Goal: Communication & Community: Answer question/provide support

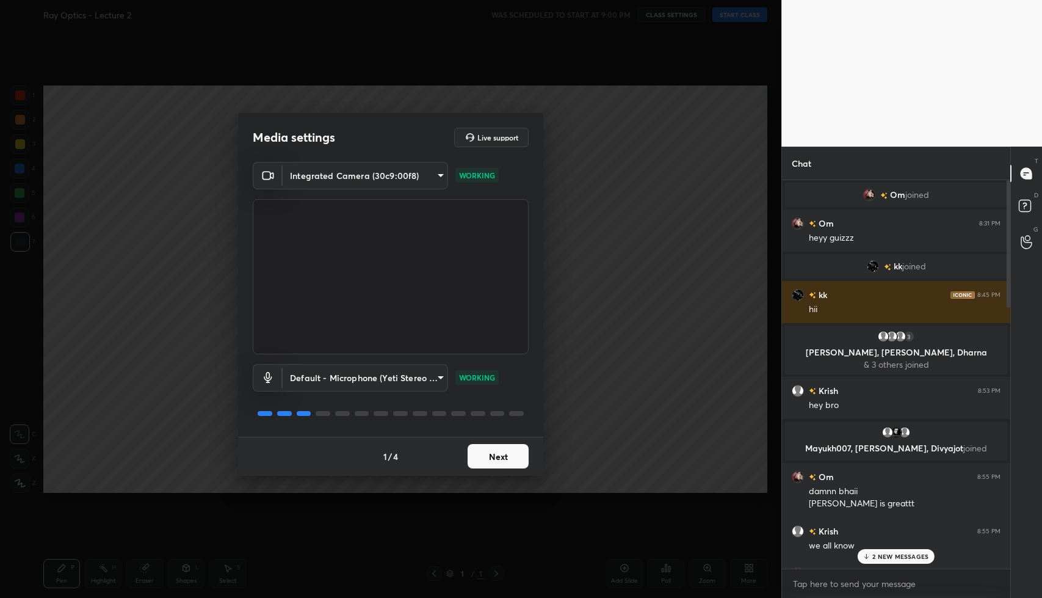
click at [912, 559] on p "2 NEW MESSAGES" at bounding box center [900, 555] width 56 height 7
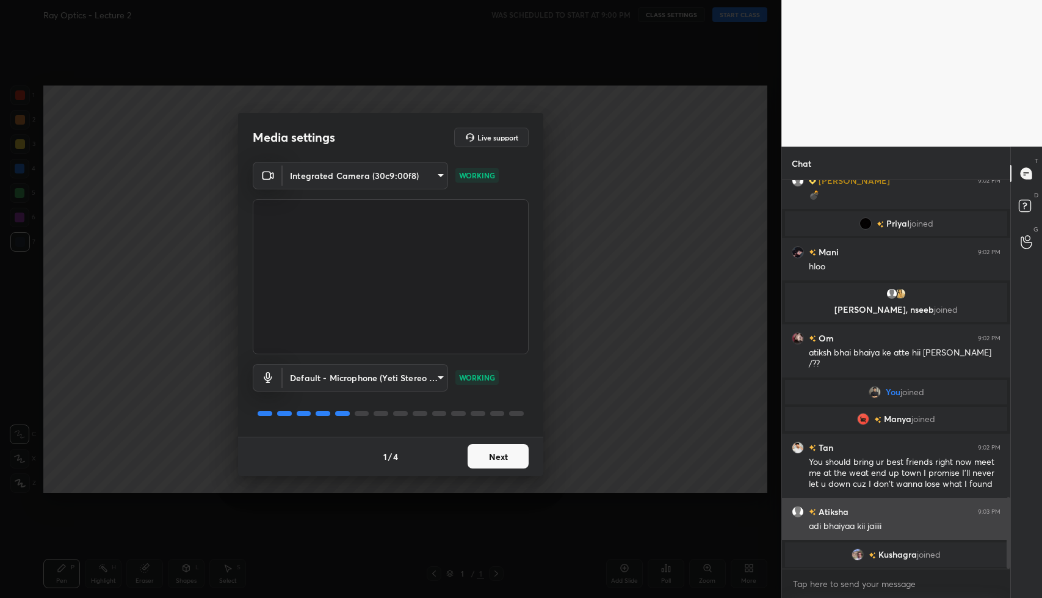
scroll to position [1746, 0]
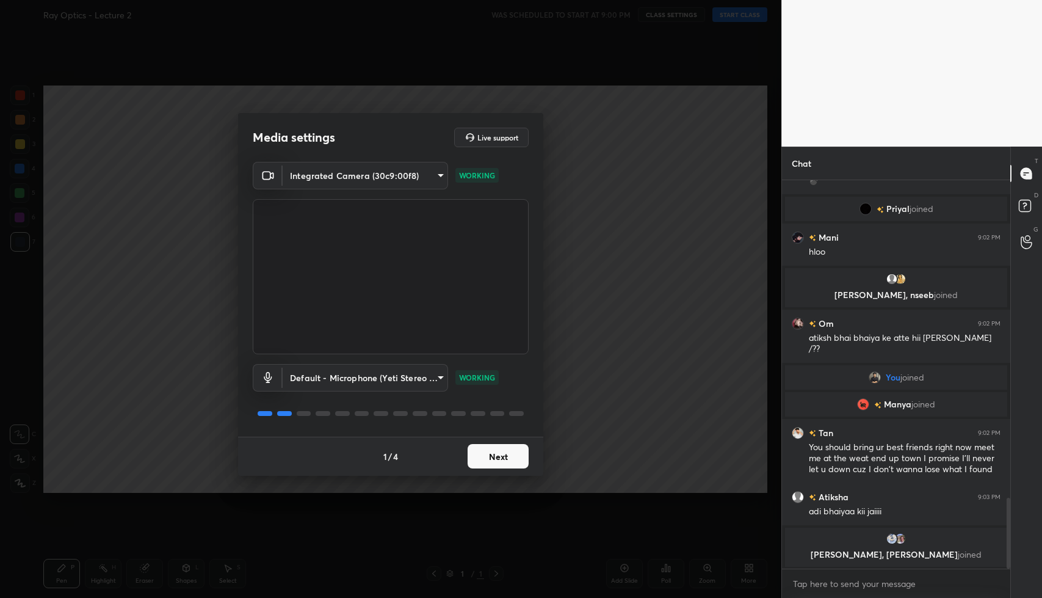
click at [509, 446] on button "Next" at bounding box center [498, 456] width 61 height 24
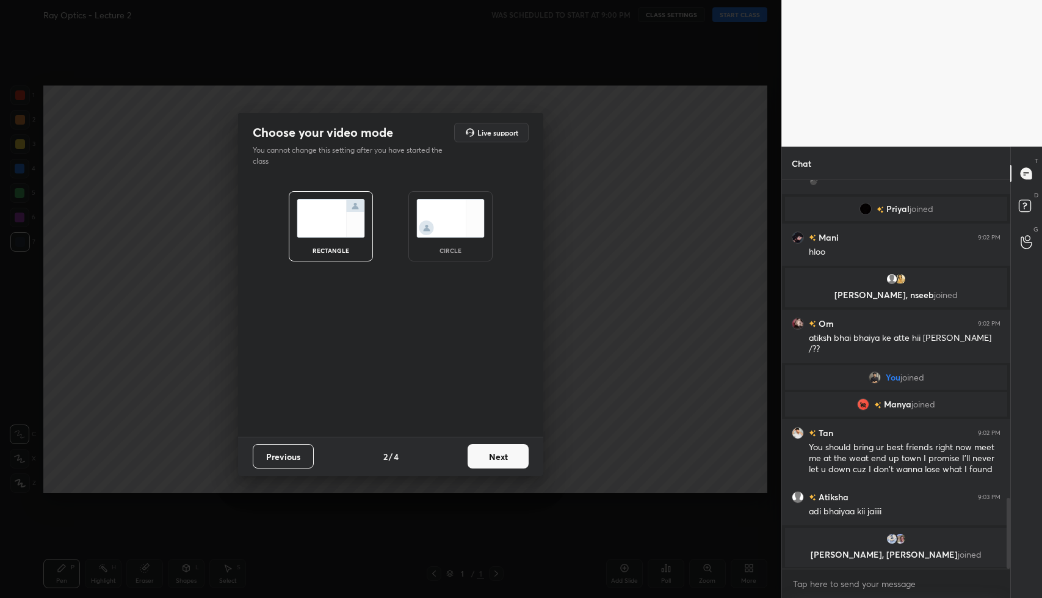
click at [509, 446] on button "Next" at bounding box center [498, 456] width 61 height 24
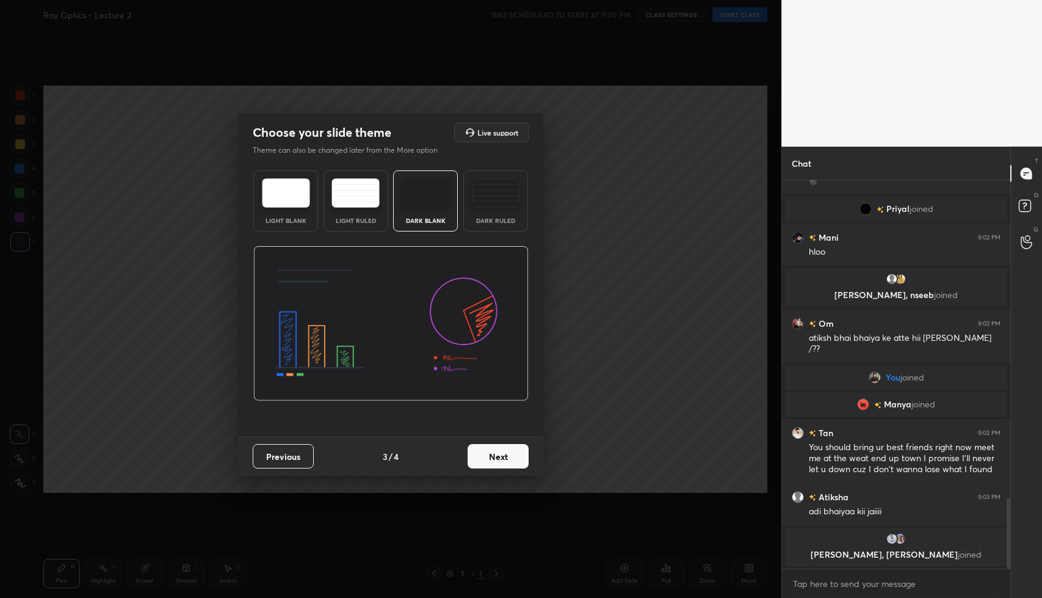
click at [509, 446] on button "Next" at bounding box center [498, 456] width 61 height 24
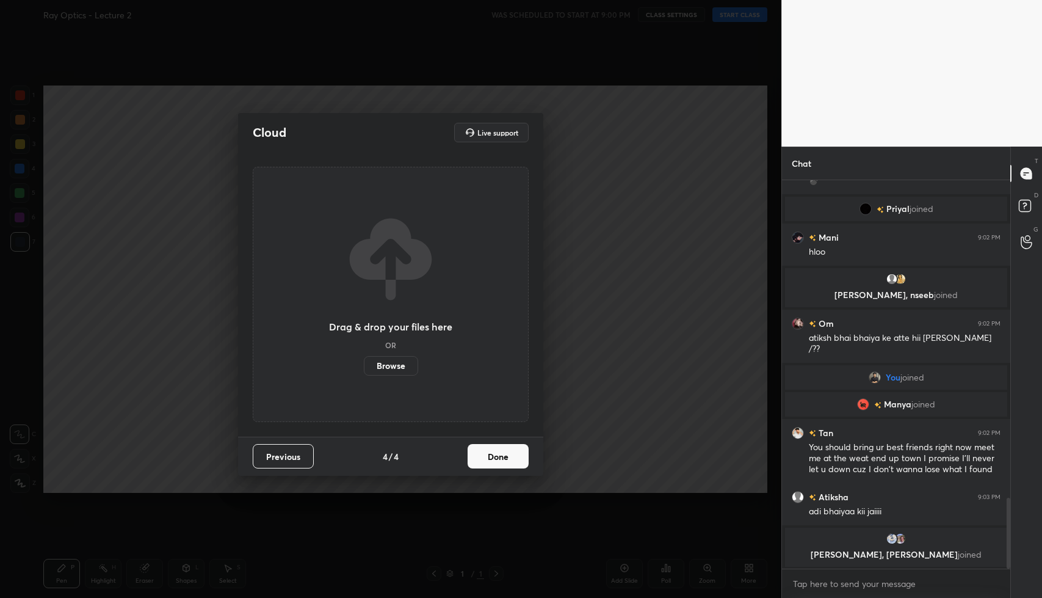
click at [509, 446] on button "Done" at bounding box center [498, 456] width 61 height 24
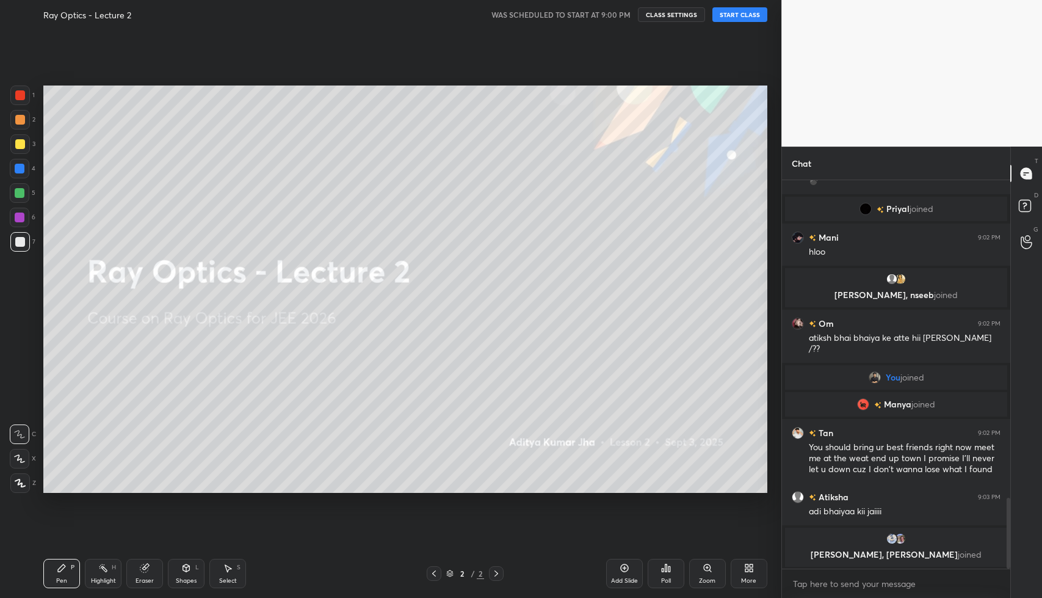
click at [744, 20] on button "START CLASS" at bounding box center [739, 14] width 55 height 15
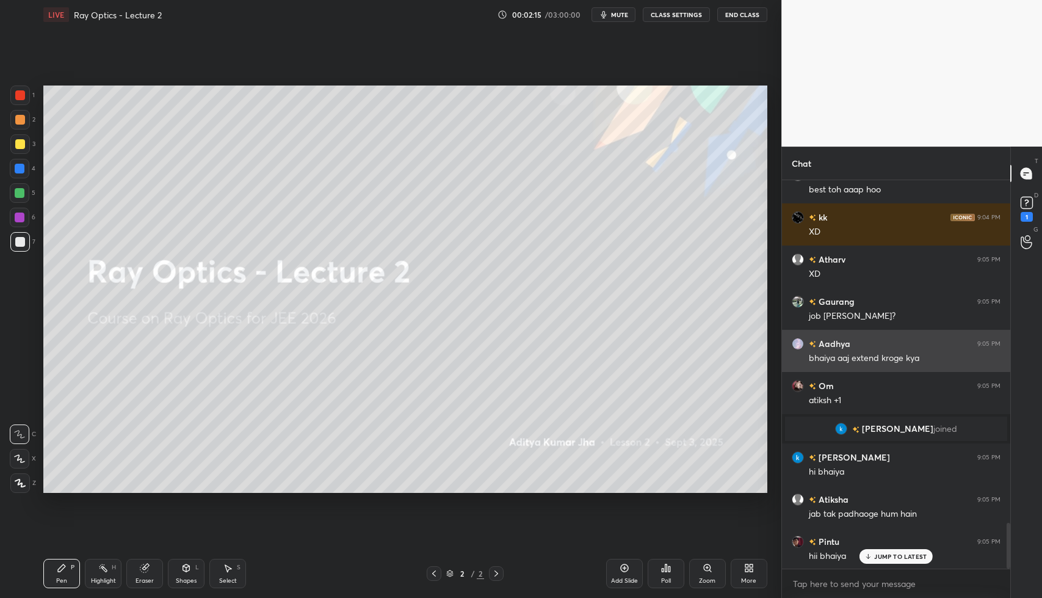
scroll to position [2950, 0]
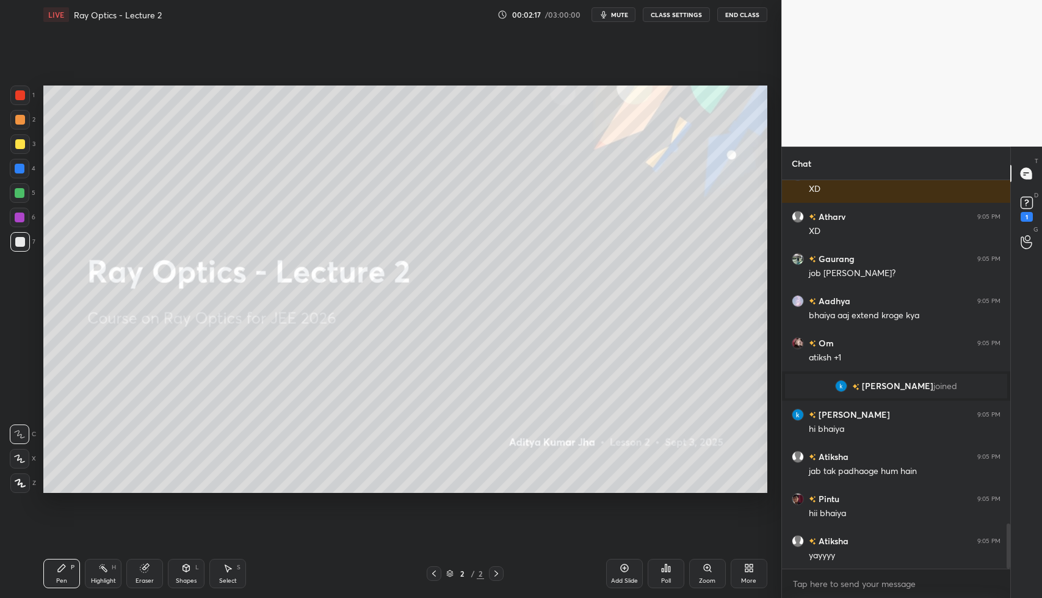
click at [746, 573] on div "More" at bounding box center [749, 573] width 37 height 29
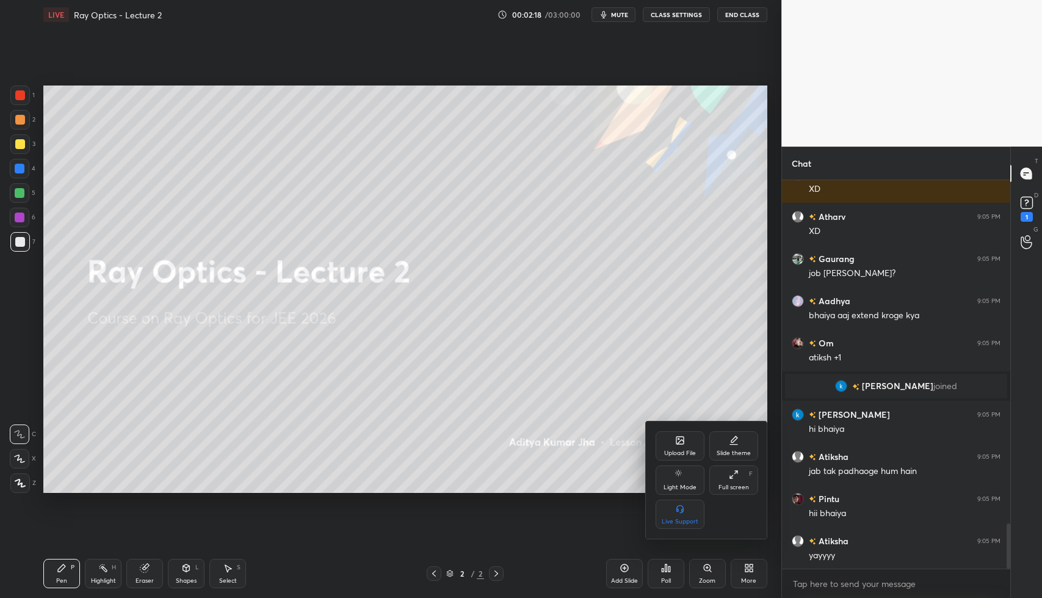
click at [681, 447] on div "Upload File" at bounding box center [680, 445] width 49 height 29
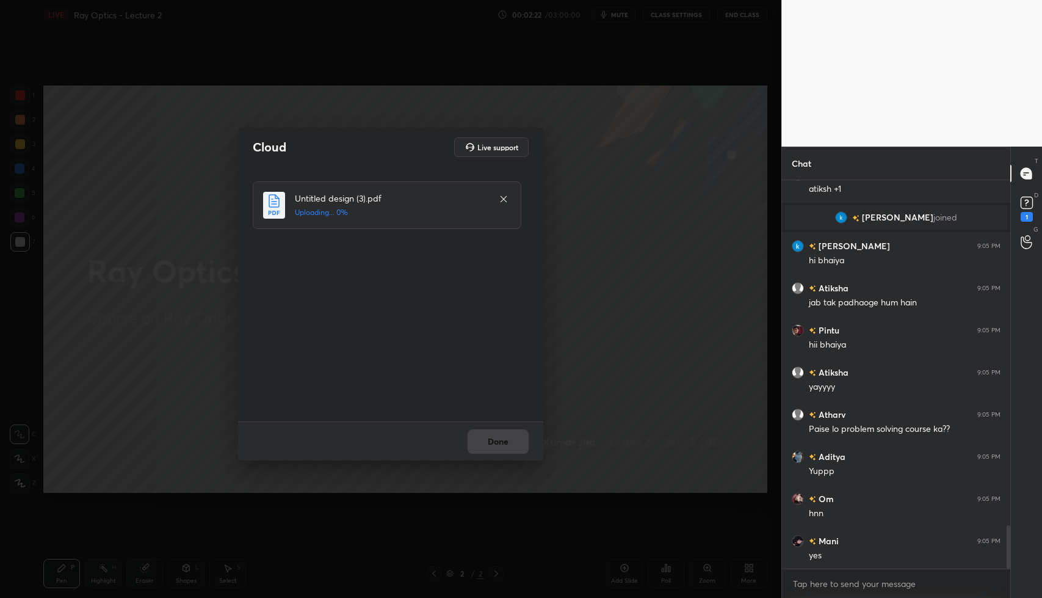
scroll to position [3160, 0]
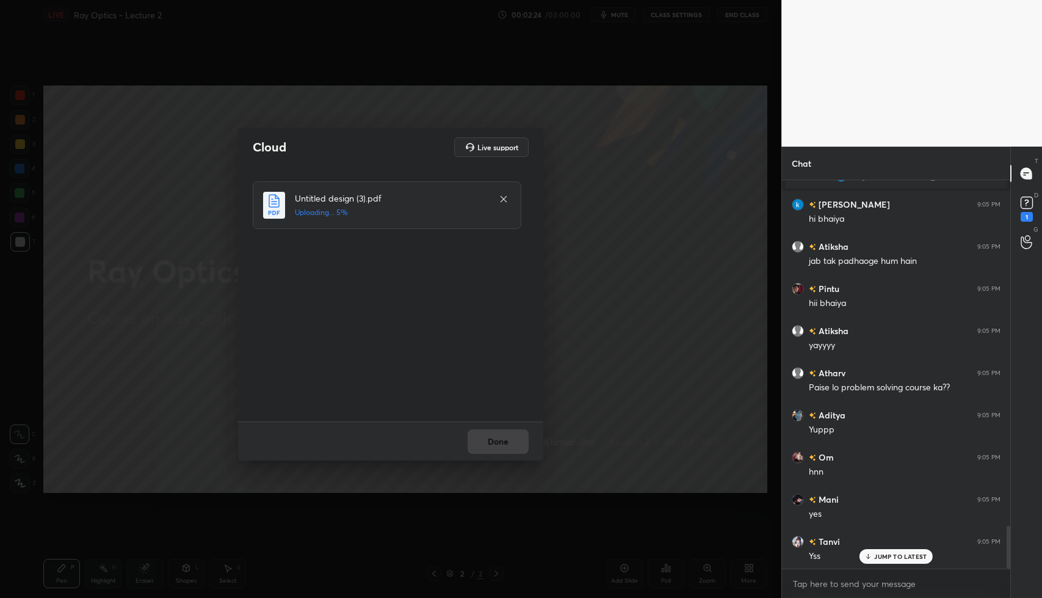
click at [464, 384] on div "Untitled design (3).pdf Uploading... 5%" at bounding box center [392, 293] width 278 height 225
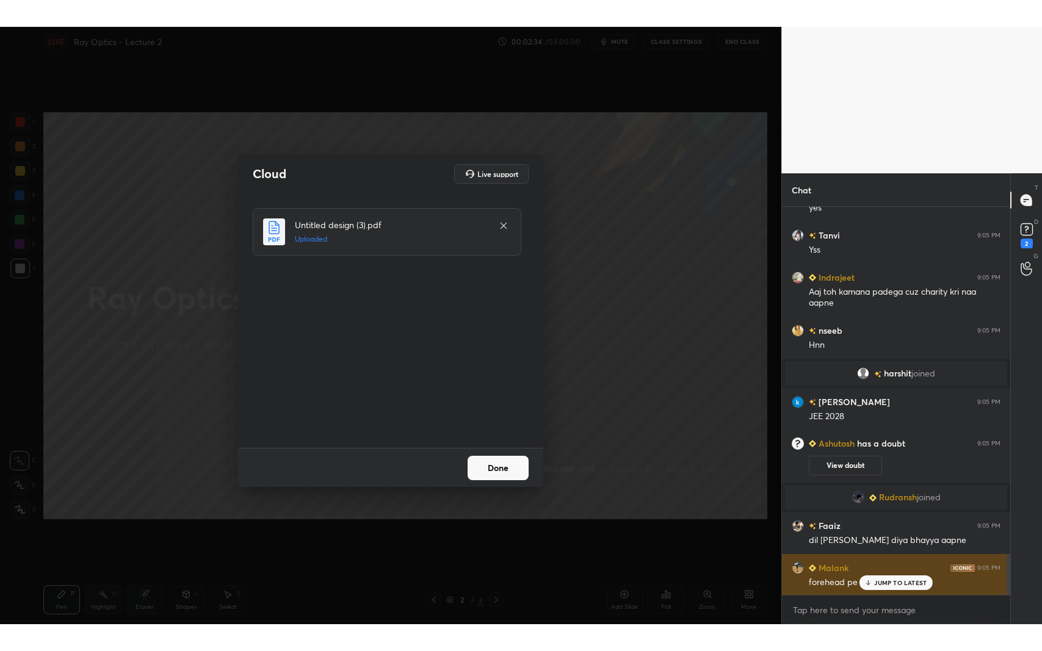
scroll to position [3364, 0]
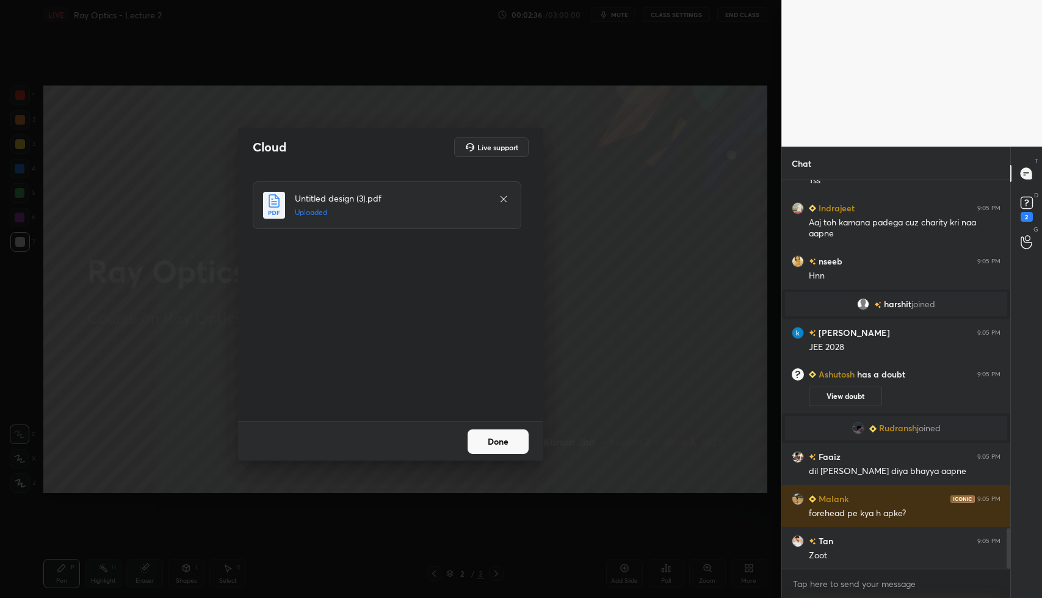
click at [512, 446] on button "Done" at bounding box center [498, 441] width 61 height 24
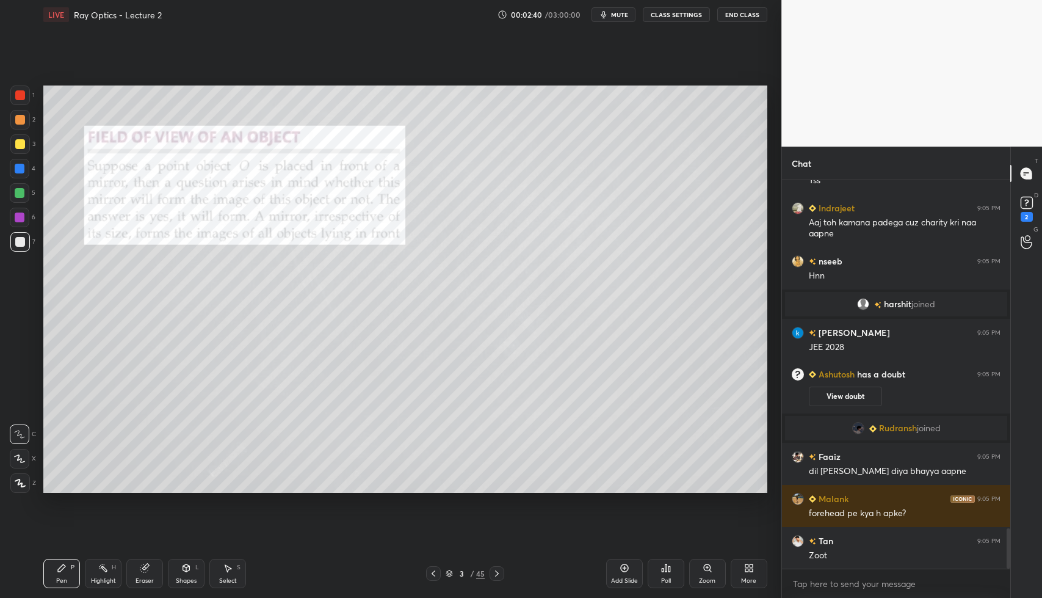
click at [741, 570] on div "More" at bounding box center [749, 573] width 37 height 29
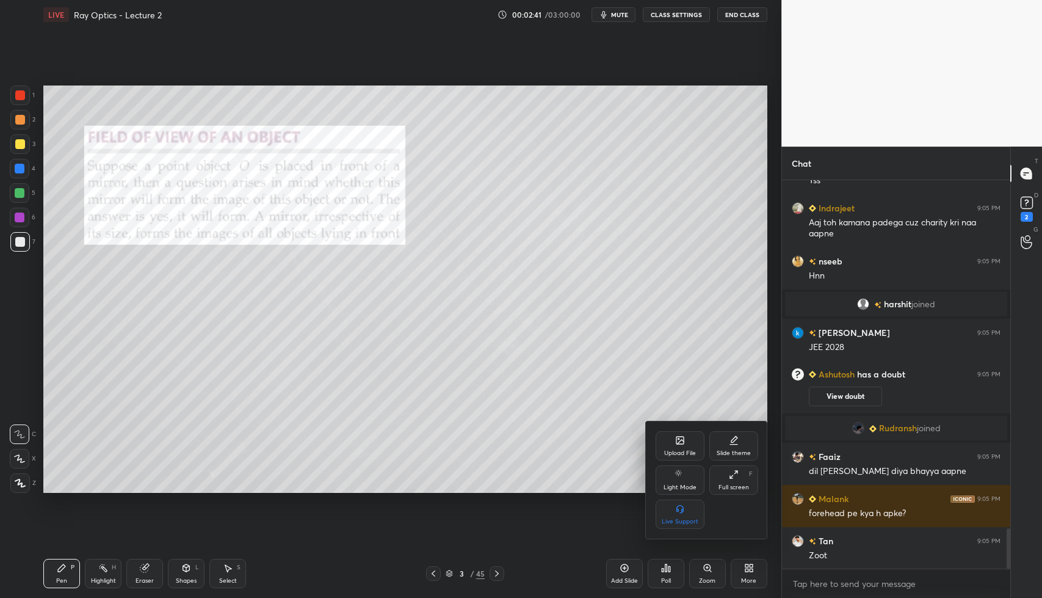
click at [747, 477] on div "Full screen F" at bounding box center [733, 479] width 49 height 29
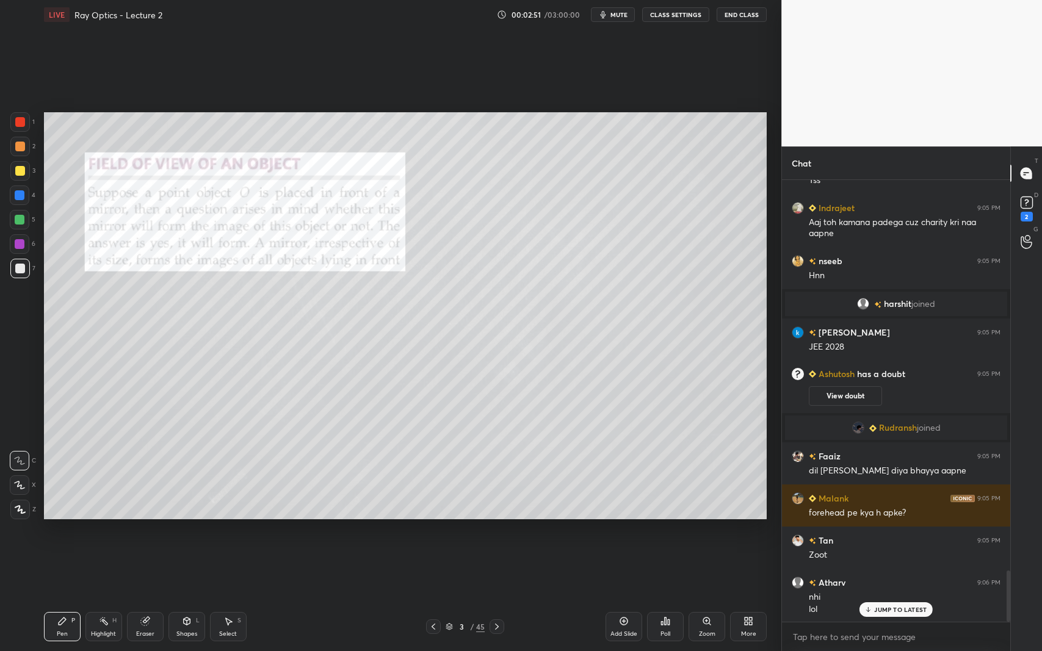
scroll to position [3417, 0]
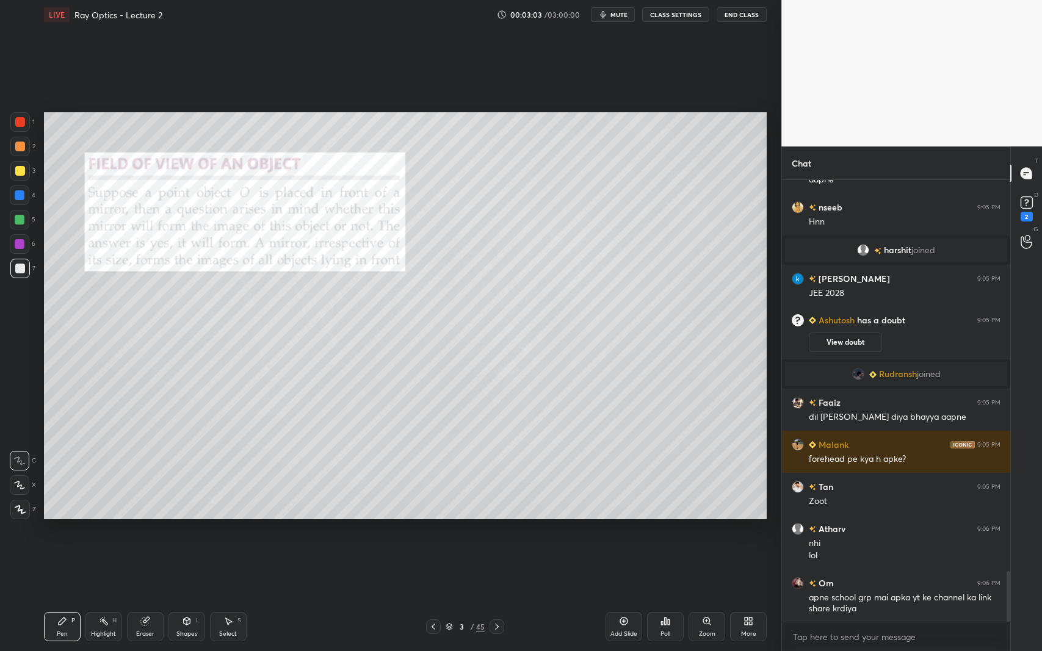
click at [18, 123] on div at bounding box center [20, 122] width 10 height 10
click at [18, 506] on icon at bounding box center [20, 509] width 10 height 7
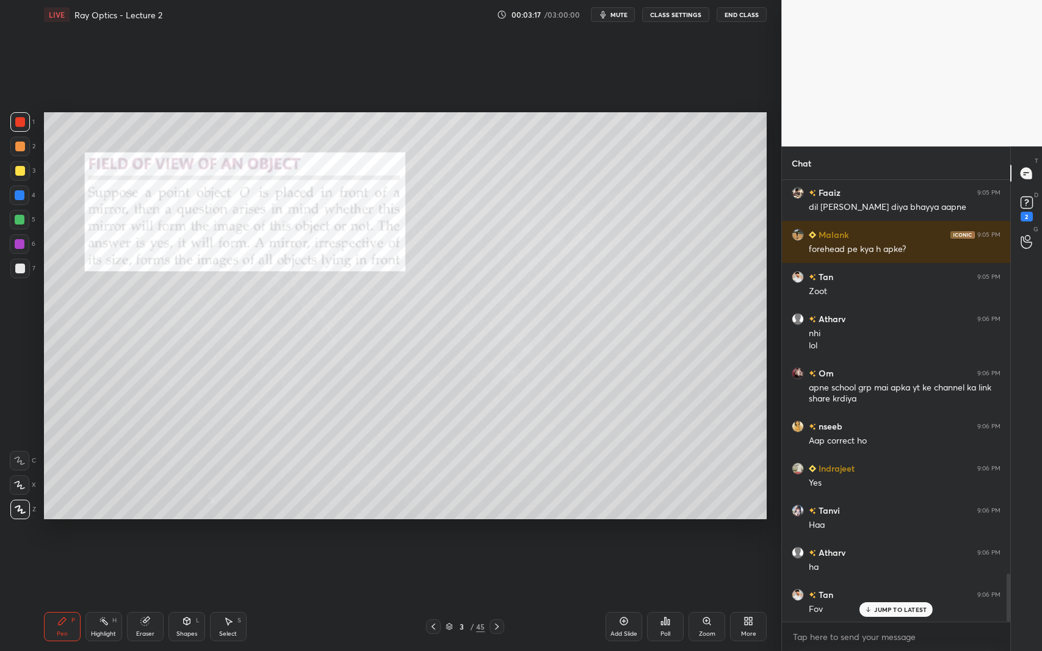
scroll to position [3796, 0]
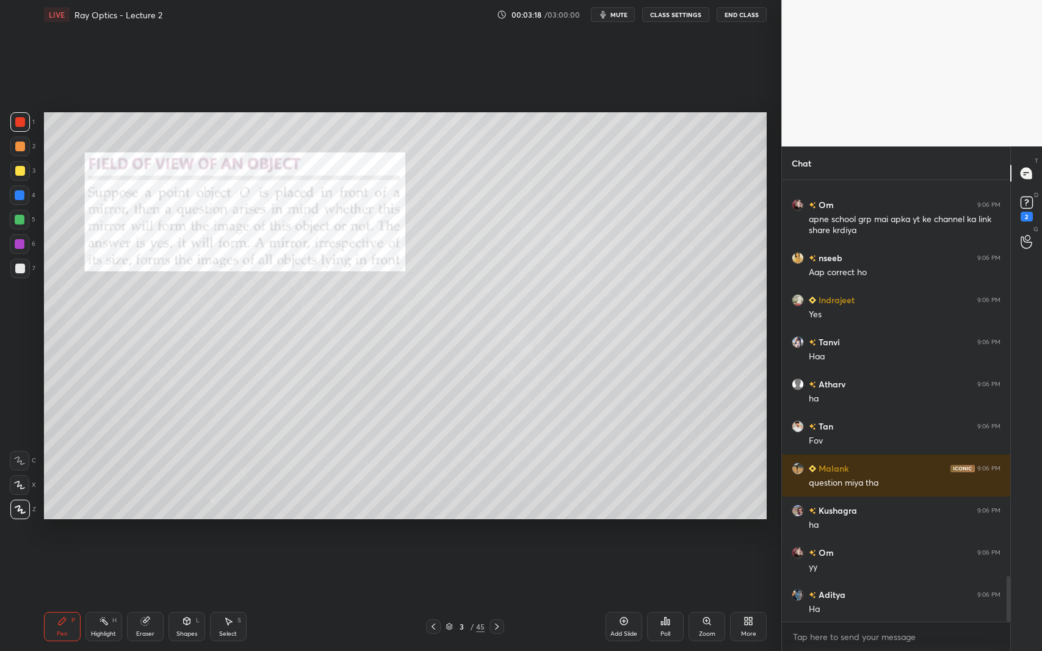
click at [18, 173] on div at bounding box center [20, 171] width 10 height 10
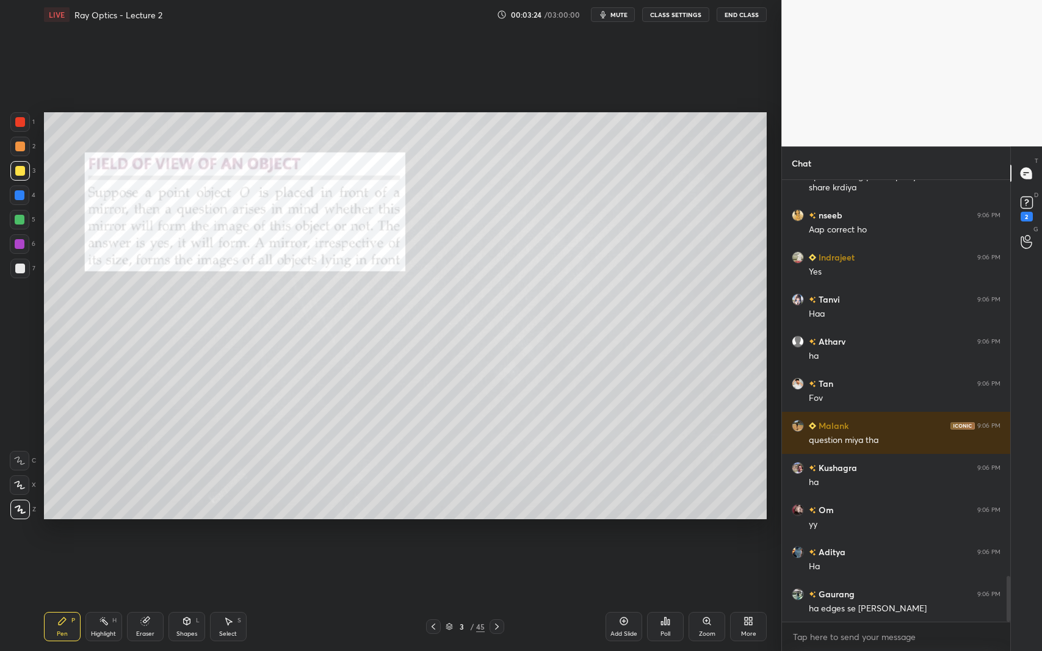
click at [222, 597] on div "Select S" at bounding box center [228, 626] width 37 height 29
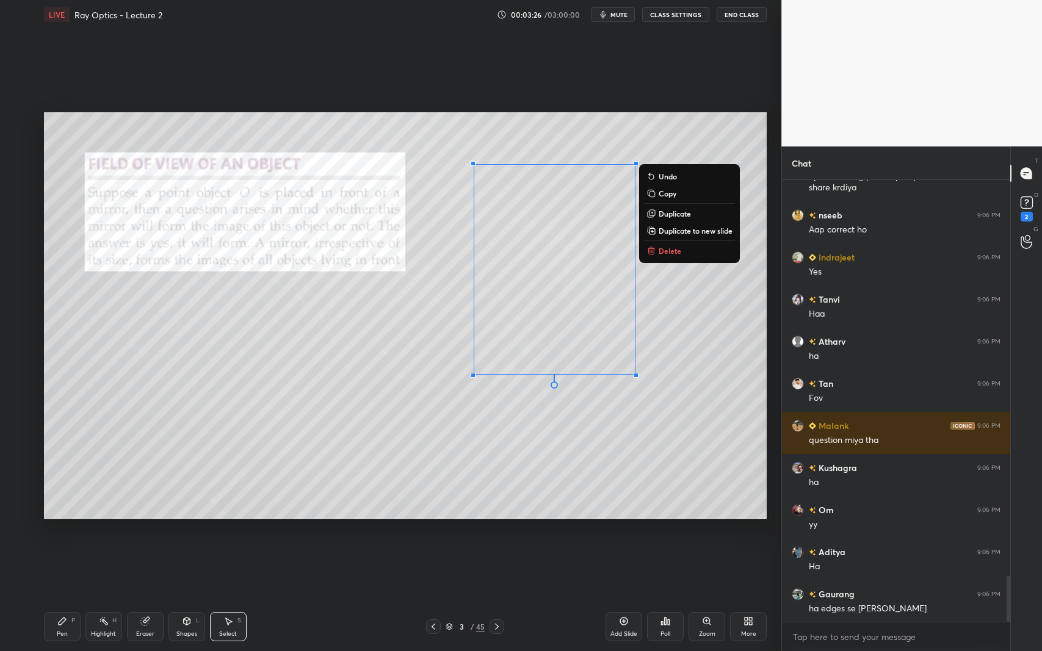
click at [668, 248] on p "Delete" at bounding box center [670, 251] width 23 height 10
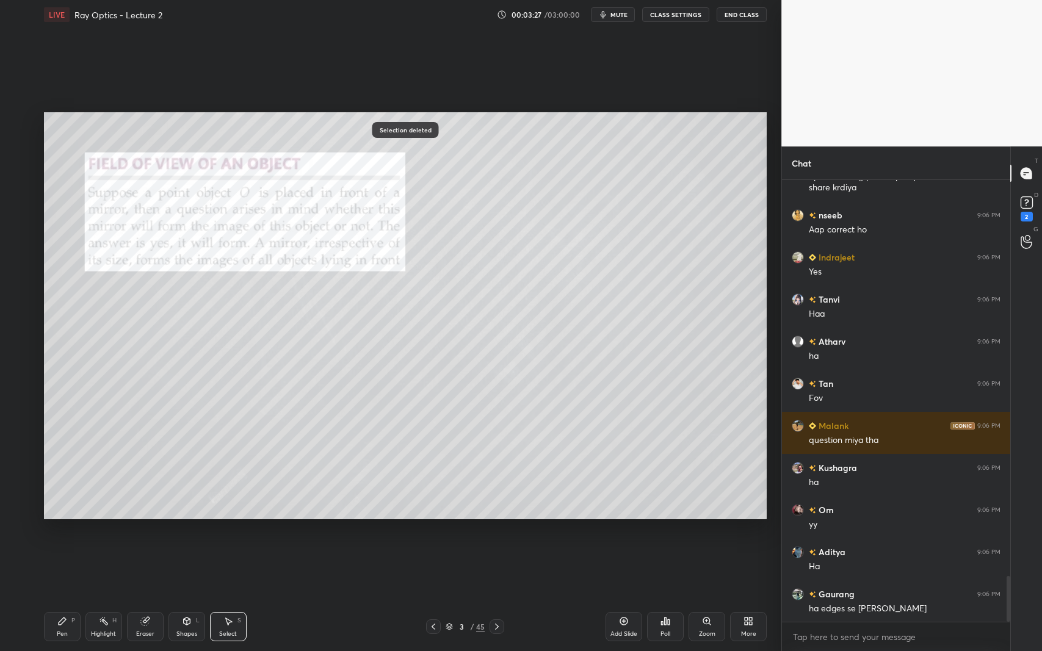
click at [63, 597] on div "Pen" at bounding box center [62, 634] width 11 height 6
click at [24, 122] on div at bounding box center [20, 122] width 10 height 10
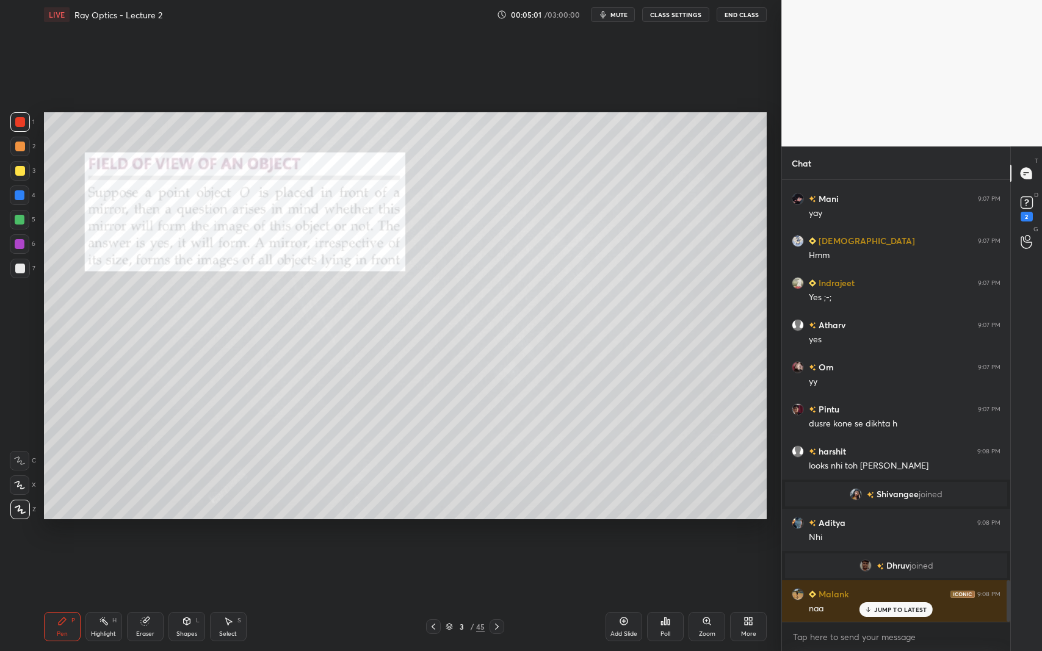
scroll to position [4240, 0]
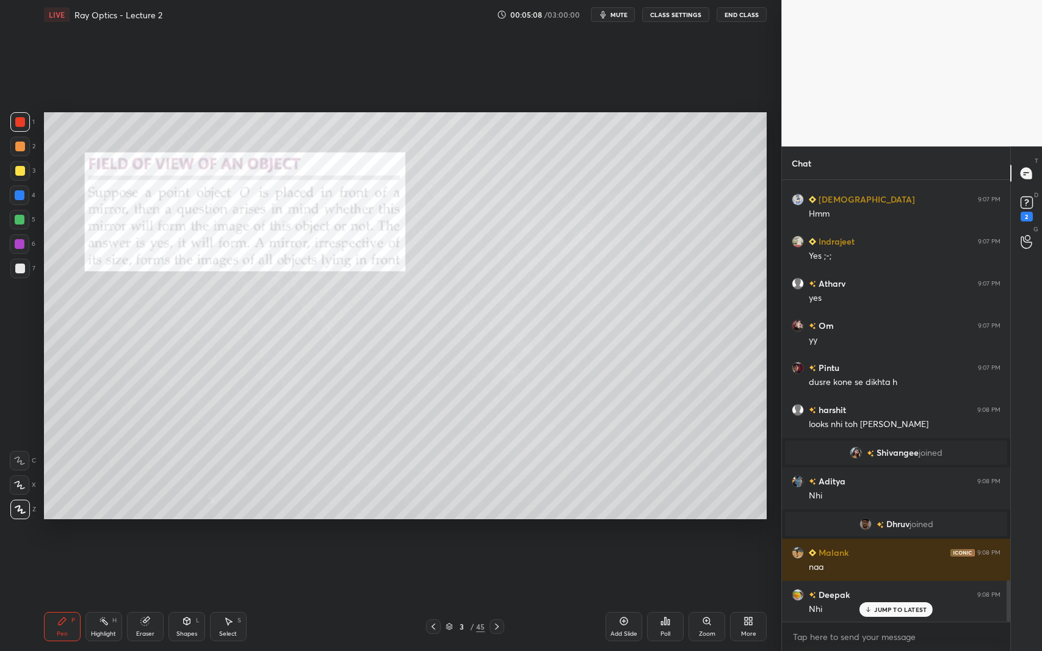
click at [17, 175] on div at bounding box center [20, 171] width 10 height 10
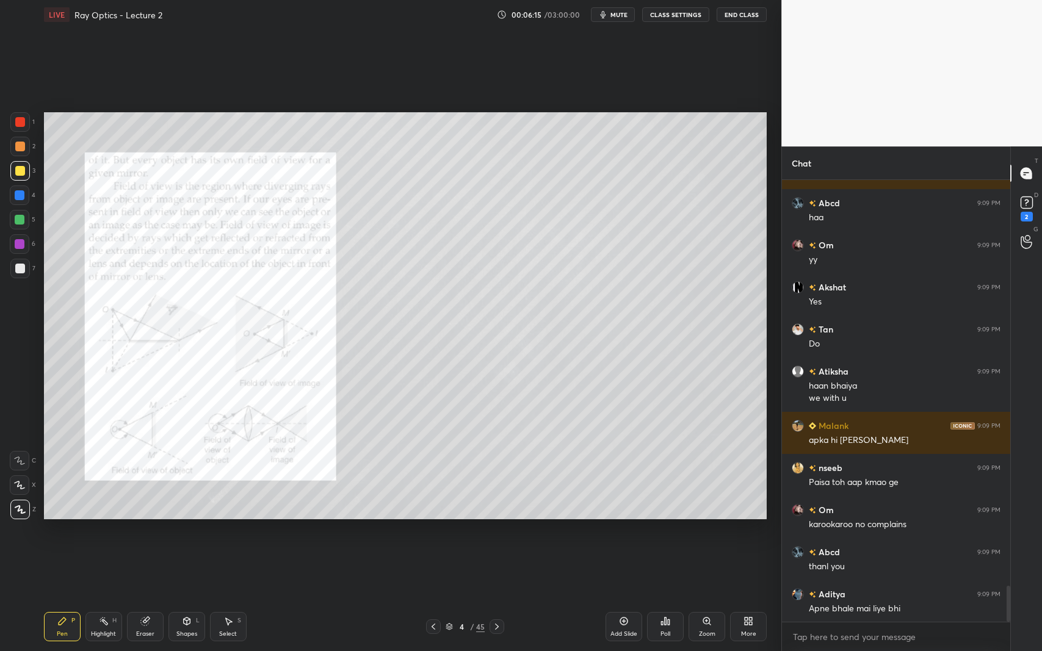
scroll to position [5000, 0]
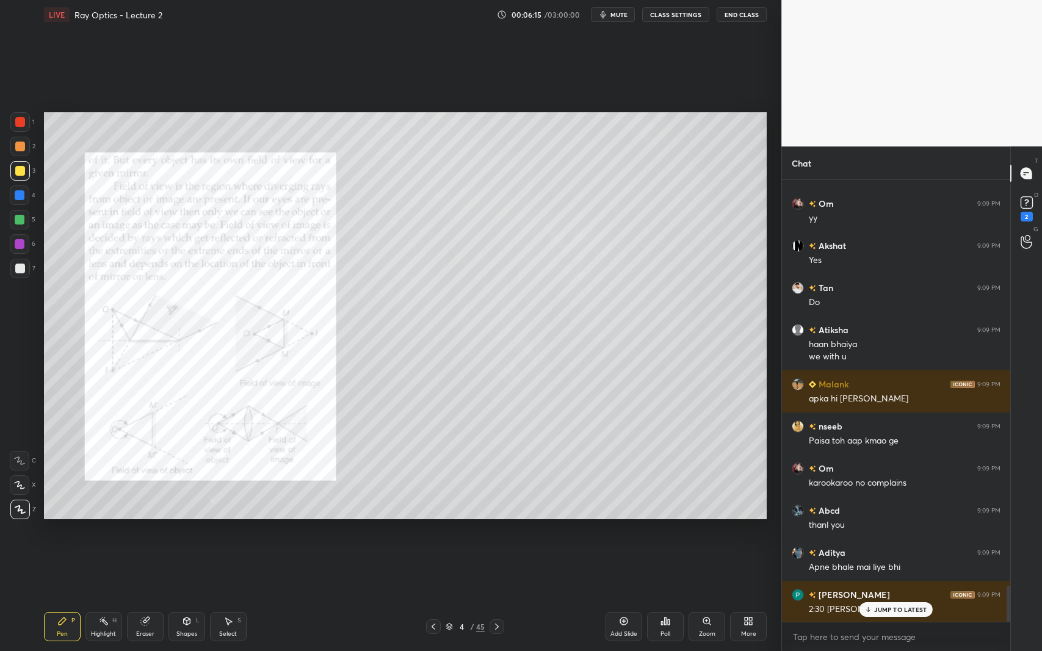
click at [23, 126] on div at bounding box center [20, 122] width 10 height 10
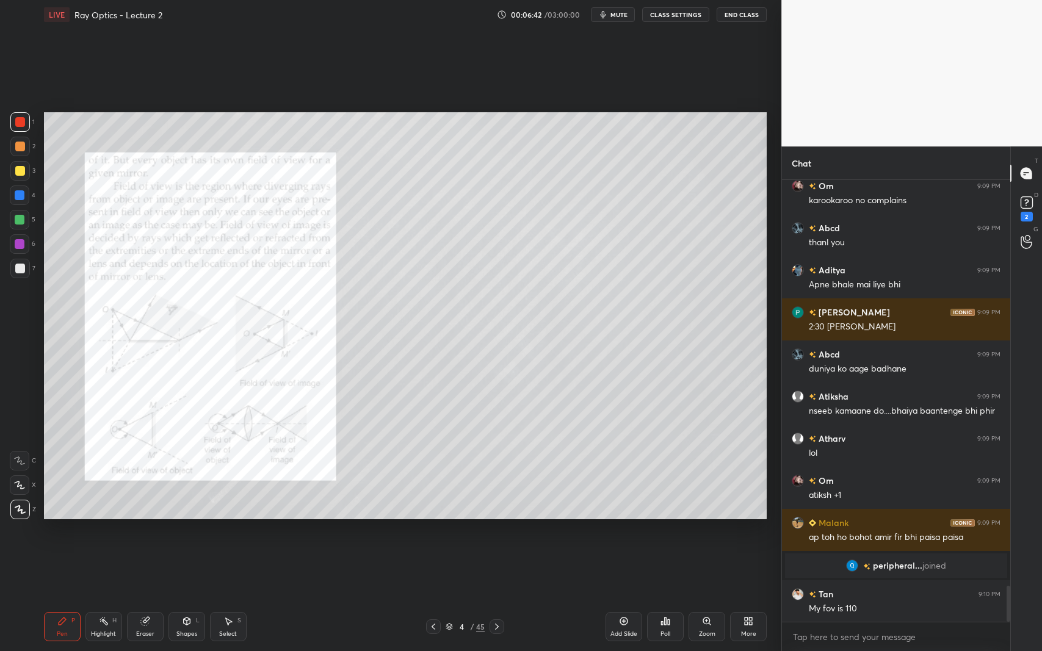
scroll to position [5030, 0]
click at [22, 170] on div at bounding box center [20, 171] width 10 height 10
click at [186, 597] on div "Shapes" at bounding box center [186, 634] width 21 height 6
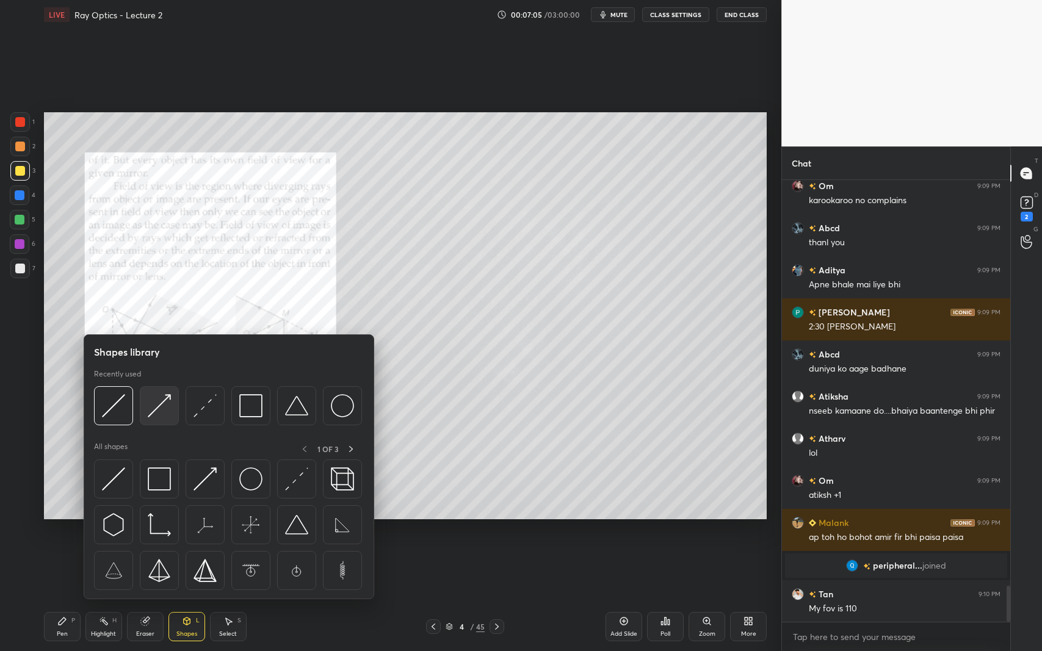
click at [167, 405] on img at bounding box center [159, 405] width 23 height 23
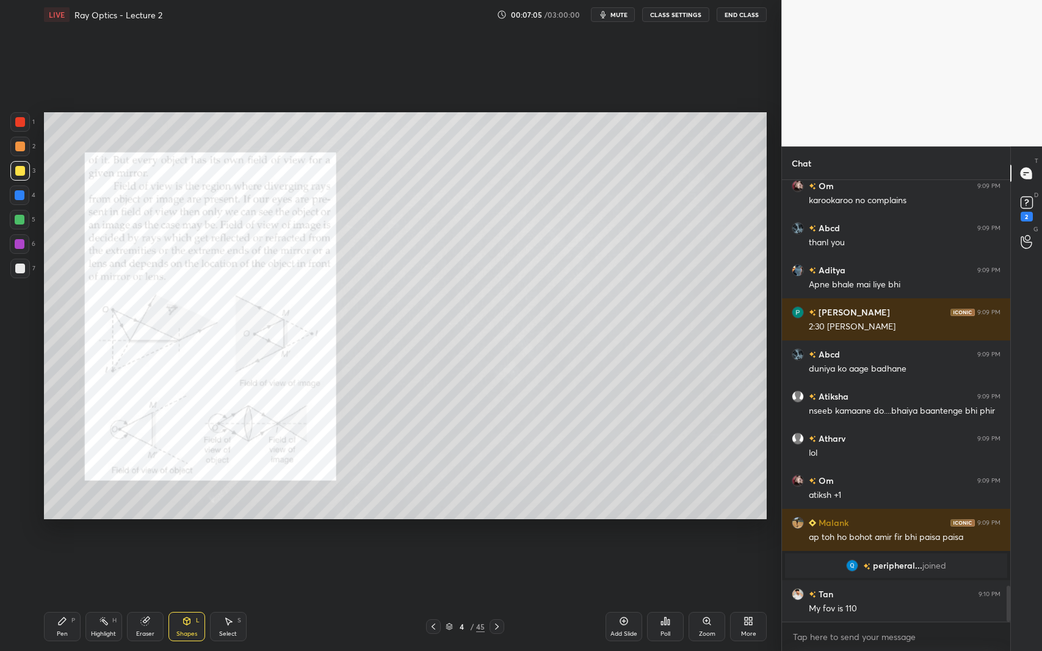
click at [19, 272] on div at bounding box center [20, 269] width 10 height 10
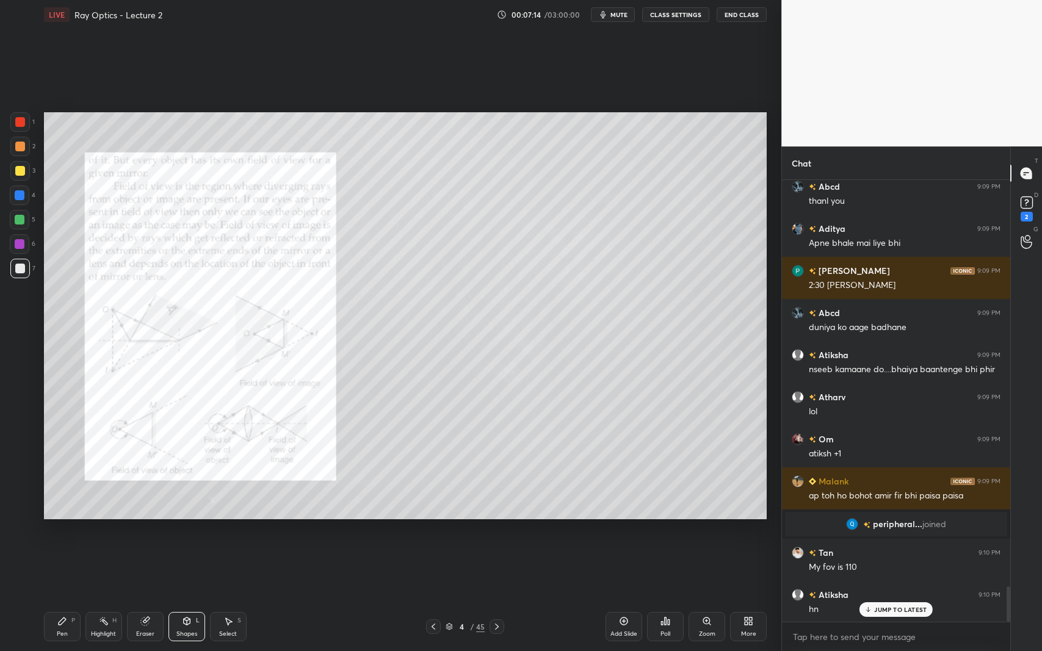
scroll to position [5114, 0]
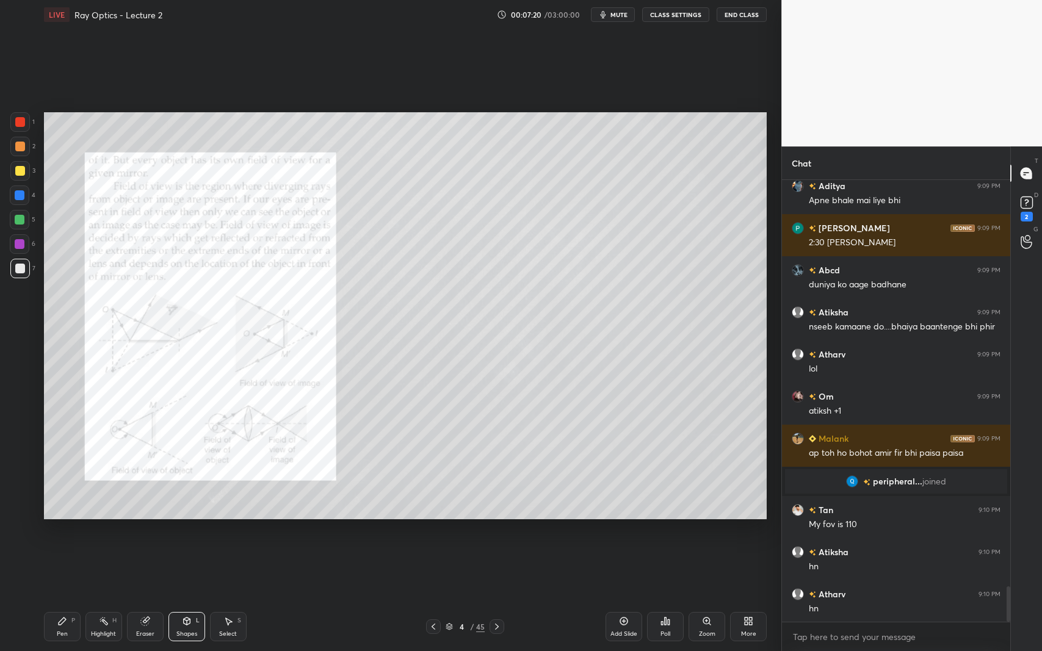
click at [189, 597] on div "Shapes" at bounding box center [186, 634] width 21 height 6
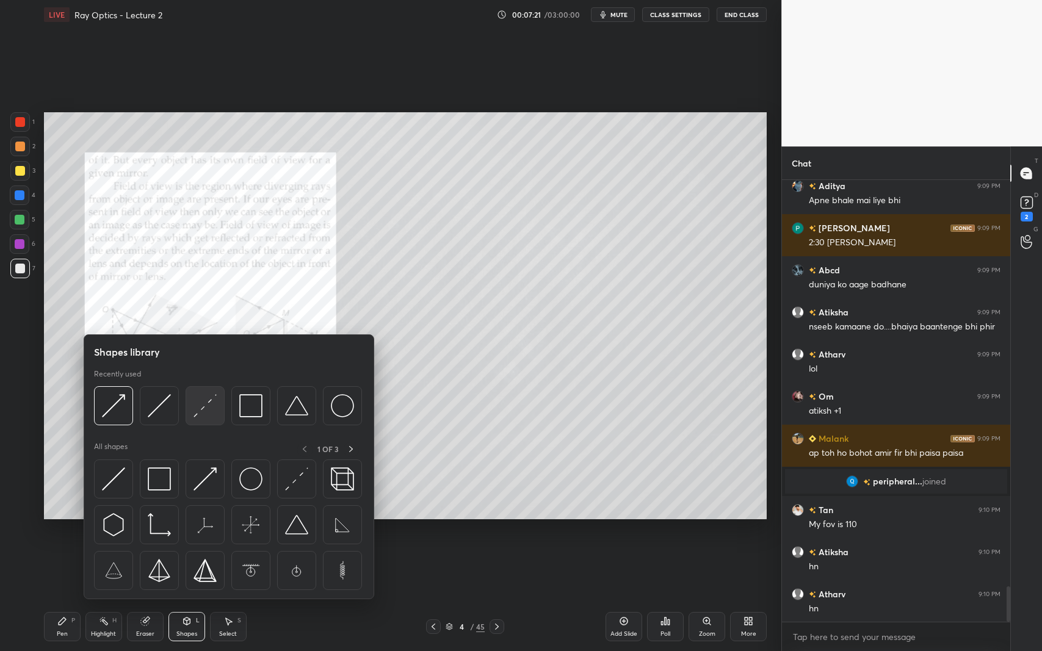
click at [210, 400] on img at bounding box center [205, 405] width 23 height 23
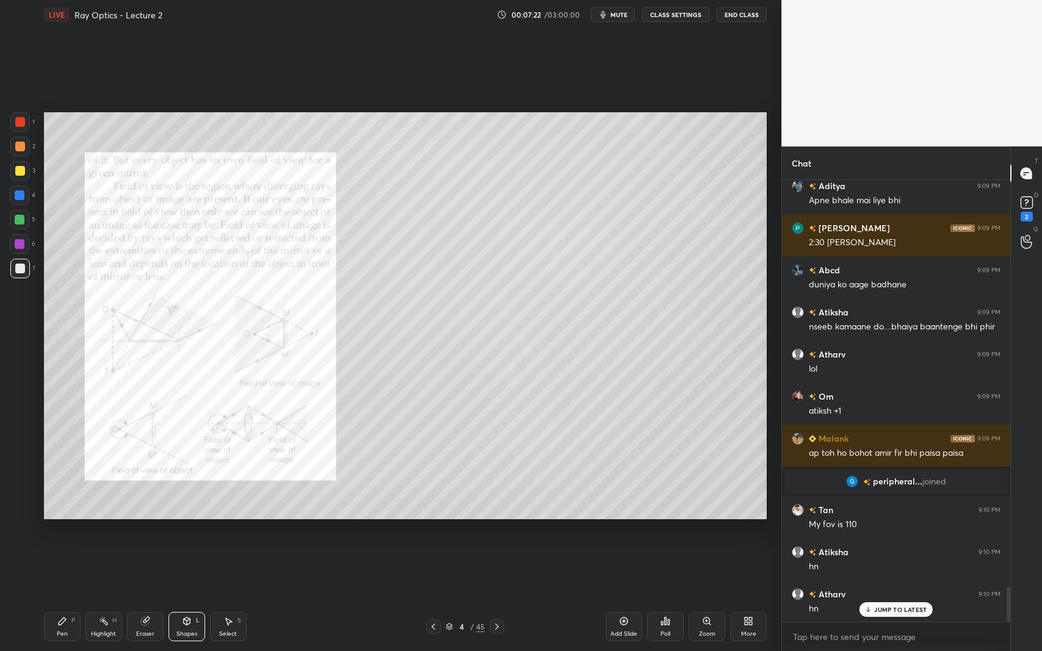
scroll to position [5156, 0]
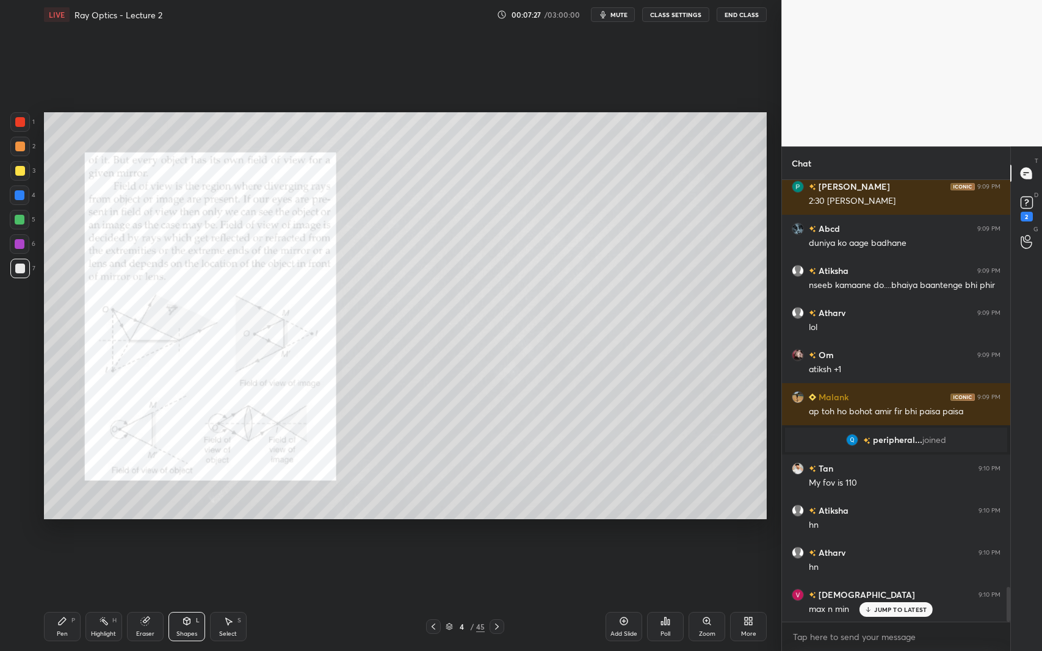
click at [18, 123] on div at bounding box center [20, 122] width 10 height 10
click at [181, 597] on div "Shapes L" at bounding box center [186, 626] width 37 height 29
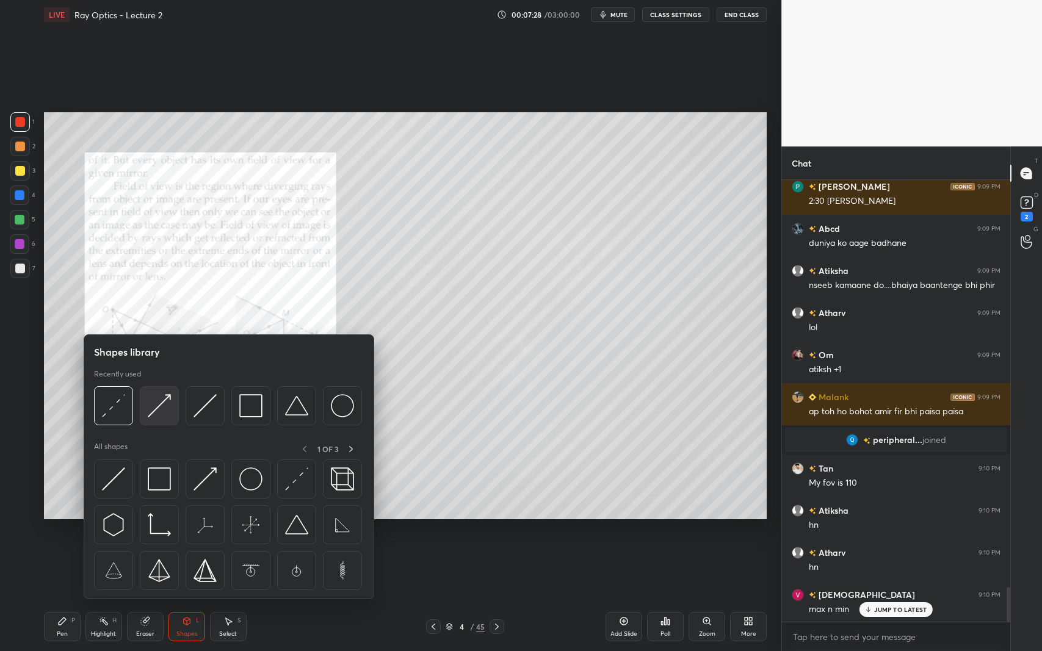
click at [151, 407] on img at bounding box center [159, 405] width 23 height 23
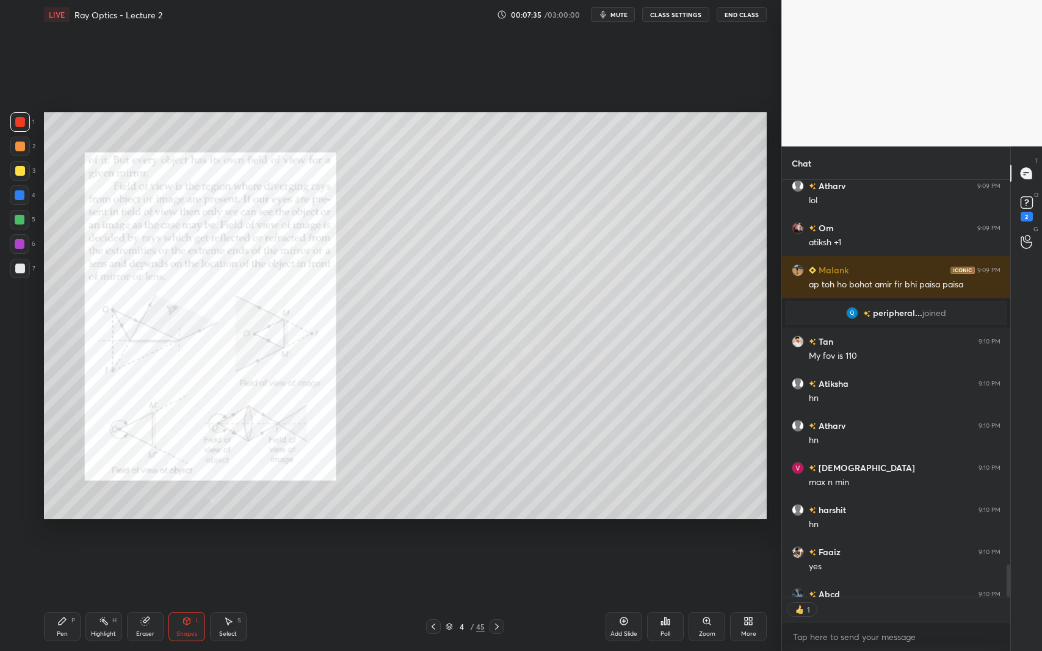
scroll to position [5, 4]
click at [225, 597] on div "Select" at bounding box center [228, 634] width 18 height 6
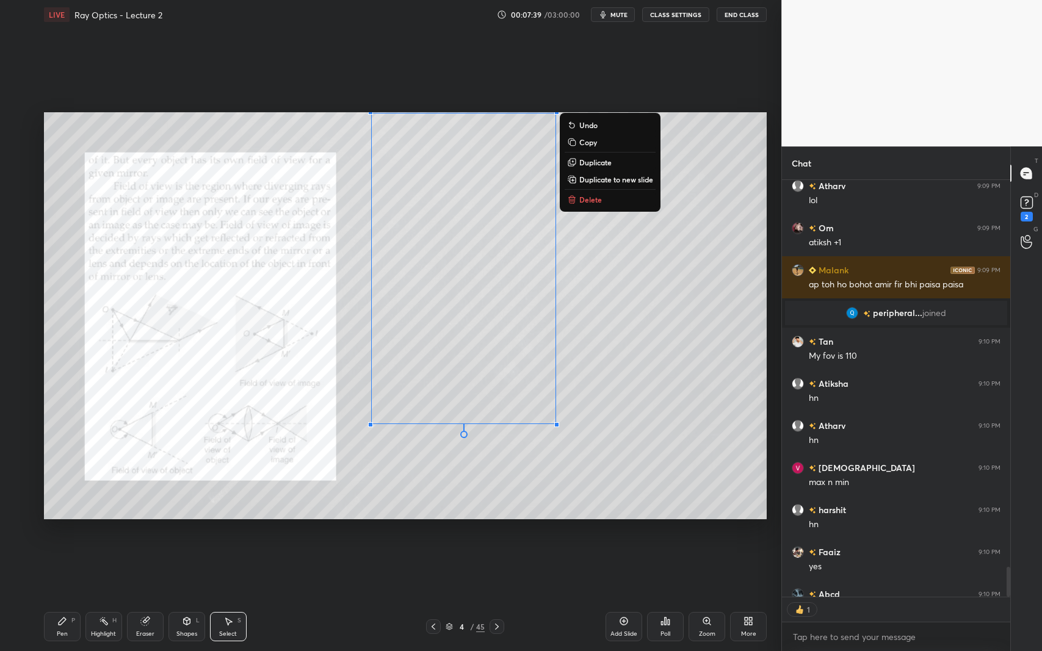
scroll to position [5350, 0]
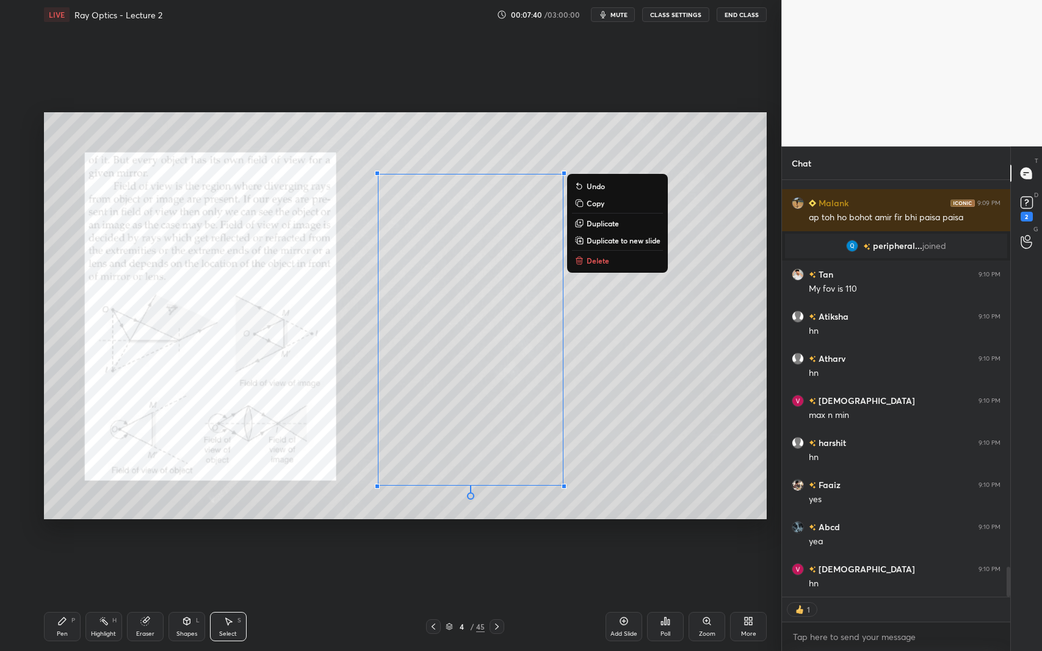
click at [660, 385] on div "0 ° Undo Copy Duplicate Duplicate to new slide Delete" at bounding box center [405, 315] width 723 height 407
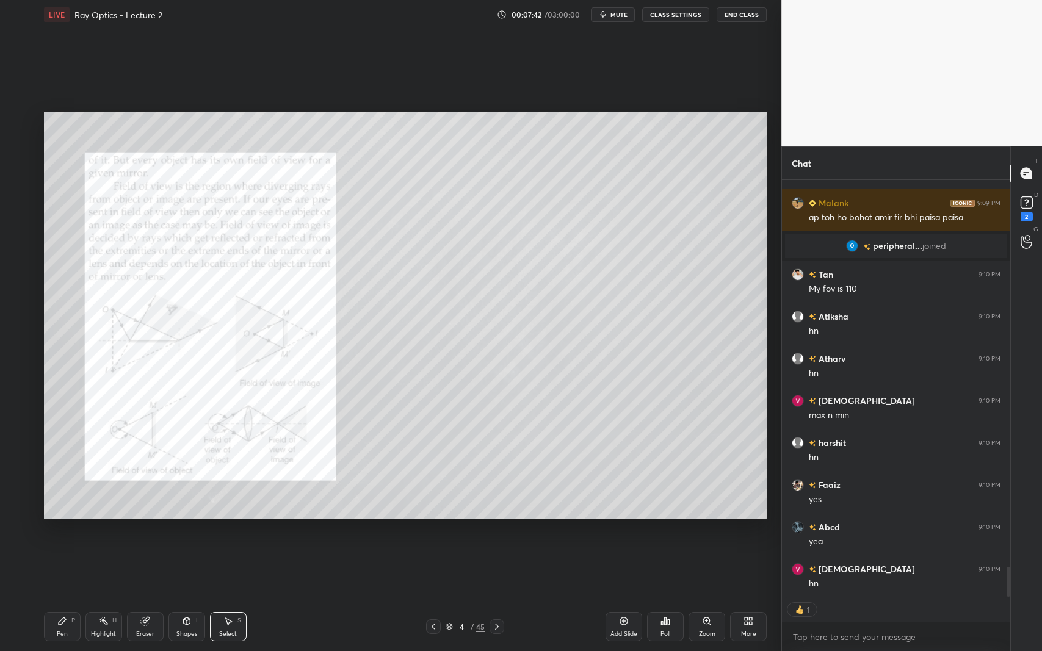
click at [74, 597] on div "P" at bounding box center [73, 621] width 4 height 6
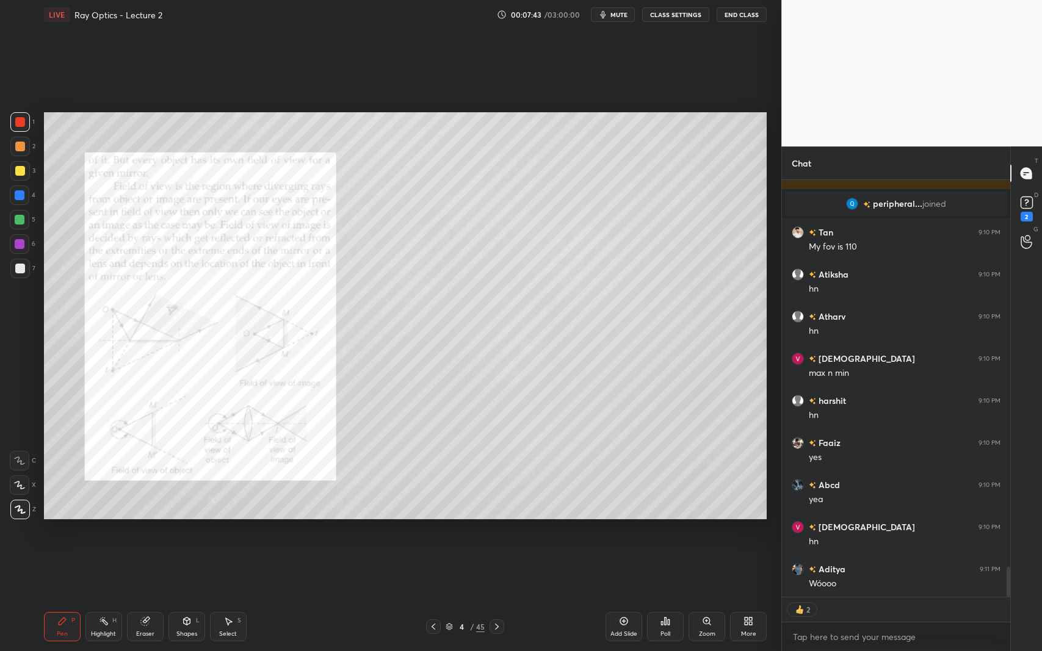
click at [16, 225] on div at bounding box center [20, 220] width 20 height 20
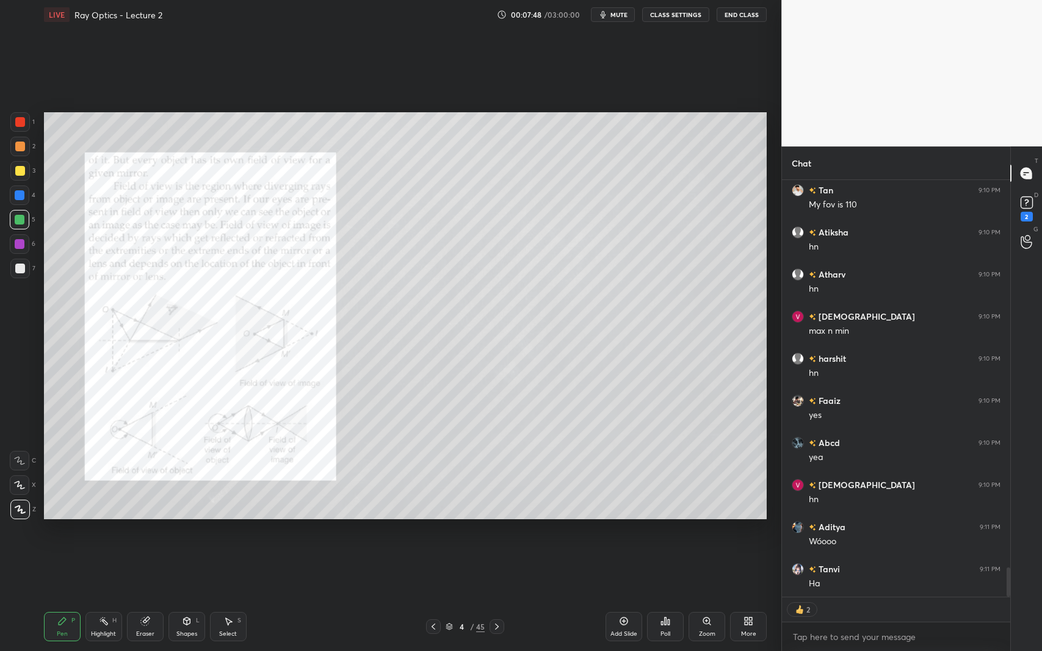
scroll to position [5476, 0]
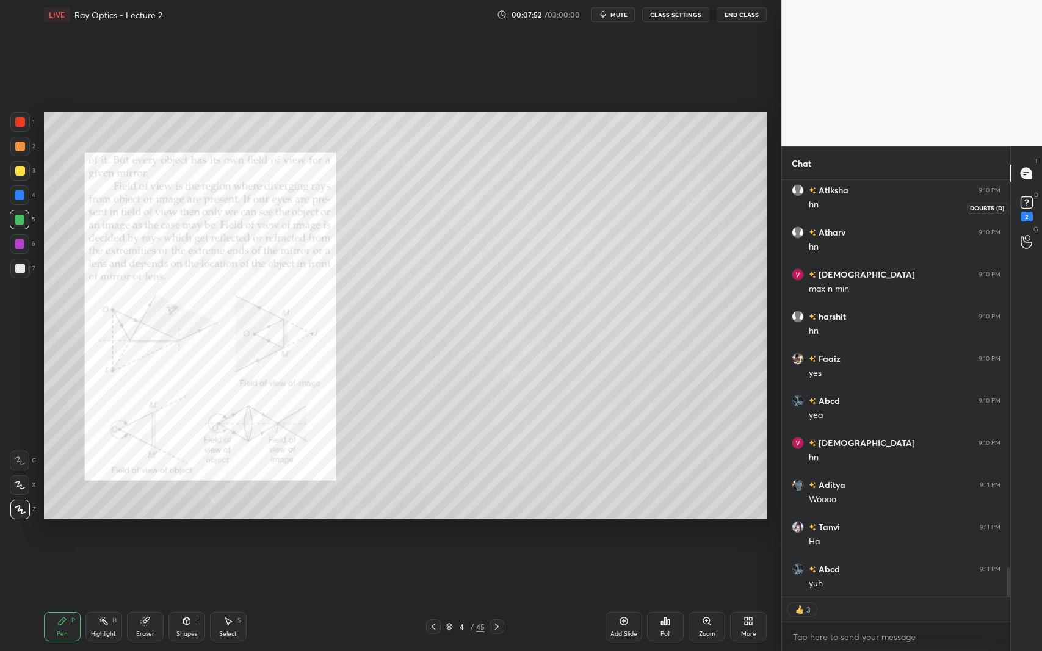
click at [1030, 203] on rect at bounding box center [1027, 203] width 12 height 12
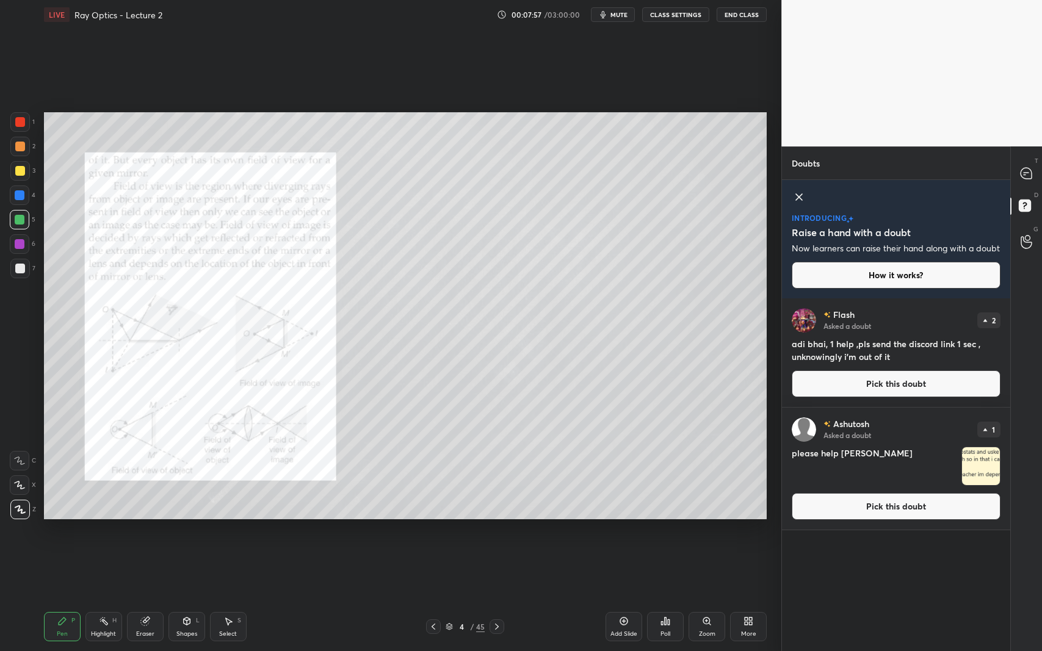
click at [934, 515] on button "Pick this doubt" at bounding box center [896, 506] width 209 height 27
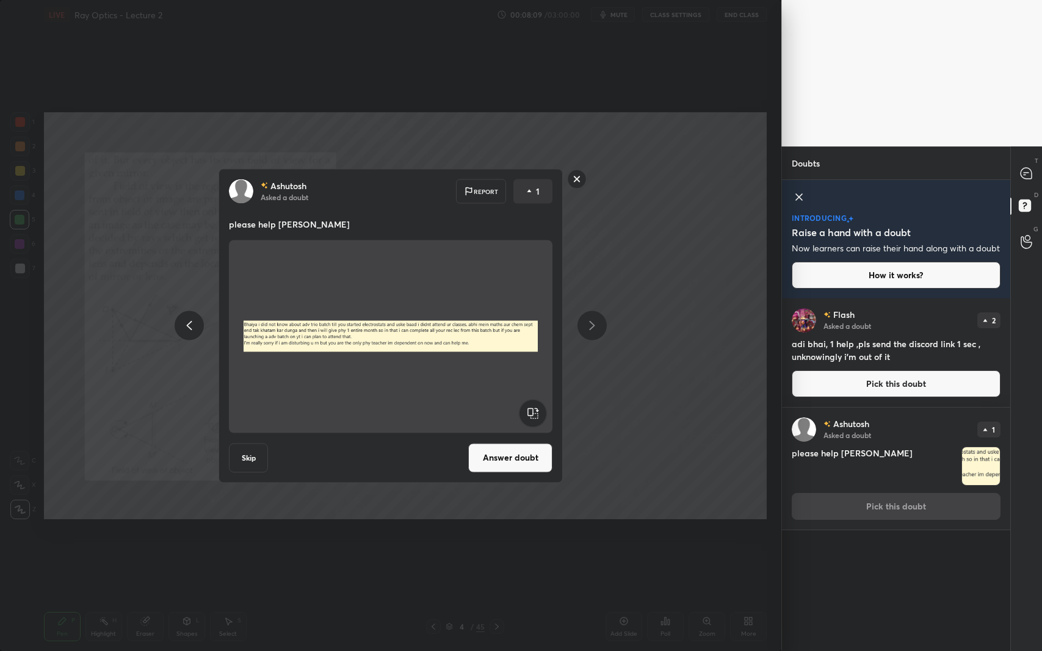
click at [575, 178] on rect at bounding box center [577, 179] width 19 height 19
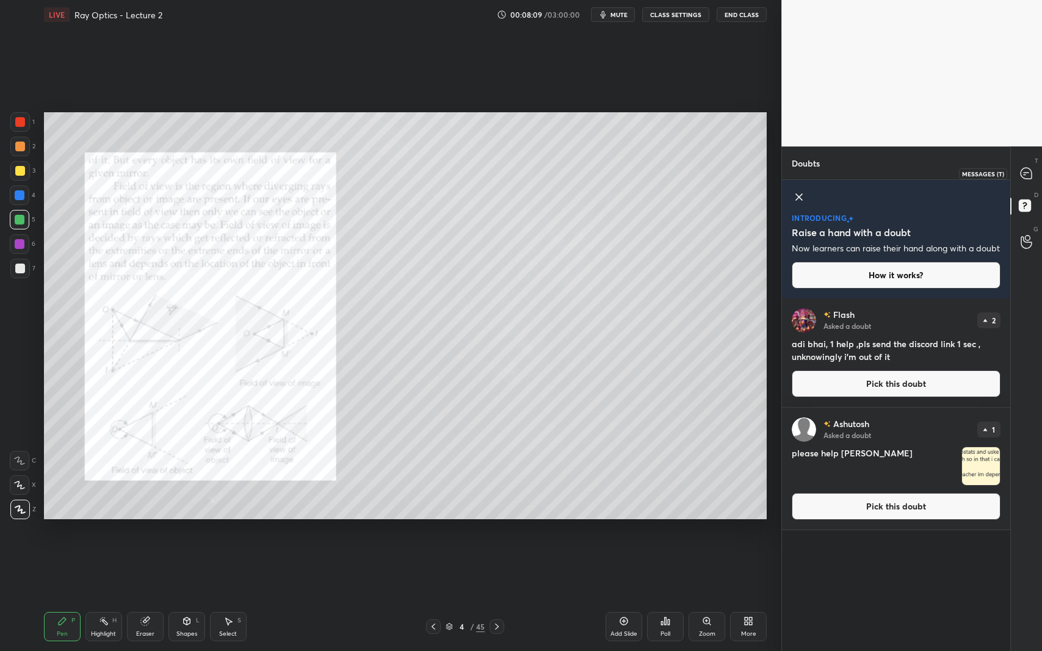
click at [1029, 167] on icon at bounding box center [1026, 173] width 13 height 13
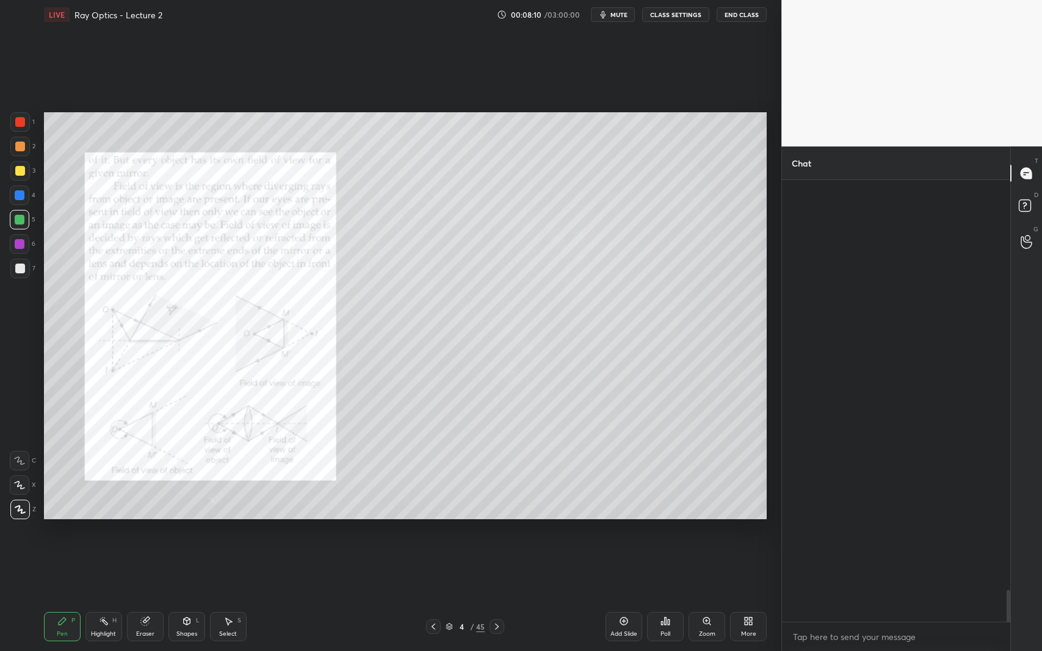
scroll to position [438, 225]
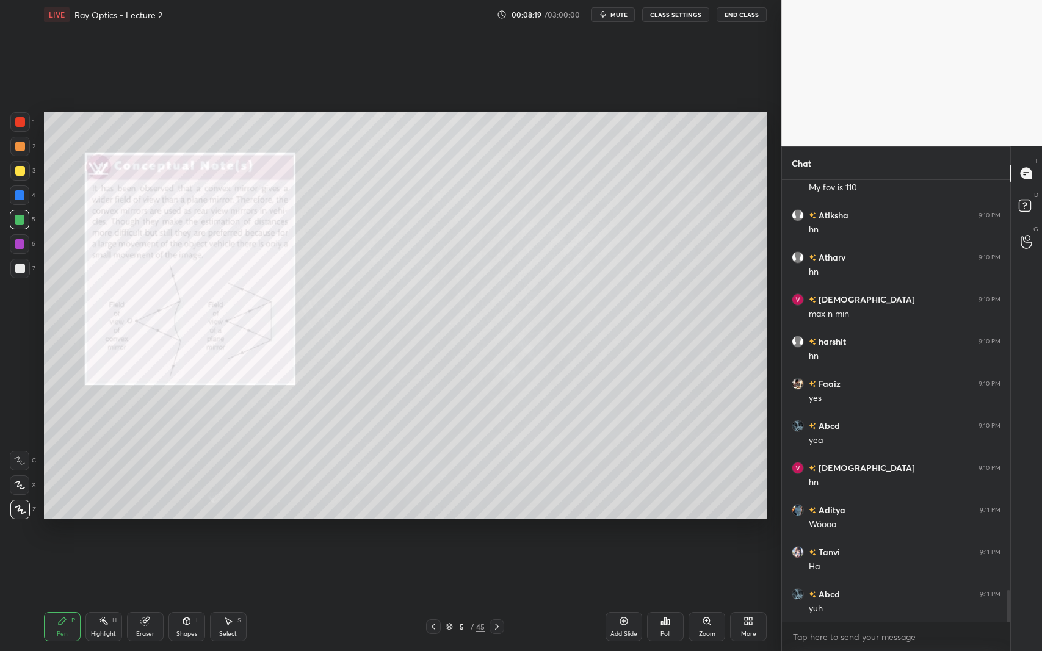
click at [17, 119] on div at bounding box center [20, 122] width 10 height 10
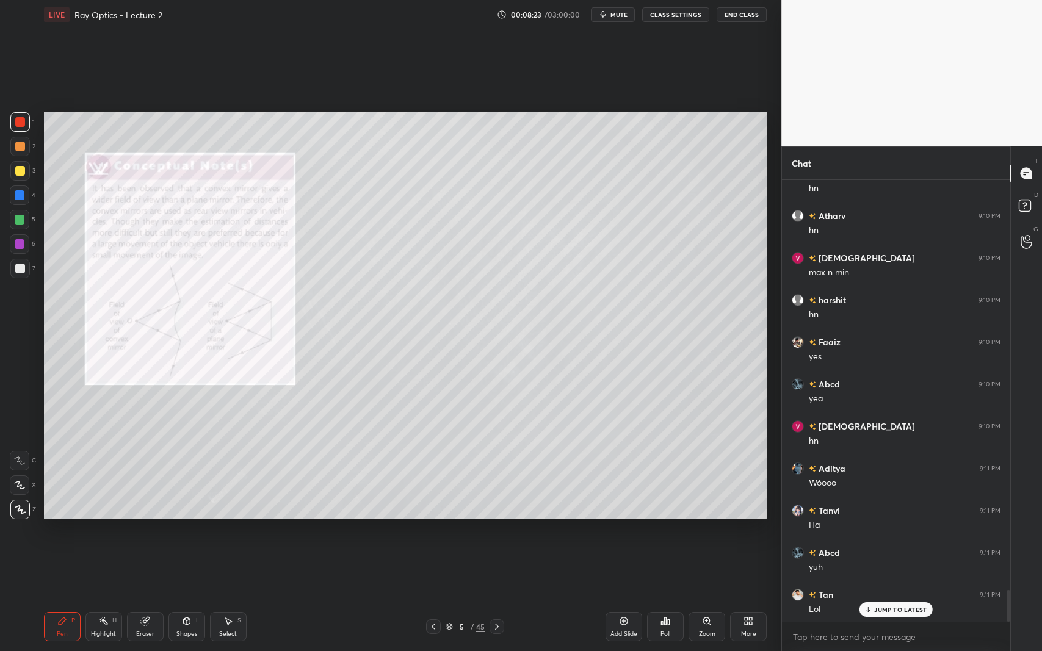
click at [20, 268] on div at bounding box center [20, 269] width 10 height 10
click at [21, 175] on div at bounding box center [20, 171] width 10 height 10
click at [17, 196] on div at bounding box center [20, 195] width 10 height 10
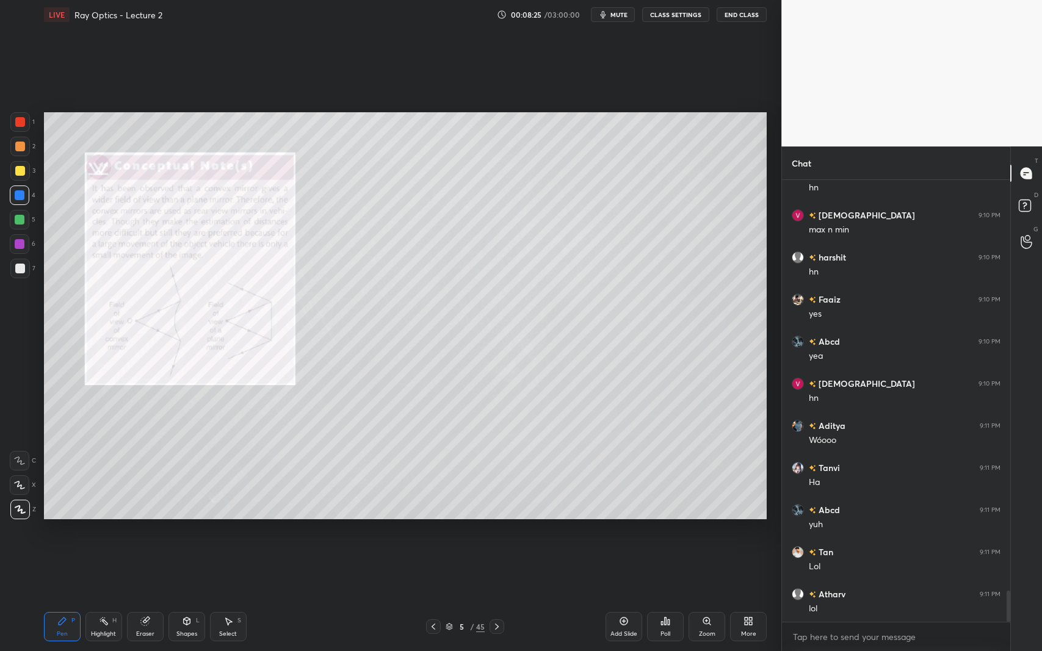
click at [21, 178] on div at bounding box center [20, 171] width 20 height 20
click at [17, 196] on div at bounding box center [20, 195] width 10 height 10
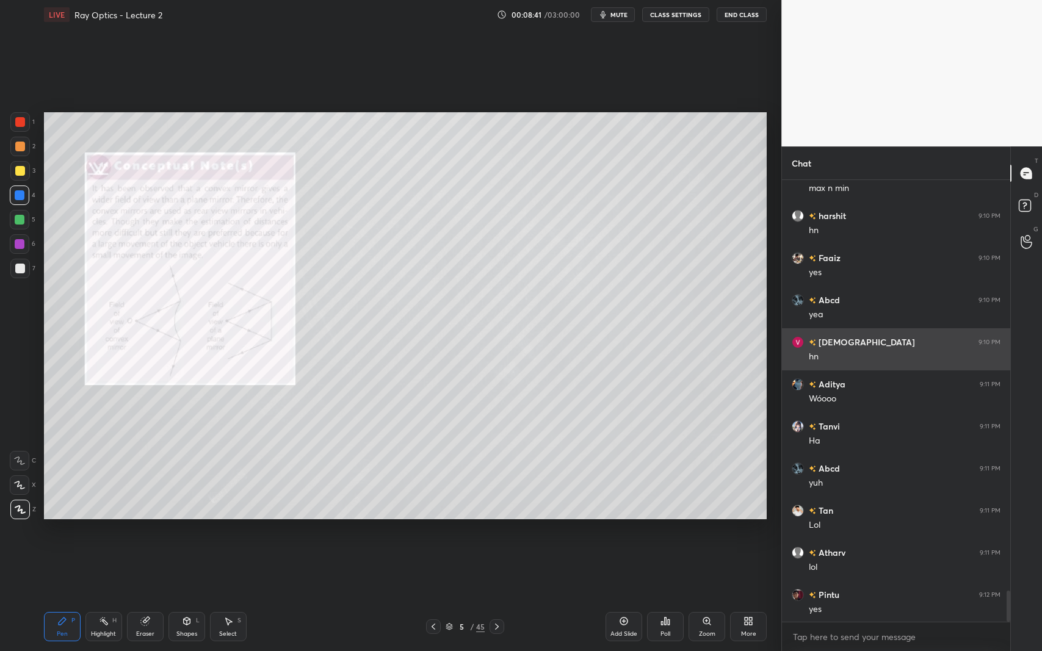
scroll to position [5896, 0]
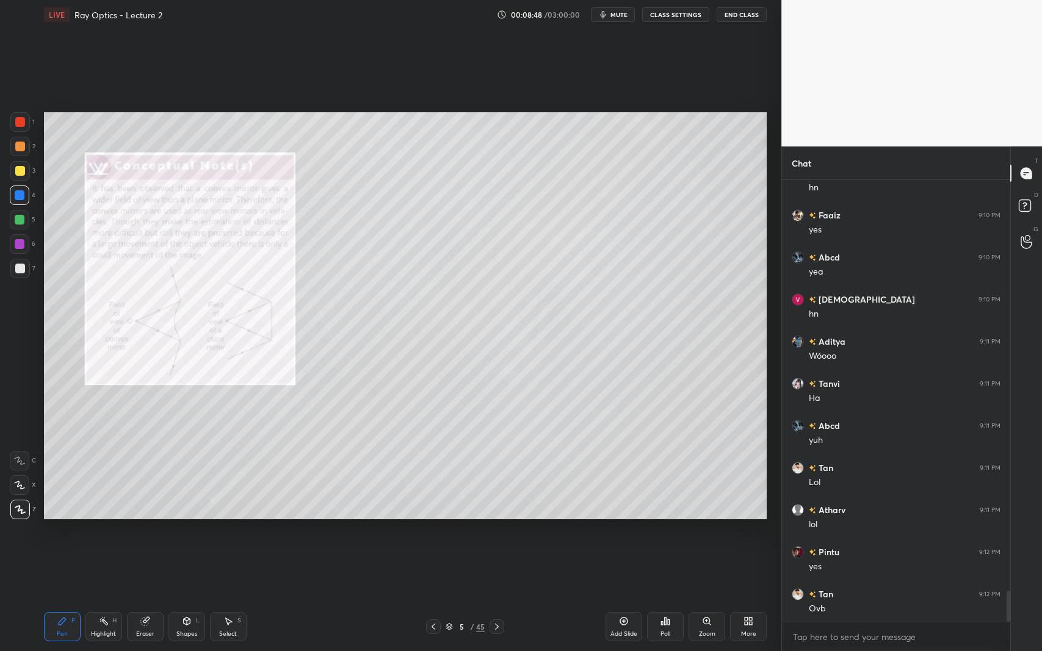
click at [187, 597] on div "Shapes" at bounding box center [186, 634] width 21 height 6
click at [18, 173] on div at bounding box center [20, 171] width 10 height 10
click at [65, 597] on div "Pen" at bounding box center [62, 634] width 11 height 6
click at [183, 597] on div "Shapes L" at bounding box center [186, 626] width 37 height 29
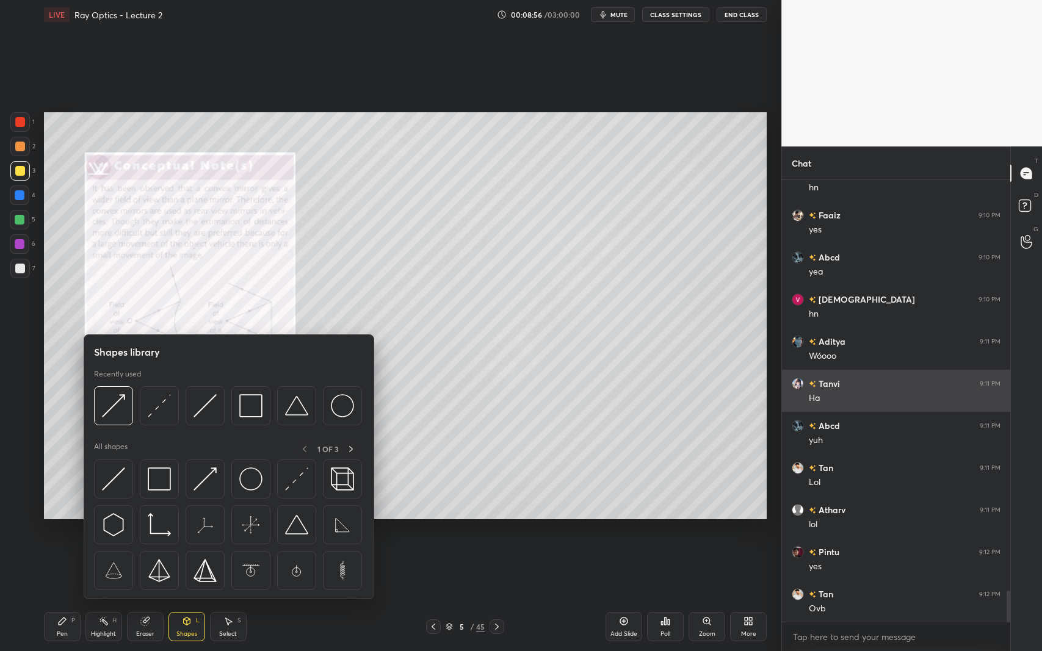
click at [123, 412] on img at bounding box center [113, 405] width 23 height 23
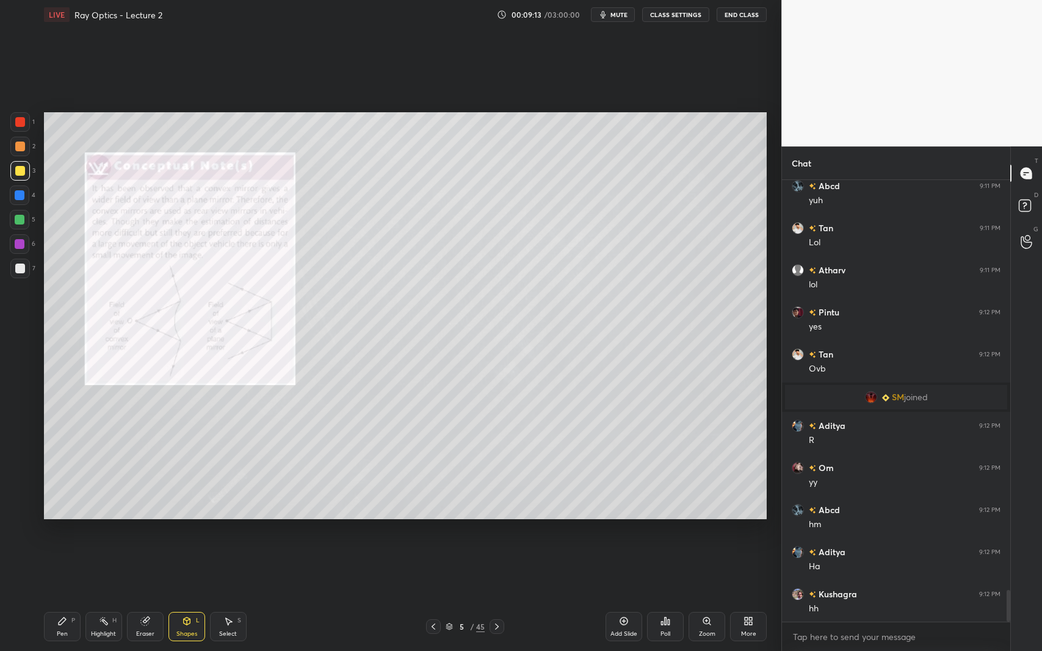
scroll to position [5739, 0]
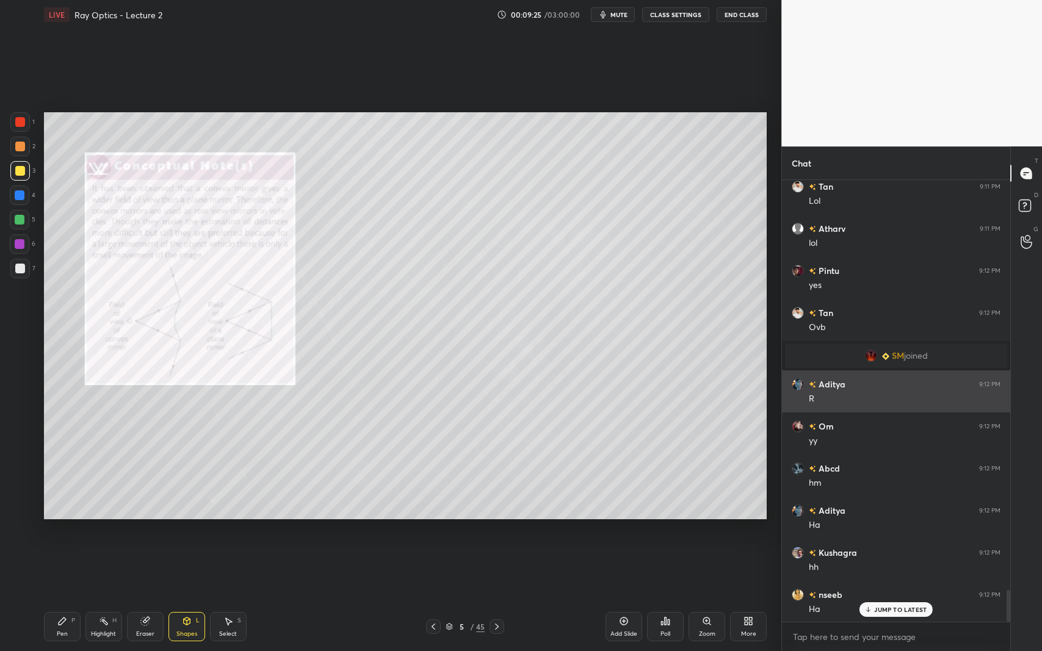
click at [186, 597] on div "Shapes" at bounding box center [186, 634] width 21 height 6
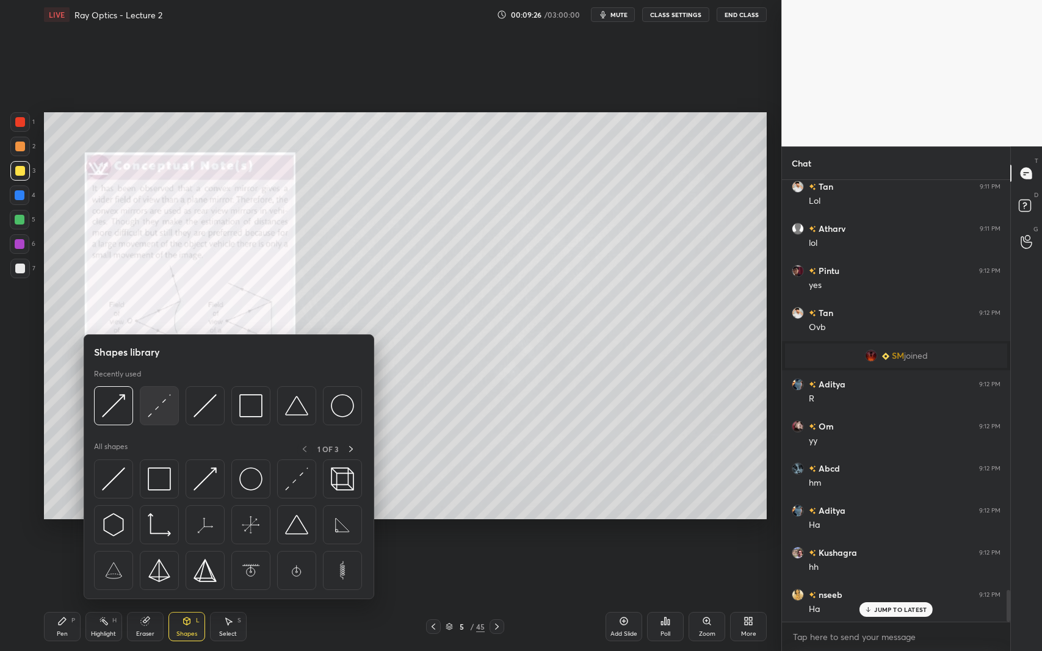
click at [151, 397] on img at bounding box center [159, 405] width 23 height 23
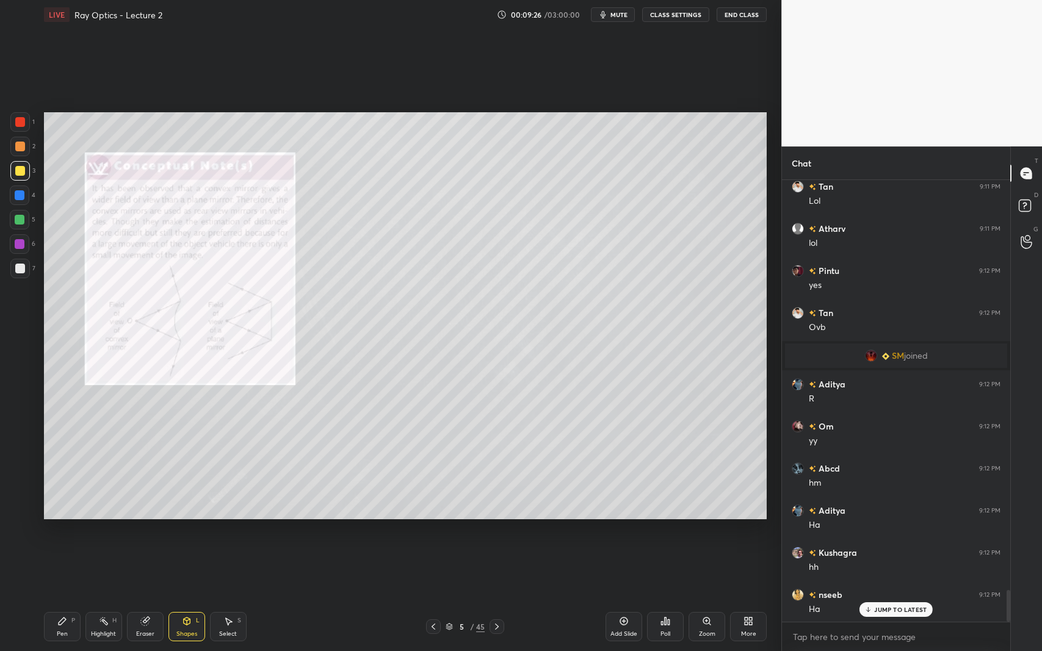
click at [21, 269] on div at bounding box center [20, 269] width 10 height 10
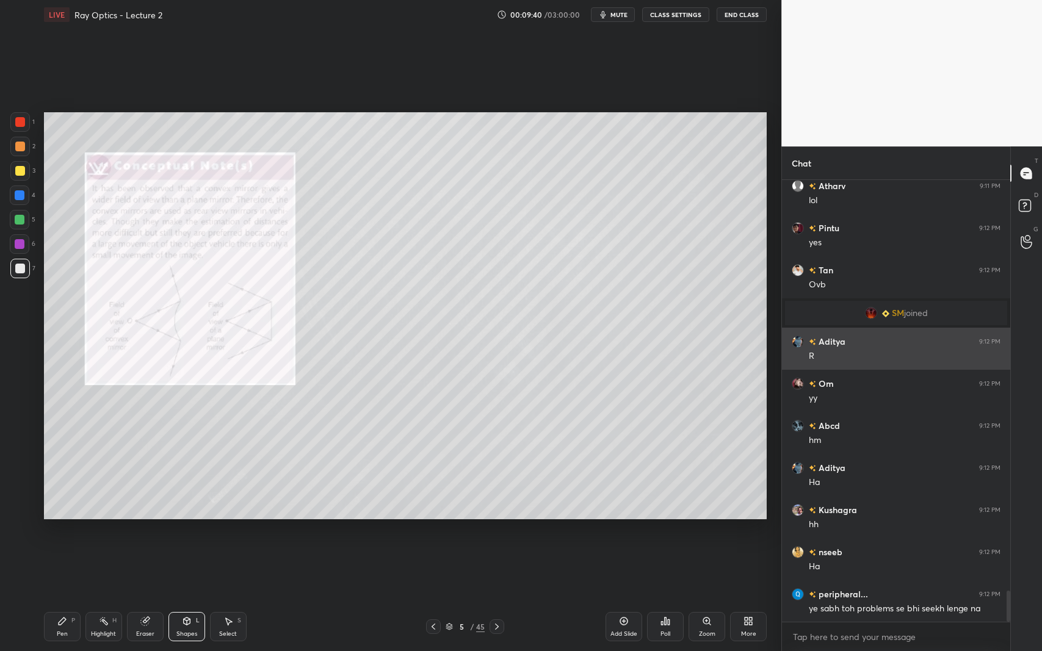
scroll to position [5824, 0]
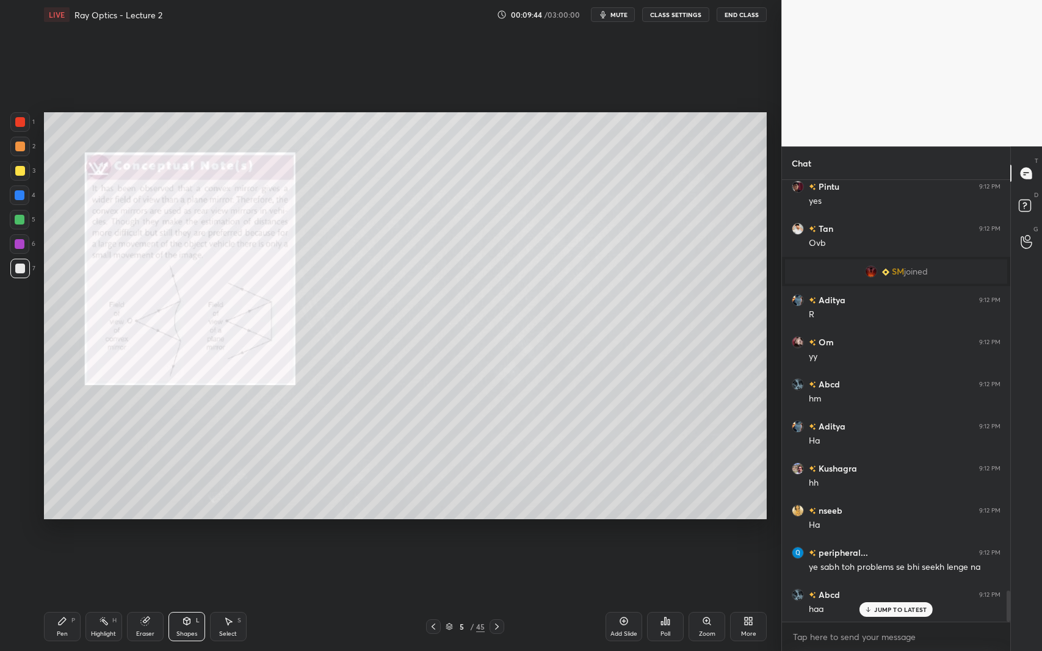
click at [21, 172] on div at bounding box center [20, 171] width 10 height 10
click at [48, 597] on div "Pen P" at bounding box center [62, 626] width 37 height 29
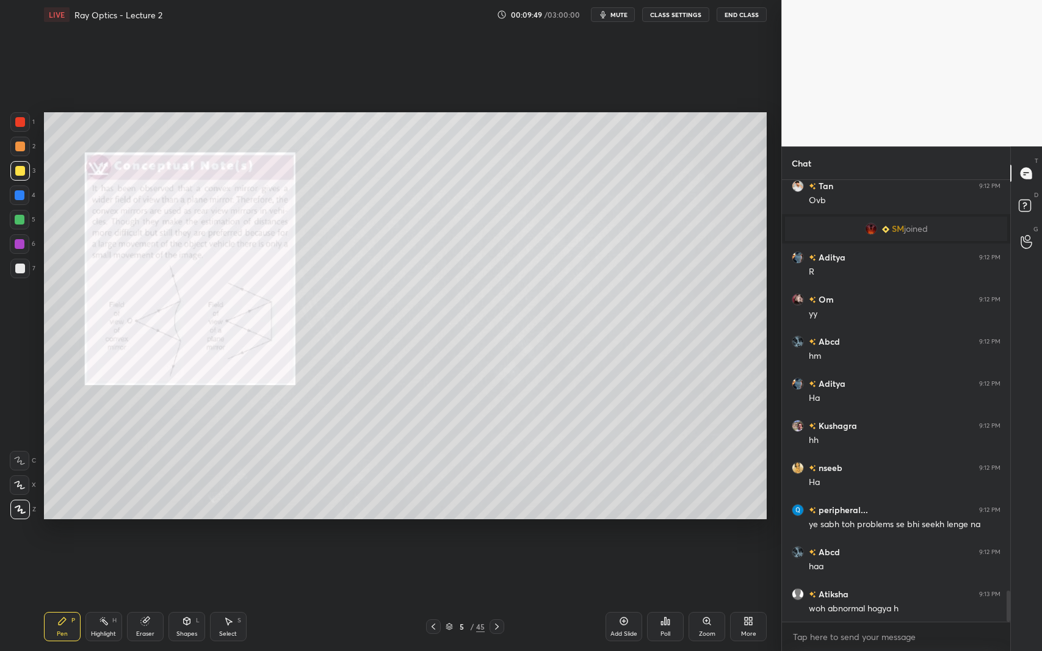
click at [189, 597] on div "Shapes L" at bounding box center [186, 626] width 37 height 29
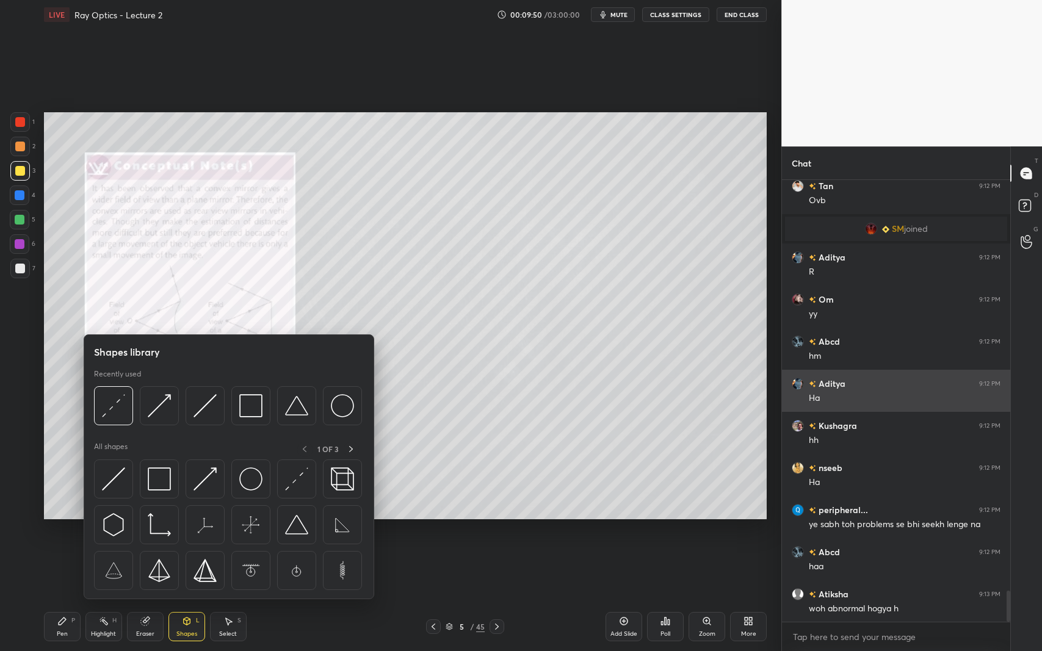
click at [169, 406] on img at bounding box center [159, 405] width 23 height 23
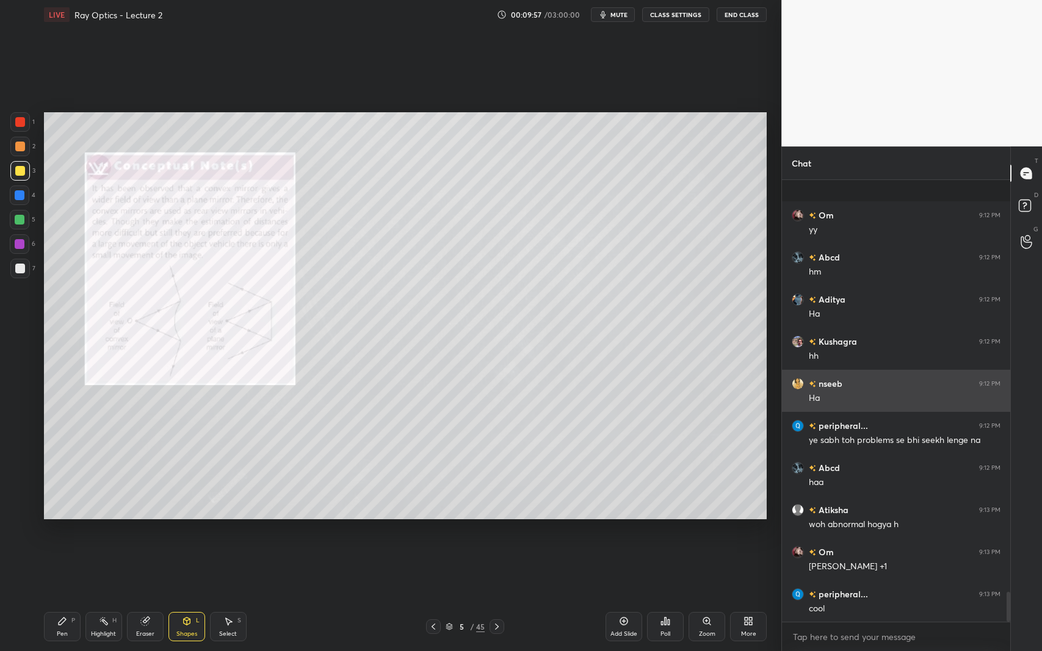
scroll to position [6035, 0]
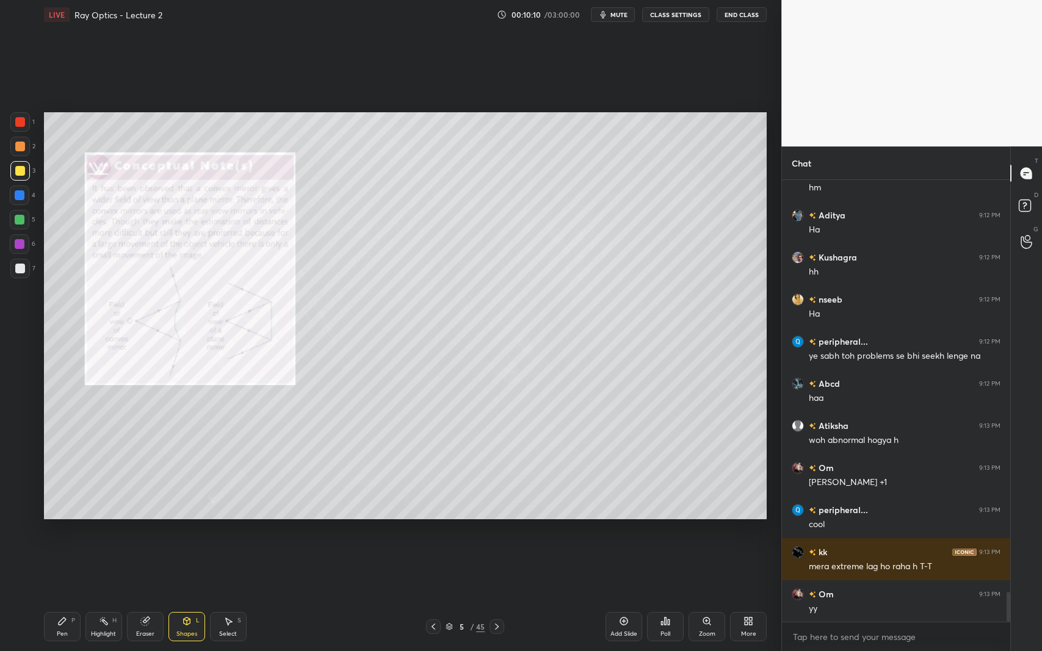
click at [17, 221] on div at bounding box center [20, 220] width 10 height 10
click at [59, 597] on icon at bounding box center [62, 621] width 7 height 7
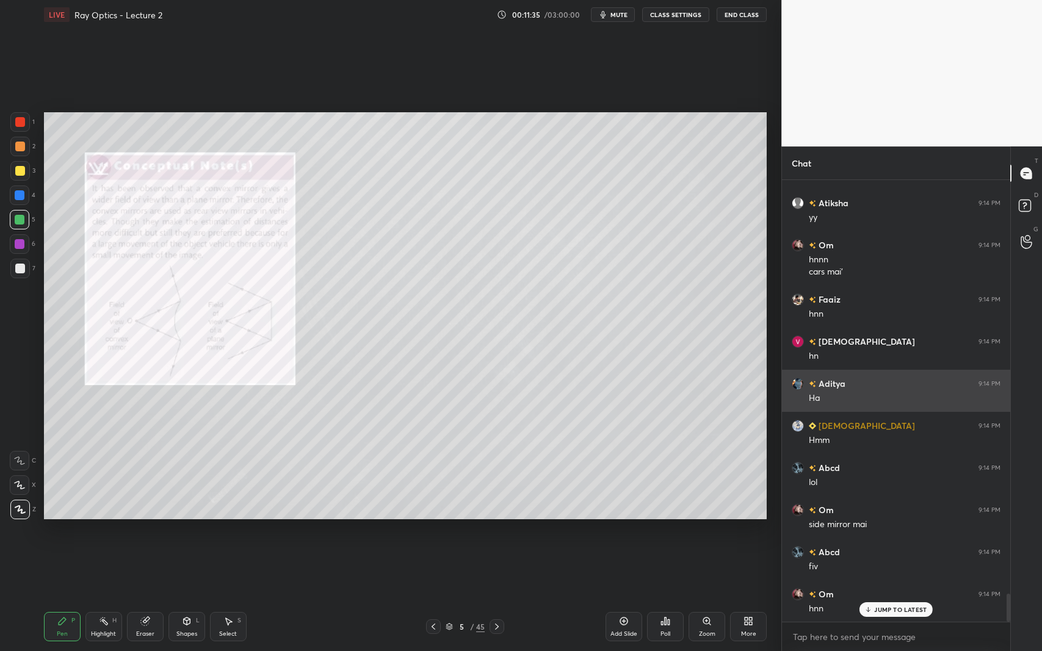
scroll to position [6517, 0]
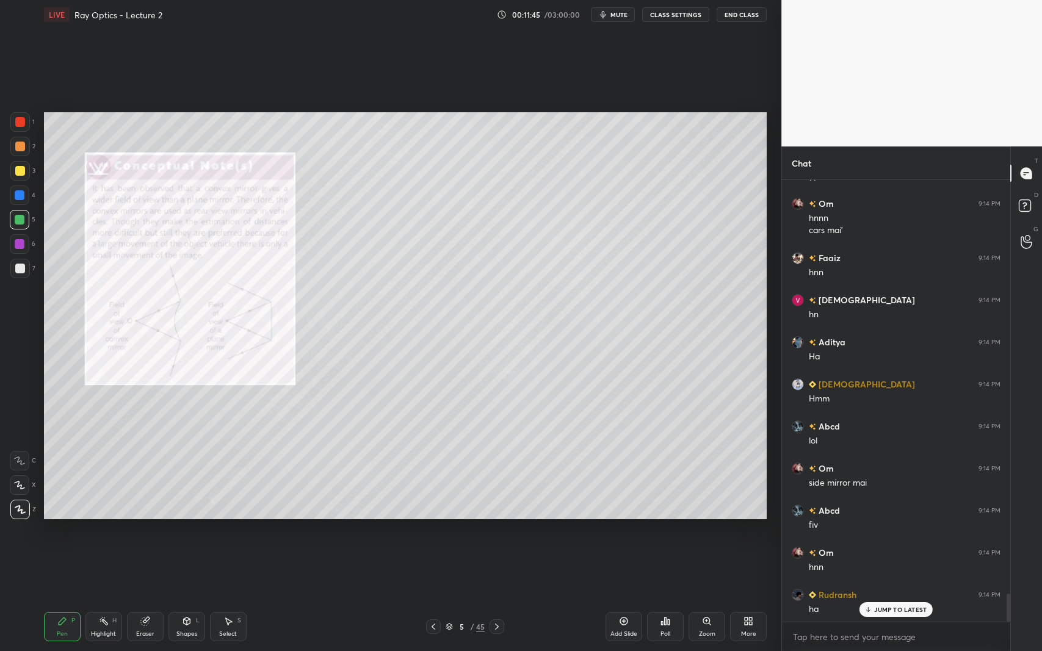
click at [17, 122] on div at bounding box center [20, 122] width 10 height 10
click at [501, 597] on icon at bounding box center [497, 627] width 10 height 10
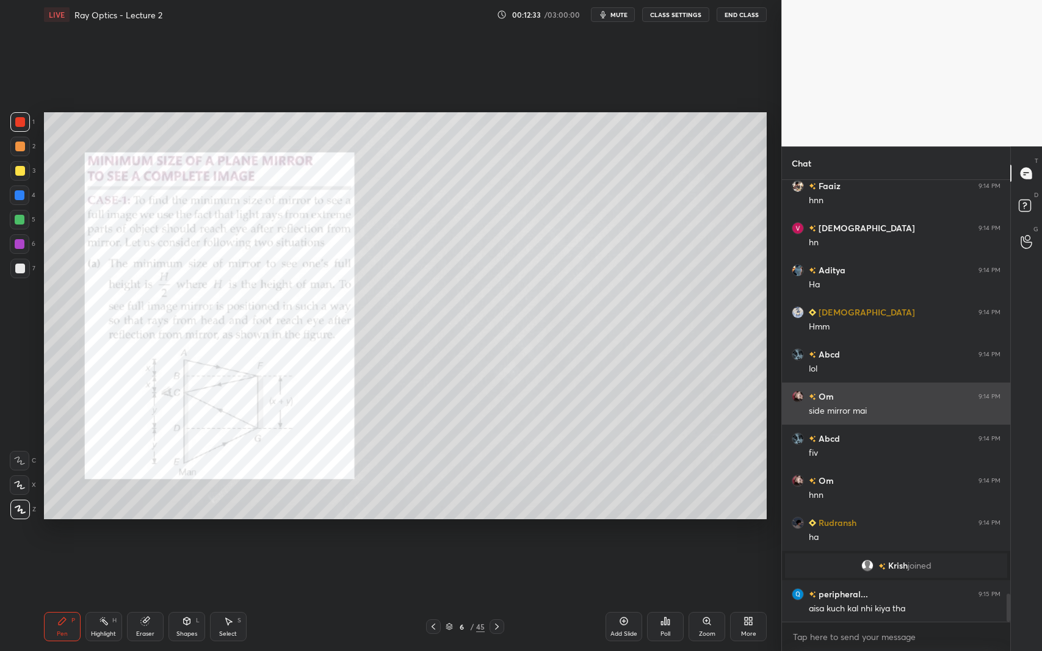
scroll to position [6601, 0]
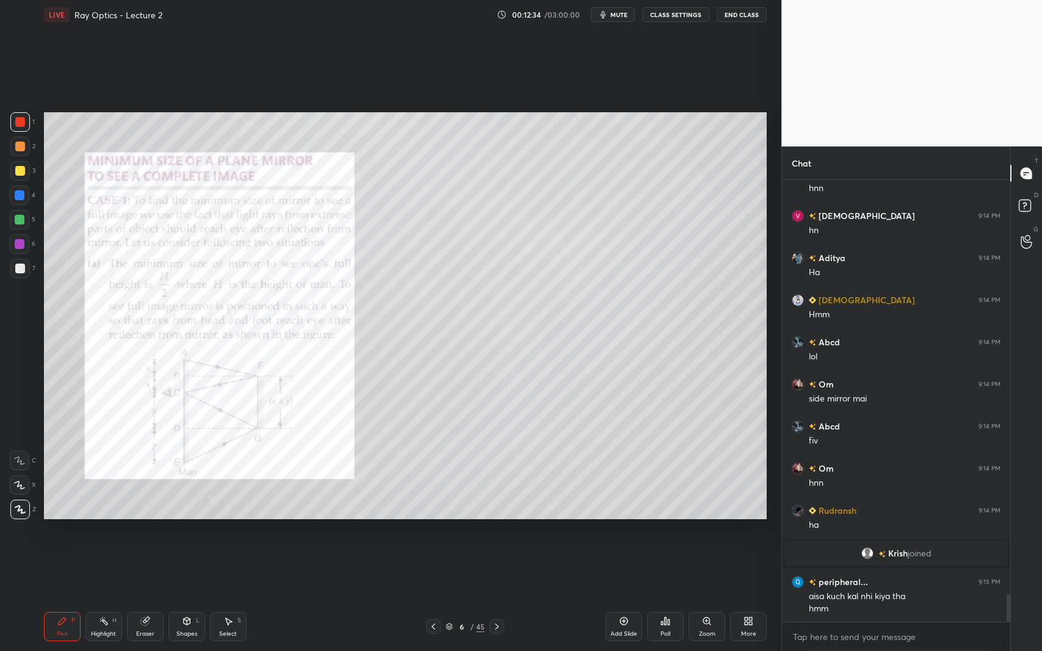
click at [620, 597] on icon at bounding box center [624, 622] width 10 height 10
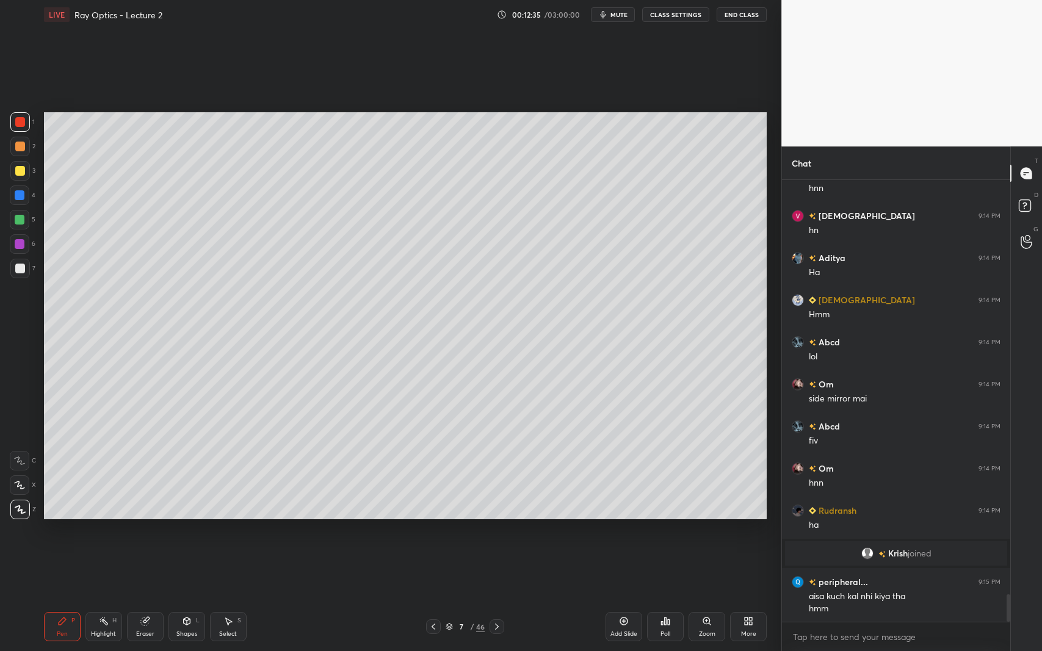
click at [176, 597] on div "Shapes L" at bounding box center [186, 626] width 37 height 29
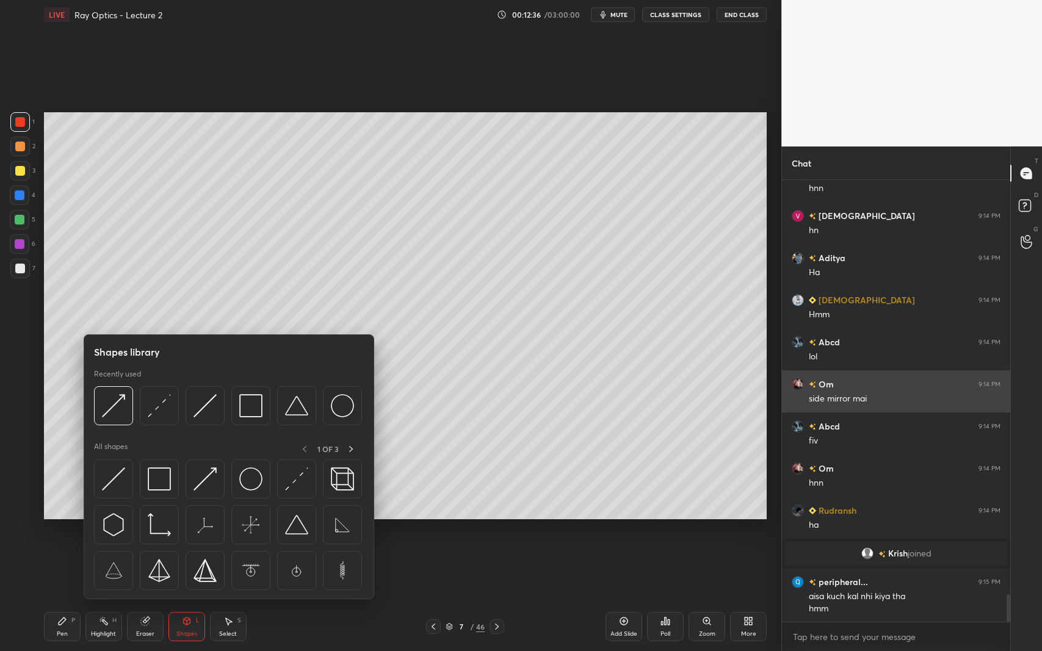
click at [331, 402] on img at bounding box center [342, 405] width 23 height 23
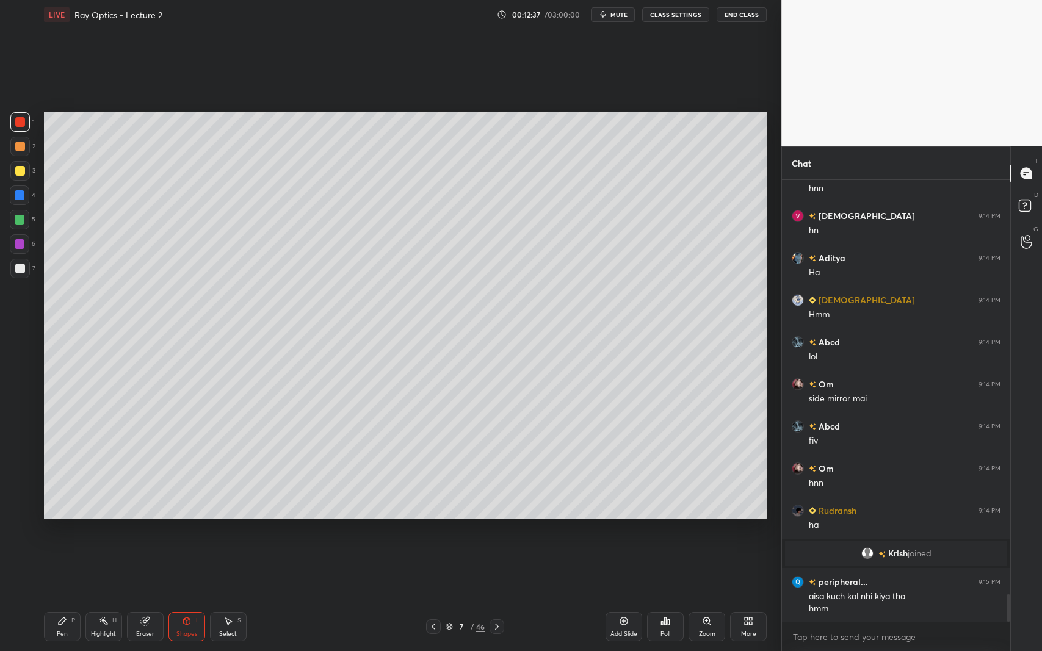
click at [18, 269] on div at bounding box center [20, 269] width 10 height 10
click at [186, 597] on div "Shapes" at bounding box center [186, 634] width 21 height 6
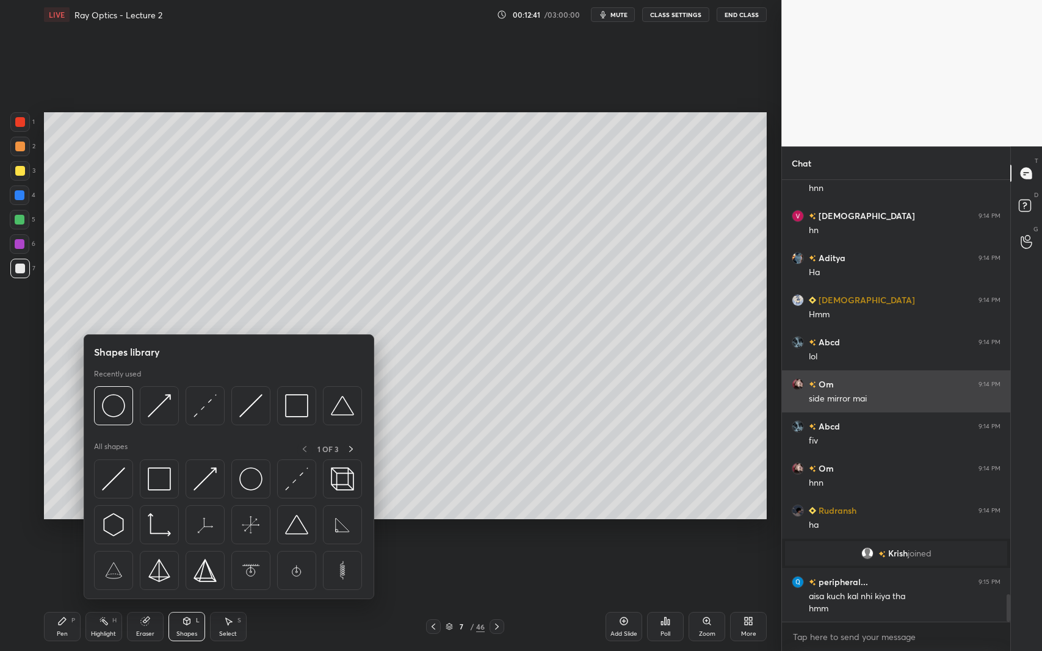
click at [249, 413] on img at bounding box center [250, 405] width 23 height 23
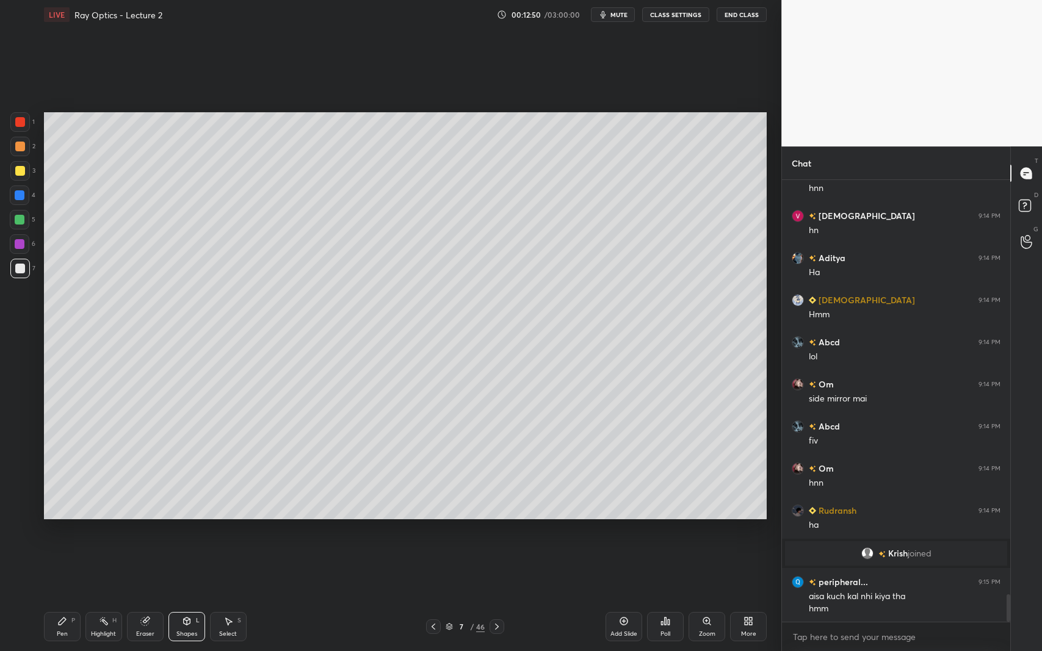
scroll to position [6643, 0]
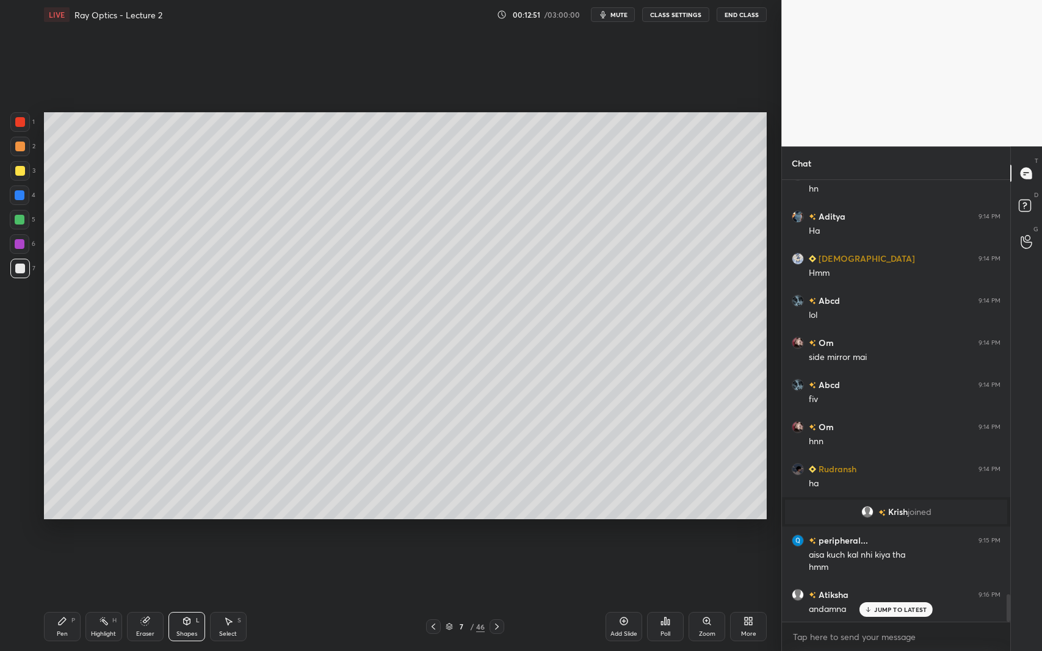
click at [187, 597] on icon at bounding box center [187, 623] width 0 height 4
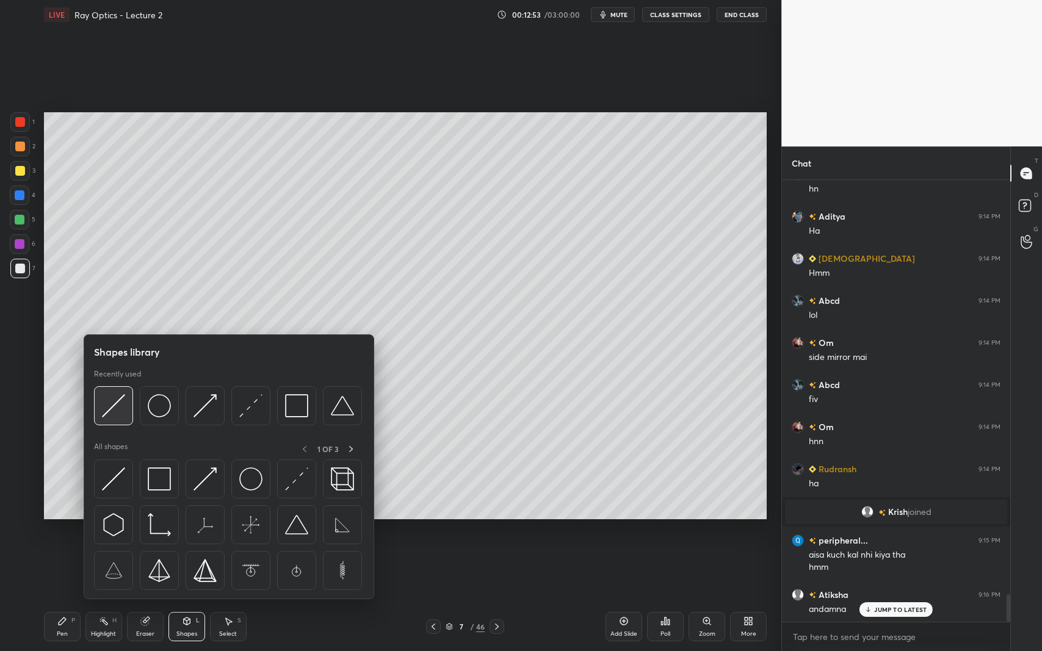
scroll to position [6686, 0]
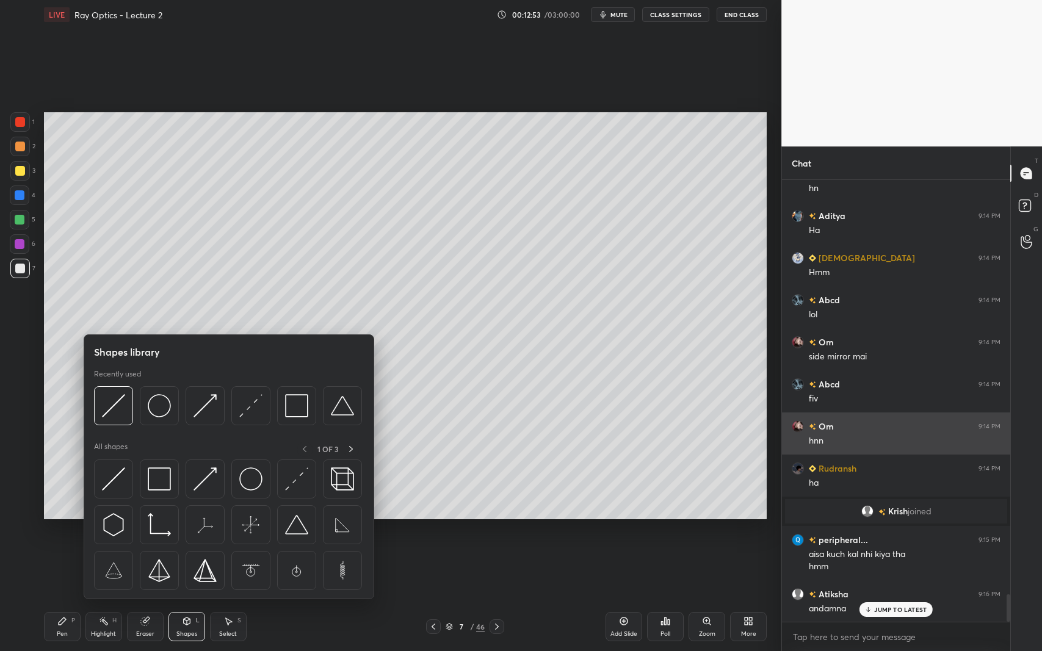
click at [110, 407] on img at bounding box center [113, 405] width 23 height 23
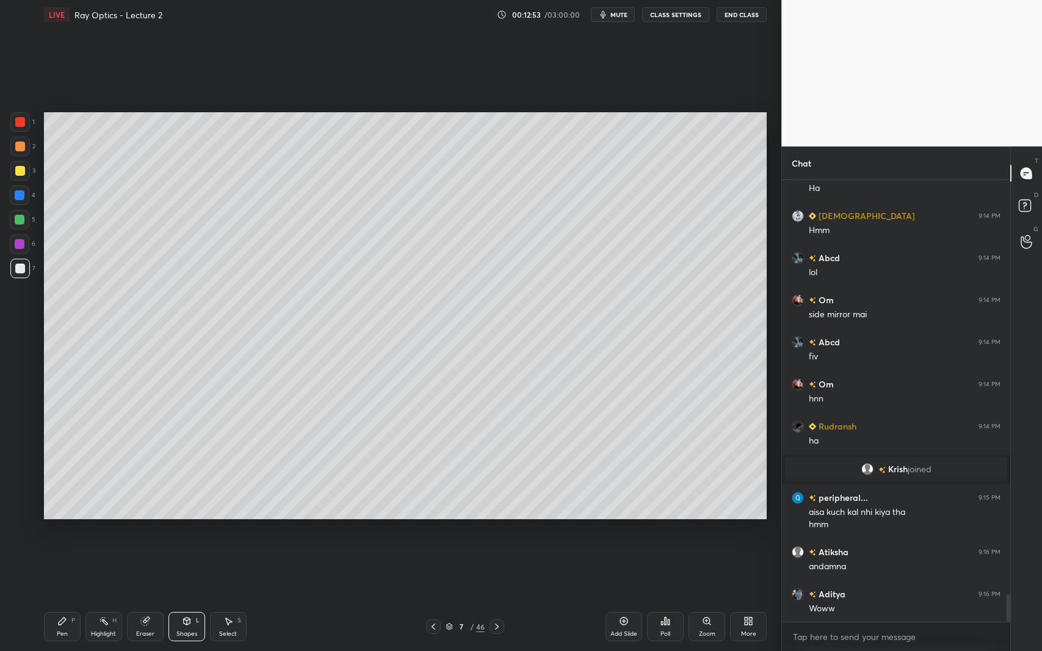
click at [23, 169] on div at bounding box center [20, 171] width 10 height 10
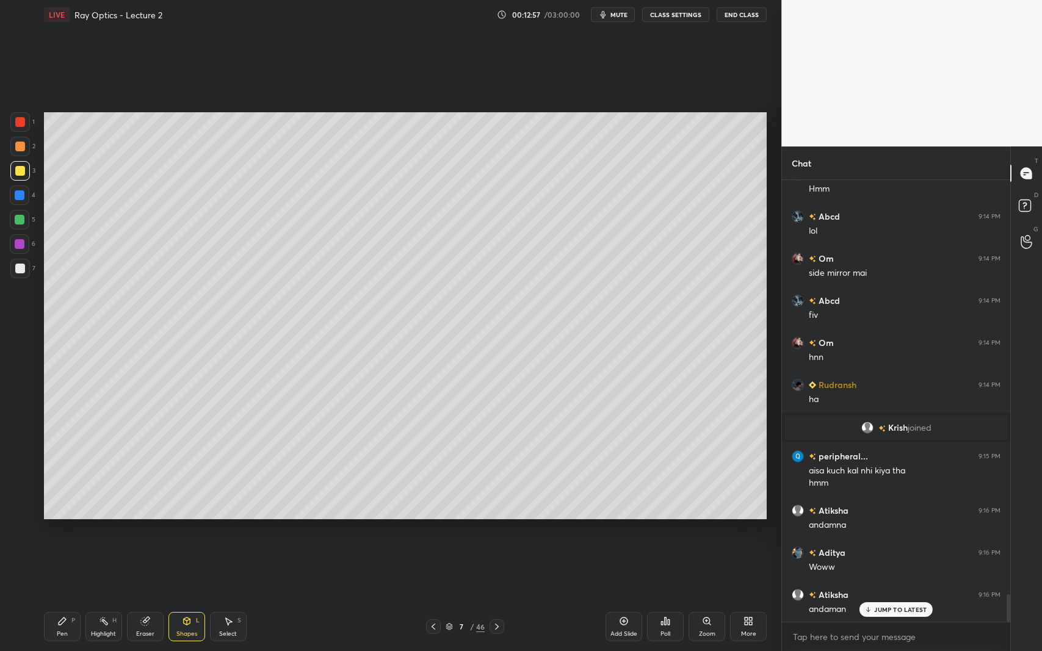
click at [429, 597] on icon at bounding box center [434, 627] width 10 height 10
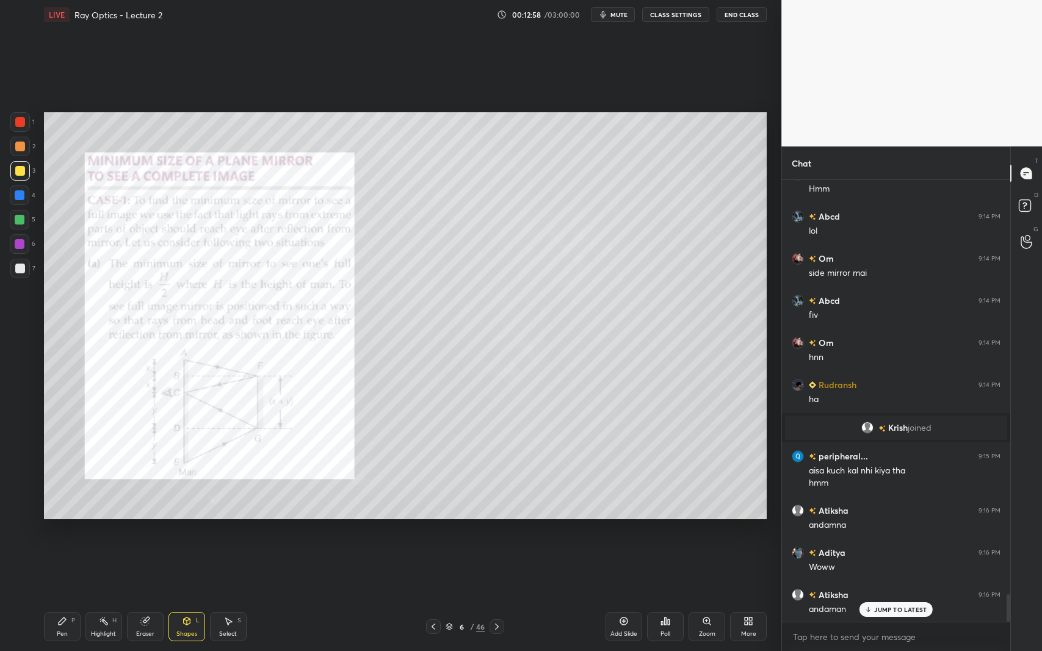
click at [497, 597] on icon at bounding box center [497, 627] width 10 height 10
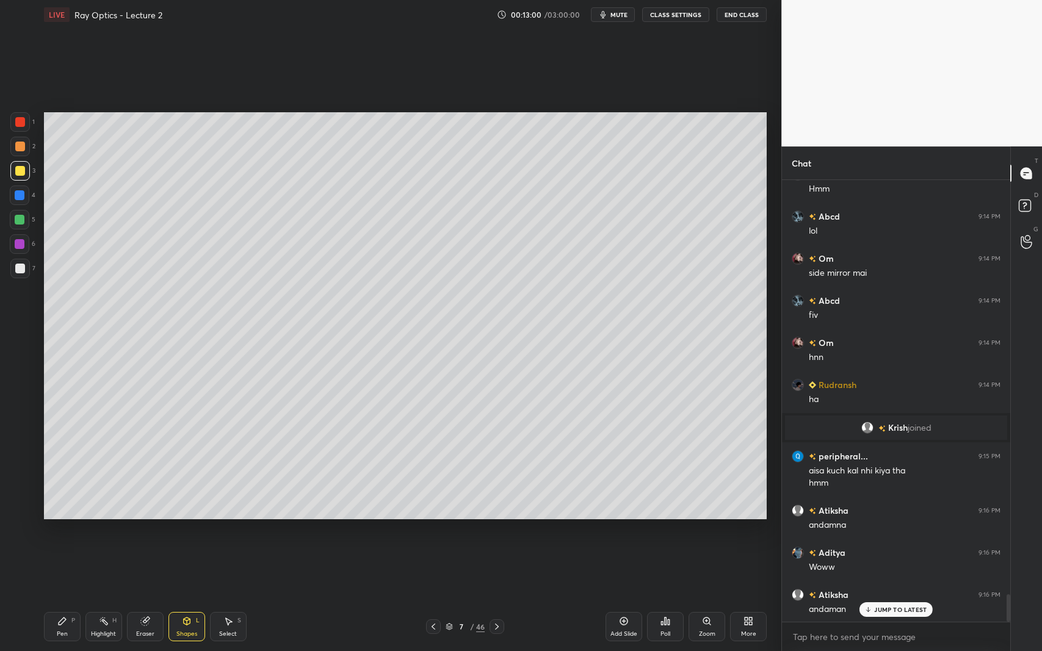
click at [56, 597] on div "Pen P" at bounding box center [62, 626] width 37 height 29
click at [20, 273] on div at bounding box center [20, 269] width 10 height 10
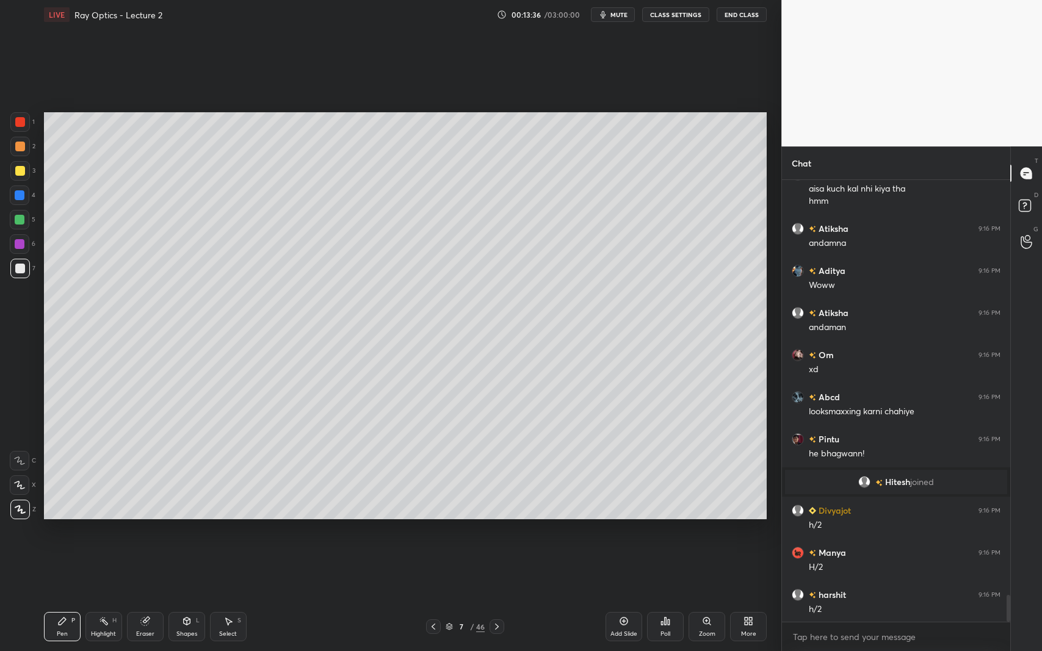
scroll to position [6775, 0]
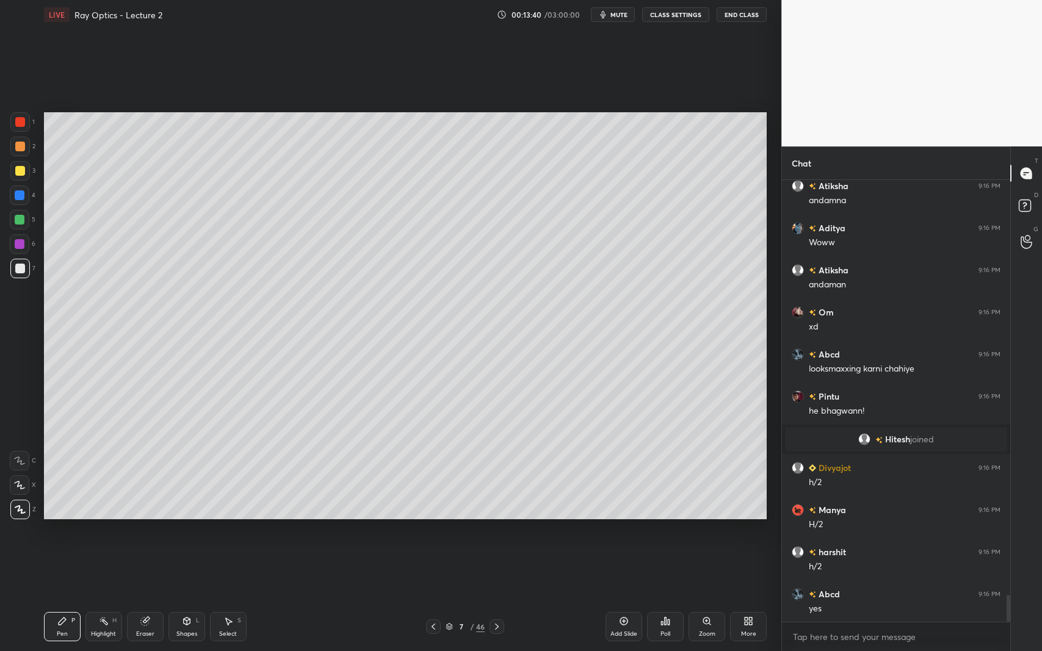
click at [13, 195] on div at bounding box center [20, 196] width 20 height 20
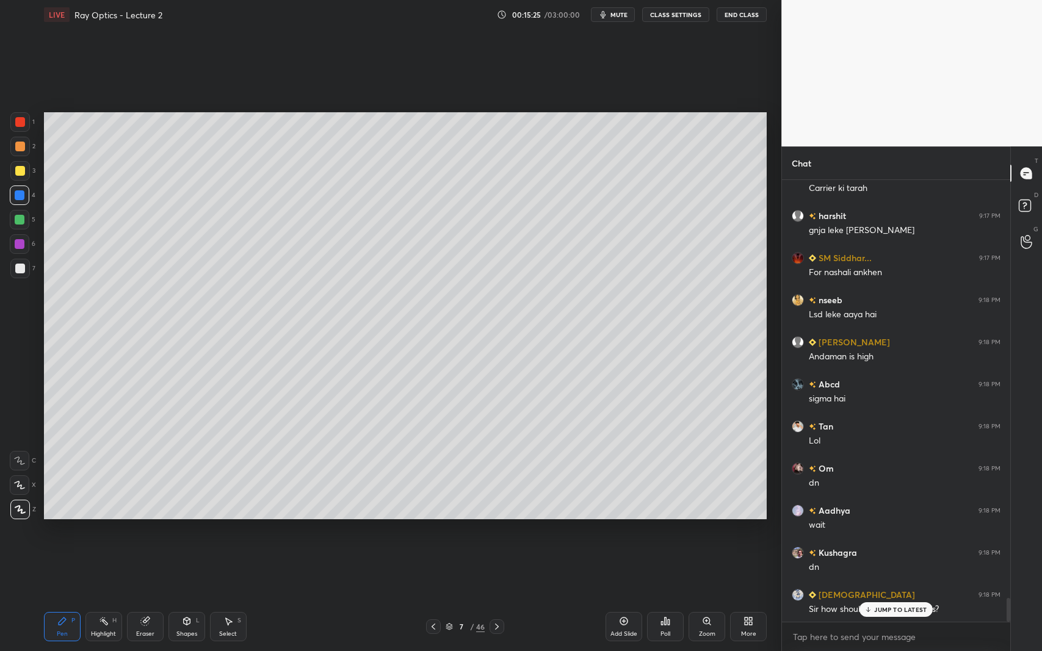
scroll to position [7857, 0]
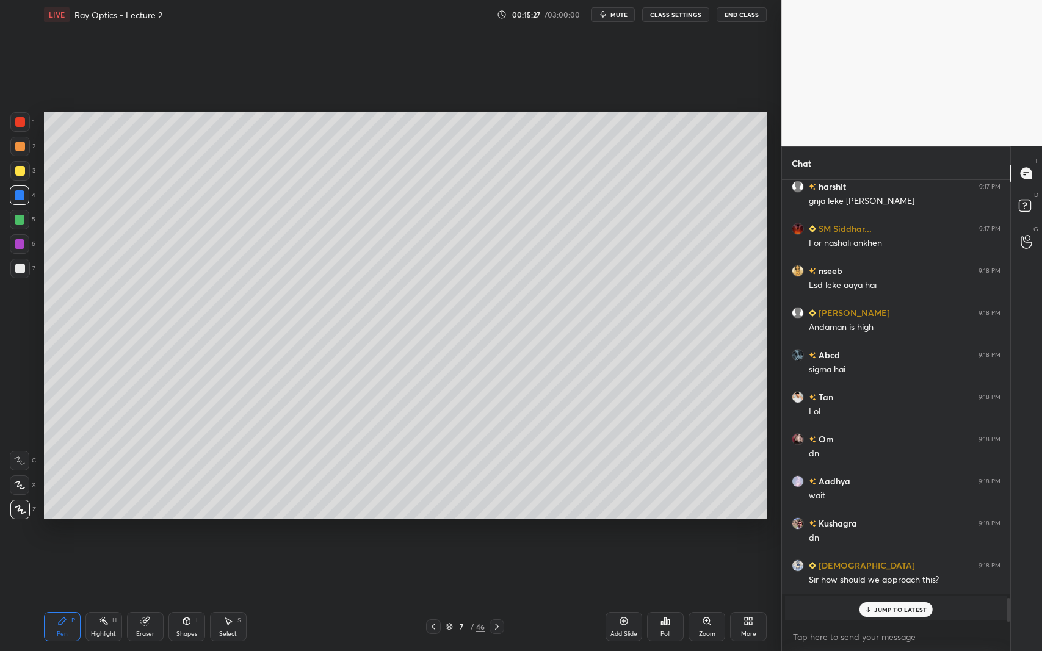
click at [871, 597] on icon at bounding box center [868, 609] width 8 height 7
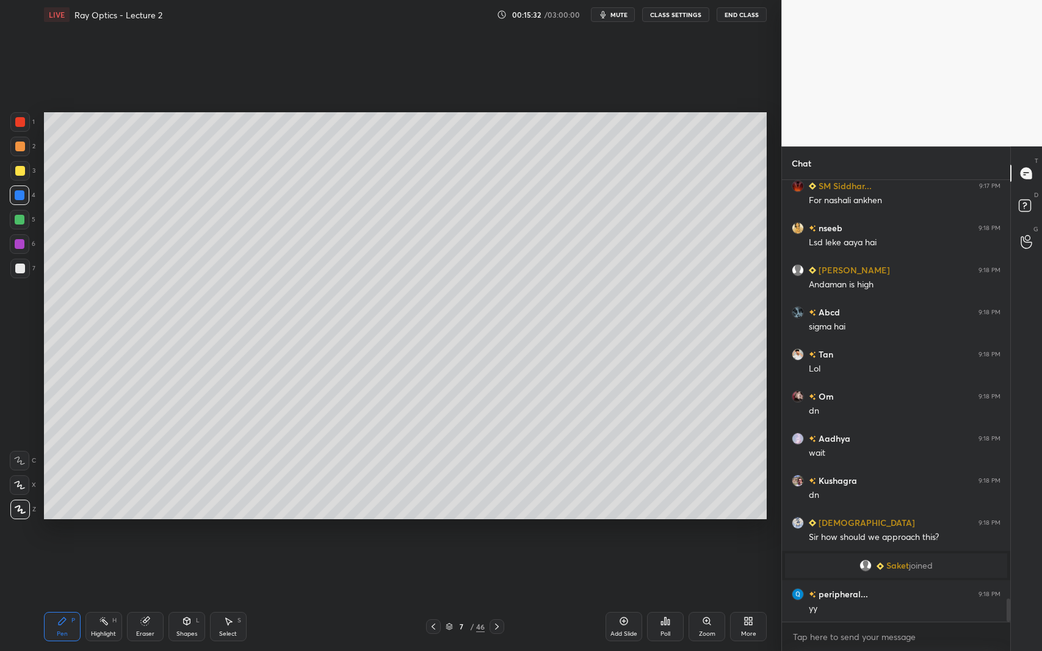
scroll to position [7941, 0]
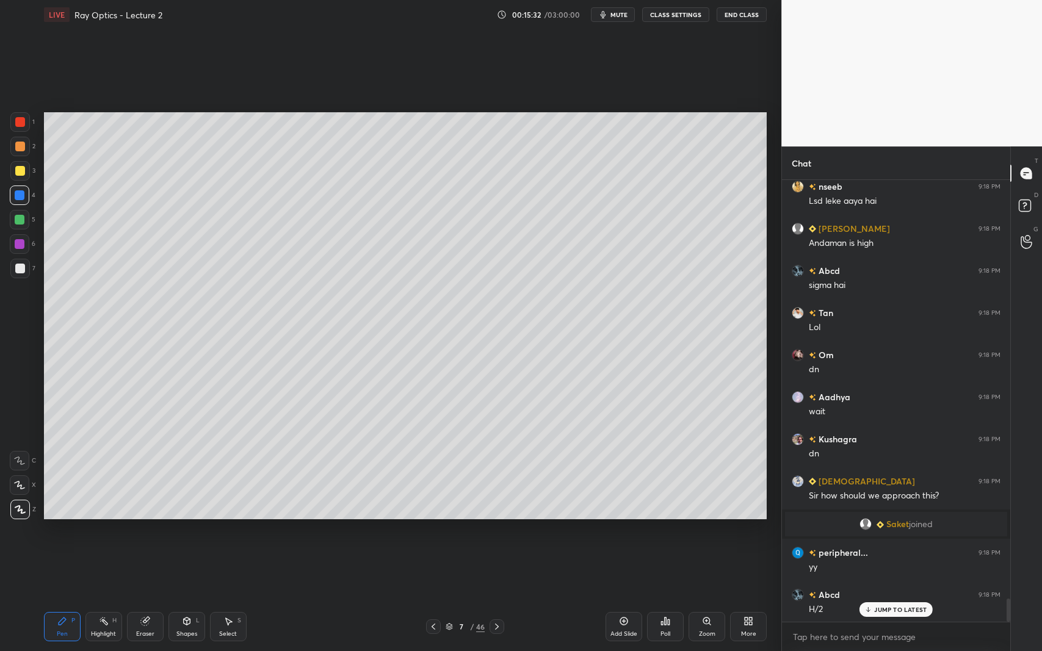
click at [223, 597] on div "Select S" at bounding box center [228, 626] width 37 height 29
click at [188, 597] on div "Shapes" at bounding box center [186, 634] width 21 height 6
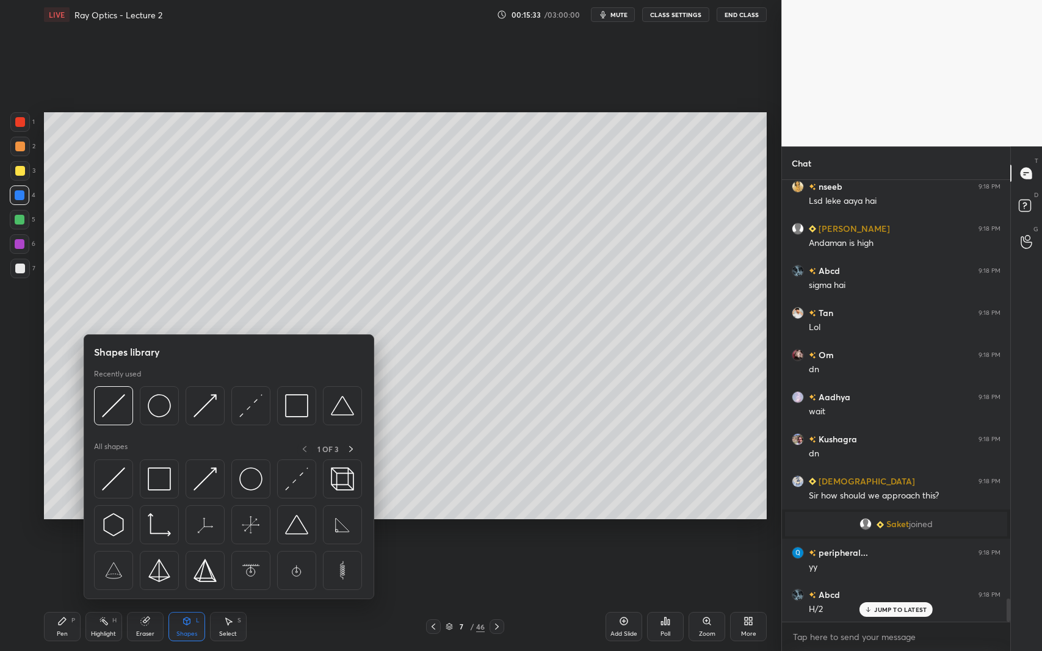
click at [200, 408] on img at bounding box center [205, 405] width 23 height 23
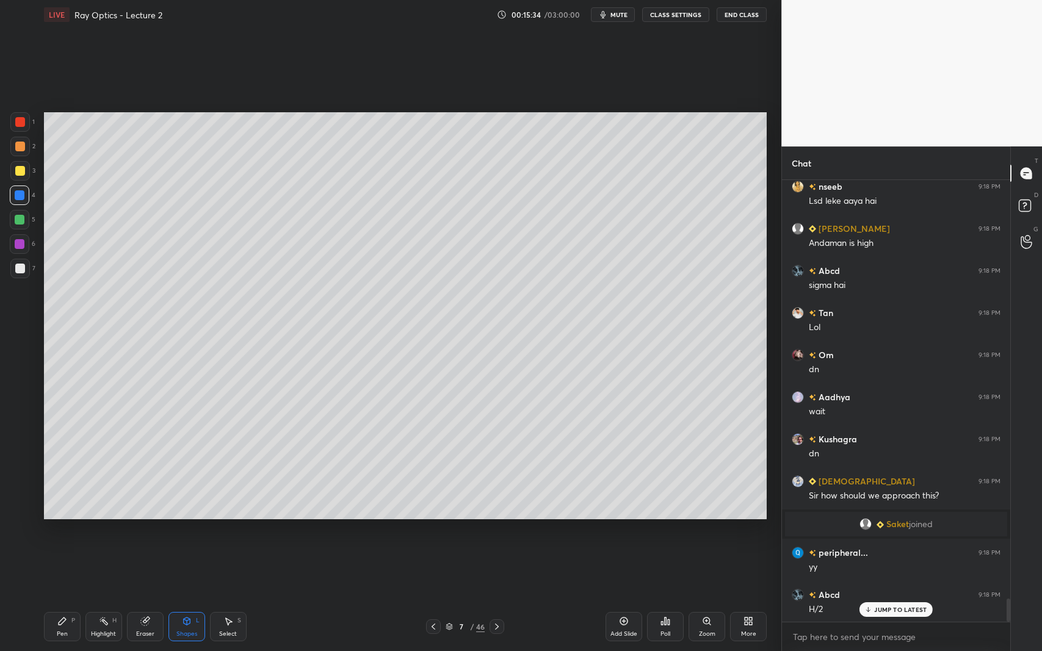
click at [17, 117] on div at bounding box center [20, 122] width 20 height 20
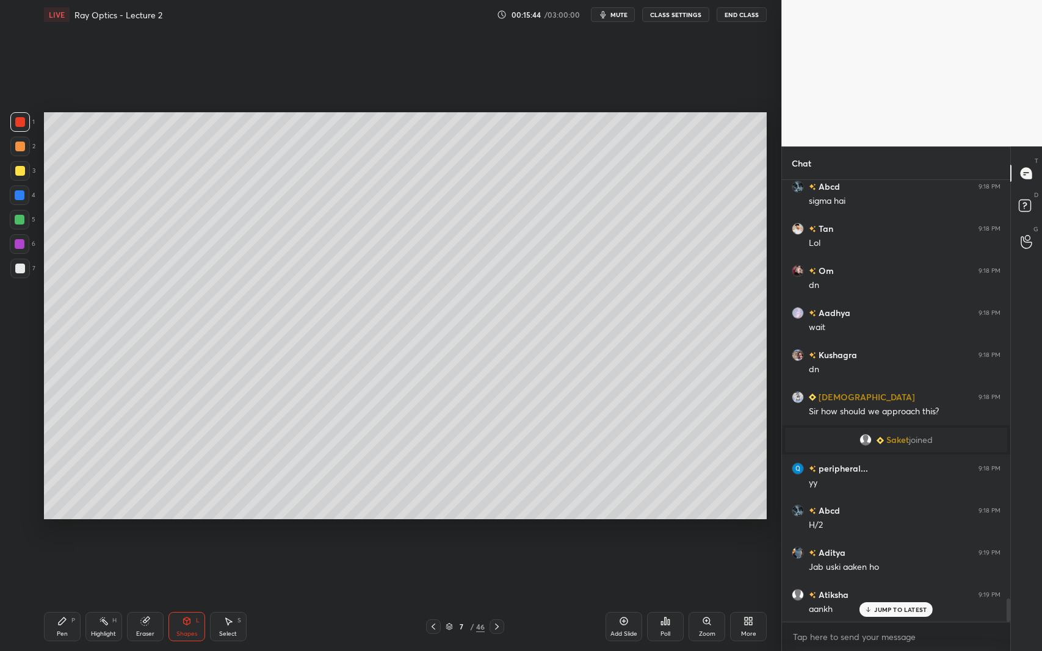
scroll to position [8068, 0]
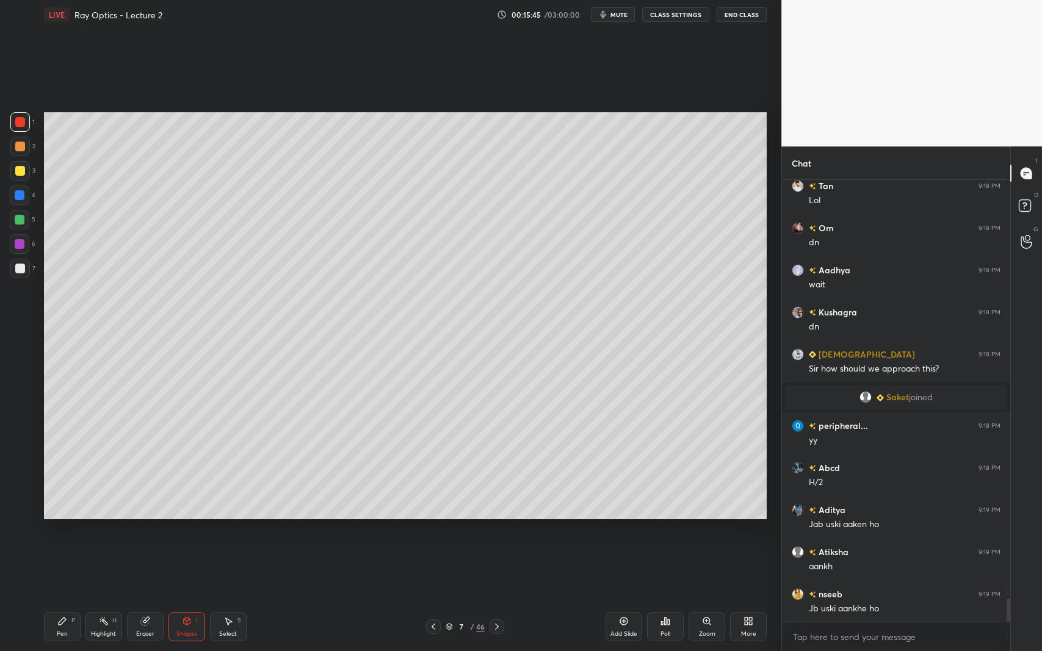
click at [225, 597] on div "Select" at bounding box center [228, 634] width 18 height 6
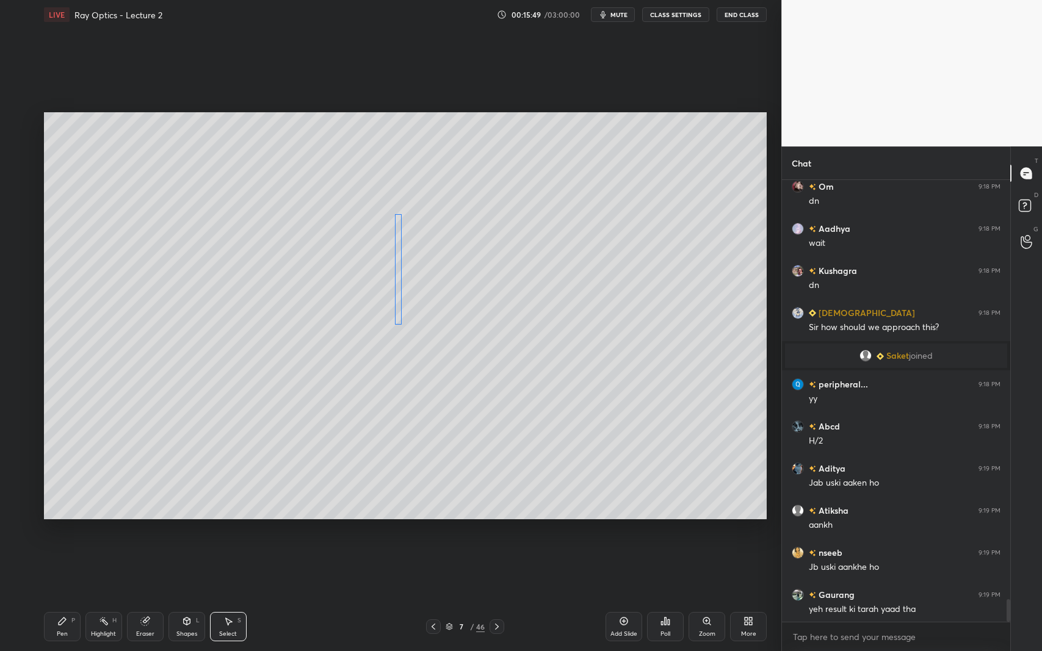
scroll to position [8139, 0]
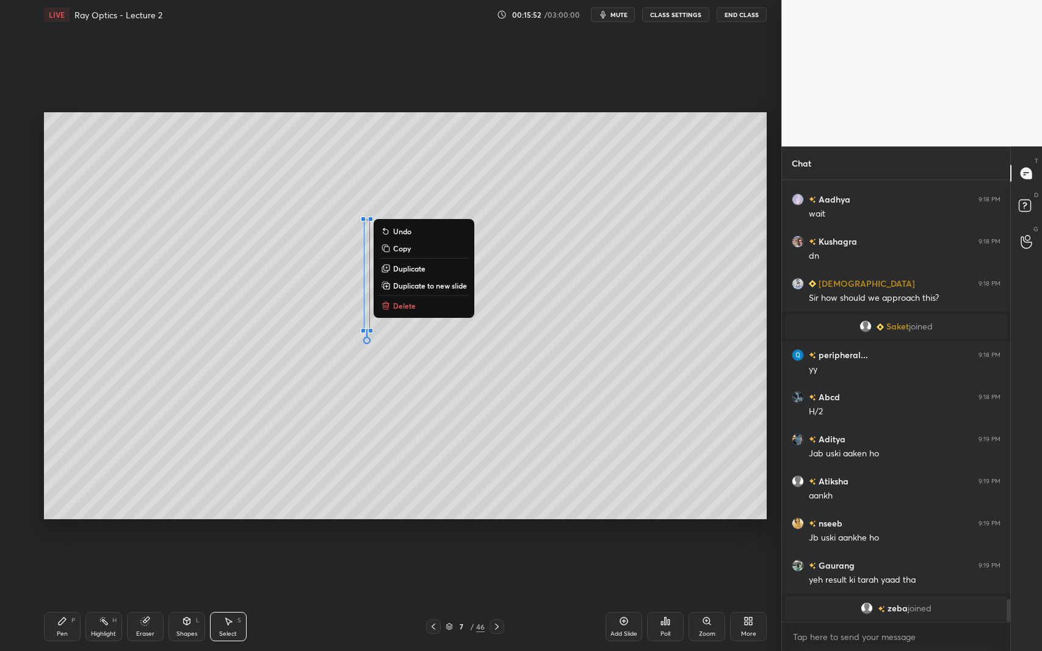
click at [442, 374] on div "0 ° Undo Copy Duplicate Duplicate to new slide Delete" at bounding box center [405, 315] width 723 height 407
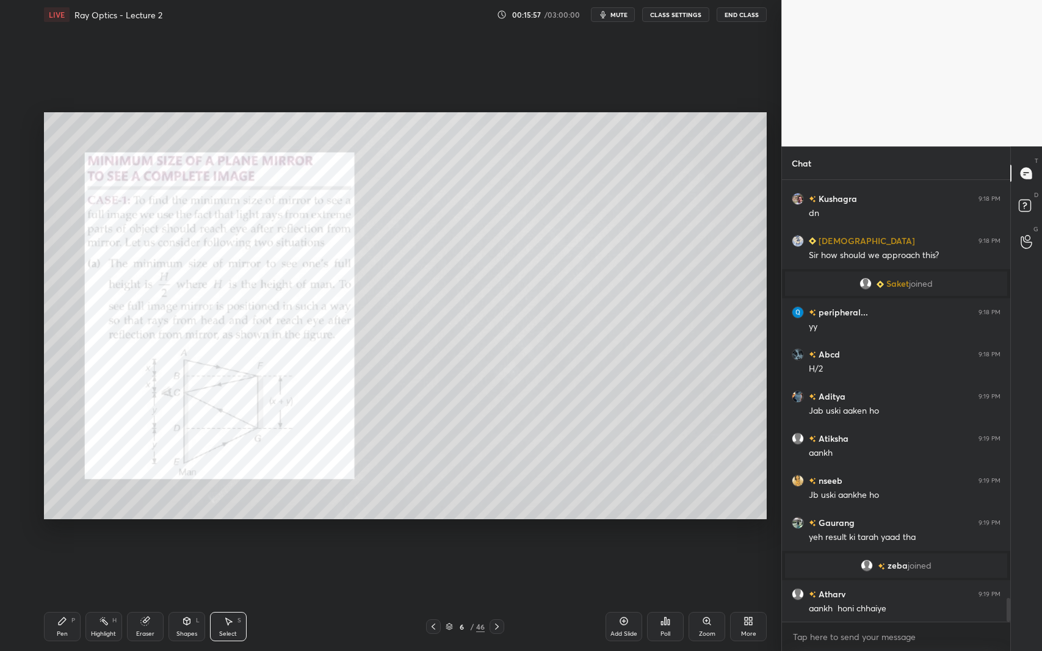
scroll to position [7806, 0]
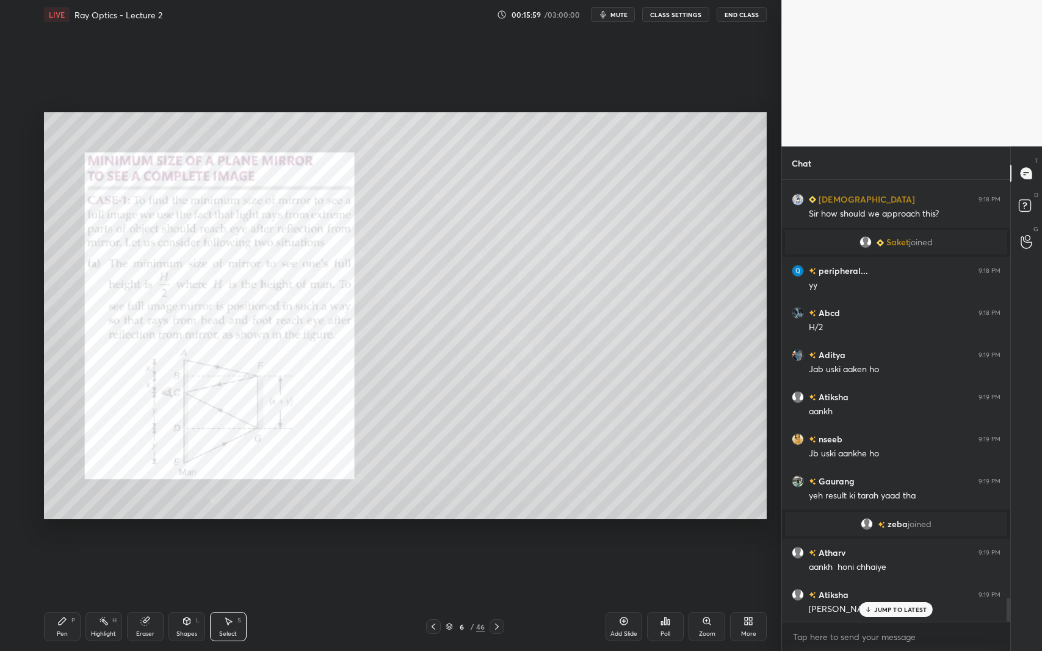
click at [60, 597] on div "Pen" at bounding box center [62, 634] width 11 height 6
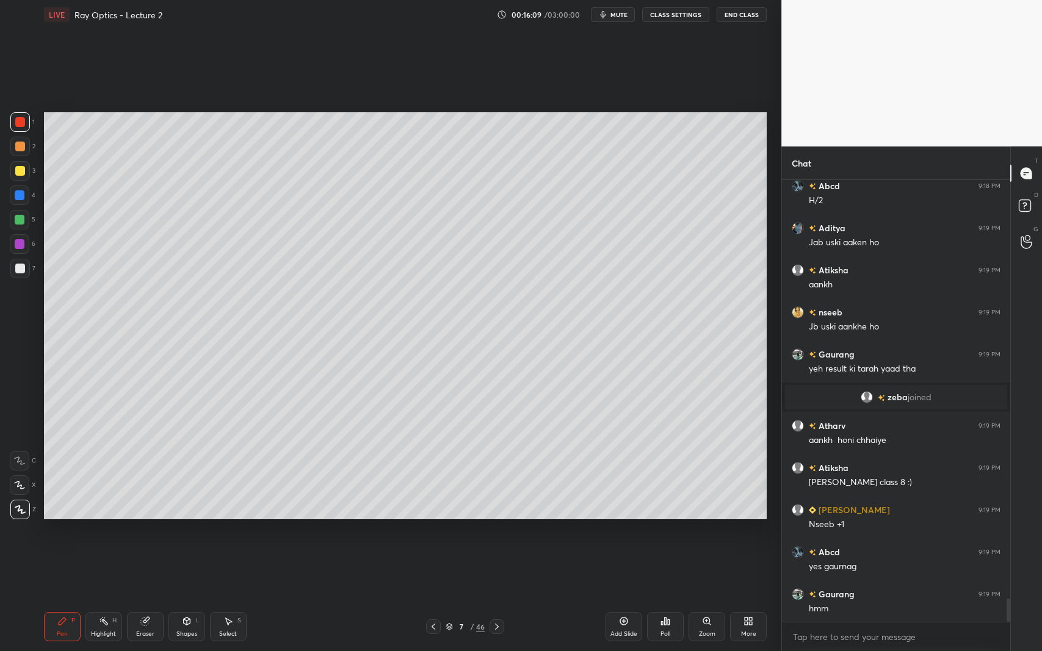
scroll to position [7963, 0]
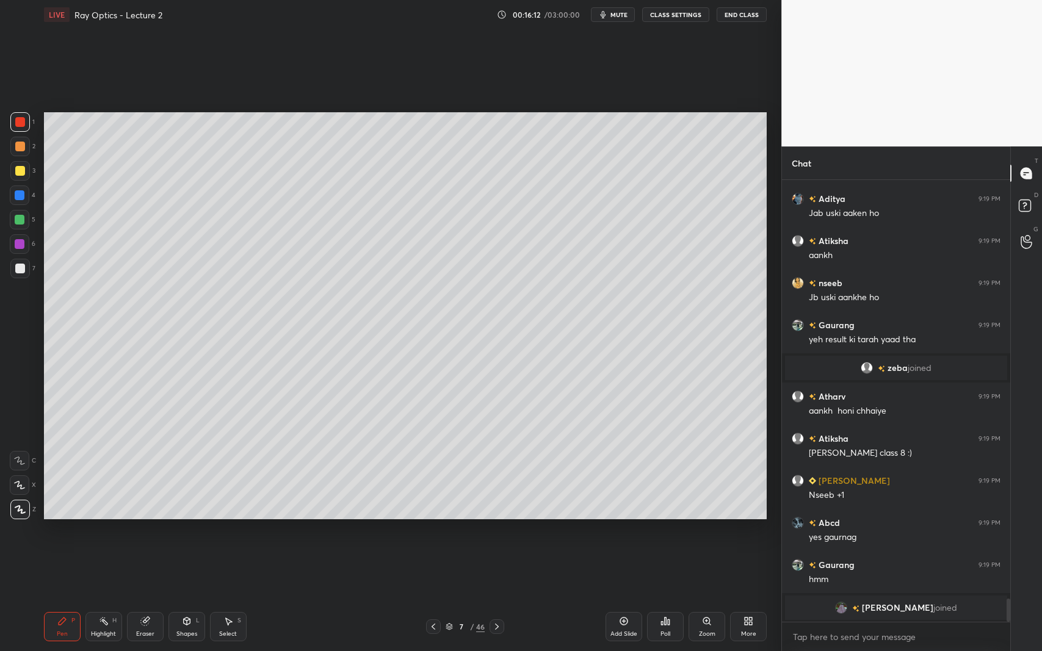
click at [220, 597] on div "Select S" at bounding box center [228, 626] width 37 height 29
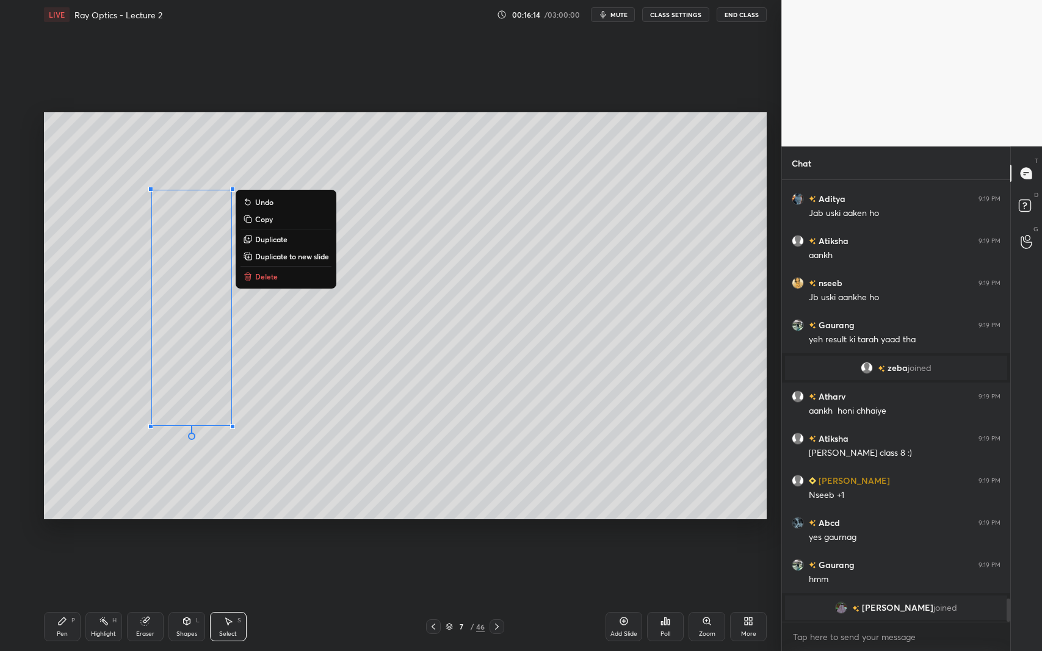
click at [267, 273] on p "Delete" at bounding box center [266, 277] width 23 height 10
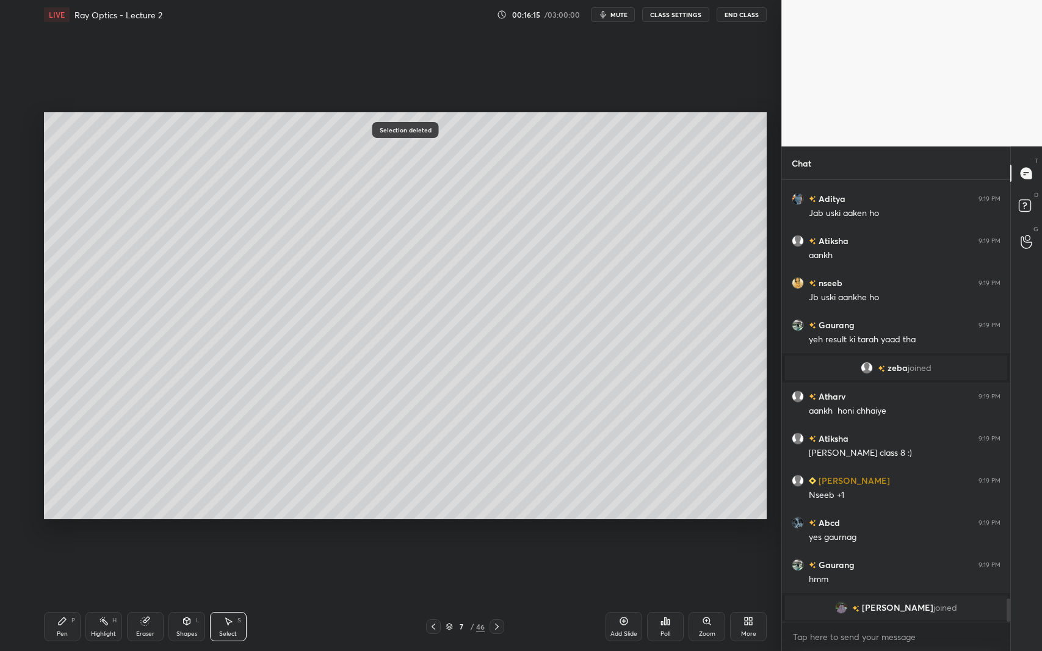
click at [192, 597] on div "Shapes L" at bounding box center [186, 626] width 37 height 29
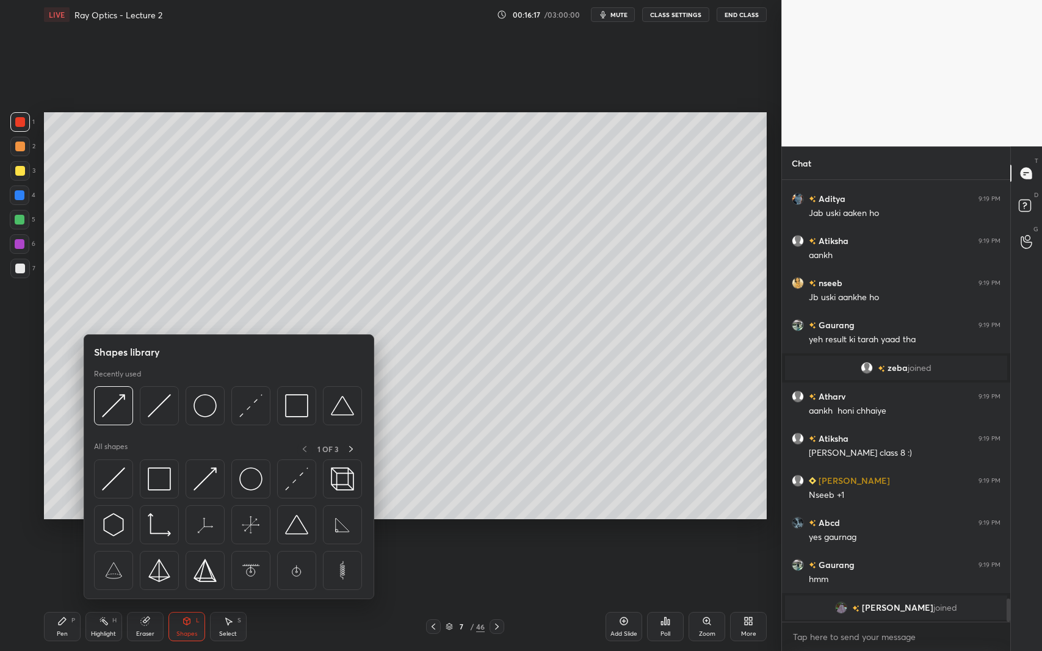
click at [293, 413] on img at bounding box center [296, 405] width 23 height 23
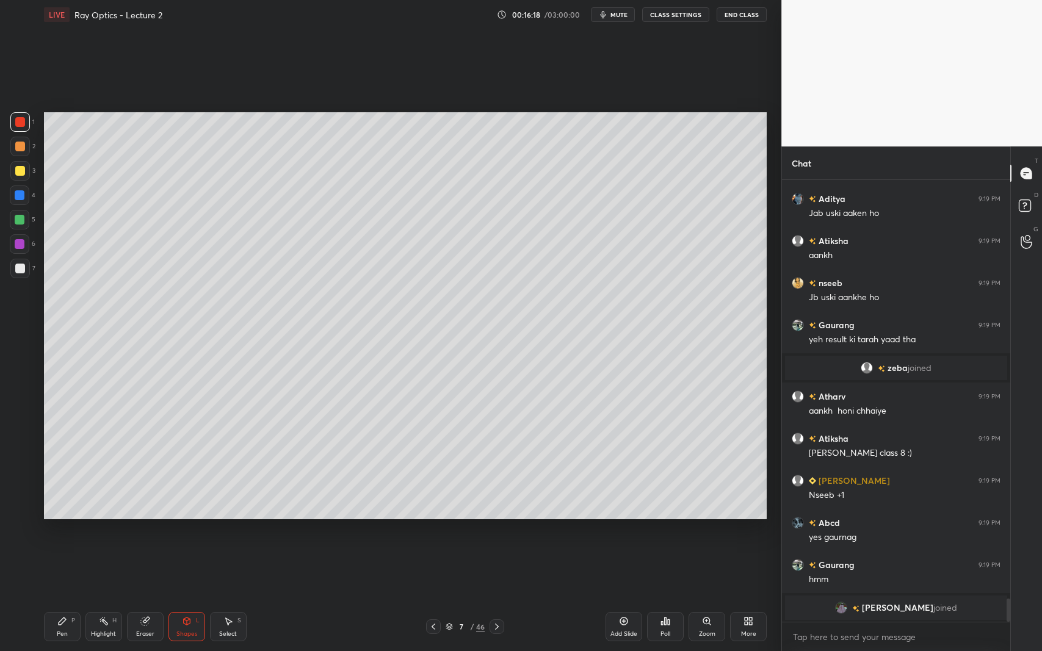
click at [18, 219] on div at bounding box center [20, 220] width 10 height 10
click at [21, 172] on div at bounding box center [20, 171] width 10 height 10
click at [60, 597] on icon at bounding box center [62, 621] width 7 height 7
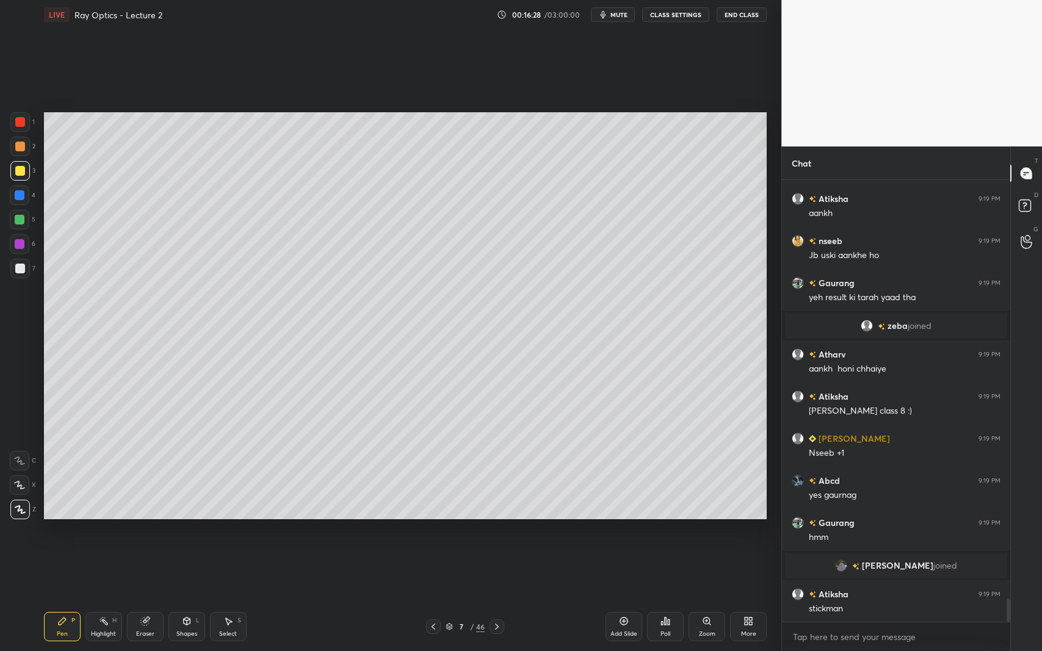
scroll to position [7988, 0]
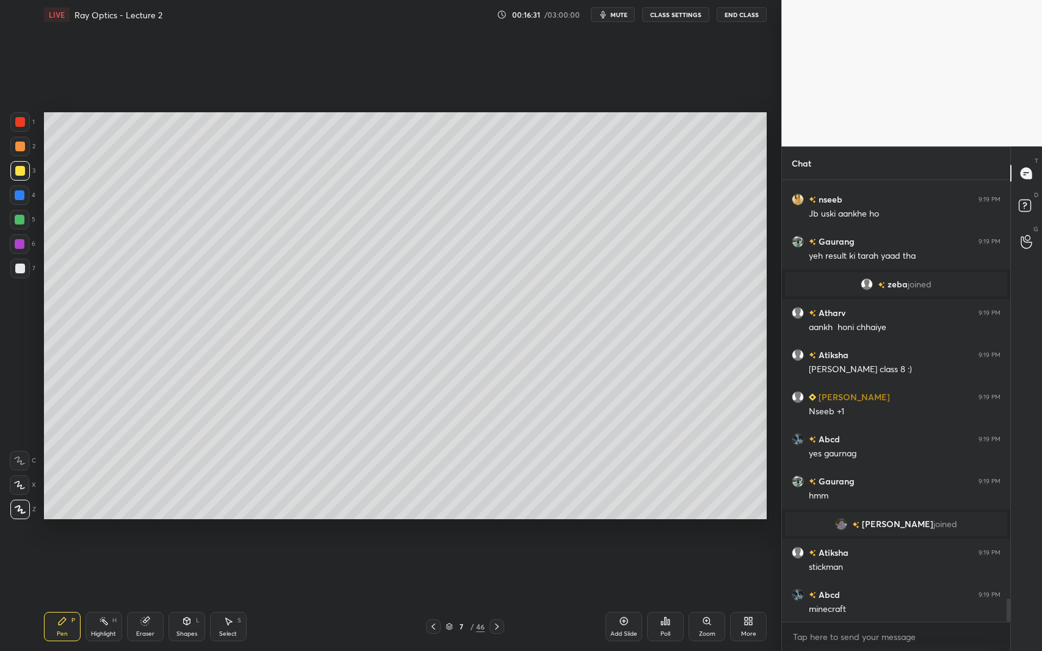
click at [177, 597] on div "Shapes" at bounding box center [186, 634] width 21 height 6
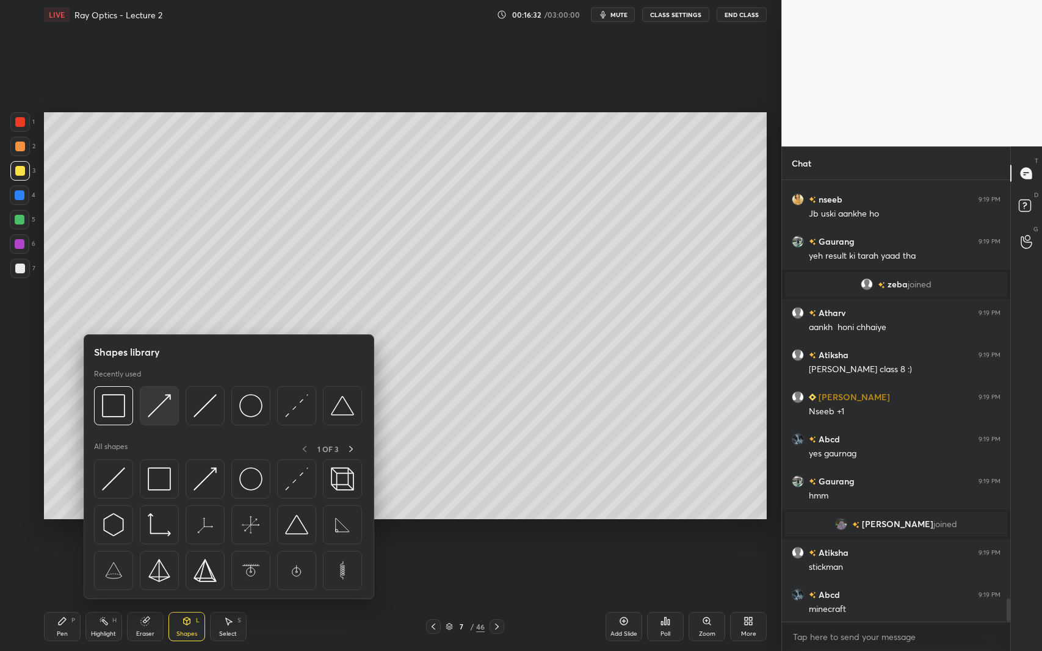
click at [167, 405] on img at bounding box center [159, 405] width 23 height 23
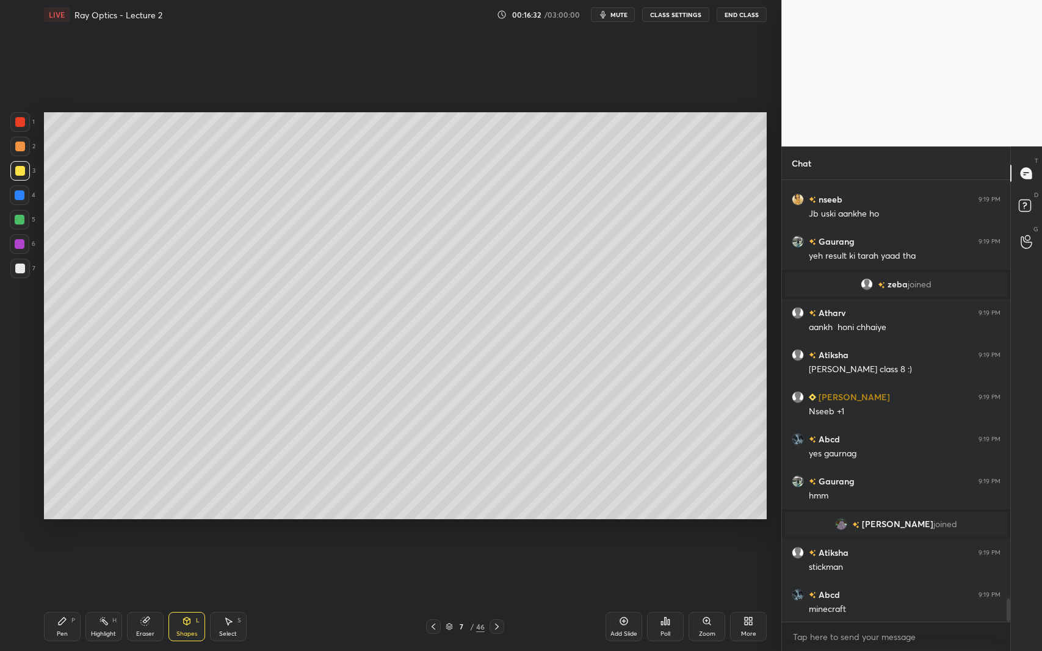
scroll to position [8031, 0]
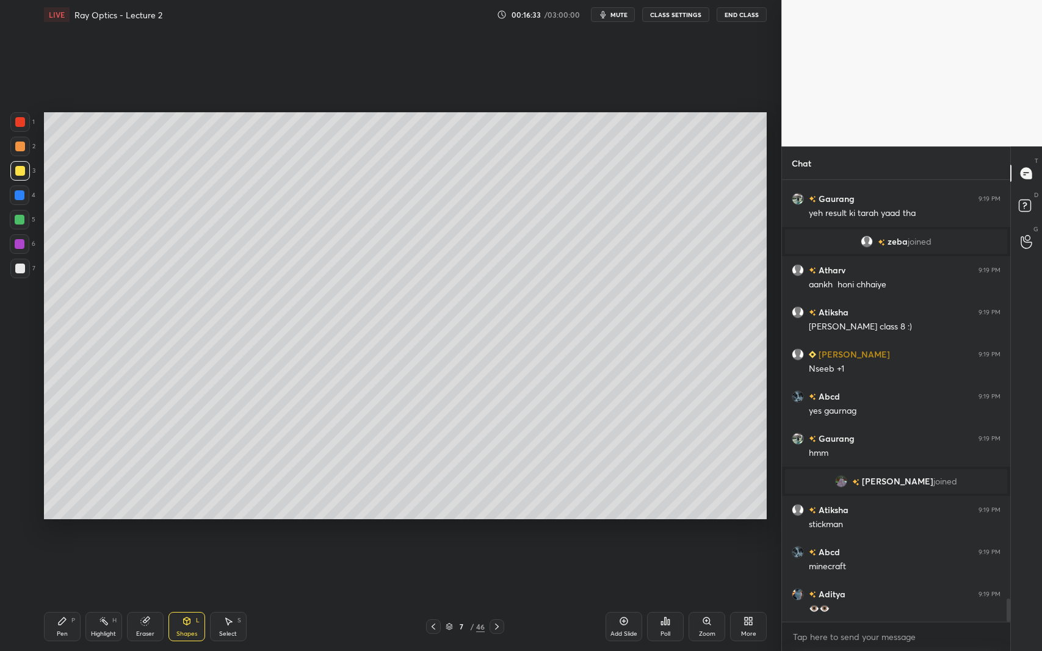
click at [16, 200] on div at bounding box center [20, 195] width 10 height 10
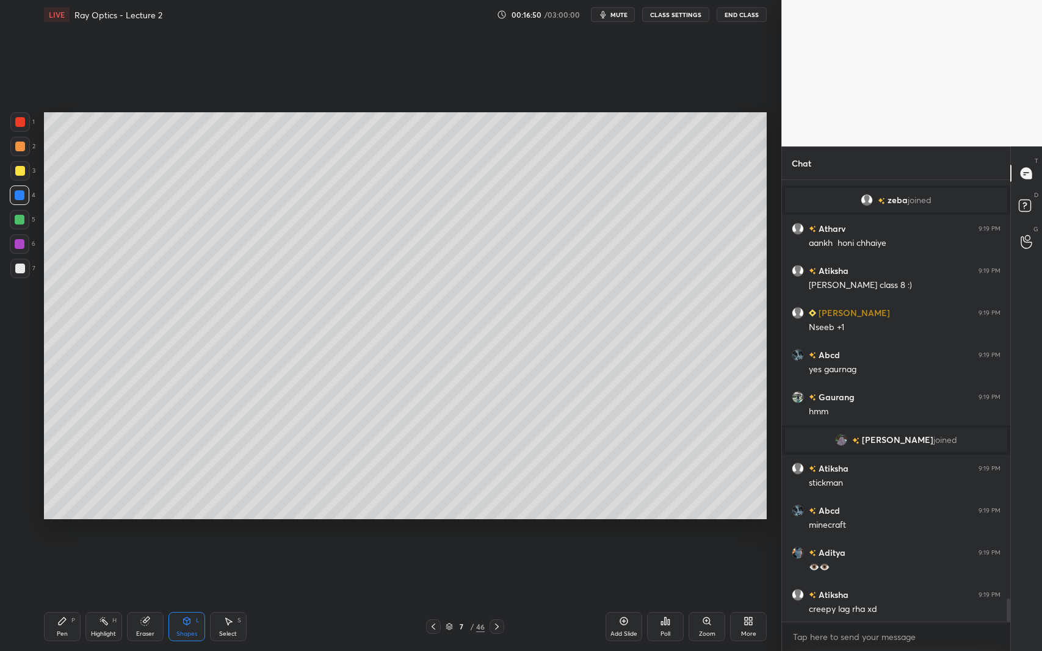
scroll to position [8115, 0]
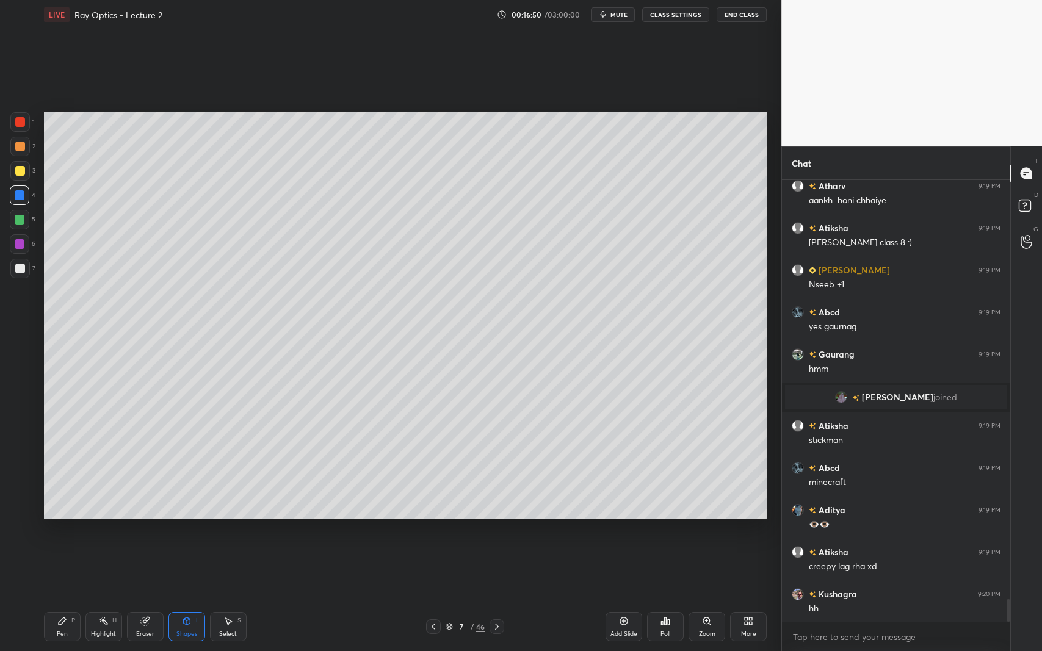
click at [190, 597] on icon at bounding box center [187, 622] width 10 height 10
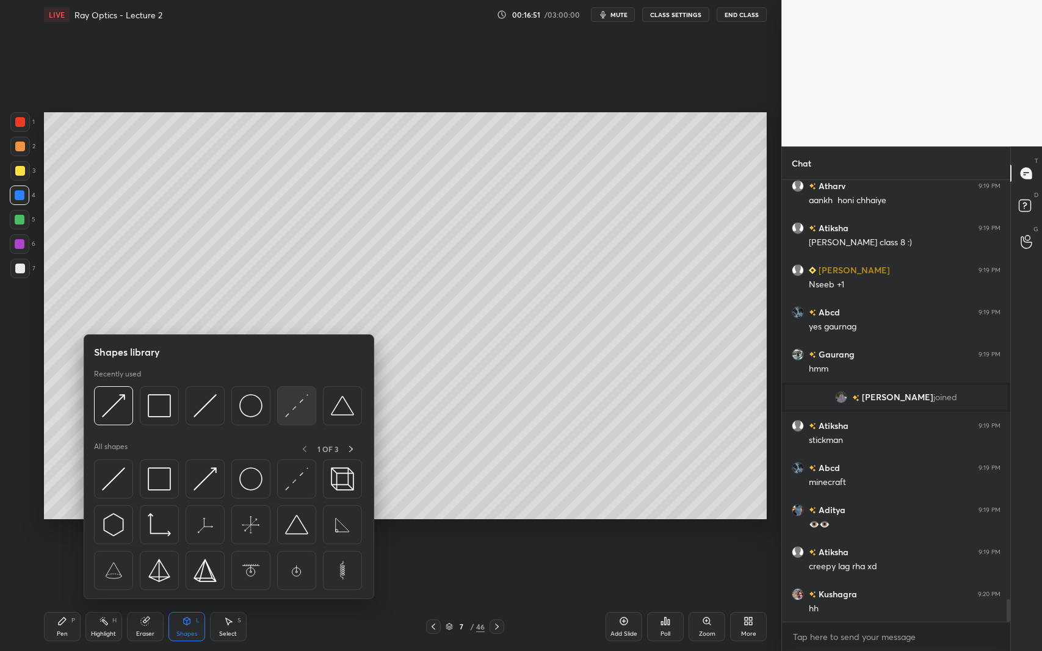
scroll to position [8241, 0]
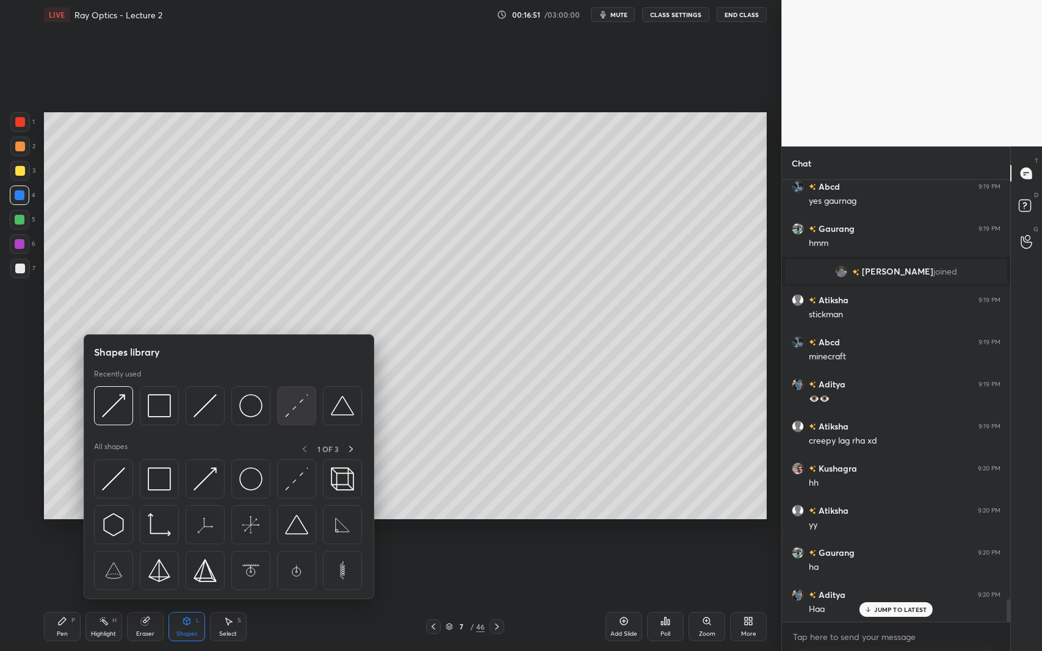
click at [292, 418] on div at bounding box center [296, 405] width 39 height 39
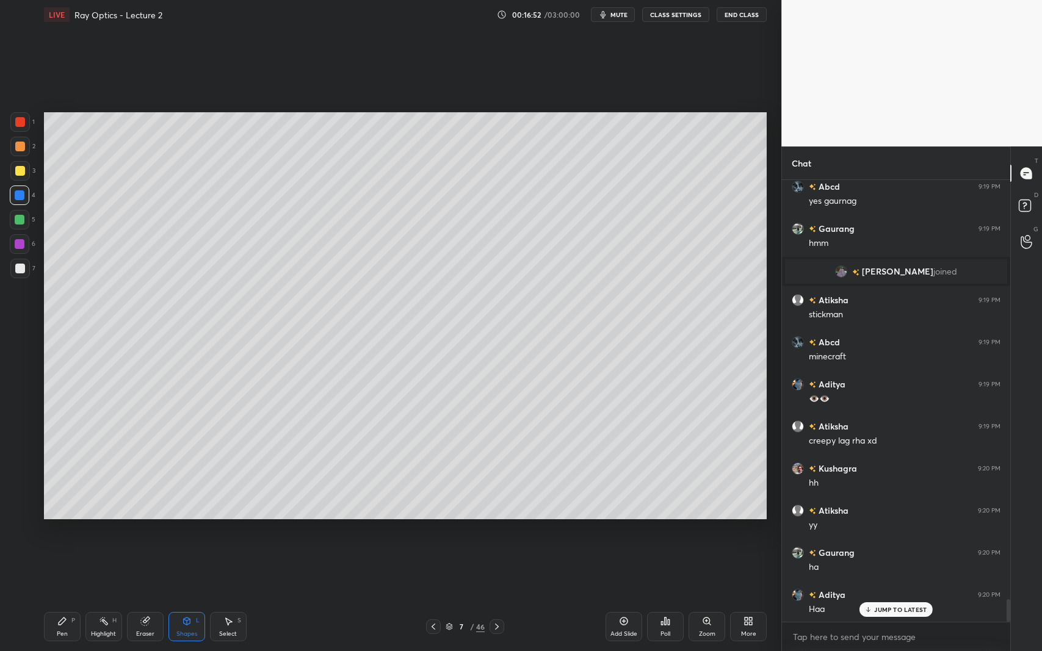
click at [21, 272] on div at bounding box center [20, 269] width 10 height 10
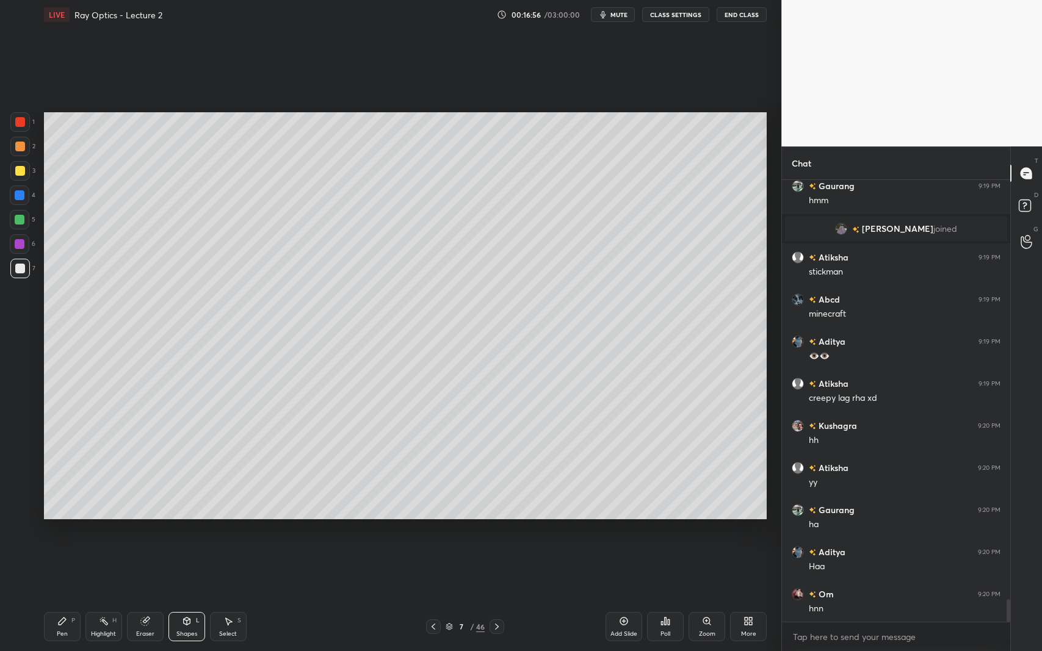
click at [63, 597] on icon at bounding box center [62, 622] width 10 height 10
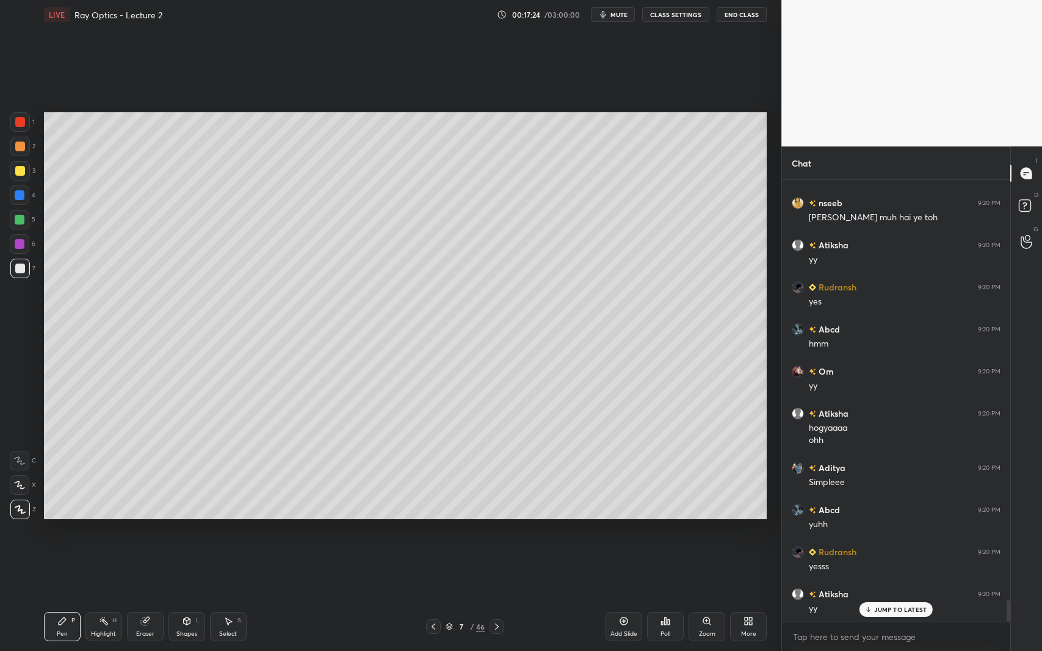
scroll to position [8843, 0]
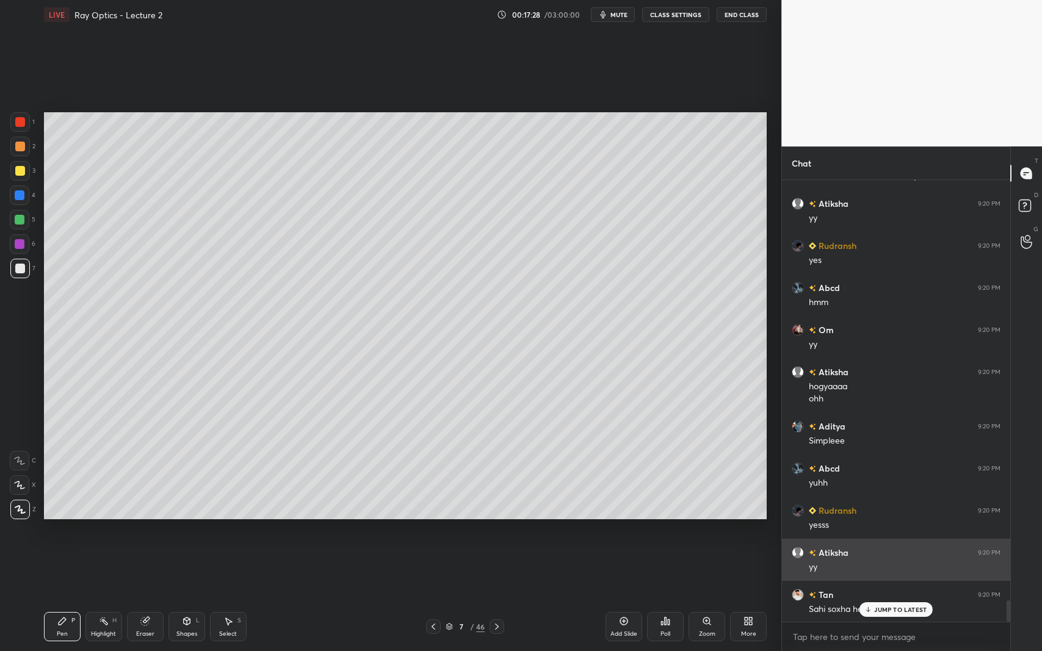
click at [882, 597] on p "JUMP TO LATEST" at bounding box center [900, 609] width 52 height 7
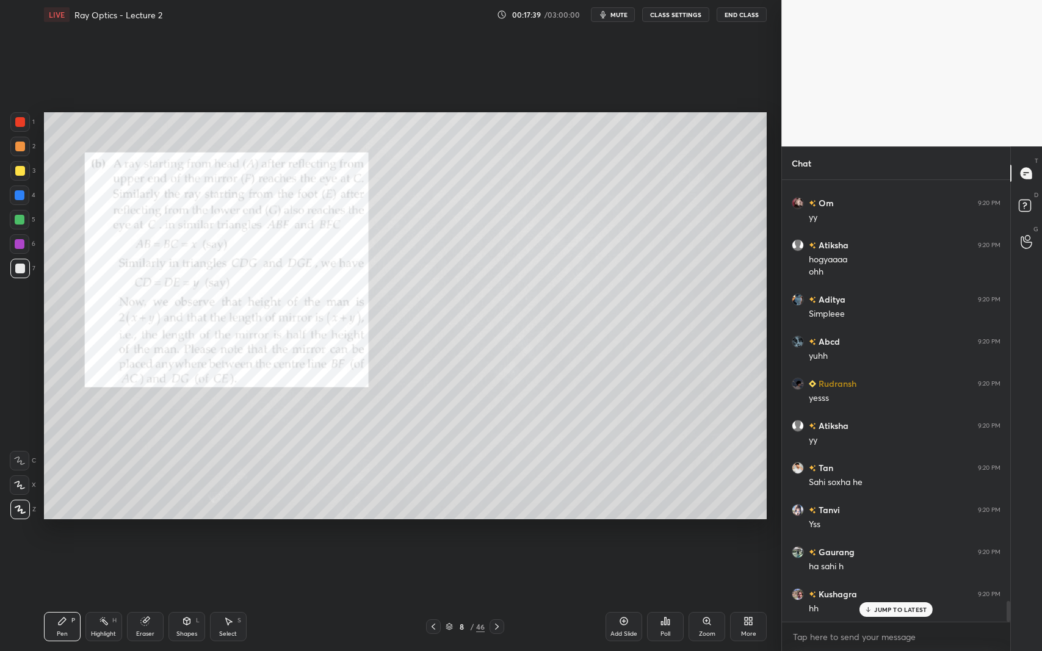
scroll to position [9011, 0]
click at [20, 120] on div at bounding box center [20, 122] width 10 height 10
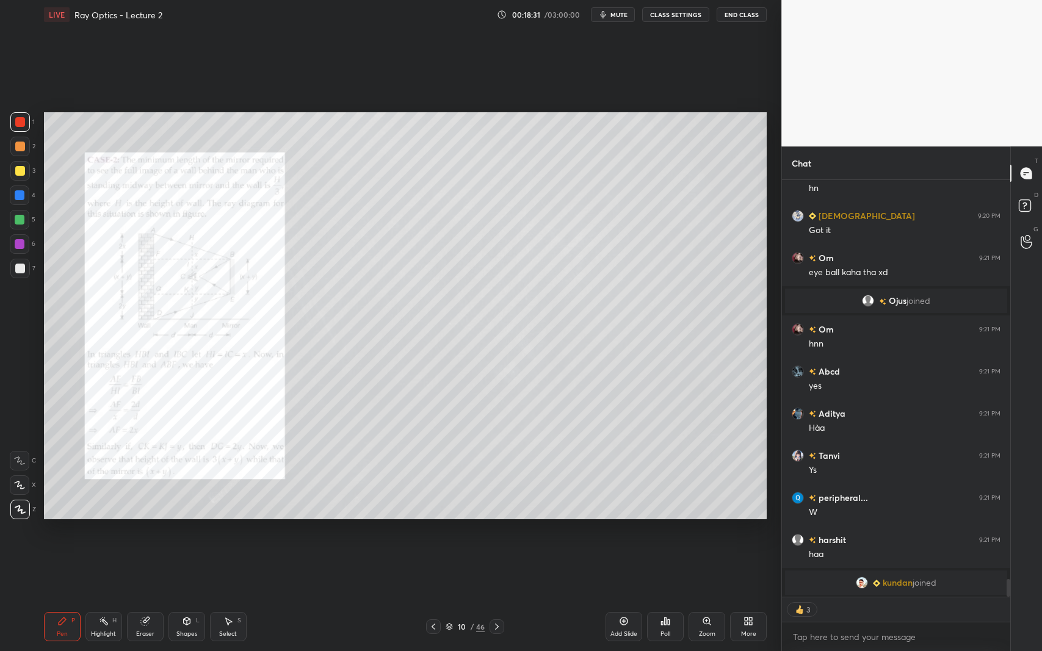
scroll to position [9407, 0]
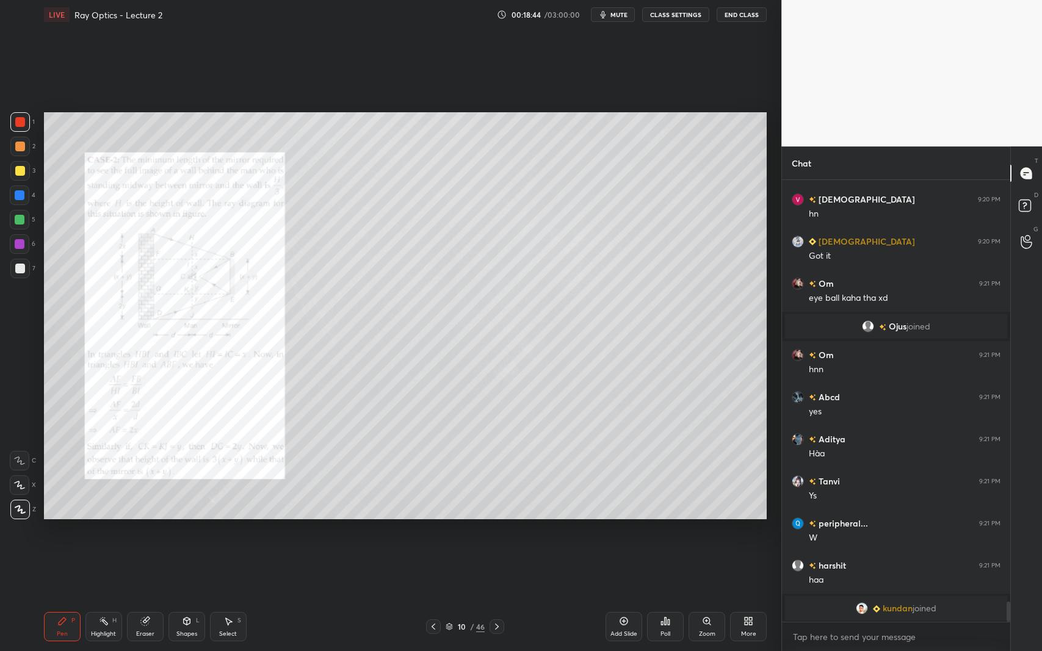
click at [627, 597] on icon at bounding box center [624, 622] width 10 height 10
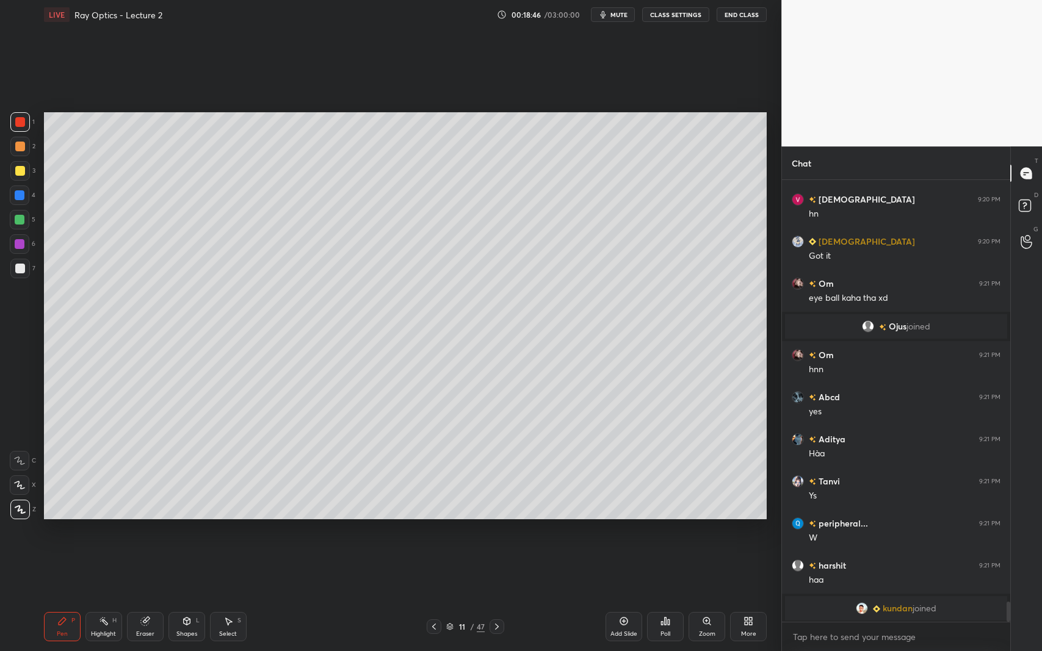
click at [184, 597] on div "Shapes L" at bounding box center [186, 626] width 37 height 29
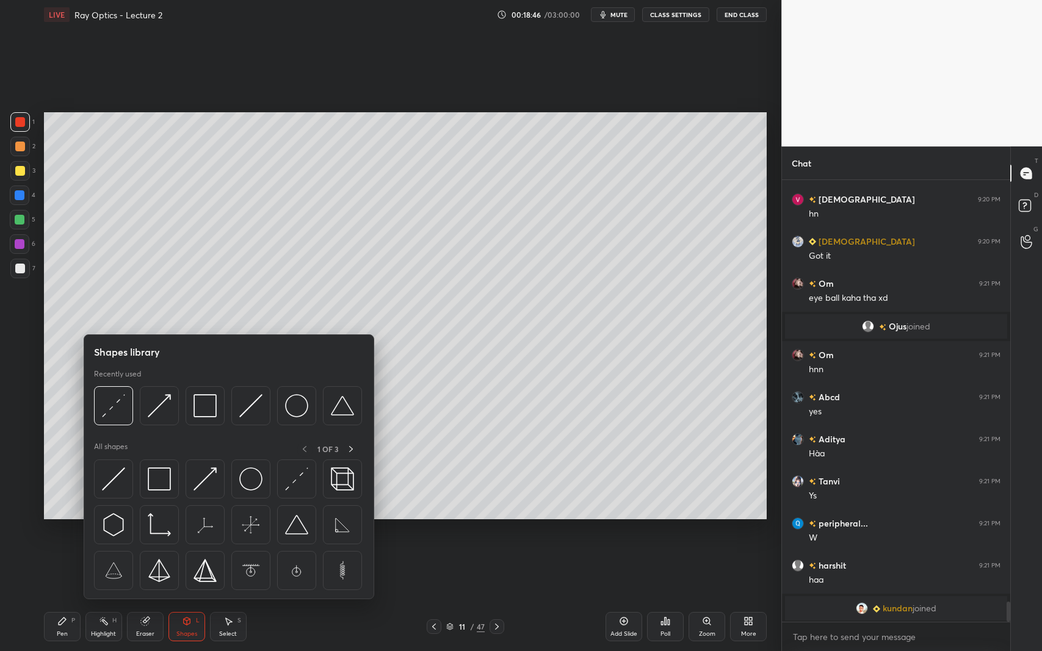
click at [204, 409] on img at bounding box center [205, 405] width 23 height 23
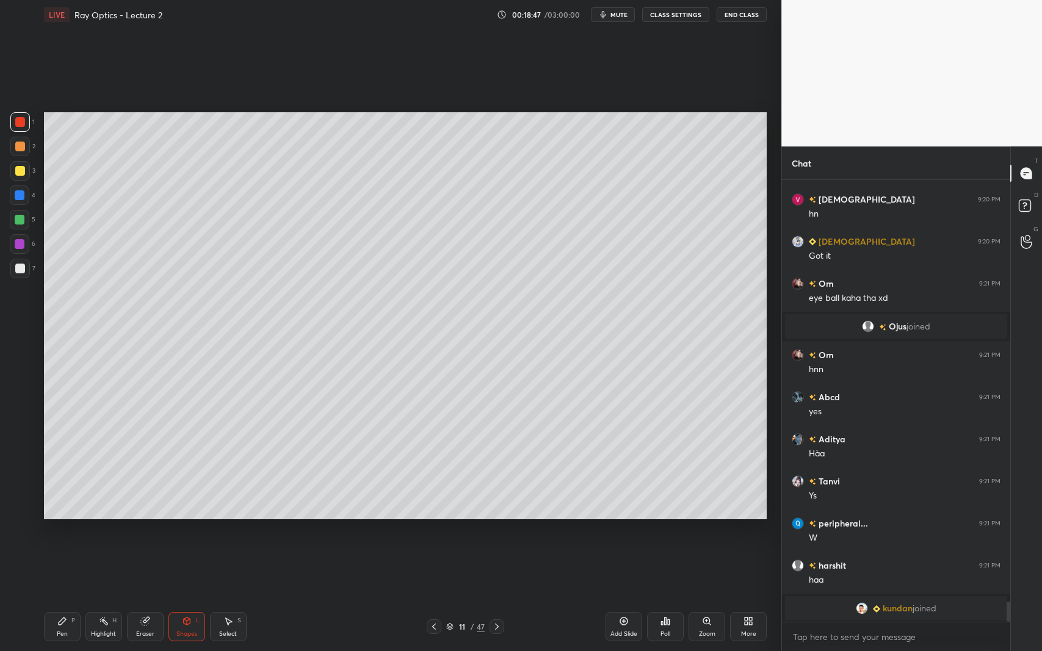
click at [15, 275] on div at bounding box center [20, 269] width 20 height 20
click at [231, 597] on icon at bounding box center [228, 622] width 10 height 10
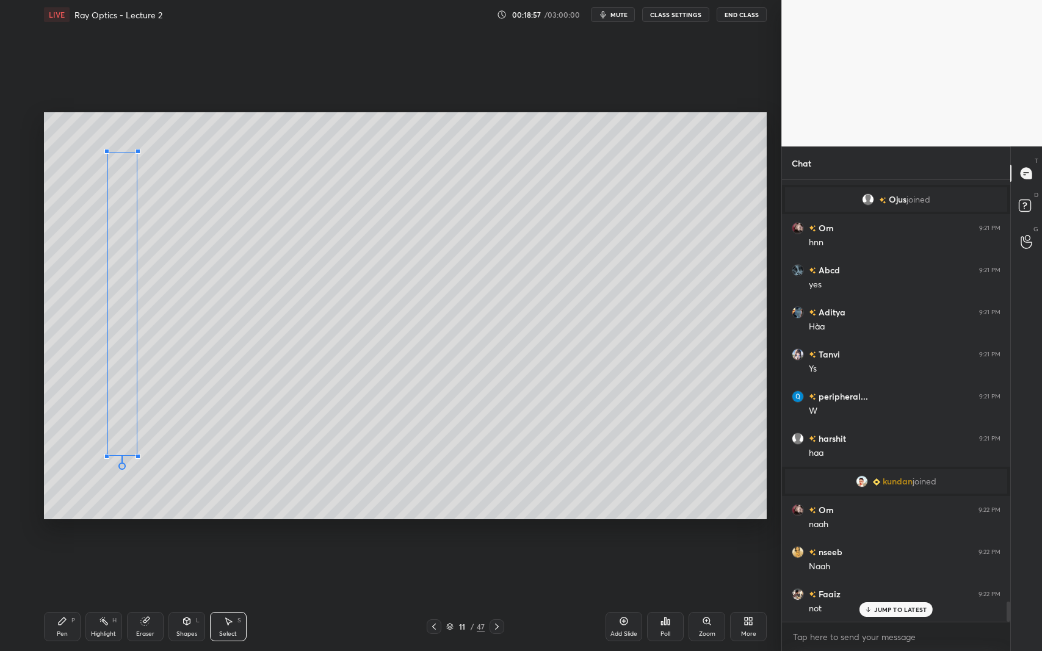
scroll to position [9185, 0]
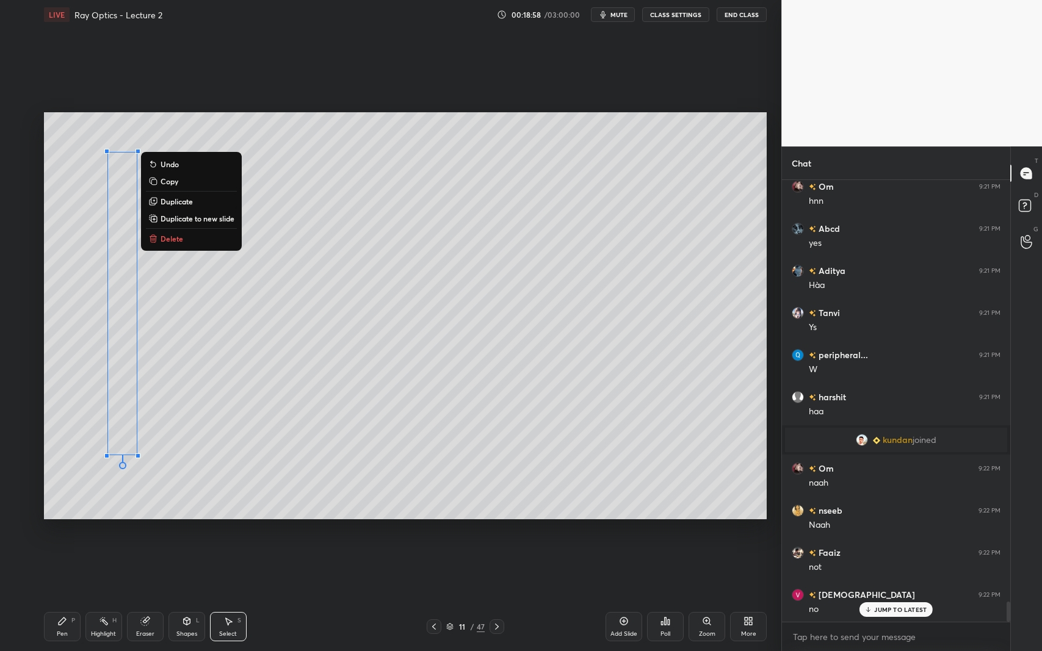
click at [68, 597] on div "Pen P" at bounding box center [62, 626] width 37 height 29
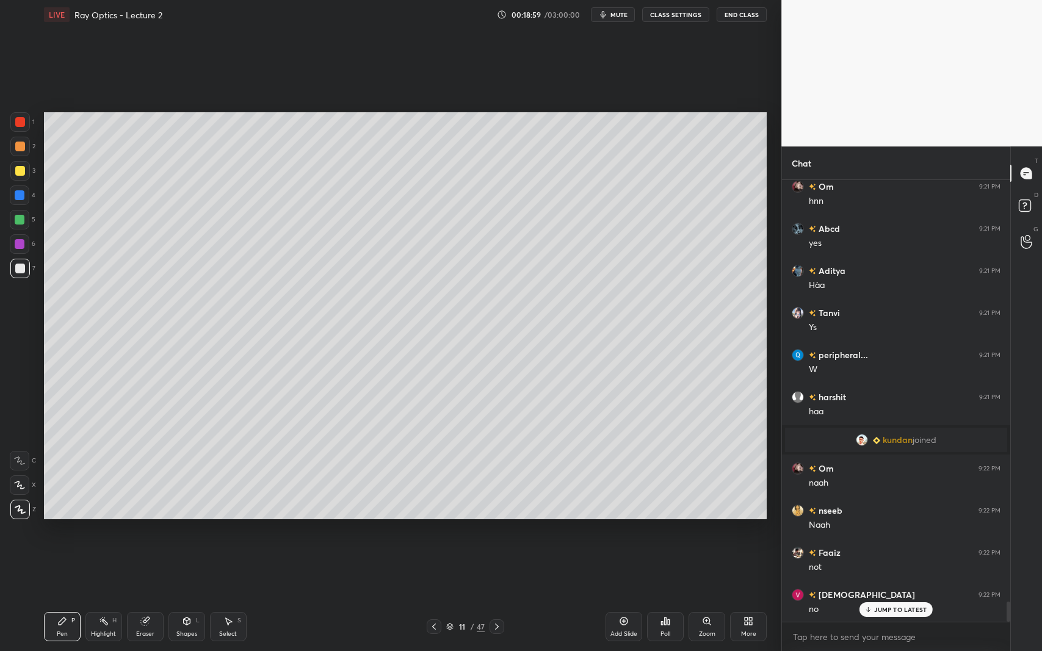
scroll to position [9228, 0]
click at [187, 597] on div "Shapes" at bounding box center [186, 634] width 21 height 6
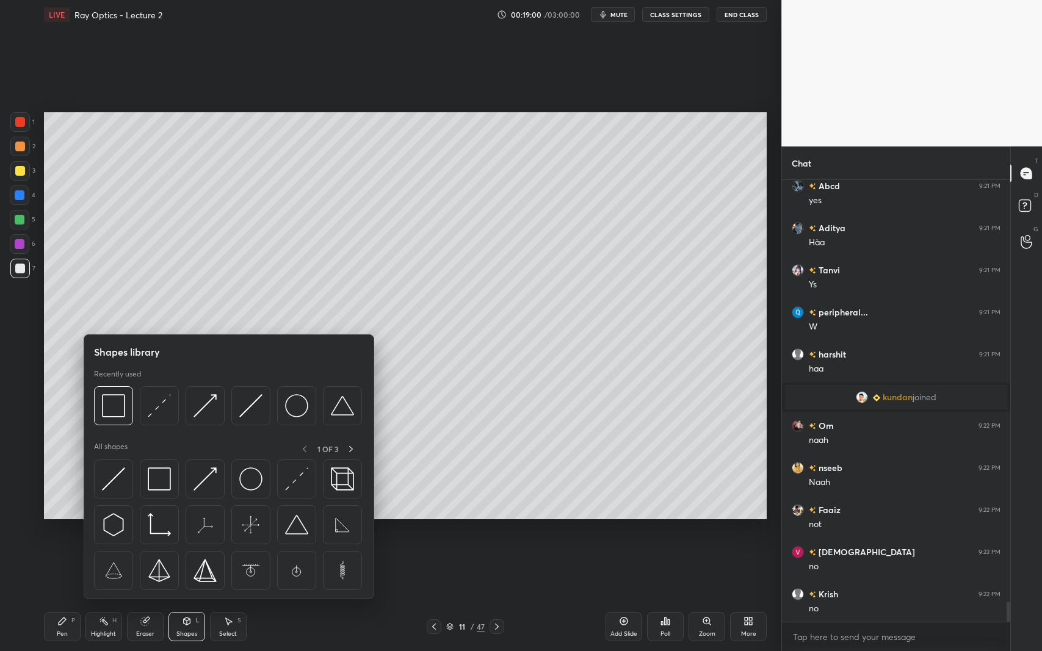
click at [21, 222] on div at bounding box center [20, 220] width 10 height 10
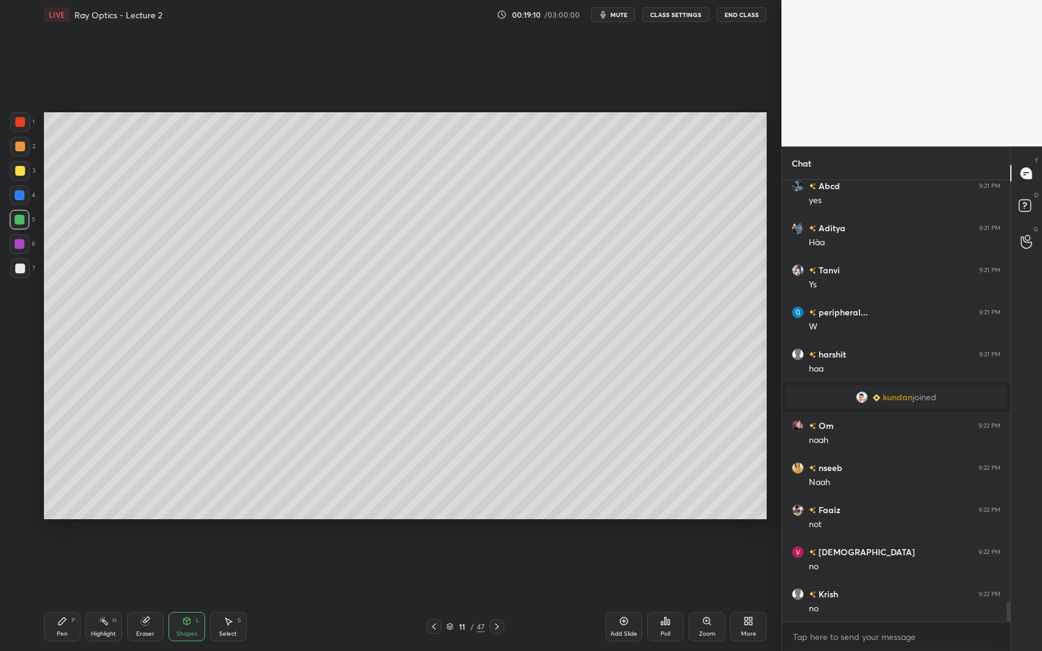
click at [22, 165] on div at bounding box center [20, 171] width 20 height 20
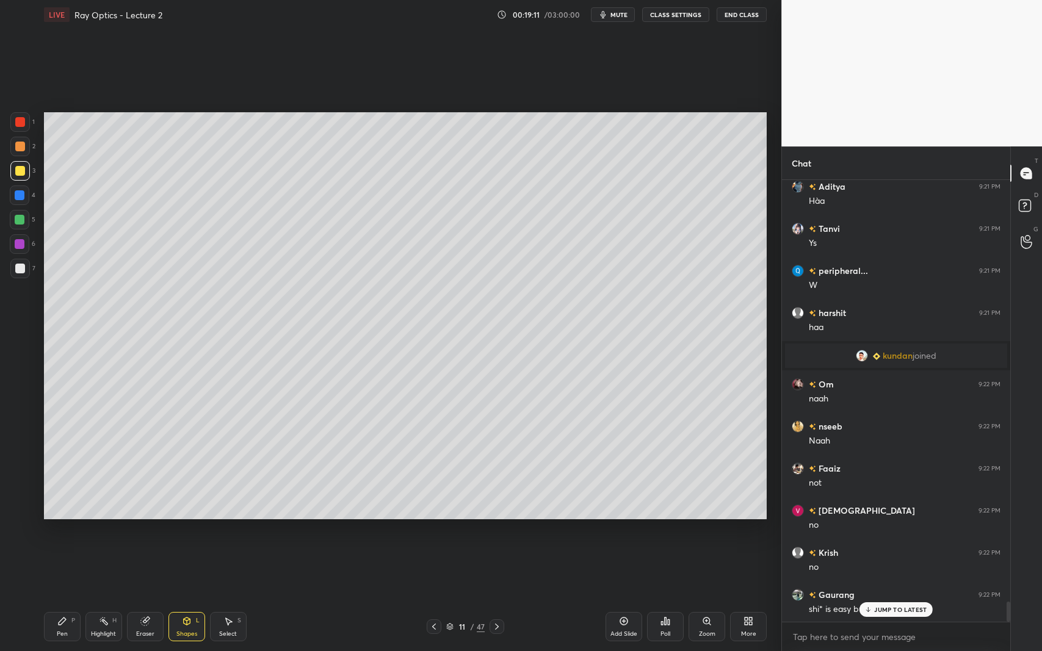
click at [186, 597] on icon at bounding box center [187, 621] width 7 height 7
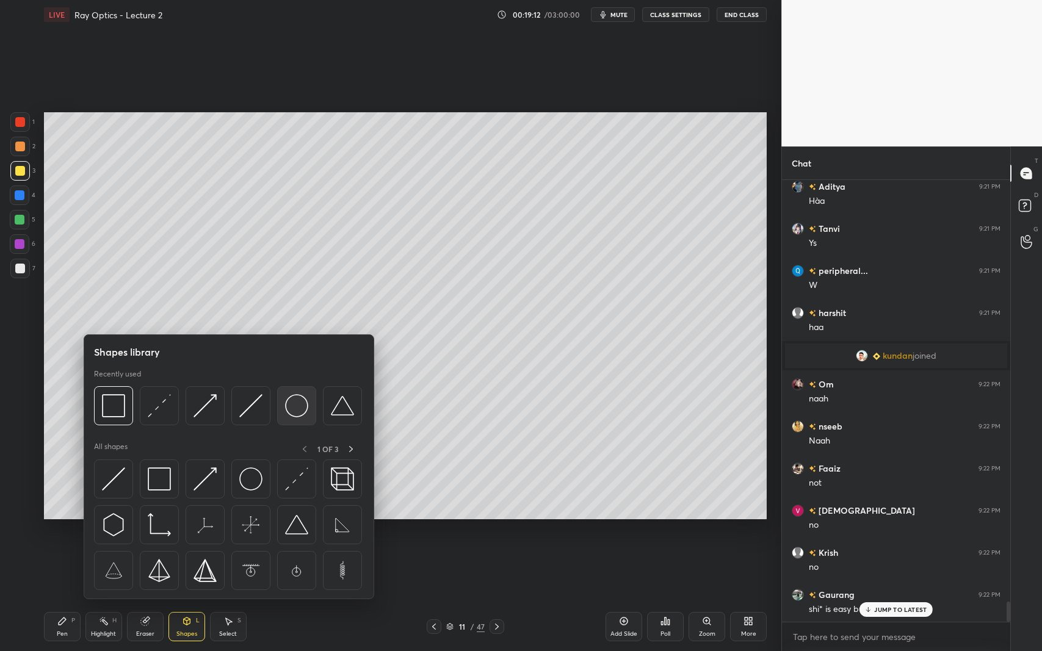
click at [291, 411] on img at bounding box center [296, 405] width 23 height 23
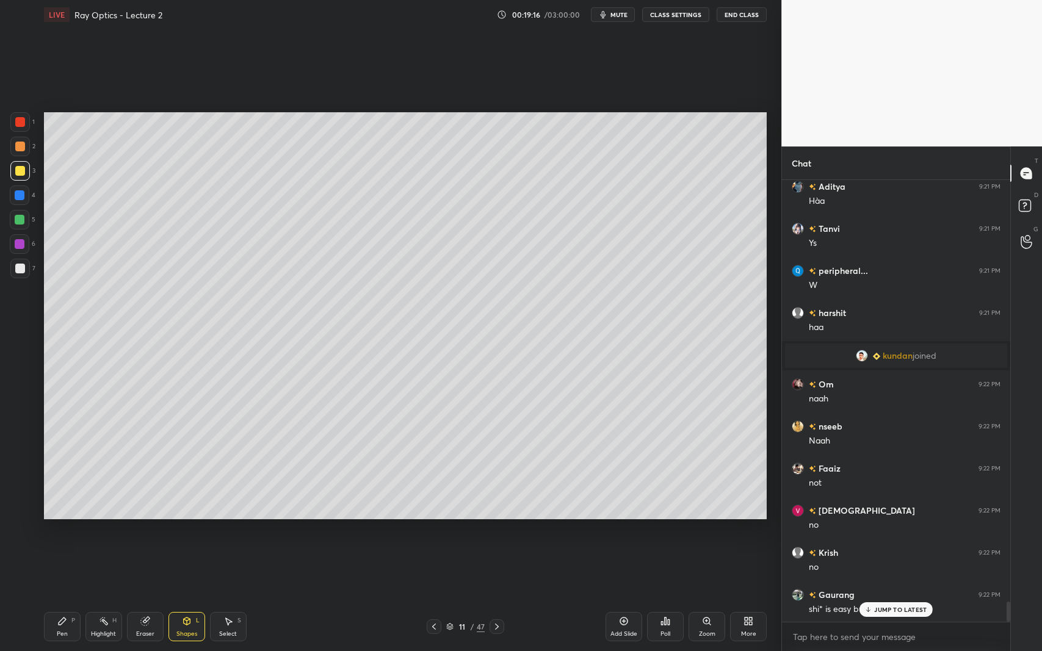
scroll to position [9312, 0]
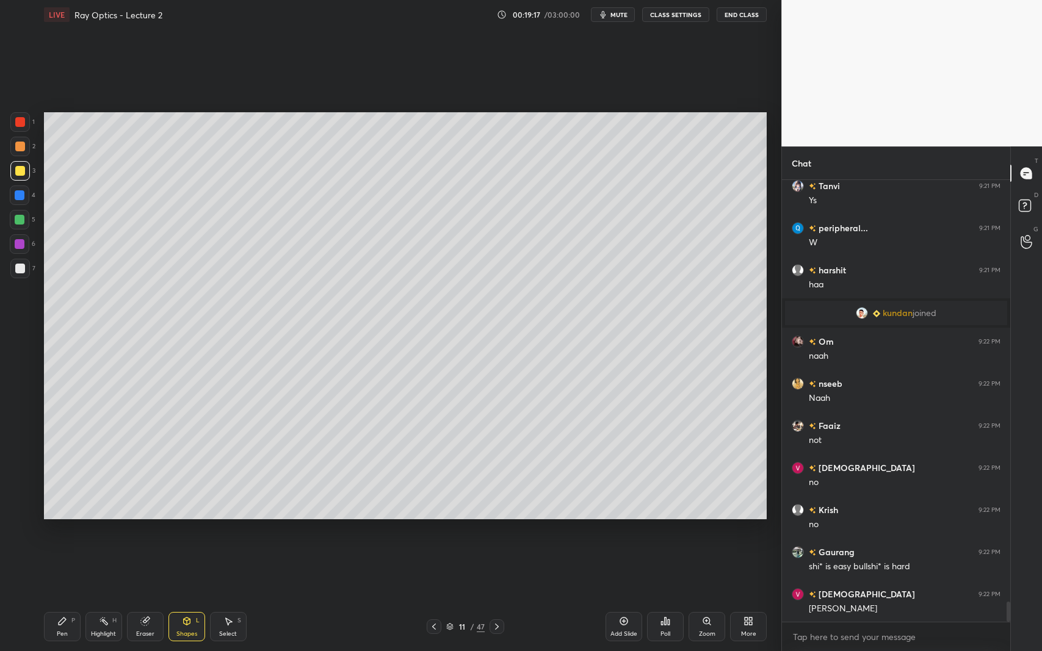
click at [190, 597] on div "Shapes L" at bounding box center [186, 626] width 37 height 29
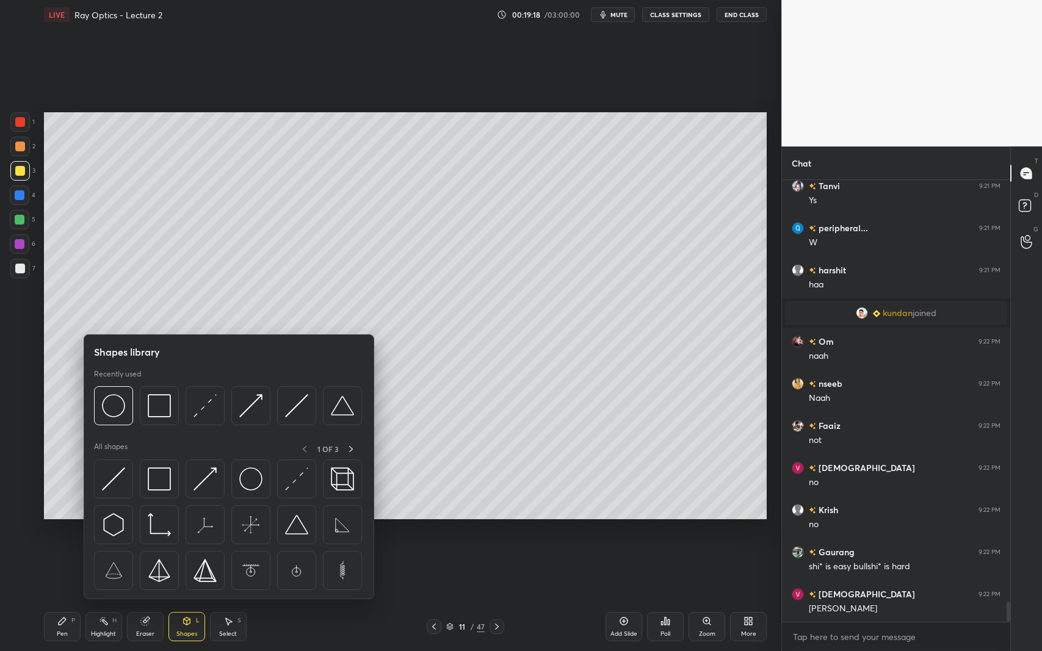
scroll to position [9353, 0]
click at [298, 407] on img at bounding box center [296, 405] width 23 height 23
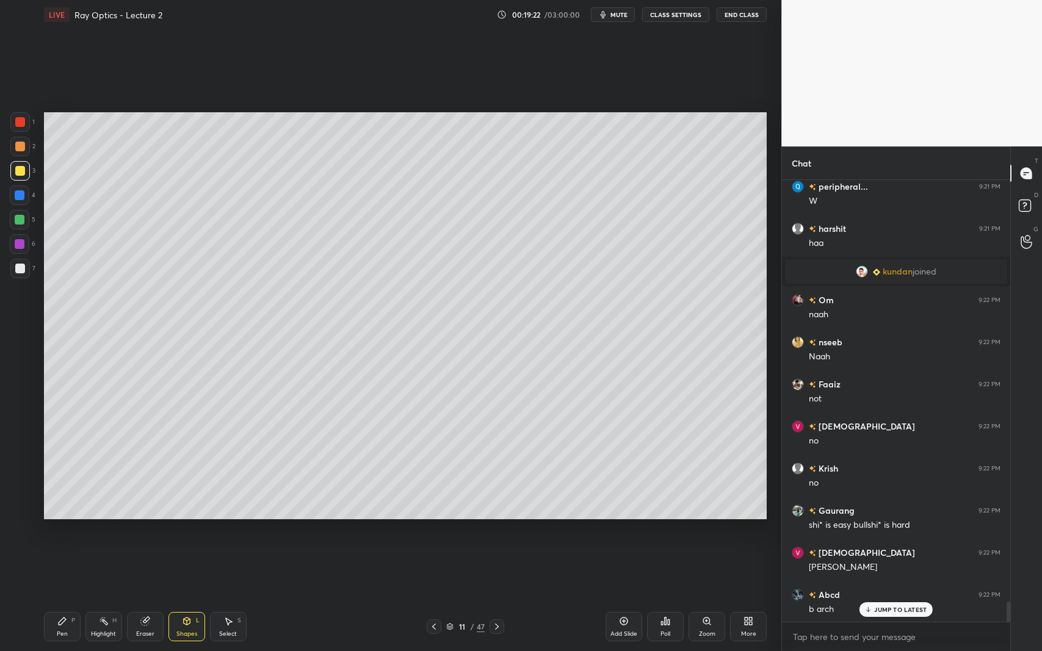
click at [228, 597] on icon at bounding box center [229, 621] width 7 height 7
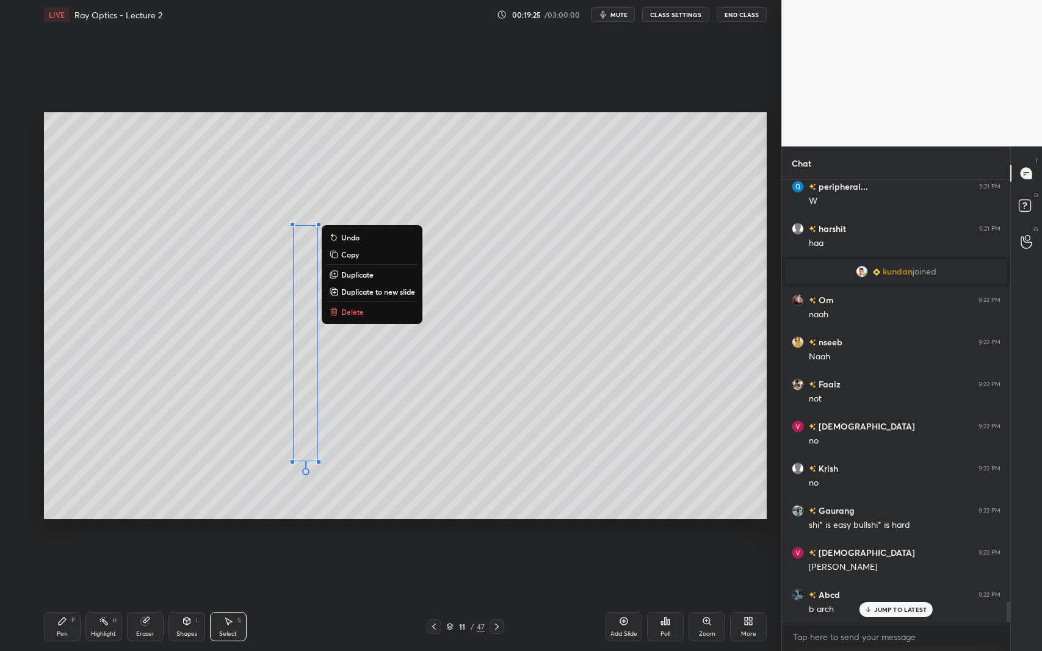
click at [397, 400] on div "0 ° Undo Copy Duplicate Duplicate to new slide Delete" at bounding box center [405, 315] width 723 height 407
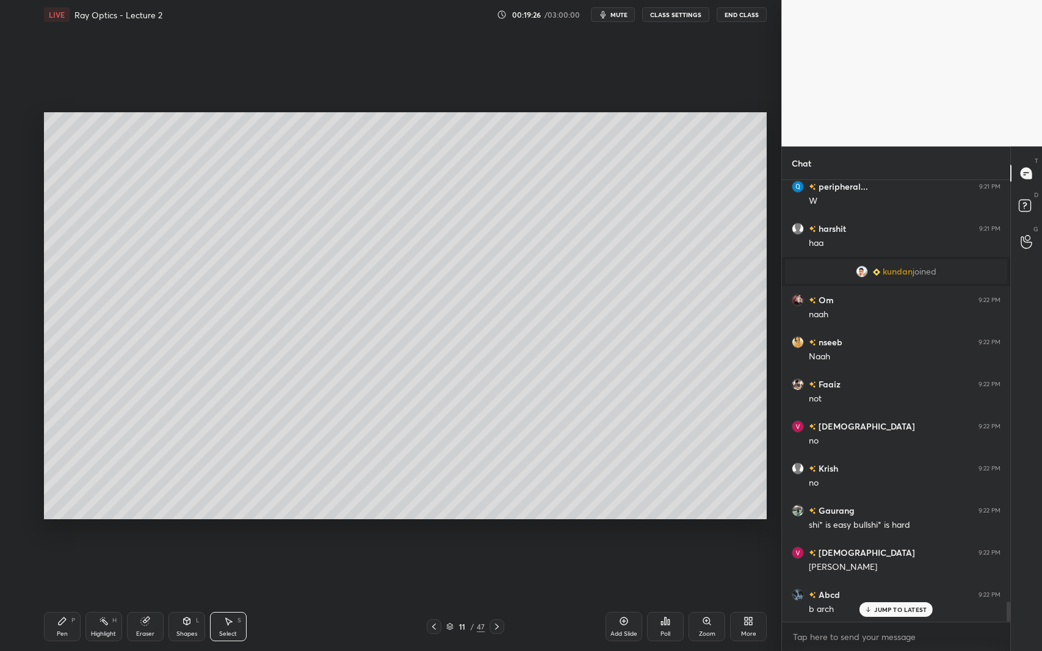
click at [189, 597] on div "Shapes L" at bounding box center [186, 626] width 37 height 29
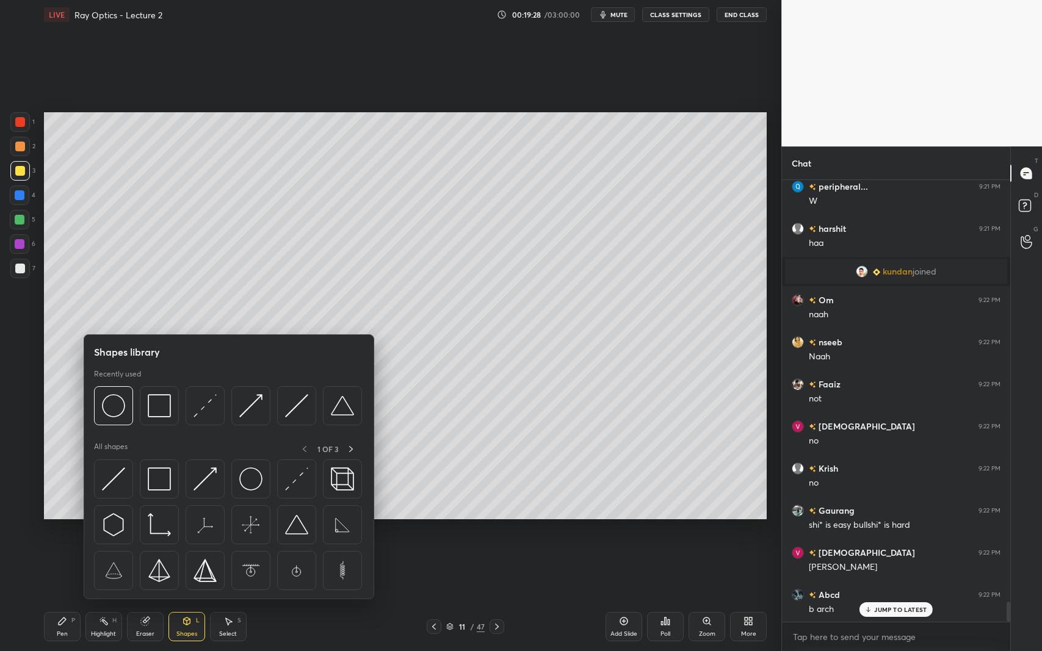
click at [299, 408] on img at bounding box center [296, 405] width 23 height 23
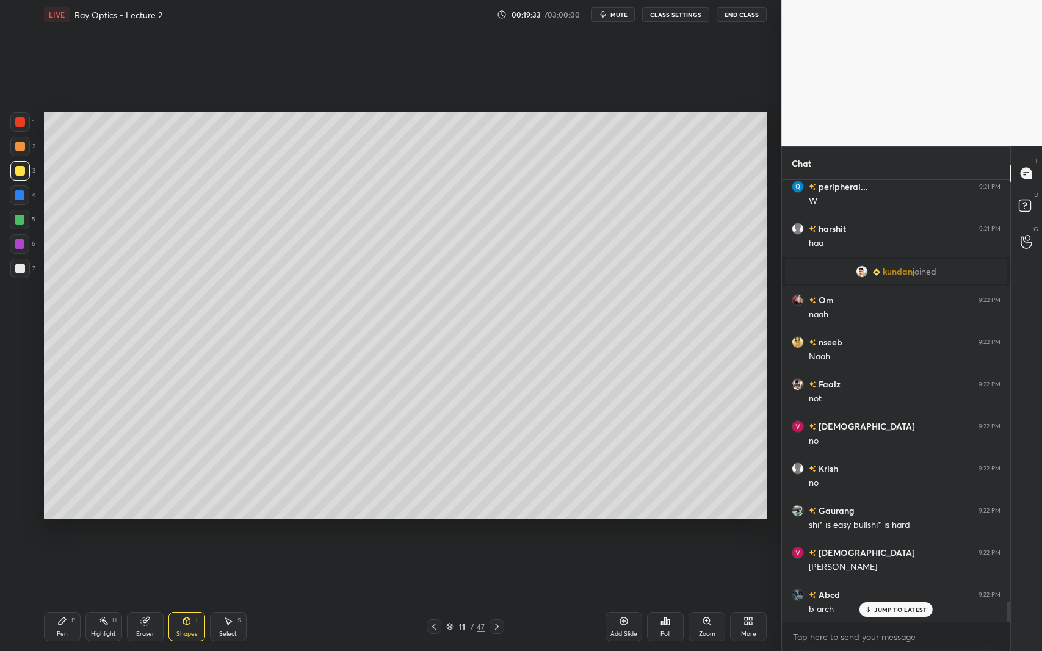
click at [232, 597] on div "Select S" at bounding box center [228, 626] width 37 height 29
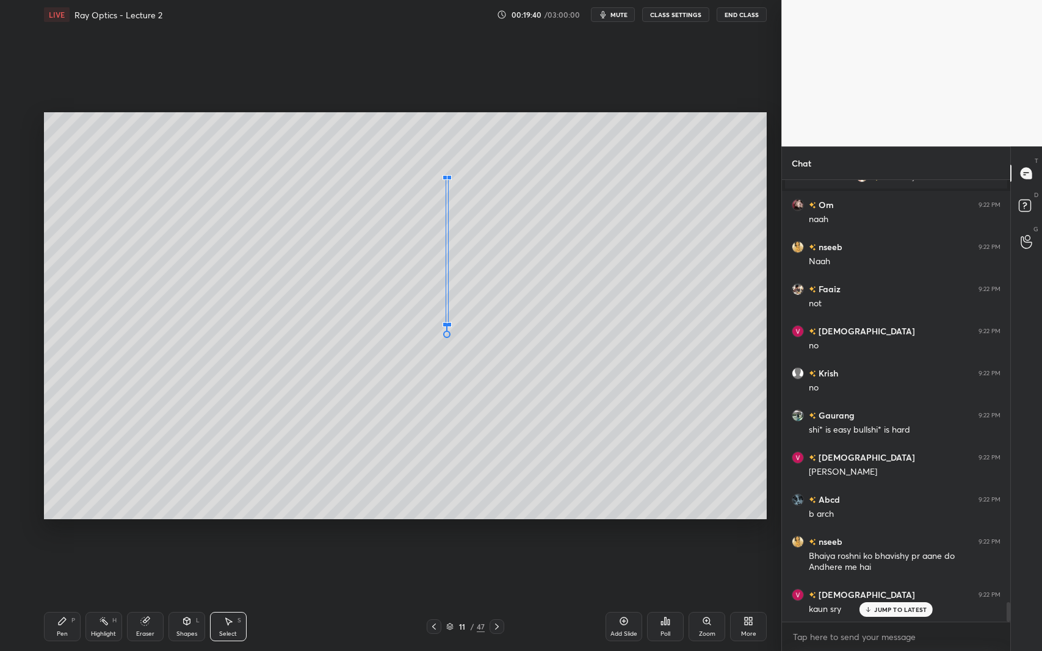
scroll to position [9491, 0]
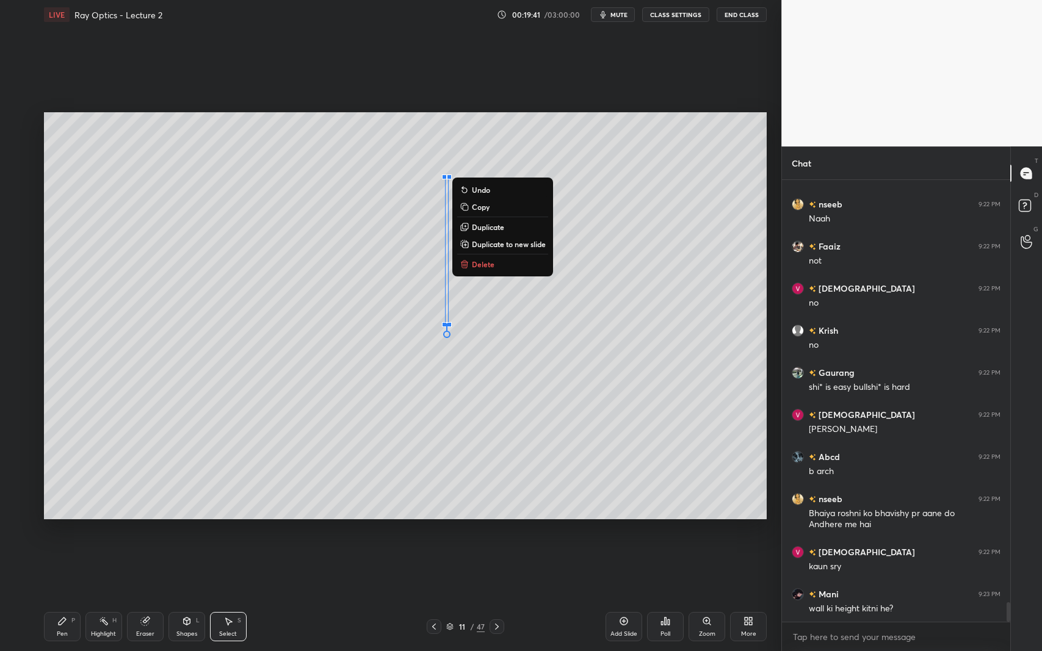
click at [516, 317] on div "0 ° Undo Copy Duplicate Duplicate to new slide Delete" at bounding box center [405, 315] width 723 height 407
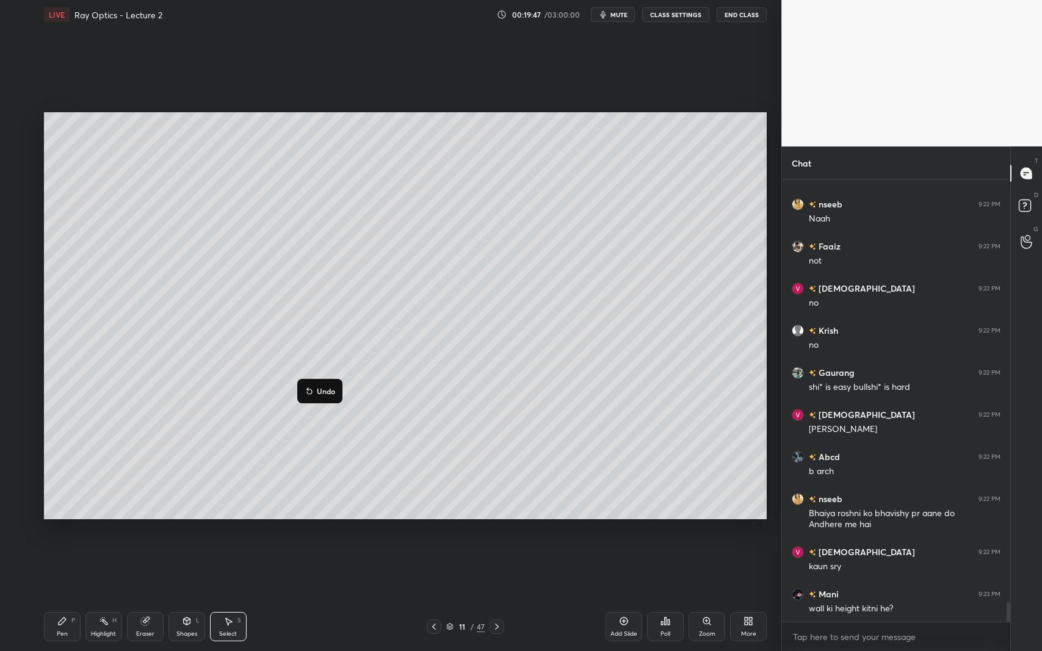
click at [406, 425] on div "0 ° Undo Copy Duplicate Duplicate to new slide Delete" at bounding box center [405, 315] width 723 height 407
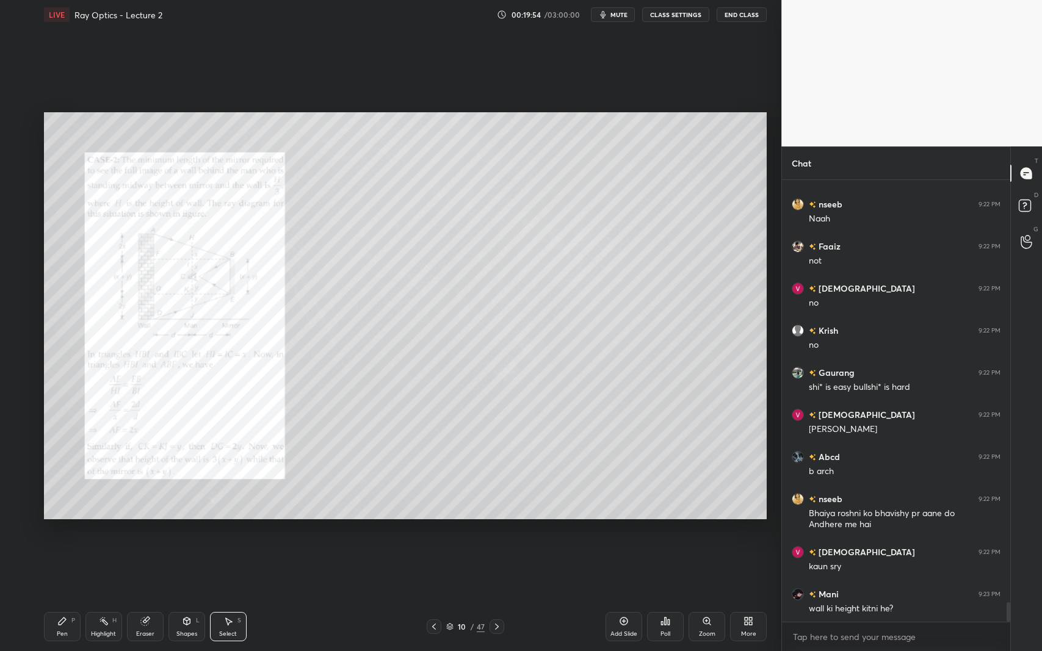
click at [63, 597] on div "Pen" at bounding box center [62, 634] width 11 height 6
click at [22, 127] on div at bounding box center [20, 122] width 20 height 20
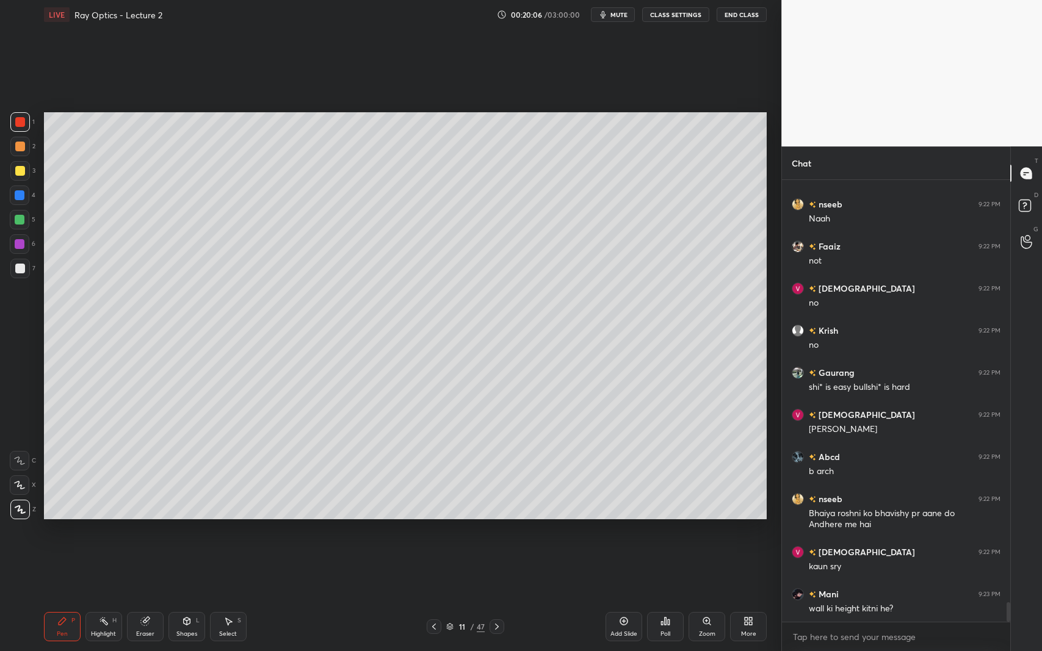
click at [190, 597] on icon at bounding box center [187, 621] width 7 height 7
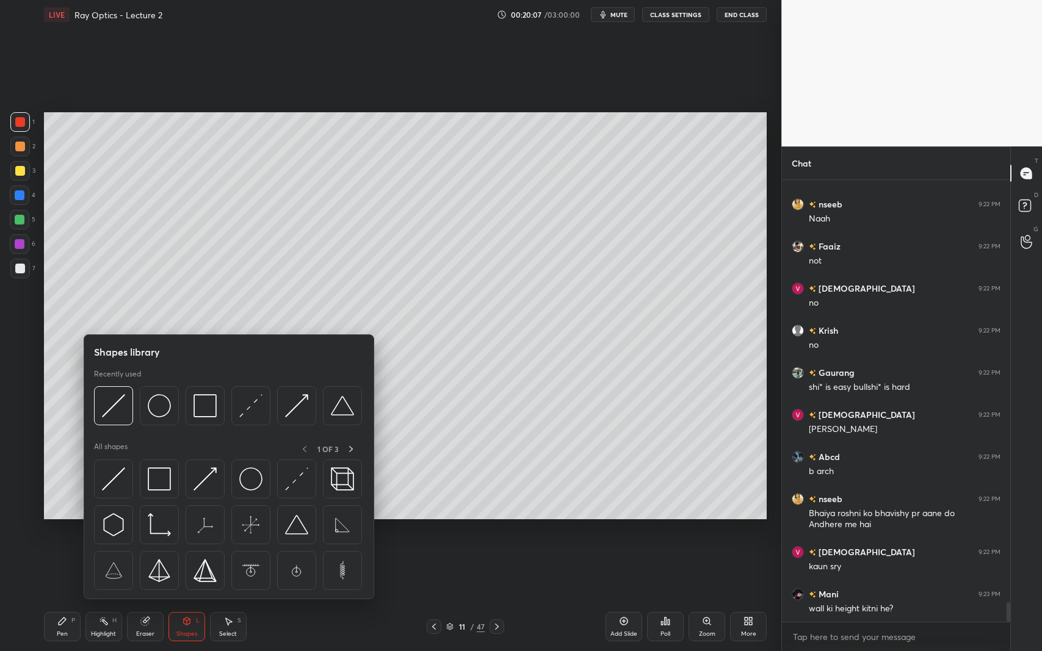
click at [242, 413] on img at bounding box center [250, 405] width 23 height 23
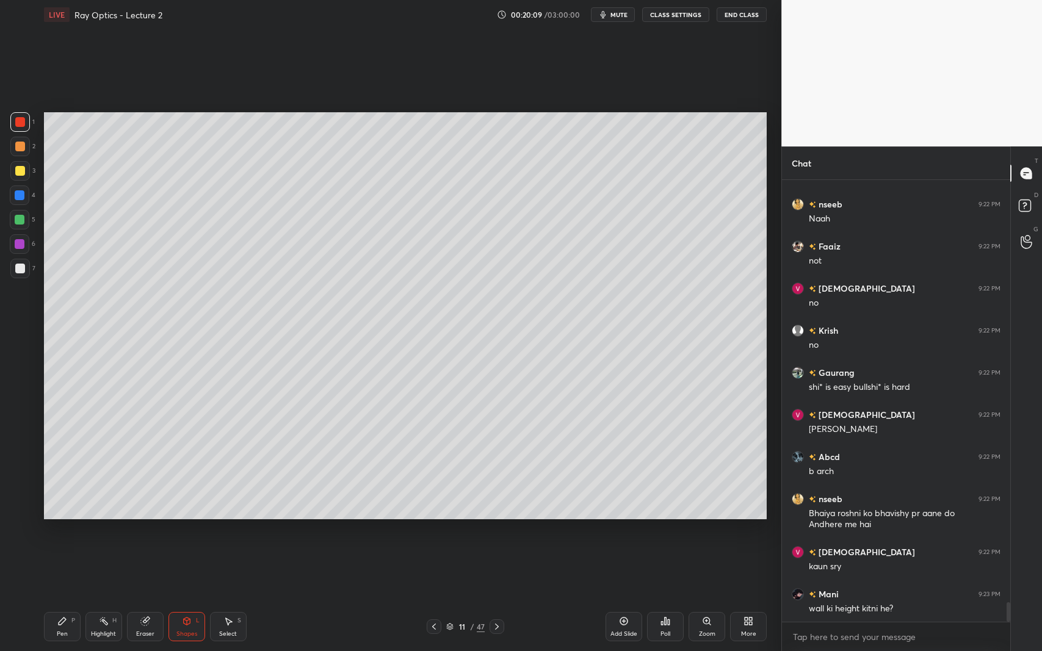
scroll to position [9521, 0]
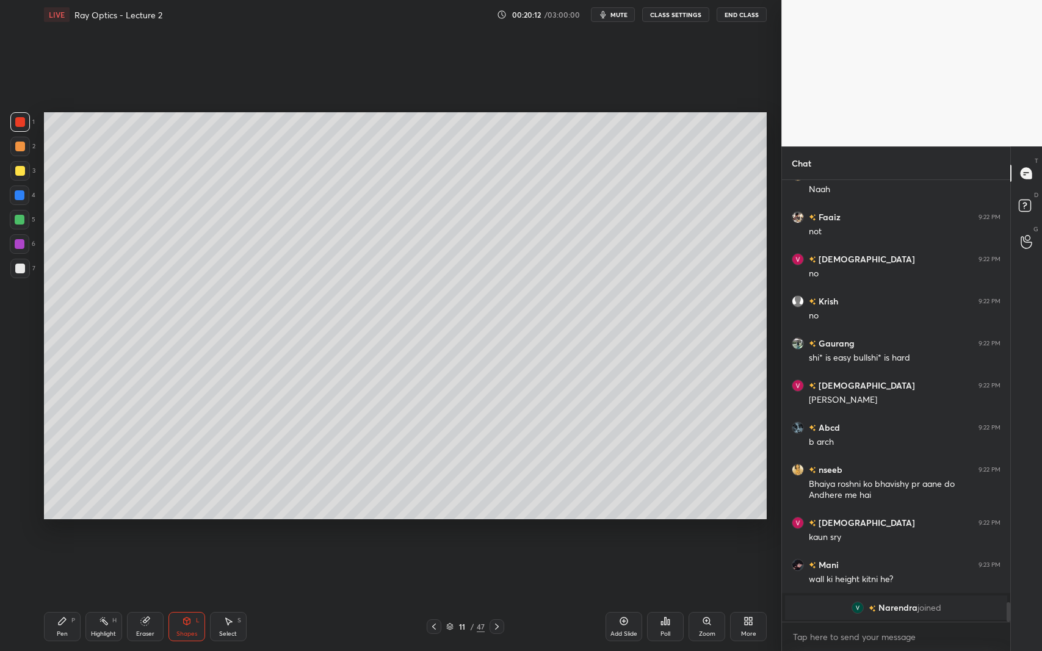
click at [22, 268] on div at bounding box center [20, 269] width 10 height 10
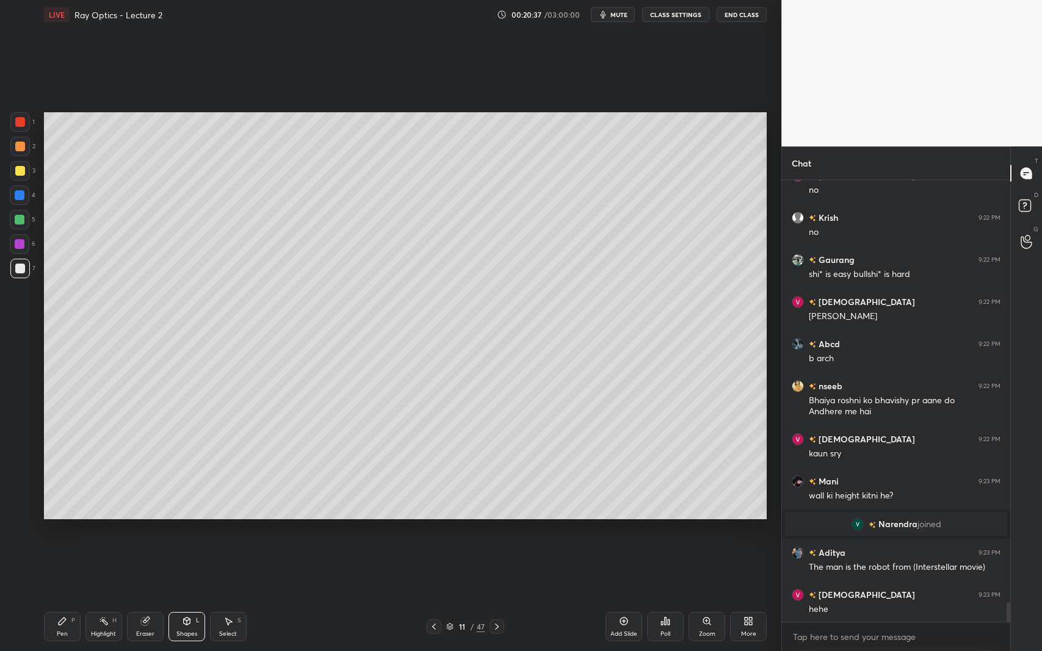
scroll to position [9484, 0]
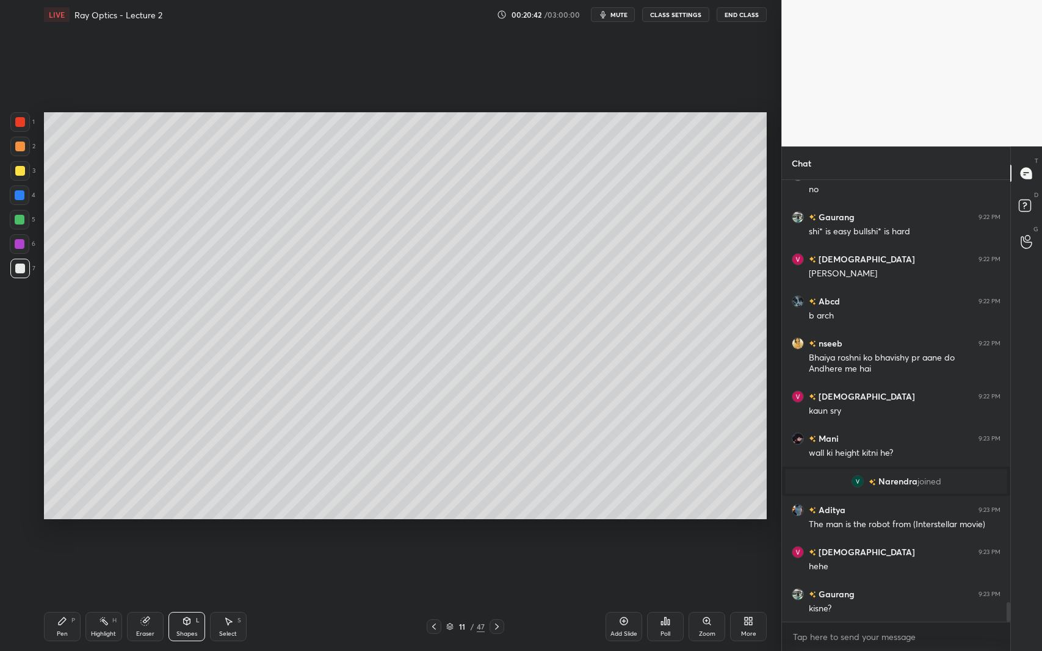
click at [222, 597] on div "Select S" at bounding box center [228, 626] width 37 height 29
click at [535, 350] on div "0 ° Undo Copy Duplicate Duplicate to new slide Delete" at bounding box center [405, 315] width 723 height 407
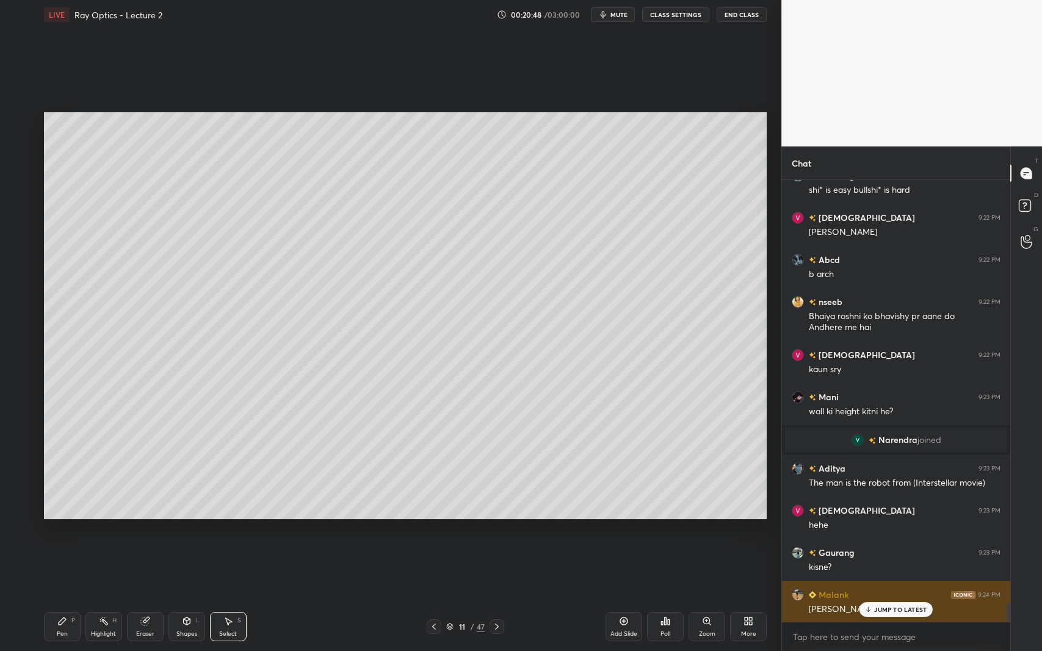
click at [879, 597] on p "JUMP TO LATEST" at bounding box center [900, 609] width 52 height 7
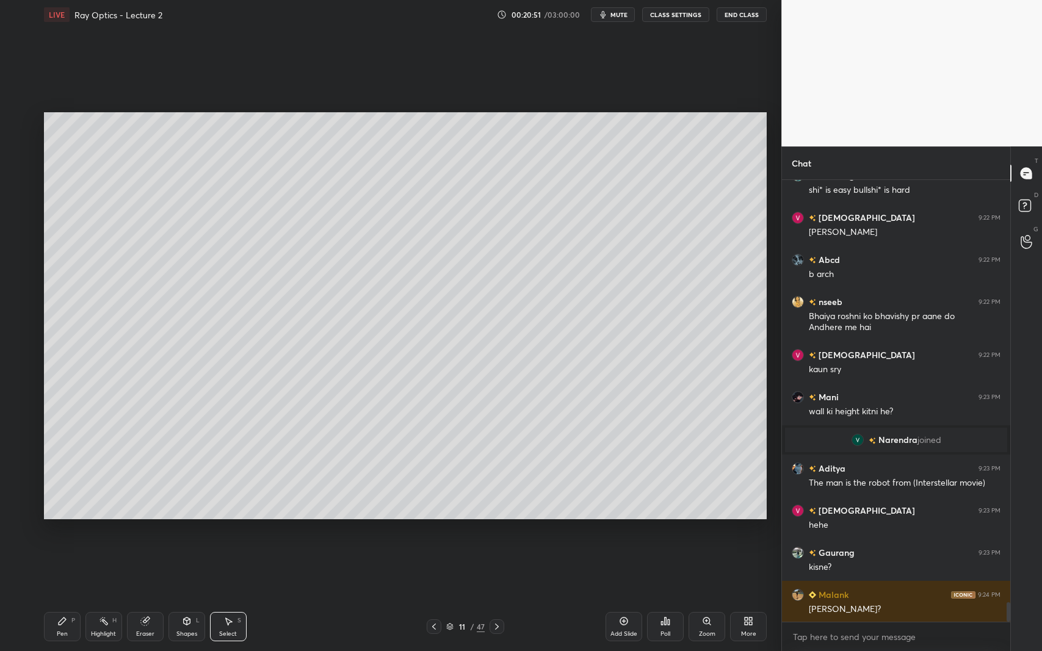
click at [66, 597] on div "Pen P" at bounding box center [62, 626] width 37 height 29
click at [18, 175] on div at bounding box center [20, 171] width 10 height 10
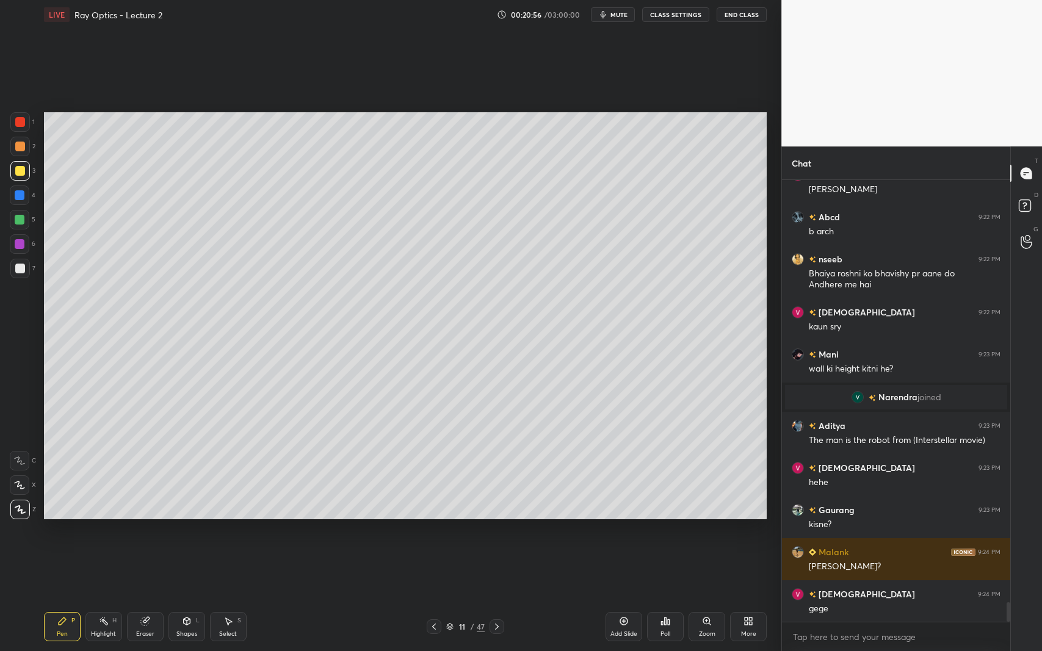
scroll to position [9610, 0]
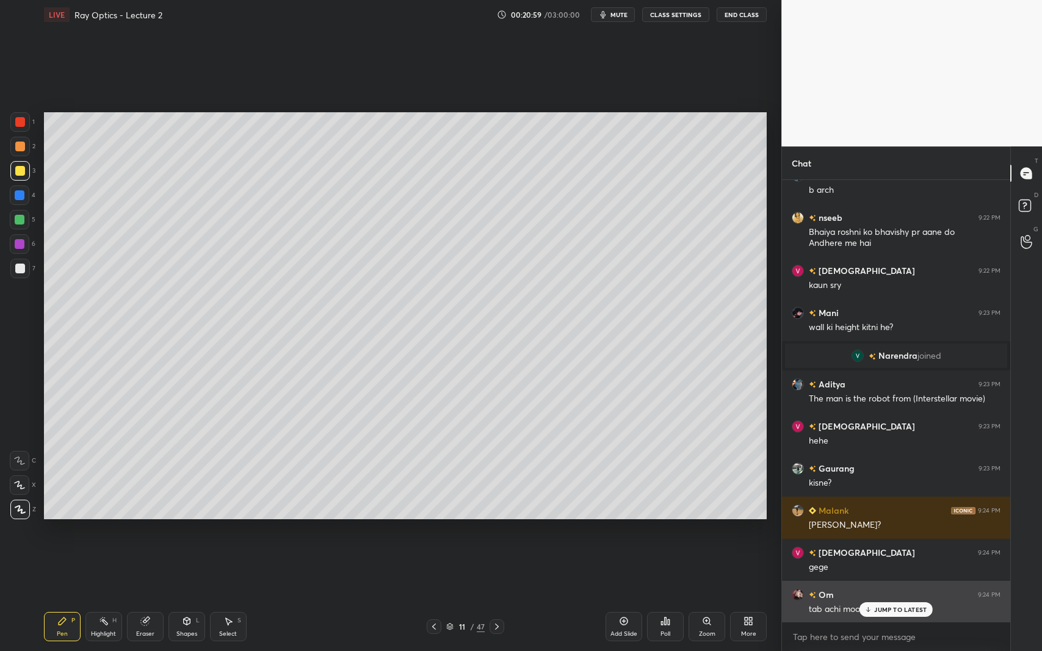
click at [877, 597] on p "JUMP TO LATEST" at bounding box center [900, 609] width 52 height 7
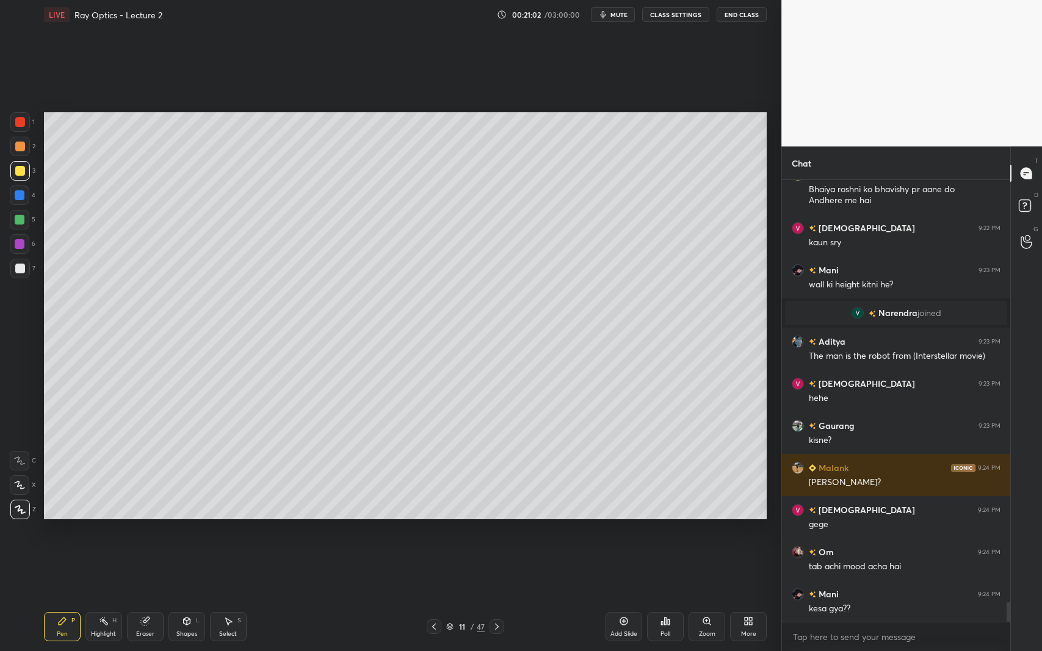
scroll to position [9694, 0]
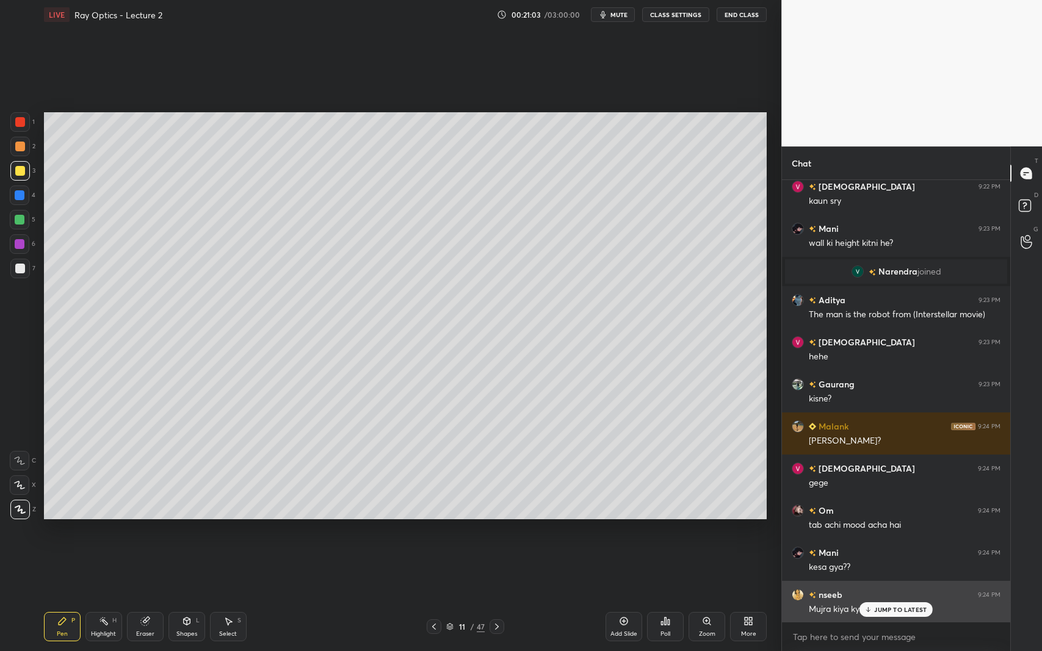
click at [883, 597] on p "JUMP TO LATEST" at bounding box center [900, 609] width 52 height 7
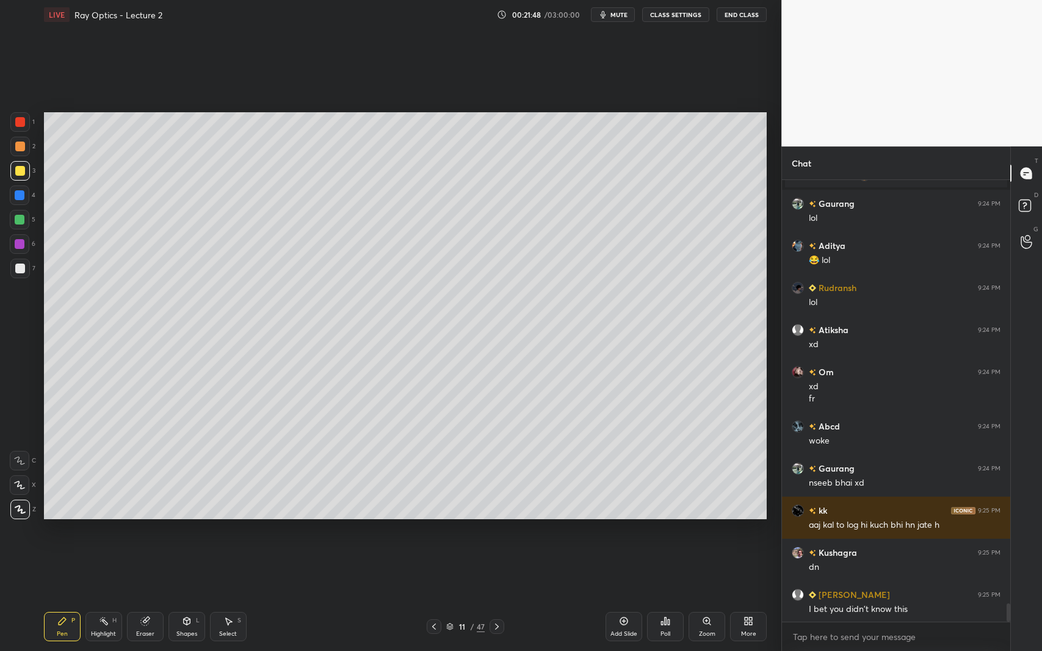
scroll to position [10093, 0]
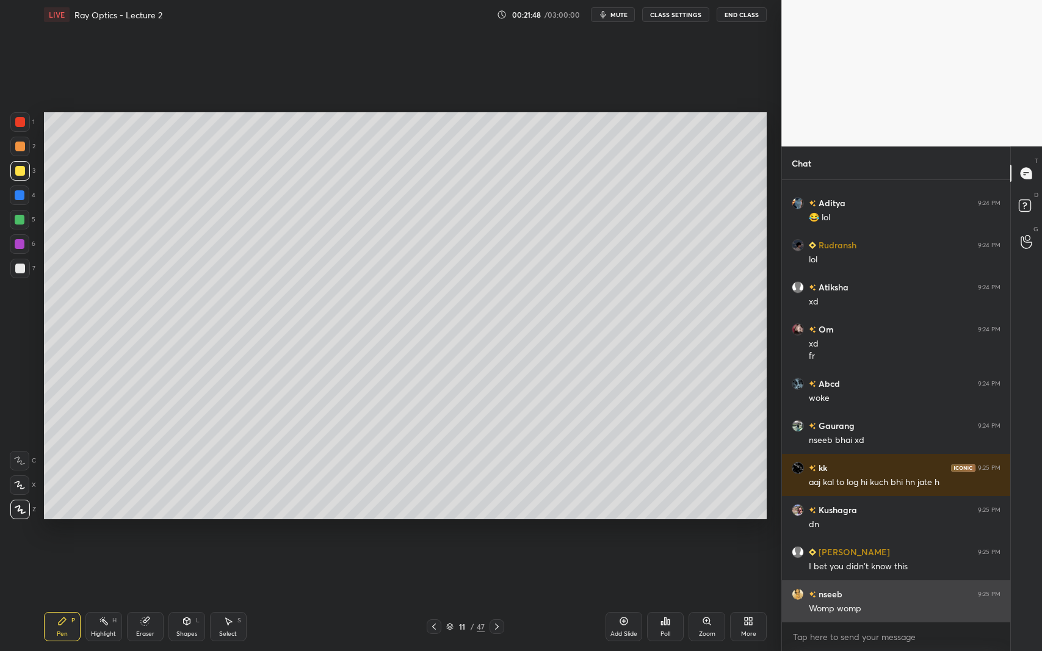
click at [883, 597] on div "Womp womp" at bounding box center [905, 609] width 192 height 12
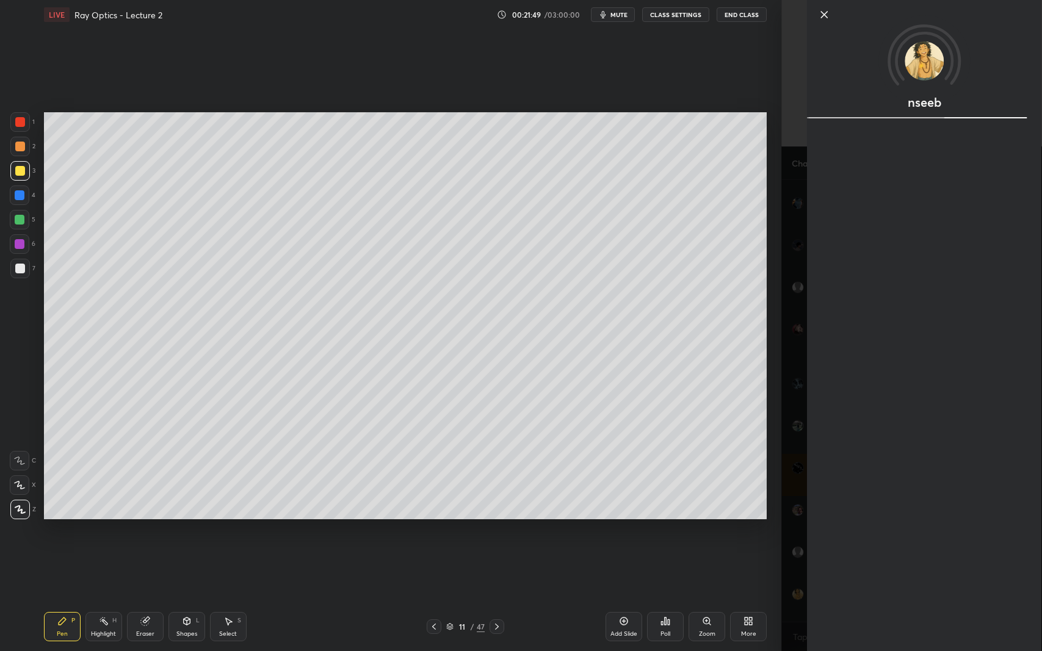
click at [678, 567] on div "Setting up your live class Poll for secs No correct answer Start poll" at bounding box center [405, 315] width 733 height 573
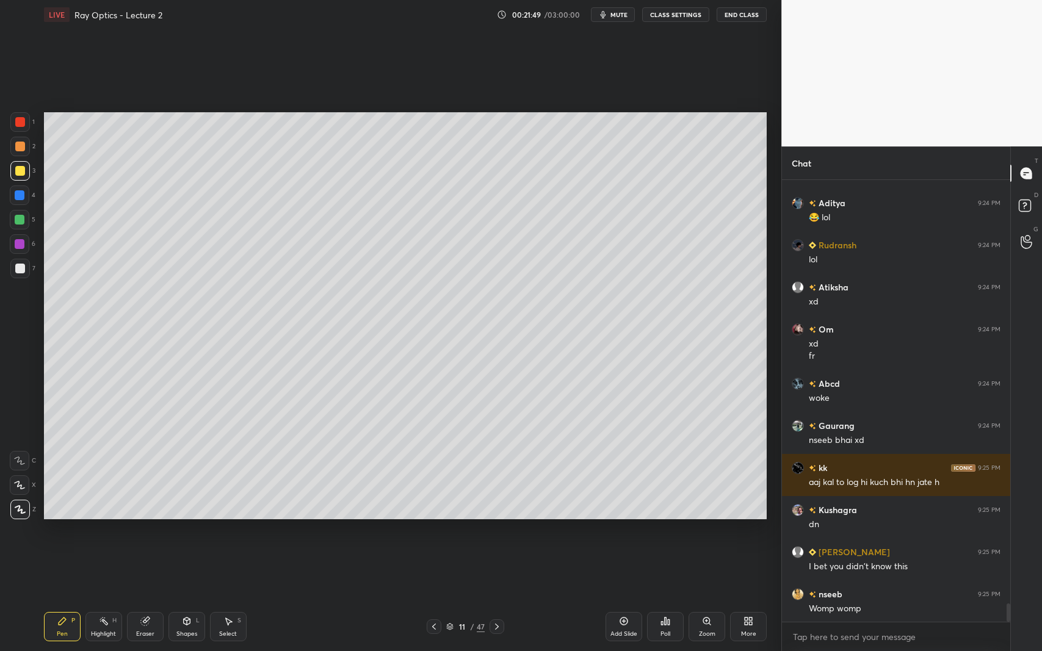
scroll to position [10135, 0]
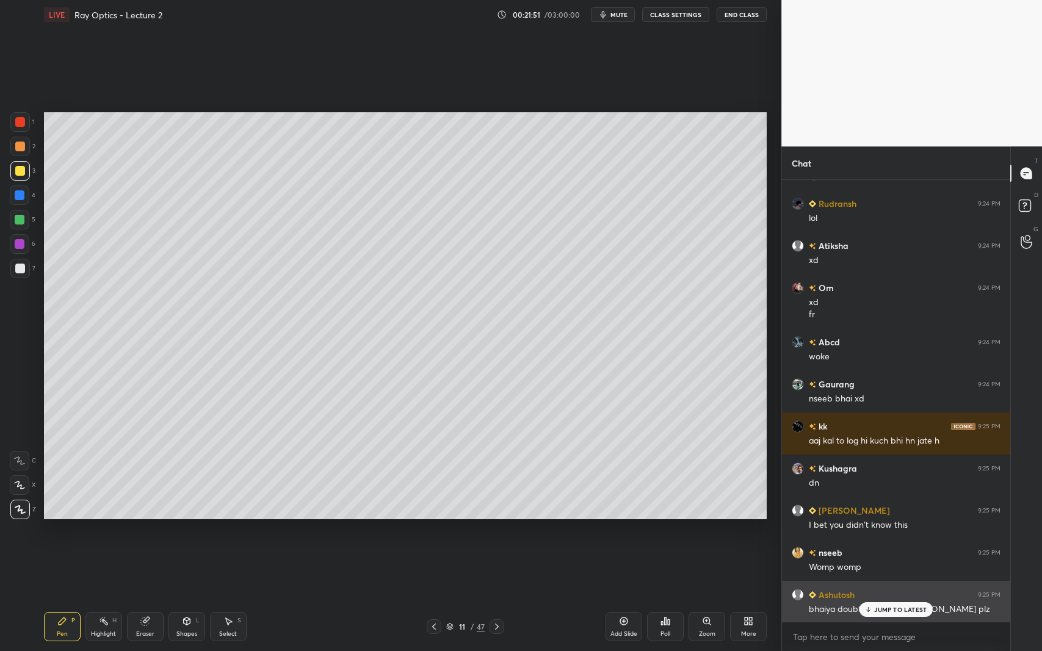
click at [892, 597] on p "JUMP TO LATEST" at bounding box center [900, 609] width 52 height 7
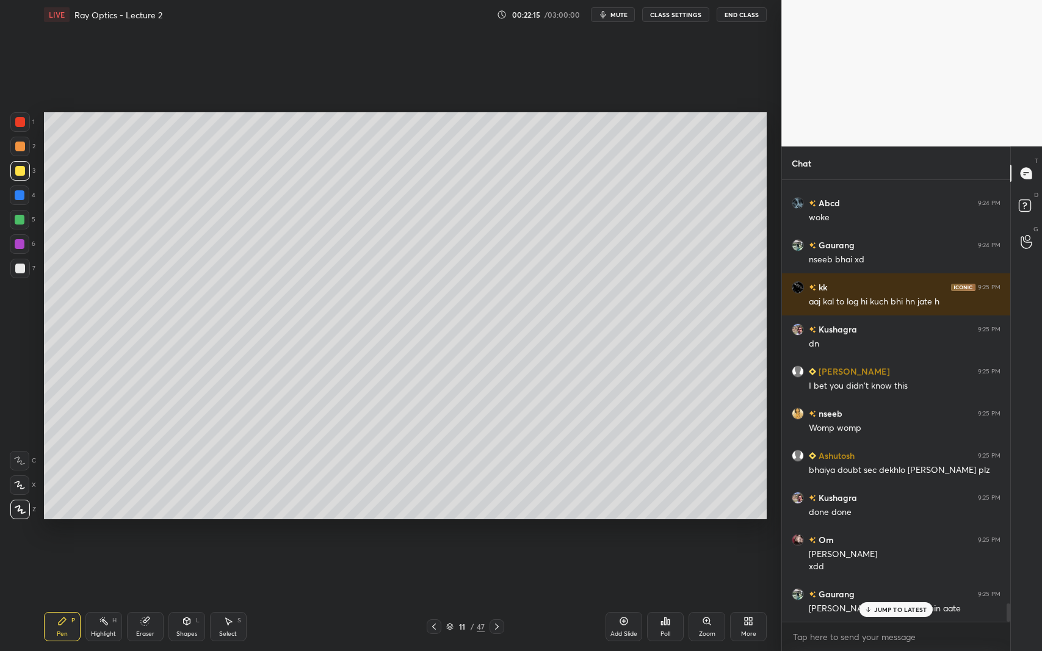
scroll to position [10315, 0]
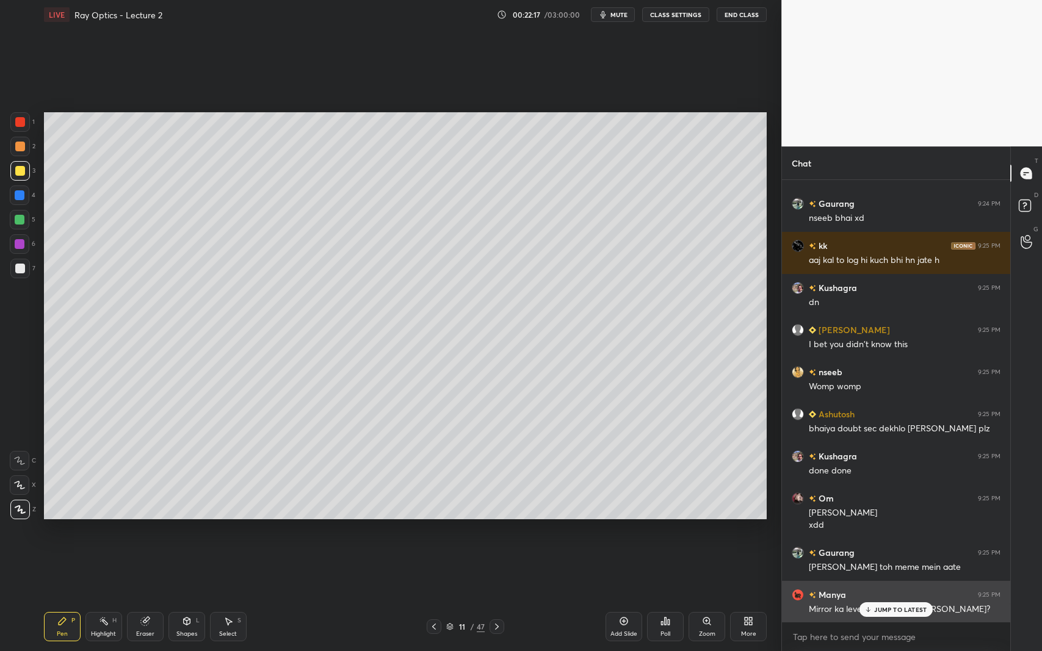
click at [882, 597] on p "JUMP TO LATEST" at bounding box center [900, 609] width 52 height 7
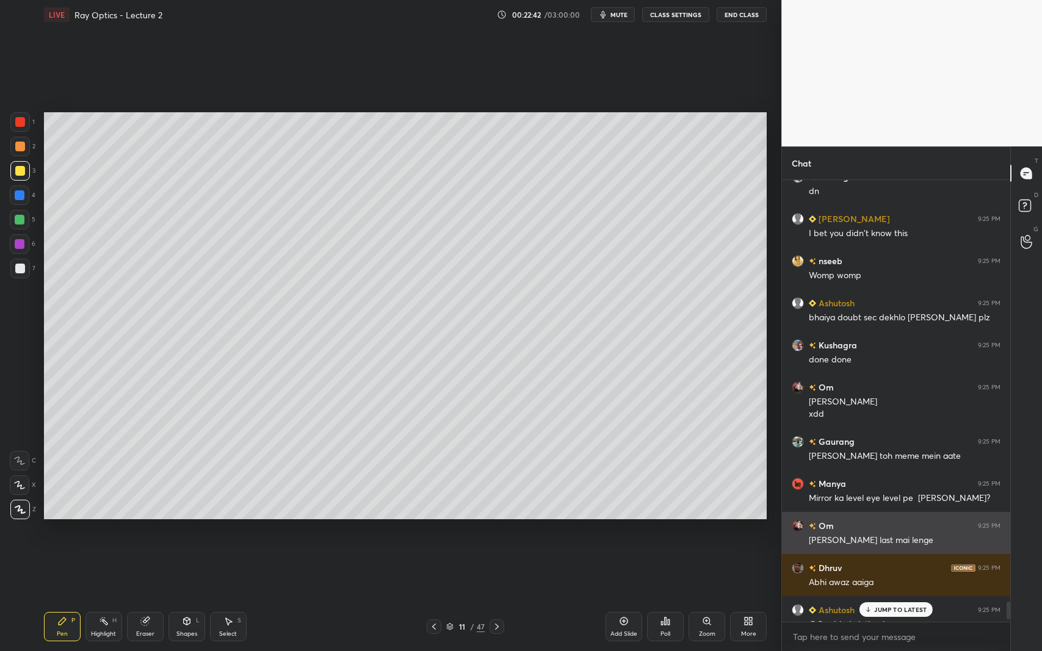
scroll to position [10406, 0]
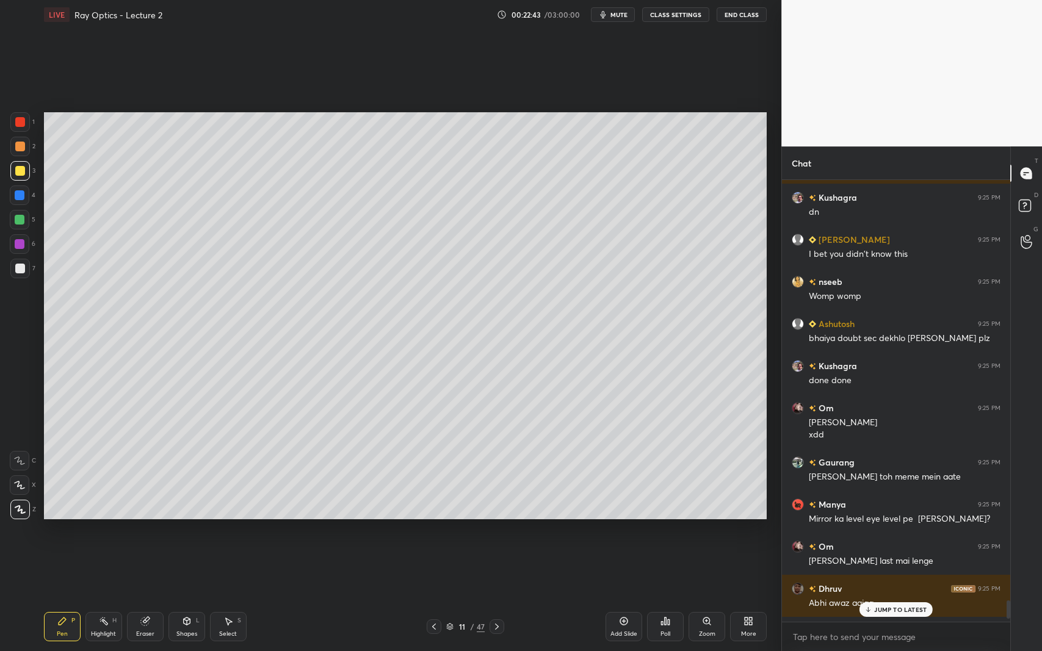
click at [900, 597] on p "JUMP TO LATEST" at bounding box center [900, 609] width 52 height 7
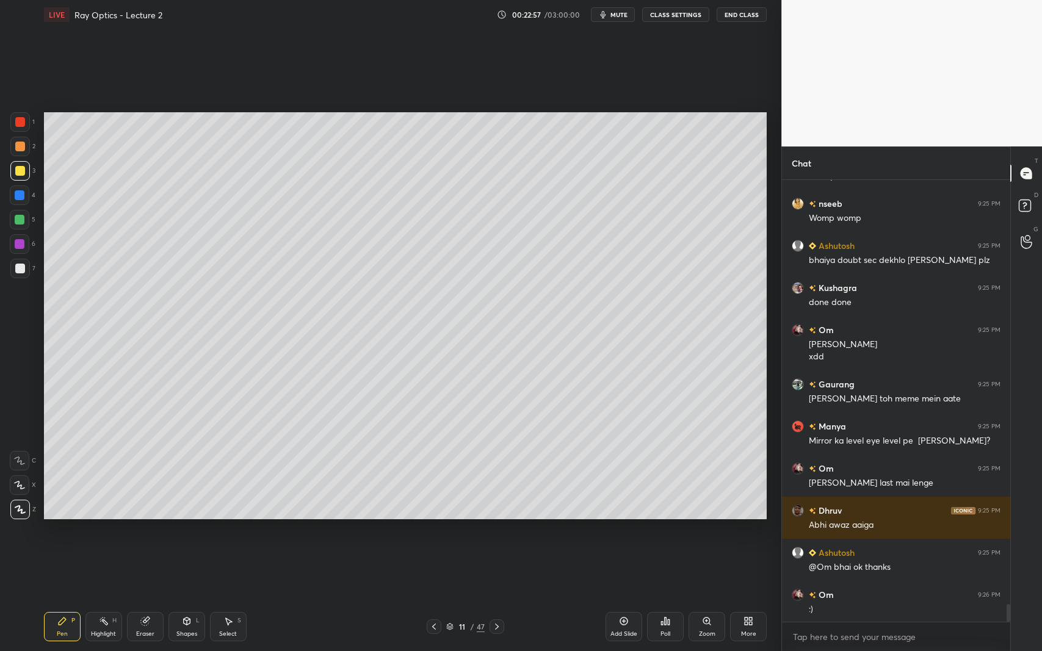
click at [178, 597] on div "Shapes L" at bounding box center [186, 626] width 37 height 29
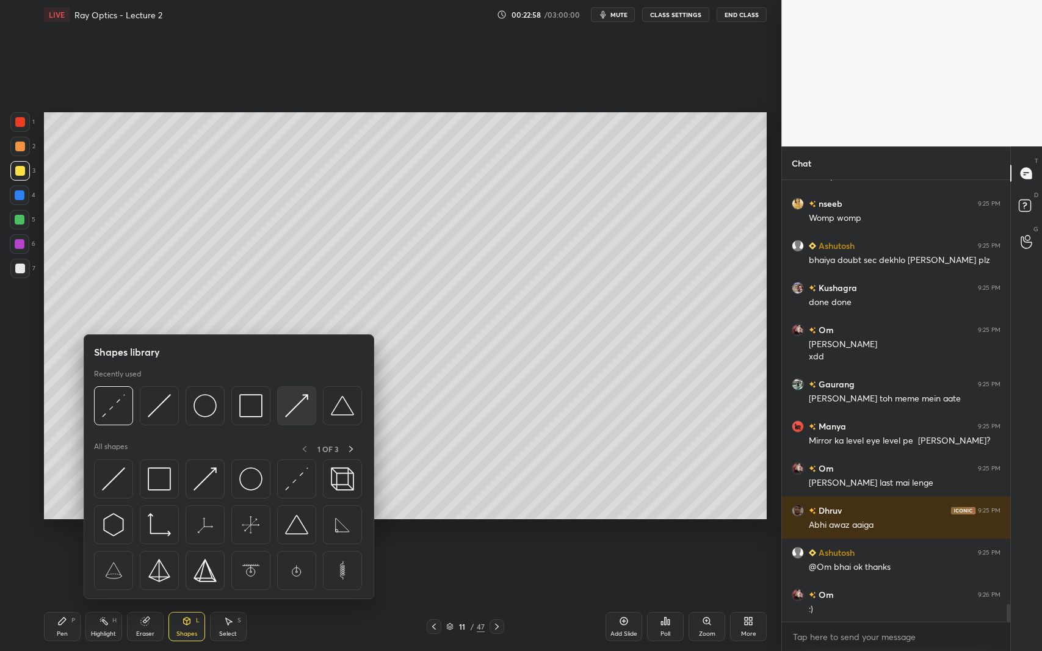
click at [300, 404] on img at bounding box center [296, 405] width 23 height 23
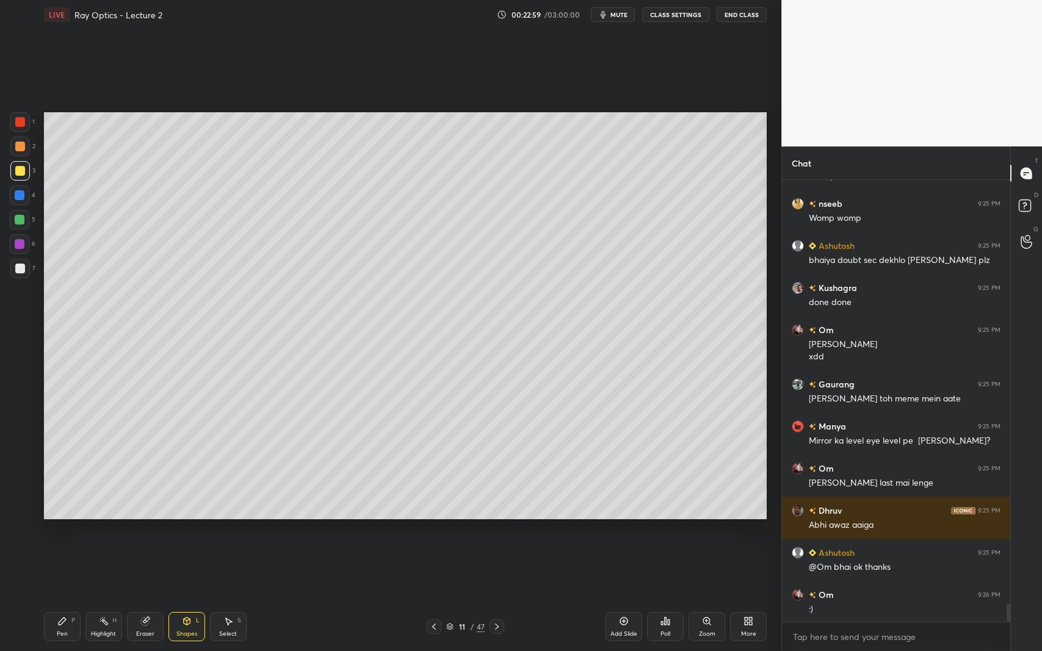
scroll to position [10527, 0]
click at [19, 195] on div at bounding box center [20, 195] width 10 height 10
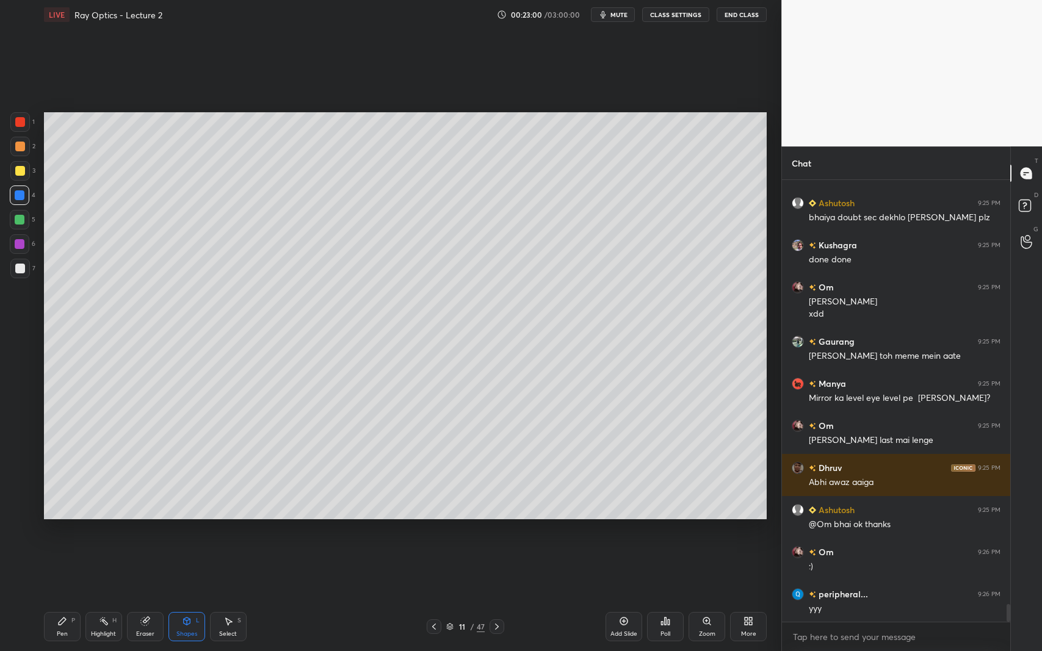
scroll to position [10568, 0]
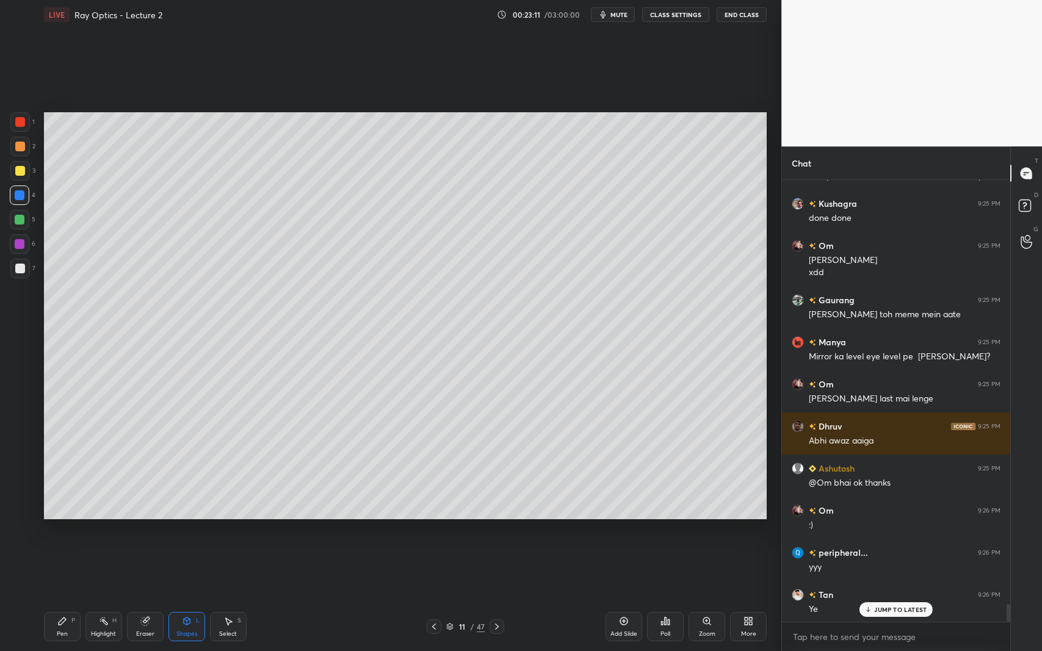
click at [188, 597] on div "Shapes" at bounding box center [186, 634] width 21 height 6
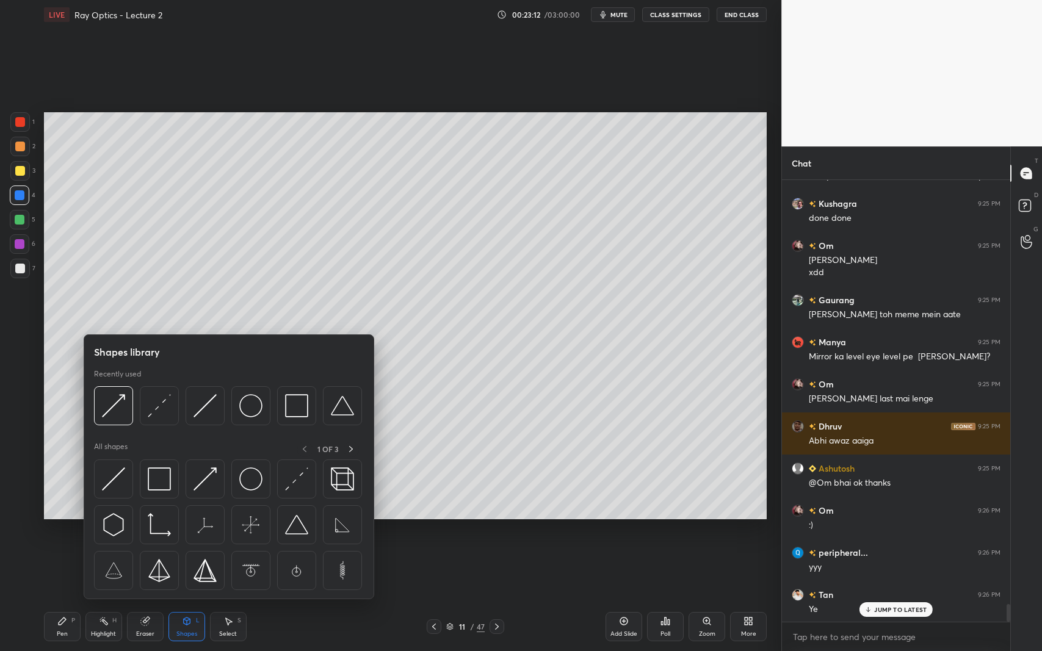
click at [299, 479] on img at bounding box center [296, 479] width 23 height 23
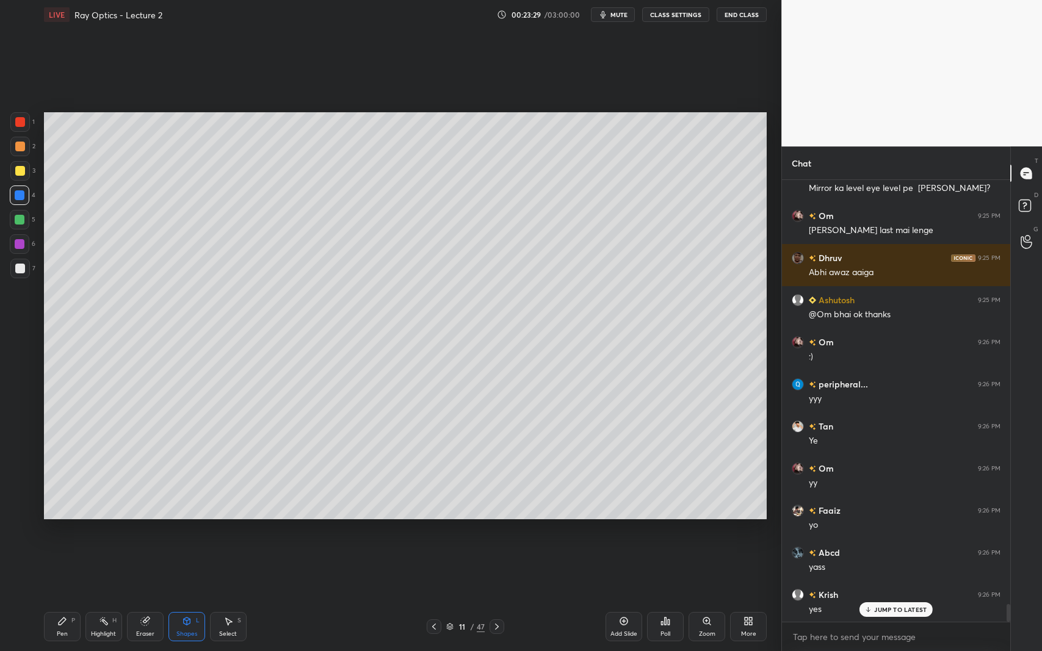
scroll to position [10779, 0]
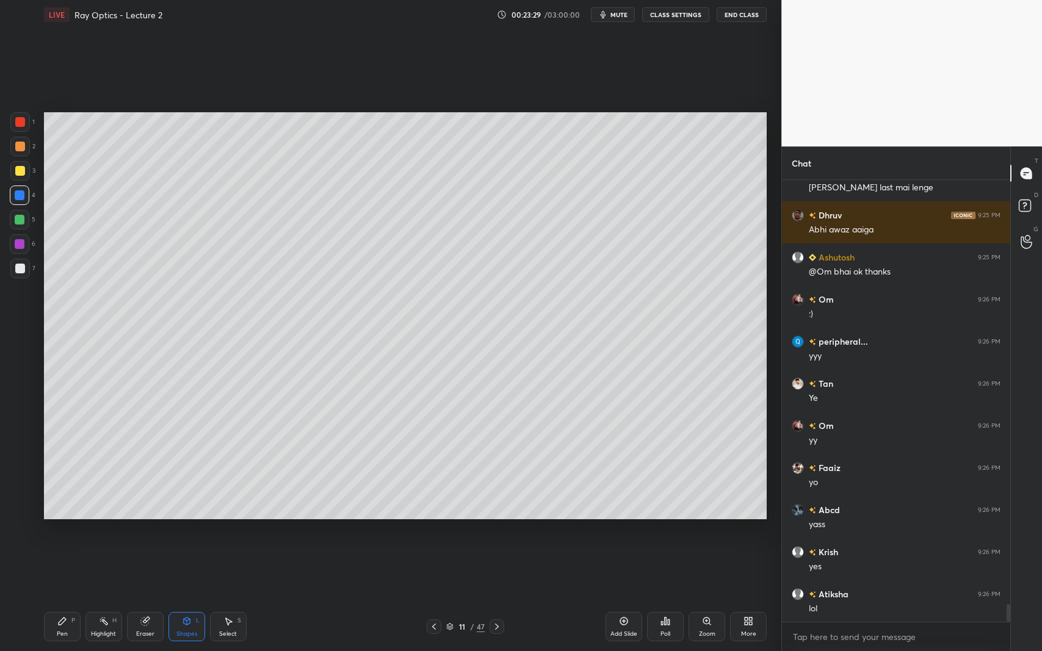
click at [432, 597] on icon at bounding box center [434, 627] width 10 height 10
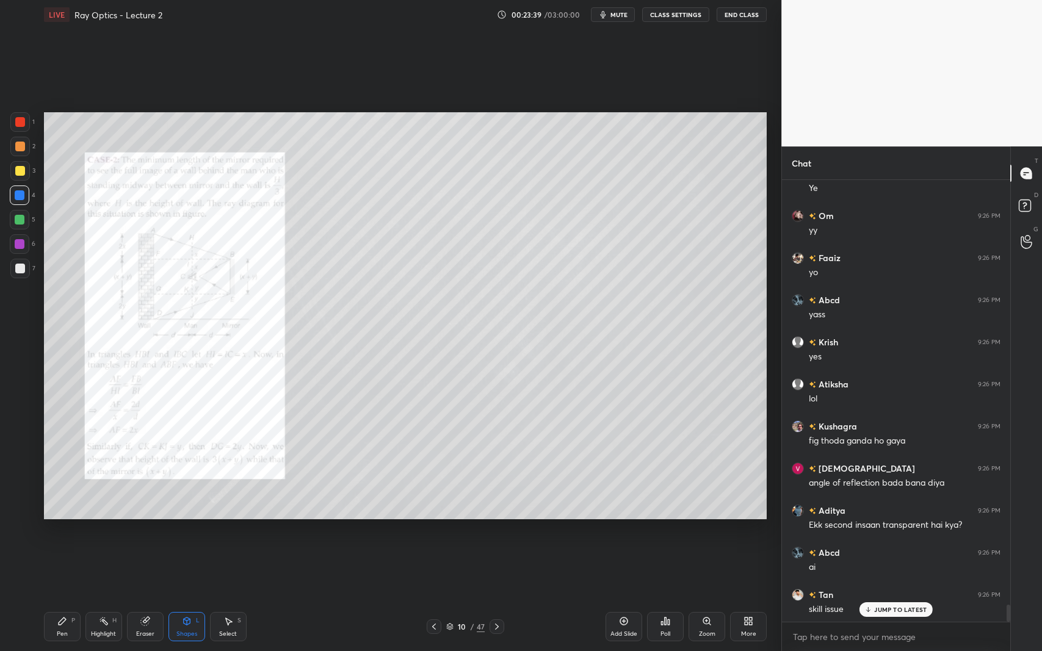
scroll to position [11043, 0]
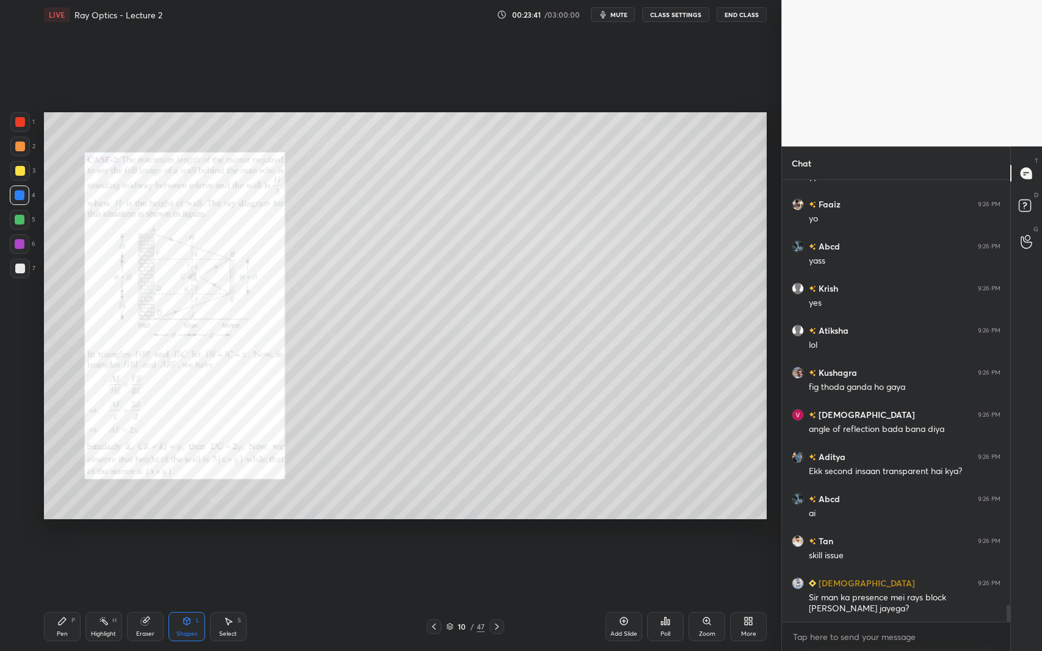
click at [498, 597] on icon at bounding box center [497, 627] width 10 height 10
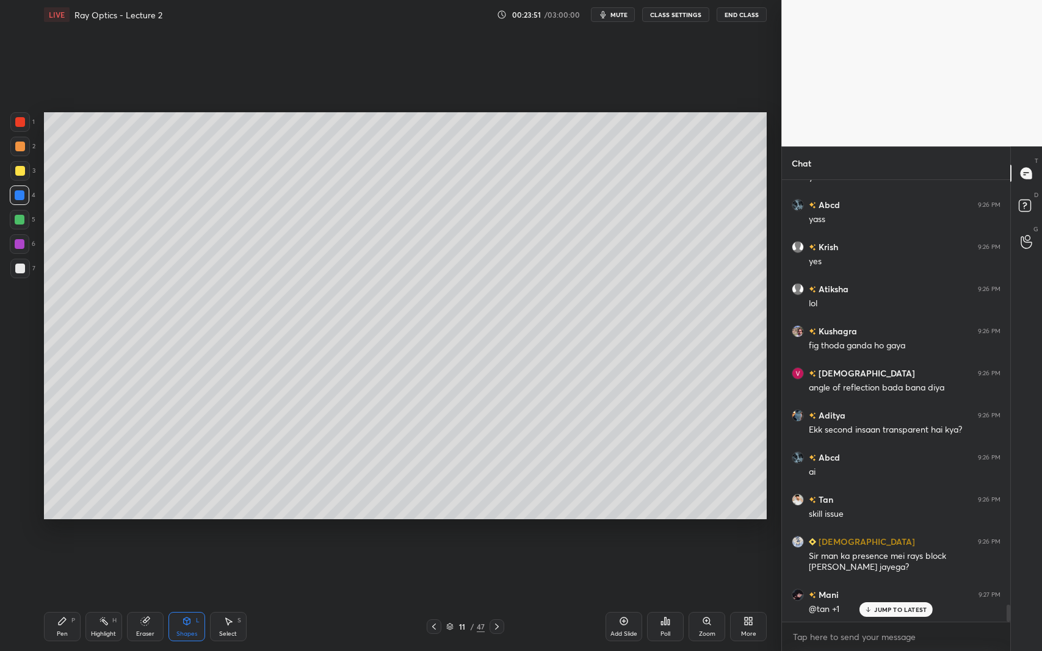
scroll to position [11127, 0]
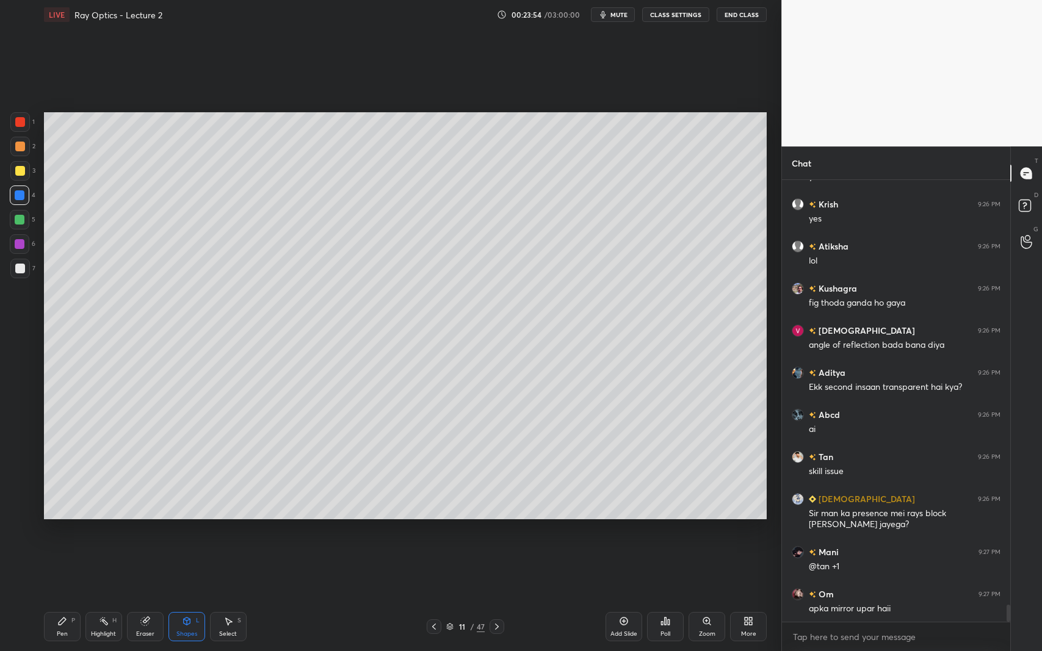
click at [63, 597] on icon at bounding box center [62, 621] width 7 height 7
click at [16, 174] on div at bounding box center [20, 171] width 10 height 10
click at [182, 597] on div "Shapes" at bounding box center [186, 634] width 21 height 6
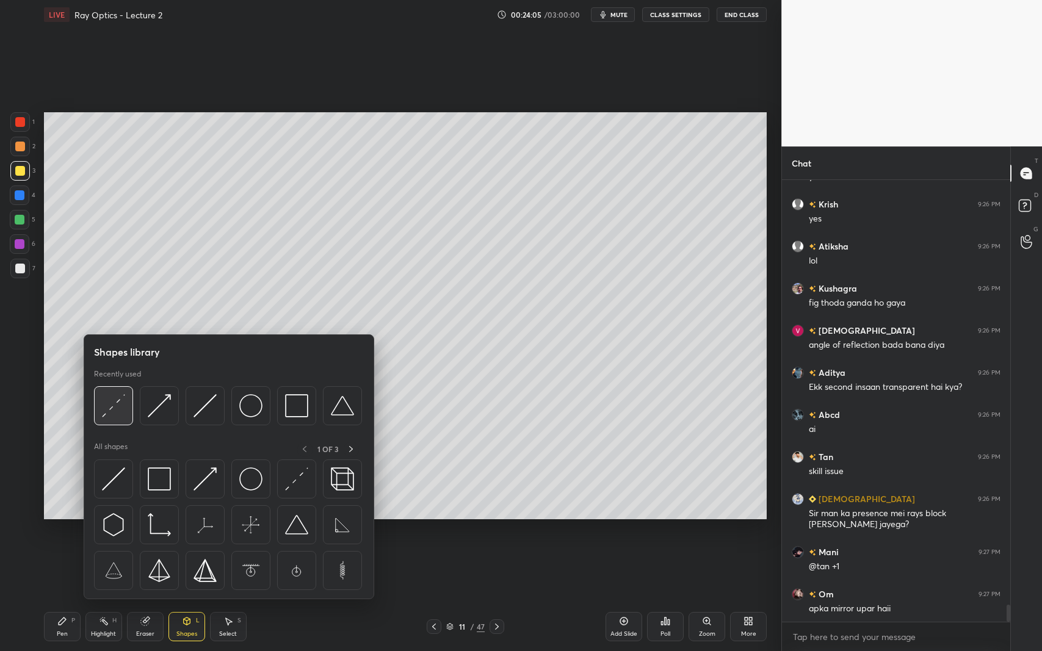
click at [120, 404] on img at bounding box center [113, 405] width 23 height 23
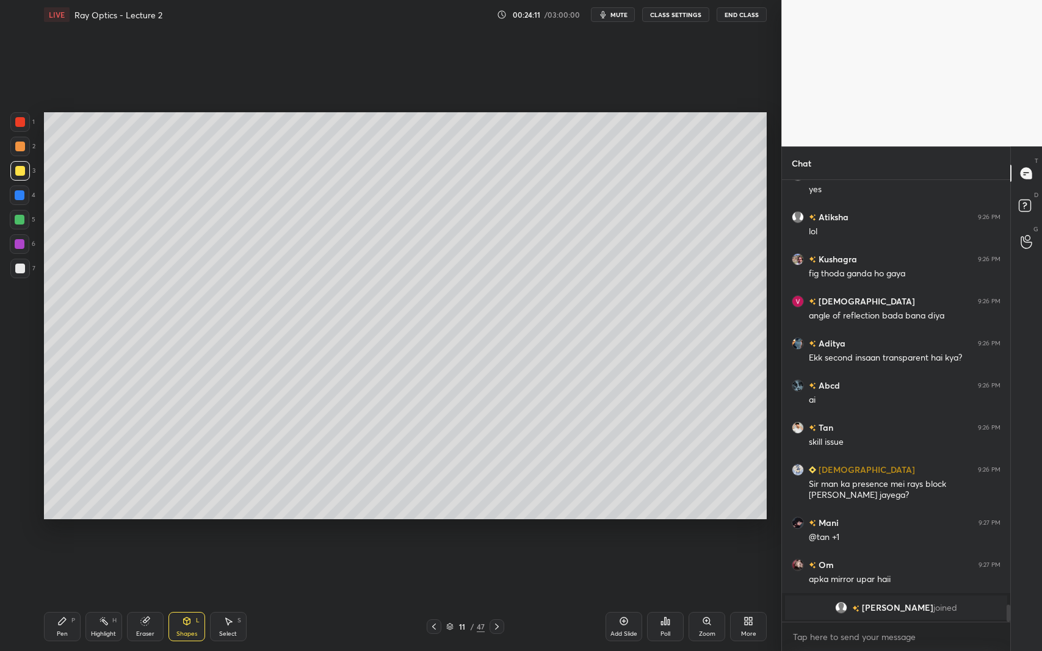
scroll to position [10865, 0]
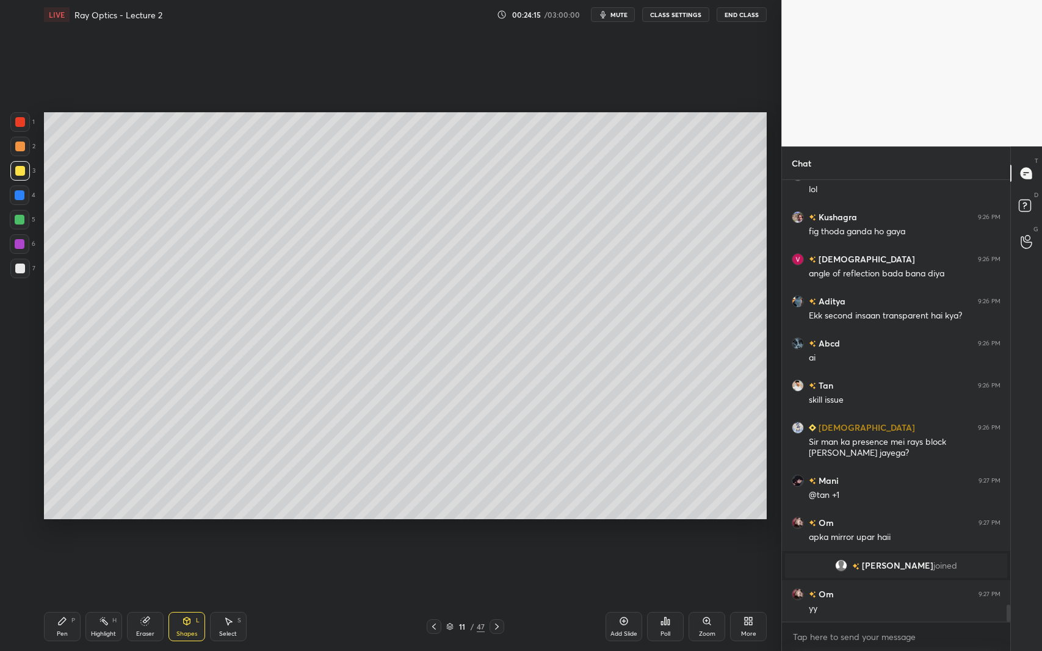
click at [20, 223] on div at bounding box center [20, 220] width 10 height 10
click at [12, 267] on div at bounding box center [20, 269] width 20 height 20
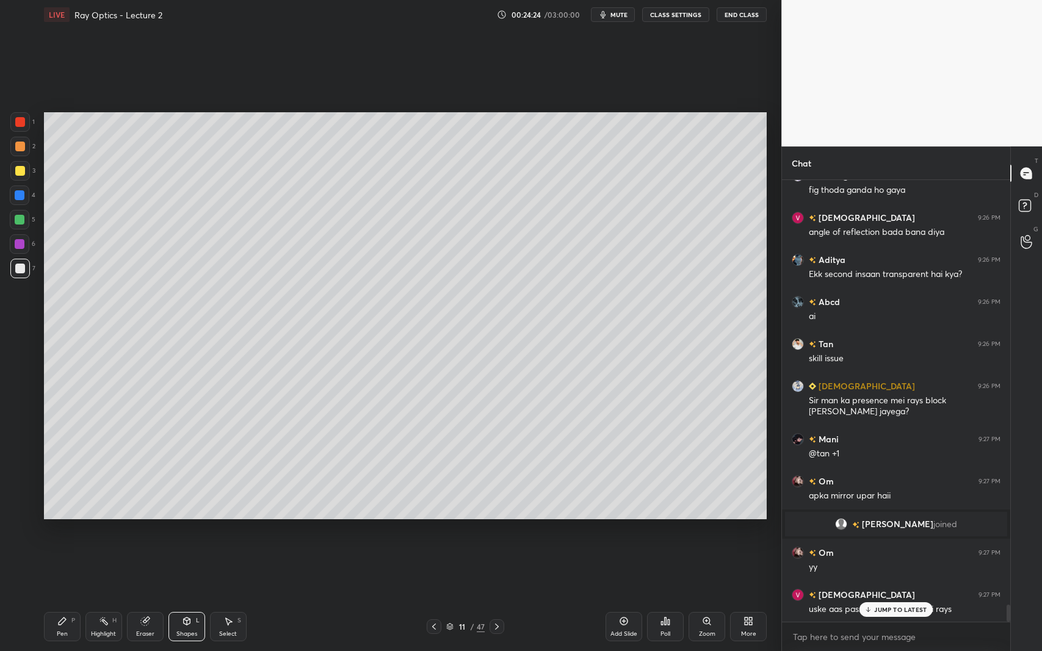
click at [56, 597] on div "Pen P" at bounding box center [62, 626] width 37 height 29
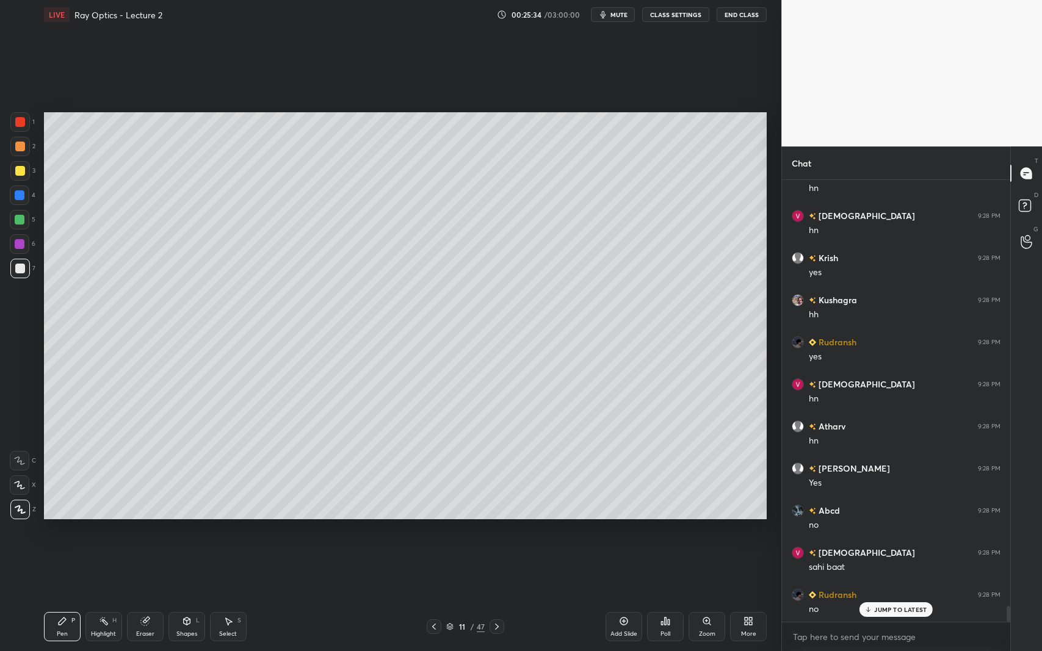
scroll to position [11707, 0]
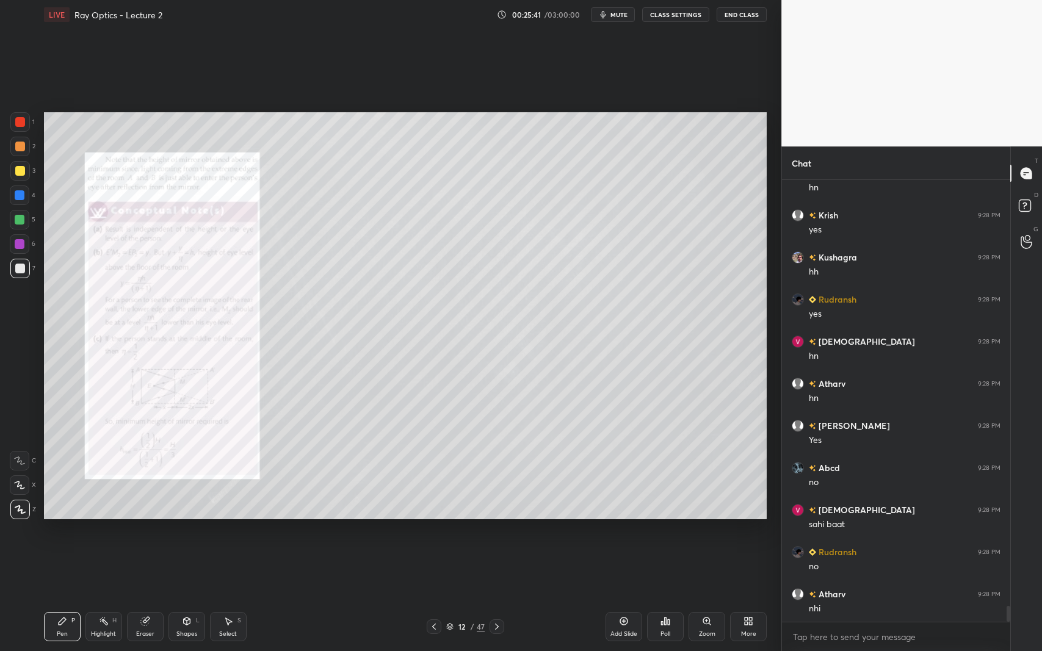
click at [703, 597] on div "Zoom" at bounding box center [707, 626] width 37 height 29
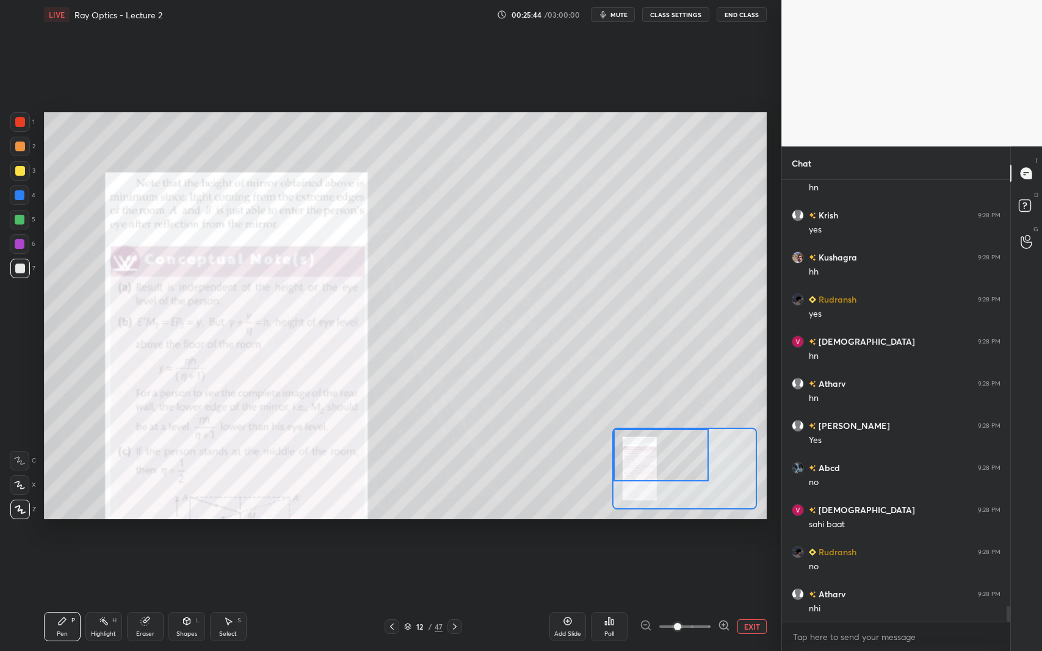
click at [21, 120] on div at bounding box center [20, 122] width 10 height 10
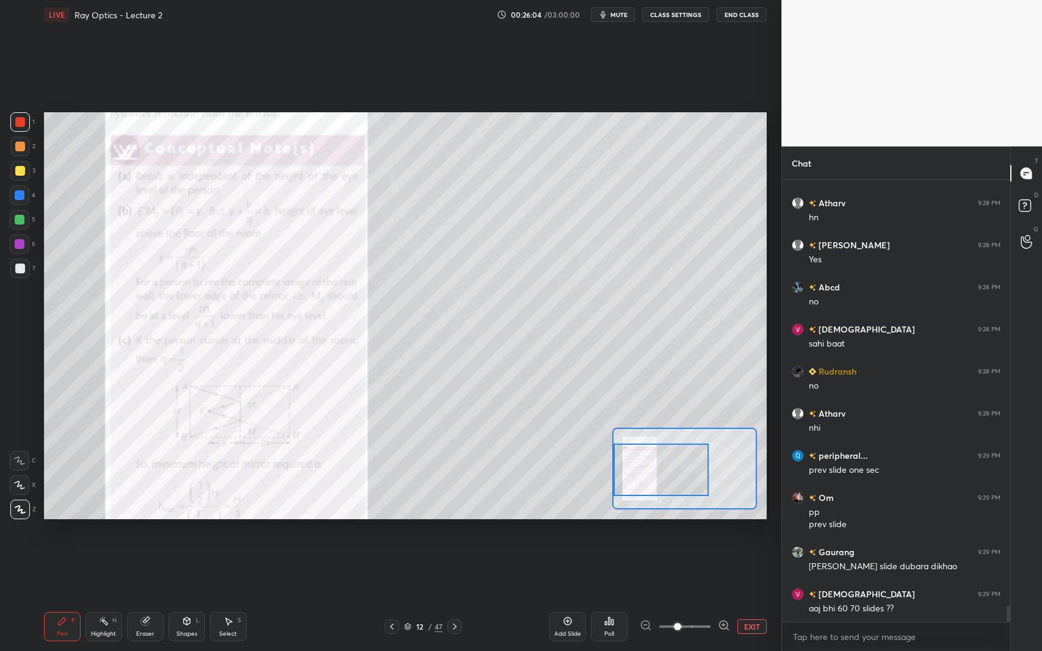
scroll to position [11929, 0]
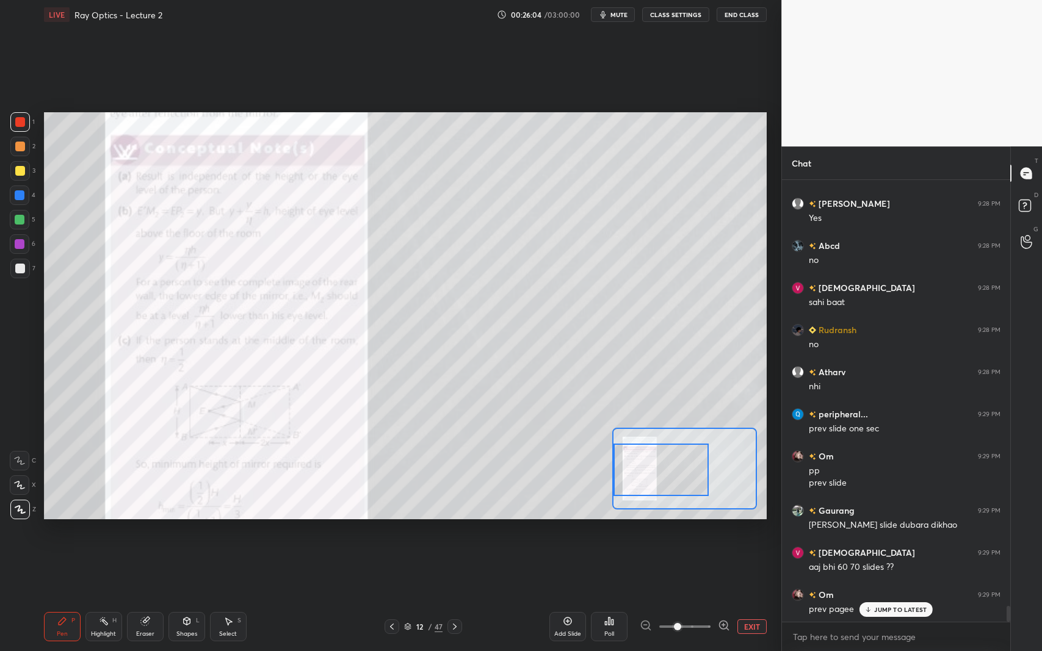
click at [612, 536] on div "Setting up your live class Poll for secs No correct answer Start poll" at bounding box center [405, 315] width 733 height 573
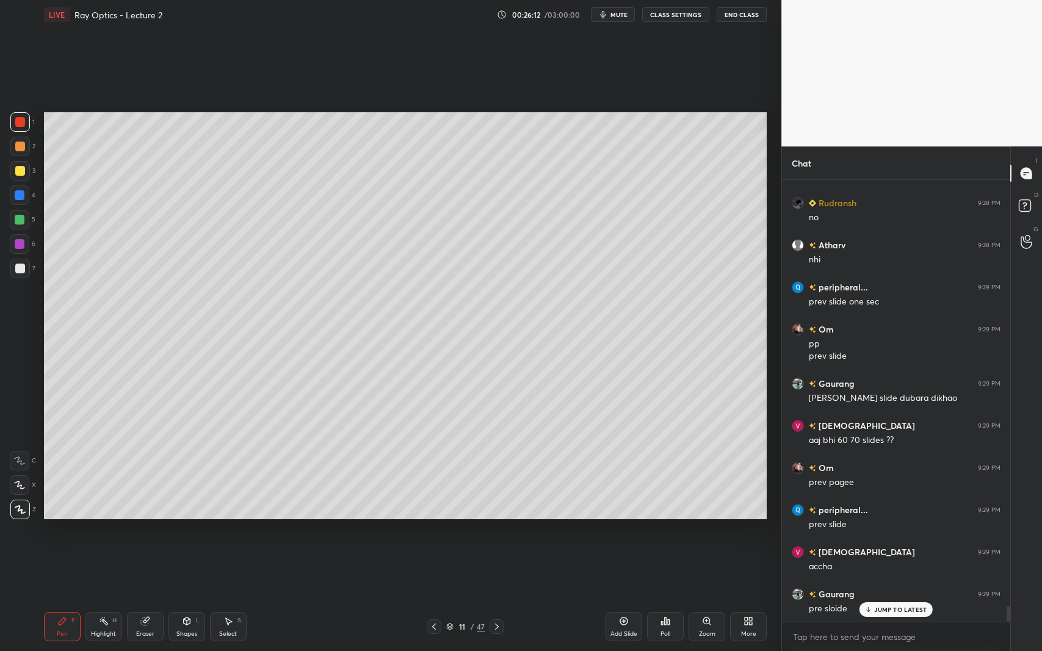
scroll to position [12098, 0]
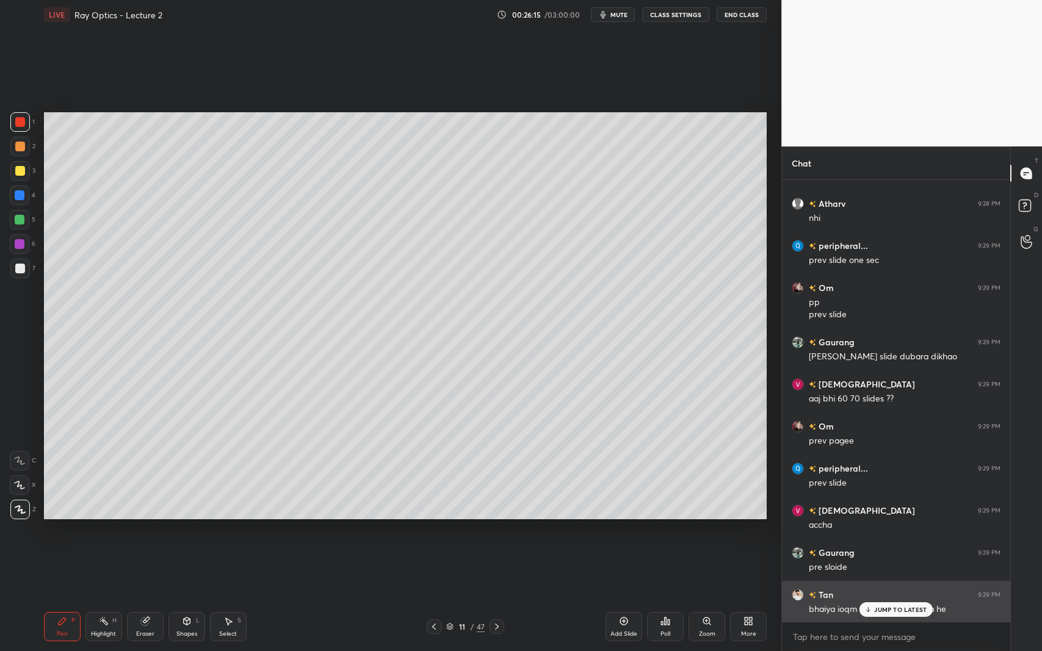
click at [868, 597] on icon at bounding box center [868, 609] width 8 height 7
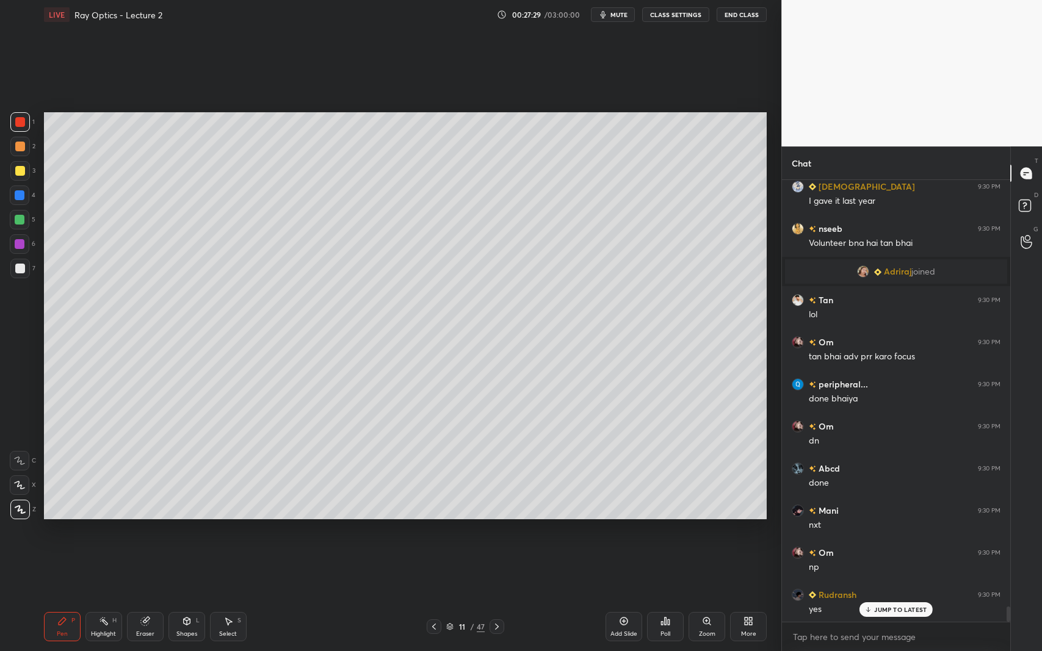
scroll to position [12502, 0]
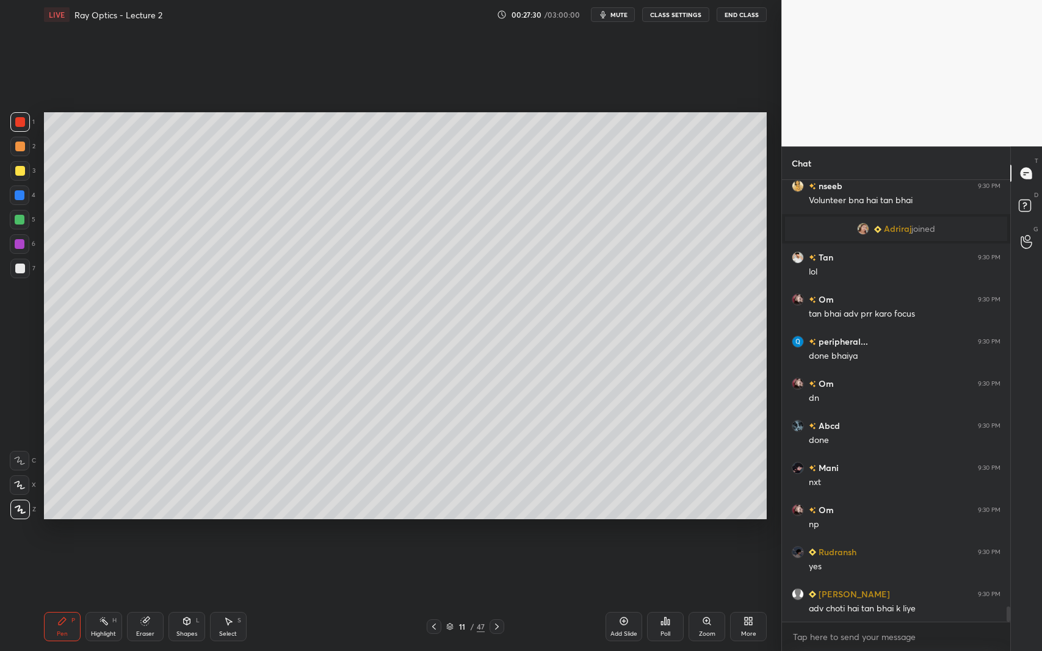
click at [498, 597] on icon at bounding box center [497, 627] width 10 height 10
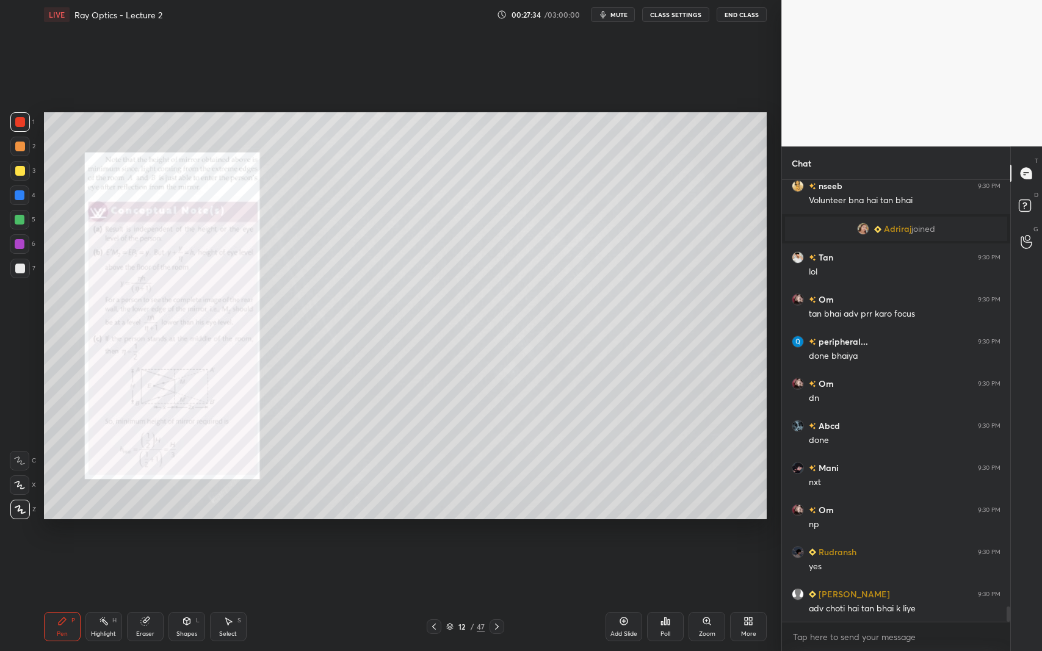
click at [702, 597] on div "Zoom" at bounding box center [707, 626] width 37 height 29
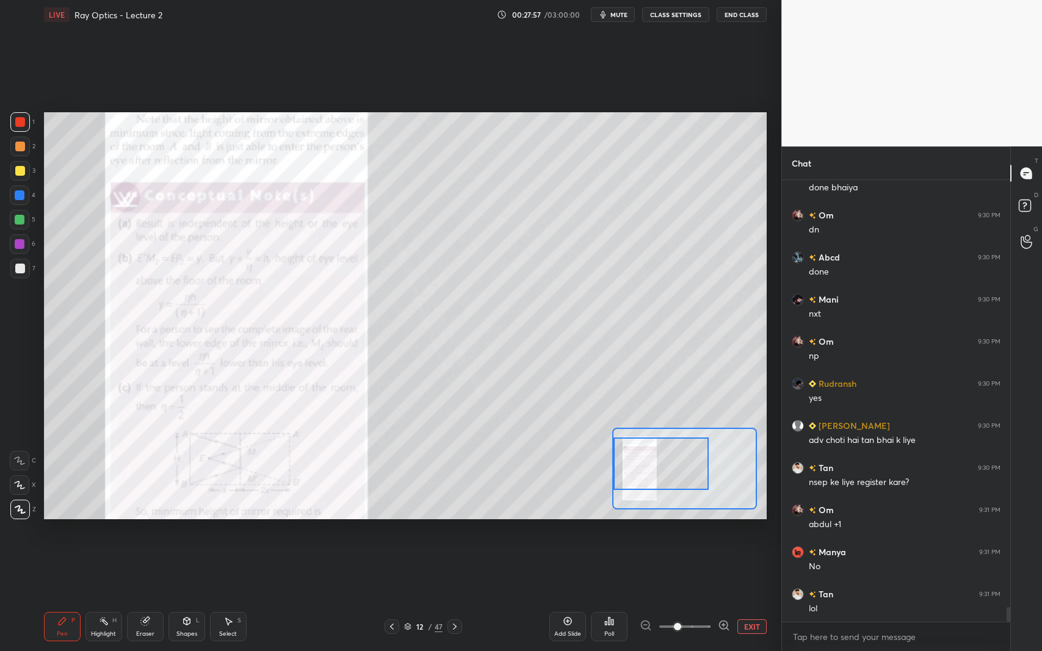
scroll to position [12712, 0]
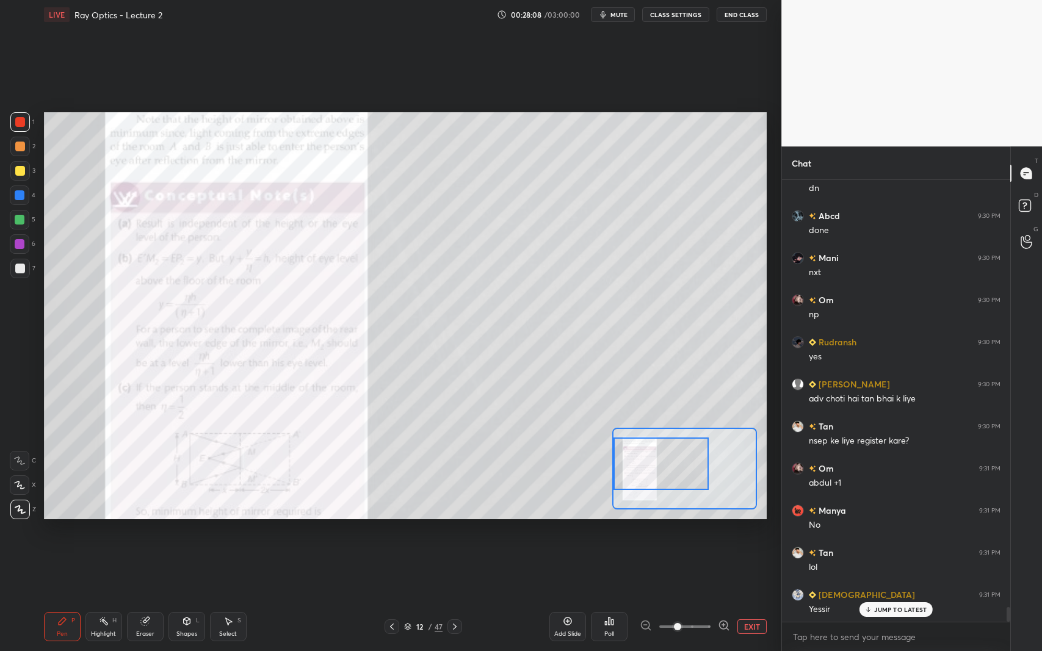
click at [394, 597] on icon at bounding box center [392, 627] width 10 height 10
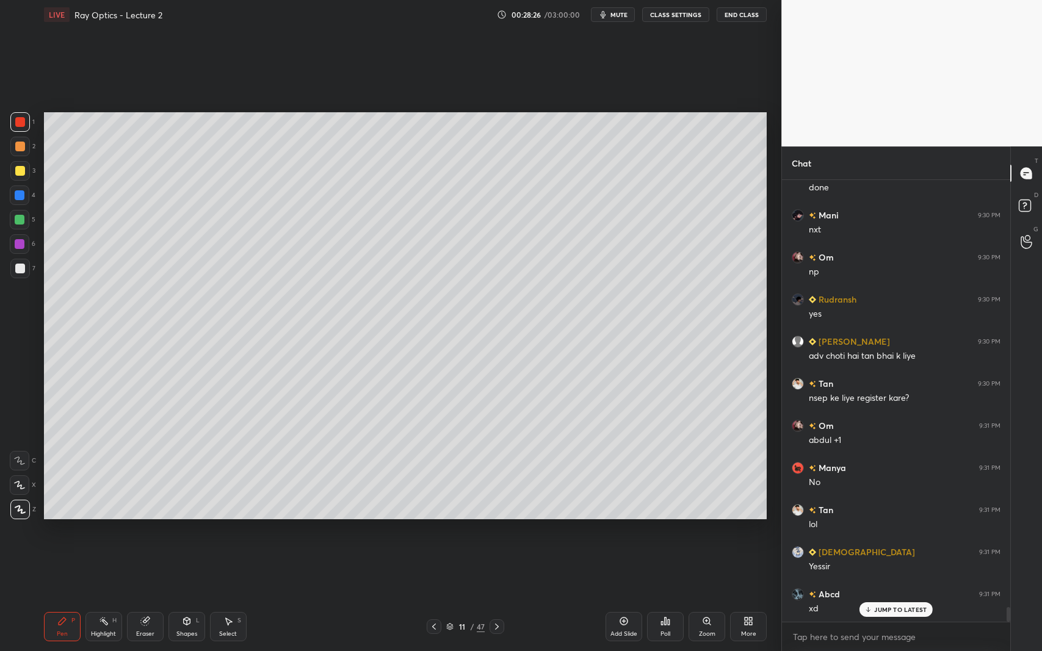
scroll to position [12796, 0]
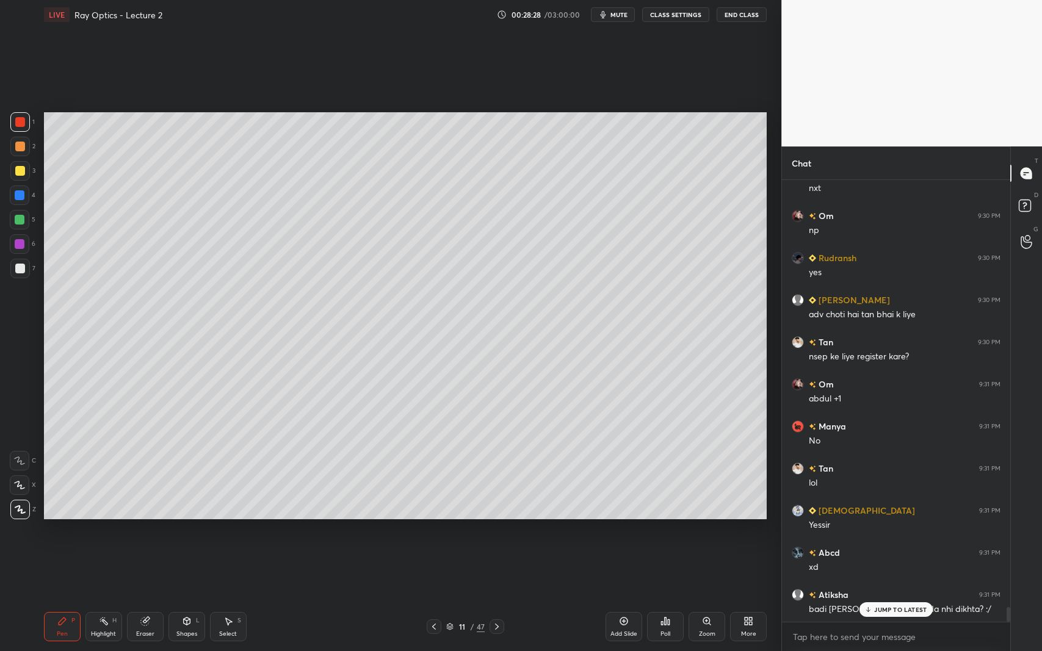
click at [871, 597] on icon at bounding box center [868, 609] width 8 height 7
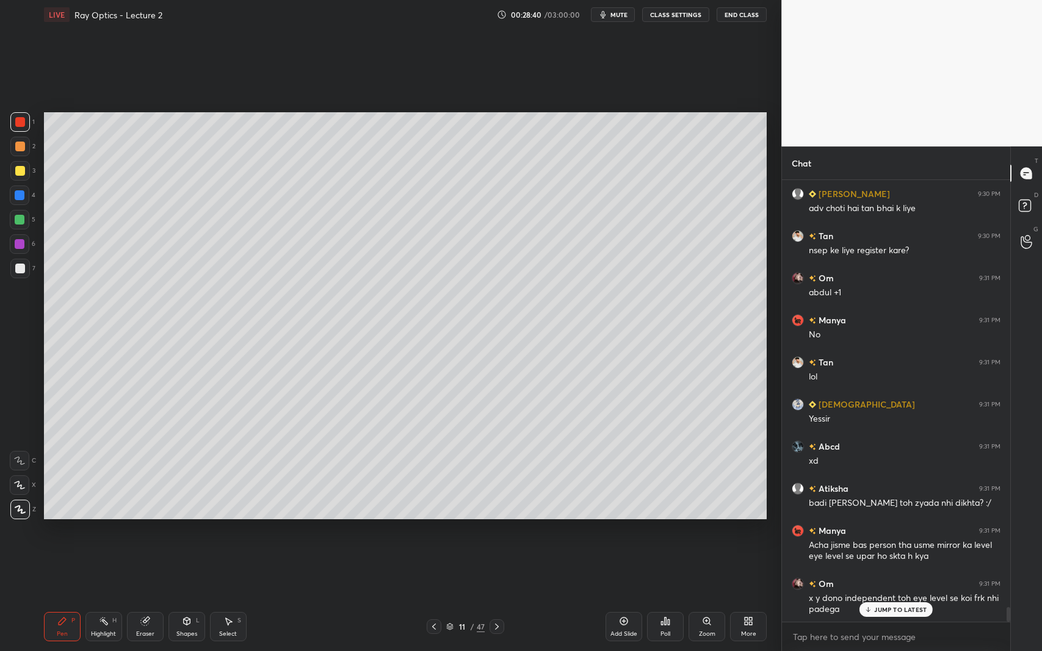
scroll to position [12945, 0]
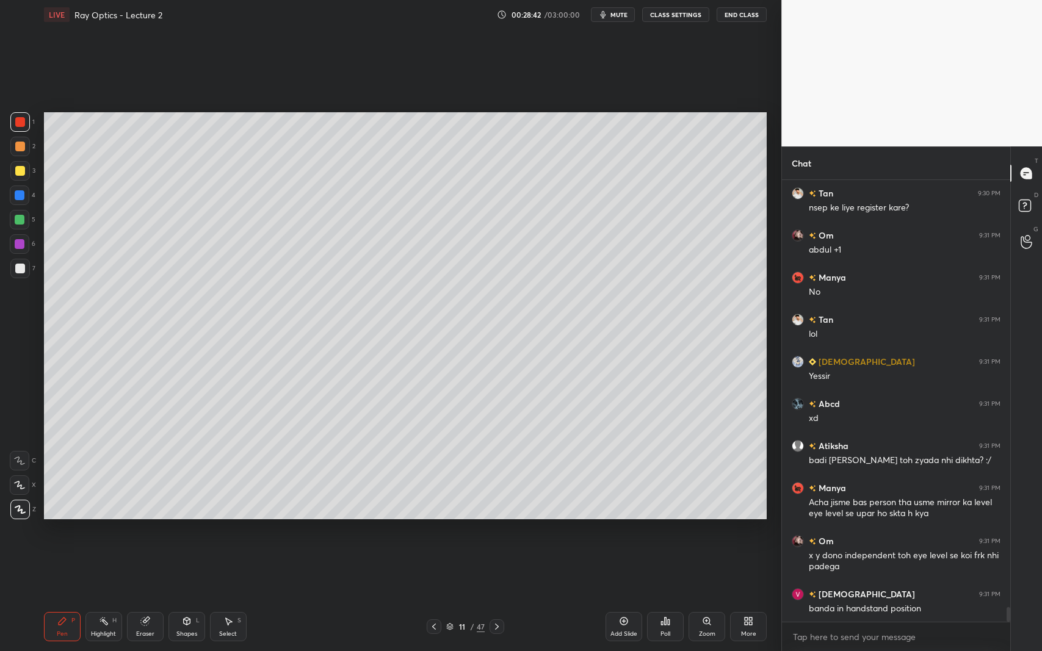
click at [628, 597] on div "Add Slide" at bounding box center [624, 626] width 37 height 29
click at [184, 597] on div "Shapes L" at bounding box center [186, 626] width 37 height 29
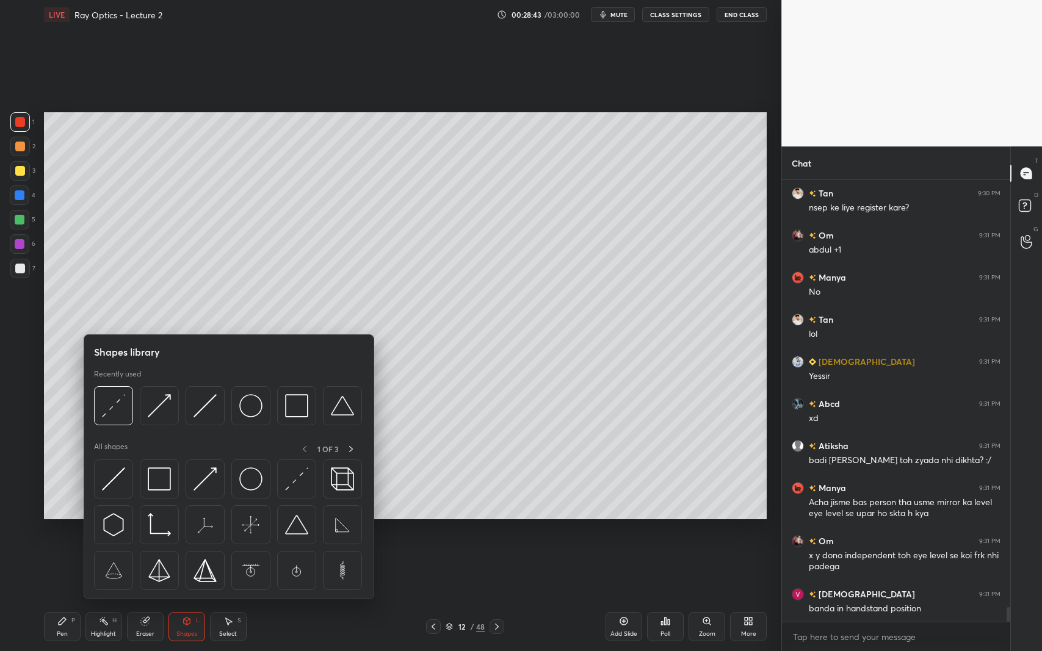
click at [203, 403] on img at bounding box center [205, 405] width 23 height 23
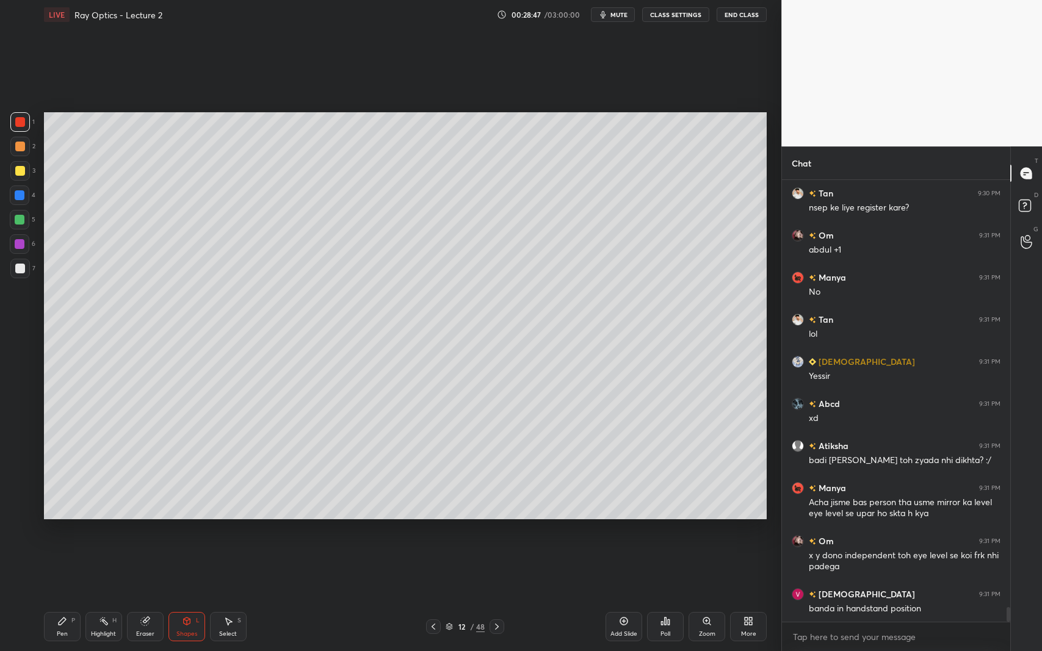
click at [182, 597] on div "Shapes L" at bounding box center [186, 626] width 37 height 29
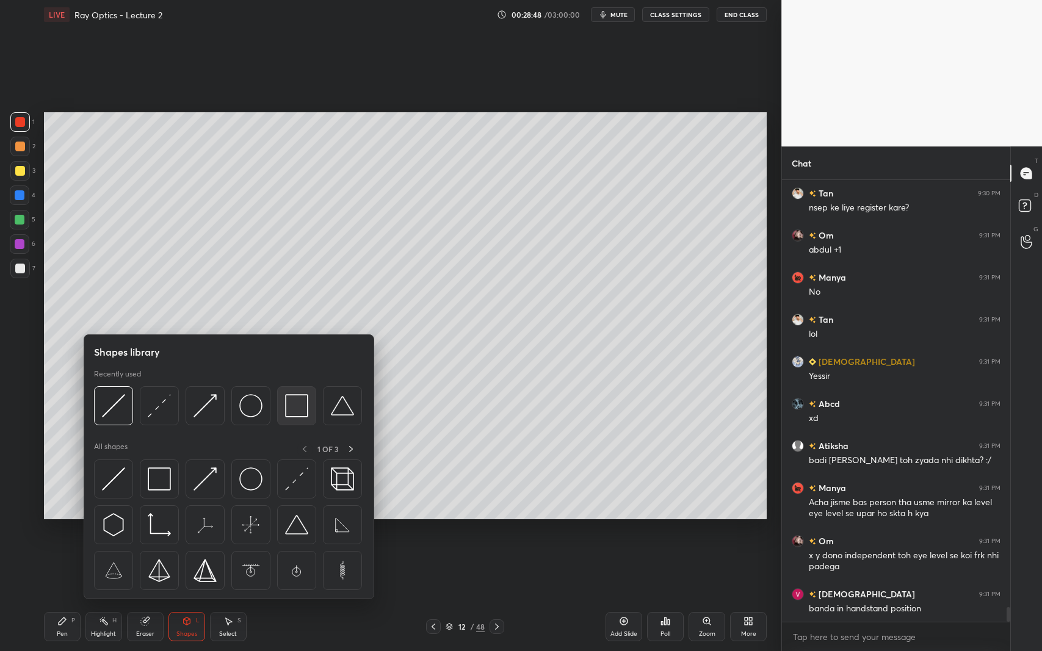
click at [300, 408] on img at bounding box center [296, 405] width 23 height 23
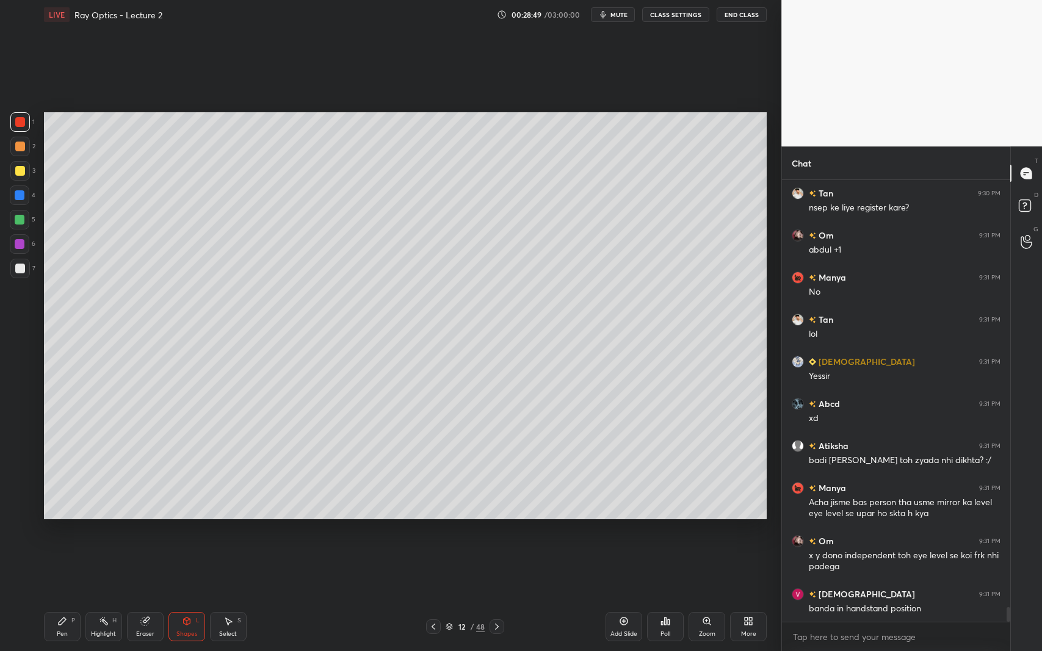
click at [16, 264] on div at bounding box center [20, 269] width 10 height 10
click at [14, 168] on div at bounding box center [20, 171] width 20 height 20
click at [74, 597] on div "Pen P" at bounding box center [62, 626] width 37 height 29
click at [187, 597] on div "Shapes L" at bounding box center [186, 626] width 37 height 29
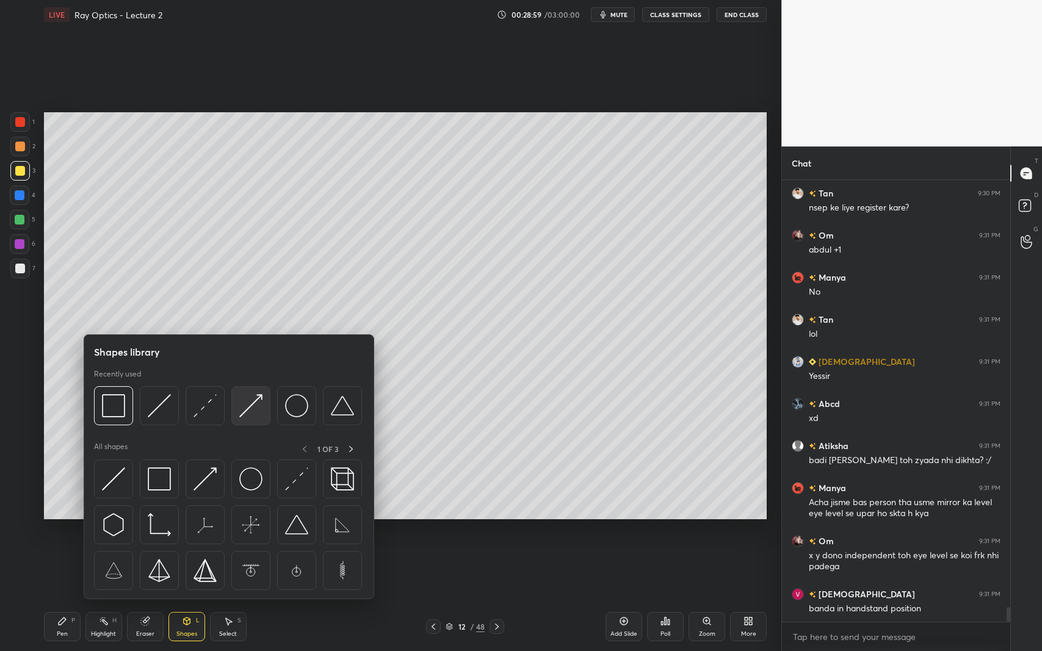
click at [249, 410] on img at bounding box center [250, 405] width 23 height 23
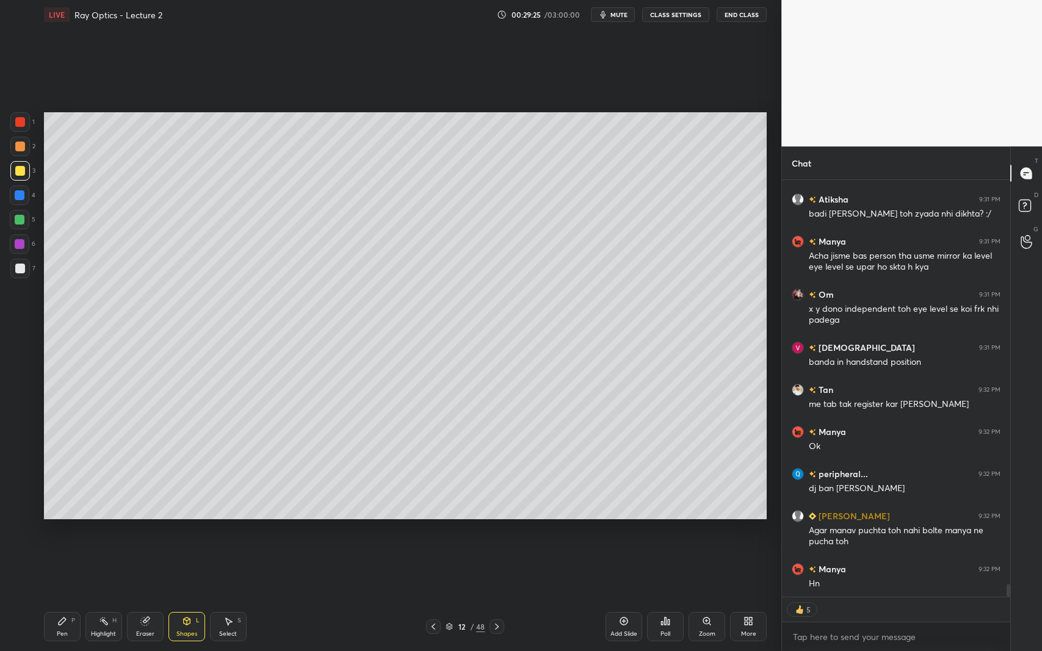
scroll to position [13234, 0]
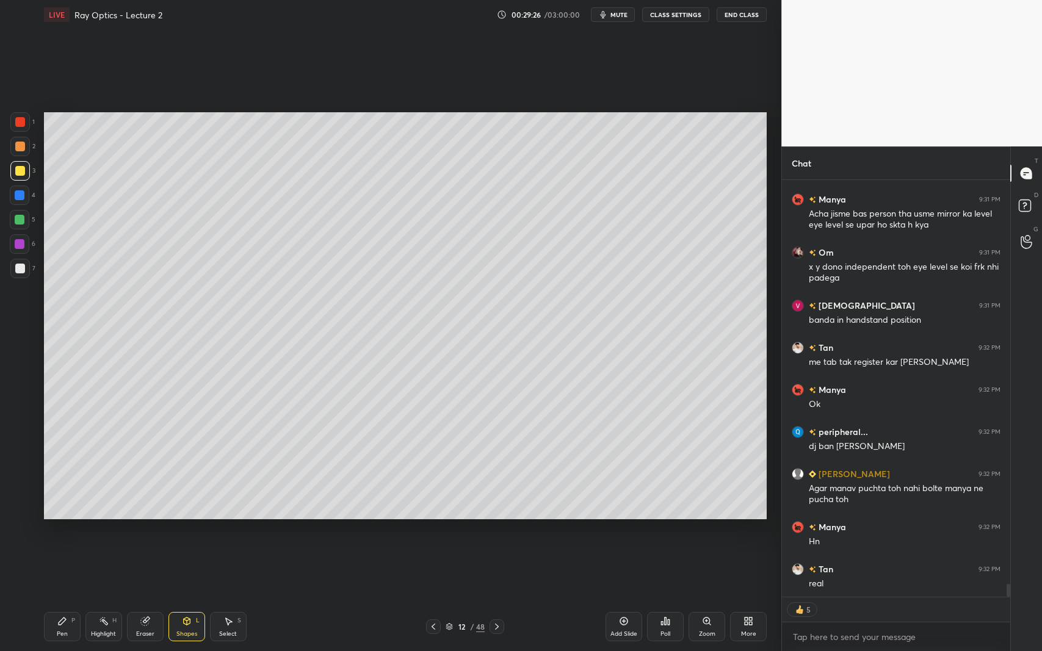
click at [235, 597] on div "Select" at bounding box center [228, 634] width 18 height 6
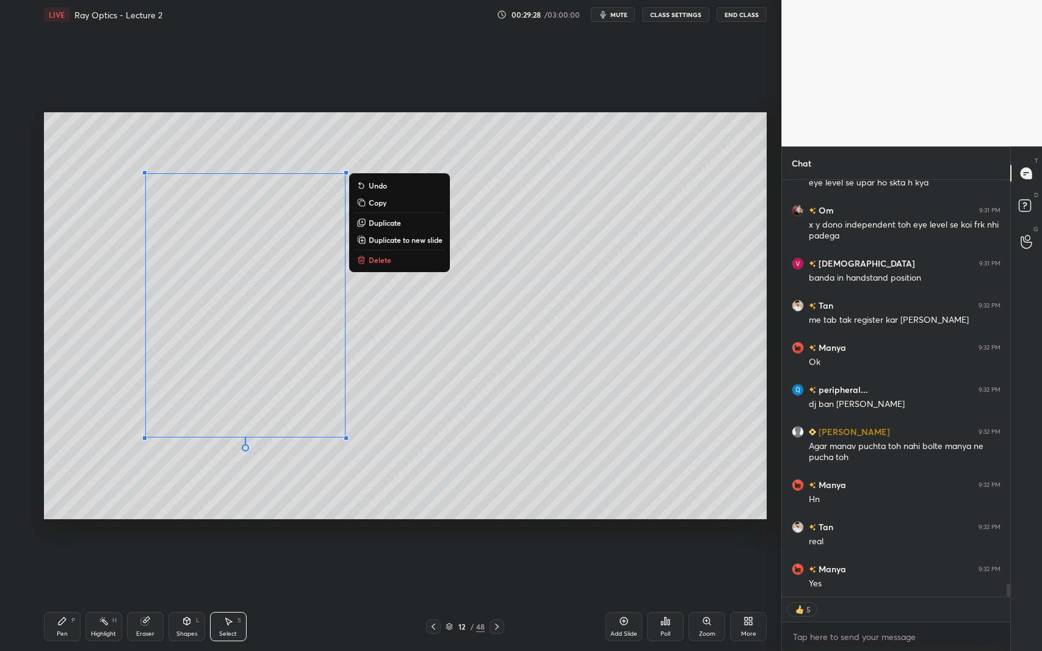
click at [399, 266] on button "Delete" at bounding box center [399, 260] width 91 height 15
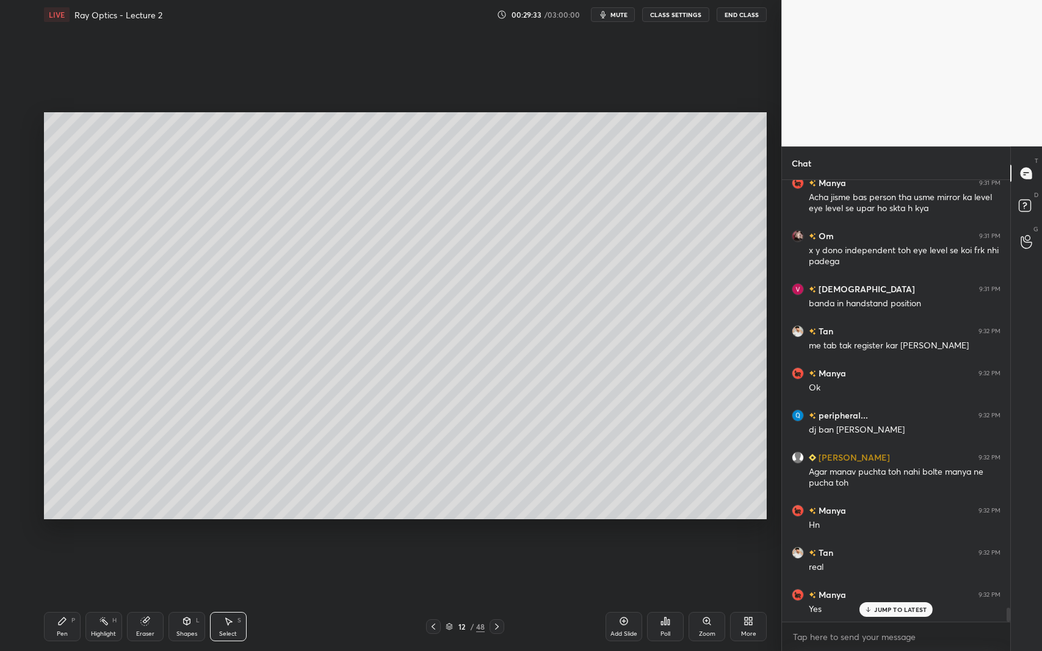
click at [172, 597] on div "Shapes L" at bounding box center [186, 626] width 37 height 29
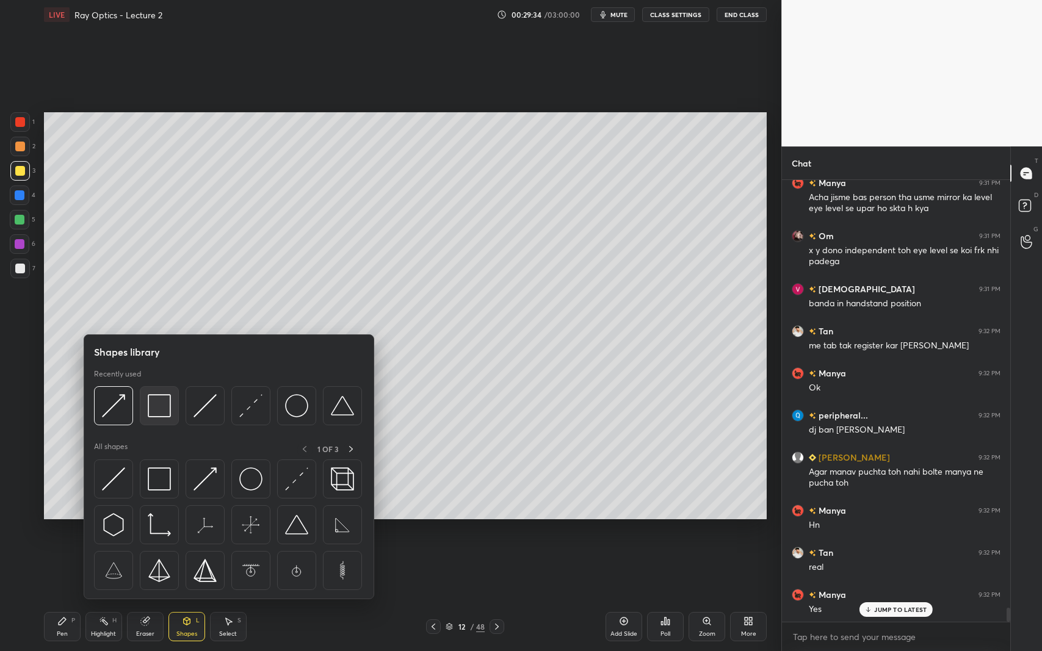
click at [159, 402] on img at bounding box center [159, 405] width 23 height 23
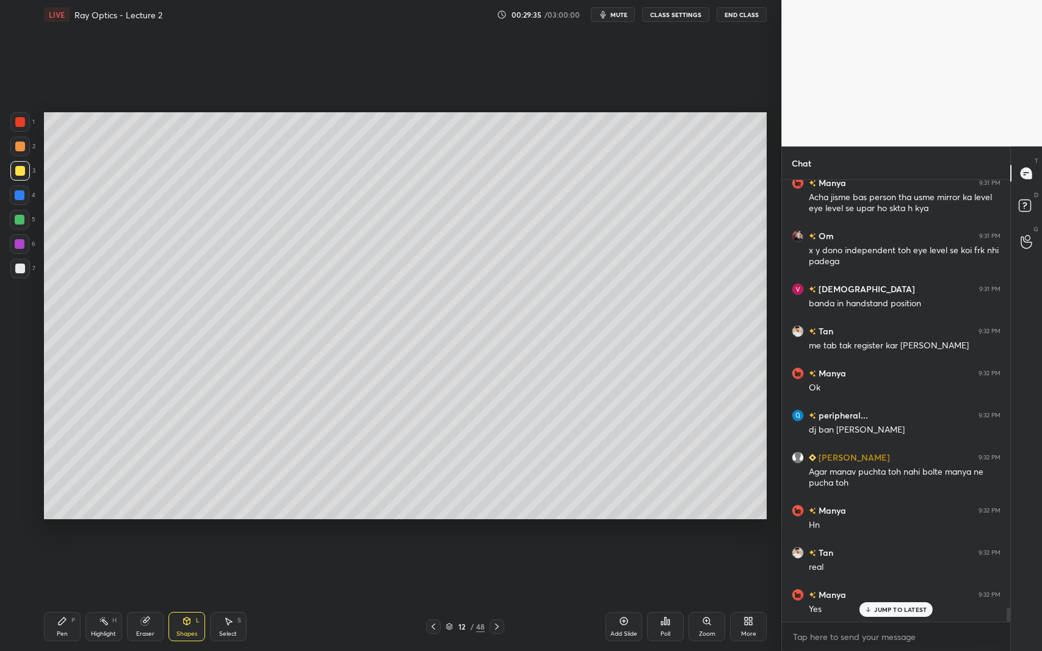
click at [16, 263] on div at bounding box center [20, 269] width 20 height 20
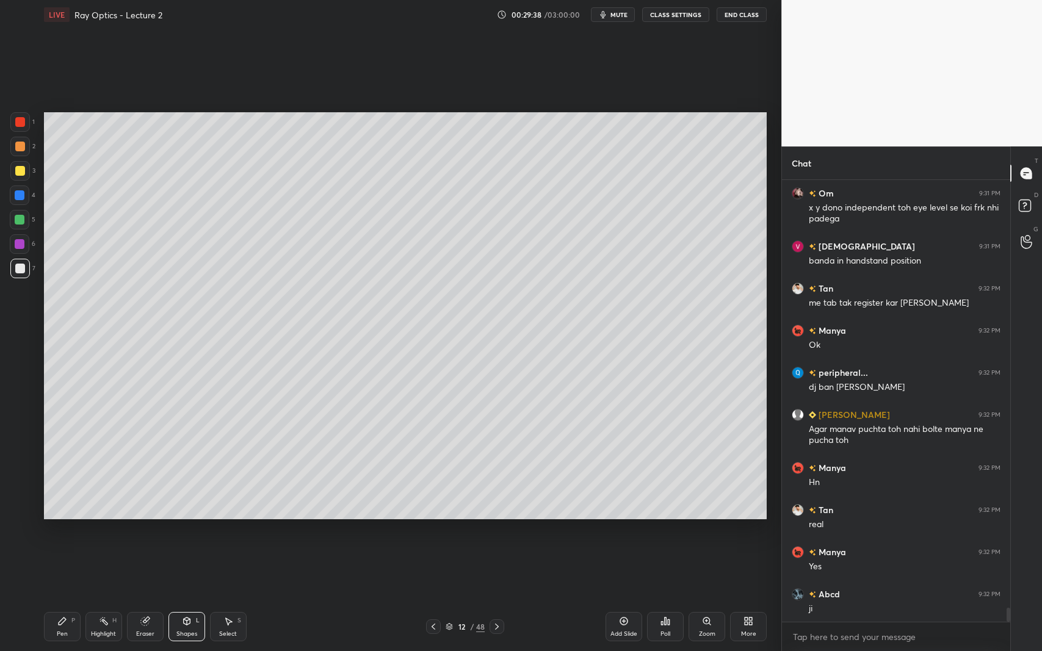
click at [12, 160] on div "2" at bounding box center [22, 149] width 25 height 24
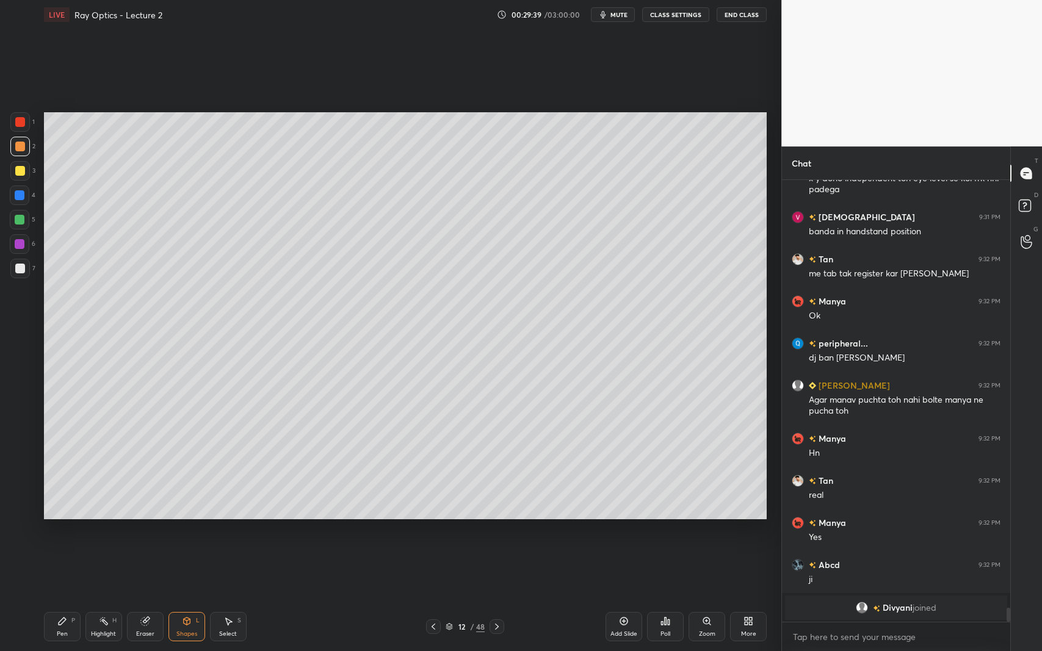
click at [16, 170] on div at bounding box center [20, 171] width 10 height 10
click at [66, 597] on div "Pen P" at bounding box center [62, 626] width 37 height 29
click at [25, 122] on div at bounding box center [20, 122] width 20 height 20
click at [184, 597] on icon at bounding box center [187, 621] width 7 height 7
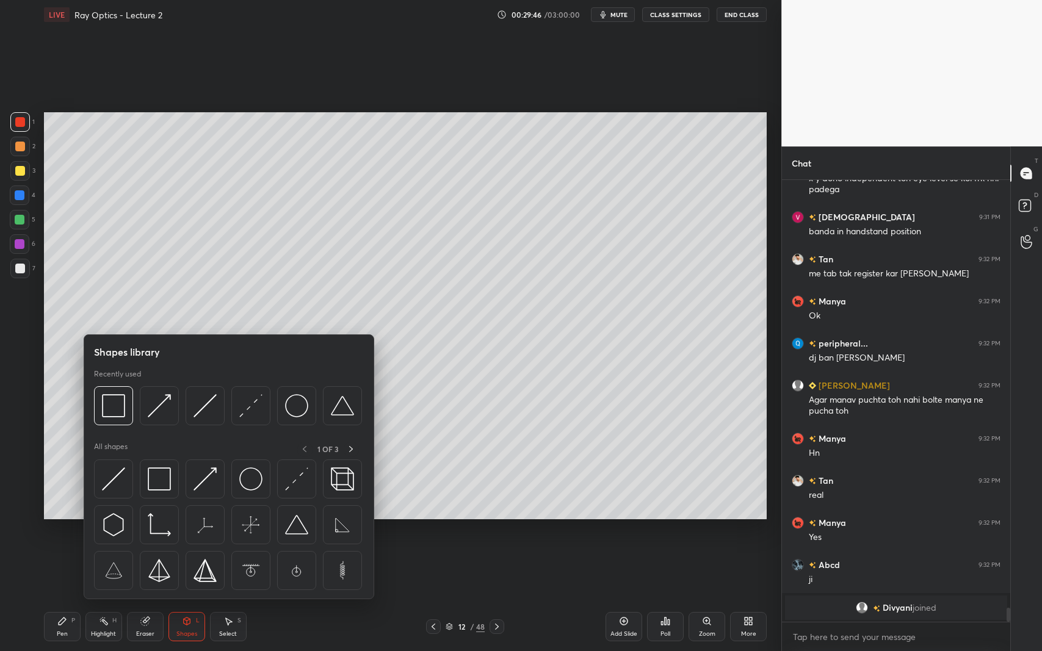
click at [212, 403] on img at bounding box center [205, 405] width 23 height 23
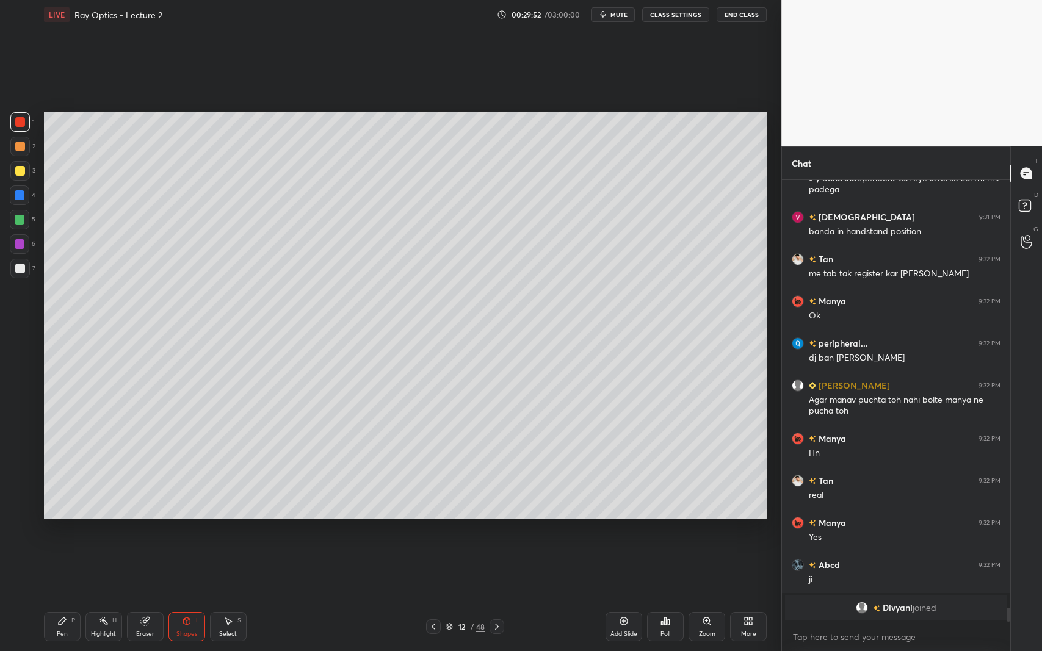
click at [184, 597] on icon at bounding box center [187, 621] width 7 height 7
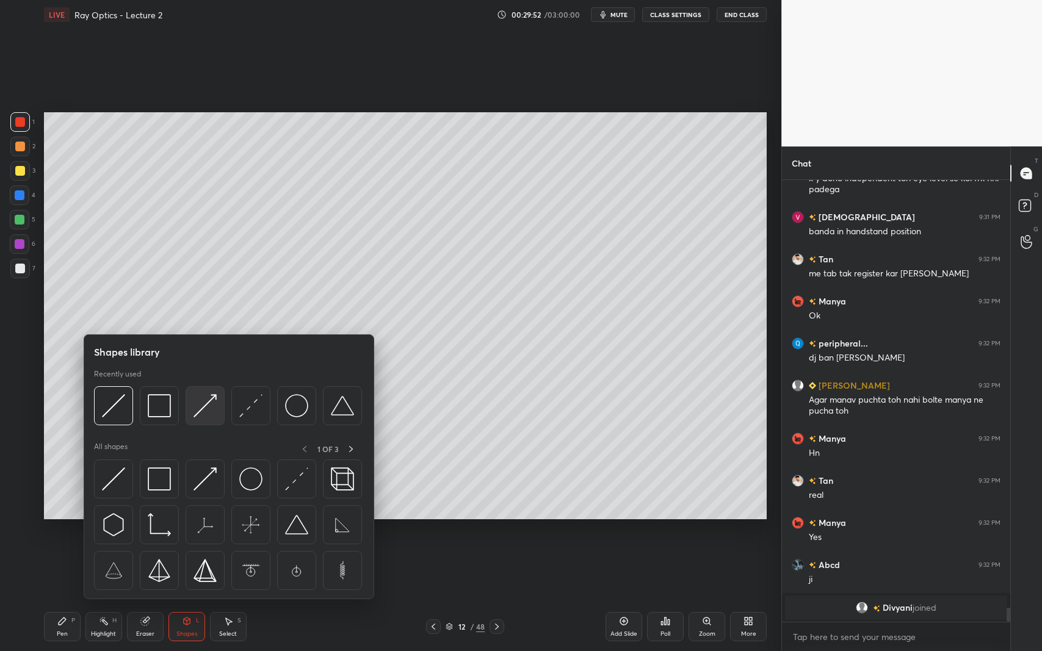
click at [203, 410] on img at bounding box center [205, 405] width 23 height 23
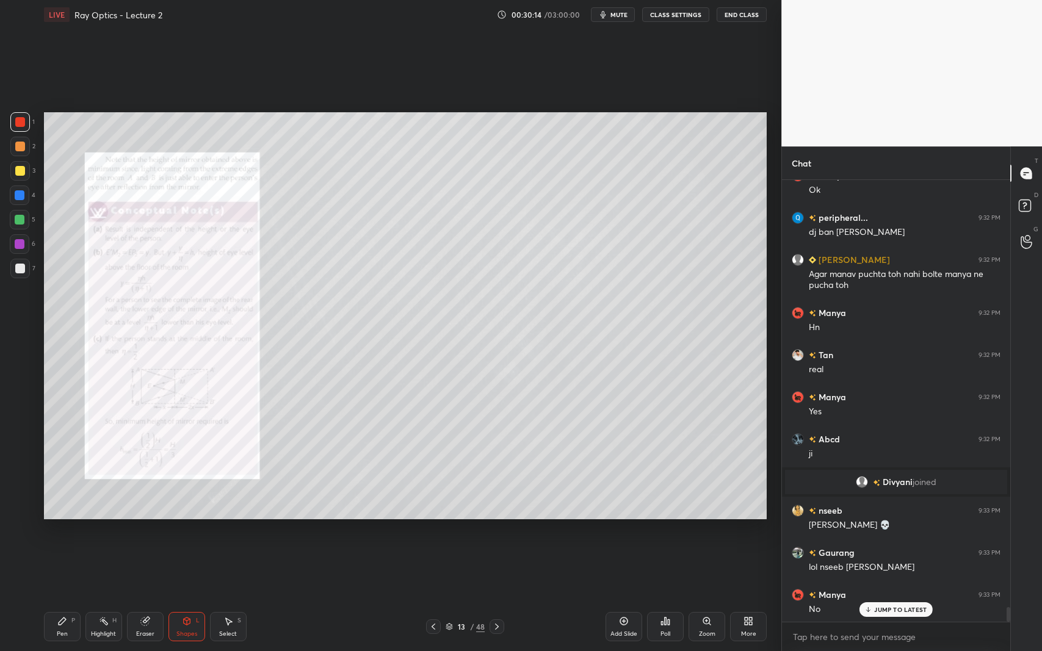
scroll to position [13143, 0]
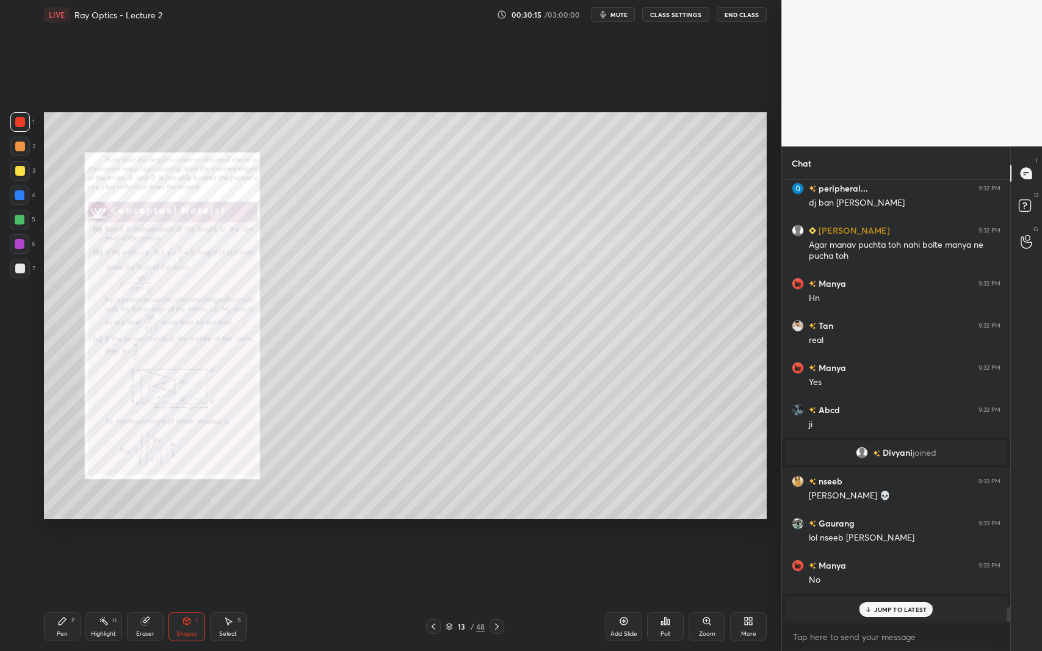
click at [21, 269] on div at bounding box center [20, 269] width 10 height 10
click at [23, 126] on div at bounding box center [20, 122] width 10 height 10
click at [58, 597] on icon at bounding box center [62, 622] width 10 height 10
click at [881, 597] on div "JUMP TO LATEST" at bounding box center [896, 610] width 73 height 15
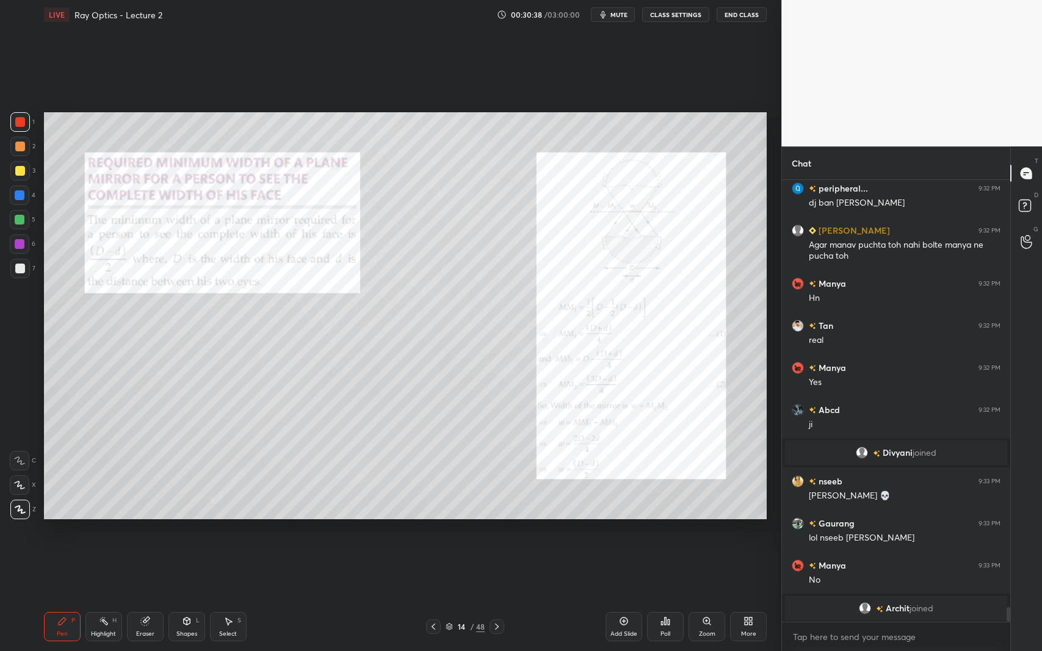
scroll to position [13186, 0]
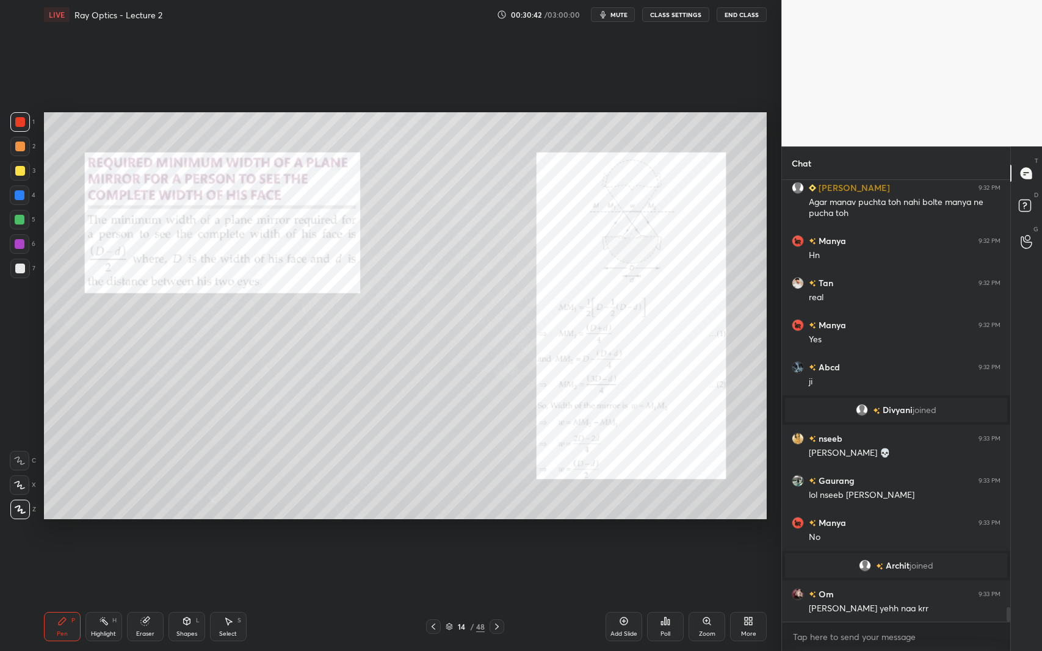
click at [190, 597] on div "Shapes" at bounding box center [186, 634] width 21 height 6
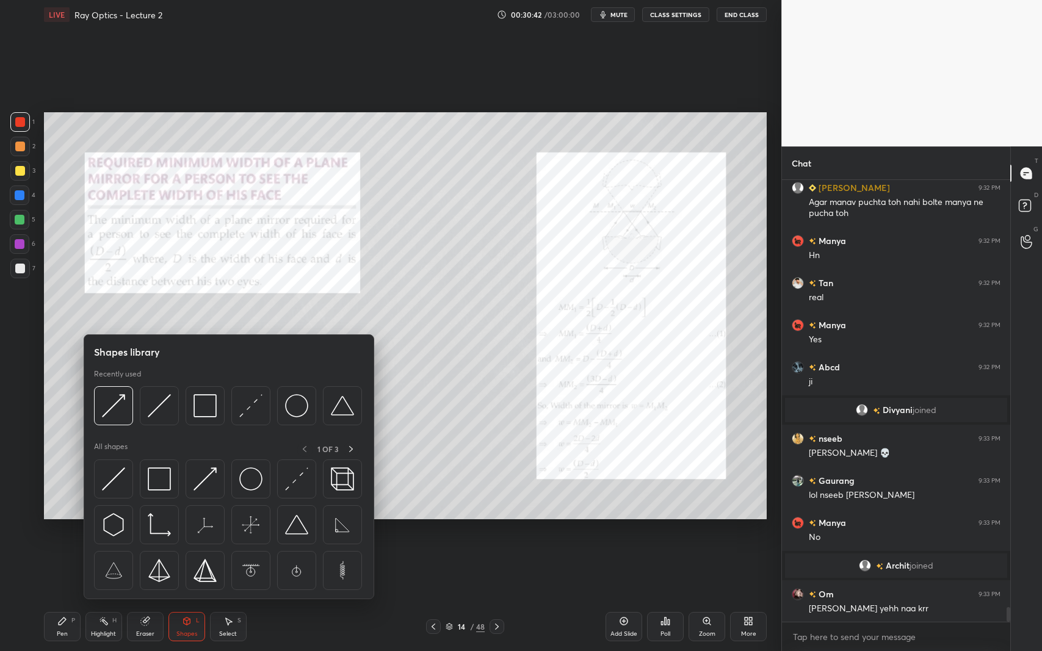
click at [204, 408] on img at bounding box center [205, 405] width 23 height 23
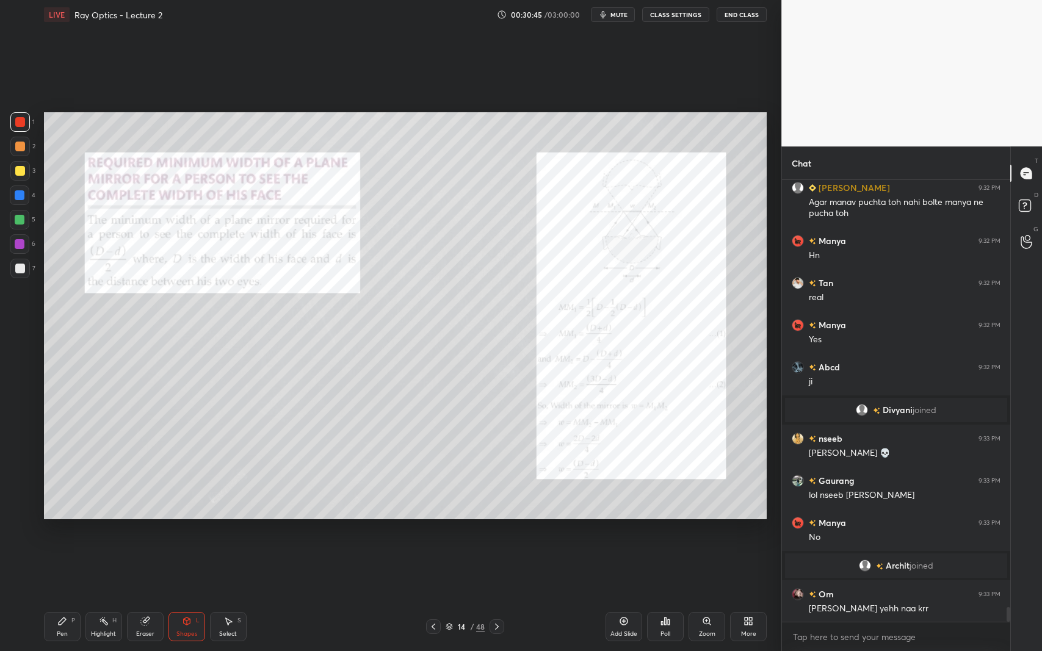
click at [11, 168] on div at bounding box center [20, 171] width 20 height 20
click at [76, 597] on div "Pen P" at bounding box center [62, 626] width 37 height 29
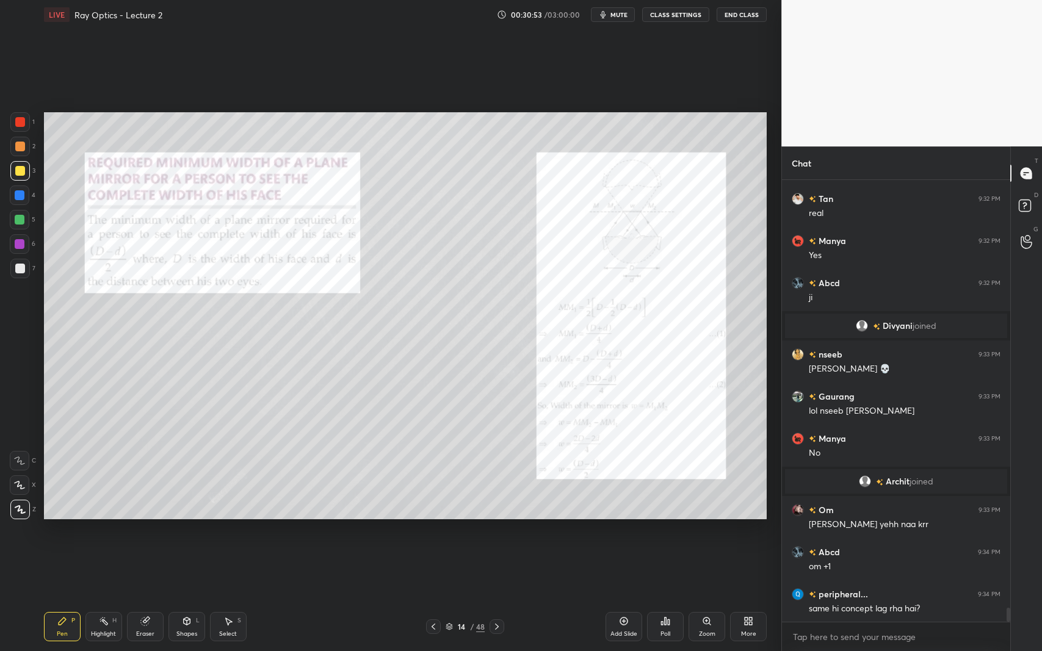
scroll to position [13312, 0]
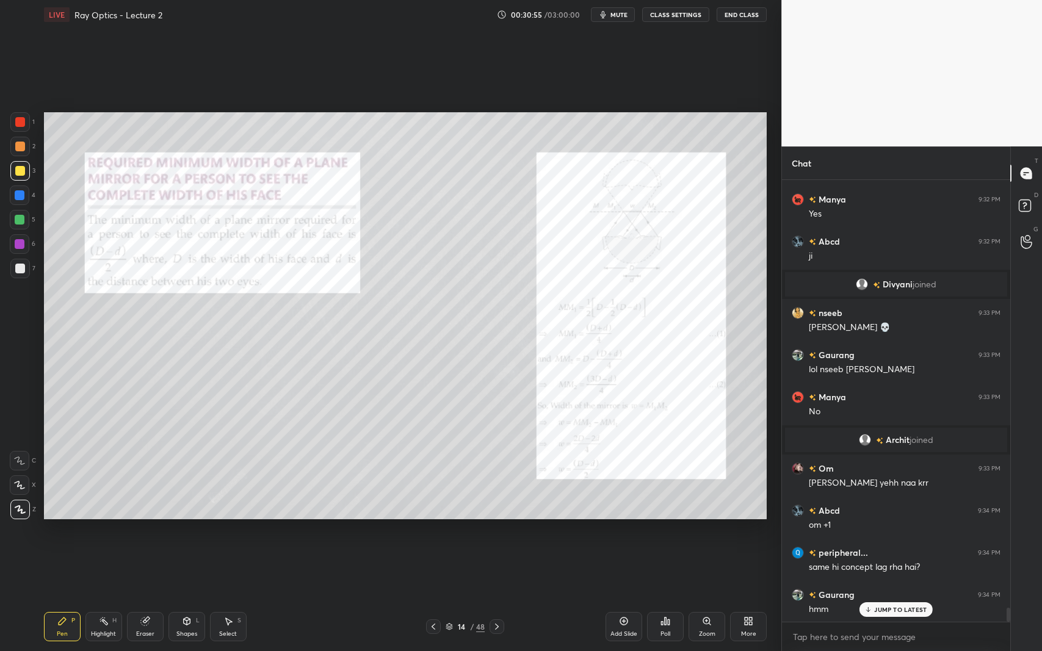
click at [183, 597] on icon at bounding box center [187, 622] width 10 height 10
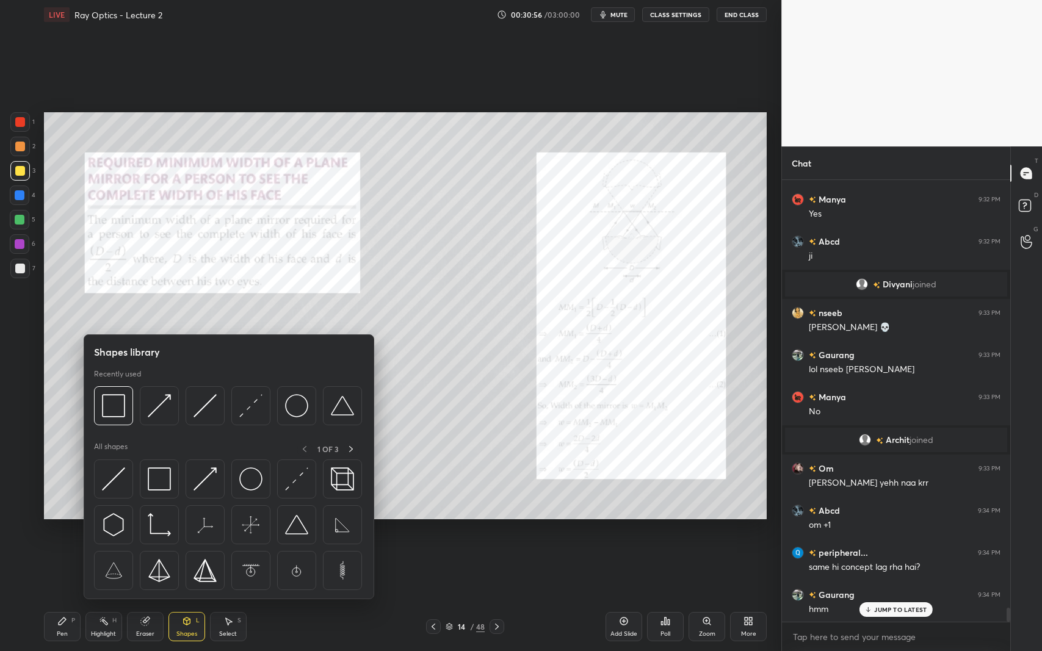
click at [201, 407] on img at bounding box center [205, 405] width 23 height 23
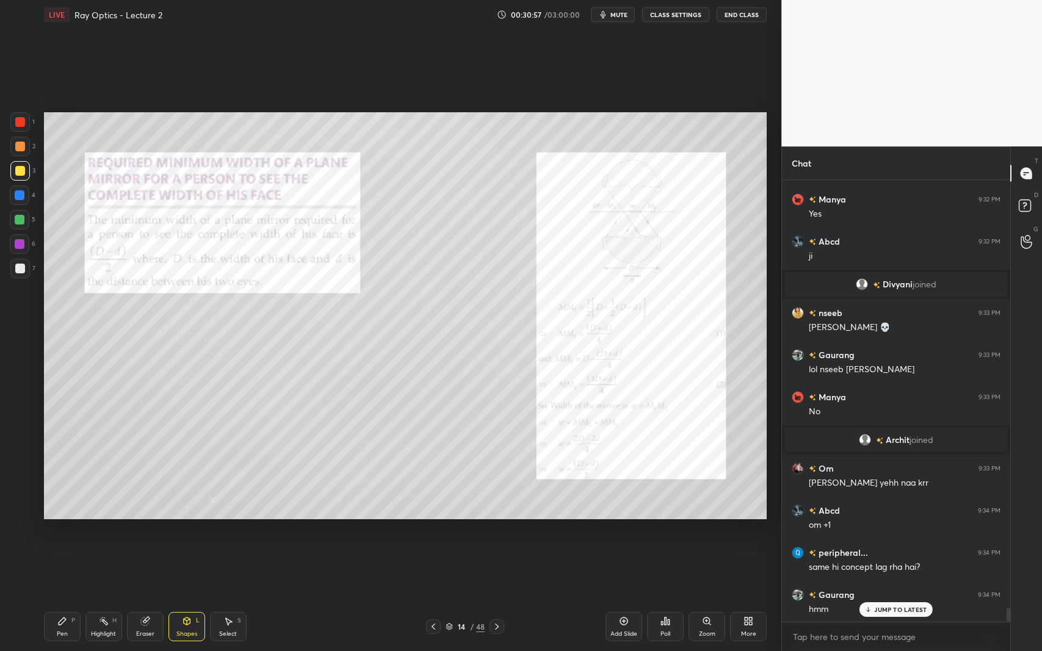
click at [17, 123] on div at bounding box center [20, 122] width 10 height 10
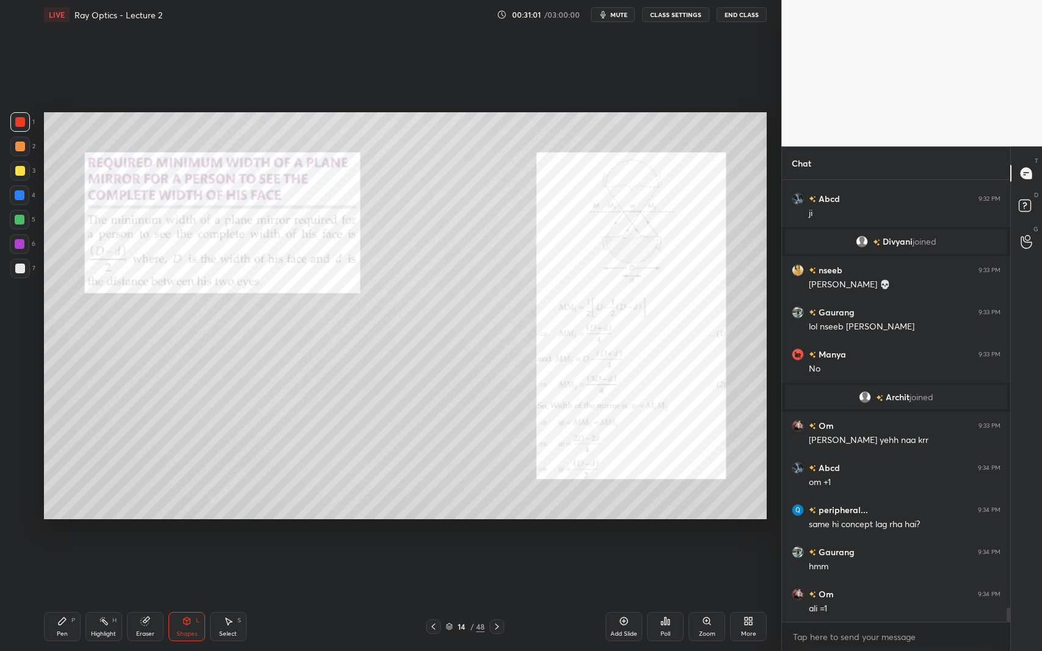
scroll to position [13396, 0]
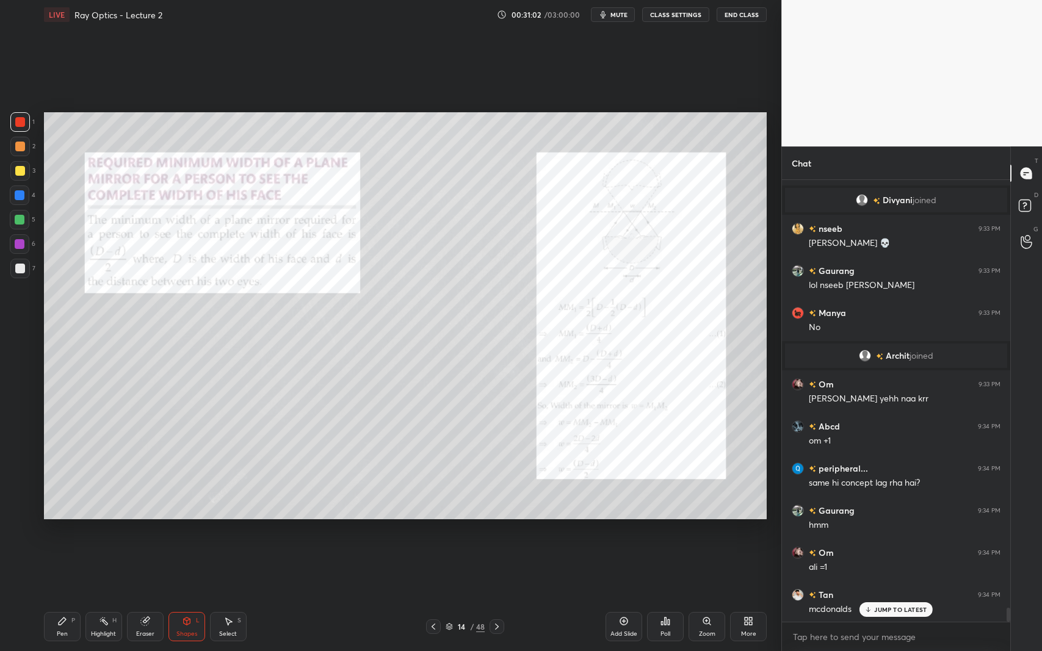
click at [21, 220] on div at bounding box center [20, 220] width 10 height 10
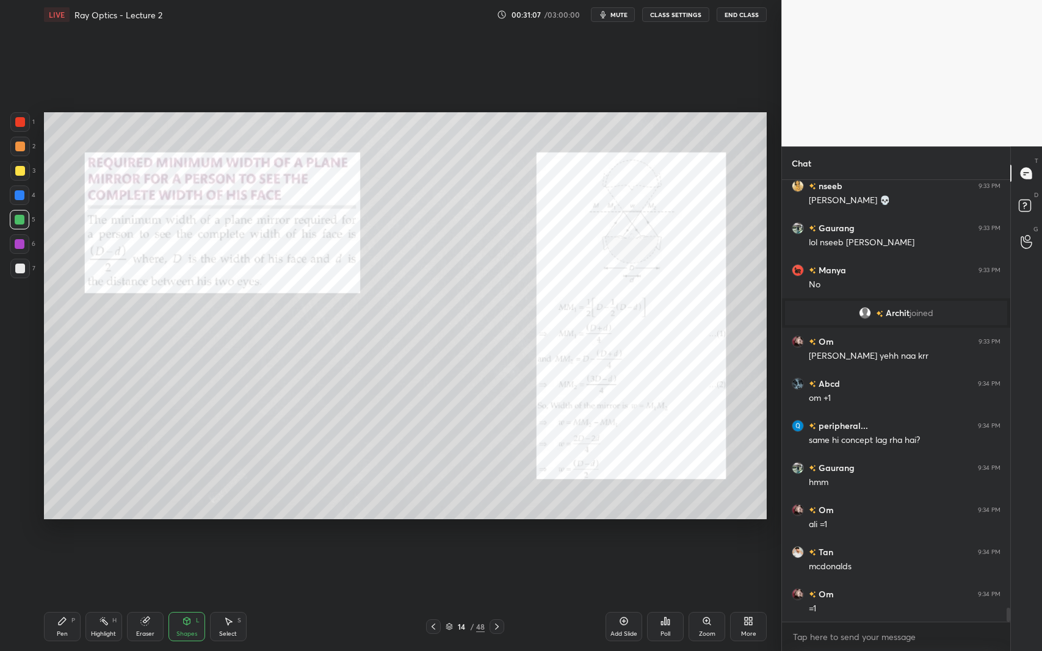
click at [181, 597] on div "Shapes L" at bounding box center [186, 626] width 37 height 29
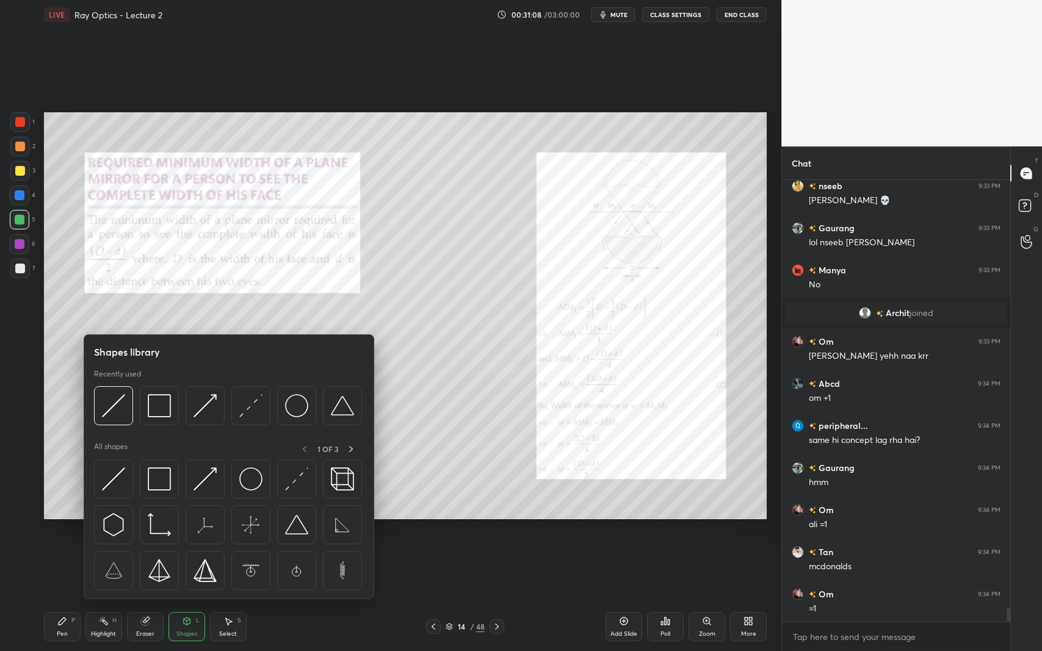
click at [210, 407] on img at bounding box center [205, 405] width 23 height 23
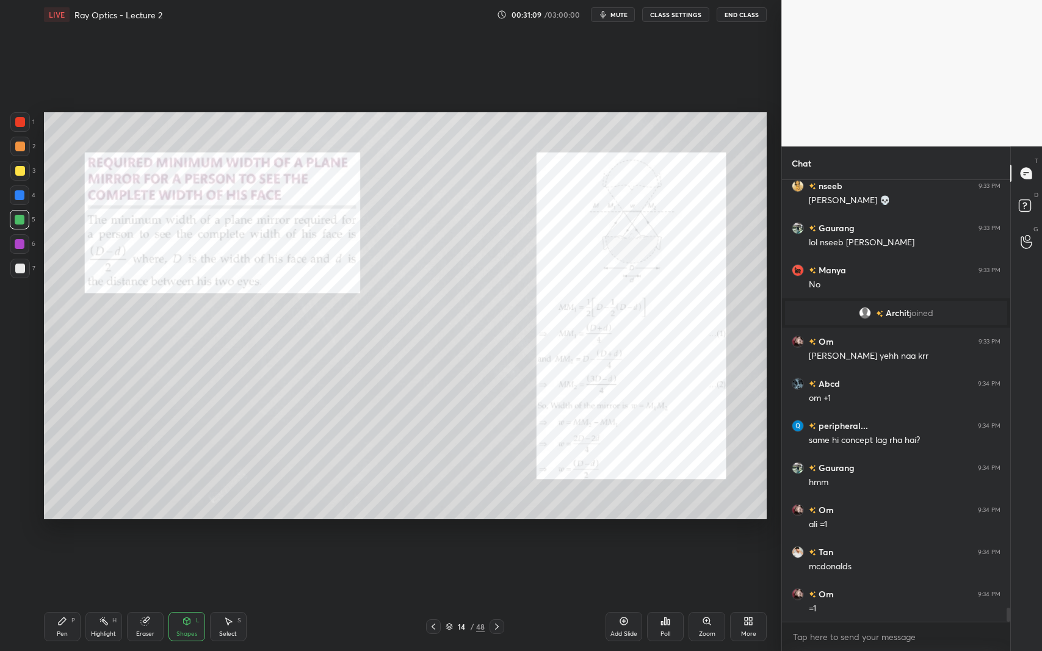
click at [23, 269] on div at bounding box center [20, 269] width 10 height 10
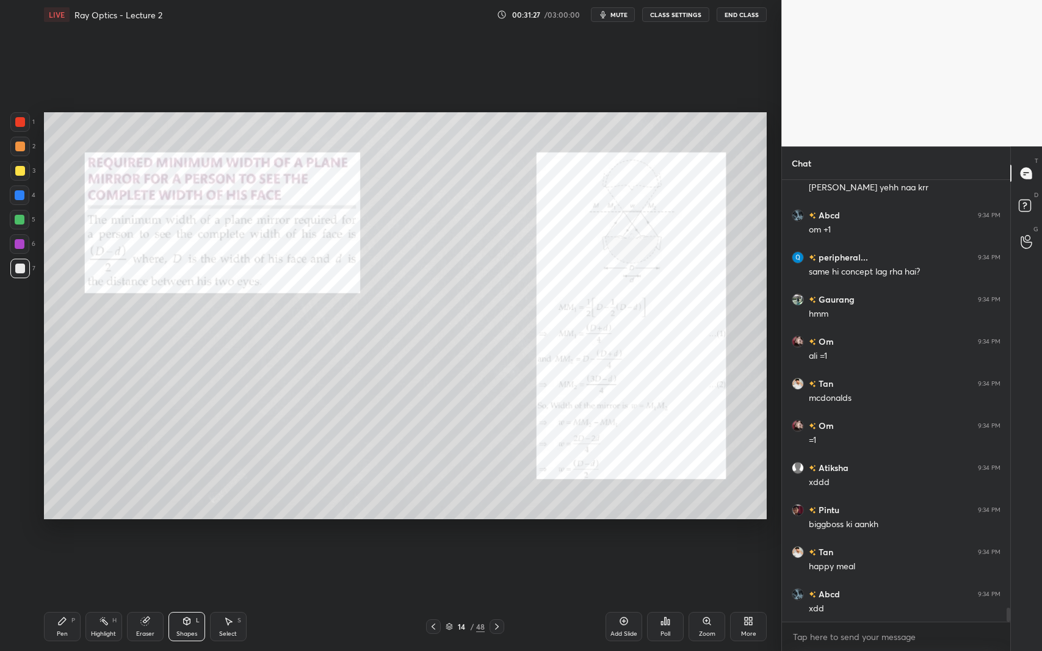
scroll to position [13648, 0]
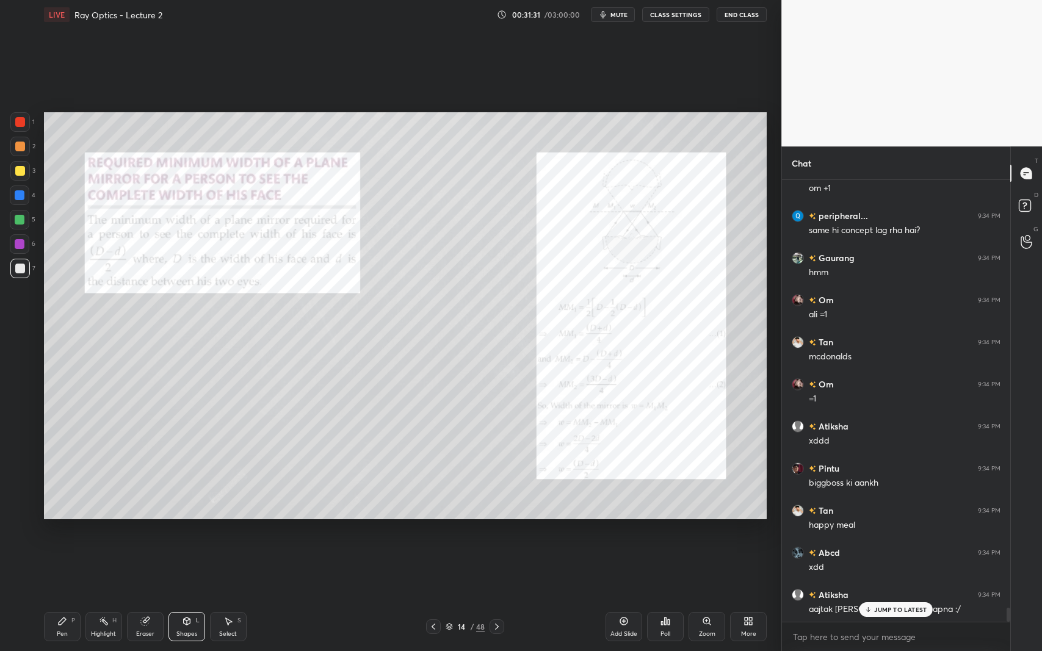
click at [879, 597] on p "JUMP TO LATEST" at bounding box center [900, 609] width 52 height 7
click at [56, 597] on div "Pen P" at bounding box center [62, 626] width 37 height 29
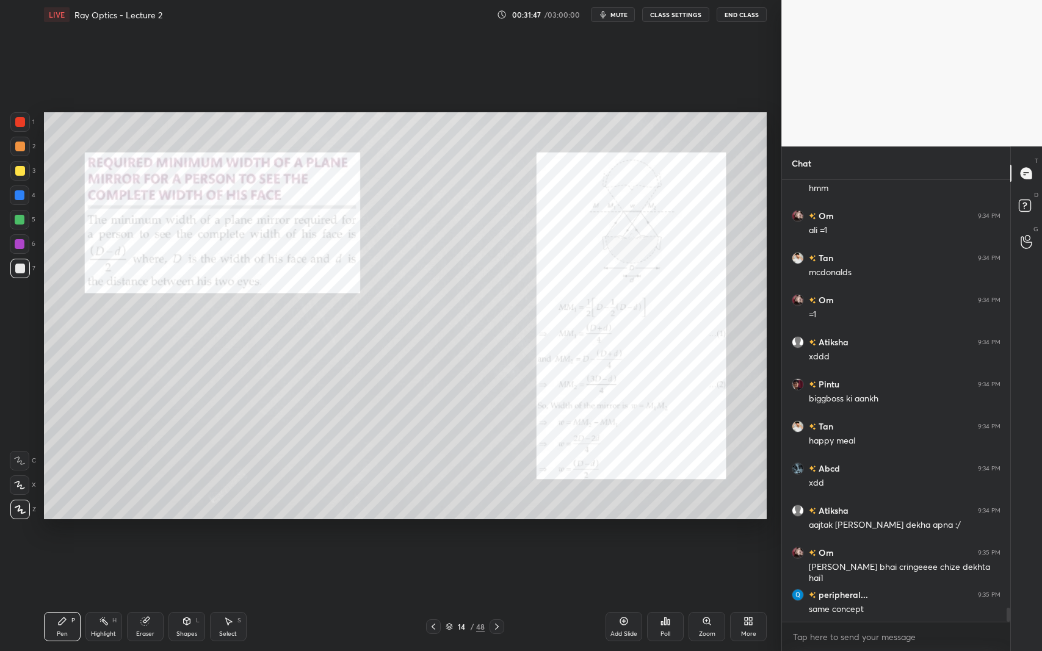
scroll to position [13762, 0]
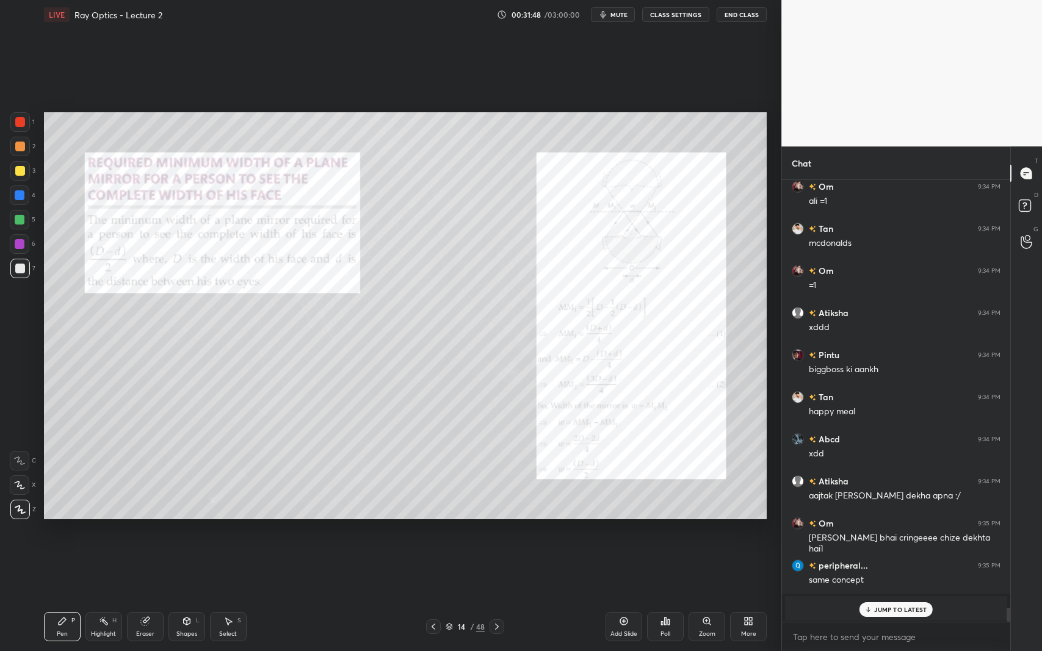
click at [869, 597] on icon at bounding box center [868, 609] width 8 height 7
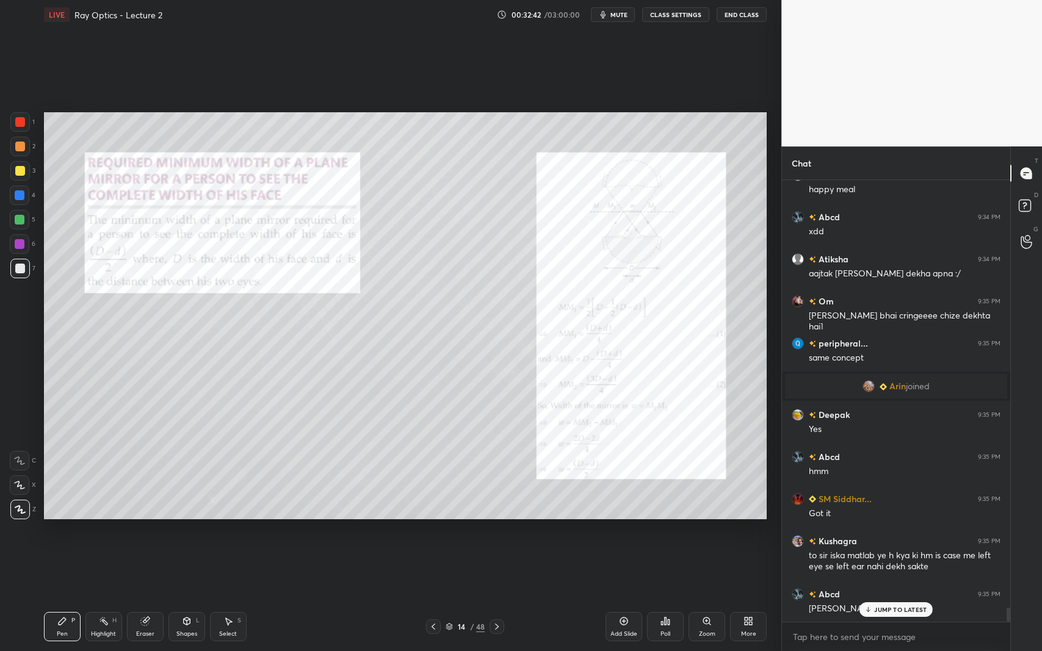
scroll to position [13761, 0]
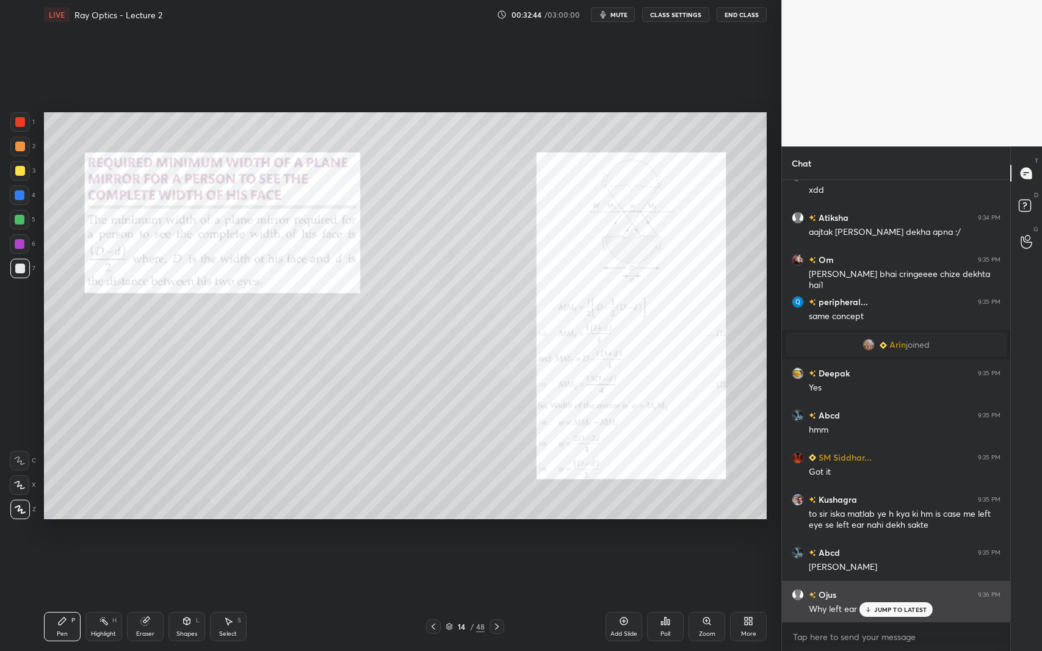
click at [879, 597] on div "JUMP TO LATEST" at bounding box center [896, 610] width 73 height 15
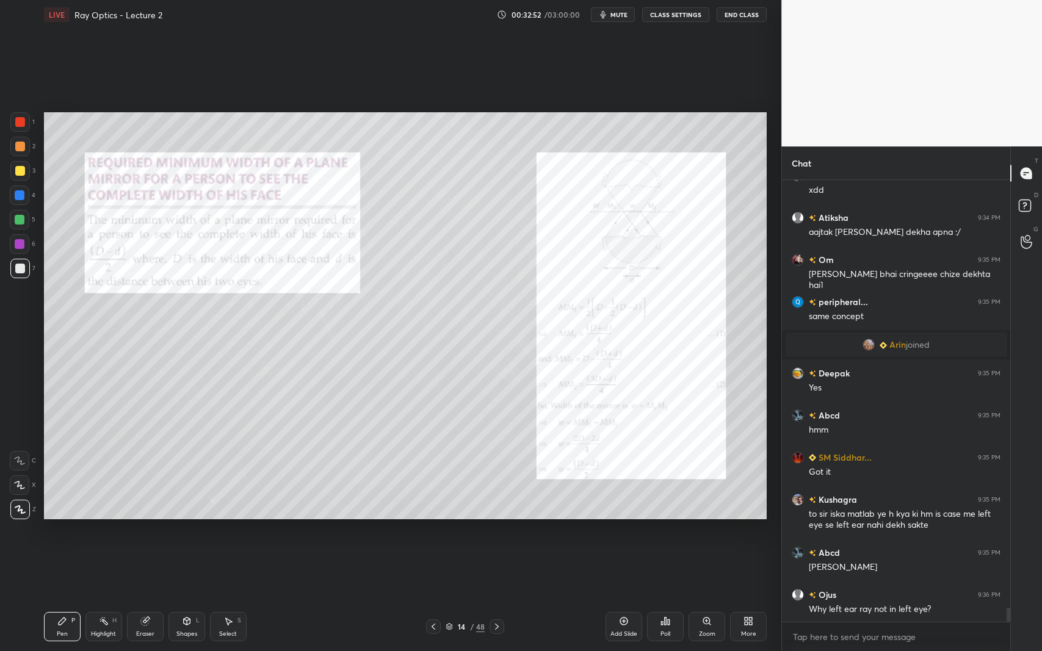
click at [625, 597] on div "Add Slide" at bounding box center [624, 626] width 37 height 29
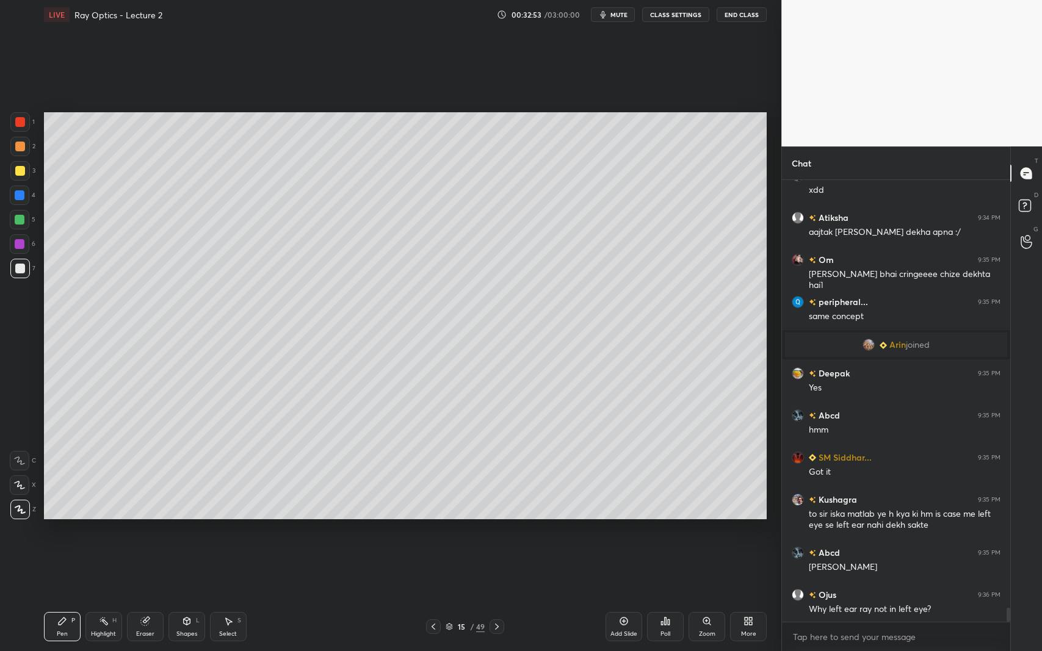
click at [178, 597] on div "Shapes L" at bounding box center [186, 626] width 37 height 29
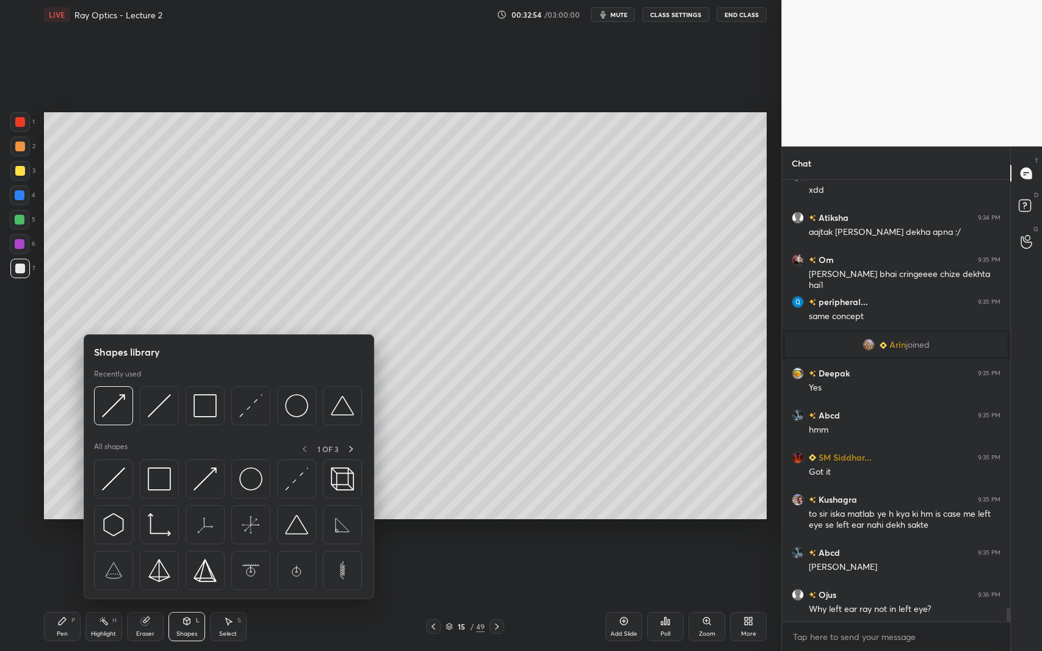
click at [205, 407] on img at bounding box center [205, 405] width 23 height 23
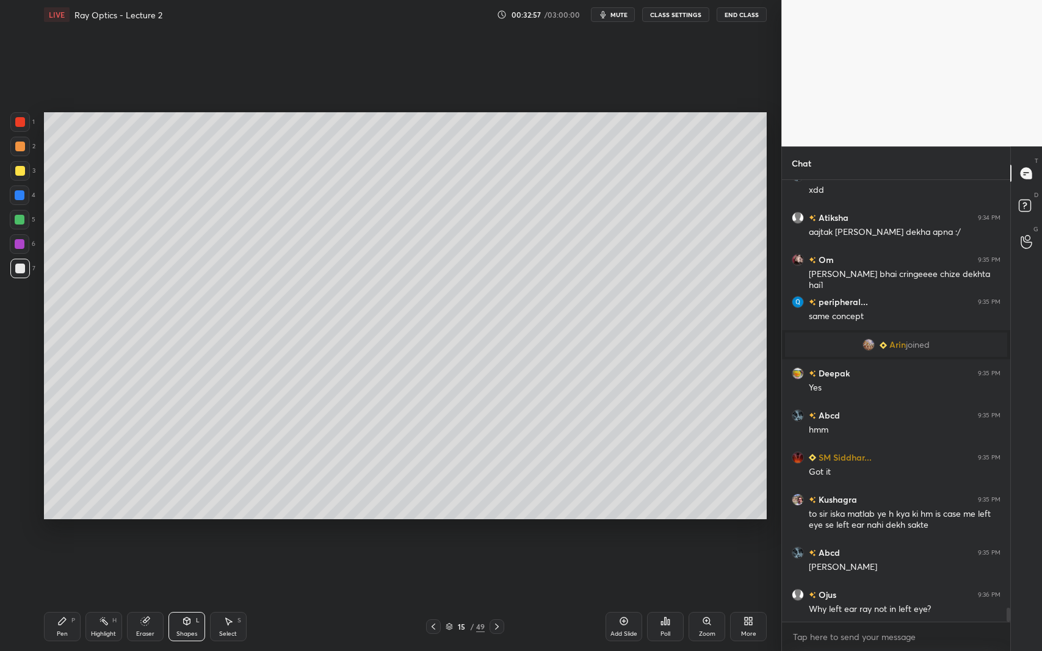
scroll to position [13761, 0]
click at [179, 597] on div "Shapes L" at bounding box center [186, 626] width 37 height 29
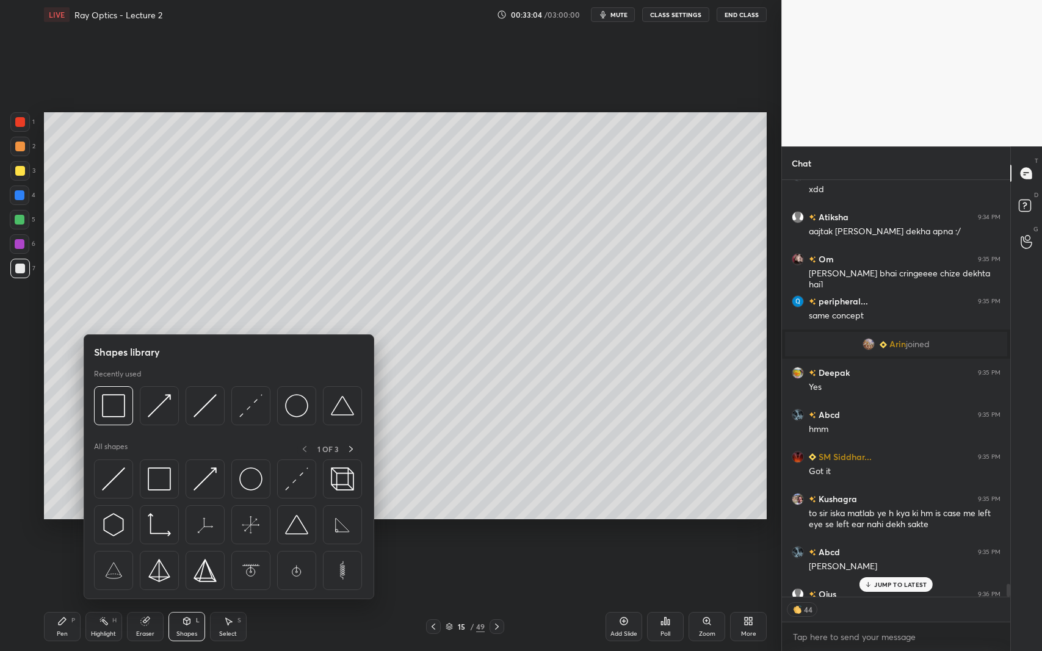
click at [18, 170] on div at bounding box center [20, 171] width 10 height 10
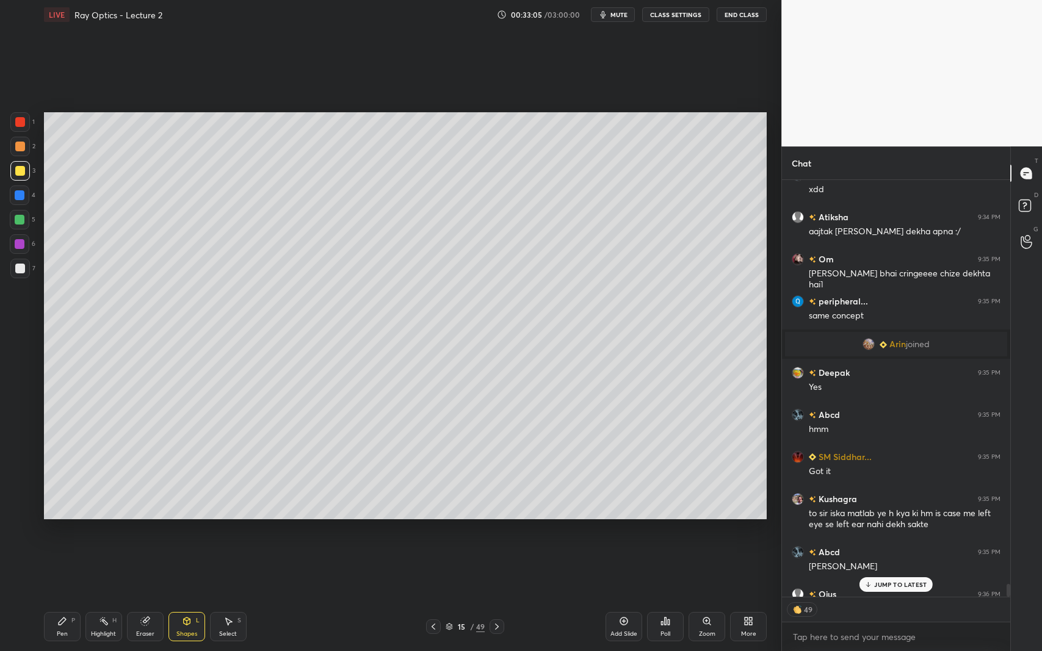
click at [66, 597] on div "Pen" at bounding box center [62, 634] width 11 height 6
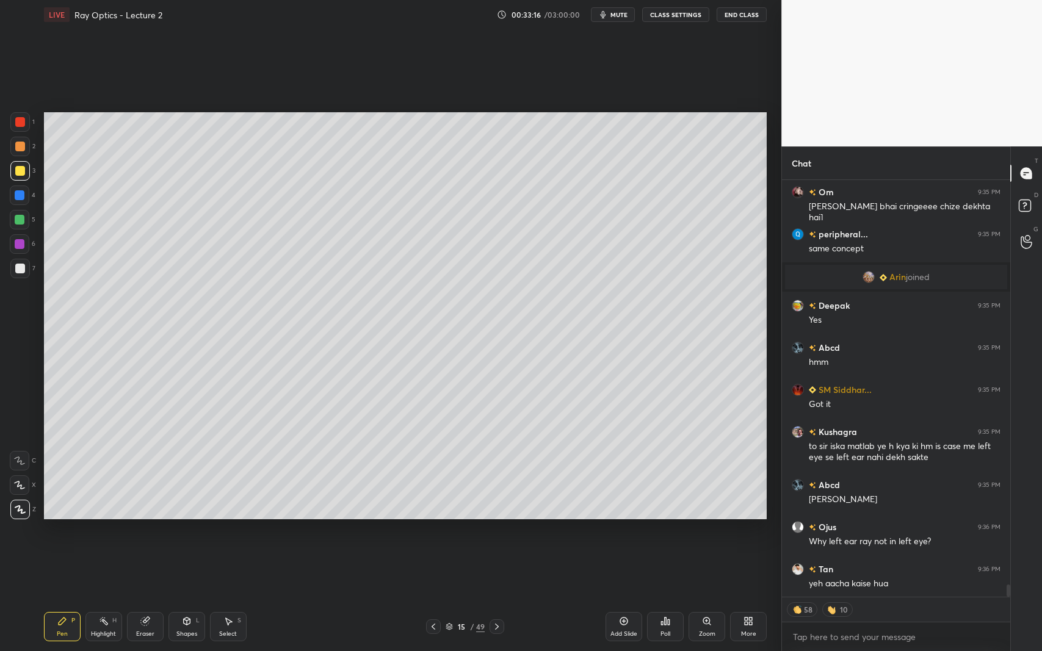
click at [179, 597] on div "Shapes L" at bounding box center [186, 626] width 37 height 29
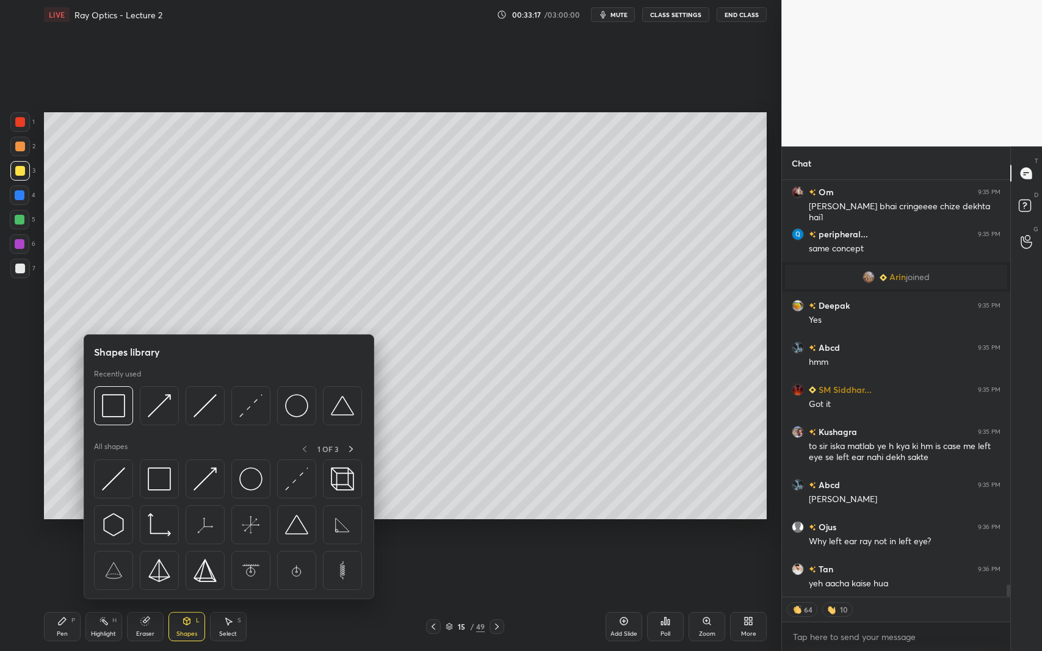
click at [201, 402] on img at bounding box center [205, 405] width 23 height 23
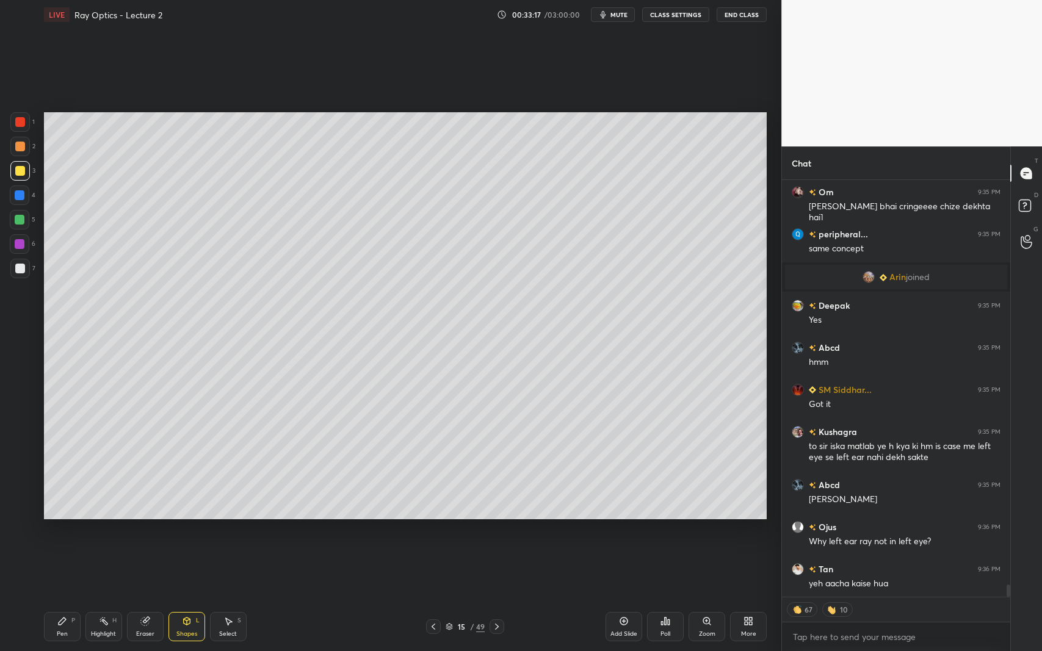
click at [18, 241] on div at bounding box center [20, 244] width 10 height 10
click at [182, 597] on icon at bounding box center [187, 622] width 10 height 10
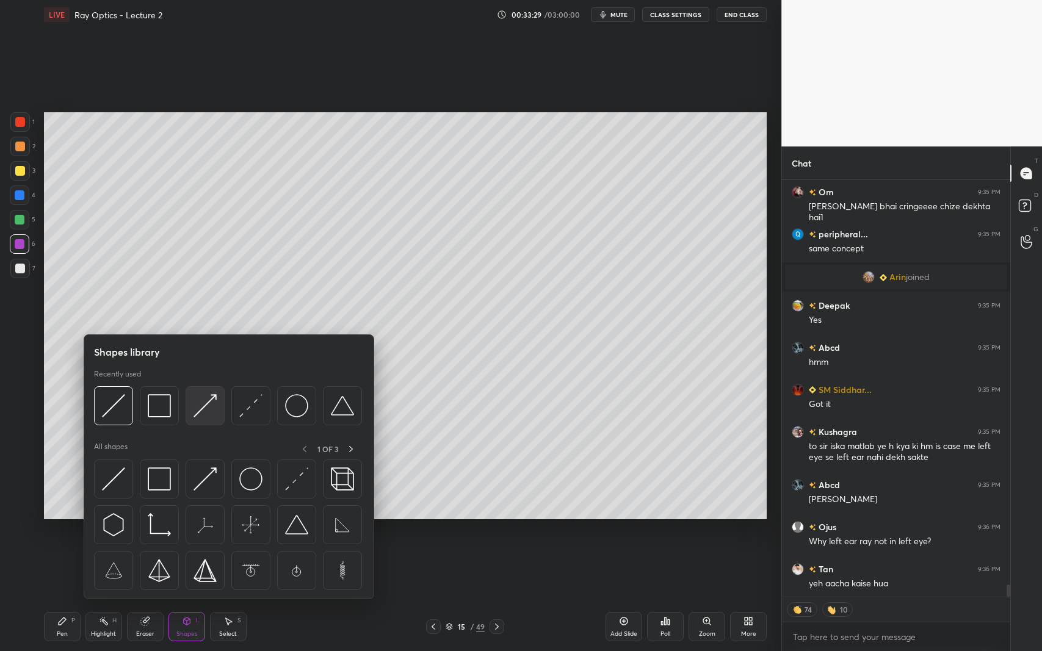
click at [190, 402] on div at bounding box center [205, 405] width 39 height 39
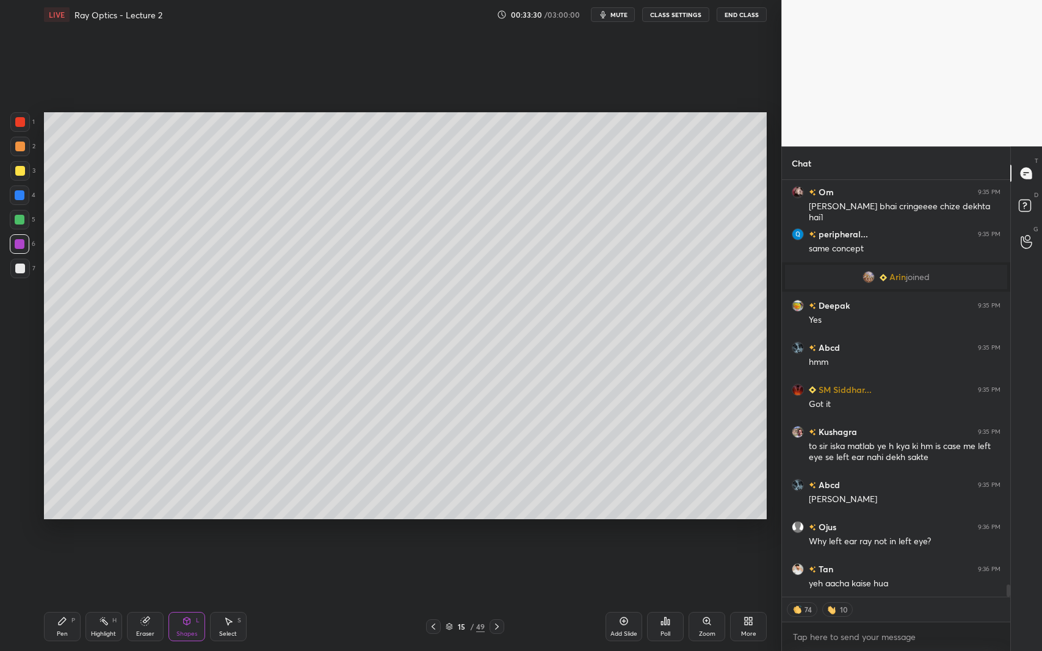
click at [24, 273] on div at bounding box center [20, 269] width 20 height 20
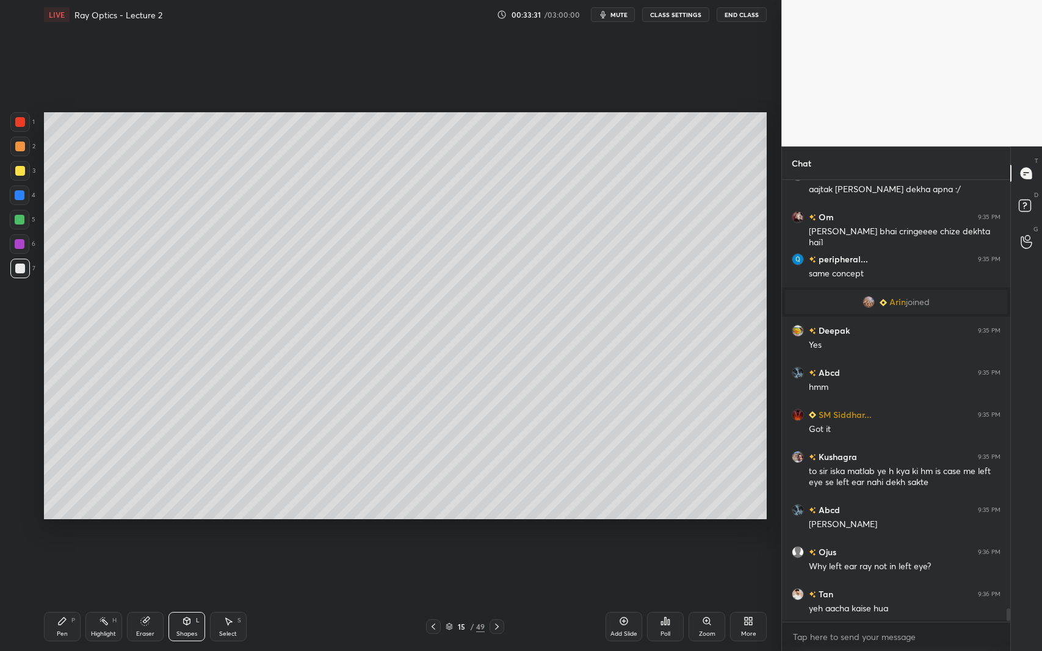
scroll to position [5, 4]
click at [184, 597] on div "Shapes" at bounding box center [186, 634] width 21 height 6
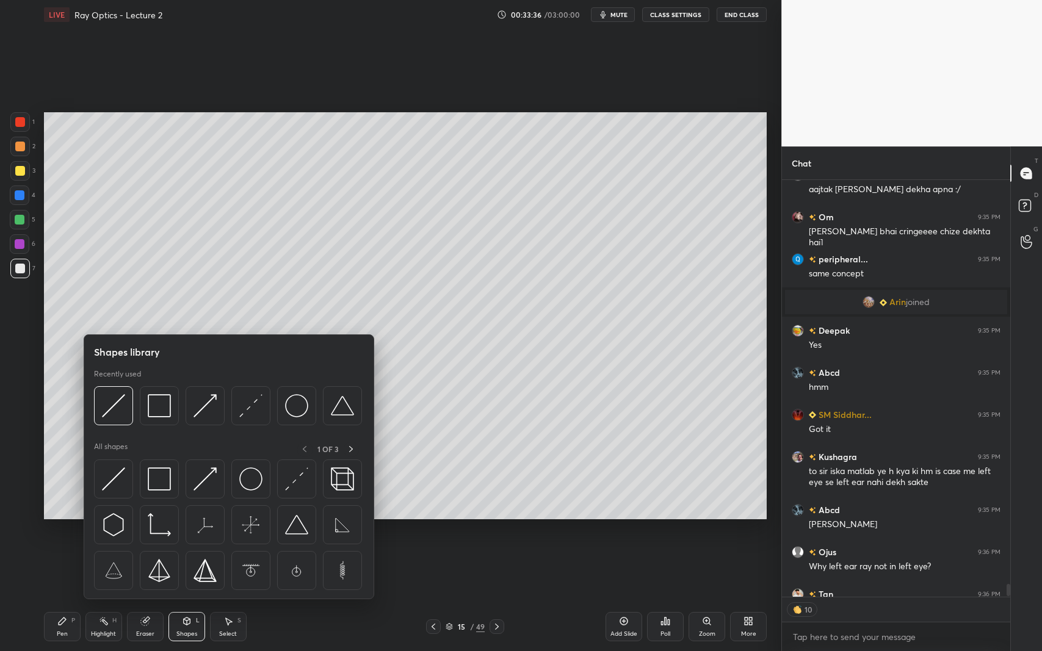
click at [60, 597] on icon at bounding box center [62, 621] width 7 height 7
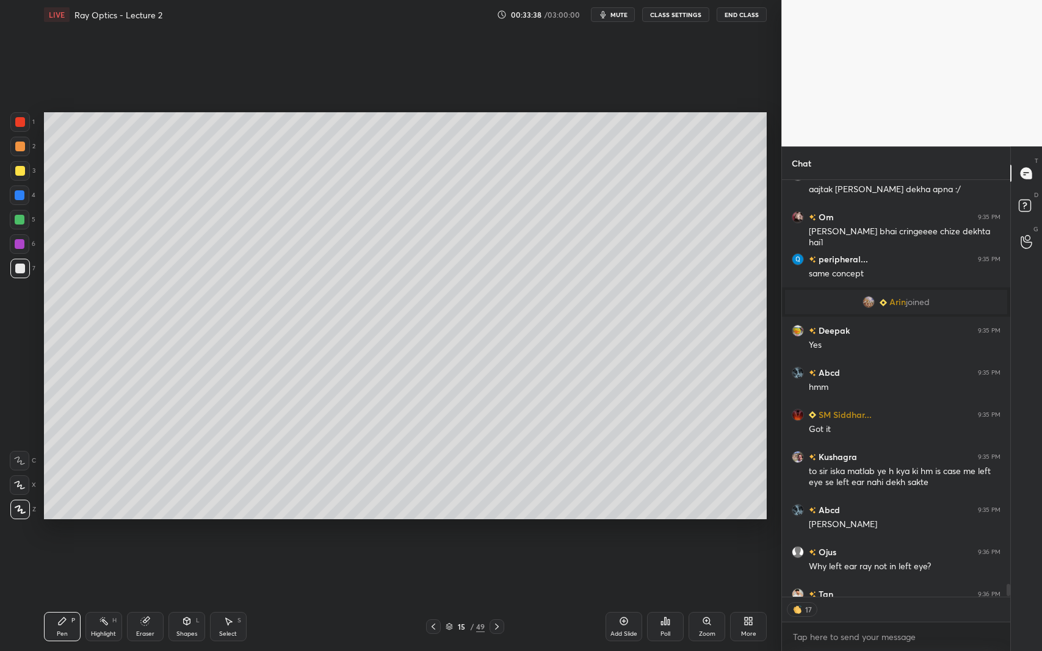
click at [22, 270] on div at bounding box center [20, 269] width 10 height 10
click at [190, 597] on div "Shapes L" at bounding box center [186, 626] width 37 height 29
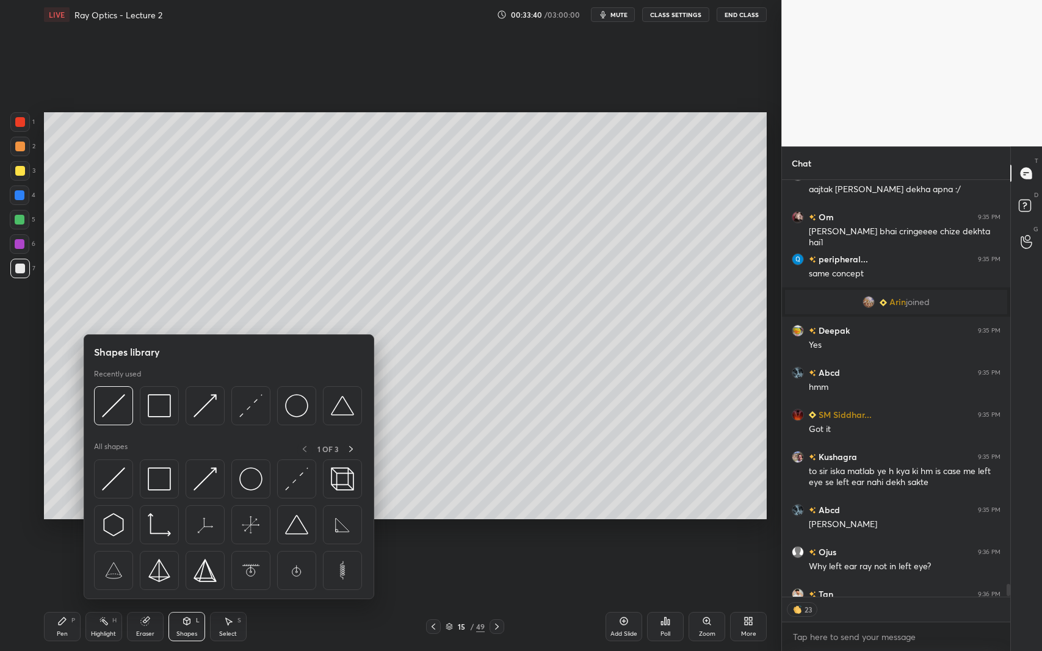
click at [118, 407] on img at bounding box center [113, 405] width 23 height 23
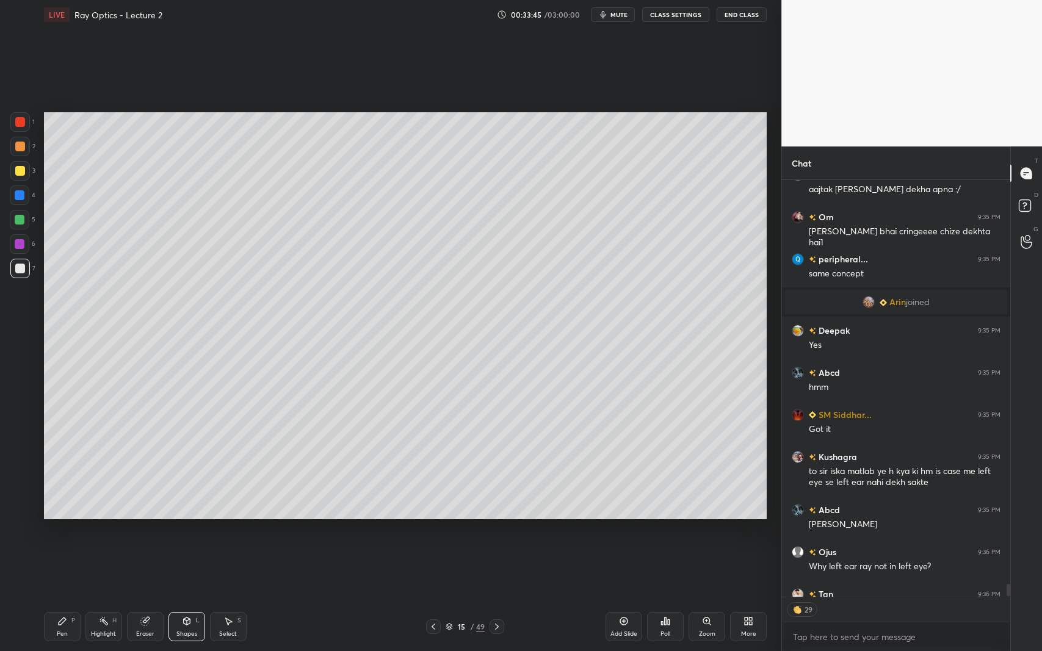
click at [186, 597] on icon at bounding box center [187, 621] width 7 height 7
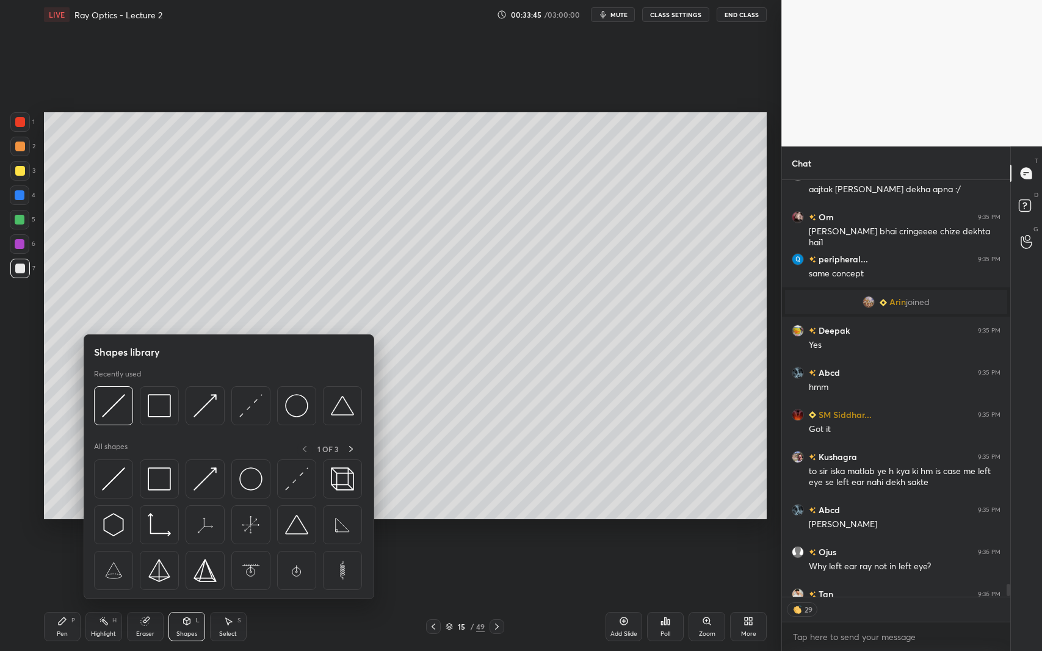
click at [208, 413] on img at bounding box center [205, 405] width 23 height 23
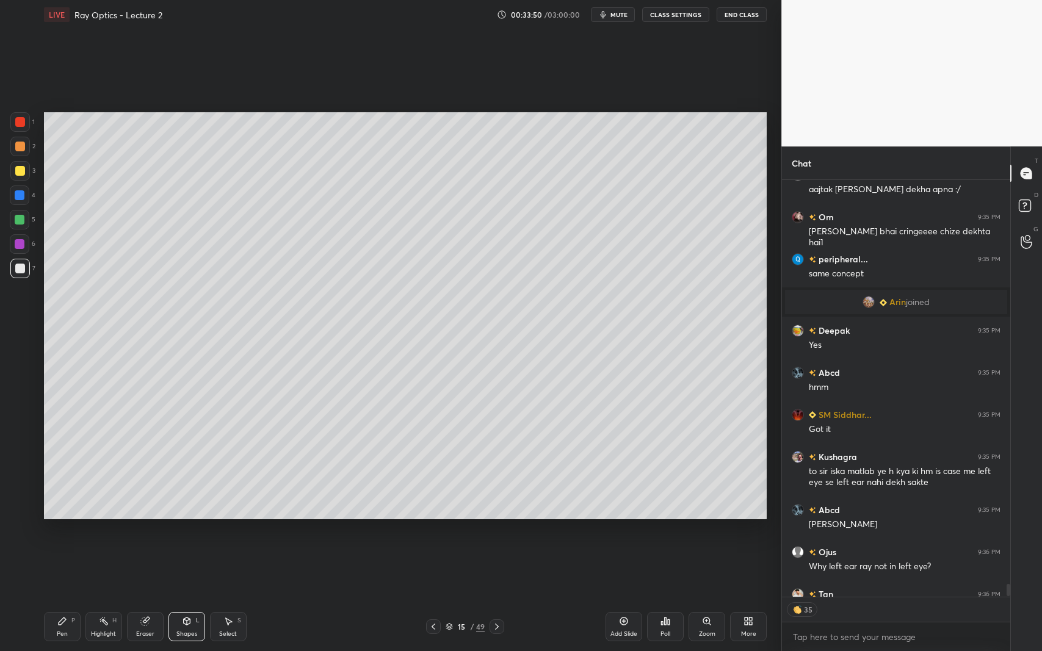
click at [22, 216] on div at bounding box center [20, 220] width 10 height 10
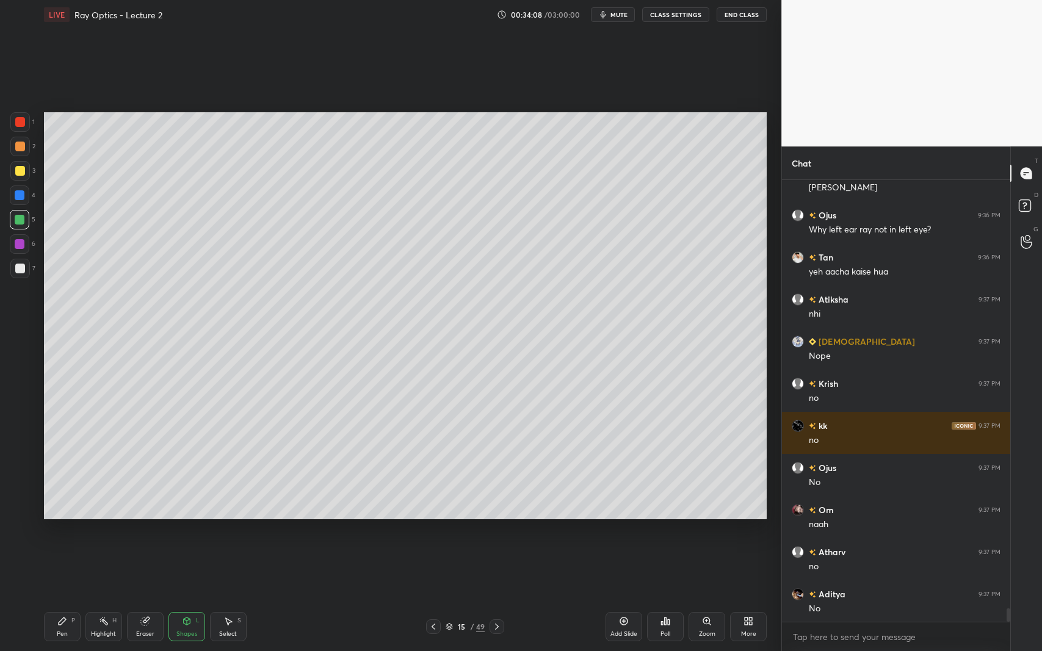
scroll to position [14182, 0]
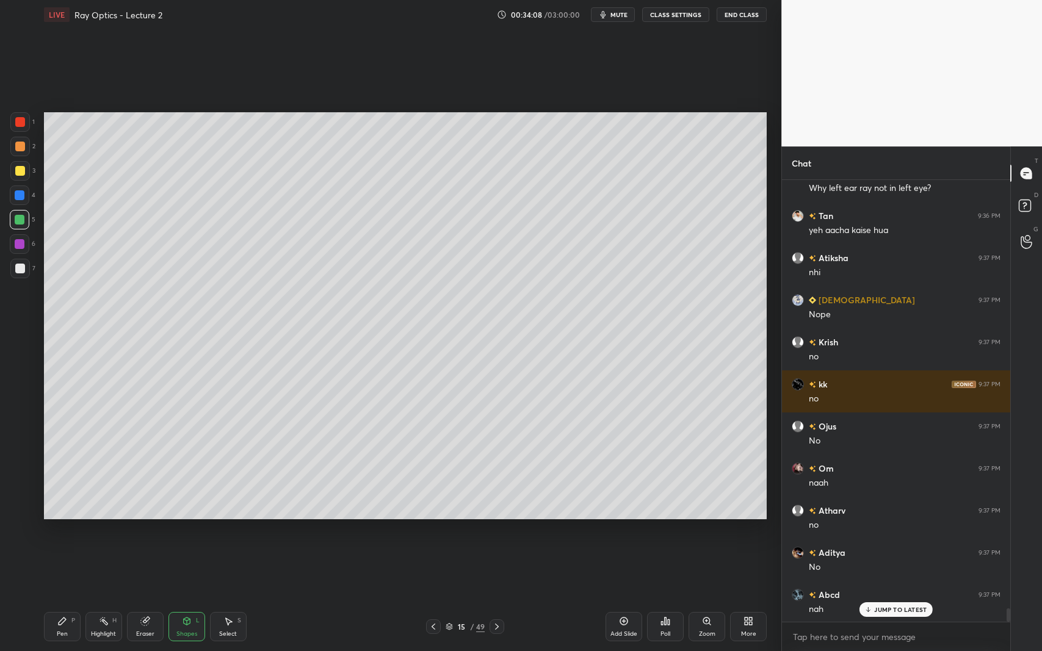
click at [192, 597] on div "Shapes L" at bounding box center [186, 626] width 37 height 29
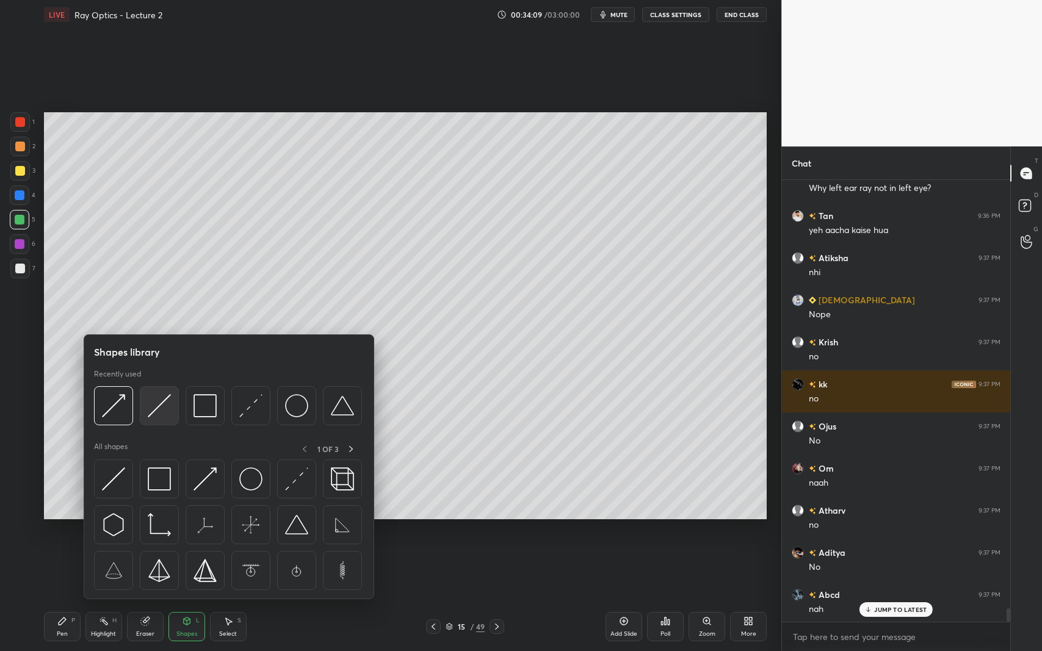
click at [155, 411] on img at bounding box center [159, 405] width 23 height 23
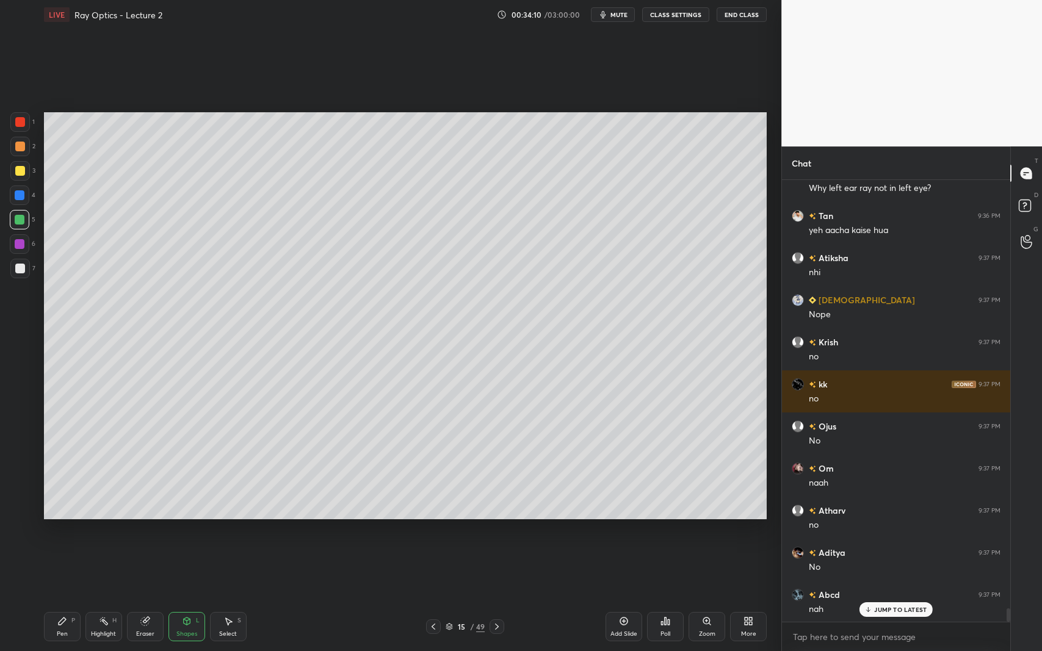
click at [24, 267] on div at bounding box center [20, 269] width 10 height 10
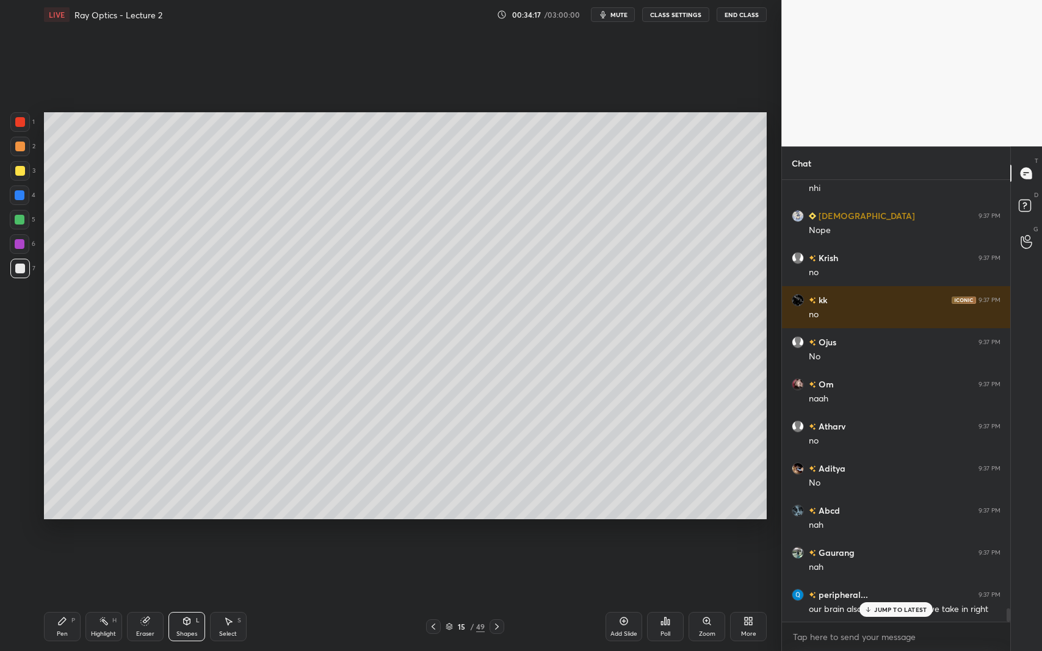
scroll to position [14309, 0]
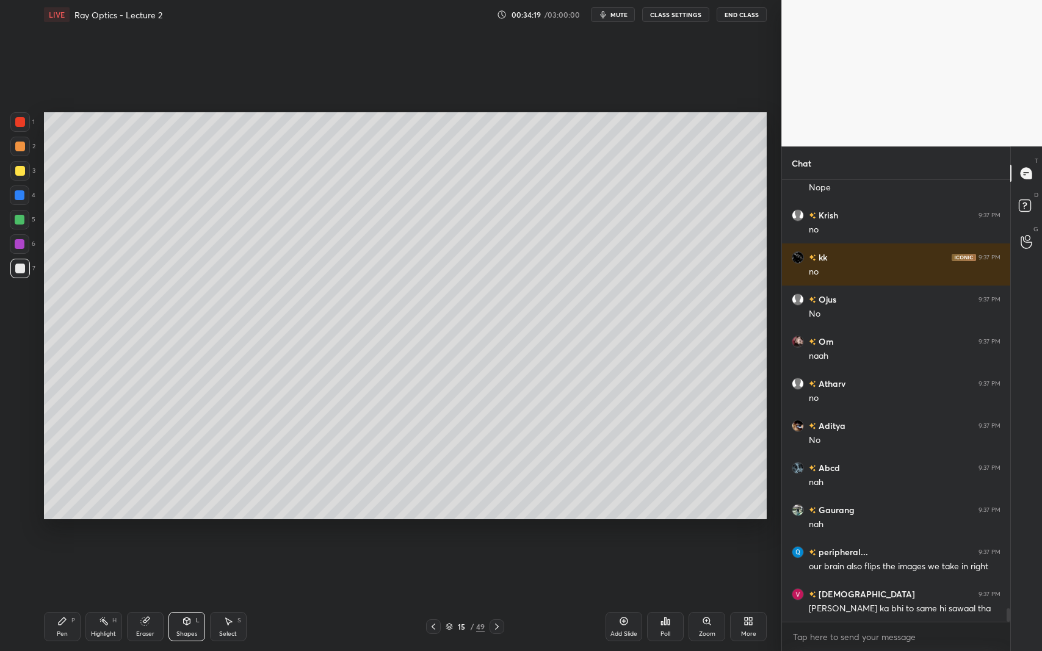
click at [186, 597] on icon at bounding box center [187, 621] width 7 height 7
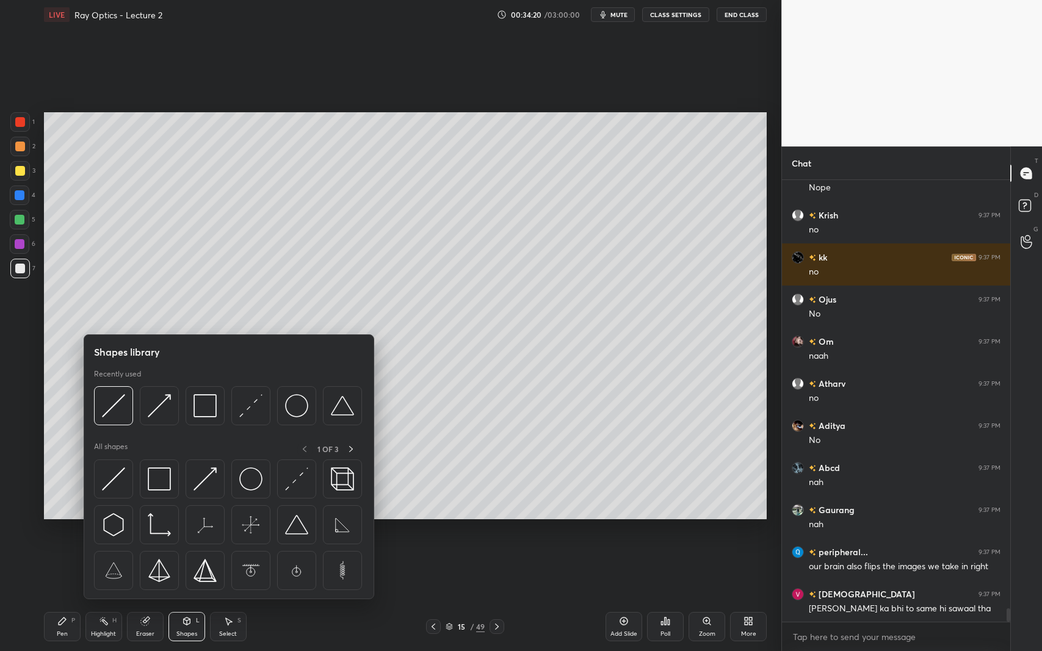
click at [164, 400] on img at bounding box center [159, 405] width 23 height 23
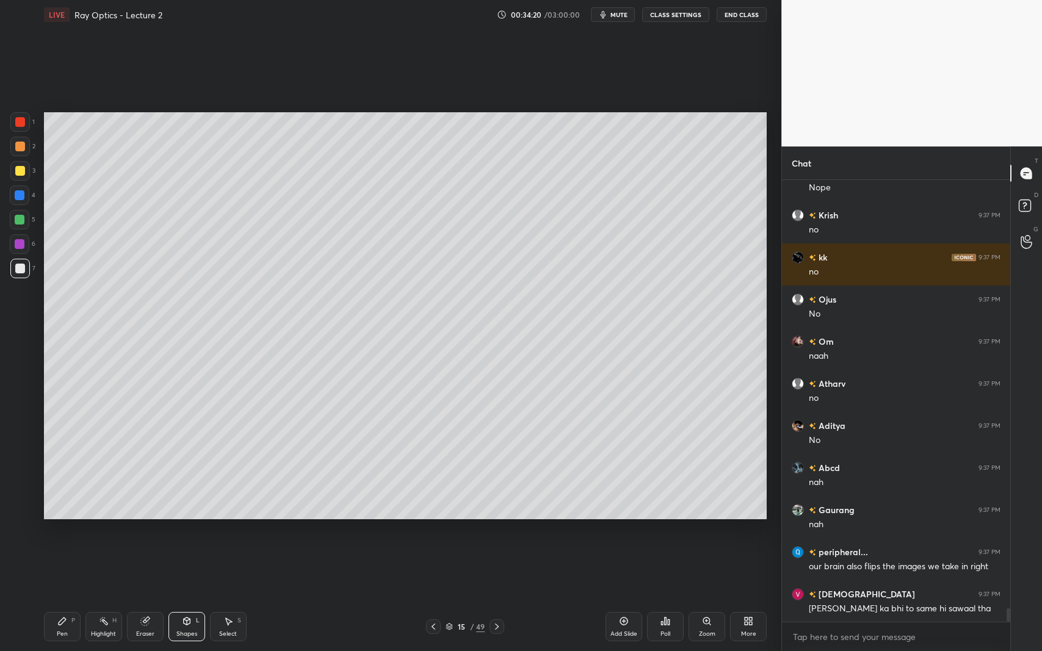
click at [22, 241] on div at bounding box center [20, 244] width 10 height 10
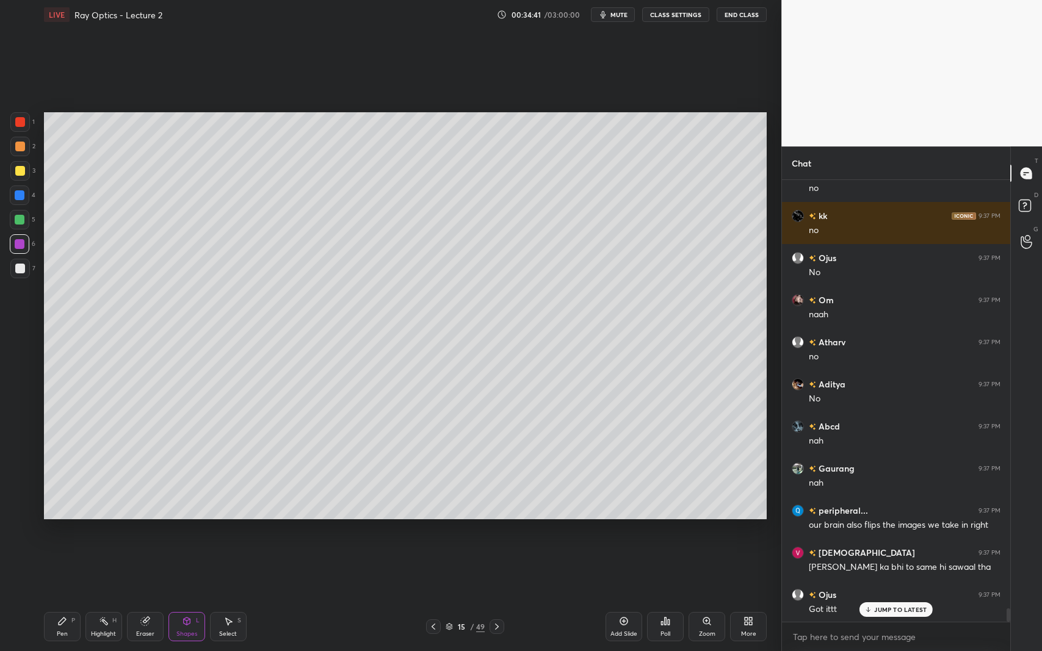
click at [51, 597] on div "Pen P" at bounding box center [62, 626] width 37 height 29
click at [26, 125] on div at bounding box center [20, 122] width 20 height 20
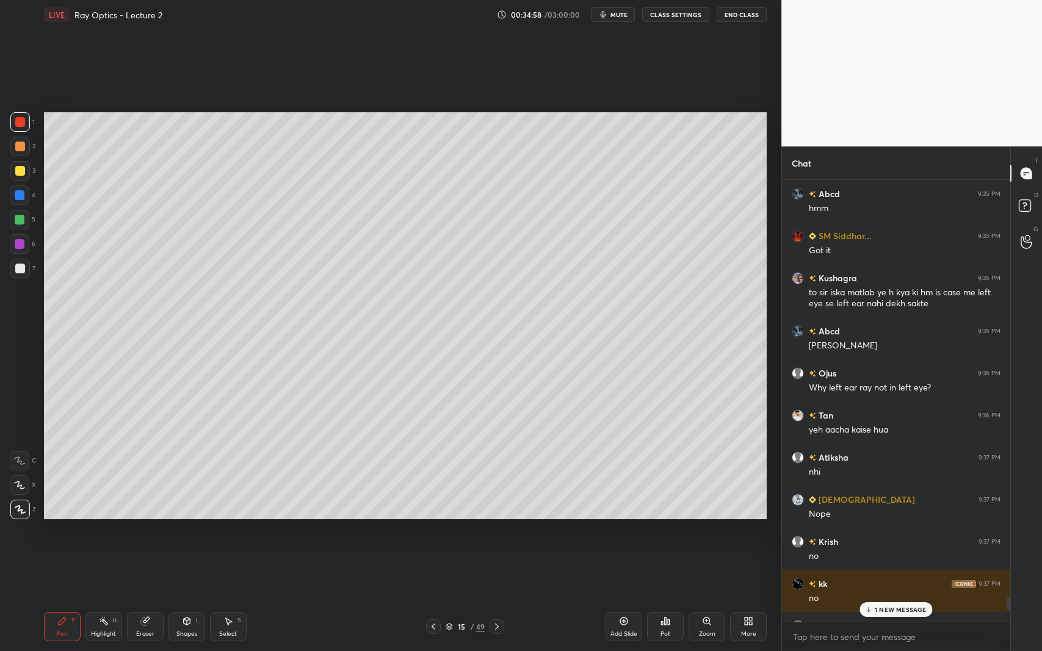
scroll to position [13982, 0]
click at [829, 509] on div "Nope" at bounding box center [905, 515] width 192 height 12
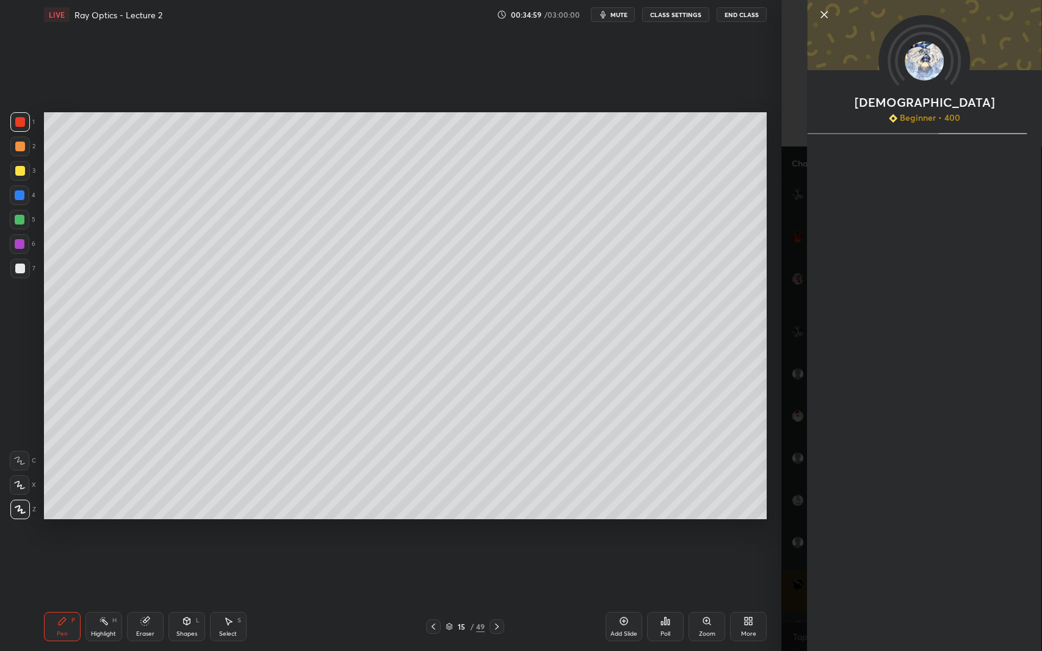
click at [795, 463] on div "Vaibhav Beginner • 400" at bounding box center [911, 325] width 261 height 651
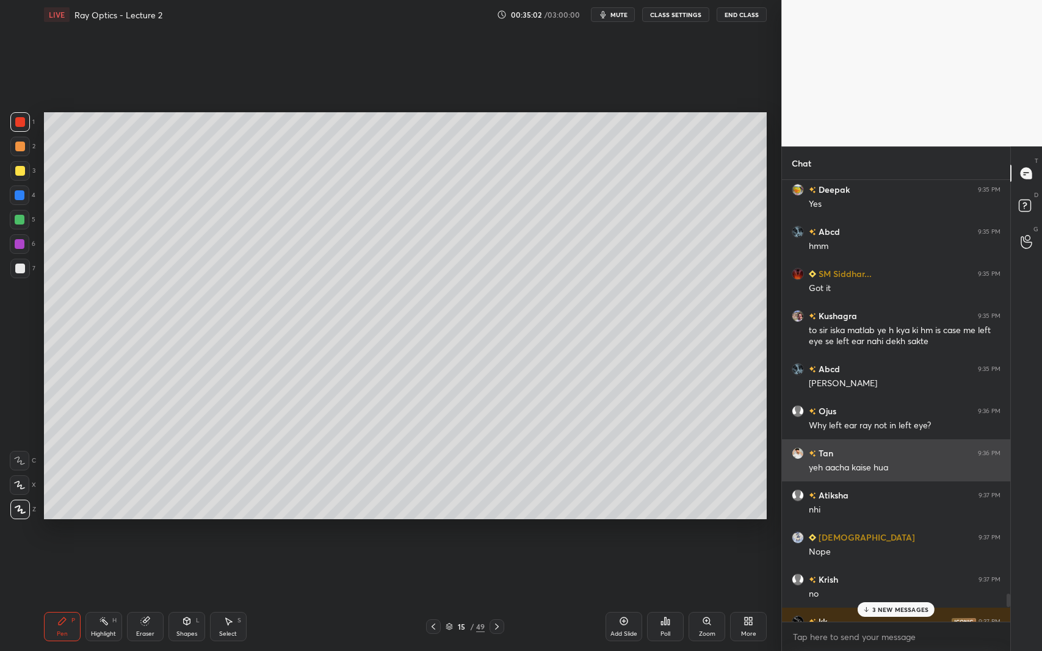
scroll to position [13945, 0]
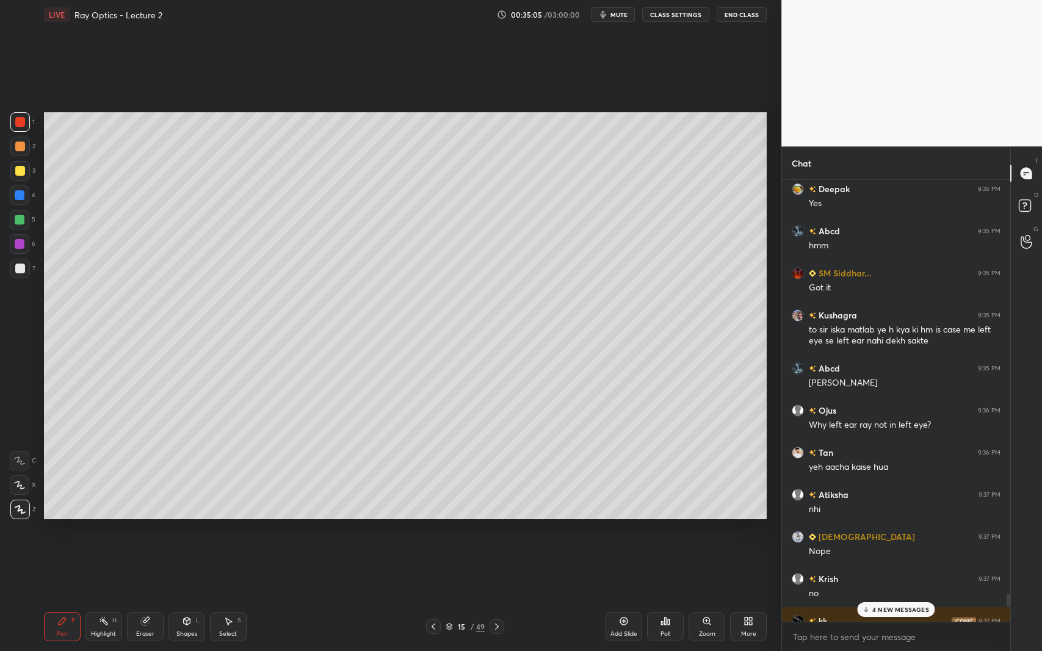
click at [883, 597] on p "4 NEW MESSAGES" at bounding box center [900, 609] width 57 height 7
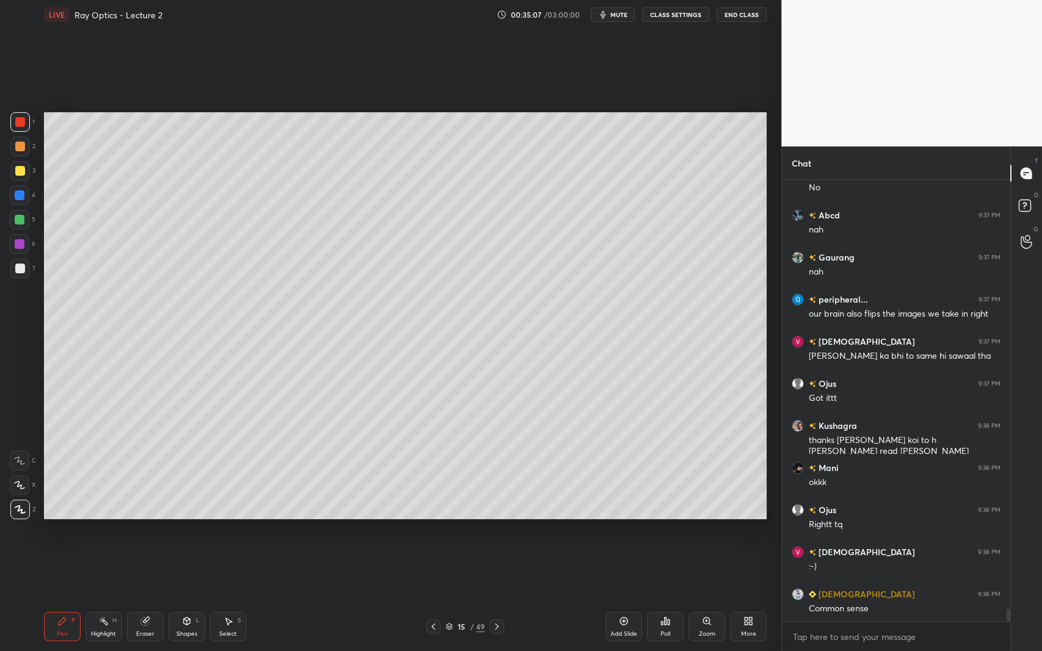
scroll to position [14591, 0]
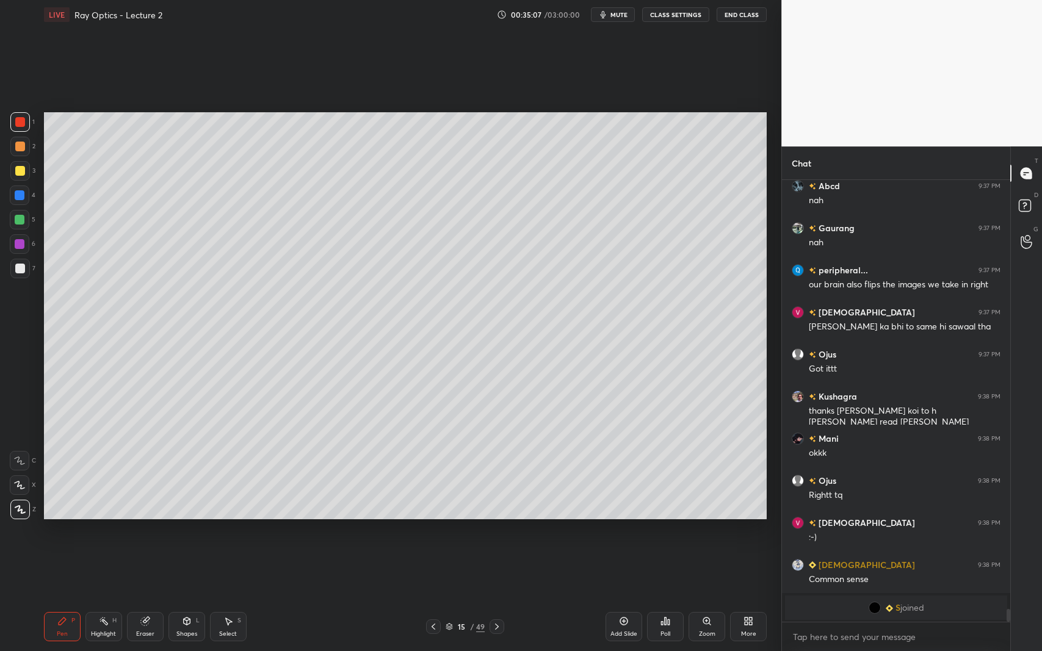
click at [435, 597] on icon at bounding box center [434, 627] width 10 height 10
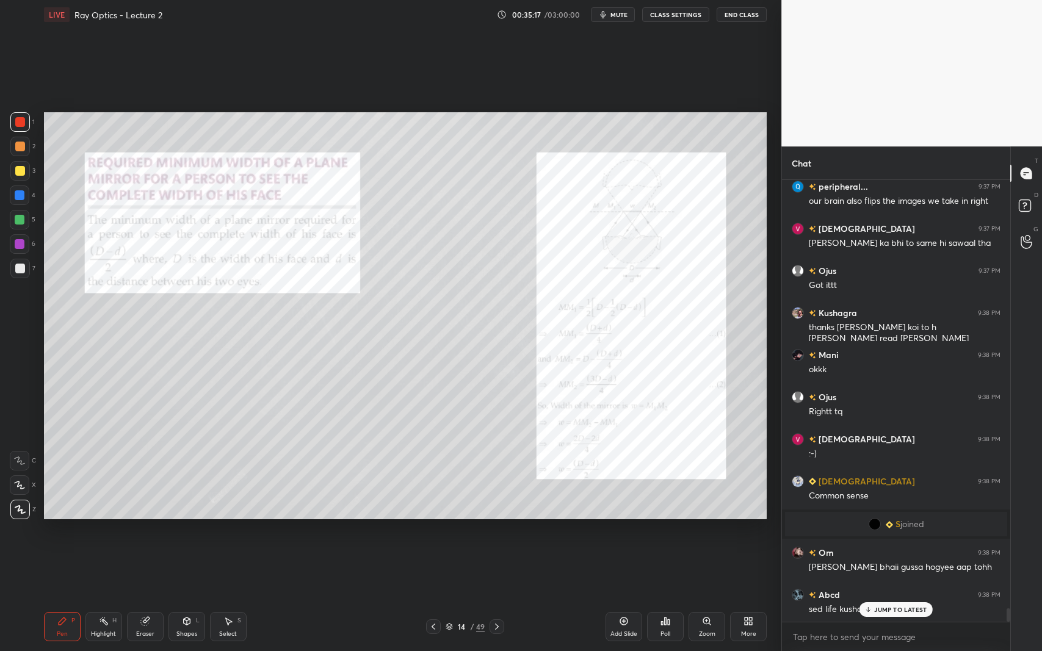
scroll to position [14477, 0]
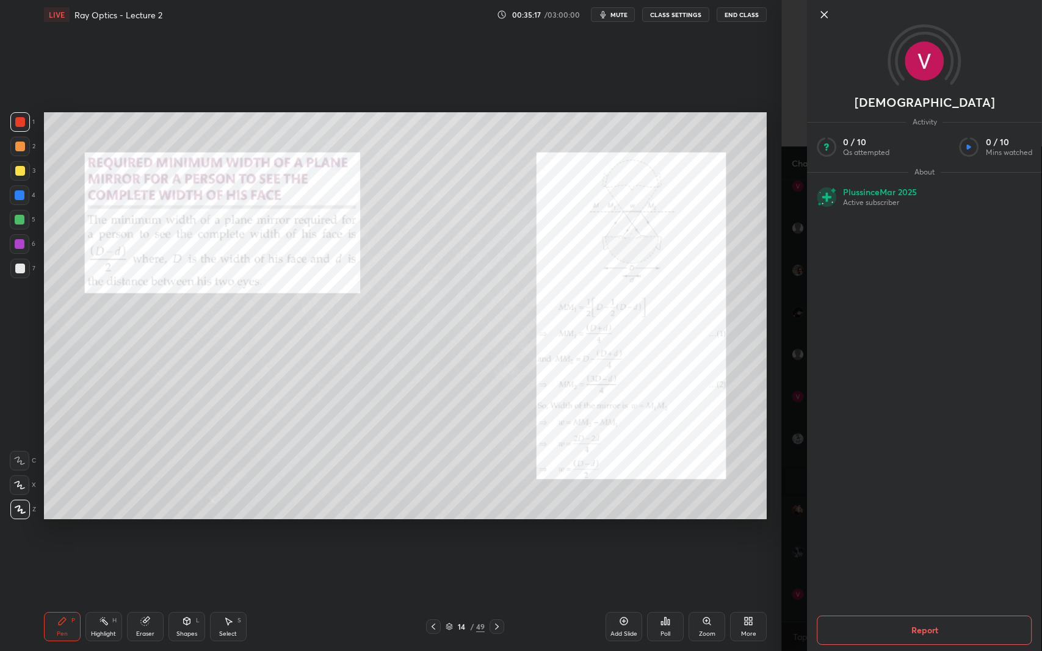
click at [710, 569] on div "Setting up your live class Poll for secs No correct answer Start poll" at bounding box center [405, 315] width 733 height 573
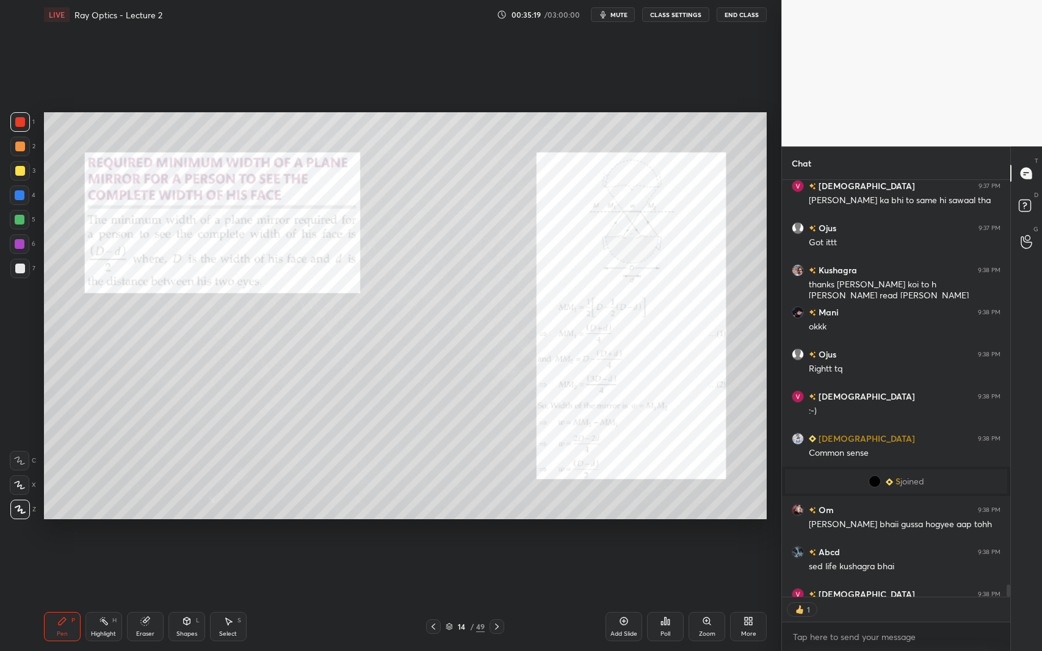
scroll to position [5, 4]
click at [496, 597] on icon at bounding box center [497, 627] width 10 height 10
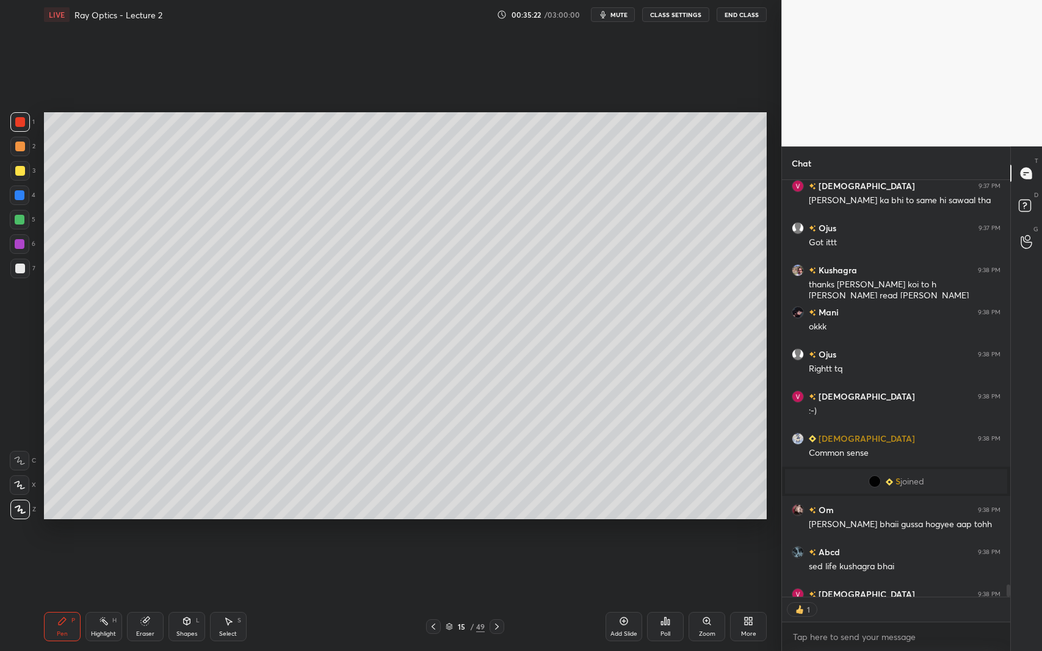
click at [496, 597] on icon at bounding box center [497, 627] width 10 height 10
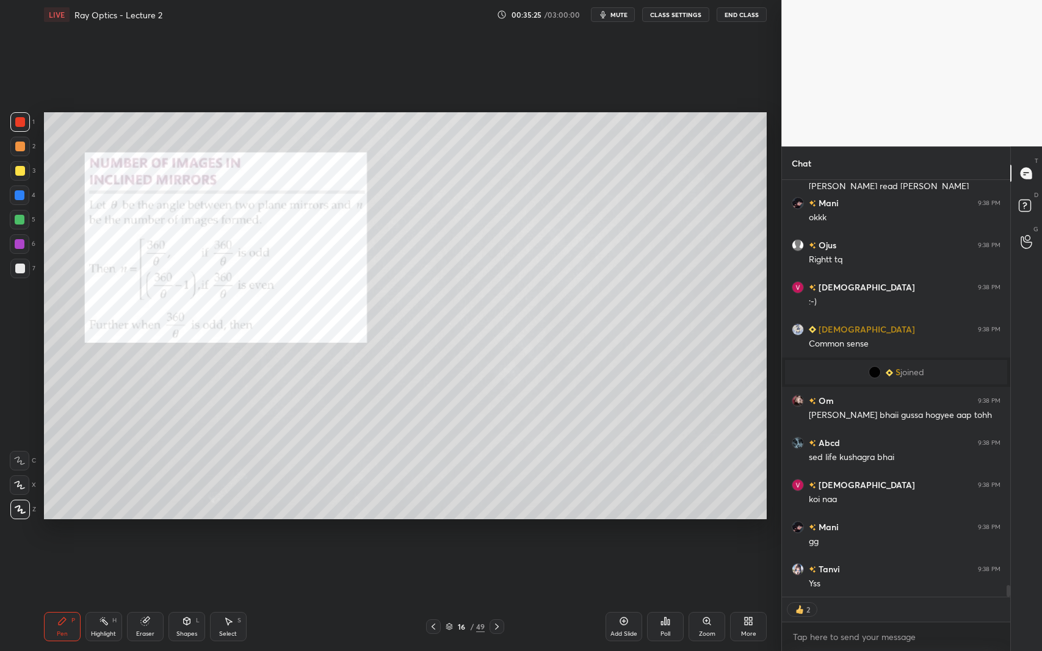
scroll to position [14629, 0]
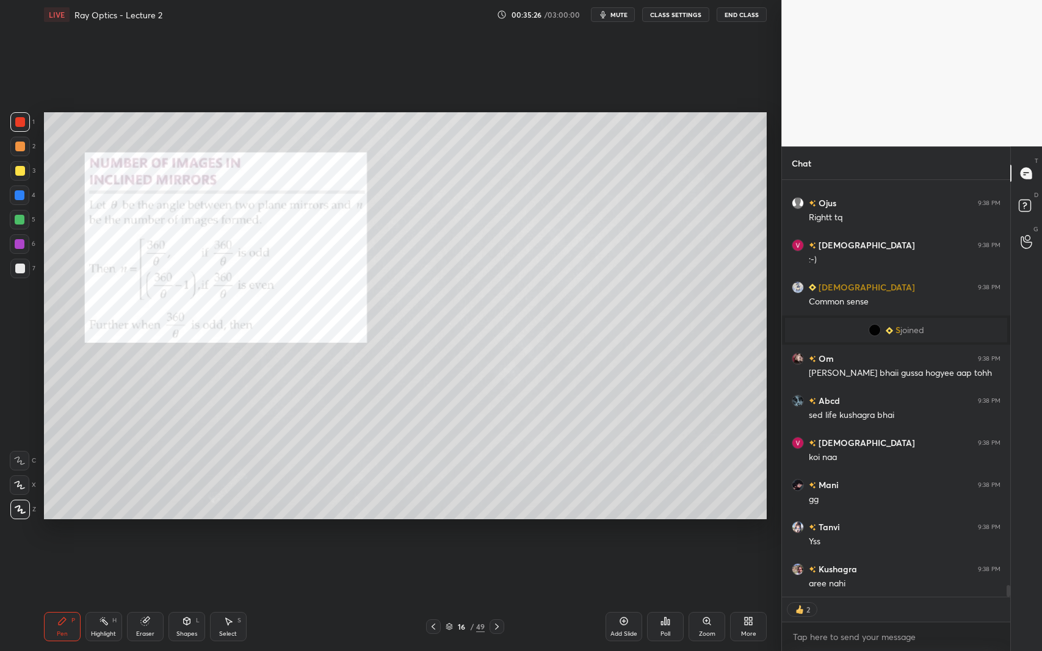
click at [19, 173] on div at bounding box center [20, 171] width 10 height 10
click at [18, 123] on div at bounding box center [20, 122] width 10 height 10
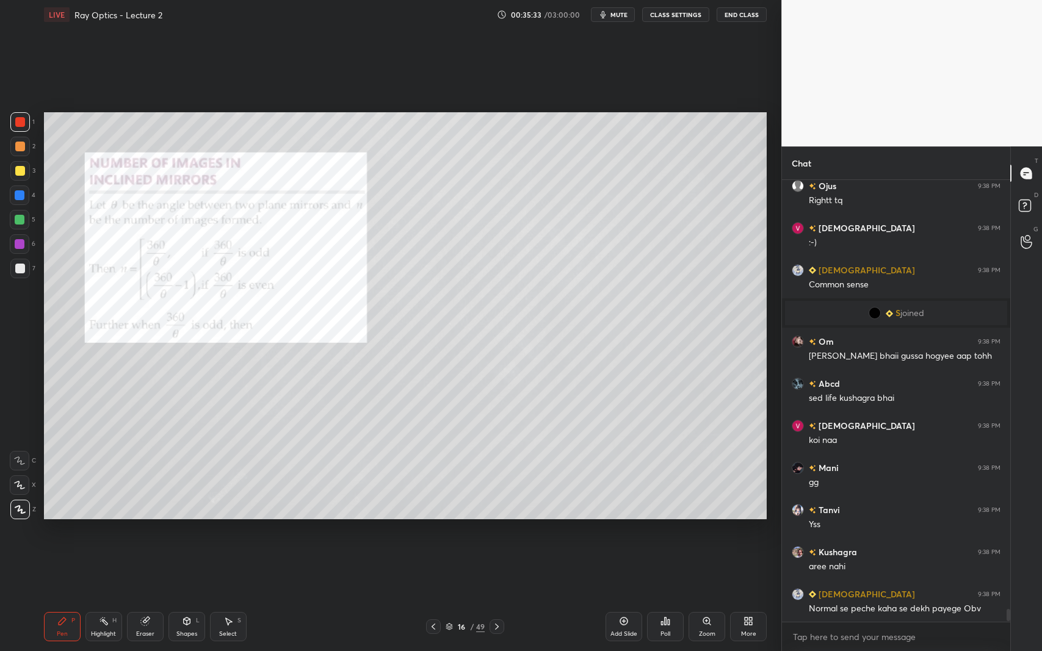
scroll to position [14687, 0]
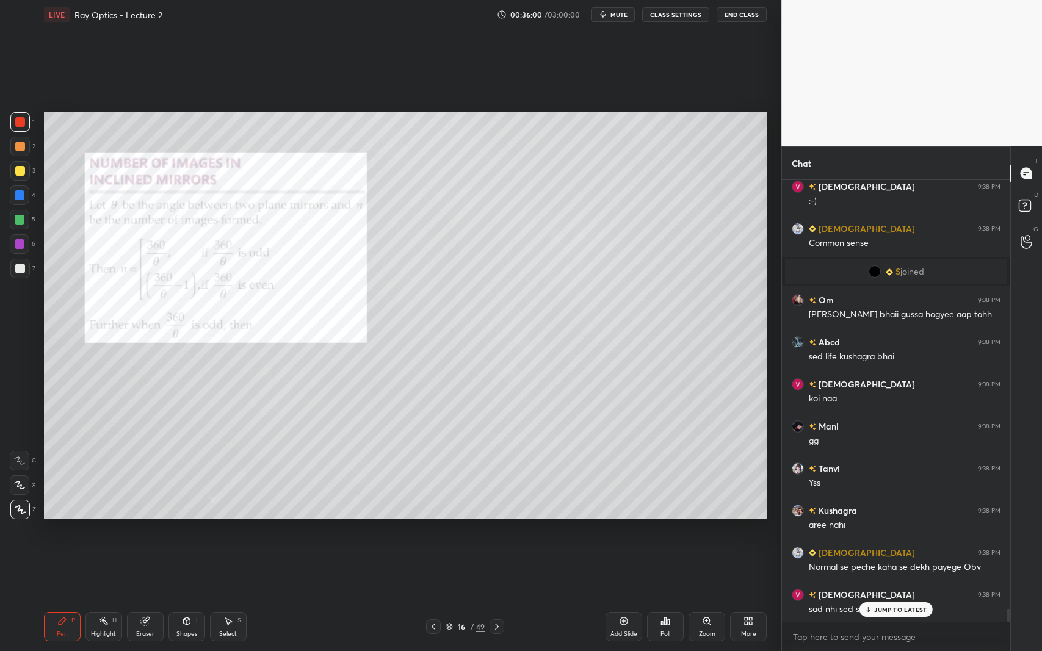
click at [185, 597] on div "Shapes" at bounding box center [186, 634] width 21 height 6
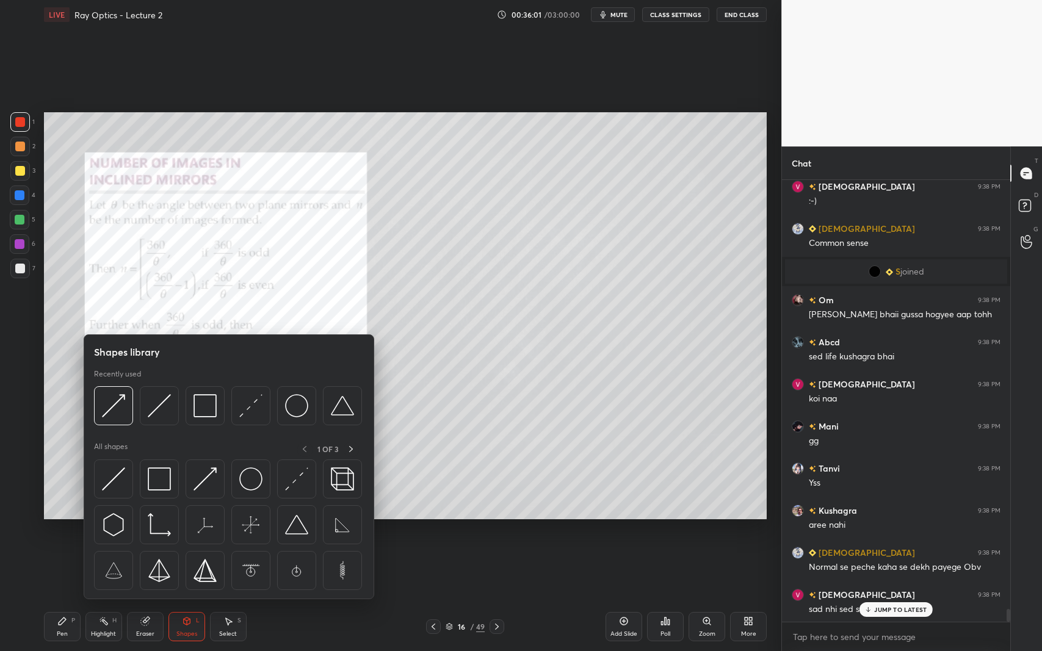
click at [163, 409] on img at bounding box center [159, 405] width 23 height 23
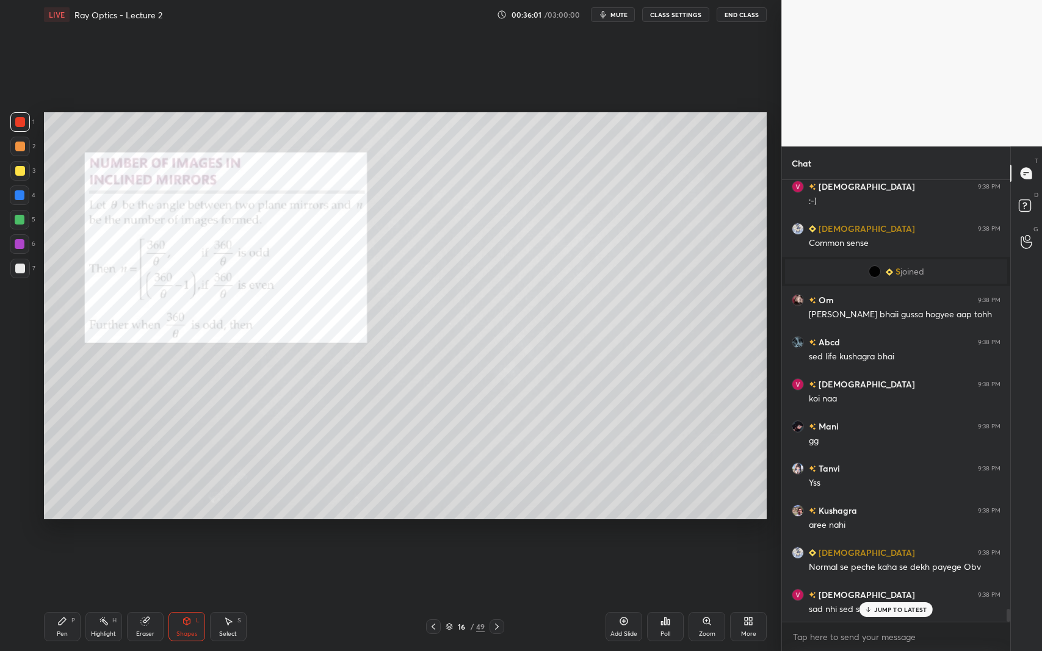
scroll to position [14730, 0]
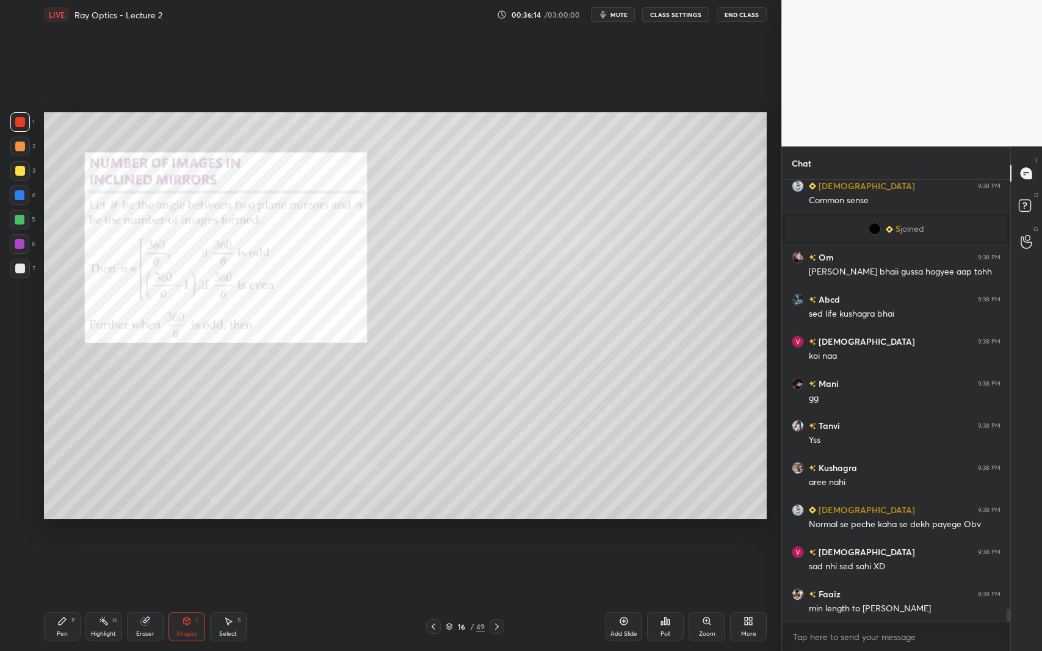
click at [622, 597] on div "Add Slide" at bounding box center [624, 626] width 37 height 29
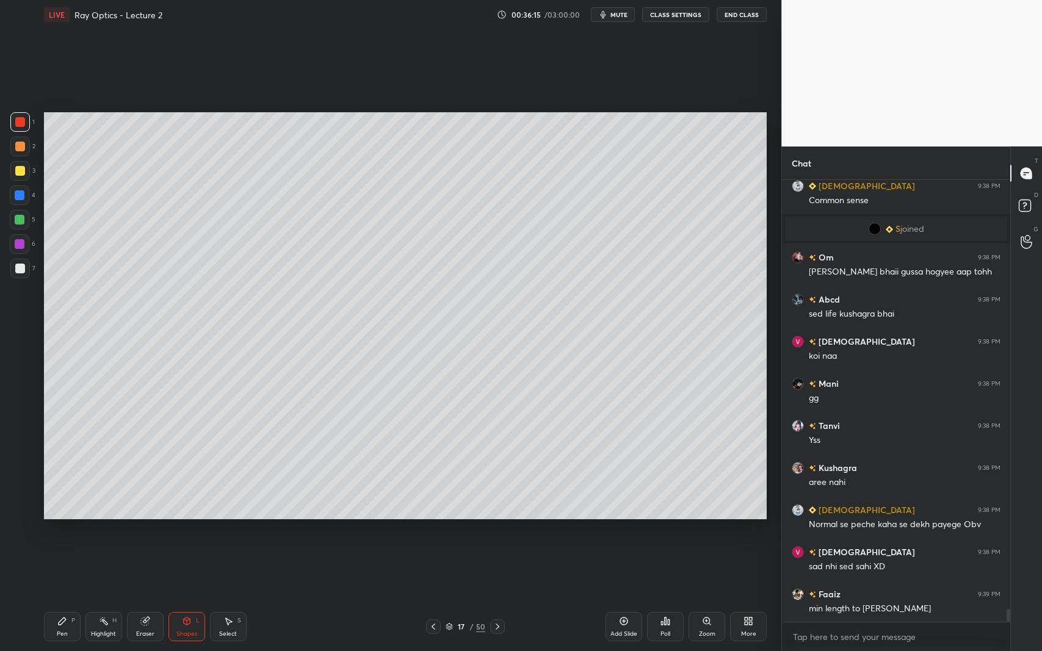
click at [19, 272] on div at bounding box center [20, 269] width 10 height 10
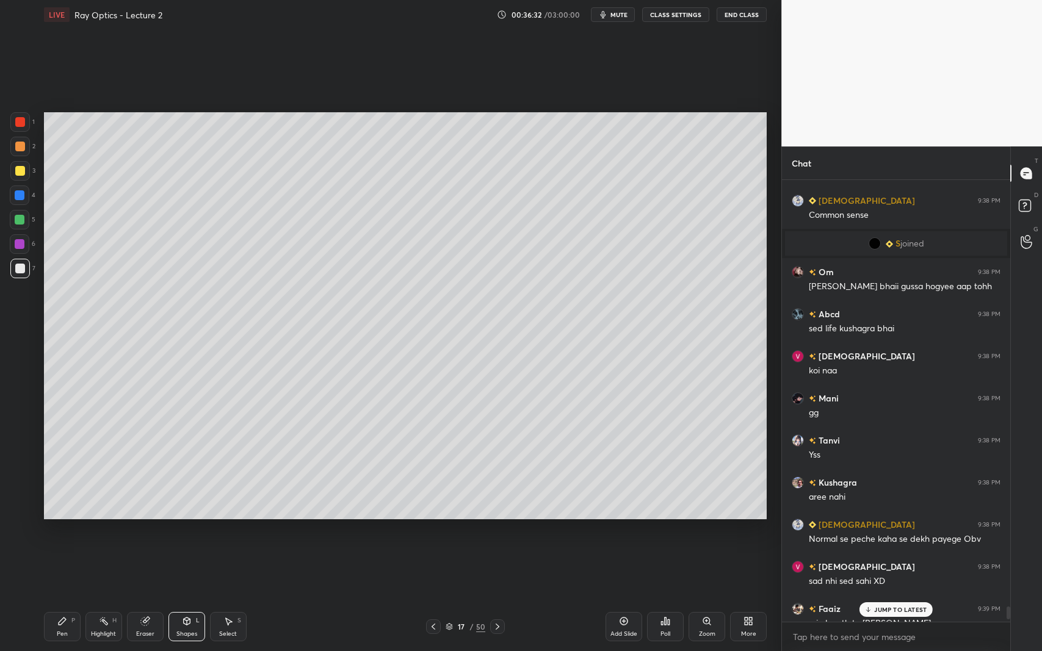
scroll to position [14772, 0]
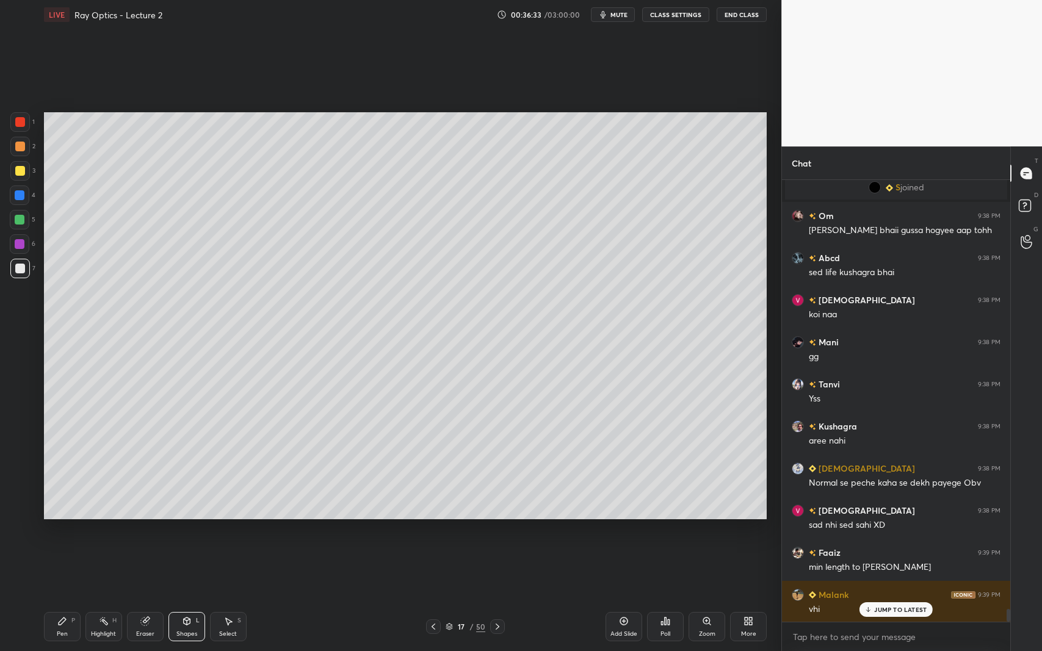
click at [885, 597] on p "JUMP TO LATEST" at bounding box center [900, 609] width 52 height 7
click at [433, 597] on div "Pen P Highlight H Eraser Shapes L Select S 17 / 50 Add Slide Poll Zoom More" at bounding box center [405, 627] width 723 height 49
click at [431, 597] on icon at bounding box center [434, 627] width 10 height 10
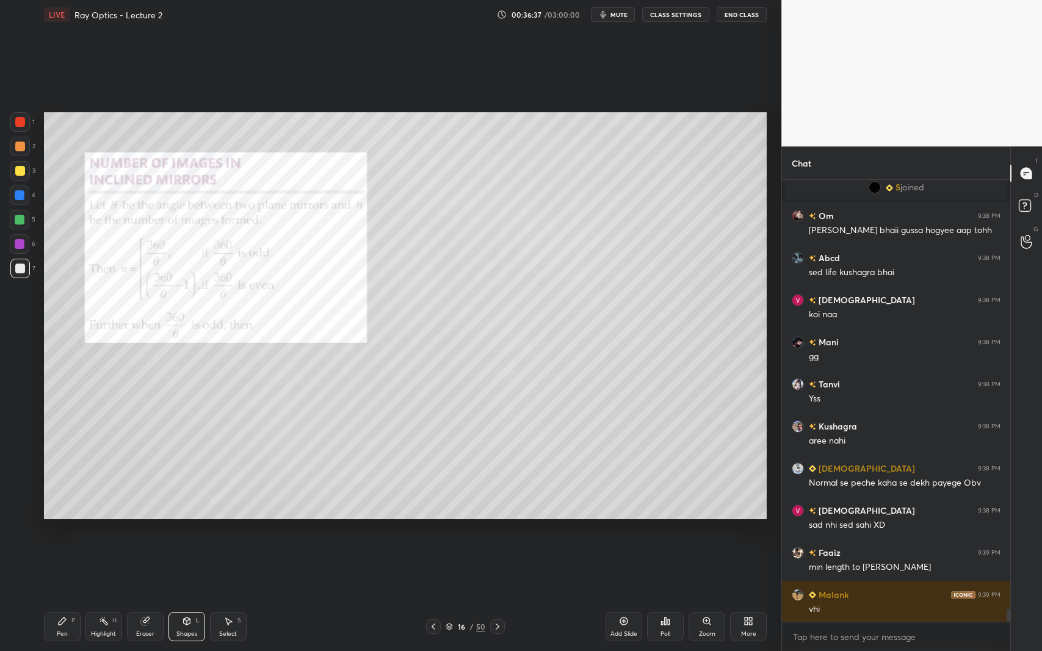
click at [436, 597] on icon at bounding box center [434, 627] width 10 height 10
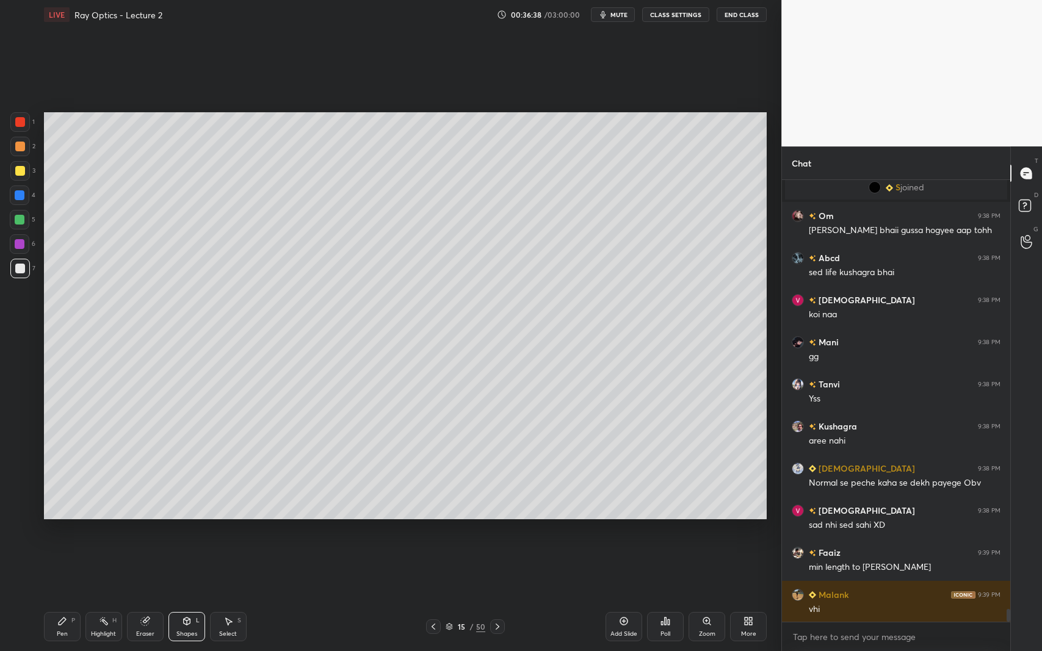
click at [431, 597] on icon at bounding box center [434, 627] width 10 height 10
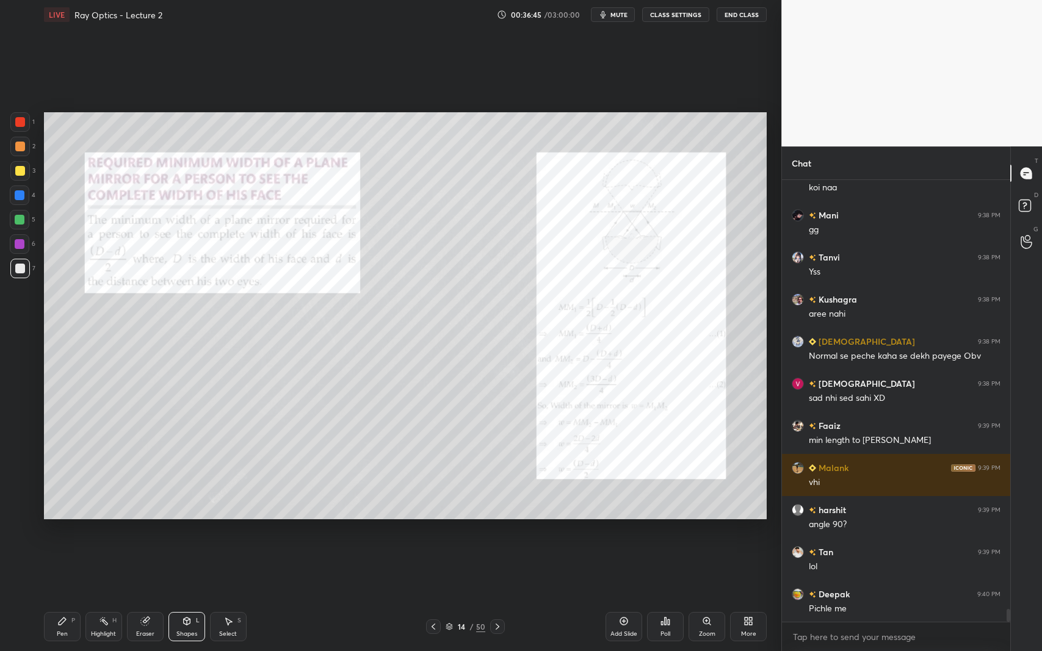
scroll to position [14940, 0]
click at [500, 597] on icon at bounding box center [498, 627] width 10 height 10
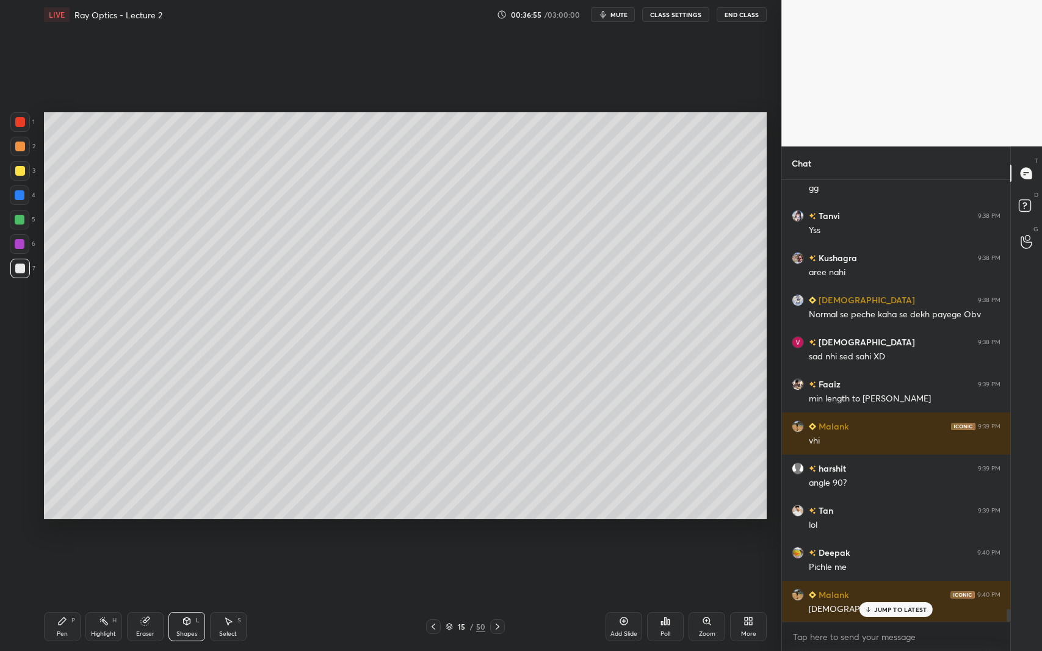
click at [499, 597] on icon at bounding box center [498, 627] width 10 height 10
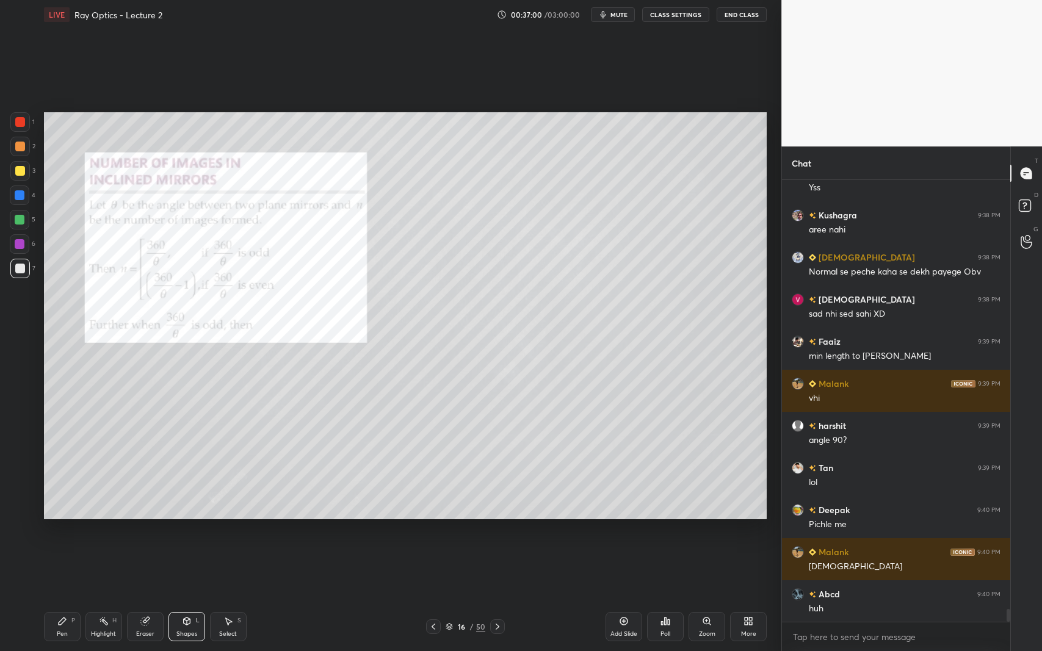
scroll to position [15024, 0]
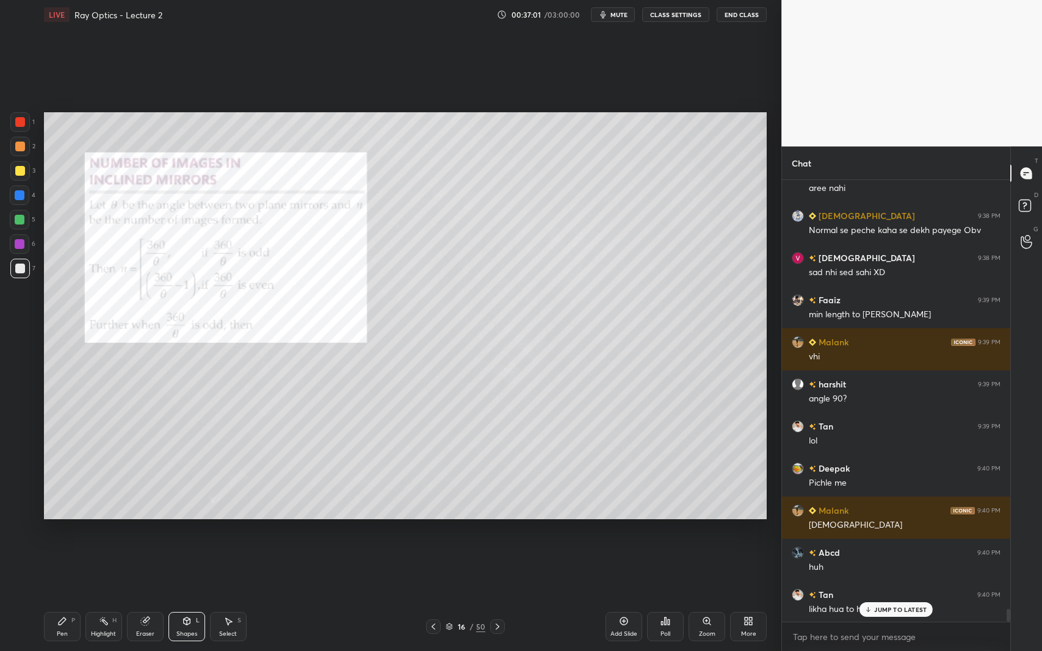
click at [497, 597] on icon at bounding box center [498, 627] width 4 height 6
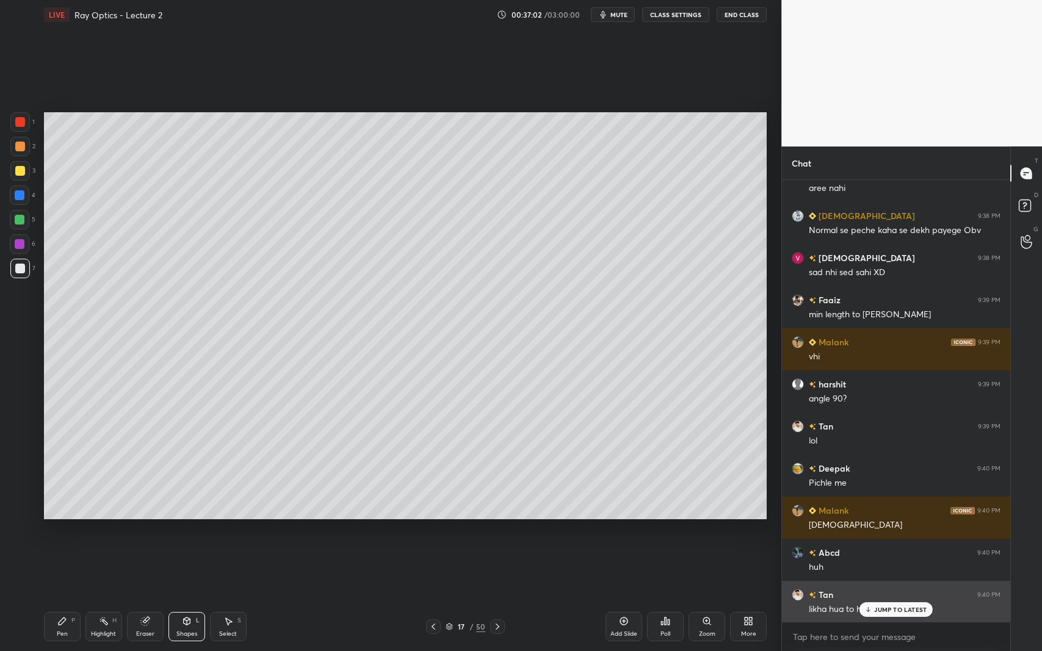
click at [877, 597] on p "JUMP TO LATEST" at bounding box center [900, 609] width 52 height 7
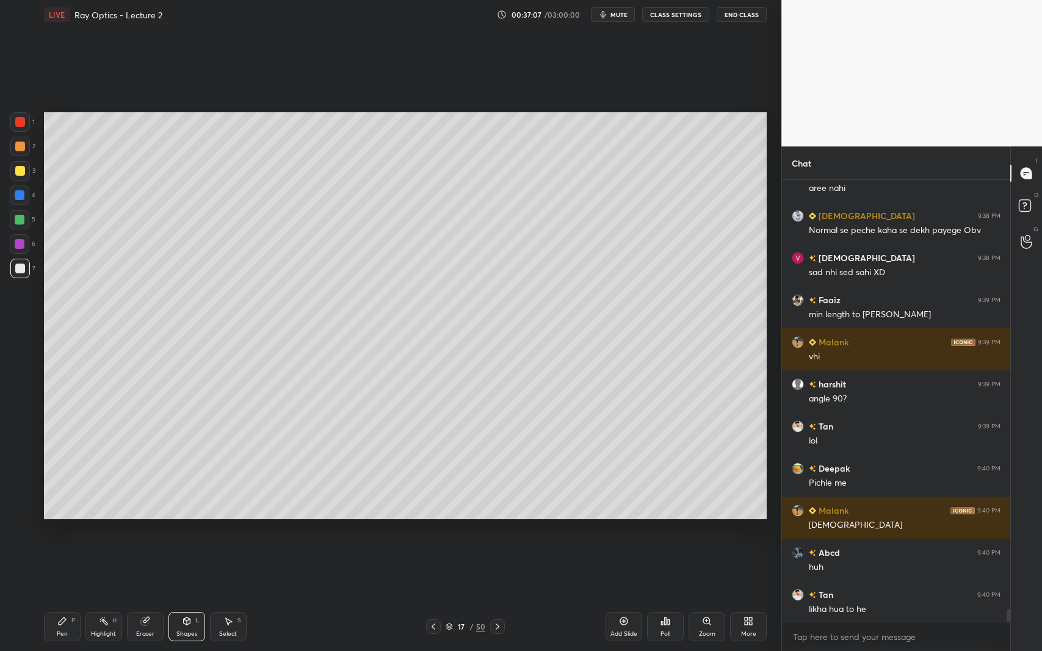
click at [60, 597] on icon at bounding box center [62, 621] width 7 height 7
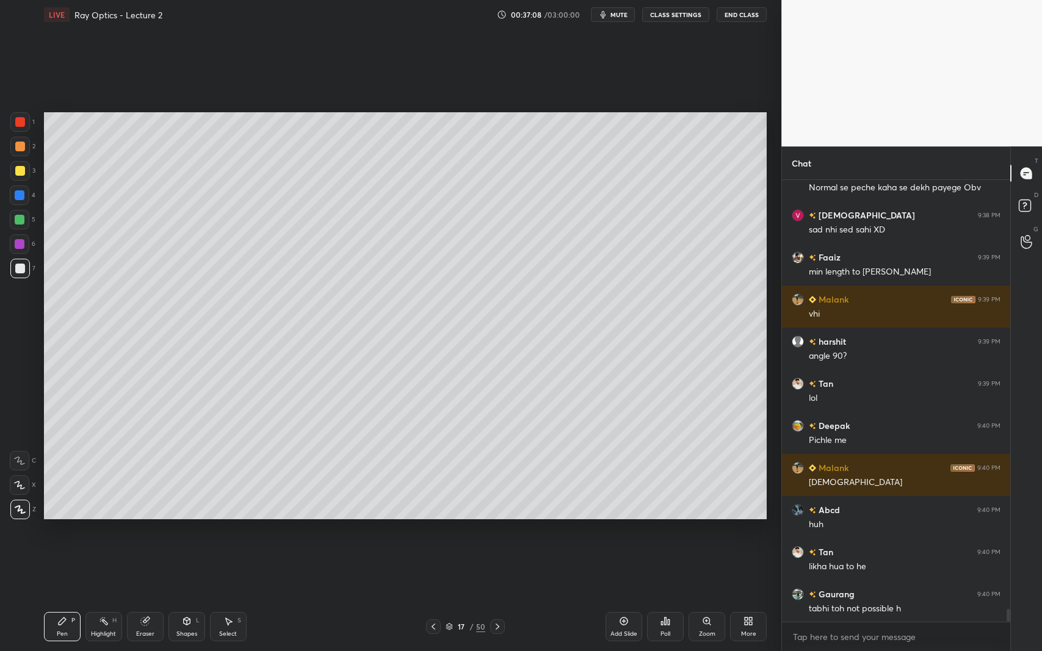
click at [17, 239] on div at bounding box center [20, 244] width 20 height 20
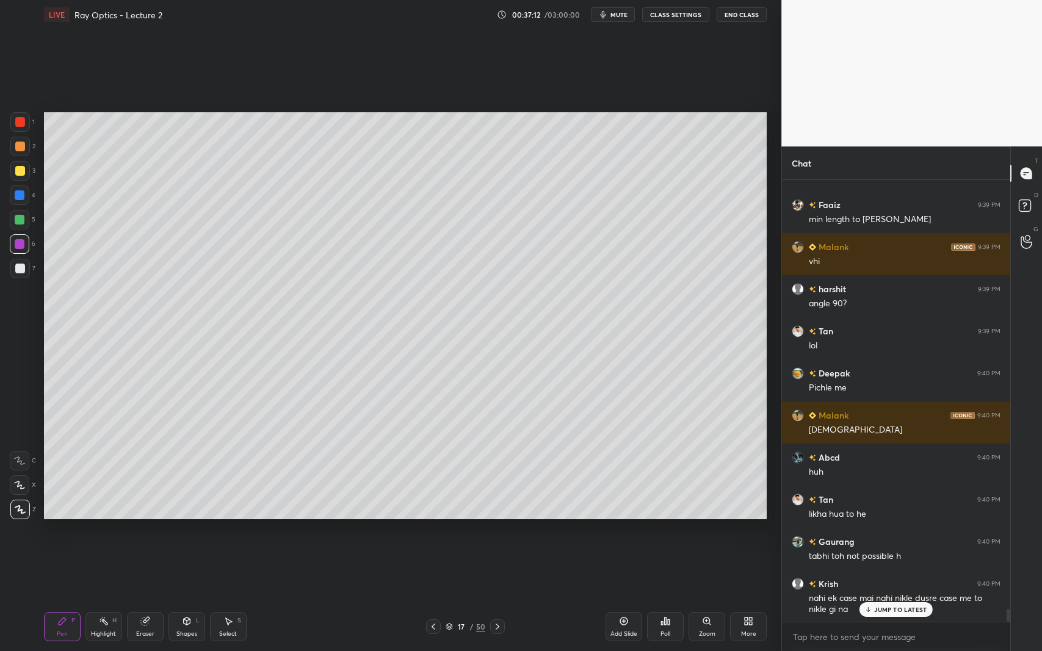
click at [186, 597] on div "Shapes L" at bounding box center [186, 626] width 37 height 29
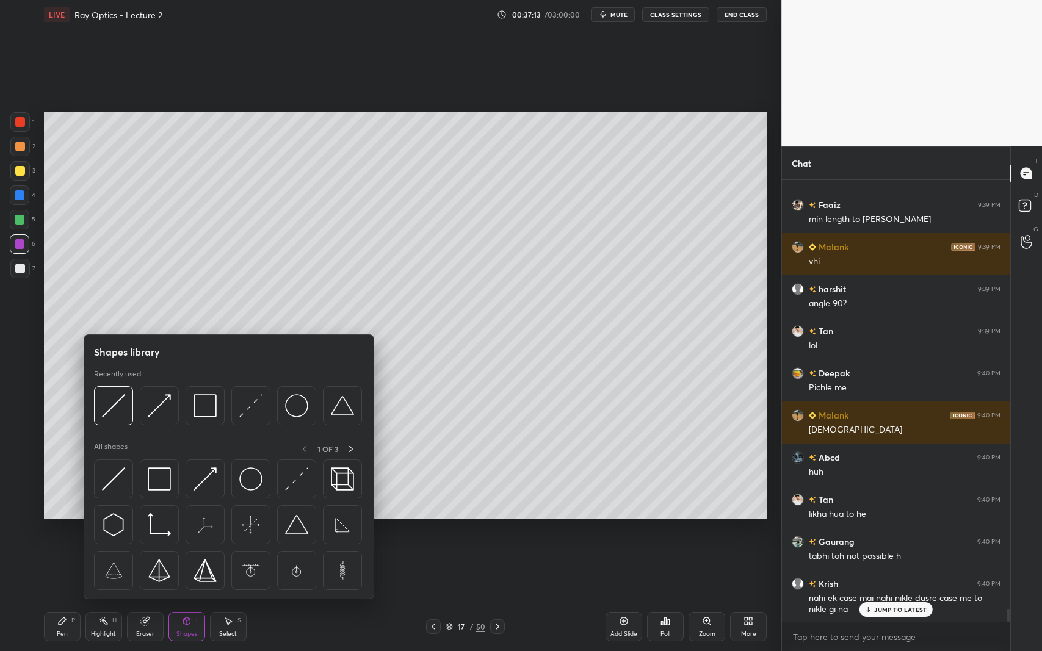
click at [242, 411] on img at bounding box center [250, 405] width 23 height 23
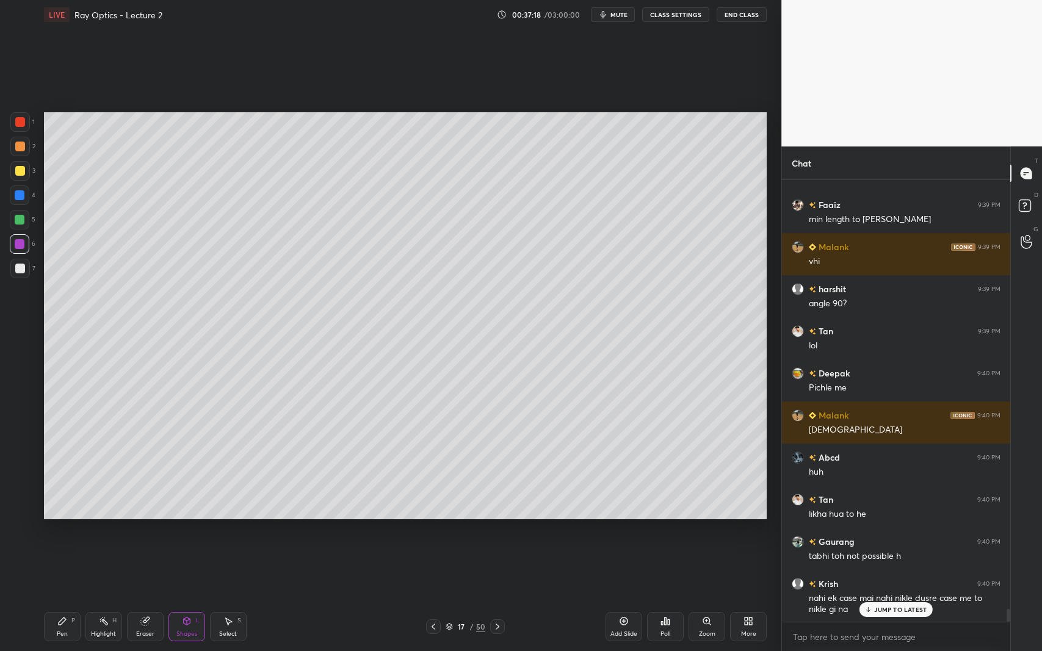
scroll to position [15162, 0]
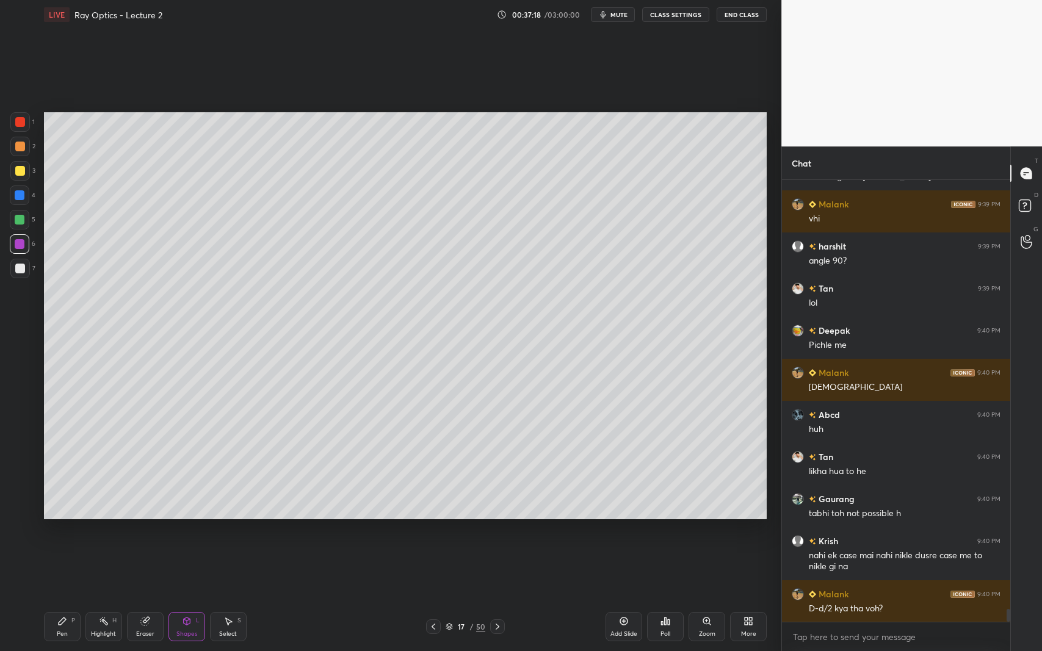
click at [17, 276] on div at bounding box center [20, 269] width 20 height 20
click at [63, 597] on icon at bounding box center [62, 622] width 10 height 10
click at [433, 597] on icon at bounding box center [434, 627] width 10 height 10
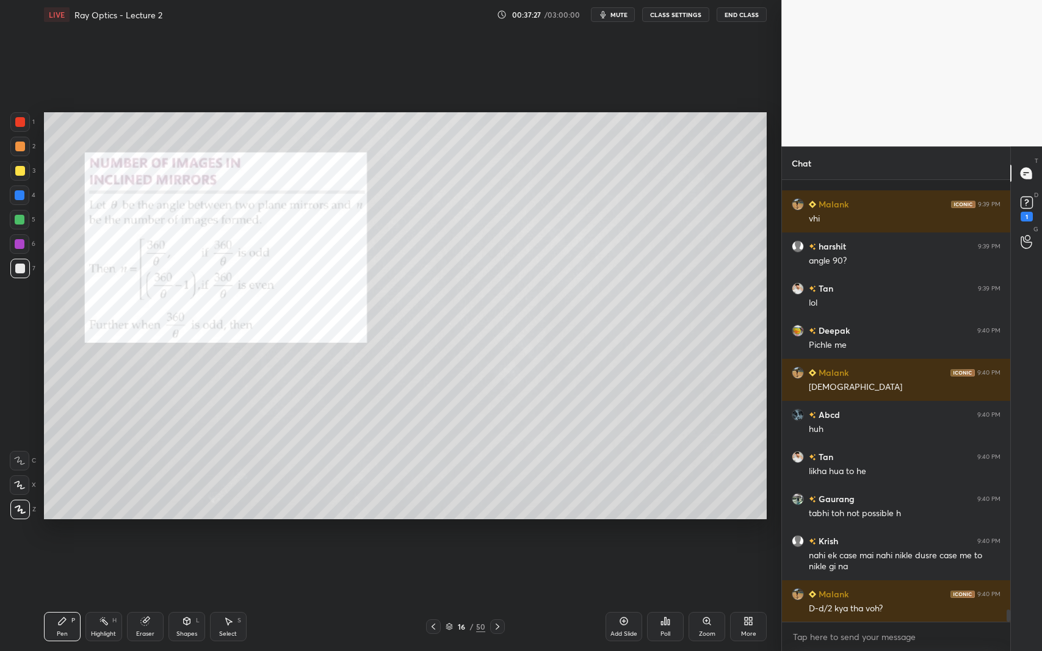
scroll to position [15215, 0]
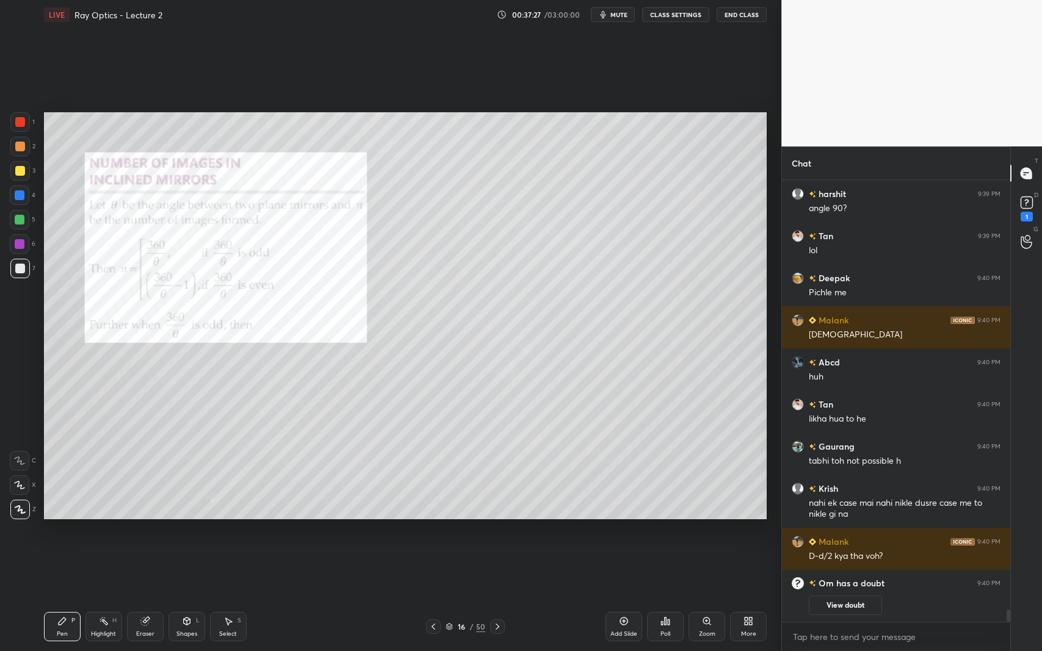
click at [433, 597] on icon at bounding box center [434, 627] width 10 height 10
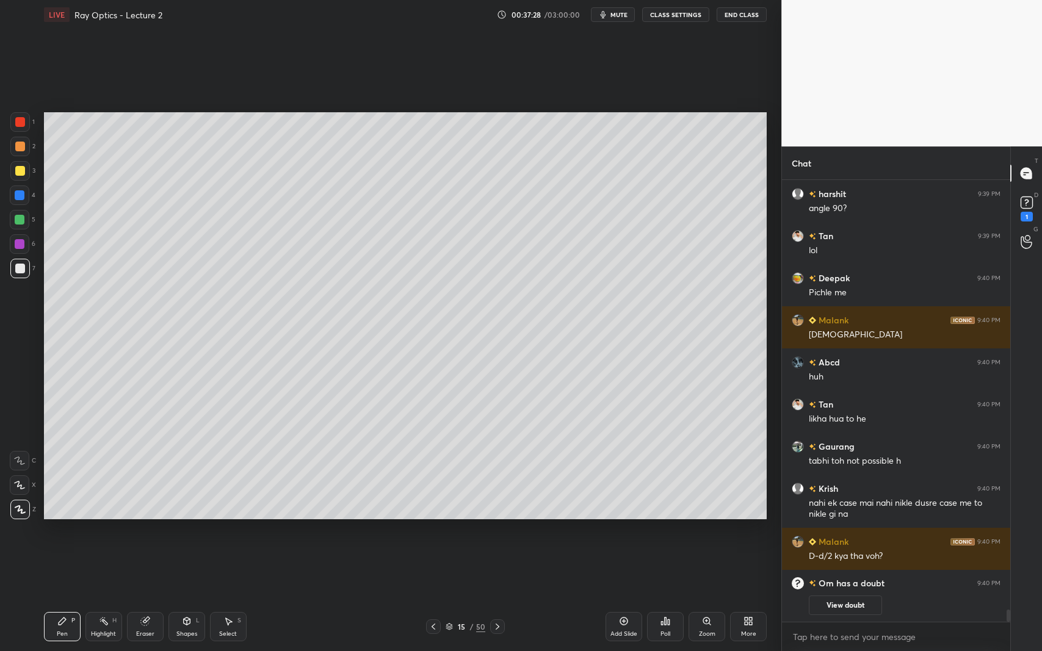
click at [432, 597] on icon at bounding box center [434, 627] width 4 height 6
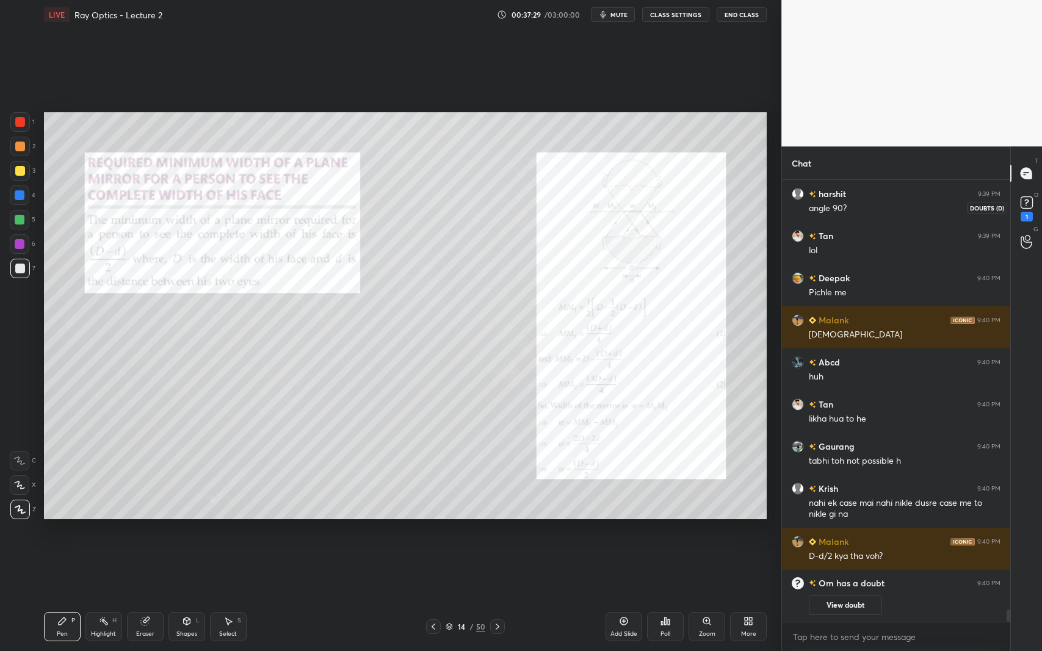
click at [1030, 202] on rect at bounding box center [1027, 203] width 12 height 12
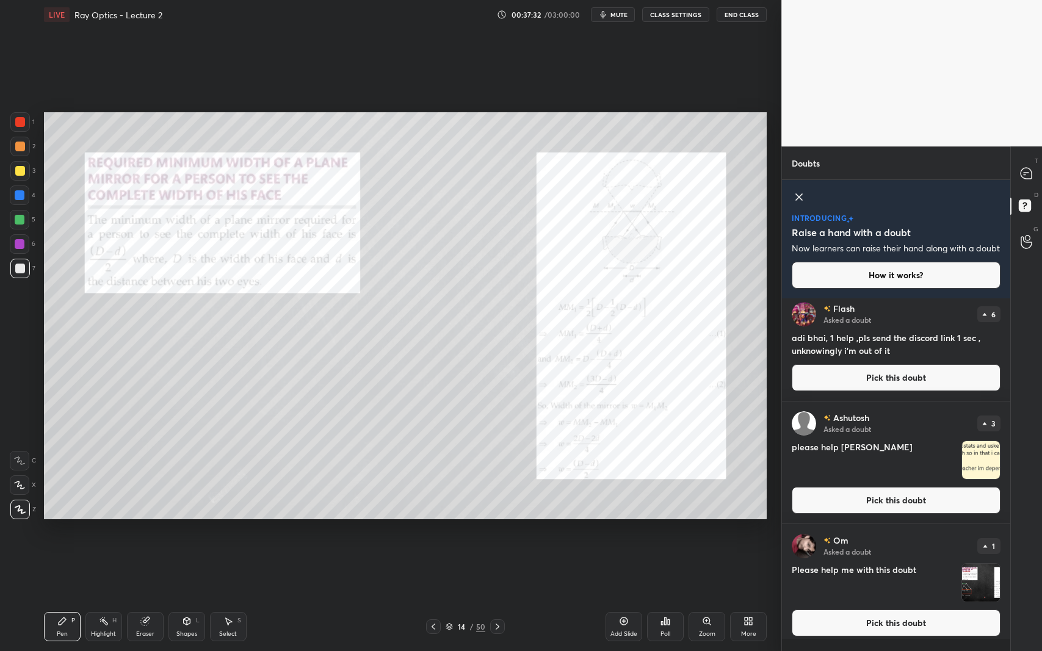
scroll to position [14, 0]
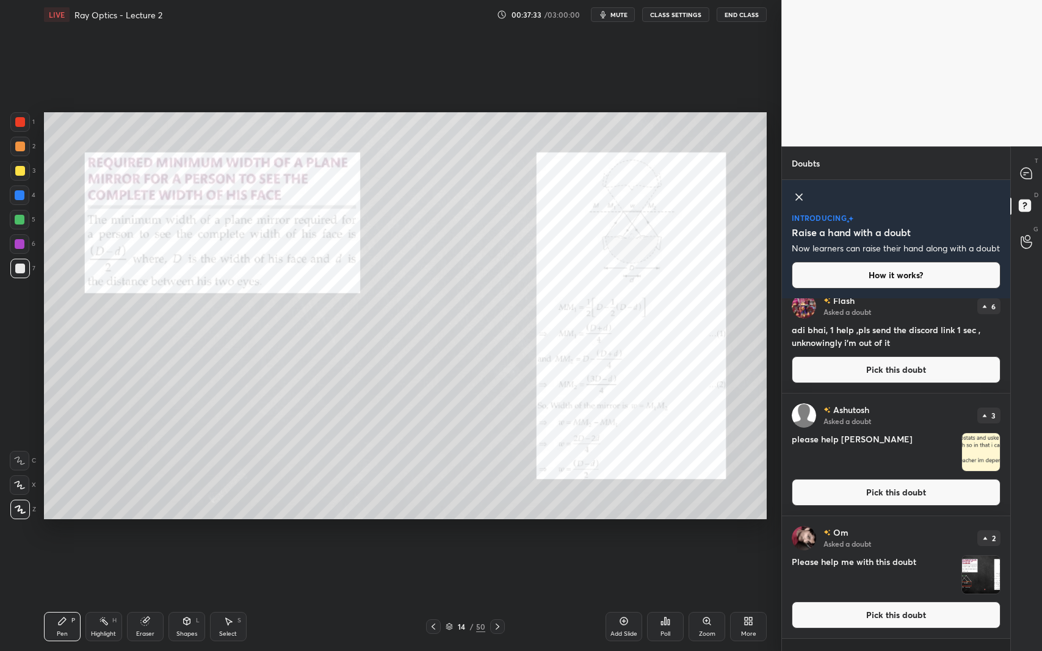
click at [945, 597] on button "Pick this doubt" at bounding box center [896, 615] width 209 height 27
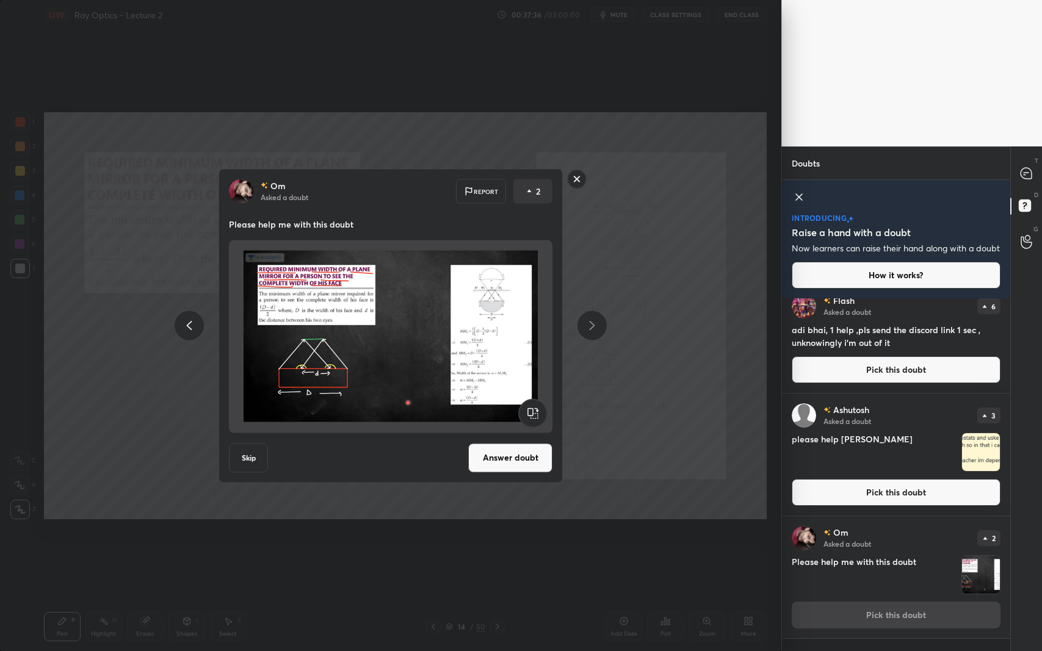
click at [582, 175] on rect at bounding box center [577, 179] width 19 height 19
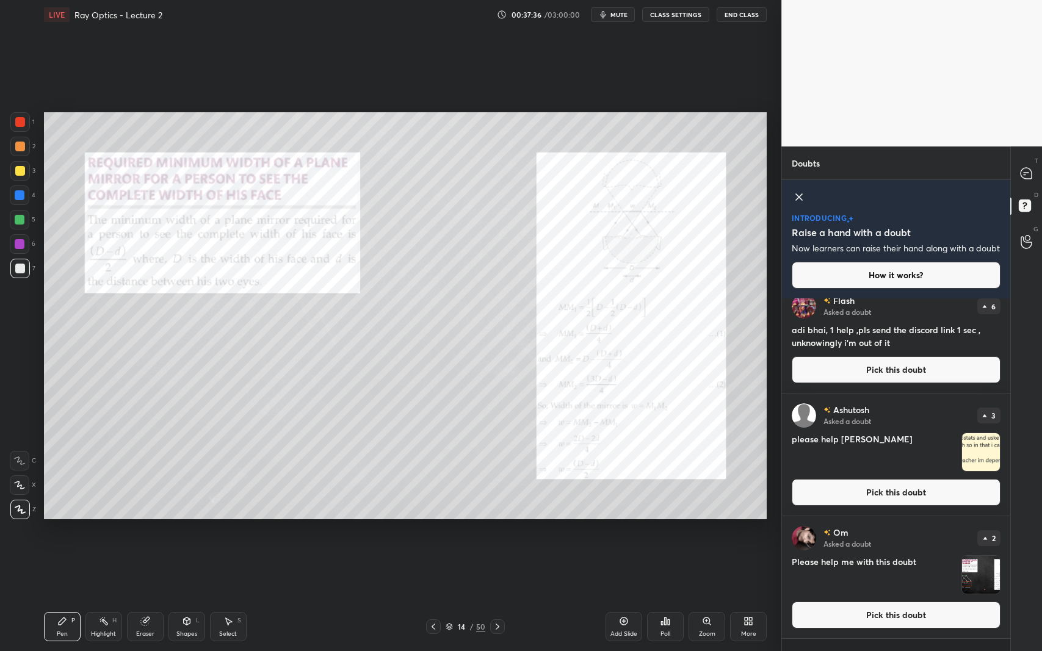
scroll to position [0, 0]
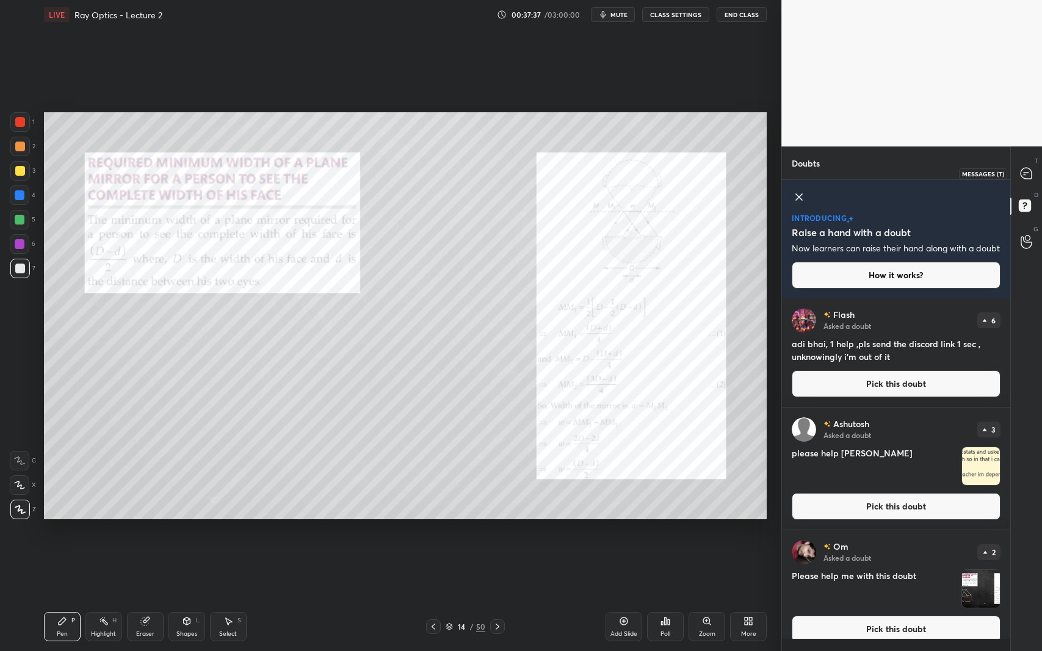
click at [1033, 173] on div at bounding box center [1027, 173] width 24 height 22
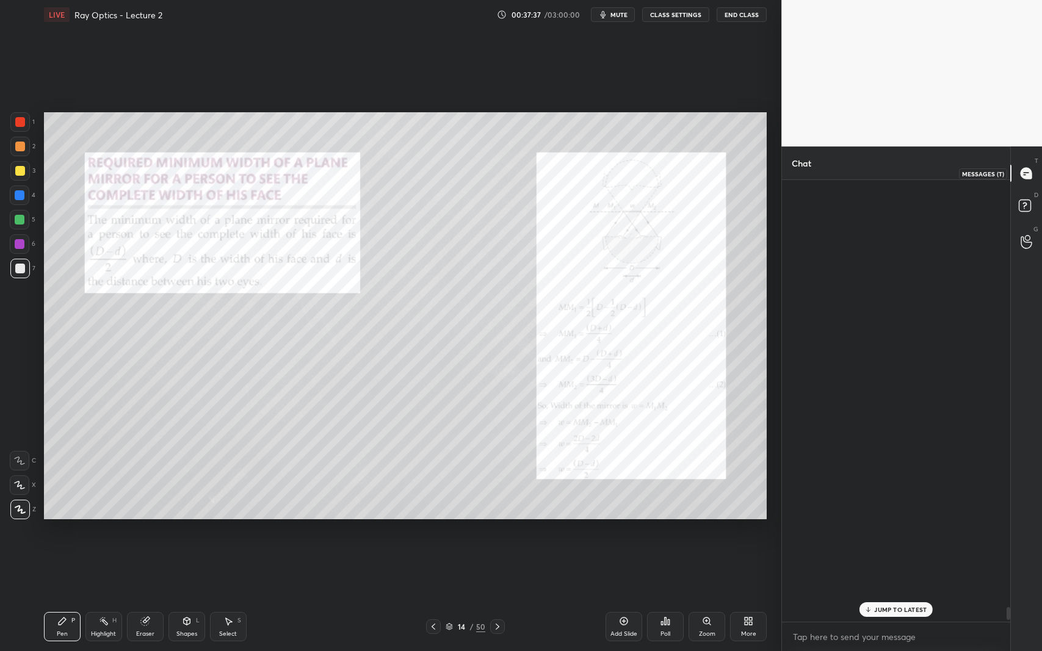
scroll to position [438, 225]
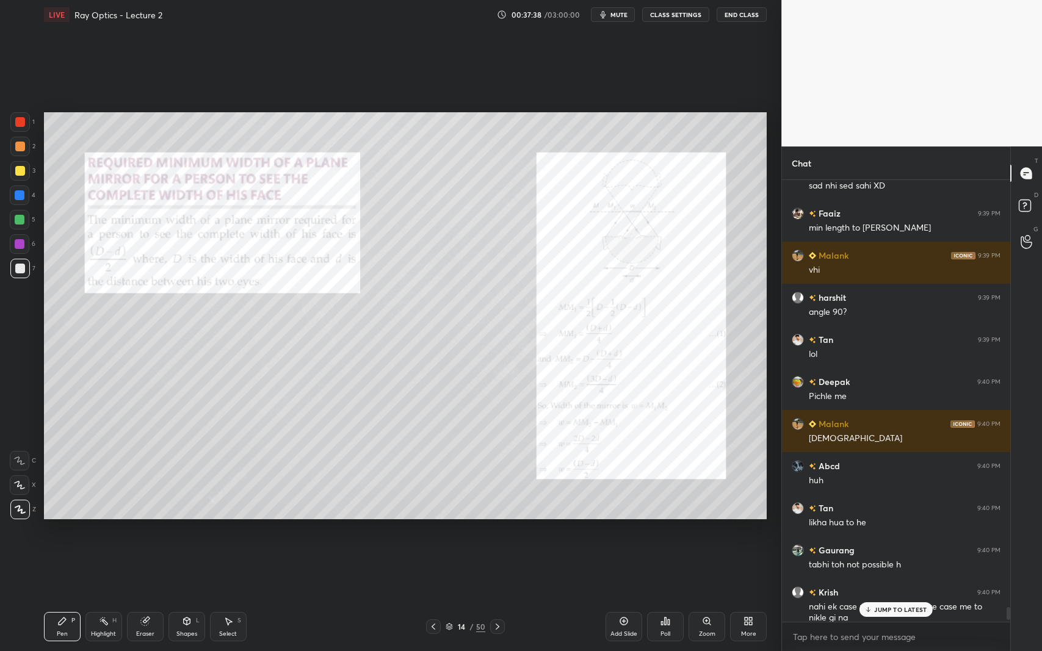
click at [919, 597] on p "JUMP TO LATEST" at bounding box center [900, 609] width 52 height 7
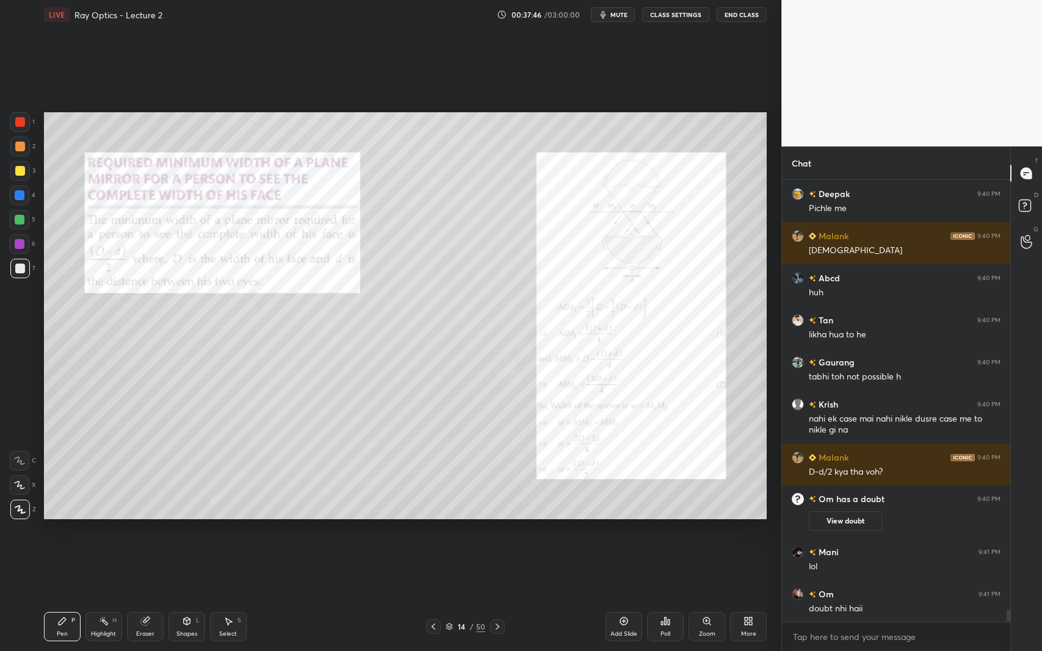
scroll to position [15374, 0]
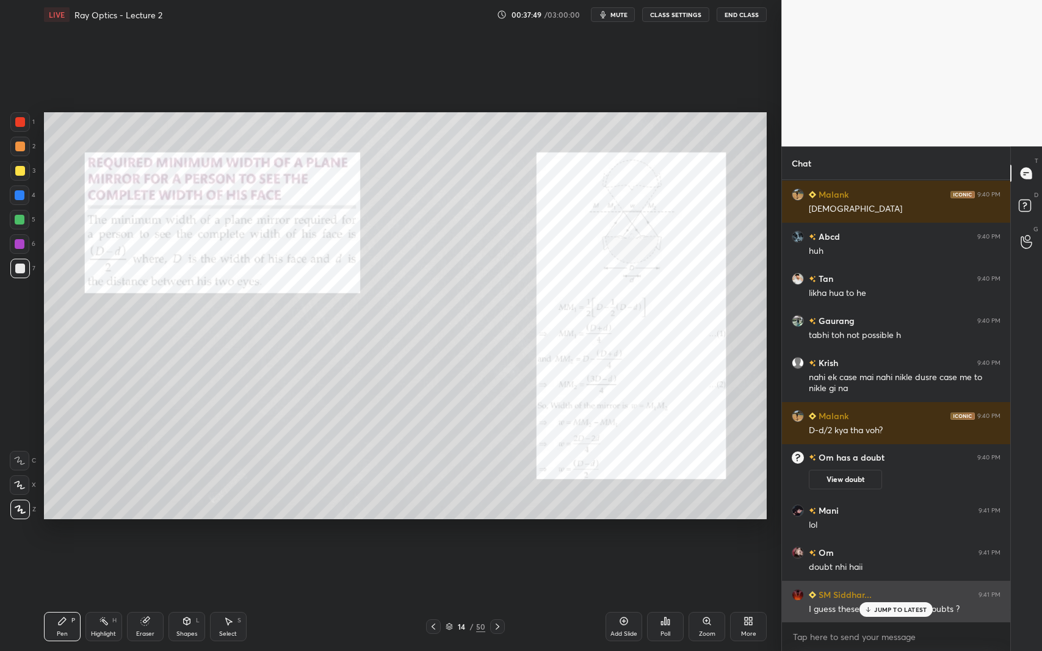
click at [888, 597] on p "JUMP TO LATEST" at bounding box center [900, 609] width 52 height 7
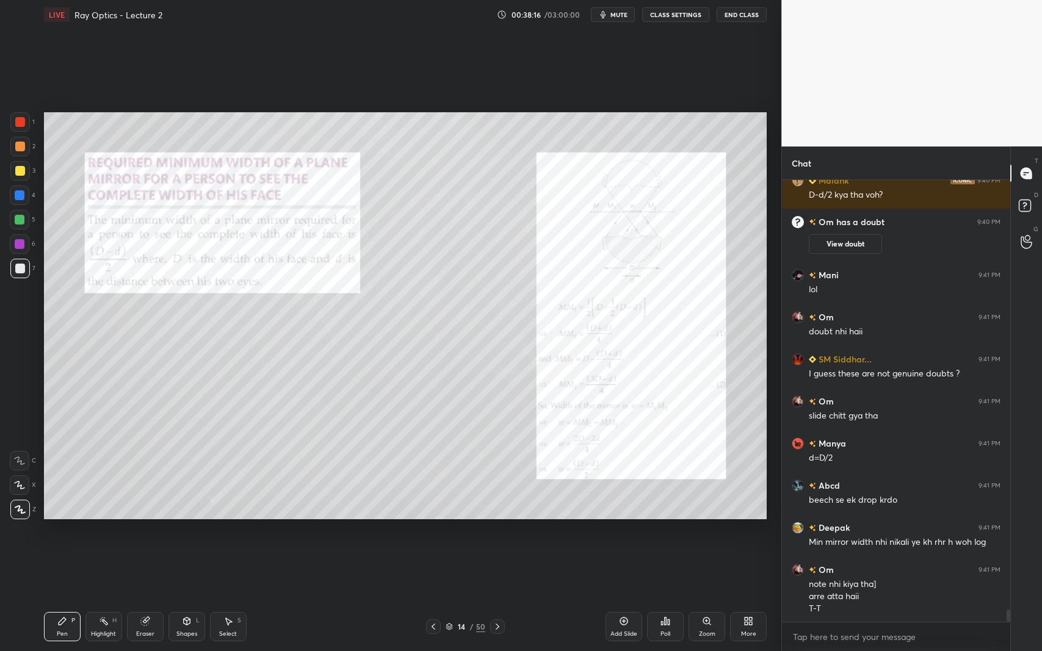
scroll to position [15651, 0]
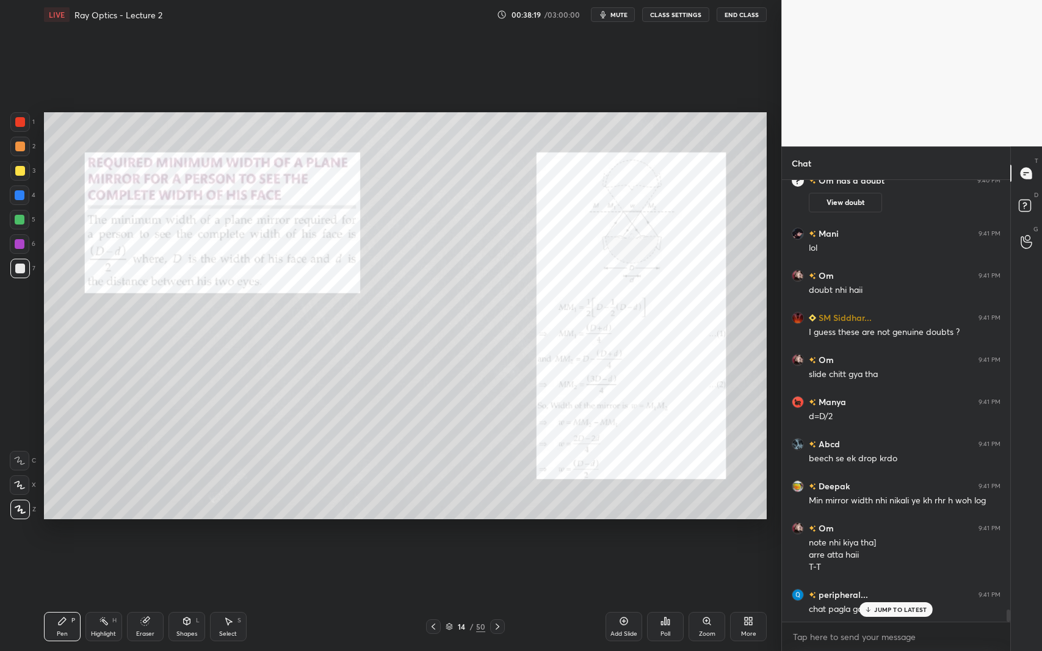
click at [881, 597] on p "JUMP TO LATEST" at bounding box center [900, 609] width 52 height 7
click at [493, 597] on icon at bounding box center [498, 627] width 10 height 10
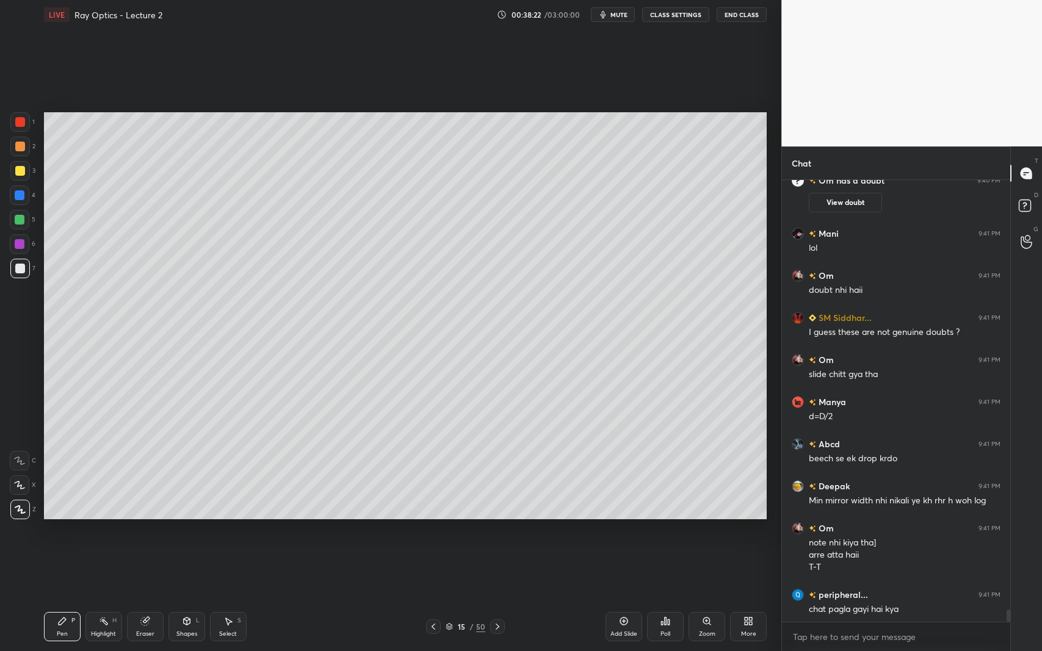
click at [494, 597] on icon at bounding box center [498, 627] width 10 height 10
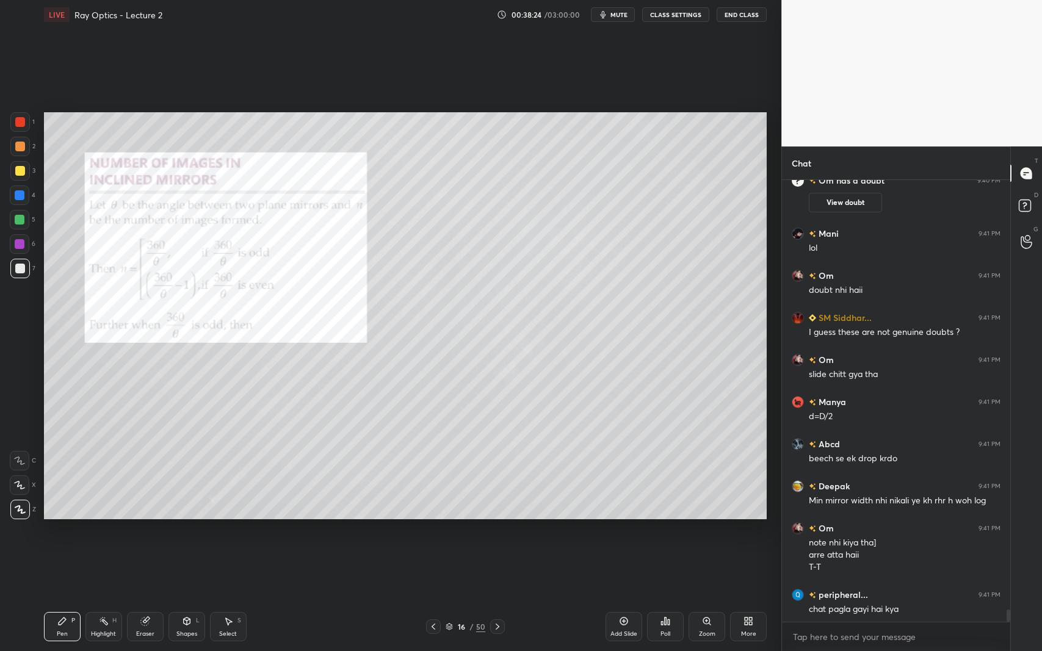
click at [494, 597] on icon at bounding box center [498, 627] width 10 height 10
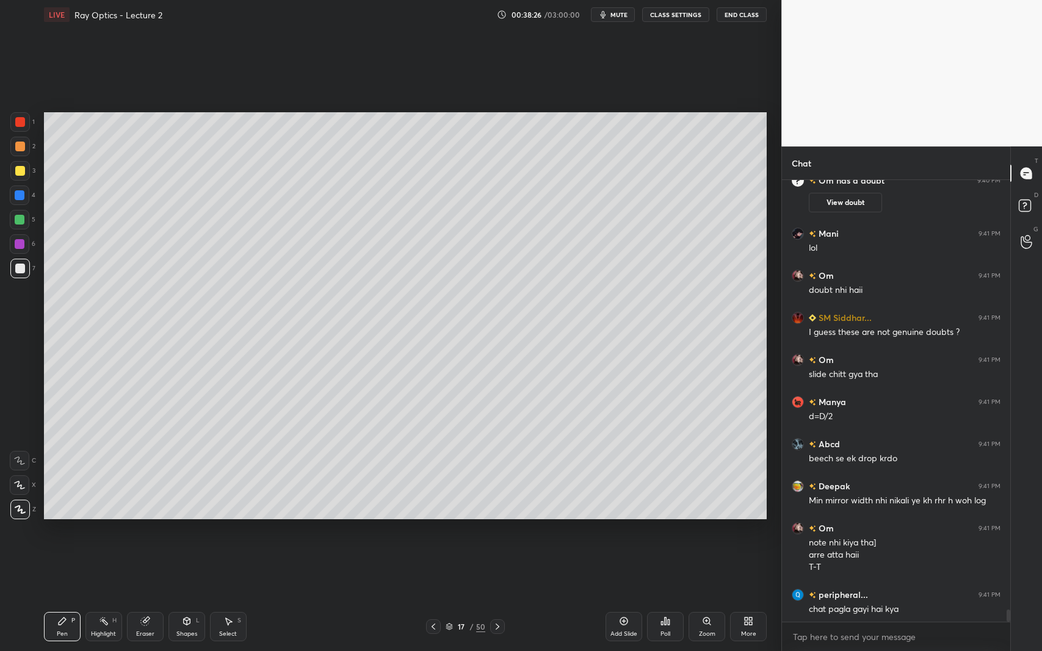
click at [20, 171] on div at bounding box center [20, 171] width 10 height 10
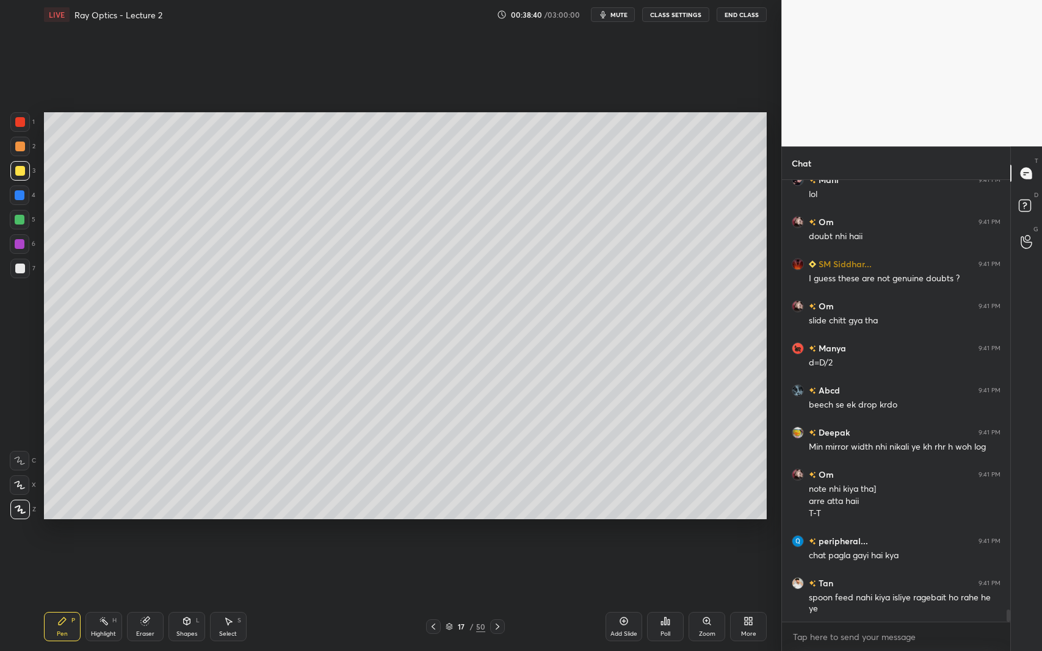
click at [17, 271] on div at bounding box center [20, 269] width 10 height 10
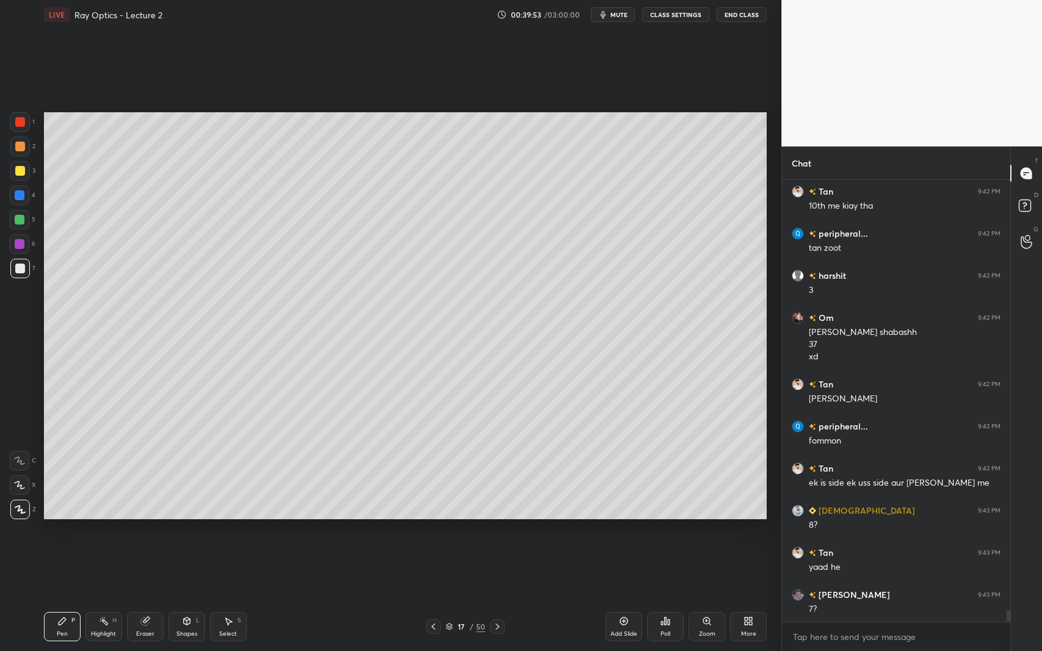
scroll to position [16853, 0]
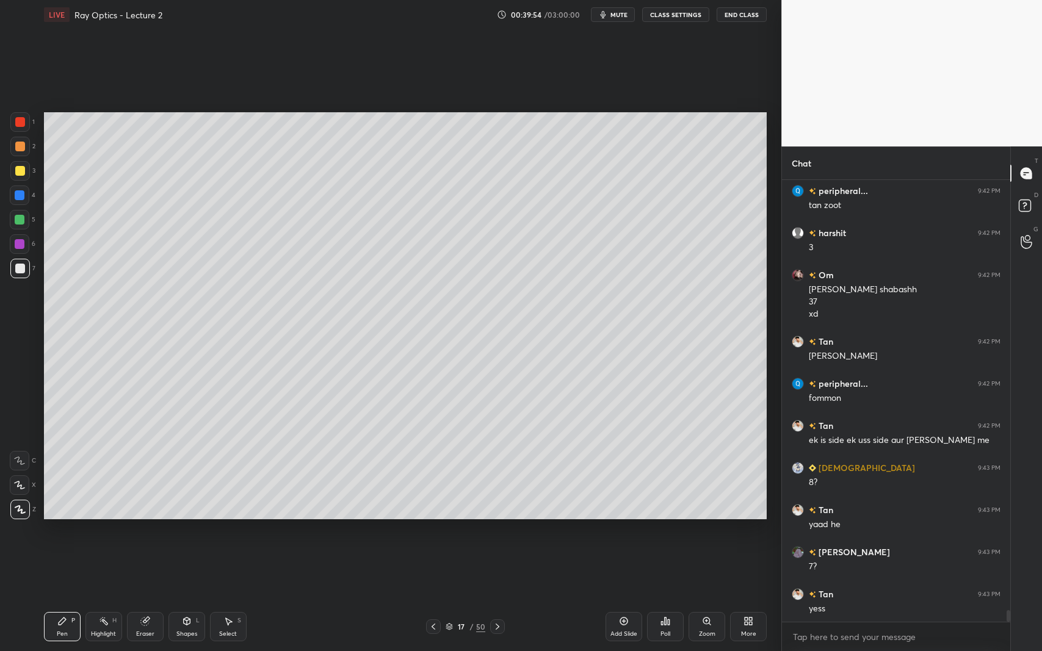
click at [177, 597] on div "Shapes L" at bounding box center [186, 626] width 37 height 29
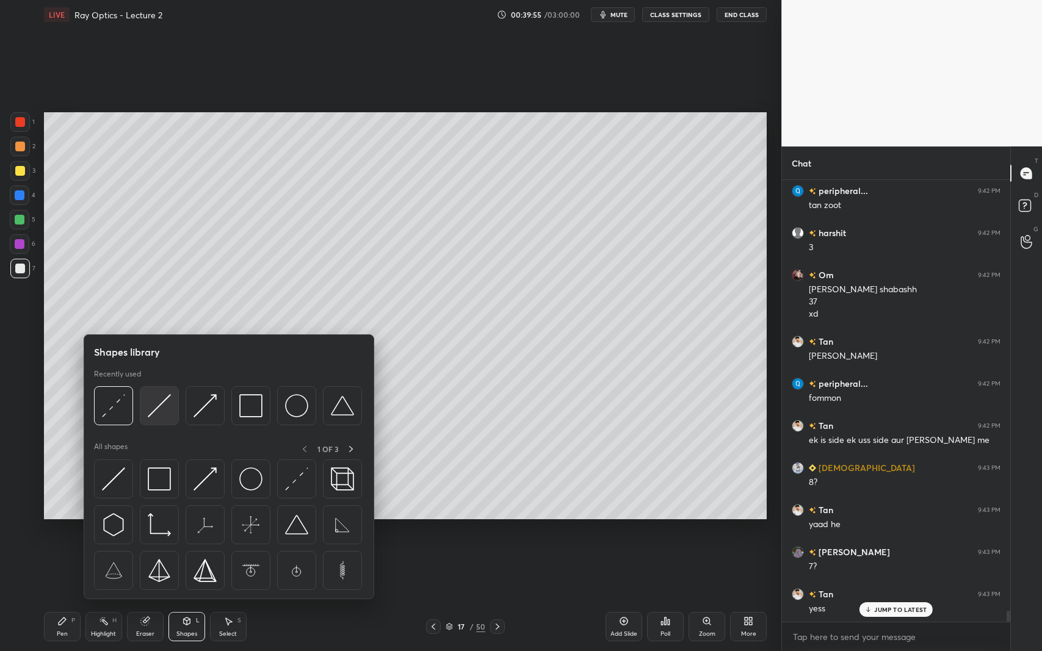
scroll to position [16895, 0]
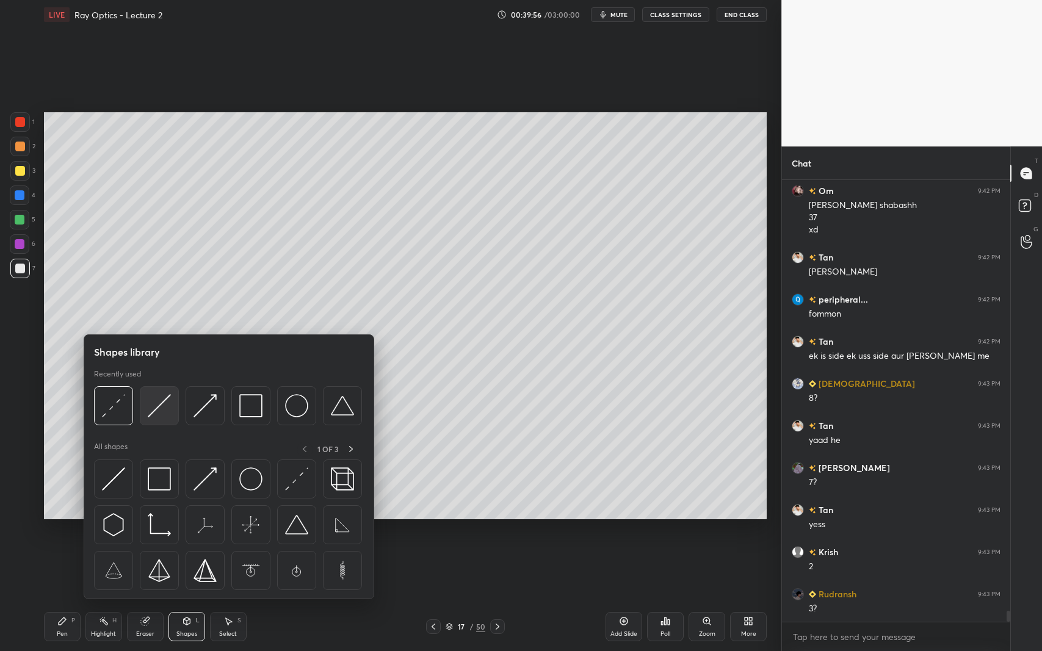
click at [162, 402] on img at bounding box center [159, 405] width 23 height 23
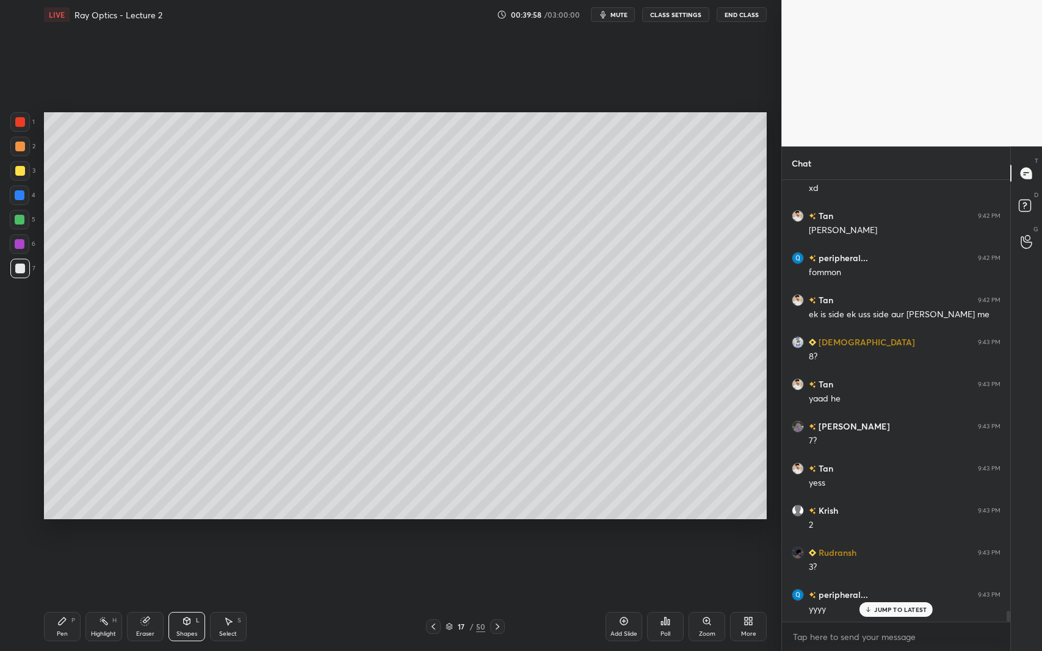
scroll to position [17022, 0]
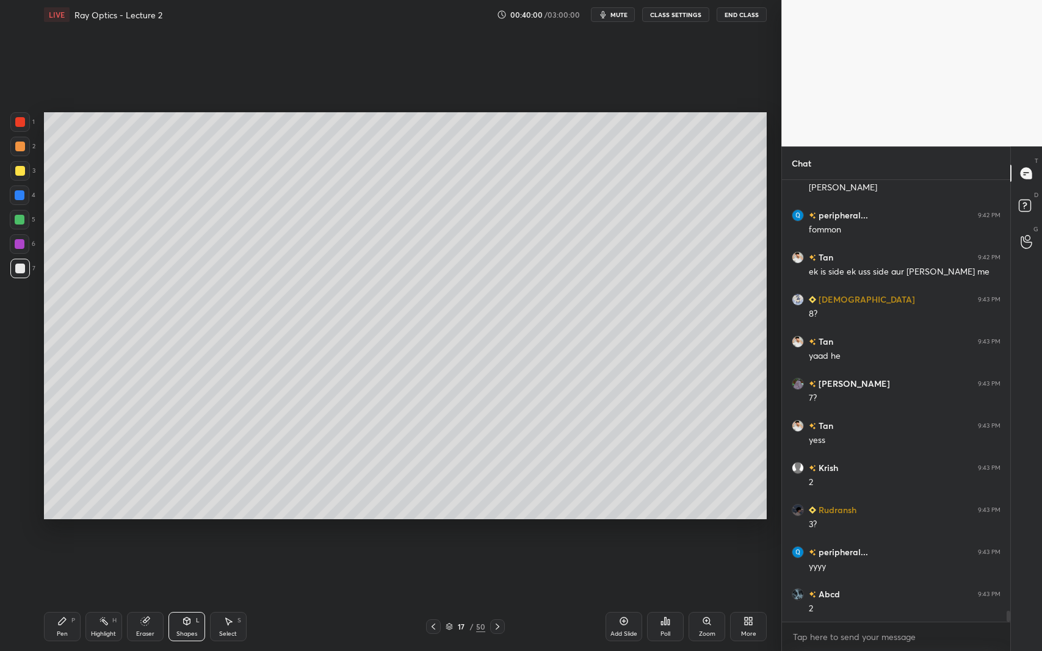
click at [181, 597] on div "Shapes" at bounding box center [186, 634] width 21 height 6
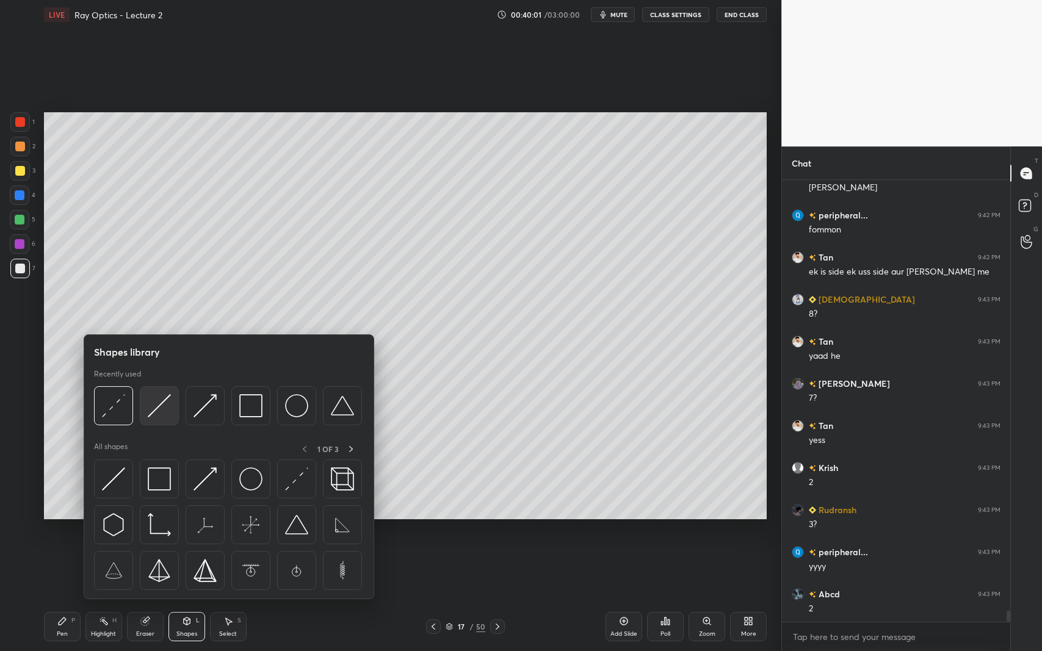
click at [165, 410] on img at bounding box center [159, 405] width 23 height 23
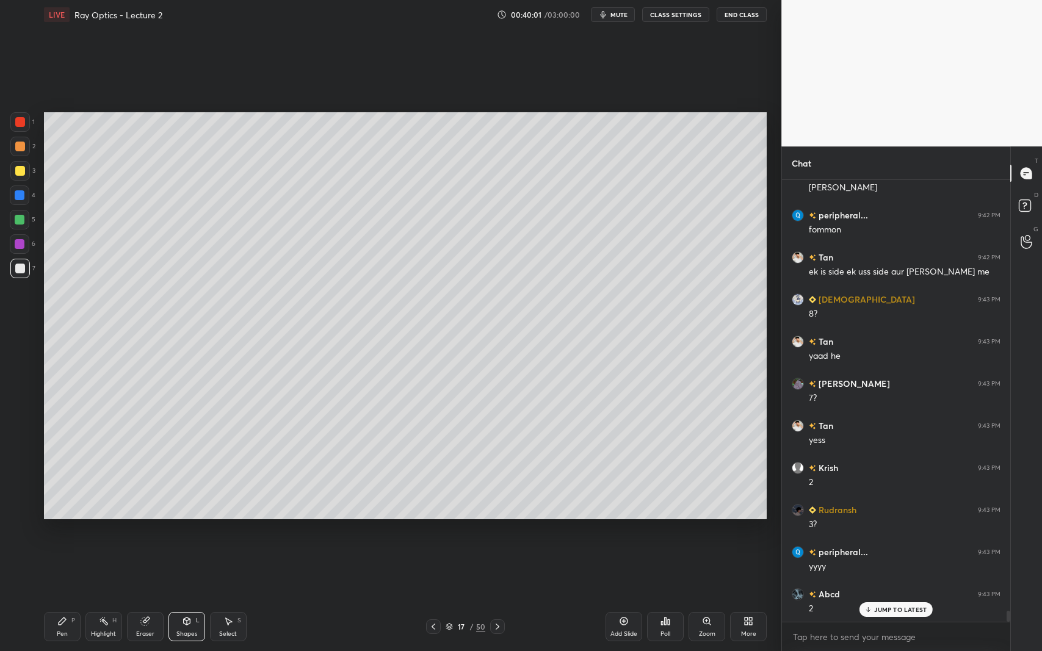
scroll to position [17063, 0]
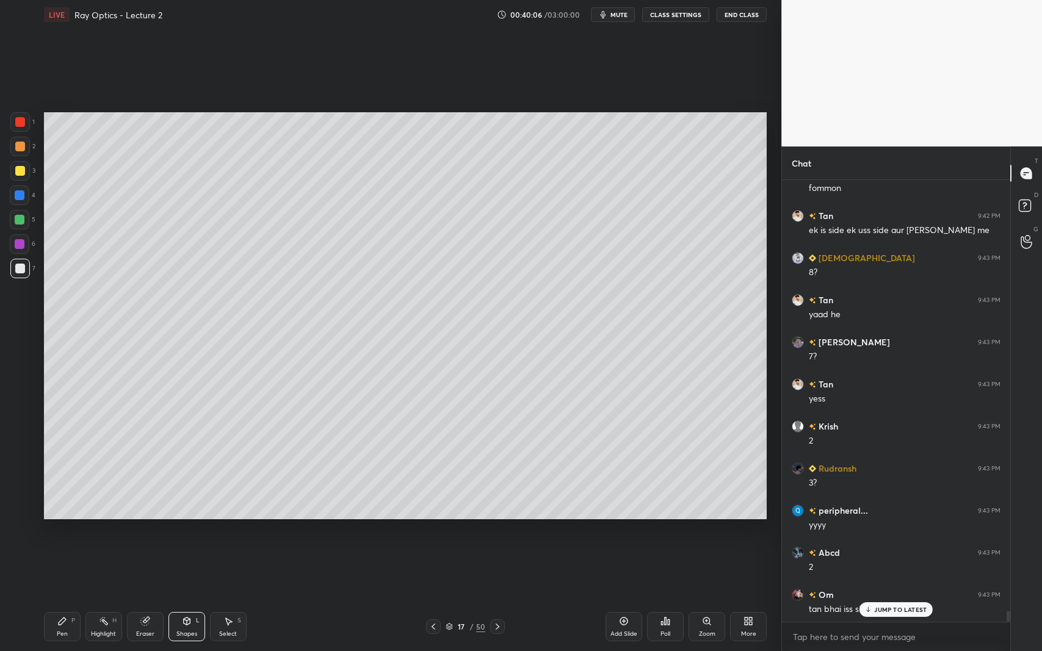
click at [18, 212] on div at bounding box center [20, 220] width 20 height 20
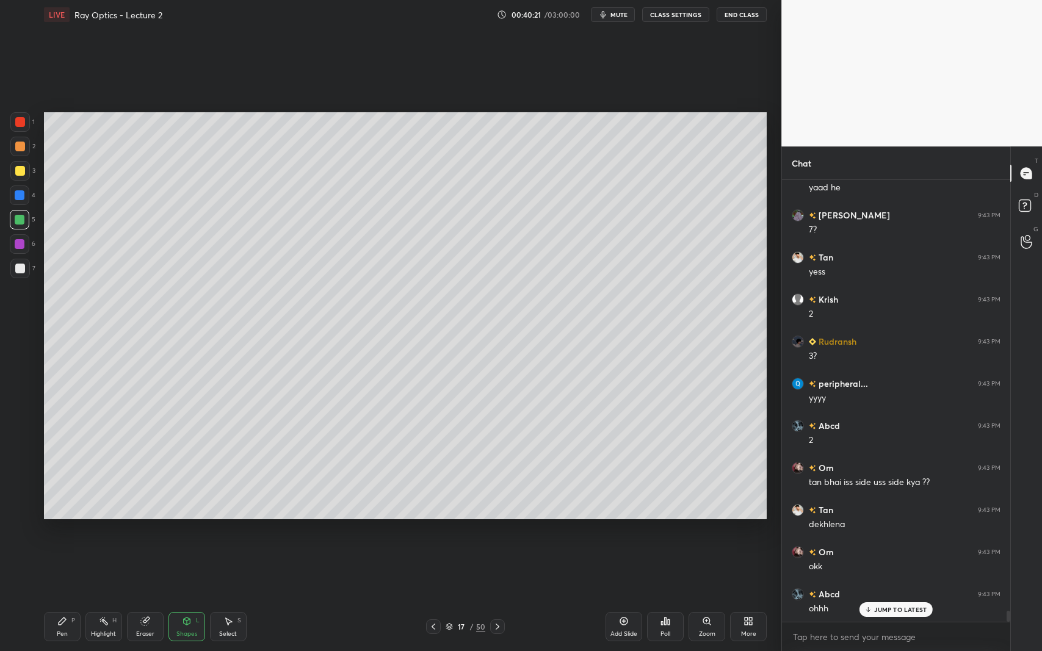
scroll to position [17232, 0]
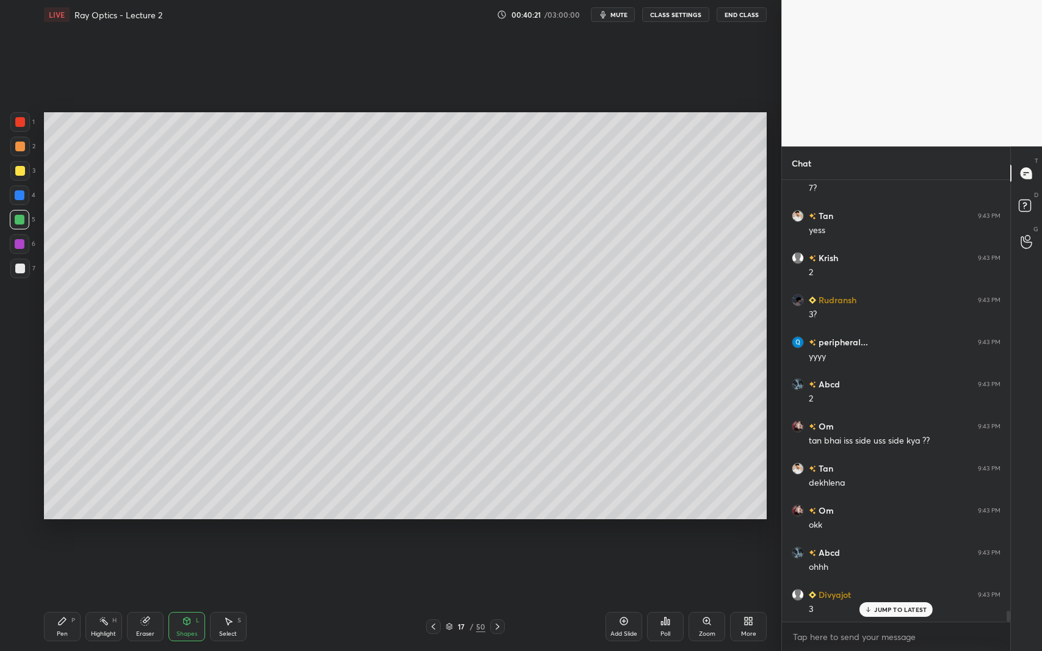
click at [187, 597] on div "Shapes L" at bounding box center [186, 626] width 37 height 29
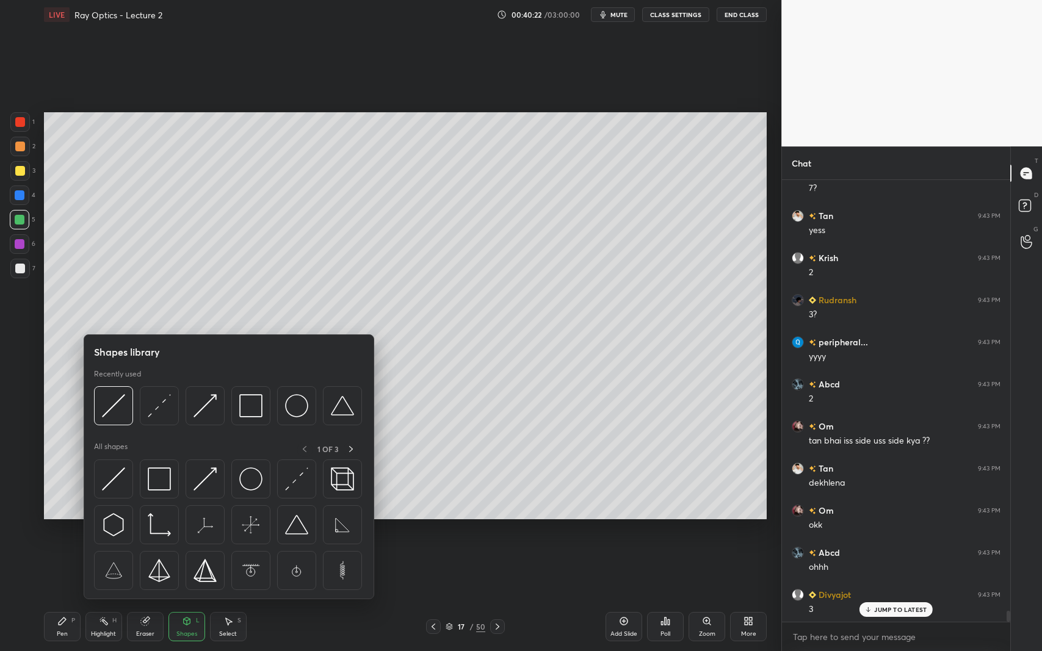
click at [164, 422] on div at bounding box center [159, 405] width 39 height 39
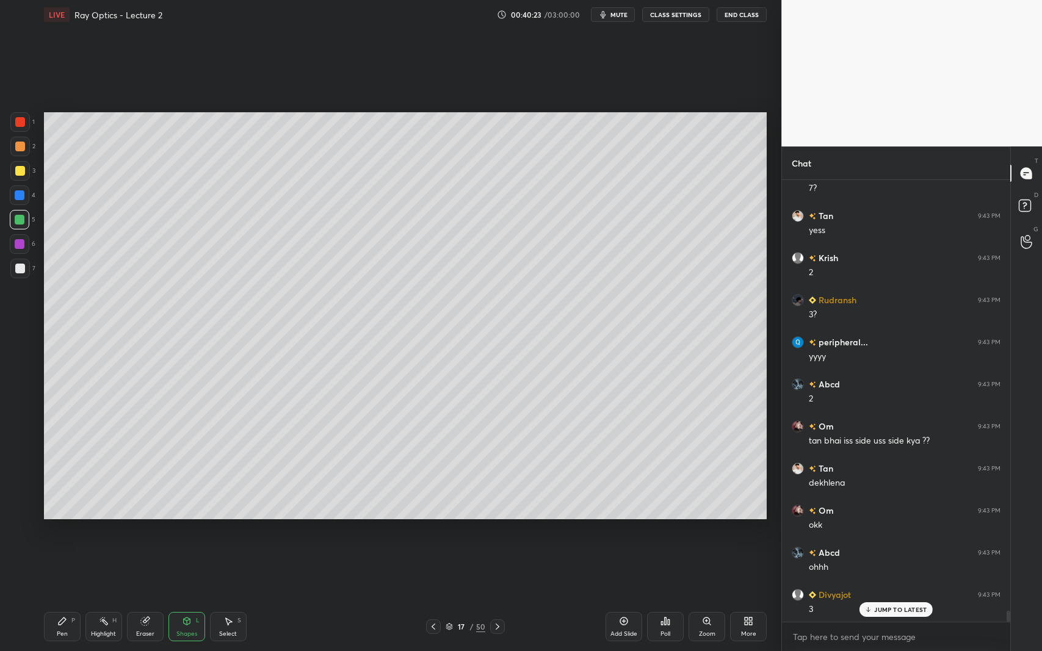
click at [18, 269] on div at bounding box center [20, 269] width 10 height 10
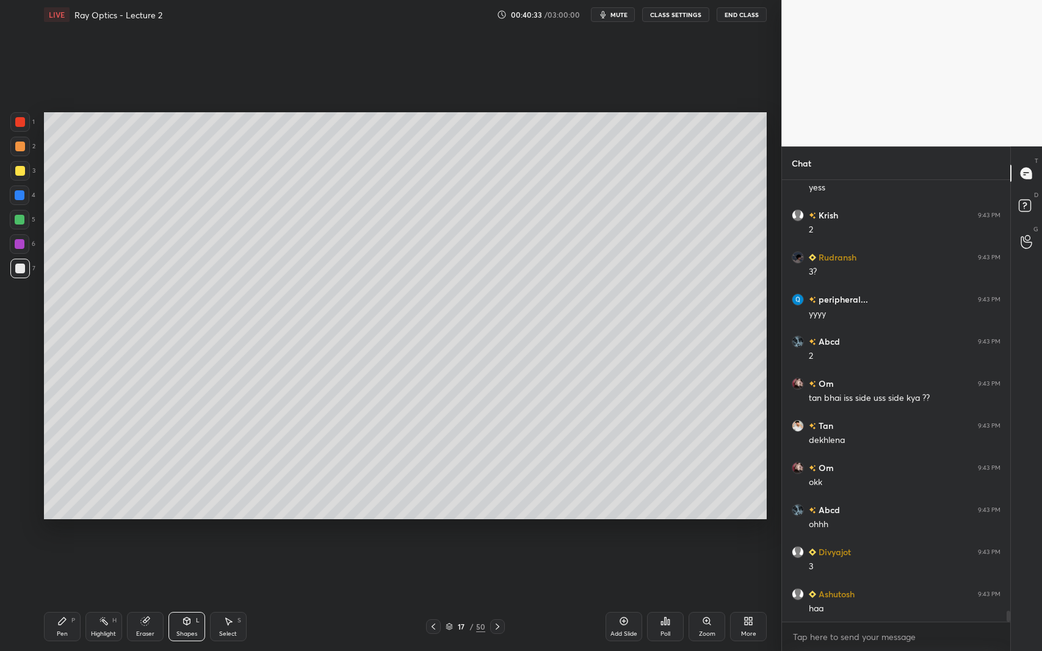
scroll to position [17316, 0]
click at [73, 597] on div "Pen P" at bounding box center [62, 626] width 37 height 29
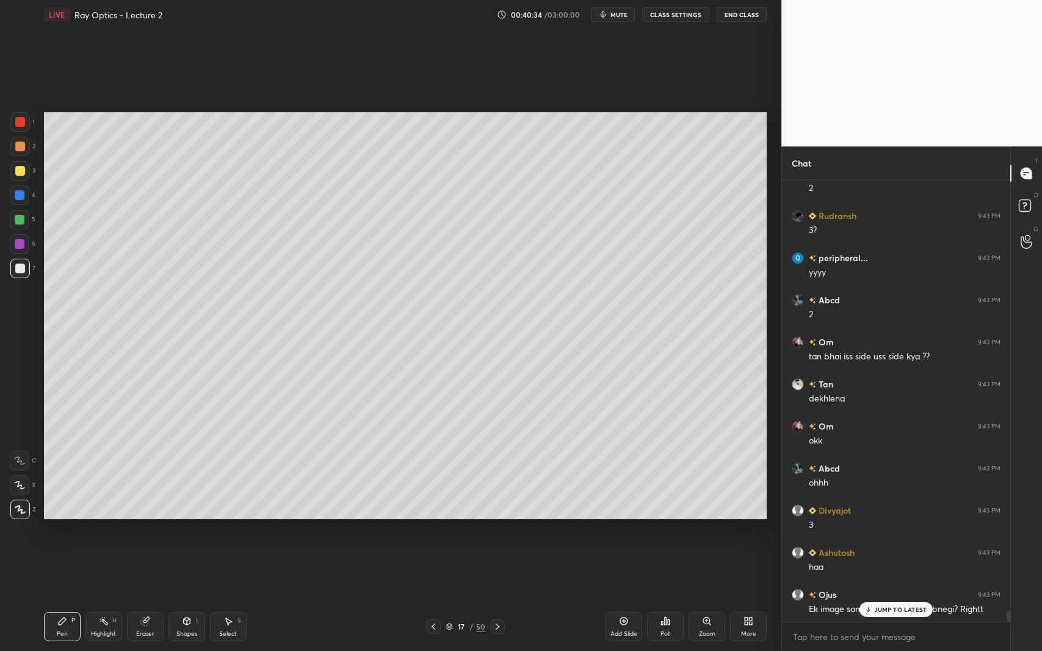
click at [21, 225] on div at bounding box center [20, 220] width 20 height 20
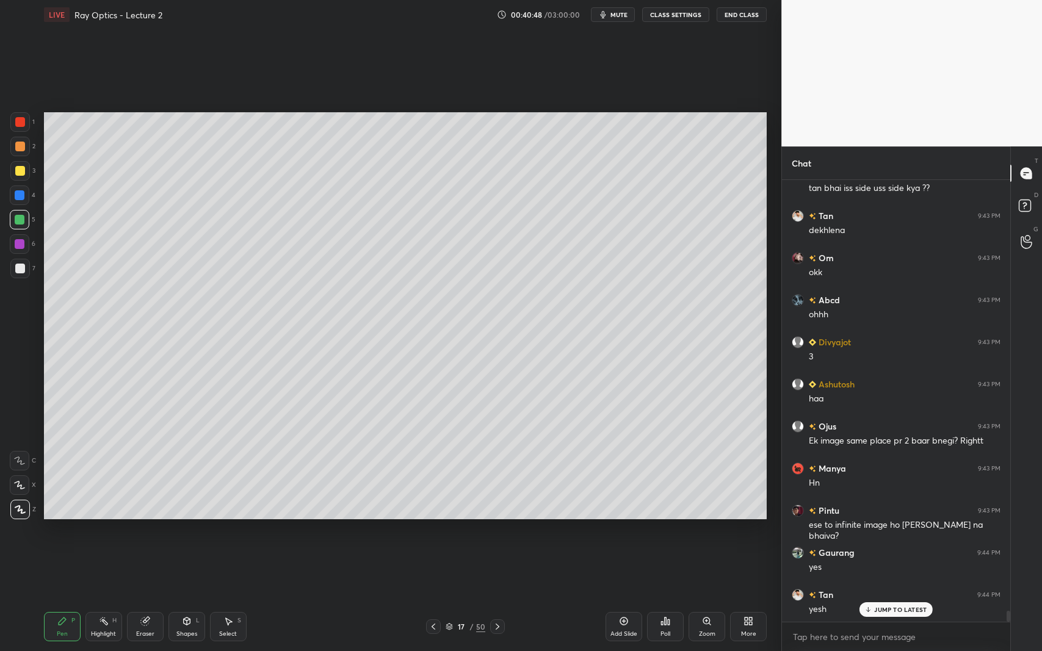
scroll to position [17527, 0]
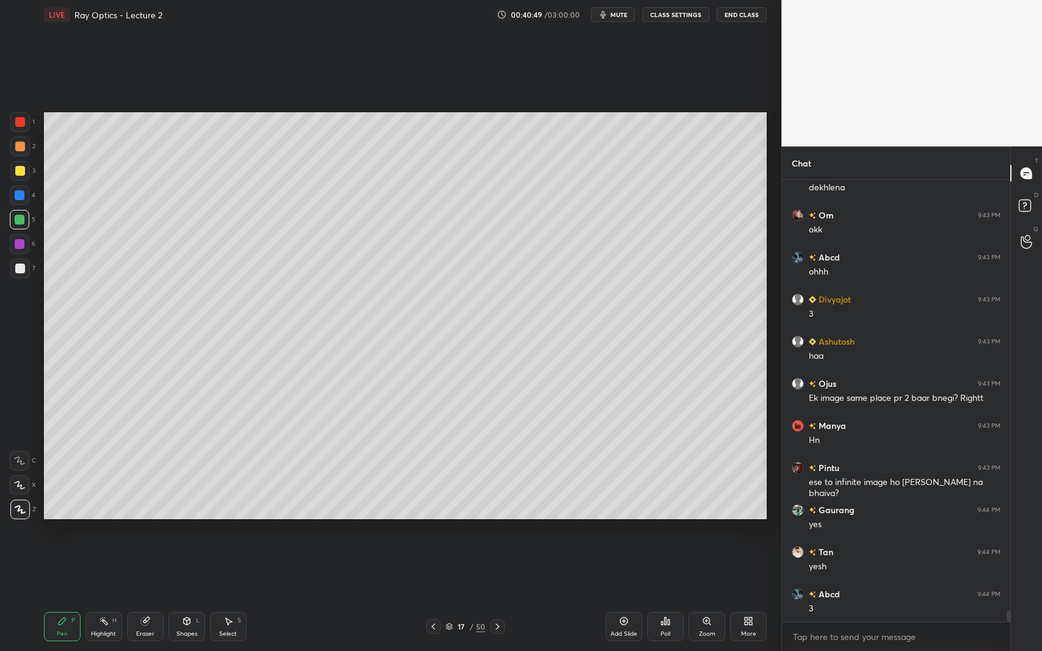
click at [184, 597] on div "Shapes" at bounding box center [186, 634] width 21 height 6
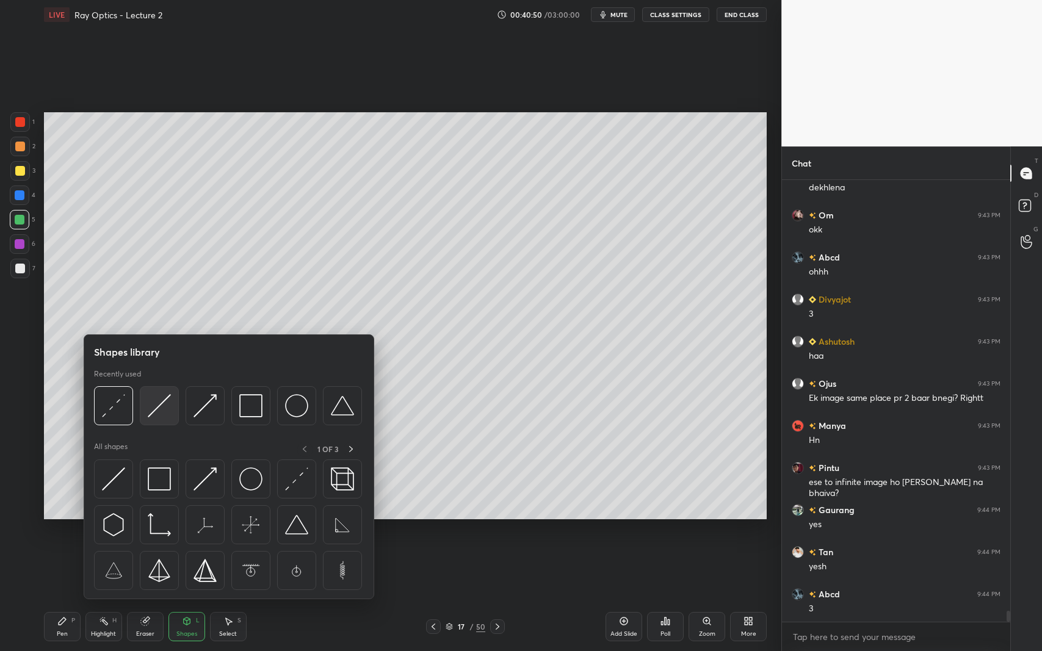
click at [161, 411] on img at bounding box center [159, 405] width 23 height 23
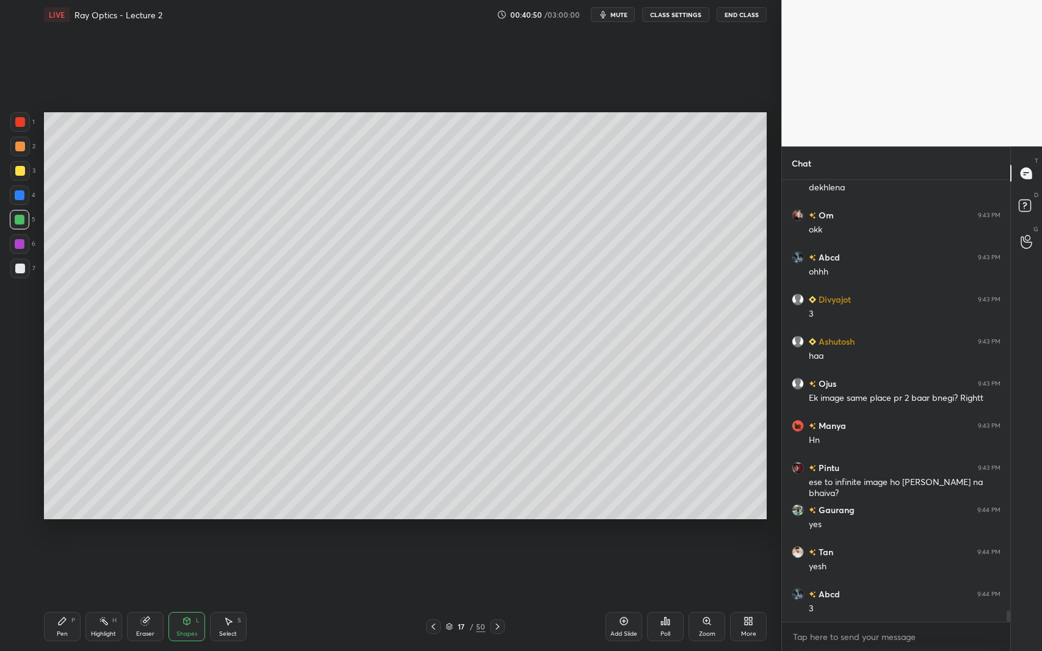
scroll to position [17569, 0]
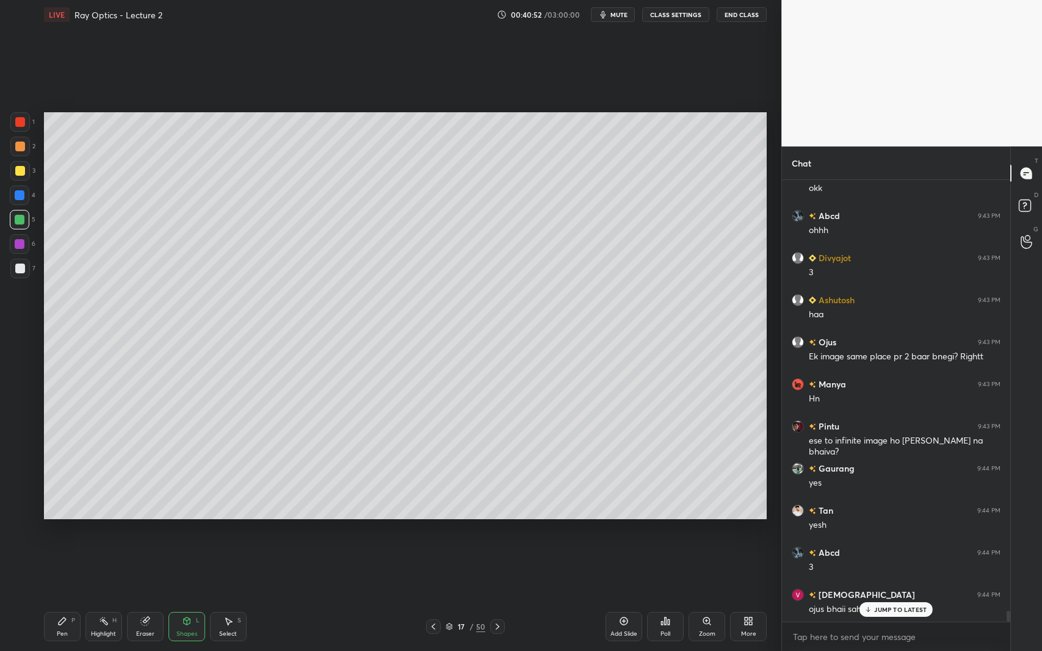
click at [14, 242] on div at bounding box center [20, 244] width 20 height 20
click at [56, 597] on div "Pen P" at bounding box center [62, 626] width 37 height 29
click at [881, 597] on p "JUMP TO LATEST" at bounding box center [900, 609] width 52 height 7
click at [183, 597] on div "Shapes L" at bounding box center [186, 626] width 37 height 29
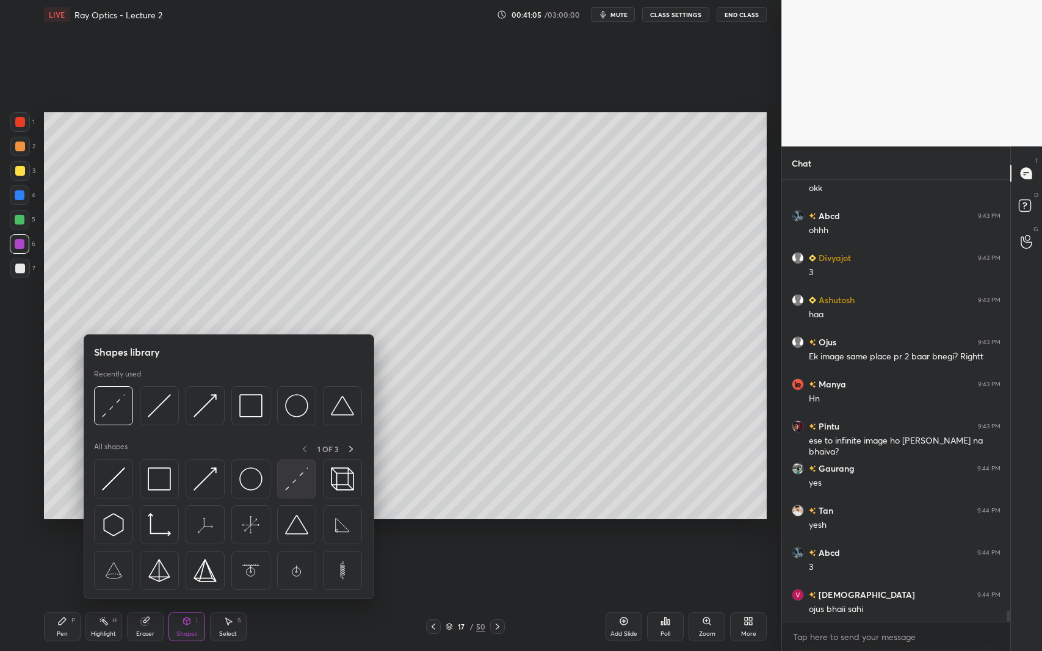
click at [285, 472] on img at bounding box center [296, 479] width 23 height 23
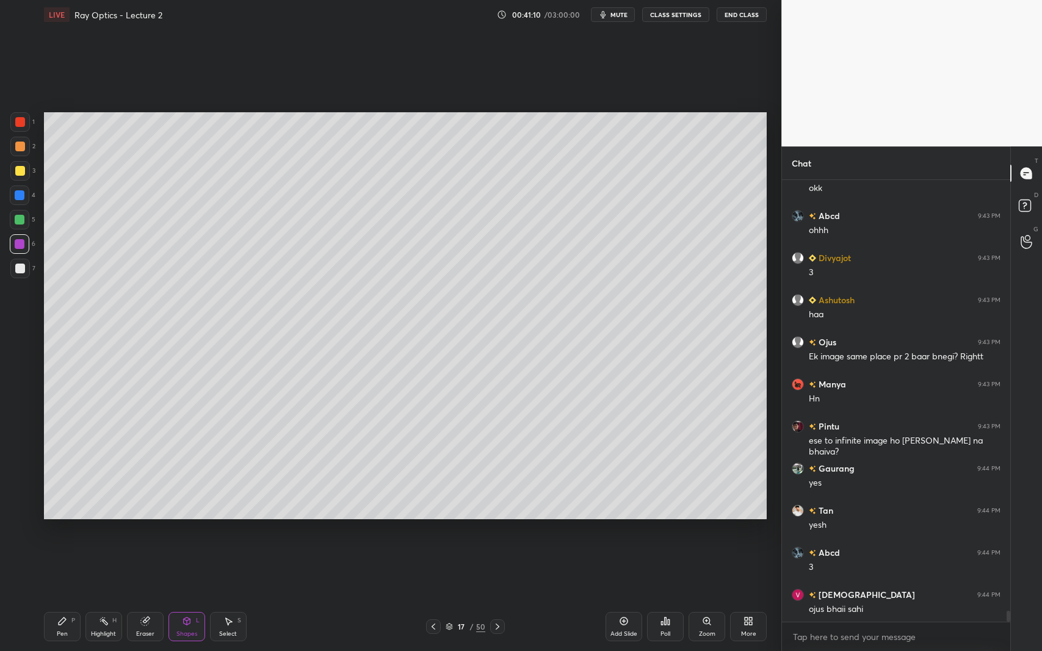
scroll to position [17612, 0]
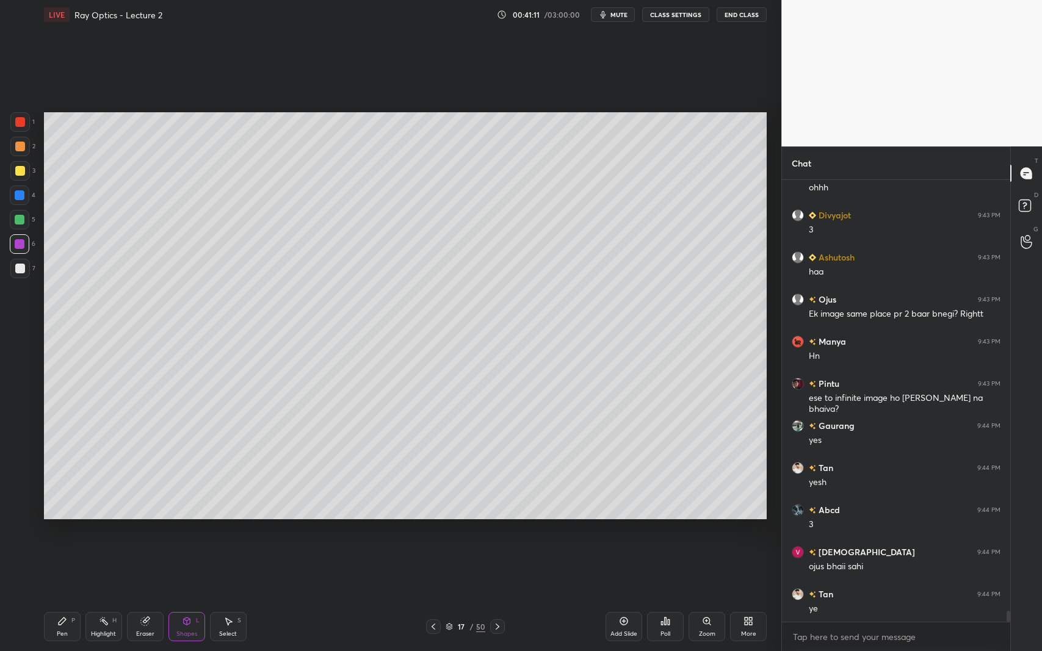
click at [60, 597] on icon at bounding box center [62, 621] width 7 height 7
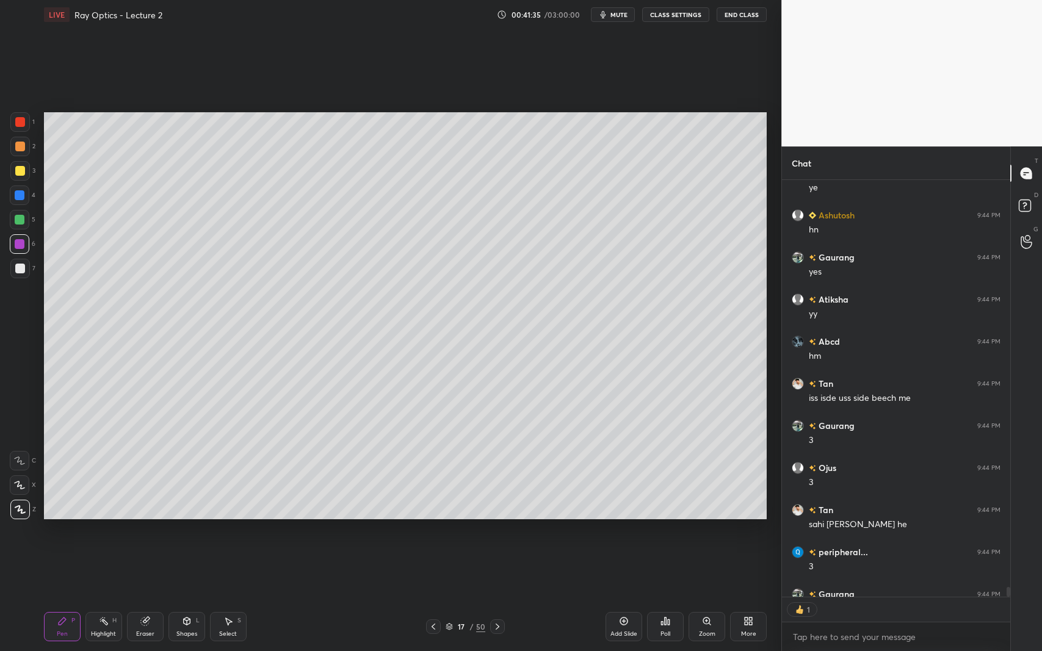
scroll to position [5, 4]
click at [26, 271] on div at bounding box center [20, 269] width 20 height 20
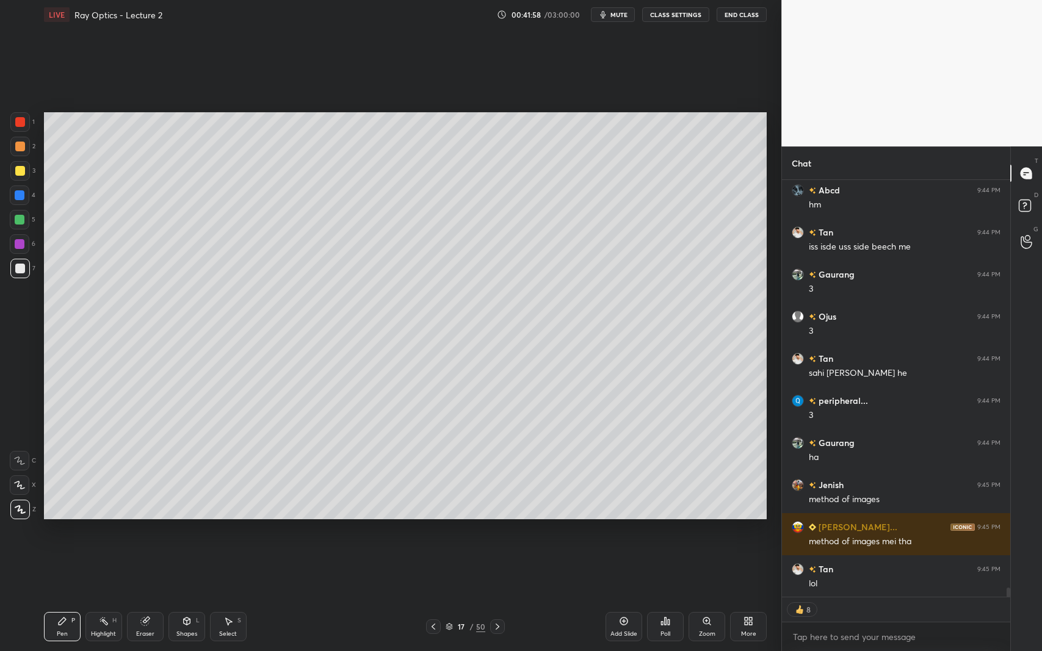
scroll to position [18226, 0]
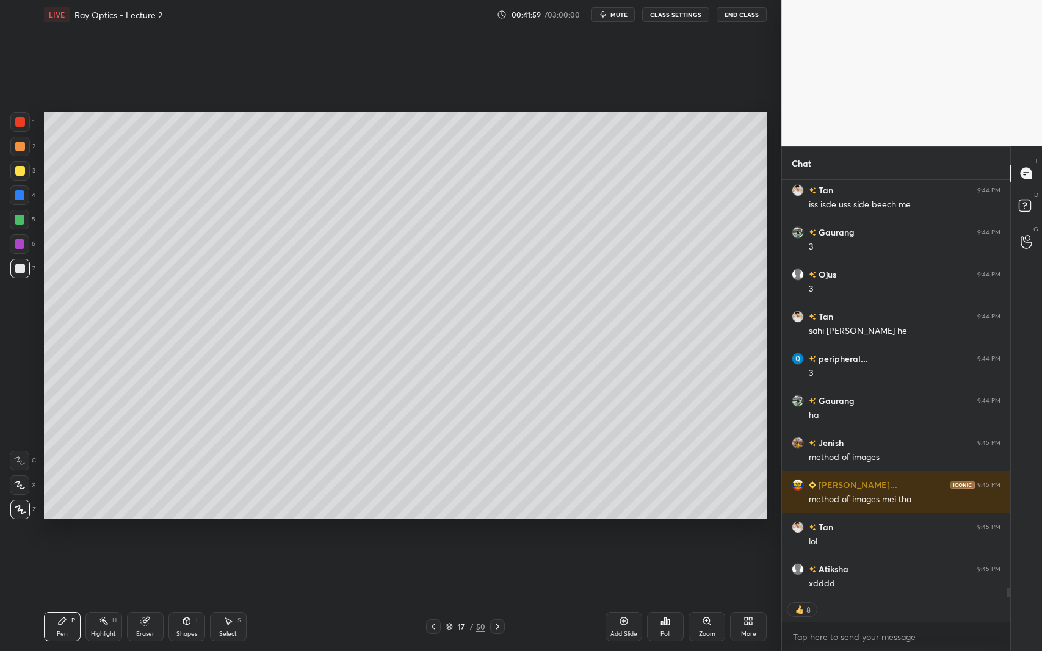
click at [220, 597] on div "Select S" at bounding box center [228, 626] width 37 height 29
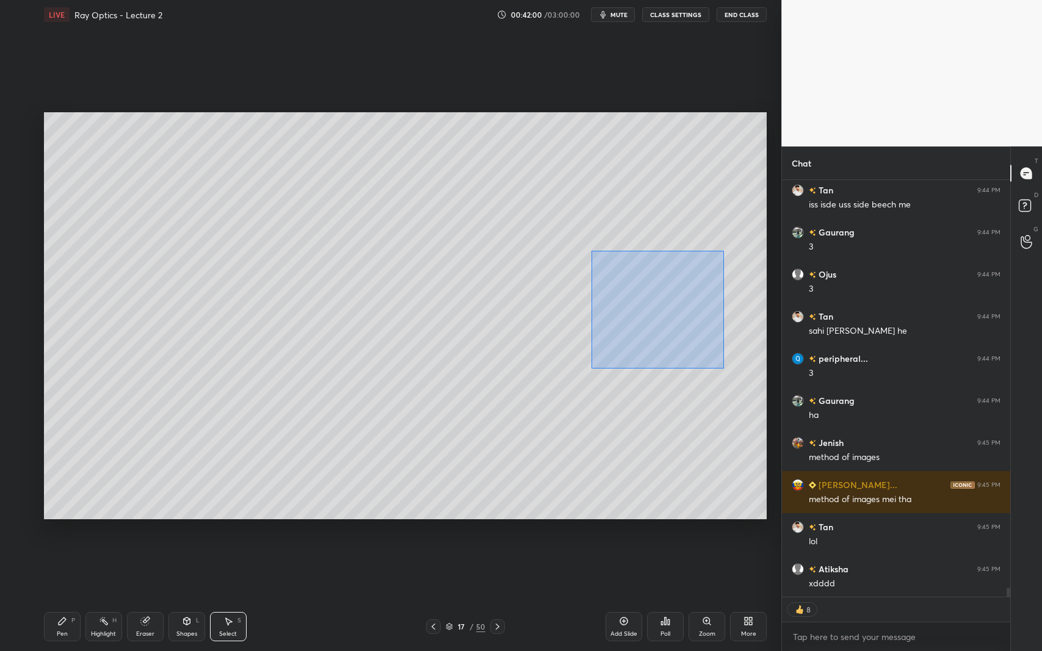
scroll to position [18201, 0]
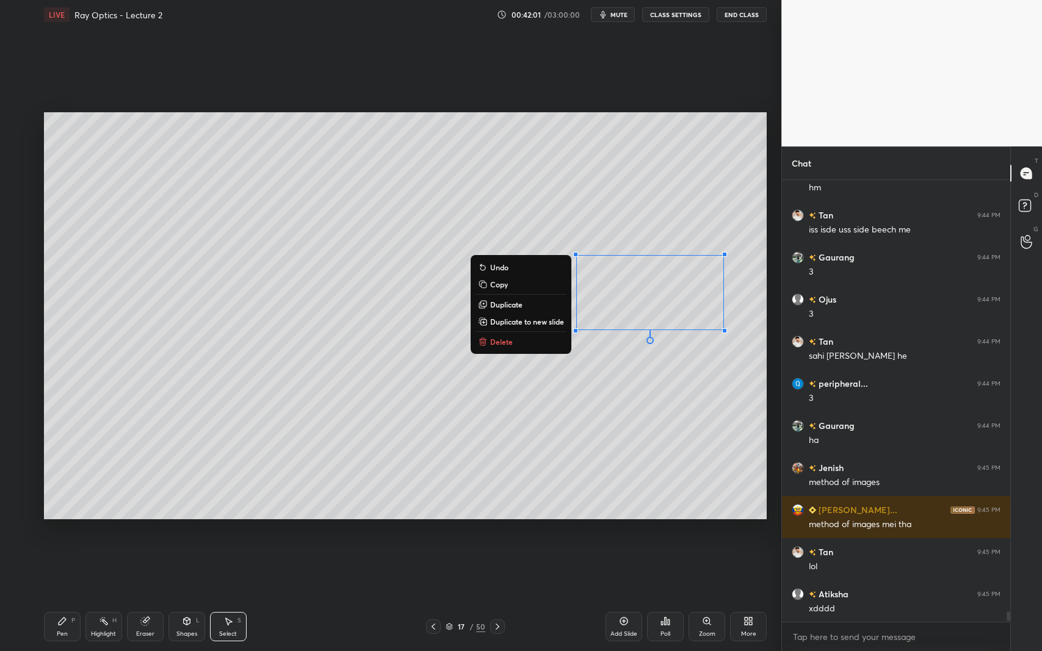
click at [552, 341] on button "Delete" at bounding box center [521, 342] width 91 height 15
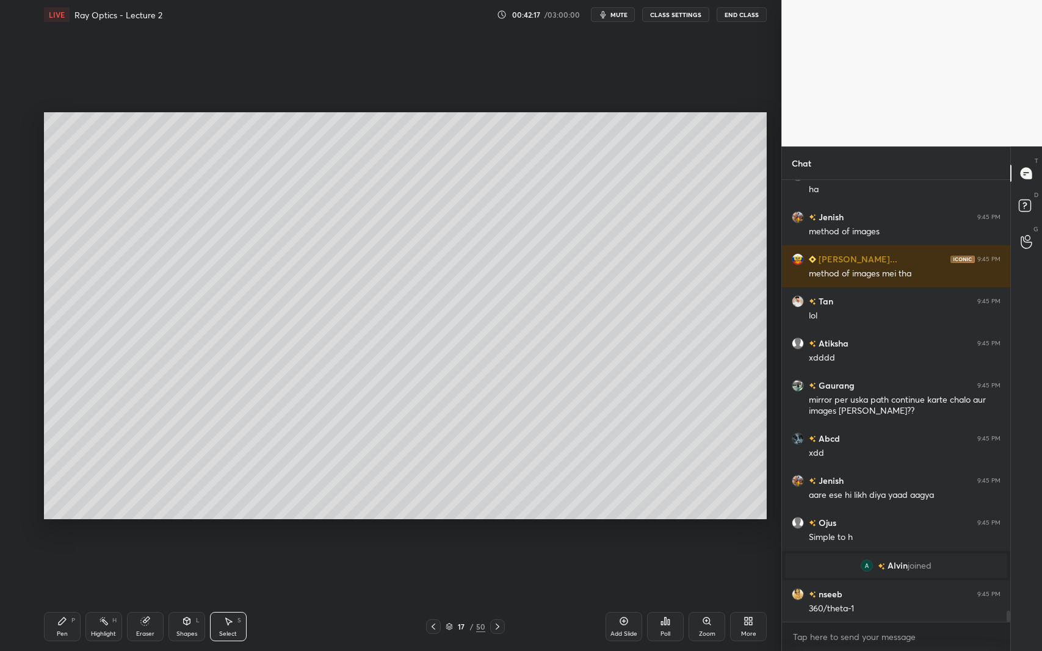
scroll to position [17262, 0]
click at [620, 597] on div "Add Slide" at bounding box center [624, 626] width 37 height 29
click at [189, 597] on icon at bounding box center [187, 621] width 7 height 7
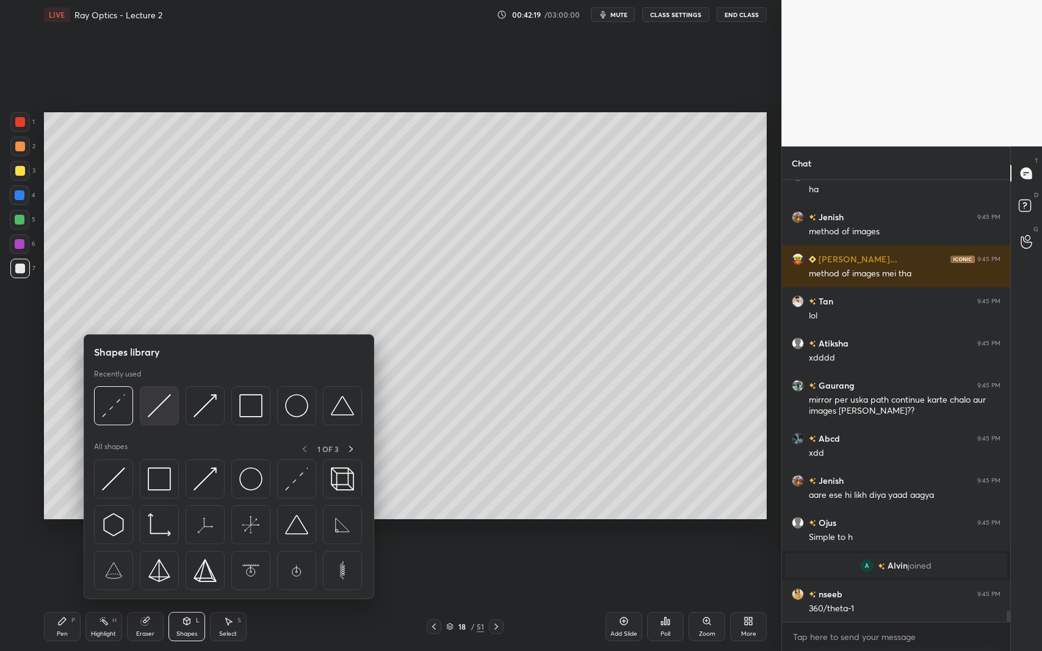
click at [162, 407] on img at bounding box center [159, 405] width 23 height 23
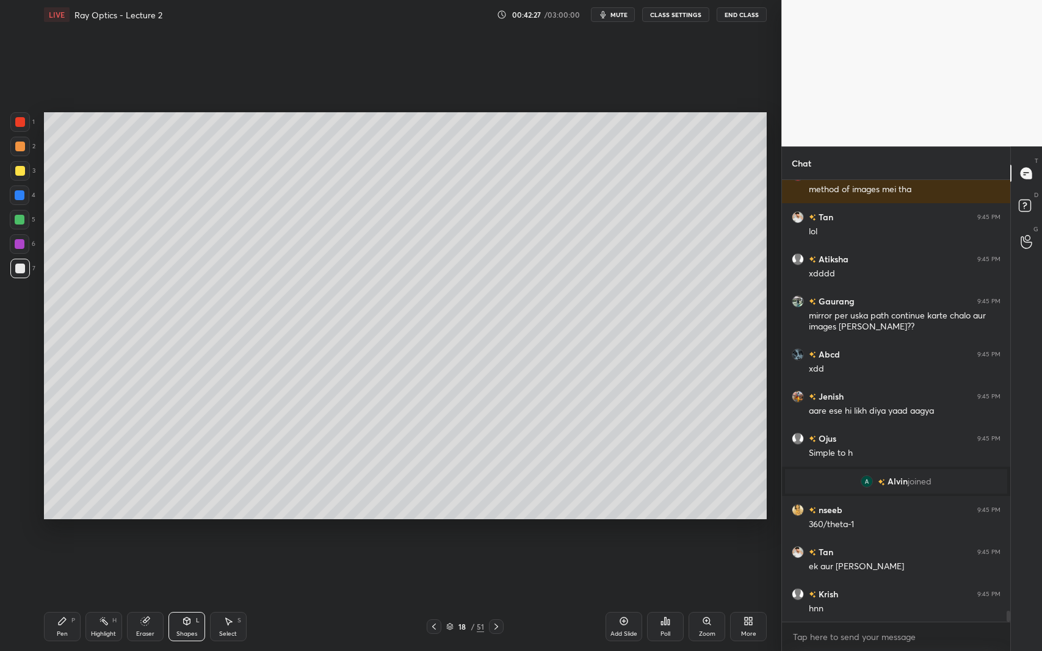
scroll to position [17388, 0]
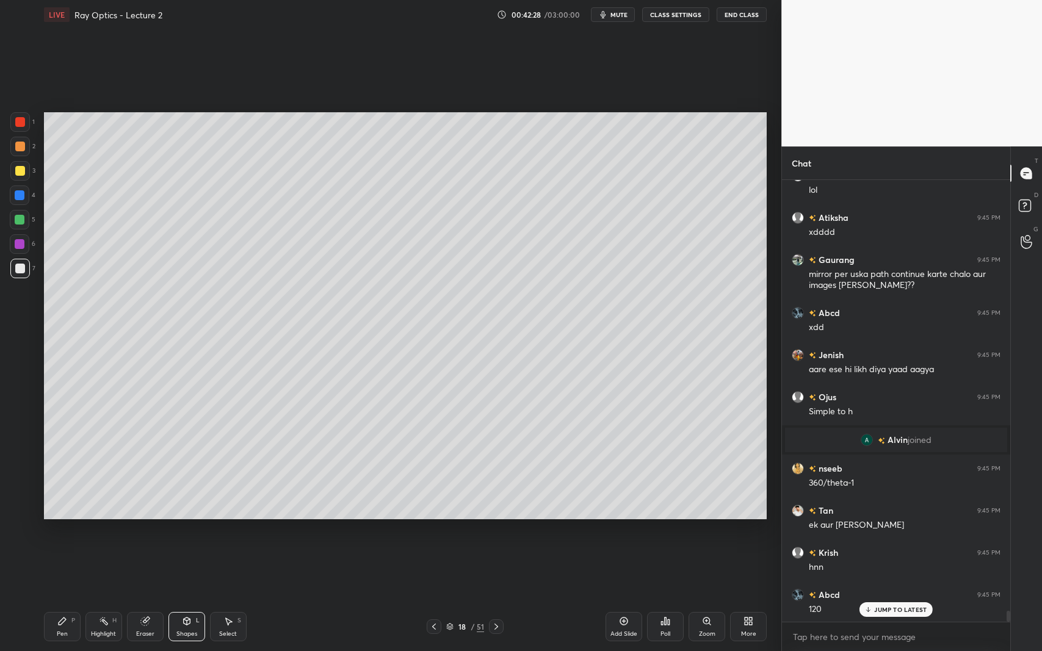
click at [177, 597] on div "Shapes L" at bounding box center [186, 626] width 37 height 29
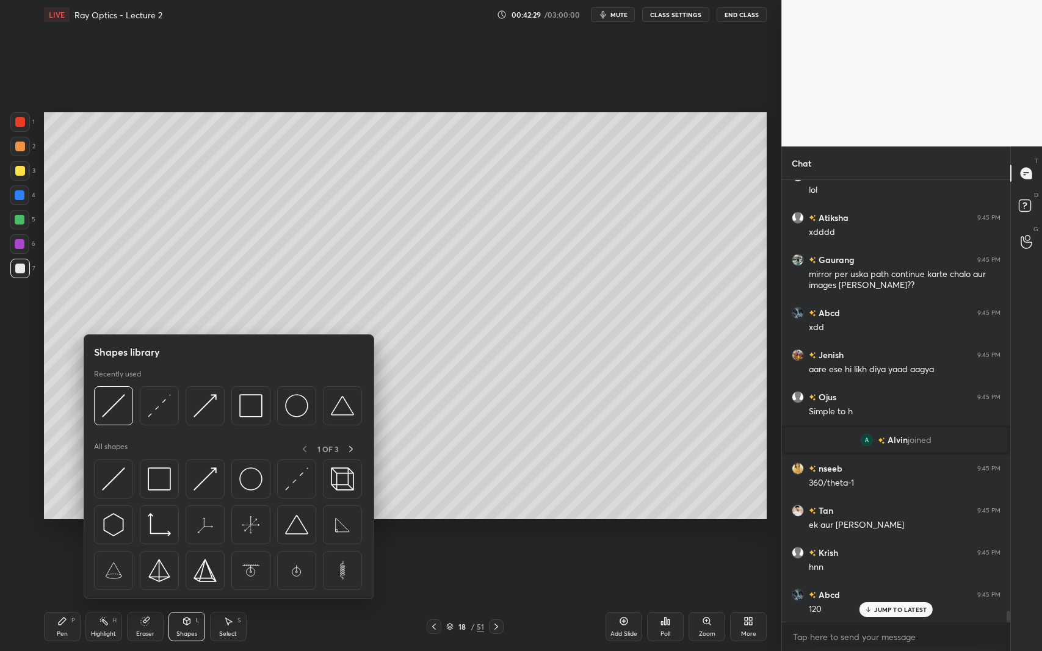
click at [163, 404] on img at bounding box center [159, 405] width 23 height 23
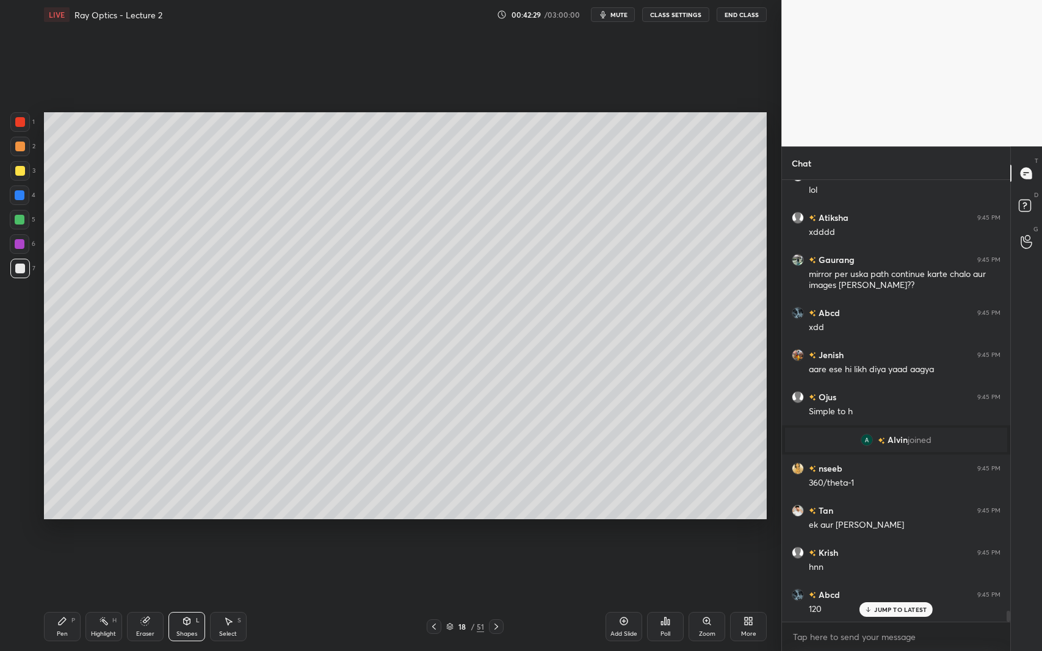
click at [24, 244] on div at bounding box center [20, 244] width 20 height 20
click at [63, 597] on icon at bounding box center [62, 622] width 10 height 10
click at [23, 173] on div at bounding box center [20, 171] width 10 height 10
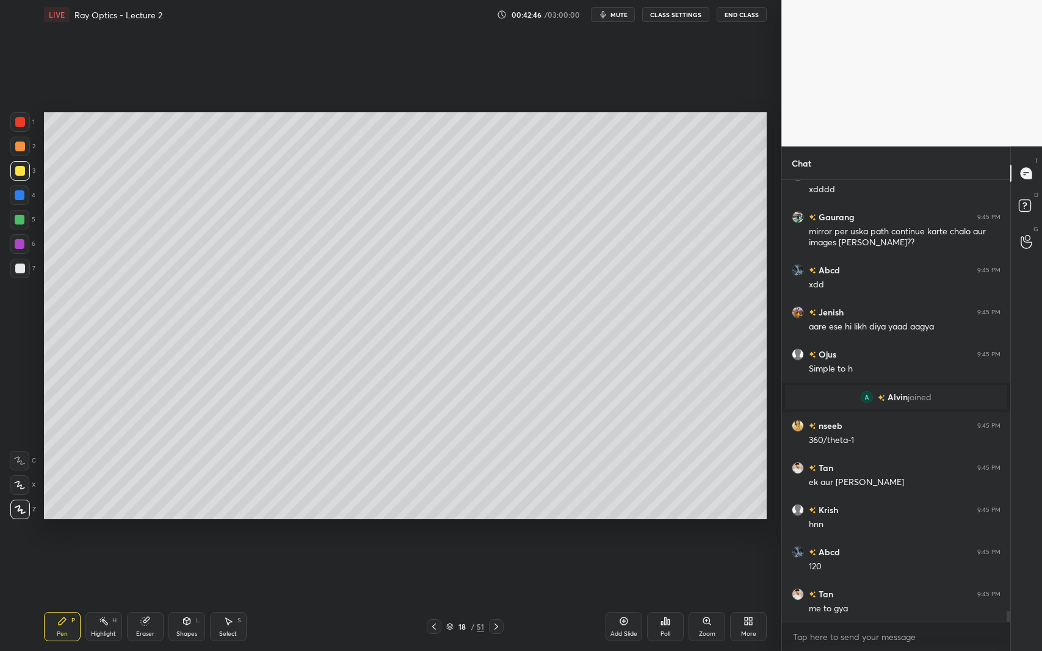
click at [15, 269] on div at bounding box center [20, 269] width 10 height 10
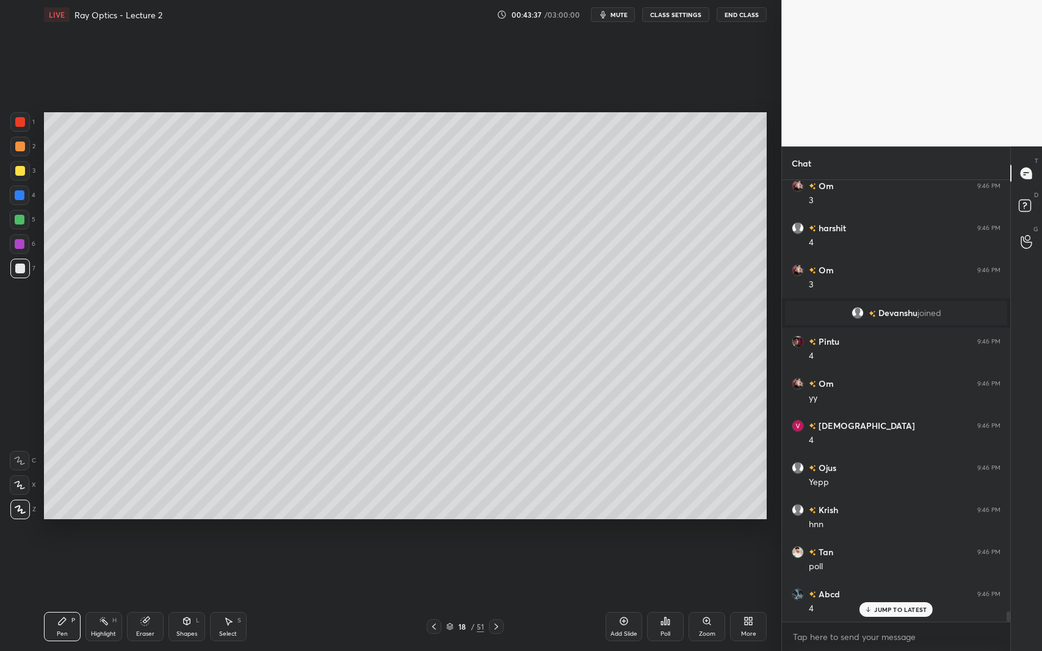
scroll to position [18290, 0]
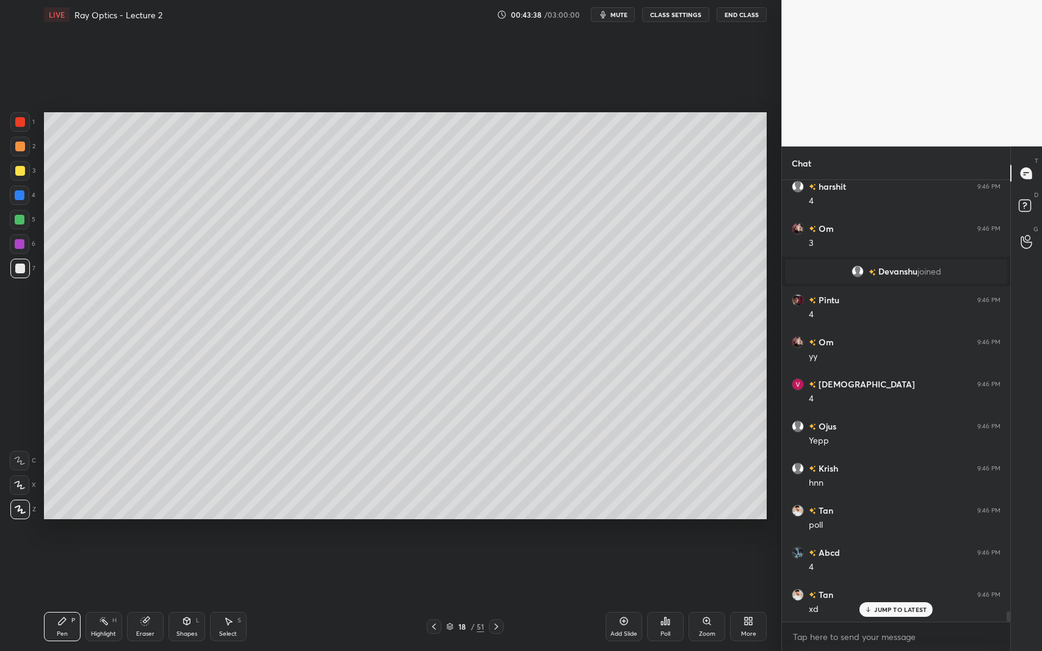
click at [181, 597] on div "Shapes L" at bounding box center [186, 626] width 37 height 29
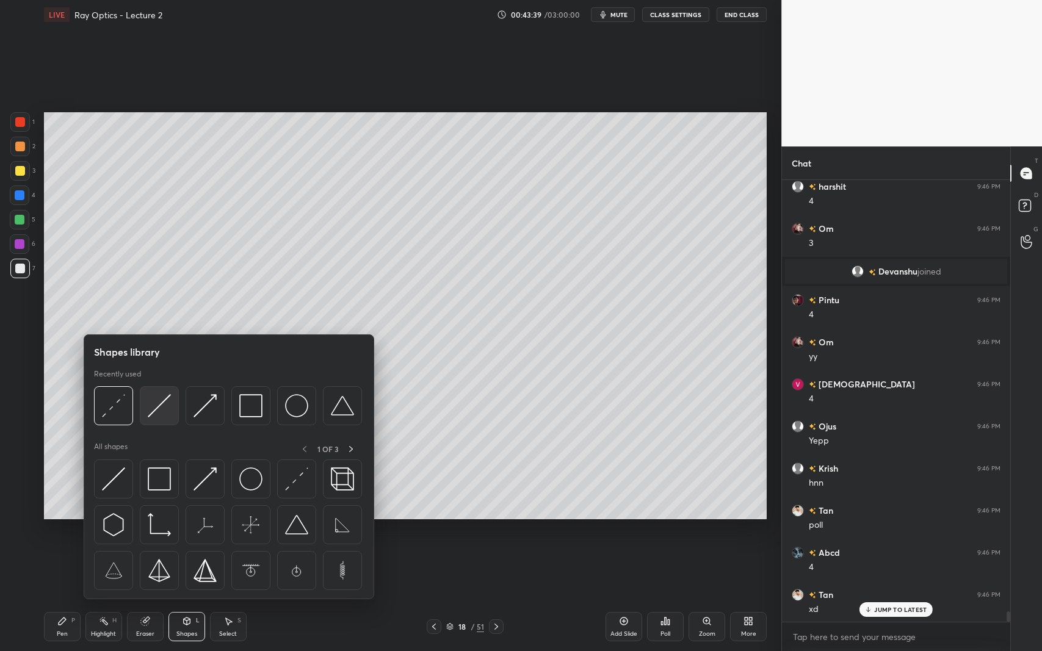
click at [162, 415] on img at bounding box center [159, 405] width 23 height 23
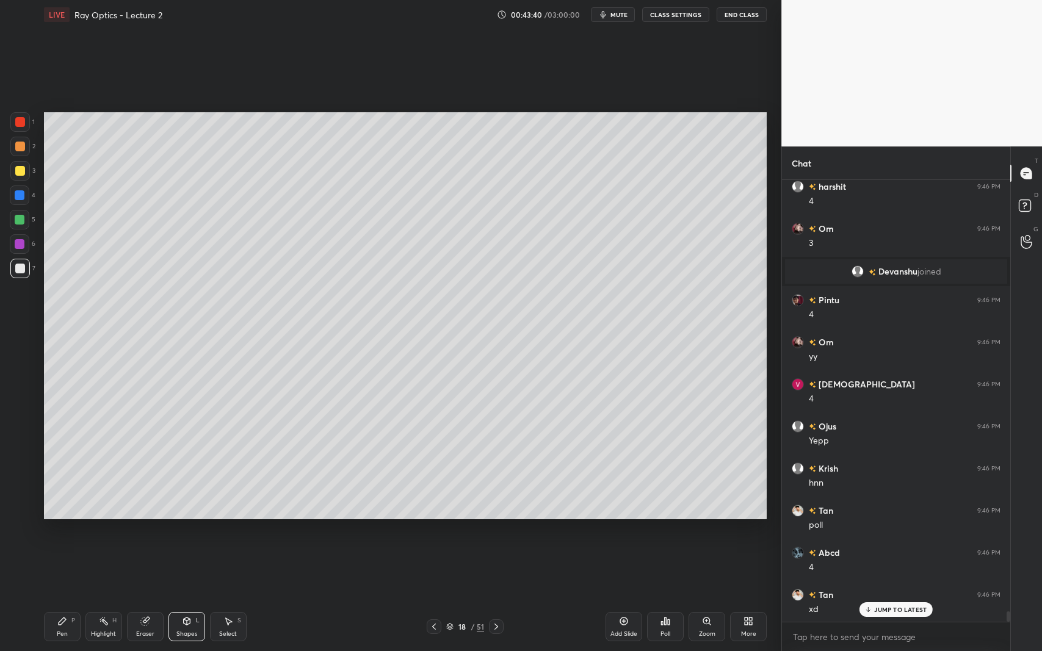
click at [18, 220] on div at bounding box center [20, 220] width 10 height 10
click at [187, 597] on div "Shapes" at bounding box center [186, 634] width 21 height 6
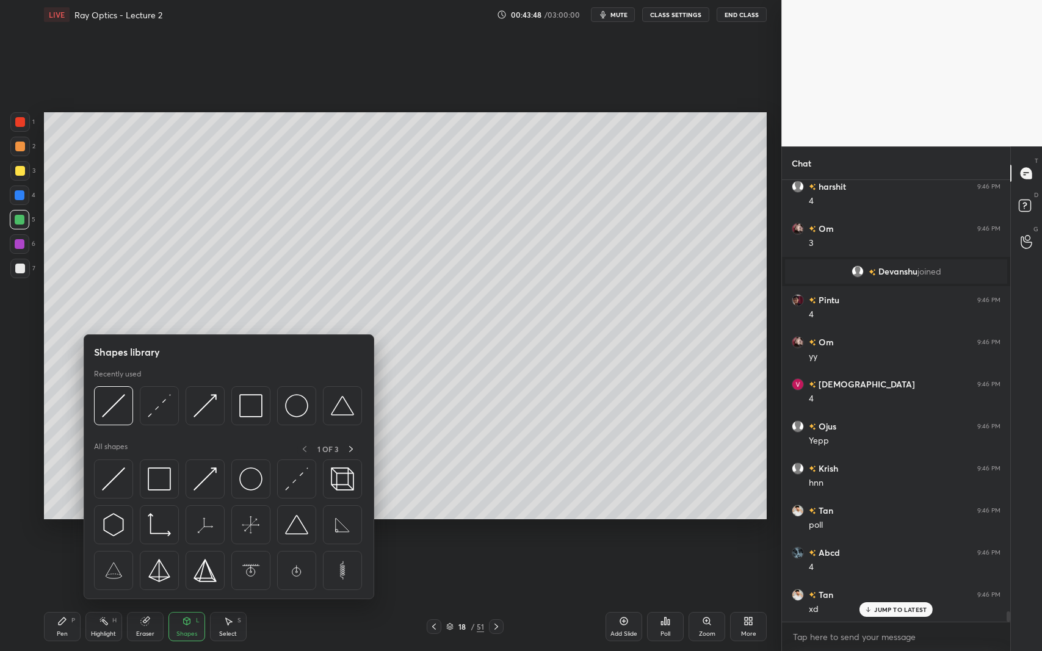
click at [159, 407] on img at bounding box center [159, 405] width 23 height 23
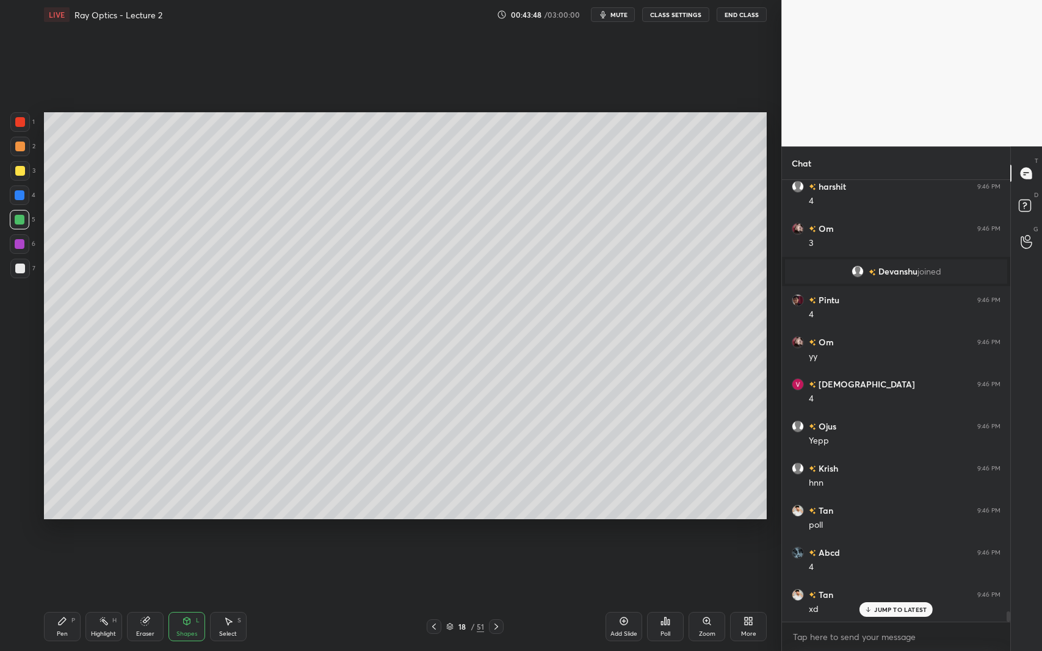
click at [17, 270] on div at bounding box center [20, 269] width 10 height 10
click at [20, 222] on div at bounding box center [20, 220] width 10 height 10
click at [19, 250] on div at bounding box center [20, 244] width 20 height 20
click at [62, 597] on icon at bounding box center [62, 621] width 7 height 7
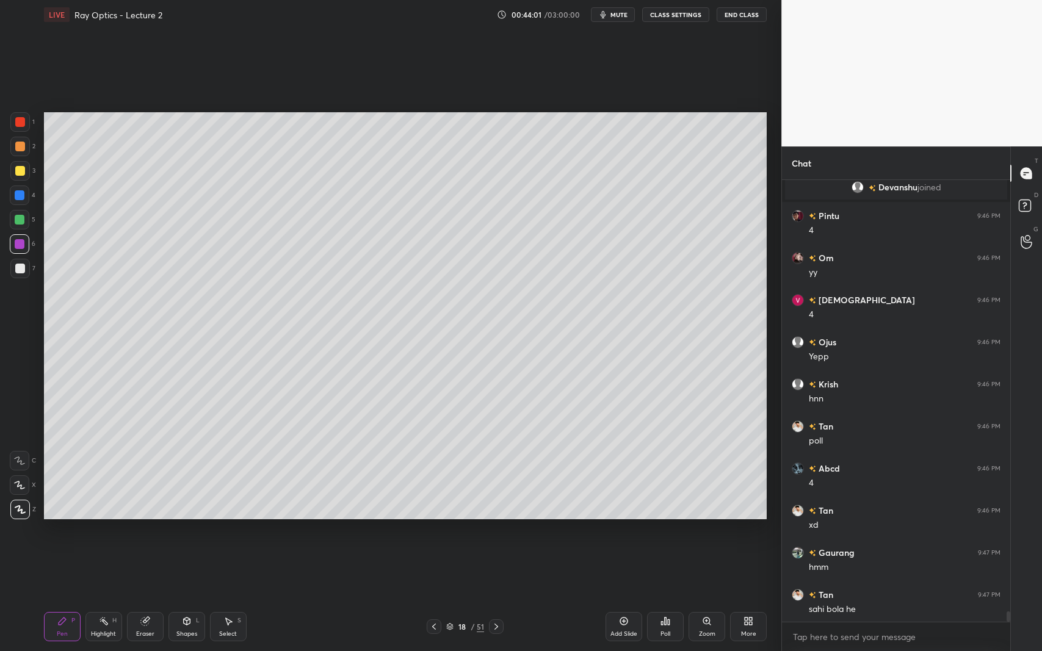
scroll to position [18417, 0]
click at [183, 597] on div "Shapes L" at bounding box center [186, 626] width 37 height 29
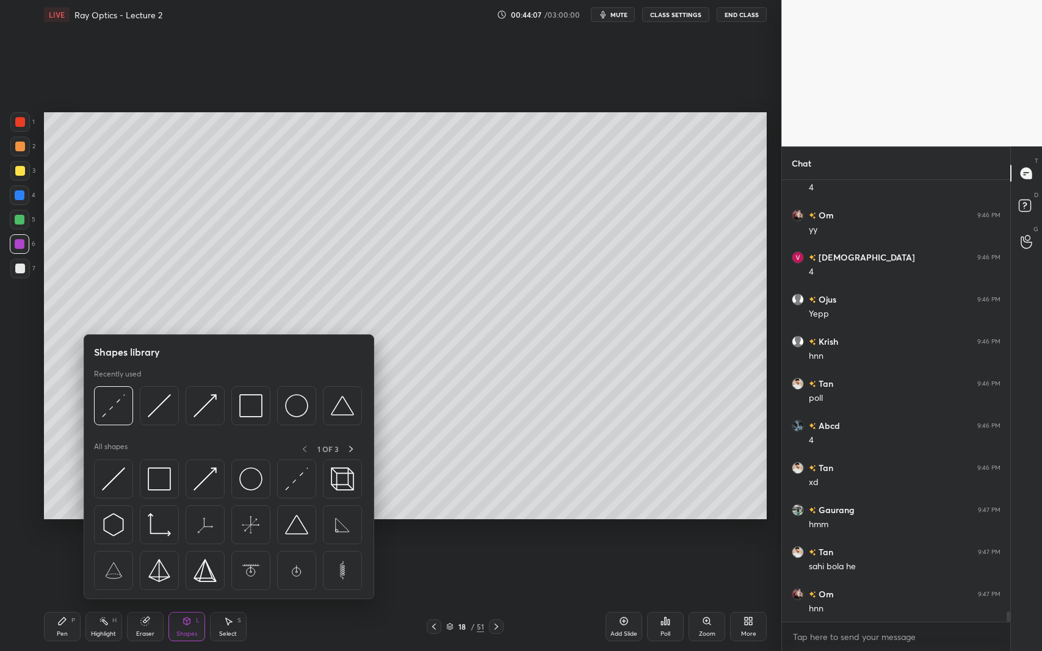
click at [63, 597] on div "Pen" at bounding box center [62, 634] width 11 height 6
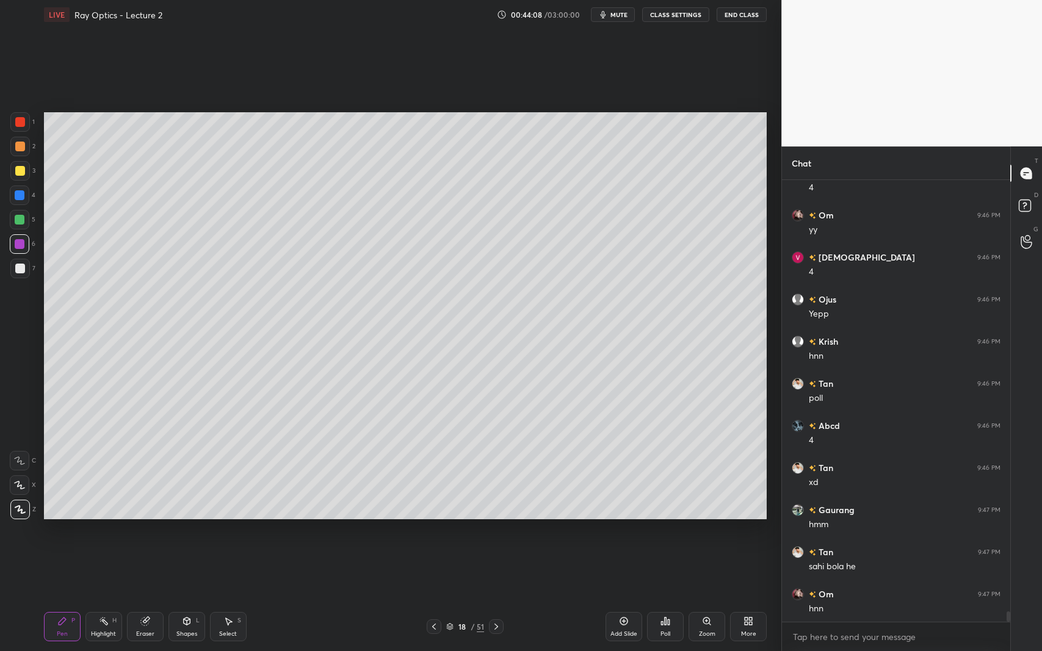
click at [23, 222] on div at bounding box center [20, 220] width 10 height 10
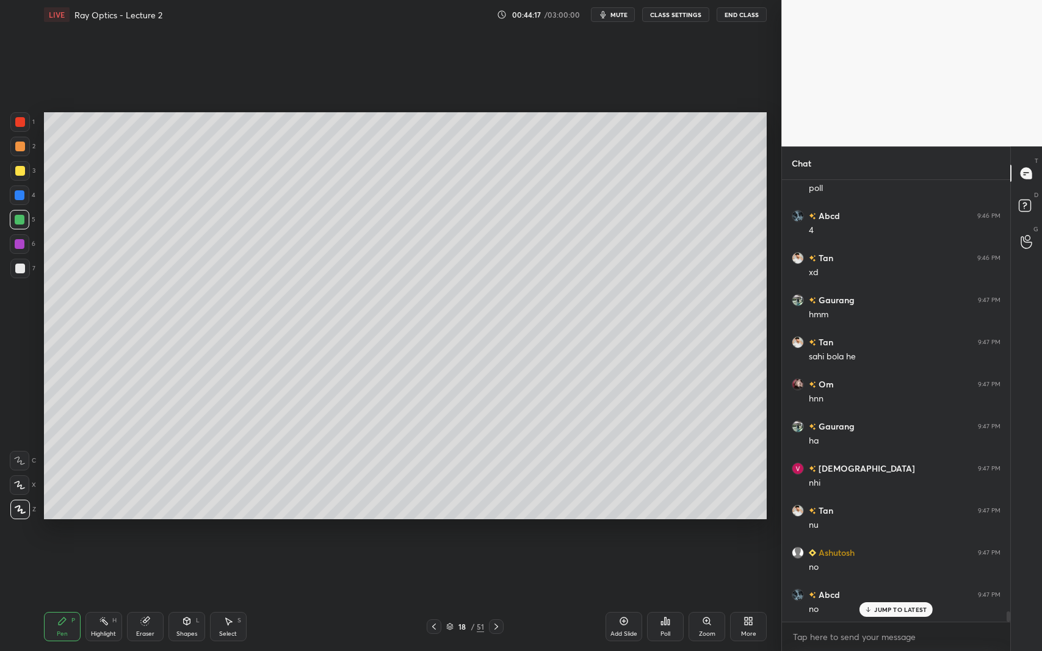
click at [184, 597] on icon at bounding box center [187, 621] width 7 height 7
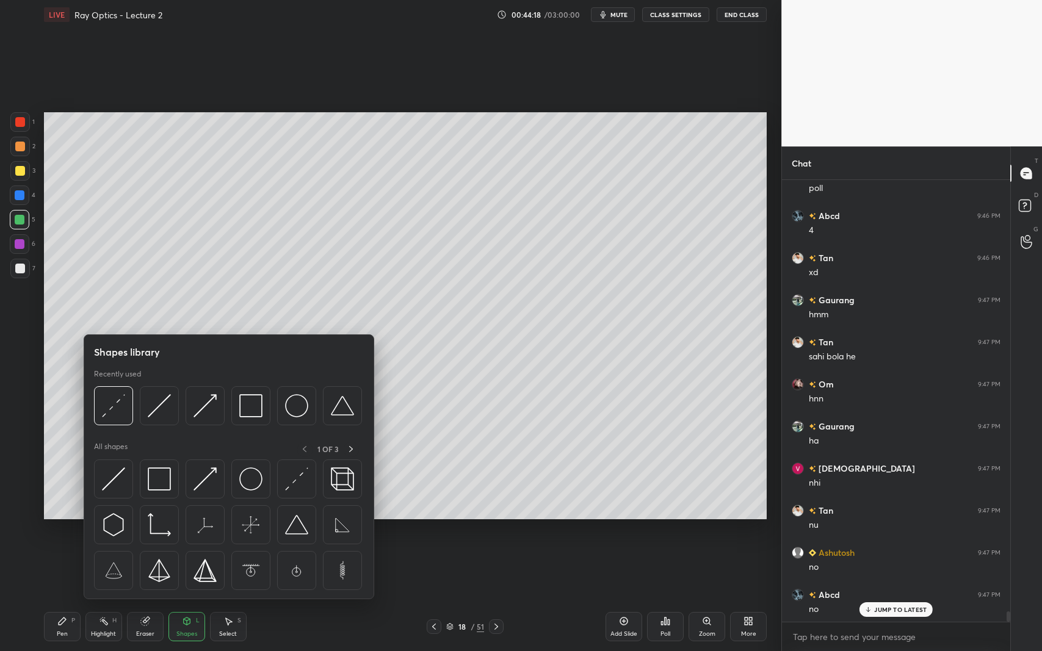
click at [120, 405] on img at bounding box center [113, 405] width 23 height 23
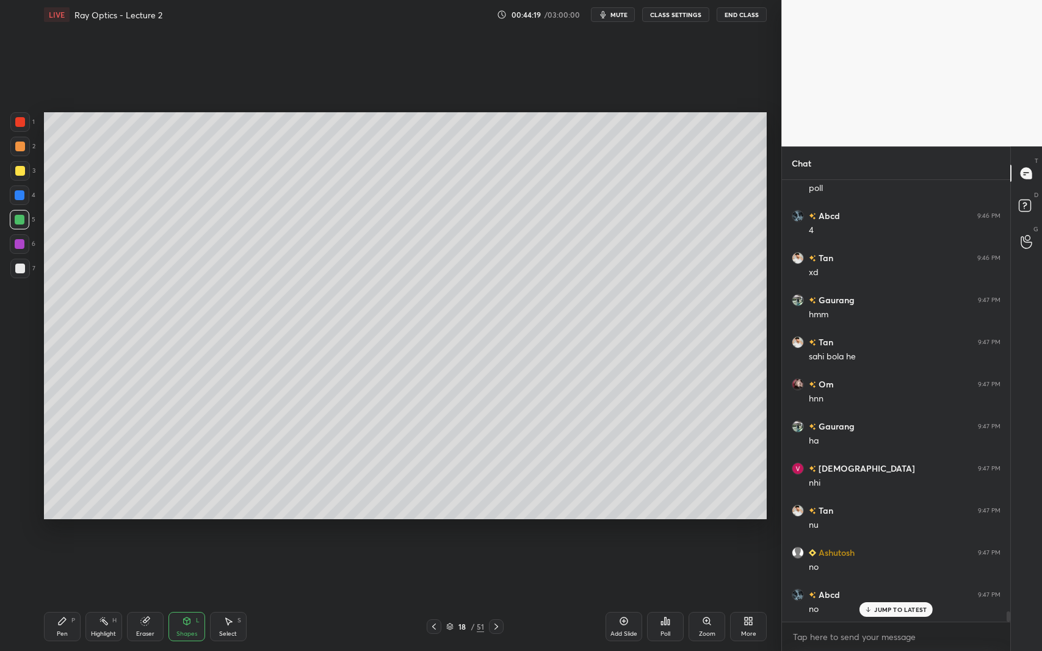
click at [15, 244] on div at bounding box center [20, 244] width 10 height 10
click at [69, 597] on div "Pen P" at bounding box center [62, 626] width 37 height 29
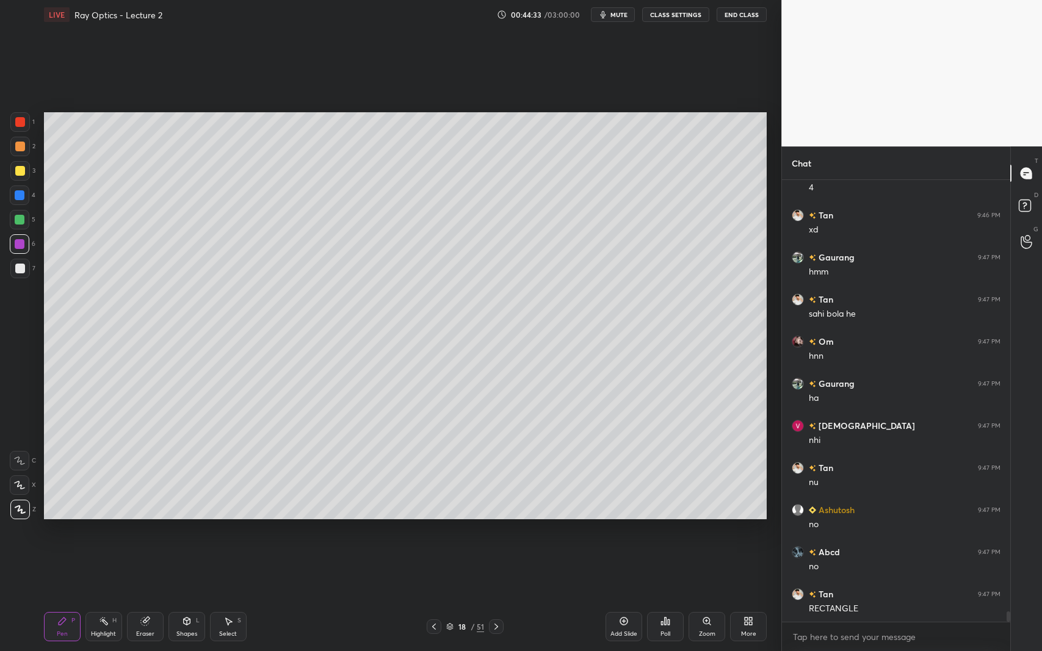
click at [21, 270] on div at bounding box center [20, 269] width 10 height 10
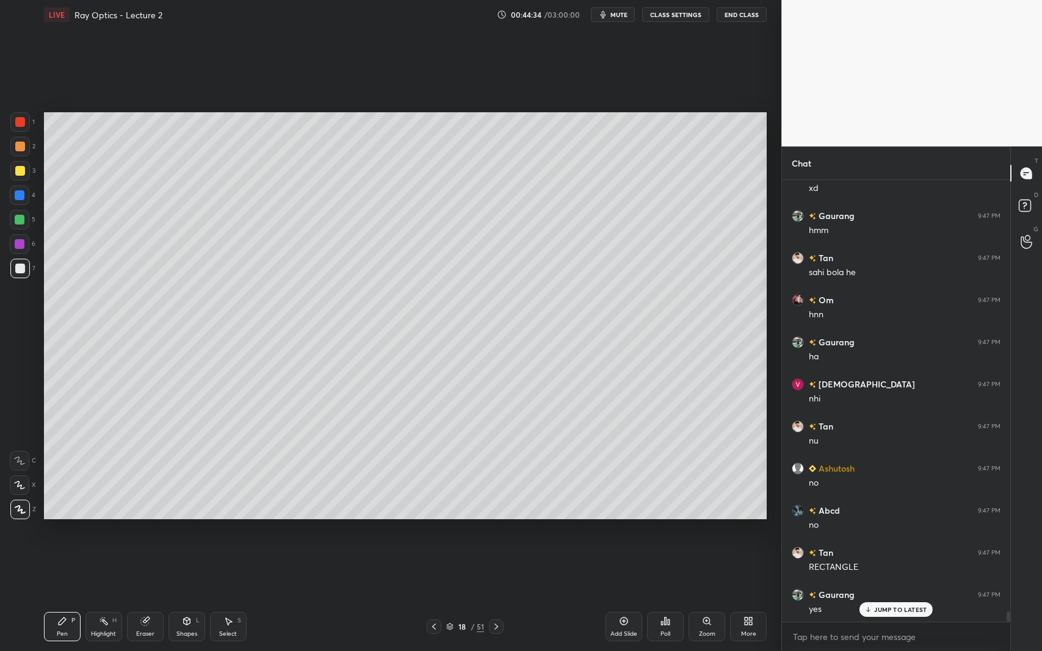
click at [22, 197] on div at bounding box center [20, 195] width 10 height 10
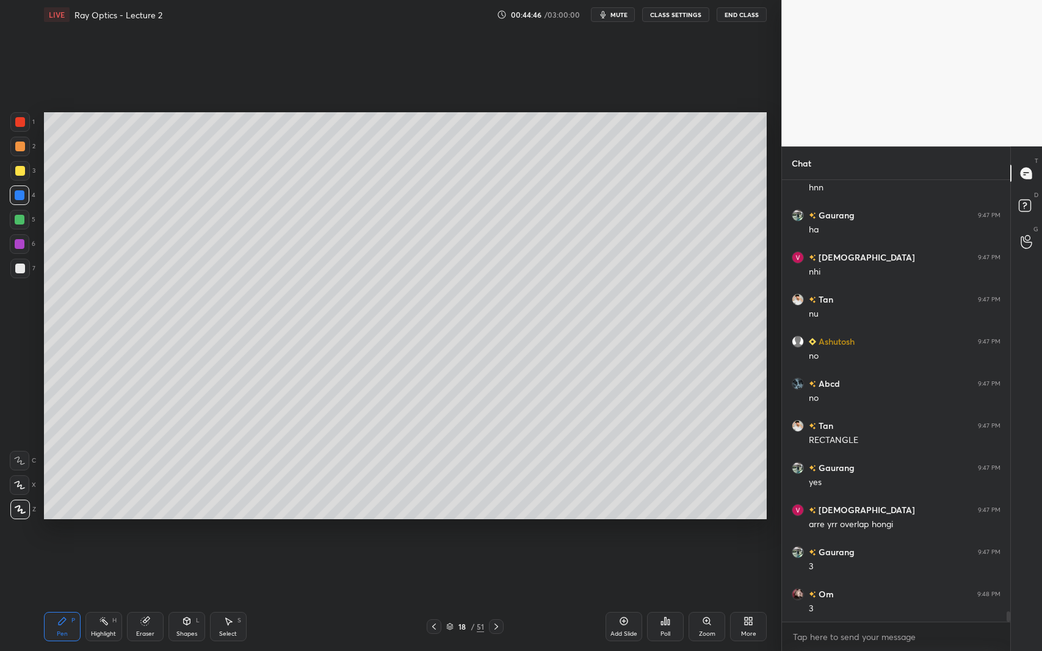
scroll to position [18880, 0]
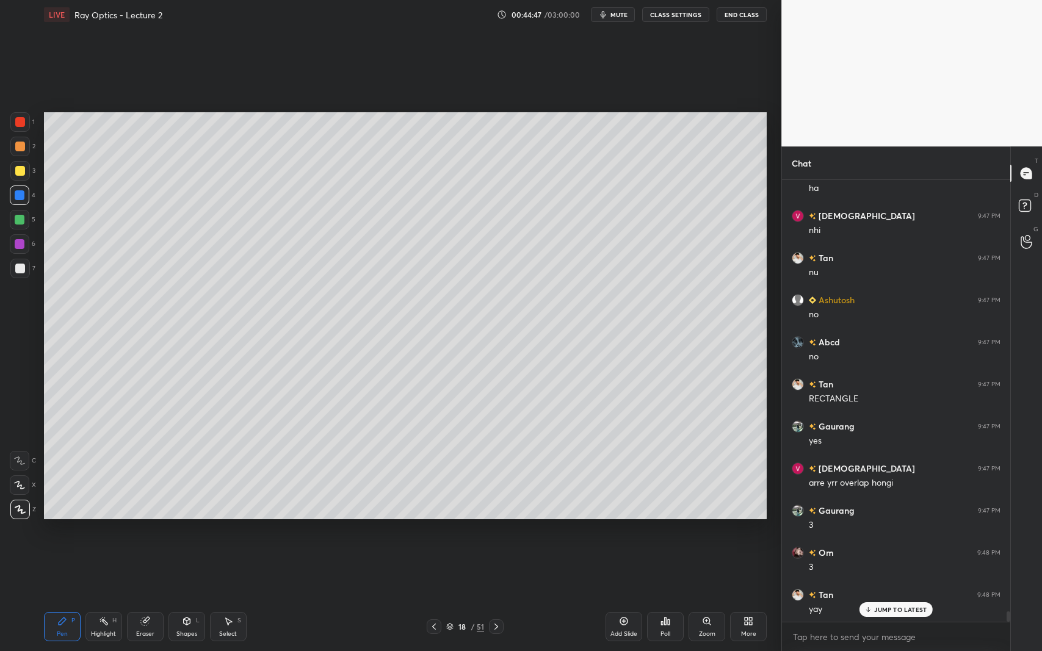
click at [21, 267] on div at bounding box center [20, 269] width 10 height 10
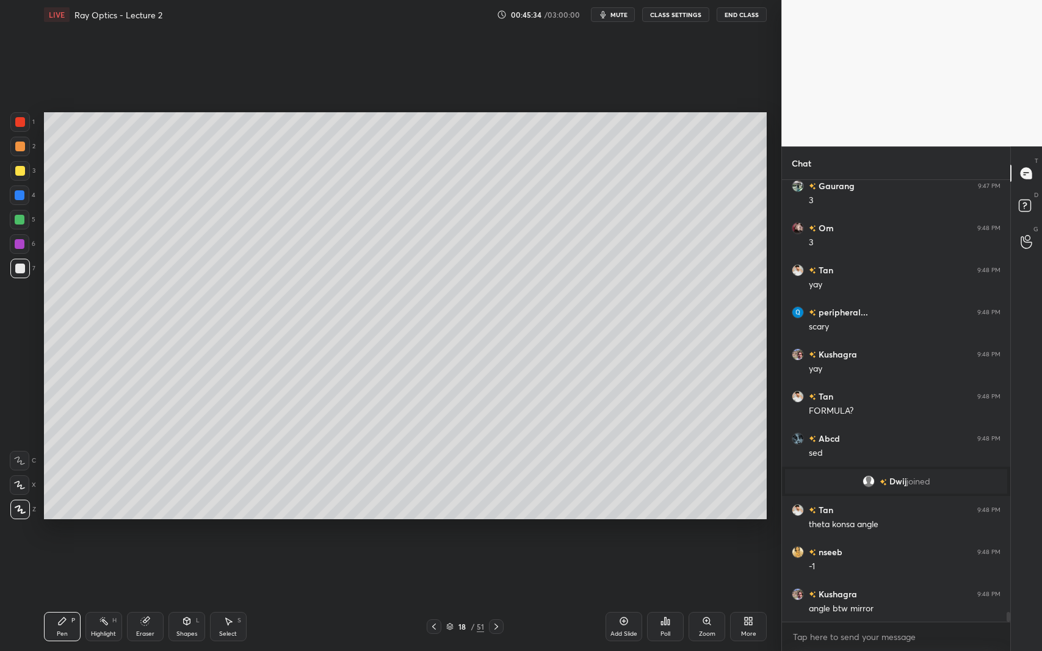
scroll to position [19246, 0]
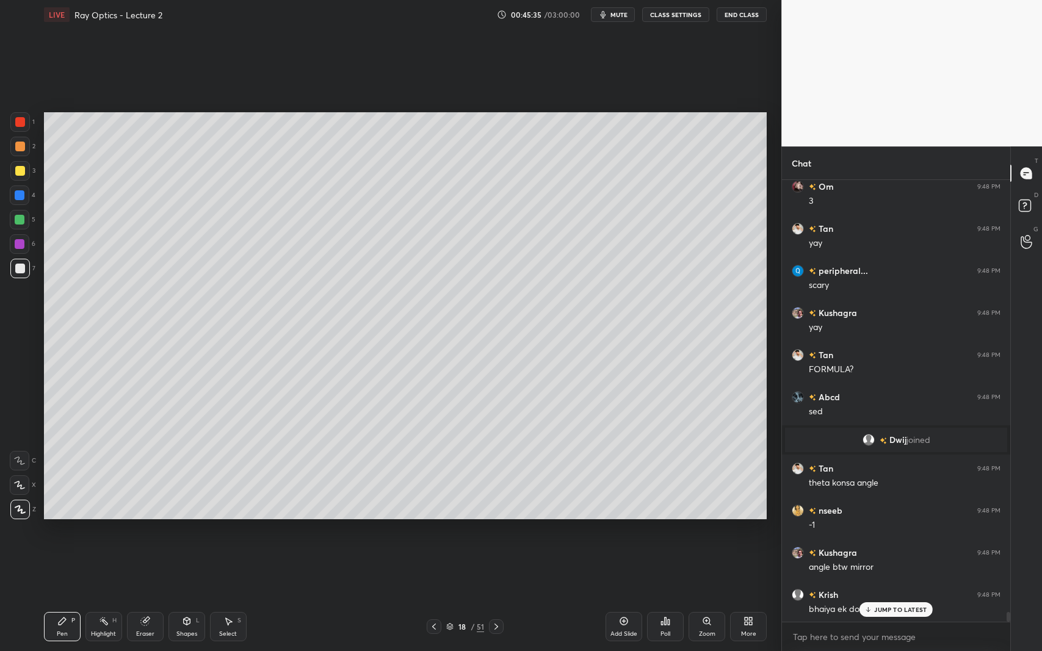
click at [886, 597] on p "JUMP TO LATEST" at bounding box center [900, 609] width 52 height 7
click at [622, 597] on icon at bounding box center [624, 622] width 10 height 10
click at [176, 597] on div "Shapes L" at bounding box center [186, 626] width 37 height 29
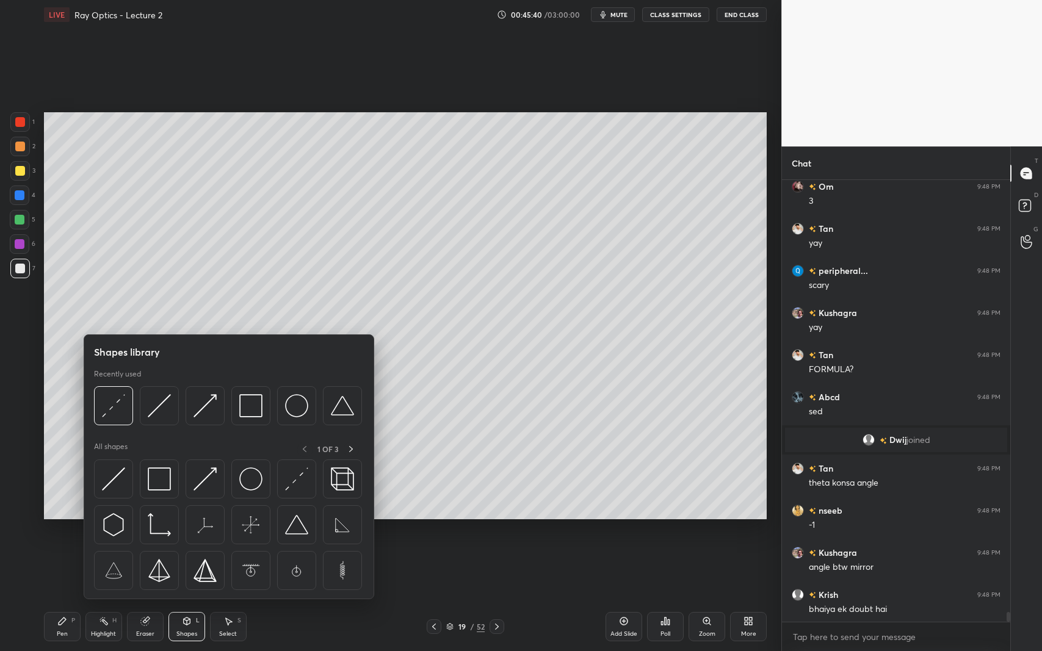
click at [166, 412] on img at bounding box center [159, 405] width 23 height 23
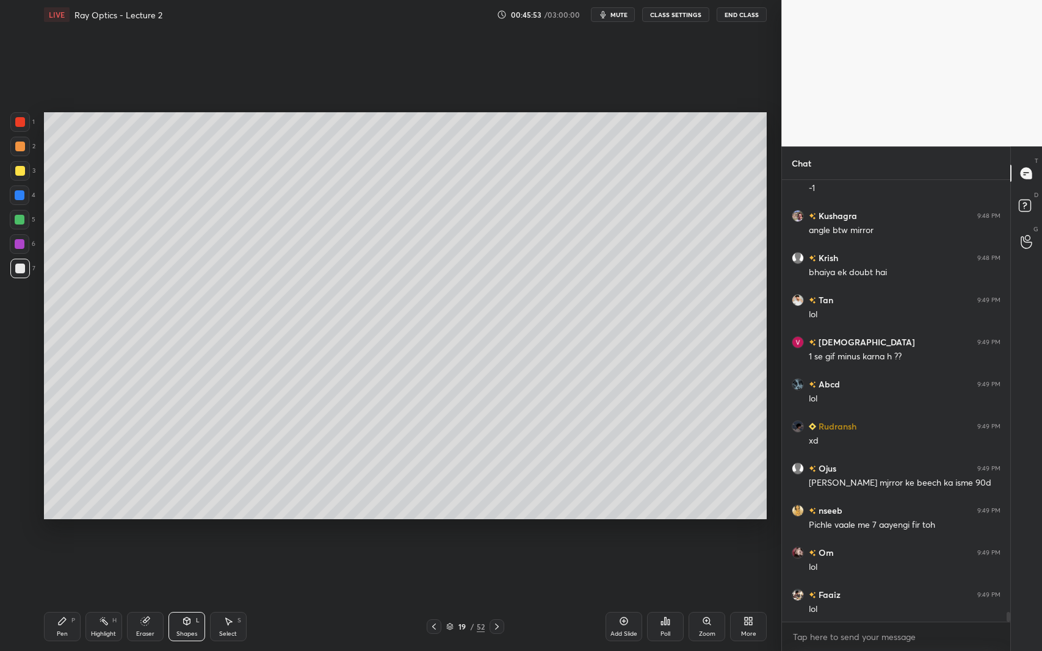
scroll to position [19626, 0]
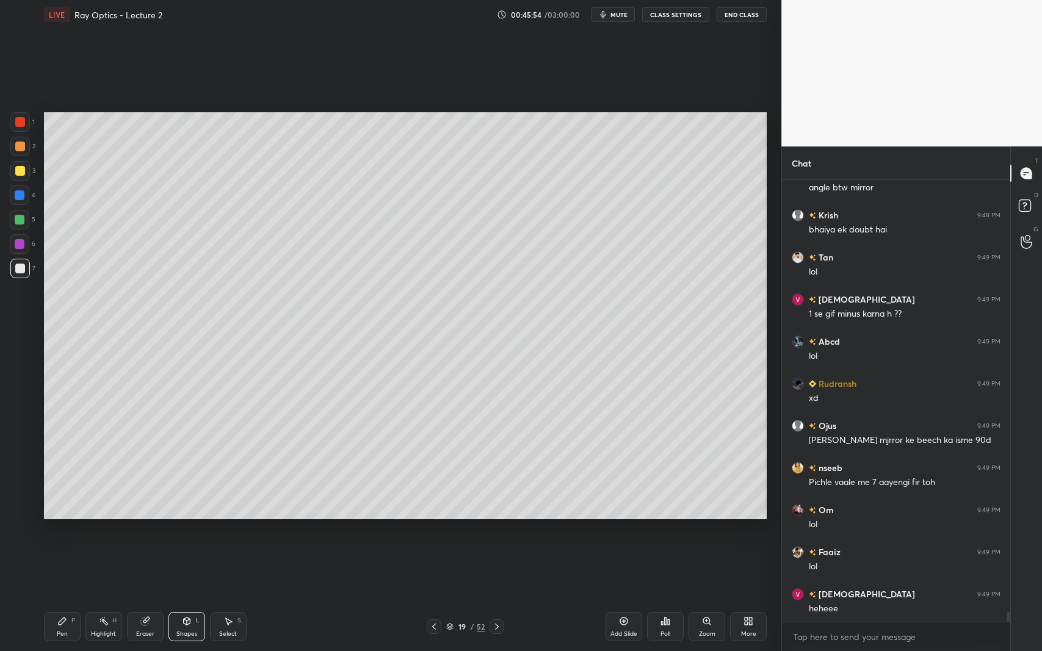
click at [61, 597] on div "Pen P" at bounding box center [62, 626] width 37 height 29
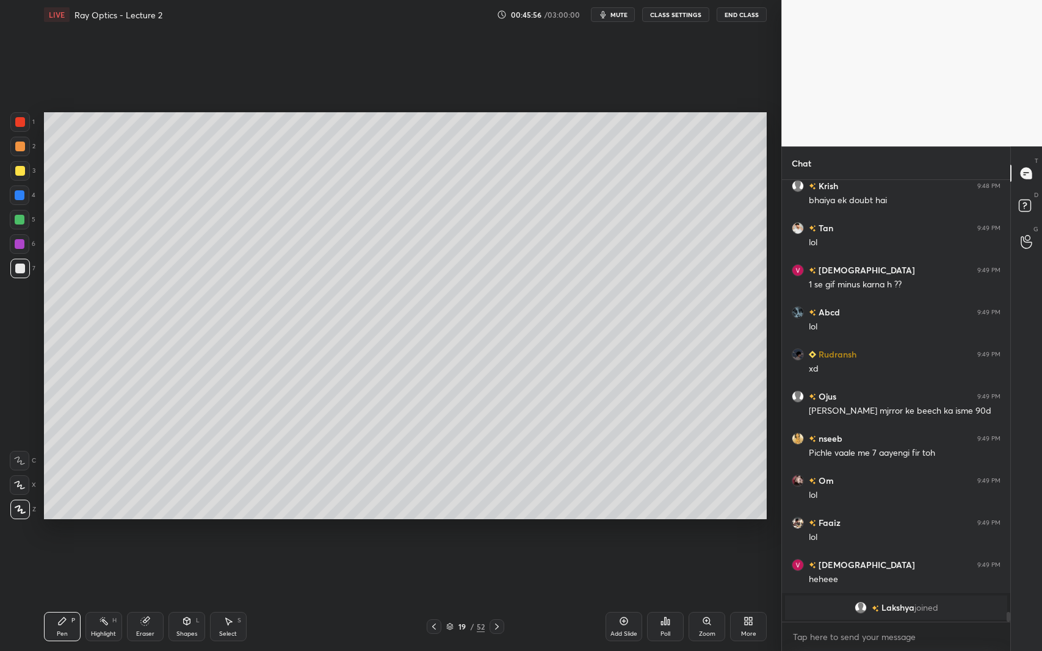
click at [15, 165] on div at bounding box center [20, 171] width 20 height 20
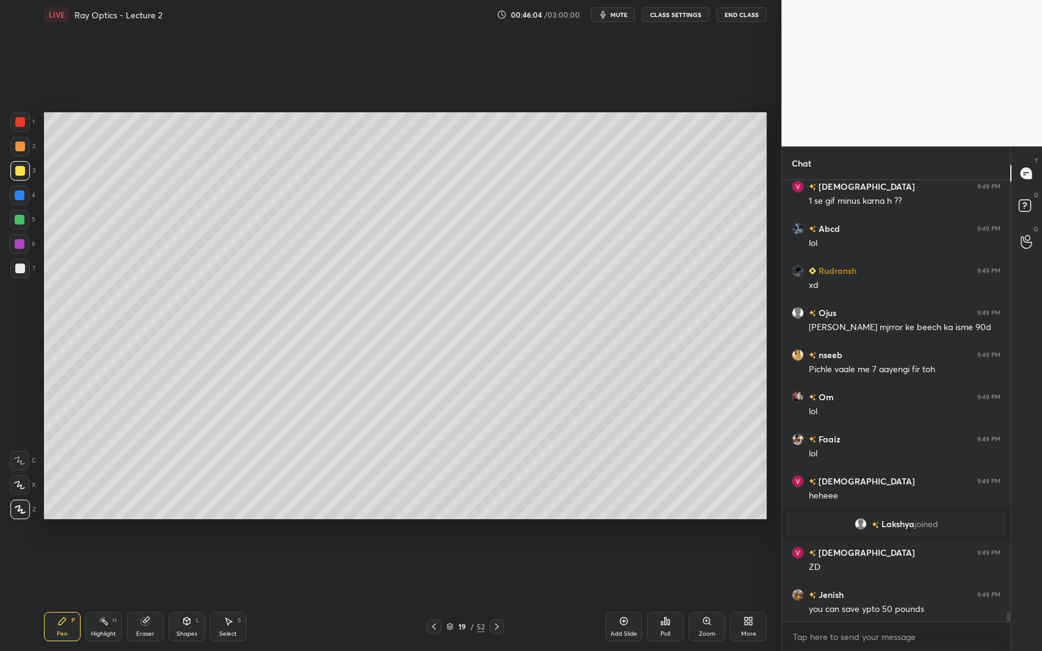
scroll to position [19295, 0]
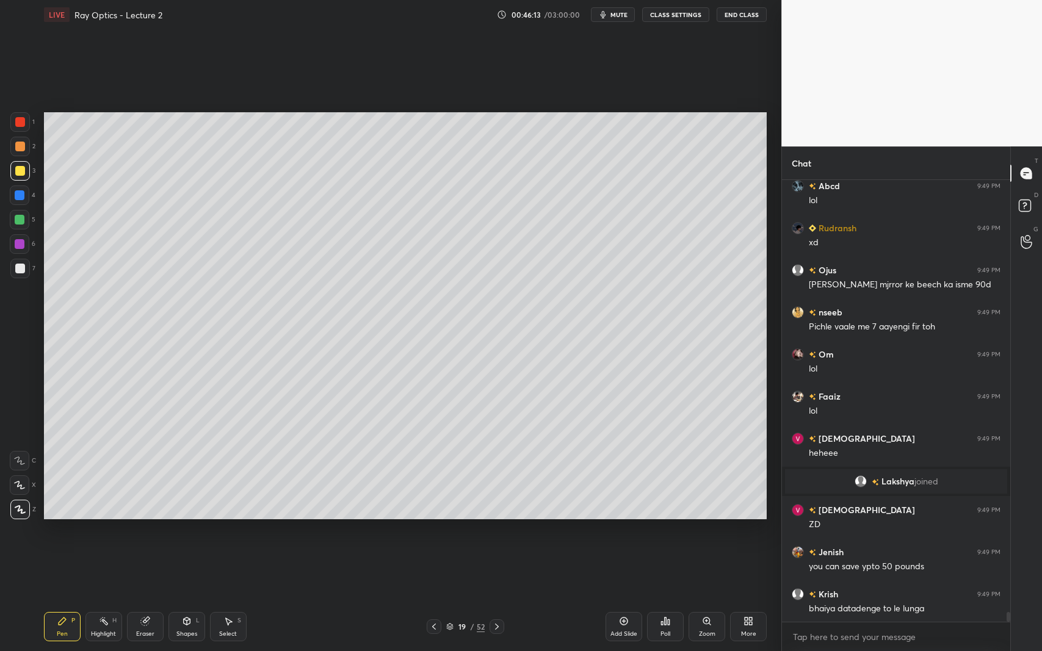
click at [142, 597] on div "Eraser" at bounding box center [145, 634] width 18 height 6
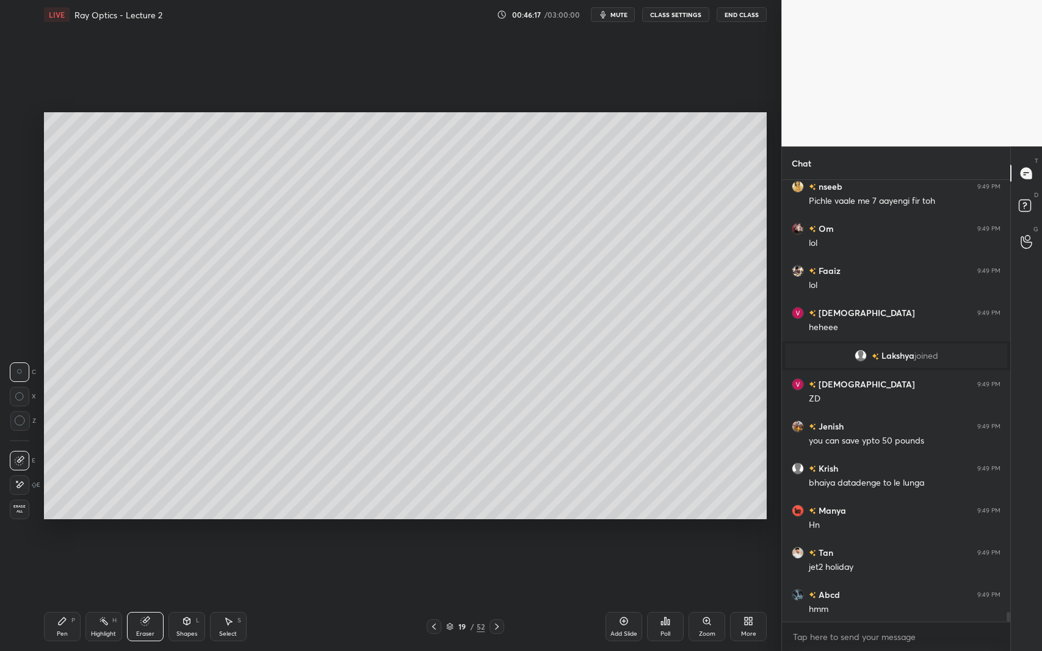
scroll to position [19505, 0]
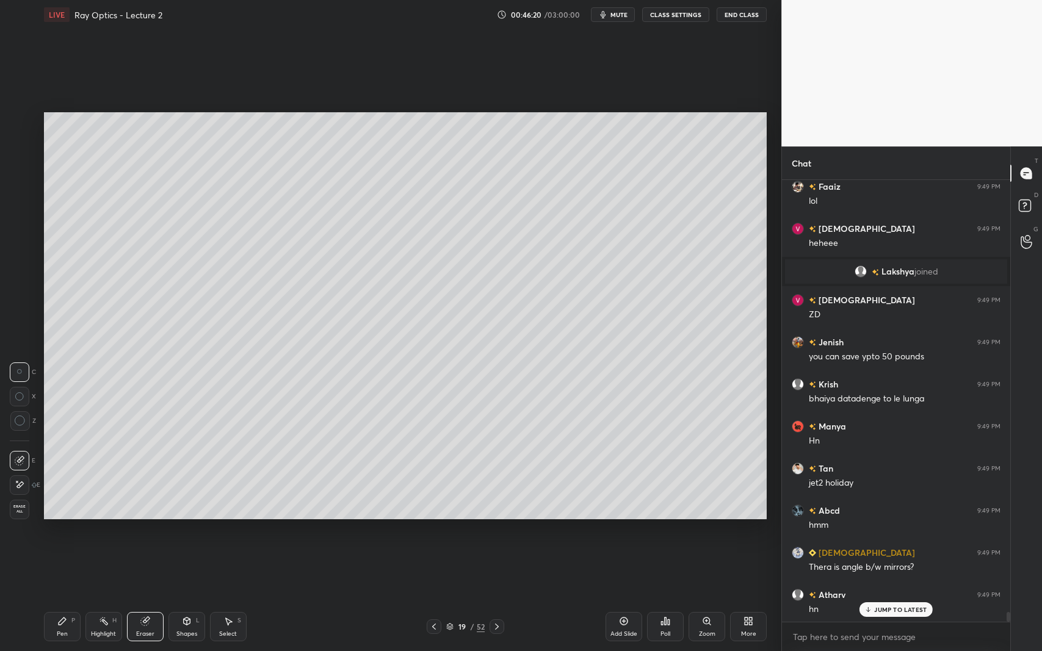
click at [184, 597] on div "Shapes" at bounding box center [186, 634] width 21 height 6
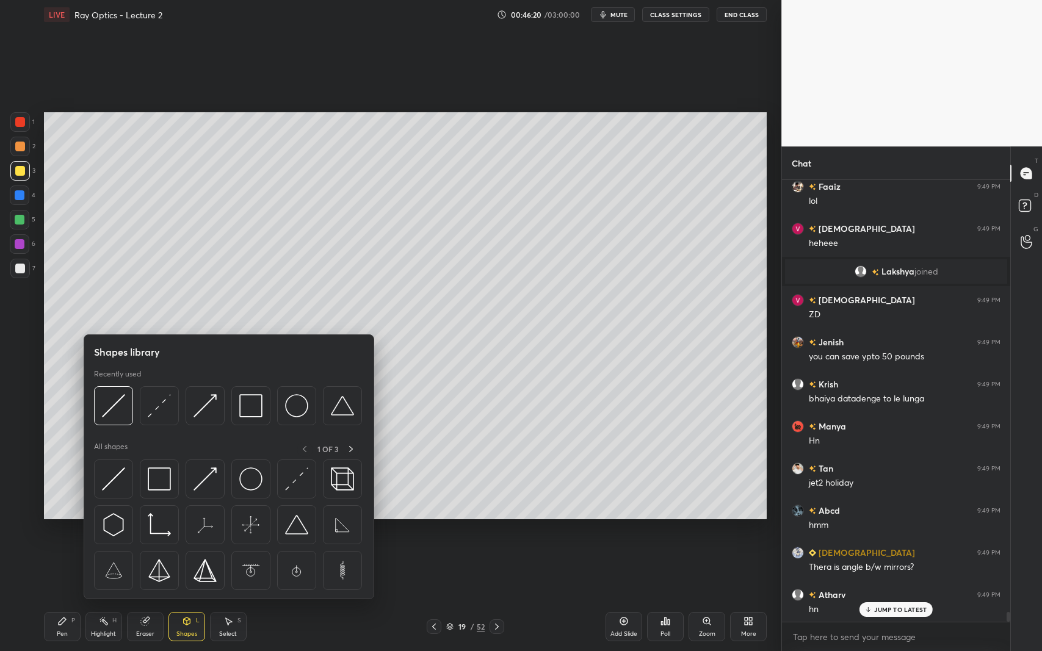
click at [149, 597] on div "Eraser" at bounding box center [145, 626] width 37 height 29
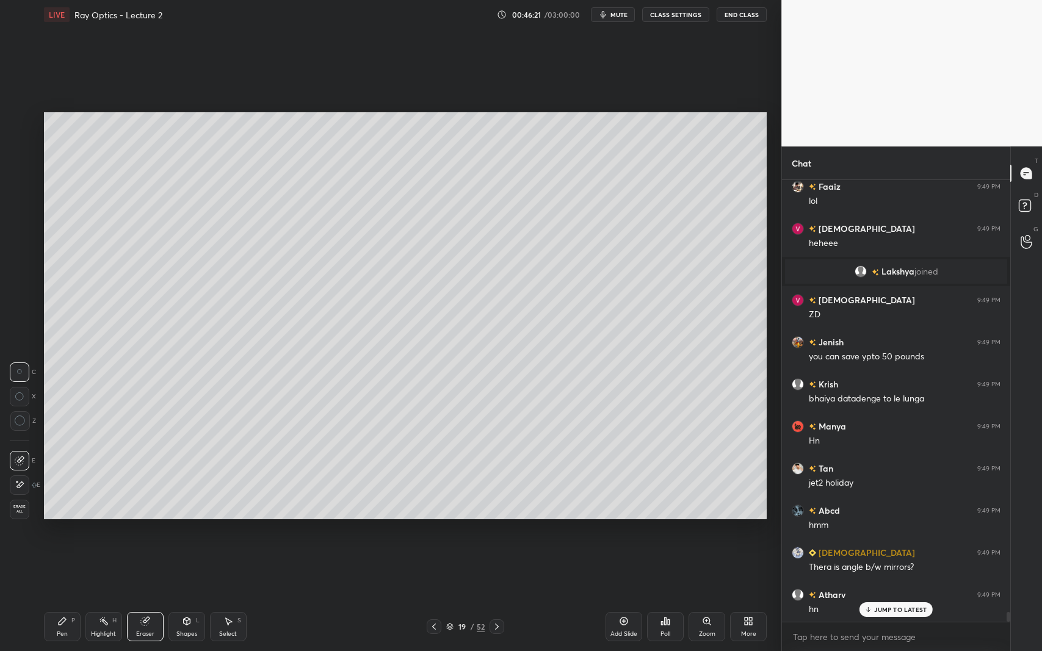
click at [27, 422] on div at bounding box center [20, 421] width 20 height 20
click at [67, 597] on div "Pen P" at bounding box center [62, 626] width 37 height 29
click at [149, 597] on icon at bounding box center [145, 622] width 10 height 10
click at [183, 597] on div "Shapes L" at bounding box center [186, 626] width 37 height 29
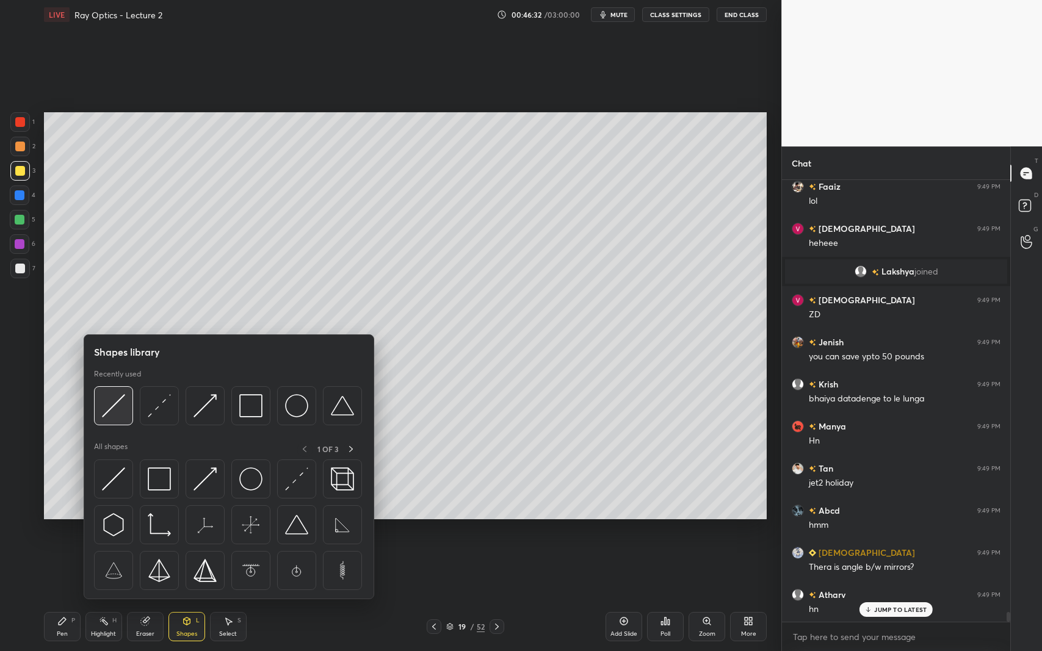
click at [107, 414] on img at bounding box center [113, 405] width 23 height 23
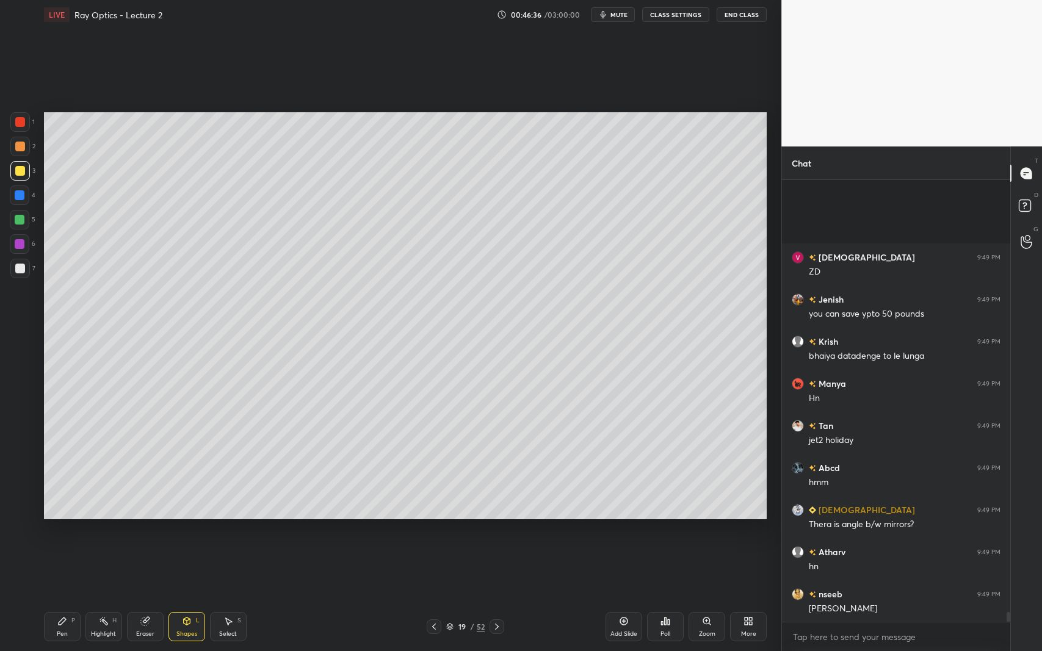
scroll to position [19674, 0]
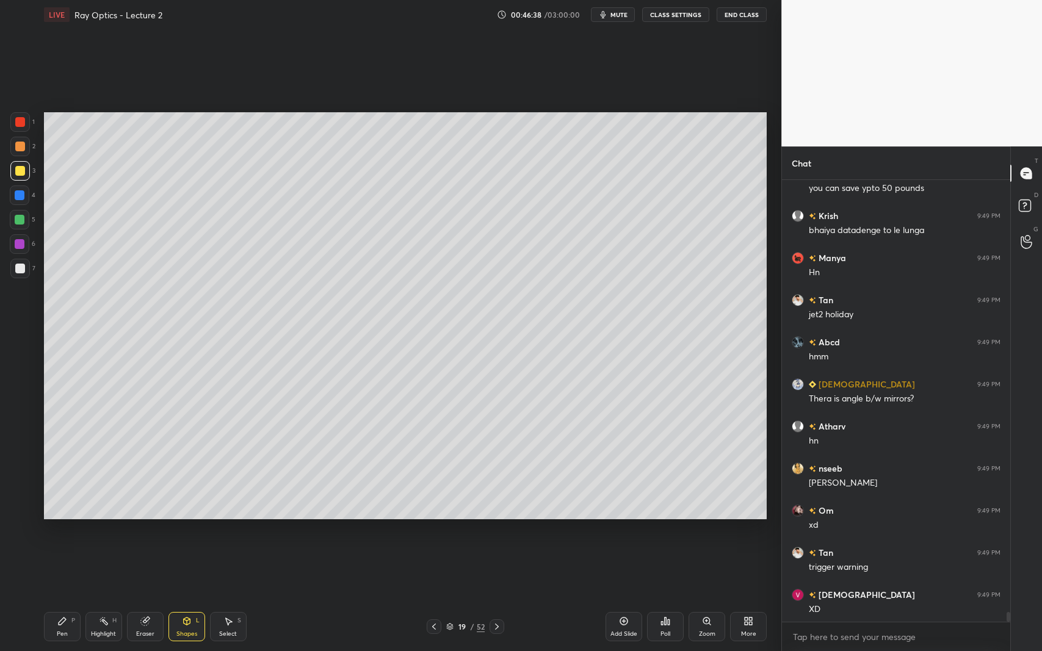
click at [184, 597] on icon at bounding box center [187, 622] width 10 height 10
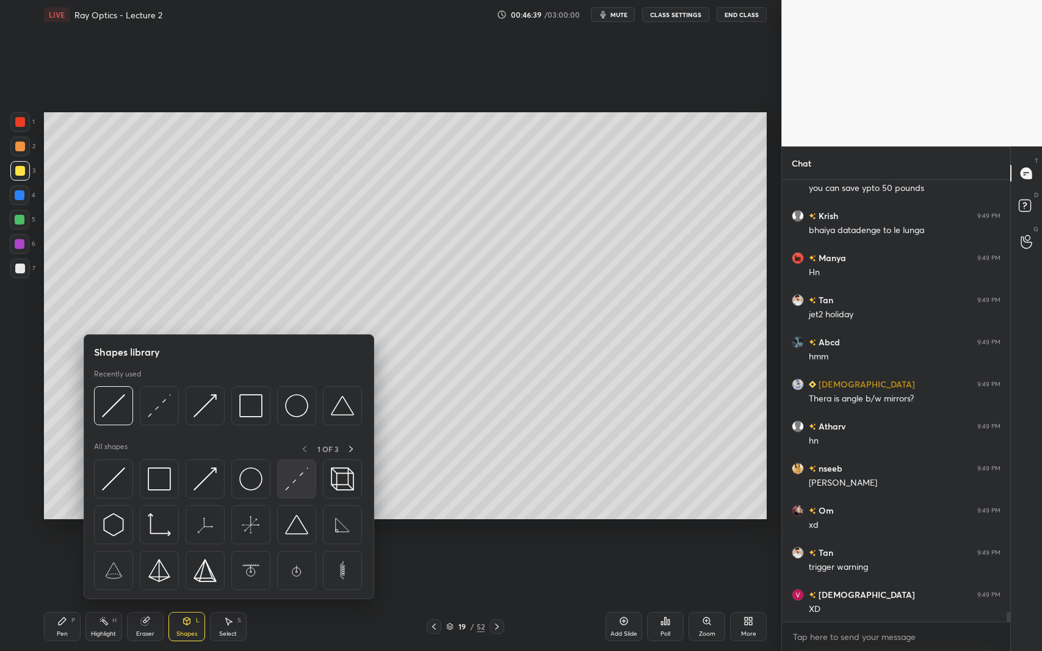
click at [283, 480] on div at bounding box center [296, 479] width 39 height 39
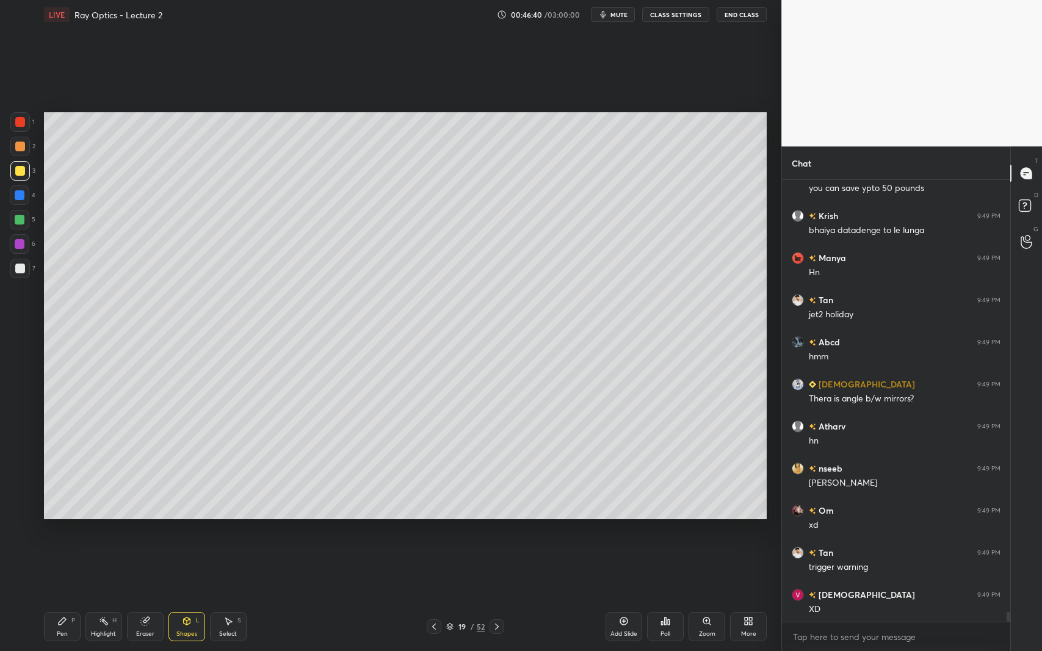
click at [23, 265] on div at bounding box center [20, 269] width 10 height 10
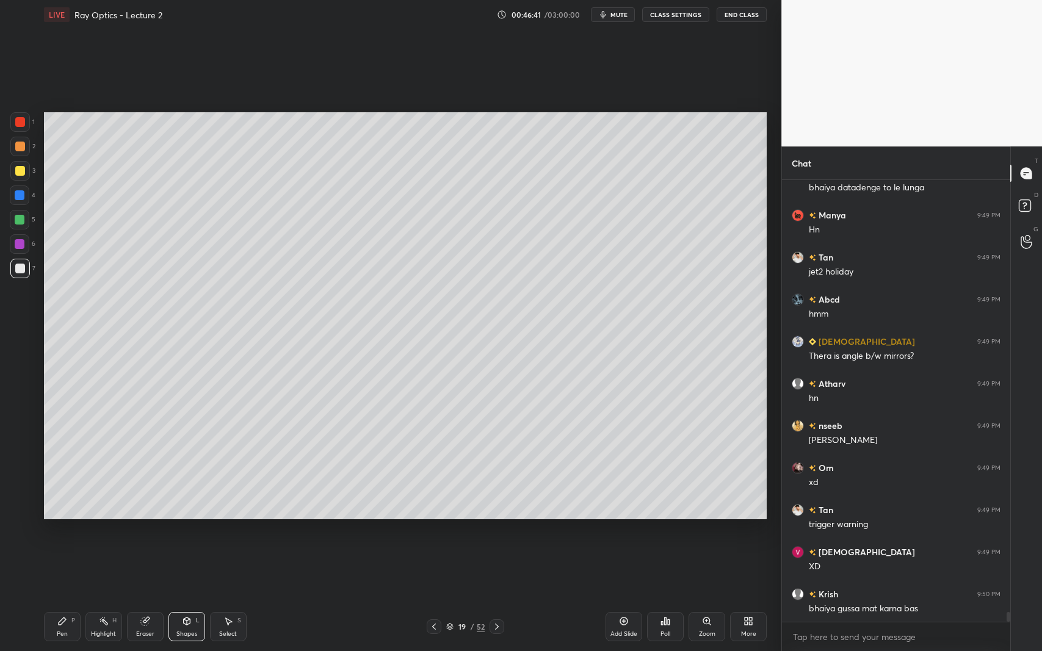
scroll to position [19758, 0]
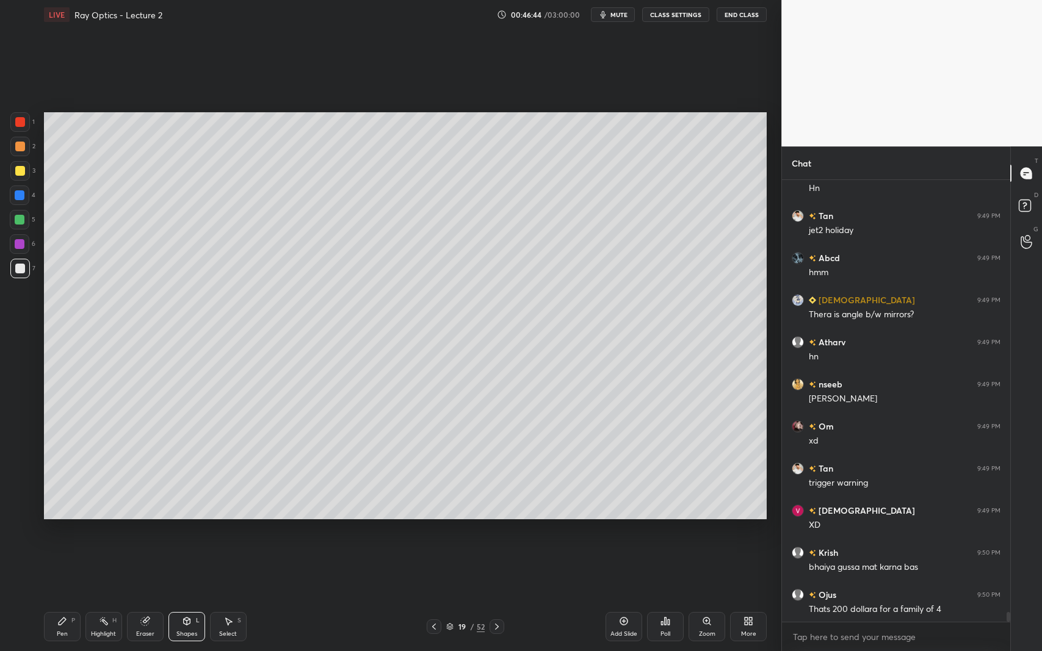
click at [16, 244] on div at bounding box center [20, 244] width 10 height 10
click at [62, 597] on icon at bounding box center [62, 622] width 10 height 10
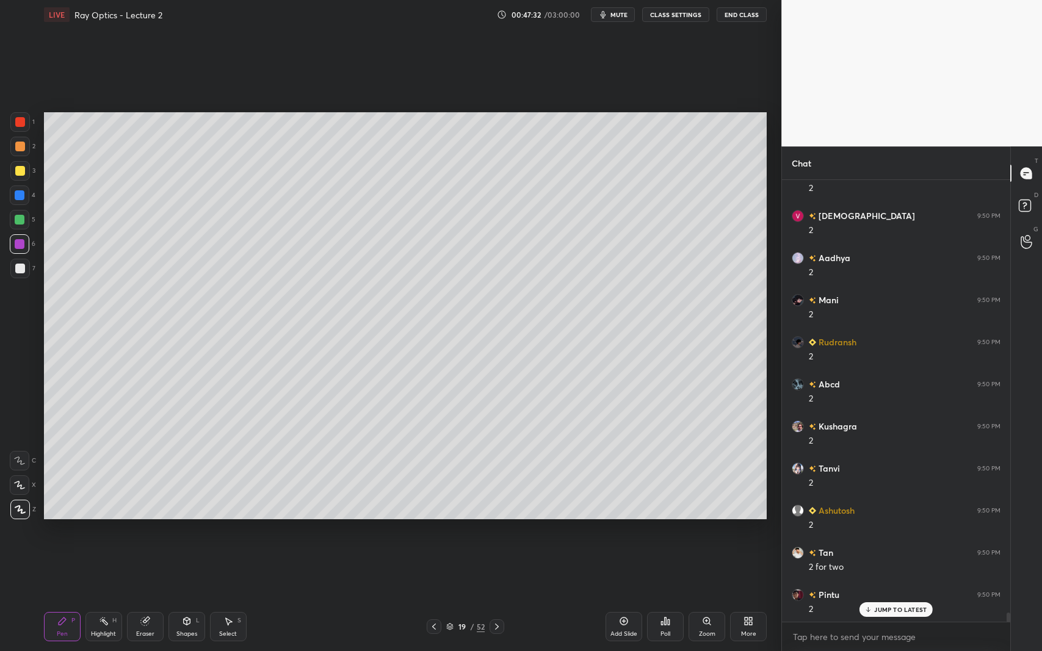
scroll to position [20727, 0]
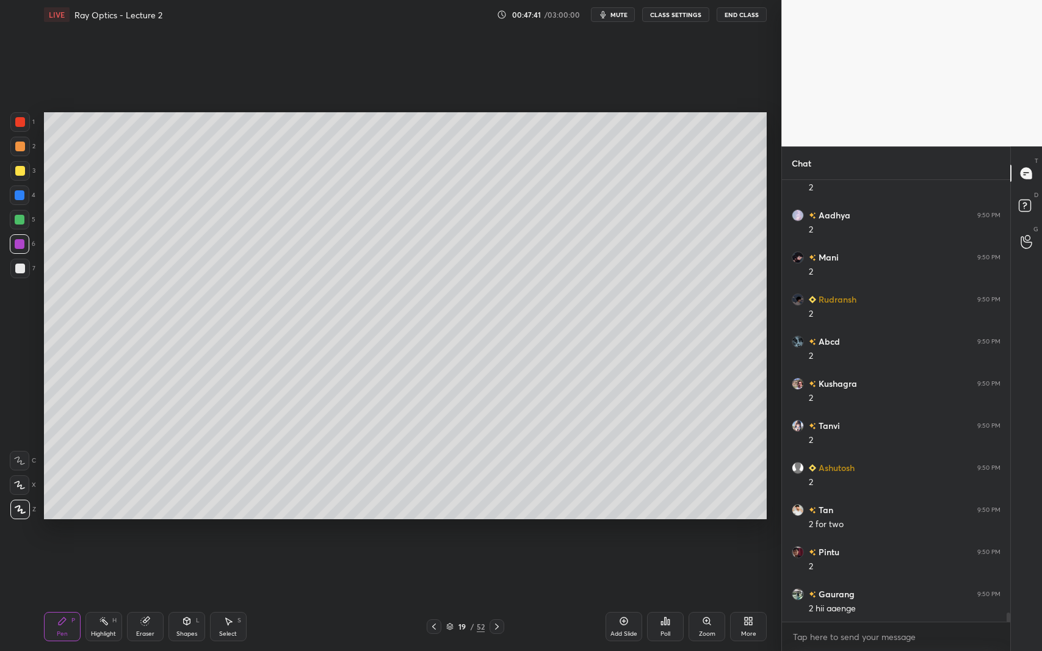
click at [194, 597] on div "Shapes L" at bounding box center [186, 626] width 37 height 29
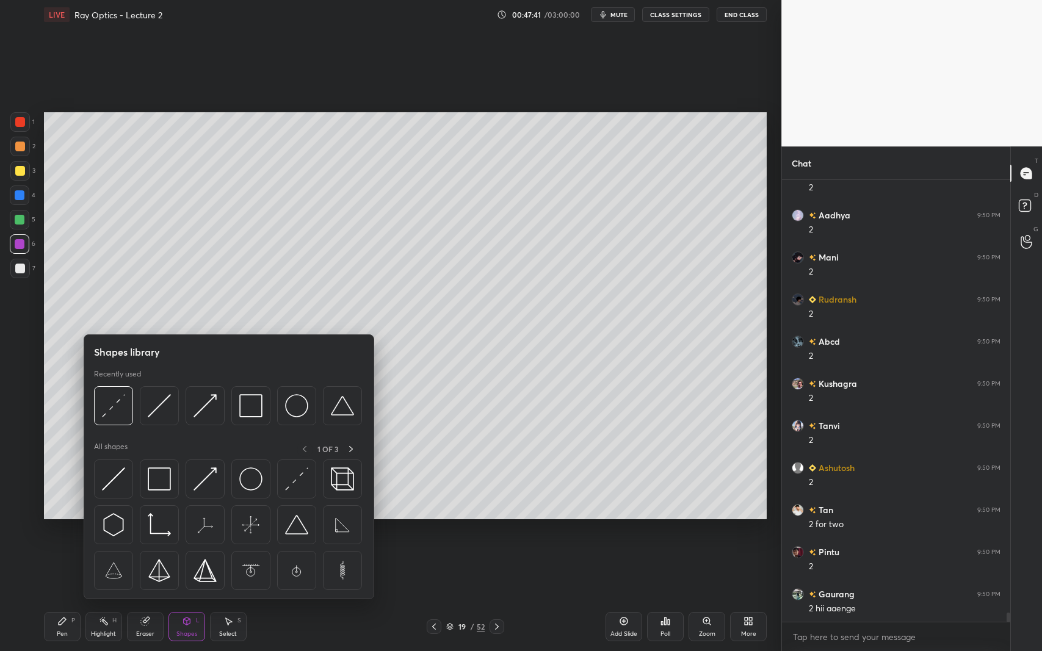
scroll to position [20769, 0]
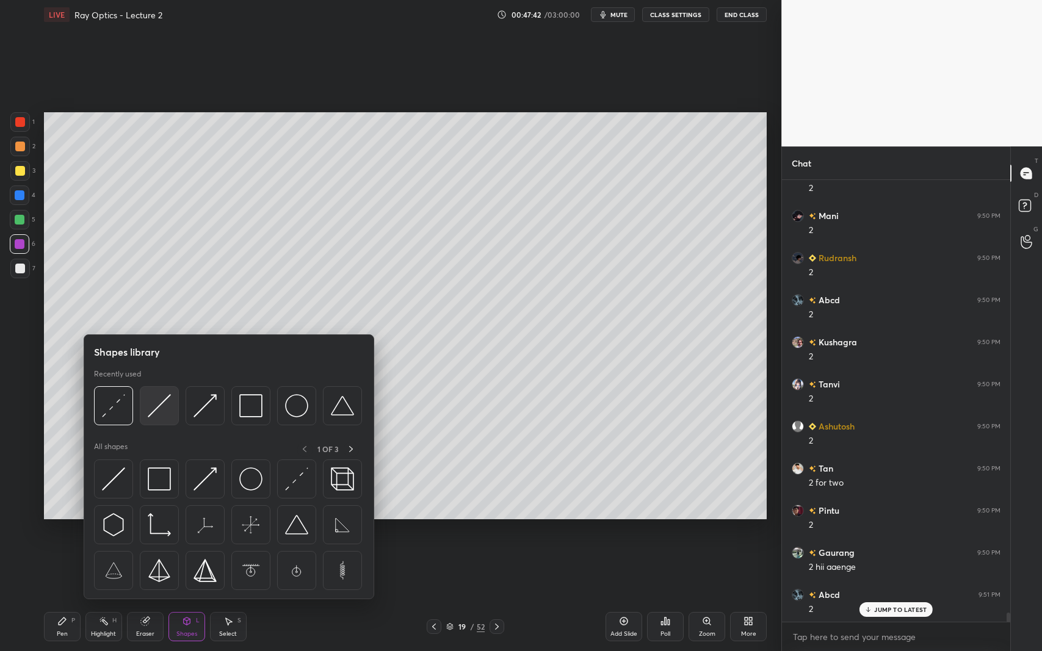
click at [164, 406] on img at bounding box center [159, 405] width 23 height 23
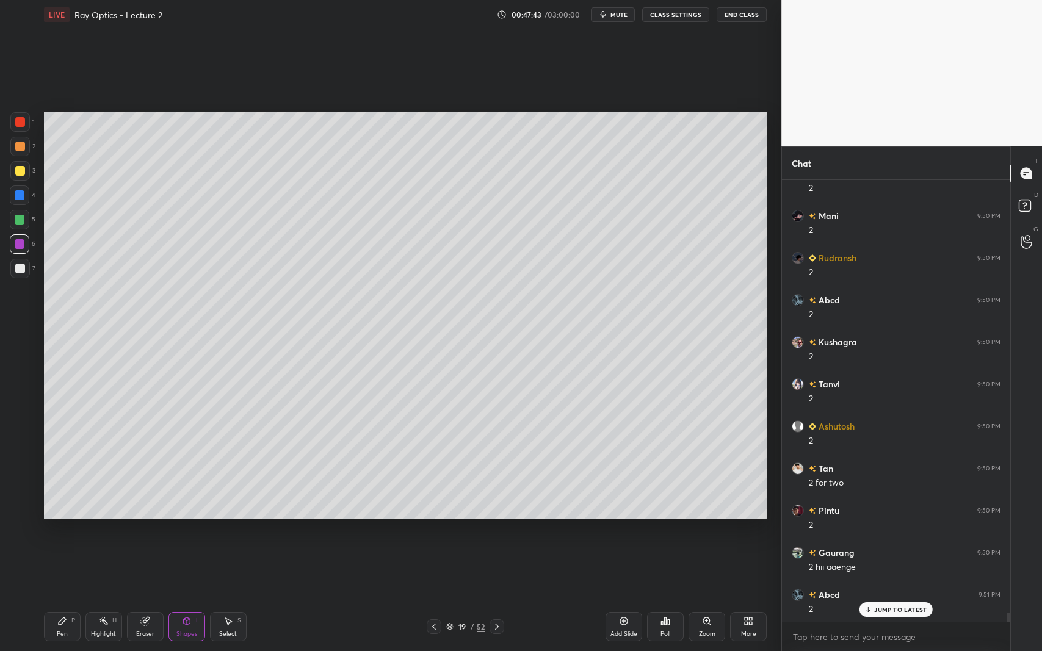
click at [18, 222] on div at bounding box center [20, 220] width 10 height 10
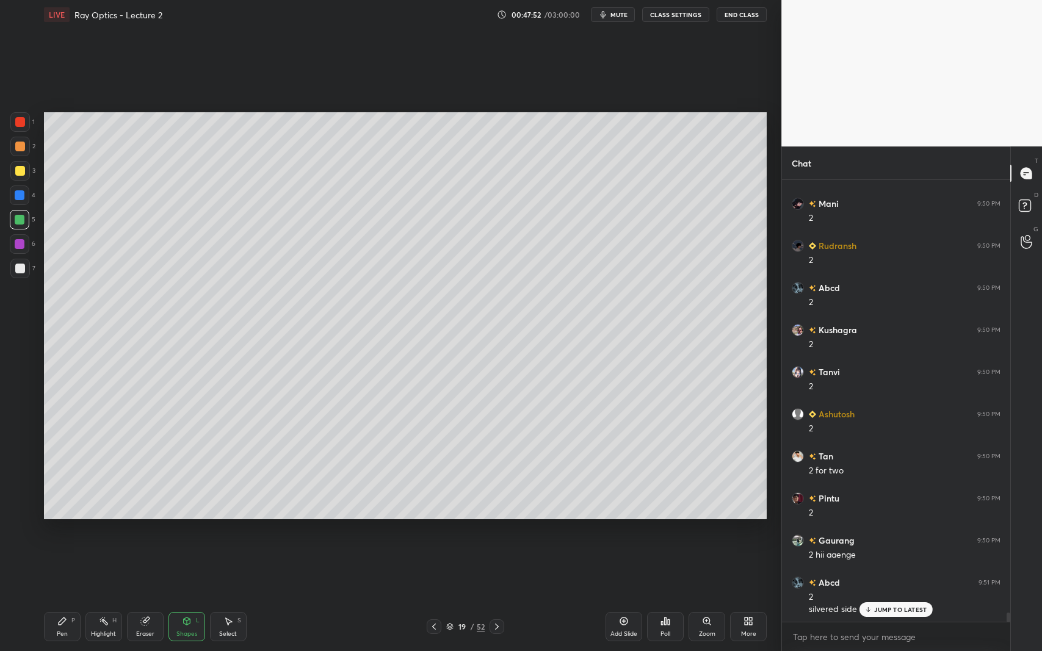
click at [896, 597] on p "JUMP TO LATEST" at bounding box center [900, 609] width 52 height 7
click at [182, 597] on icon at bounding box center [187, 622] width 10 height 10
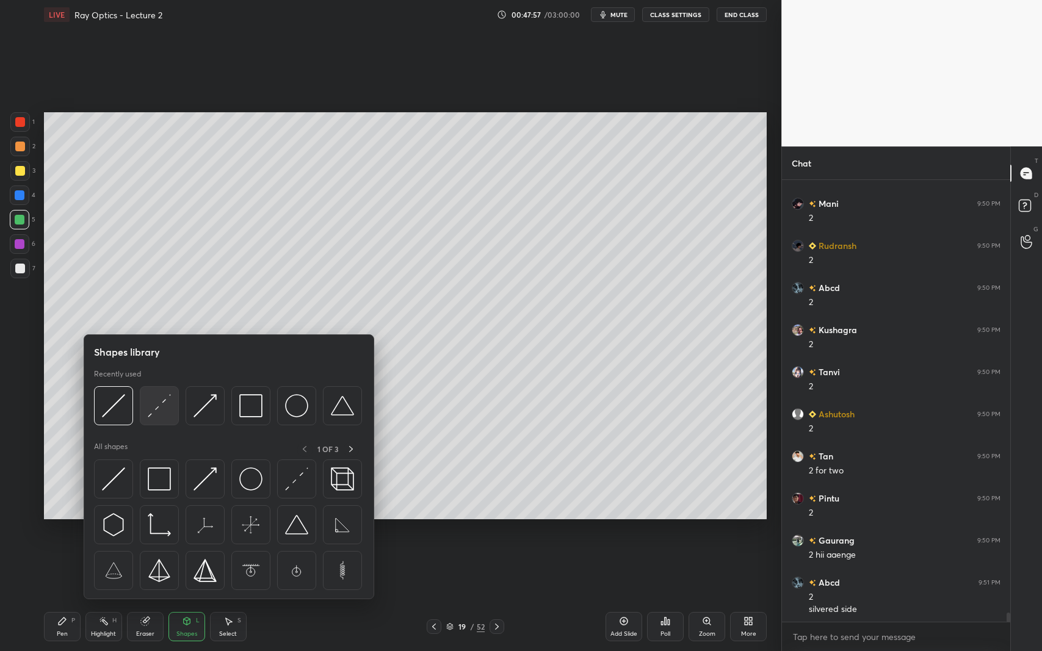
scroll to position [20824, 0]
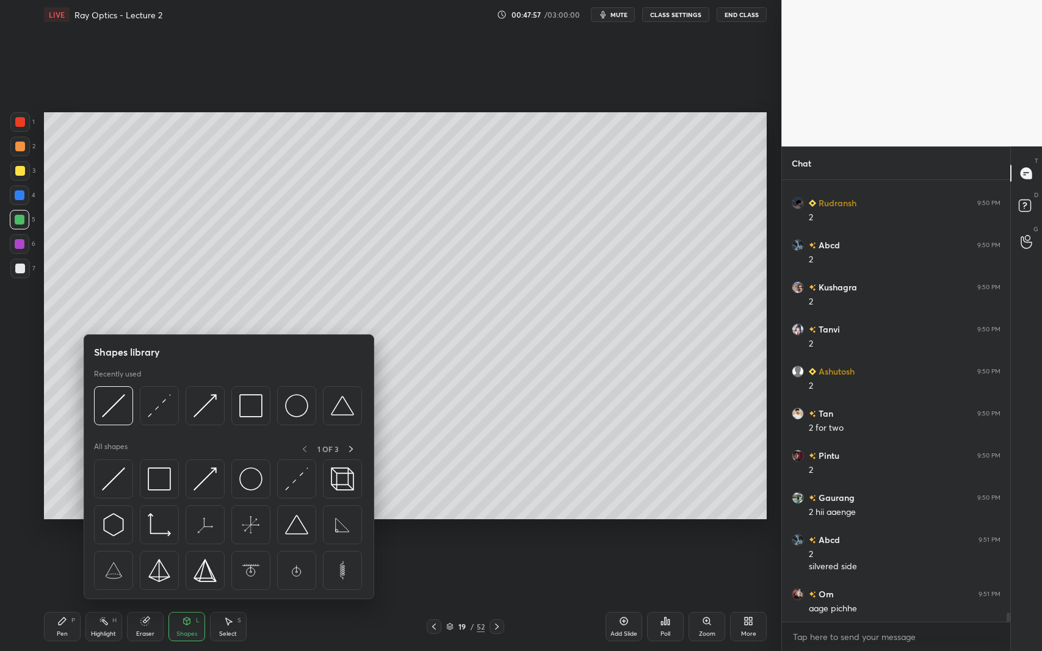
click at [160, 403] on img at bounding box center [159, 405] width 23 height 23
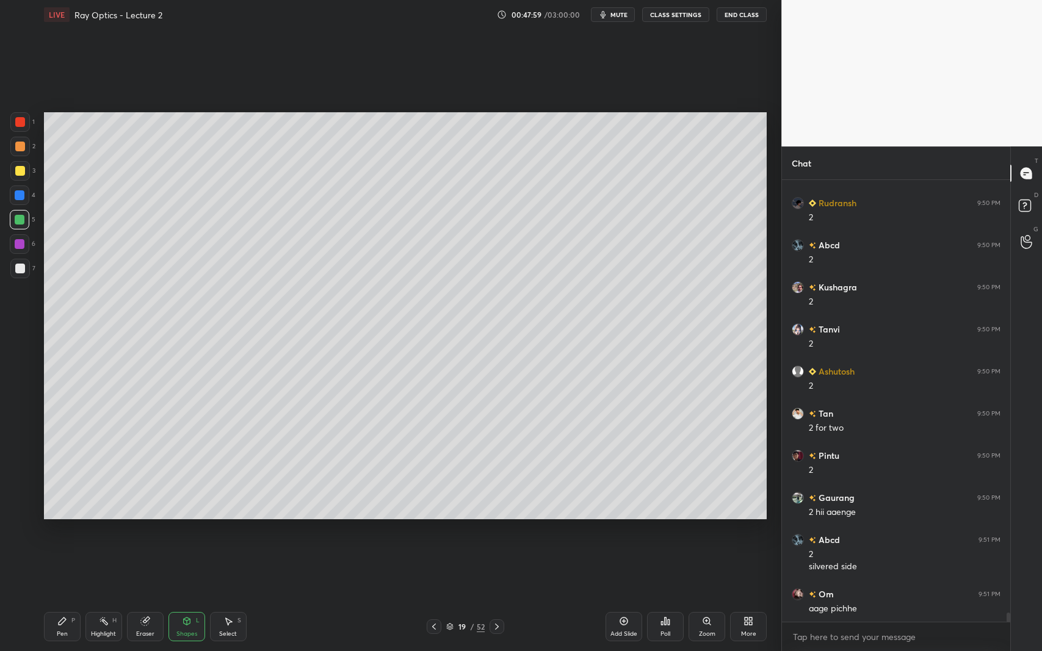
scroll to position [20836, 0]
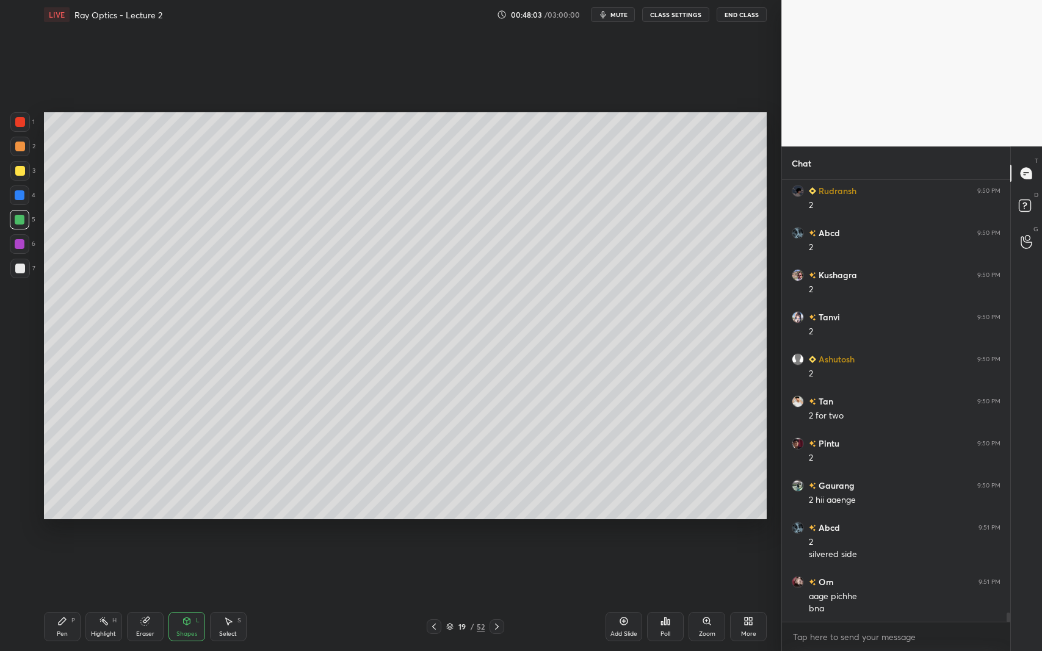
click at [72, 597] on div "Pen P" at bounding box center [62, 626] width 37 height 29
click at [152, 597] on div "Eraser" at bounding box center [145, 626] width 37 height 29
click at [177, 597] on div "Shapes L" at bounding box center [186, 626] width 37 height 29
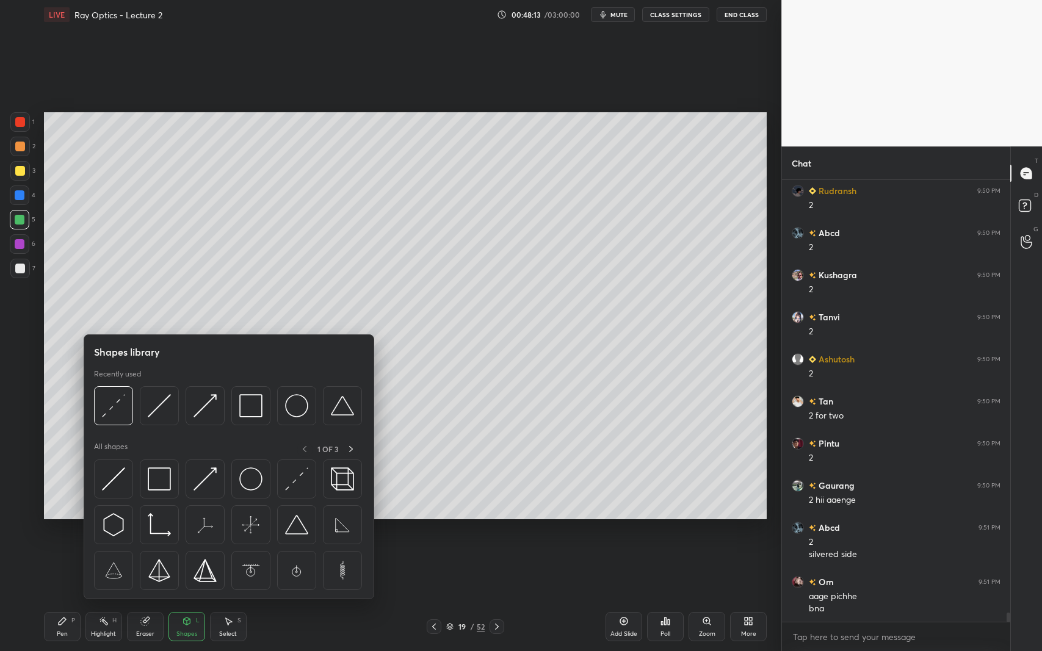
click at [163, 405] on img at bounding box center [159, 405] width 23 height 23
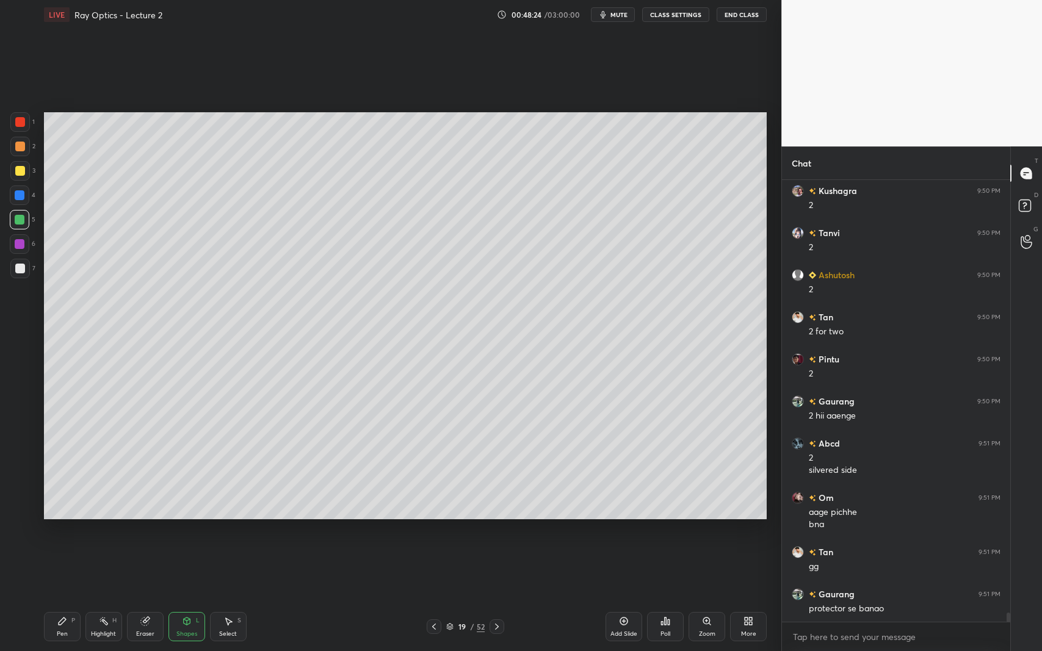
scroll to position [20962, 0]
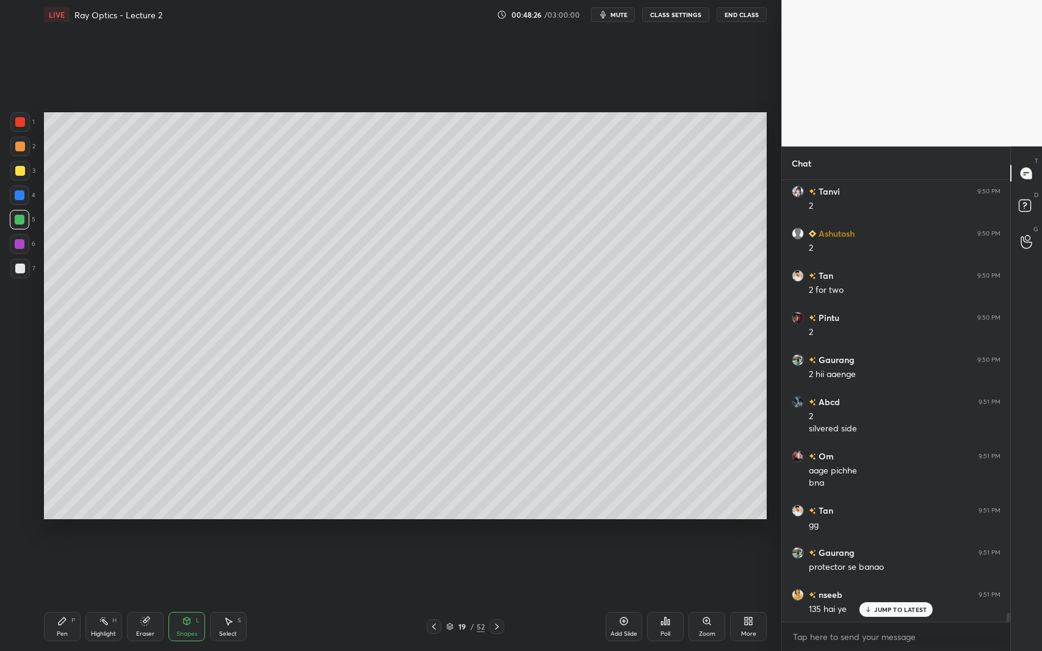
click at [233, 597] on div "Select S" at bounding box center [228, 626] width 37 height 29
click at [176, 597] on div "Shapes L" at bounding box center [186, 626] width 37 height 29
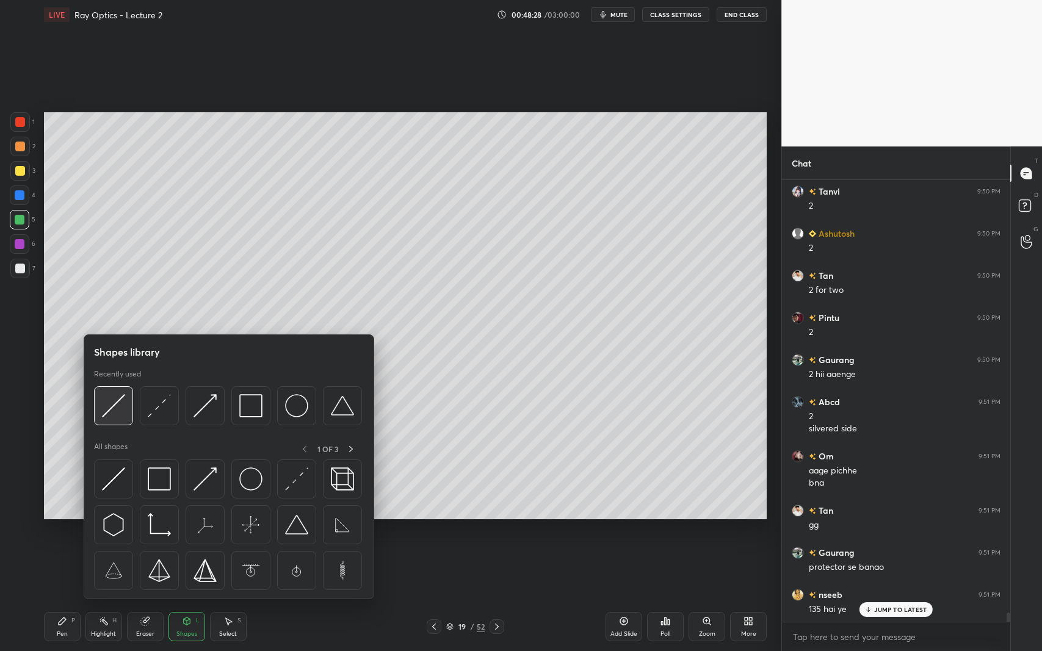
click at [107, 401] on img at bounding box center [113, 405] width 23 height 23
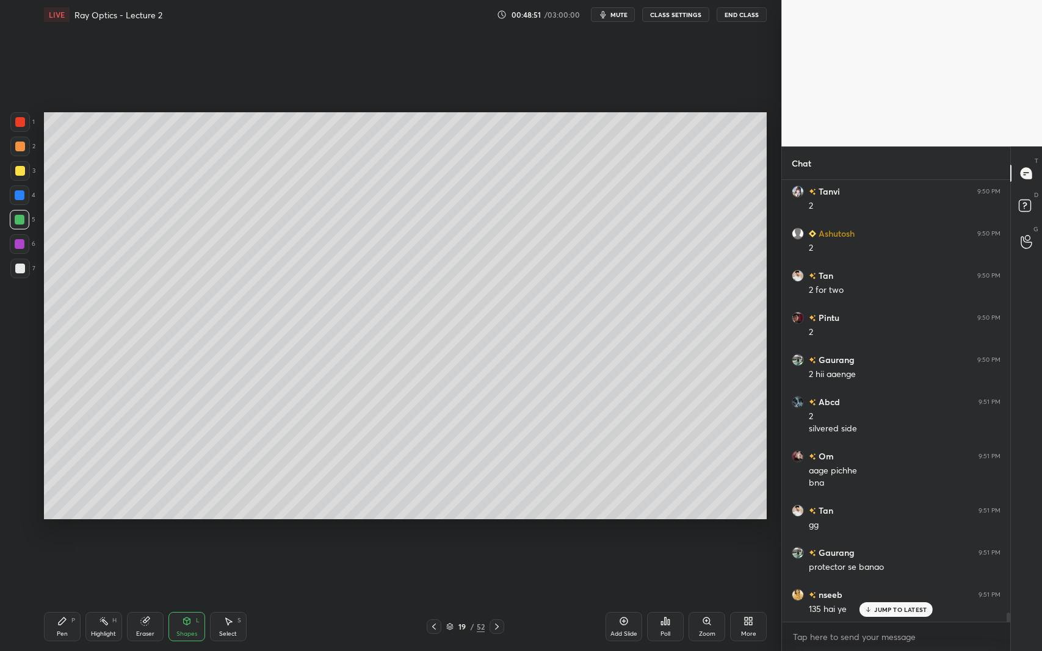
click at [235, 597] on div "Select S" at bounding box center [228, 626] width 37 height 29
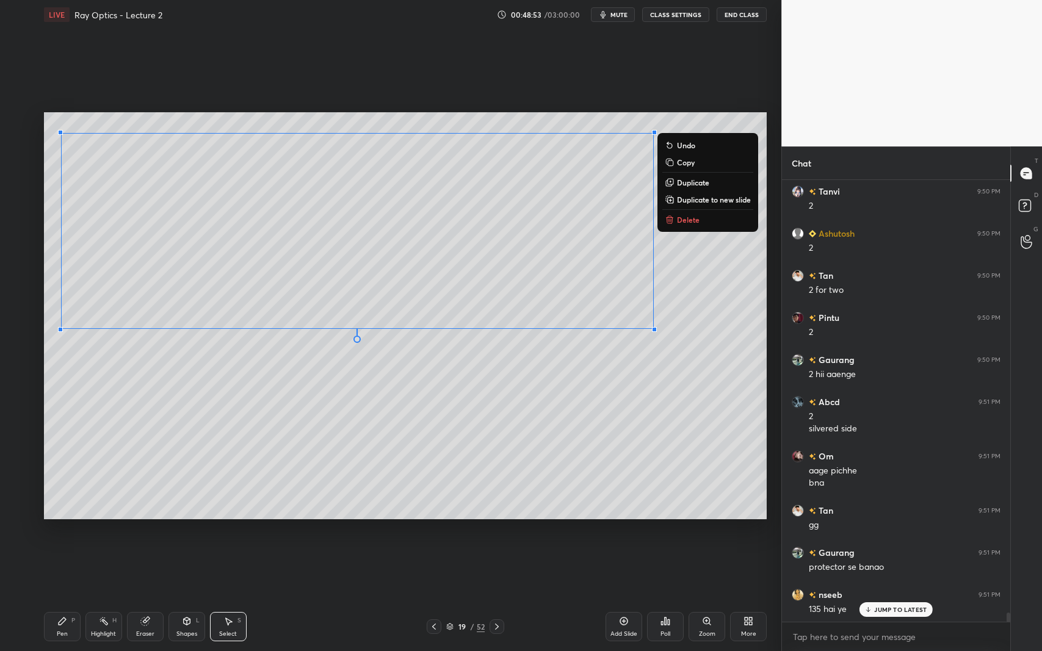
click at [683, 222] on p "Delete" at bounding box center [688, 220] width 23 height 10
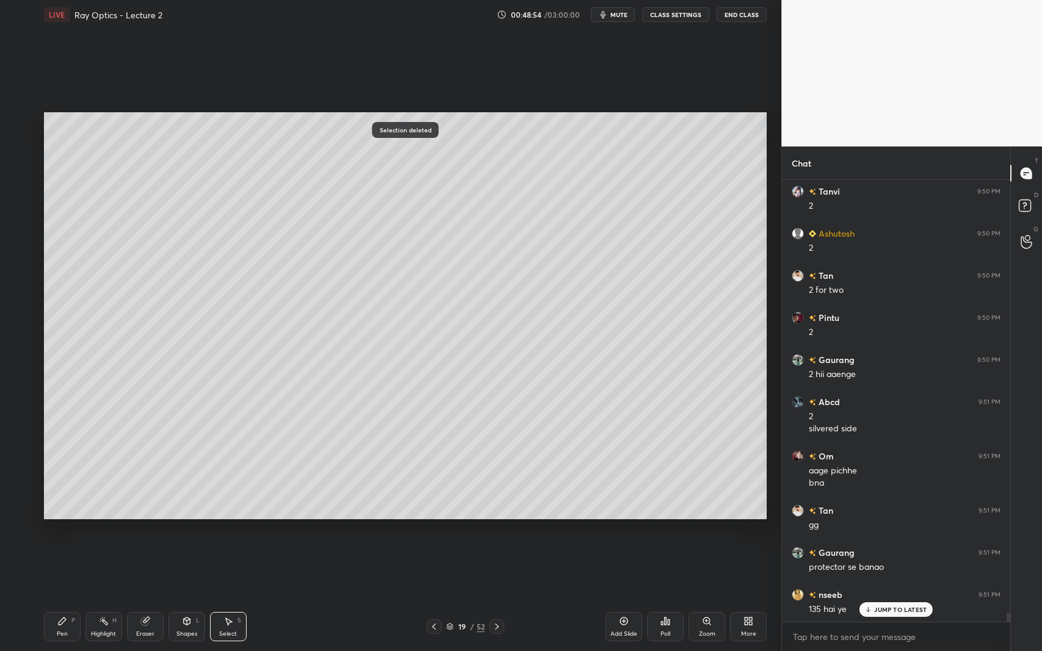
click at [186, 597] on icon at bounding box center [187, 621] width 7 height 7
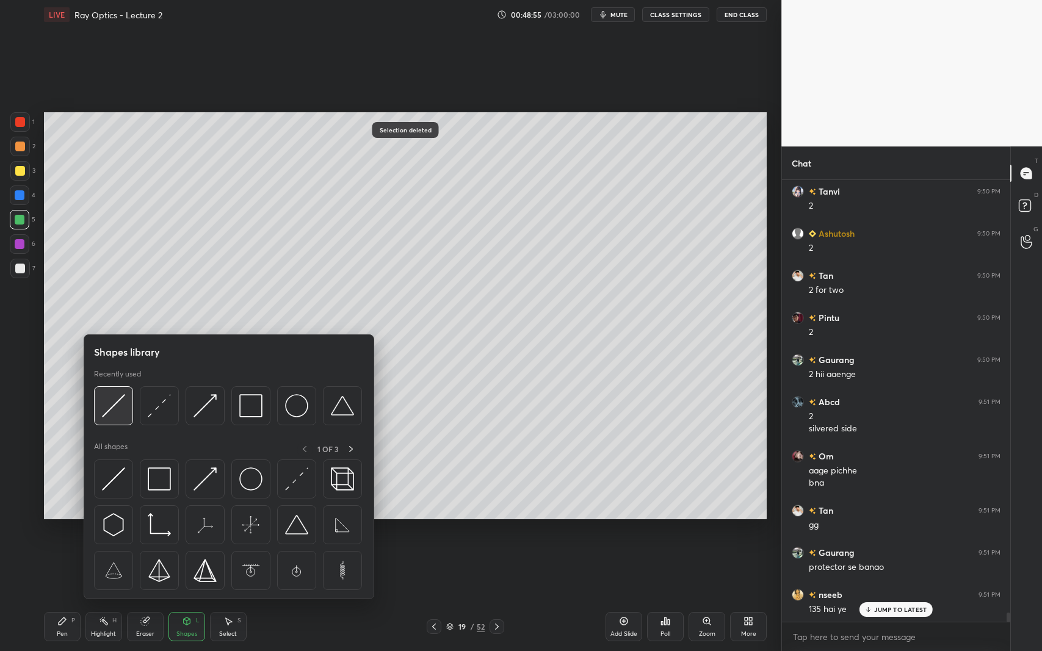
click at [117, 407] on img at bounding box center [113, 405] width 23 height 23
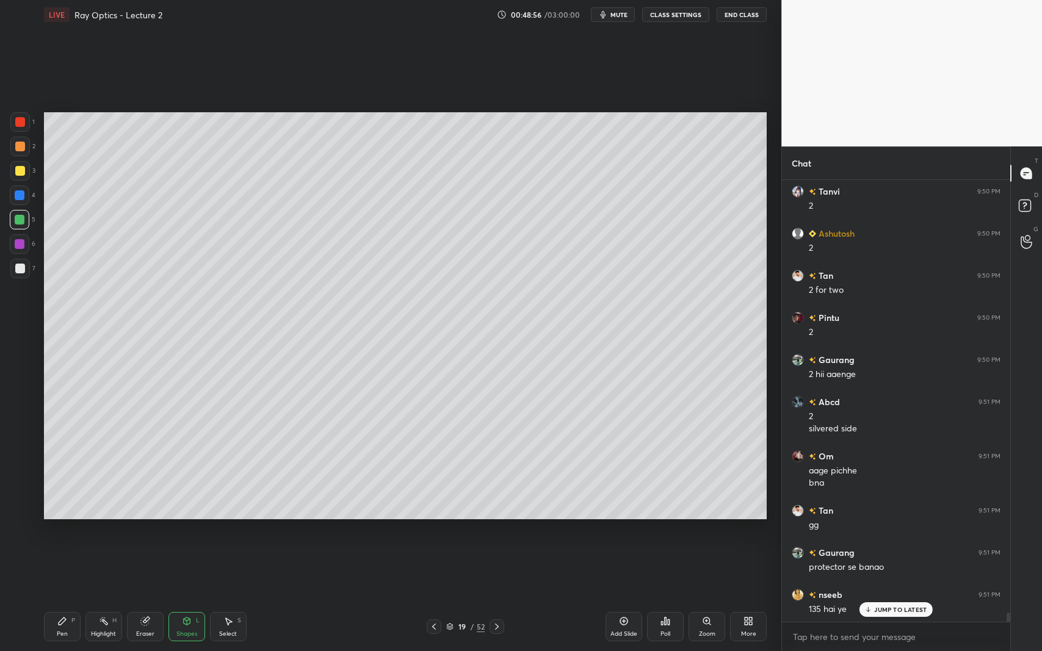
click at [26, 275] on div at bounding box center [20, 269] width 20 height 20
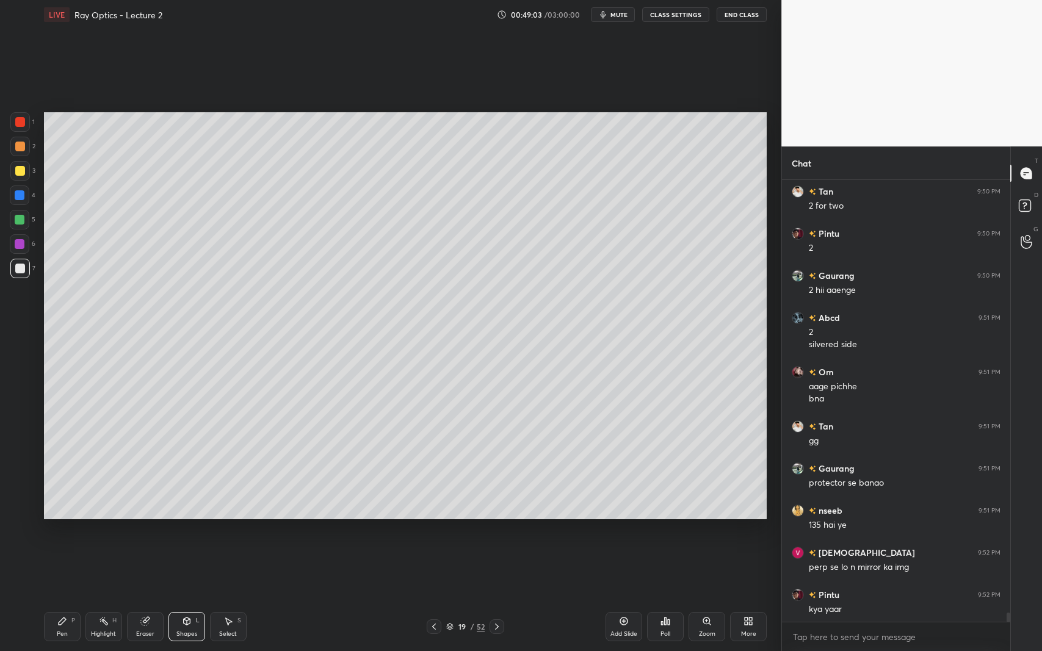
scroll to position [21075, 0]
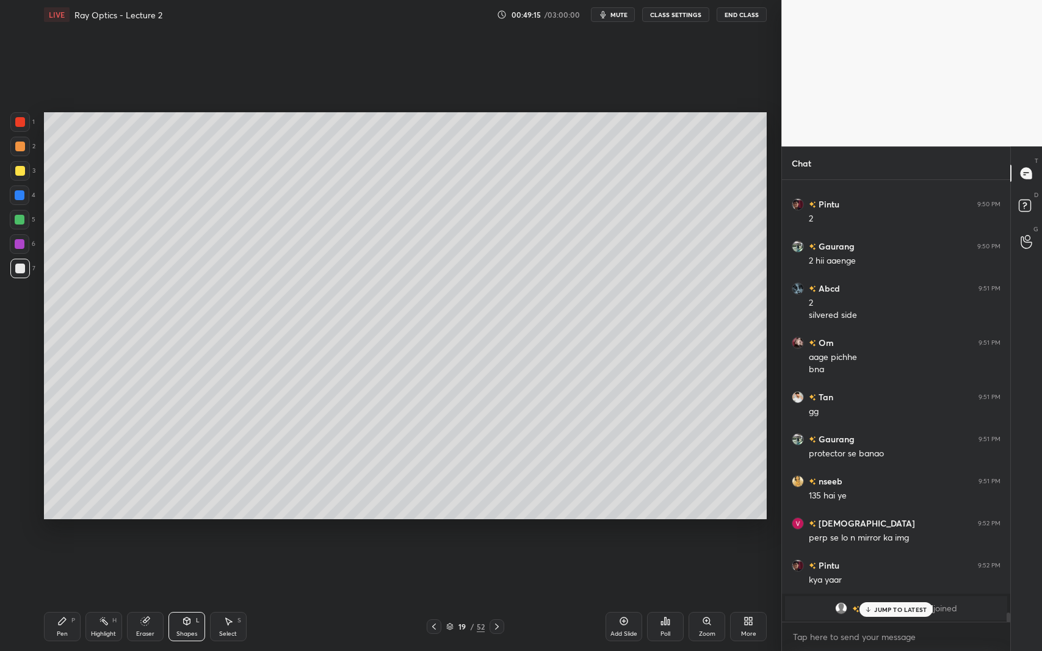
click at [187, 597] on div "Shapes" at bounding box center [186, 634] width 21 height 6
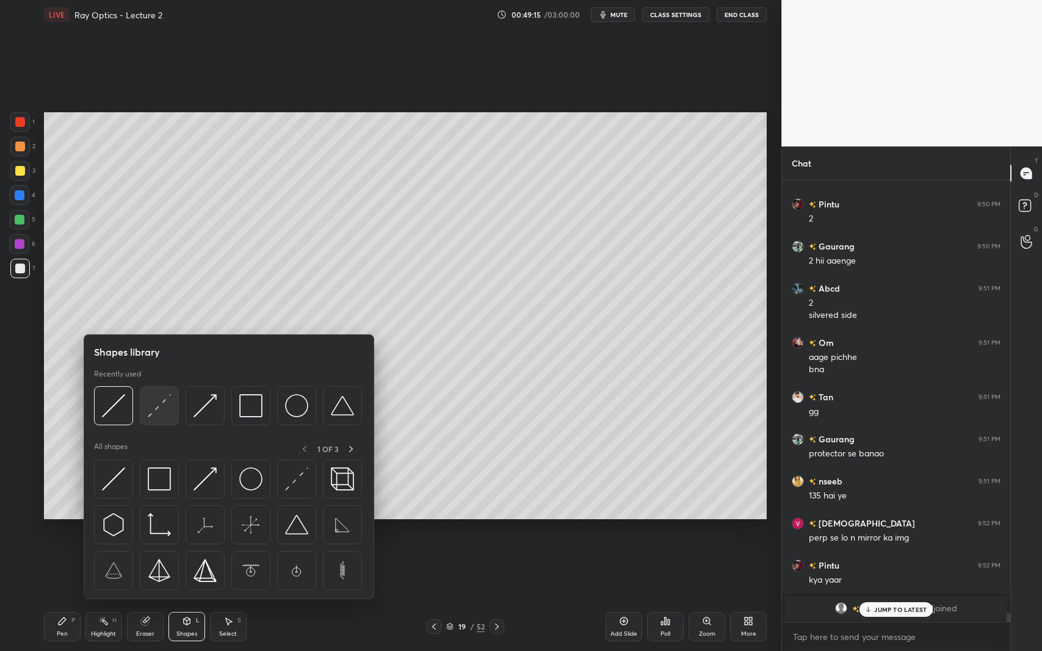
click at [157, 404] on img at bounding box center [159, 405] width 23 height 23
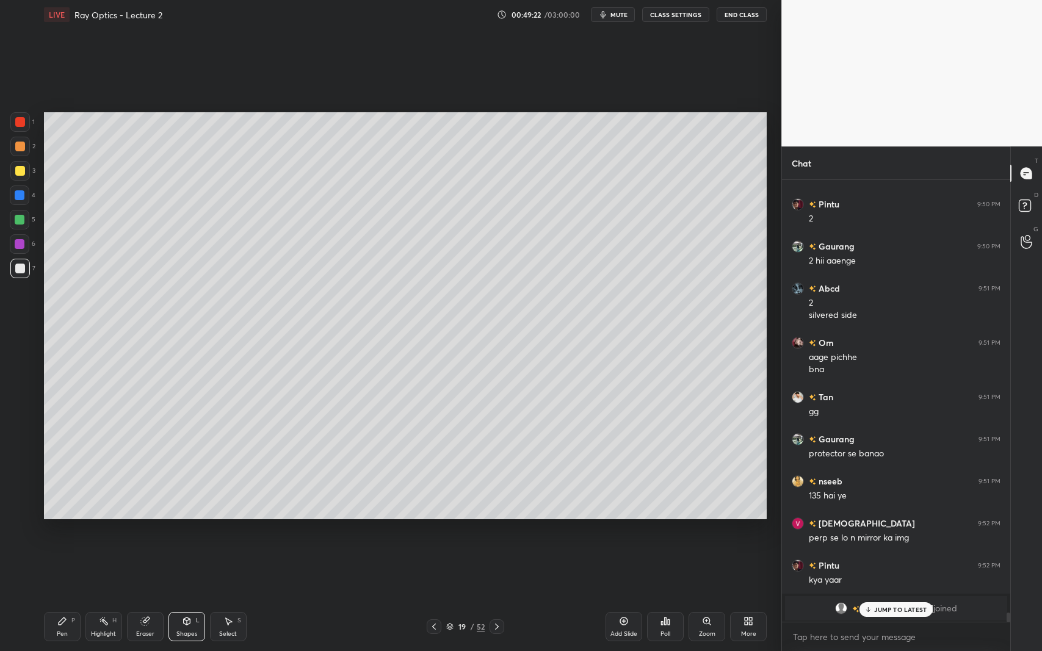
click at [20, 224] on div at bounding box center [20, 220] width 10 height 10
click at [15, 252] on div at bounding box center [20, 244] width 20 height 20
click at [65, 597] on icon at bounding box center [62, 622] width 10 height 10
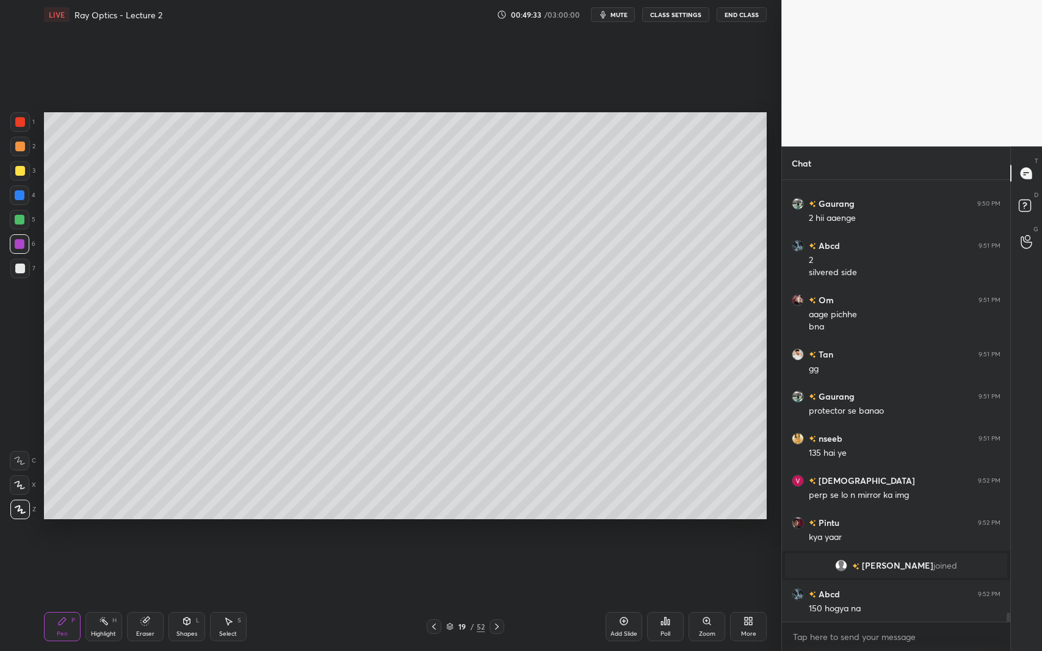
scroll to position [20610, 0]
click at [182, 597] on icon at bounding box center [187, 622] width 10 height 10
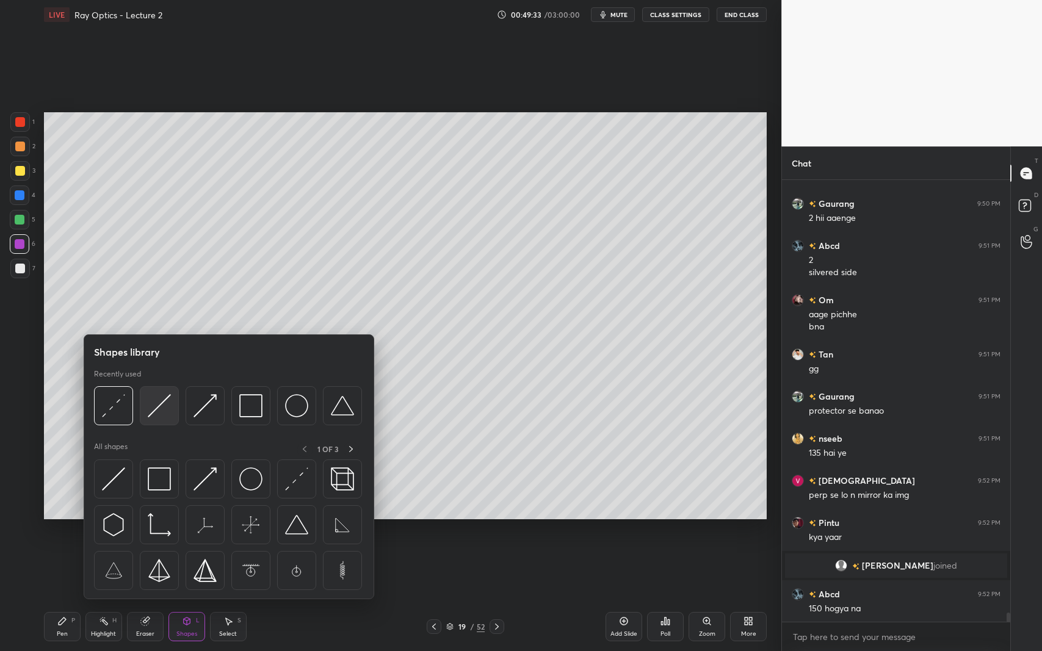
click at [162, 409] on img at bounding box center [159, 405] width 23 height 23
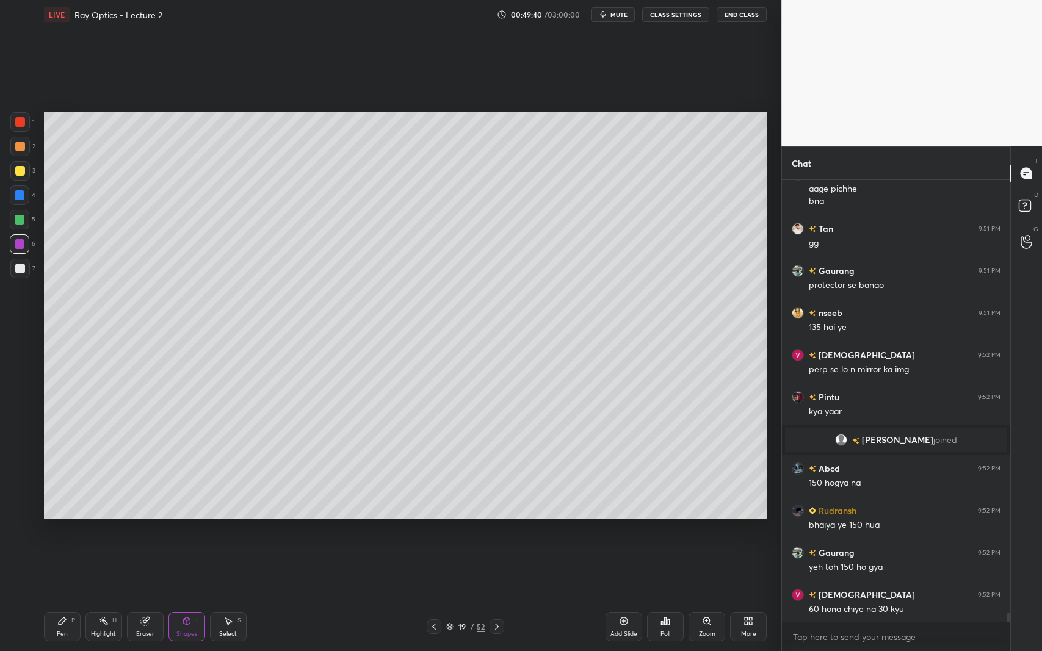
scroll to position [20779, 0]
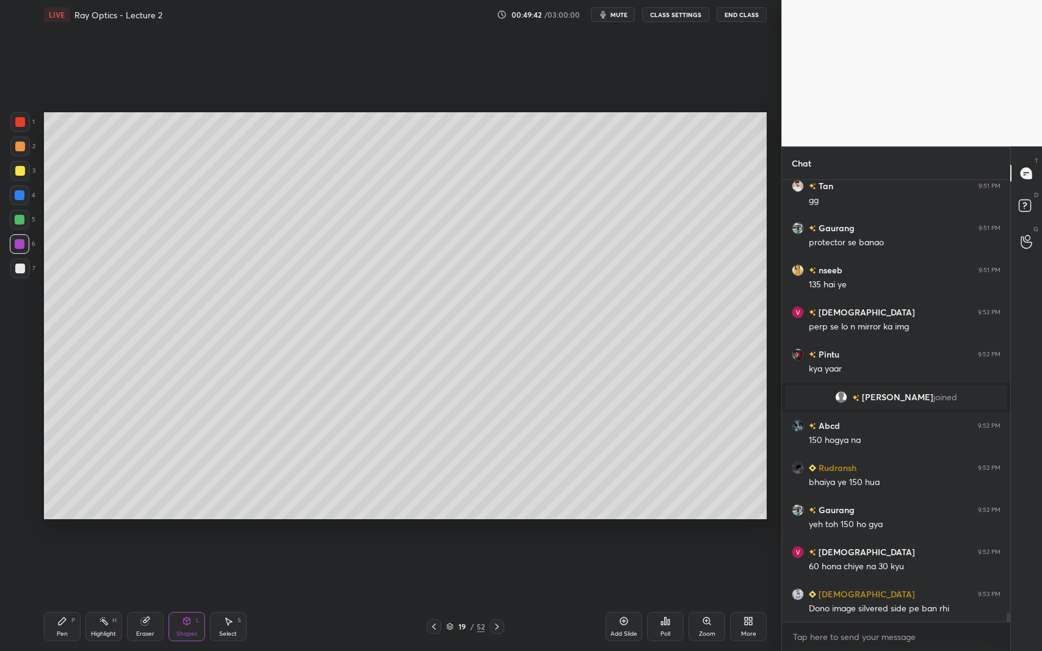
click at [182, 597] on icon at bounding box center [187, 622] width 10 height 10
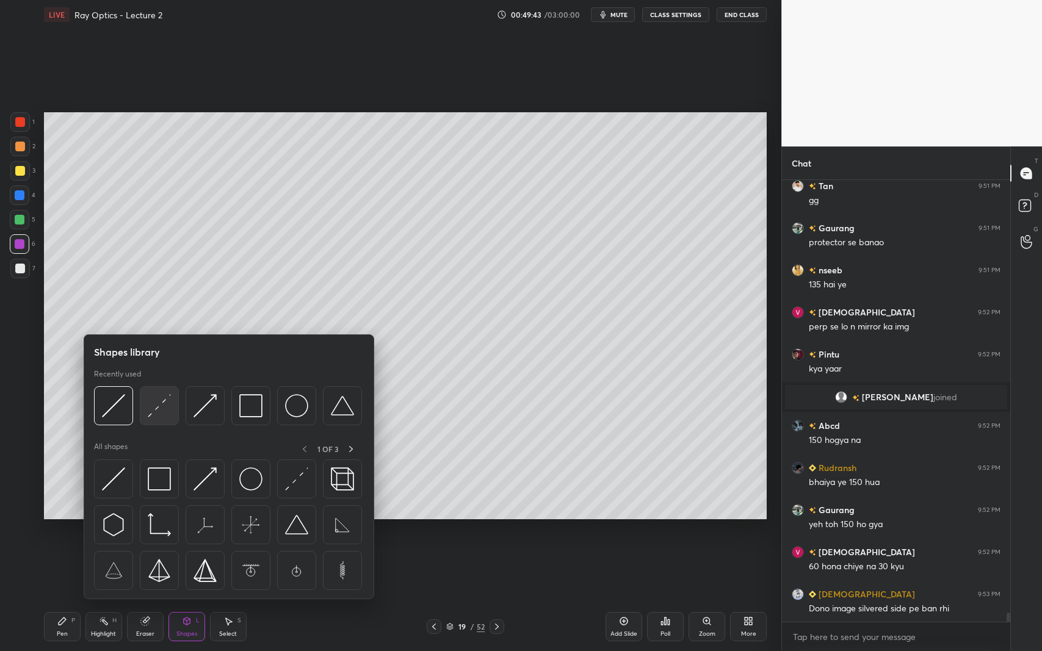
click at [171, 413] on div at bounding box center [159, 405] width 39 height 39
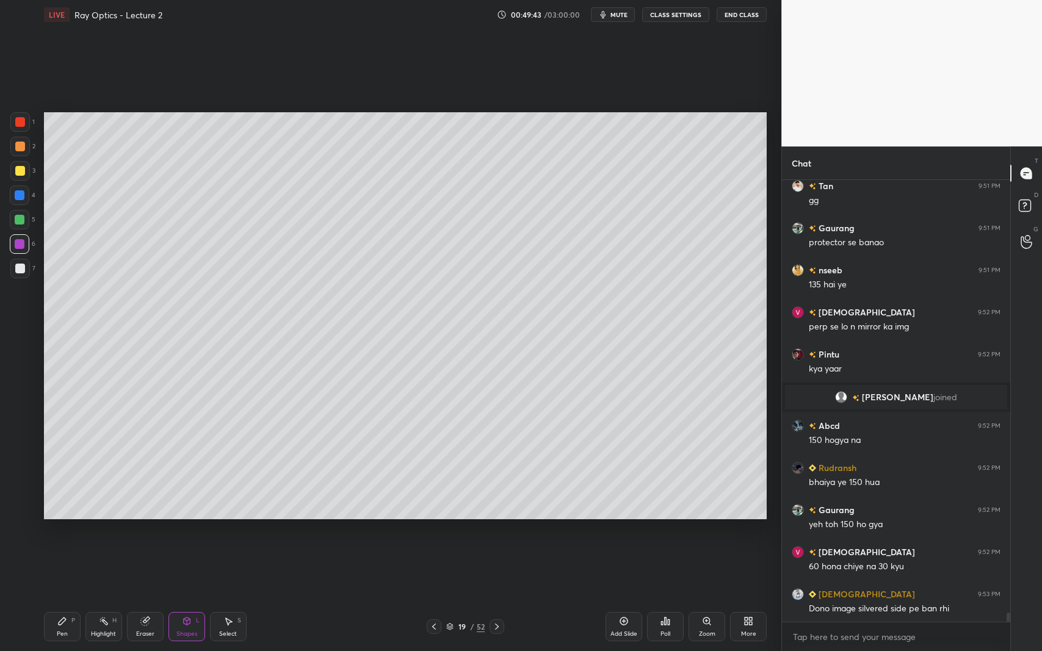
scroll to position [20820, 0]
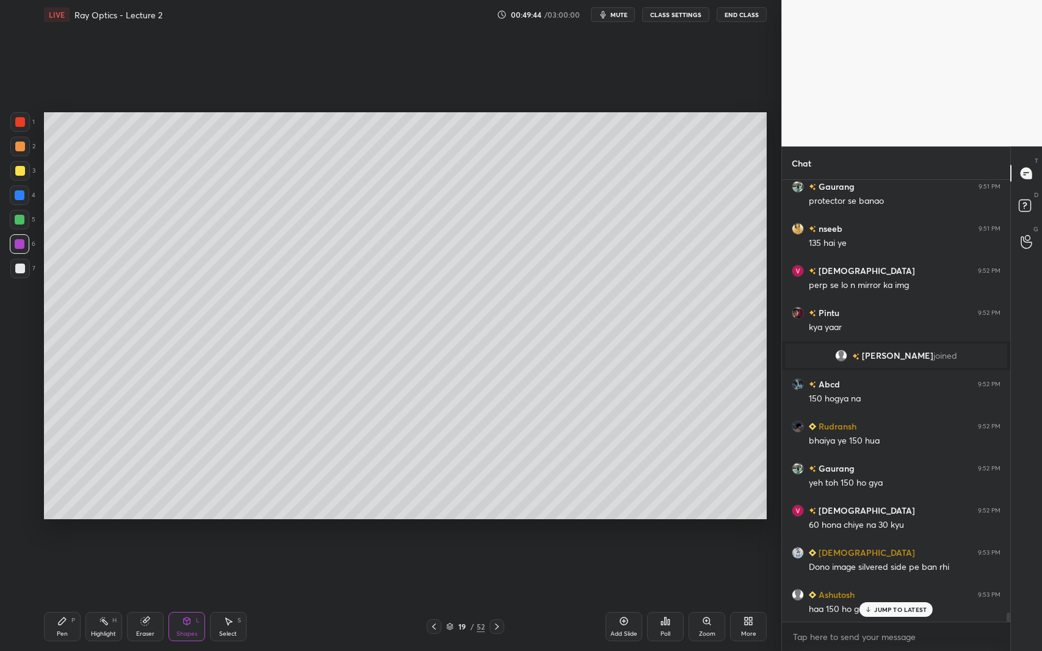
click at [20, 194] on div at bounding box center [20, 195] width 10 height 10
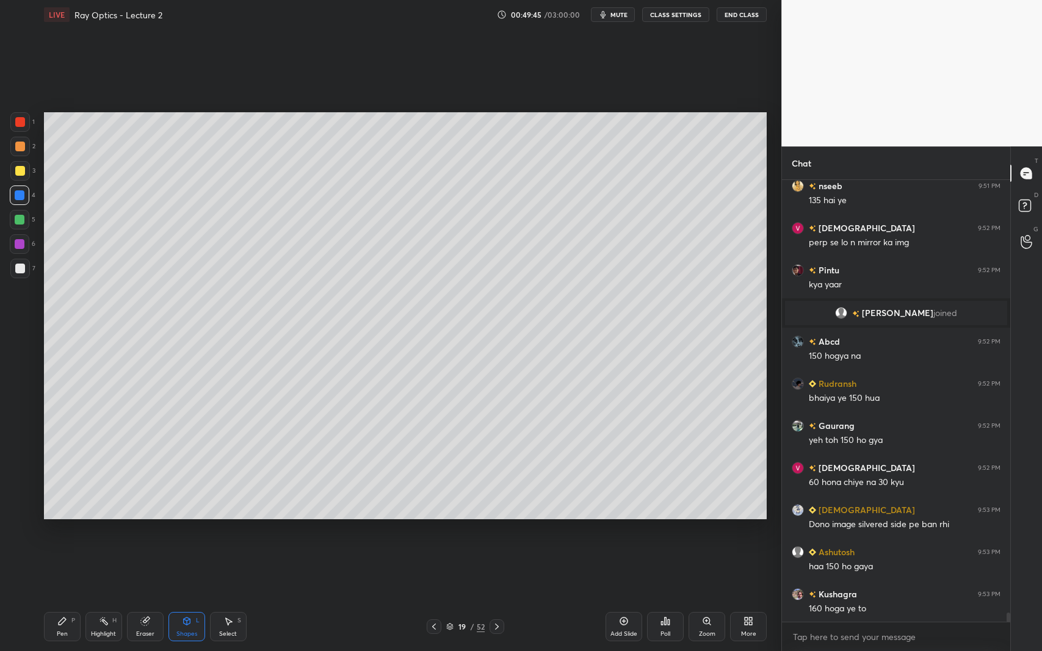
click at [24, 171] on div at bounding box center [20, 171] width 20 height 20
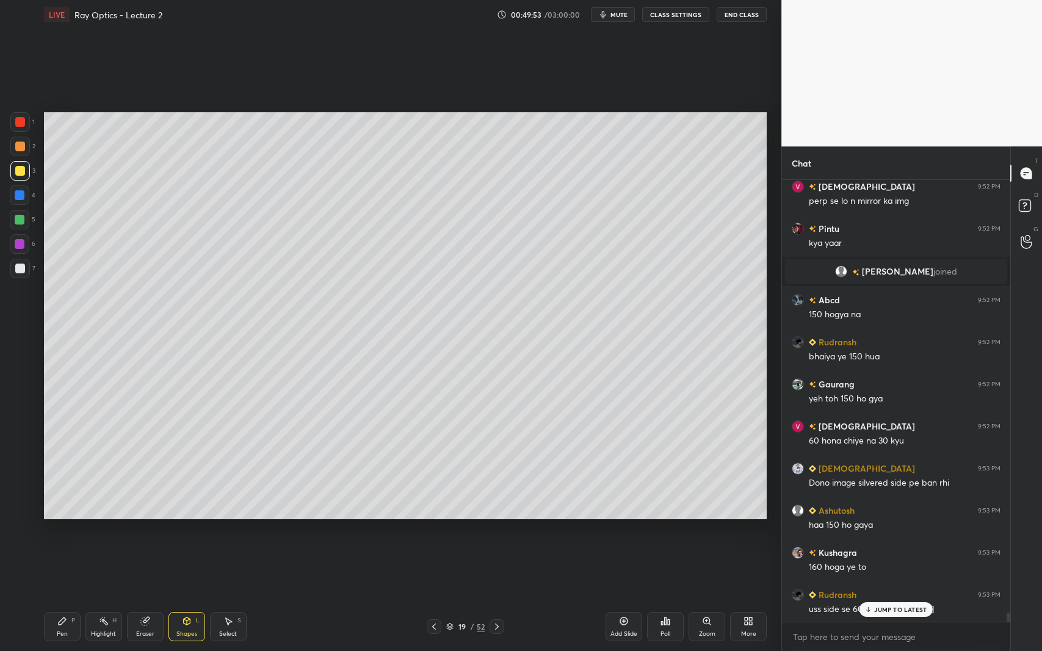
click at [61, 597] on icon at bounding box center [62, 622] width 10 height 10
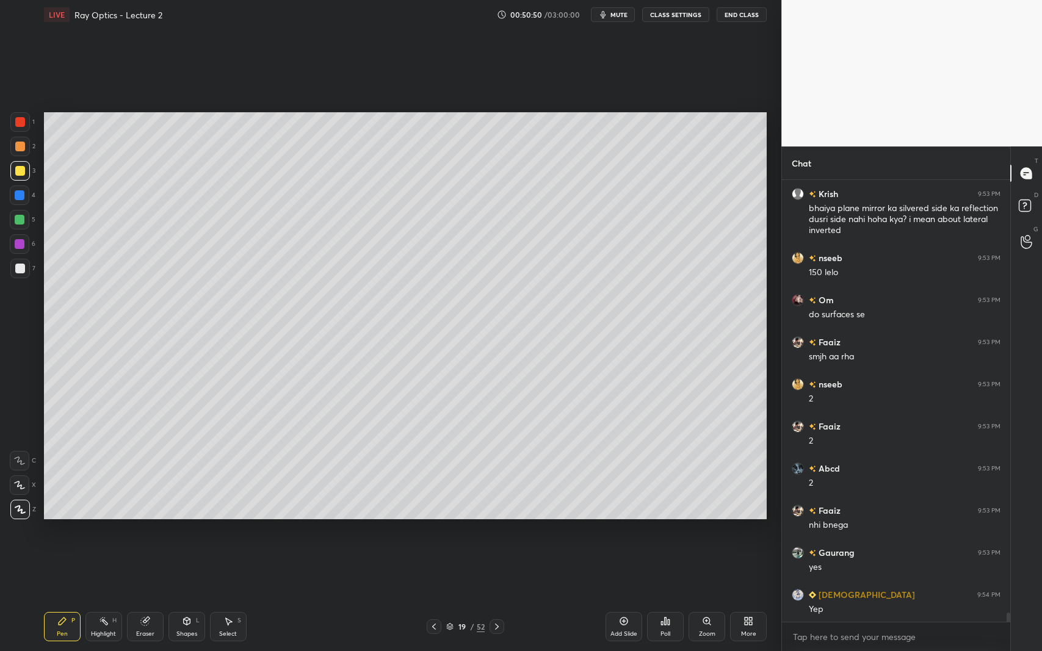
scroll to position [21588, 0]
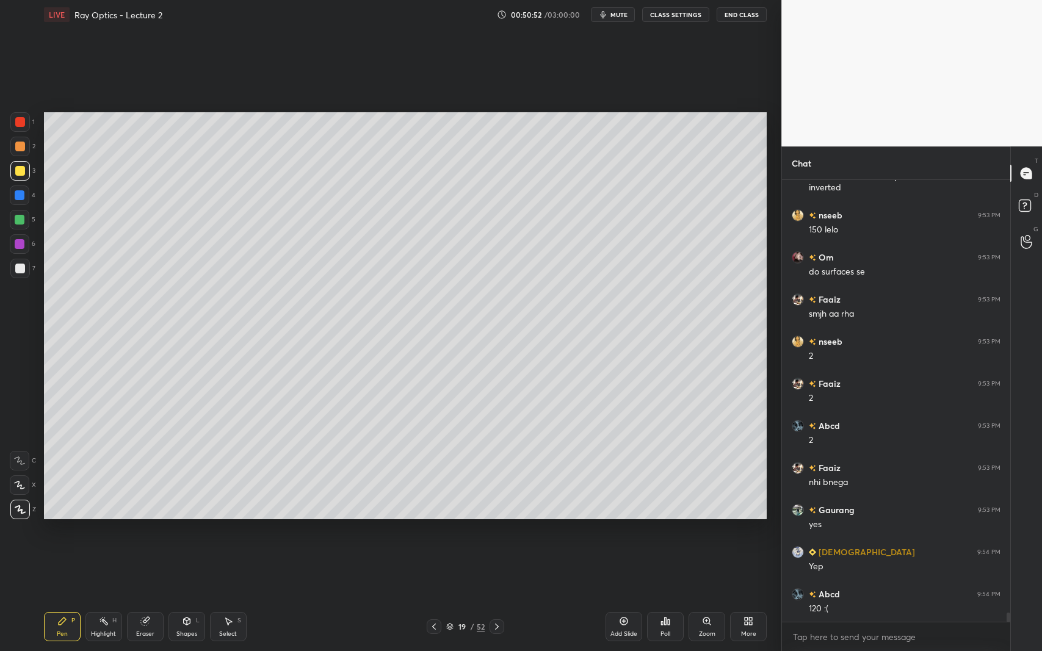
click at [14, 262] on div at bounding box center [20, 269] width 20 height 20
click at [435, 597] on icon at bounding box center [434, 627] width 10 height 10
click at [436, 597] on icon at bounding box center [434, 627] width 10 height 10
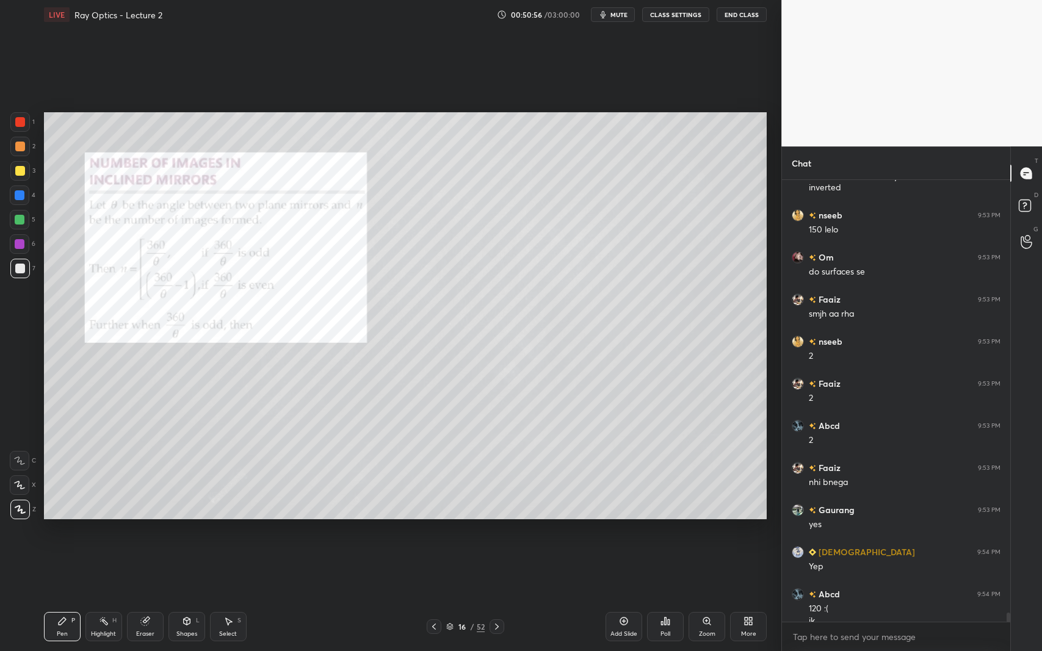
scroll to position [21600, 0]
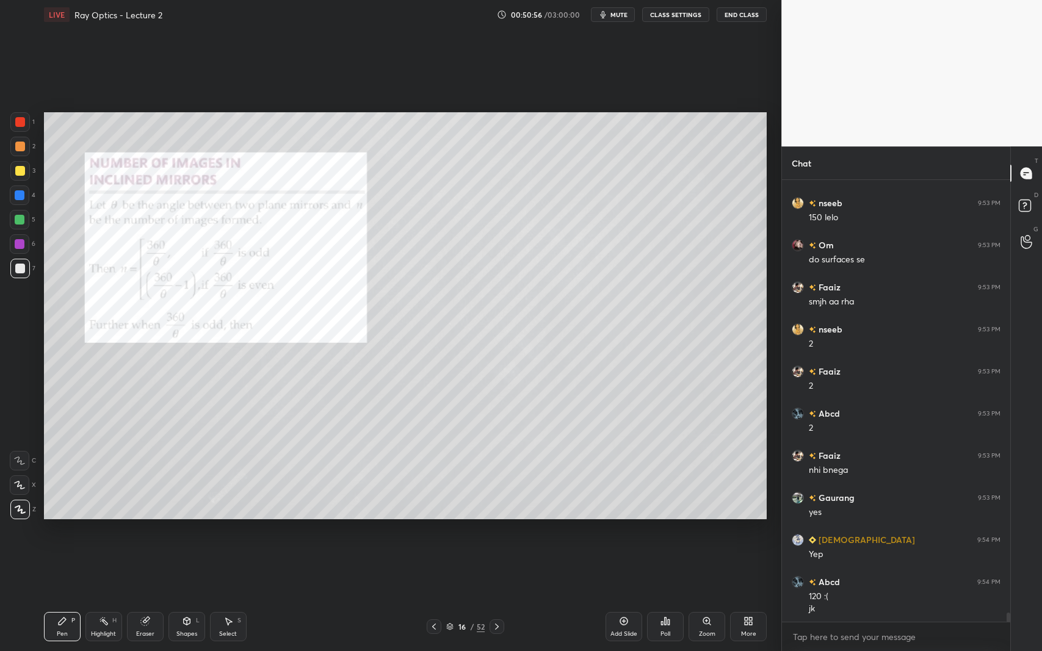
click at [22, 118] on div at bounding box center [20, 122] width 10 height 10
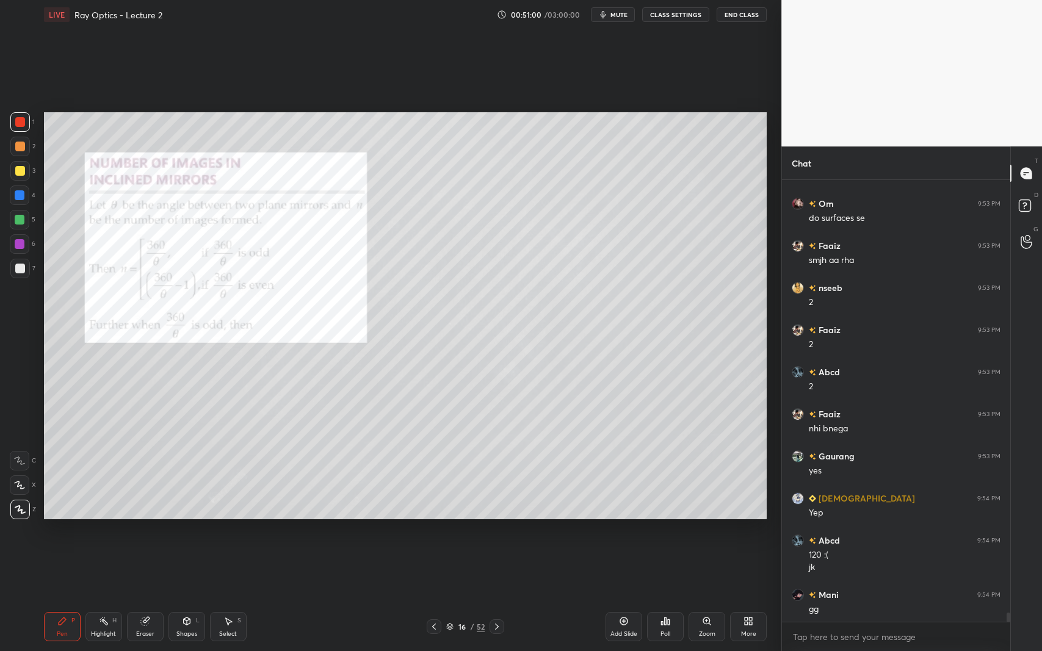
scroll to position [21684, 0]
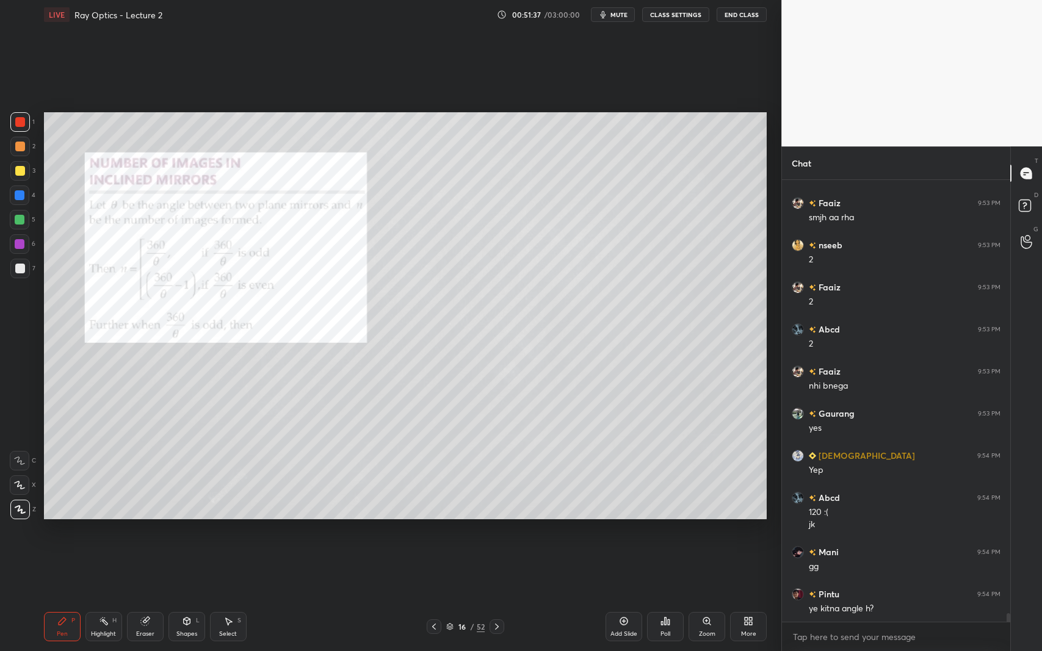
click at [499, 597] on icon at bounding box center [497, 627] width 10 height 10
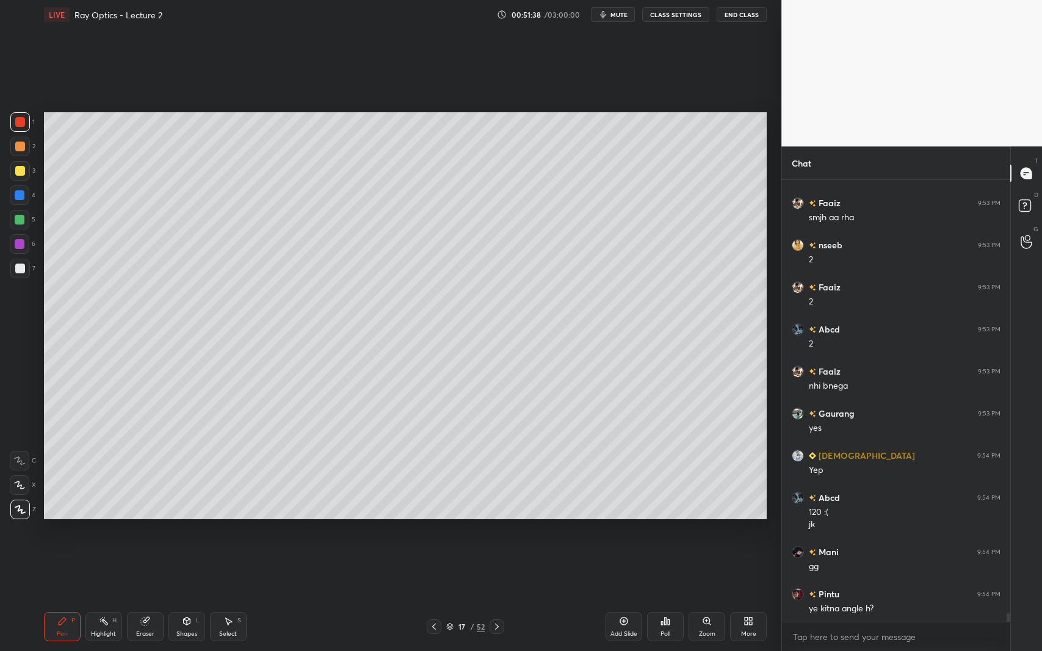
click at [499, 597] on icon at bounding box center [497, 627] width 10 height 10
click at [501, 597] on icon at bounding box center [497, 627] width 10 height 10
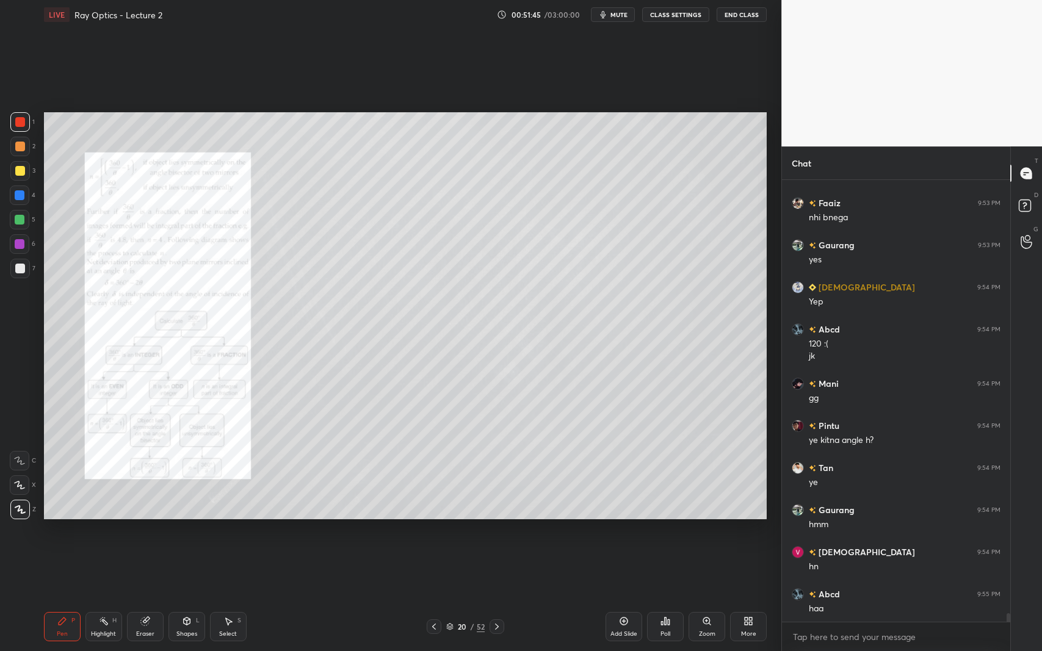
scroll to position [21894, 0]
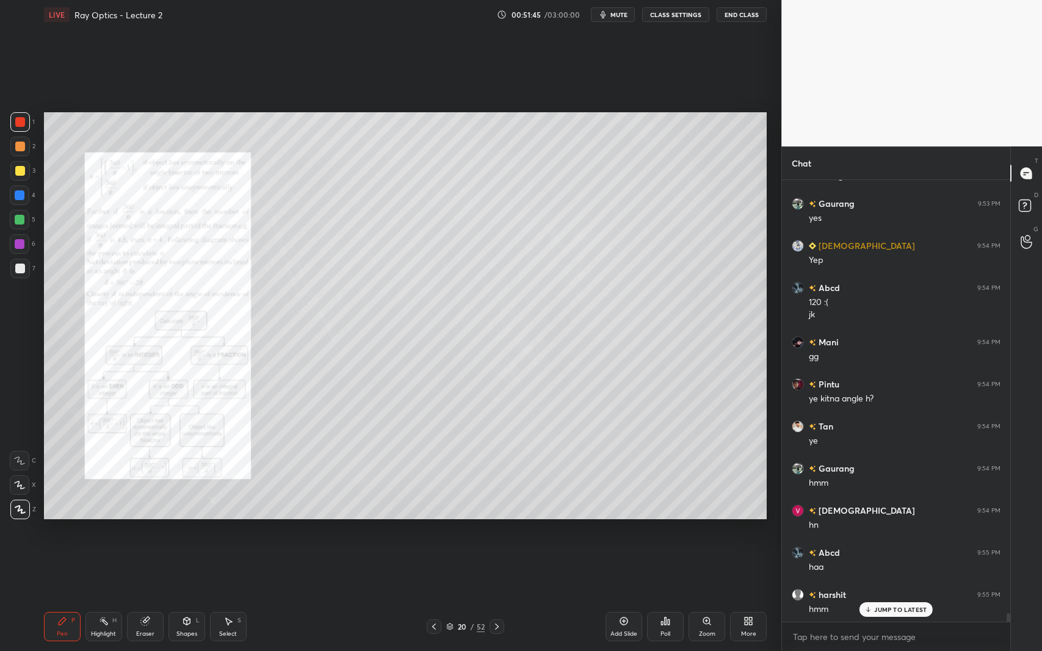
click at [501, 597] on icon at bounding box center [497, 627] width 10 height 10
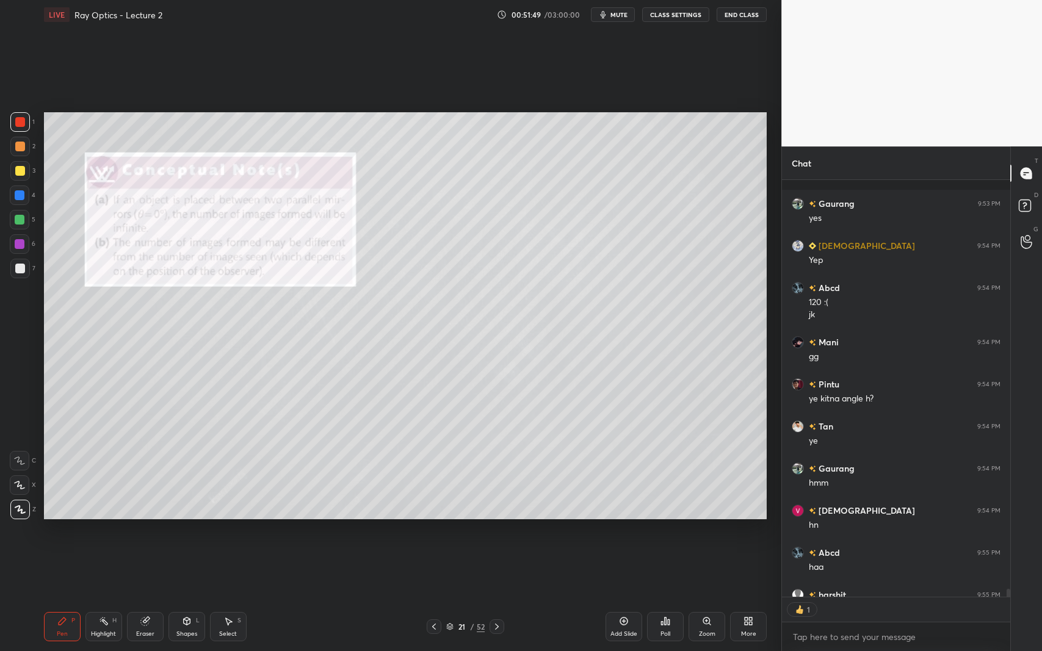
scroll to position [21962, 0]
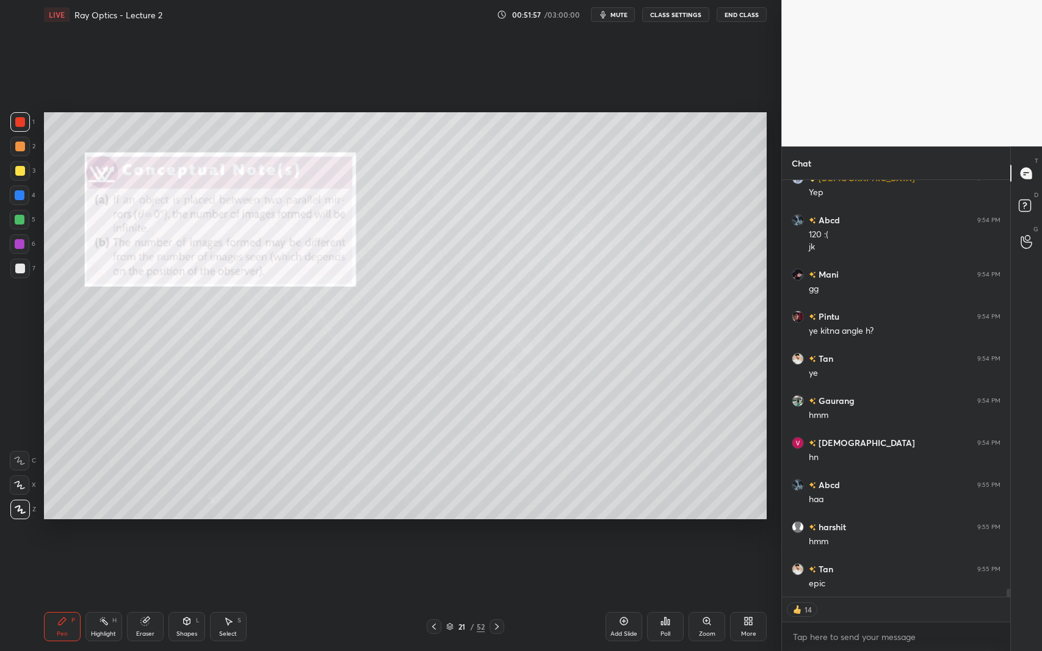
click at [32, 267] on div "7" at bounding box center [22, 269] width 25 height 20
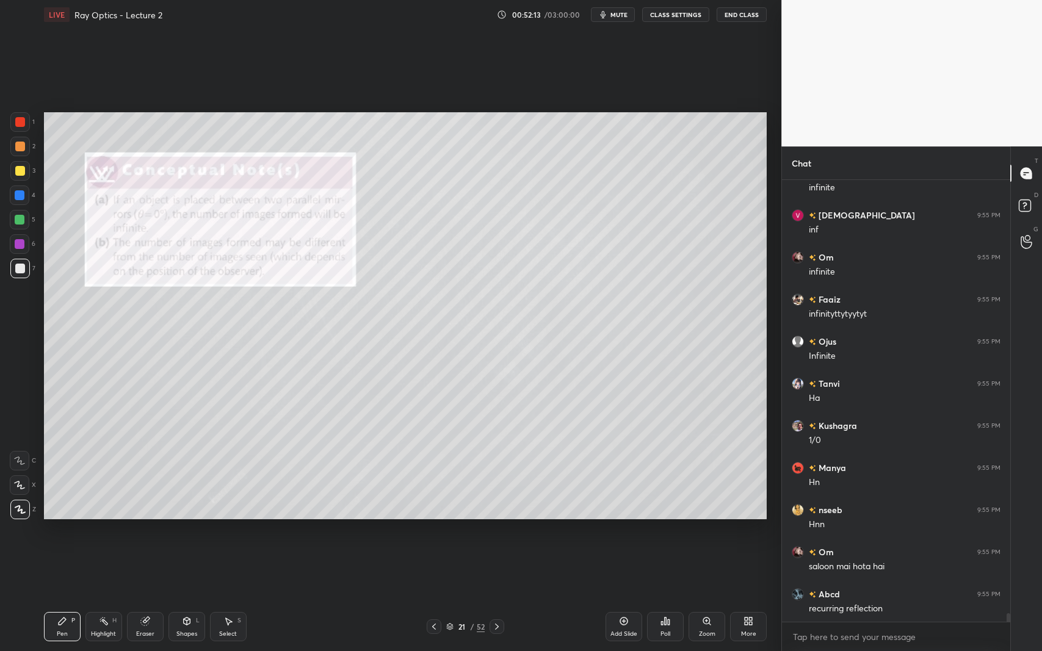
scroll to position [22412, 0]
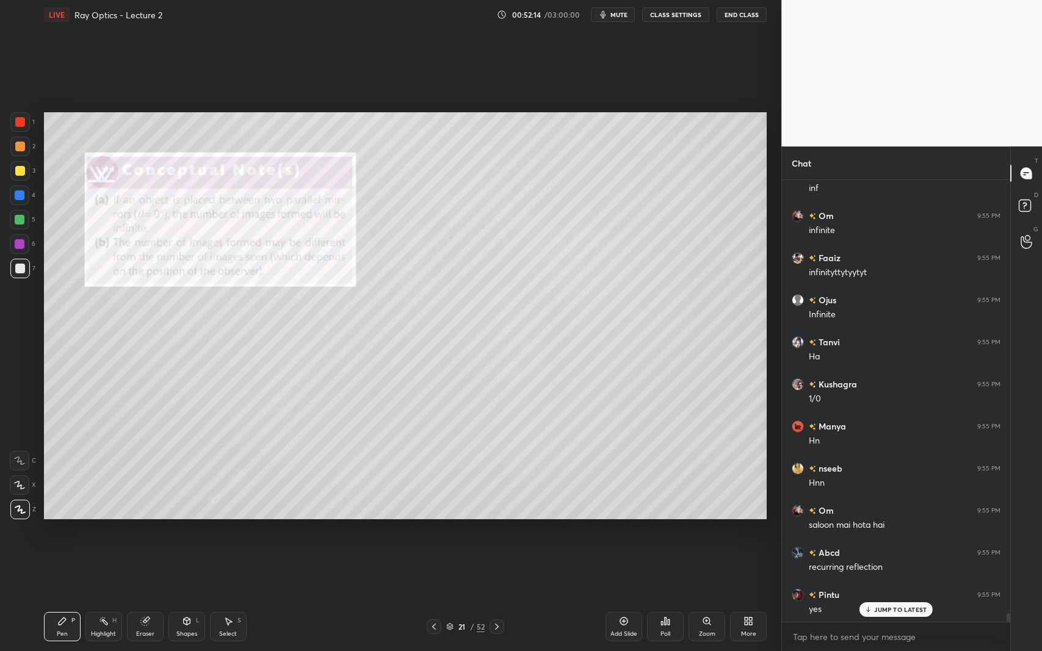
click at [20, 123] on div at bounding box center [20, 122] width 10 height 10
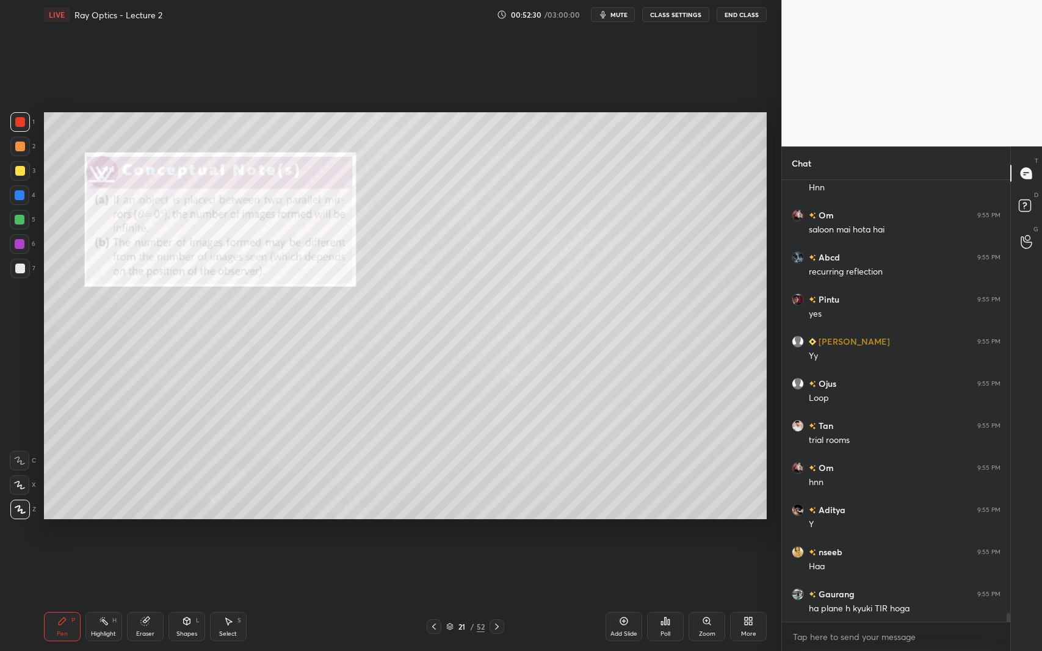
scroll to position [22749, 0]
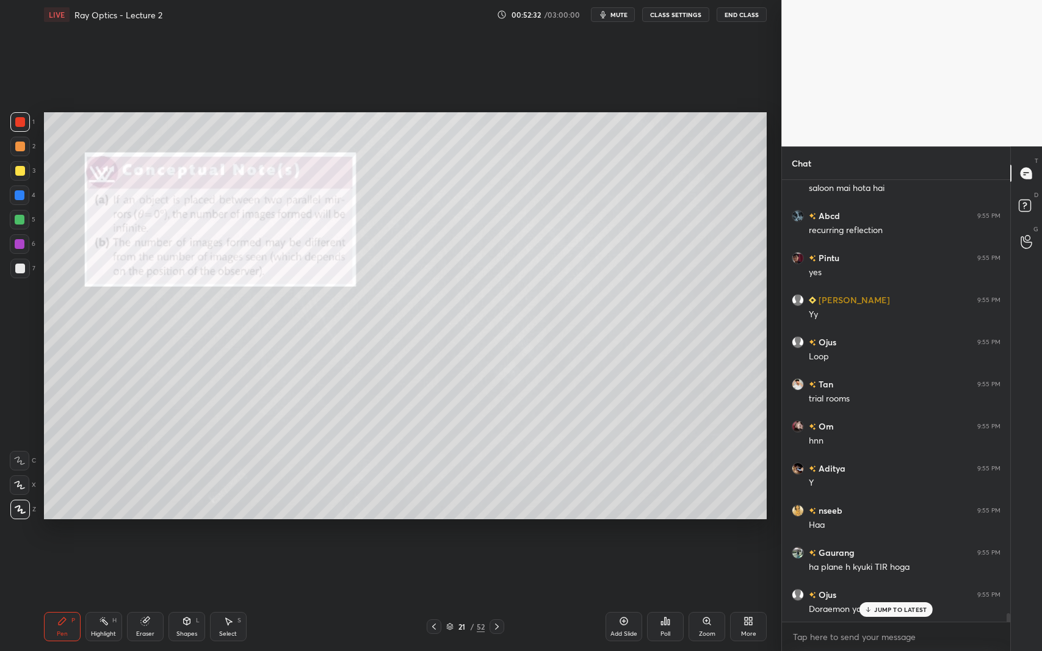
click at [879, 597] on p "JUMP TO LATEST" at bounding box center [900, 609] width 52 height 7
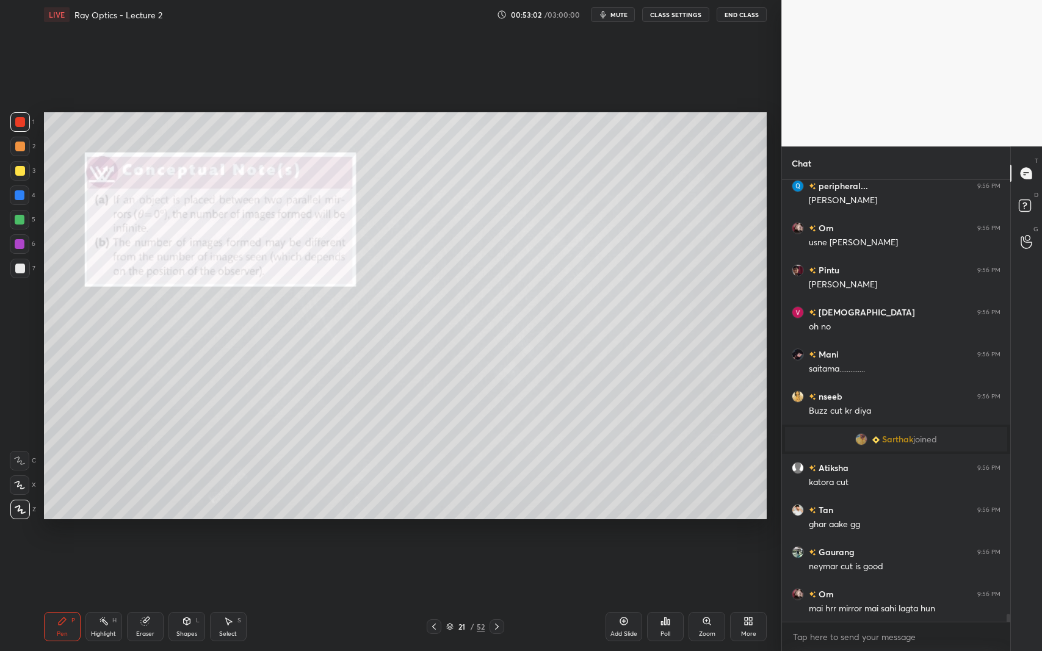
scroll to position [23368, 0]
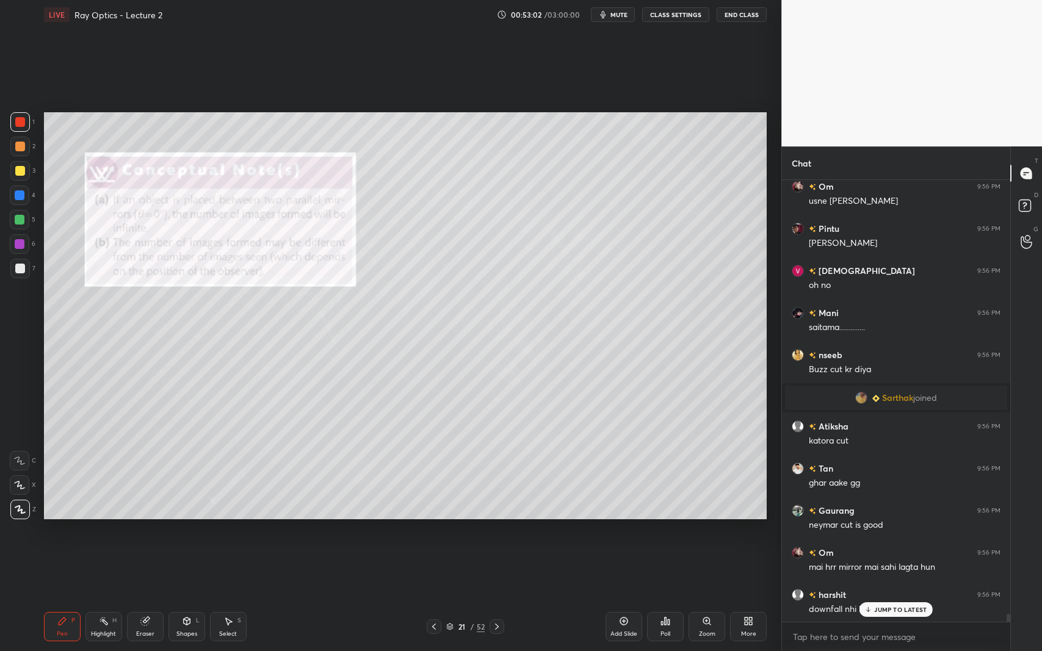
click at [500, 597] on div "Pen P Highlight H Eraser Shapes L Select S 21 / 52 Add Slide Poll Zoom More" at bounding box center [405, 627] width 723 height 49
click at [874, 597] on div "JUMP TO LATEST" at bounding box center [896, 610] width 73 height 15
click at [498, 597] on icon at bounding box center [497, 627] width 10 height 10
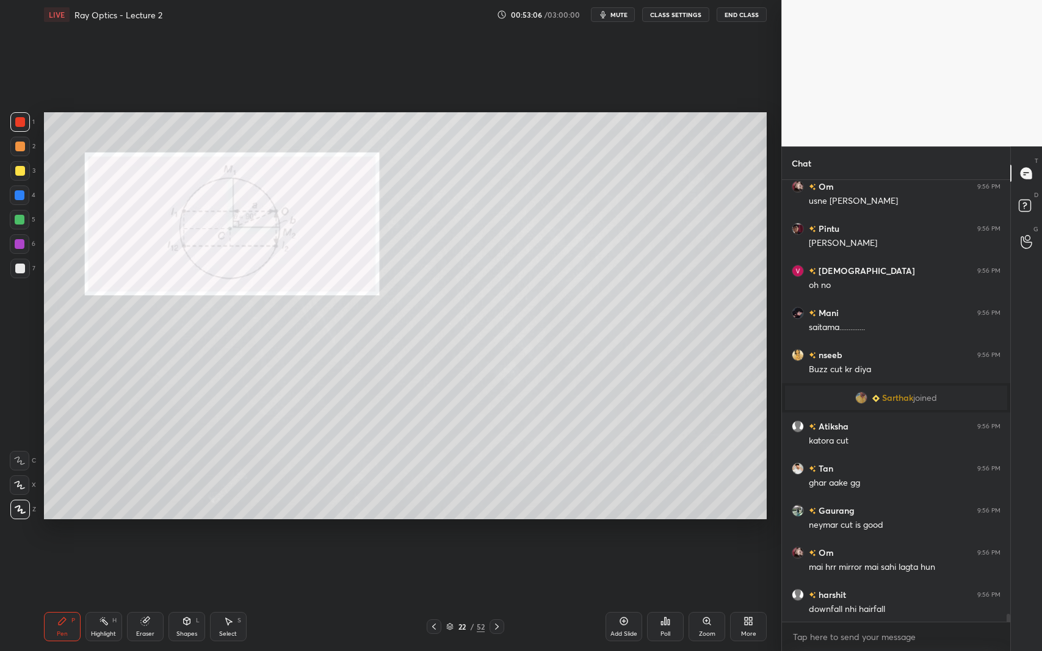
scroll to position [23411, 0]
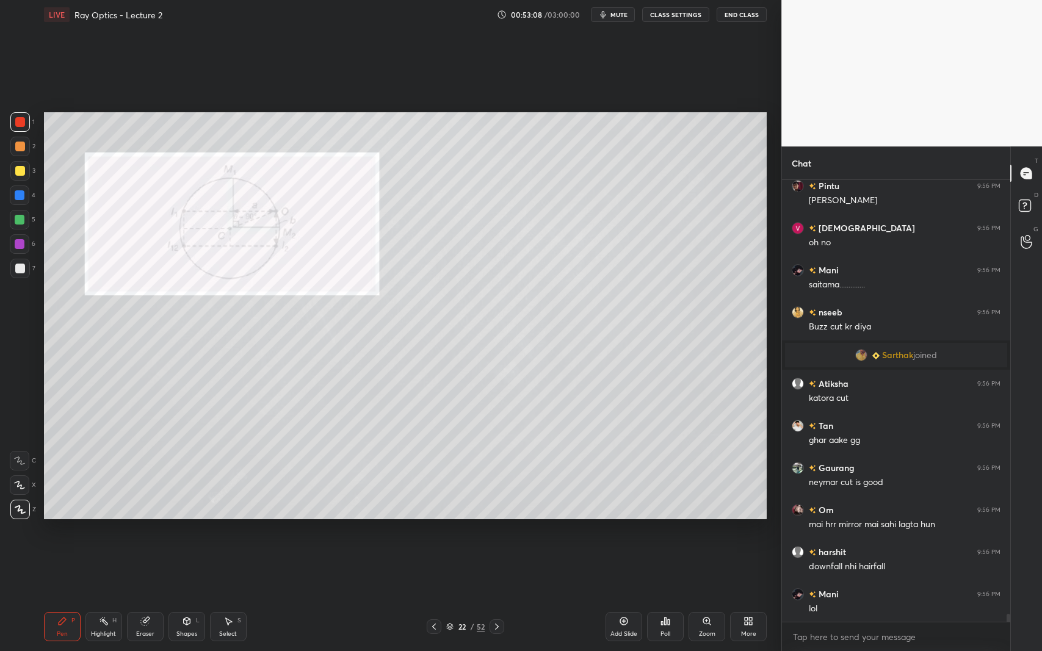
click at [433, 597] on icon at bounding box center [434, 627] width 10 height 10
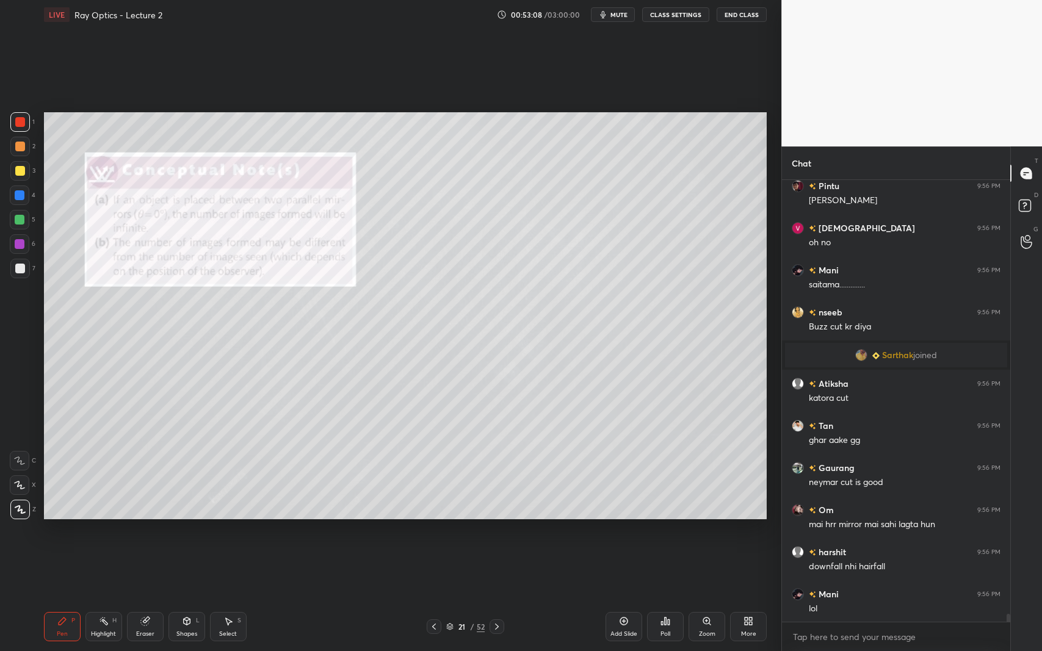
click at [433, 597] on icon at bounding box center [434, 627] width 4 height 6
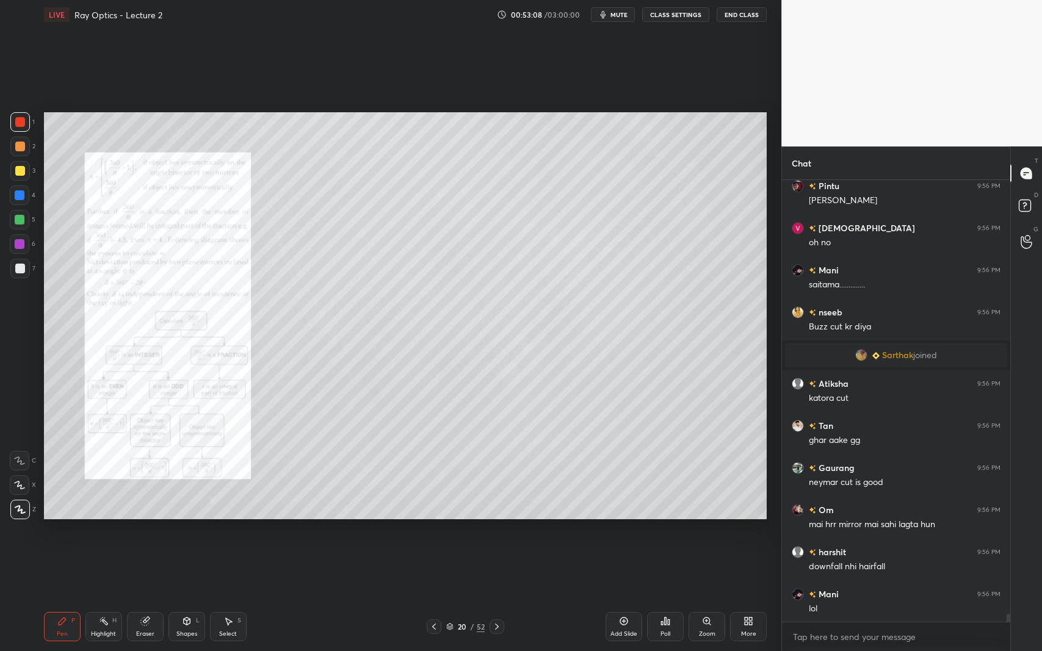
click at [430, 597] on icon at bounding box center [434, 627] width 10 height 10
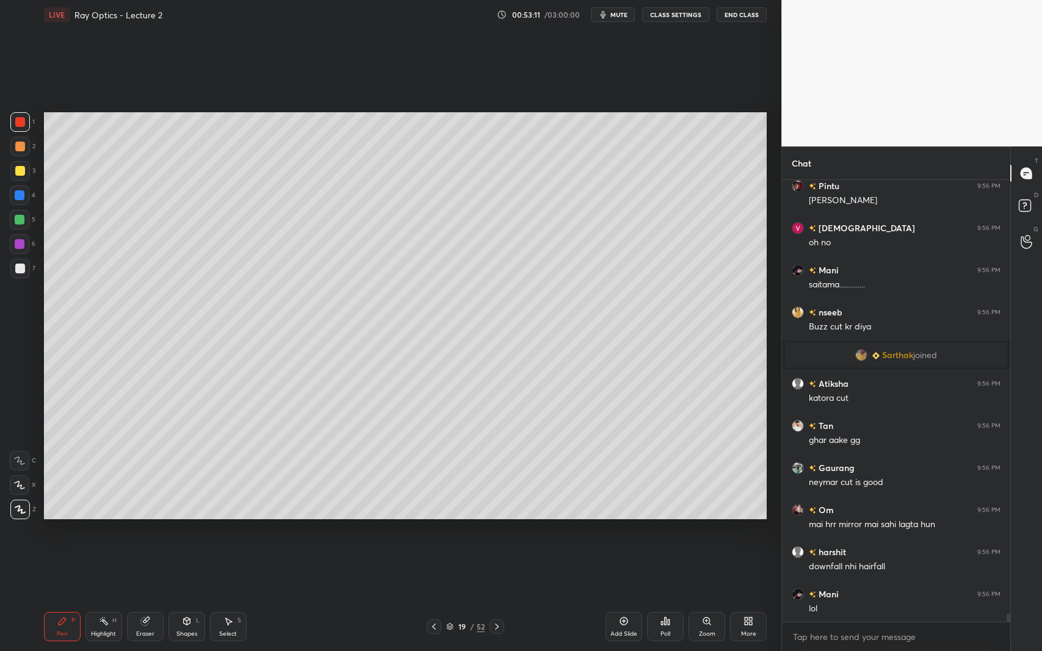
scroll to position [23452, 0]
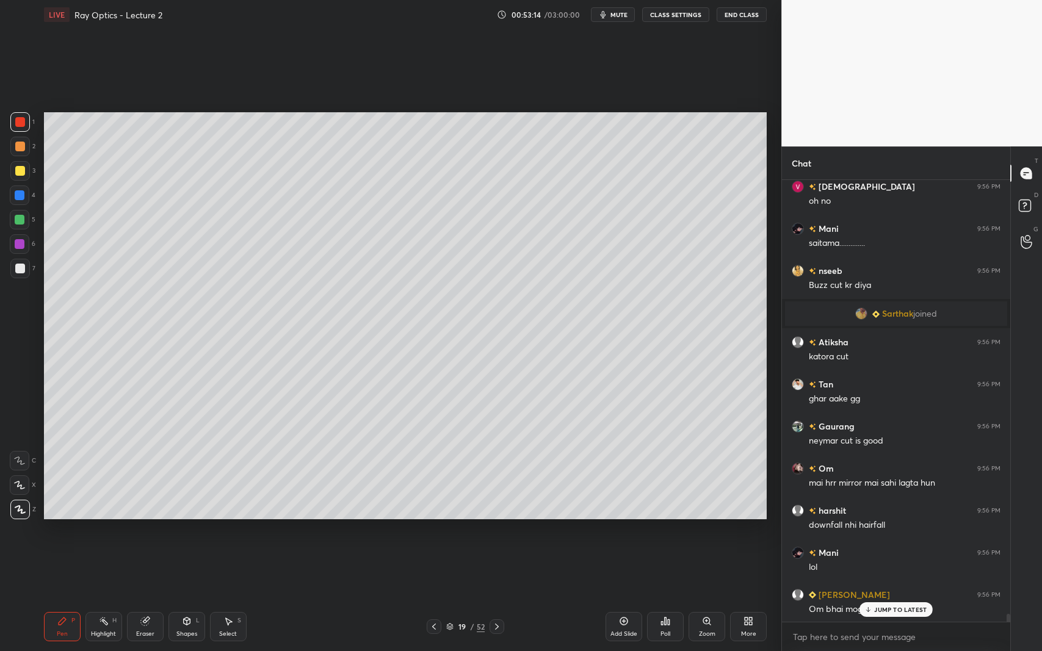
click at [429, 597] on icon at bounding box center [434, 627] width 10 height 10
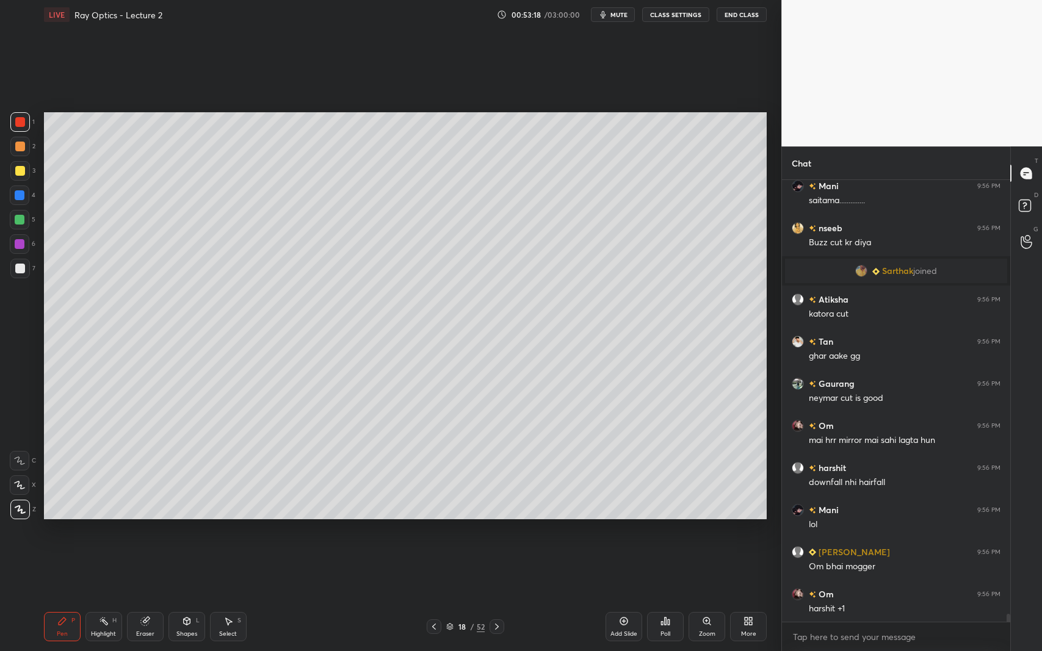
scroll to position [23537, 0]
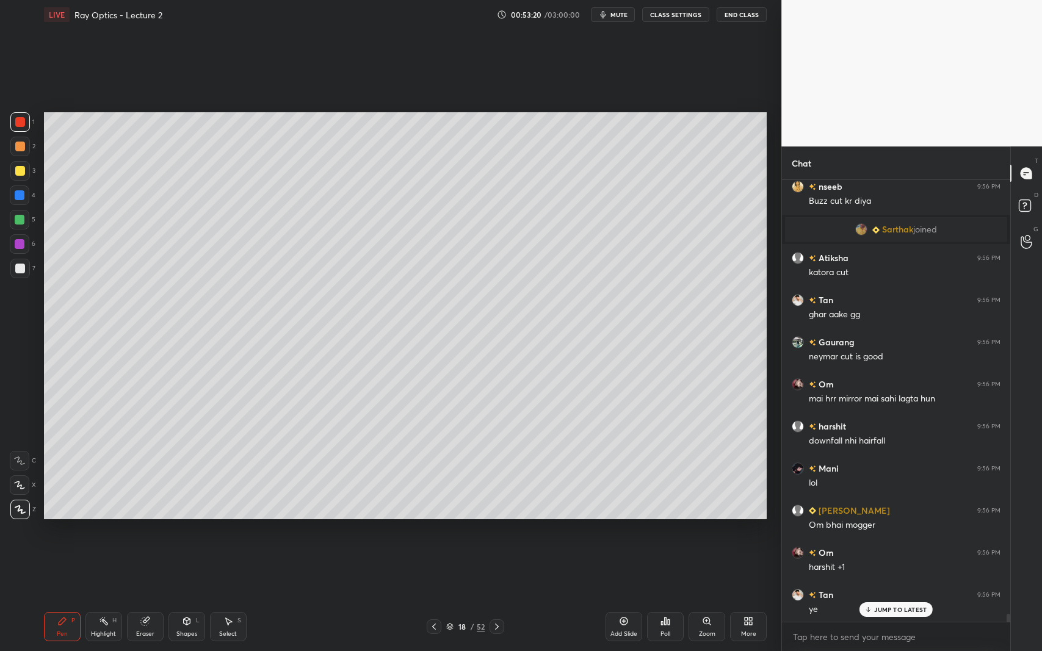
click at [22, 273] on div at bounding box center [20, 269] width 10 height 10
click at [21, 248] on div at bounding box center [20, 244] width 10 height 10
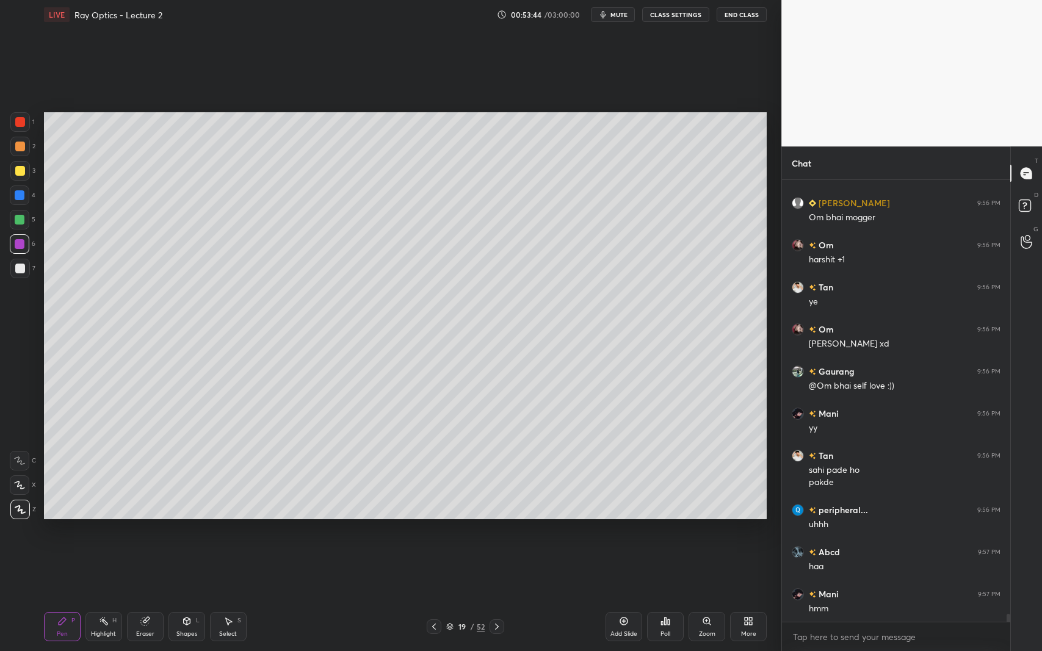
scroll to position [5, 4]
click at [26, 265] on div at bounding box center [20, 269] width 20 height 20
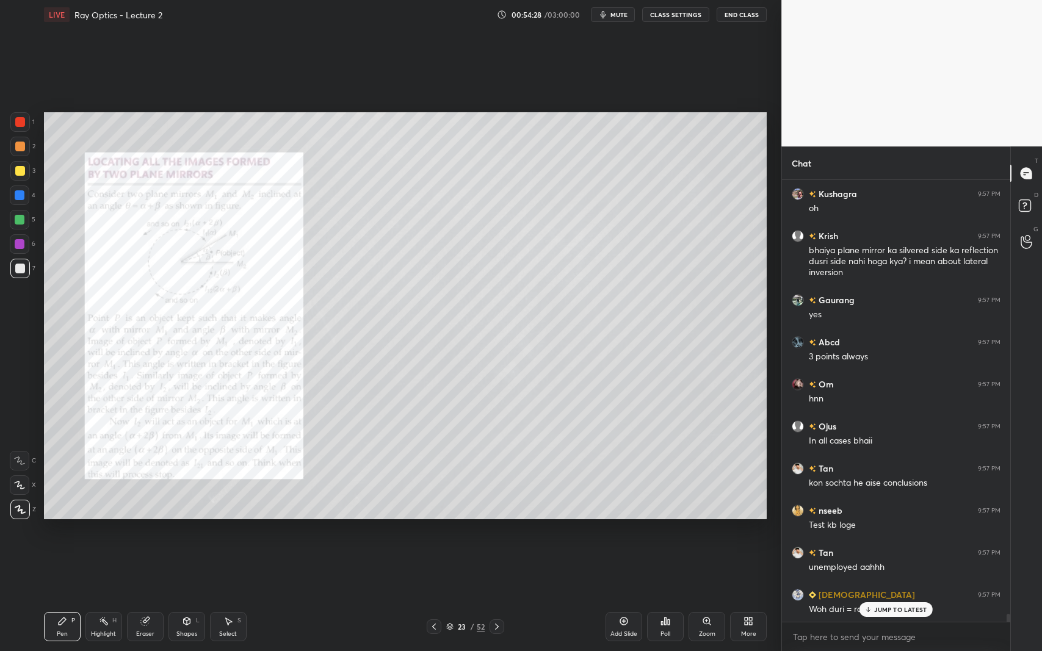
scroll to position [24677, 0]
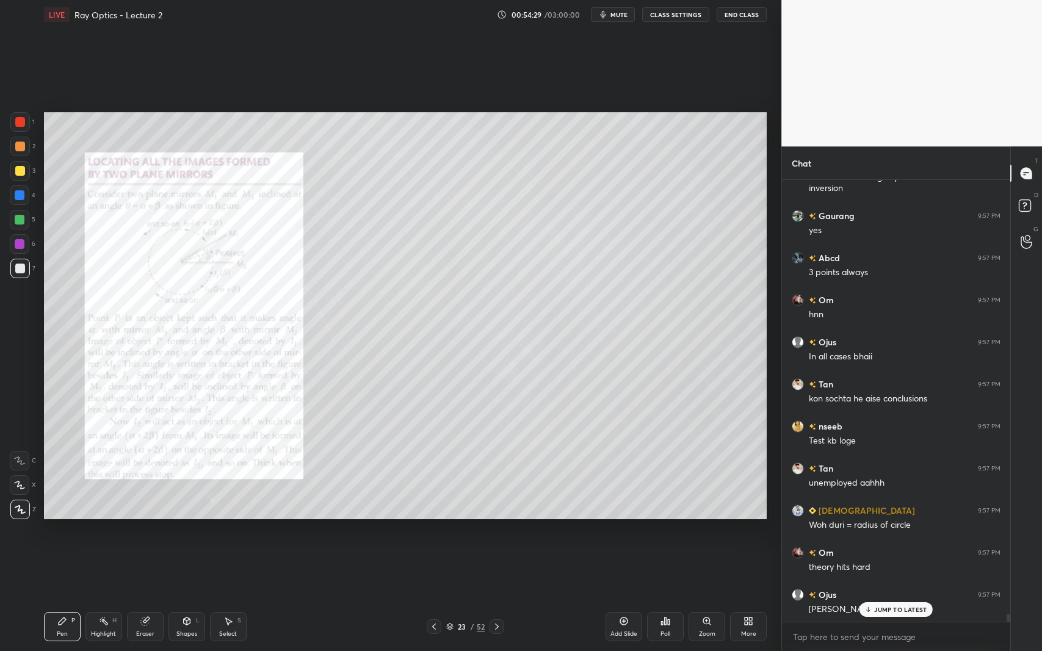
click at [24, 127] on div at bounding box center [20, 122] width 20 height 20
click at [879, 597] on p "JUMP TO LATEST" at bounding box center [900, 609] width 52 height 7
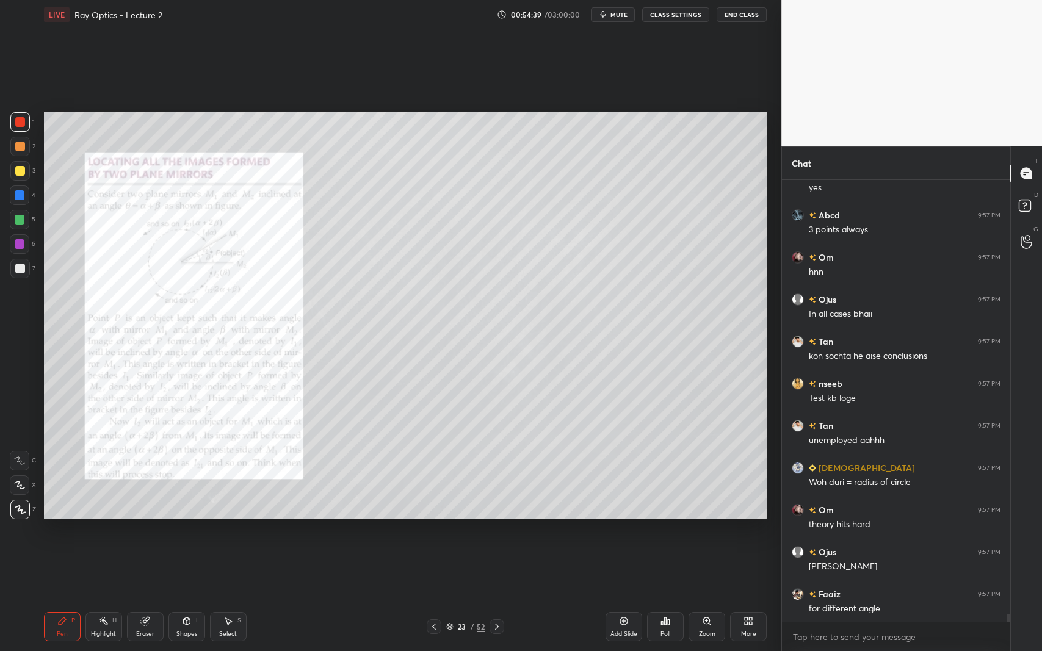
click at [704, 597] on div "Zoom" at bounding box center [707, 626] width 37 height 29
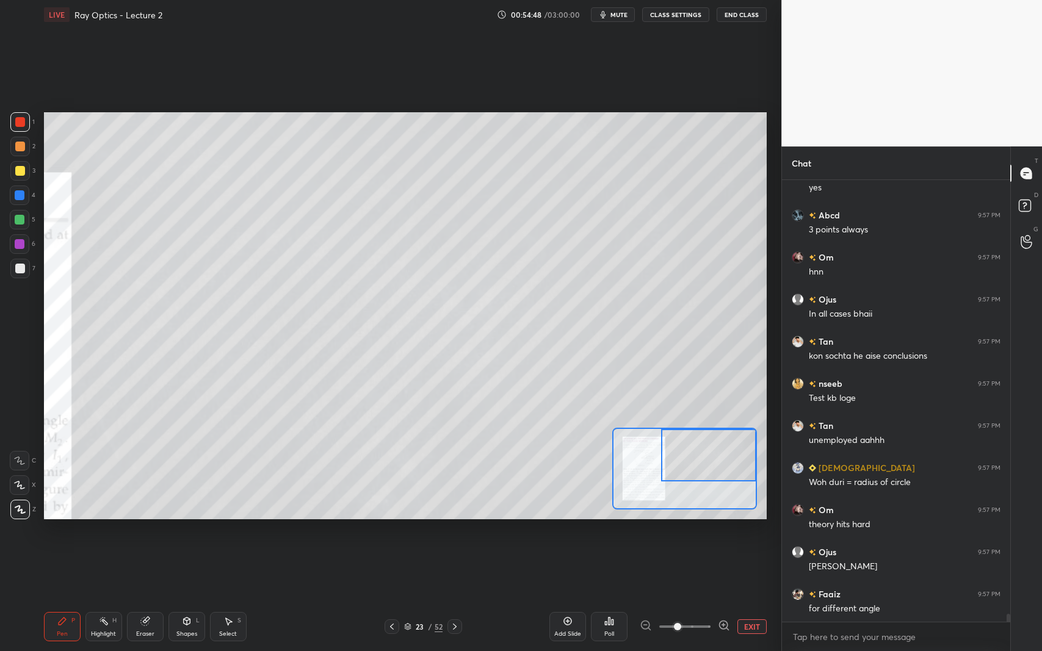
click at [183, 597] on icon at bounding box center [187, 622] width 10 height 10
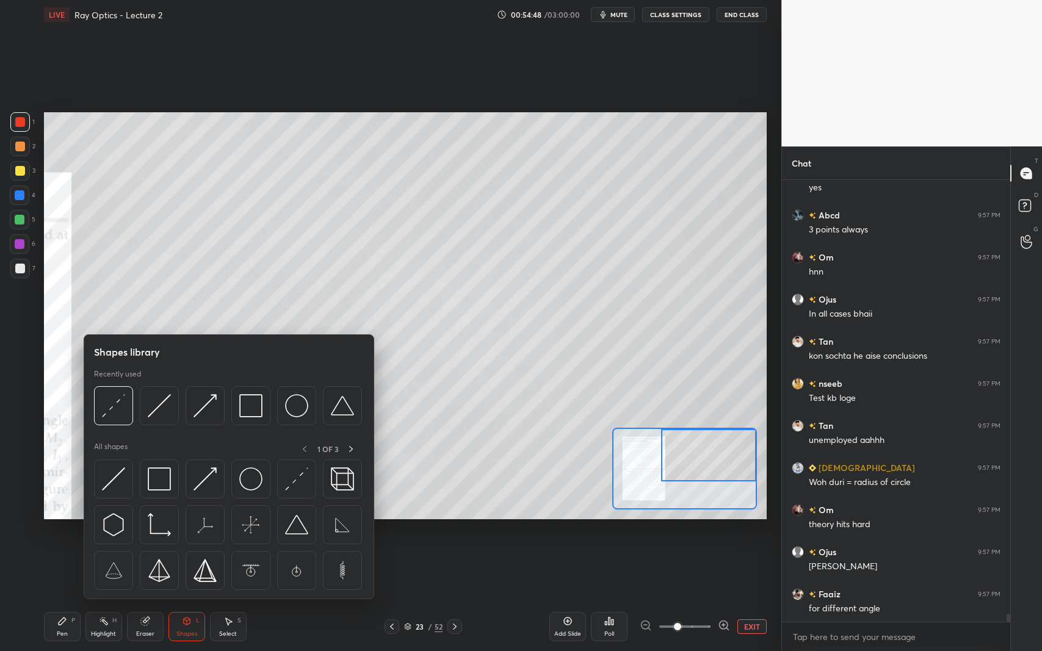
click at [166, 408] on img at bounding box center [159, 405] width 23 height 23
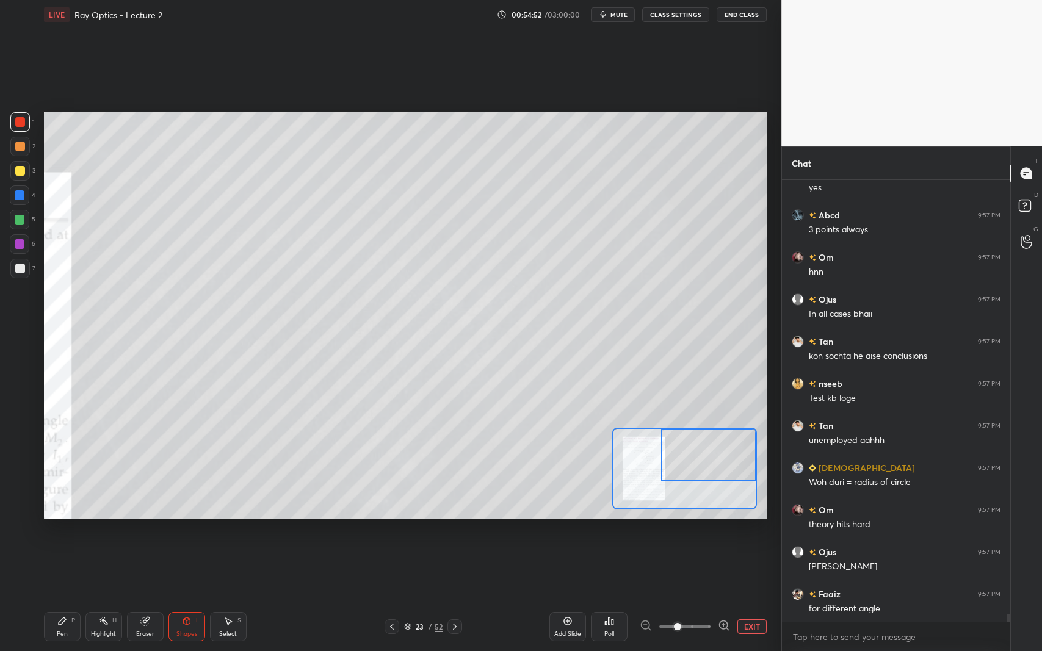
click at [173, 597] on div "Shapes L" at bounding box center [186, 626] width 37 height 29
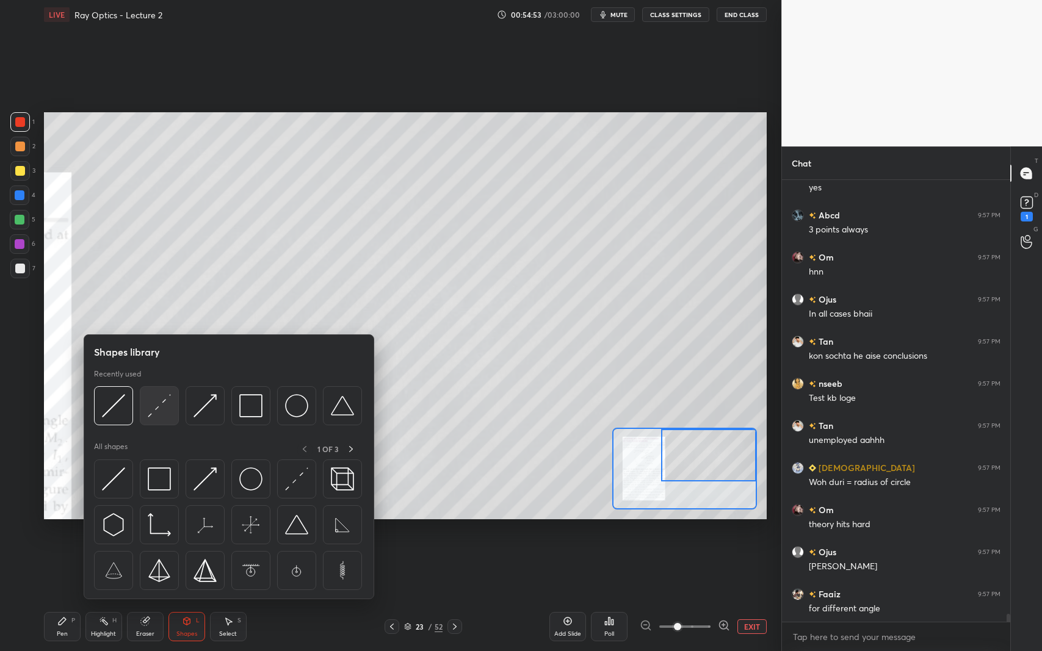
scroll to position [24772, 0]
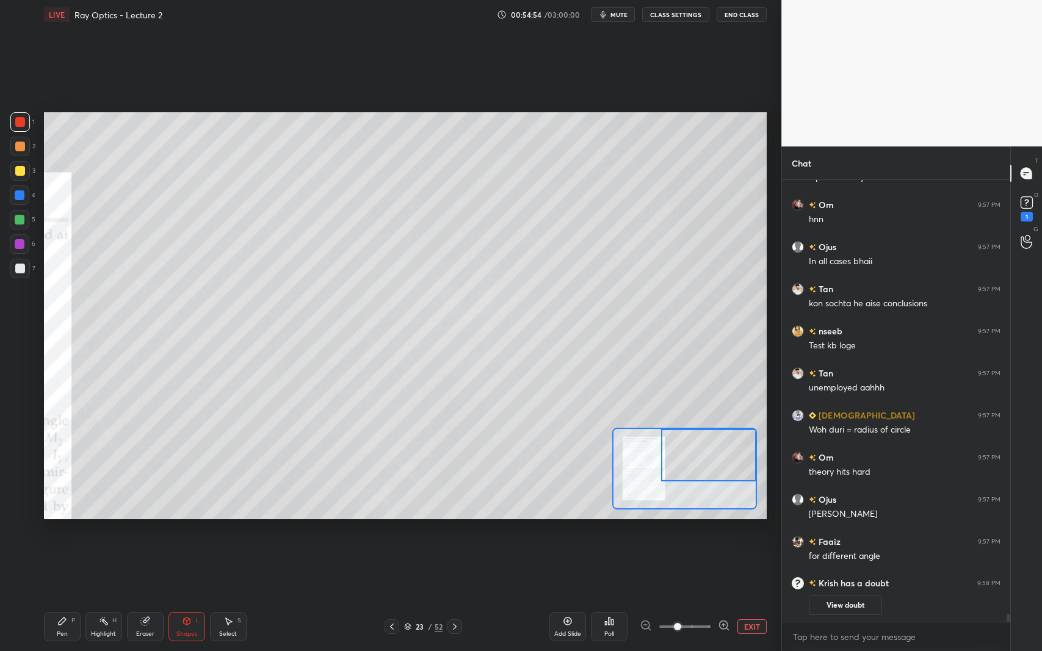
click at [60, 597] on icon at bounding box center [62, 622] width 10 height 10
click at [17, 267] on div at bounding box center [20, 269] width 10 height 10
click at [227, 597] on icon at bounding box center [229, 621] width 7 height 7
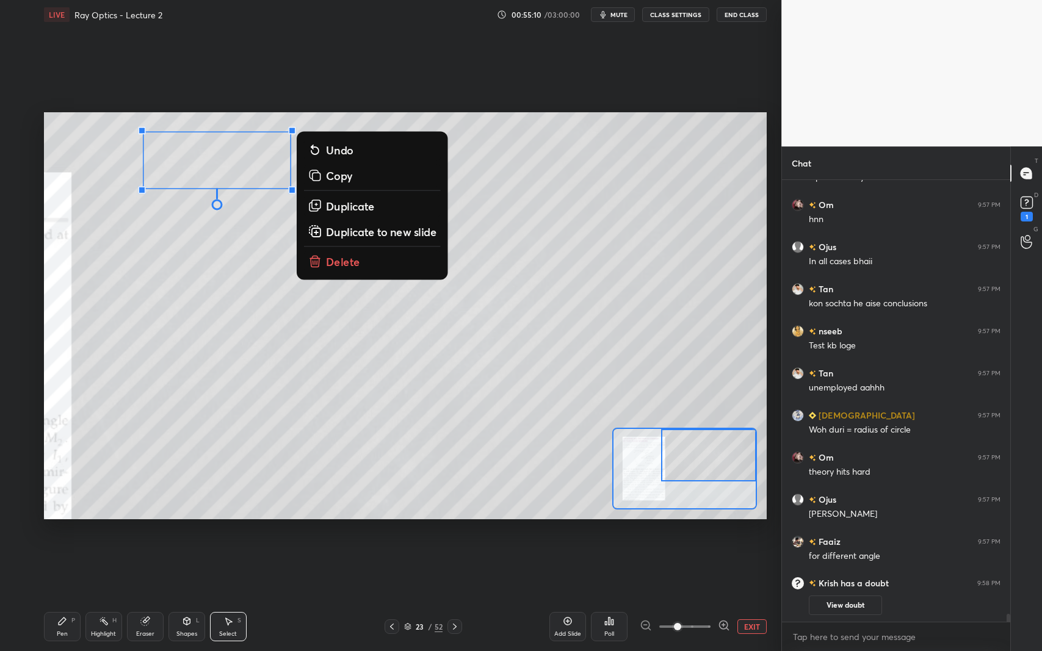
click at [172, 264] on div "0 ° Undo Copy Duplicate Duplicate to new slide Delete" at bounding box center [224, 417] width 1085 height 610
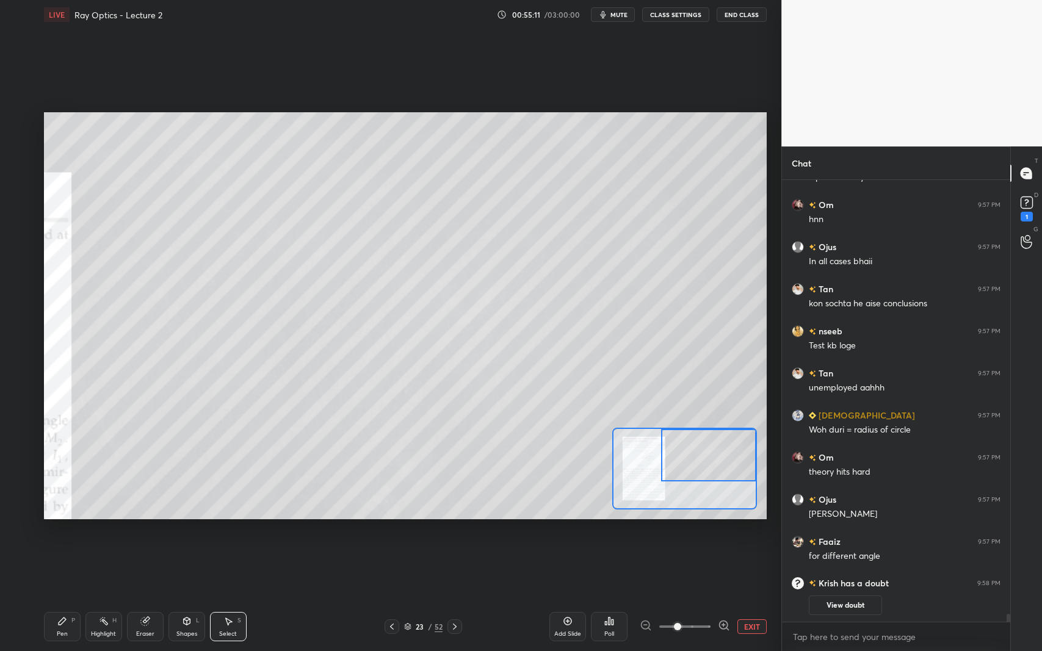
scroll to position [23656, 0]
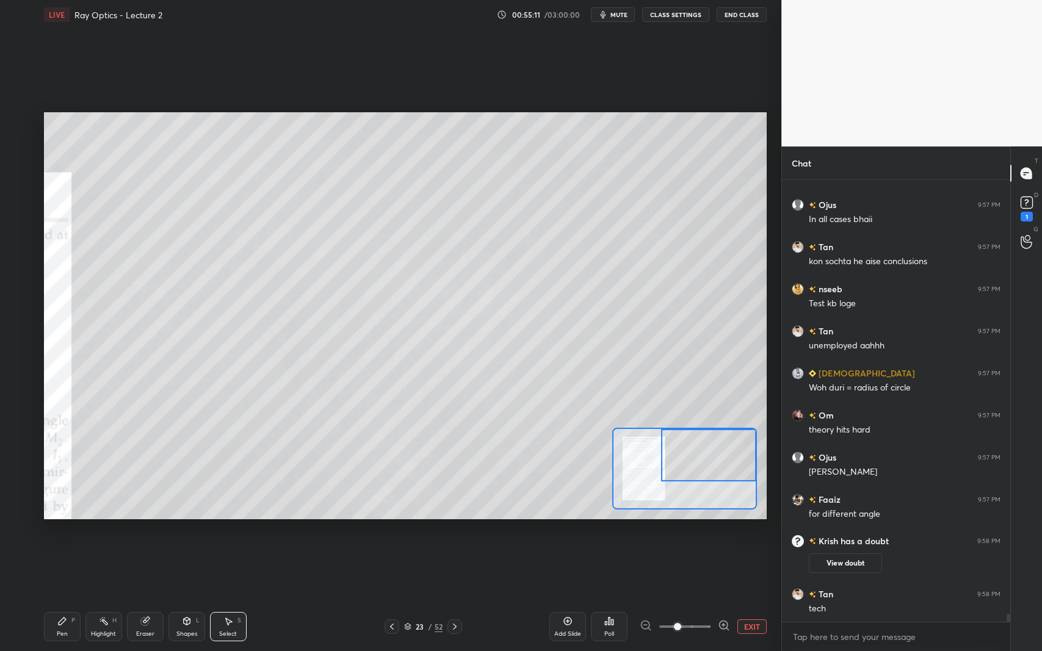
click at [190, 597] on div "Shapes L" at bounding box center [186, 626] width 37 height 29
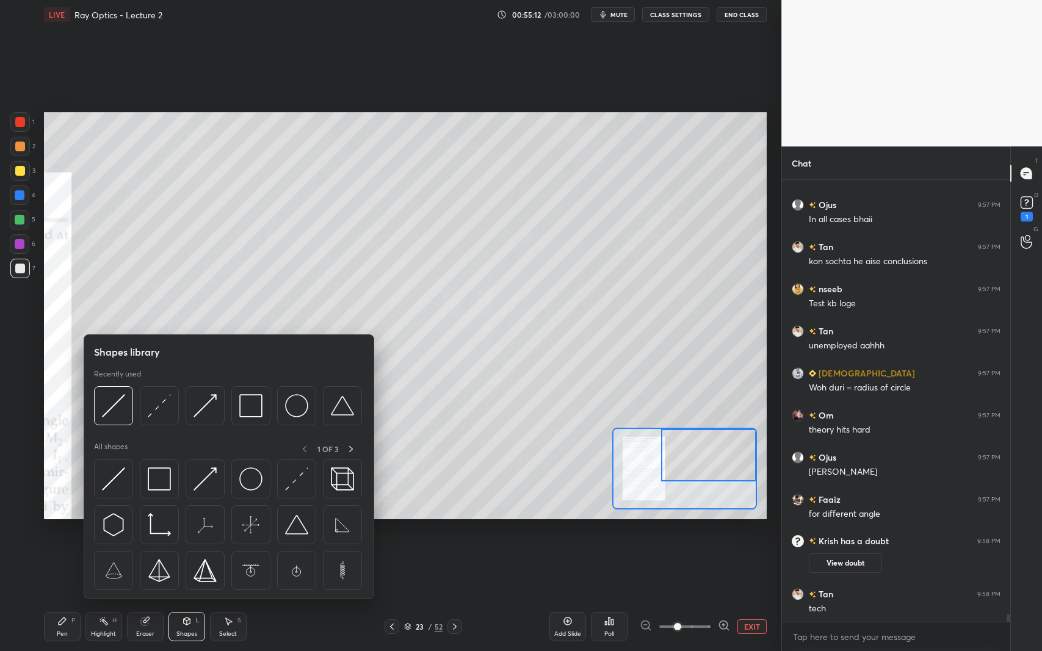
click at [159, 397] on img at bounding box center [159, 405] width 23 height 23
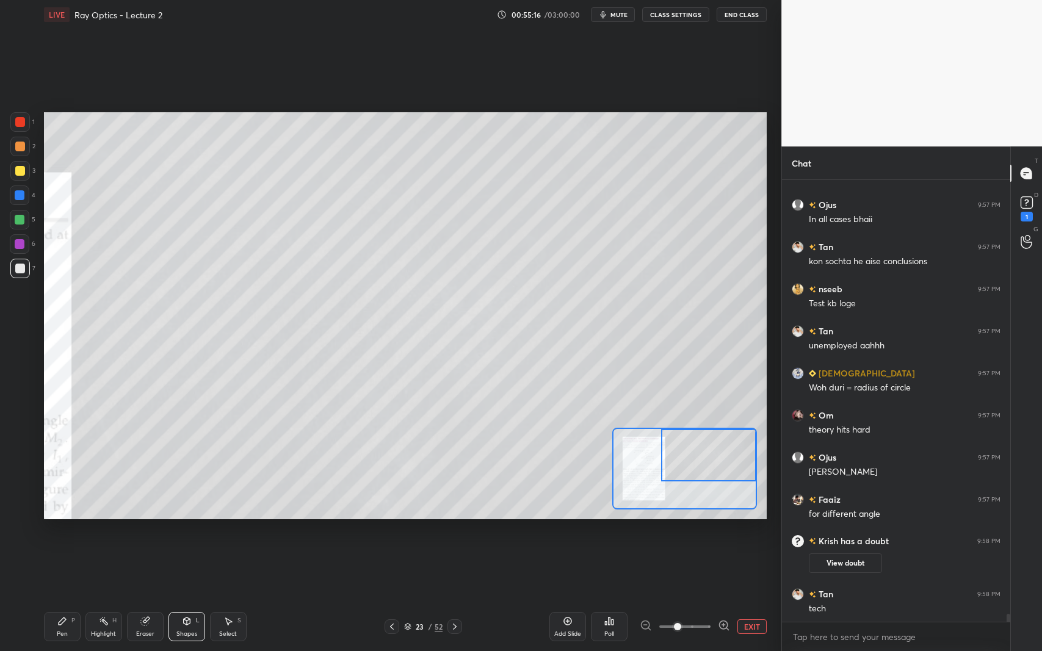
click at [21, 167] on div at bounding box center [20, 171] width 10 height 10
click at [69, 597] on div "Pen P" at bounding box center [62, 626] width 37 height 29
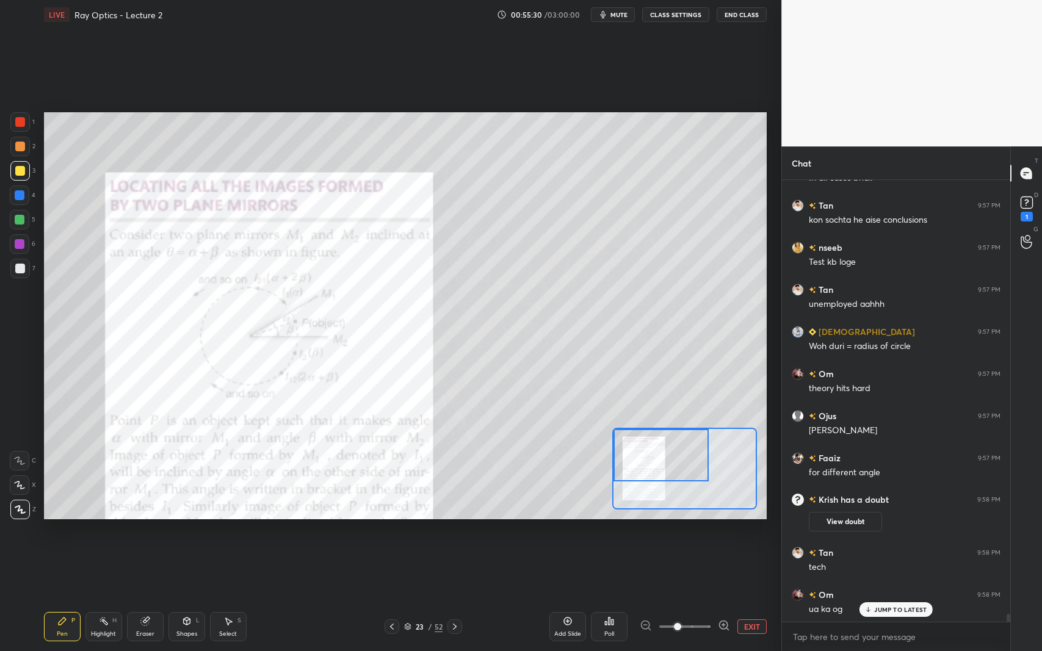
click at [20, 201] on div at bounding box center [20, 196] width 20 height 20
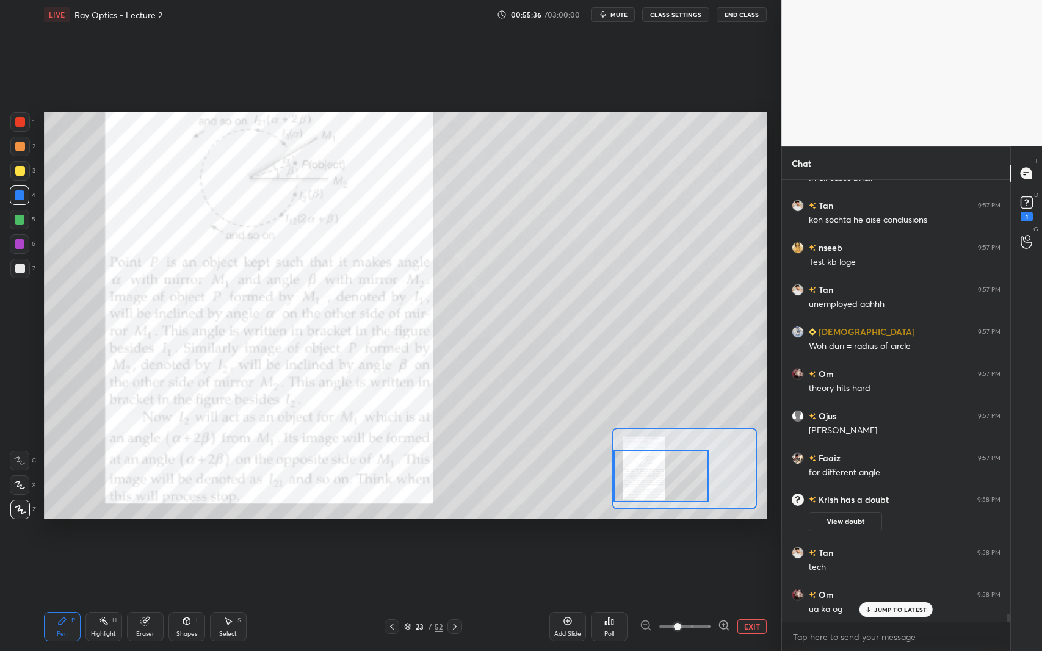
scroll to position [23727, 0]
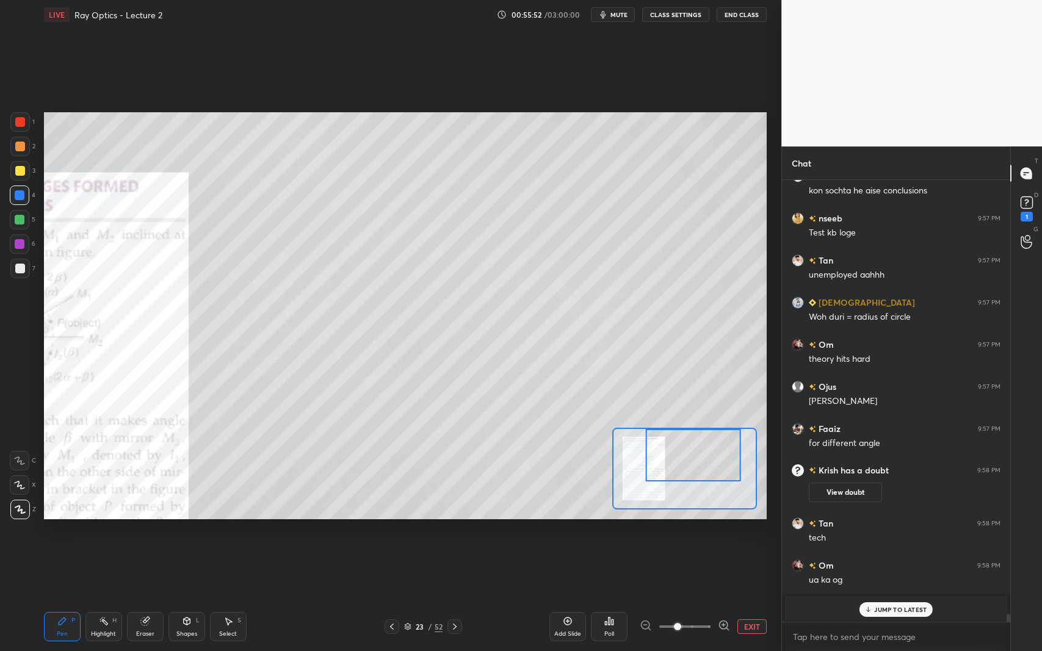
click at [187, 597] on icon at bounding box center [187, 621] width 7 height 2
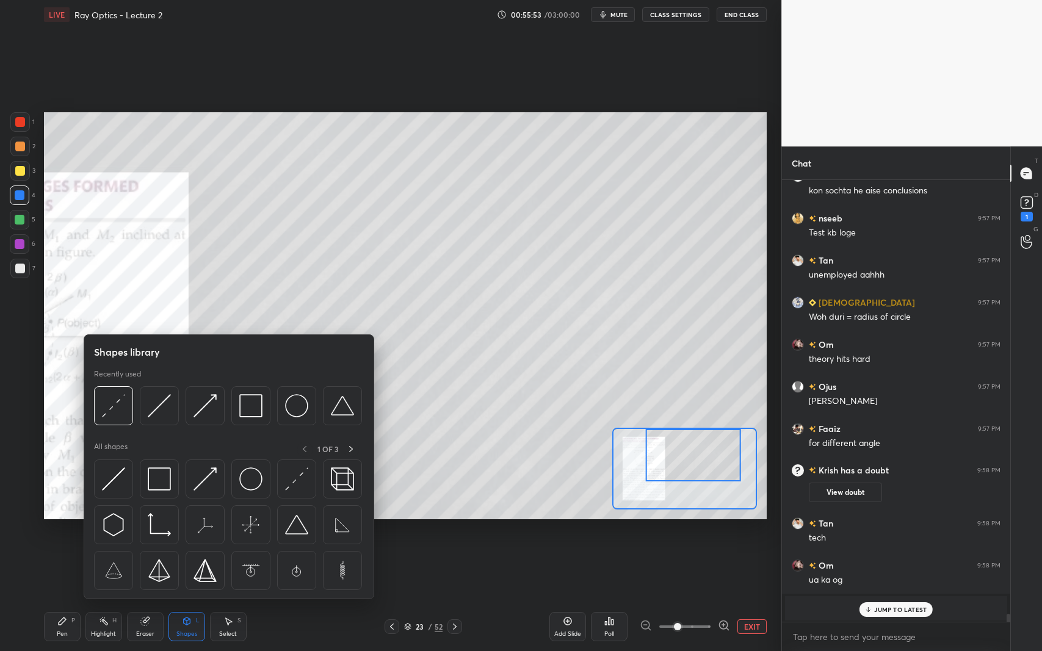
click at [106, 404] on img at bounding box center [113, 405] width 23 height 23
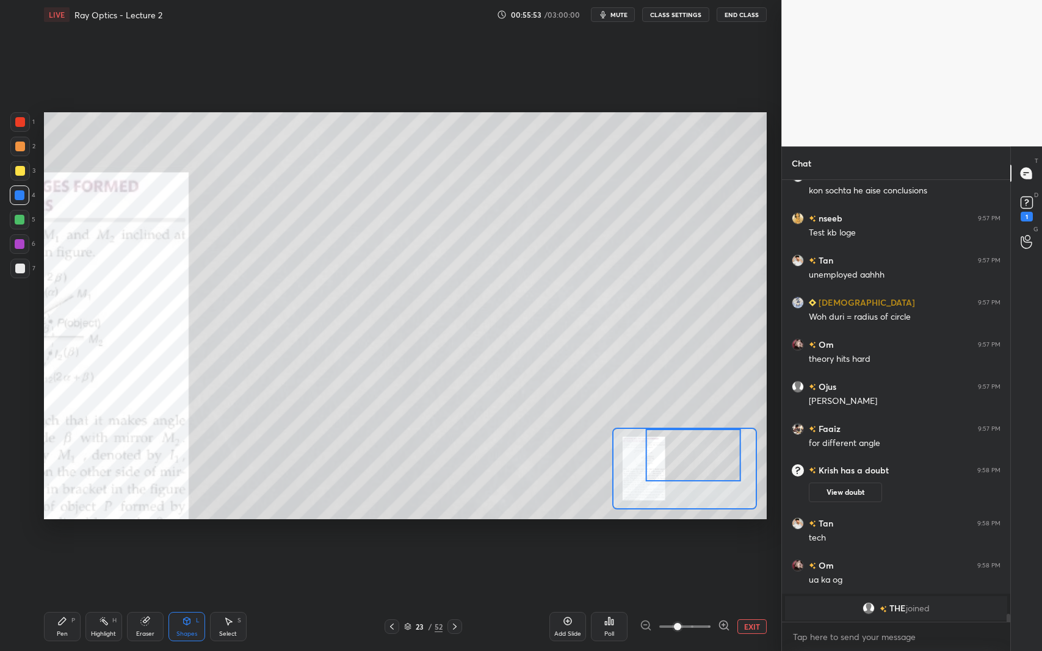
scroll to position [23770, 0]
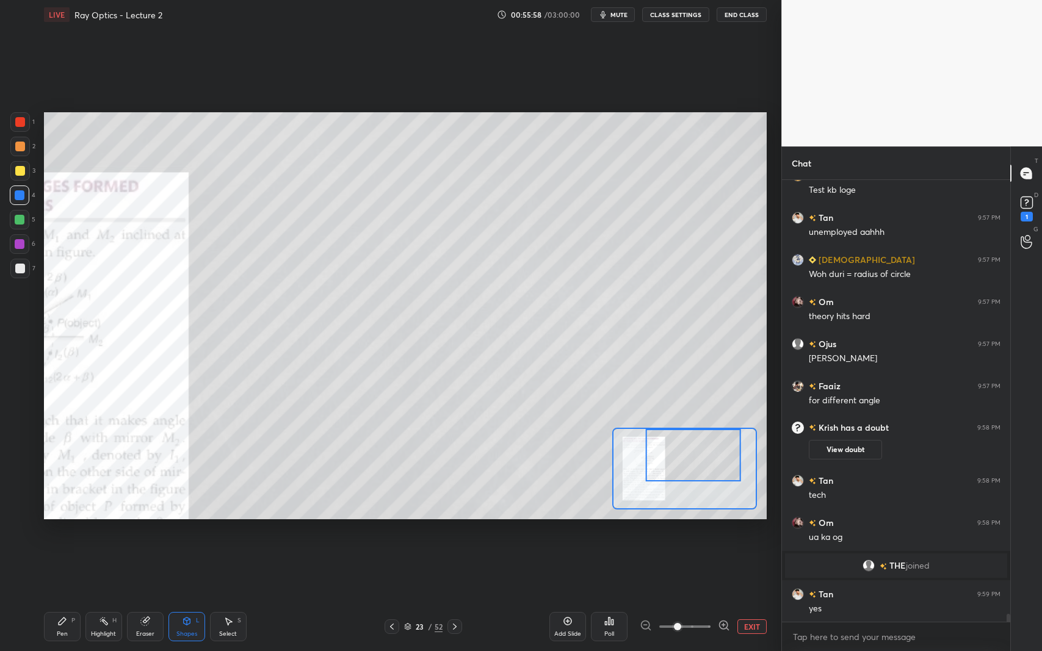
click at [63, 597] on div "Pen P" at bounding box center [62, 626] width 37 height 29
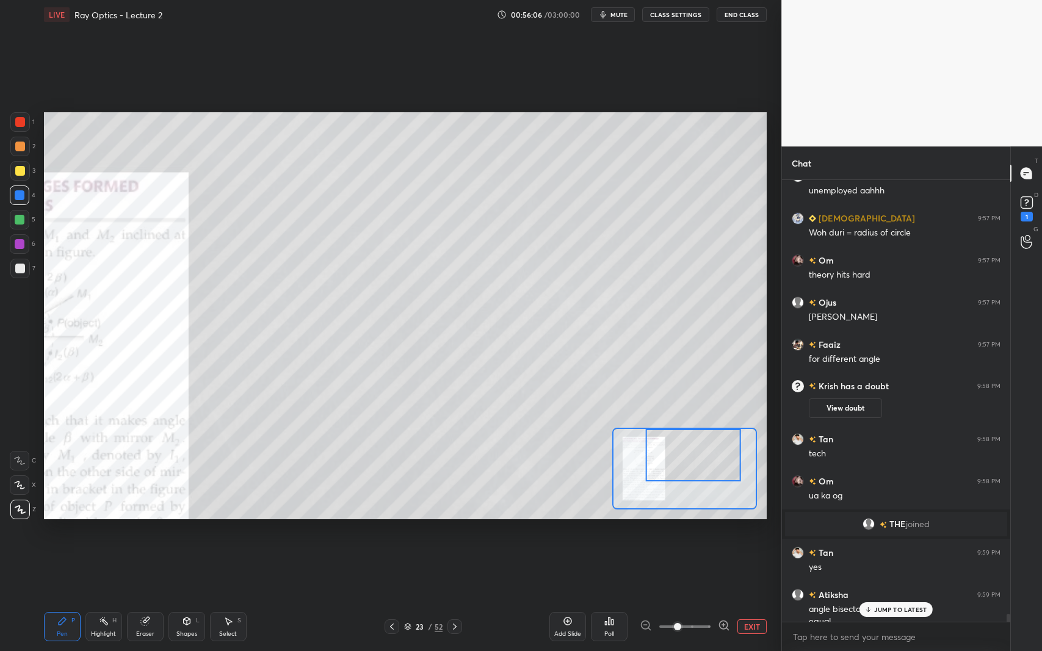
scroll to position [23823, 0]
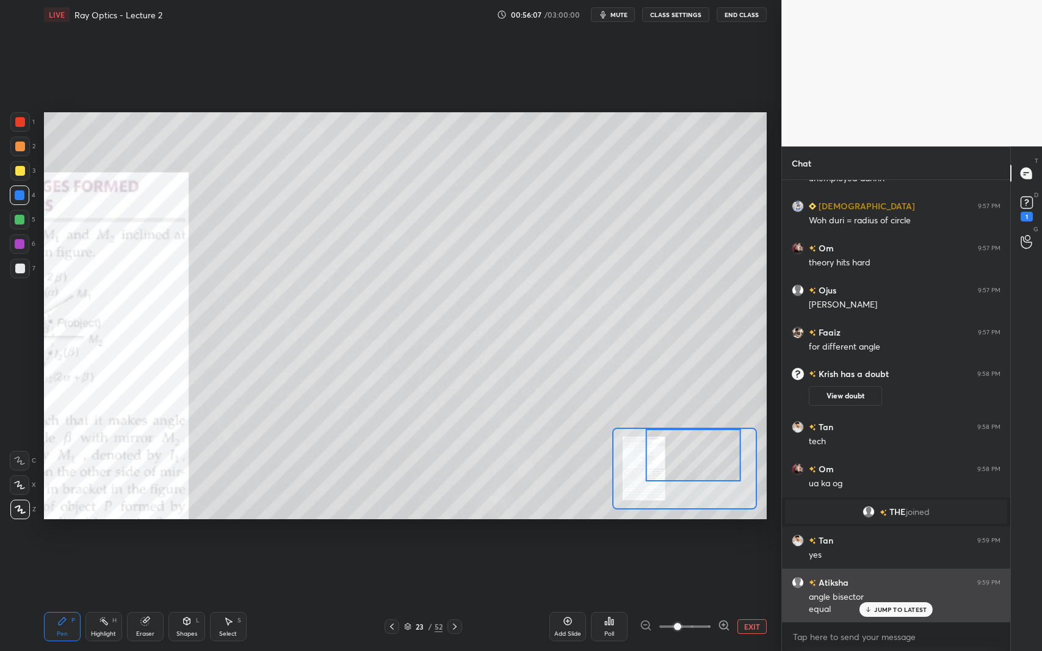
click at [875, 597] on div "[PERSON_NAME] 9:59 PM angle bisector equal" at bounding box center [896, 596] width 228 height 54
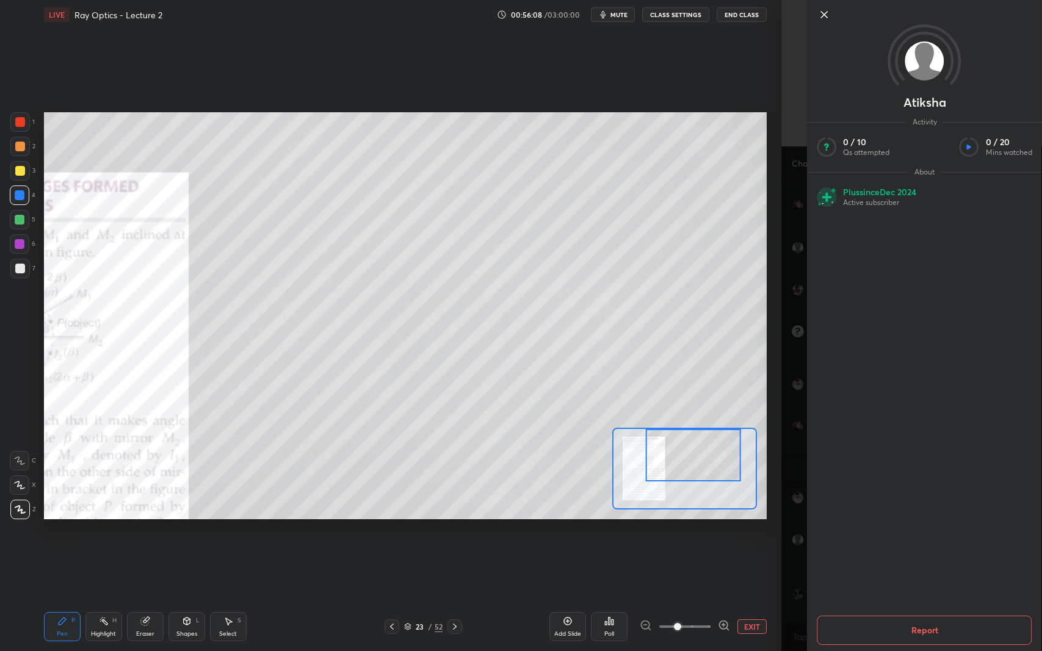
scroll to position [23908, 0]
click at [541, 577] on div "Setting up your live class Poll for secs No correct answer Start poll" at bounding box center [405, 315] width 733 height 573
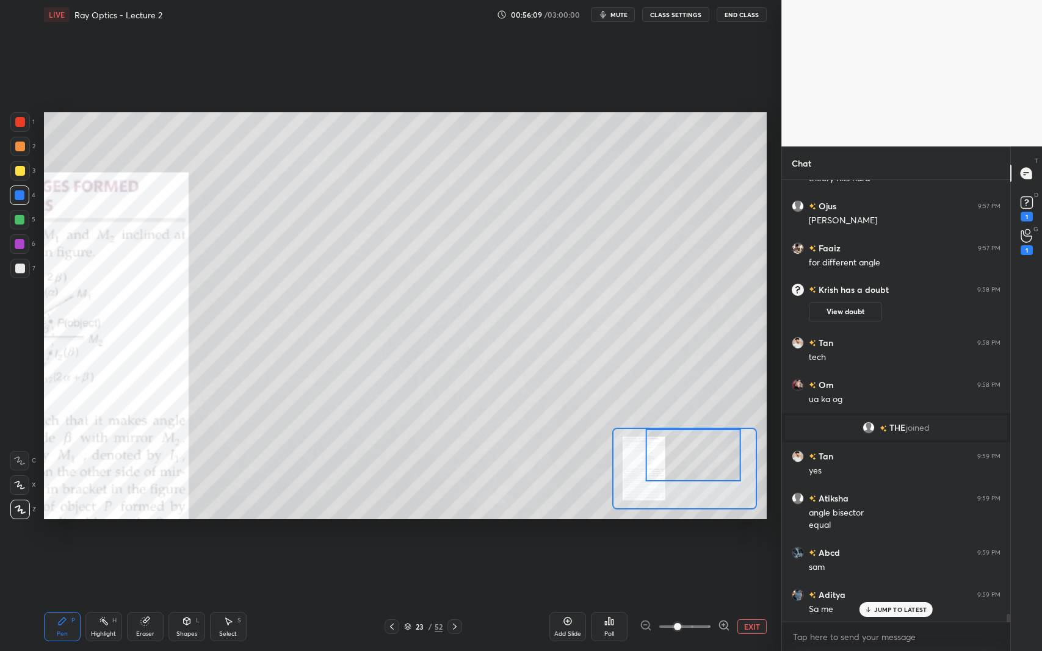
click at [872, 597] on icon at bounding box center [868, 609] width 8 height 7
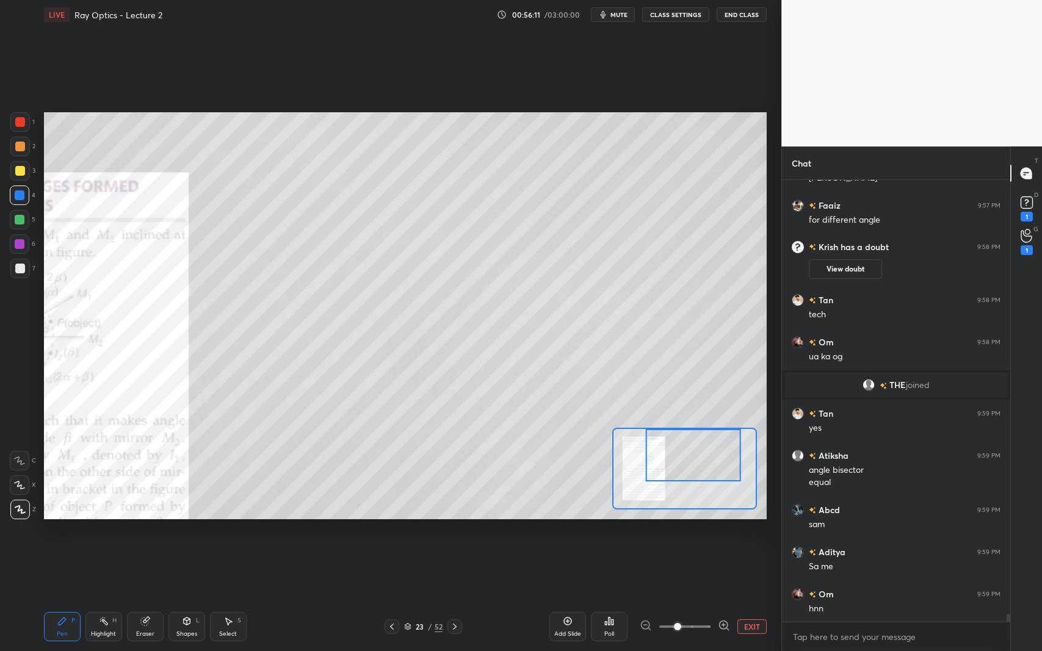
click at [212, 597] on div "Select S" at bounding box center [228, 626] width 37 height 29
click at [178, 597] on div "Shapes" at bounding box center [186, 634] width 21 height 6
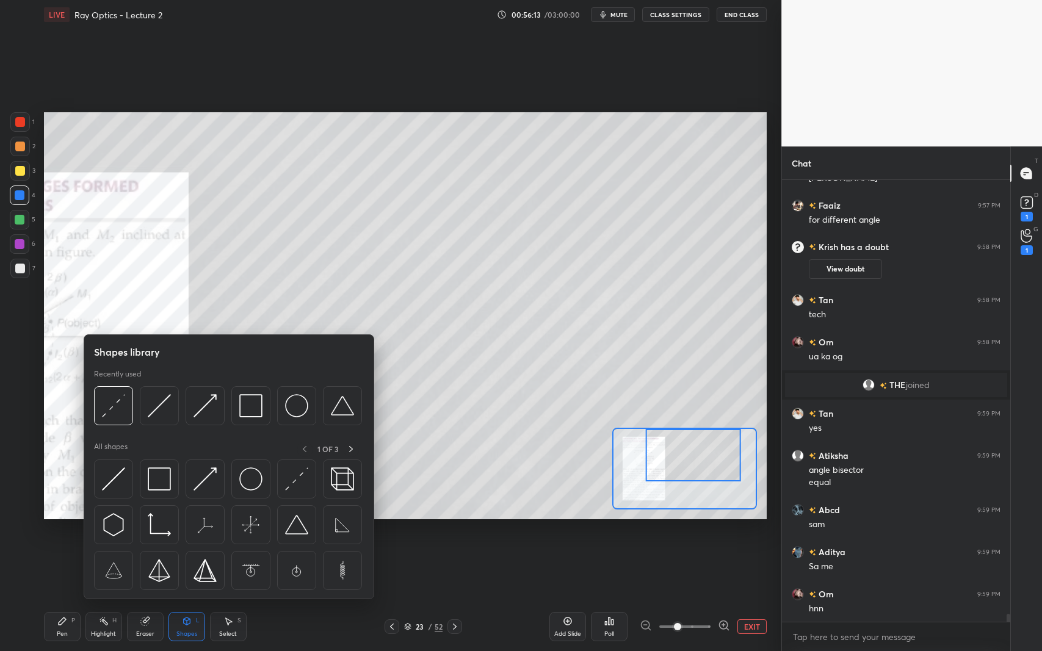
click at [294, 480] on img at bounding box center [296, 479] width 23 height 23
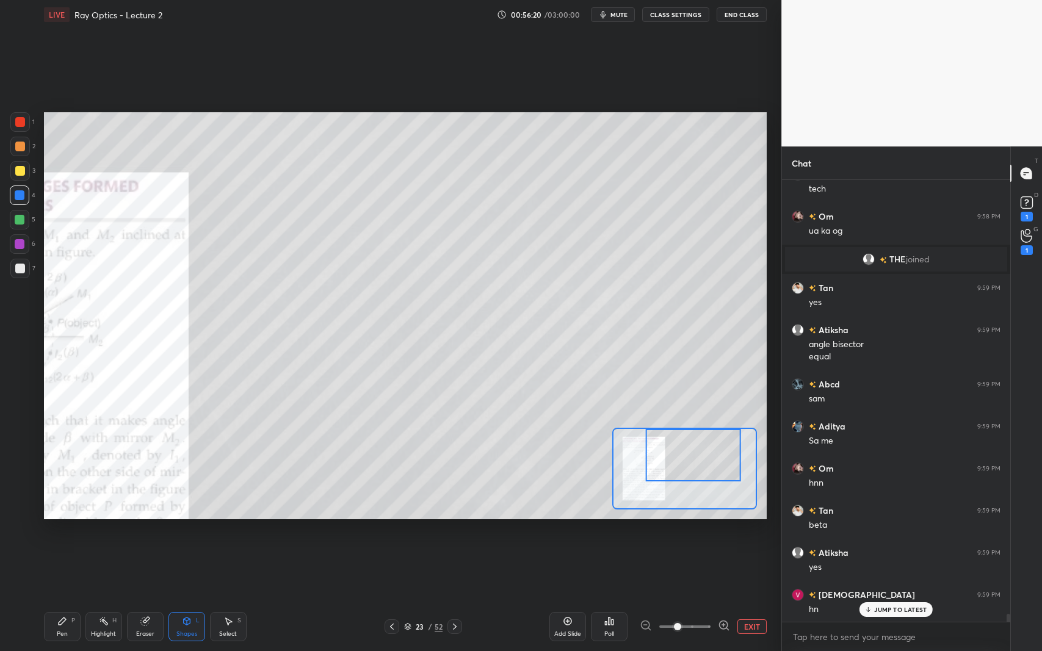
scroll to position [24119, 0]
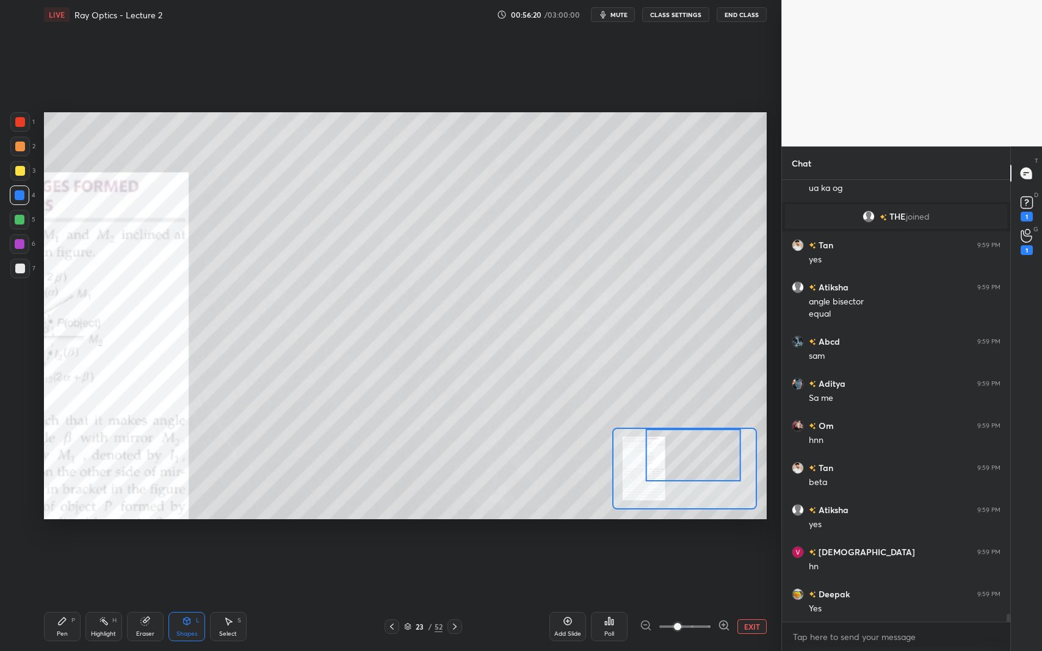
click at [65, 597] on div "Pen P" at bounding box center [62, 626] width 37 height 29
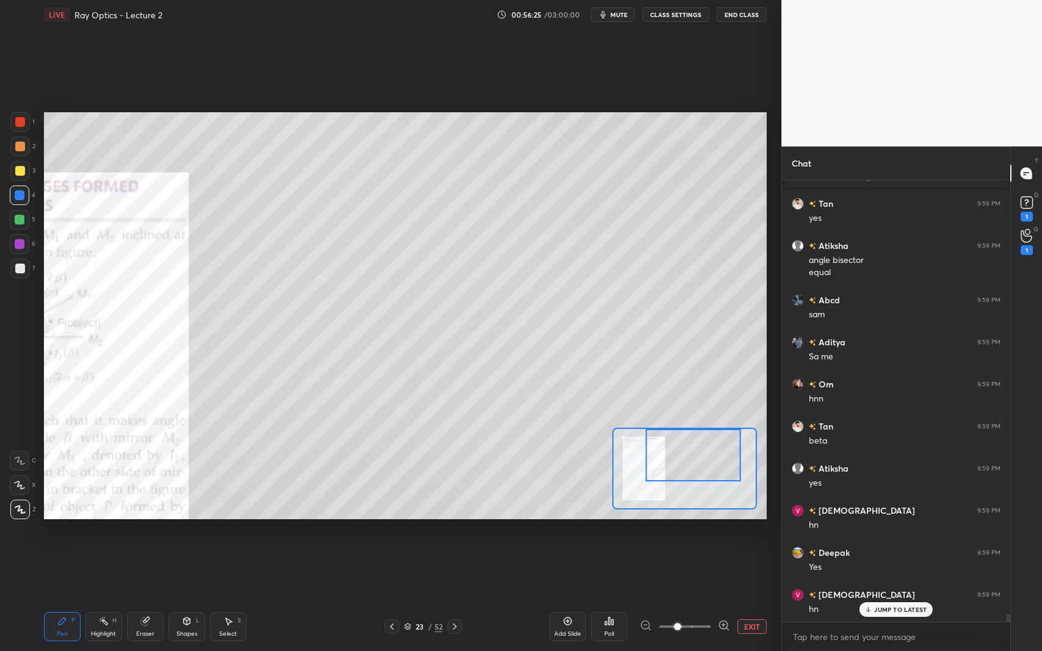
scroll to position [24203, 0]
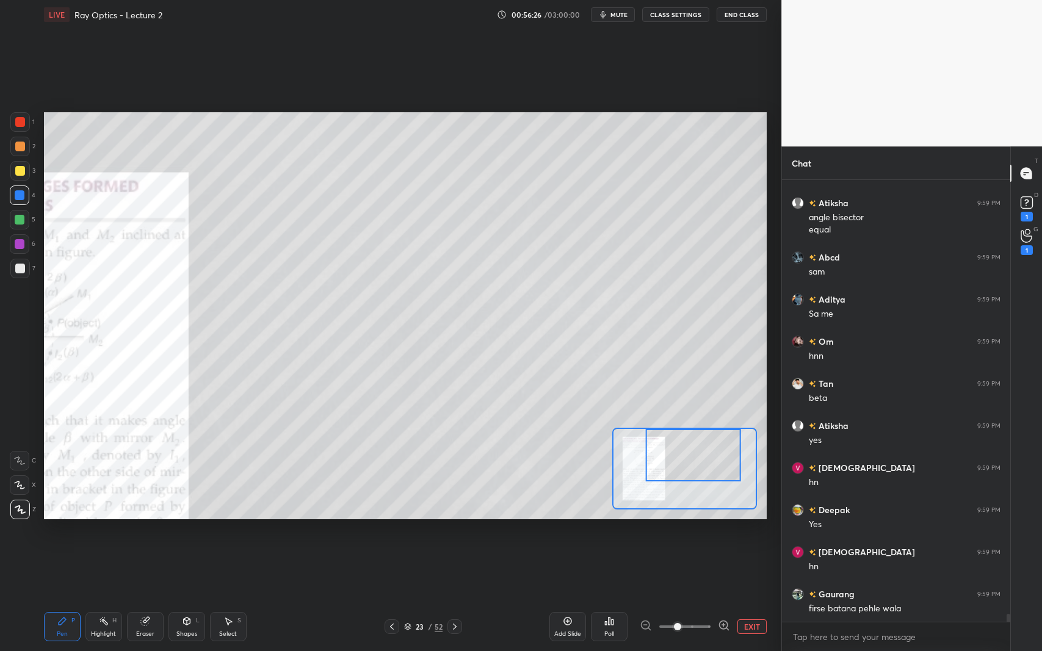
click at [18, 169] on div at bounding box center [20, 171] width 10 height 10
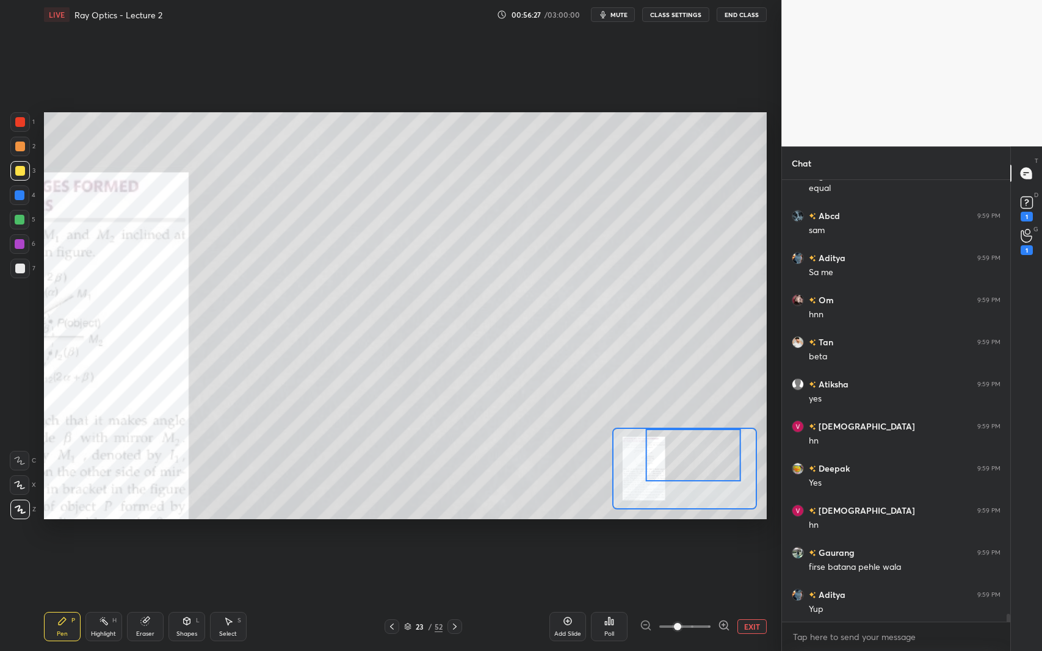
scroll to position [24287, 0]
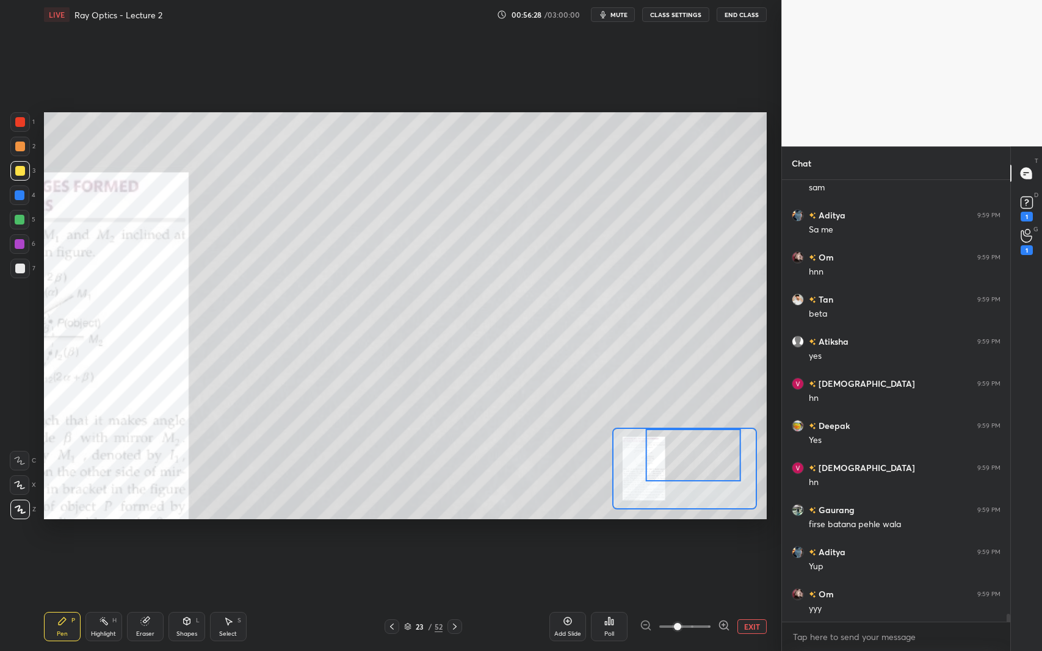
click at [24, 201] on div at bounding box center [20, 196] width 20 height 20
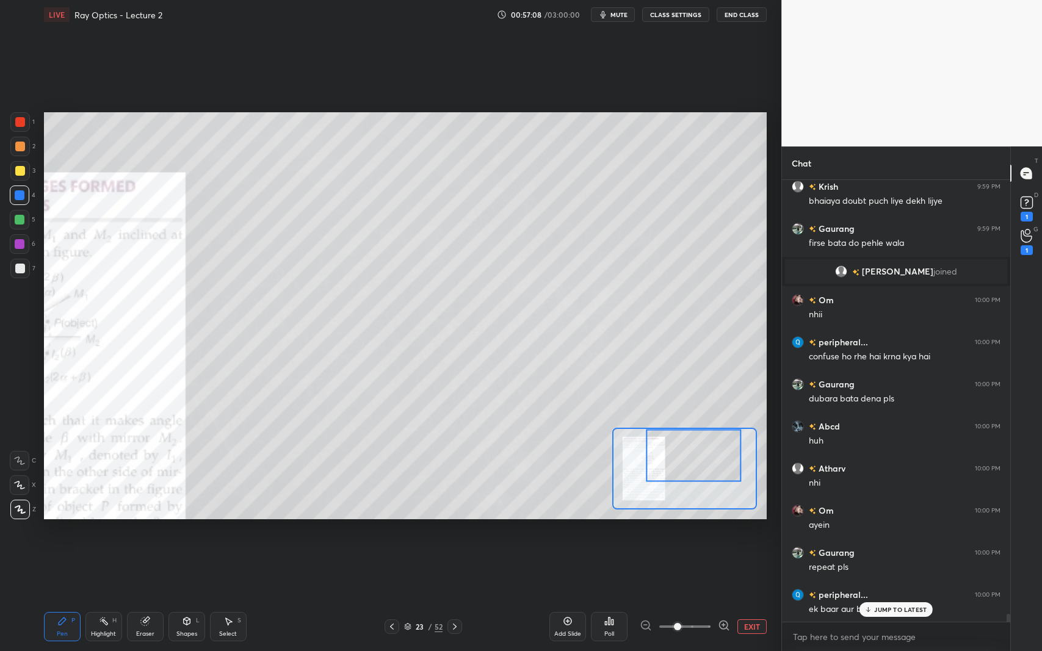
scroll to position [24588, 0]
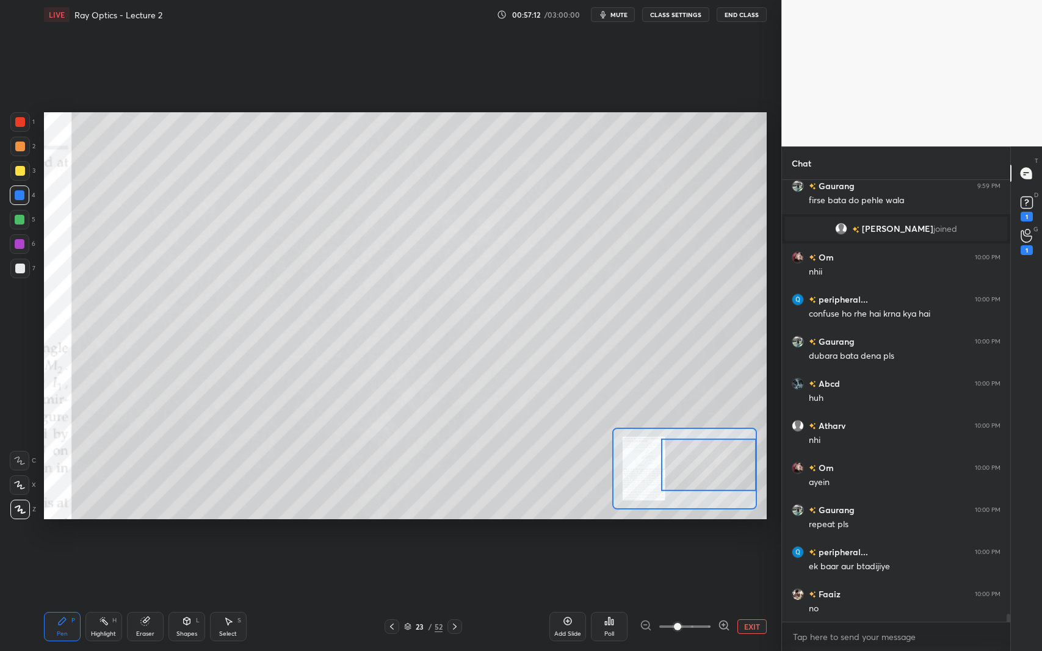
click at [173, 597] on div "Shapes L" at bounding box center [186, 626] width 37 height 29
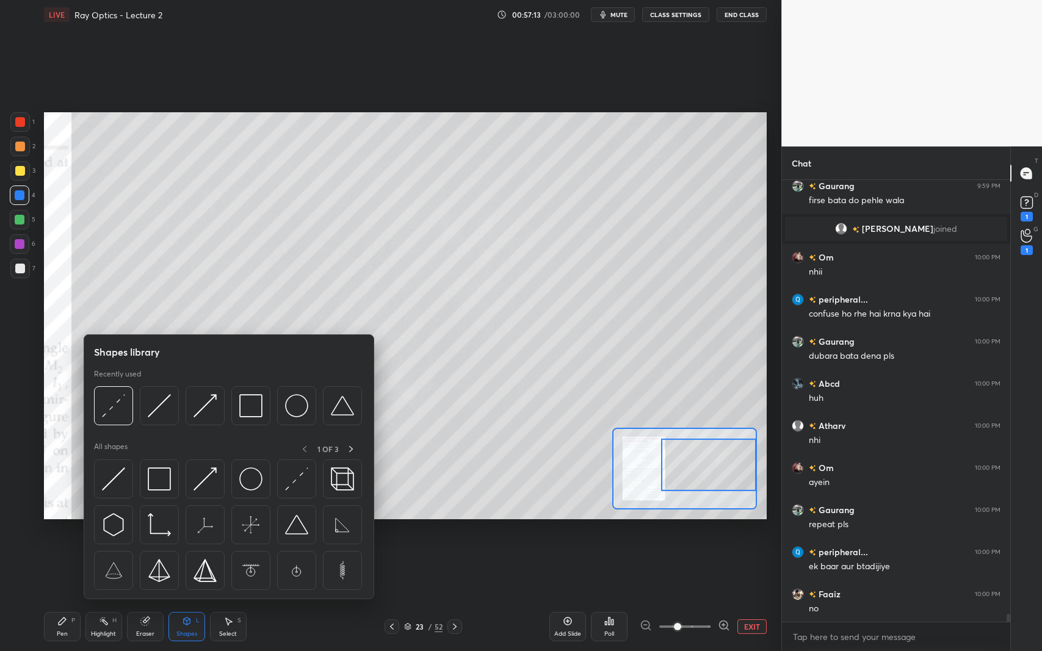
click at [106, 406] on img at bounding box center [113, 405] width 23 height 23
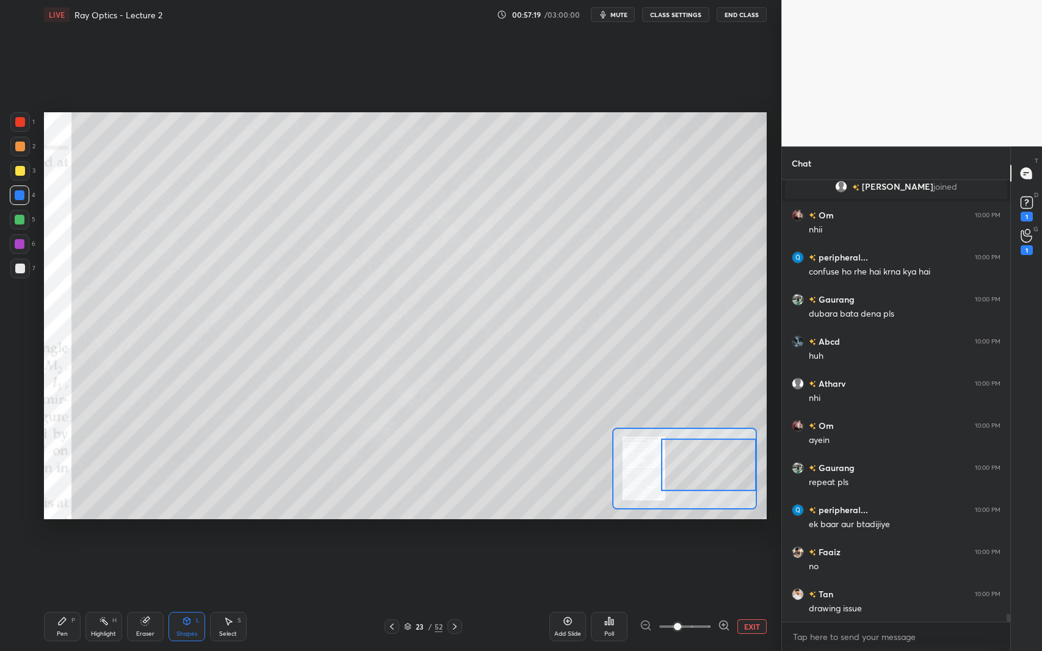
scroll to position [24557, 0]
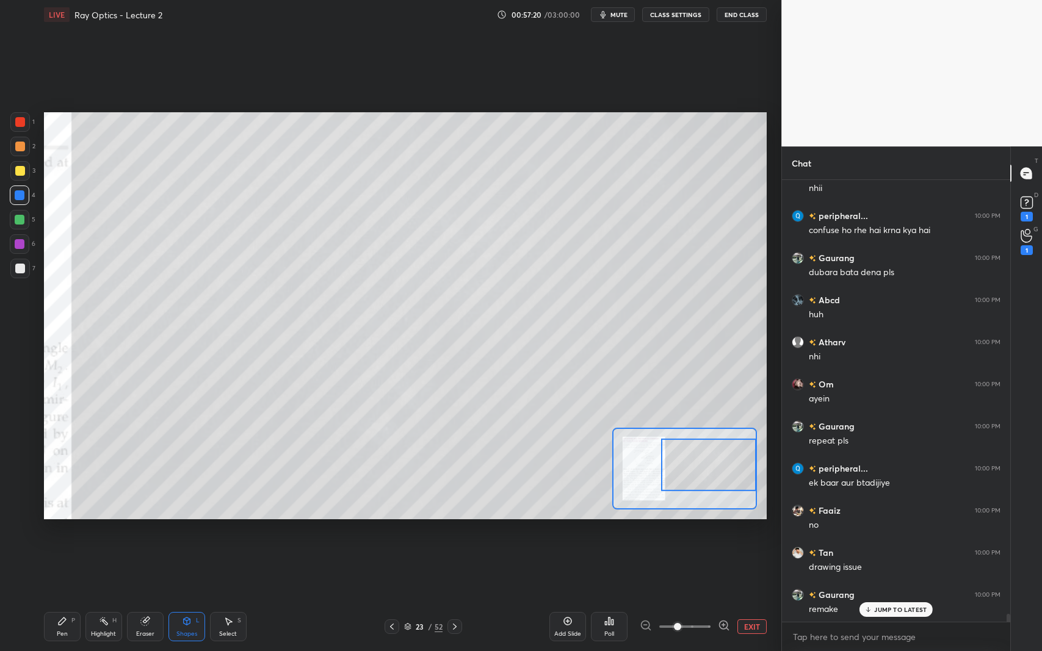
click at [178, 597] on div "Shapes L" at bounding box center [186, 626] width 37 height 29
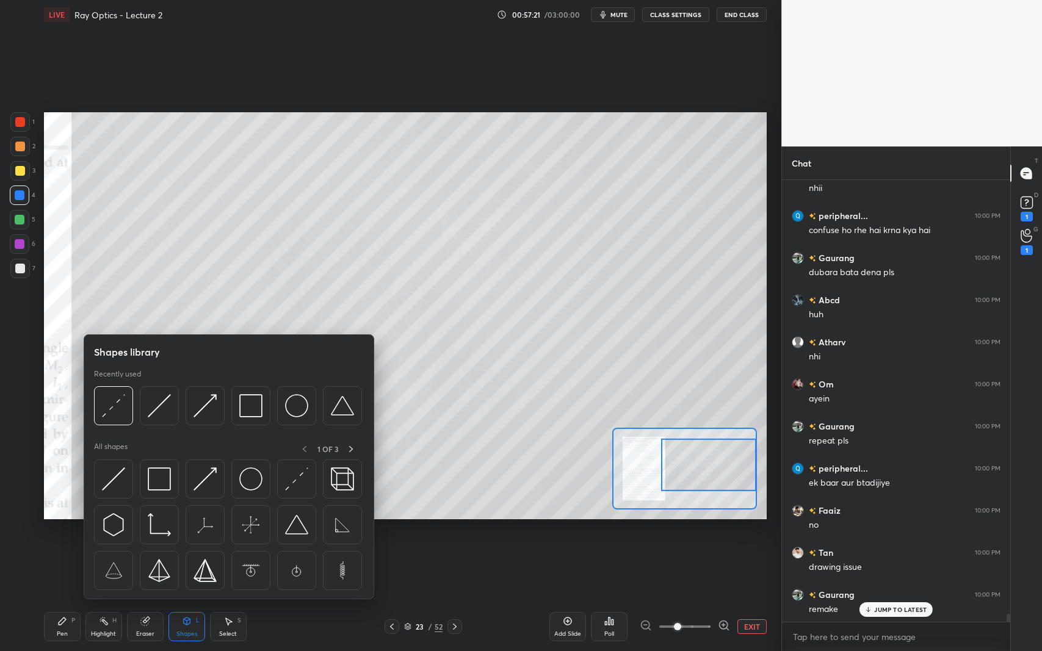
scroll to position [24600, 0]
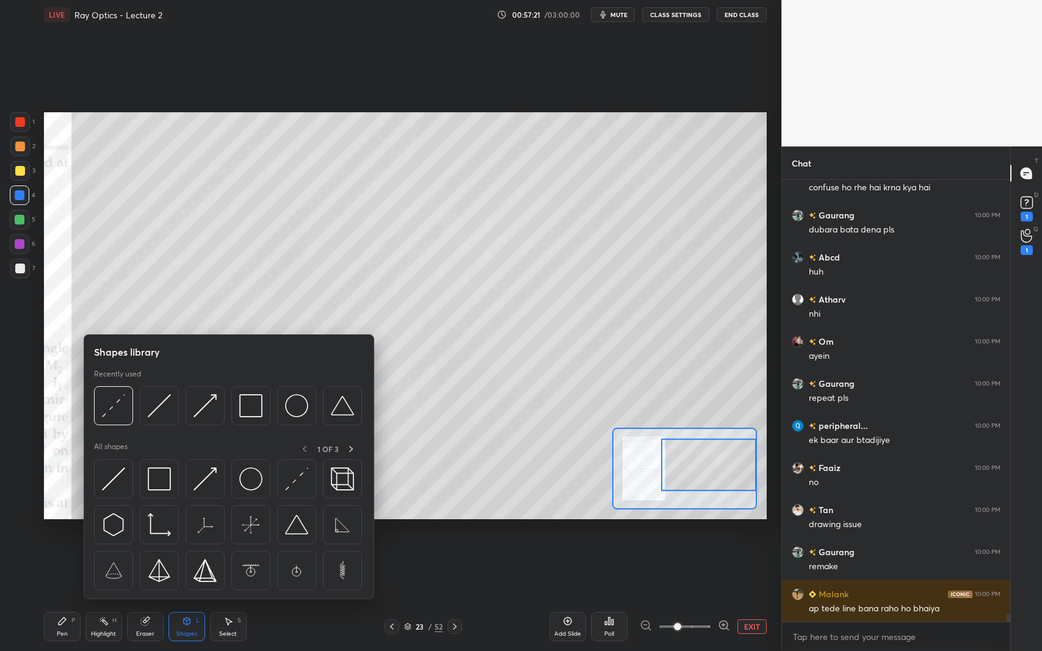
click at [165, 407] on img at bounding box center [159, 405] width 23 height 23
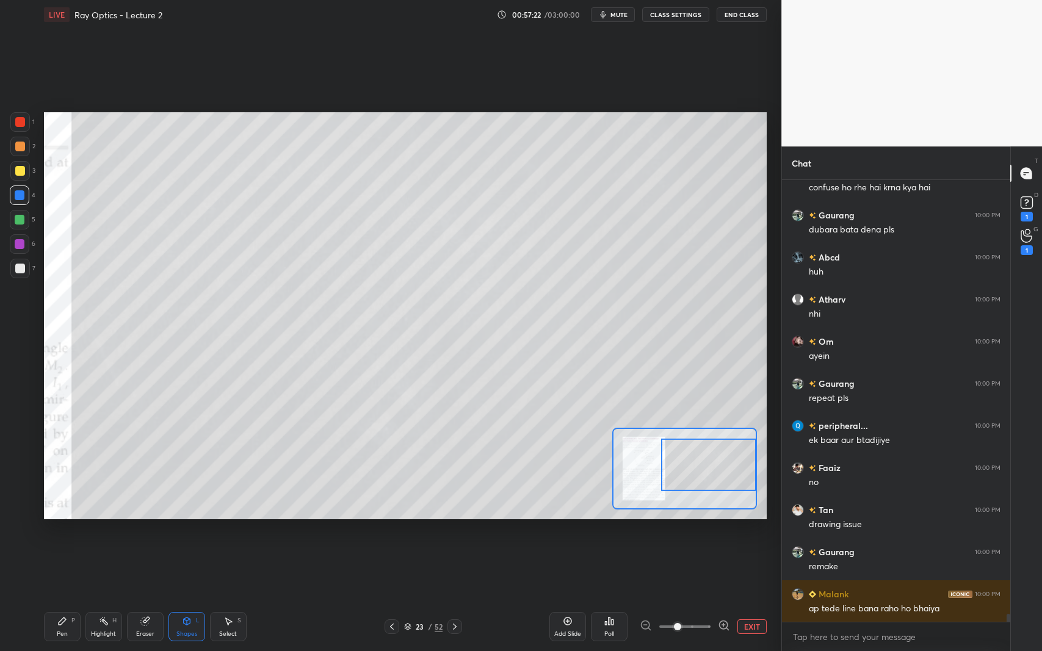
click at [25, 271] on div at bounding box center [20, 269] width 20 height 20
click at [62, 597] on icon at bounding box center [62, 621] width 7 height 7
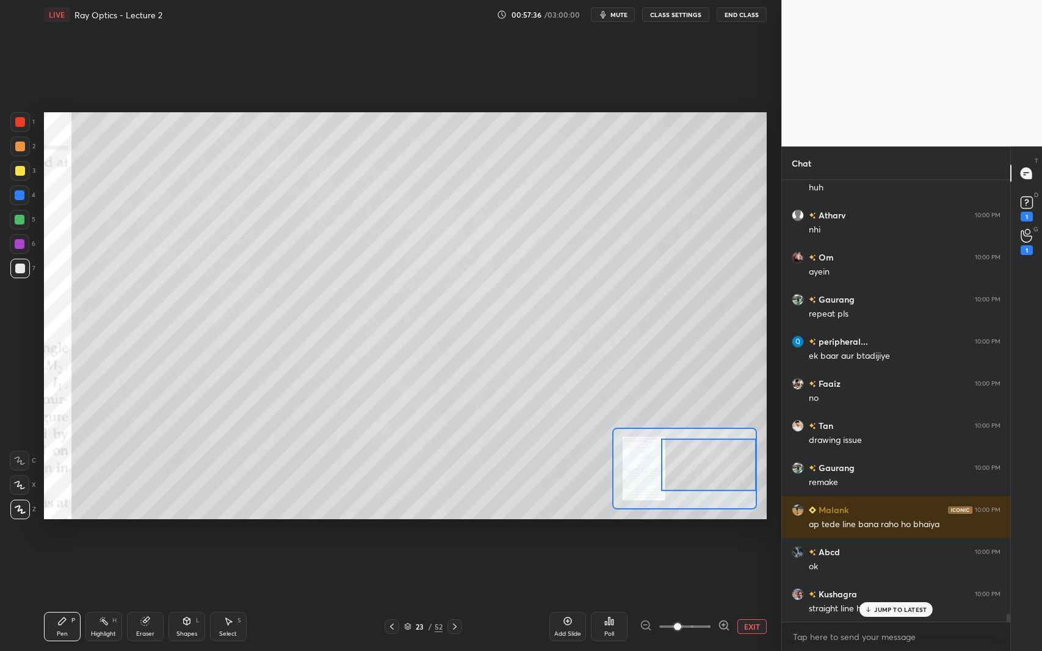
scroll to position [24726, 0]
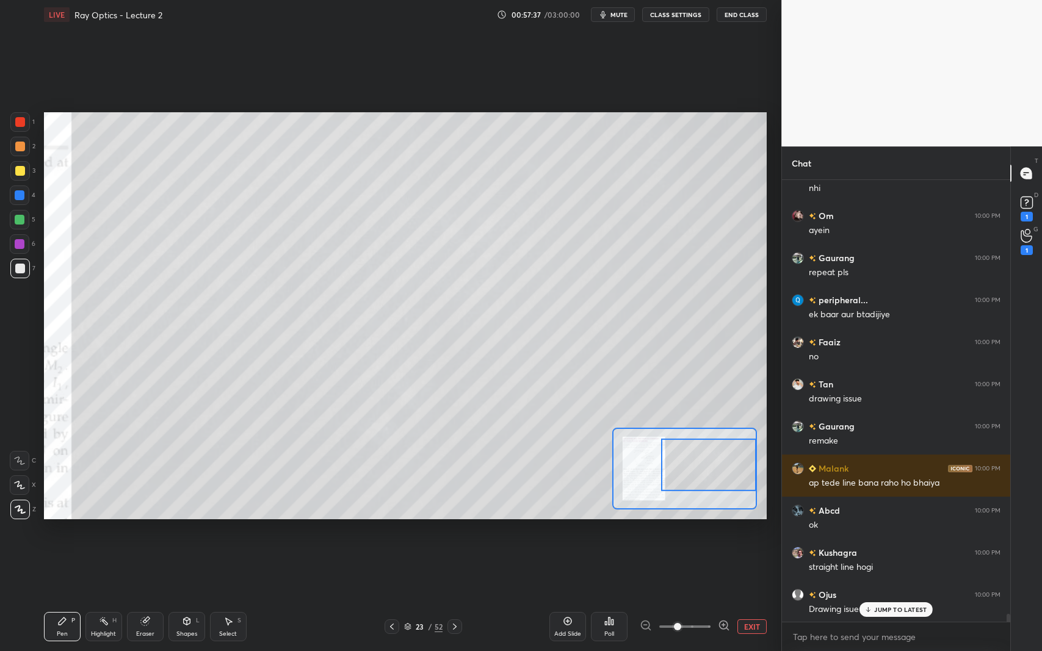
click at [184, 597] on icon at bounding box center [187, 621] width 7 height 7
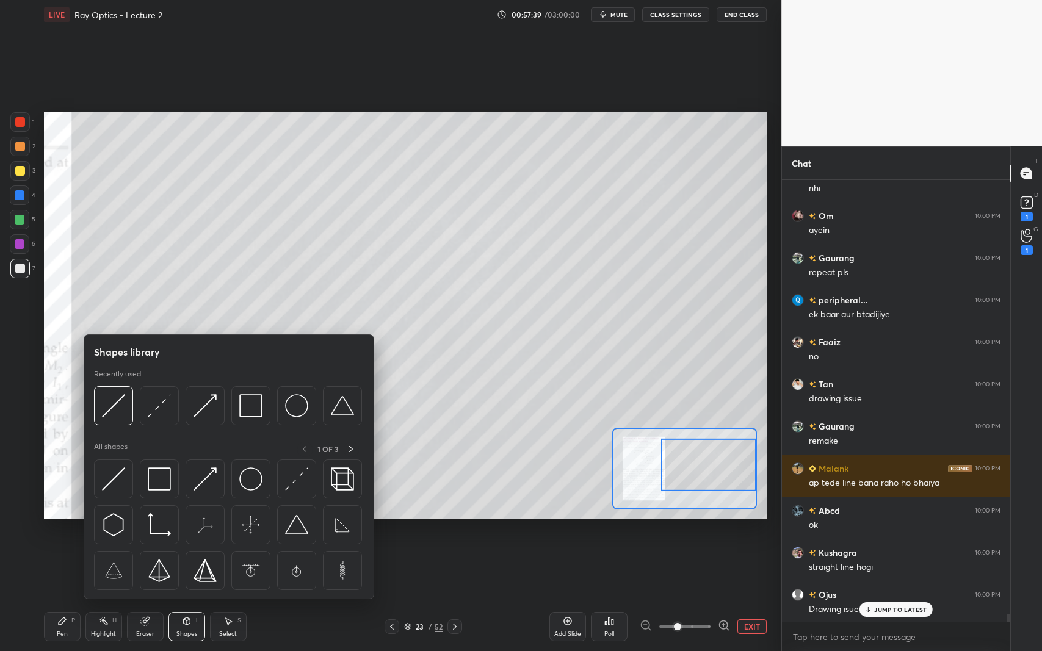
click at [107, 404] on img at bounding box center [113, 405] width 23 height 23
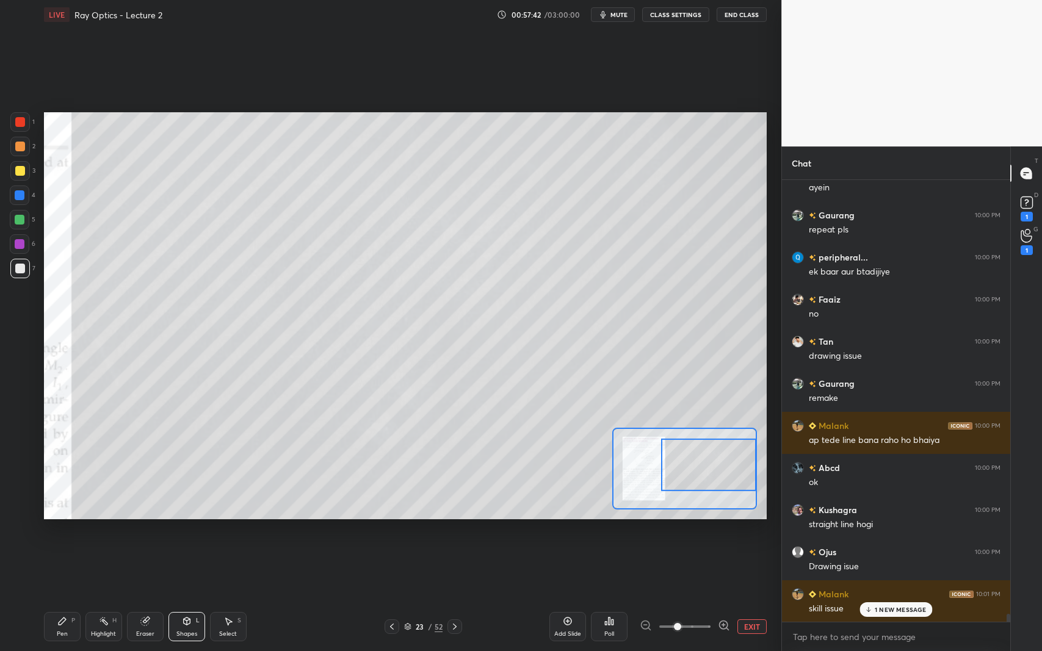
click at [59, 597] on icon at bounding box center [62, 621] width 7 height 7
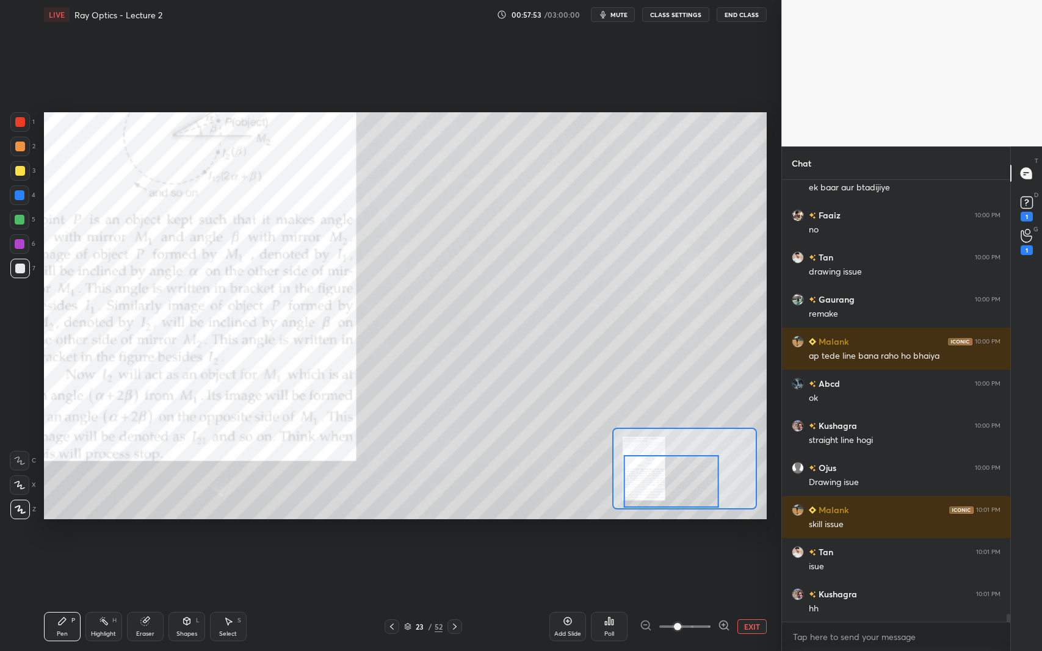
scroll to position [24894, 0]
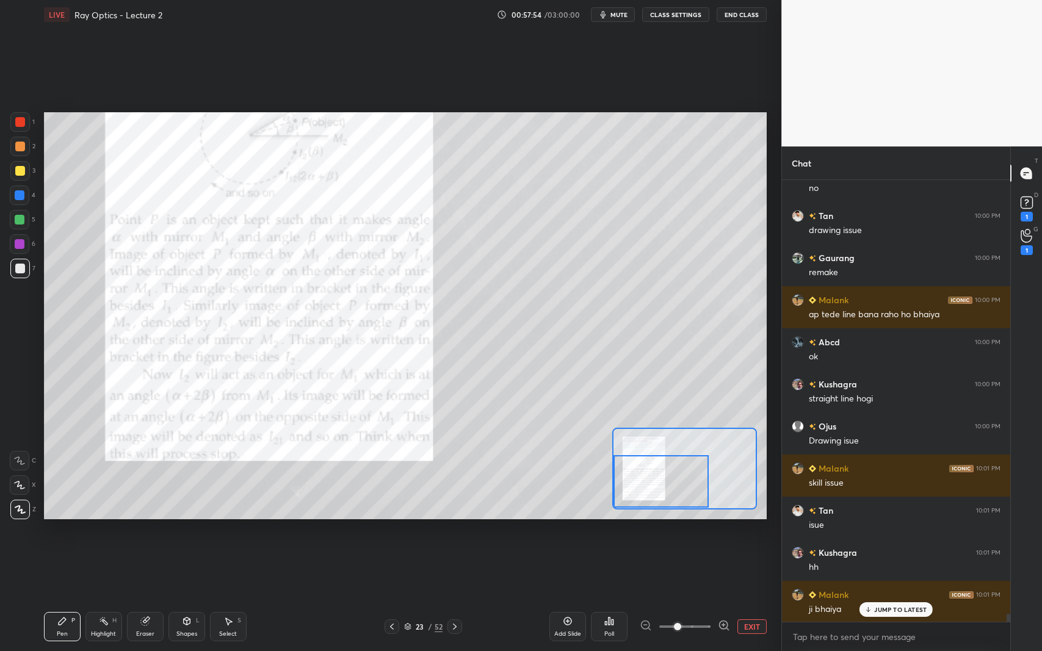
click at [16, 118] on div at bounding box center [20, 122] width 10 height 10
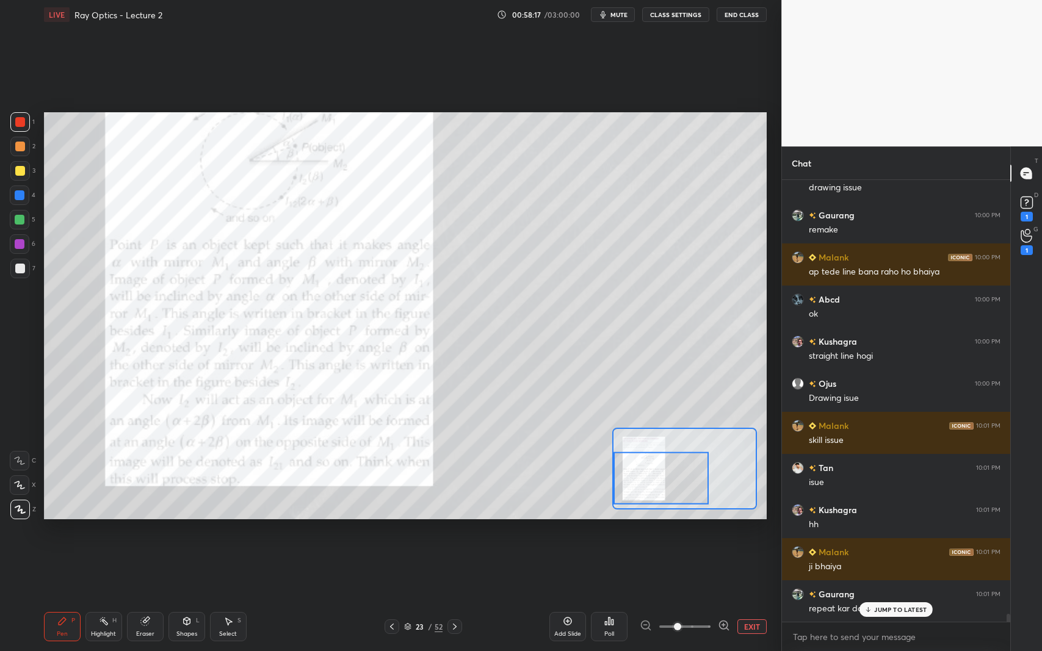
scroll to position [24978, 0]
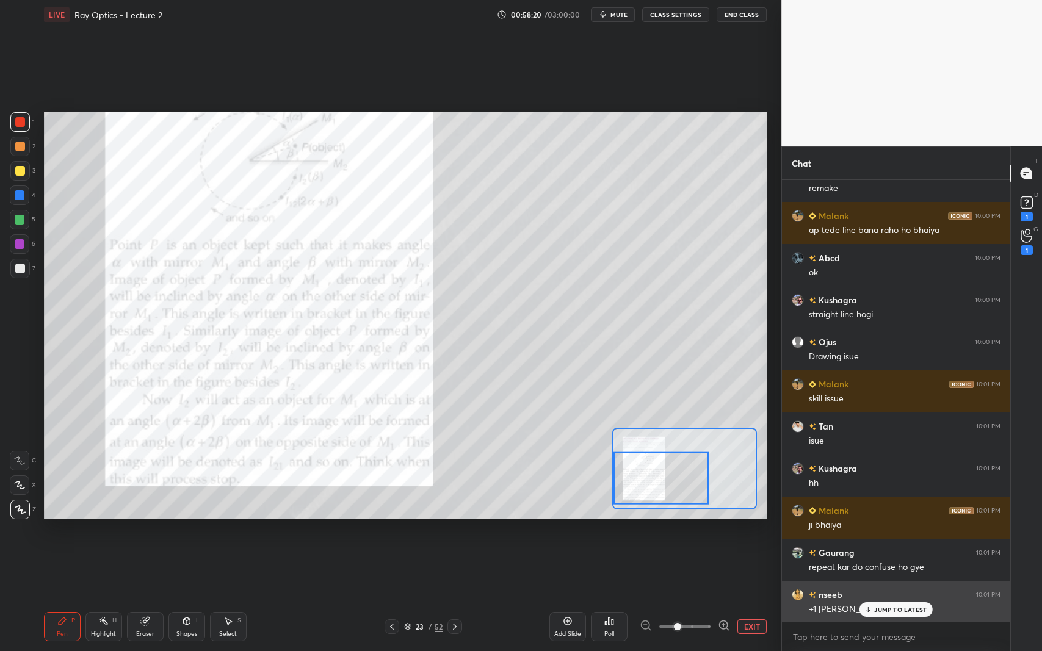
click at [890, 597] on p "JUMP TO LATEST" at bounding box center [900, 609] width 52 height 7
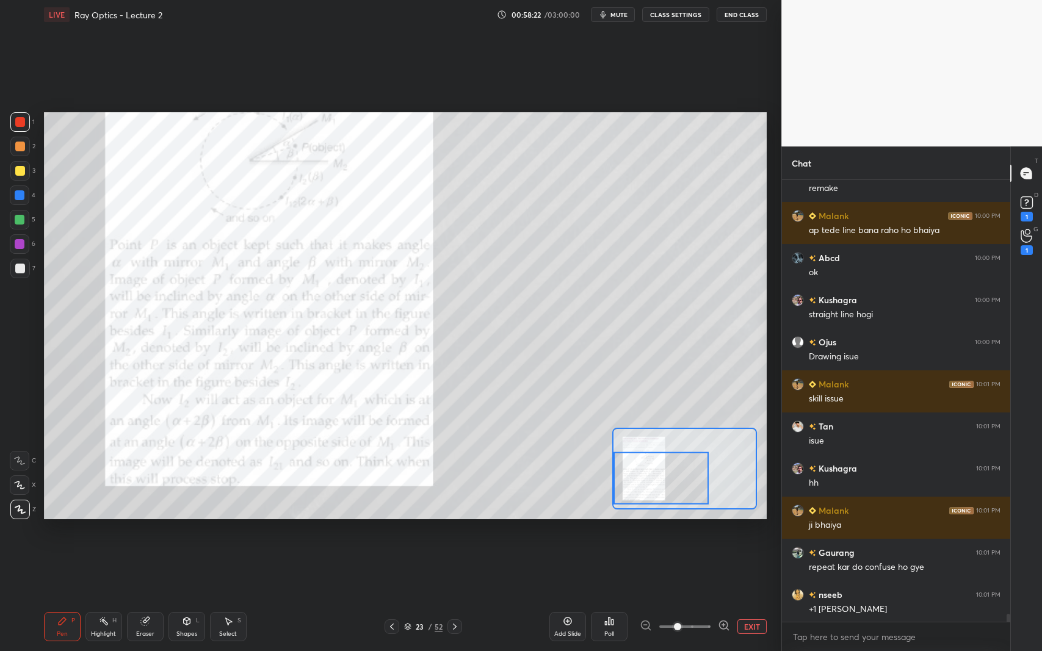
click at [1019, 212] on div "1" at bounding box center [1027, 208] width 18 height 28
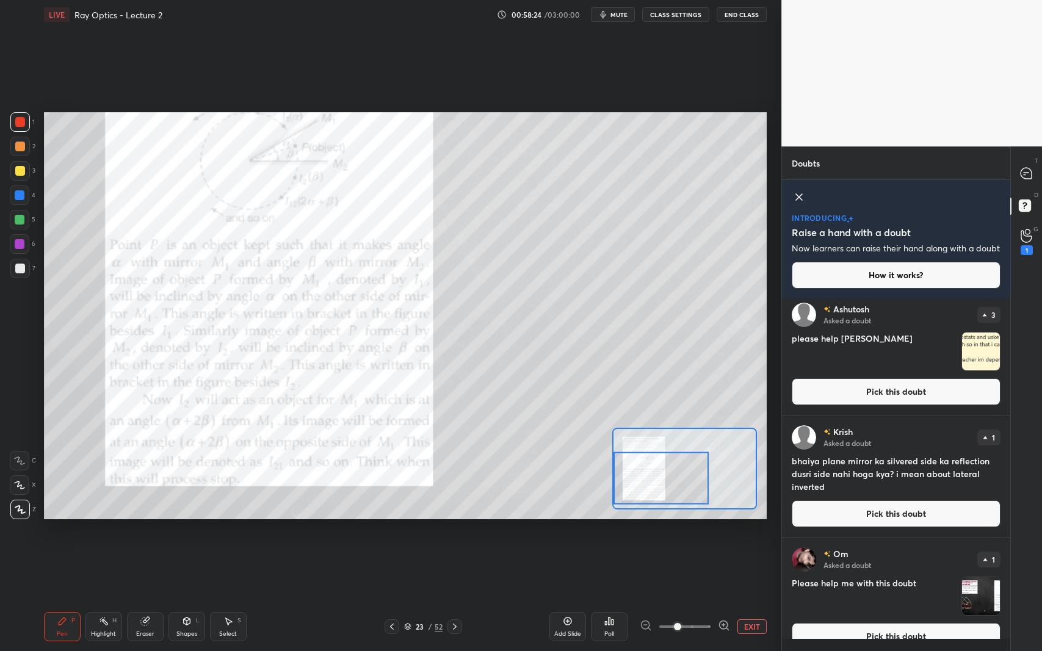
scroll to position [136, 0]
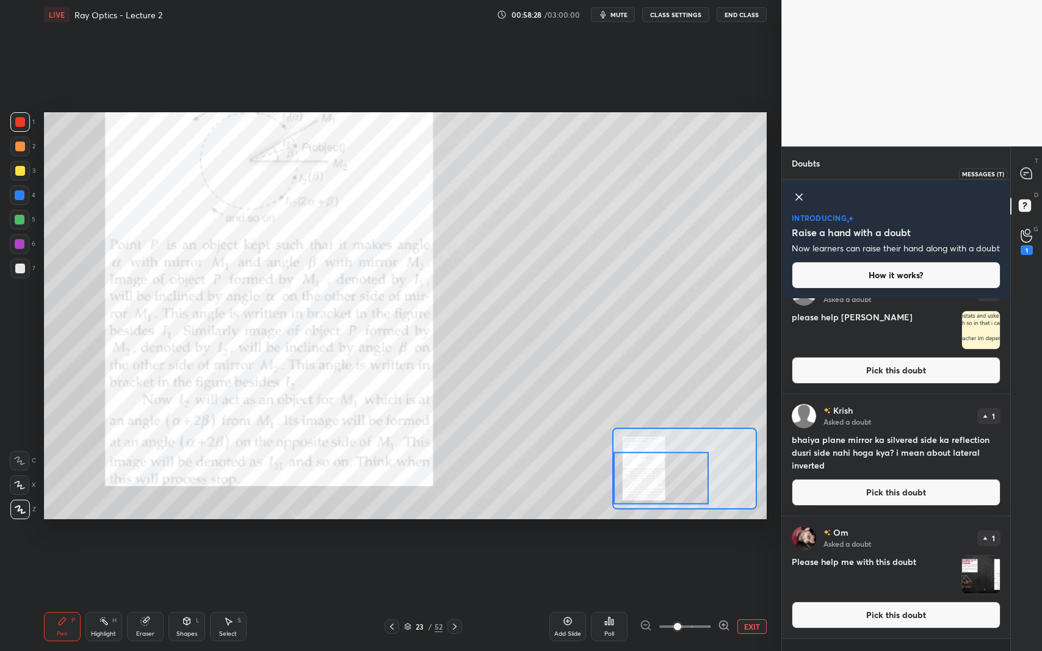
click at [1032, 168] on icon at bounding box center [1026, 173] width 13 height 13
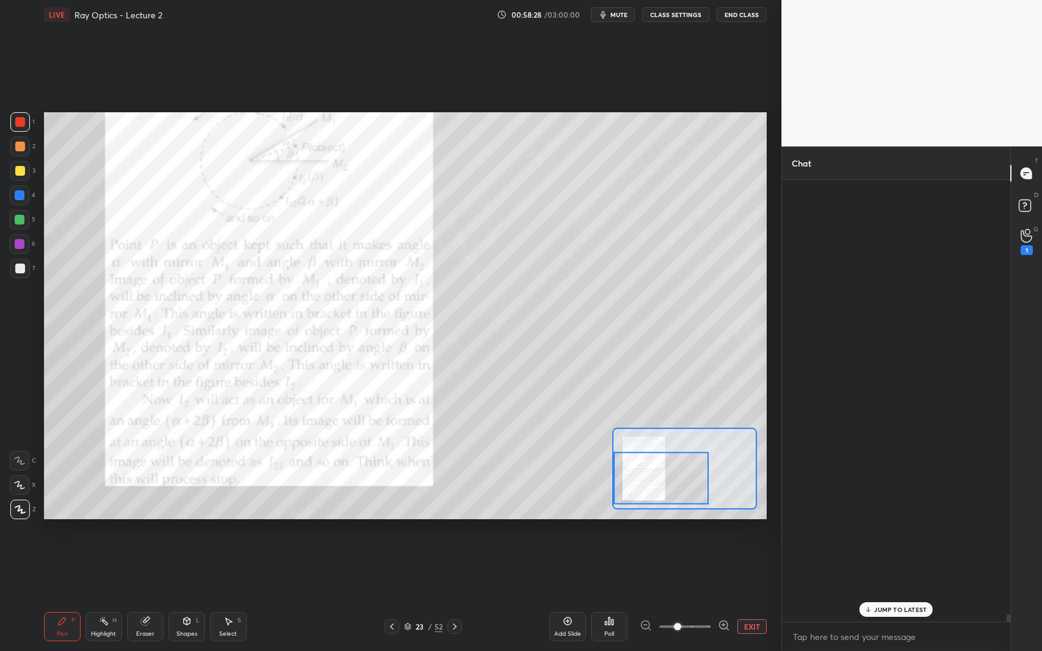
scroll to position [438, 225]
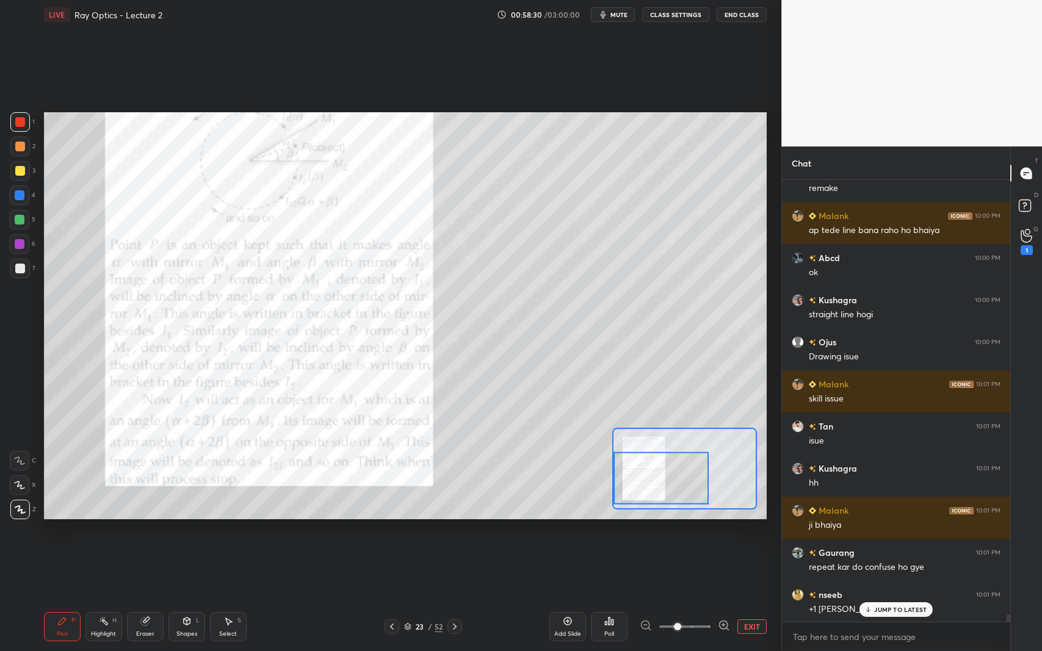
click at [562, 597] on div "Add Slide" at bounding box center [567, 626] width 37 height 29
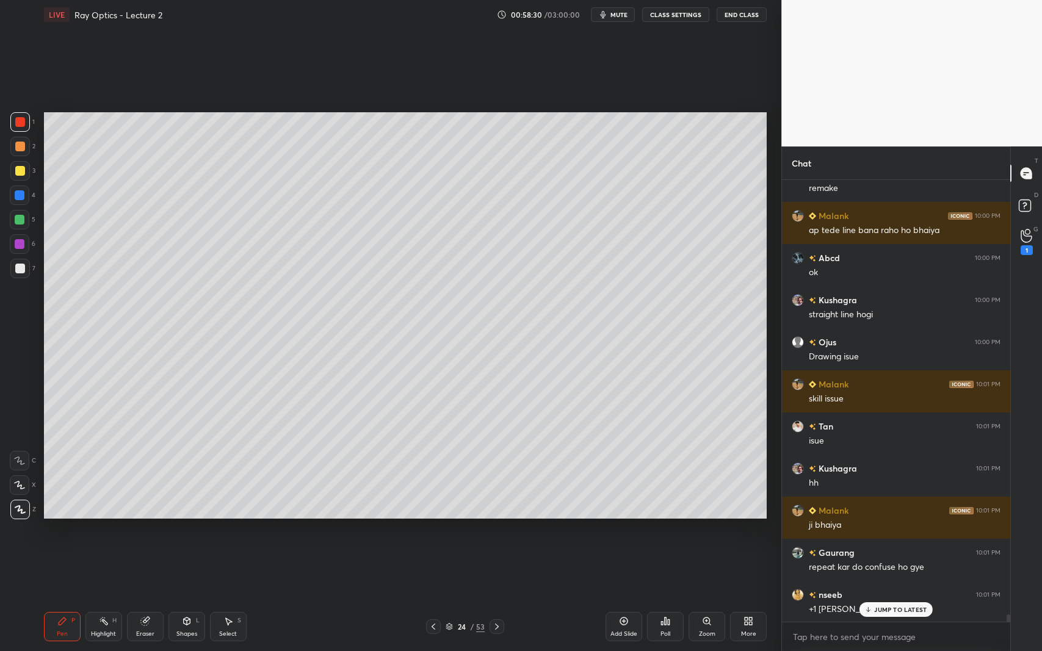
scroll to position [25297, 0]
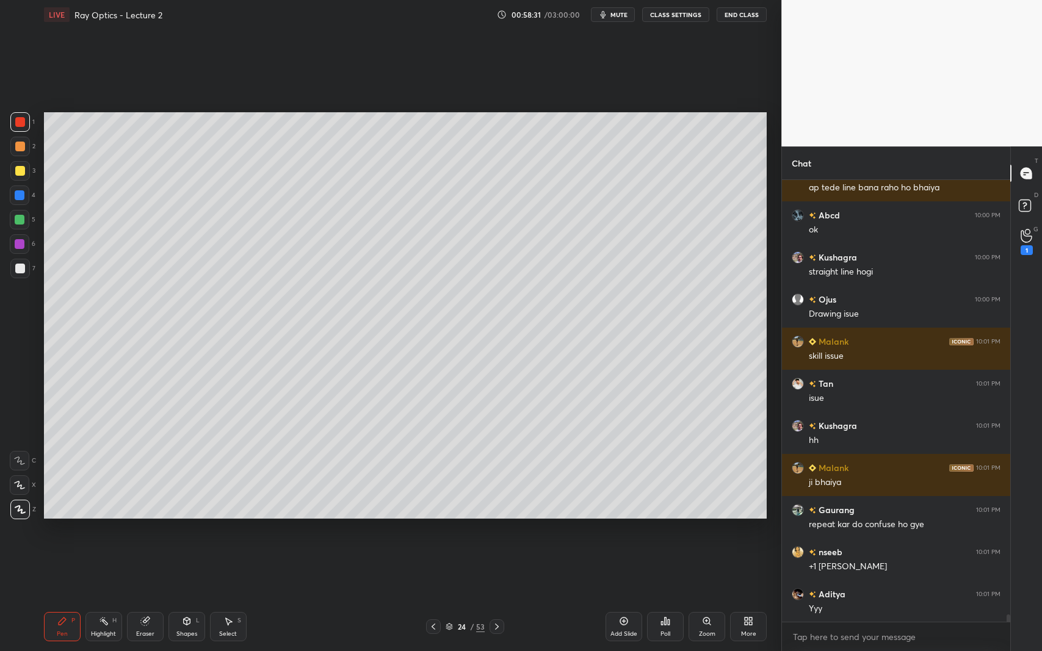
click at [183, 597] on div "Shapes" at bounding box center [186, 634] width 21 height 6
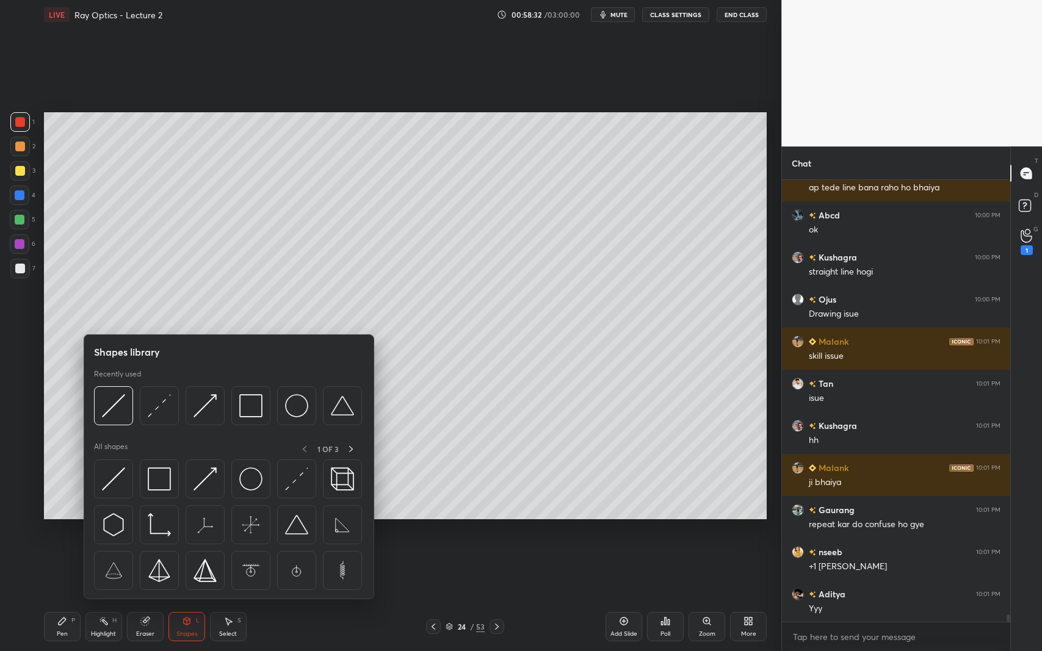
click at [102, 408] on img at bounding box center [113, 405] width 23 height 23
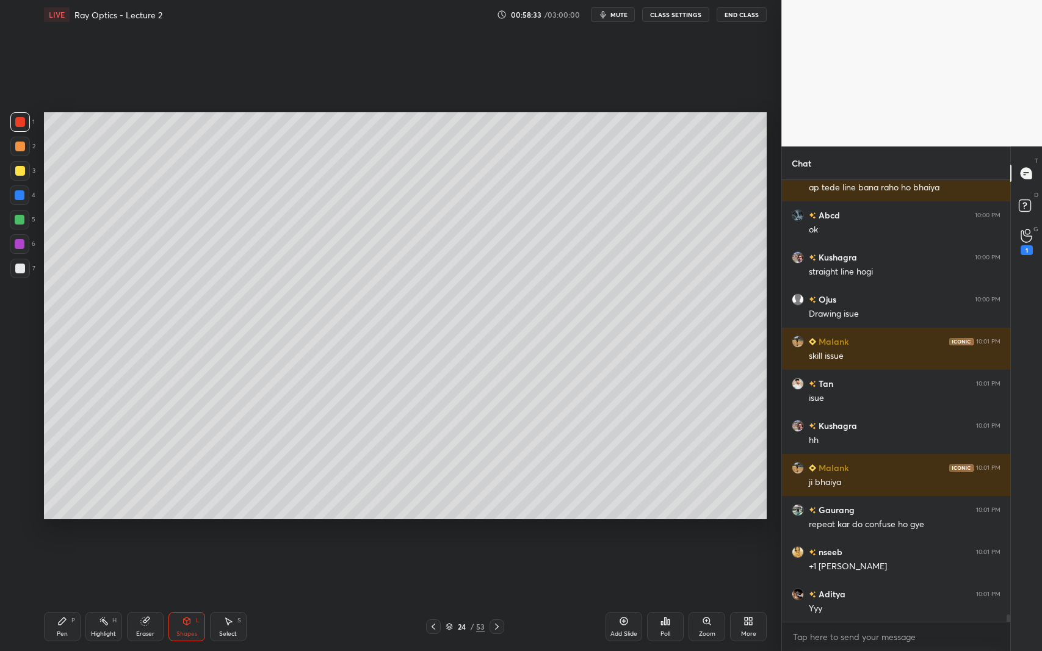
click at [16, 267] on div at bounding box center [20, 269] width 10 height 10
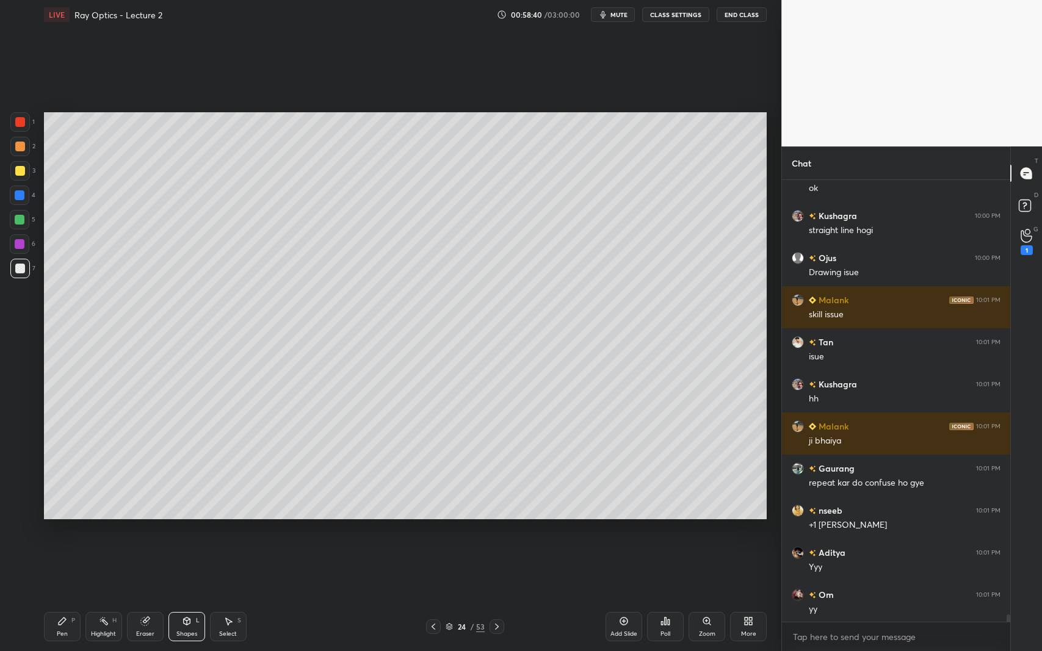
click at [181, 597] on div "Shapes L" at bounding box center [186, 626] width 37 height 29
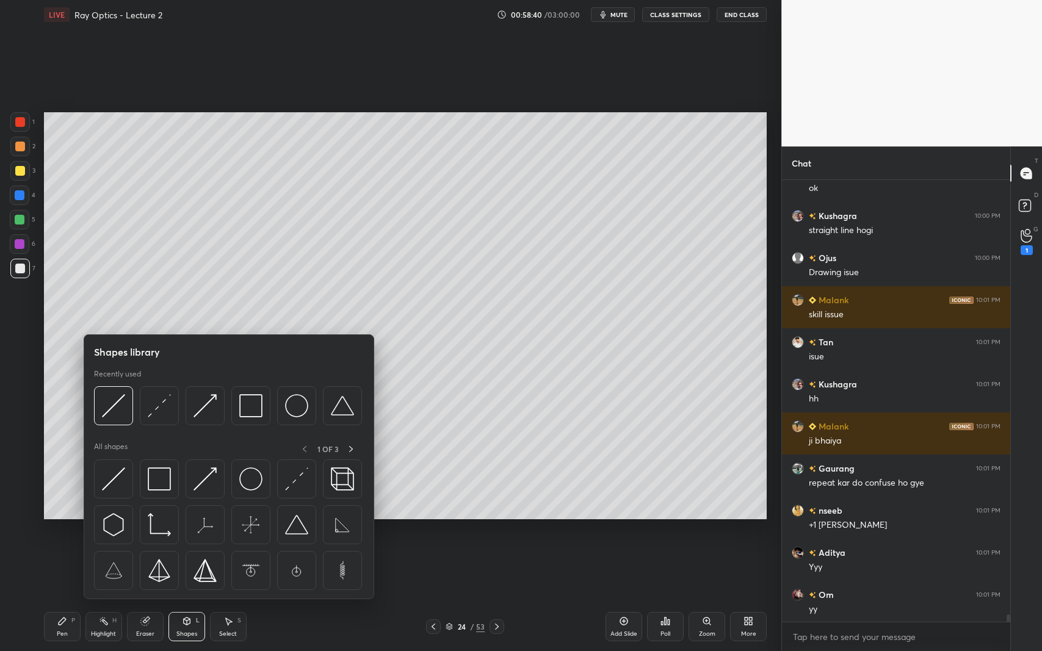
click at [158, 399] on img at bounding box center [159, 405] width 23 height 23
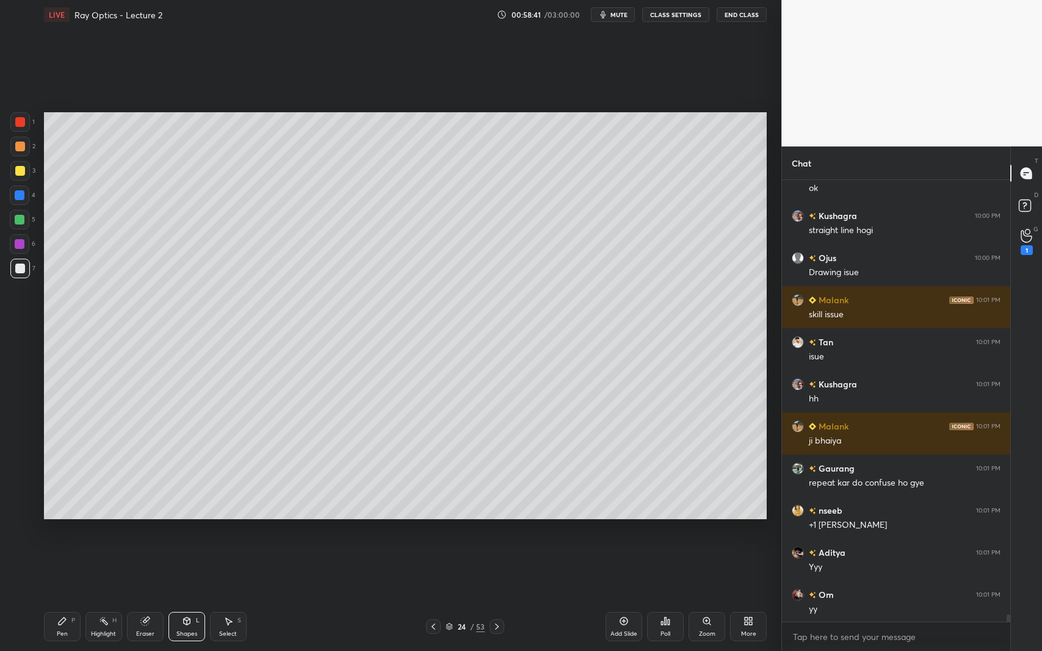
click at [17, 166] on div at bounding box center [20, 171] width 10 height 10
click at [15, 267] on div at bounding box center [20, 269] width 10 height 10
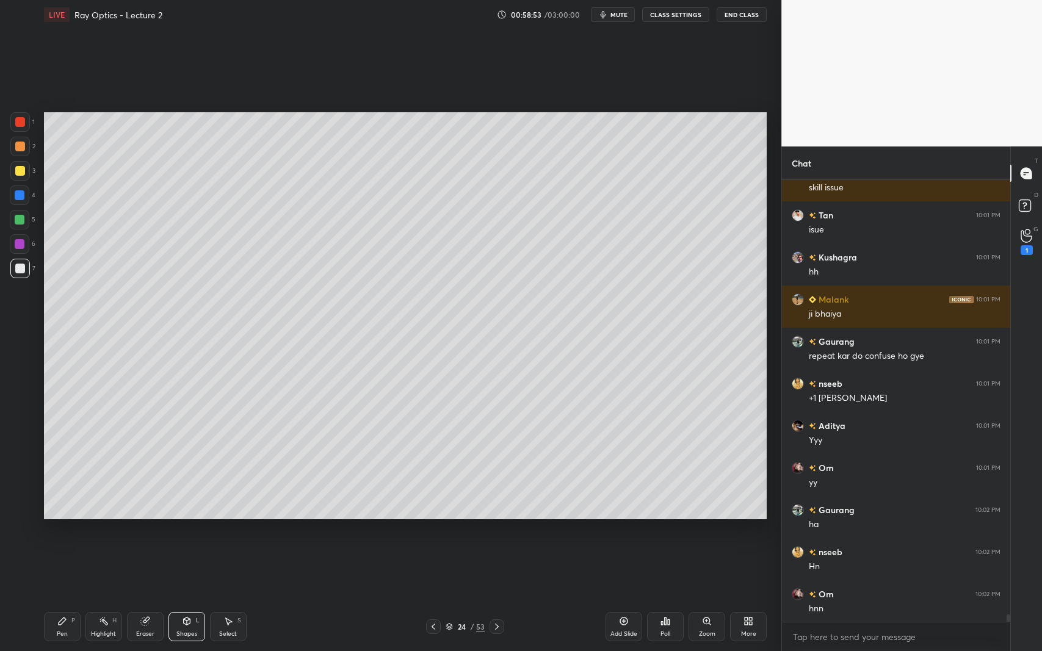
scroll to position [25507, 0]
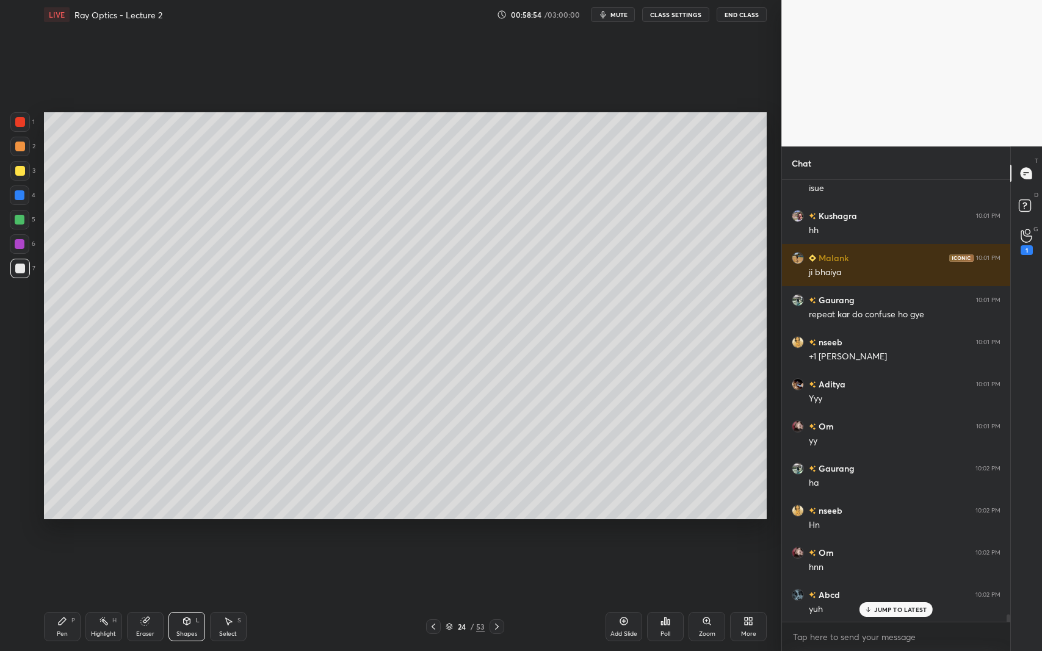
click at [22, 168] on div at bounding box center [20, 171] width 10 height 10
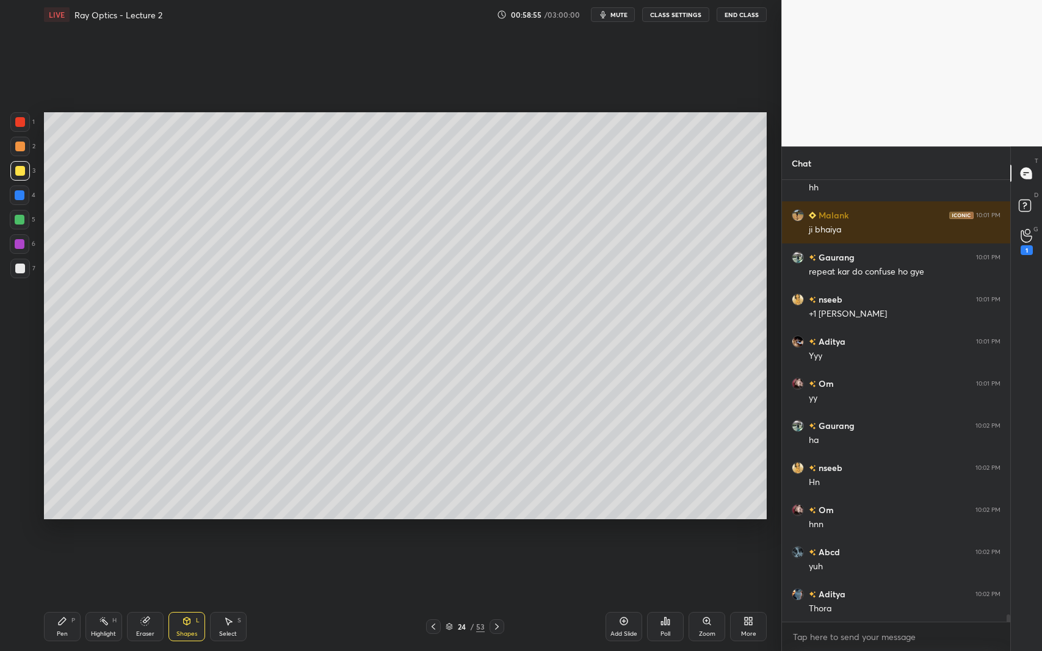
scroll to position [25591, 0]
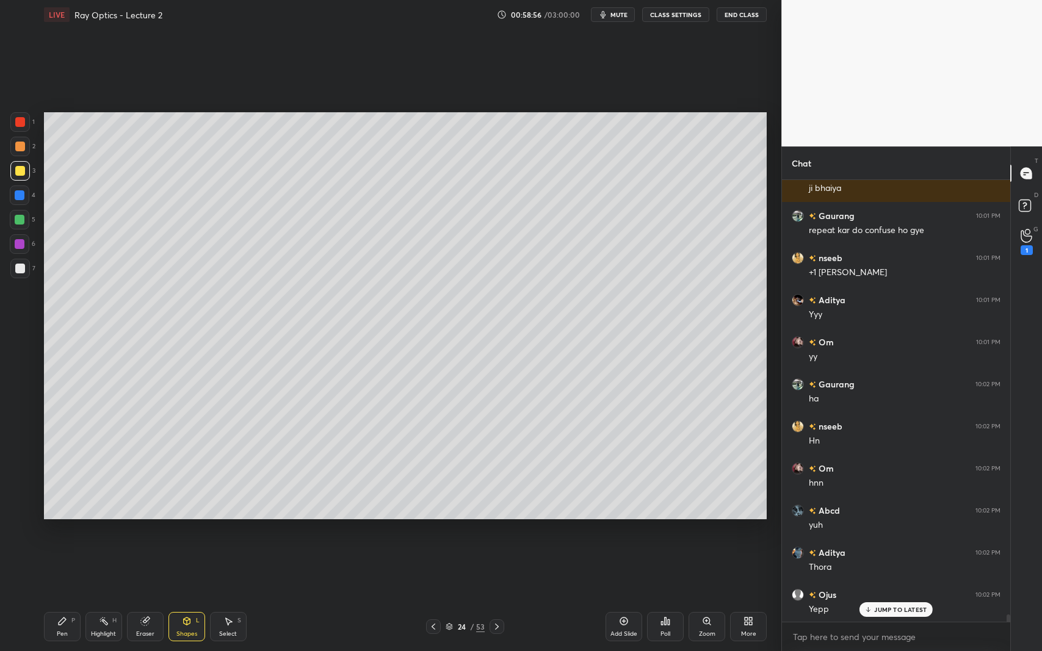
click at [60, 597] on div "Pen P" at bounding box center [62, 626] width 37 height 29
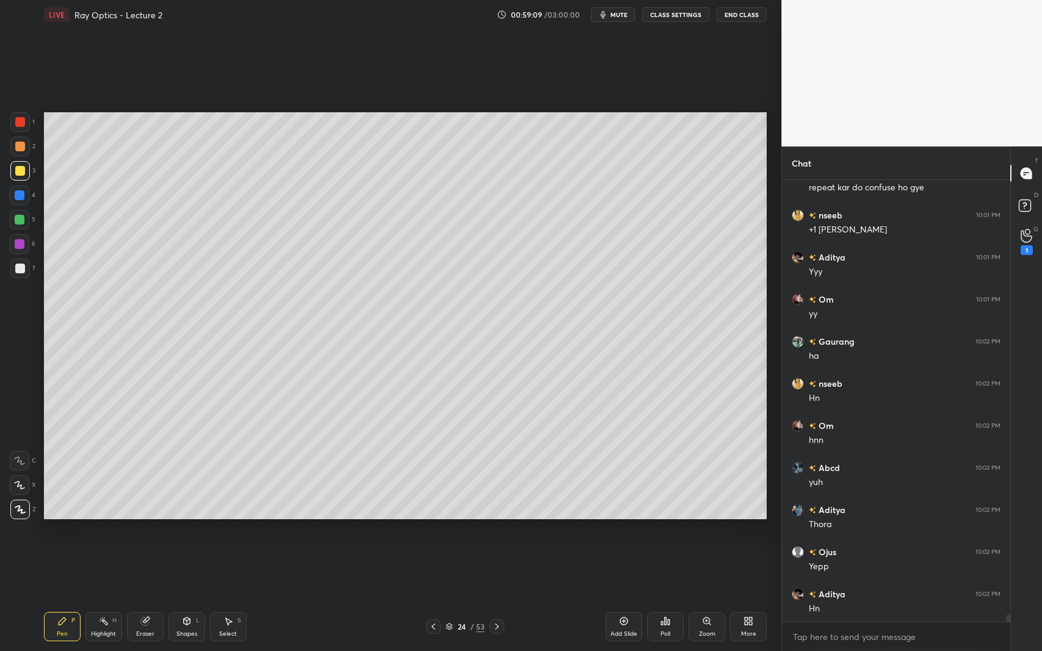
click at [17, 265] on div at bounding box center [20, 269] width 10 height 10
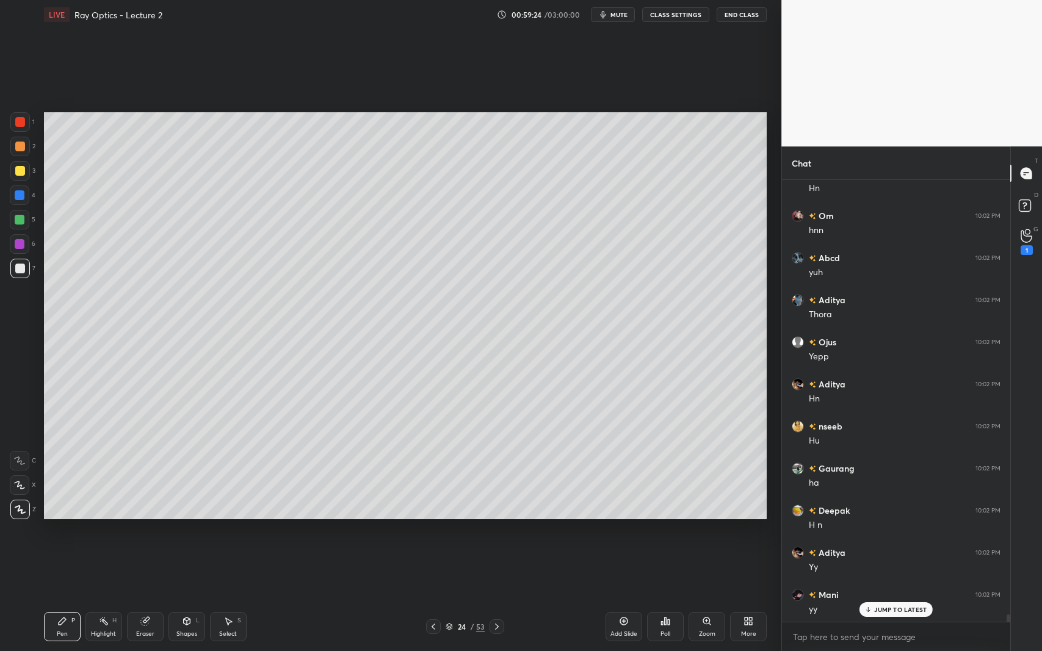
click at [24, 222] on div at bounding box center [20, 220] width 10 height 10
click at [192, 597] on div "Shapes L" at bounding box center [186, 626] width 37 height 29
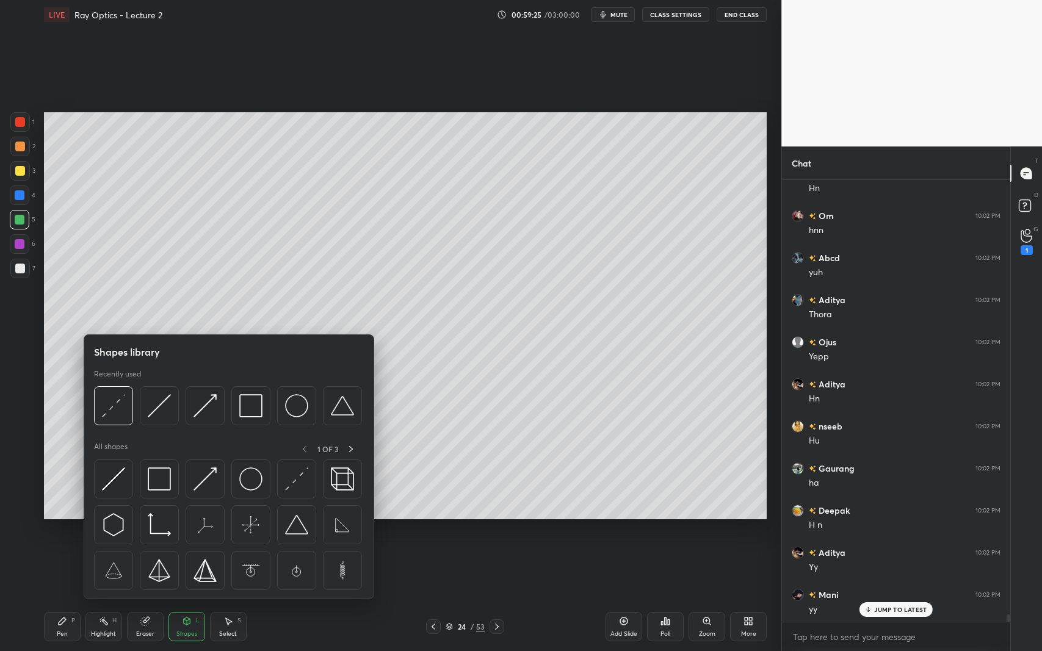
click at [170, 407] on img at bounding box center [159, 405] width 23 height 23
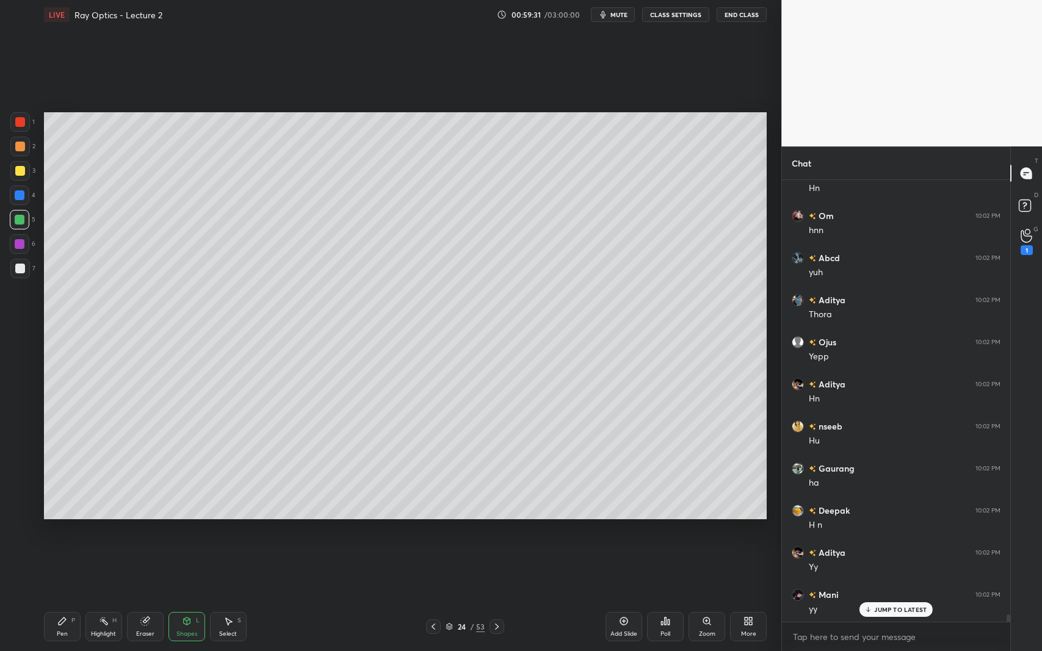
scroll to position [25887, 0]
click at [178, 597] on div "Shapes L" at bounding box center [186, 626] width 37 height 29
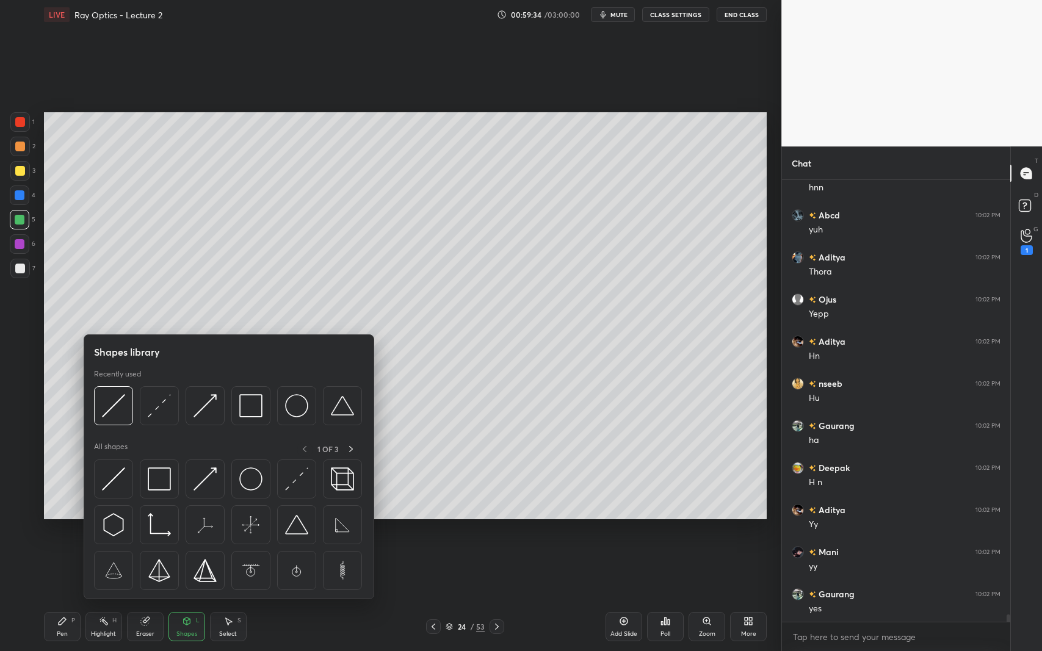
scroll to position [25928, 0]
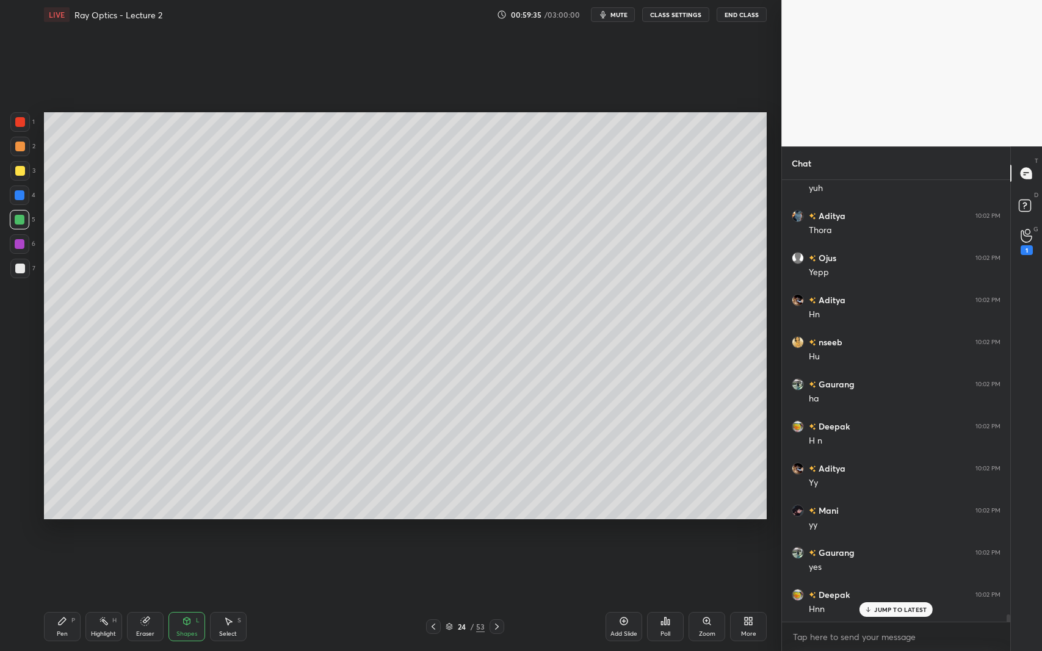
click at [24, 168] on div at bounding box center [20, 171] width 10 height 10
click at [75, 597] on div "Pen P" at bounding box center [62, 626] width 37 height 29
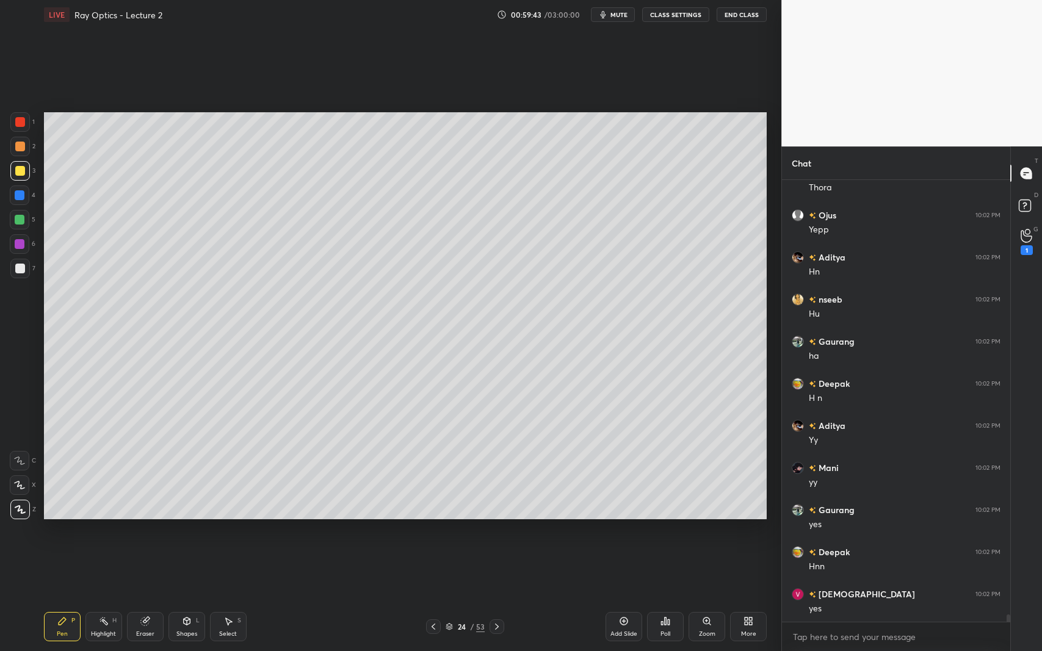
click at [182, 597] on div "Shapes L" at bounding box center [186, 626] width 37 height 29
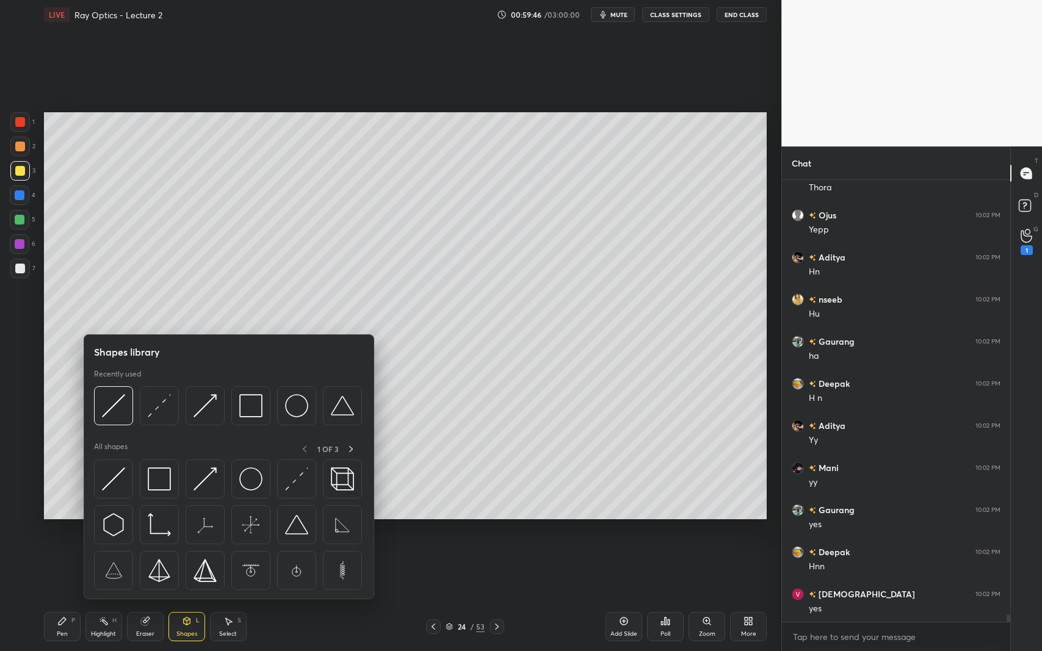
click at [109, 476] on img at bounding box center [113, 479] width 23 height 23
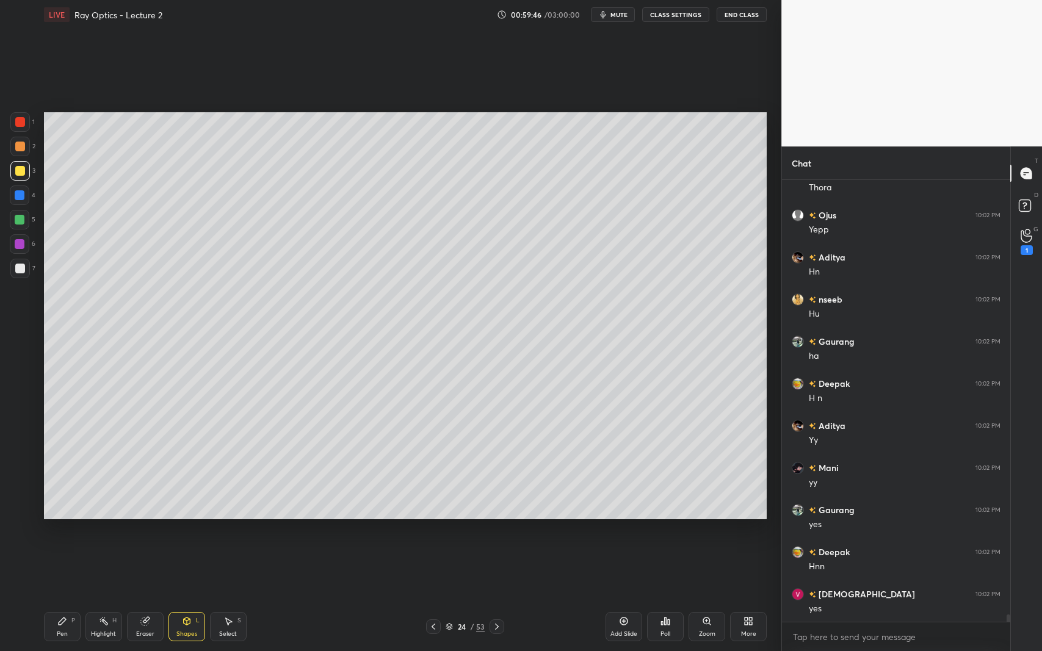
click at [22, 245] on div at bounding box center [20, 244] width 10 height 10
click at [57, 597] on div "Pen" at bounding box center [62, 634] width 11 height 6
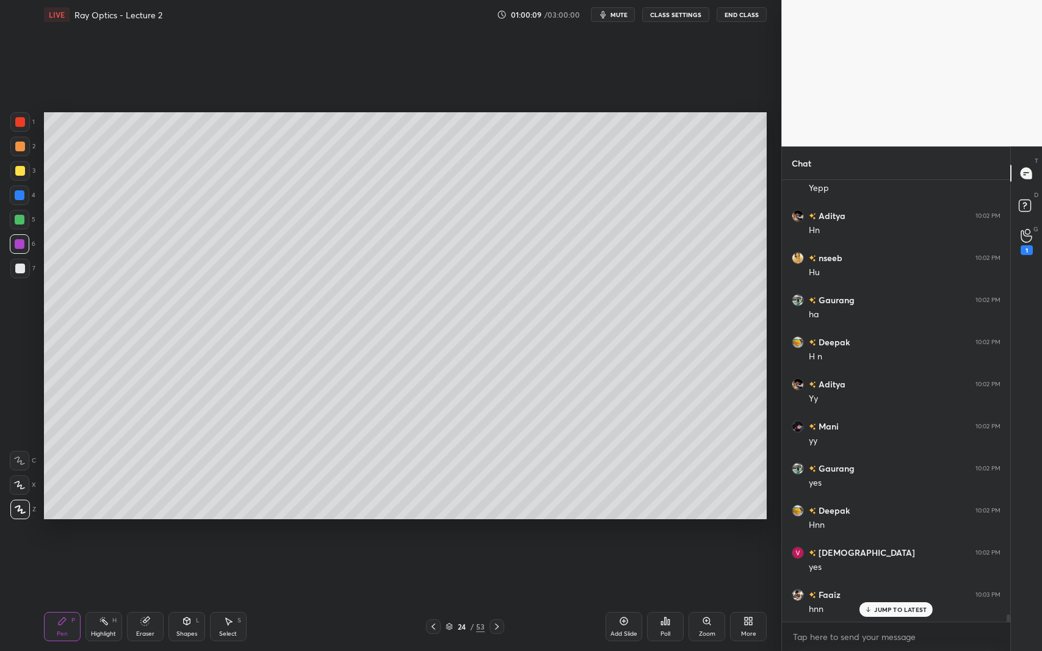
click at [436, 597] on icon at bounding box center [434, 627] width 10 height 10
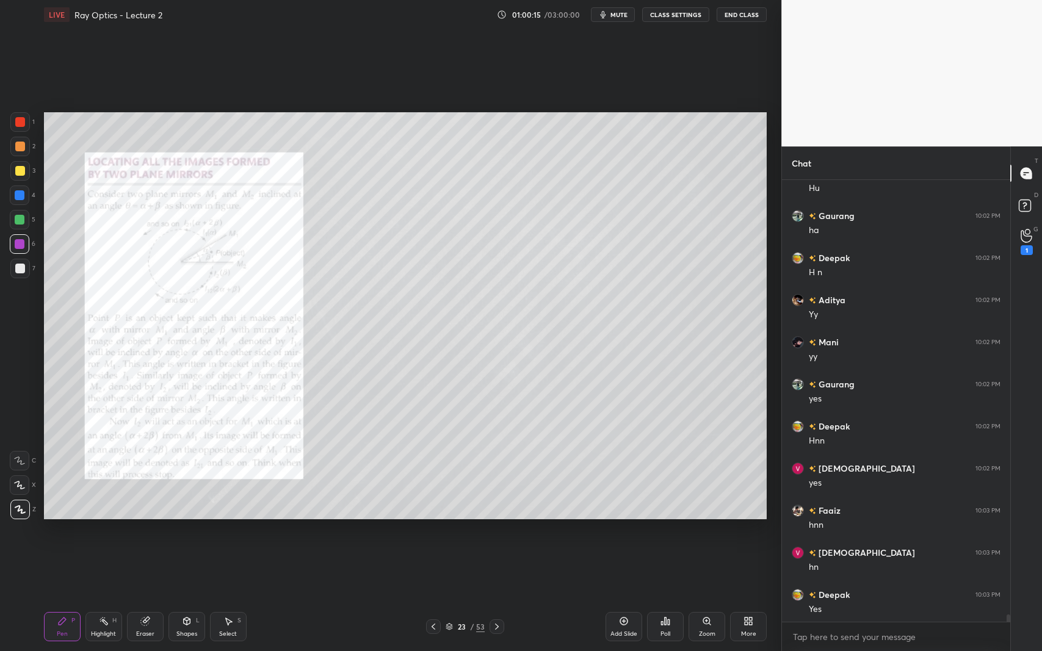
scroll to position [26140, 0]
click at [710, 597] on icon at bounding box center [707, 622] width 10 height 10
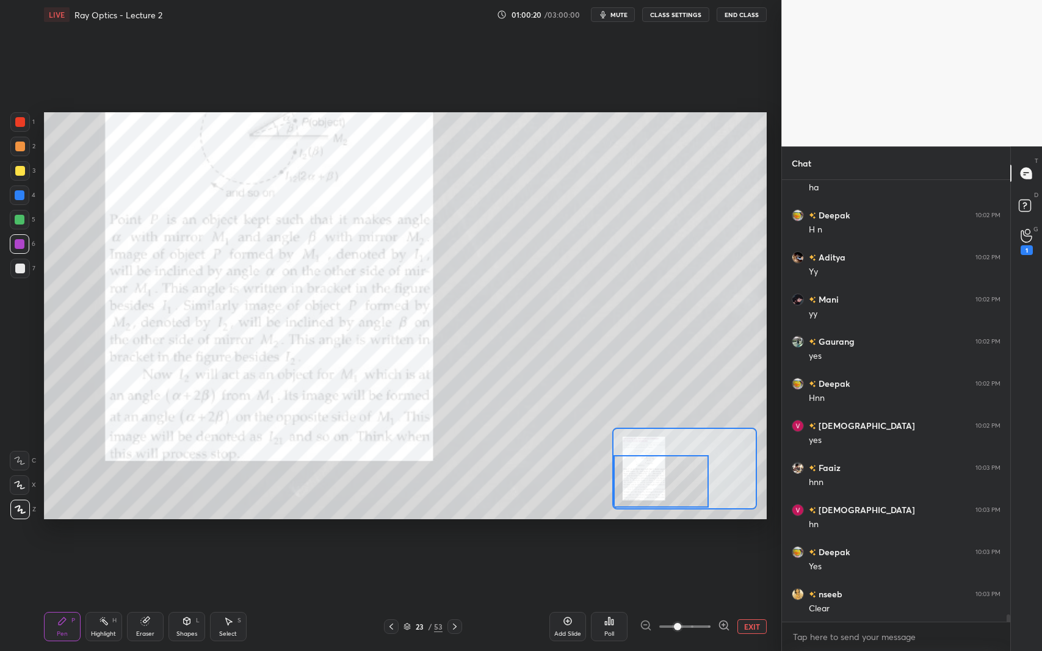
scroll to position [26152, 0]
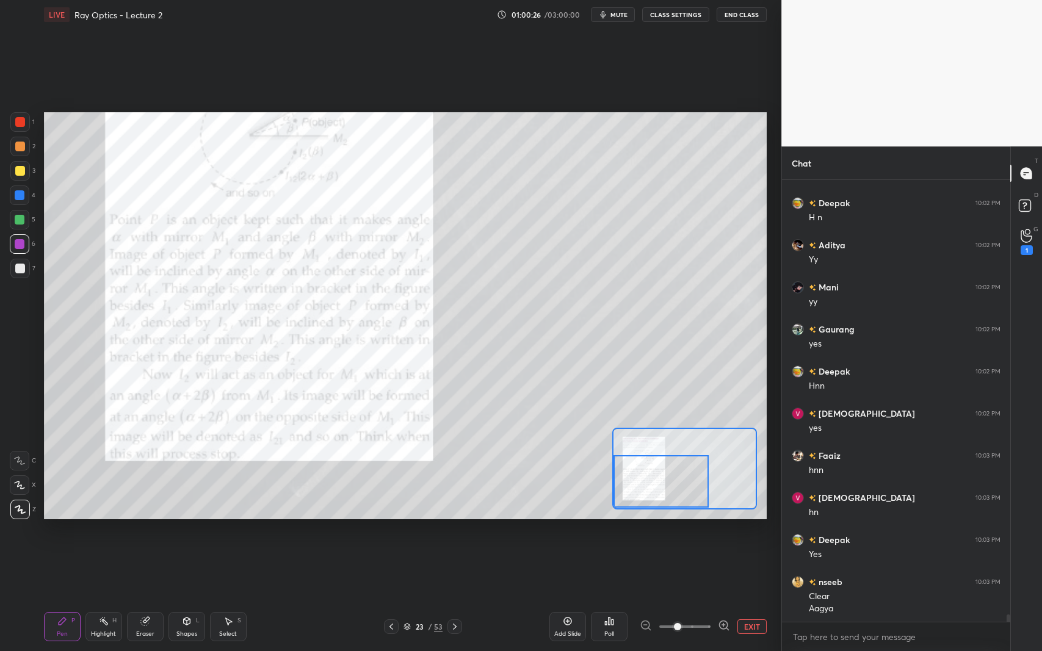
click at [453, 597] on icon at bounding box center [455, 627] width 10 height 10
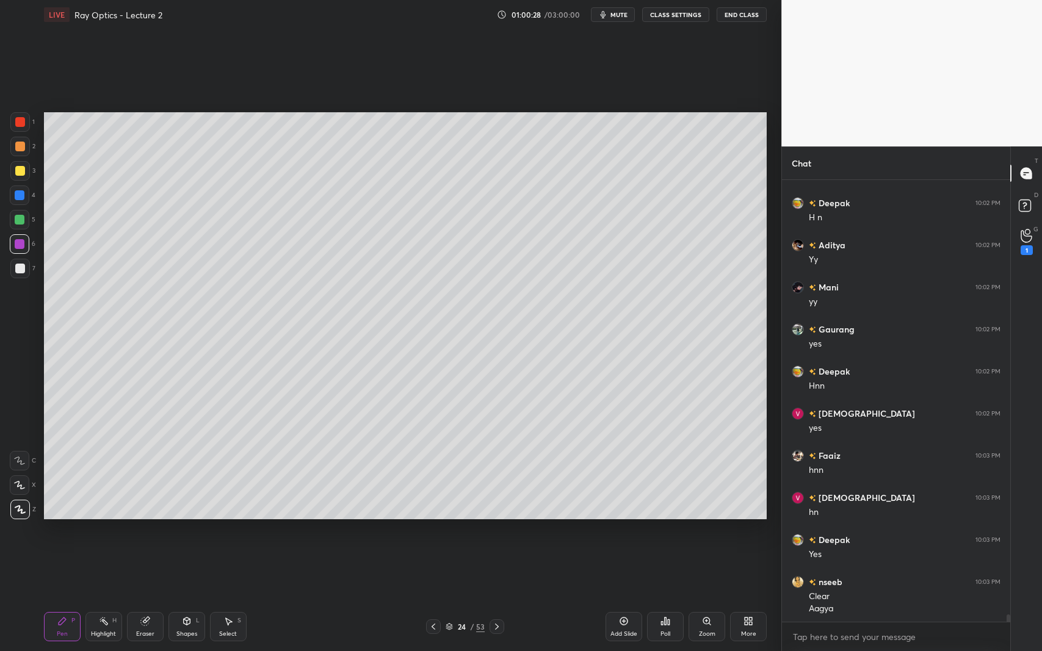
scroll to position [26193, 0]
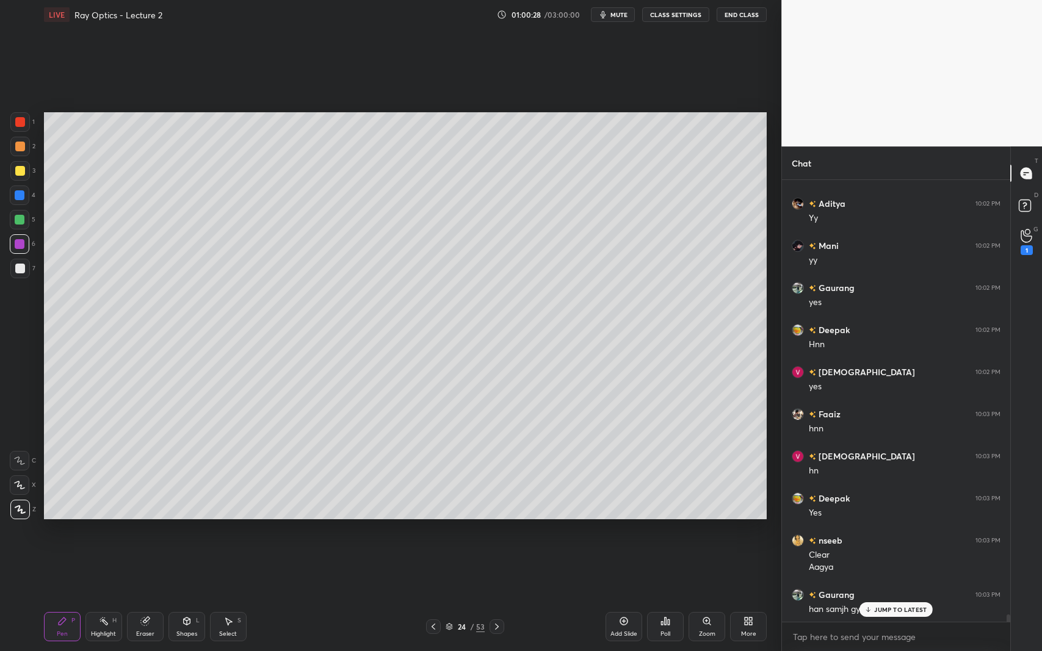
click at [27, 276] on div at bounding box center [20, 269] width 20 height 20
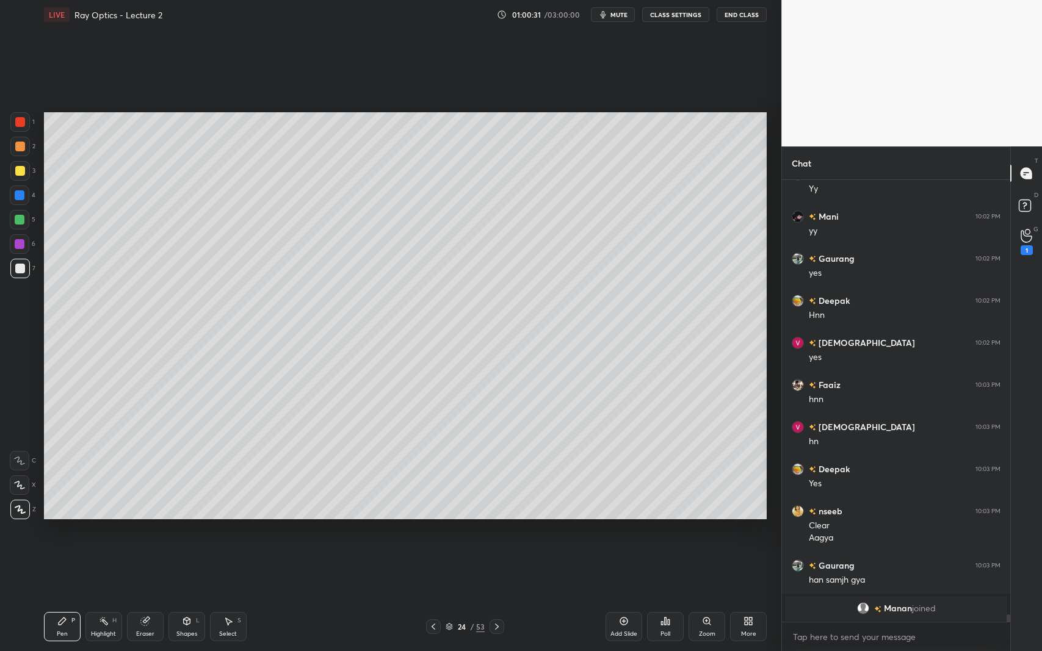
scroll to position [26276, 0]
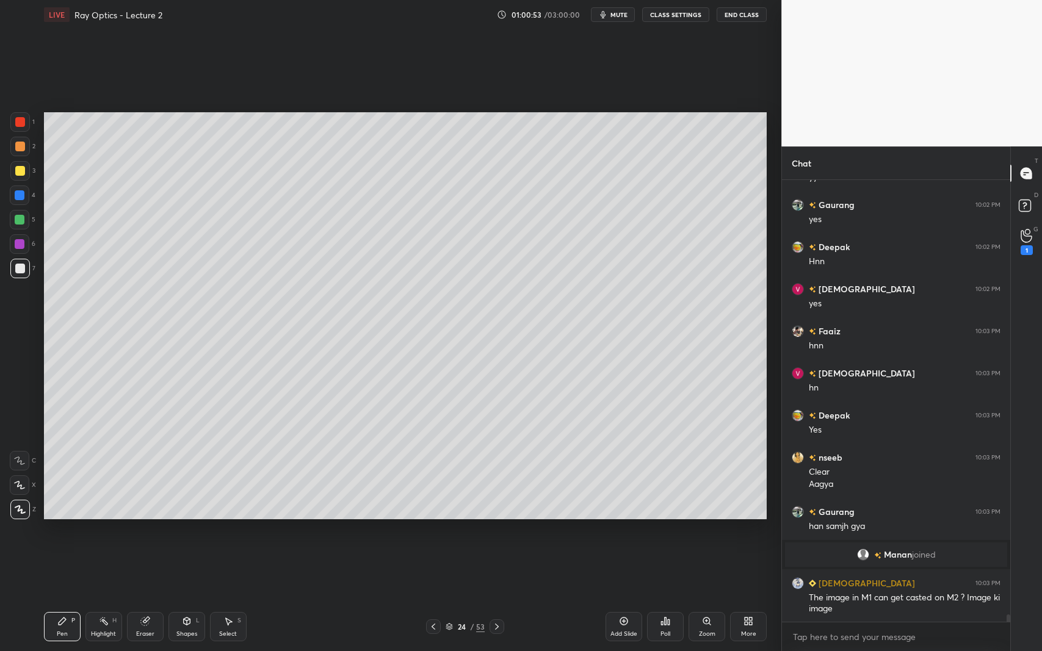
click at [433, 597] on icon at bounding box center [434, 627] width 10 height 10
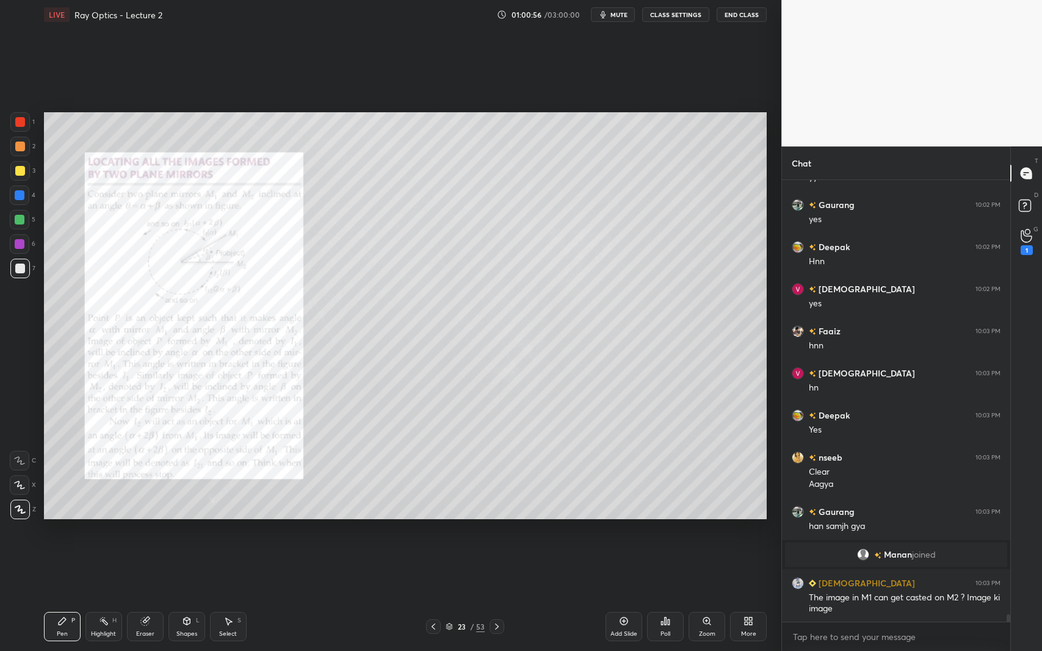
click at [706, 597] on icon at bounding box center [707, 622] width 10 height 10
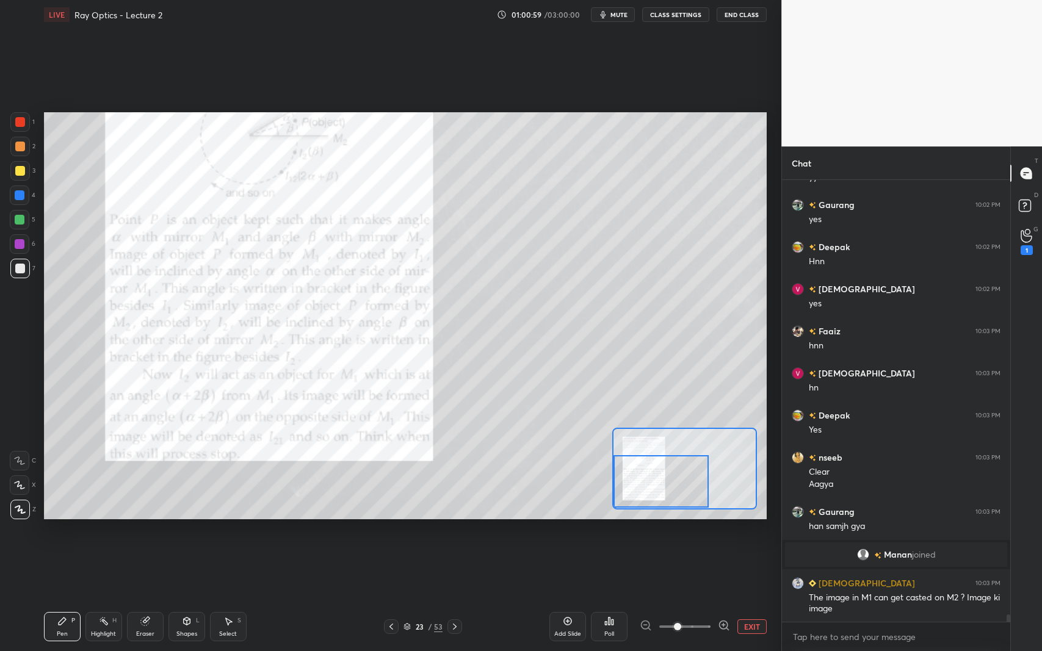
click at [24, 245] on div at bounding box center [20, 244] width 10 height 10
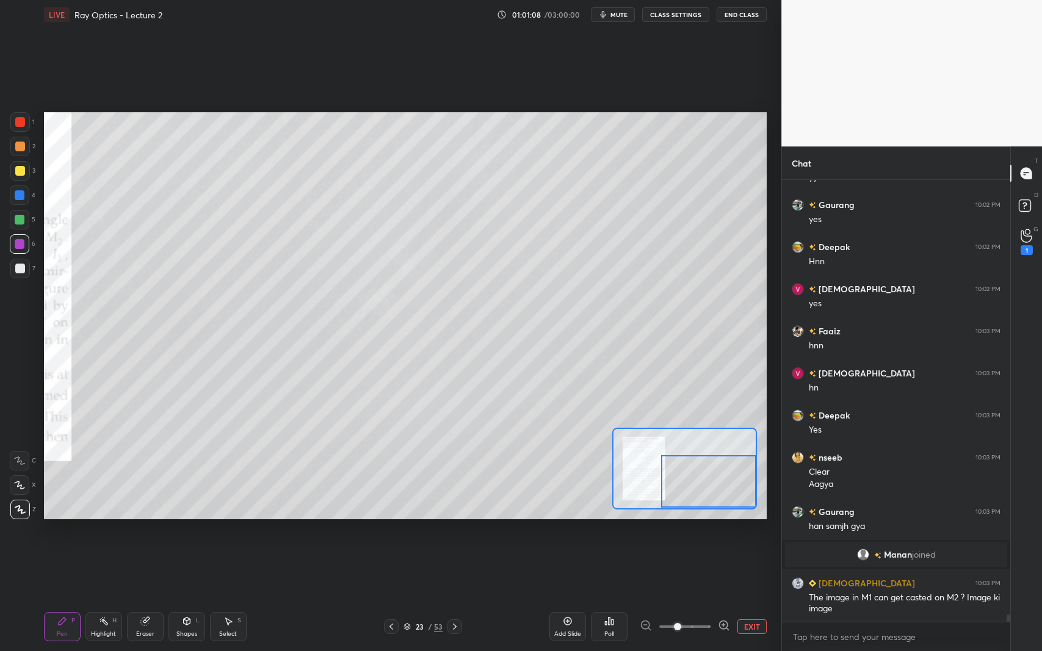
click at [451, 597] on div at bounding box center [454, 627] width 15 height 15
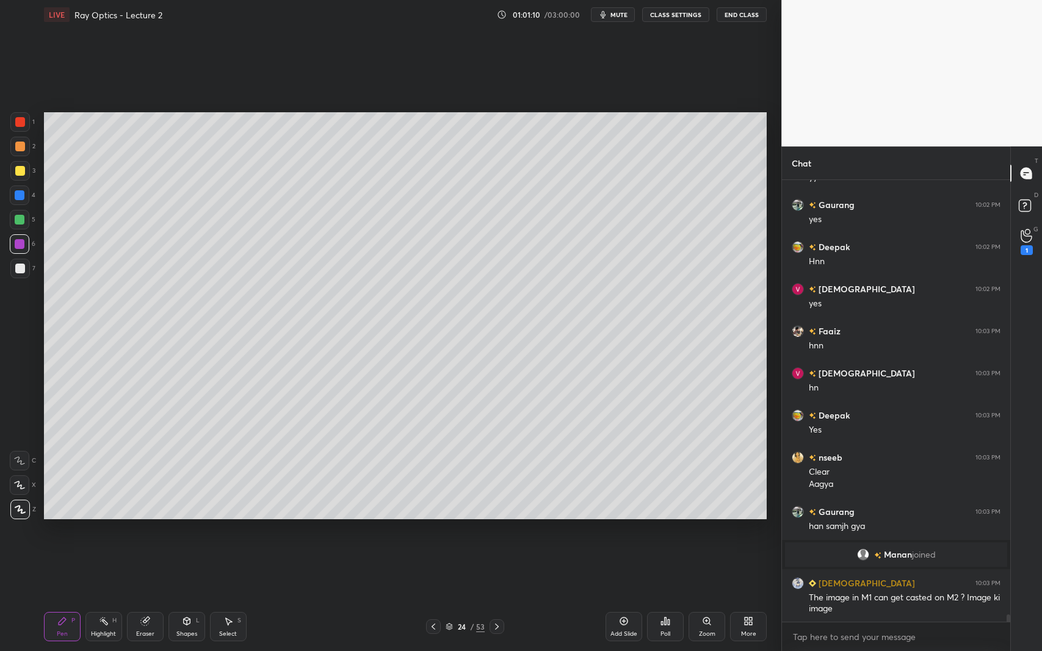
click at [21, 264] on div at bounding box center [20, 269] width 10 height 10
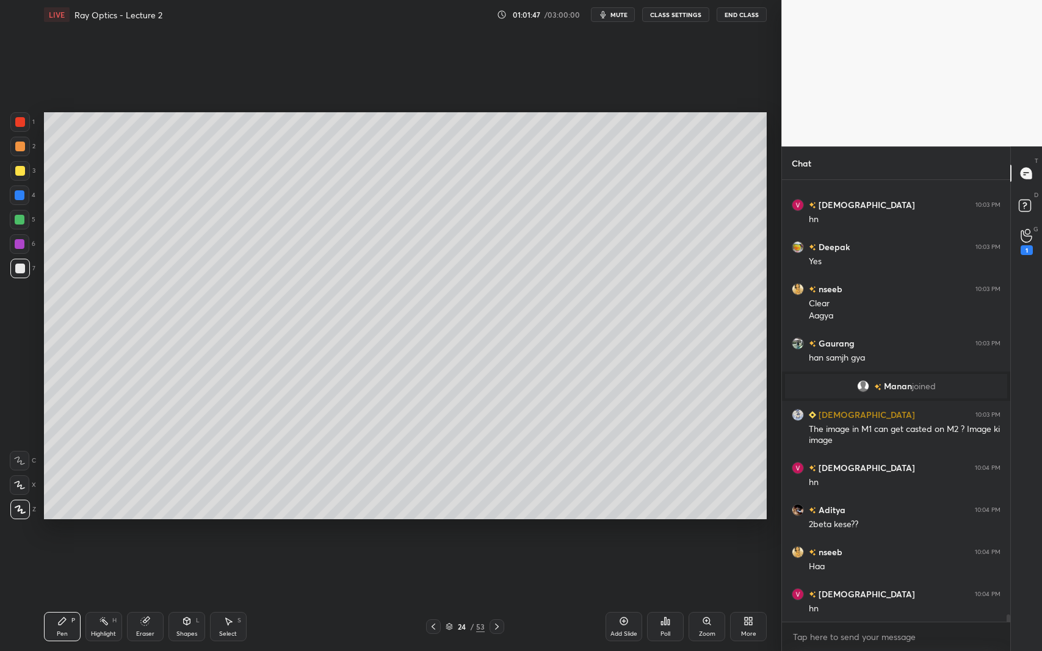
scroll to position [26486, 0]
click at [184, 597] on div "Shapes L" at bounding box center [186, 626] width 37 height 29
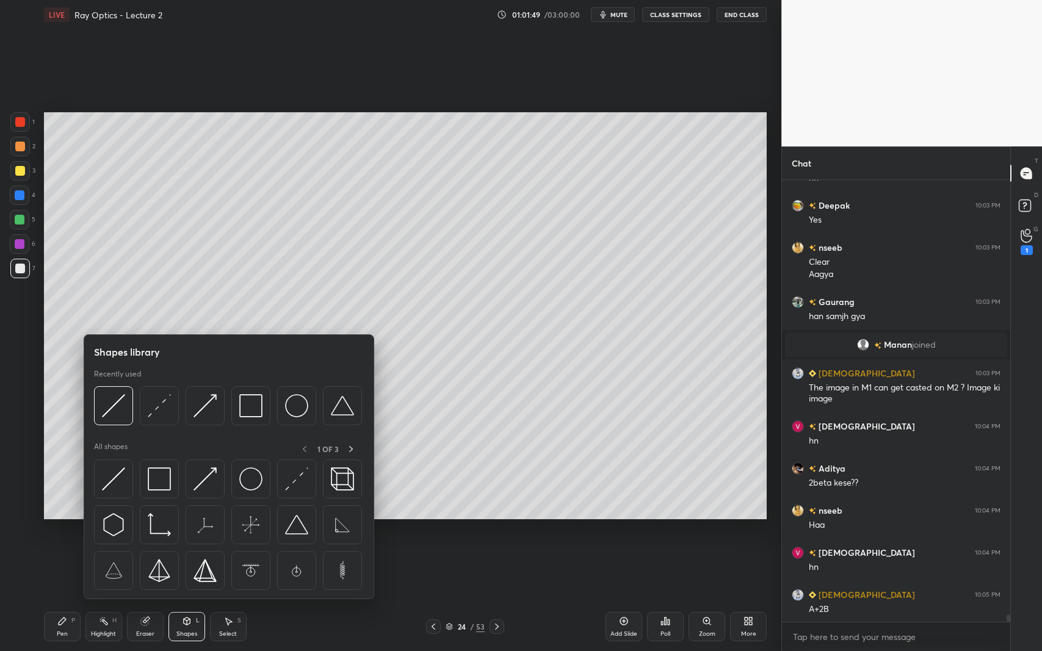
click at [120, 478] on img at bounding box center [113, 479] width 23 height 23
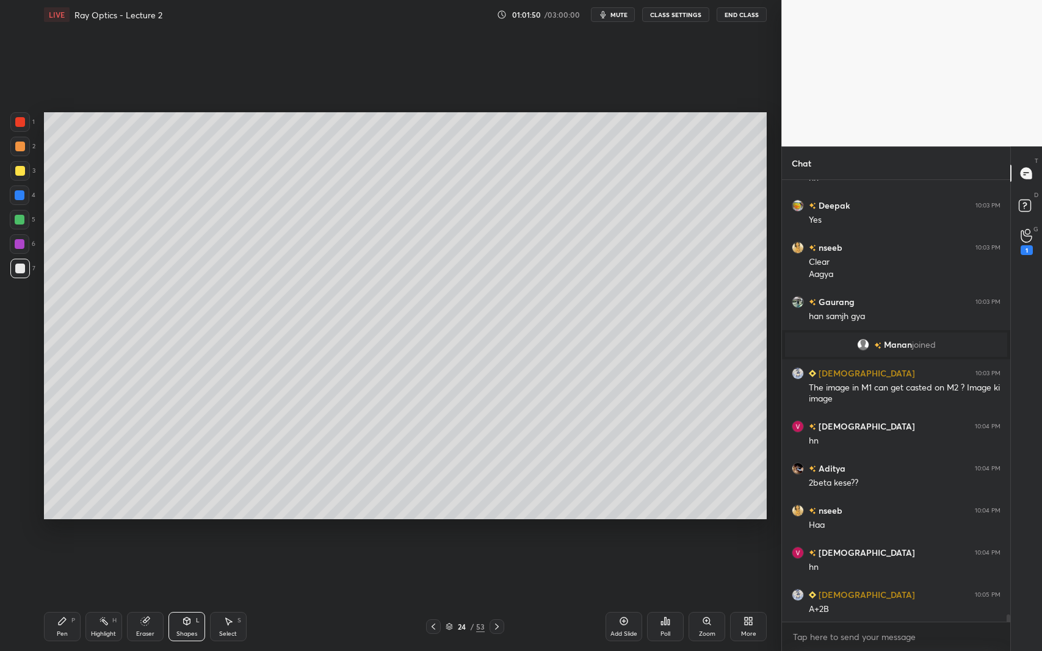
click at [16, 224] on div at bounding box center [20, 220] width 10 height 10
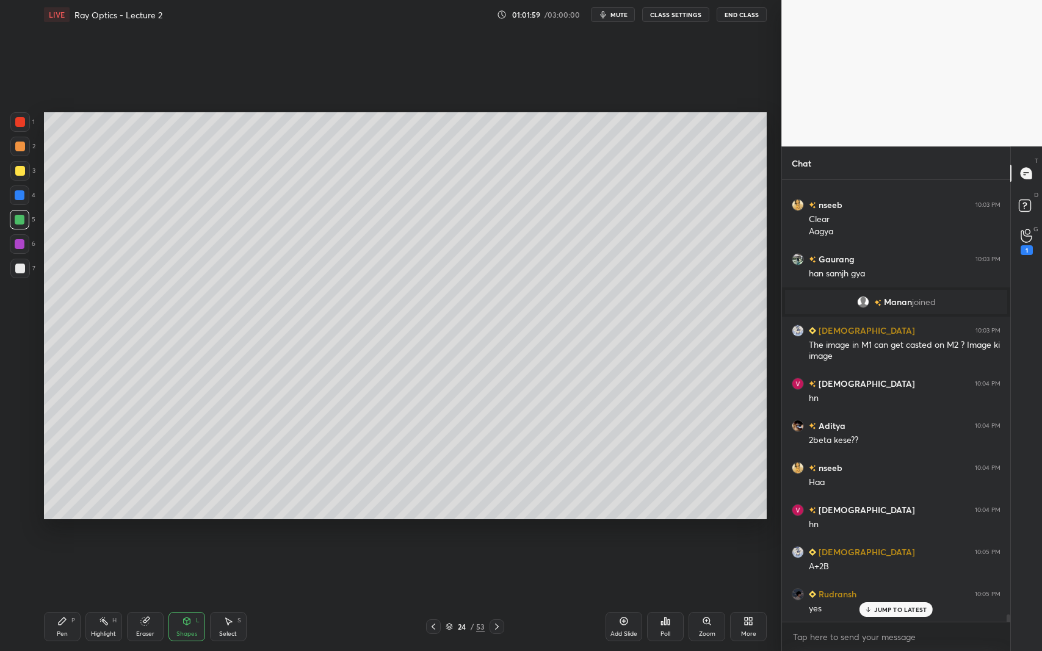
scroll to position [26571, 0]
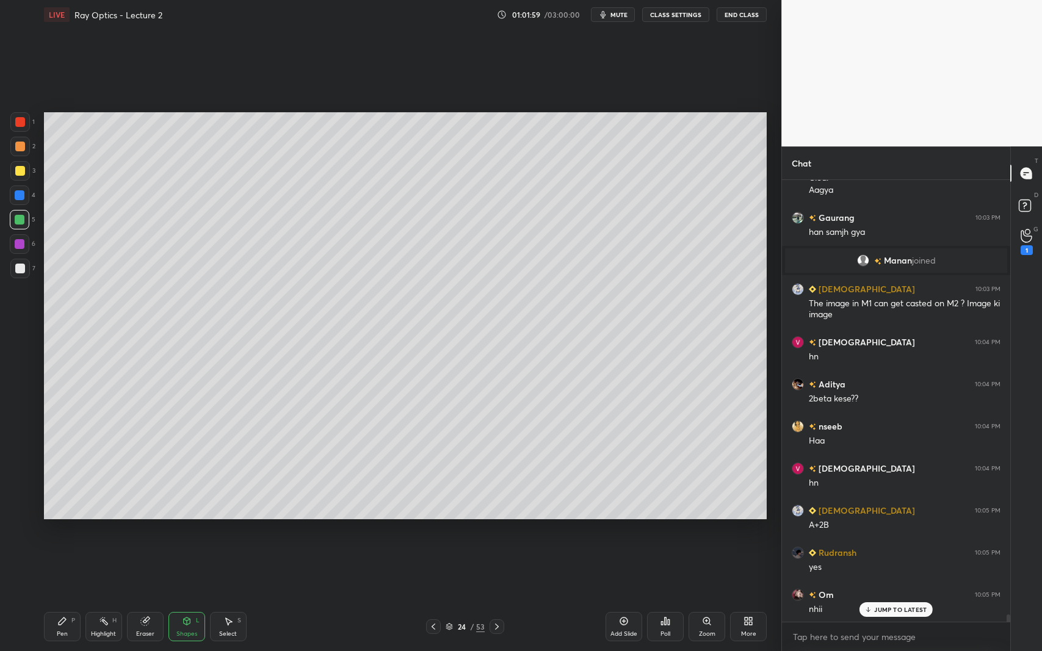
click at [65, 597] on div "Pen P" at bounding box center [62, 626] width 37 height 29
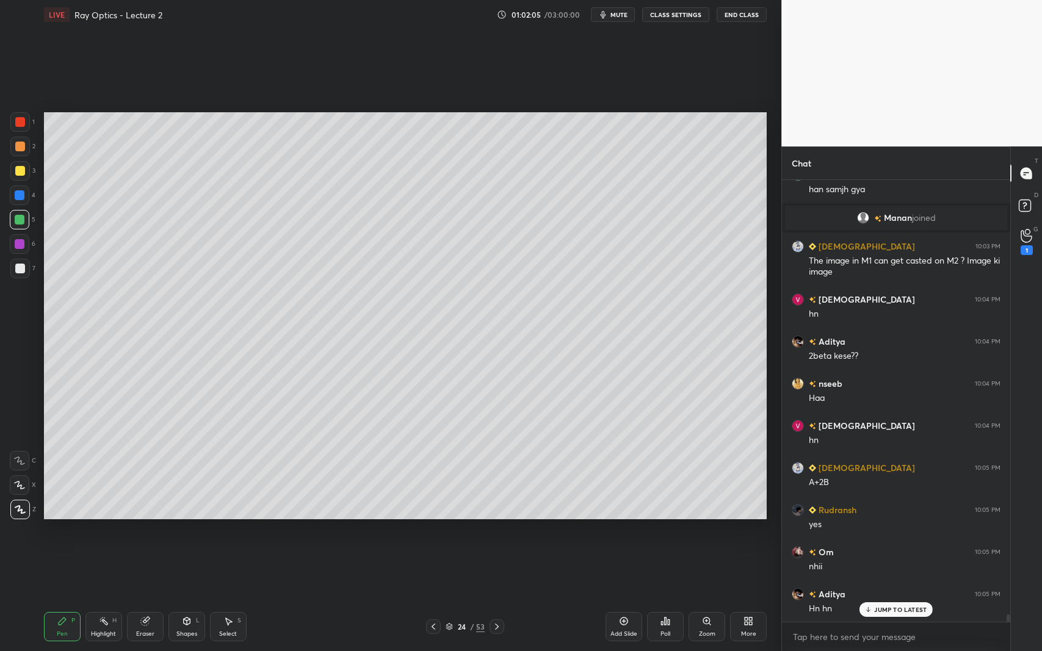
scroll to position [26655, 0]
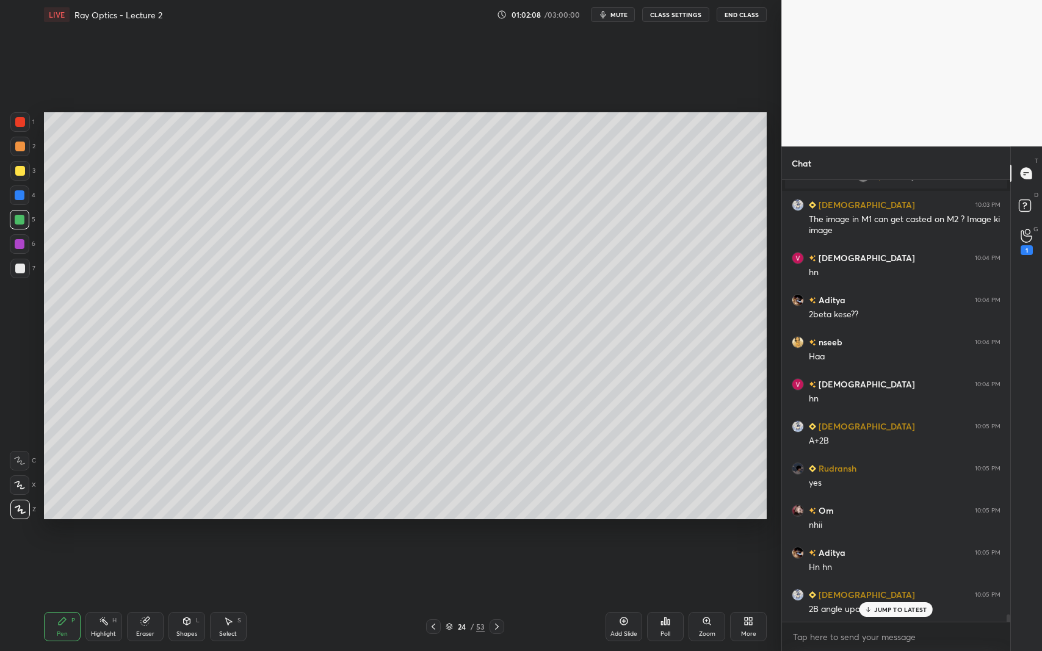
click at [186, 597] on div "Shapes L" at bounding box center [186, 626] width 37 height 29
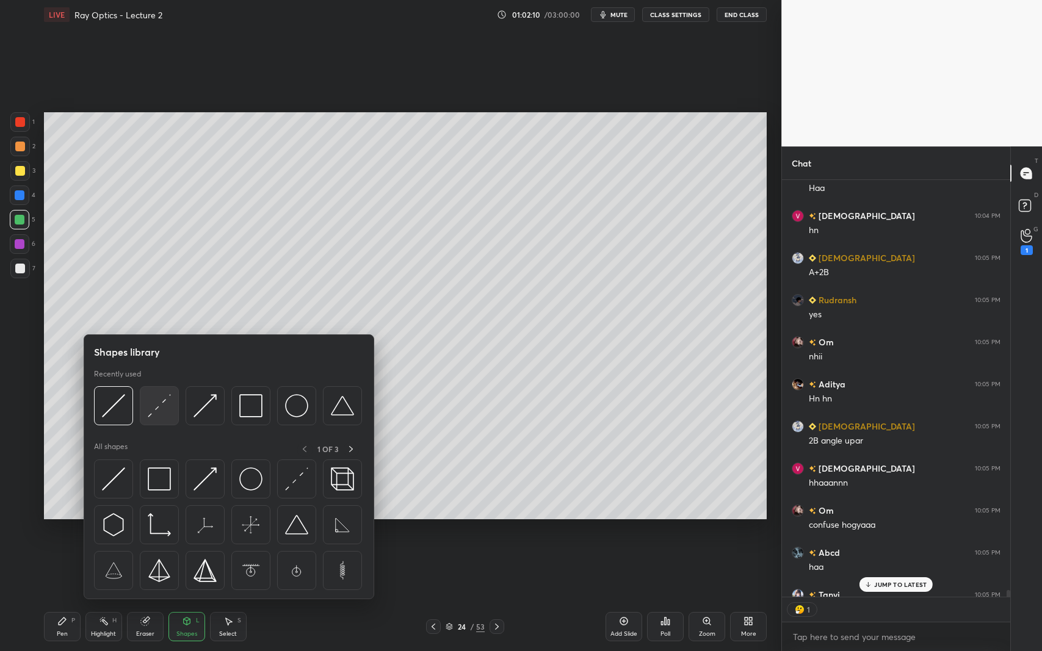
scroll to position [5, 4]
click at [159, 398] on img at bounding box center [159, 405] width 23 height 23
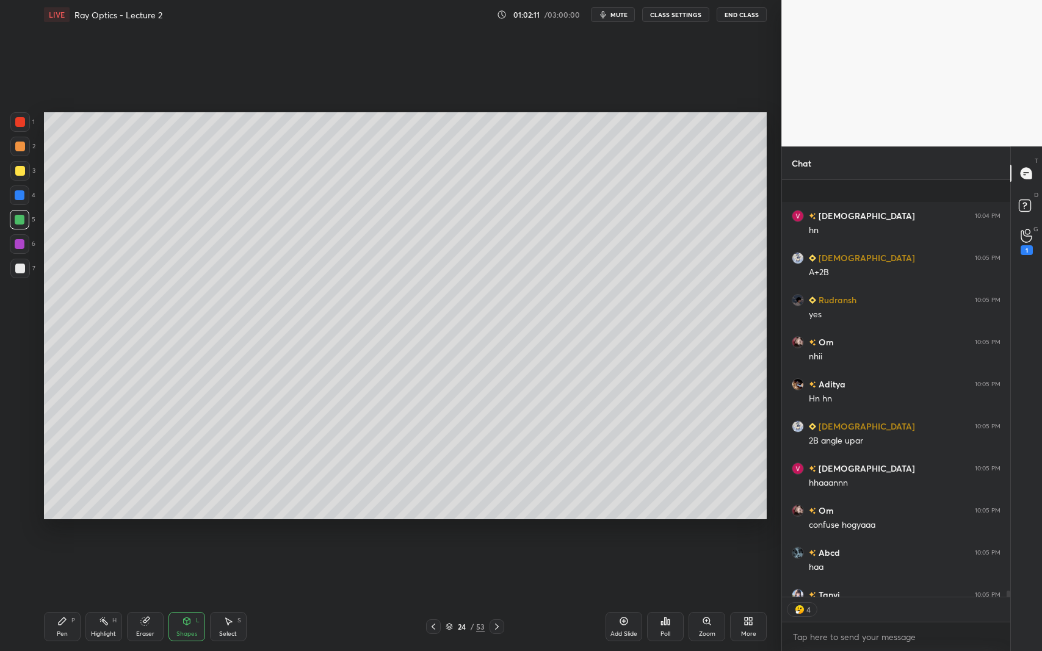
scroll to position [26891, 0]
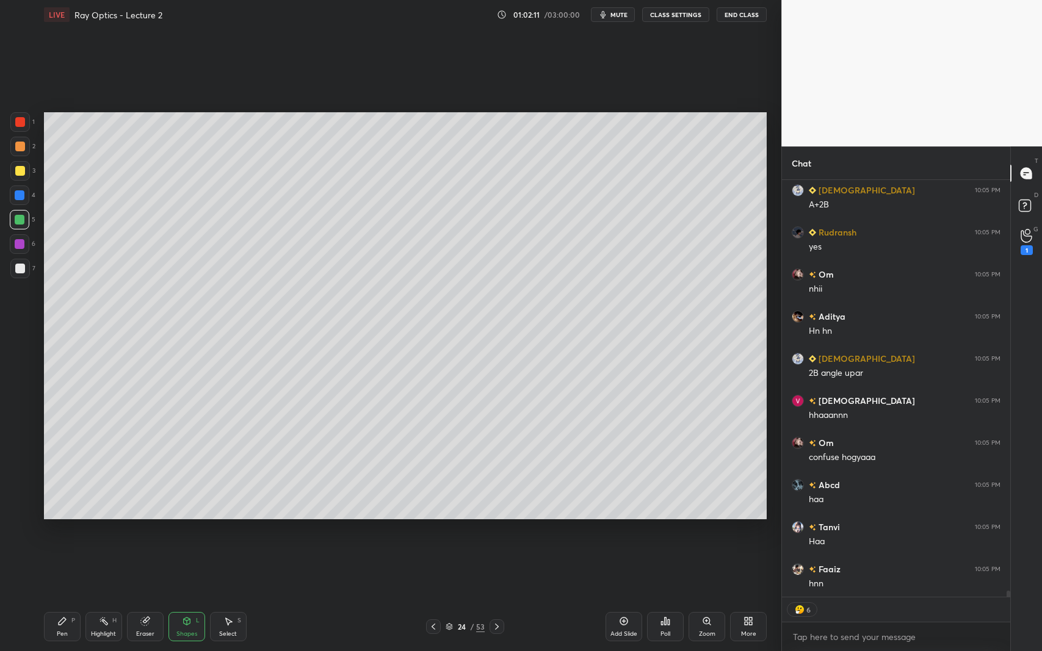
click at [18, 267] on div at bounding box center [20, 269] width 10 height 10
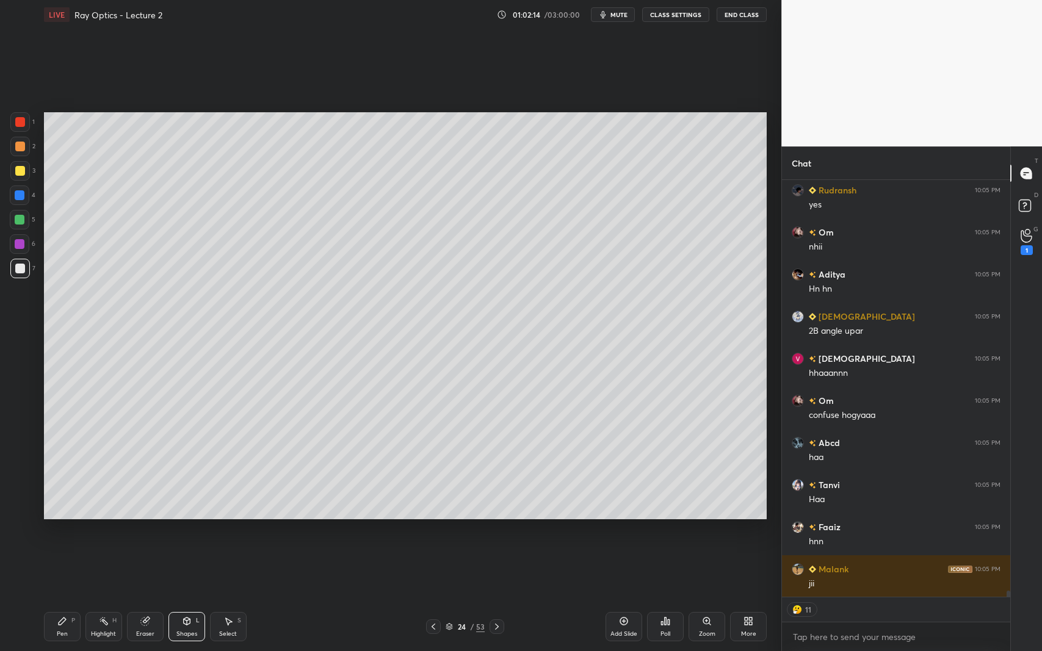
scroll to position [26975, 0]
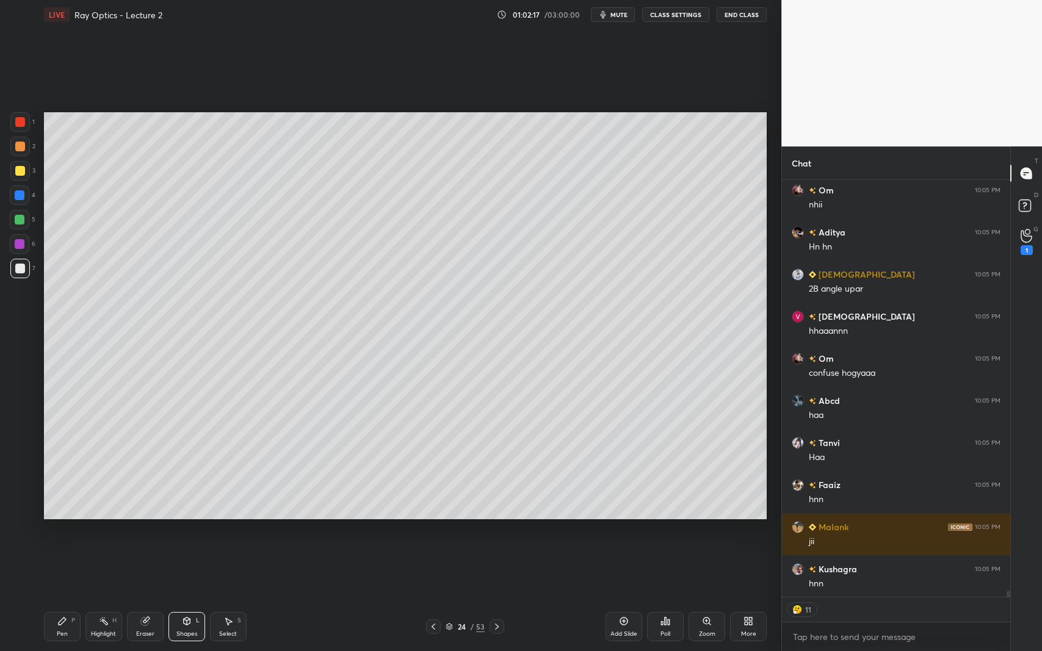
click at [54, 597] on div "Pen P" at bounding box center [62, 626] width 37 height 29
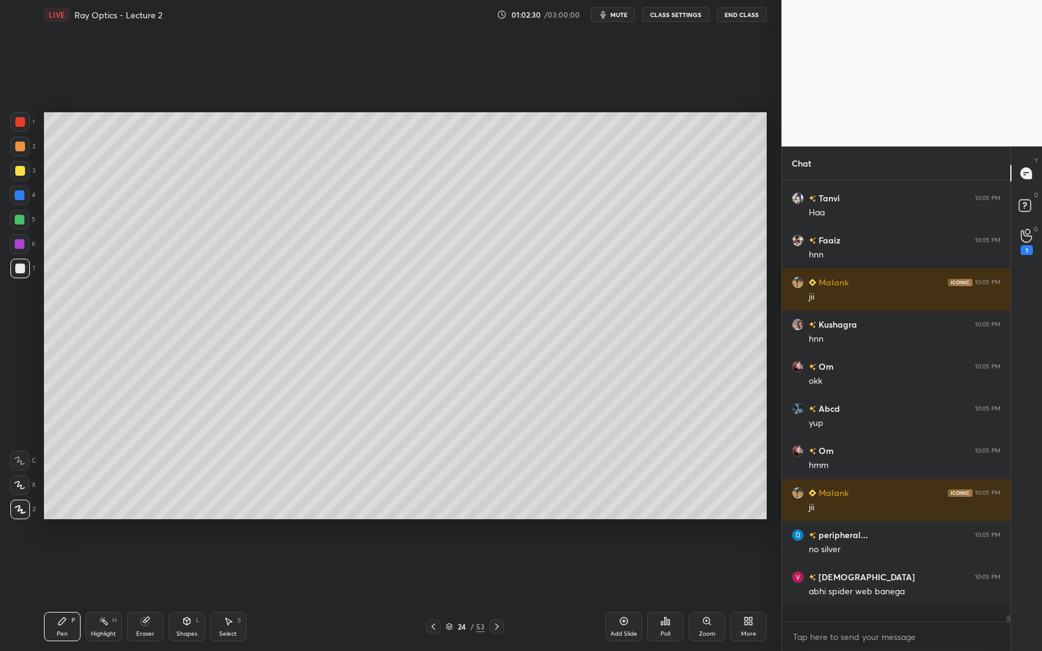
scroll to position [27203, 0]
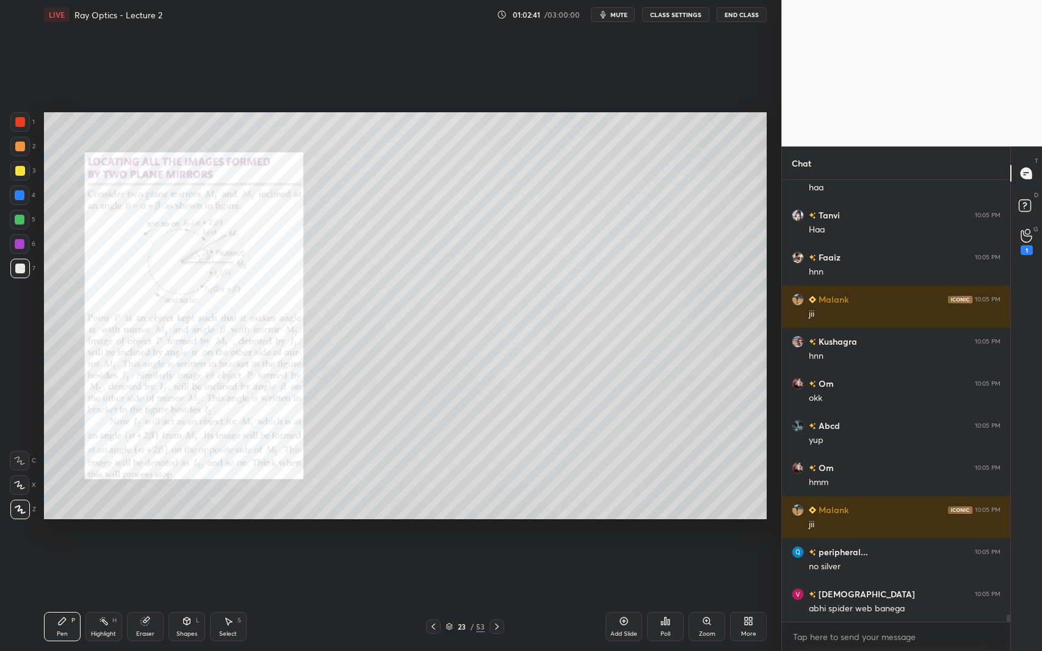
click at [20, 248] on div at bounding box center [20, 244] width 10 height 10
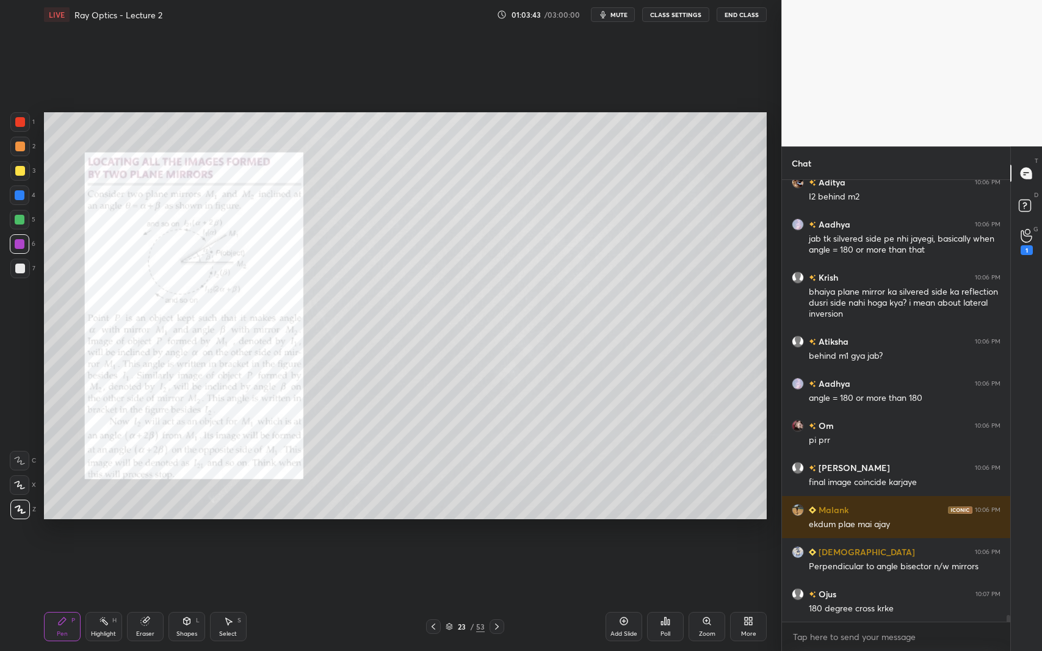
scroll to position [27867, 0]
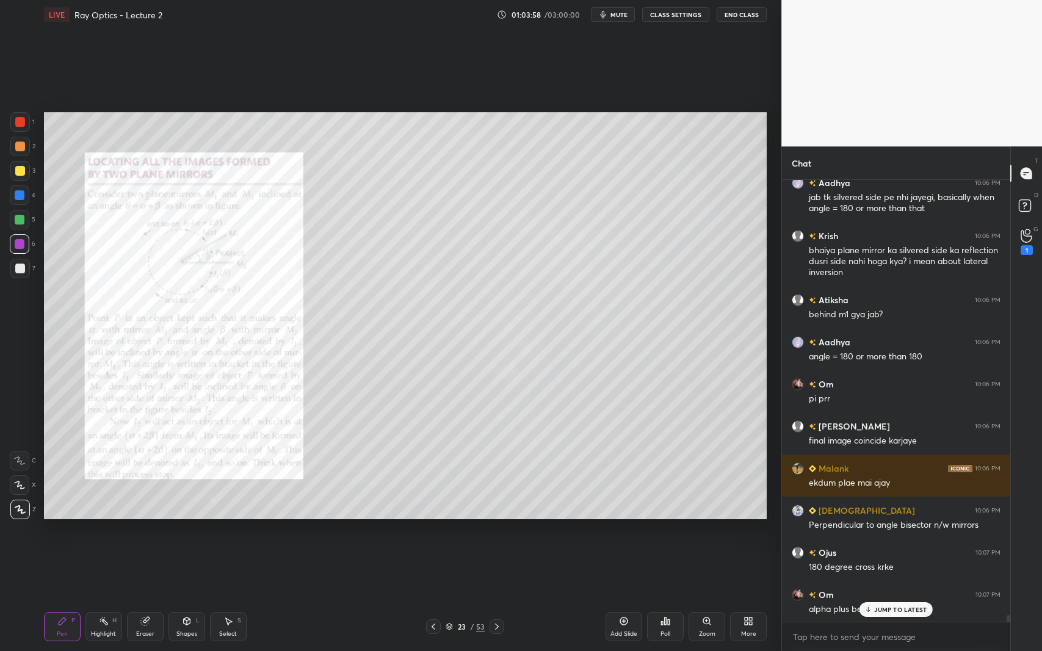
click at [103, 597] on icon at bounding box center [104, 622] width 10 height 10
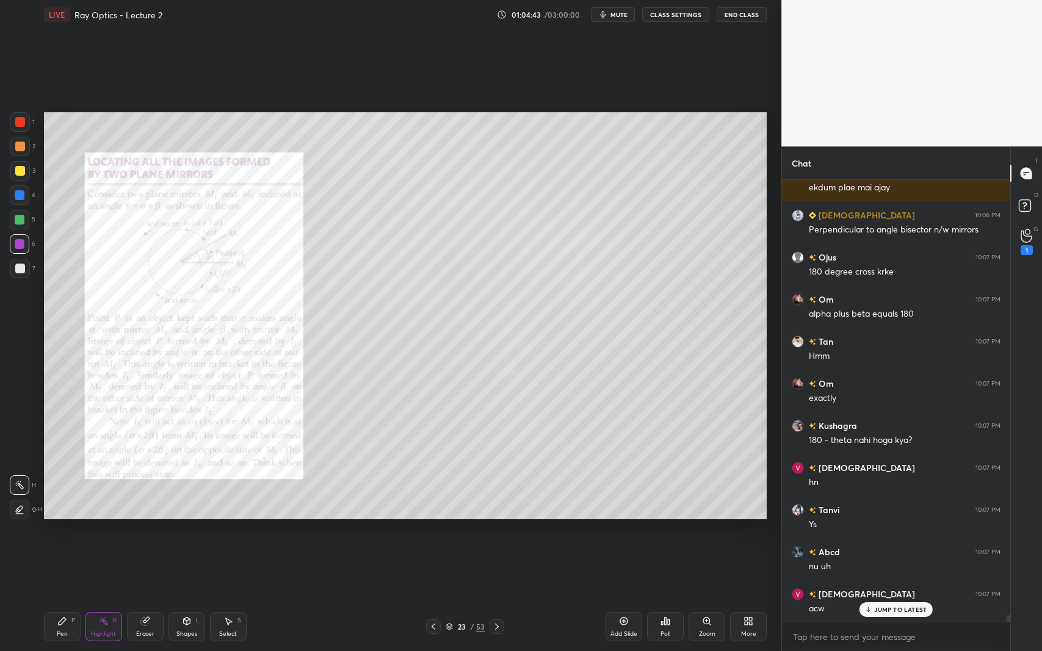
scroll to position [28204, 0]
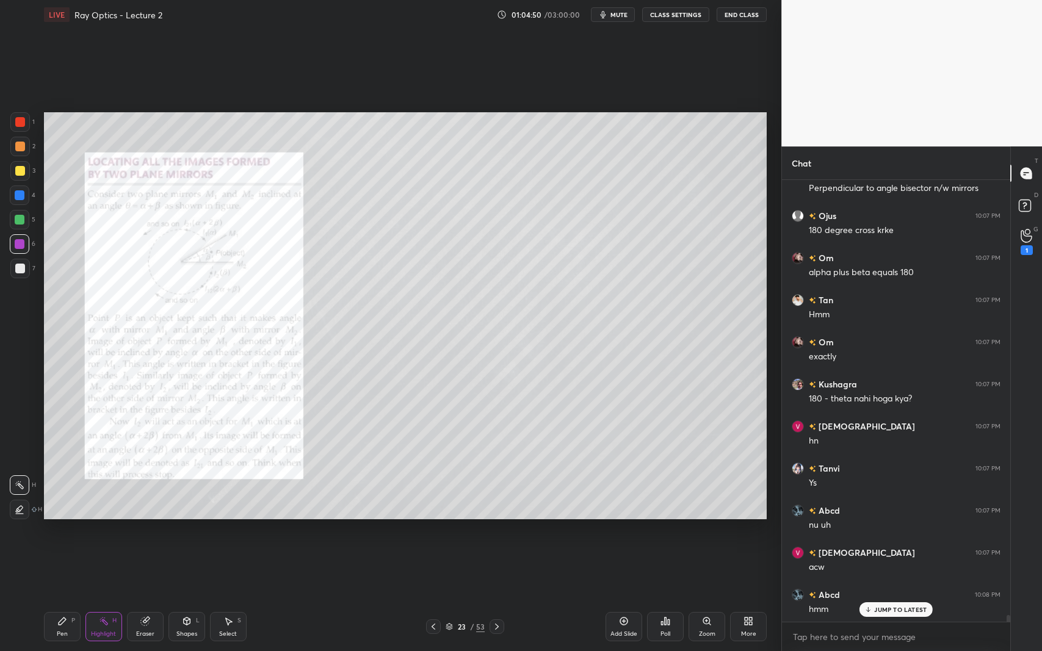
click at [498, 597] on icon at bounding box center [497, 627] width 10 height 10
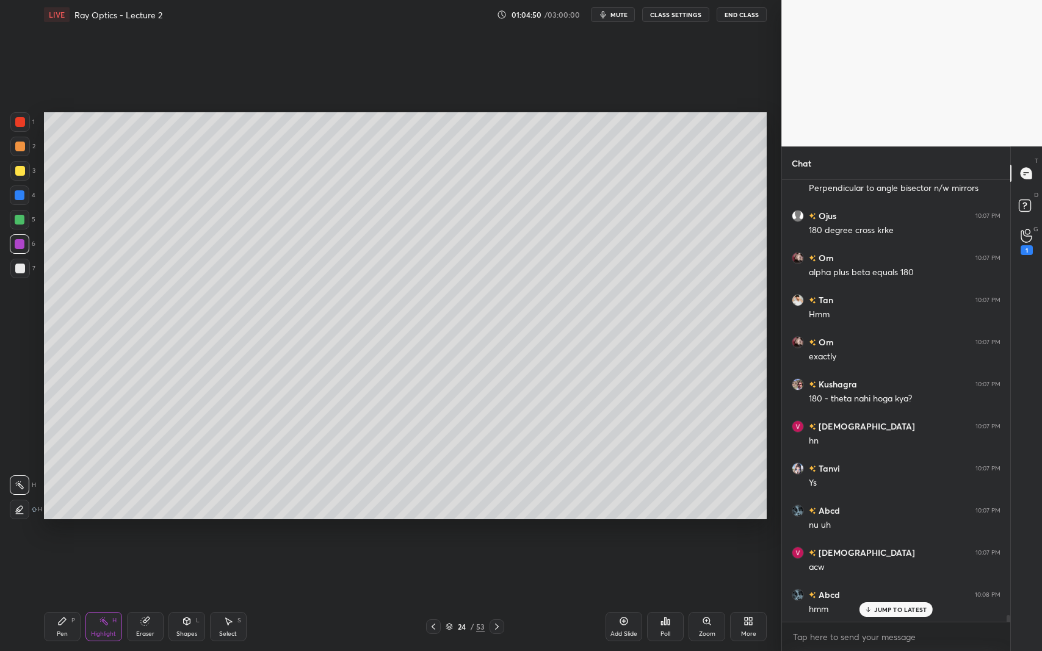
click at [496, 597] on icon at bounding box center [497, 627] width 10 height 10
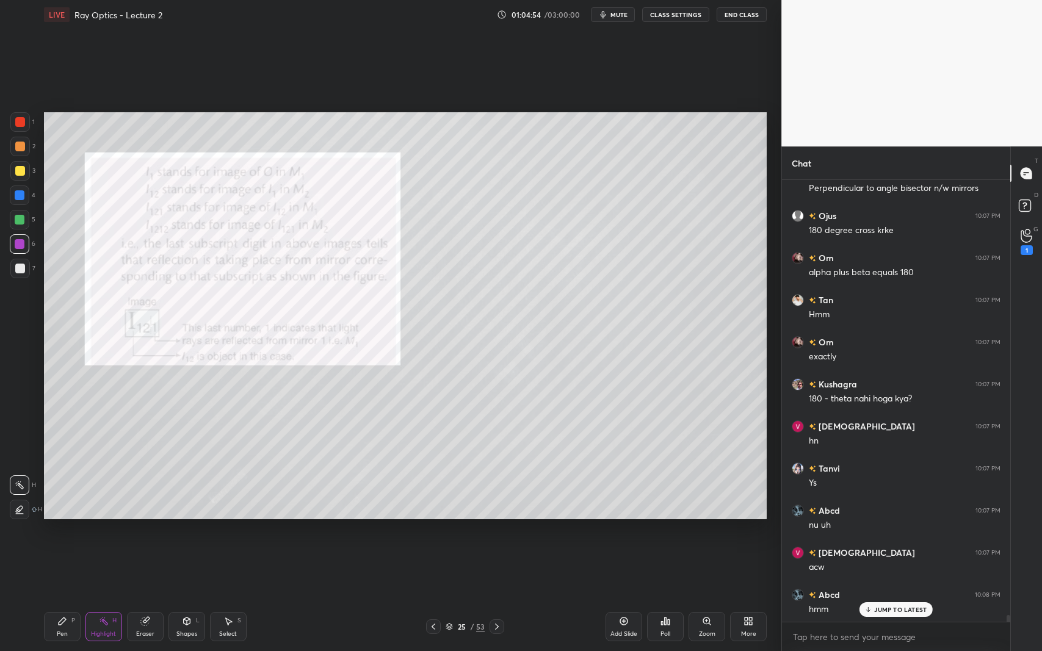
click at [493, 597] on icon at bounding box center [497, 627] width 10 height 10
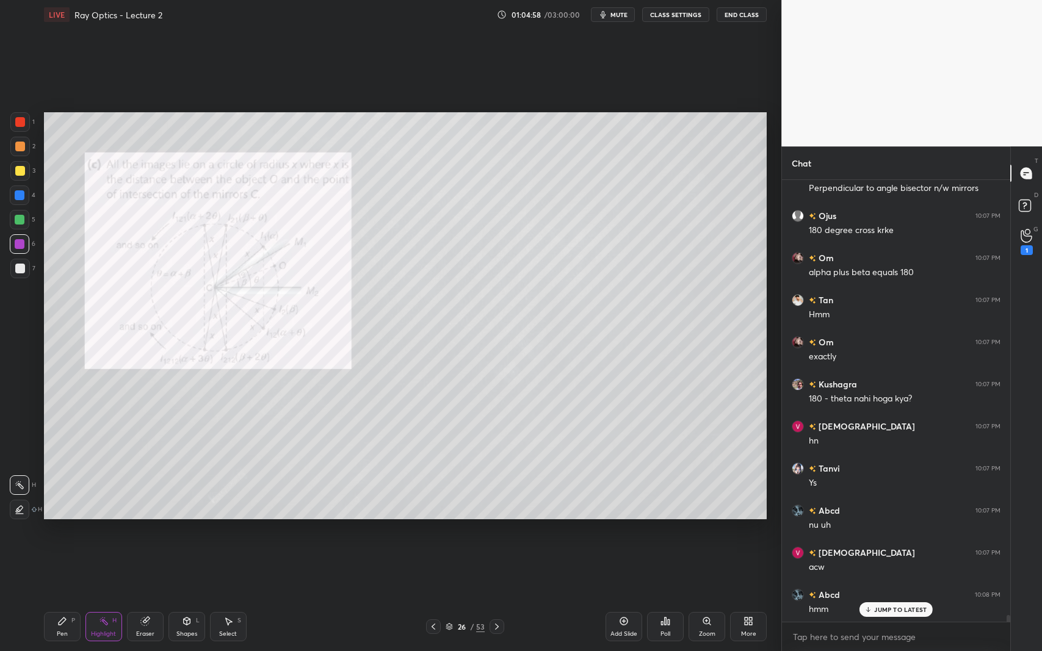
click at [20, 169] on div at bounding box center [20, 171] width 10 height 10
click at [24, 114] on div at bounding box center [20, 122] width 20 height 20
click at [497, 597] on icon at bounding box center [497, 627] width 10 height 10
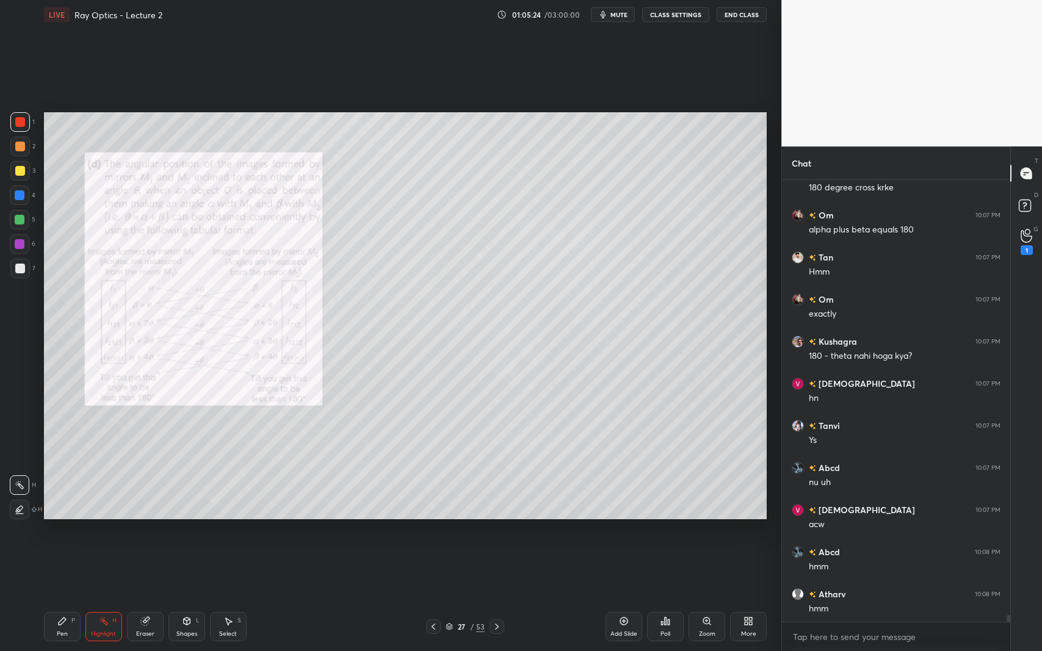
scroll to position [28288, 0]
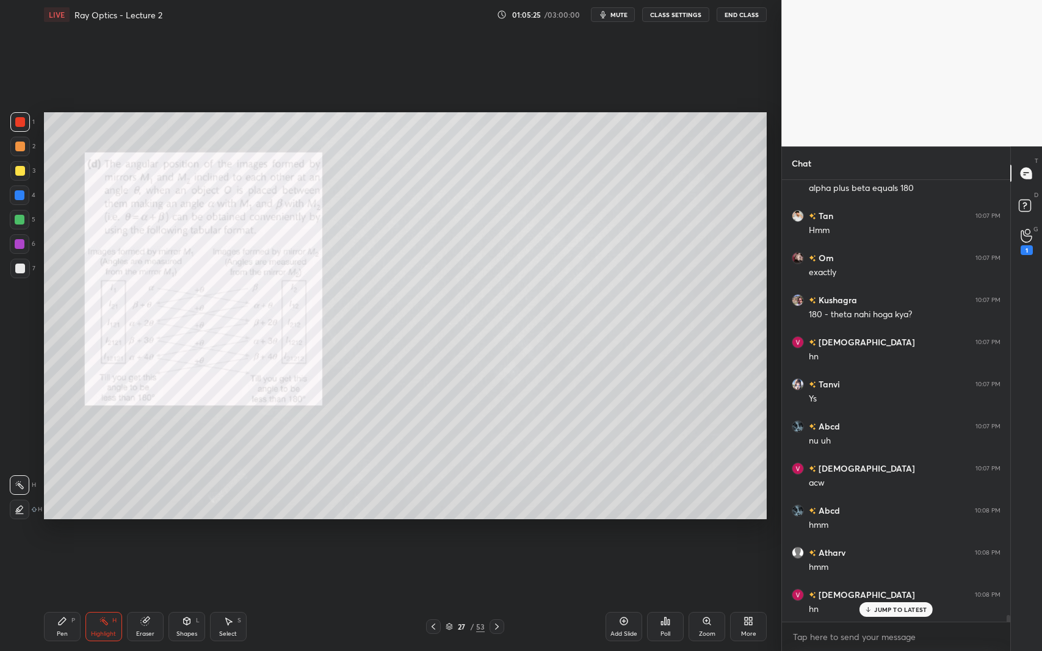
click at [57, 597] on div "Pen P" at bounding box center [62, 626] width 37 height 29
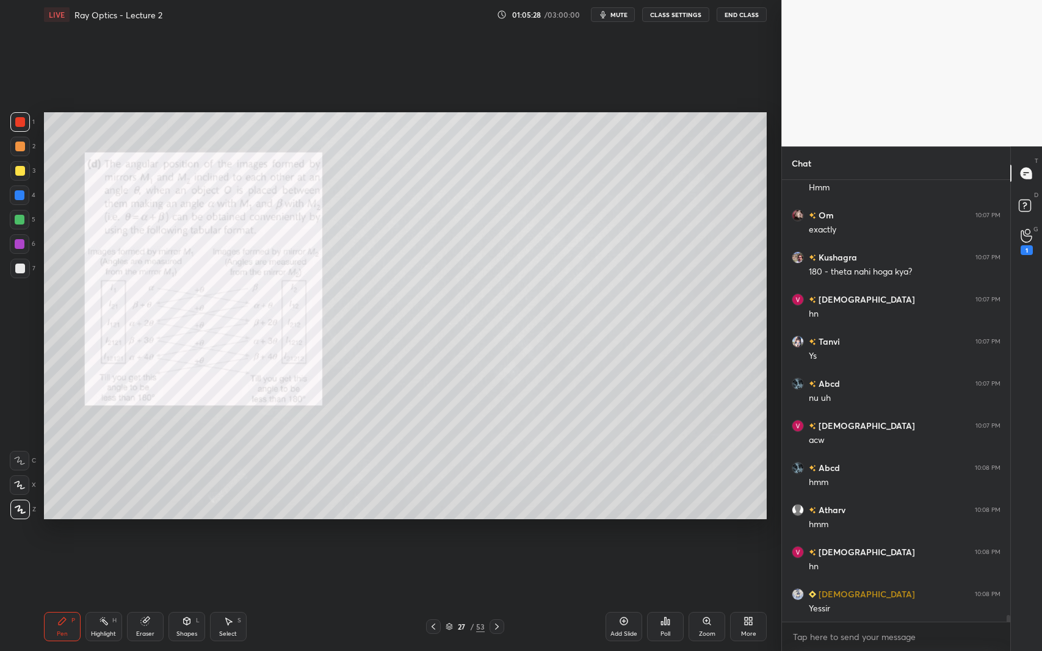
click at [433, 597] on icon at bounding box center [434, 627] width 10 height 10
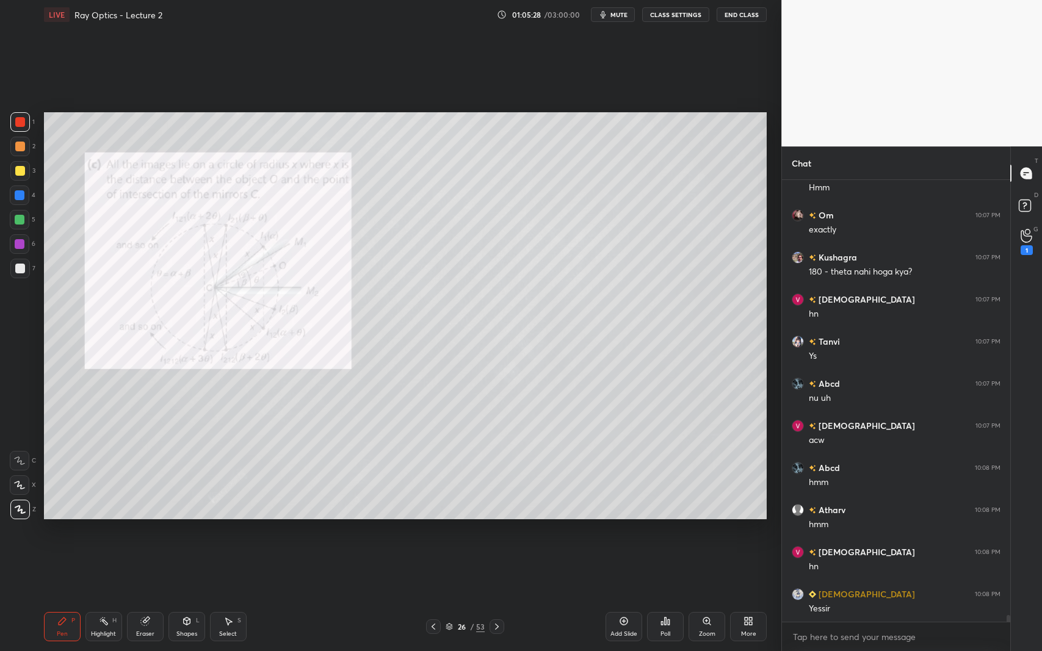
click at [435, 597] on icon at bounding box center [434, 627] width 10 height 10
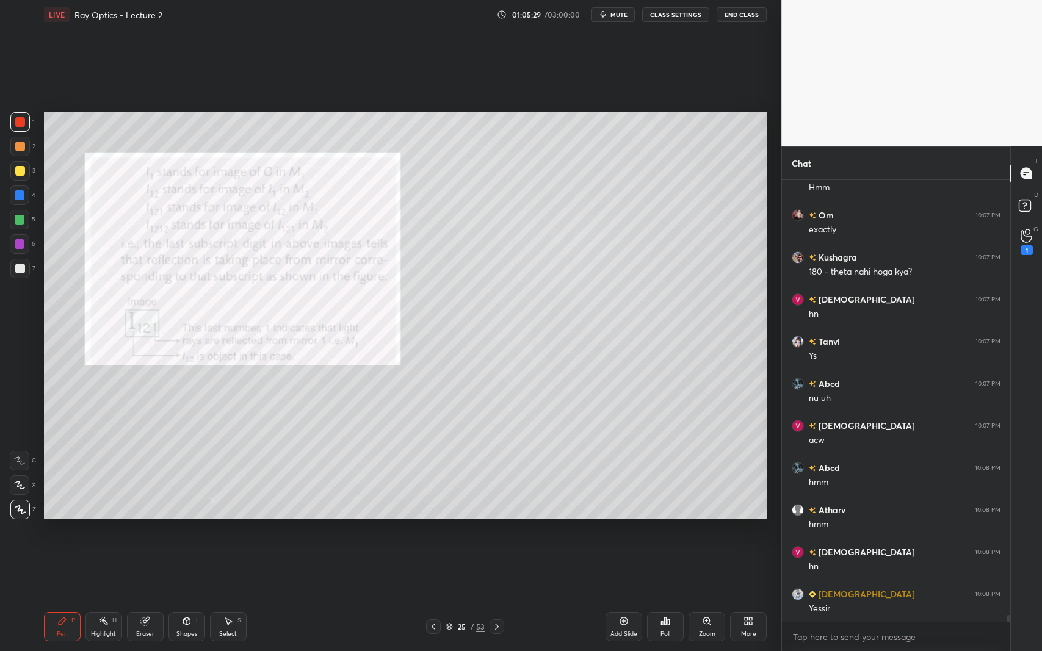
click at [433, 597] on icon at bounding box center [434, 627] width 10 height 10
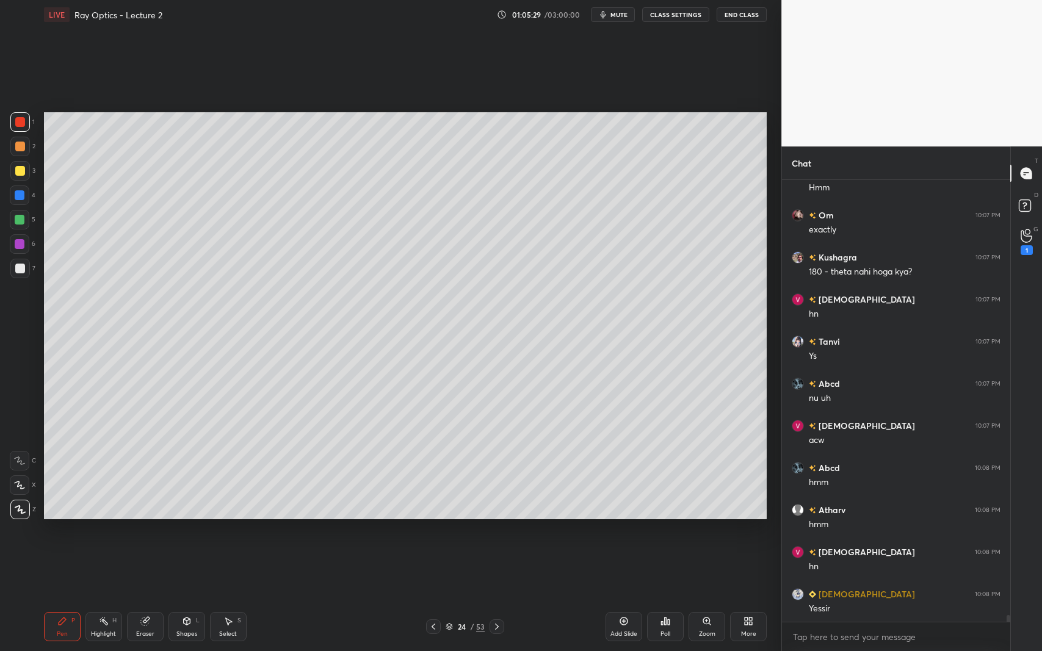
click at [435, 597] on icon at bounding box center [434, 627] width 10 height 10
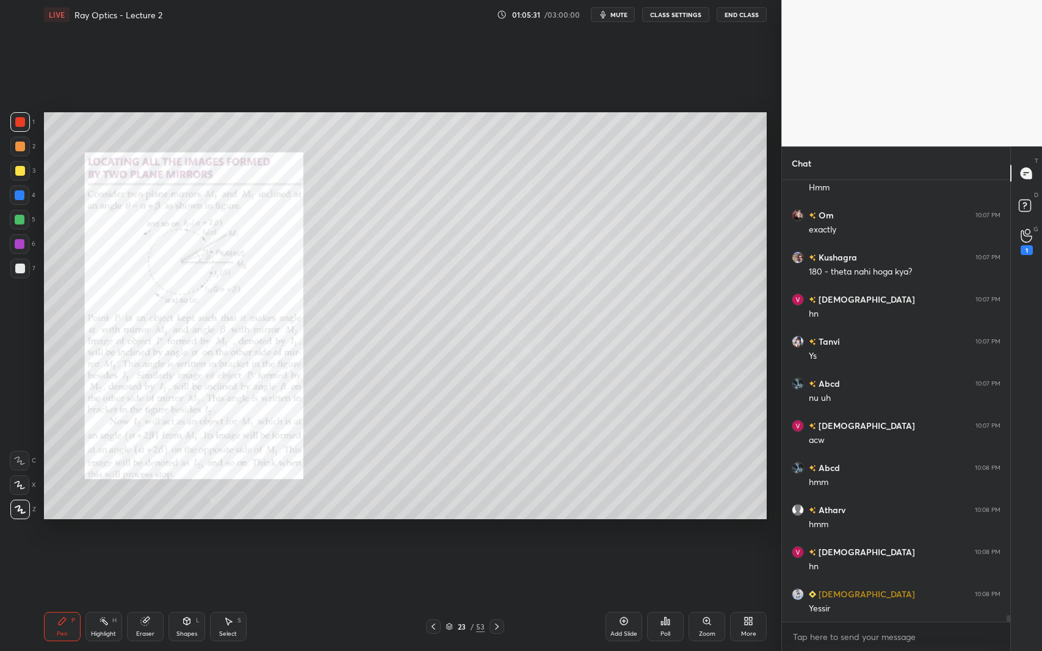
click at [496, 597] on icon at bounding box center [497, 627] width 10 height 10
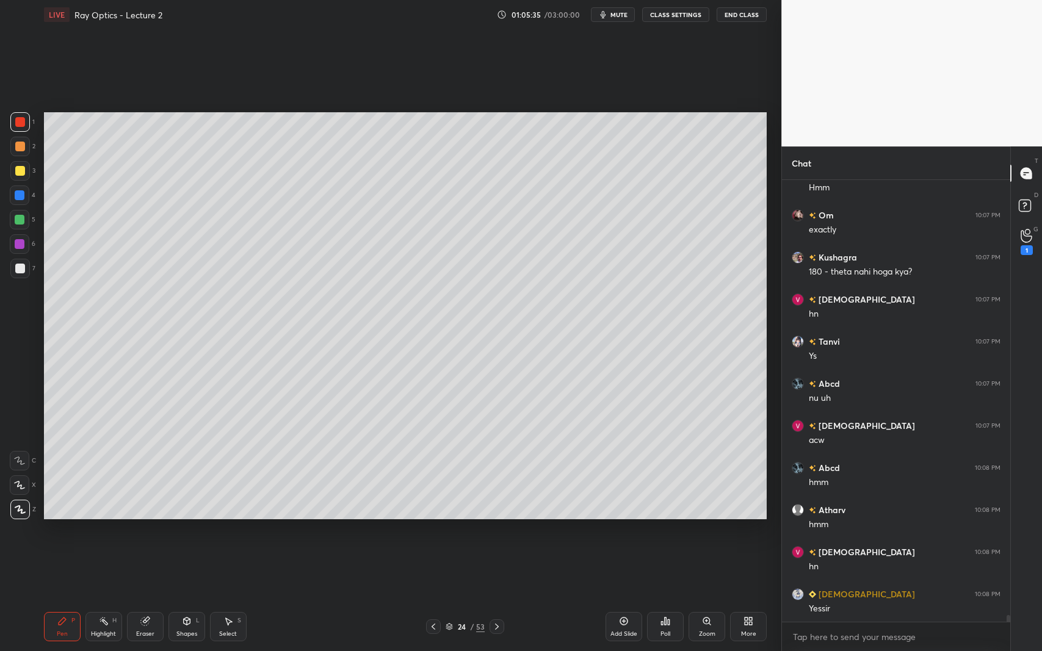
click at [499, 597] on icon at bounding box center [497, 627] width 10 height 10
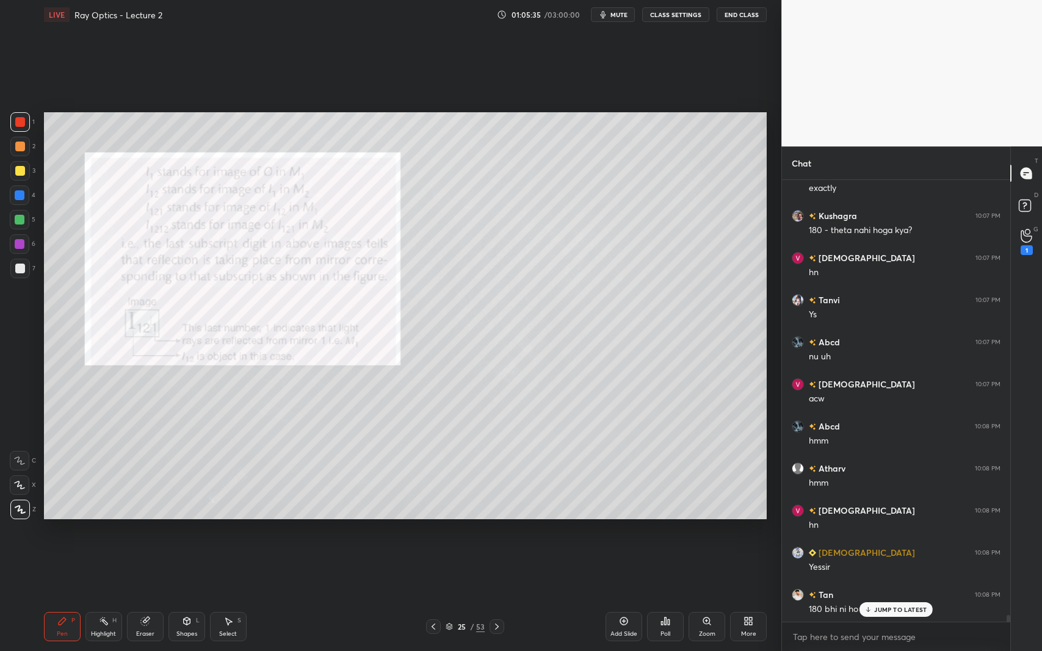
click at [496, 597] on icon at bounding box center [497, 627] width 10 height 10
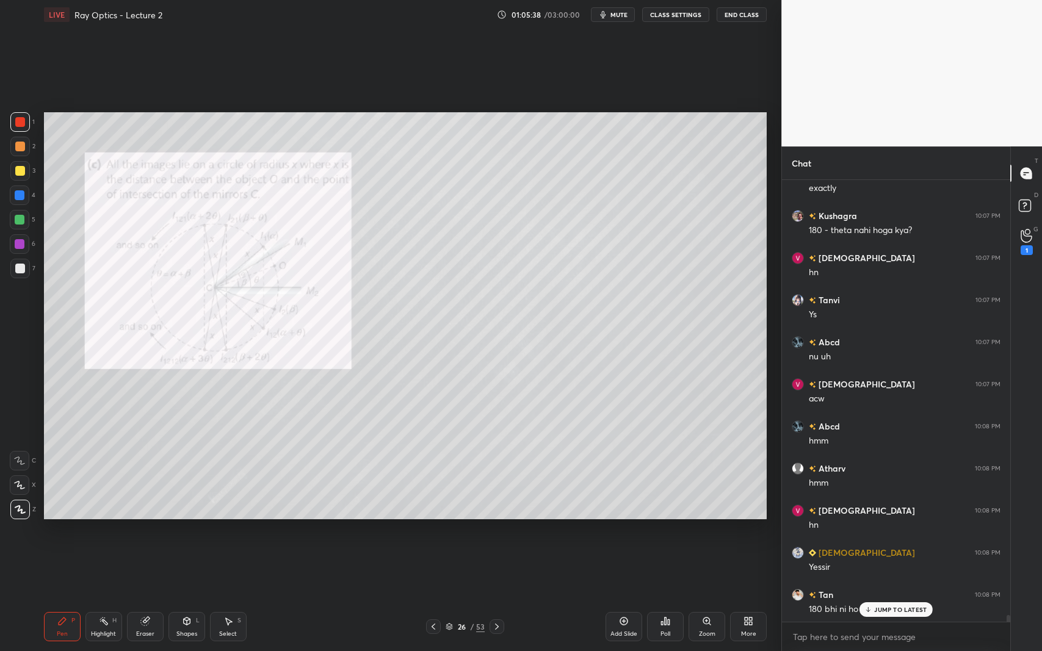
click at [497, 597] on icon at bounding box center [497, 627] width 10 height 10
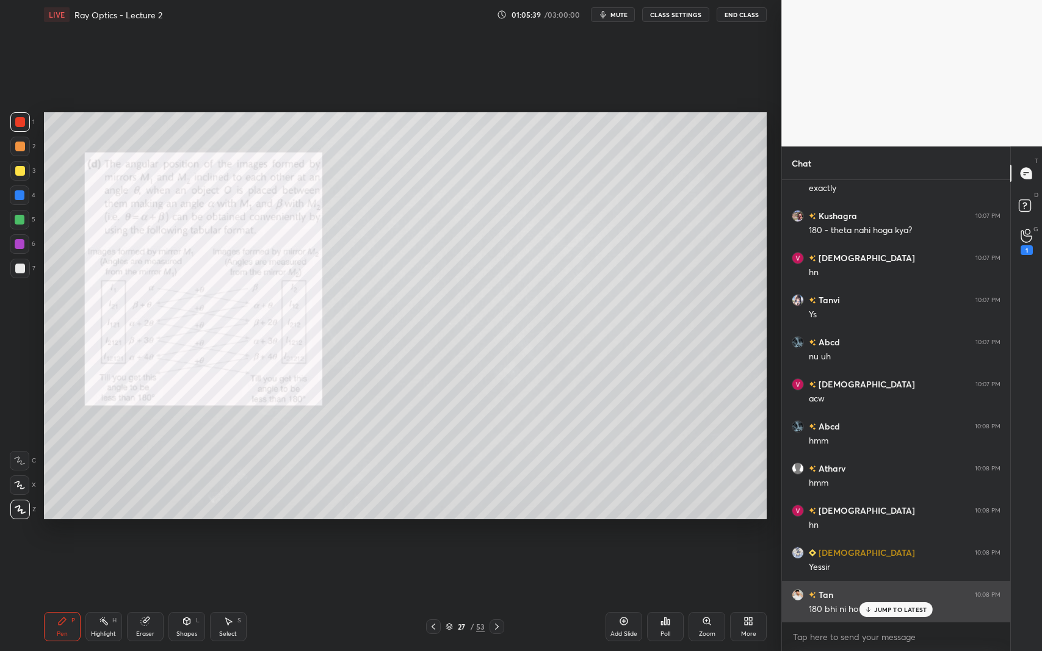
click at [879, 597] on p "JUMP TO LATEST" at bounding box center [900, 609] width 52 height 7
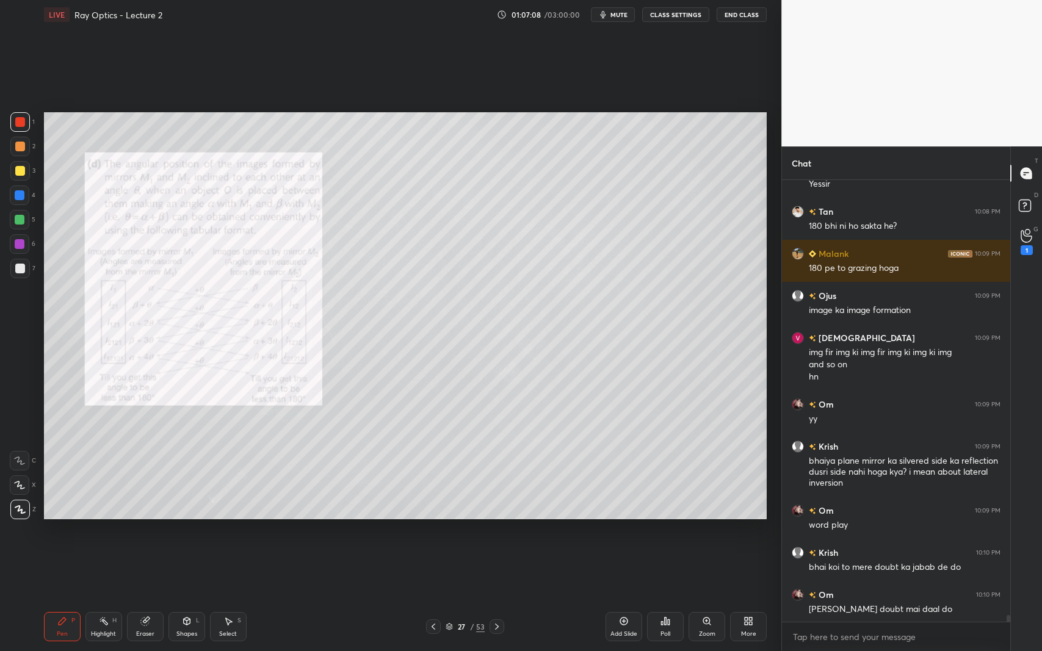
scroll to position [28799, 0]
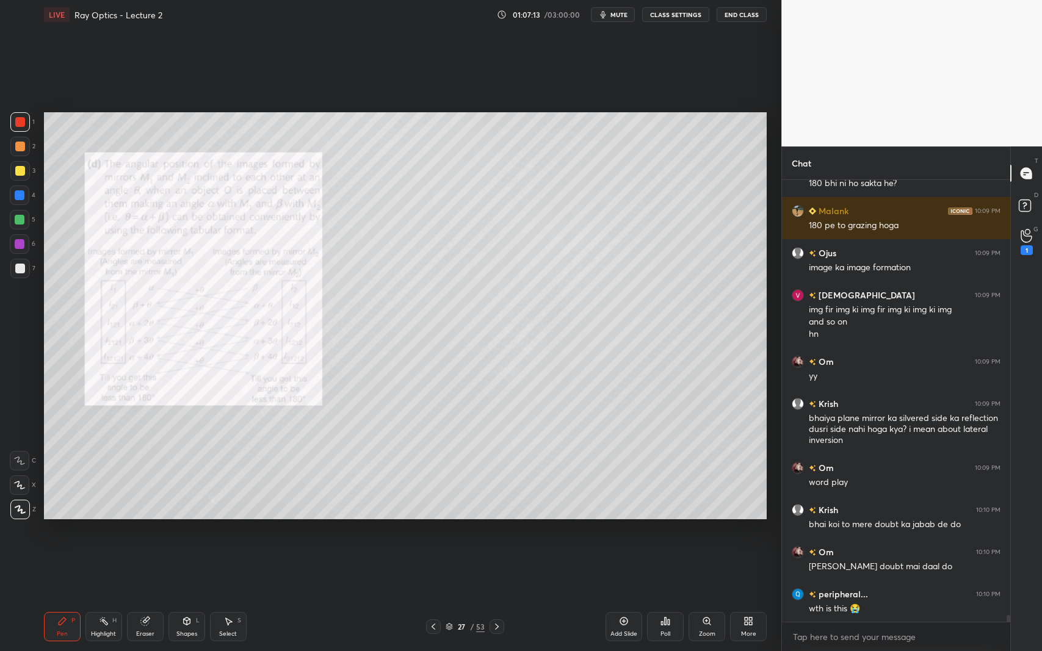
click at [431, 597] on icon at bounding box center [434, 627] width 10 height 10
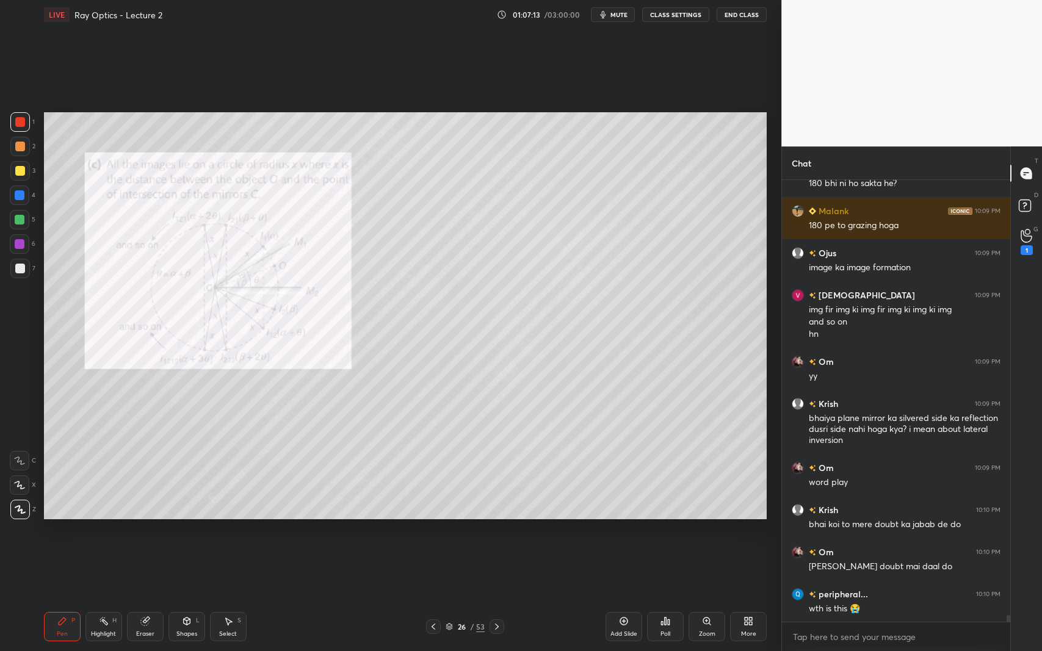
click at [433, 597] on icon at bounding box center [434, 627] width 4 height 6
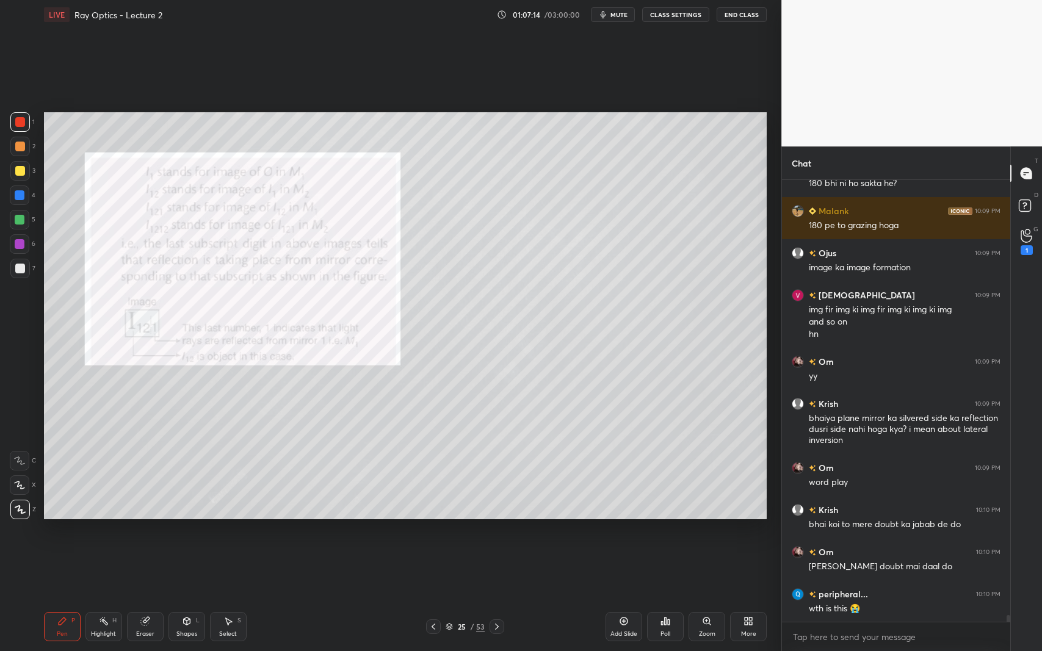
click at [432, 597] on icon at bounding box center [434, 627] width 10 height 10
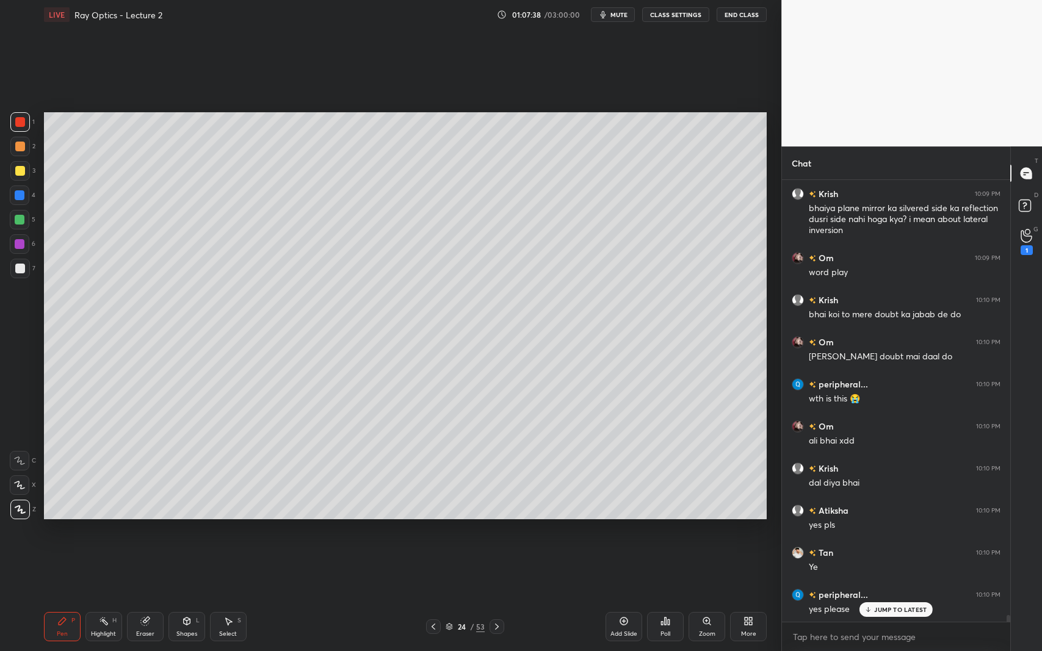
scroll to position [29093, 0]
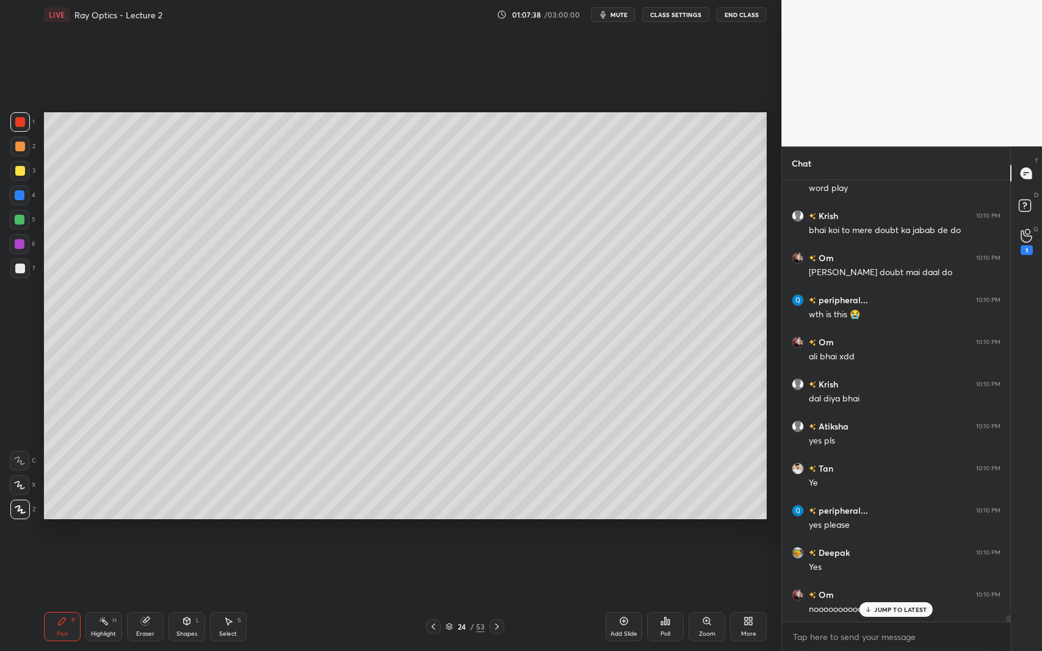
click at [626, 597] on div "Add Slide" at bounding box center [624, 626] width 37 height 29
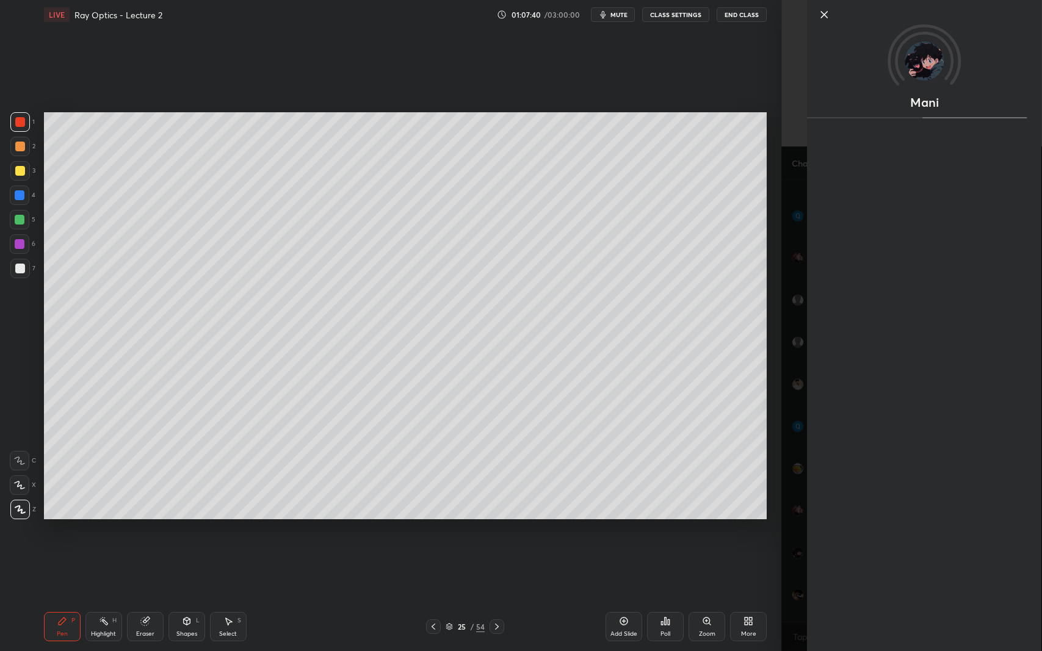
click at [709, 591] on div "Setting up your live class Poll for secs No correct answer Start poll" at bounding box center [405, 315] width 733 height 573
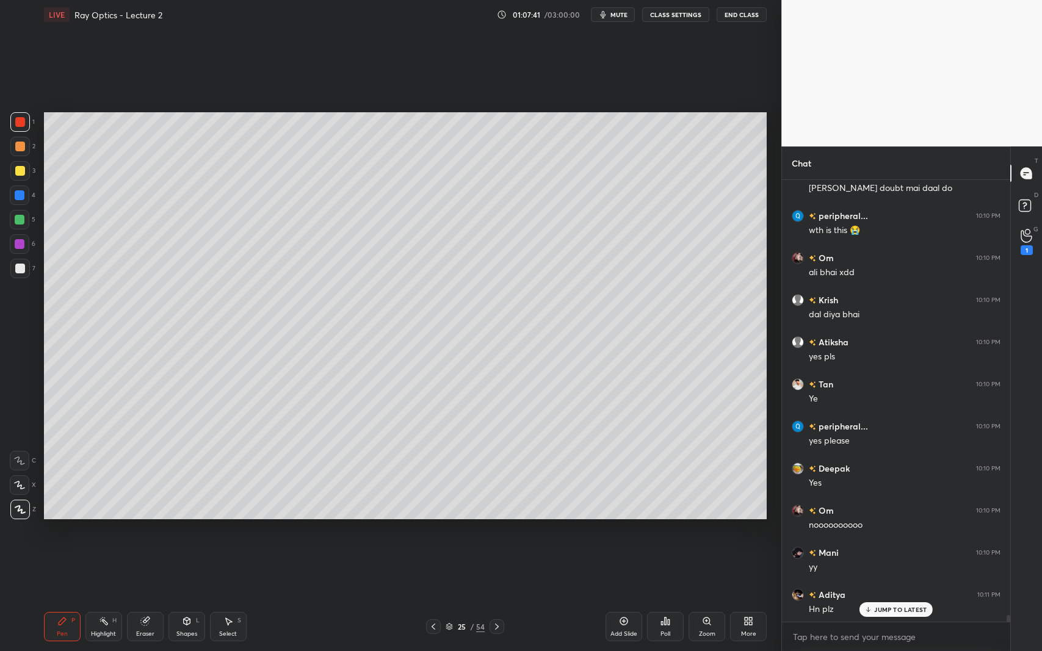
scroll to position [29220, 0]
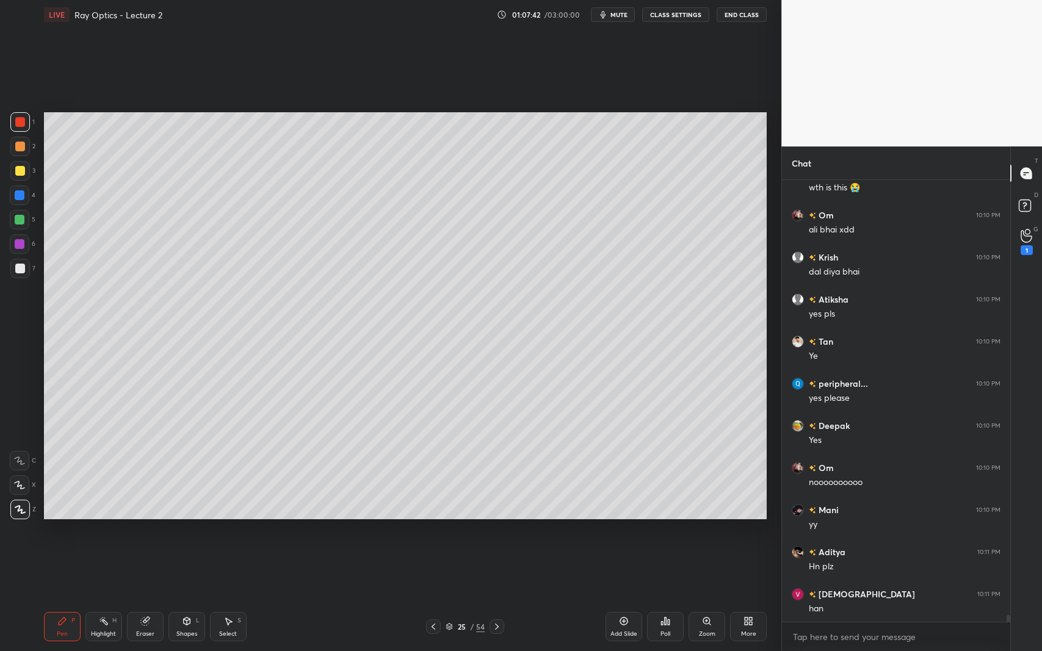
click at [192, 597] on div "Shapes L" at bounding box center [186, 626] width 37 height 29
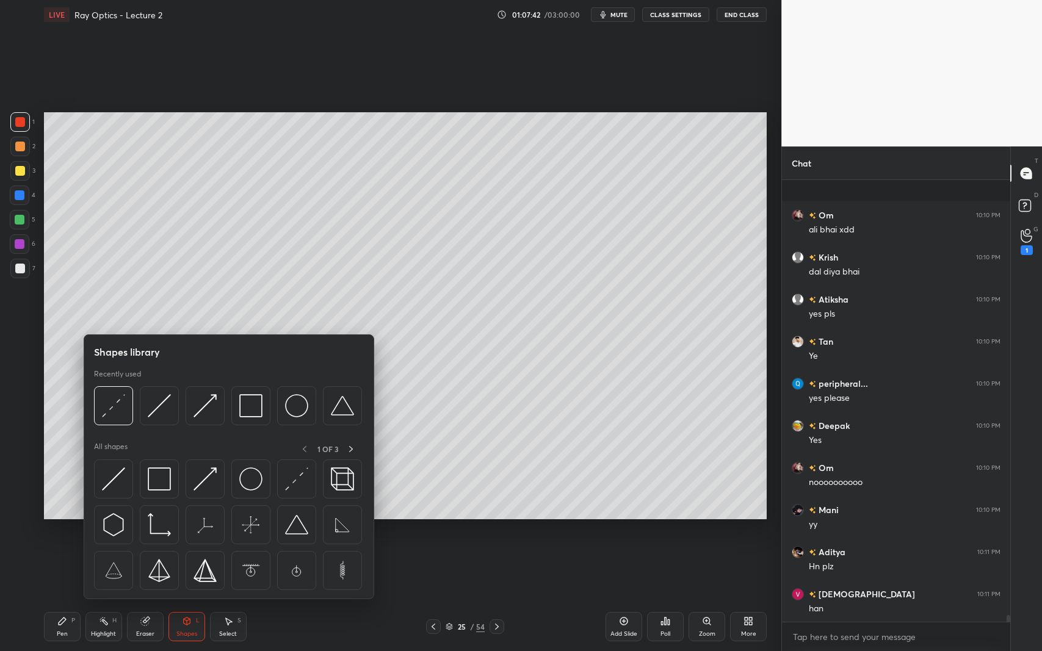
scroll to position [29304, 0]
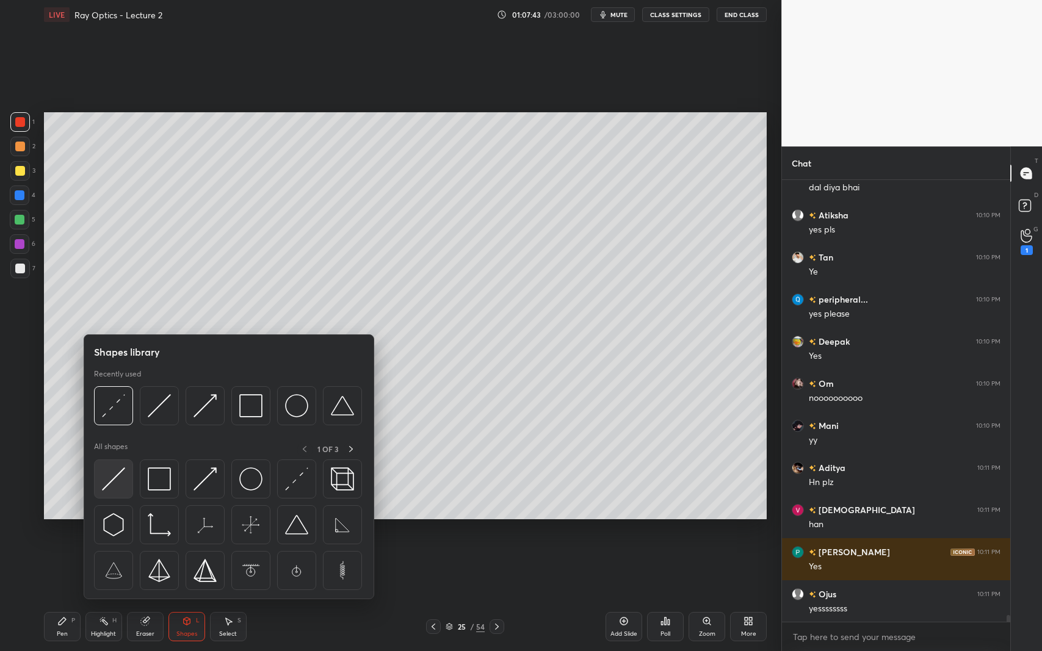
click at [109, 480] on img at bounding box center [113, 479] width 23 height 23
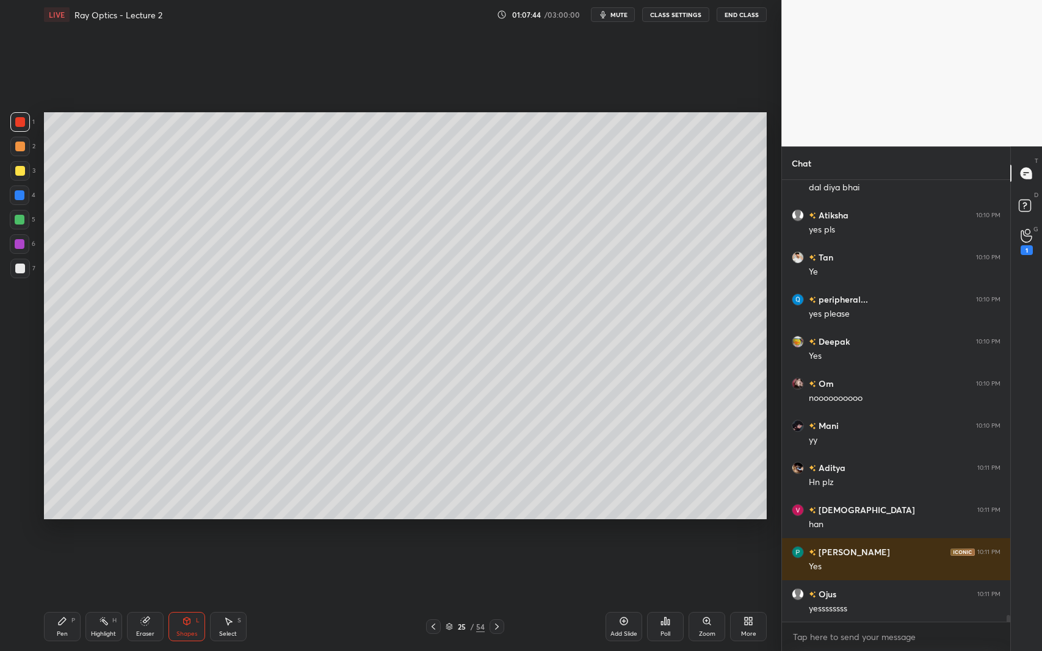
click at [20, 268] on div at bounding box center [20, 269] width 10 height 10
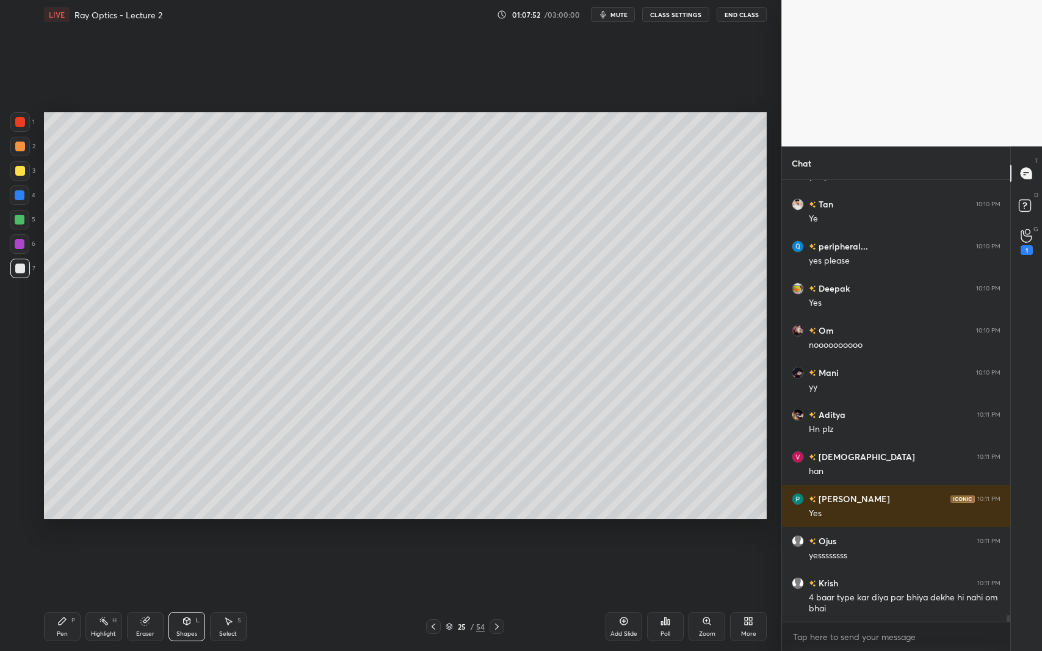
scroll to position [27874, 0]
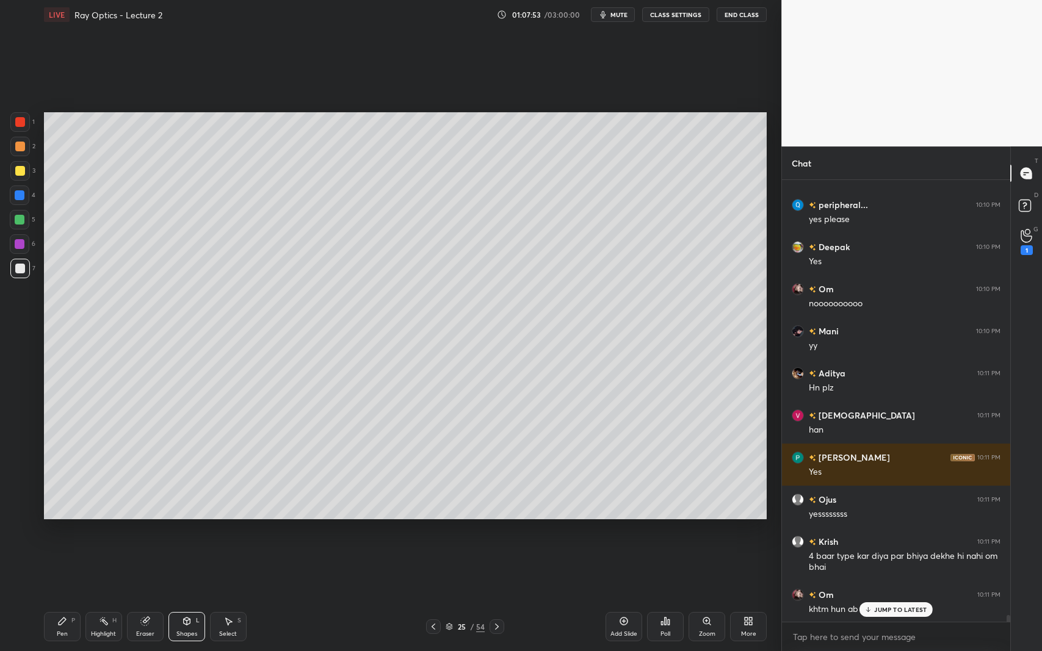
click at [188, 597] on div "Shapes L" at bounding box center [186, 626] width 37 height 29
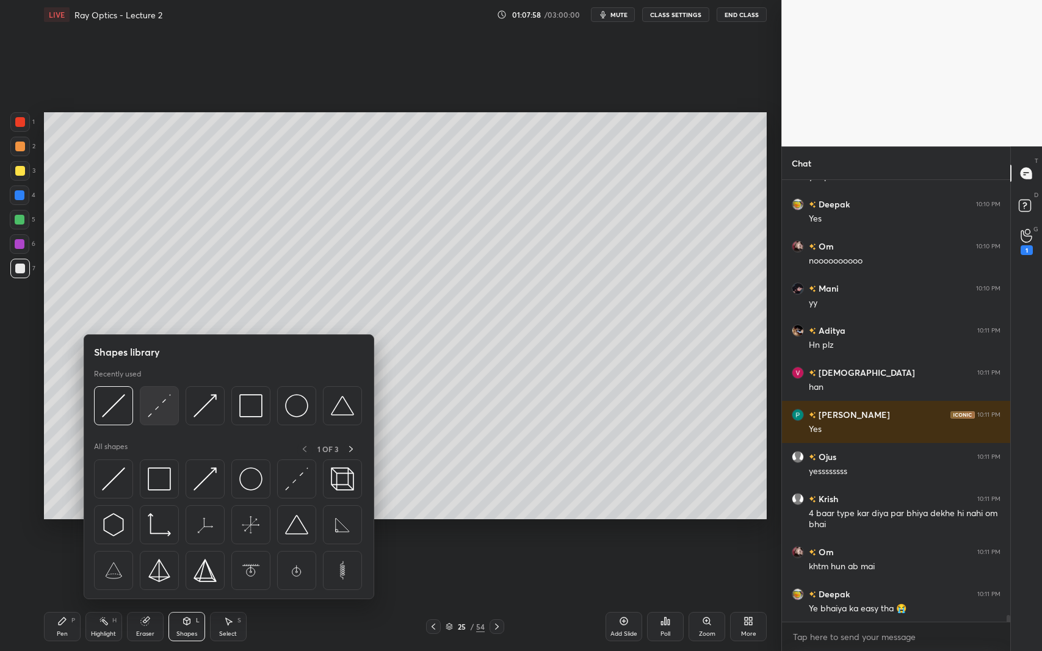
scroll to position [27959, 0]
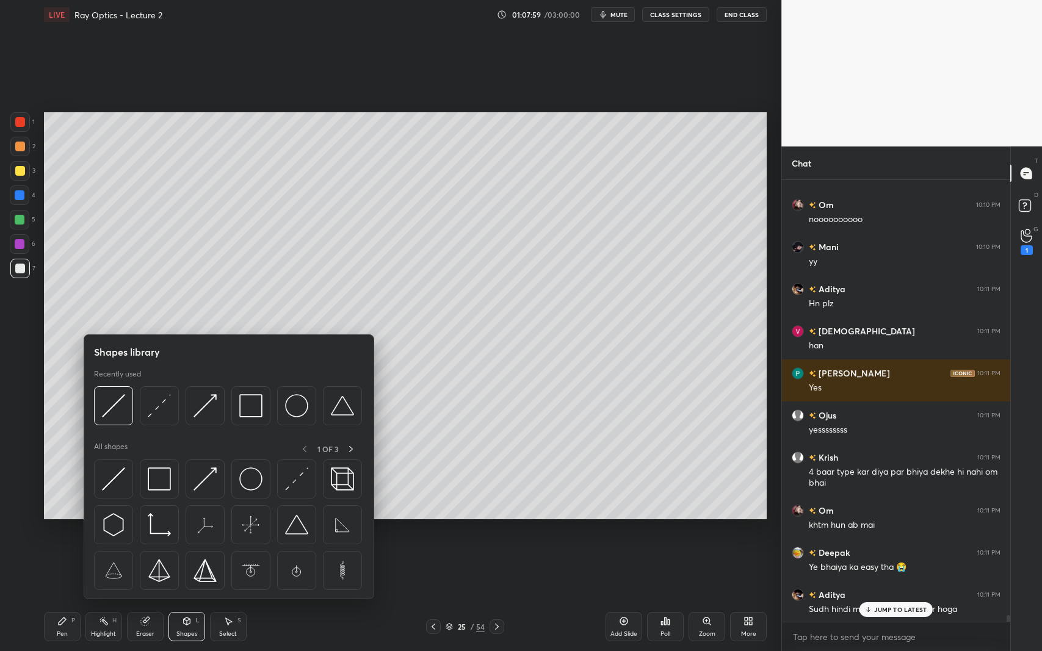
click at [159, 404] on img at bounding box center [159, 405] width 23 height 23
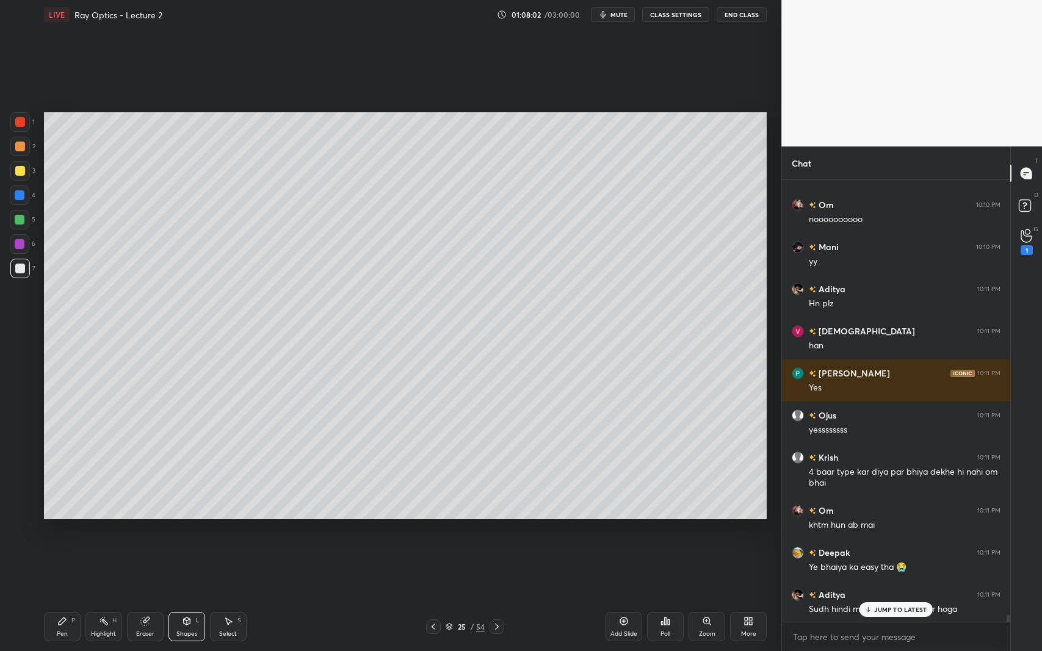
scroll to position [28001, 0]
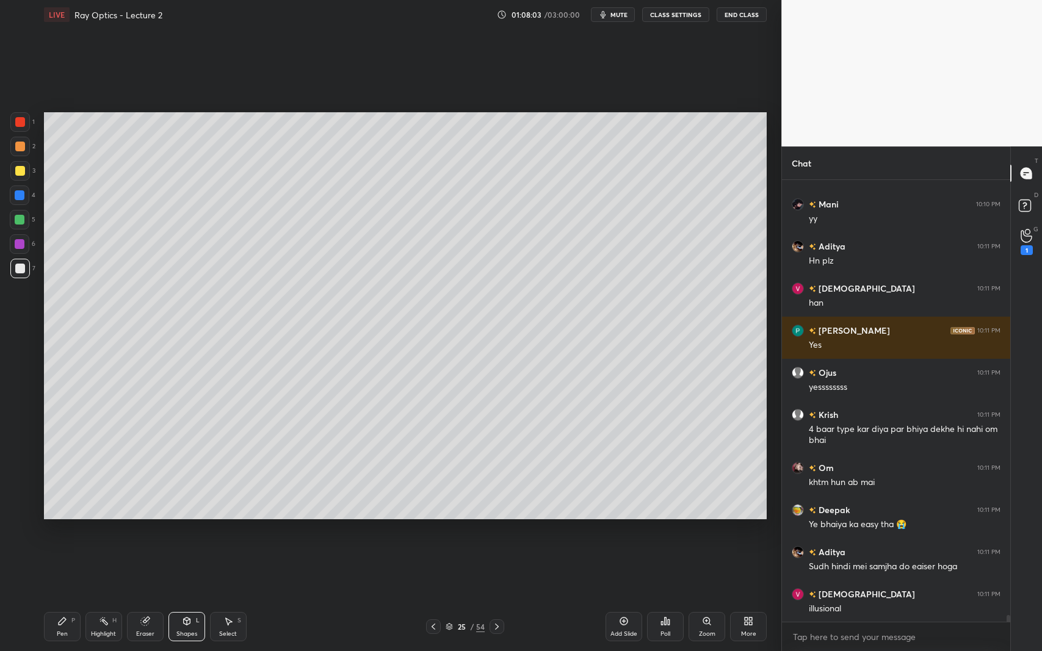
click at [20, 168] on div at bounding box center [20, 171] width 10 height 10
click at [46, 597] on div "Pen P" at bounding box center [62, 626] width 37 height 29
click at [181, 597] on div "Shapes L" at bounding box center [186, 626] width 37 height 29
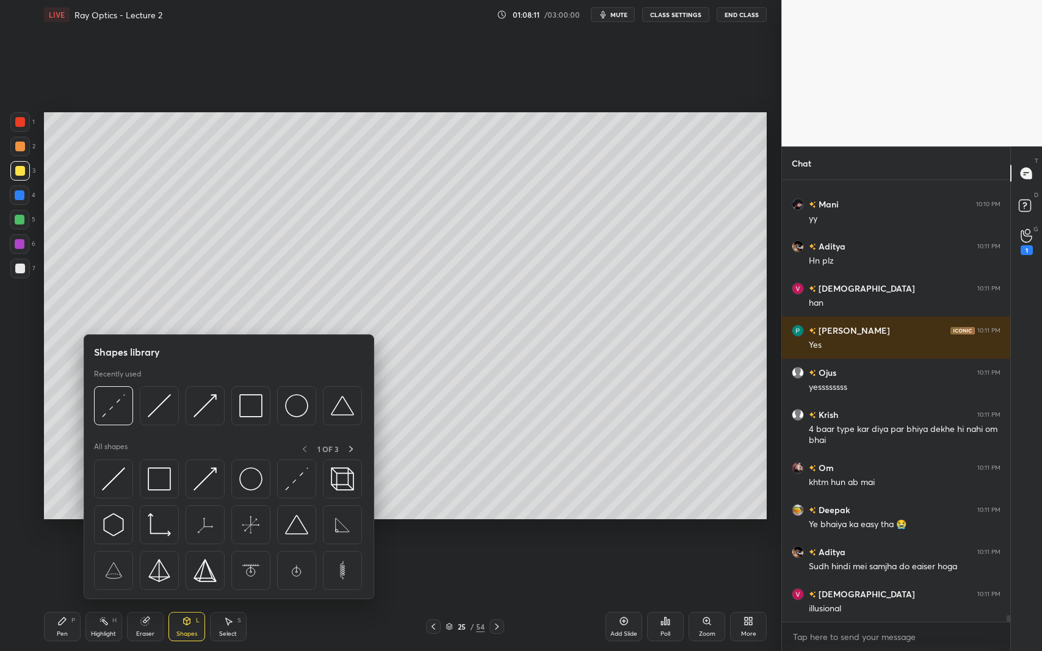
click at [156, 405] on img at bounding box center [159, 405] width 23 height 23
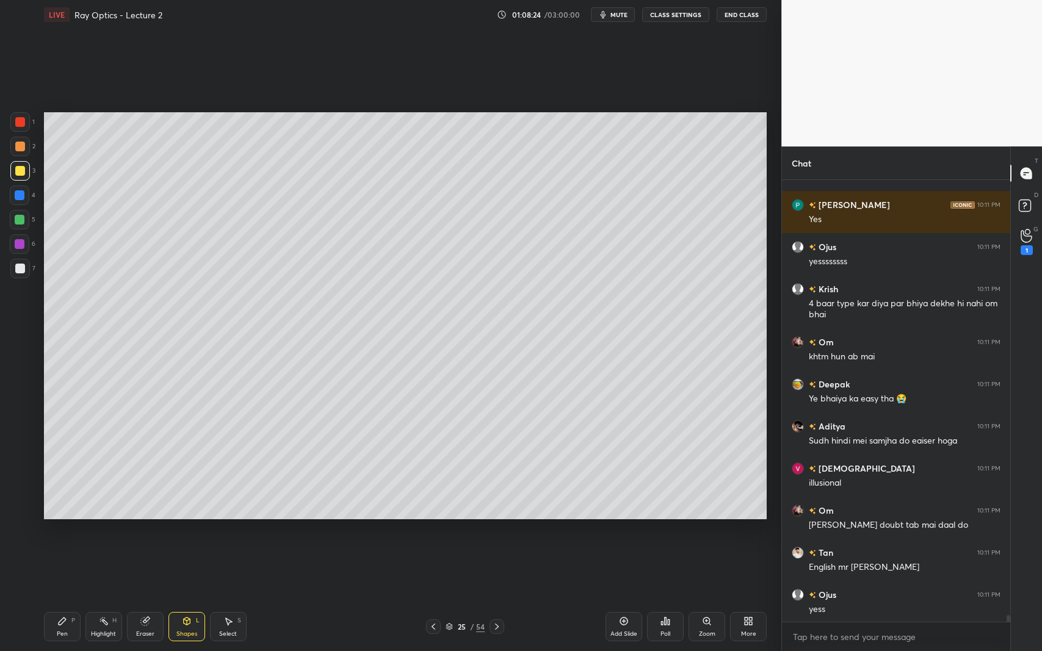
scroll to position [28170, 0]
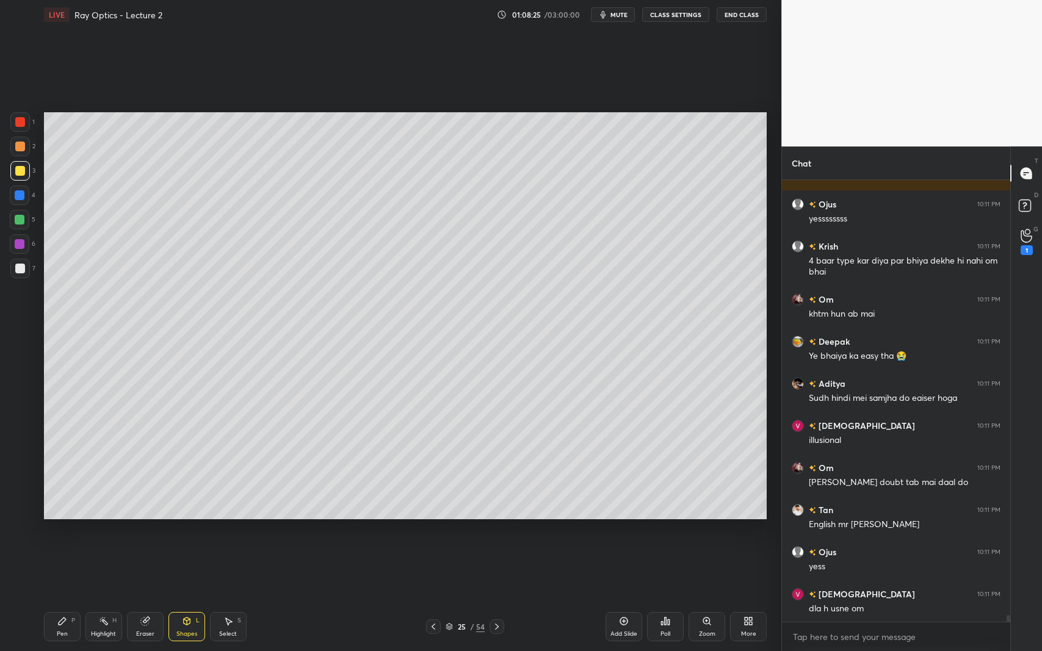
click at [73, 597] on div "Pen P" at bounding box center [62, 626] width 37 height 29
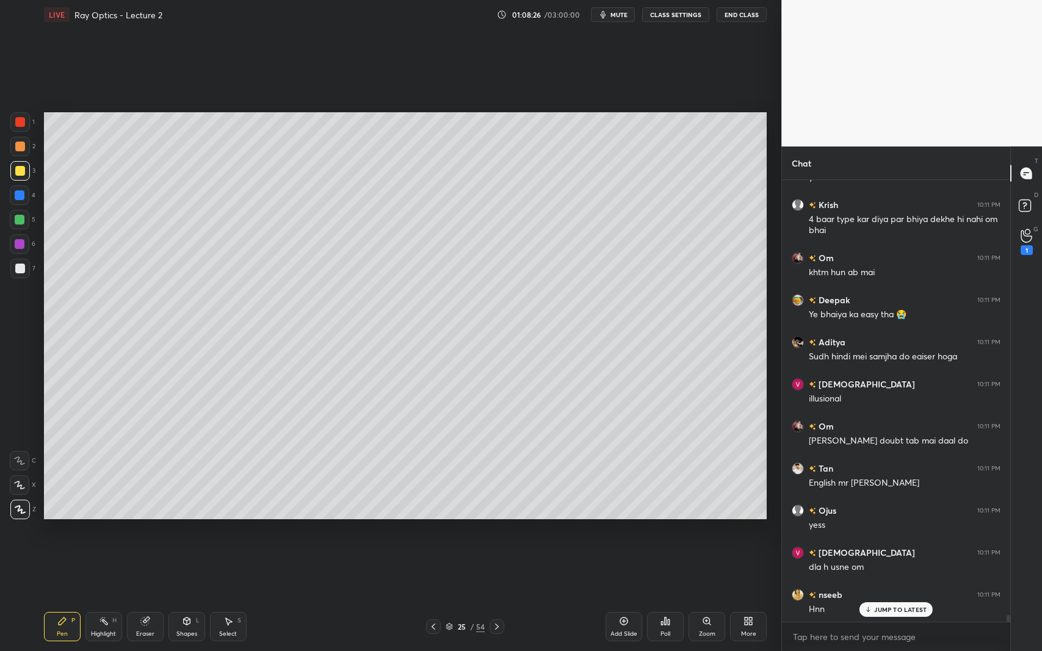
click at [181, 597] on div "Shapes L" at bounding box center [186, 626] width 37 height 29
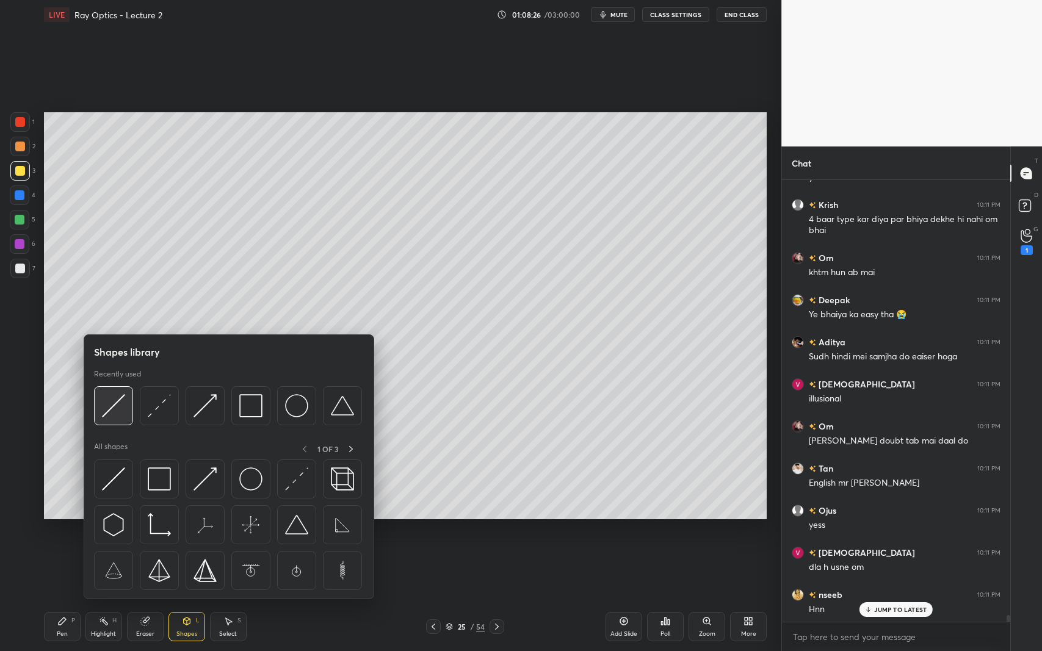
click at [114, 406] on img at bounding box center [113, 405] width 23 height 23
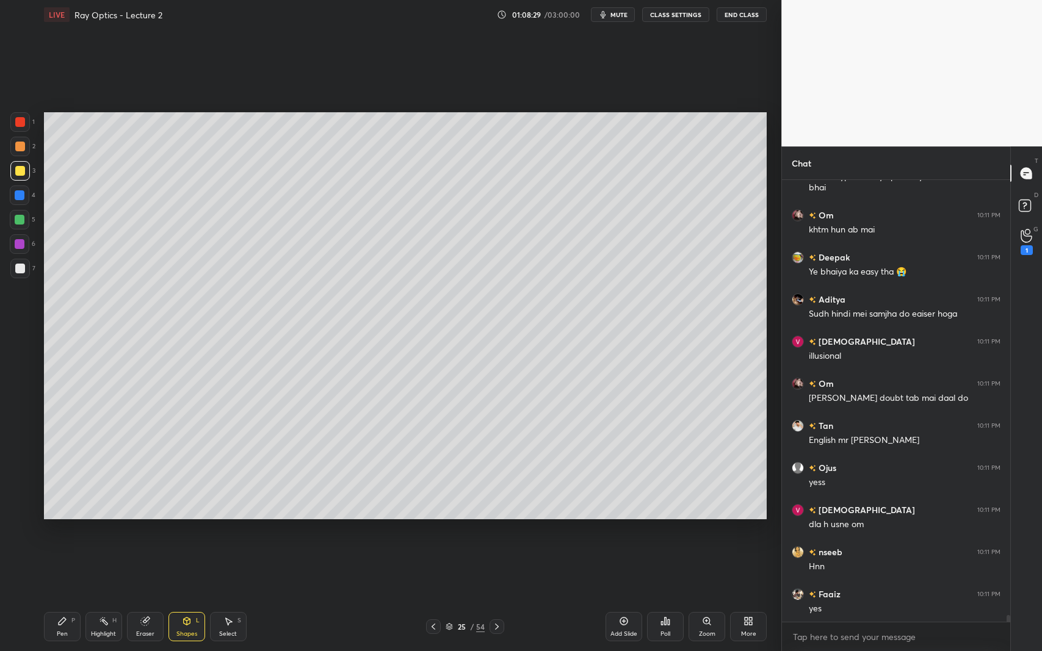
scroll to position [28307, 0]
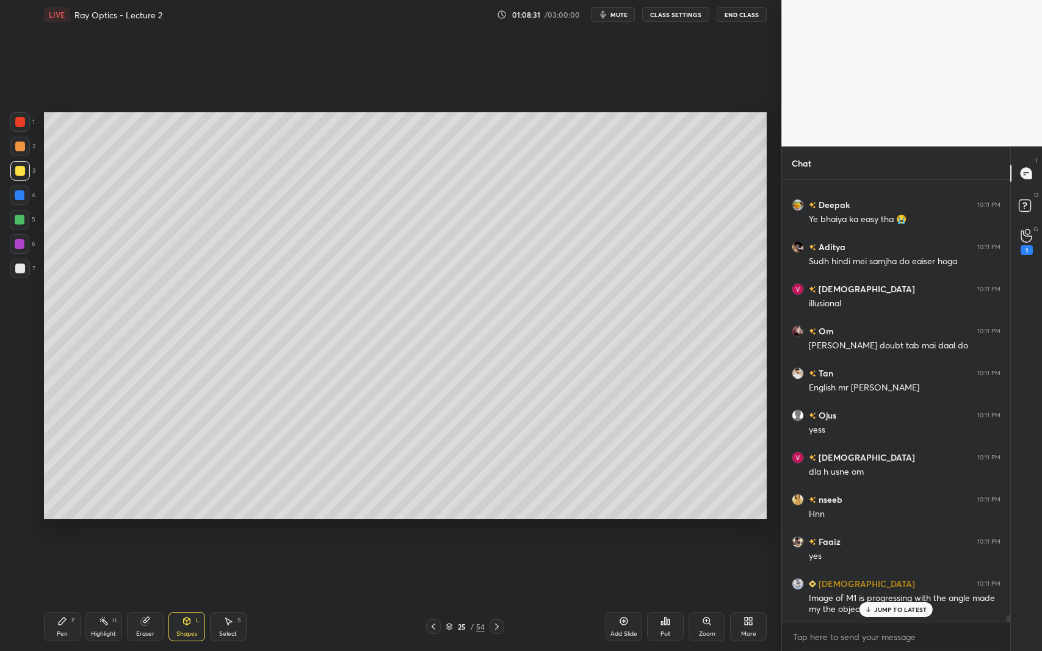
click at [878, 597] on p "JUMP TO LATEST" at bounding box center [900, 609] width 52 height 7
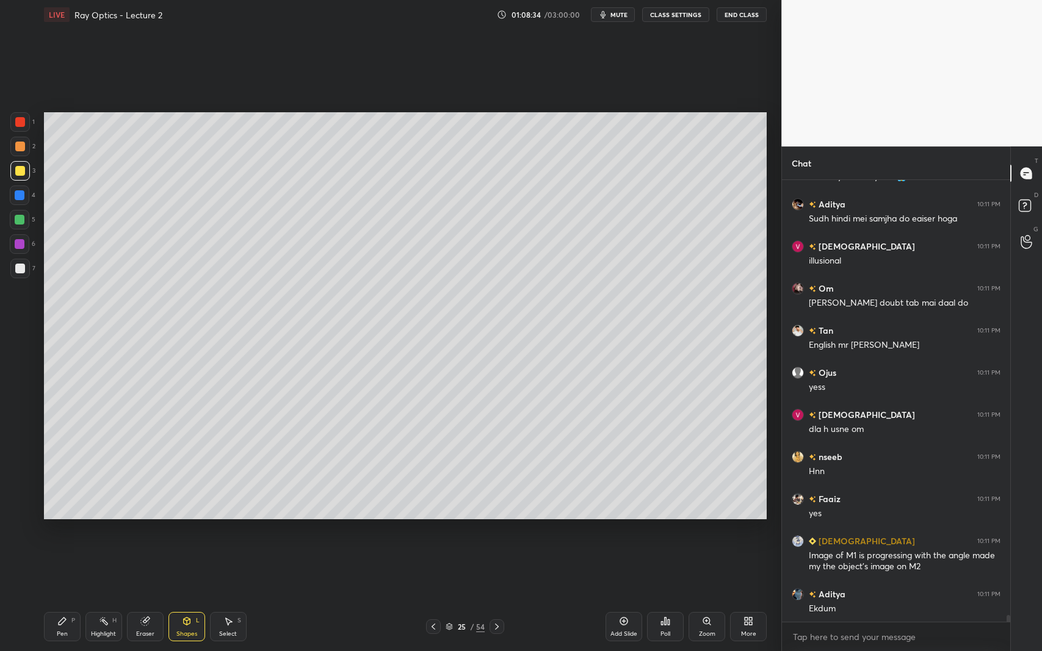
click at [68, 597] on div "Pen P" at bounding box center [62, 626] width 37 height 29
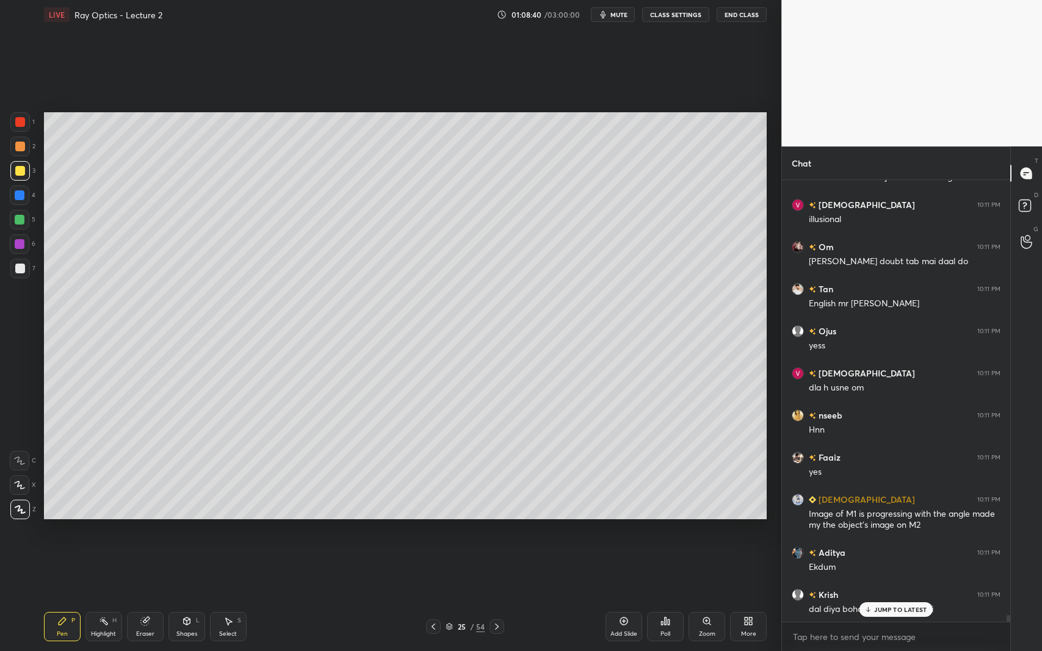
scroll to position [28434, 0]
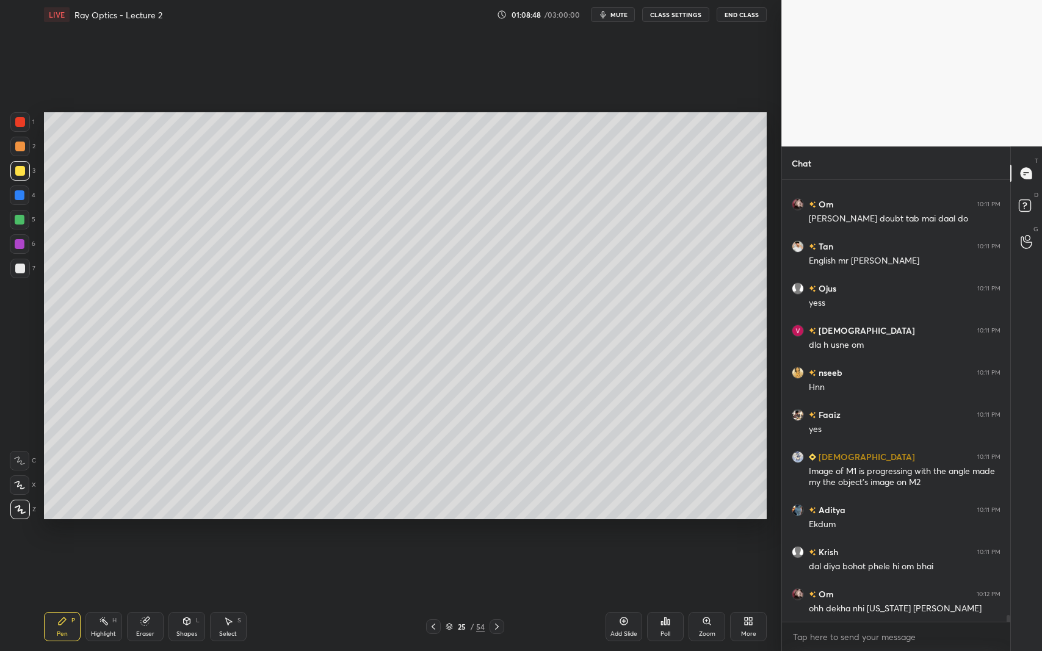
click at [20, 277] on div at bounding box center [20, 269] width 20 height 20
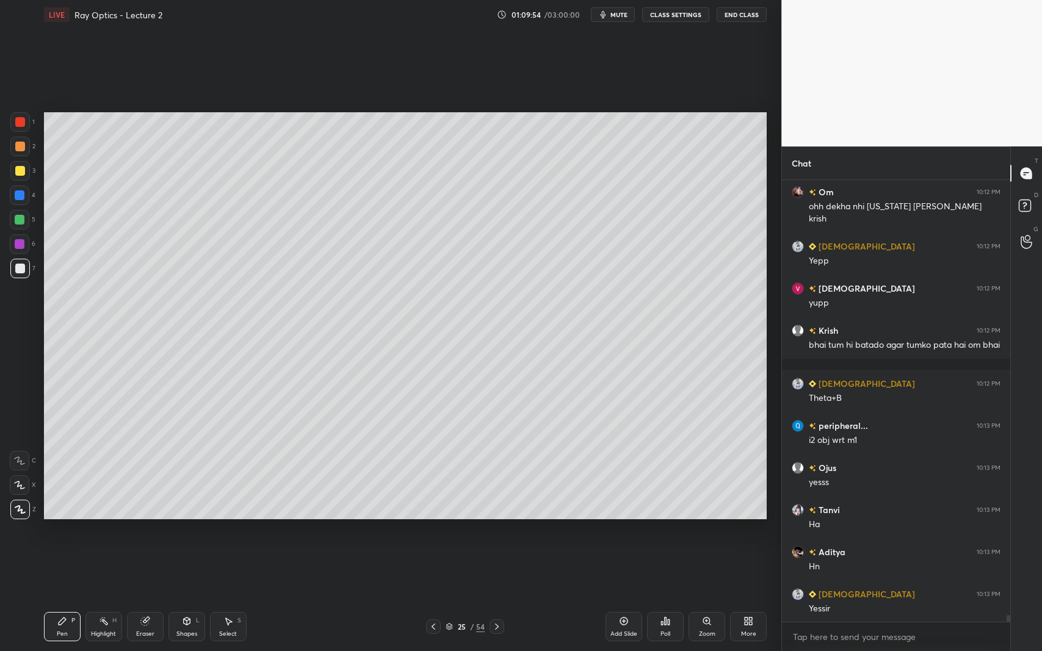
scroll to position [28677, 0]
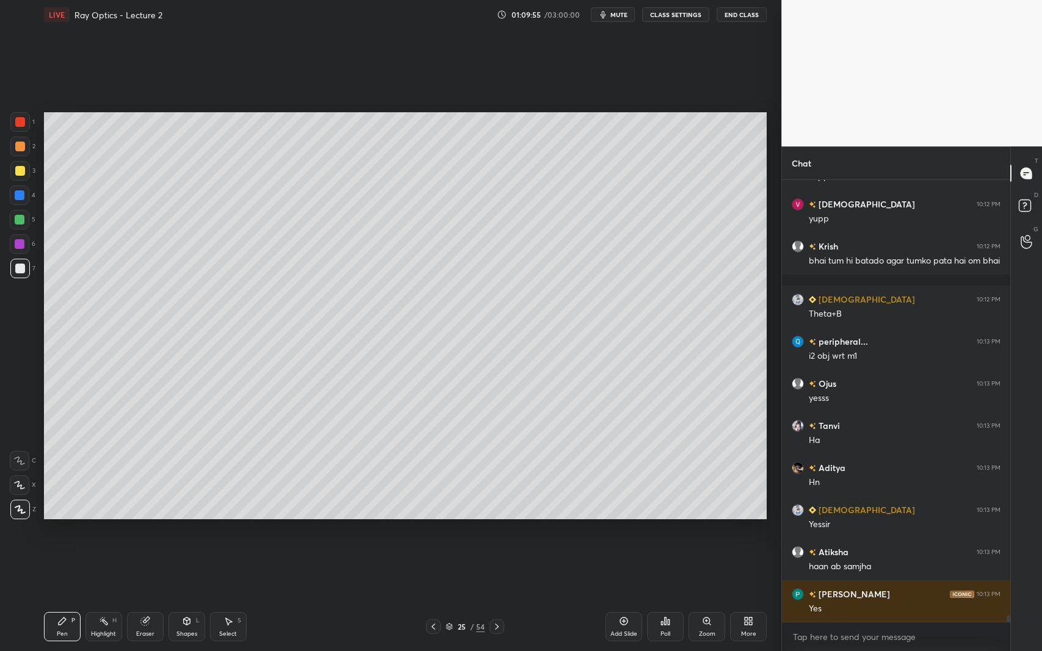
click at [628, 597] on div "Add Slide" at bounding box center [624, 626] width 37 height 29
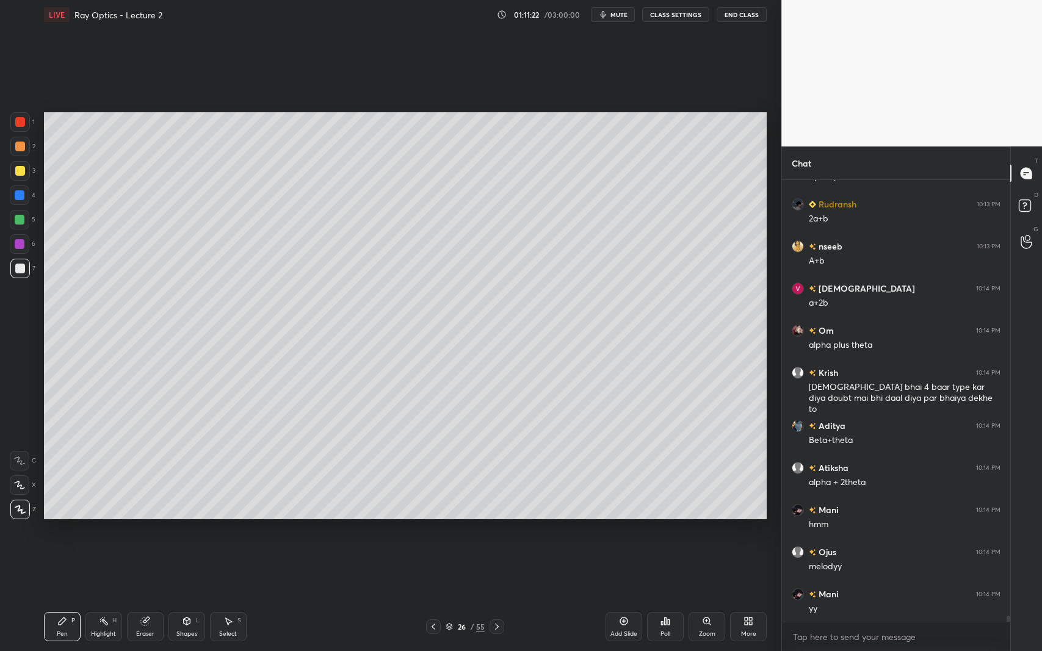
scroll to position [30161, 0]
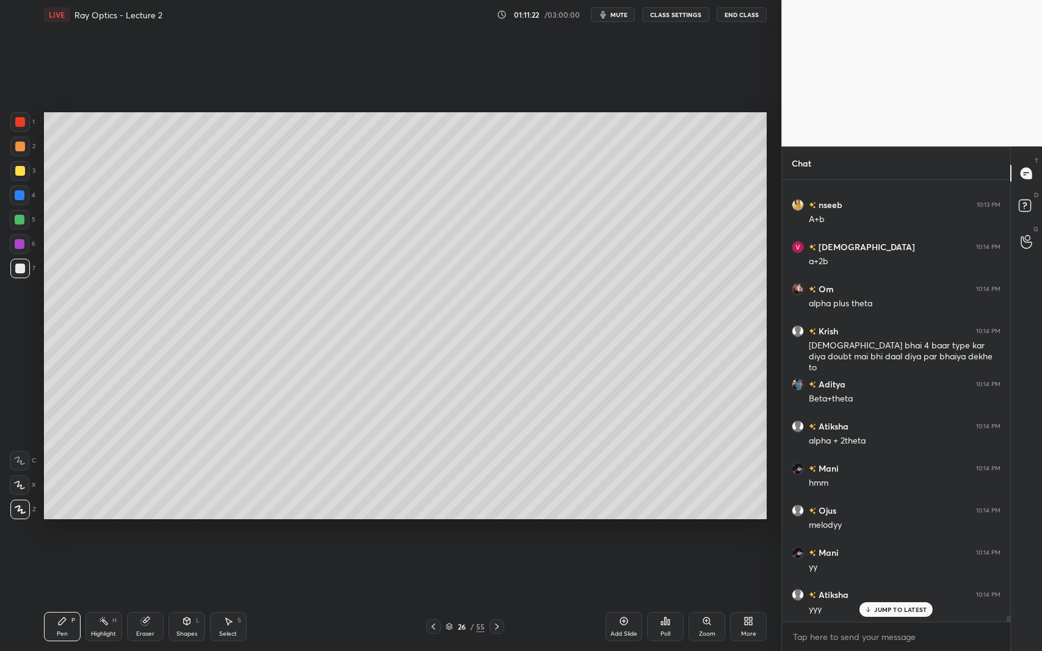
click at [499, 597] on icon at bounding box center [497, 627] width 10 height 10
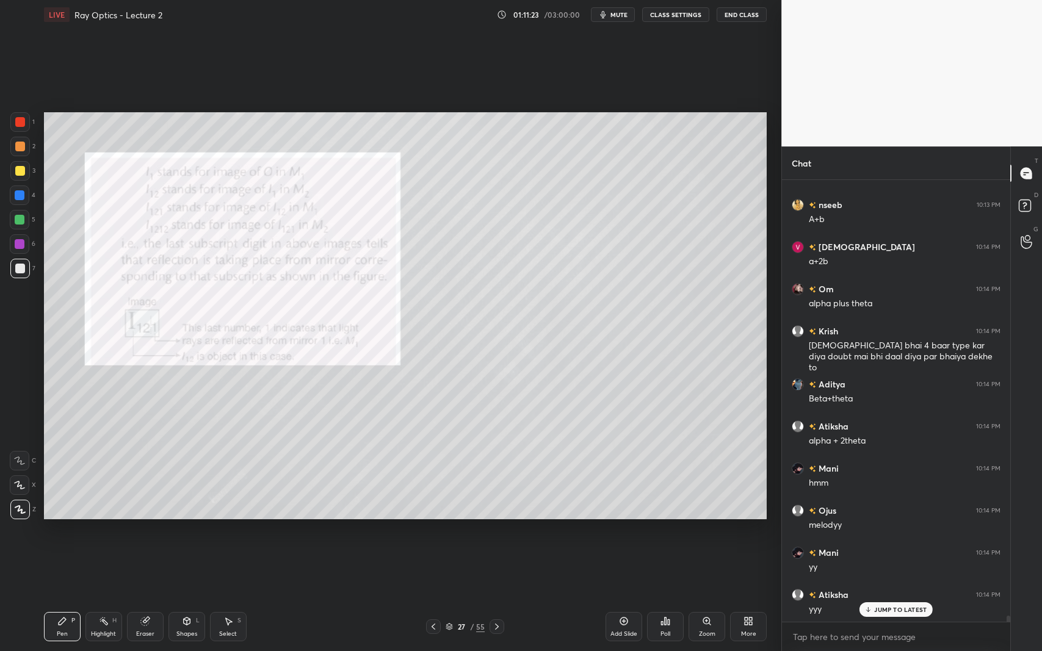
click at [499, 597] on icon at bounding box center [497, 627] width 10 height 10
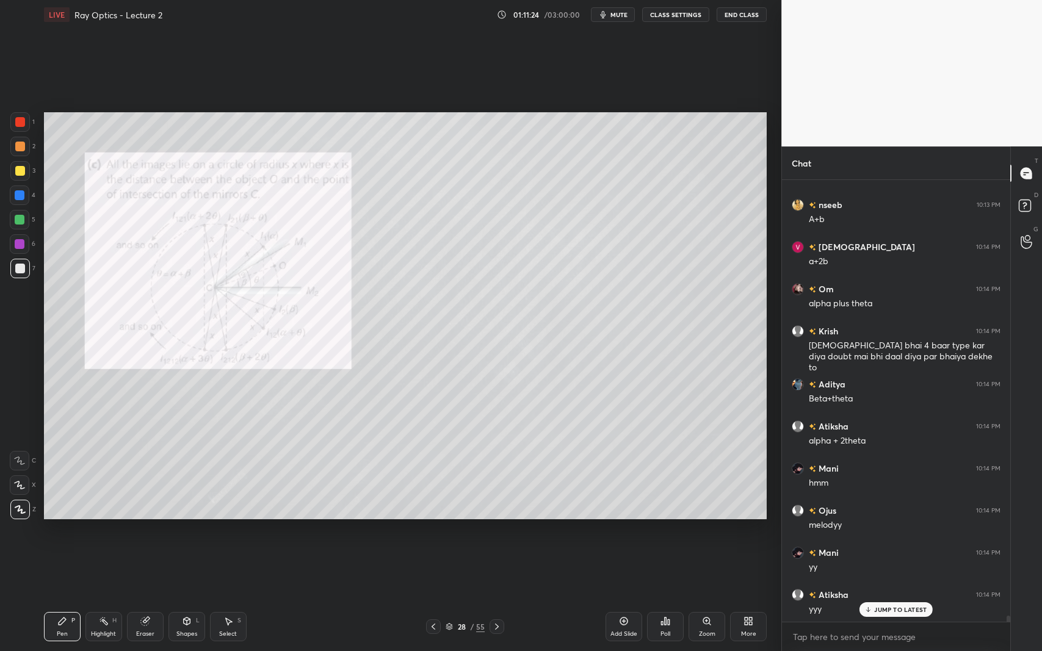
click at [499, 597] on icon at bounding box center [497, 627] width 10 height 10
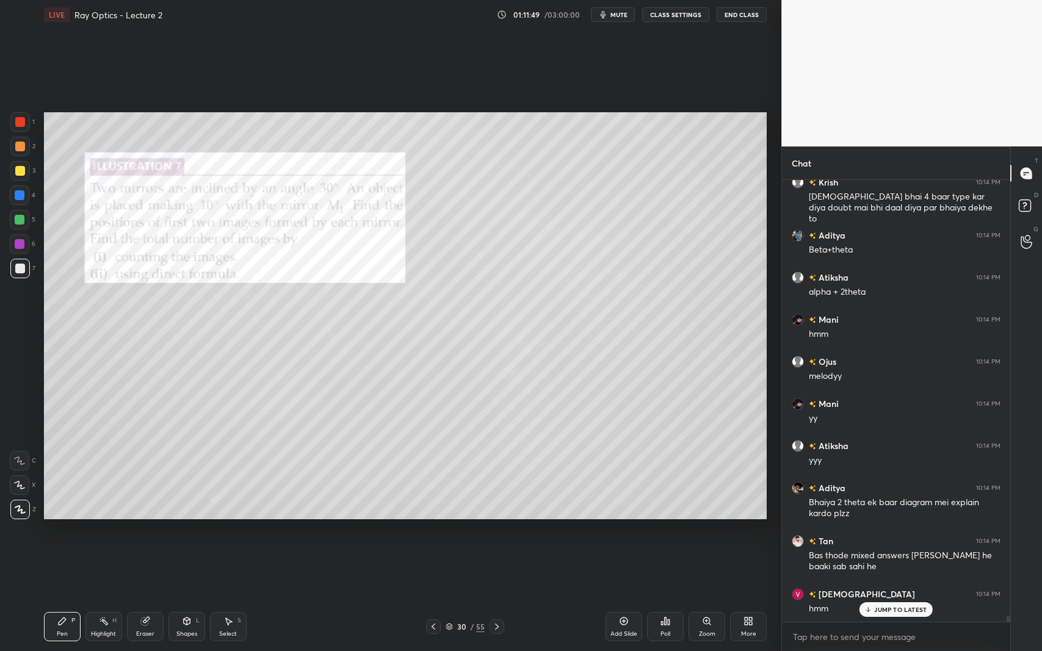
scroll to position [30352, 0]
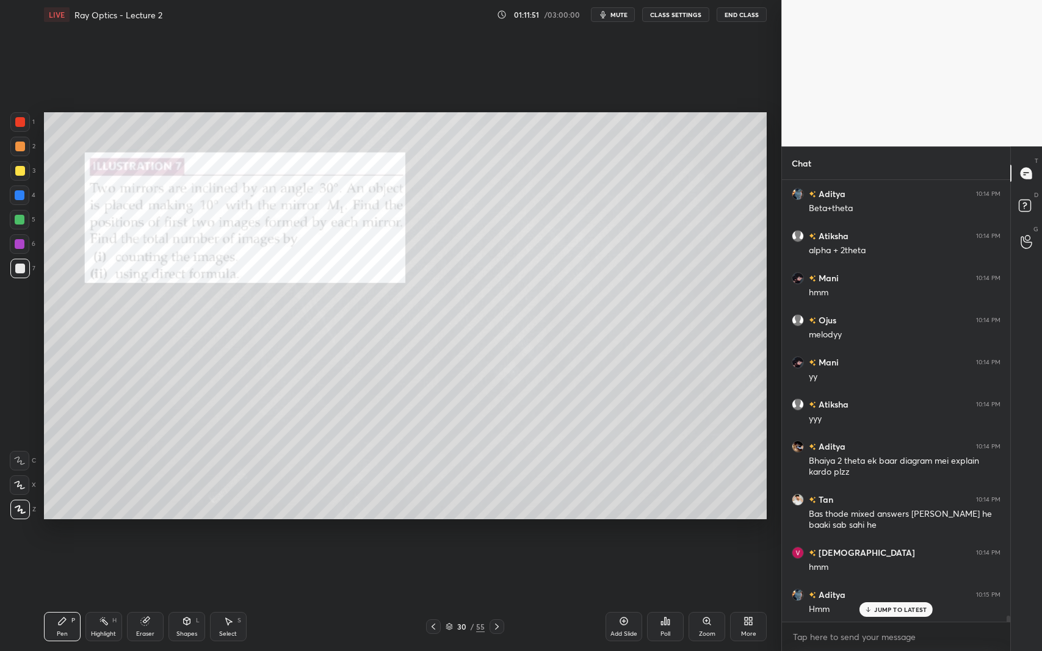
click at [20, 118] on div at bounding box center [20, 122] width 10 height 10
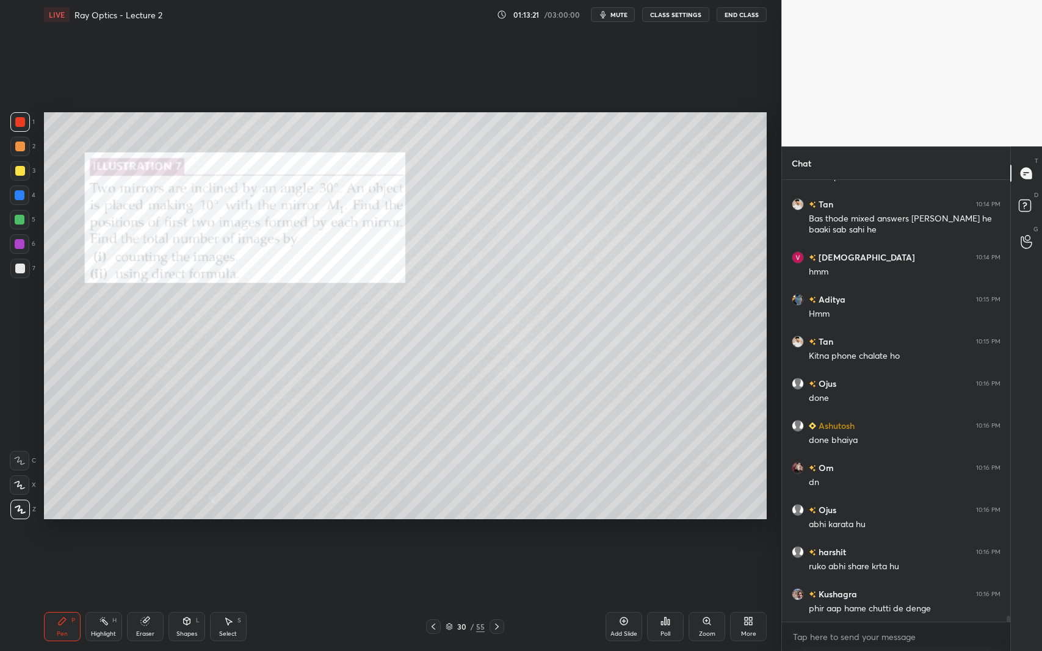
scroll to position [30689, 0]
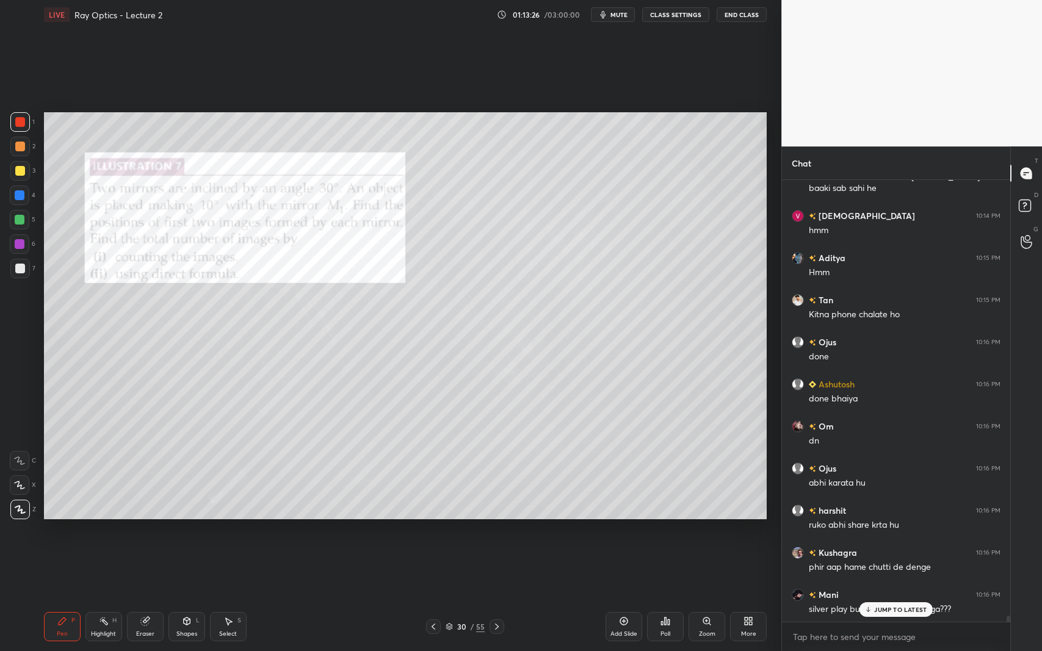
click at [883, 597] on p "JUMP TO LATEST" at bounding box center [900, 609] width 52 height 7
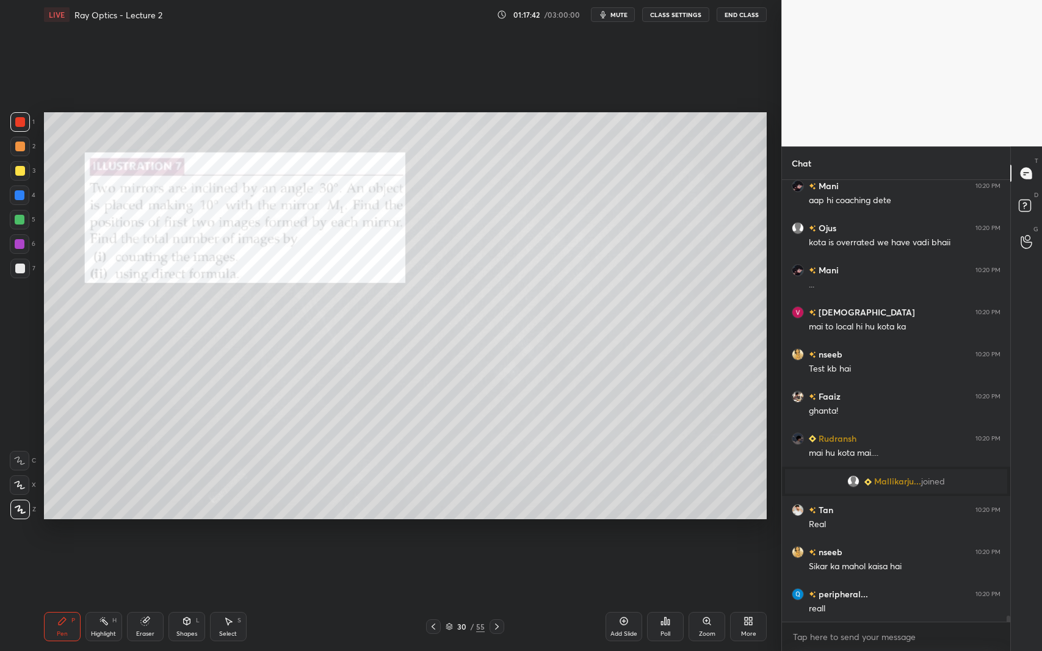
scroll to position [32222, 0]
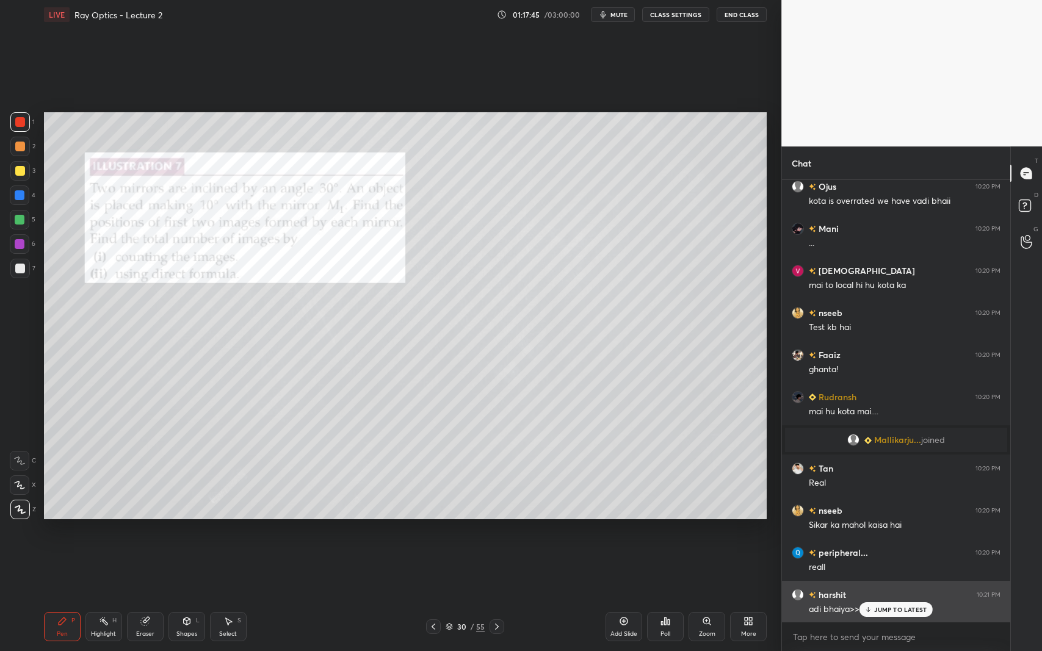
click at [879, 597] on p "JUMP TO LATEST" at bounding box center [900, 609] width 52 height 7
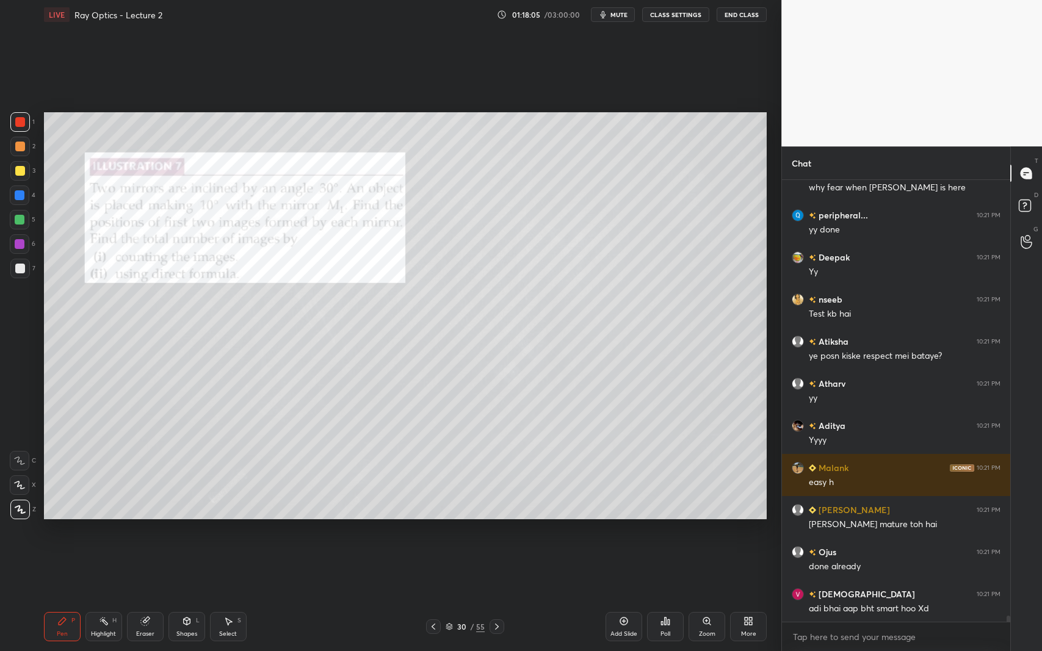
scroll to position [32728, 0]
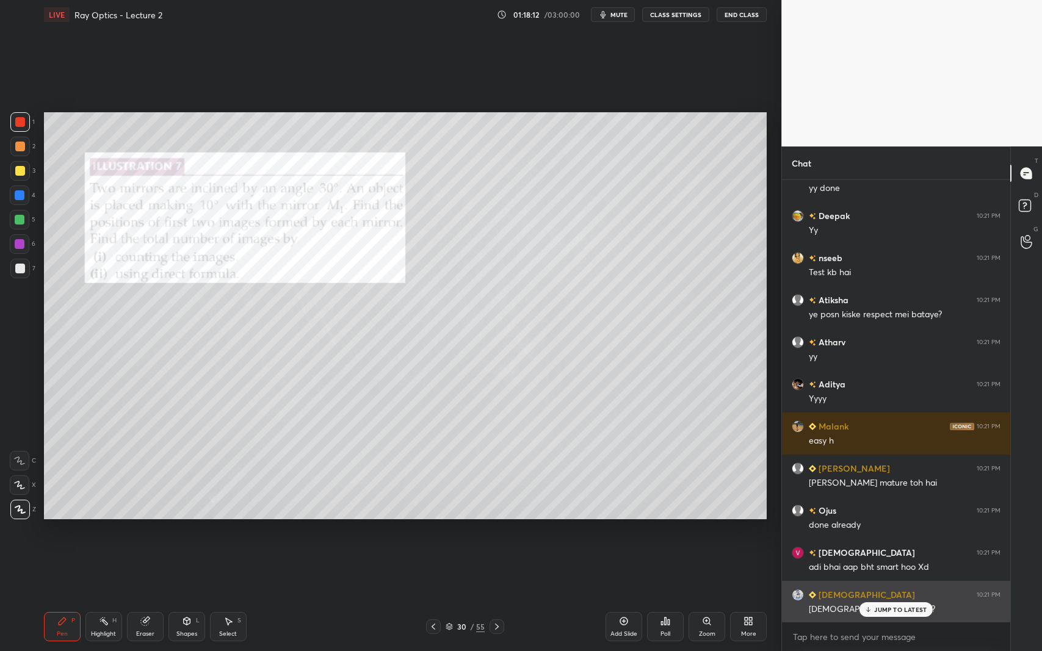
click at [882, 597] on p "JUMP TO LATEST" at bounding box center [900, 609] width 52 height 7
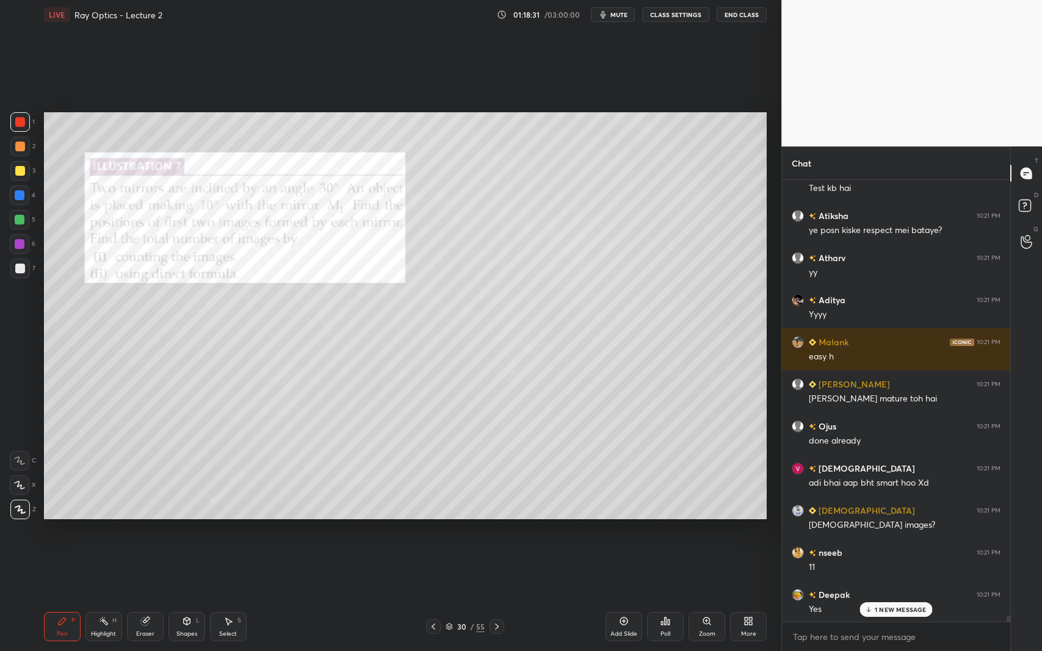
scroll to position [32854, 0]
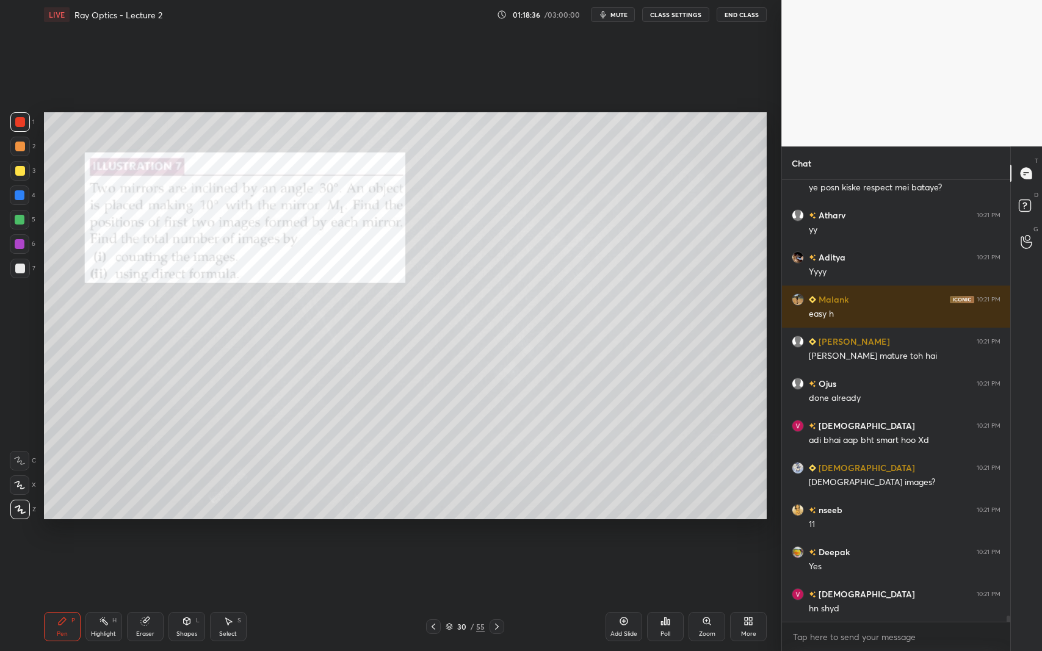
click at [16, 272] on div at bounding box center [20, 269] width 10 height 10
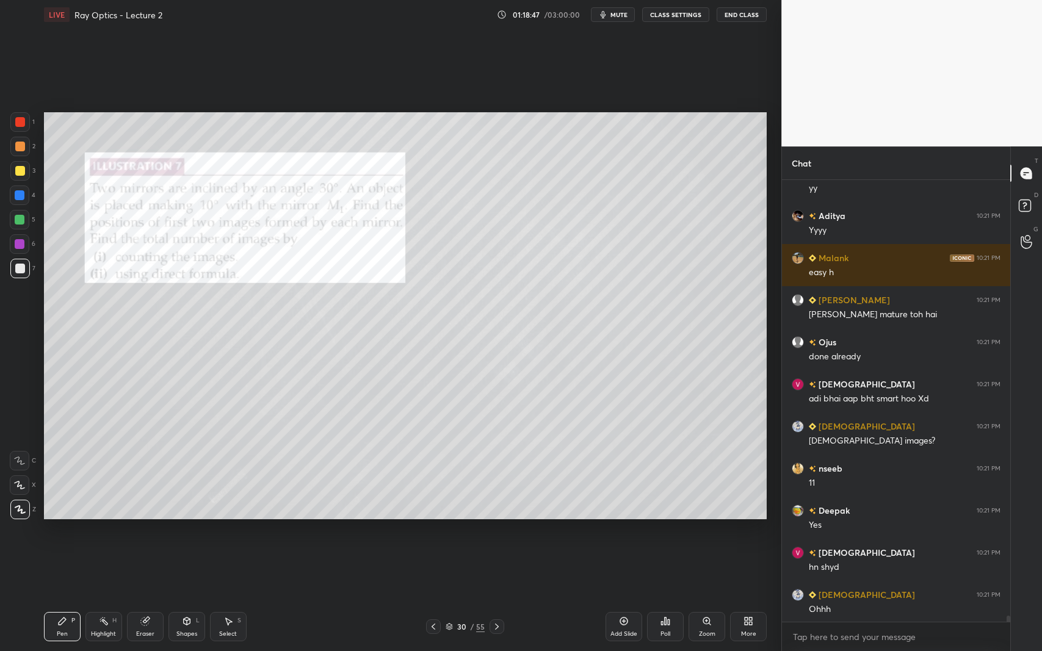
click at [21, 175] on div at bounding box center [20, 171] width 10 height 10
click at [21, 273] on div at bounding box center [20, 269] width 20 height 20
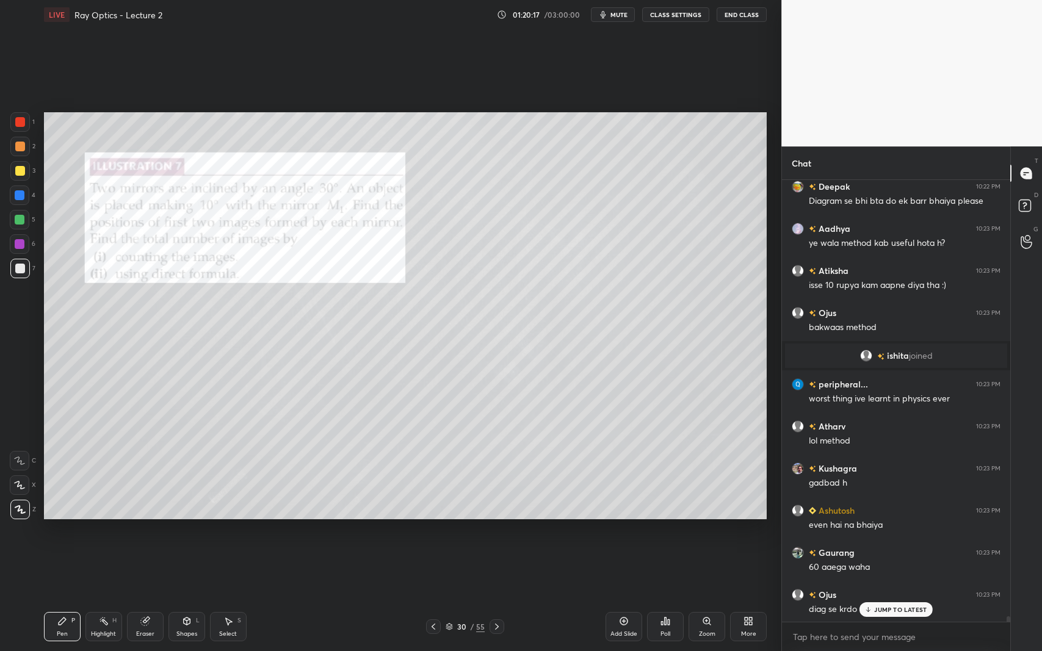
scroll to position [33821, 0]
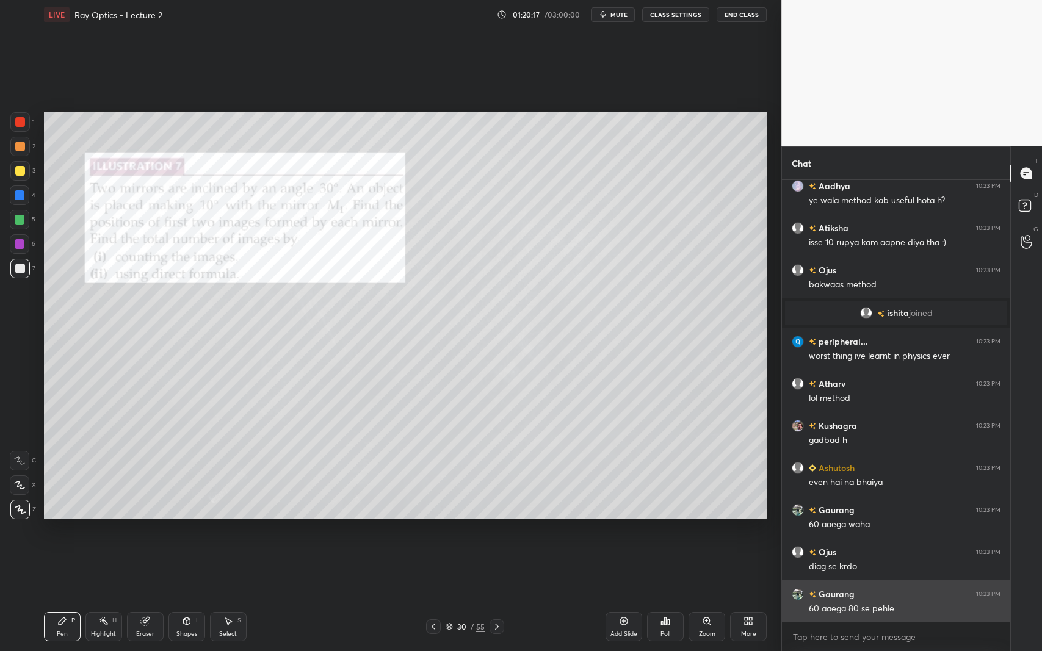
click at [882, 597] on div "60 aaega 80 se pehle" at bounding box center [905, 609] width 192 height 12
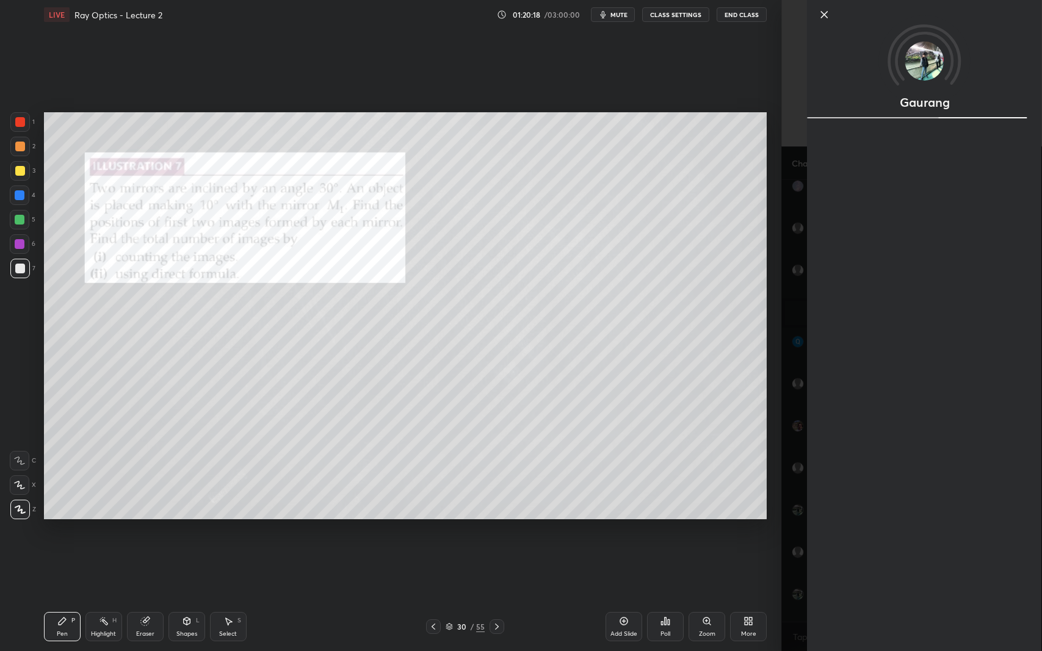
click at [700, 576] on div "Setting up your live class Poll for secs No correct answer Start poll" at bounding box center [405, 315] width 733 height 573
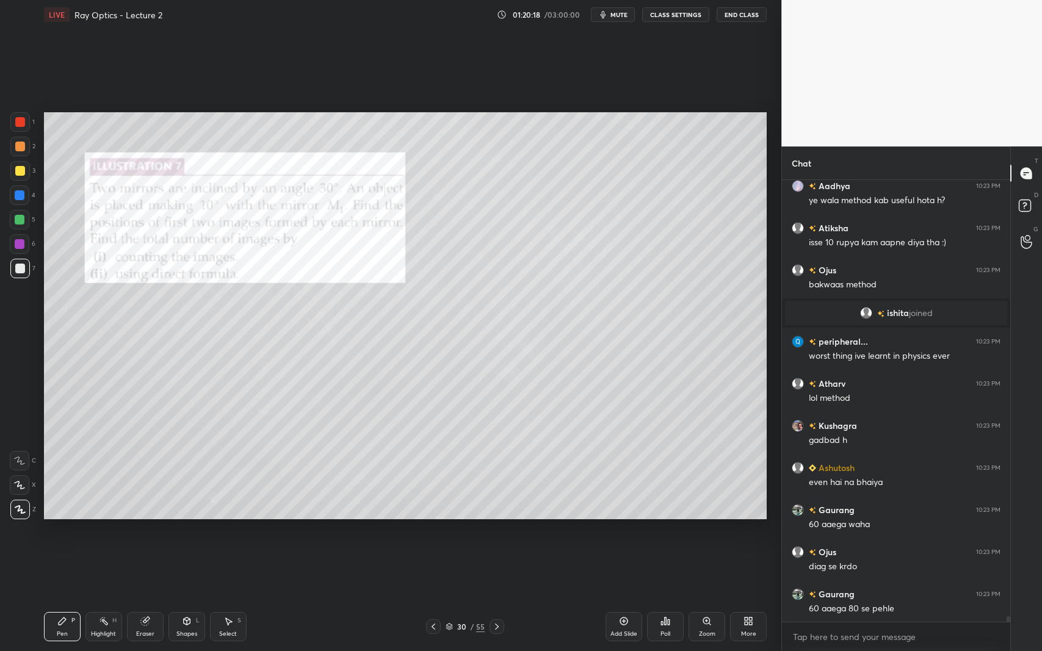
scroll to position [33863, 0]
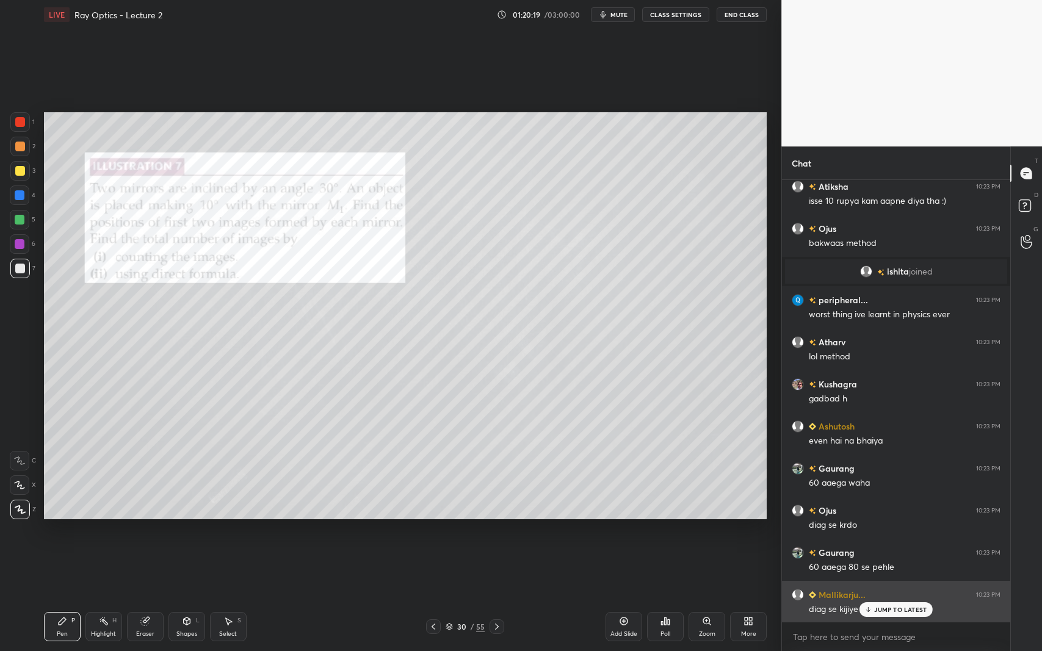
click at [888, 597] on p "JUMP TO LATEST" at bounding box center [900, 609] width 52 height 7
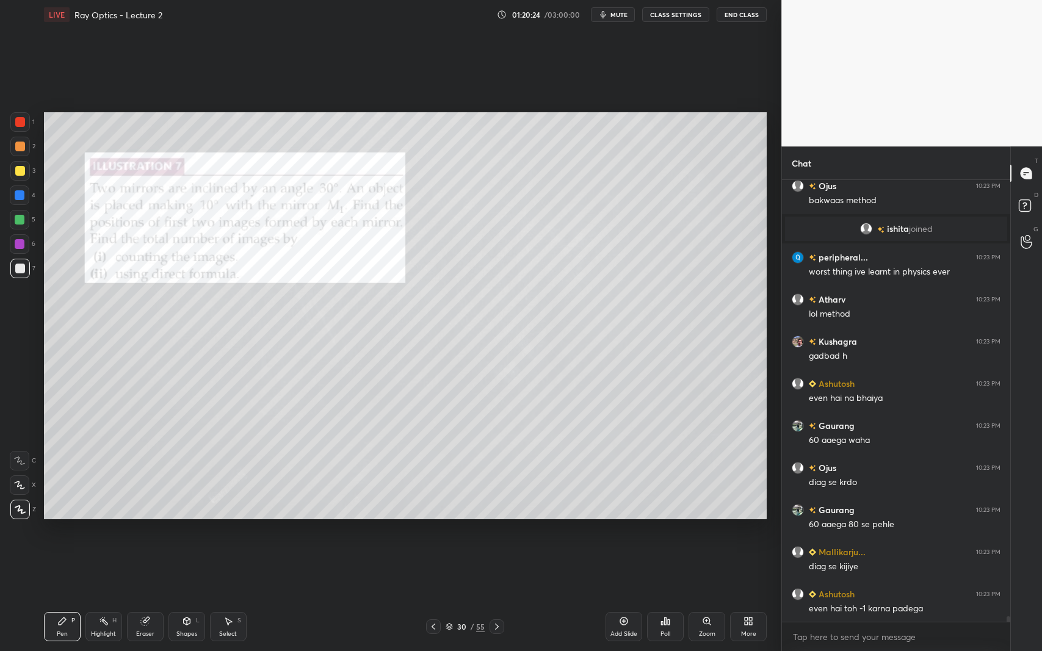
scroll to position [33947, 0]
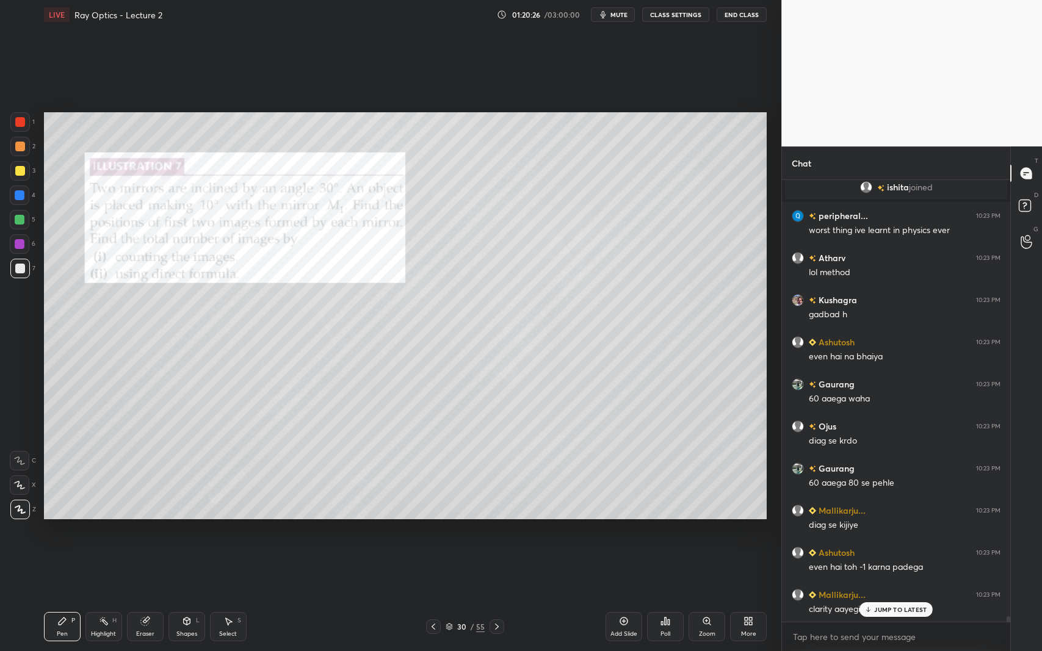
click at [889, 597] on p "JUMP TO LATEST" at bounding box center [900, 609] width 52 height 7
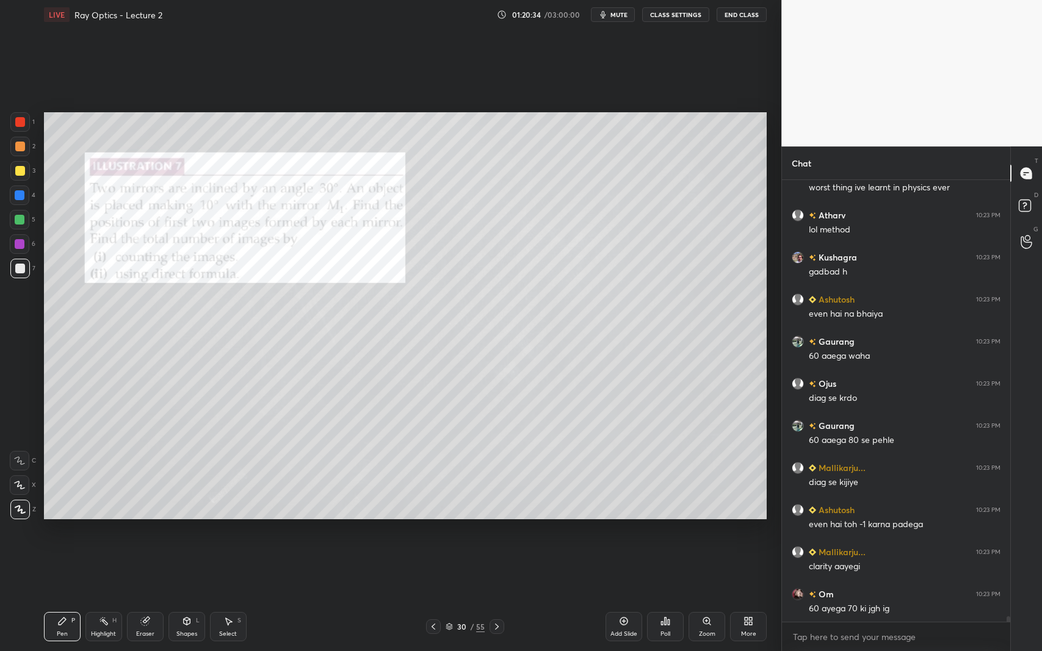
scroll to position [34031, 0]
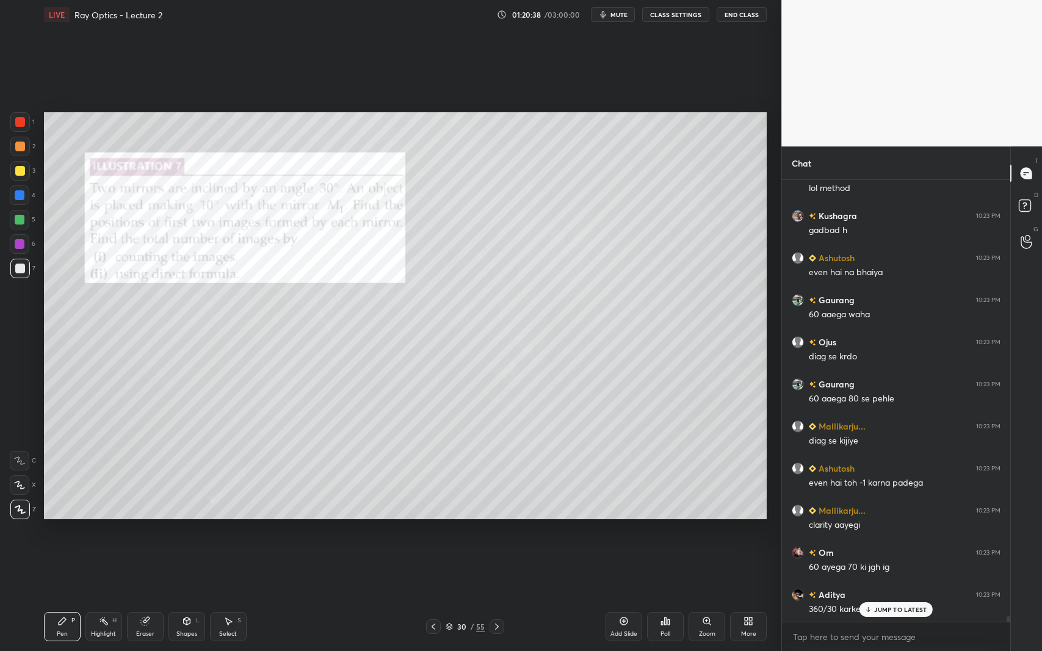
click at [881, 597] on div "JUMP TO LATEST" at bounding box center [896, 610] width 73 height 15
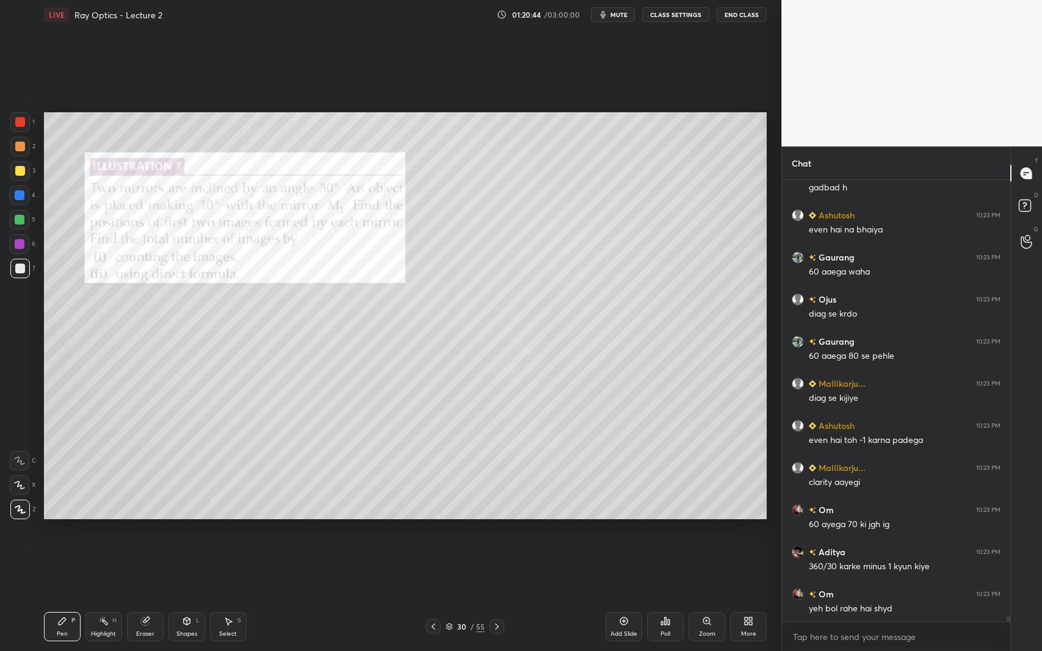
scroll to position [34116, 0]
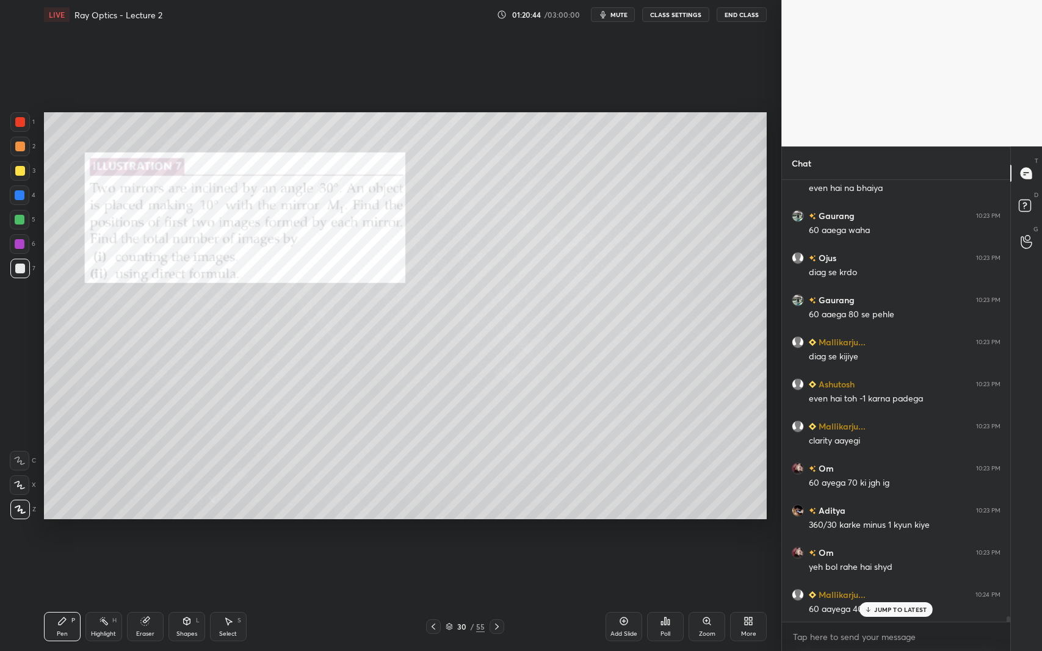
click at [433, 597] on icon at bounding box center [434, 627] width 10 height 10
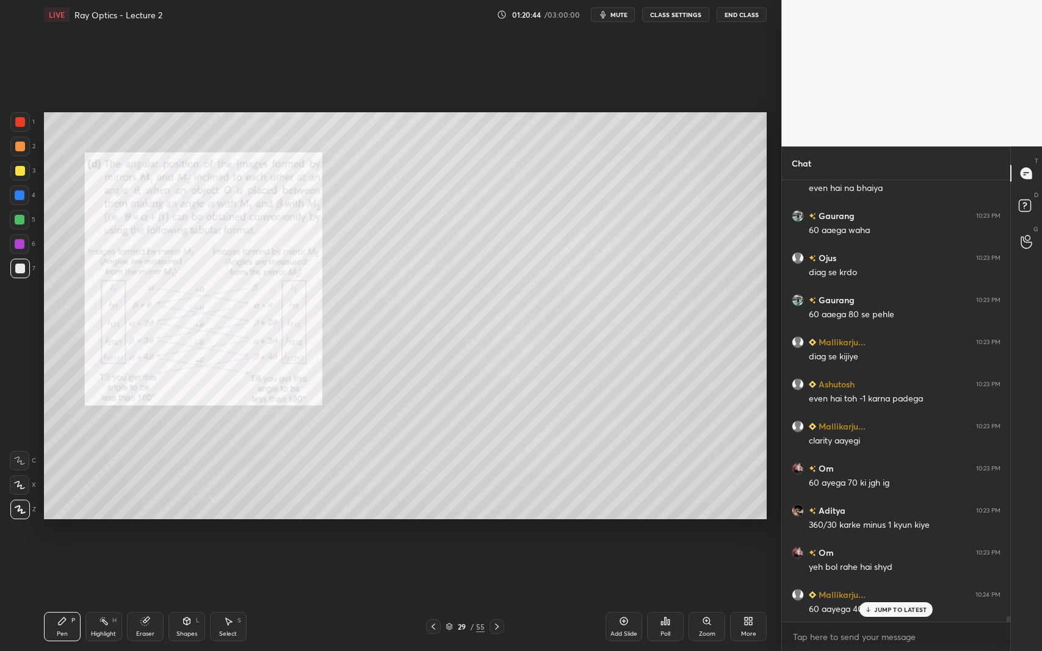
click at [433, 597] on icon at bounding box center [434, 627] width 10 height 10
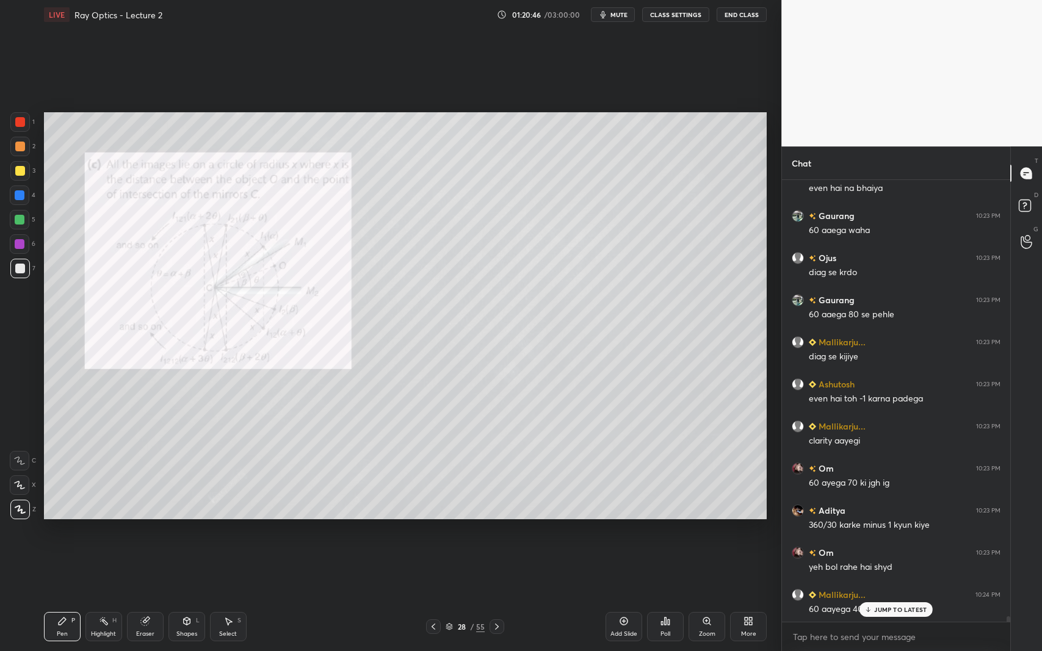
click at [498, 597] on icon at bounding box center [497, 627] width 4 height 6
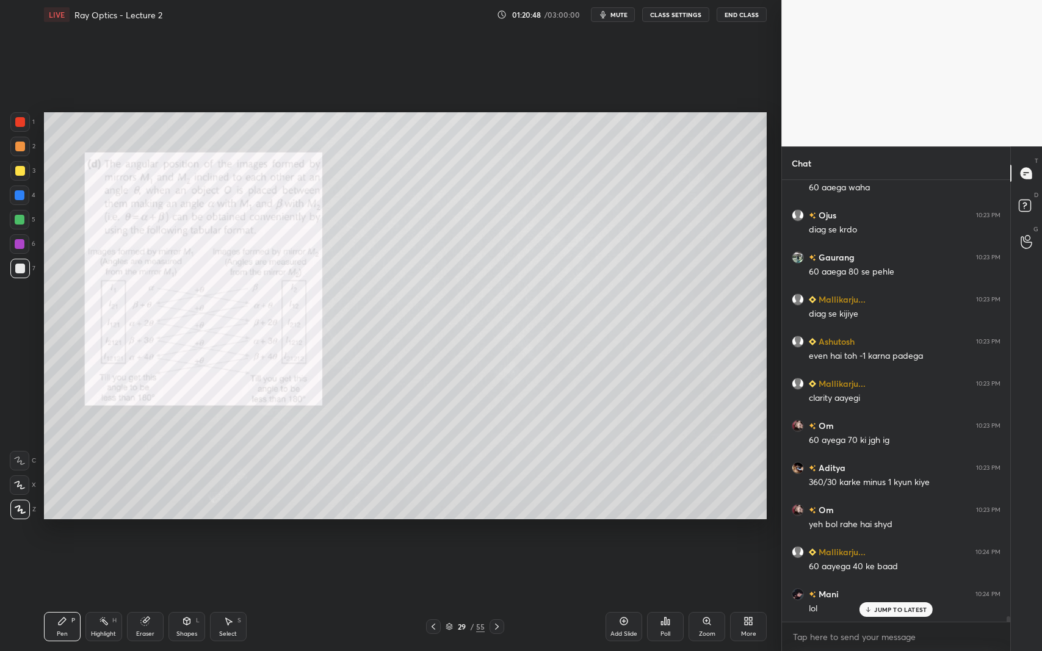
scroll to position [34200, 0]
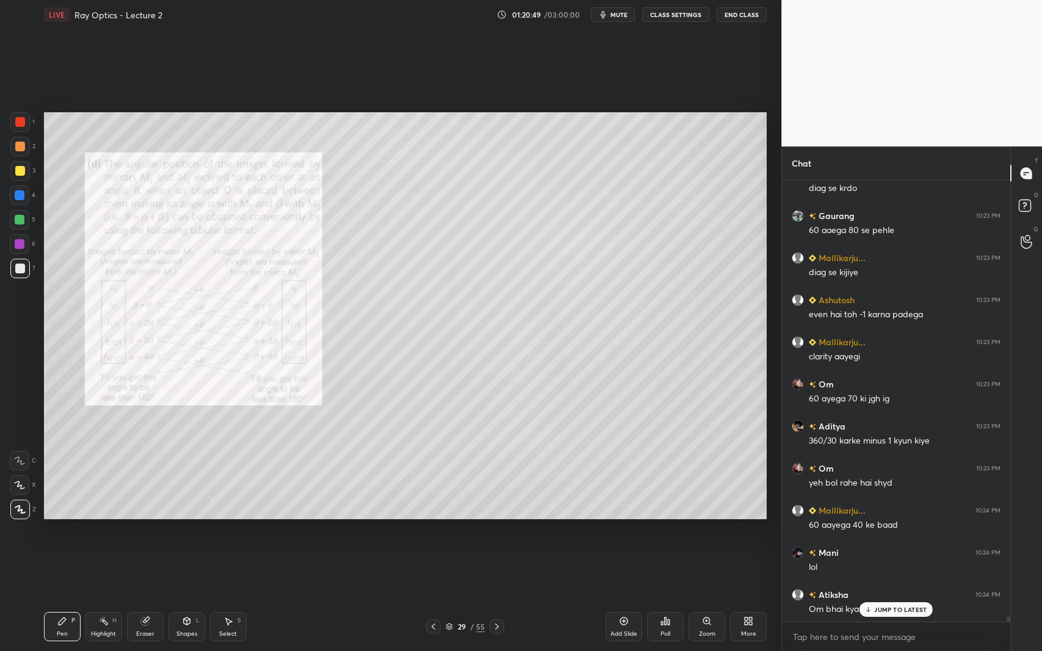
click at [498, 597] on icon at bounding box center [497, 627] width 4 height 6
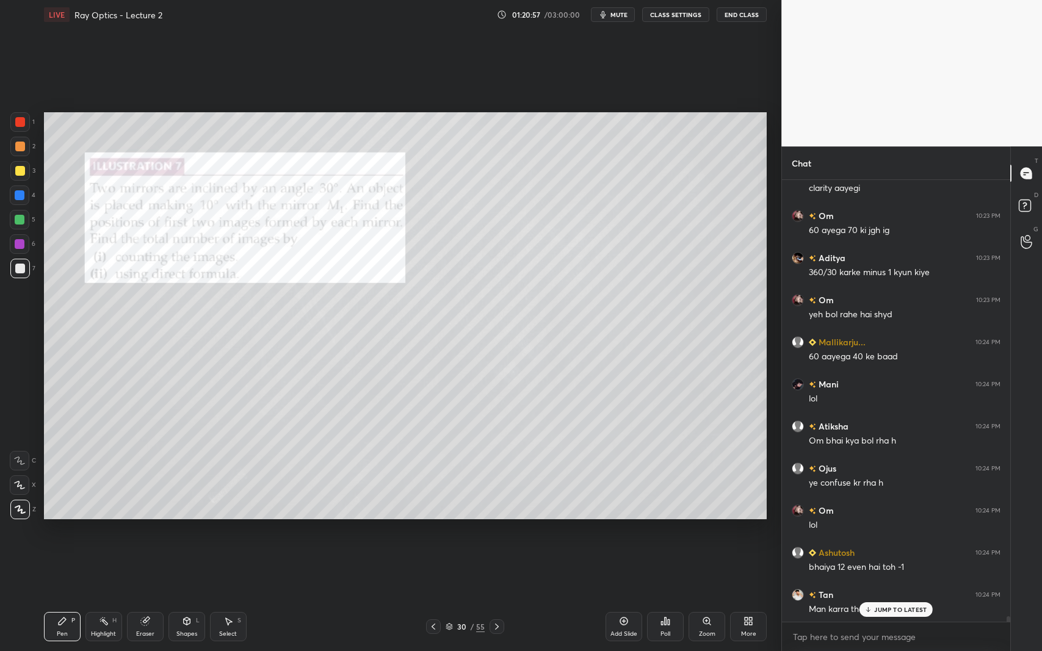
scroll to position [34422, 0]
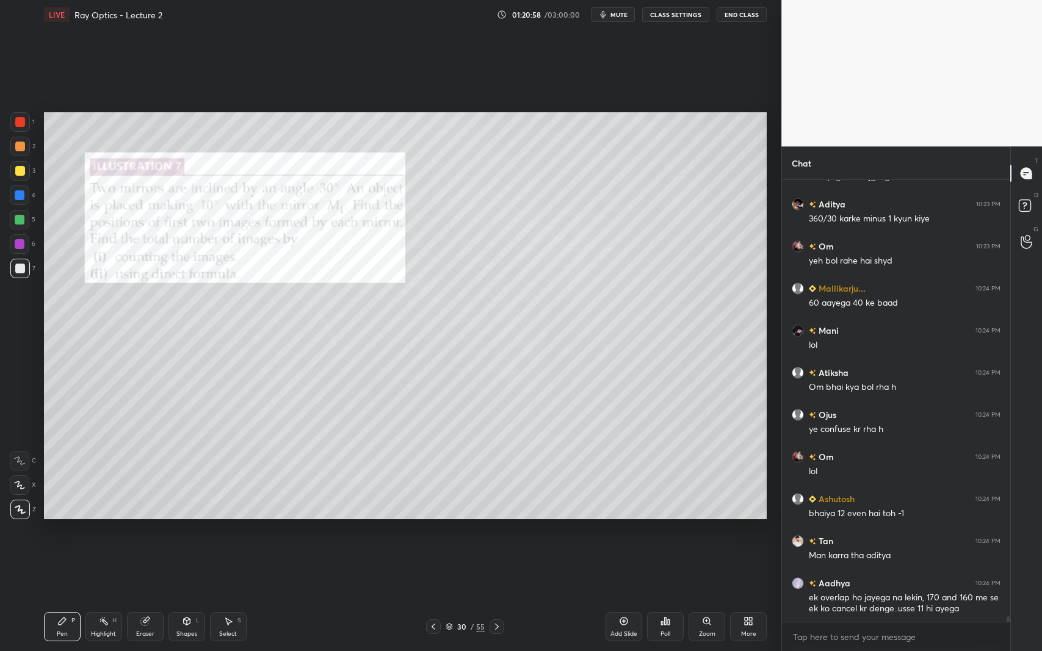
click at [874, 597] on div "ek overlap ho jayega na lekin, 170 and 160 me se ek ko cancel kr denge..usse 11…" at bounding box center [905, 603] width 192 height 23
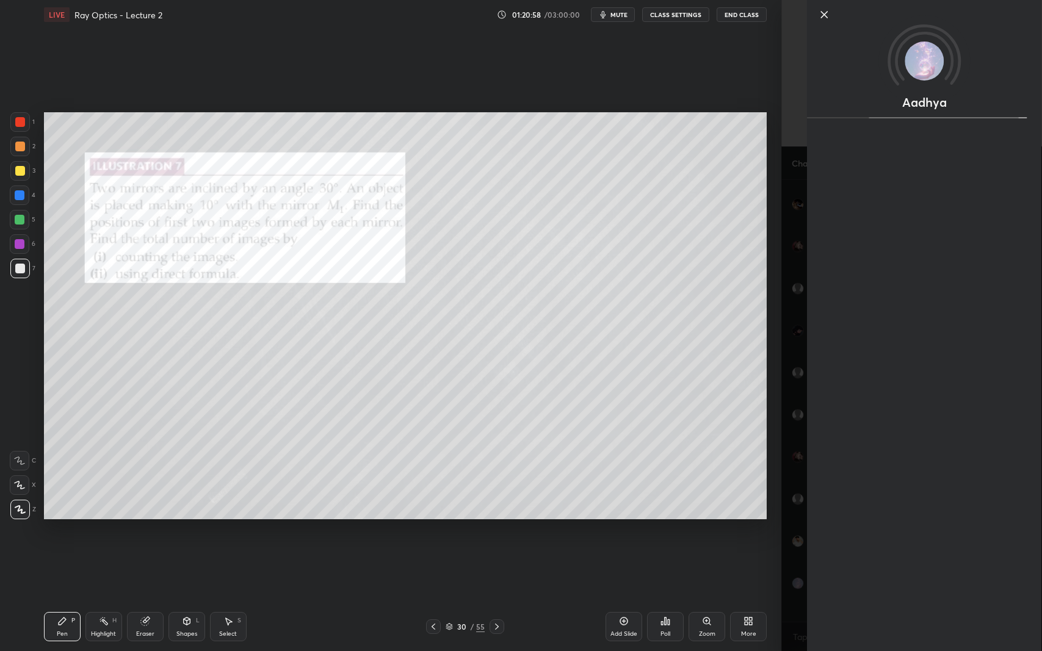
click at [715, 568] on div "Setting up your live class Poll for secs No correct answer Start poll" at bounding box center [405, 315] width 733 height 573
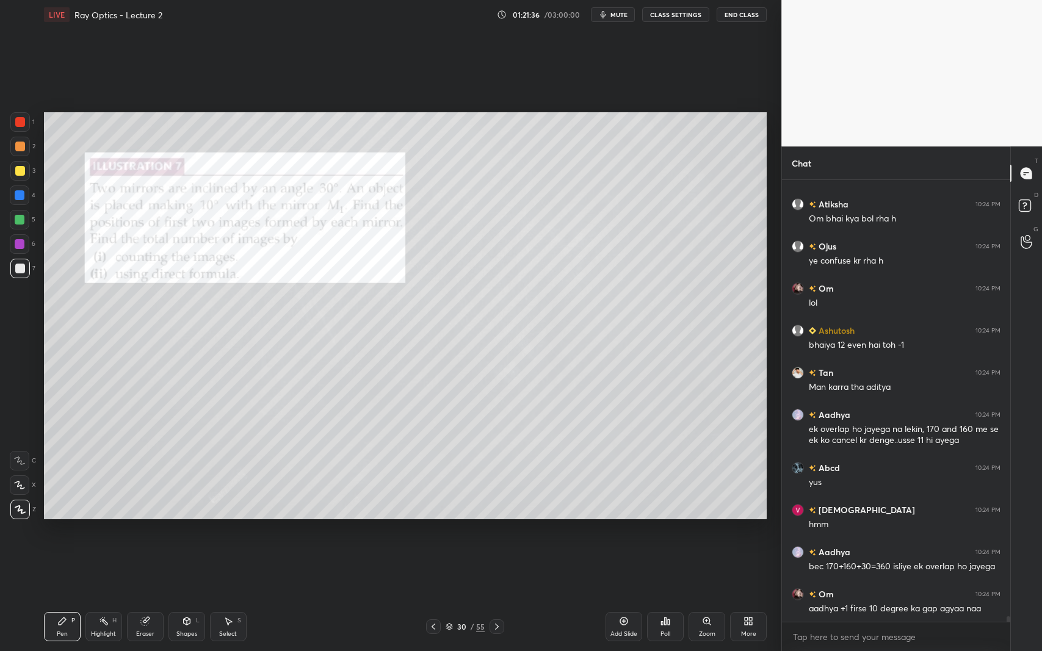
scroll to position [34632, 0]
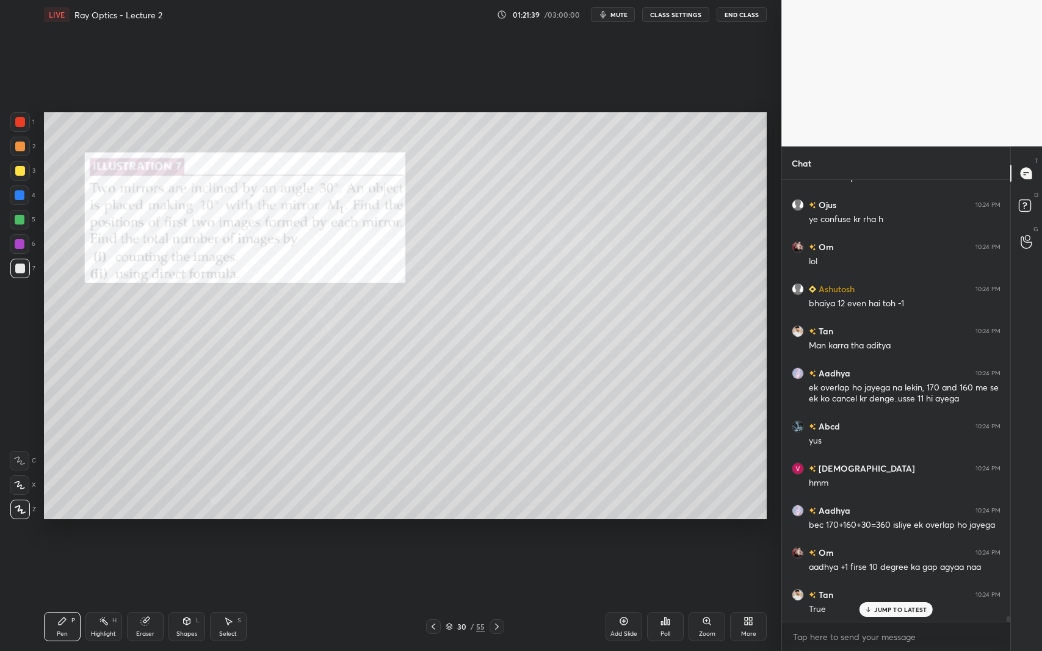
click at [23, 171] on div at bounding box center [20, 171] width 10 height 10
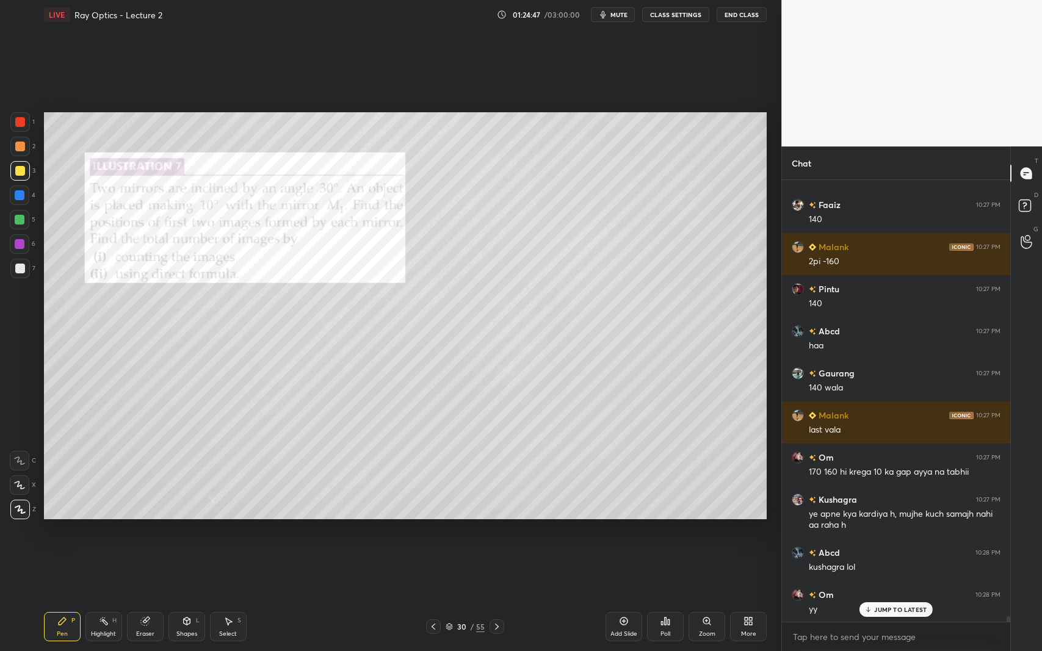
scroll to position [36058, 0]
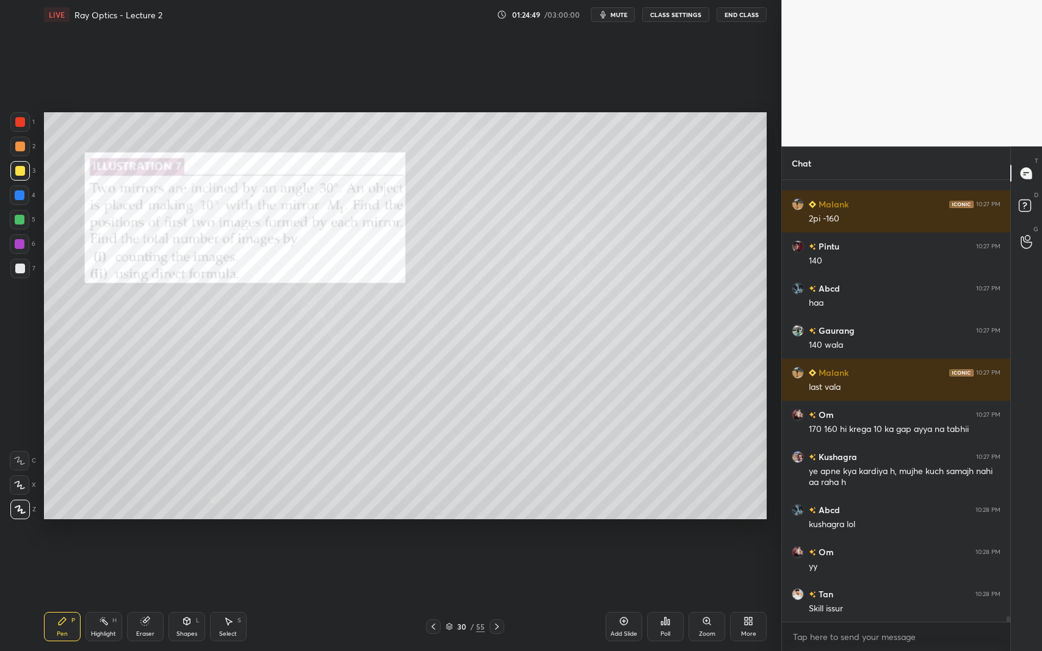
click at [21, 265] on div at bounding box center [20, 269] width 10 height 10
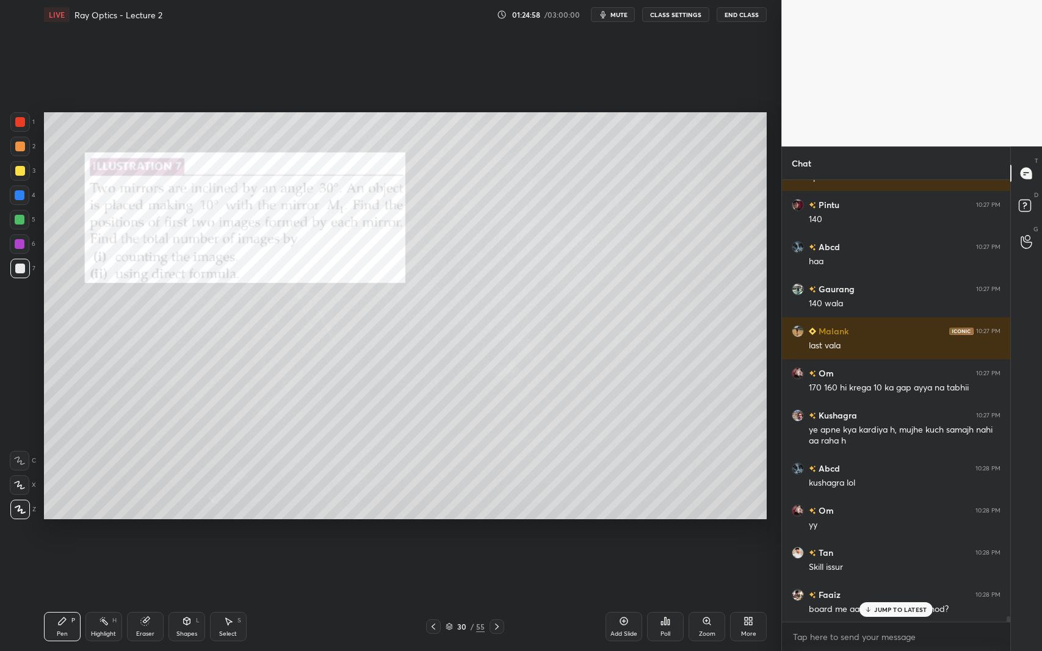
click at [876, 597] on p "JUMP TO LATEST" at bounding box center [900, 609] width 52 height 7
click at [18, 194] on div at bounding box center [20, 195] width 10 height 10
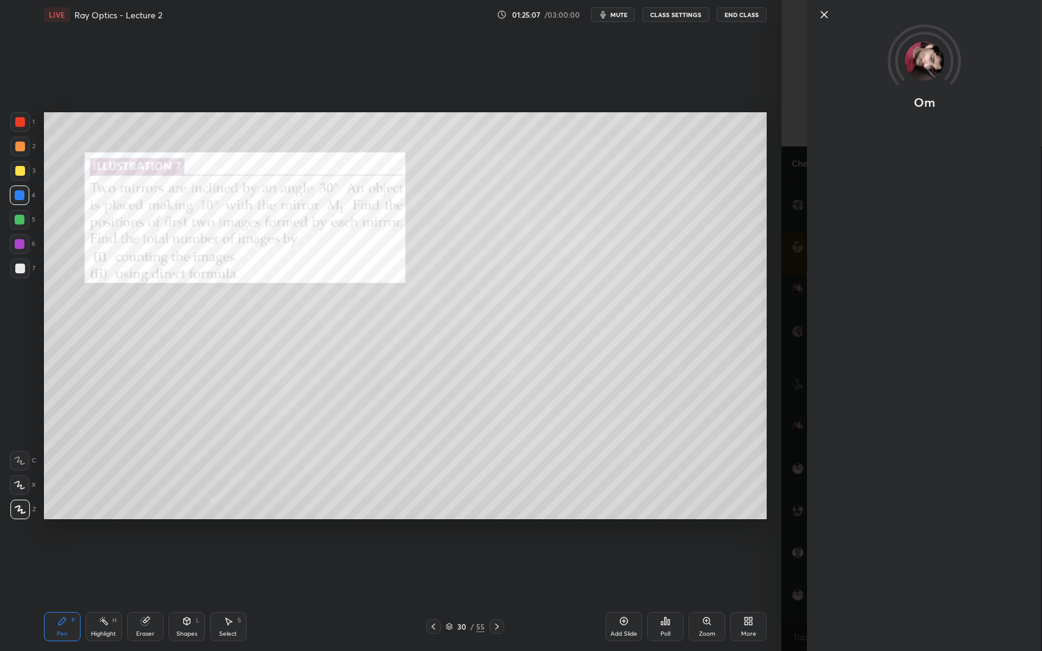
scroll to position [36227, 0]
click at [621, 574] on div "Setting up your live class Poll for secs No correct answer Start poll" at bounding box center [405, 315] width 733 height 573
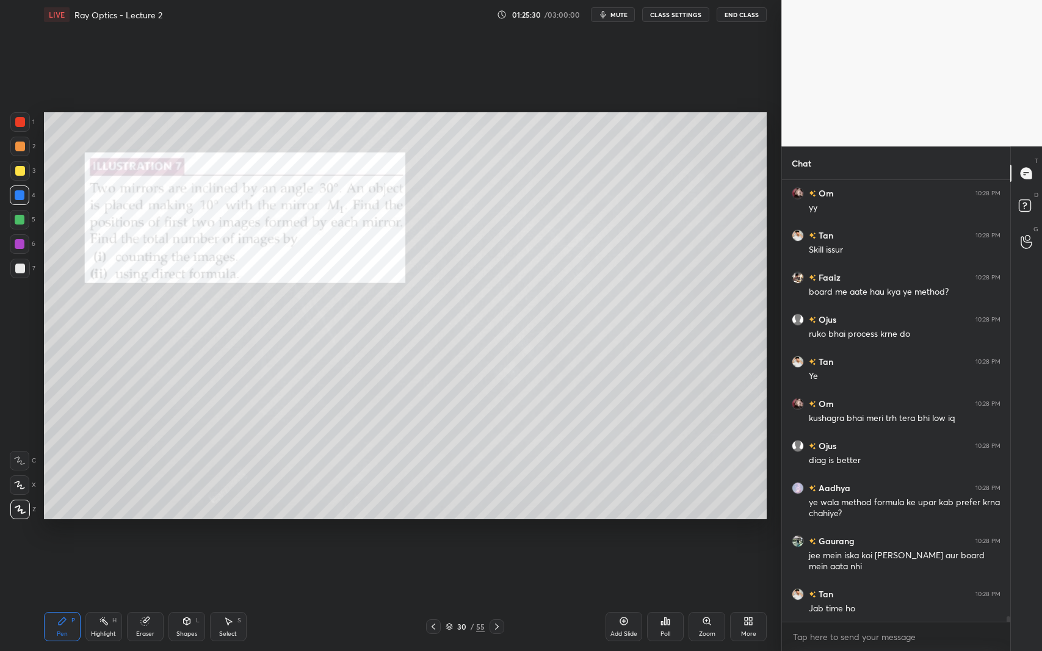
scroll to position [36459, 0]
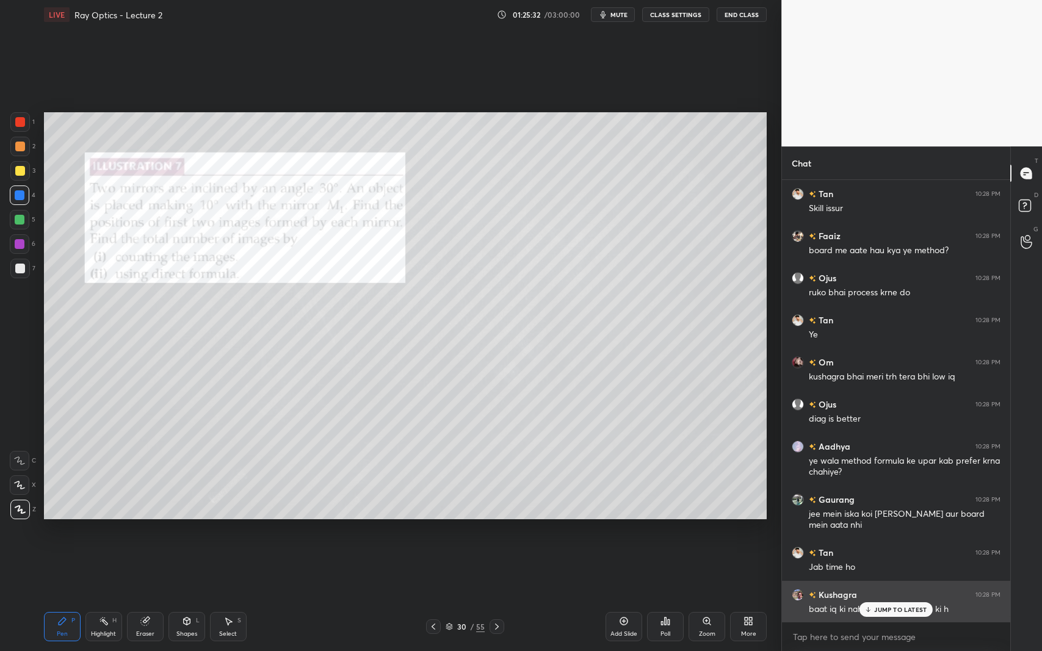
click at [897, 597] on p "JUMP TO LATEST" at bounding box center [900, 609] width 52 height 7
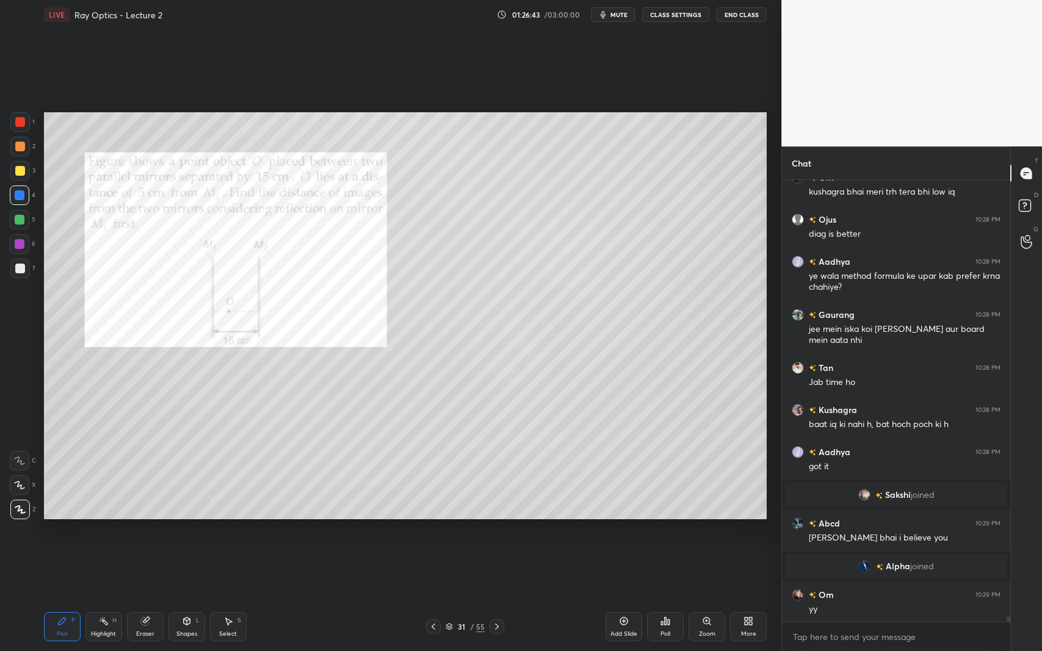
scroll to position [35414, 0]
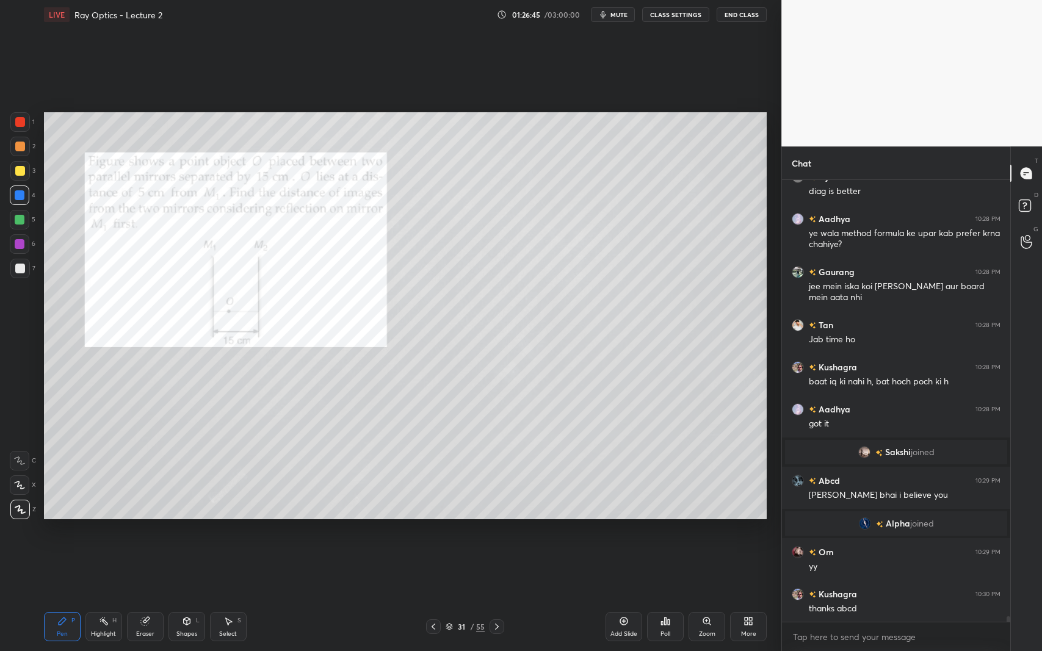
click at [24, 219] on div at bounding box center [20, 220] width 10 height 10
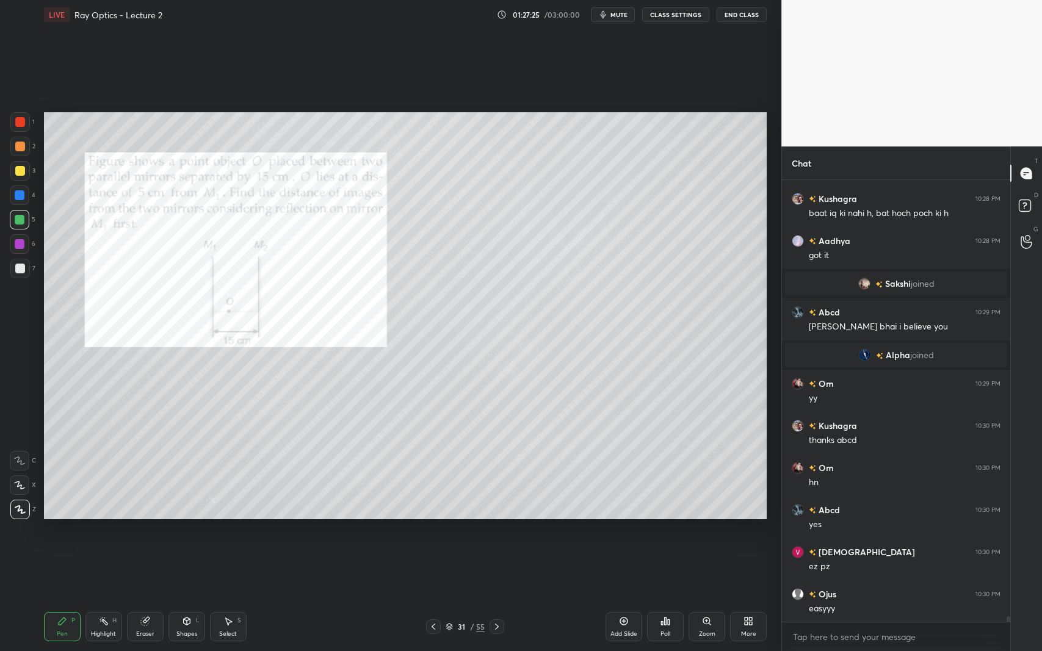
scroll to position [35623, 0]
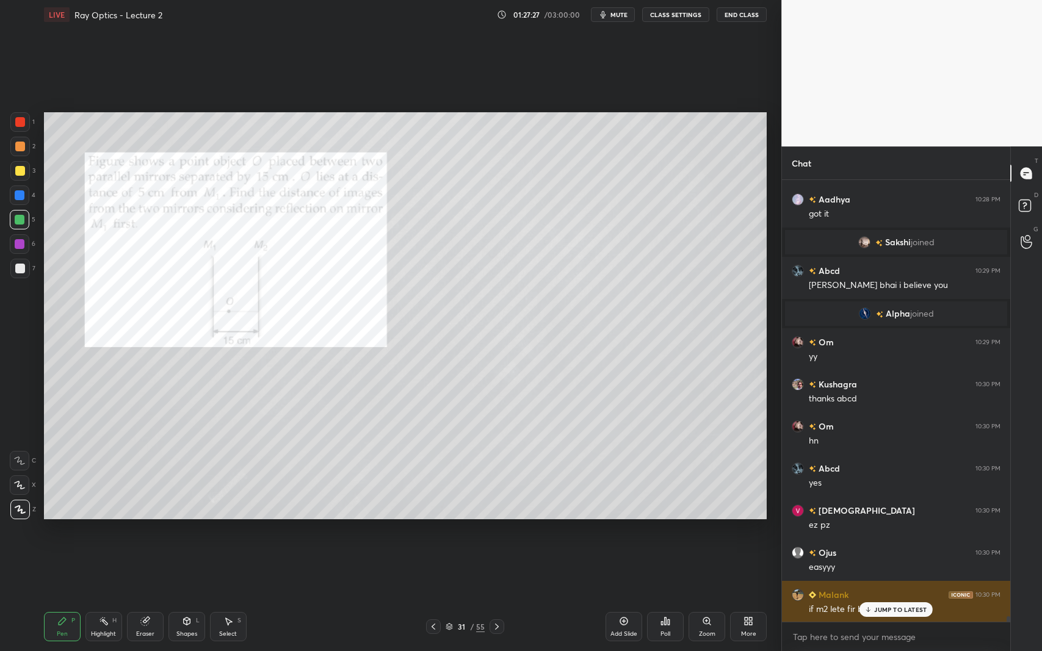
click at [883, 597] on p "JUMP TO LATEST" at bounding box center [900, 609] width 52 height 7
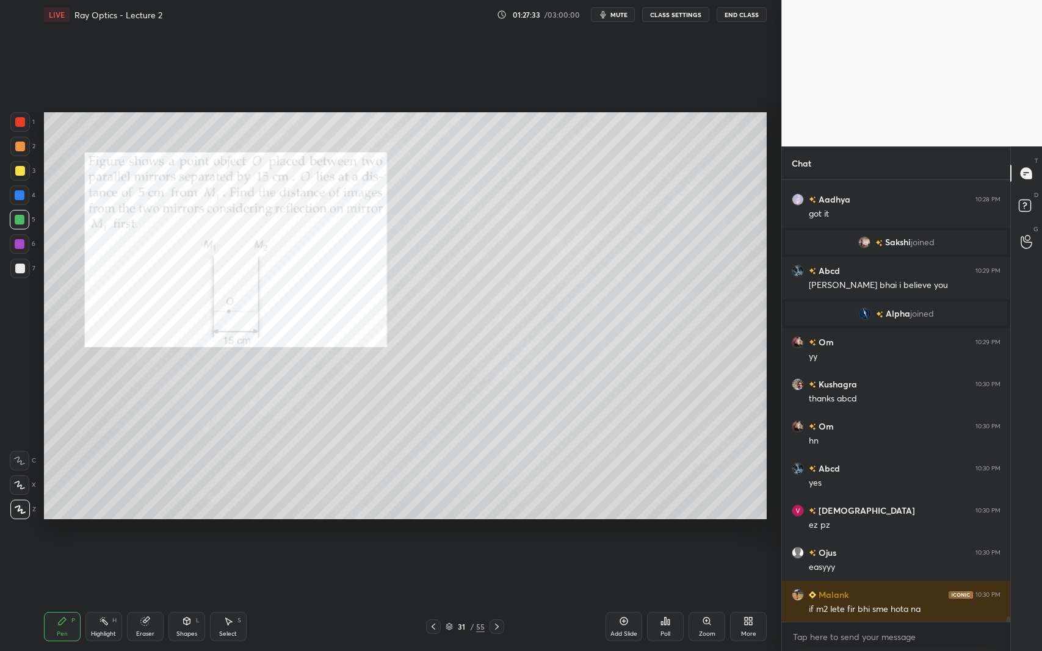
click at [22, 267] on div at bounding box center [20, 269] width 10 height 10
click at [621, 597] on icon at bounding box center [624, 622] width 8 height 8
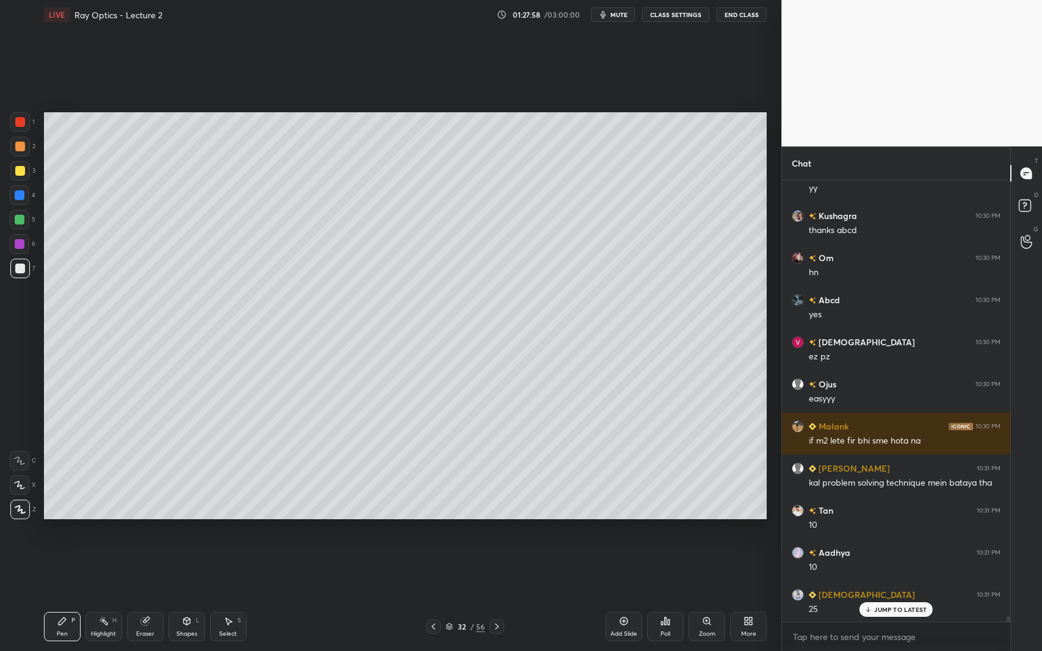
scroll to position [35804, 0]
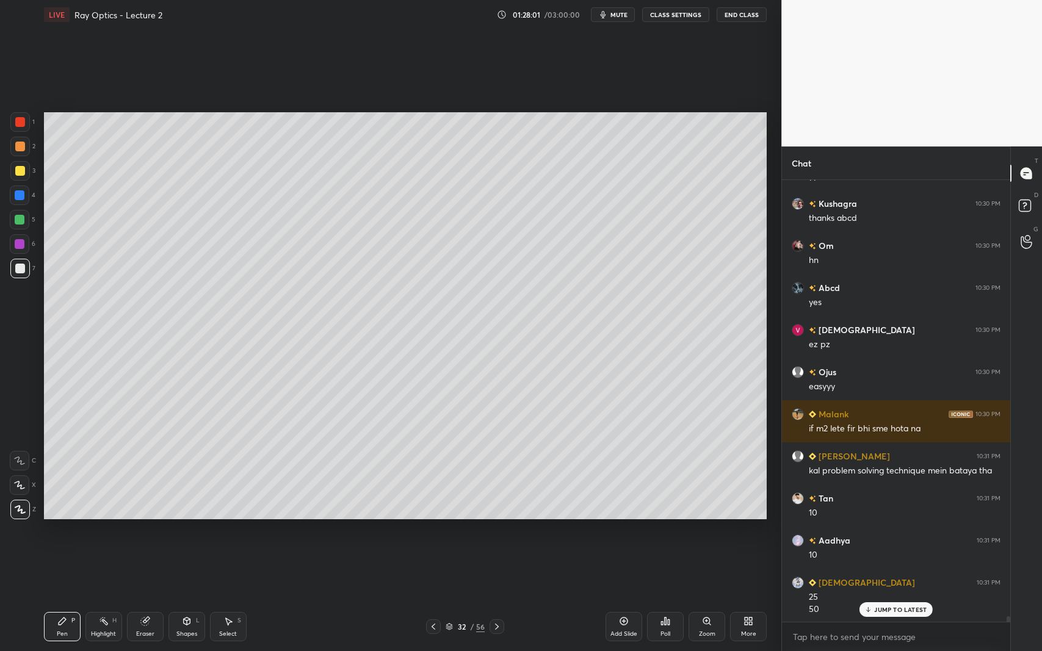
click at [427, 597] on div at bounding box center [433, 627] width 15 height 15
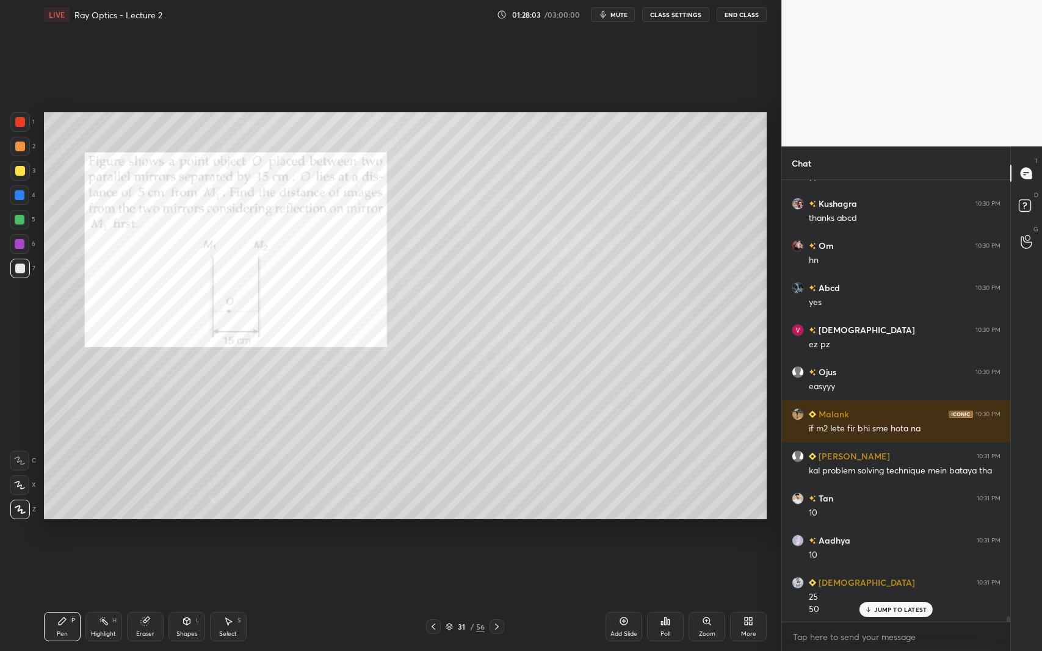
click at [501, 597] on div at bounding box center [497, 627] width 15 height 15
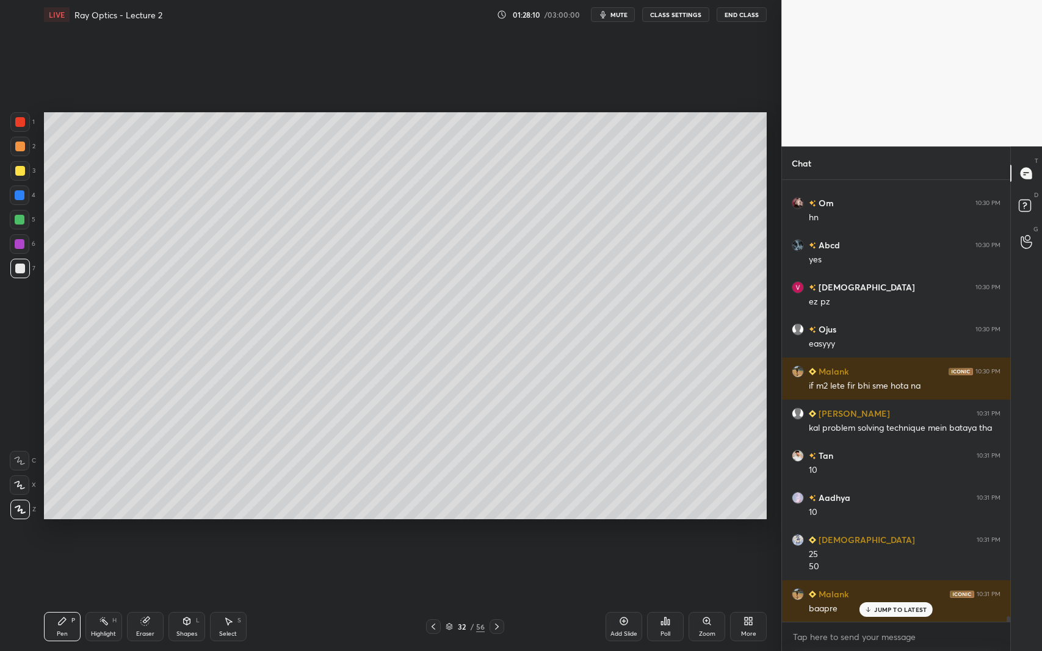
scroll to position [35888, 0]
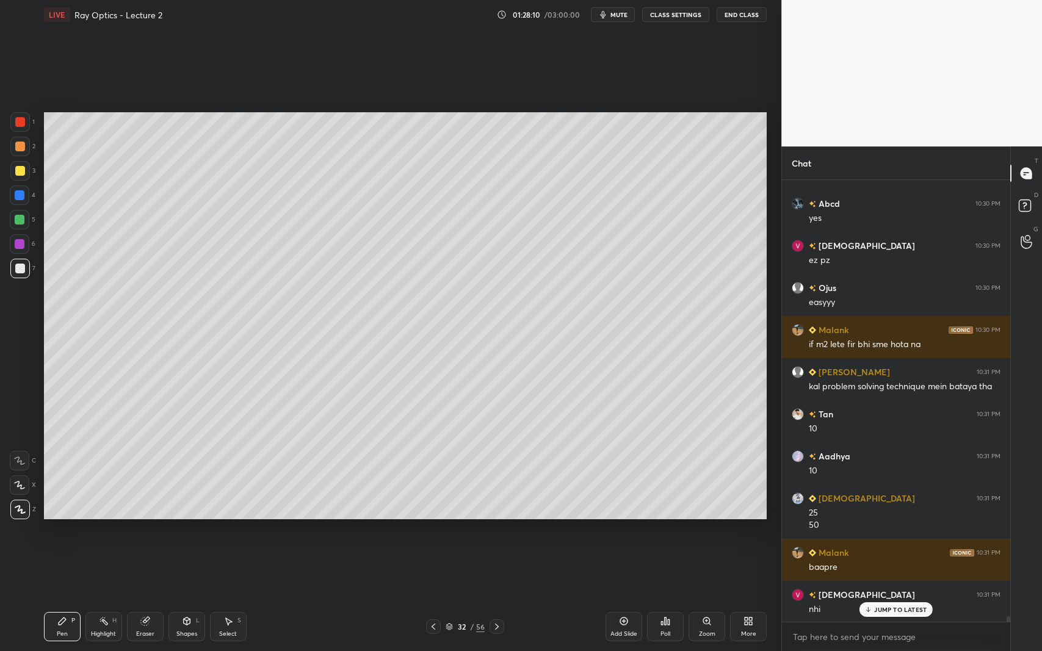
click at [232, 597] on icon at bounding box center [229, 621] width 7 height 7
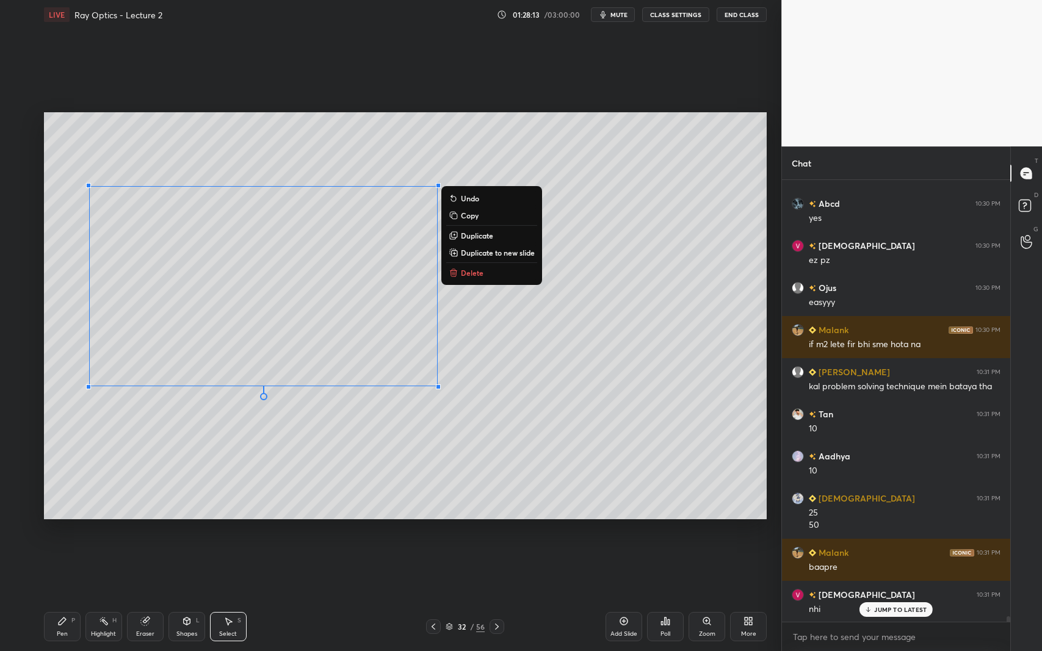
click at [508, 279] on button "Delete" at bounding box center [491, 273] width 91 height 15
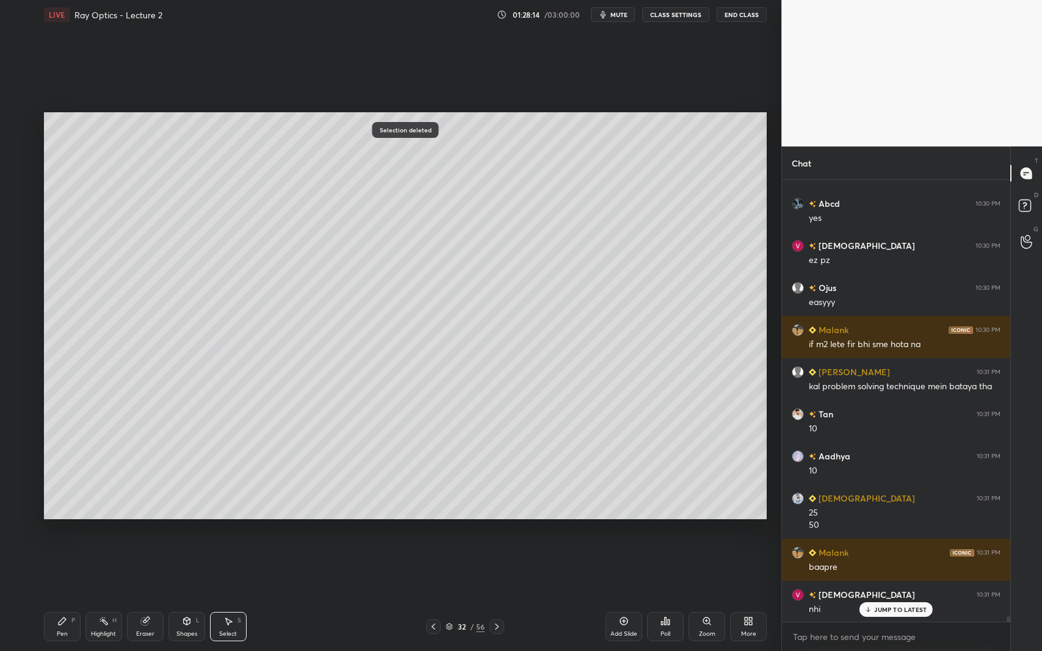
click at [430, 597] on icon at bounding box center [434, 627] width 10 height 10
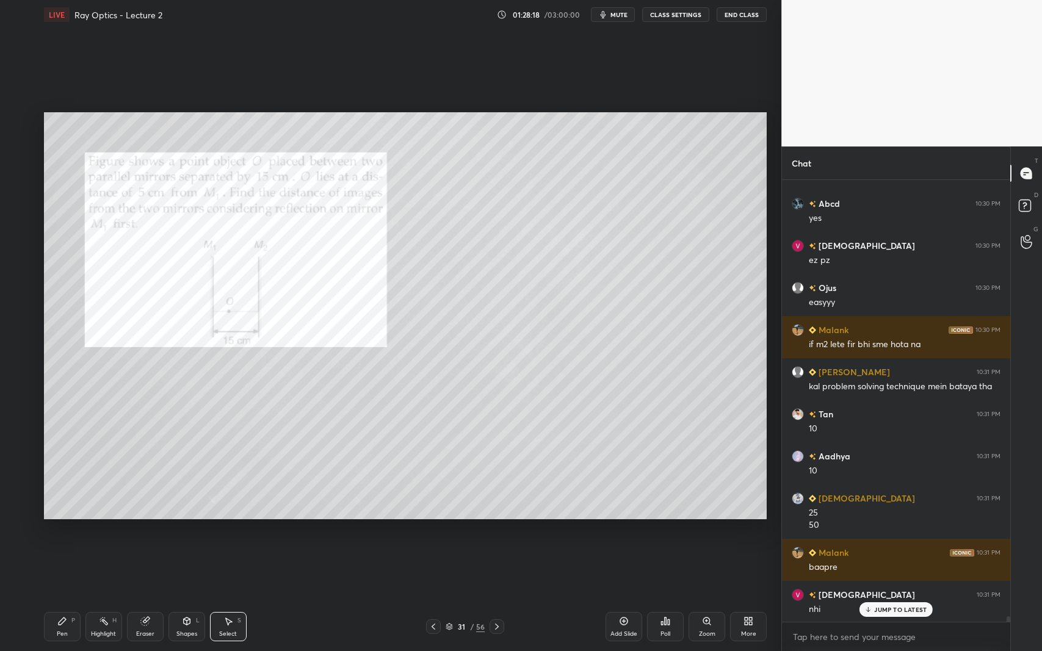
click at [493, 597] on icon at bounding box center [497, 627] width 10 height 10
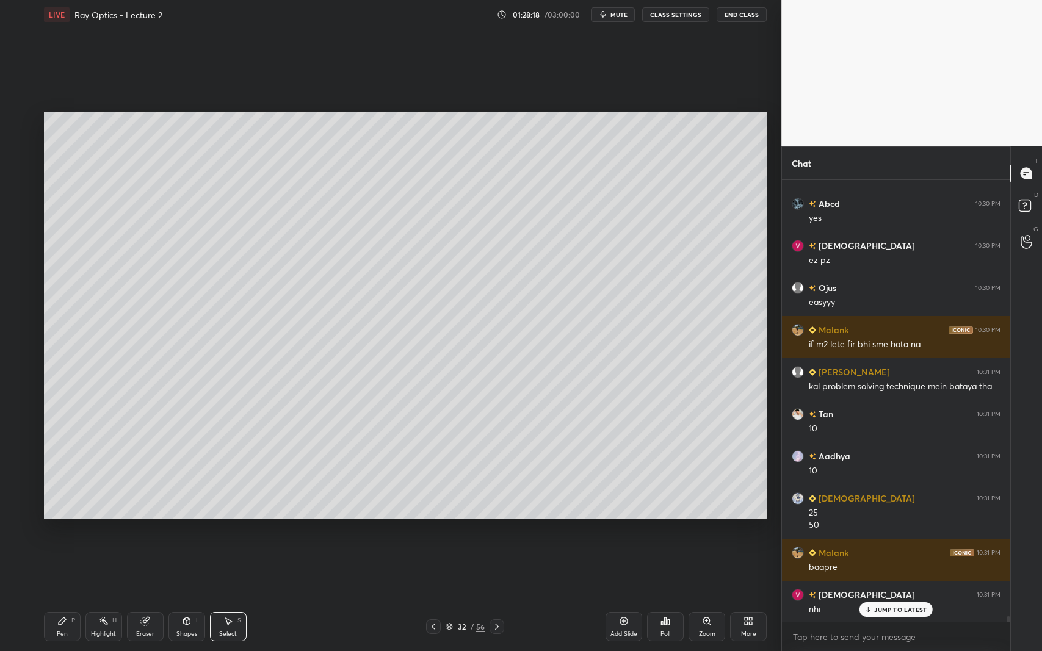
click at [494, 597] on icon at bounding box center [497, 627] width 10 height 10
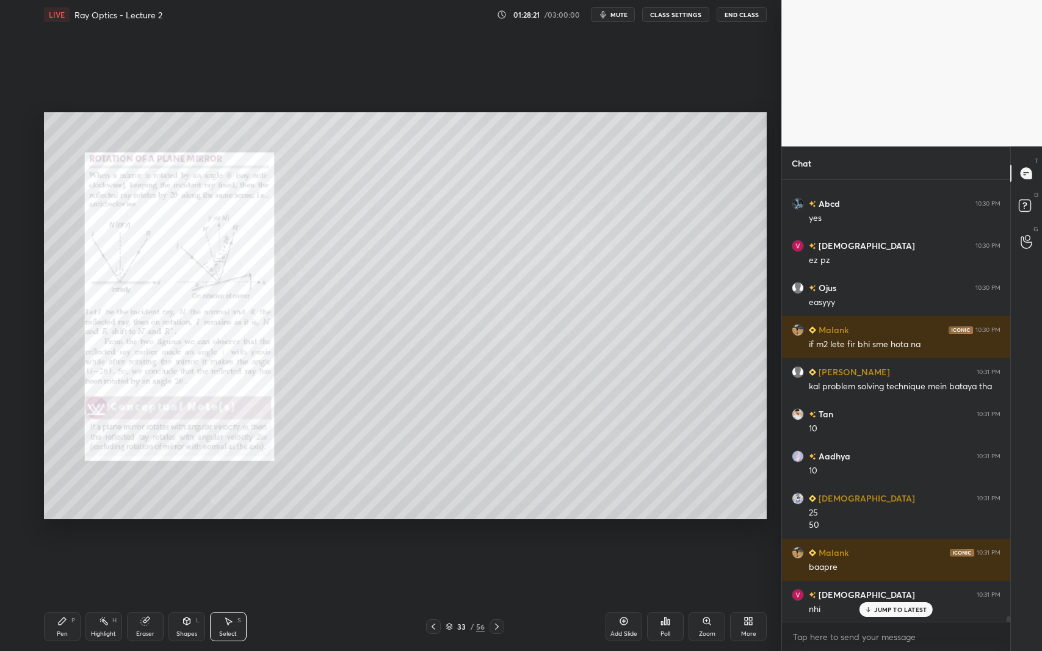
scroll to position [35931, 0]
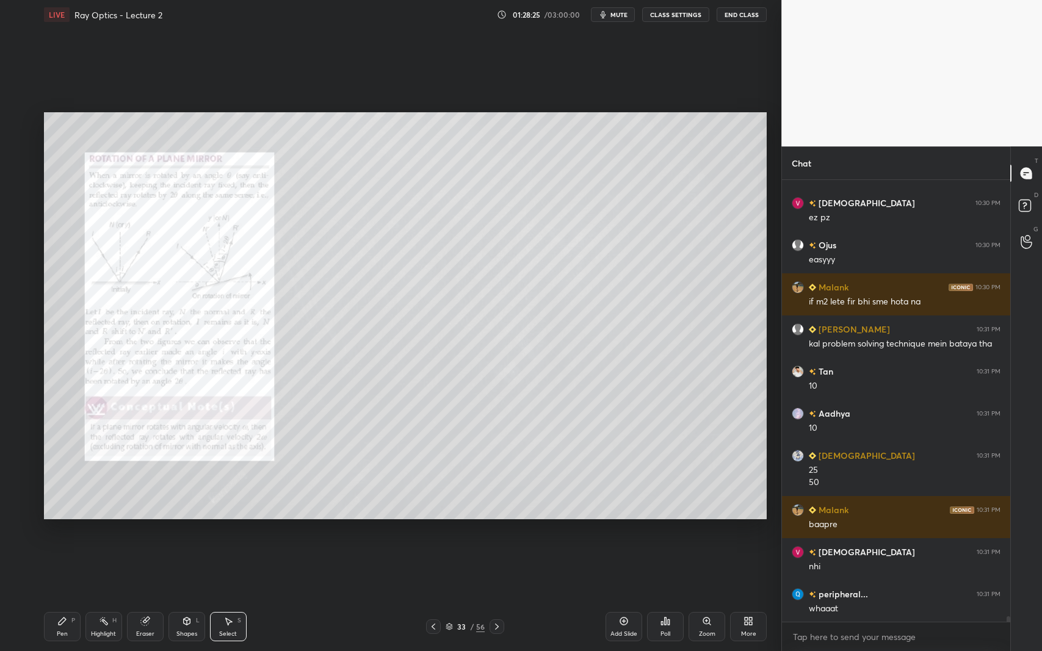
click at [634, 597] on div "Add Slide" at bounding box center [624, 626] width 37 height 29
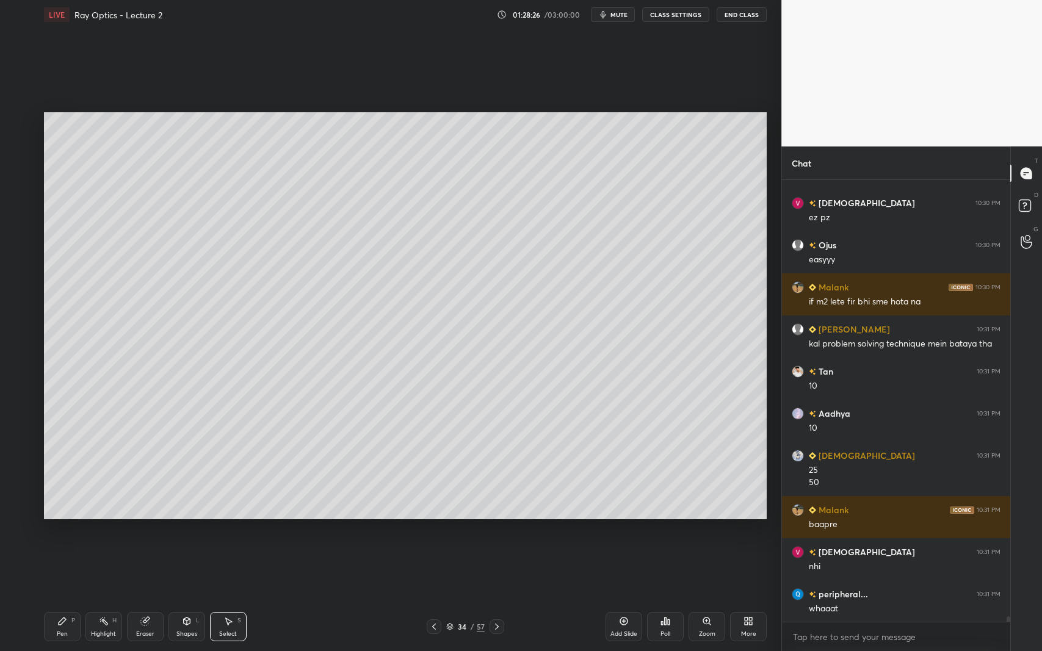
click at [193, 597] on div "Shapes" at bounding box center [186, 634] width 21 height 6
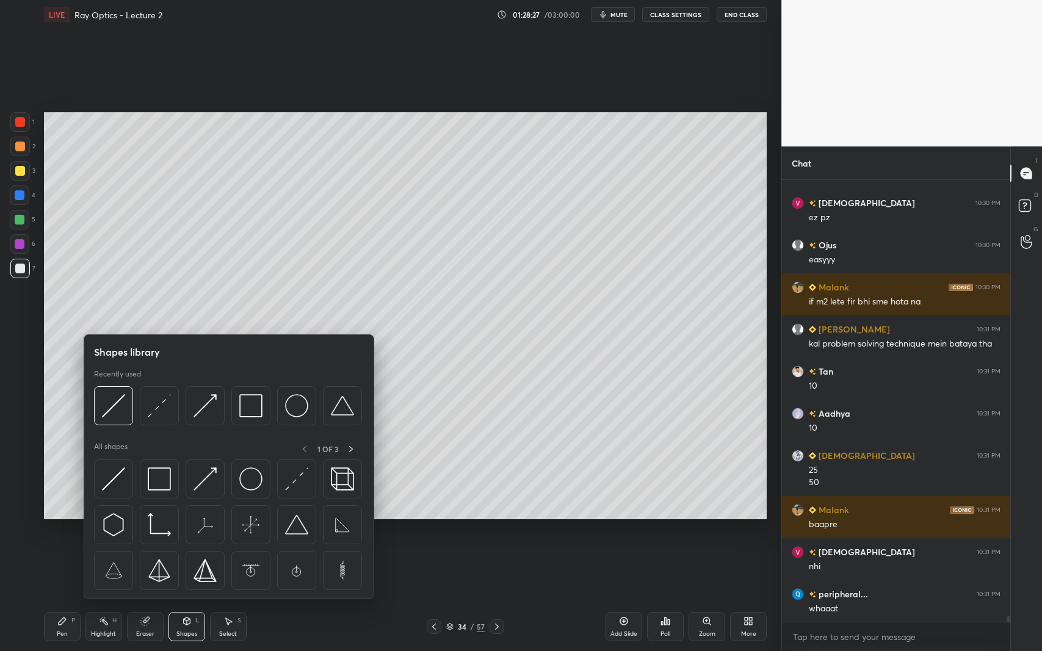
click at [111, 406] on img at bounding box center [113, 405] width 23 height 23
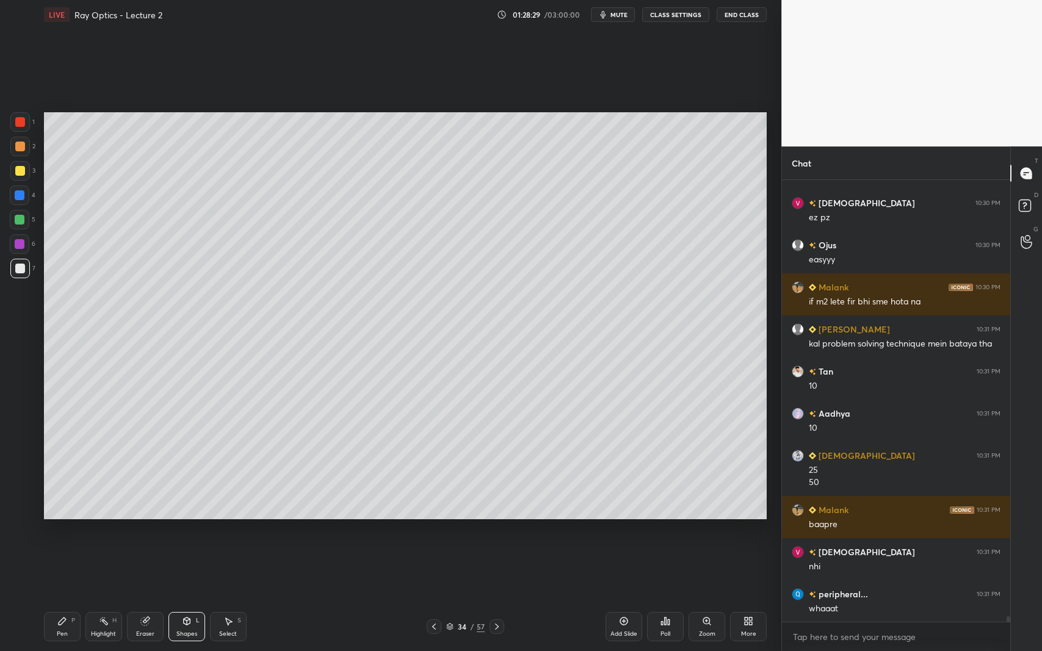
scroll to position [35973, 0]
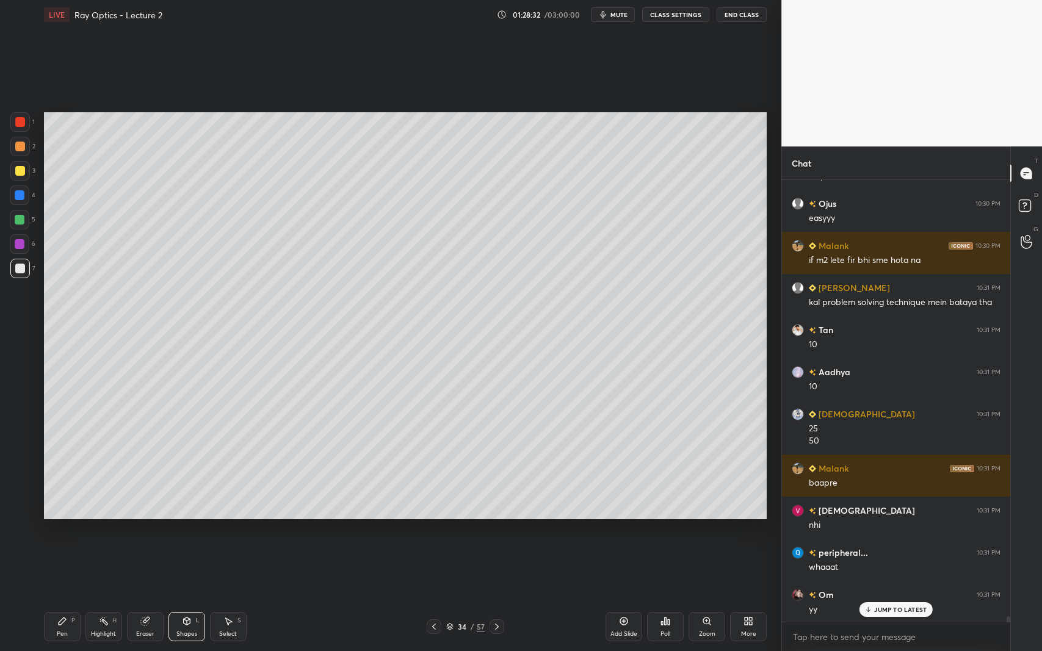
click at [181, 597] on div "Shapes L" at bounding box center [186, 626] width 37 height 29
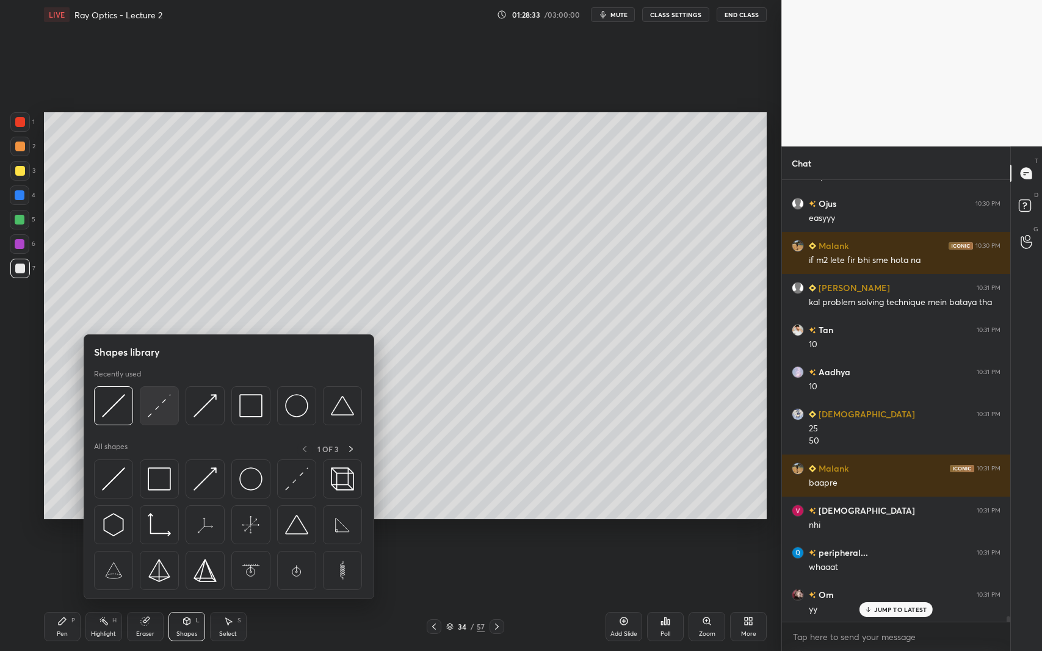
click at [160, 425] on div at bounding box center [228, 409] width 268 height 46
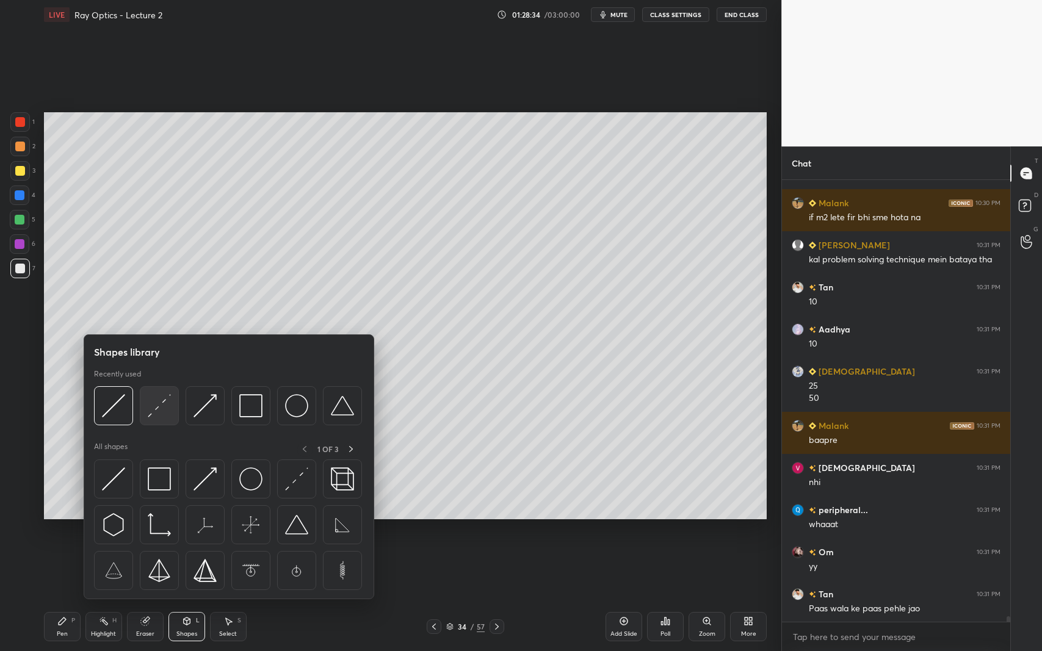
click at [158, 414] on img at bounding box center [159, 405] width 23 height 23
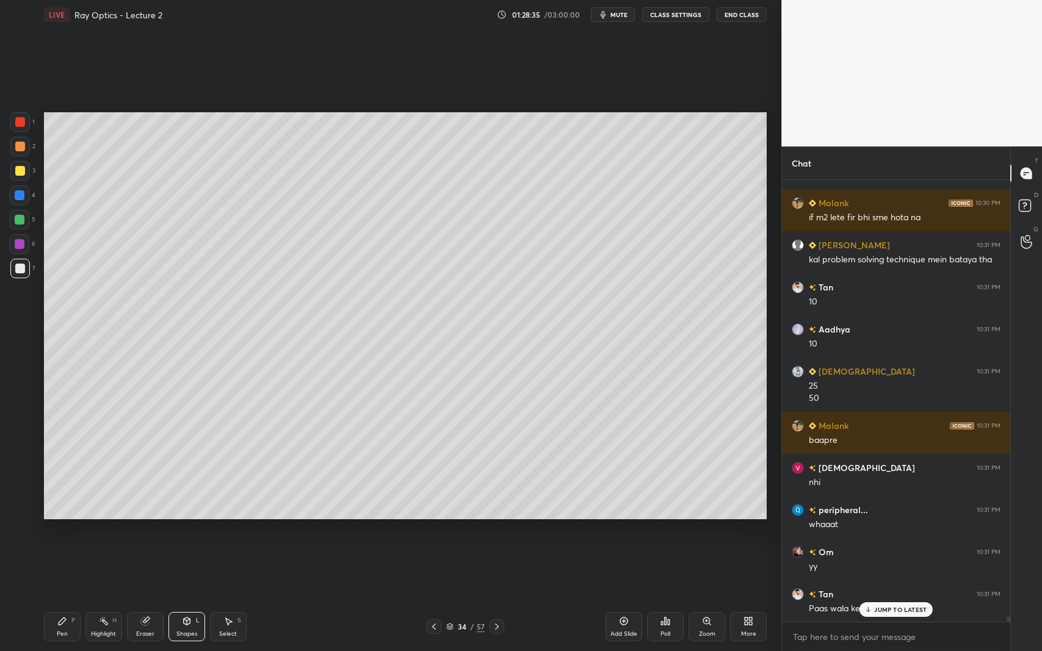
scroll to position [36057, 0]
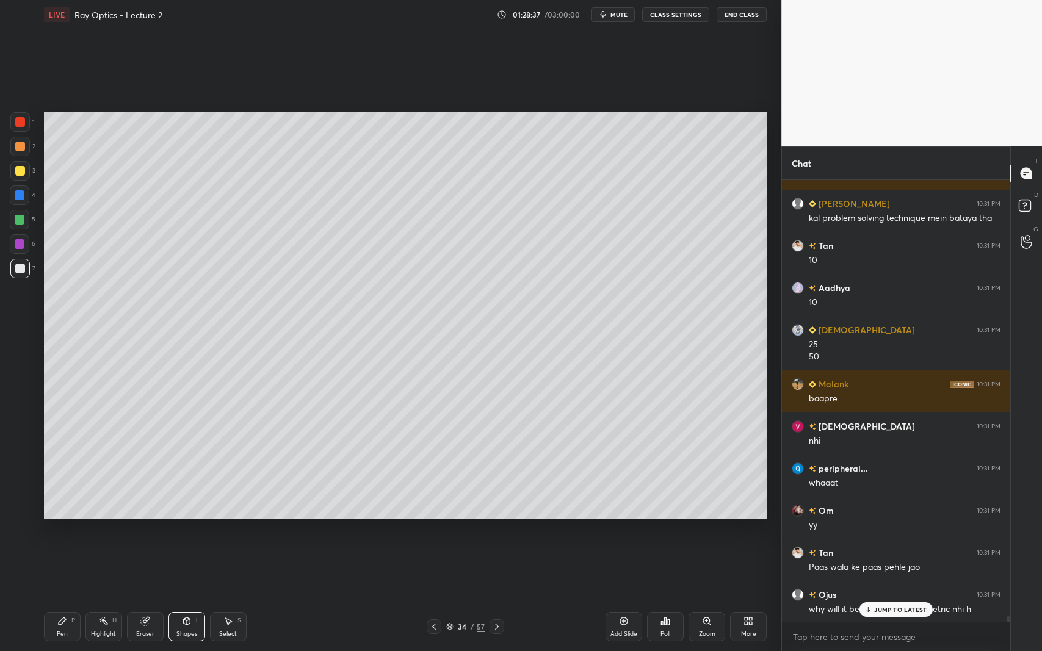
click at [187, 597] on icon at bounding box center [187, 623] width 0 height 4
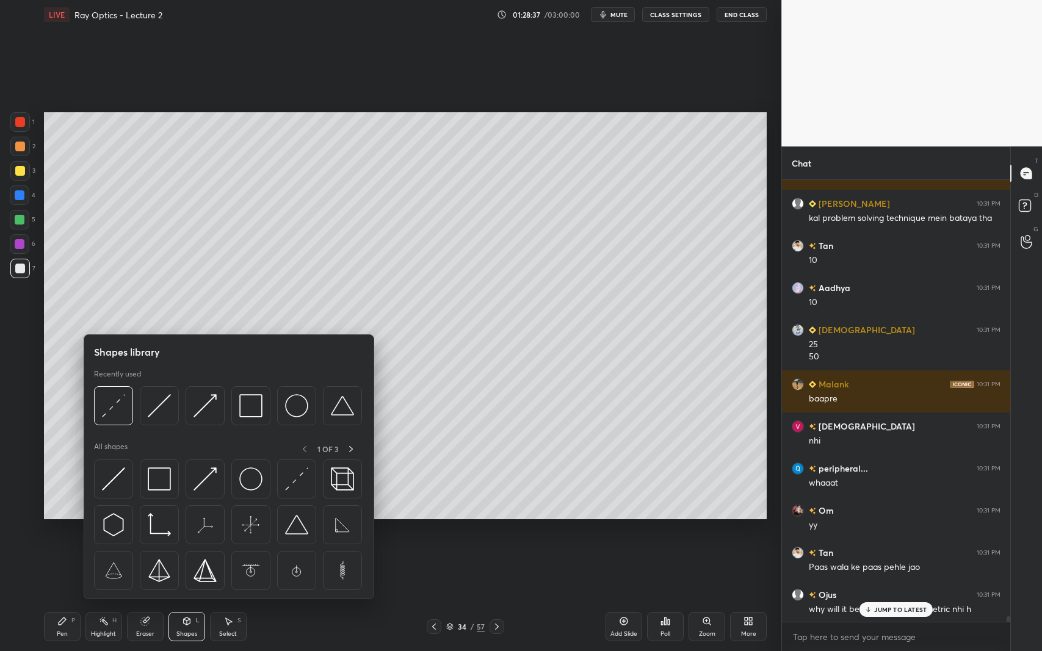
click at [209, 410] on img at bounding box center [205, 405] width 23 height 23
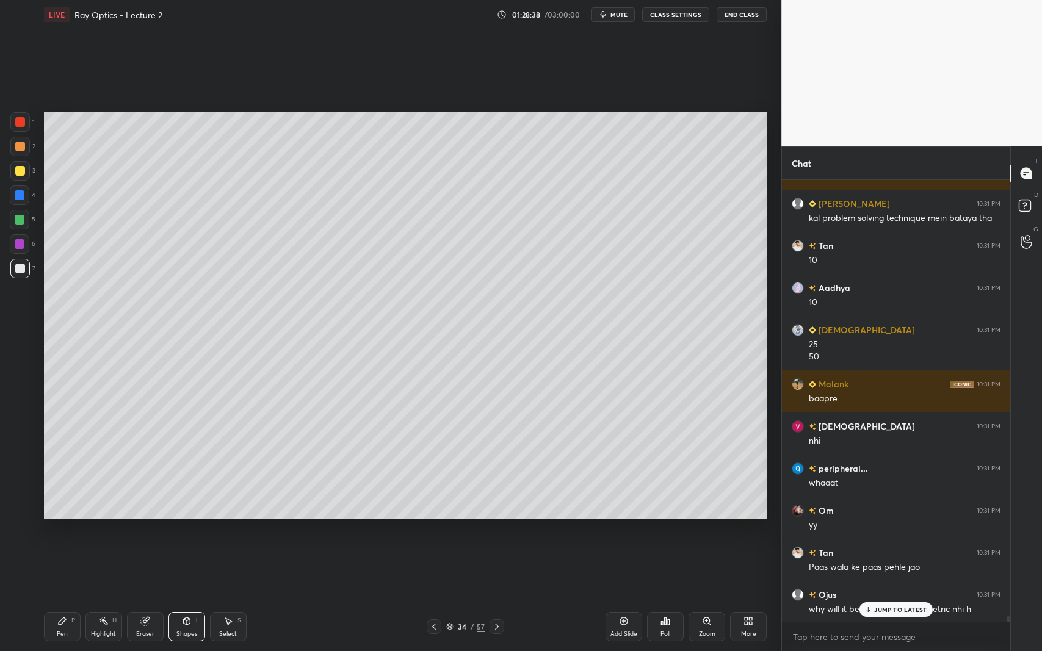
click at [13, 217] on div at bounding box center [20, 220] width 20 height 20
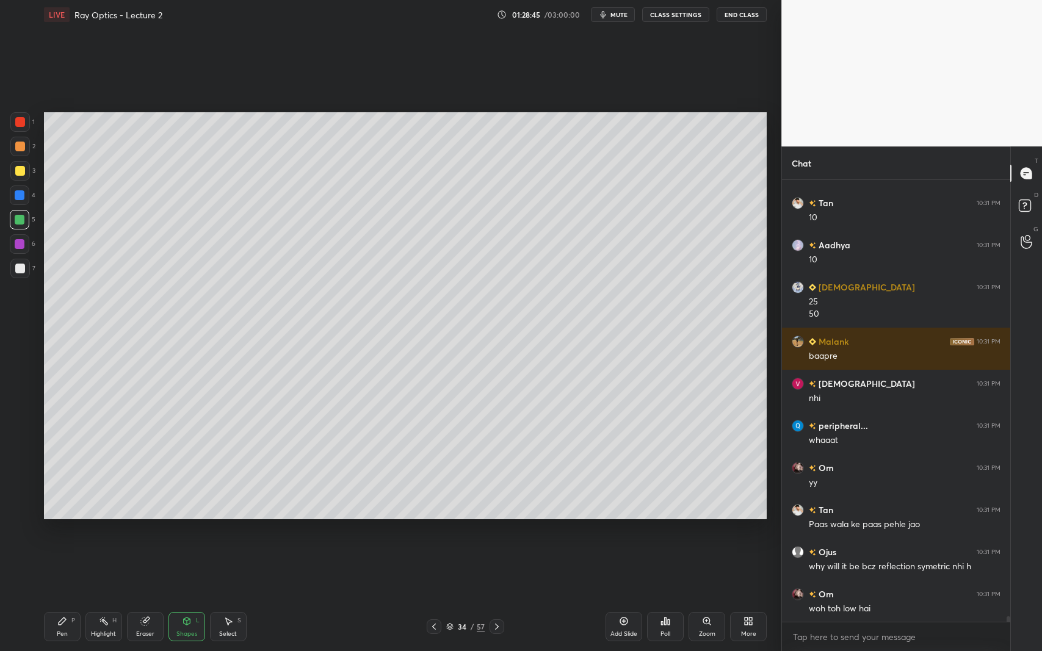
click at [18, 269] on div at bounding box center [20, 269] width 10 height 10
click at [61, 597] on icon at bounding box center [62, 622] width 10 height 10
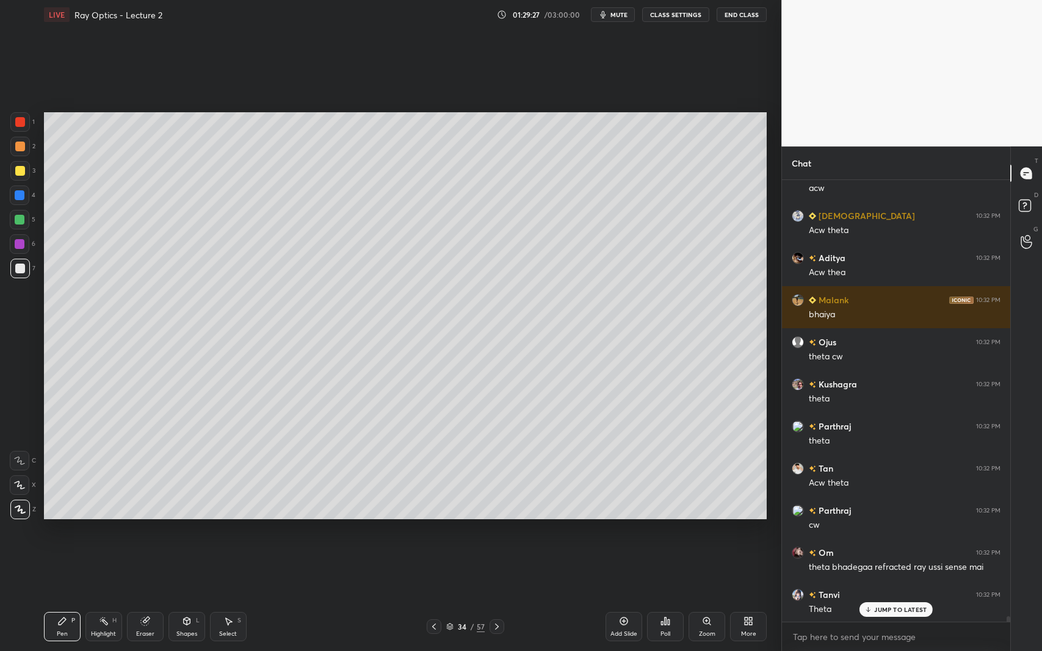
scroll to position [36774, 0]
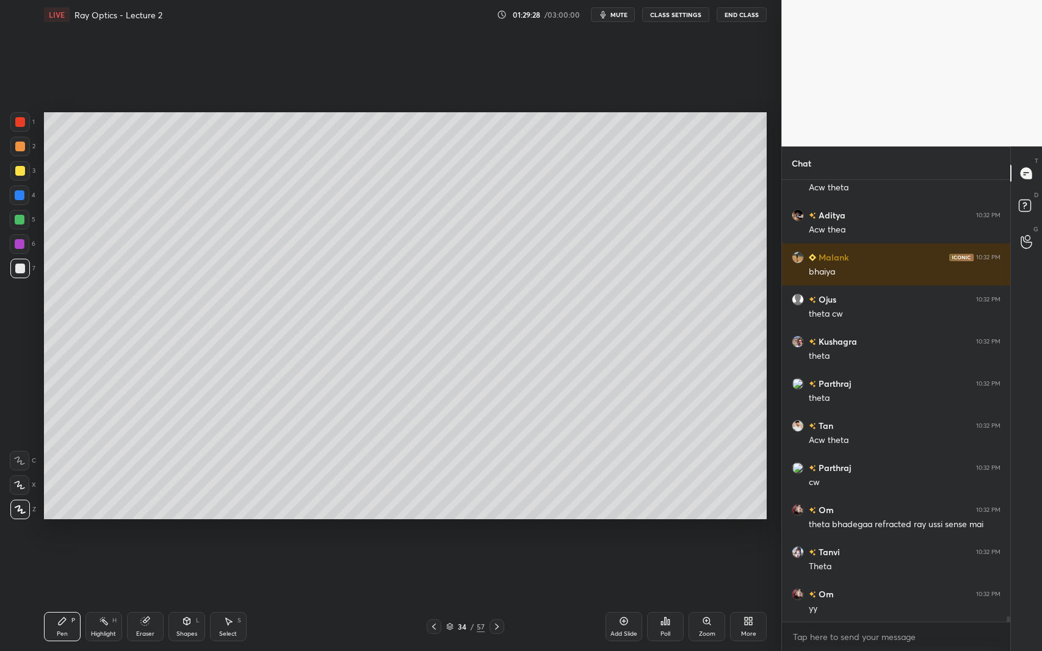
click at [179, 597] on div "Shapes L" at bounding box center [186, 626] width 37 height 29
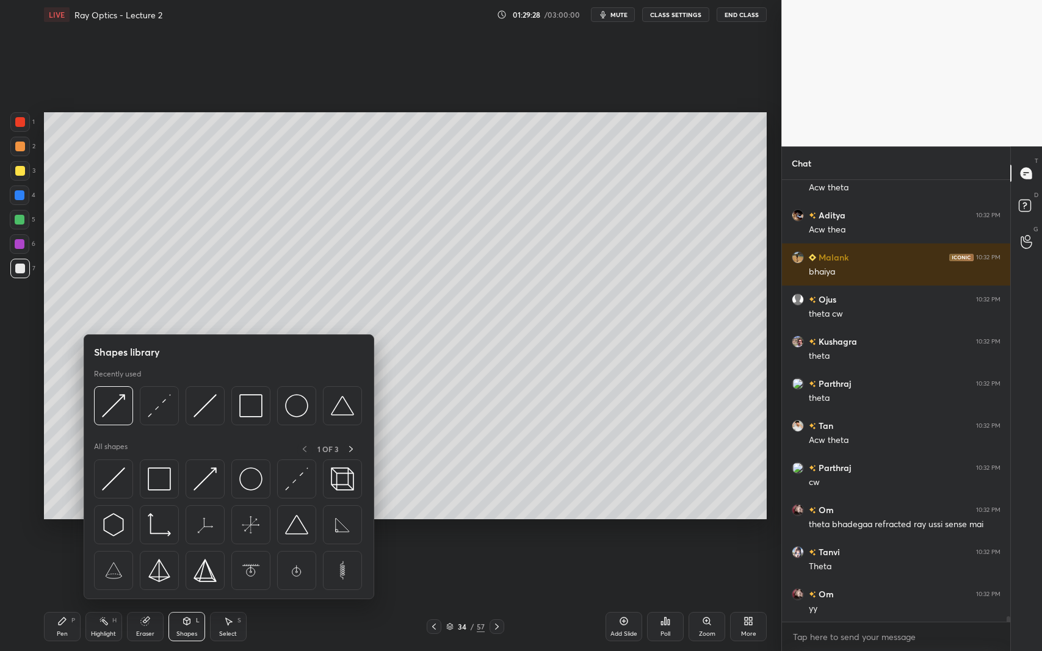
scroll to position [36841, 0]
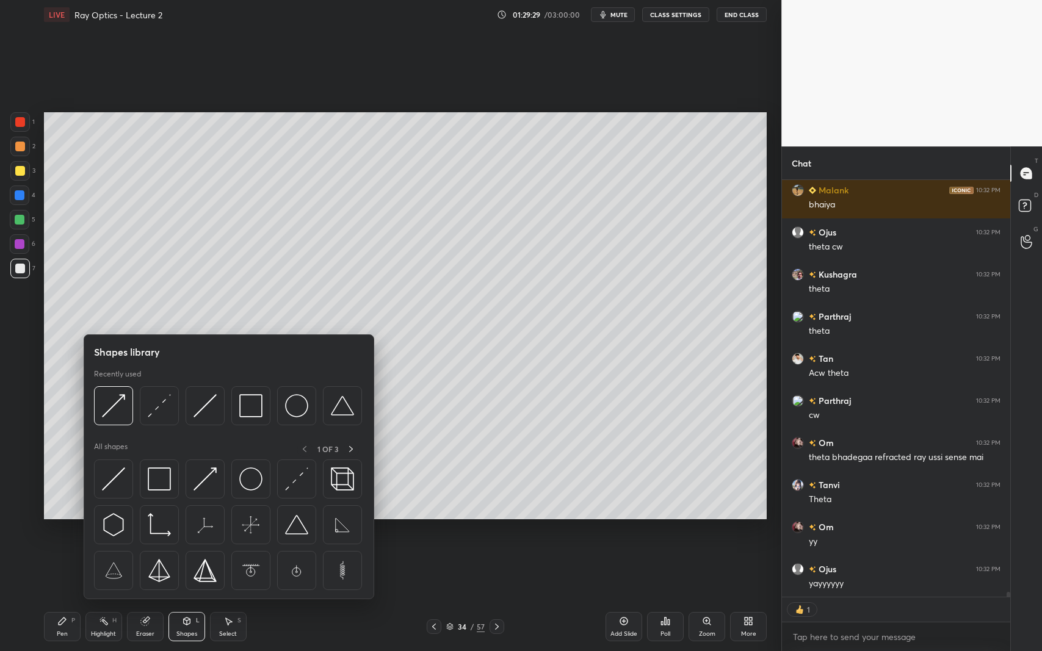
click at [110, 410] on img at bounding box center [113, 405] width 23 height 23
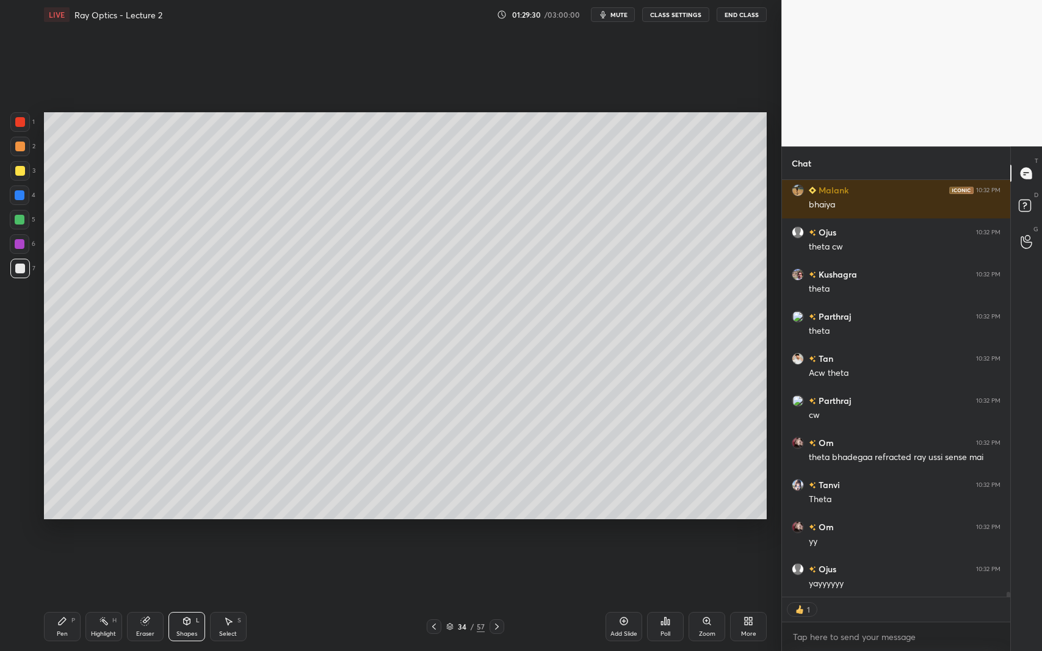
click at [17, 170] on div at bounding box center [20, 171] width 10 height 10
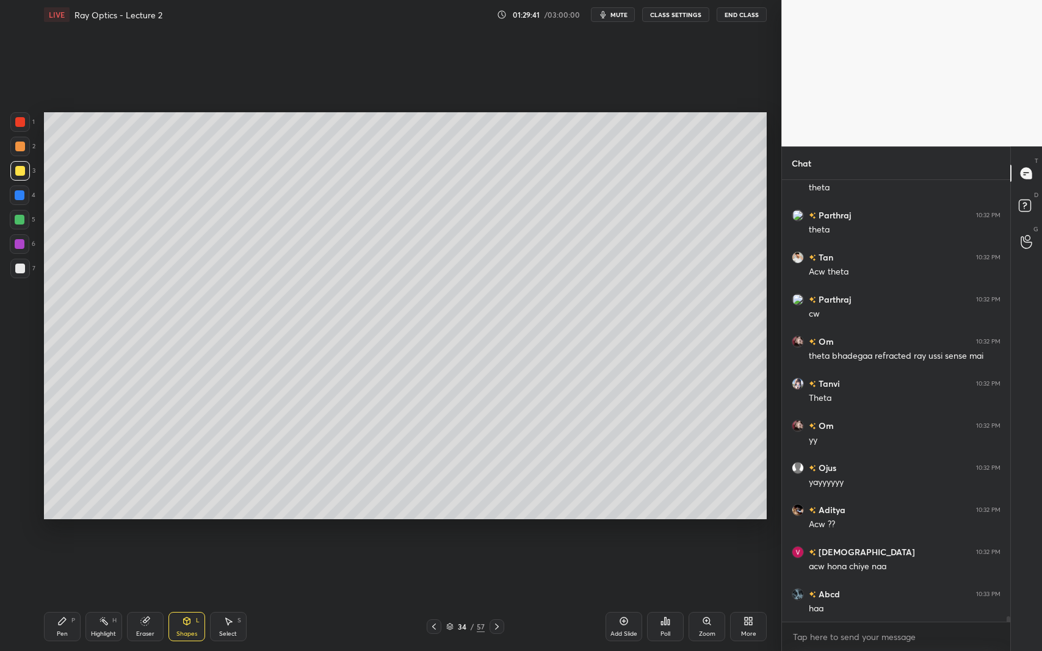
scroll to position [4, 4]
click at [63, 597] on div "Pen P" at bounding box center [62, 626] width 37 height 29
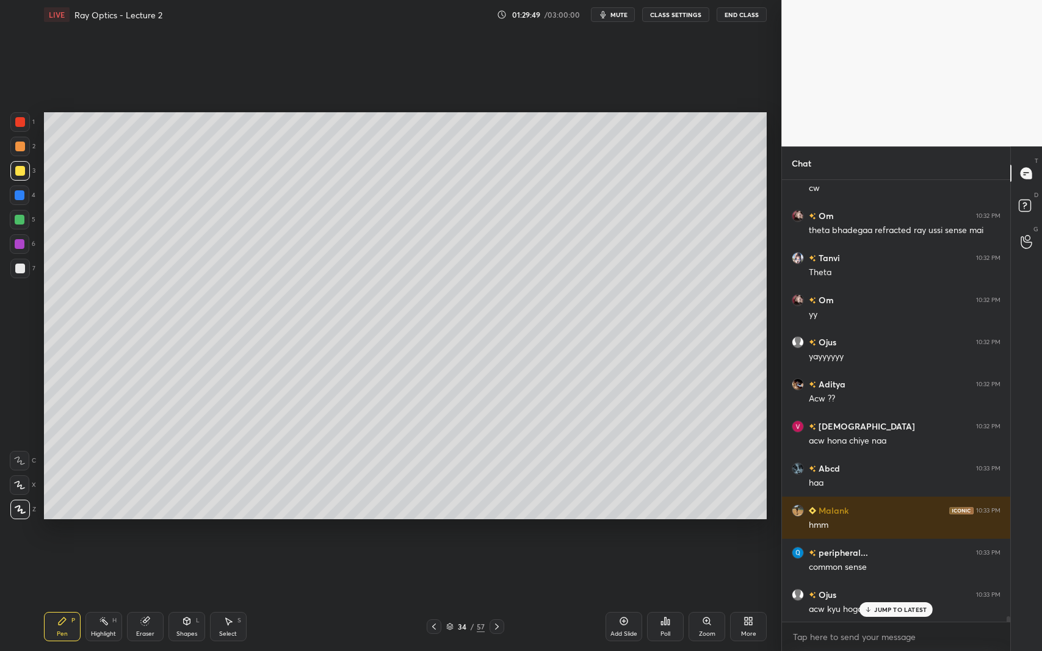
scroll to position [37152, 0]
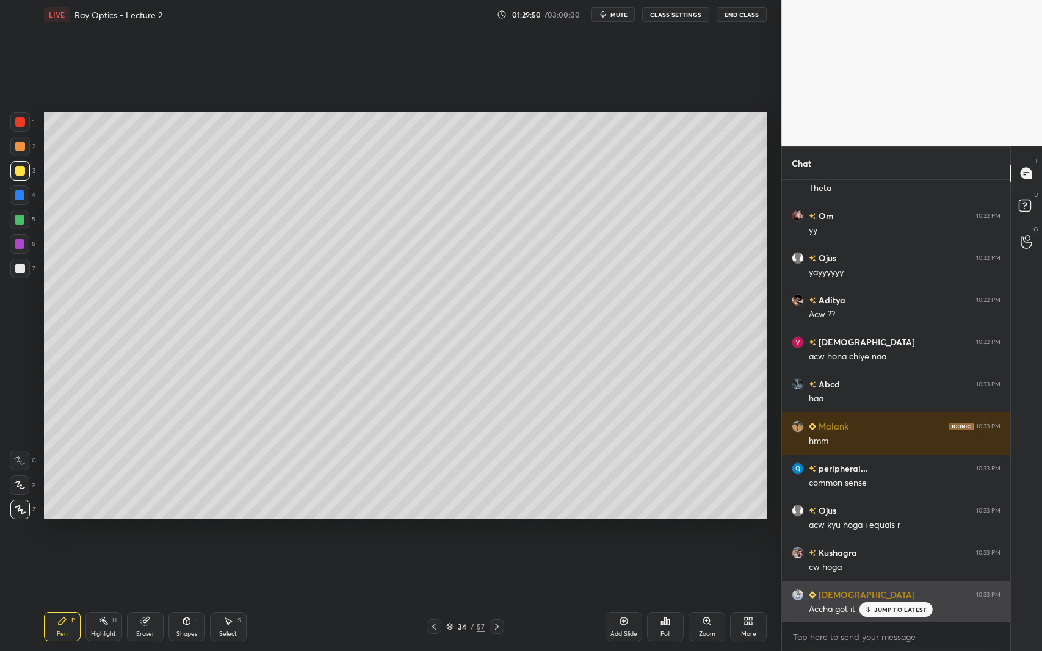
click at [875, 597] on p "JUMP TO LATEST" at bounding box center [900, 609] width 52 height 7
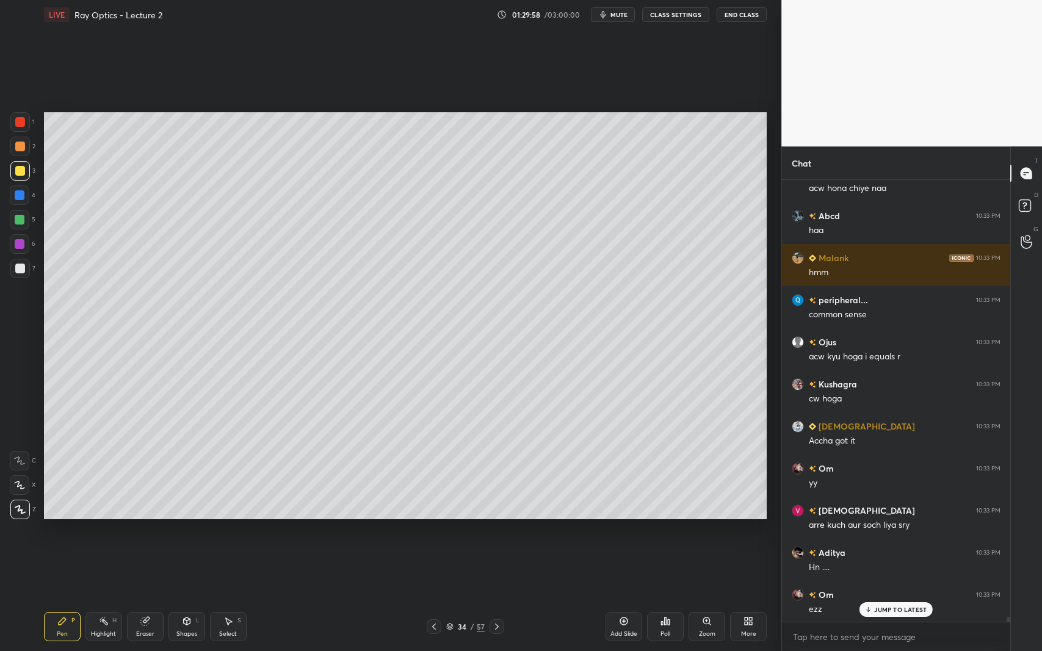
click at [621, 597] on icon at bounding box center [624, 622] width 8 height 8
click at [179, 597] on div "Shapes L" at bounding box center [186, 626] width 37 height 29
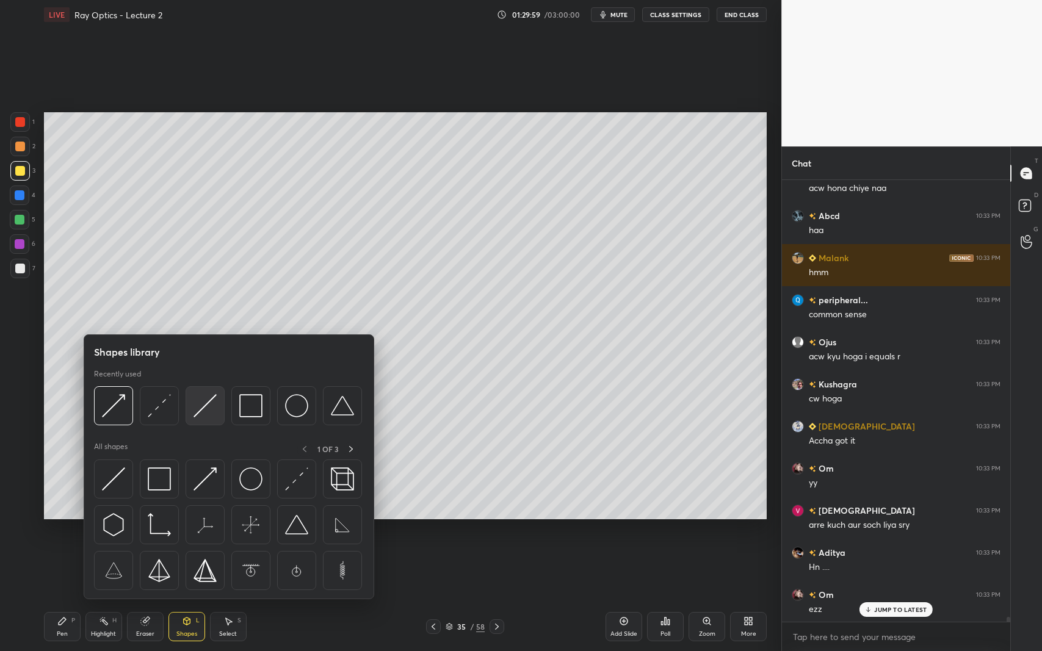
click at [209, 408] on img at bounding box center [205, 405] width 23 height 23
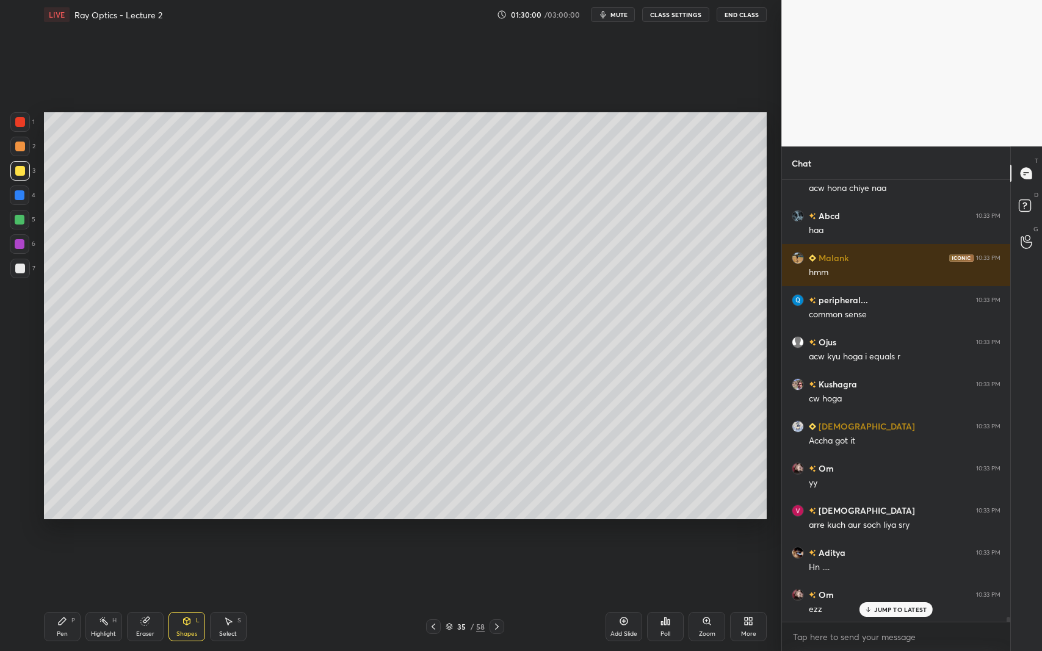
scroll to position [37363, 0]
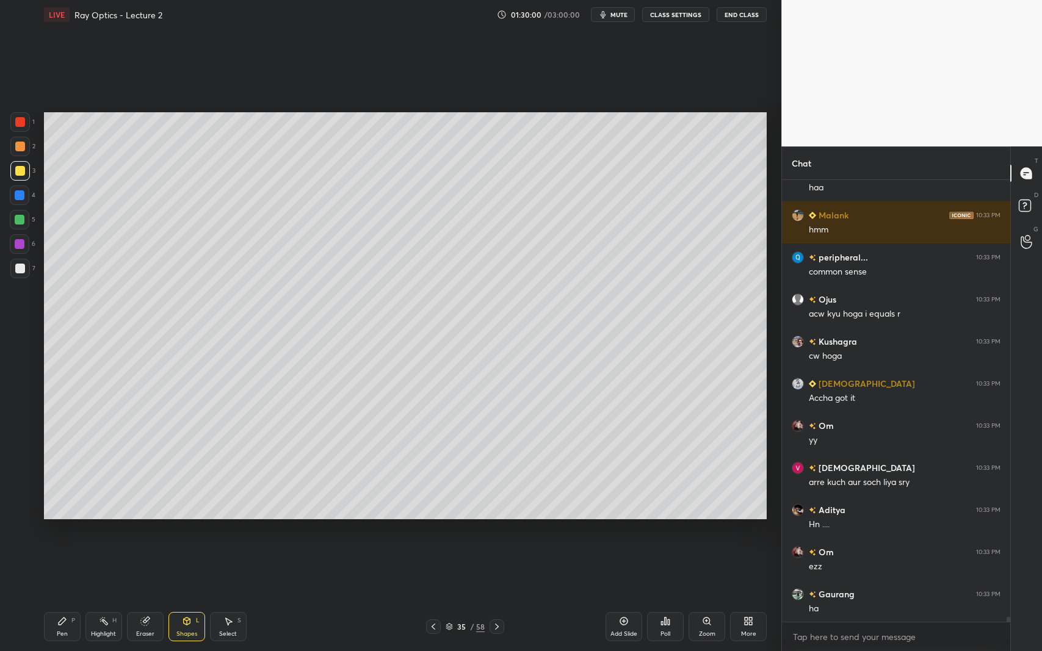
click at [17, 267] on div at bounding box center [20, 269] width 10 height 10
click at [184, 597] on icon at bounding box center [187, 622] width 10 height 10
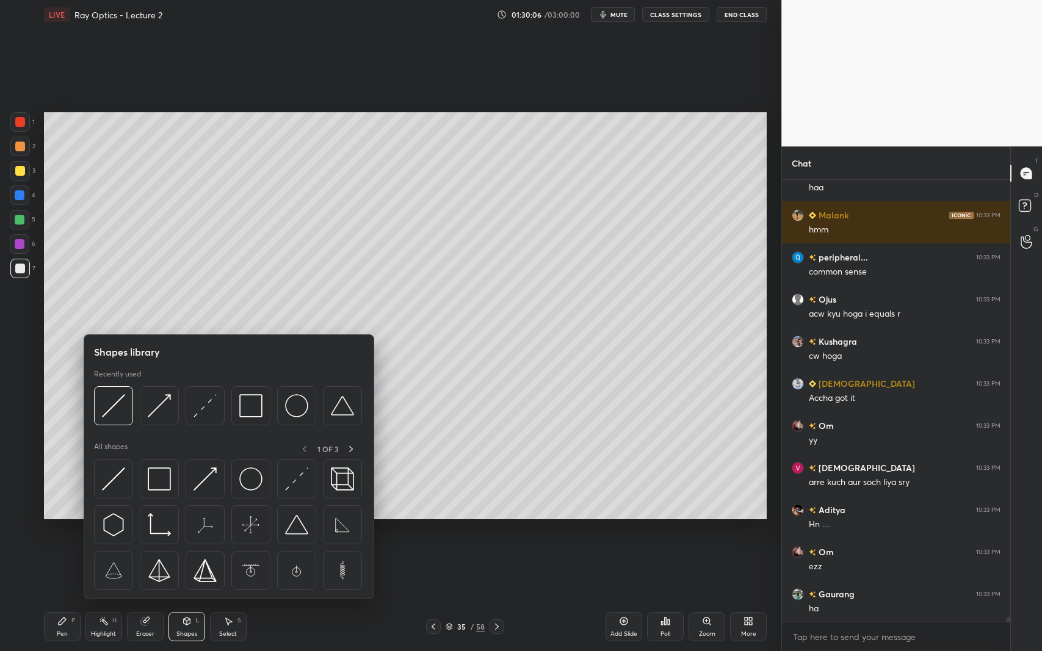
click at [157, 387] on div at bounding box center [159, 405] width 39 height 39
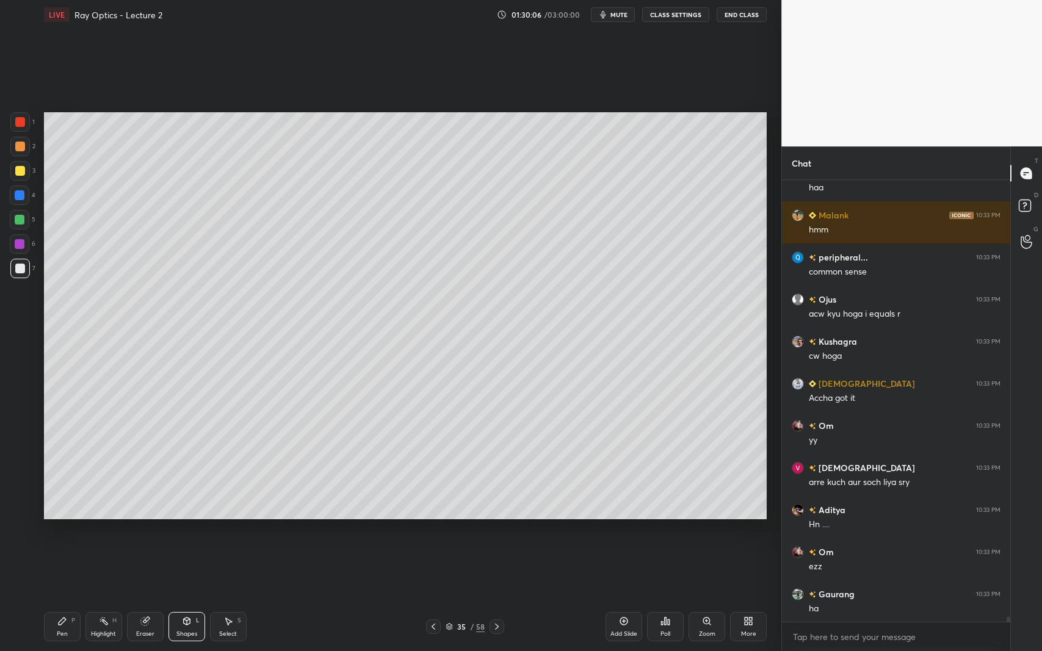
click at [21, 173] on div at bounding box center [20, 171] width 10 height 10
click at [176, 597] on div "Shapes L" at bounding box center [186, 626] width 37 height 29
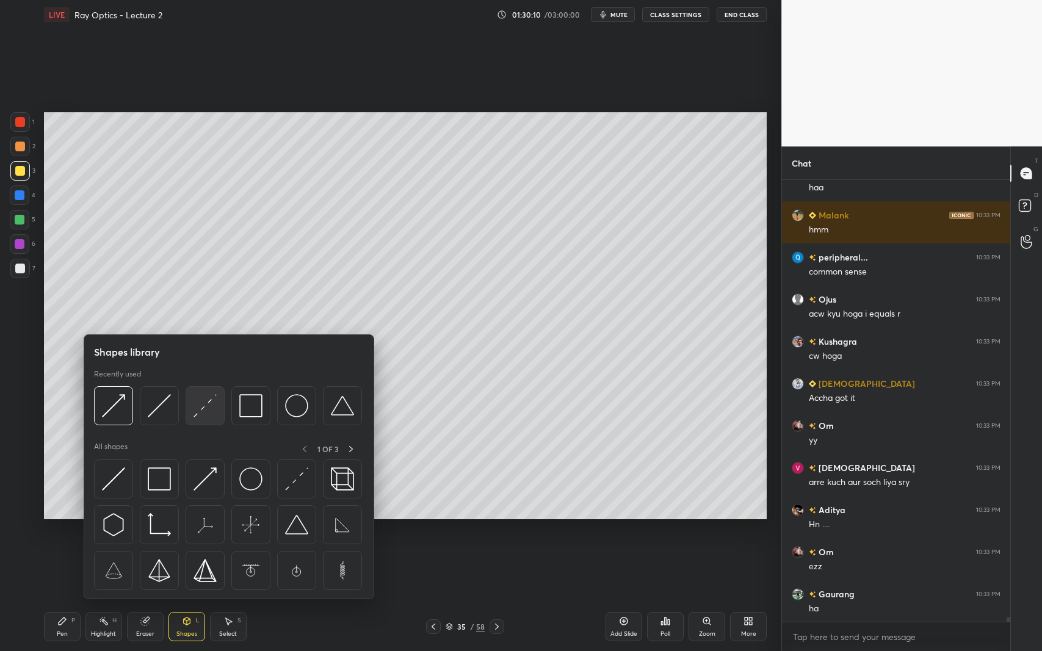
click at [206, 399] on img at bounding box center [205, 405] width 23 height 23
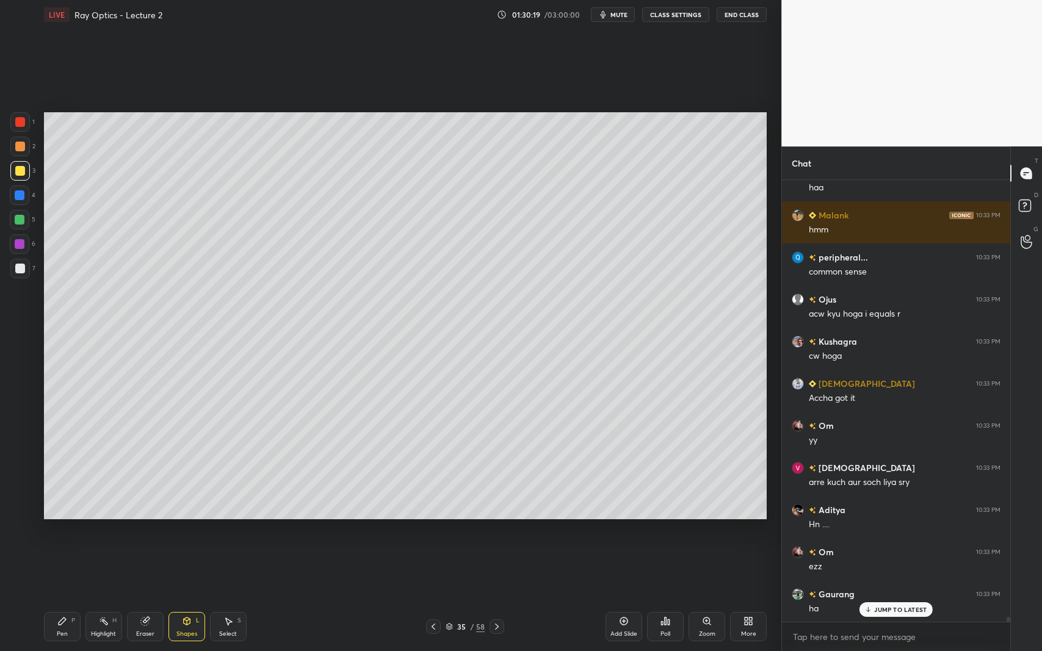
scroll to position [37405, 0]
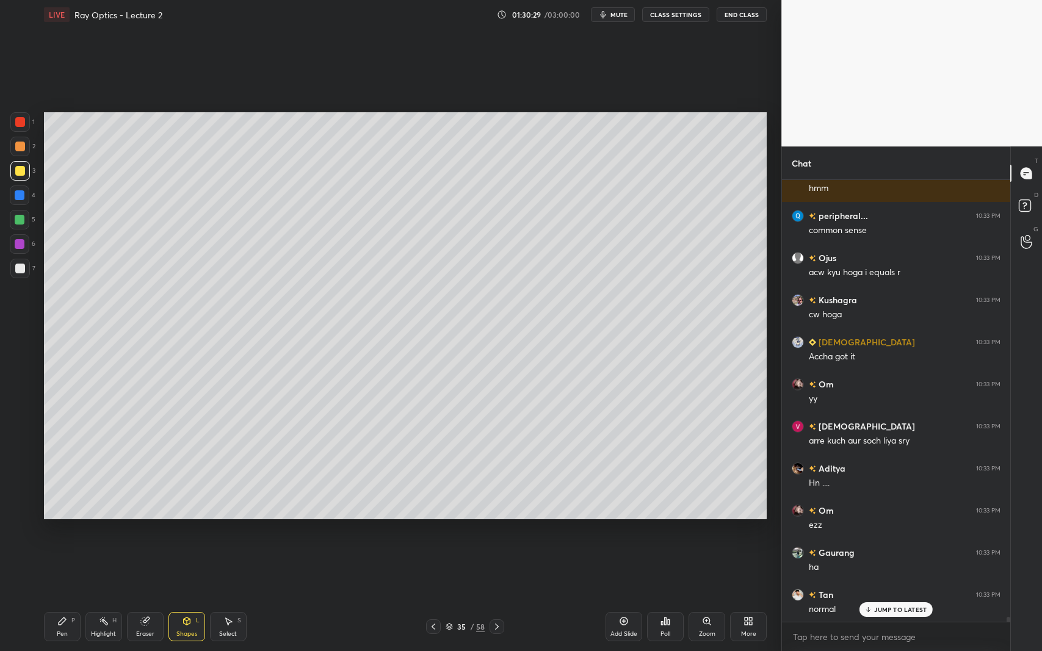
click at [27, 264] on div at bounding box center [20, 269] width 20 height 20
click at [68, 597] on div "Pen P" at bounding box center [62, 626] width 37 height 29
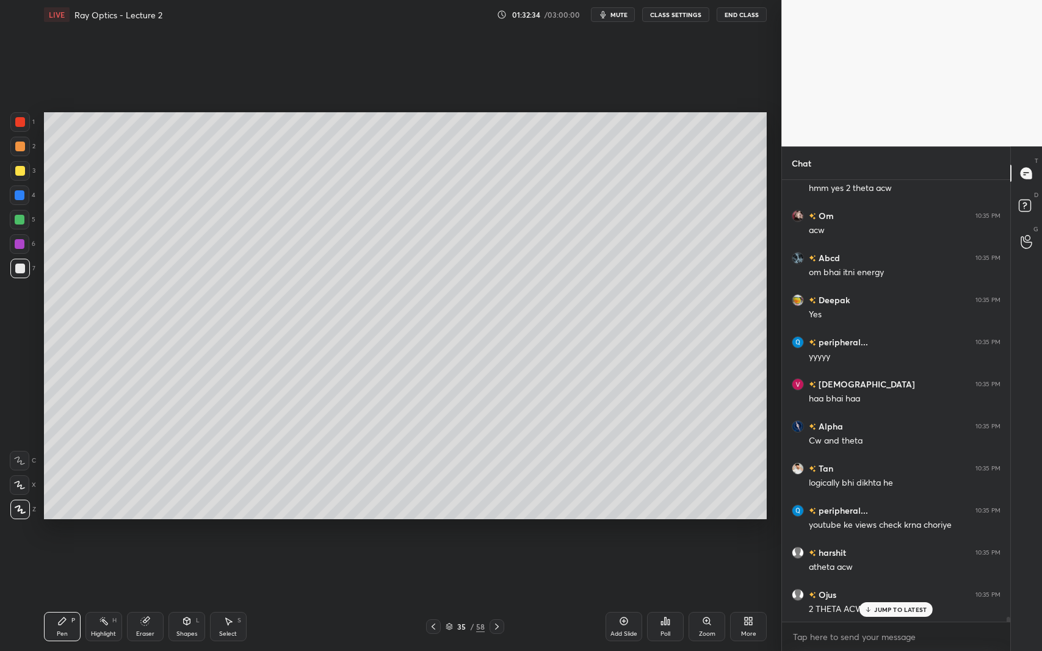
scroll to position [38782, 0]
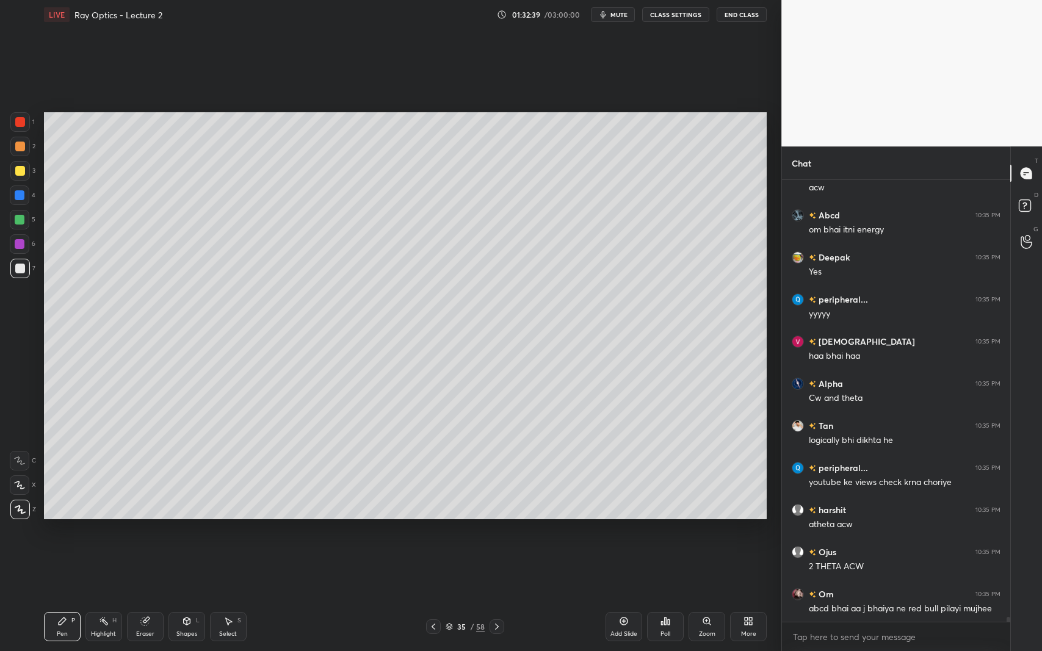
click at [184, 597] on div "Shapes" at bounding box center [186, 634] width 21 height 6
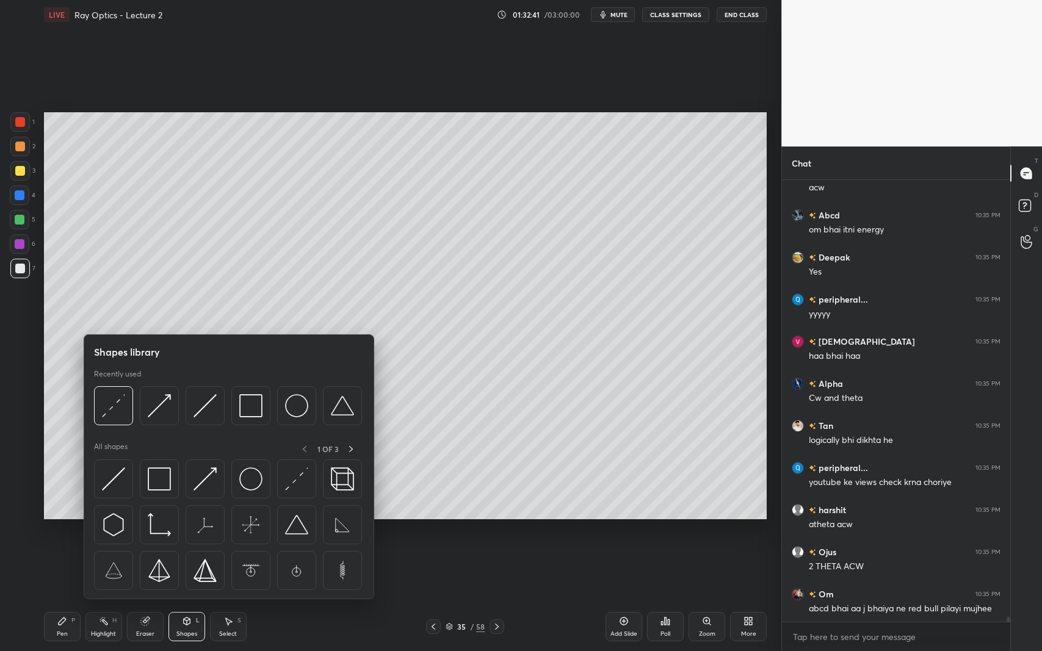
click at [104, 403] on img at bounding box center [113, 405] width 23 height 23
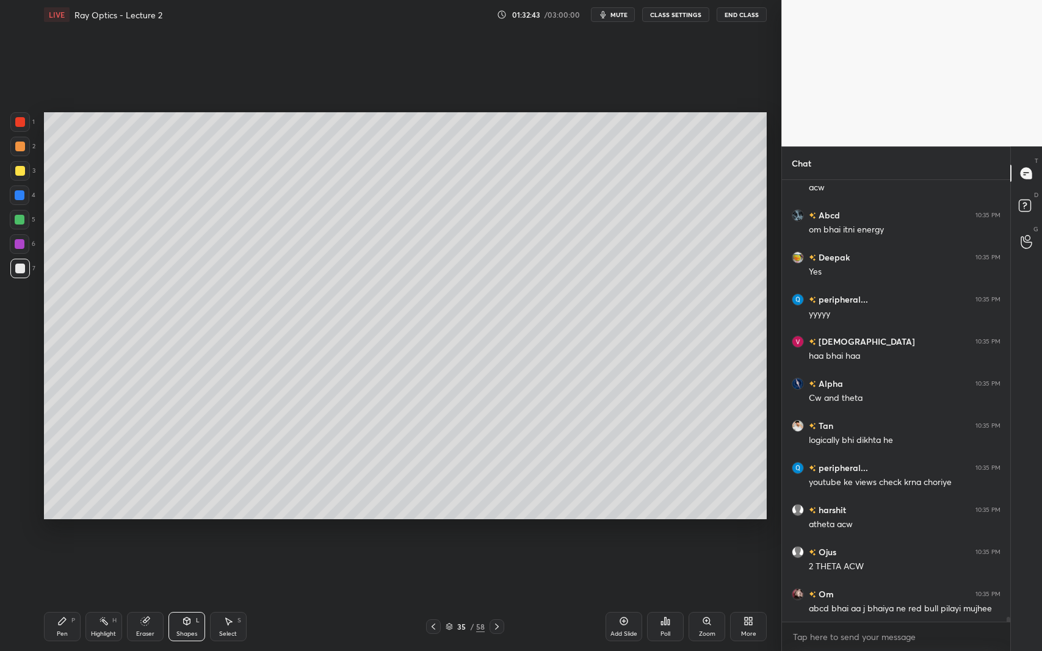
scroll to position [38823, 0]
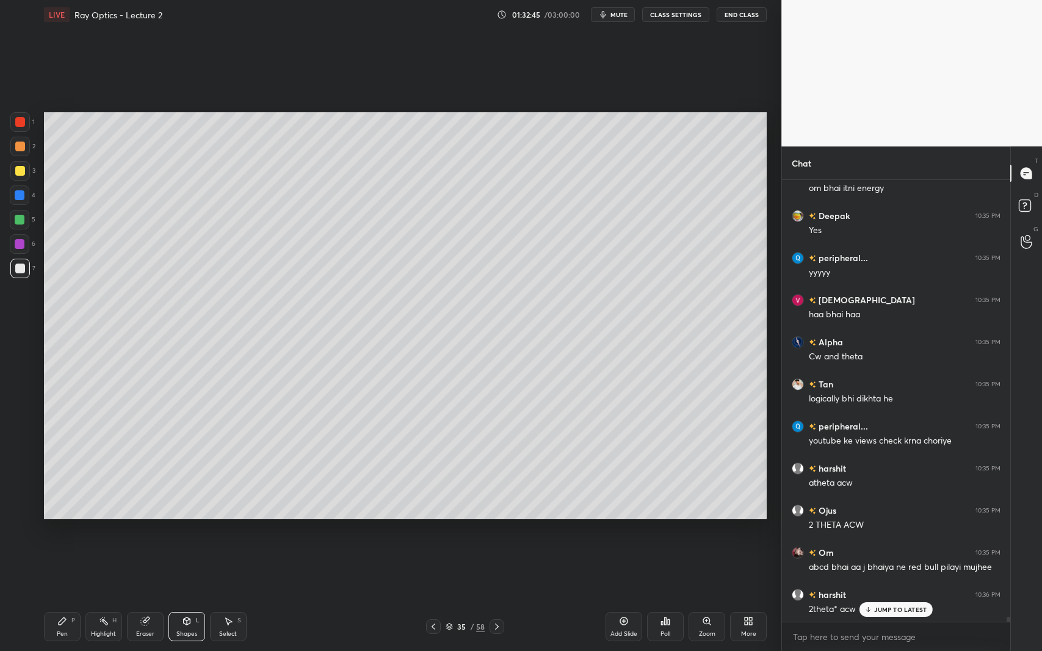
click at [18, 238] on div at bounding box center [20, 244] width 20 height 20
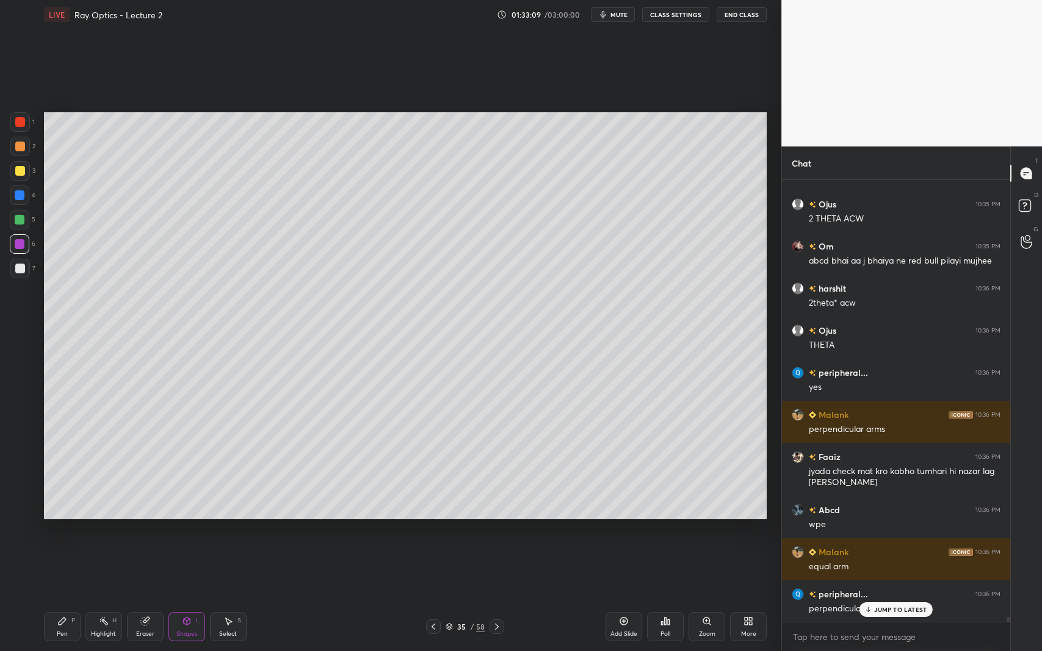
scroll to position [39171, 0]
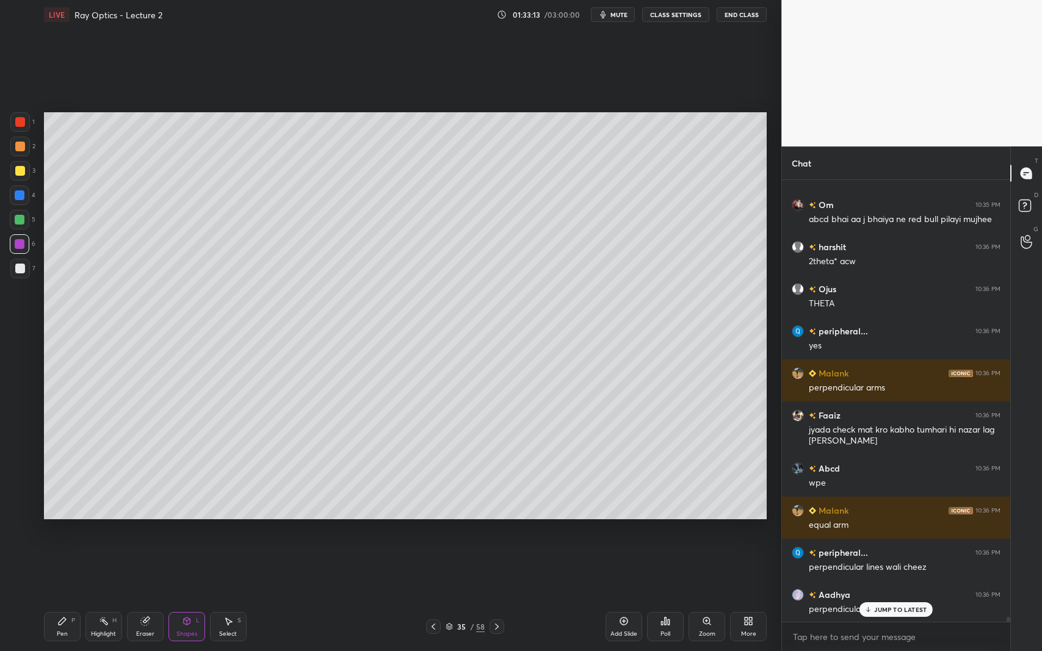
click at [54, 597] on div "Pen P" at bounding box center [62, 626] width 37 height 29
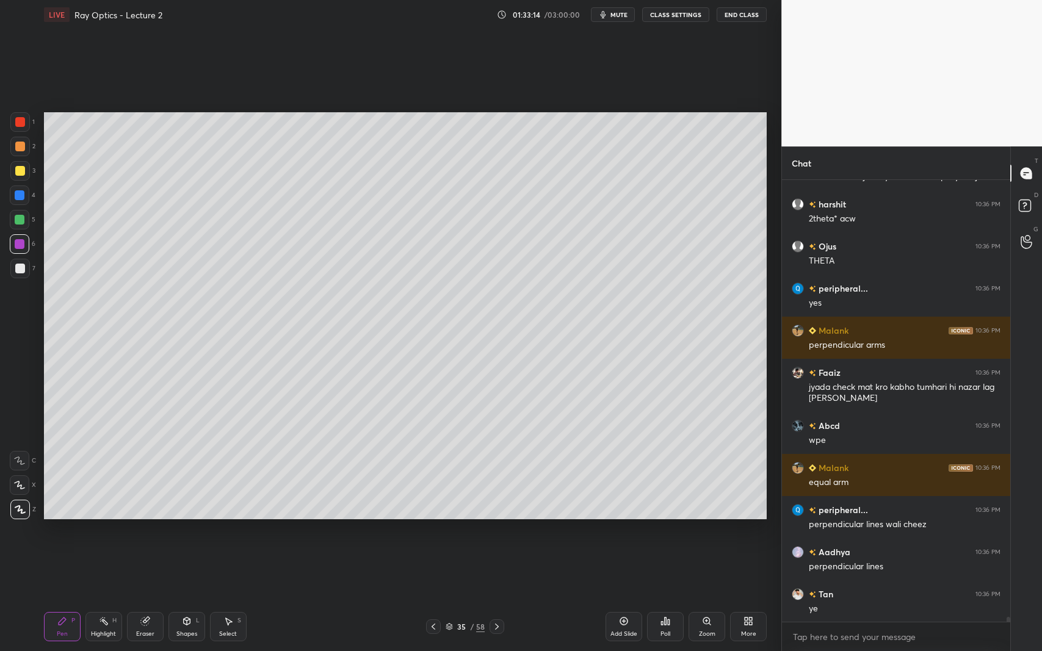
click at [24, 270] on div at bounding box center [20, 269] width 20 height 20
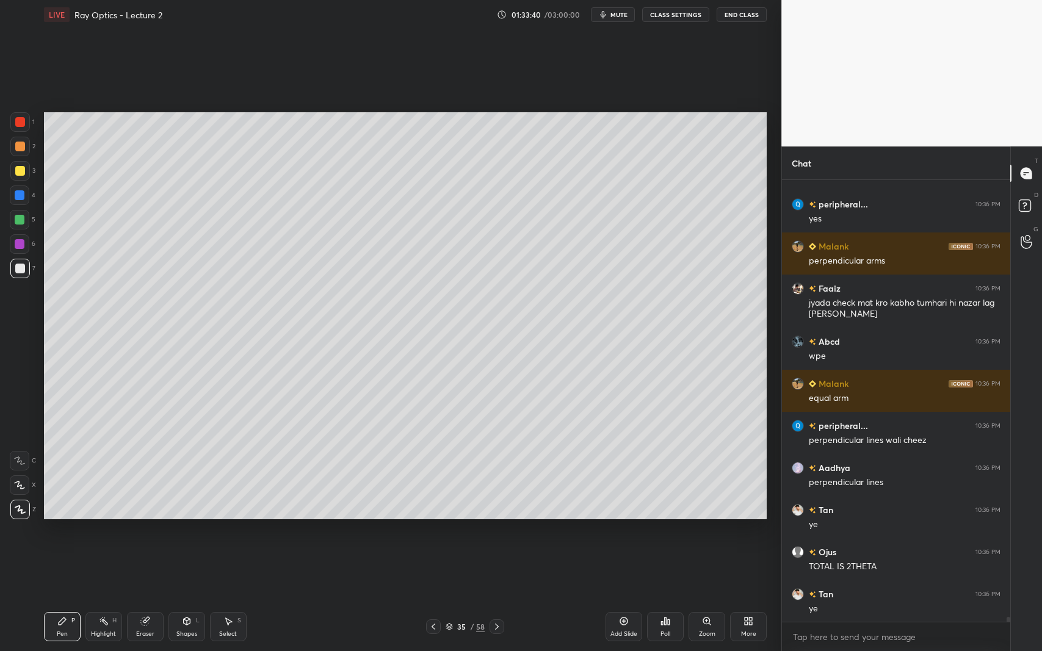
scroll to position [39340, 0]
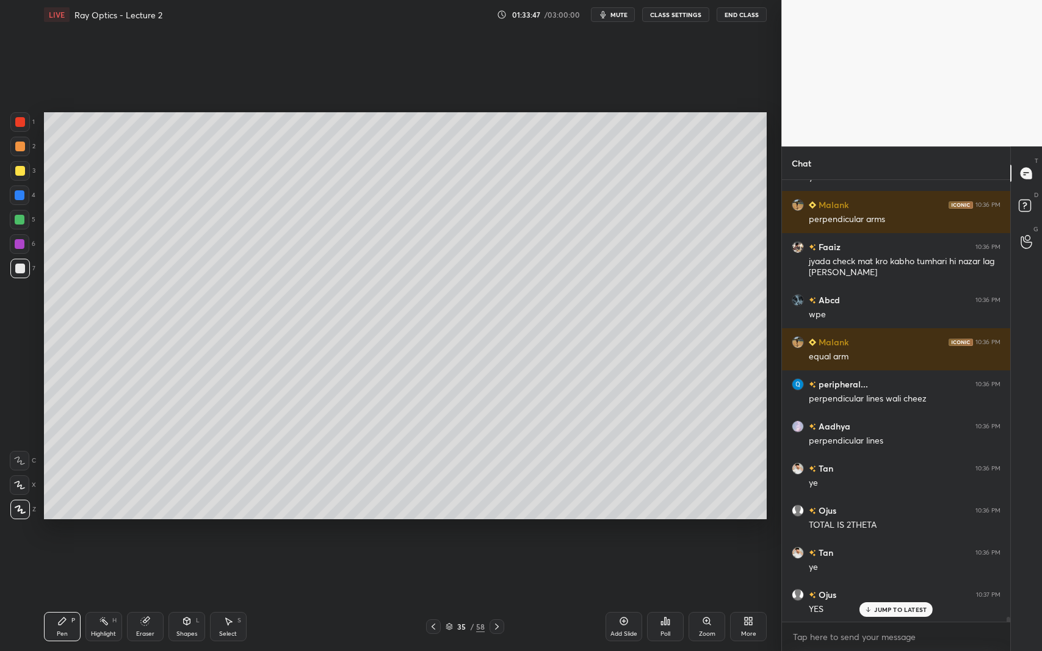
click at [186, 597] on icon at bounding box center [187, 622] width 10 height 10
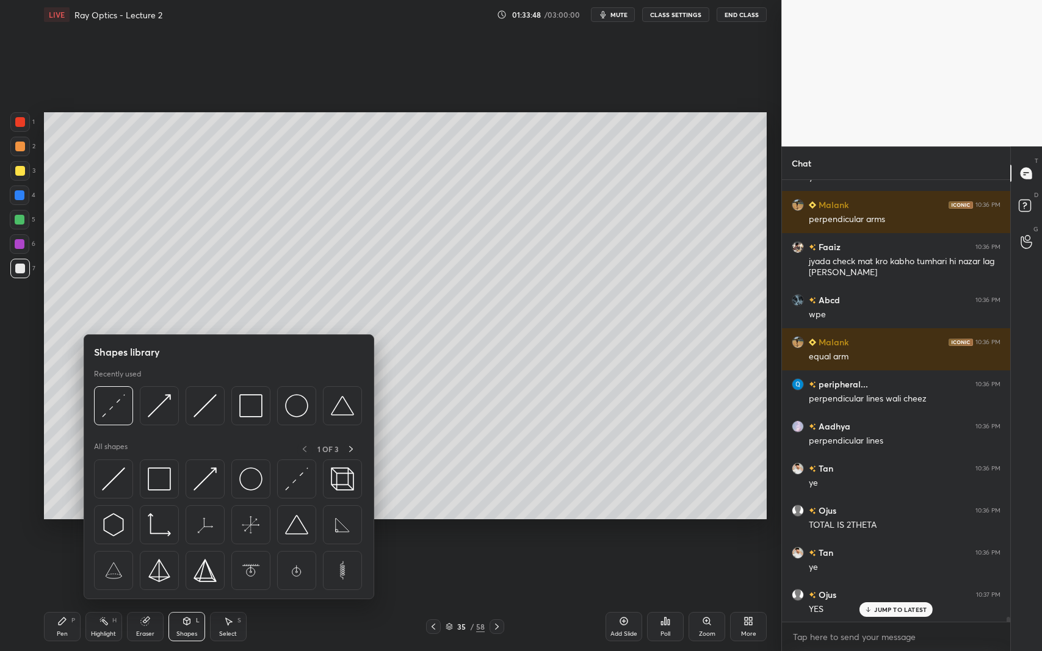
click at [150, 411] on img at bounding box center [159, 405] width 23 height 23
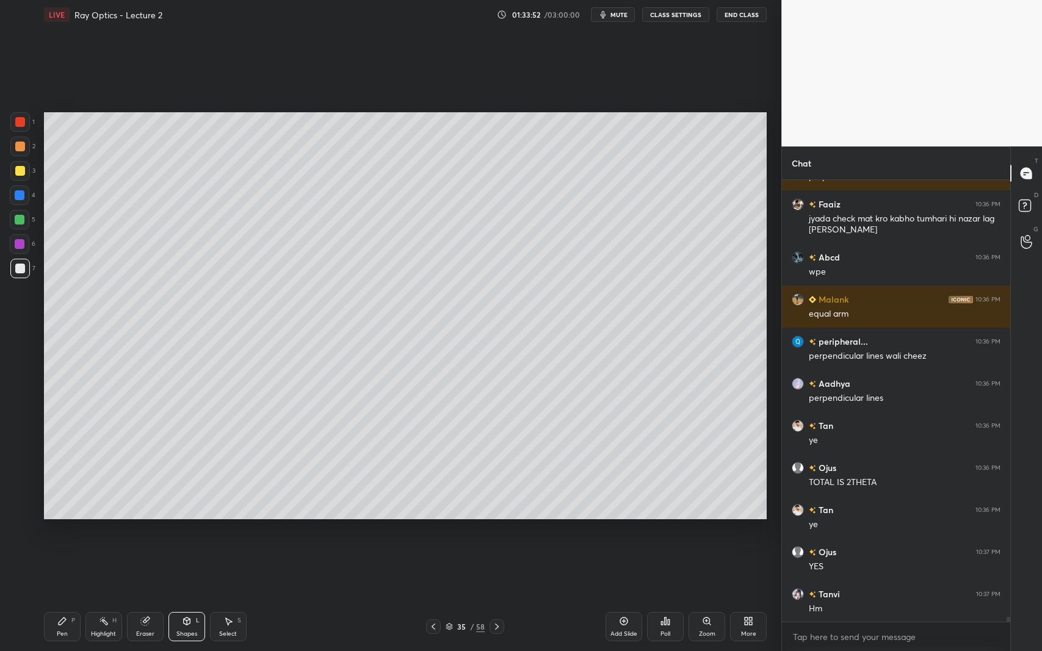
scroll to position [39424, 0]
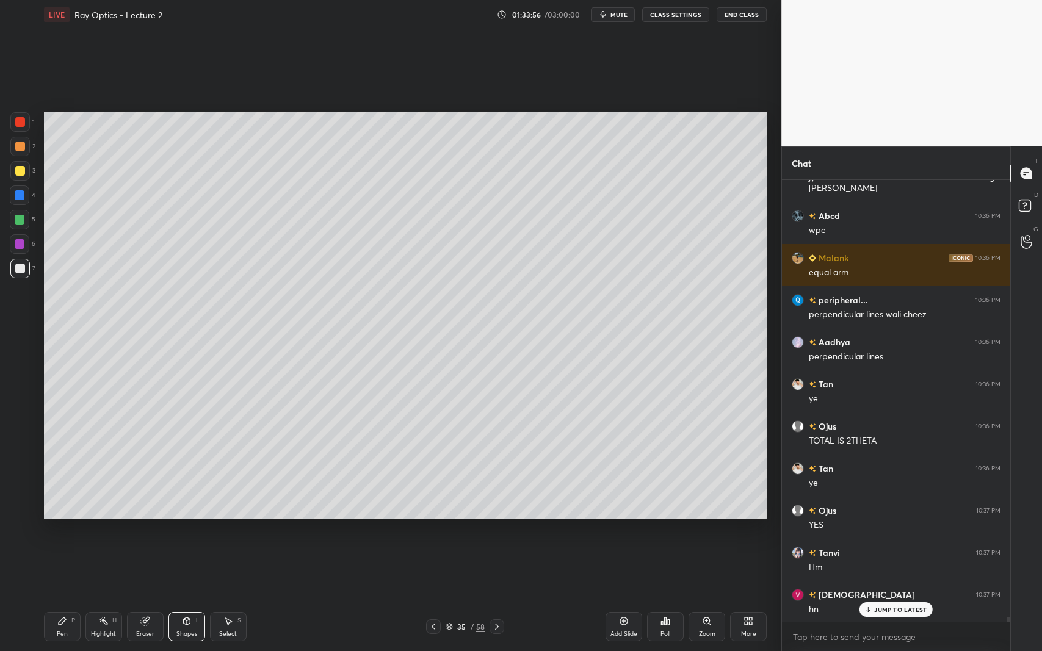
click at [62, 597] on div "Pen P" at bounding box center [62, 626] width 37 height 29
click at [183, 597] on div "Shapes L" at bounding box center [186, 626] width 37 height 29
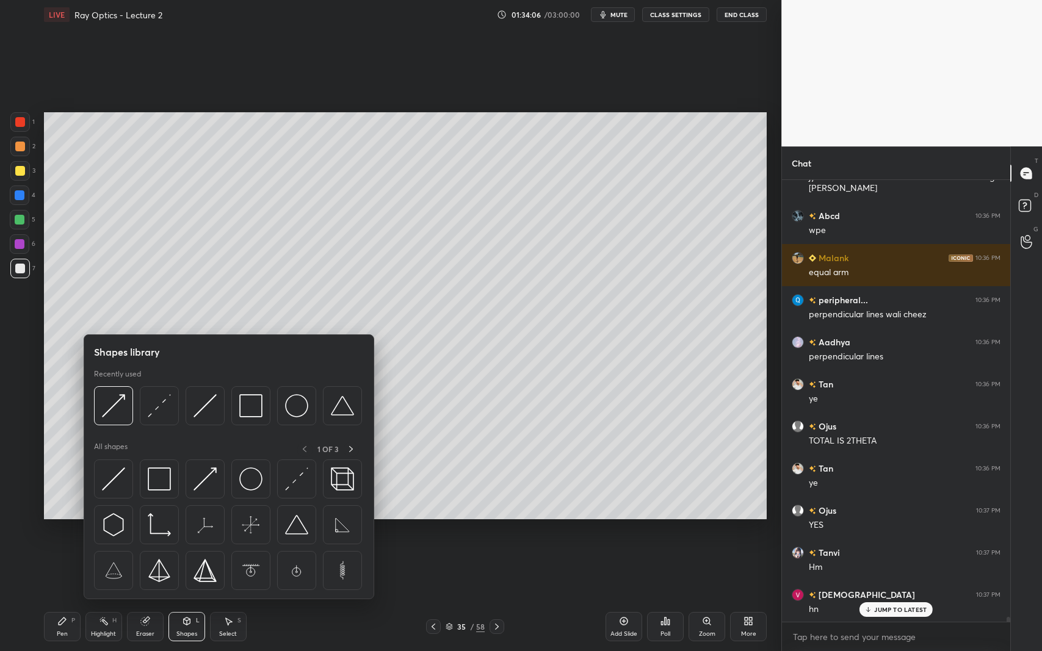
click at [156, 408] on img at bounding box center [159, 405] width 23 height 23
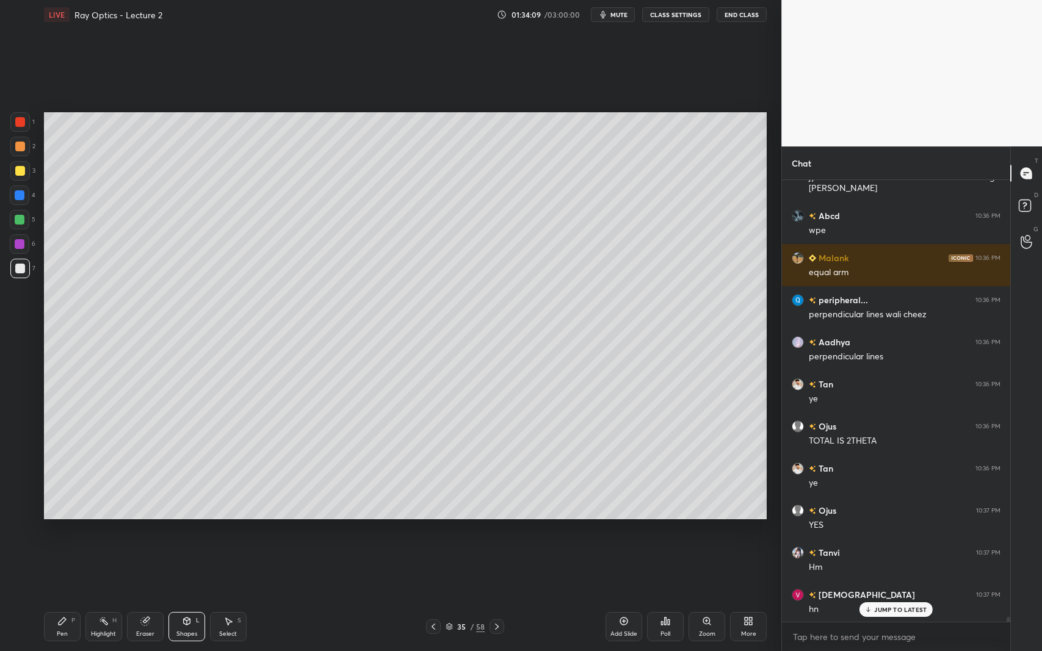
scroll to position [39467, 0]
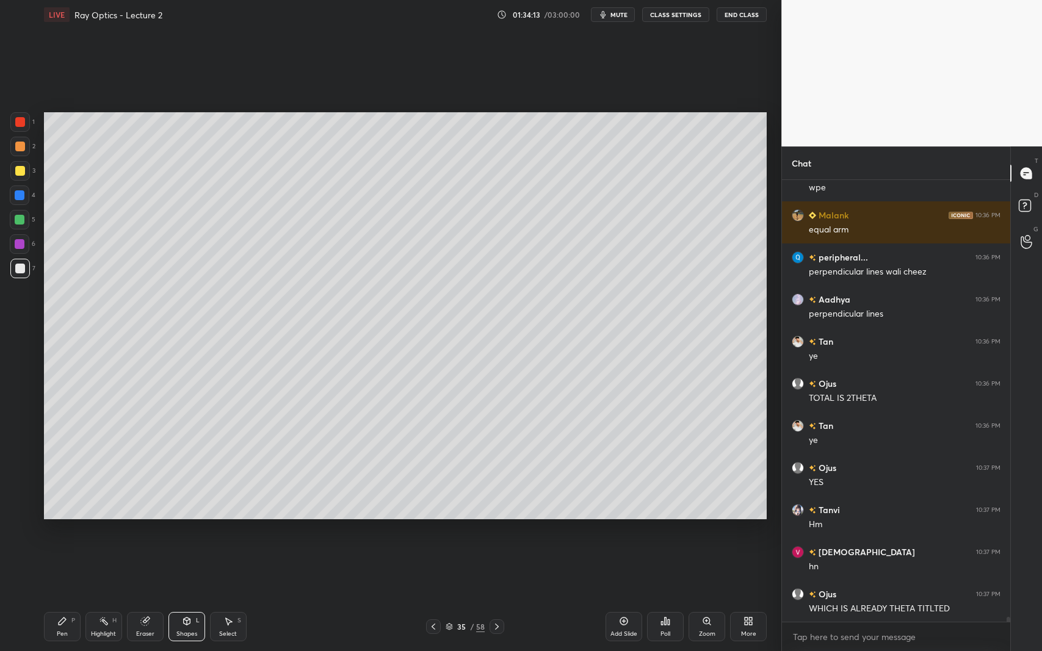
click at [65, 597] on icon at bounding box center [62, 622] width 10 height 10
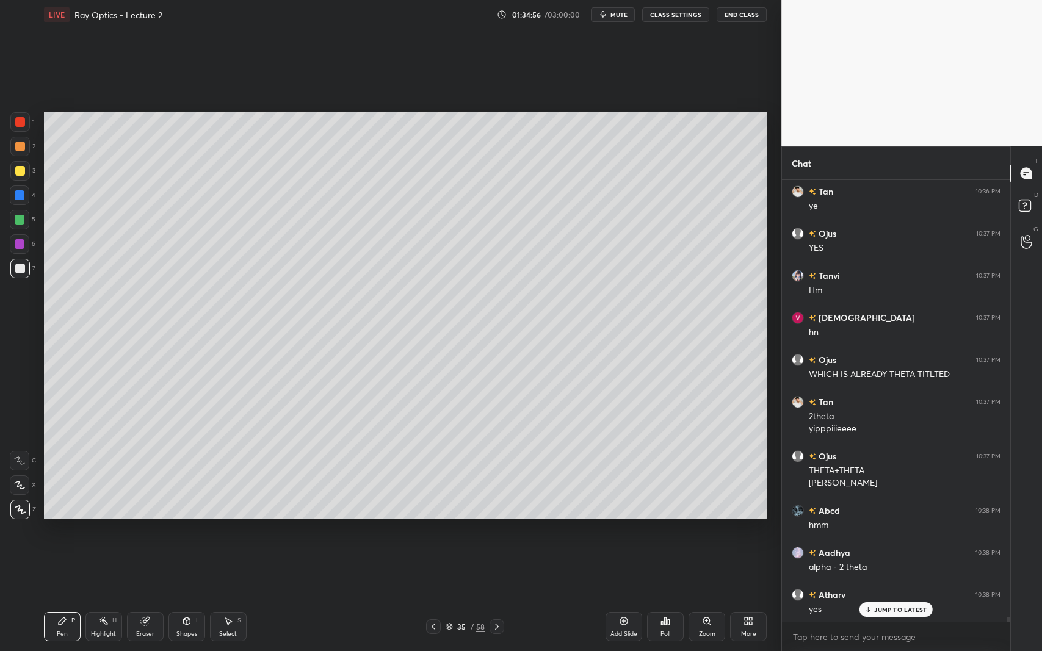
scroll to position [39744, 0]
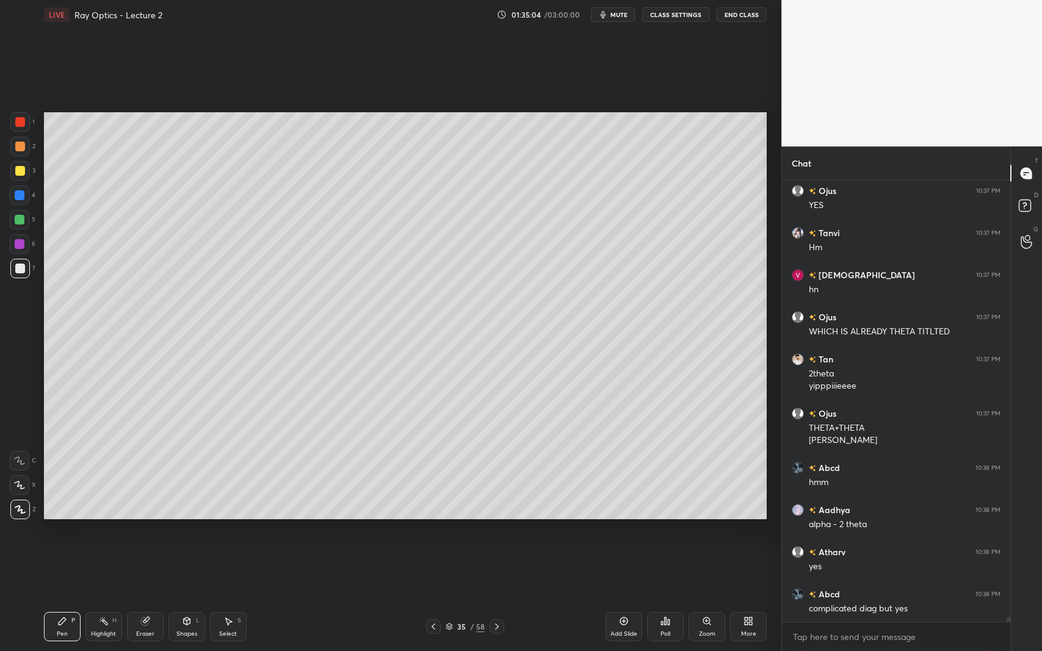
click at [20, 249] on div at bounding box center [20, 244] width 20 height 20
click at [436, 597] on icon at bounding box center [434, 627] width 10 height 10
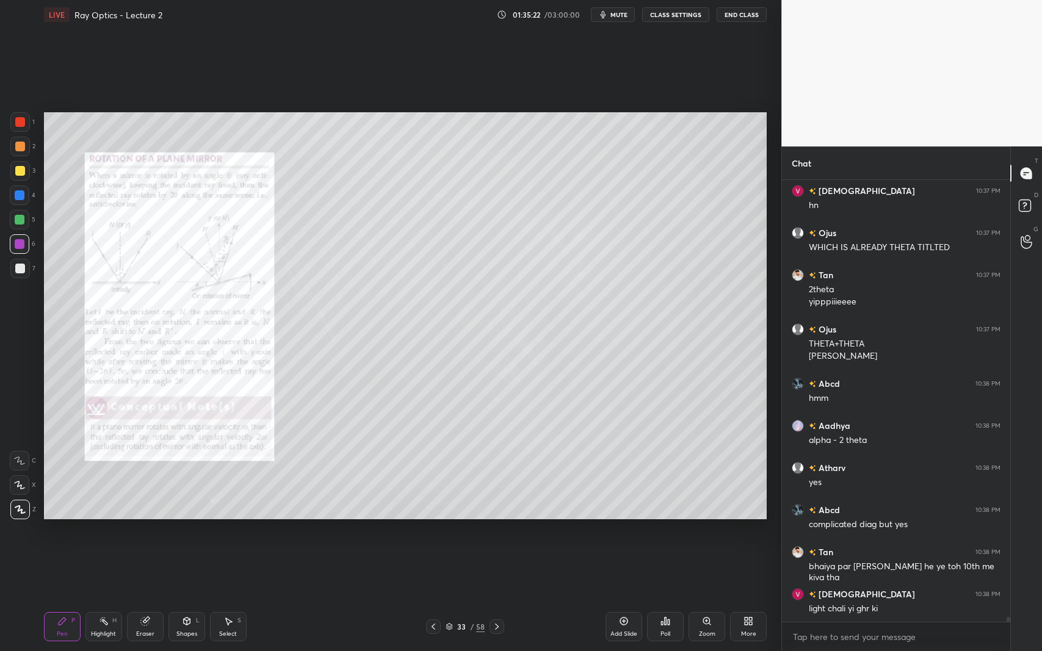
scroll to position [39870, 0]
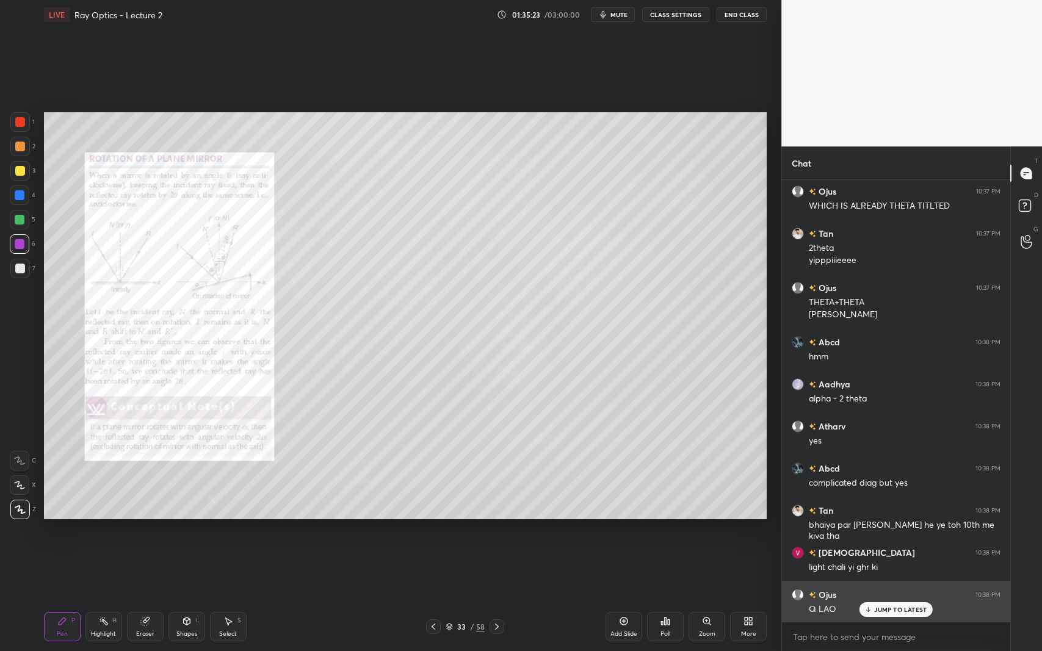
click at [880, 597] on p "JUMP TO LATEST" at bounding box center [900, 609] width 52 height 7
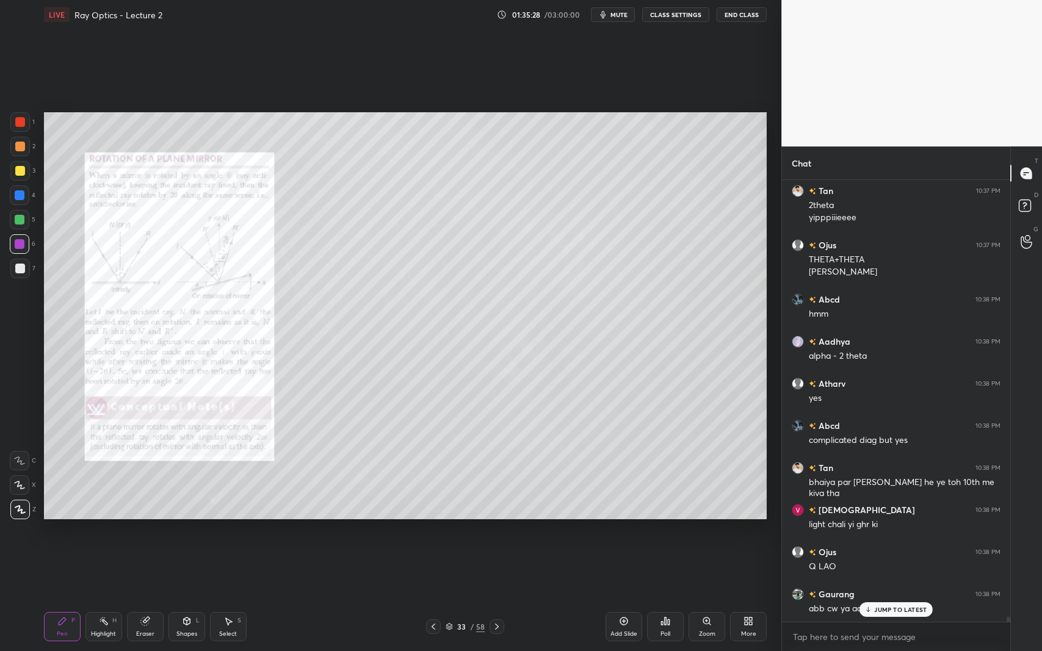
scroll to position [39954, 0]
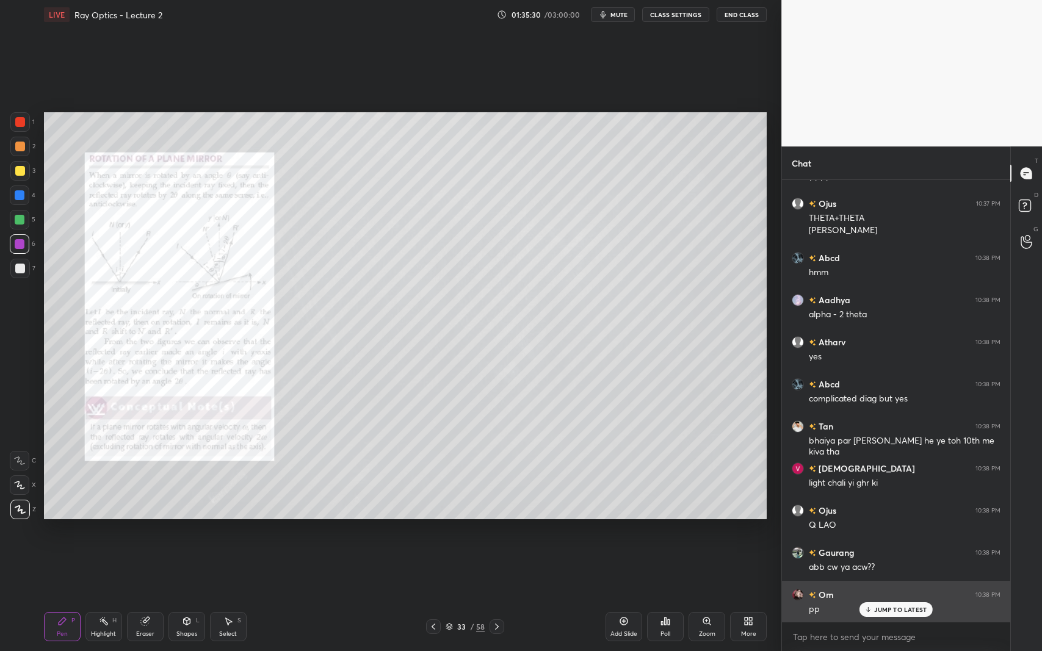
click at [886, 597] on p "JUMP TO LATEST" at bounding box center [900, 609] width 52 height 7
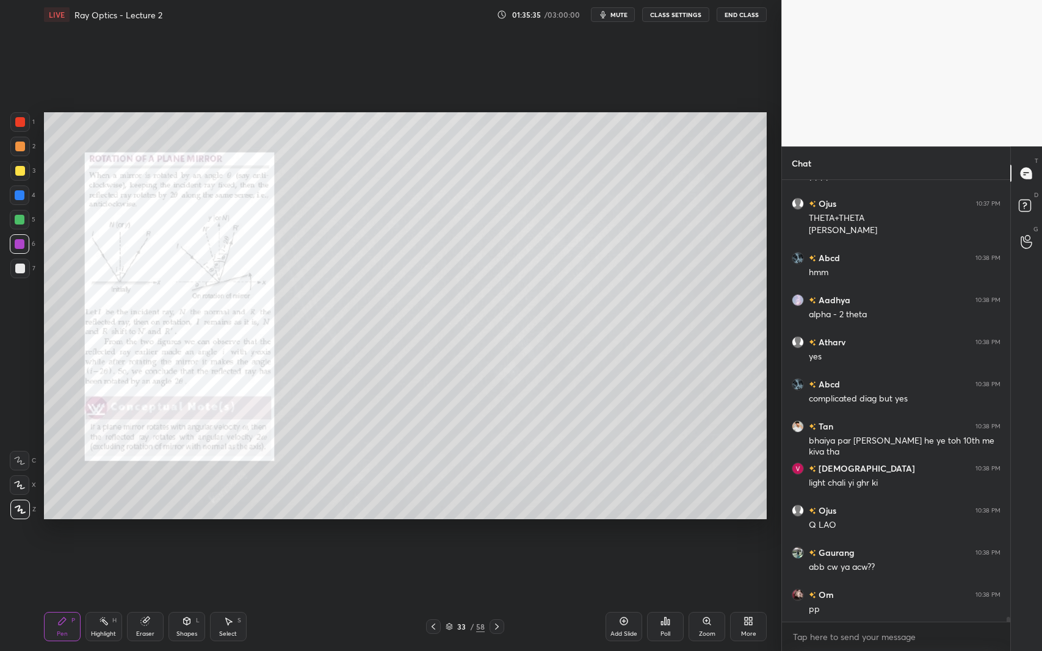
click at [16, 124] on div at bounding box center [20, 122] width 10 height 10
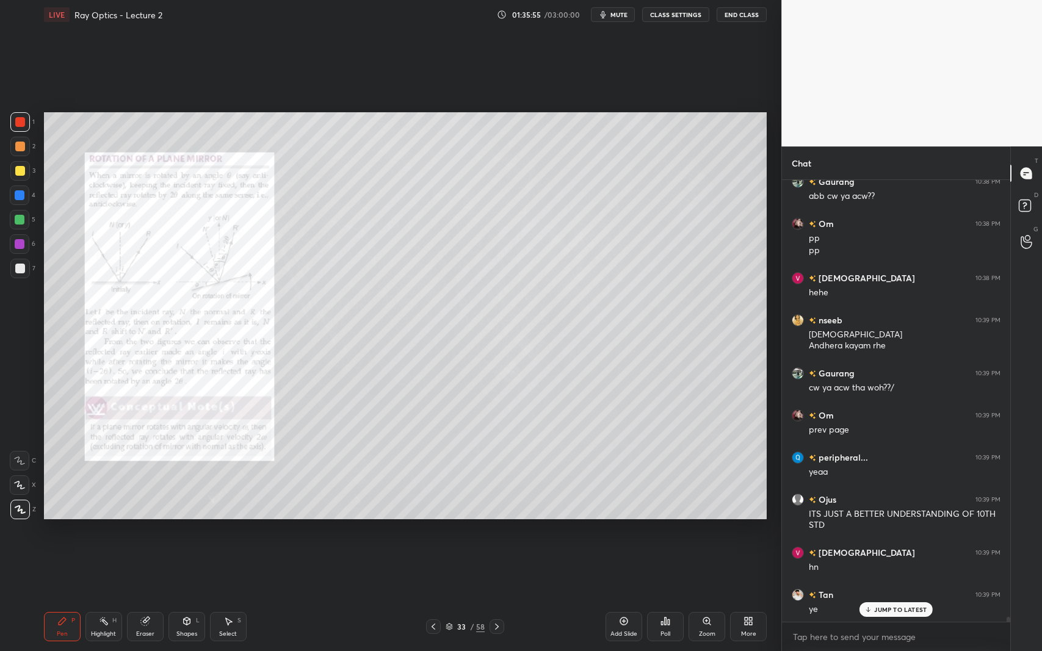
scroll to position [40409, 0]
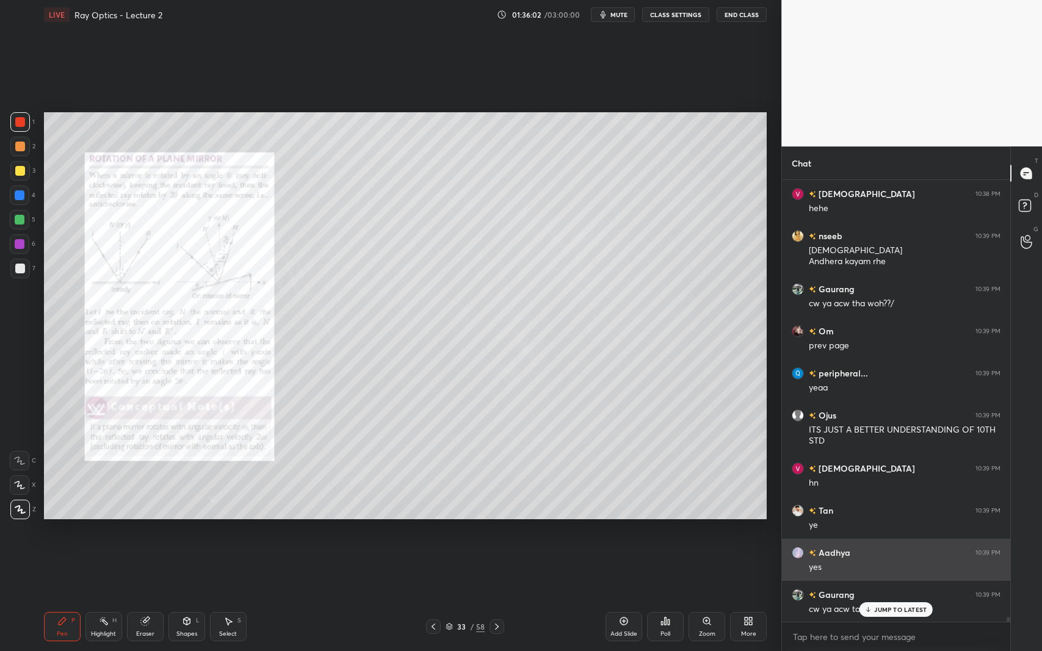
click at [874, 597] on div "JUMP TO LATEST" at bounding box center [896, 610] width 73 height 15
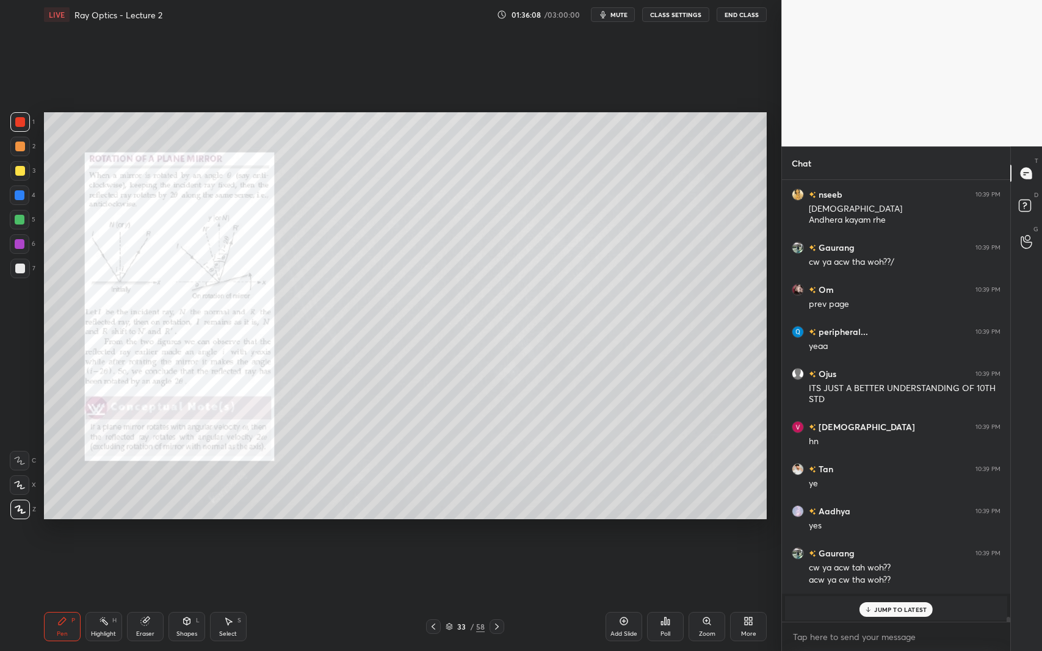
scroll to position [40494, 0]
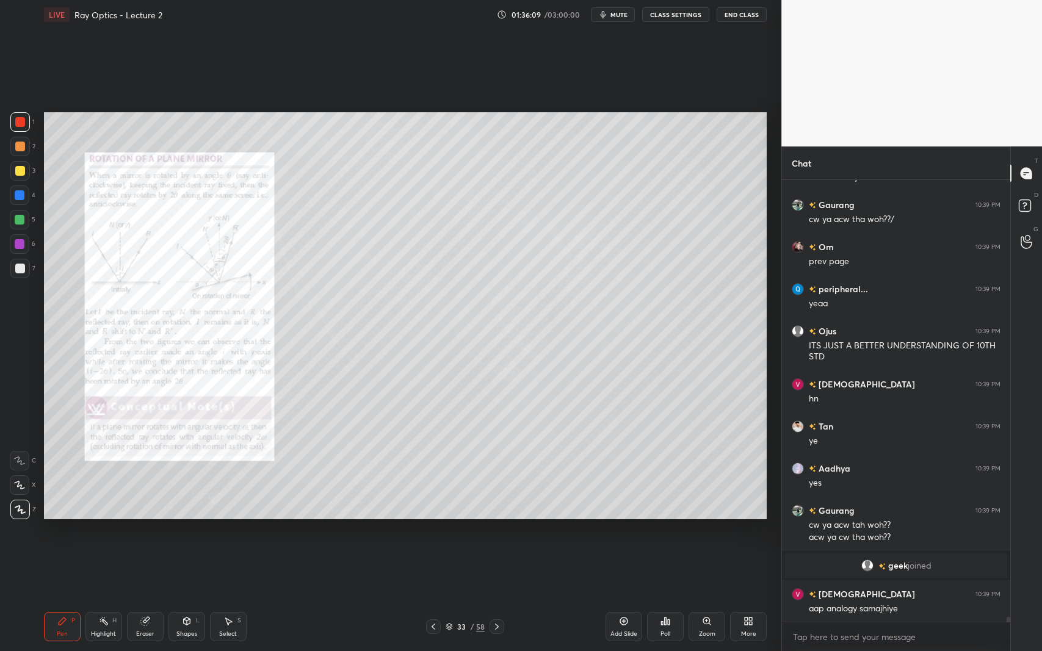
click at [497, 597] on icon at bounding box center [497, 627] width 4 height 6
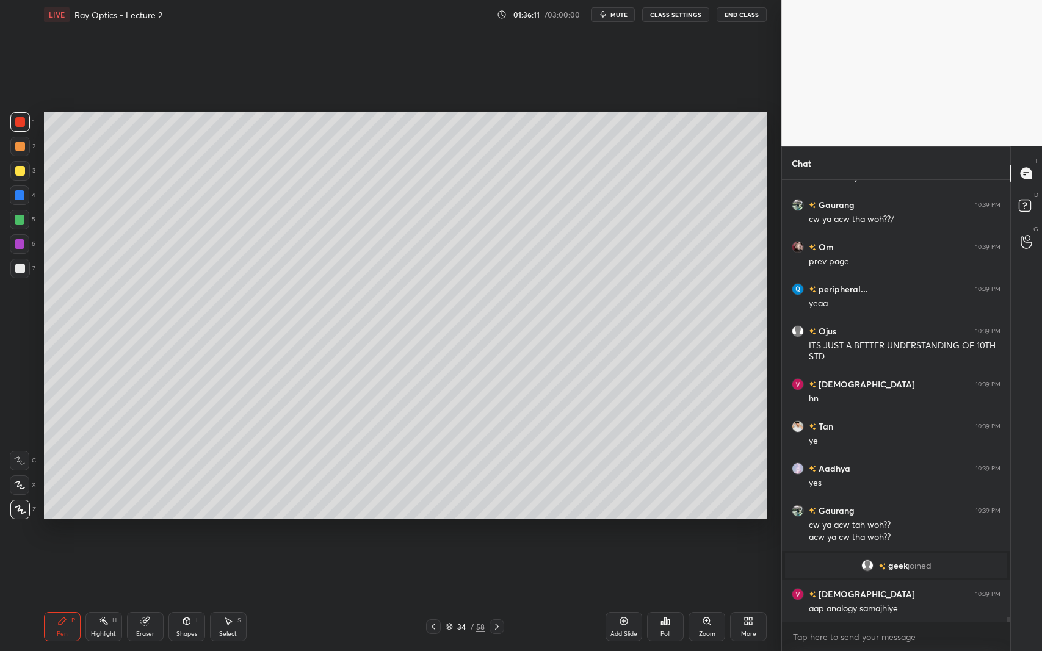
click at [501, 597] on icon at bounding box center [497, 627] width 10 height 10
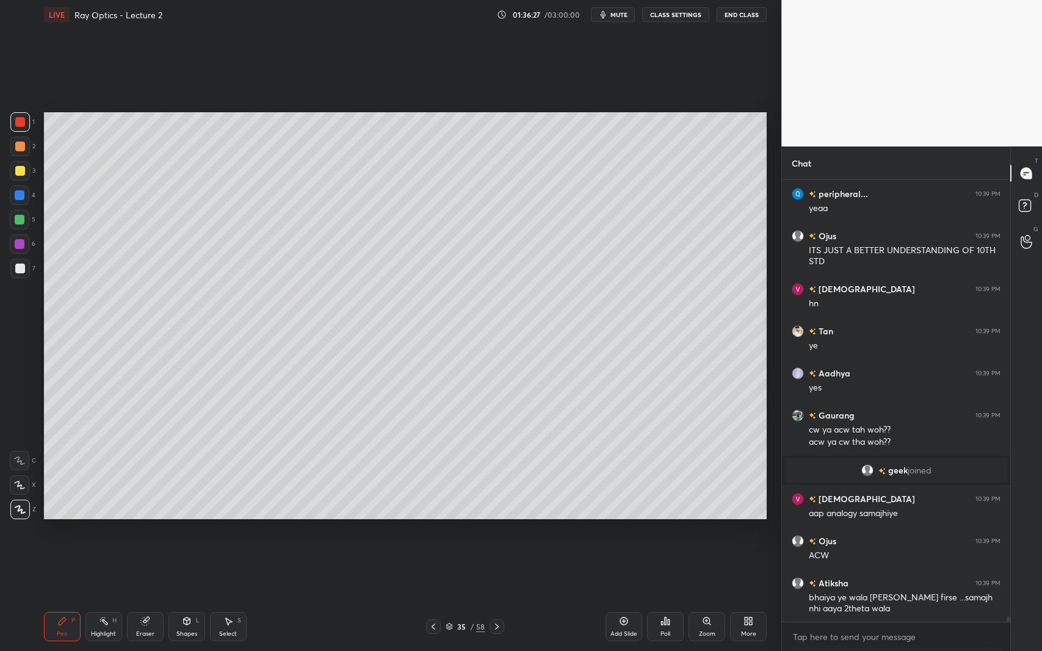
scroll to position [40630, 0]
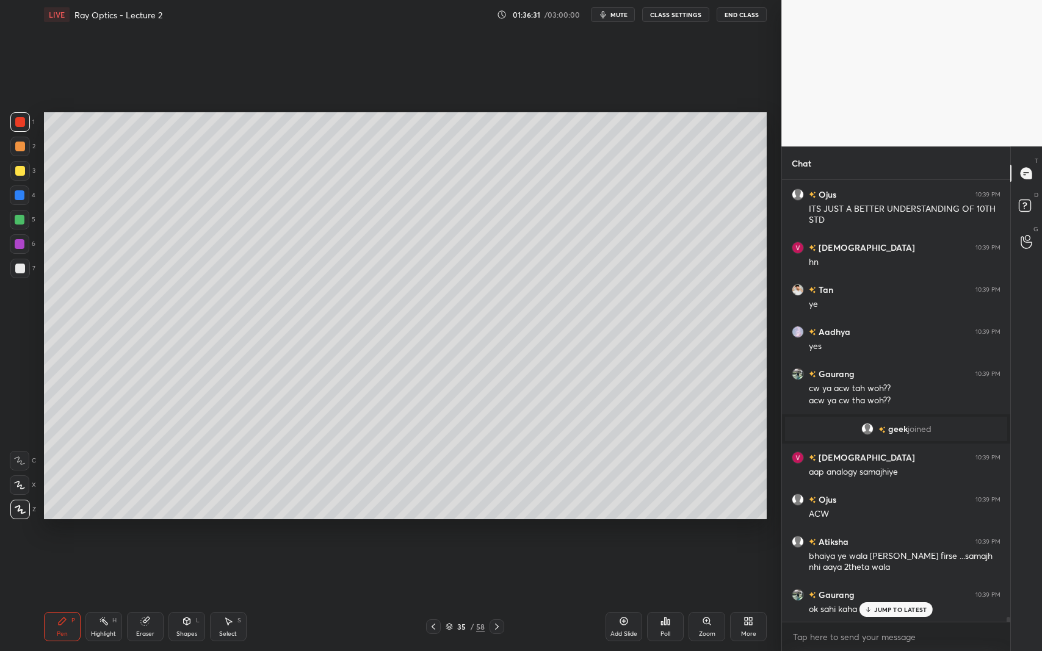
click at [619, 597] on div "Add Slide" at bounding box center [624, 626] width 37 height 29
click at [189, 597] on div "Shapes" at bounding box center [186, 634] width 21 height 6
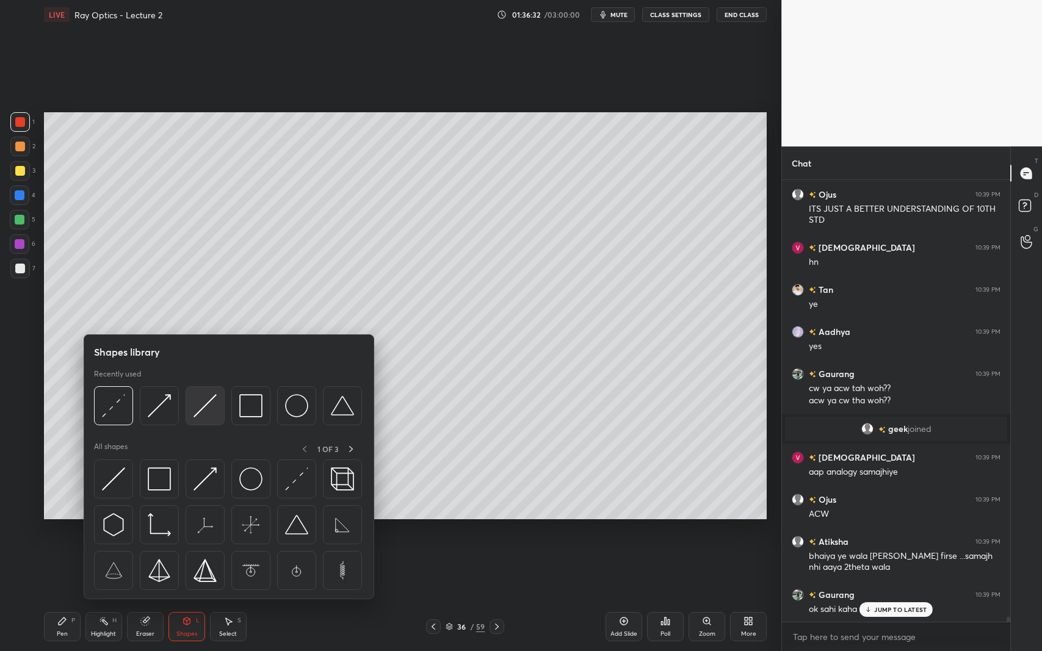
click at [200, 410] on img at bounding box center [205, 405] width 23 height 23
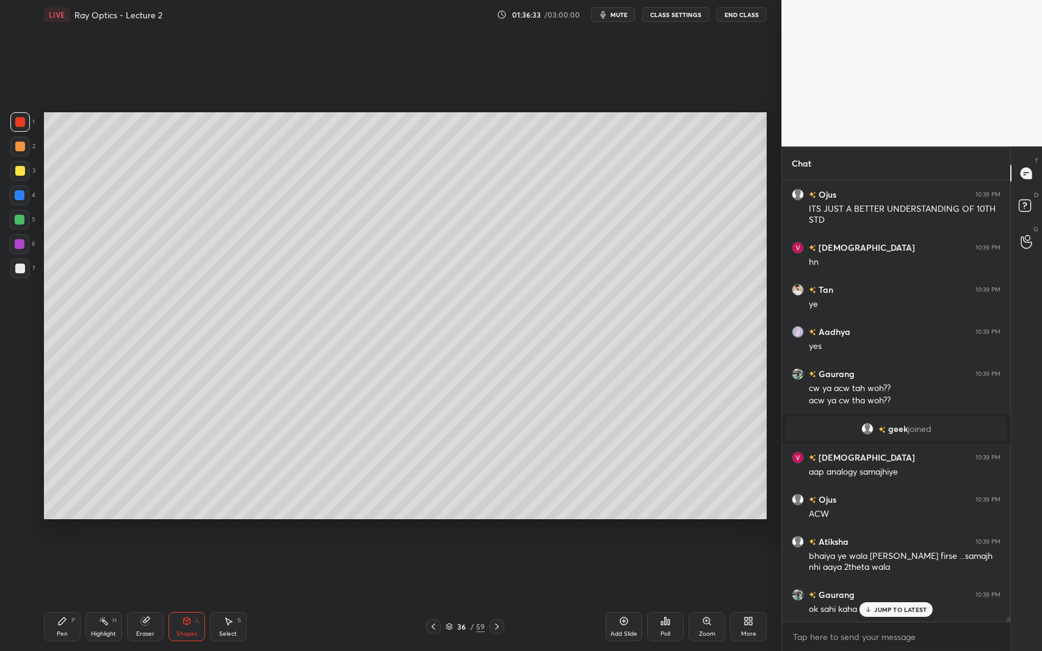
scroll to position [40673, 0]
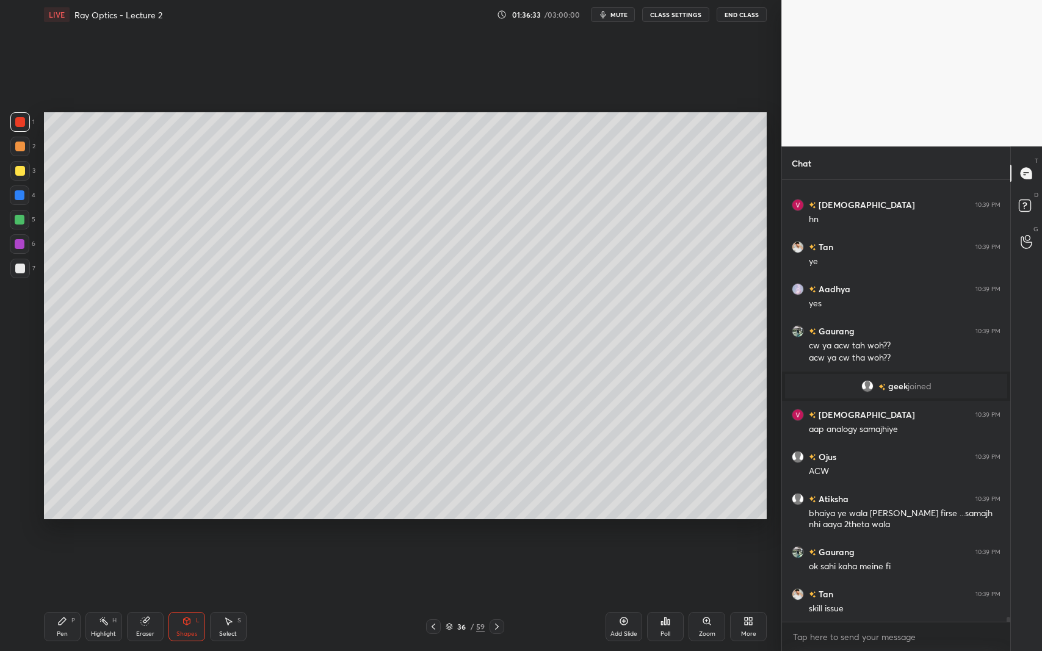
click at [12, 272] on div at bounding box center [20, 269] width 20 height 20
click at [230, 597] on icon at bounding box center [229, 621] width 7 height 7
click at [186, 597] on icon at bounding box center [187, 622] width 10 height 10
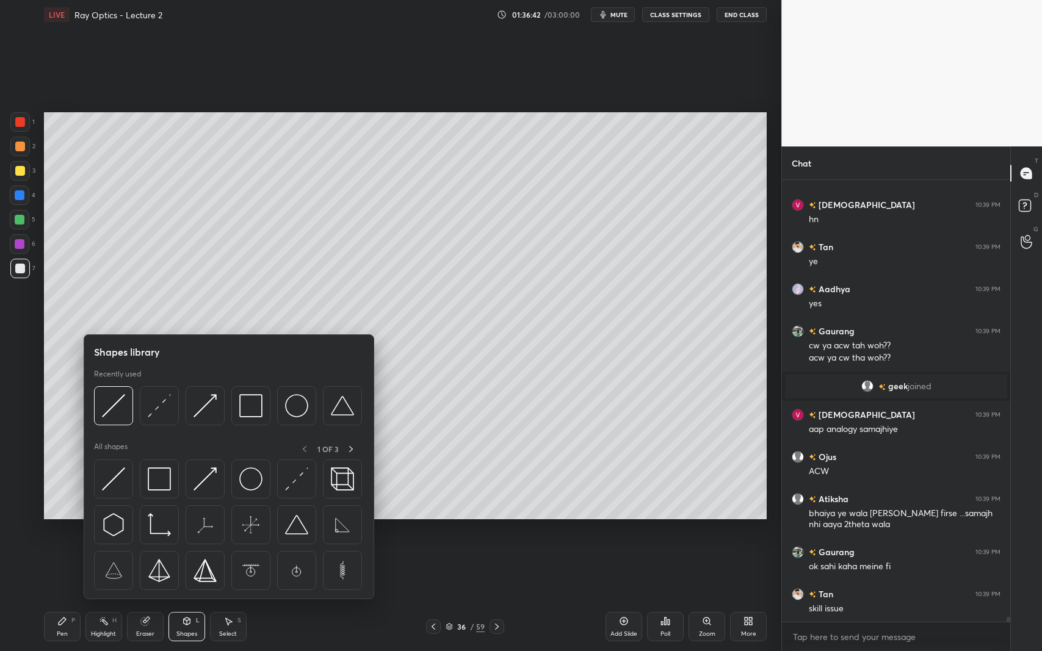
scroll to position [40715, 0]
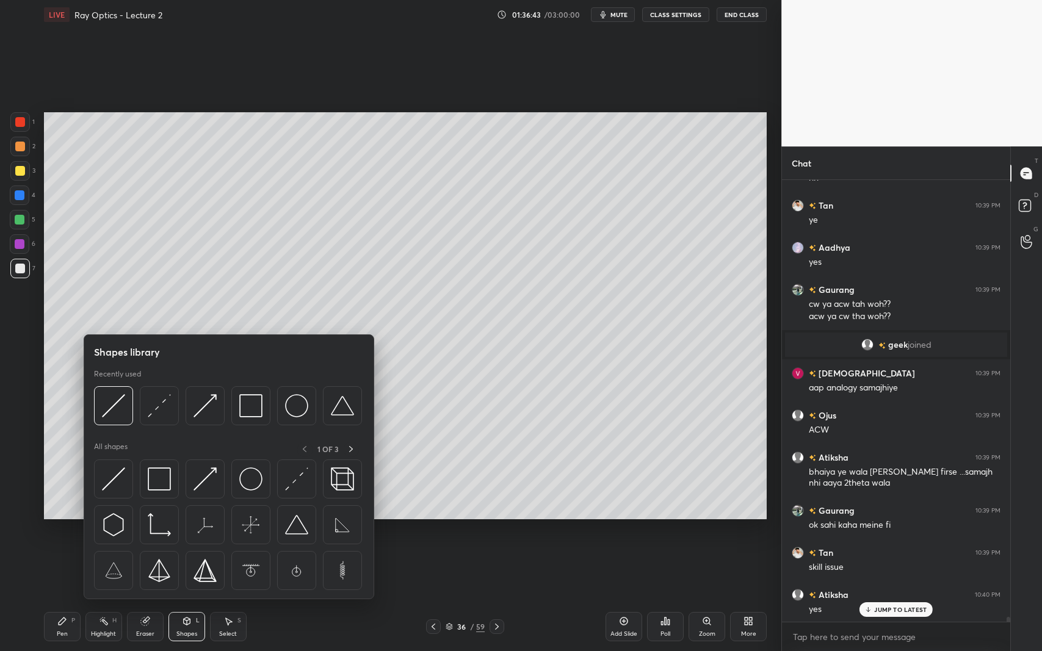
click at [23, 170] on div at bounding box center [20, 171] width 10 height 10
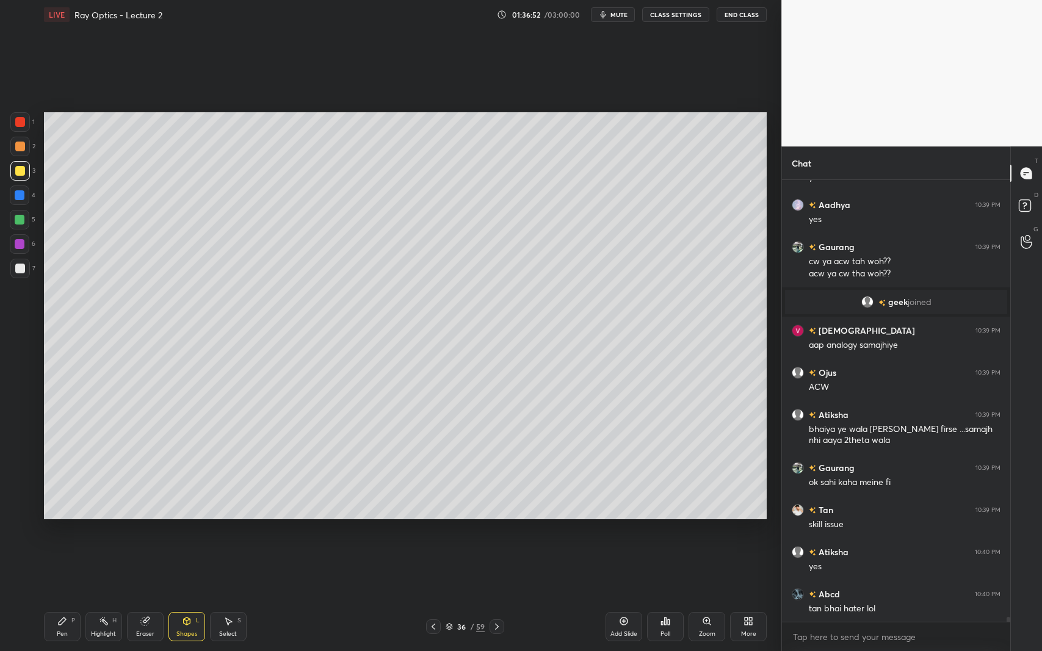
scroll to position [40799, 0]
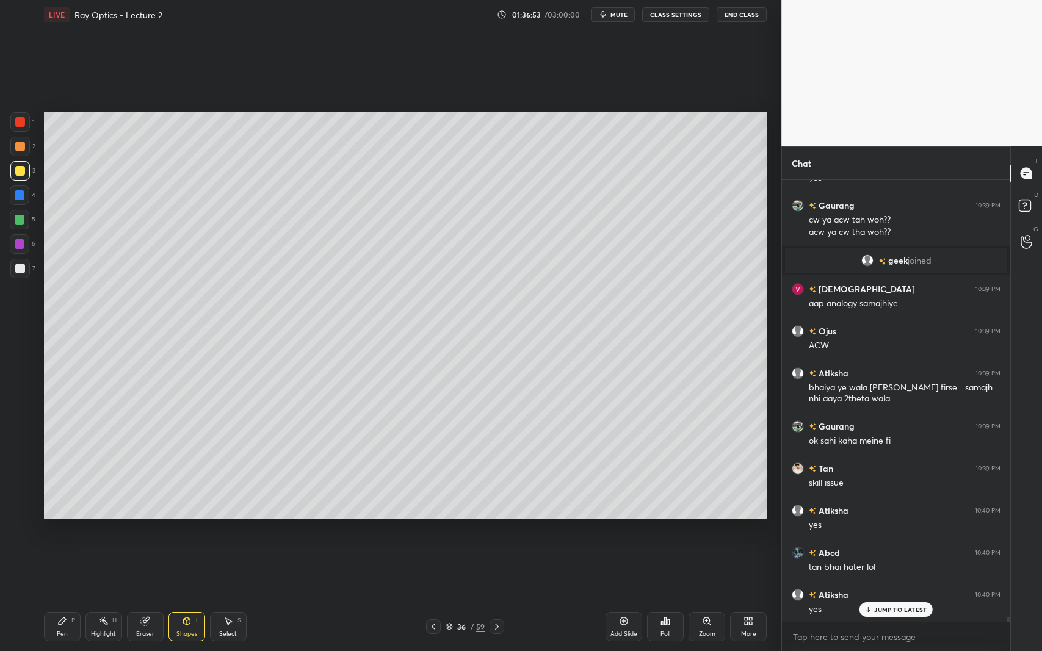
click at [68, 597] on div "Pen P" at bounding box center [62, 626] width 37 height 29
click at [21, 222] on div at bounding box center [20, 220] width 10 height 10
click at [189, 597] on icon at bounding box center [187, 622] width 10 height 10
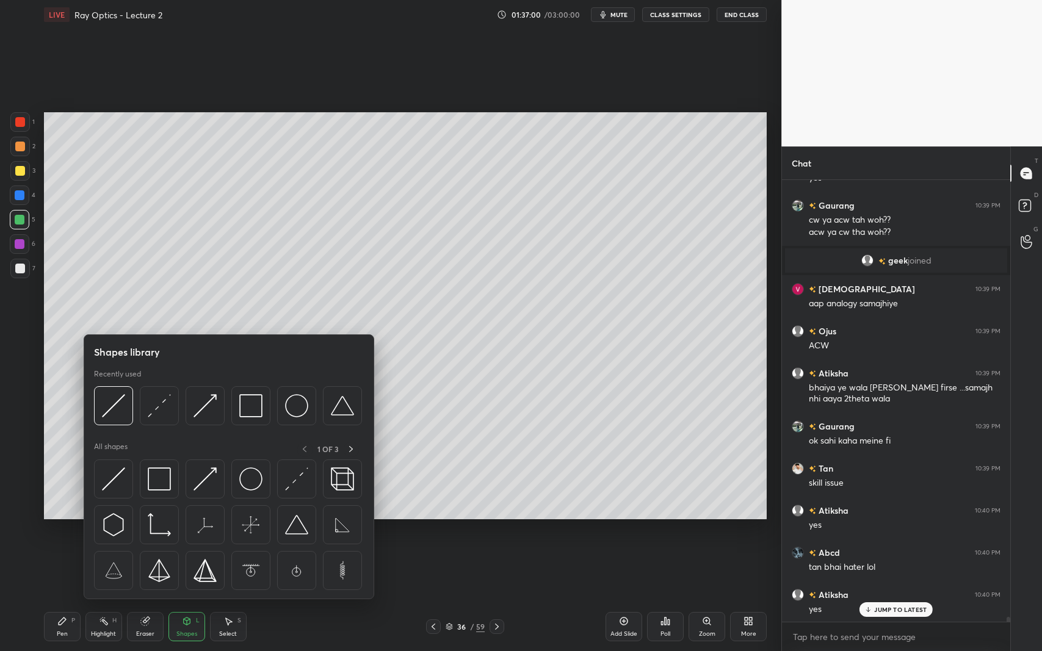
click at [214, 397] on img at bounding box center [205, 405] width 23 height 23
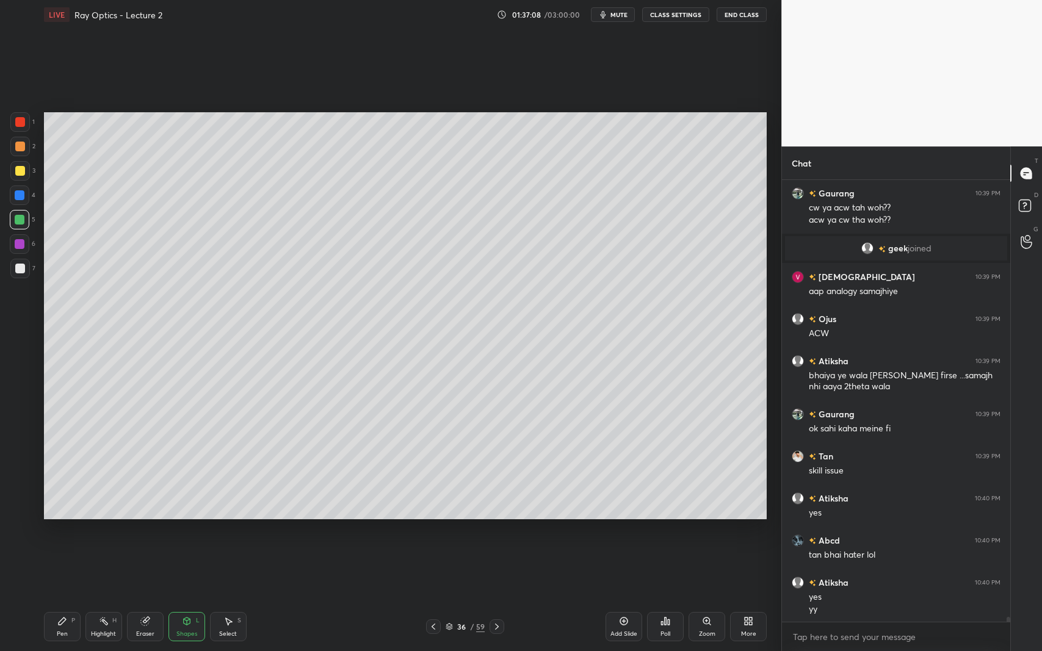
scroll to position [40854, 0]
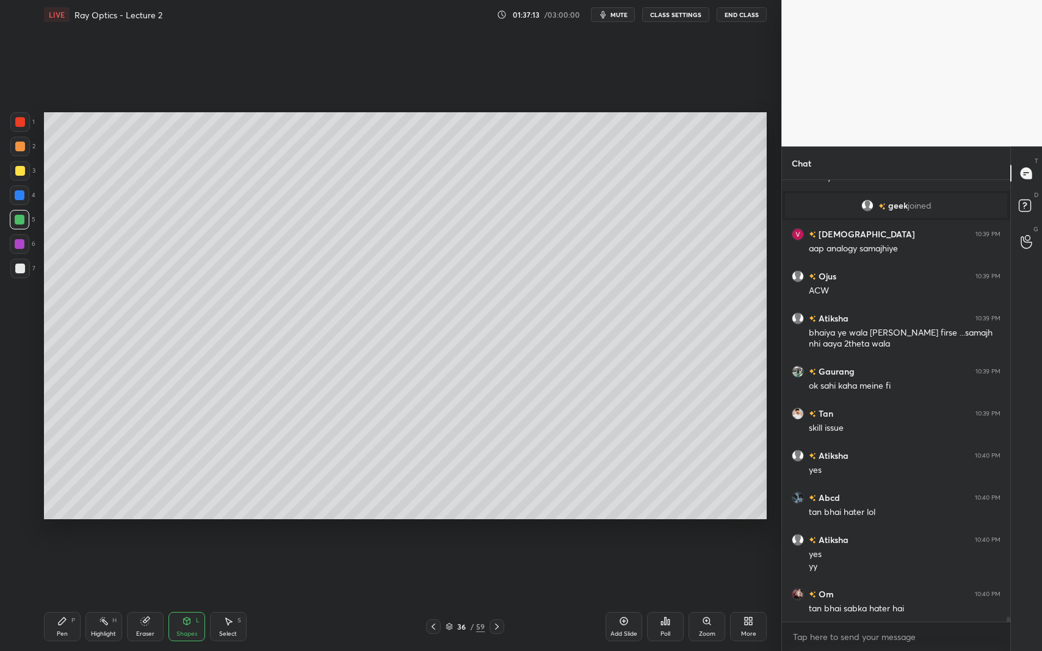
click at [22, 250] on div at bounding box center [20, 244] width 20 height 20
click at [66, 597] on icon at bounding box center [62, 622] width 10 height 10
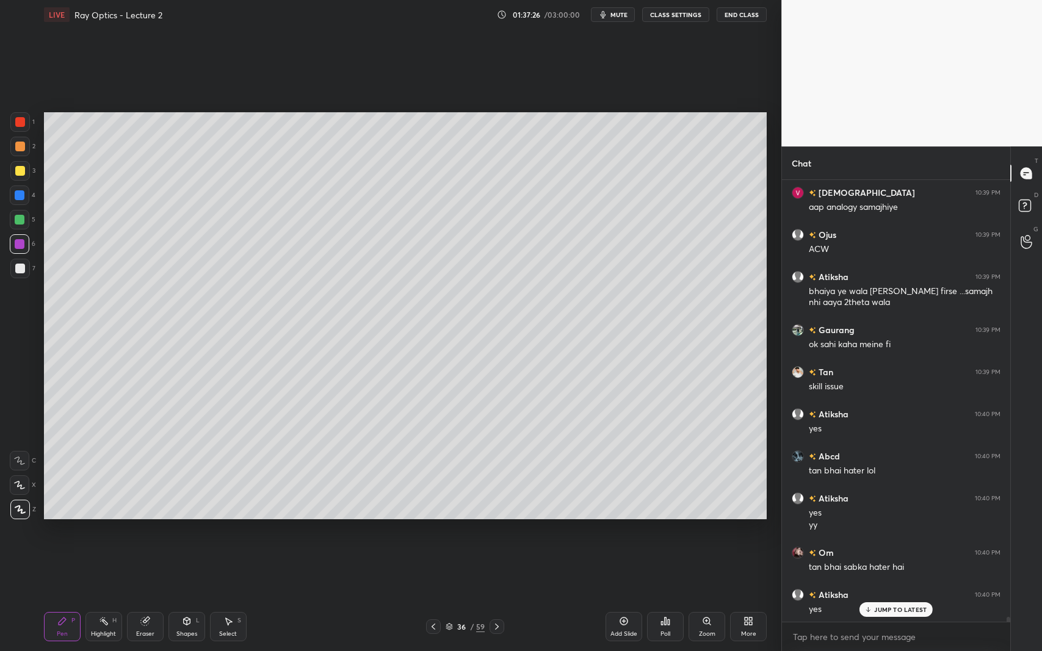
click at [22, 270] on div at bounding box center [20, 269] width 10 height 10
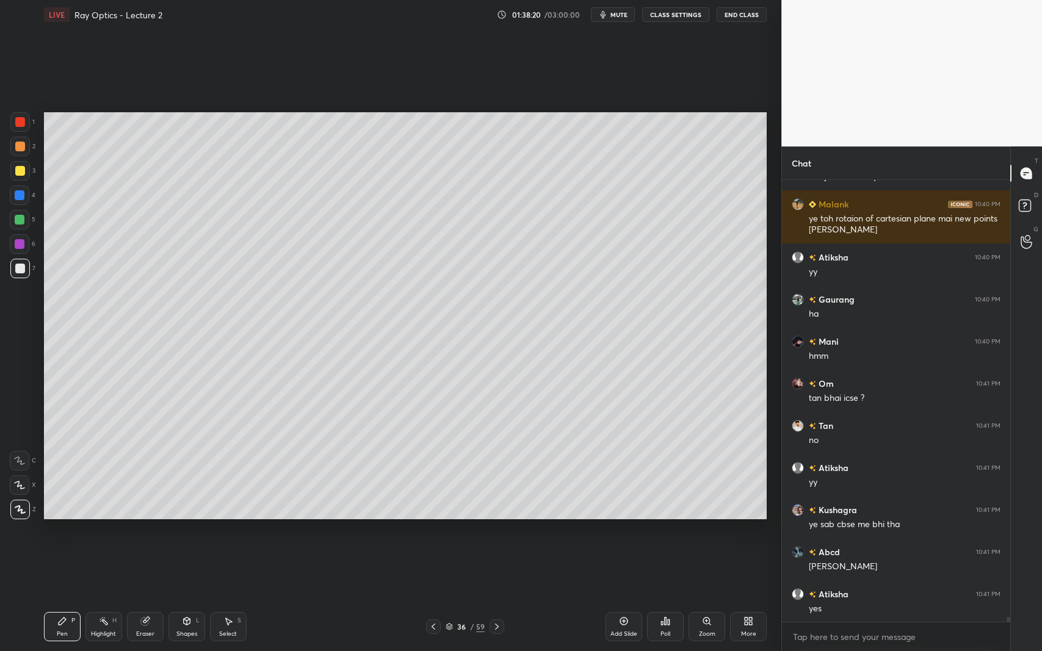
scroll to position [41423, 0]
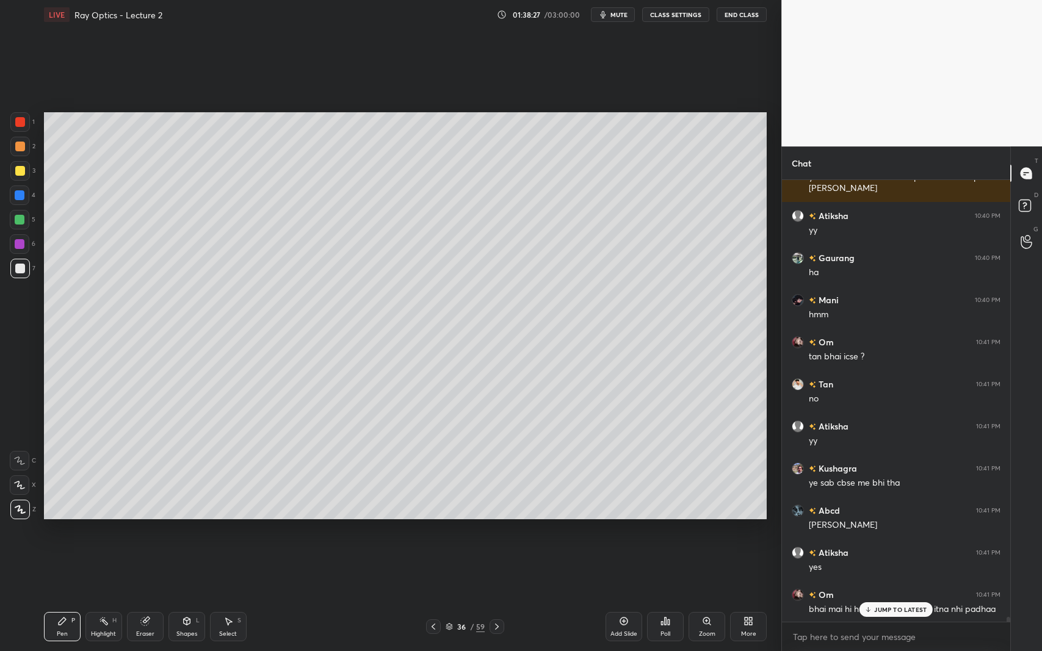
click at [105, 597] on rect at bounding box center [105, 623] width 6 height 6
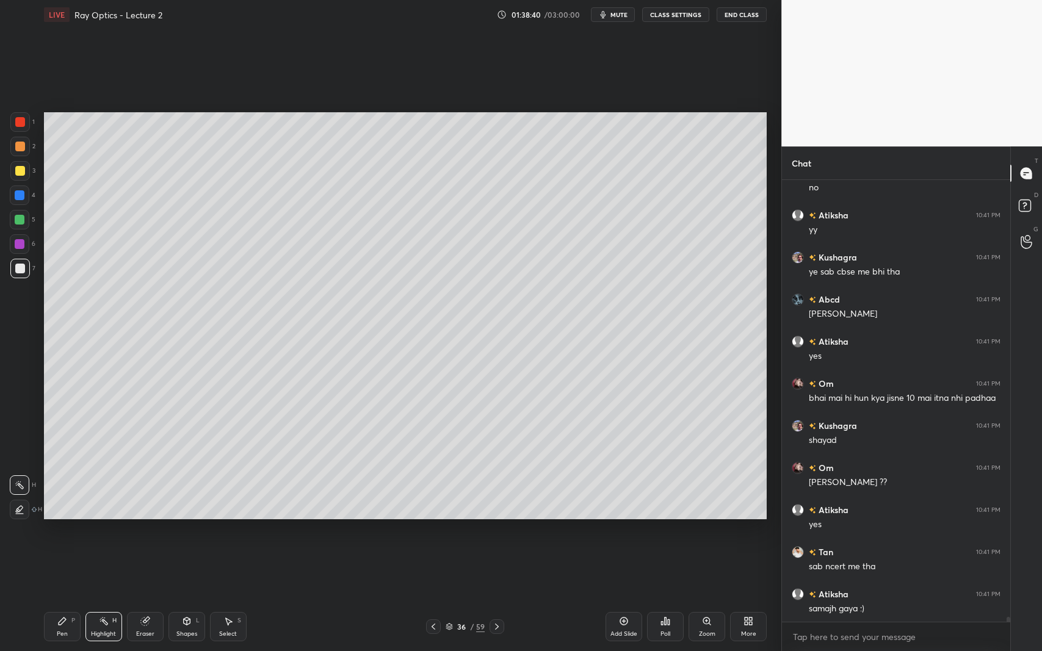
scroll to position [41676, 0]
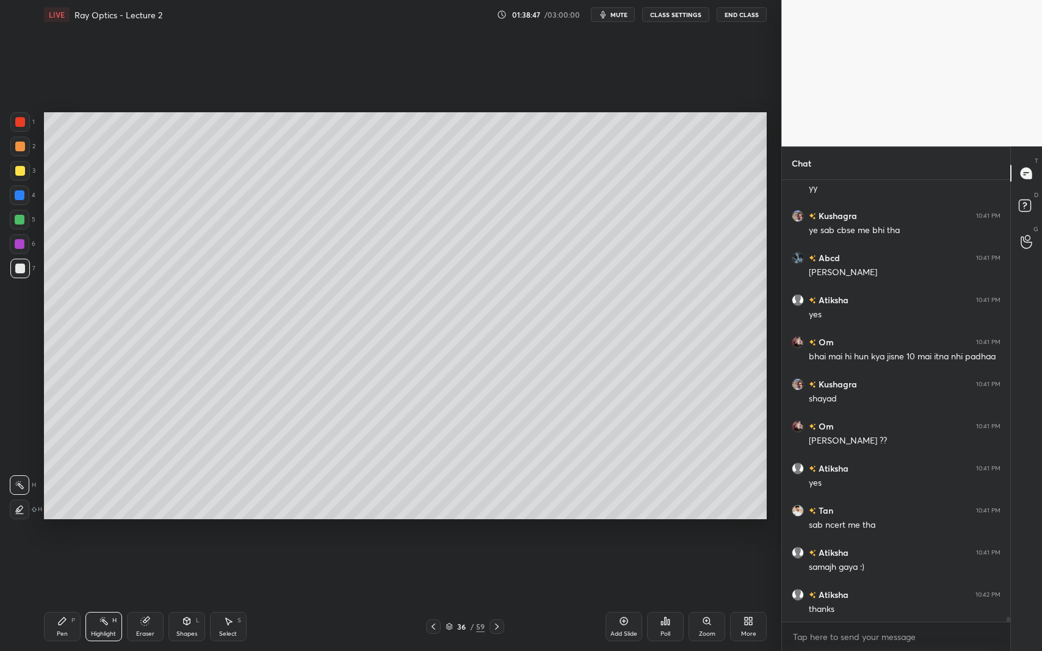
click at [21, 244] on div at bounding box center [20, 244] width 10 height 10
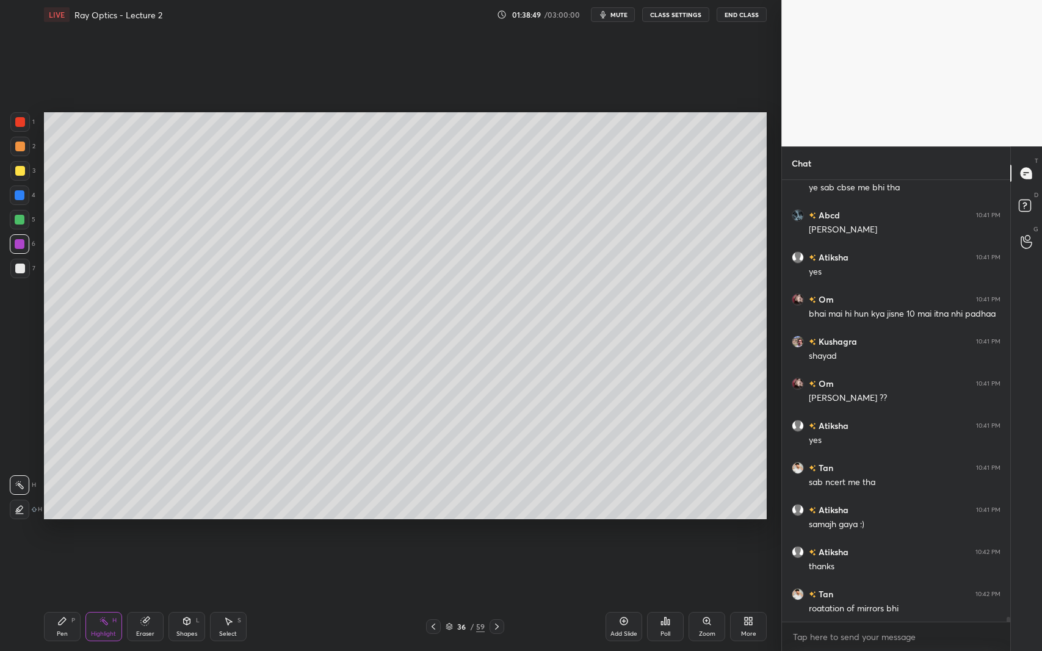
click at [64, 597] on icon at bounding box center [62, 622] width 10 height 10
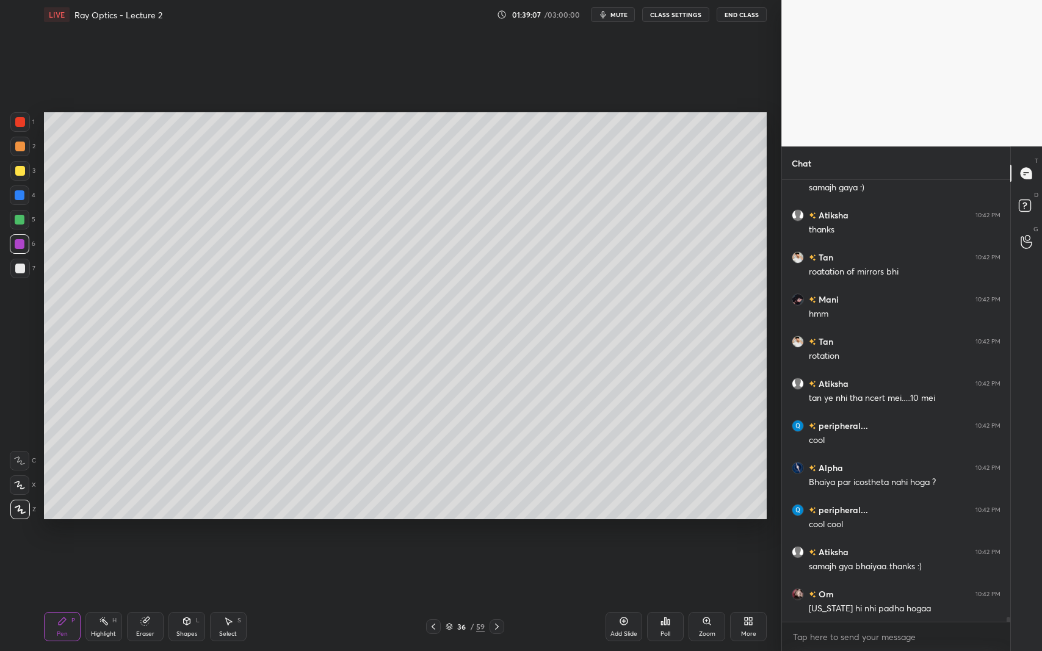
scroll to position [42097, 0]
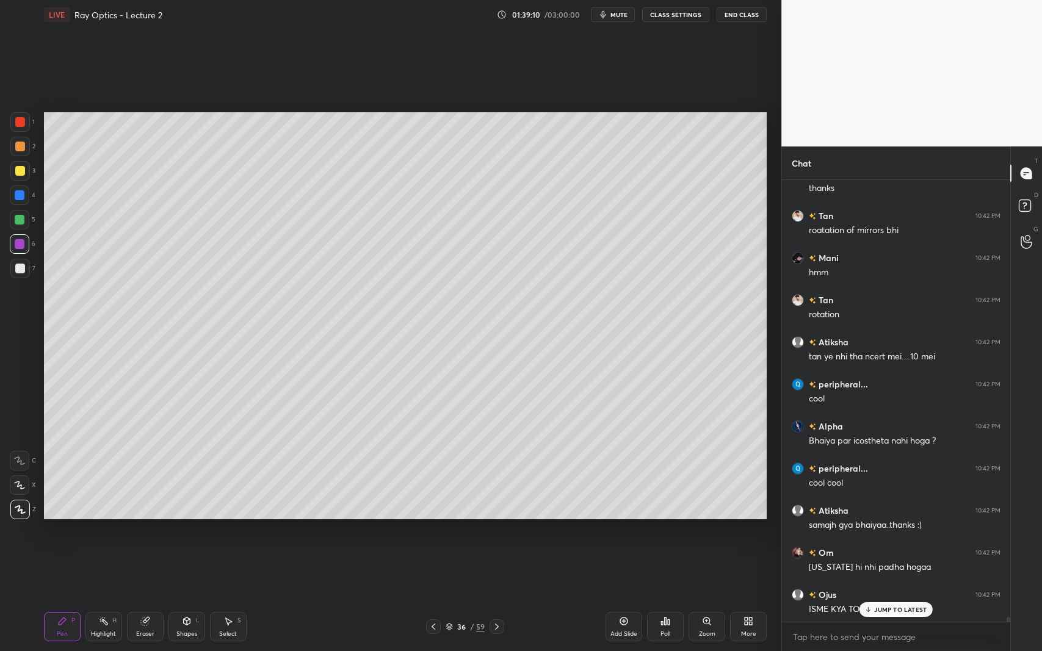
click at [920, 597] on p "JUMP TO LATEST" at bounding box center [900, 609] width 52 height 7
click at [7, 360] on div "1 2 3 4 5 6 7 C X Z C X Z E E Erase all H H" at bounding box center [19, 315] width 39 height 407
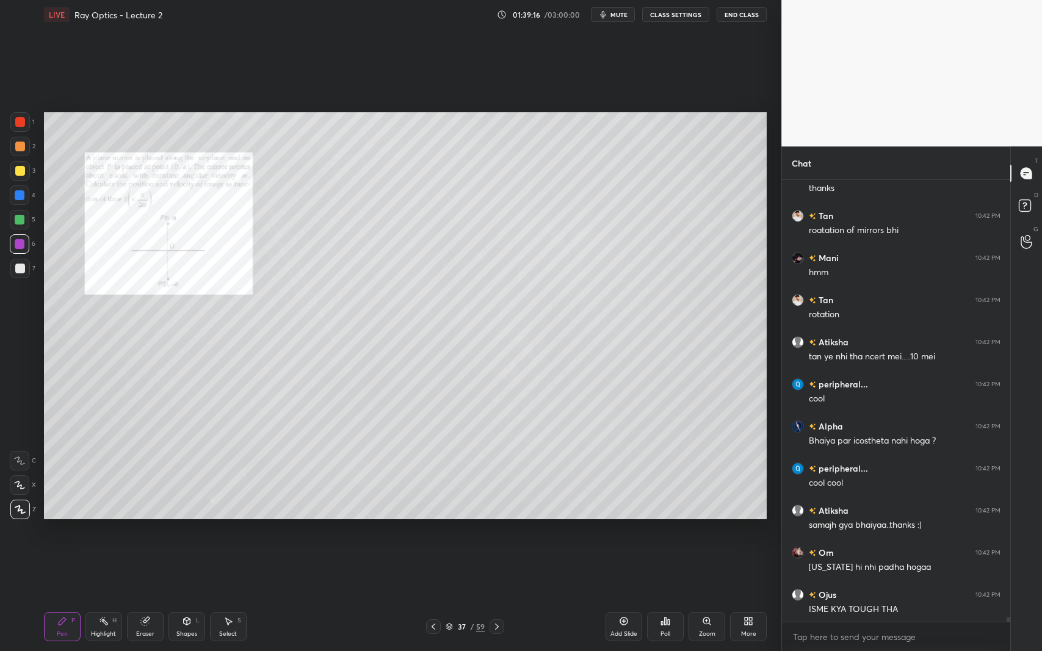
click at [704, 597] on div "Zoom" at bounding box center [707, 626] width 37 height 29
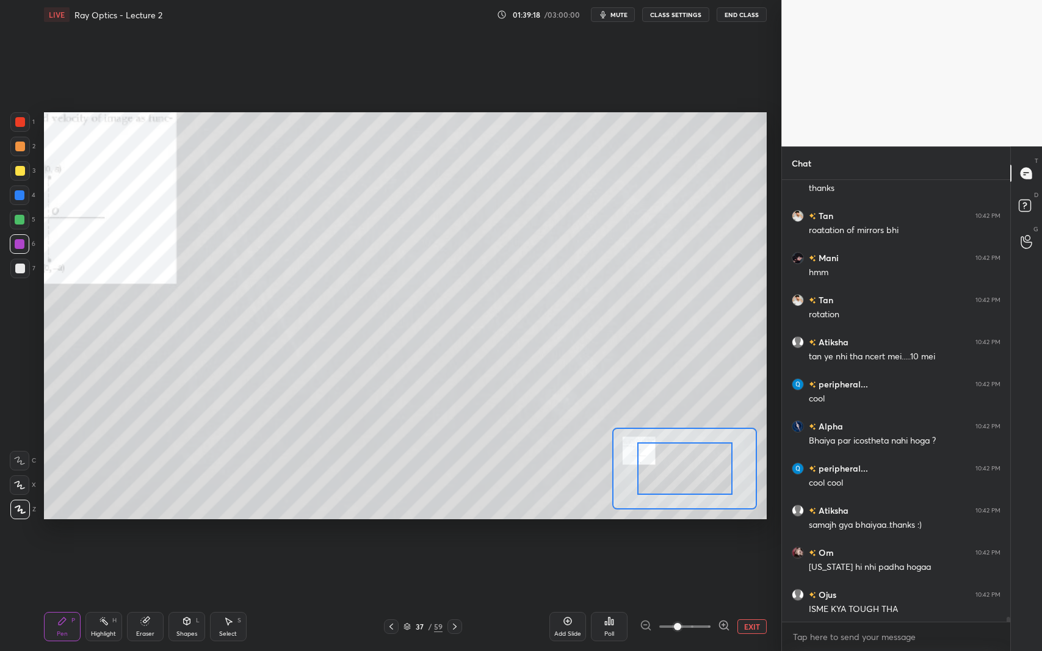
click at [755, 597] on button "EXIT" at bounding box center [751, 627] width 29 height 15
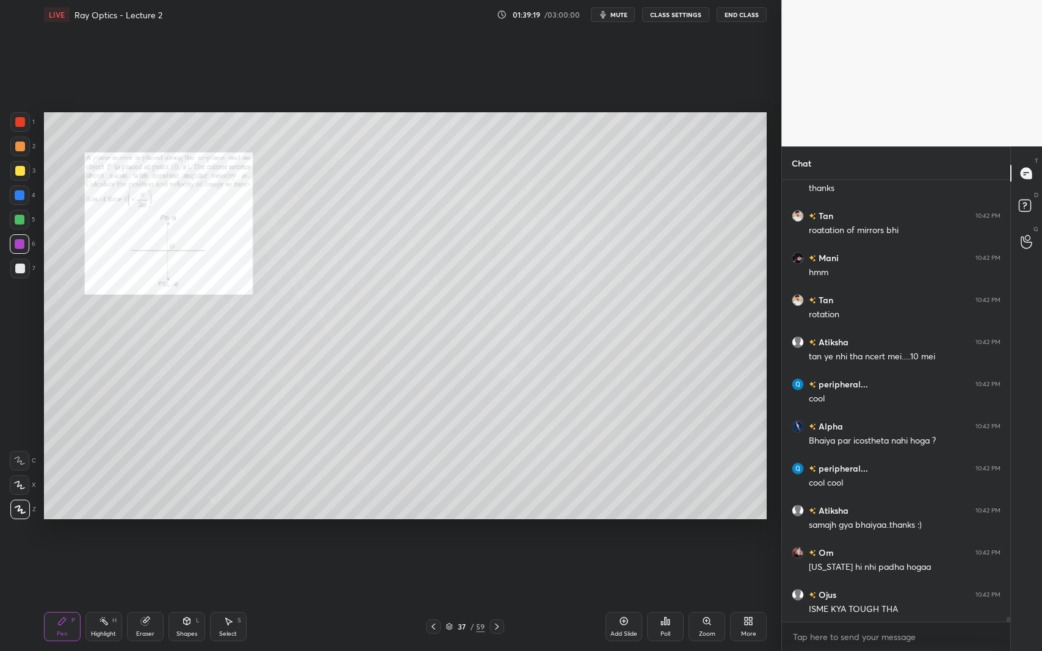
click at [707, 597] on div "Zoom" at bounding box center [707, 626] width 37 height 29
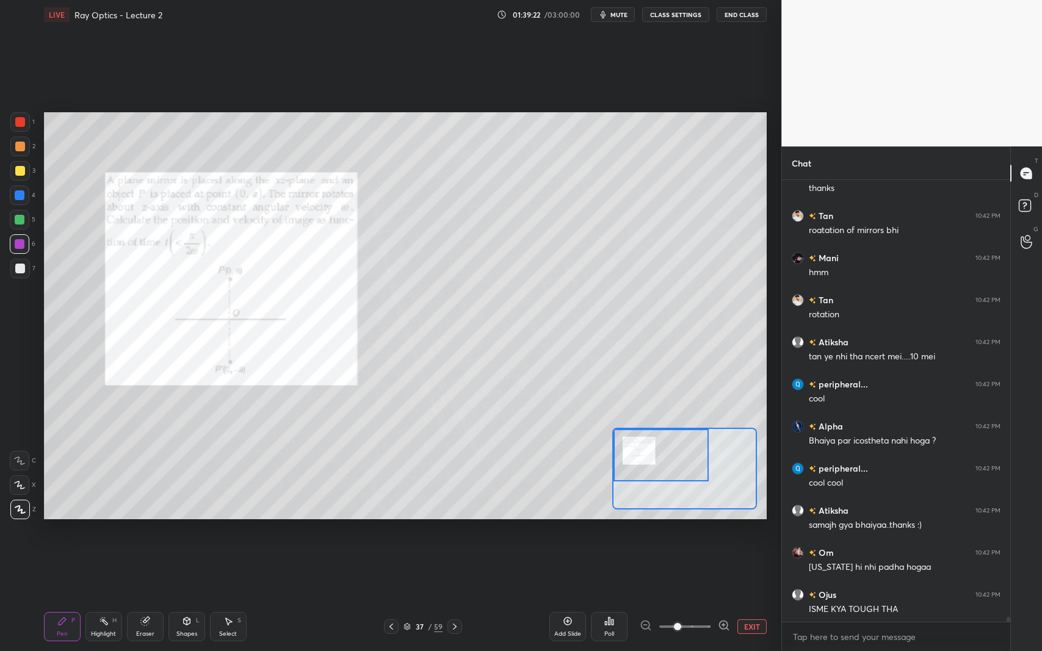
click at [756, 597] on button "EXIT" at bounding box center [751, 627] width 29 height 15
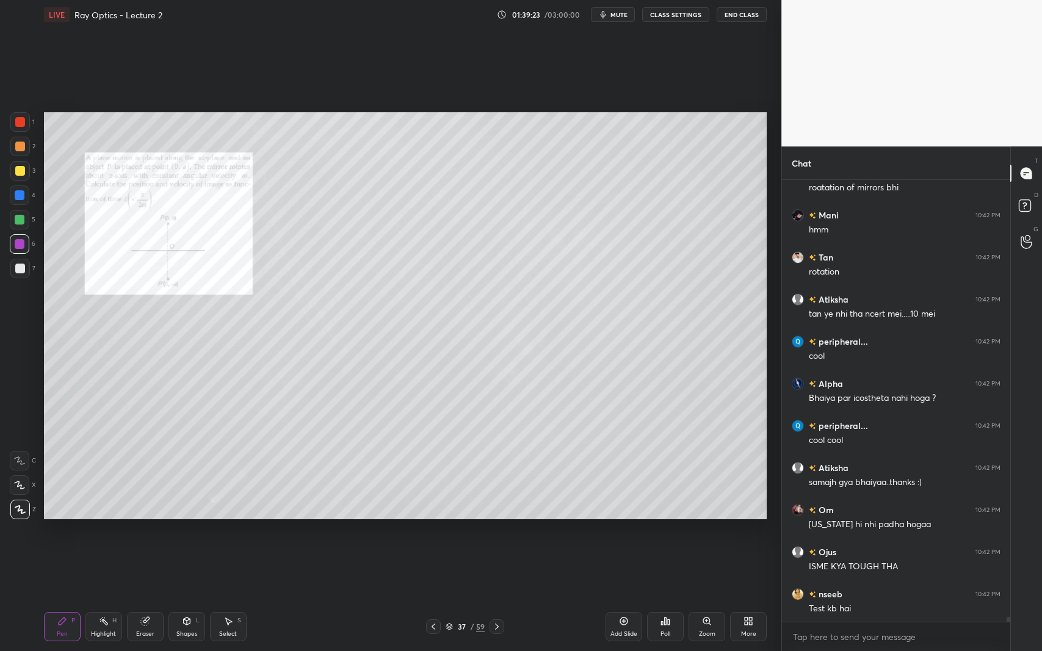
scroll to position [42181, 0]
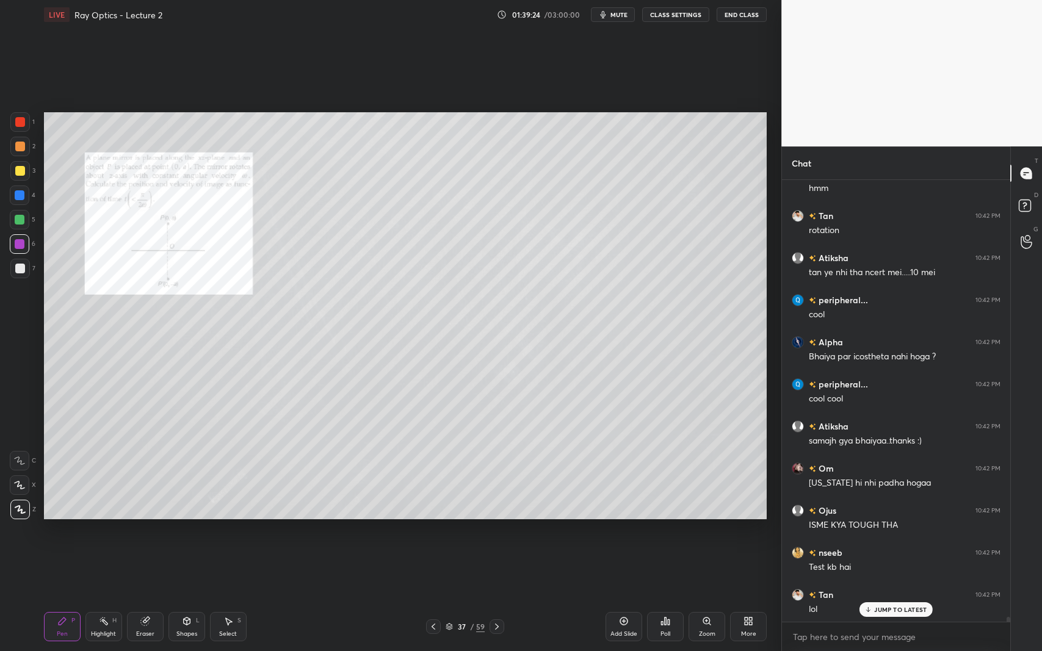
click at [706, 597] on div "Zoom" at bounding box center [707, 626] width 37 height 29
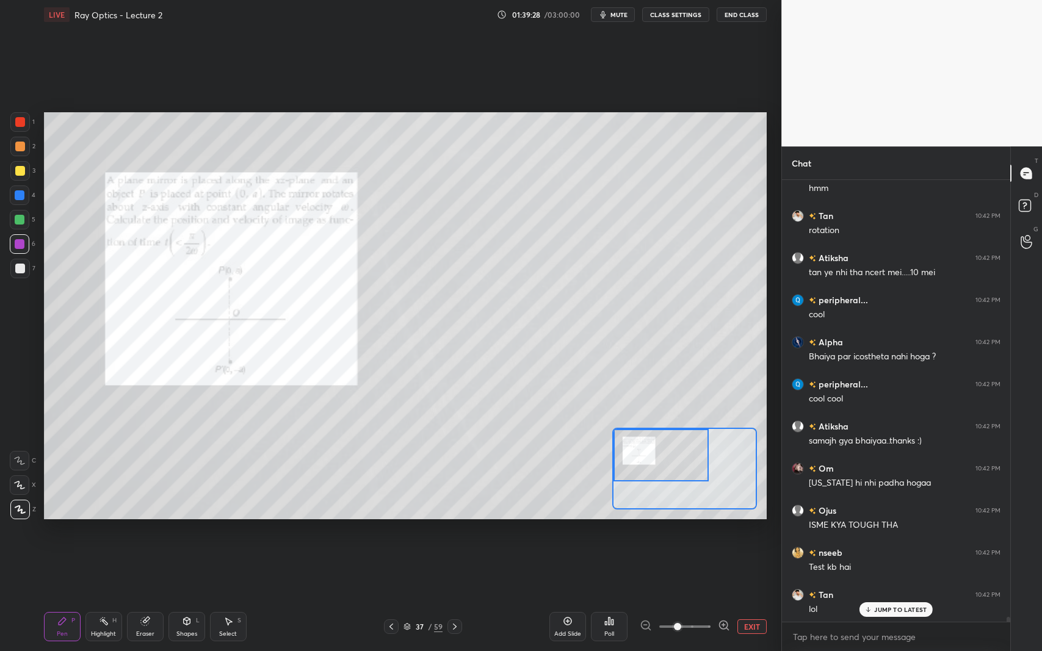
scroll to position [42224, 0]
click at [16, 120] on div at bounding box center [20, 122] width 10 height 10
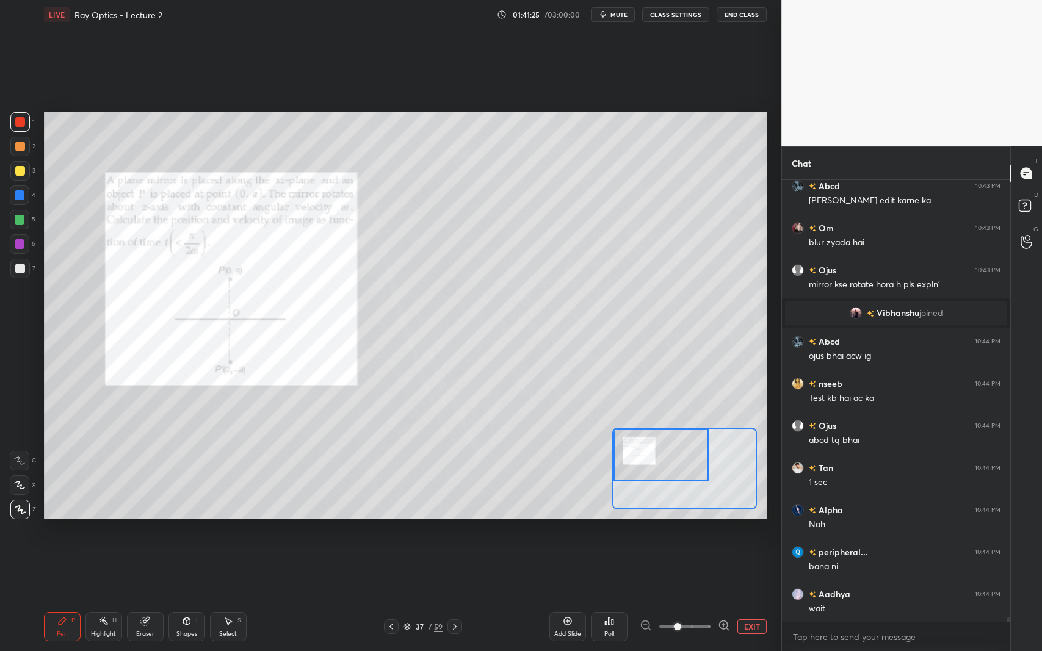
scroll to position [42800, 0]
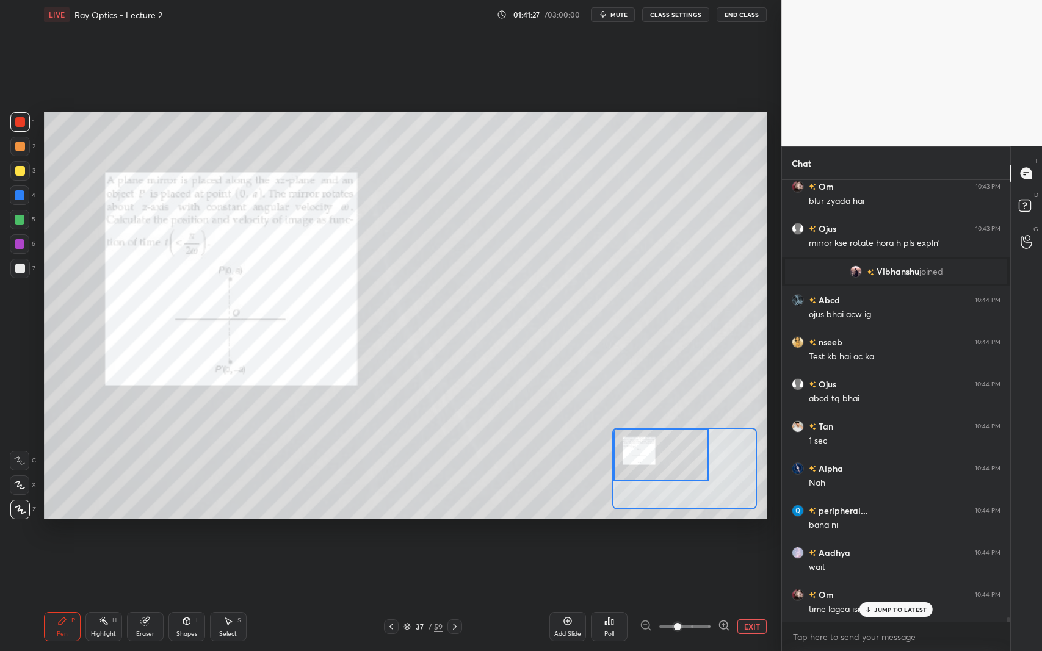
click at [889, 597] on p "JUMP TO LATEST" at bounding box center [900, 609] width 52 height 7
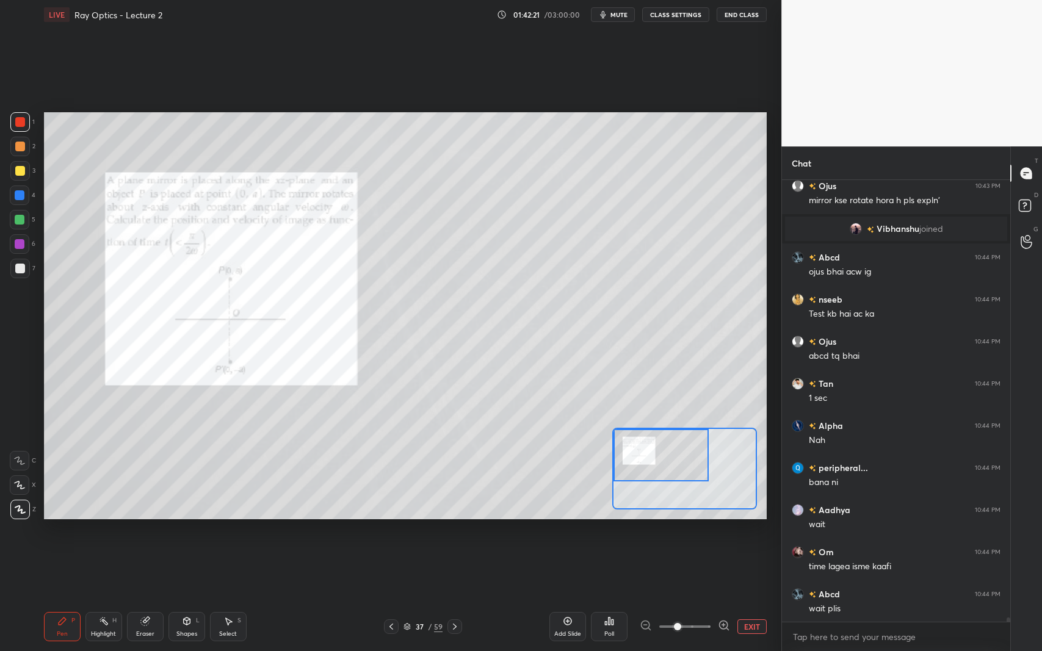
click at [231, 597] on icon at bounding box center [228, 622] width 10 height 10
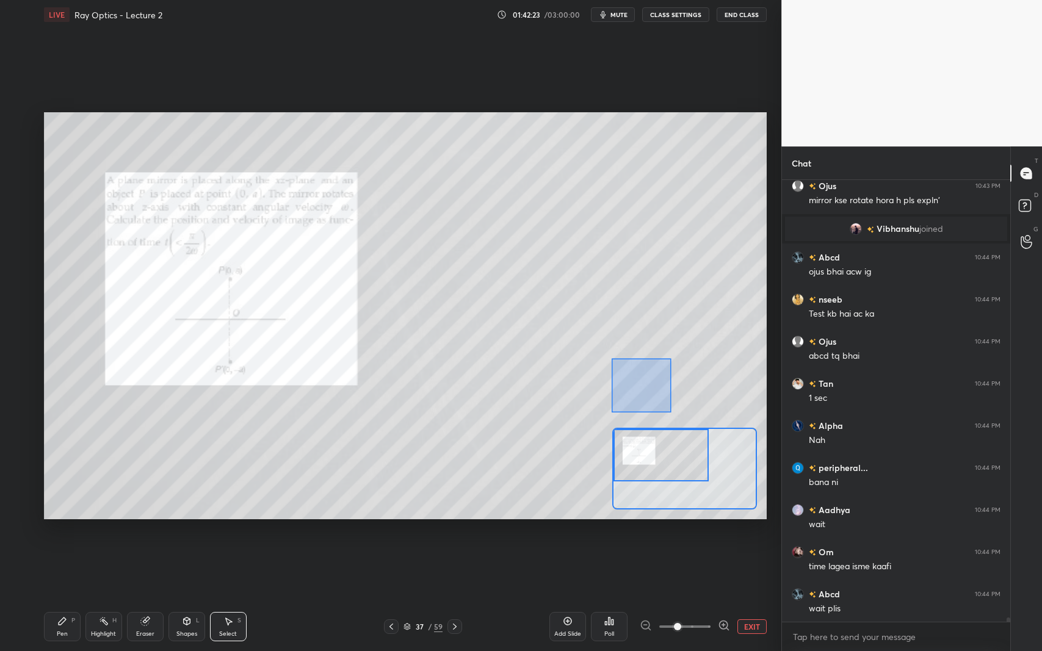
drag, startPoint x: 612, startPoint y: 359, endPoint x: 671, endPoint y: 413, distance: 80.0
click at [671, 413] on div "0 ° Undo Copy Duplicate Duplicate to new slide Delete" at bounding box center [586, 417] width 1085 height 610
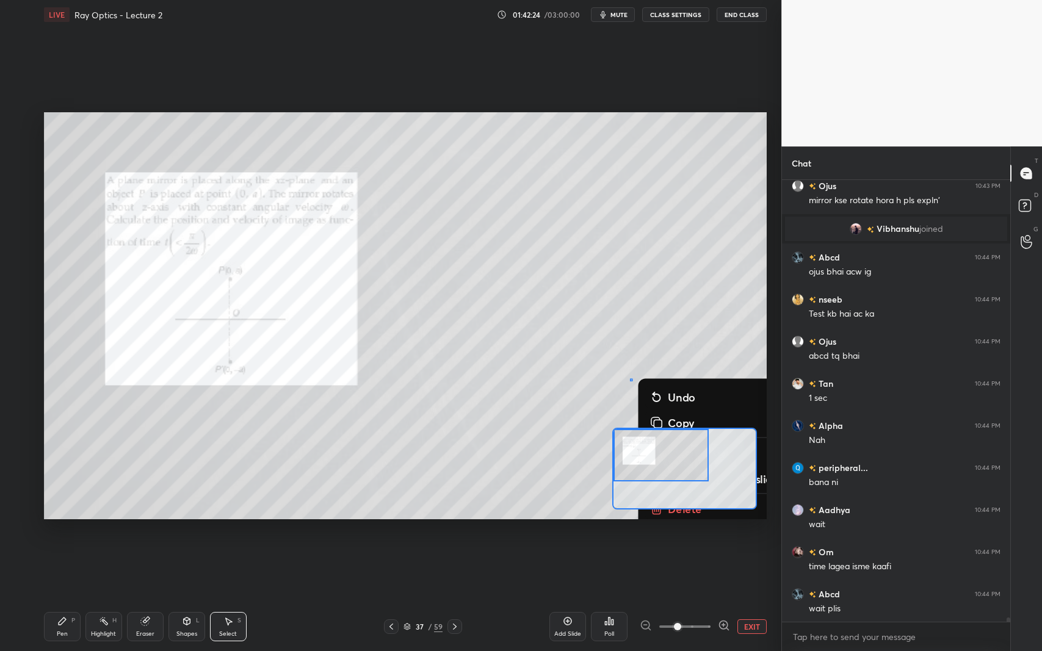
scroll to position [42884, 0]
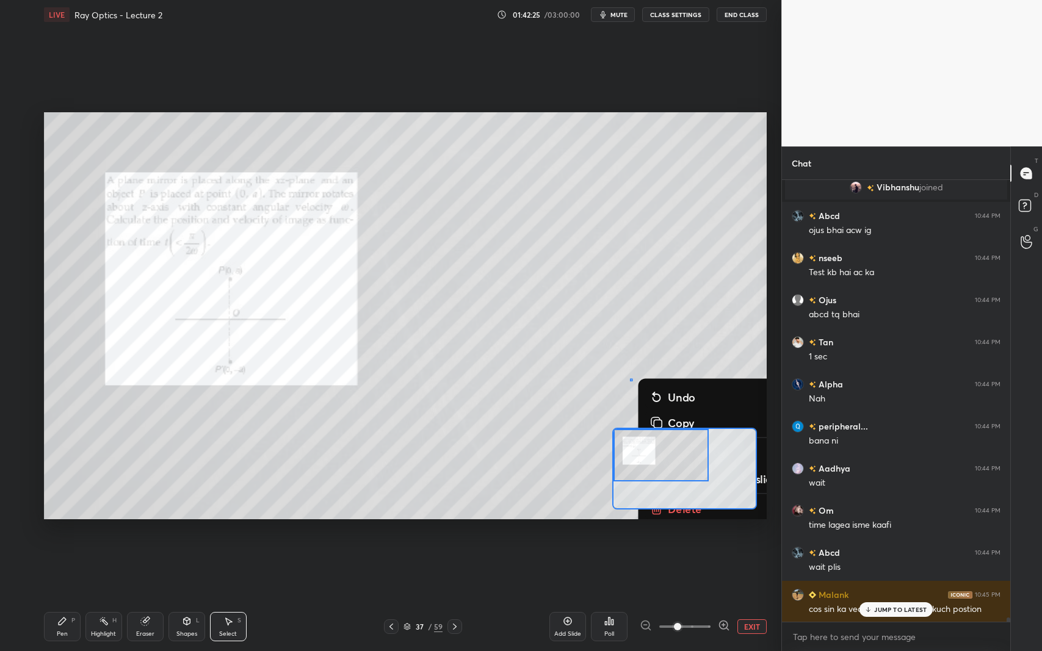
click at [761, 509] on button "Delete" at bounding box center [714, 509] width 137 height 22
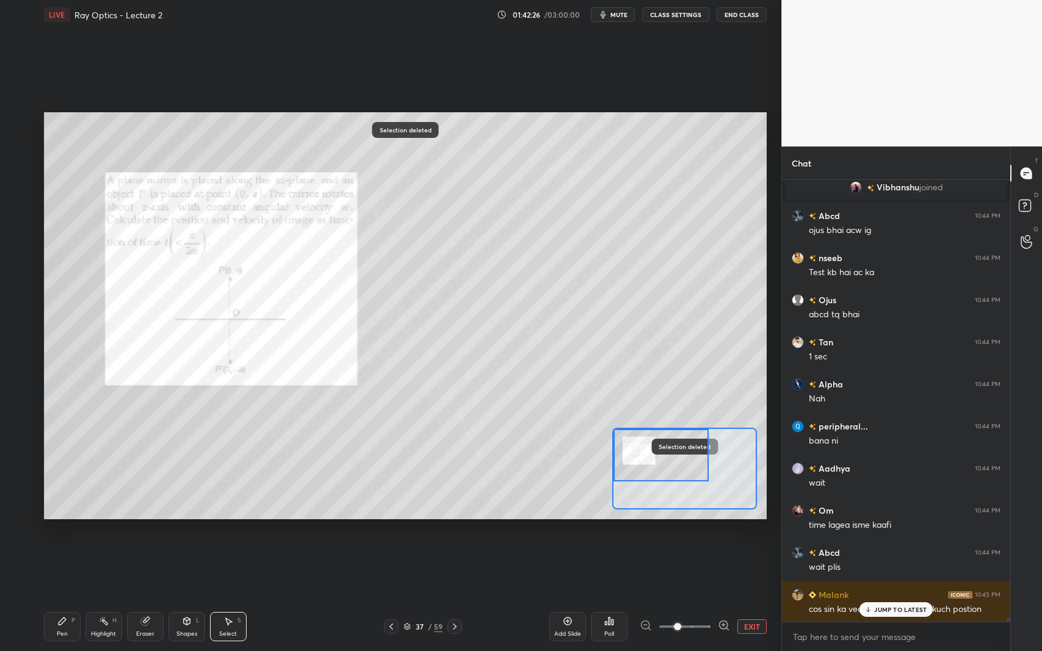
click at [881, 597] on p "JUMP TO LATEST" at bounding box center [900, 609] width 52 height 7
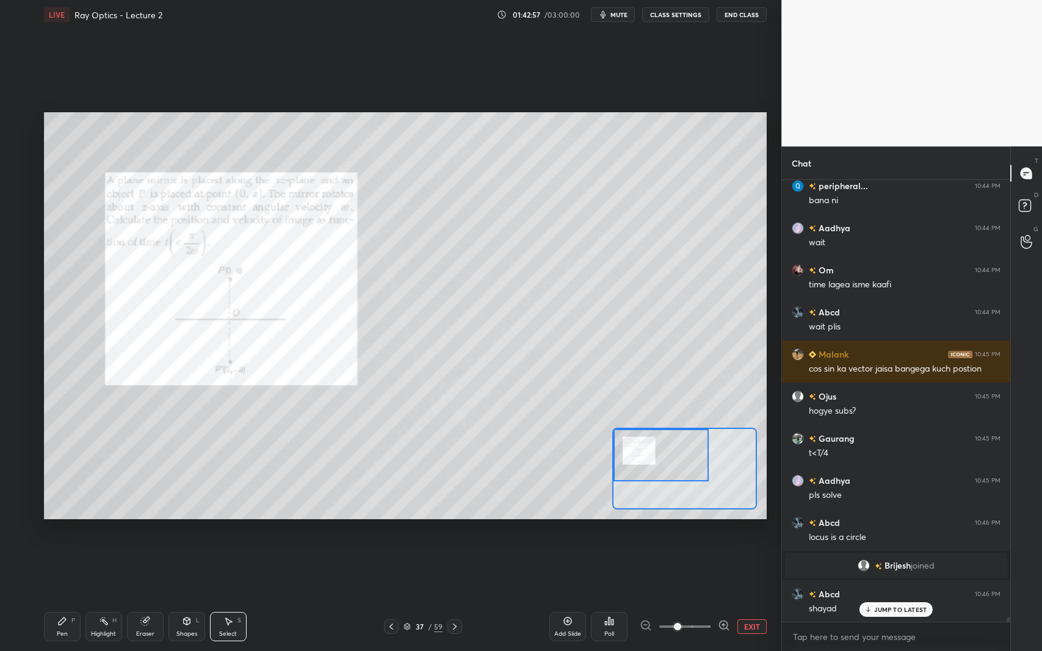
scroll to position [43166, 0]
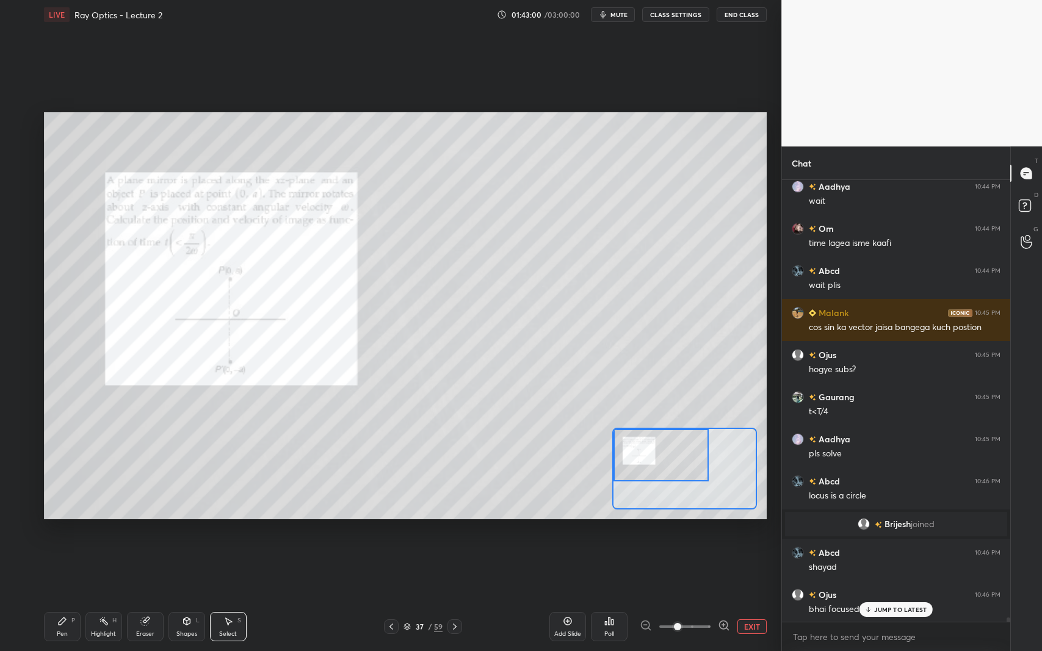
click at [908, 597] on p "JUMP TO LATEST" at bounding box center [900, 609] width 52 height 7
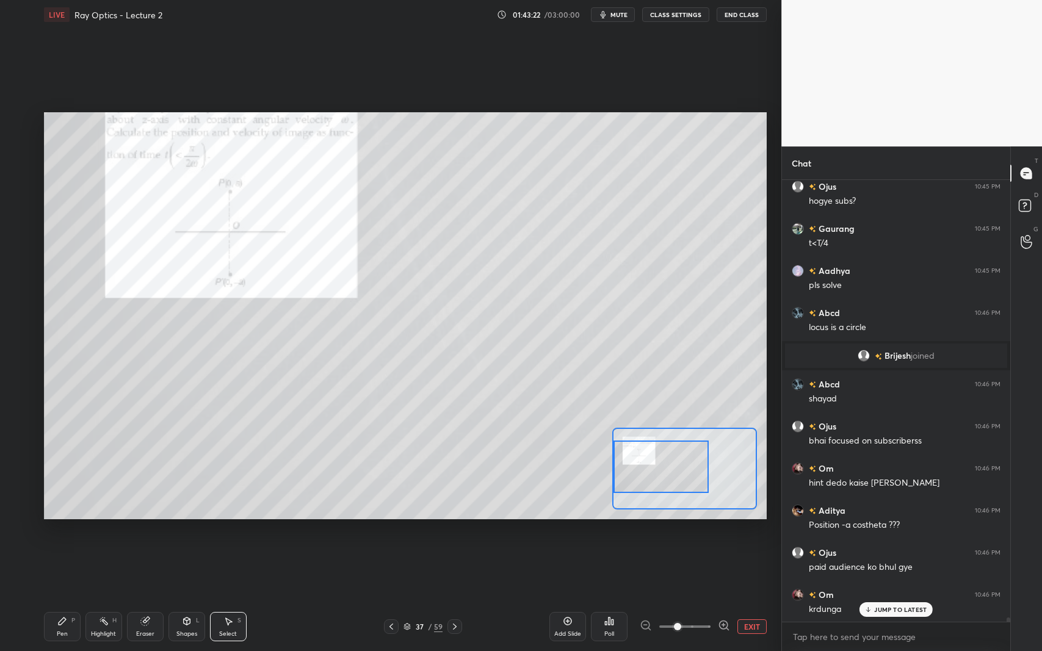
scroll to position [43377, 0]
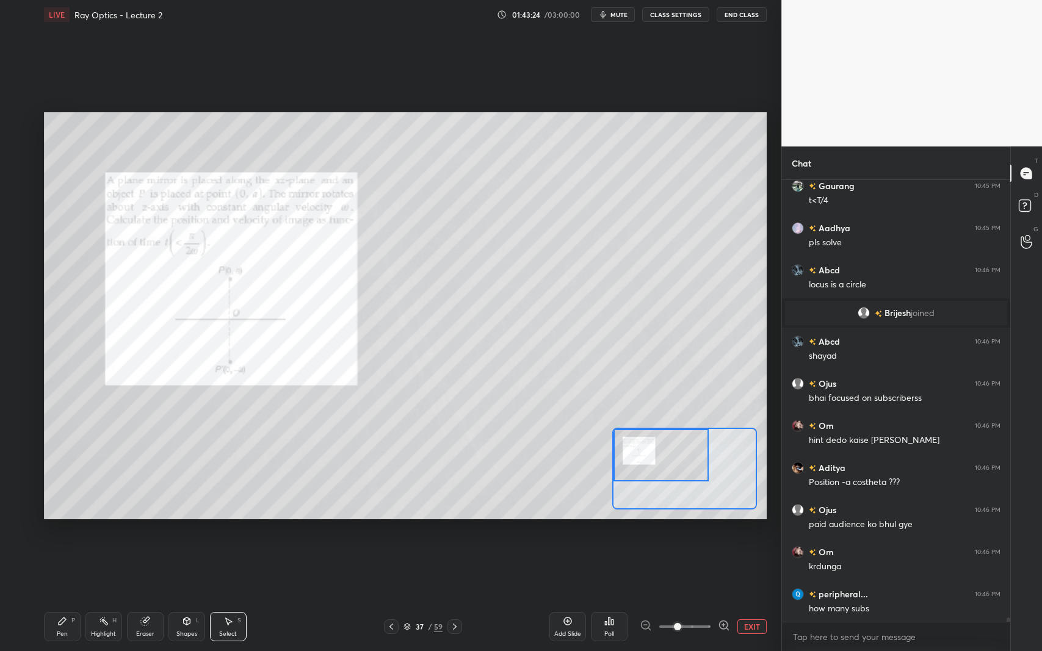
drag, startPoint x: 654, startPoint y: 453, endPoint x: 603, endPoint y: 446, distance: 51.8
click at [603, 446] on div "0 ° Undo Copy Duplicate Duplicate to new slide Delete Setting up your live clas…" at bounding box center [405, 315] width 723 height 407
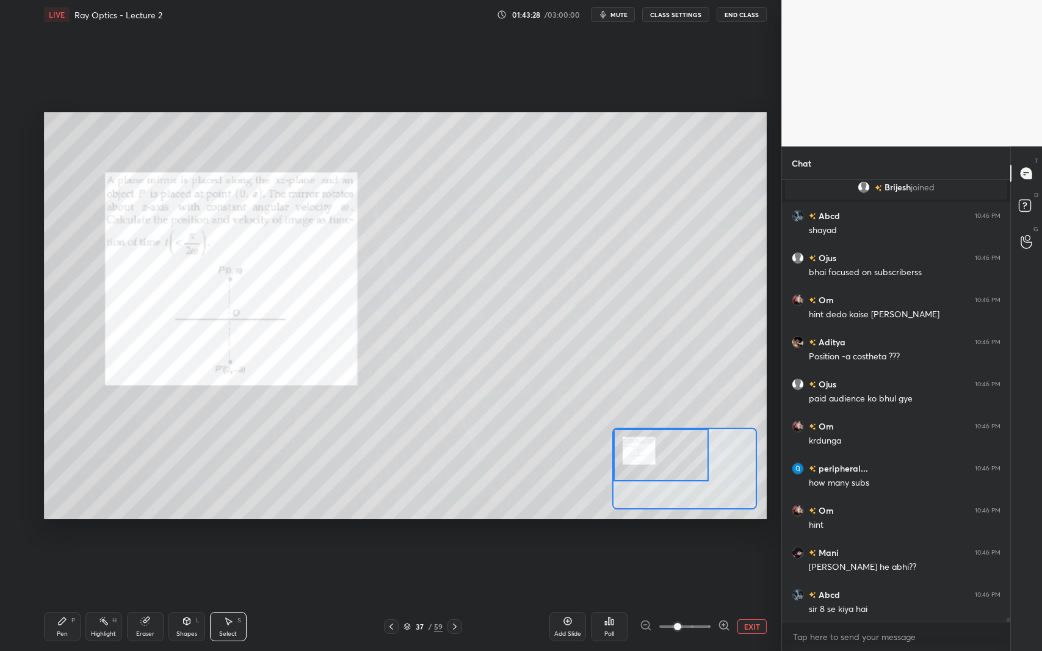
scroll to position [43546, 0]
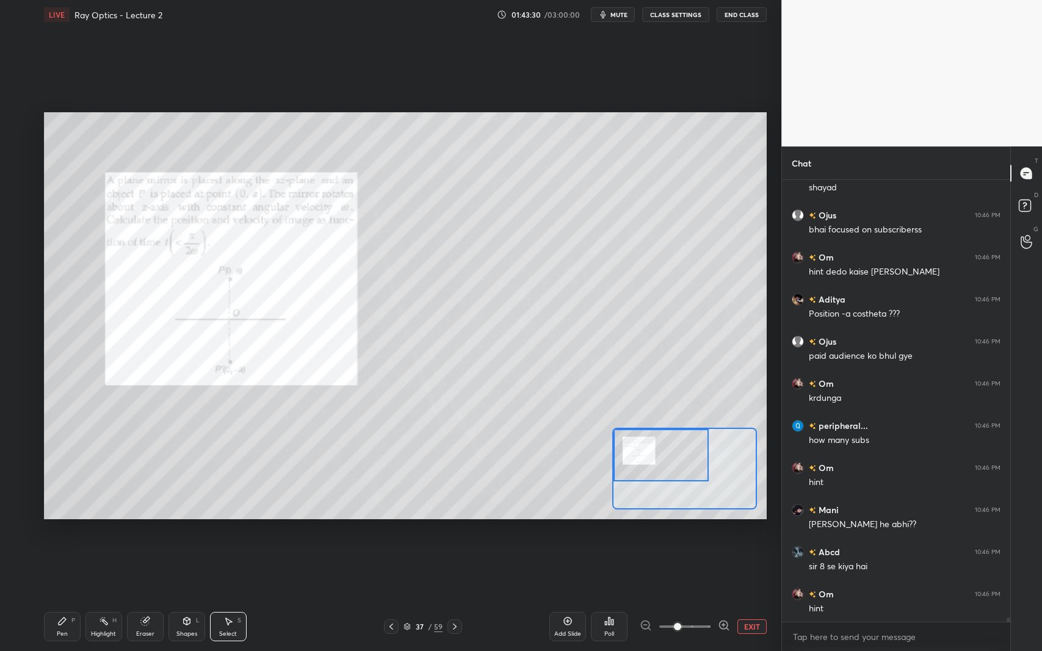
click at [65, 597] on div "Pen P" at bounding box center [62, 626] width 37 height 29
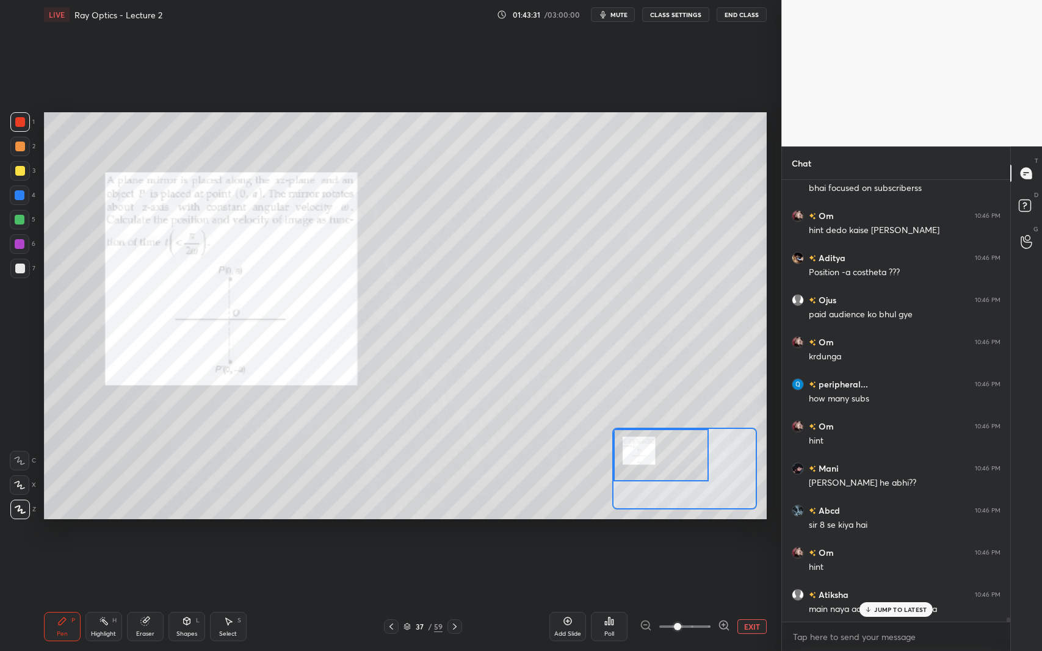
click at [28, 278] on div "7" at bounding box center [22, 269] width 25 height 20
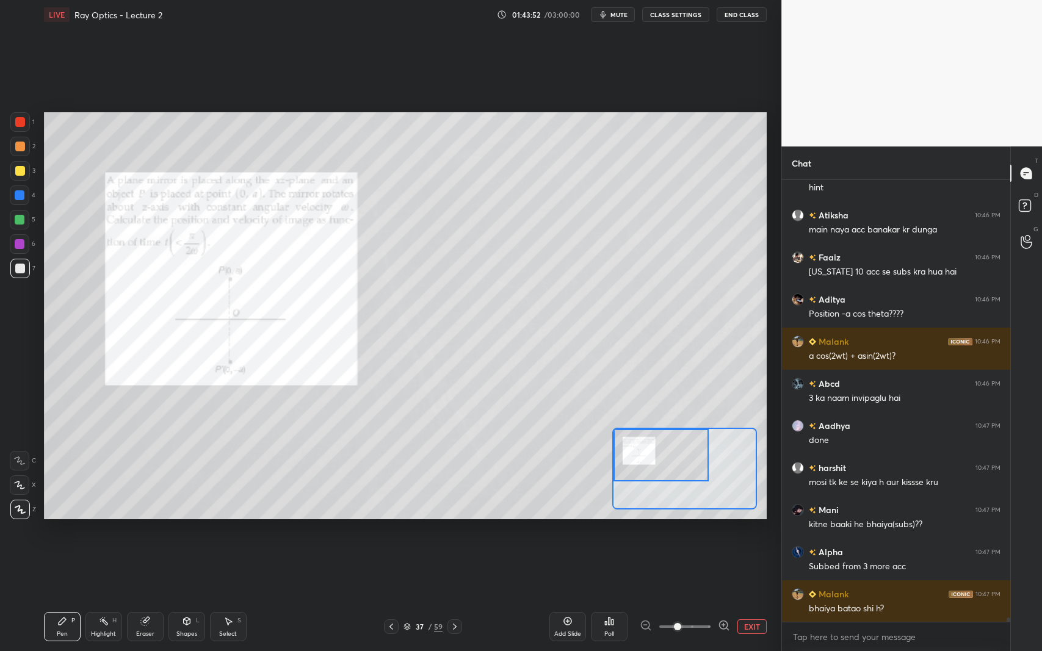
scroll to position [44009, 0]
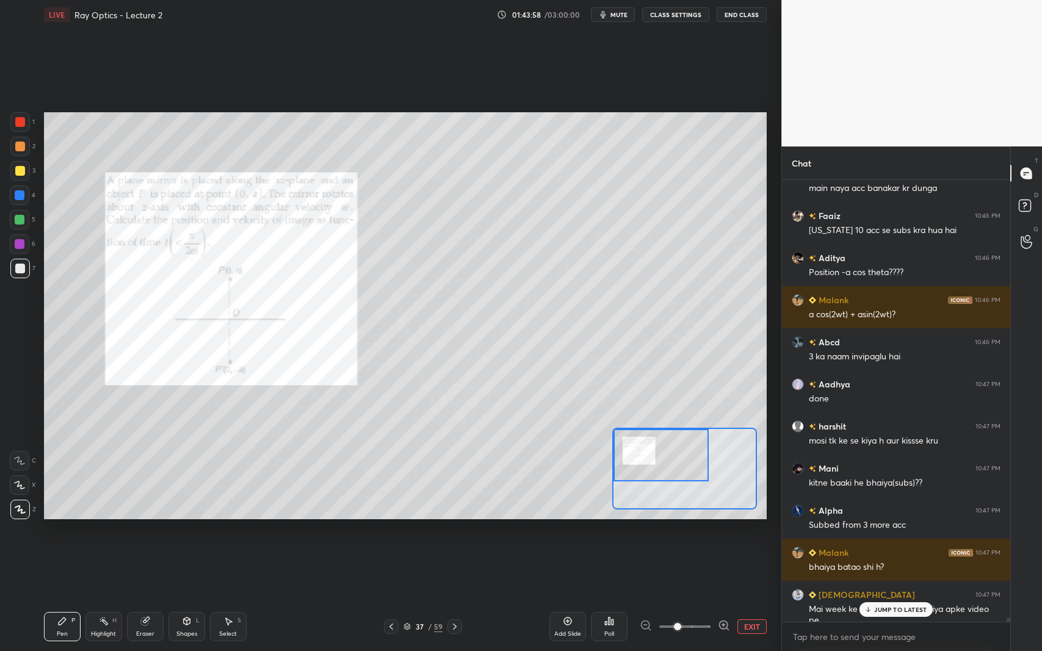
click at [234, 597] on div "Select S" at bounding box center [228, 626] width 37 height 29
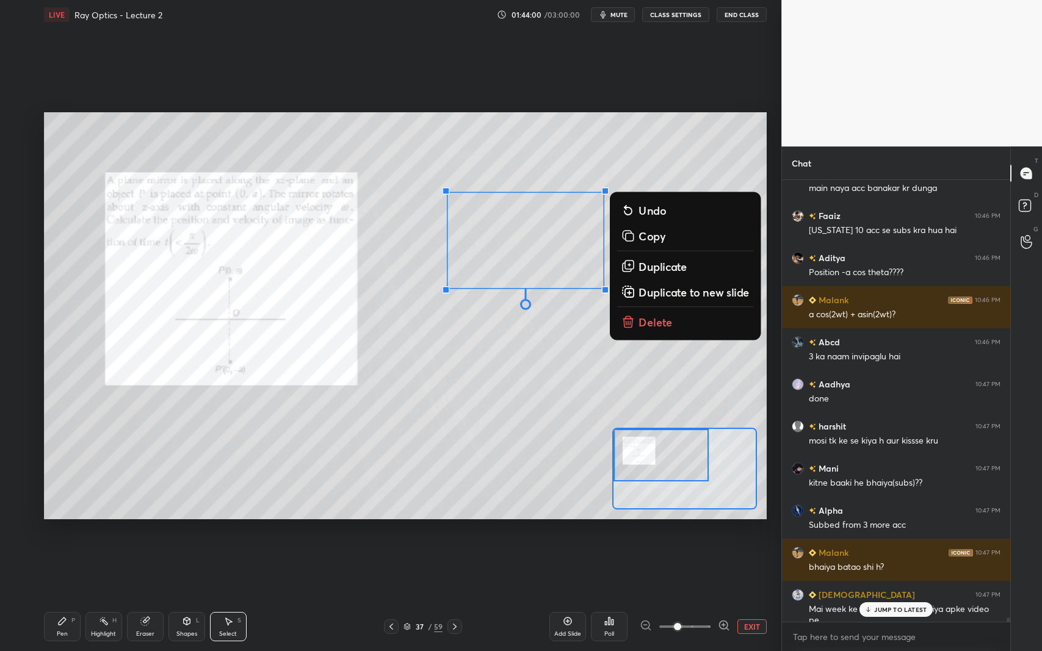
click at [651, 327] on p "Delete" at bounding box center [656, 322] width 34 height 15
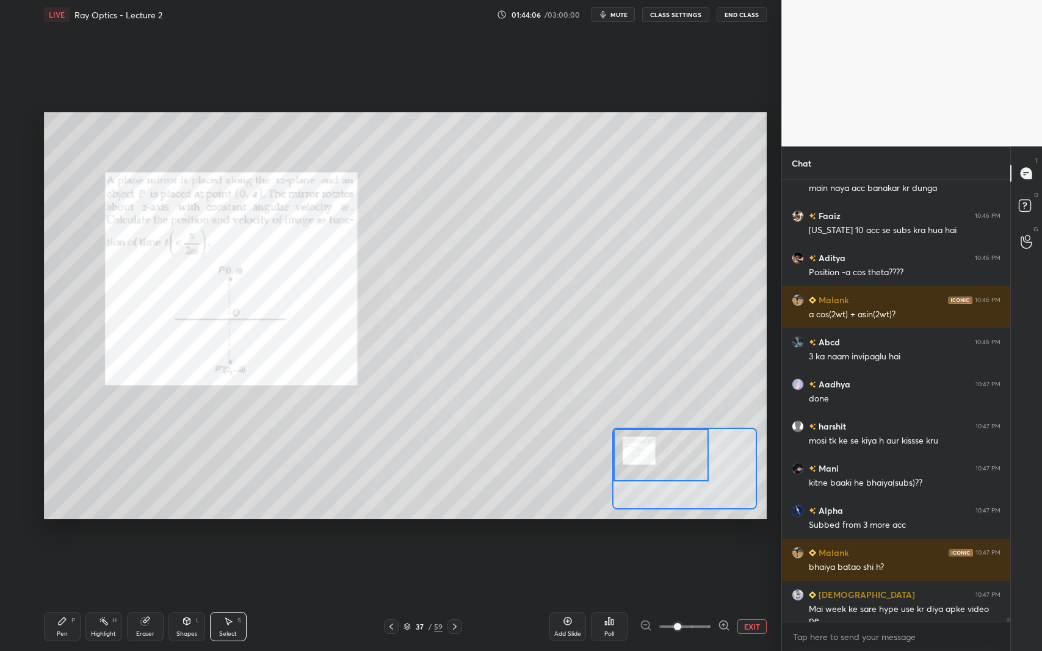
scroll to position [44051, 0]
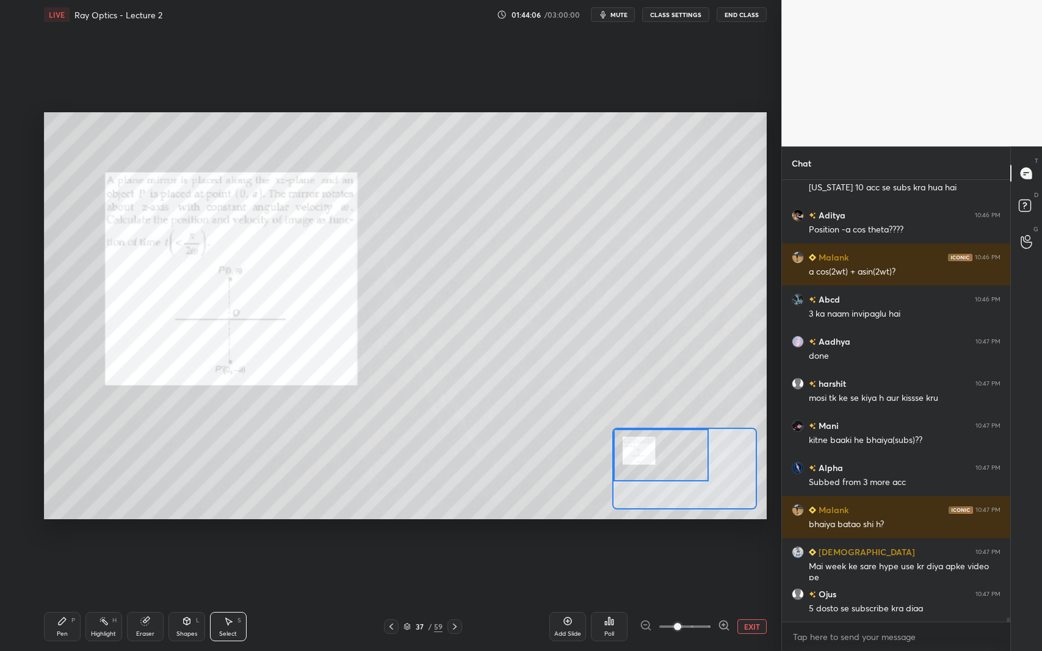
click at [67, 597] on div "Pen P Highlight H Eraser Shapes L Select S 37 / 59 Add Slide Poll EXIT" at bounding box center [405, 627] width 723 height 49
click at [62, 597] on icon at bounding box center [62, 621] width 7 height 7
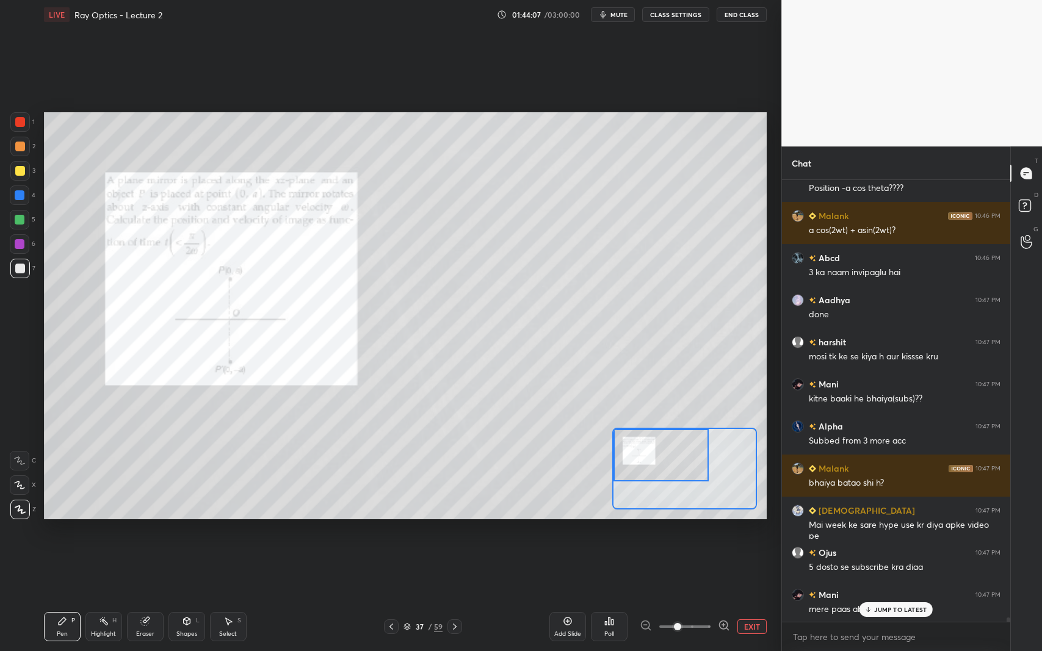
click at [14, 195] on div at bounding box center [20, 196] width 20 height 20
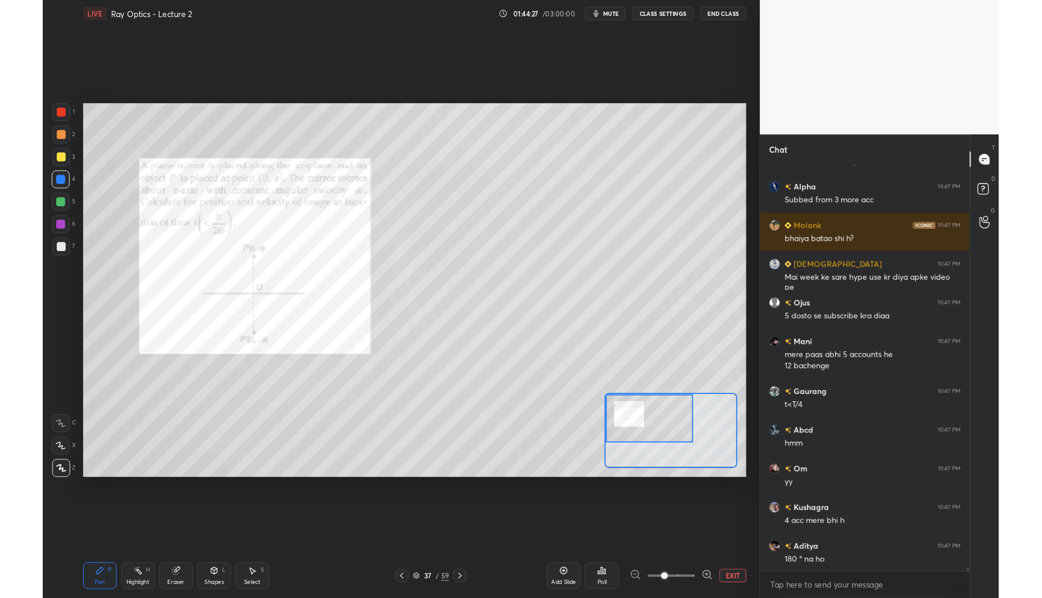
scroll to position [60525, 60312]
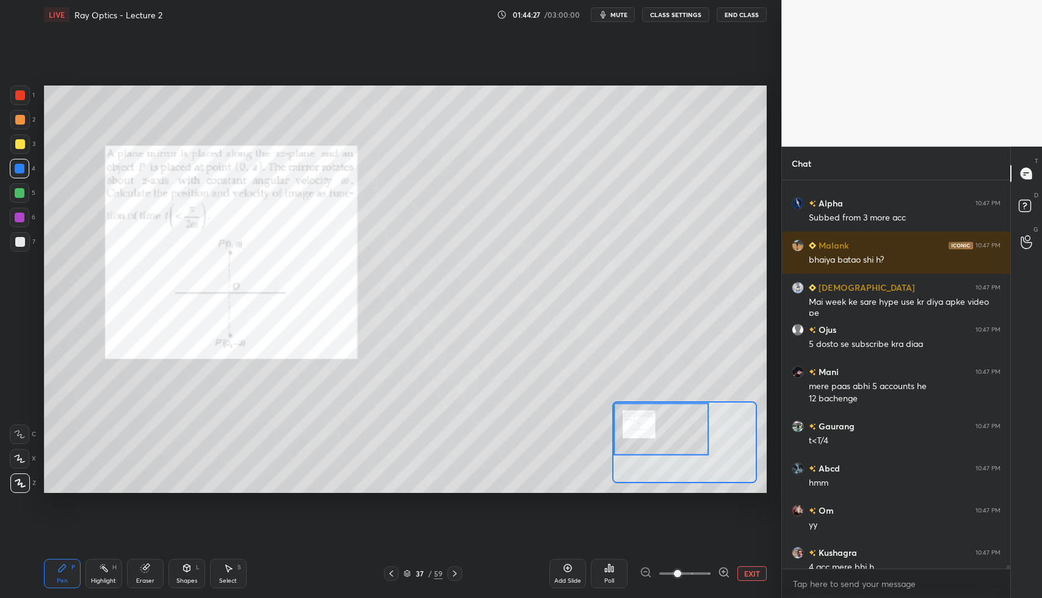
type textarea "x"
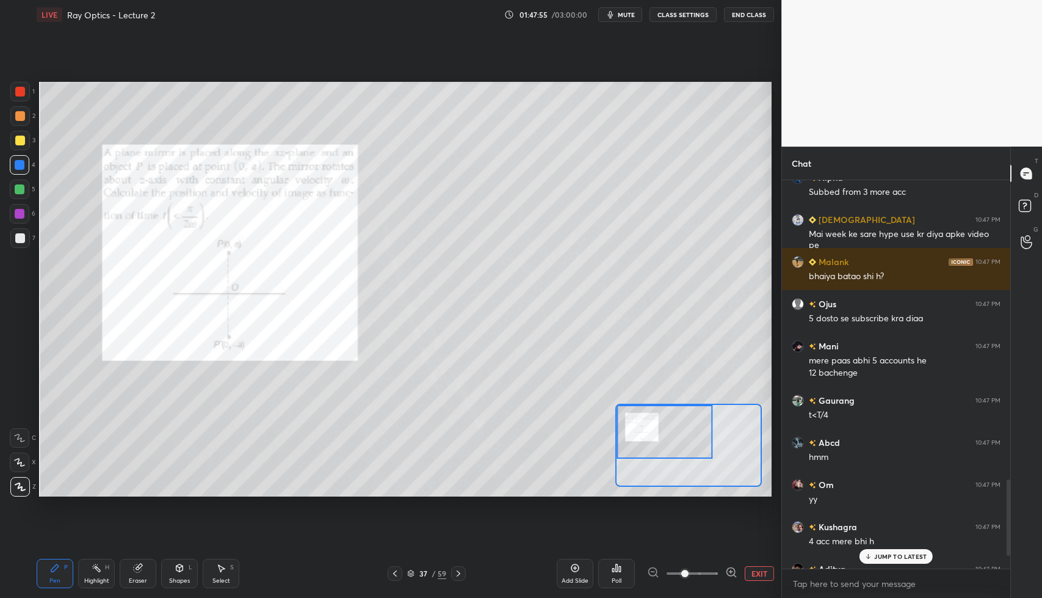
scroll to position [60525, 60312]
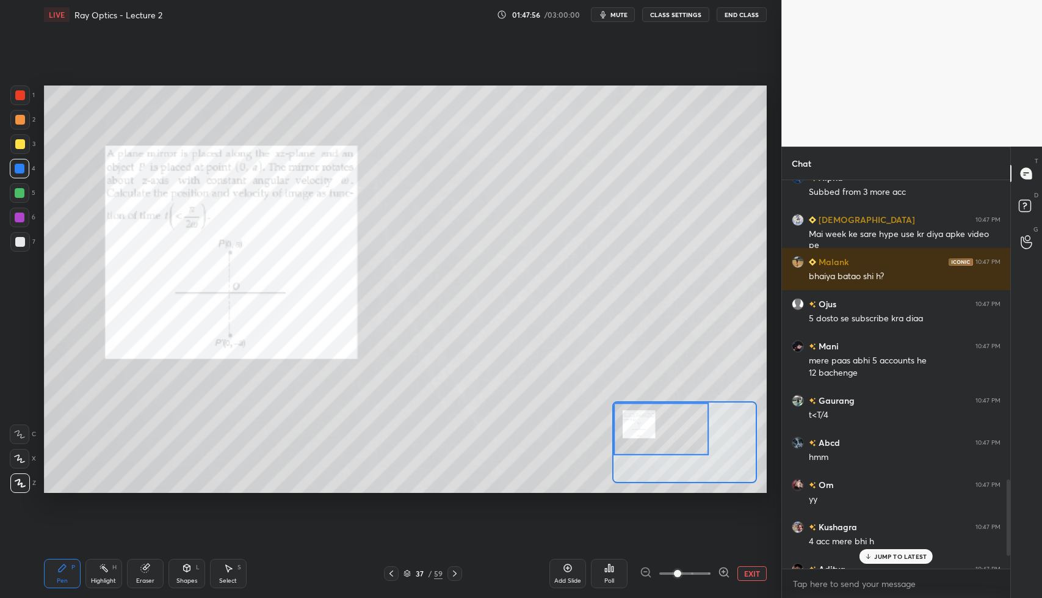
click at [891, 557] on p "JUMP TO LATEST" at bounding box center [900, 555] width 52 height 7
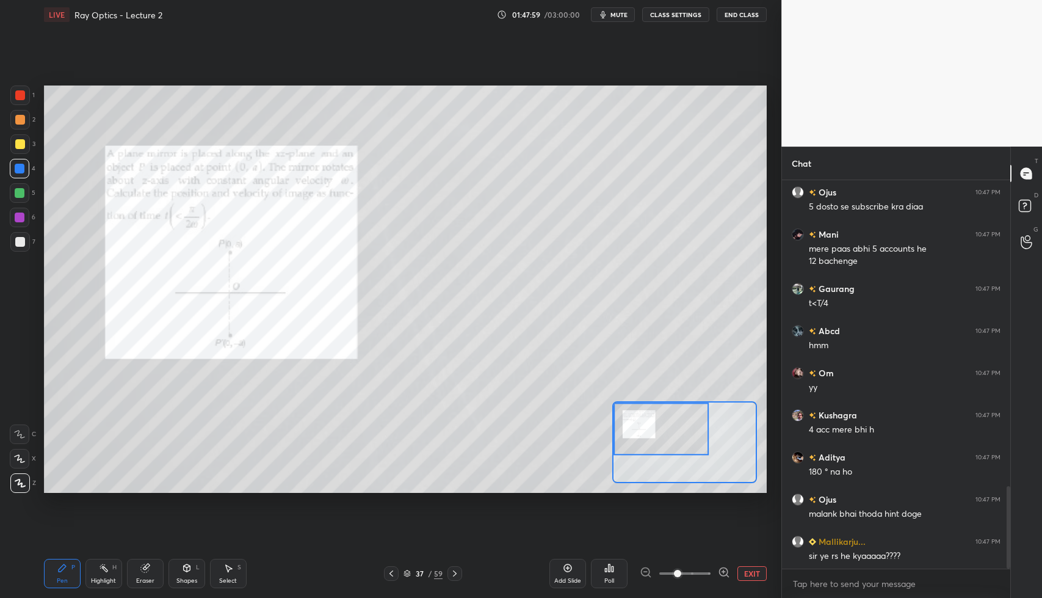
scroll to position [1447, 0]
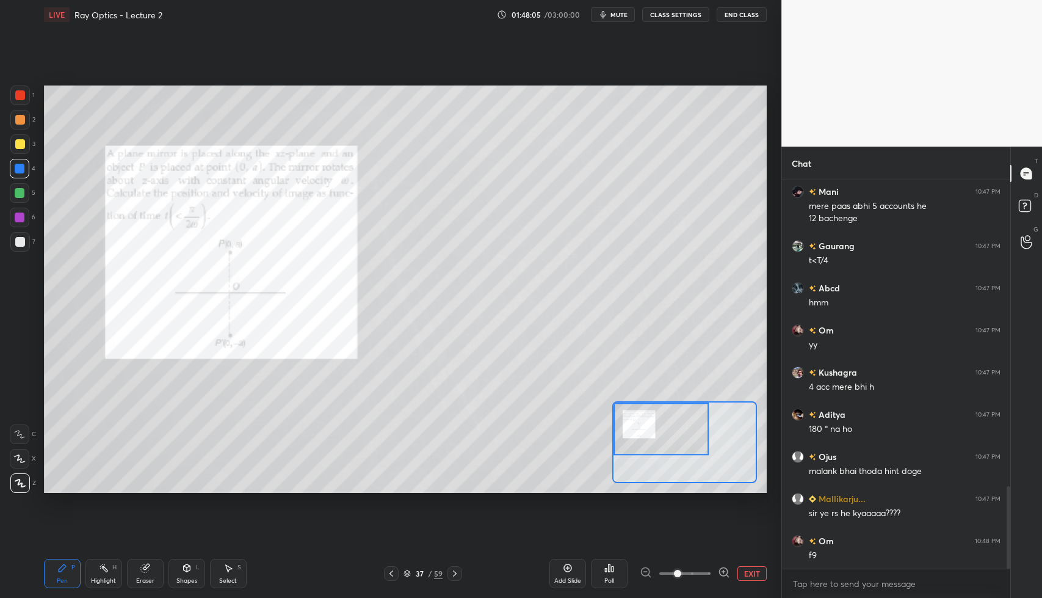
click at [573, 576] on div "Add Slide" at bounding box center [567, 573] width 37 height 29
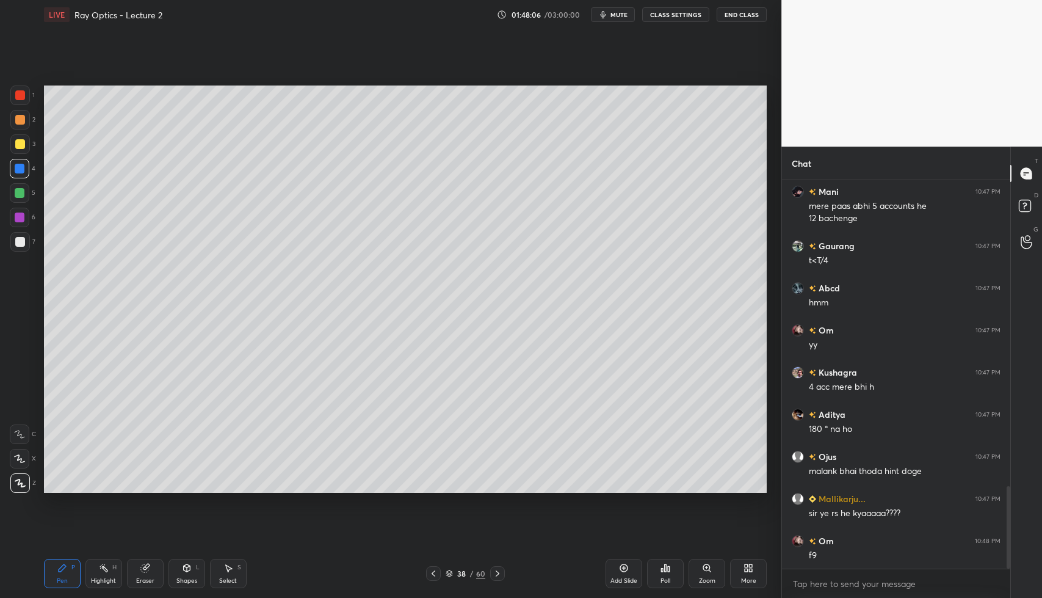
click at [184, 582] on div "Shapes" at bounding box center [186, 580] width 21 height 6
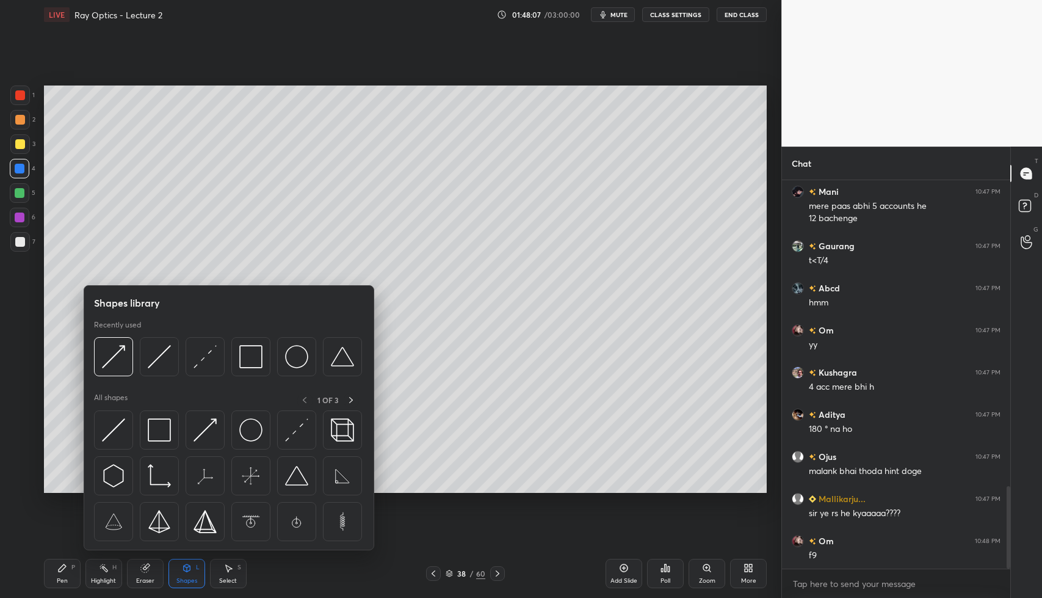
click at [150, 364] on img at bounding box center [159, 356] width 23 height 23
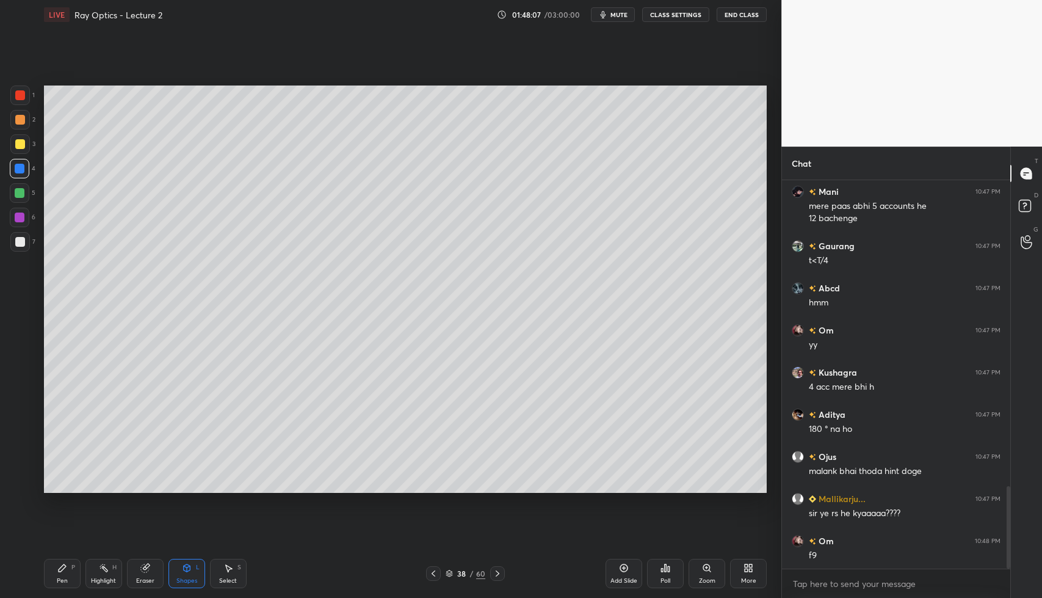
click at [26, 239] on div at bounding box center [20, 242] width 20 height 20
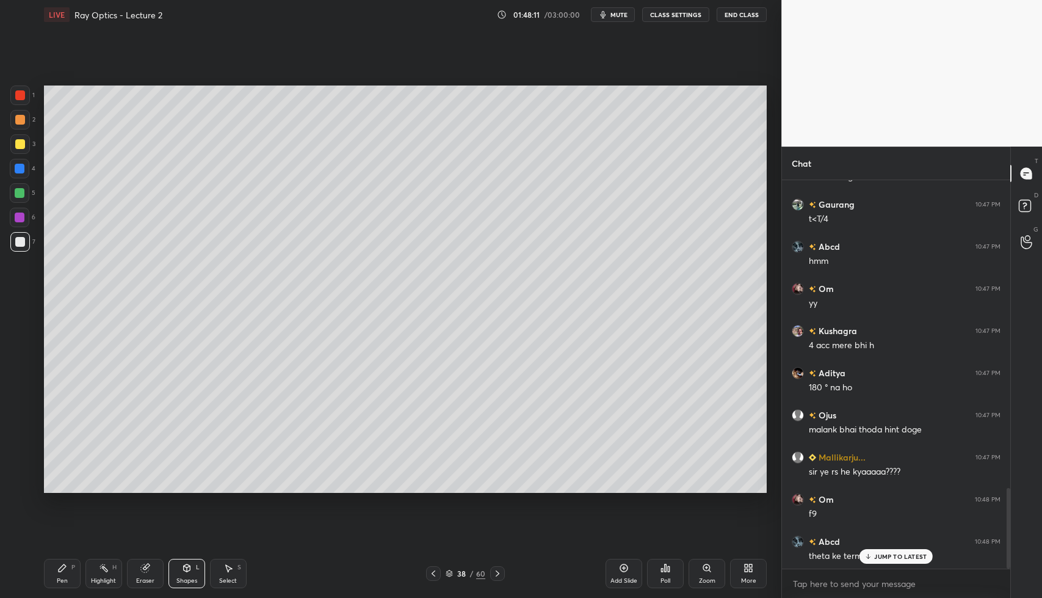
click at [21, 93] on div at bounding box center [20, 95] width 10 height 10
click at [65, 582] on div "Pen" at bounding box center [62, 580] width 11 height 6
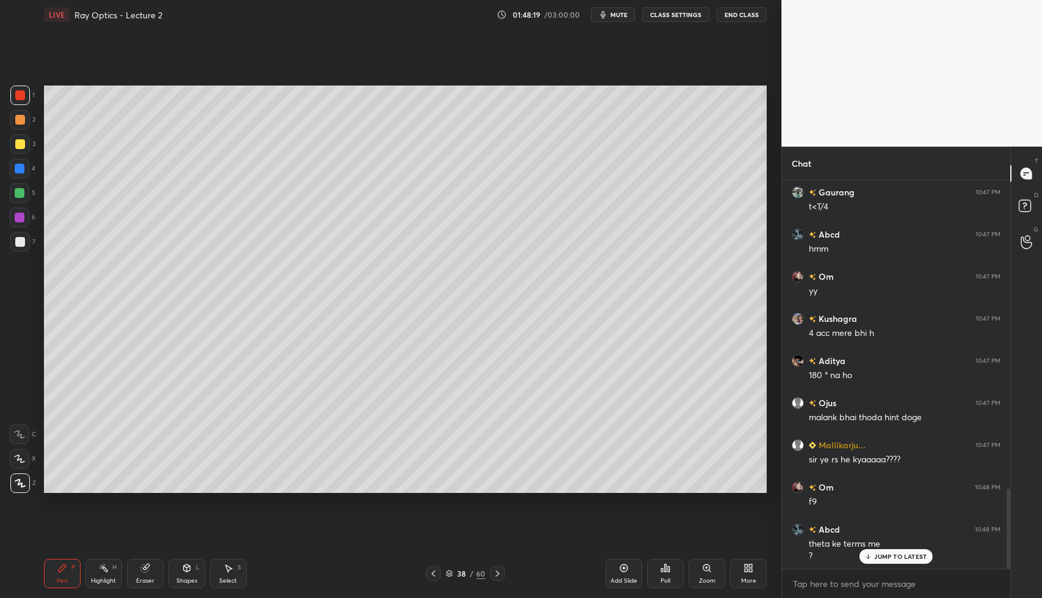
scroll to position [1543, 0]
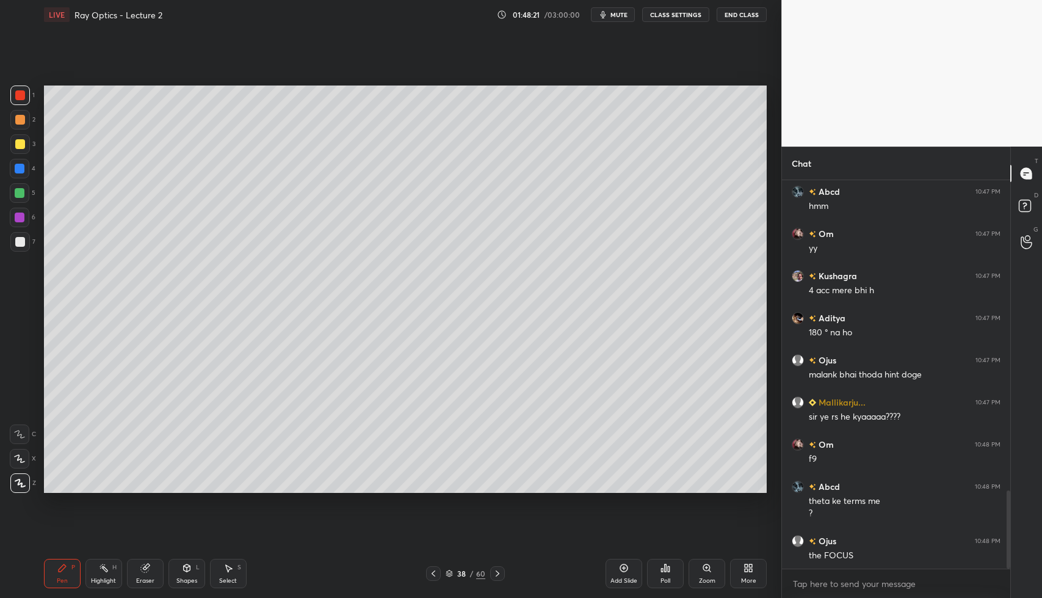
click at [191, 573] on div "Shapes L" at bounding box center [186, 573] width 37 height 29
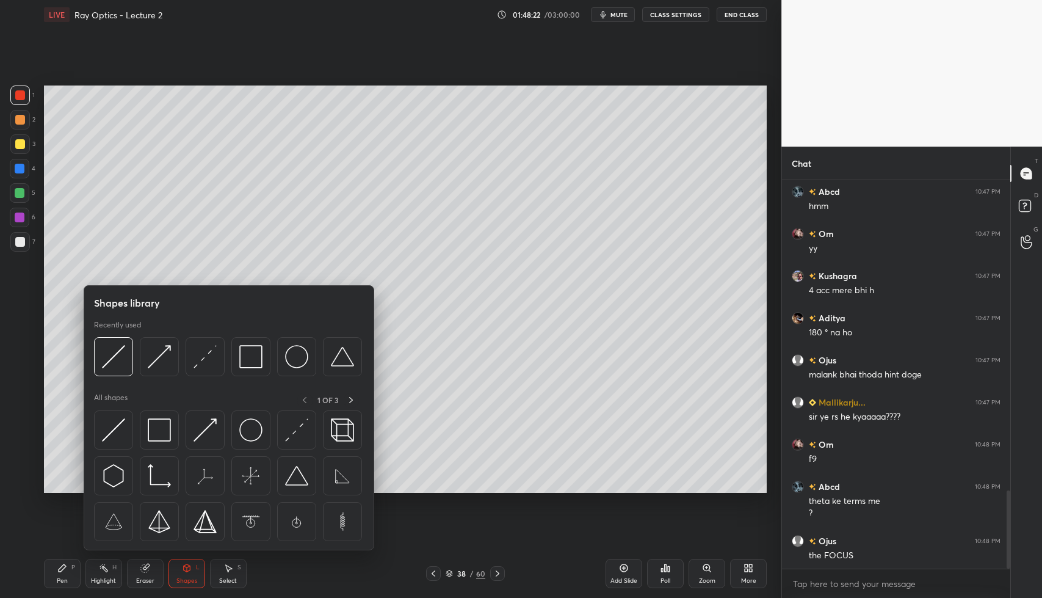
click at [212, 364] on img at bounding box center [205, 356] width 23 height 23
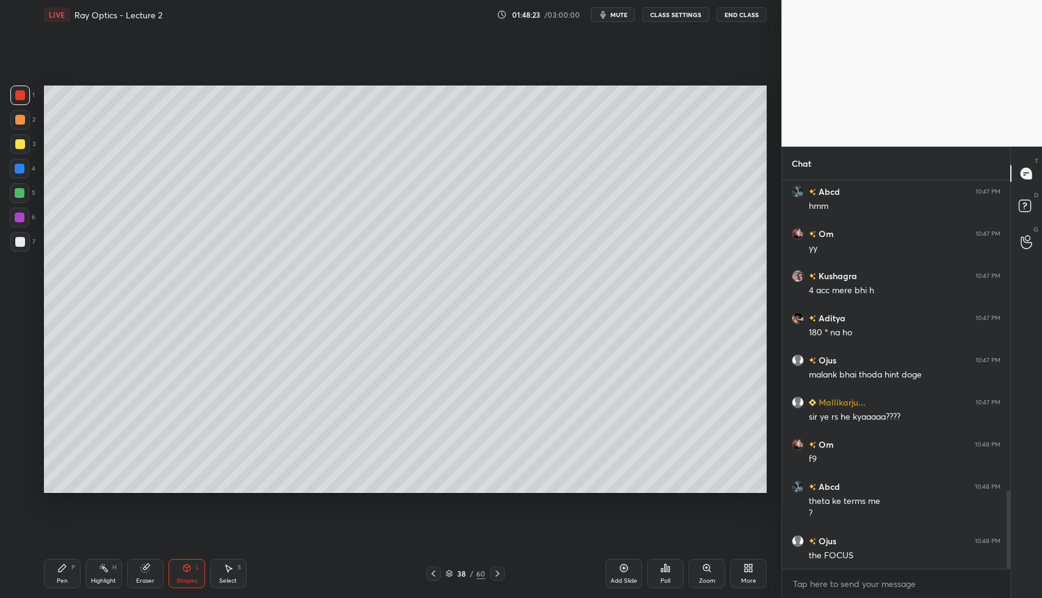
click at [17, 248] on div at bounding box center [20, 242] width 20 height 20
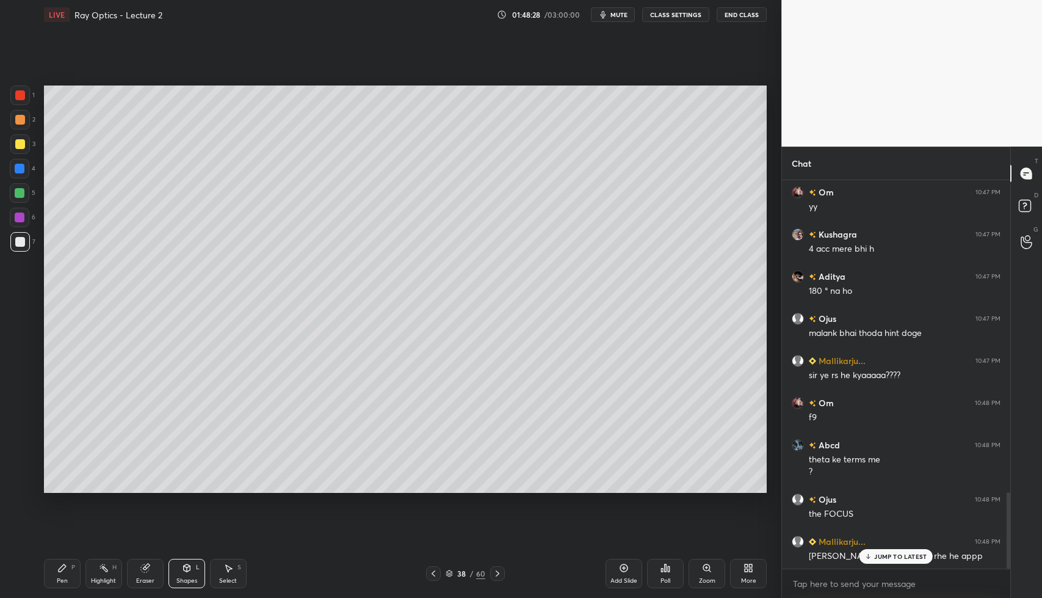
click at [20, 224] on div at bounding box center [20, 218] width 20 height 20
click at [59, 576] on div "Pen P" at bounding box center [62, 573] width 37 height 29
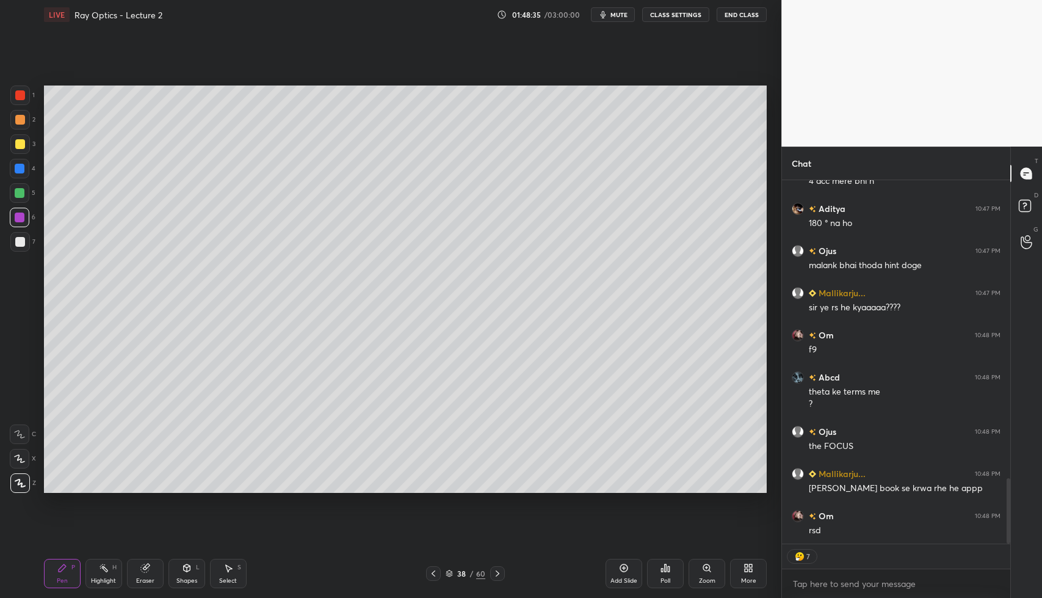
scroll to position [1665, 0]
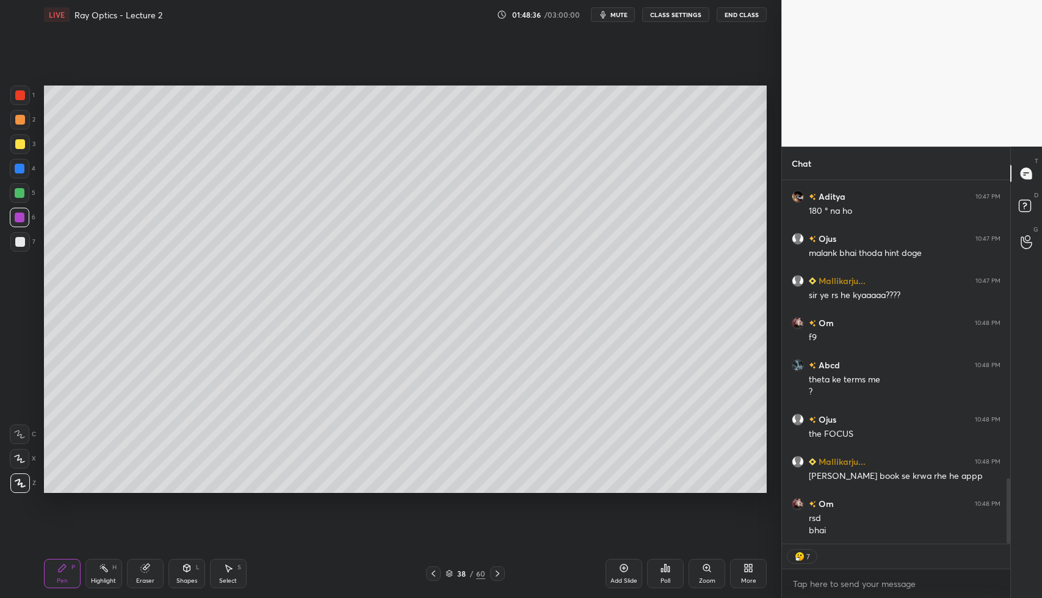
click at [18, 238] on div at bounding box center [20, 242] width 10 height 10
click at [18, 147] on div at bounding box center [20, 144] width 10 height 10
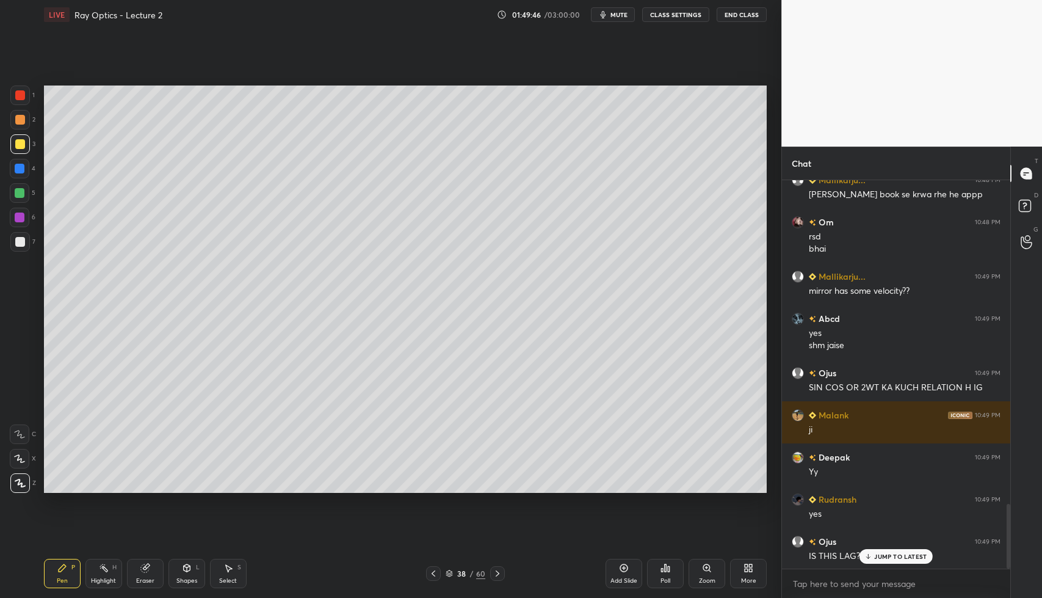
scroll to position [1989, 0]
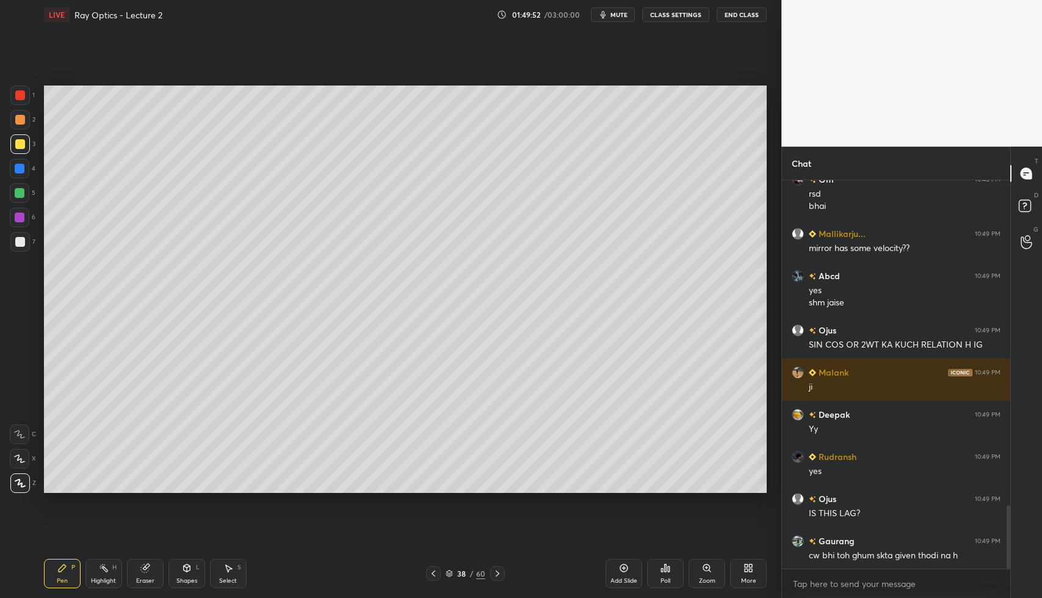
click at [189, 571] on icon at bounding box center [187, 568] width 10 height 10
click at [186, 571] on icon at bounding box center [187, 567] width 7 height 7
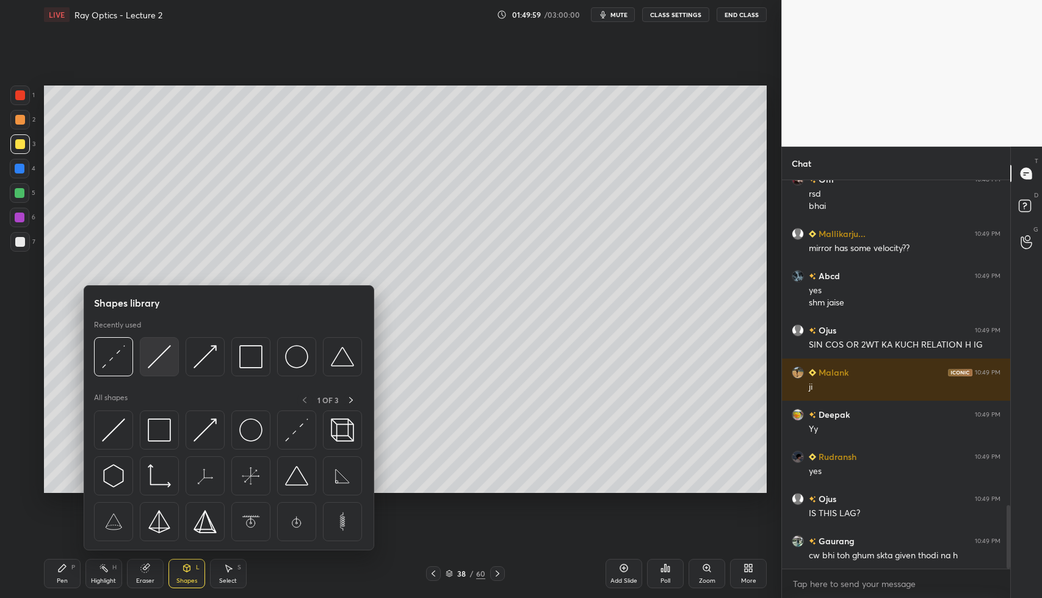
click at [162, 361] on img at bounding box center [159, 356] width 23 height 23
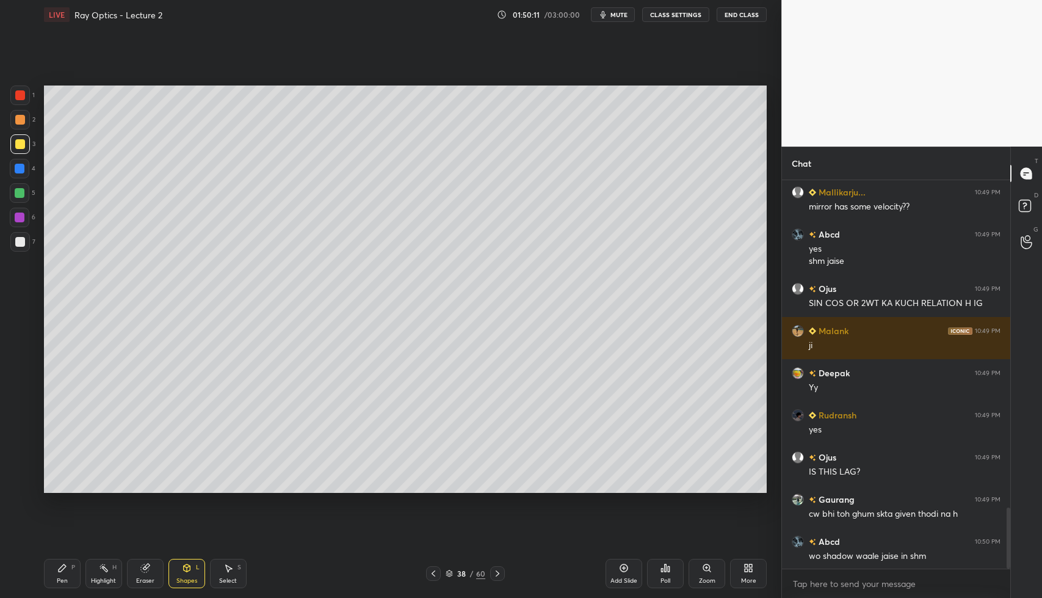
scroll to position [2084, 0]
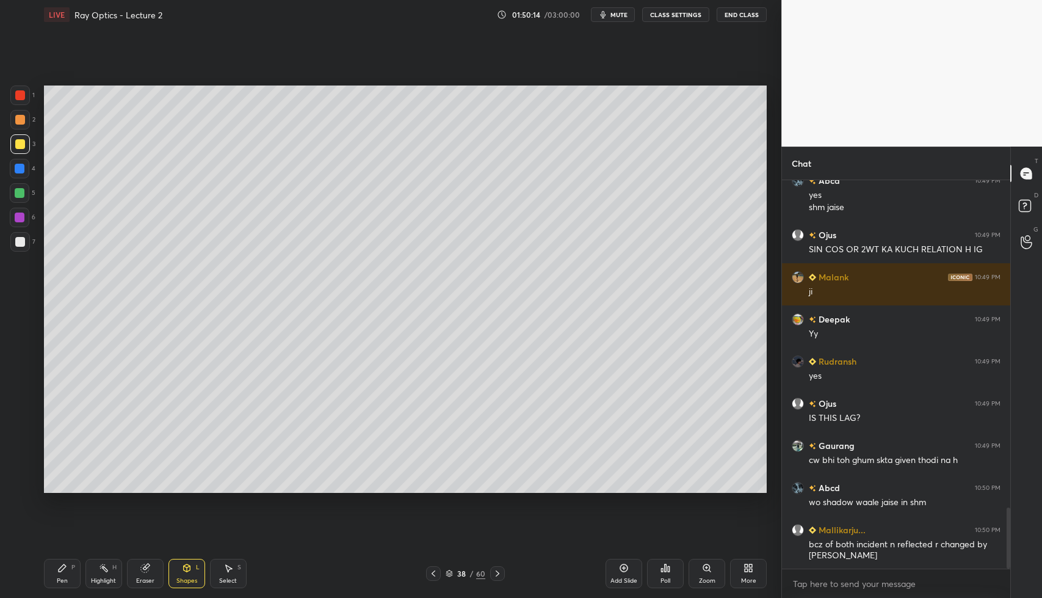
click at [69, 563] on div "Pen P" at bounding box center [62, 573] width 37 height 29
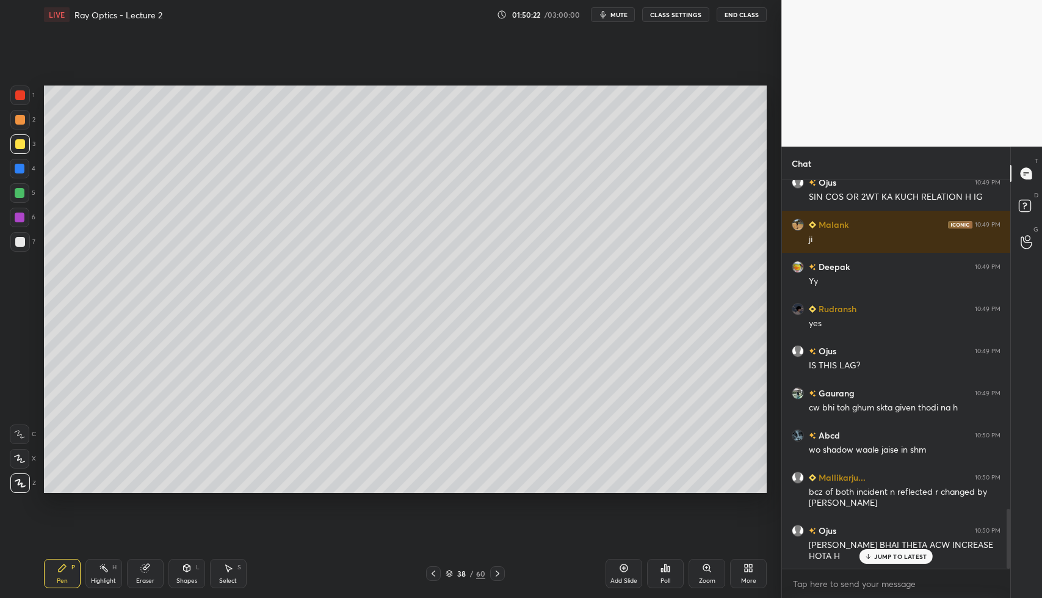
click at [26, 195] on div at bounding box center [20, 193] width 20 height 20
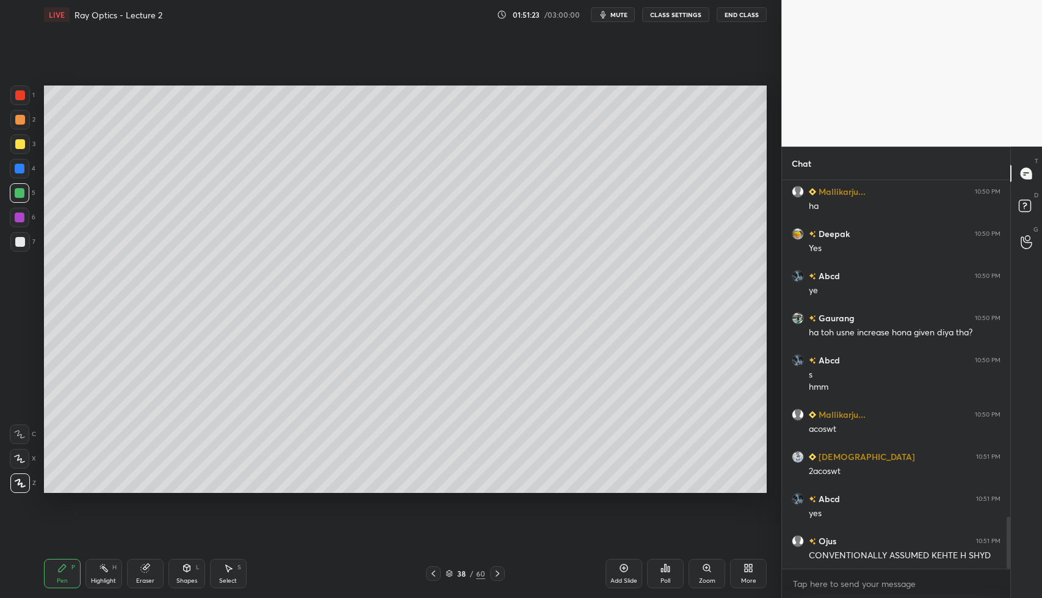
scroll to position [2558, 0]
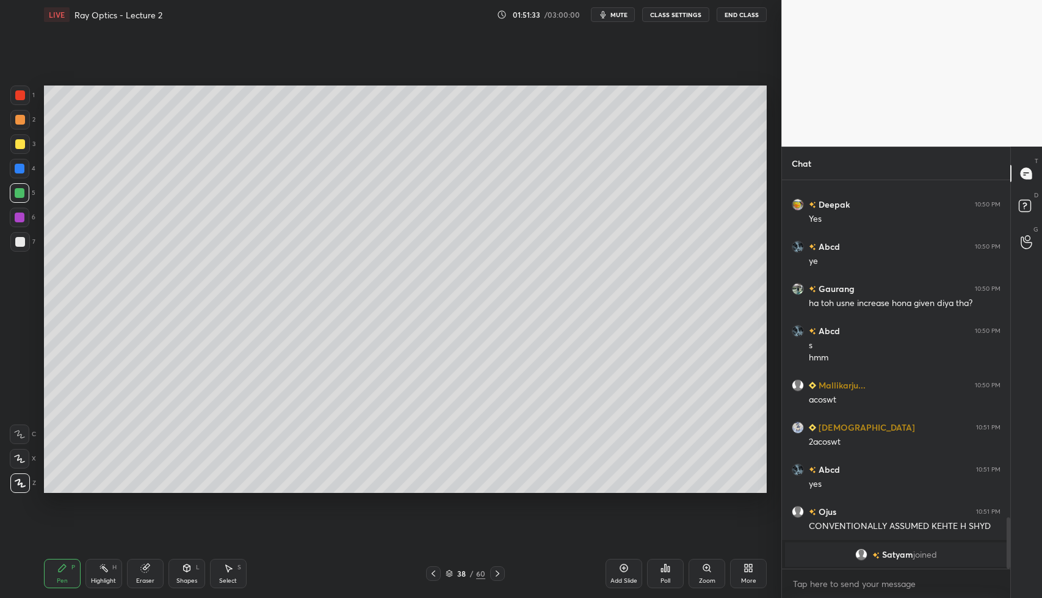
click at [19, 245] on div at bounding box center [20, 242] width 10 height 10
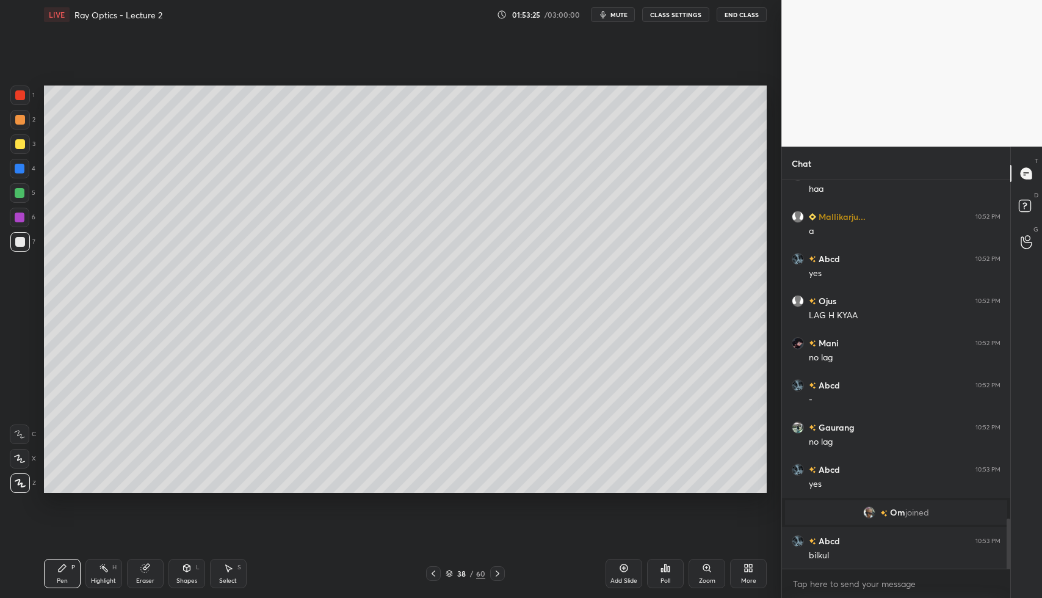
scroll to position [2622, 0]
click at [23, 168] on div at bounding box center [20, 169] width 10 height 10
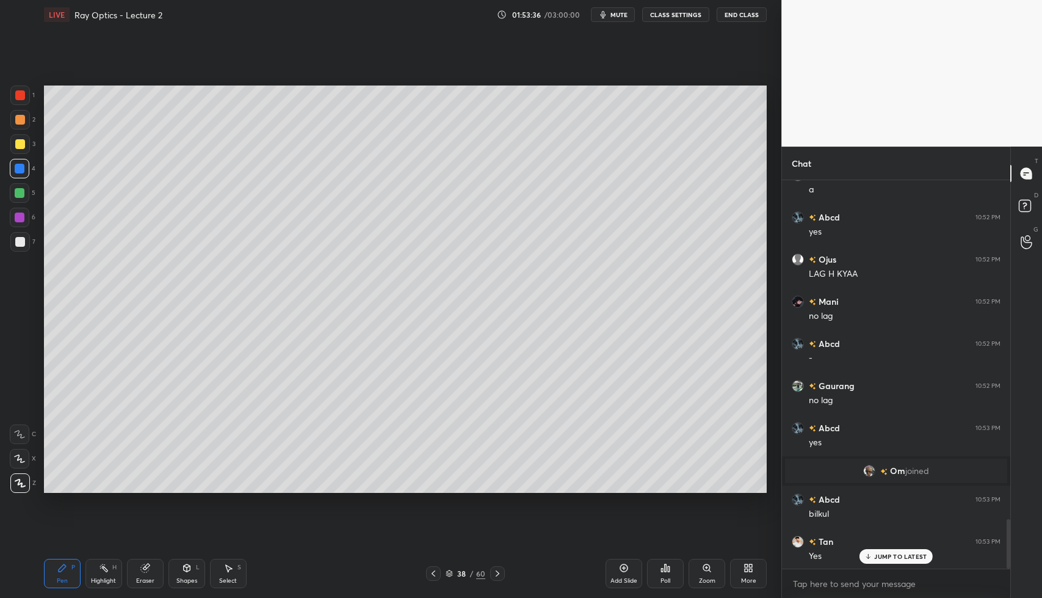
scroll to position [5, 4]
click at [875, 530] on p "JUMP TO LATEST" at bounding box center [900, 530] width 52 height 7
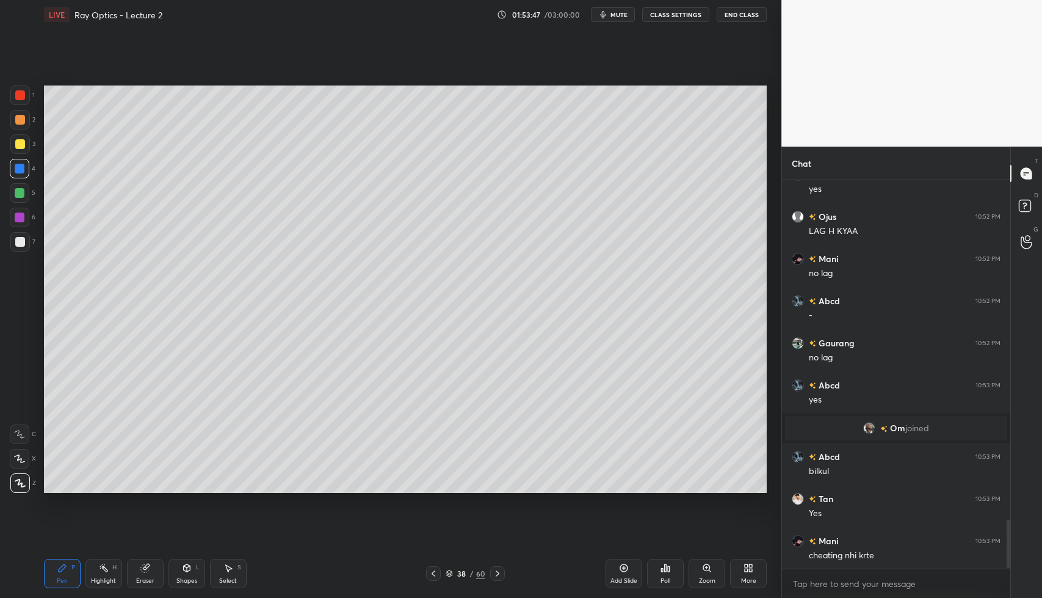
scroll to position [2748, 0]
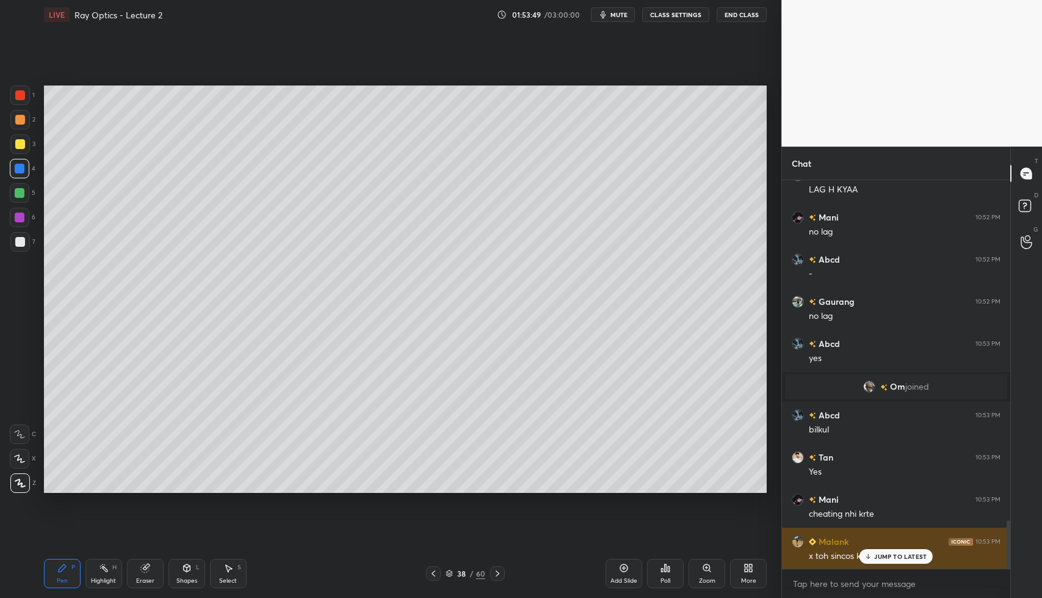
click at [878, 563] on div "JUMP TO LATEST" at bounding box center [896, 556] width 73 height 15
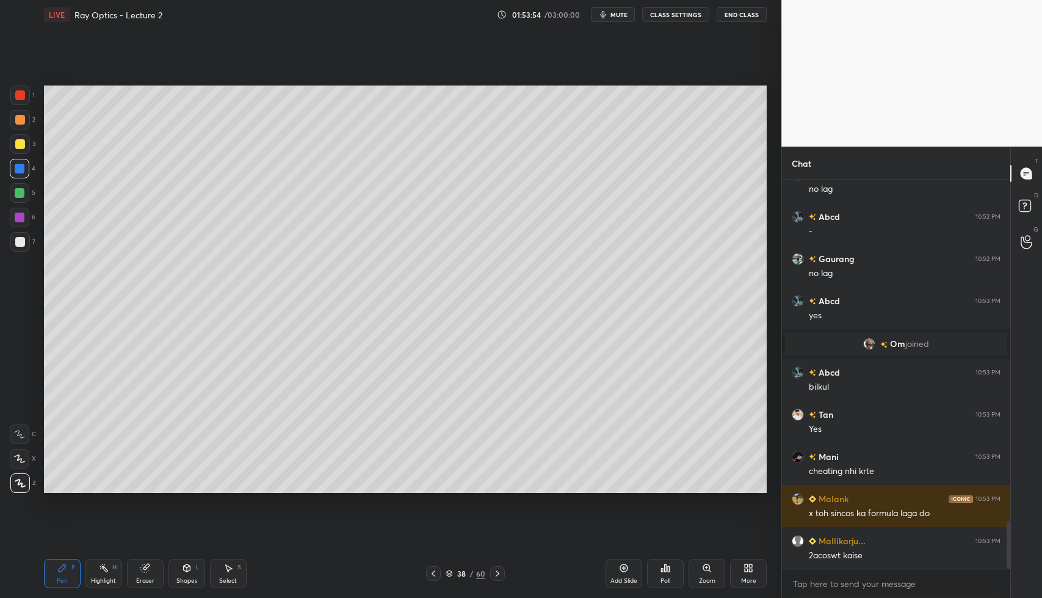
scroll to position [2832, 0]
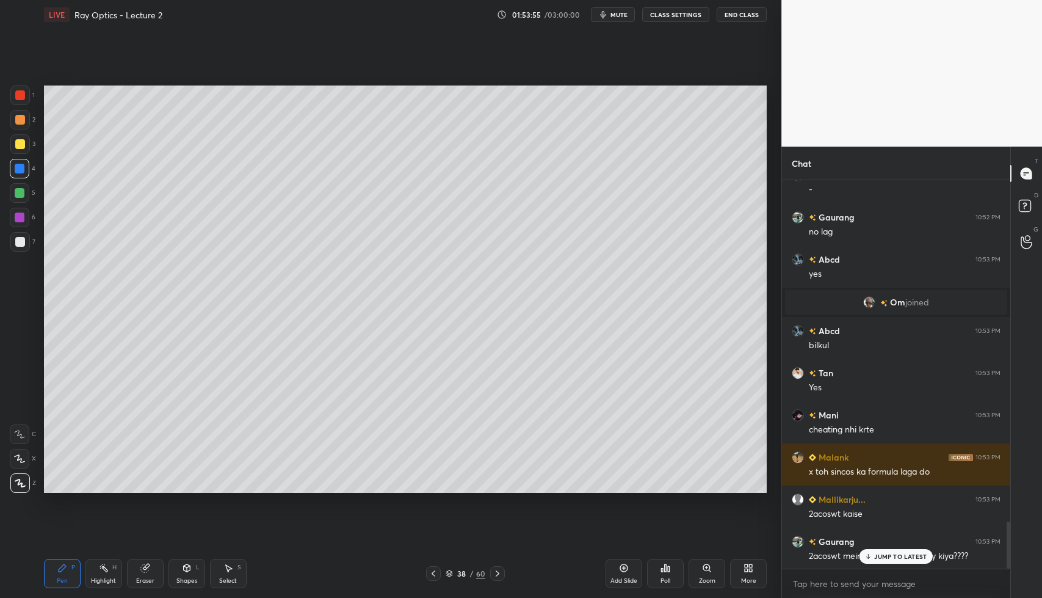
click at [881, 554] on p "JUMP TO LATEST" at bounding box center [900, 555] width 52 height 7
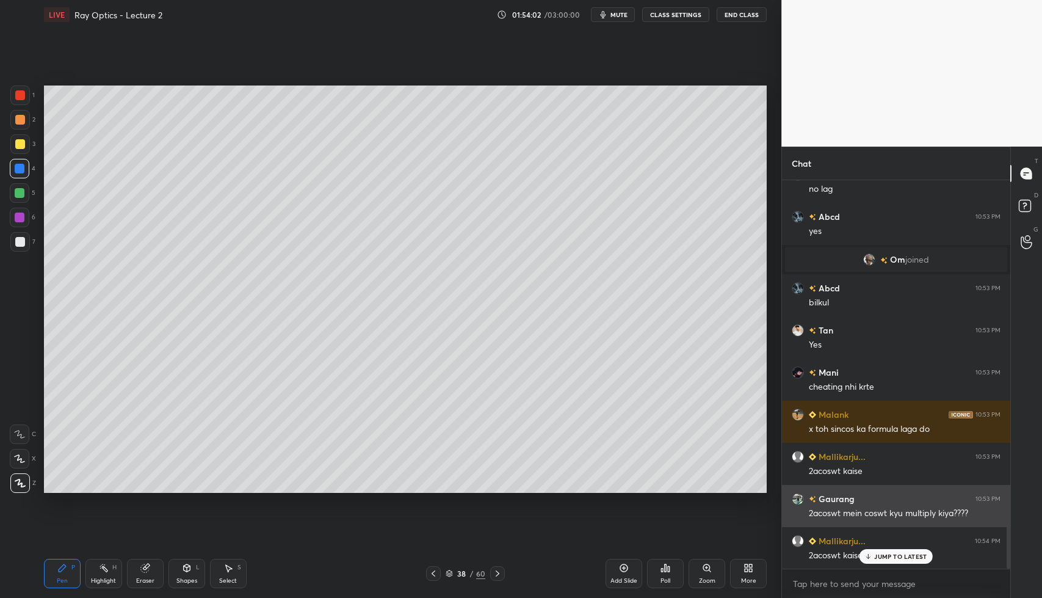
scroll to position [2917, 0]
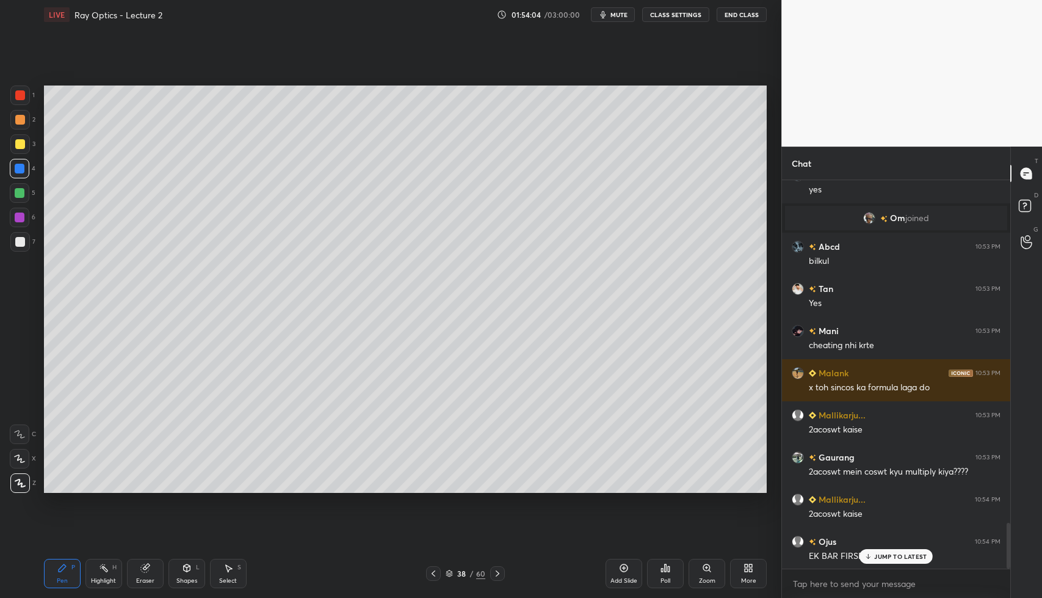
click at [866, 552] on div "JUMP TO LATEST" at bounding box center [896, 556] width 73 height 15
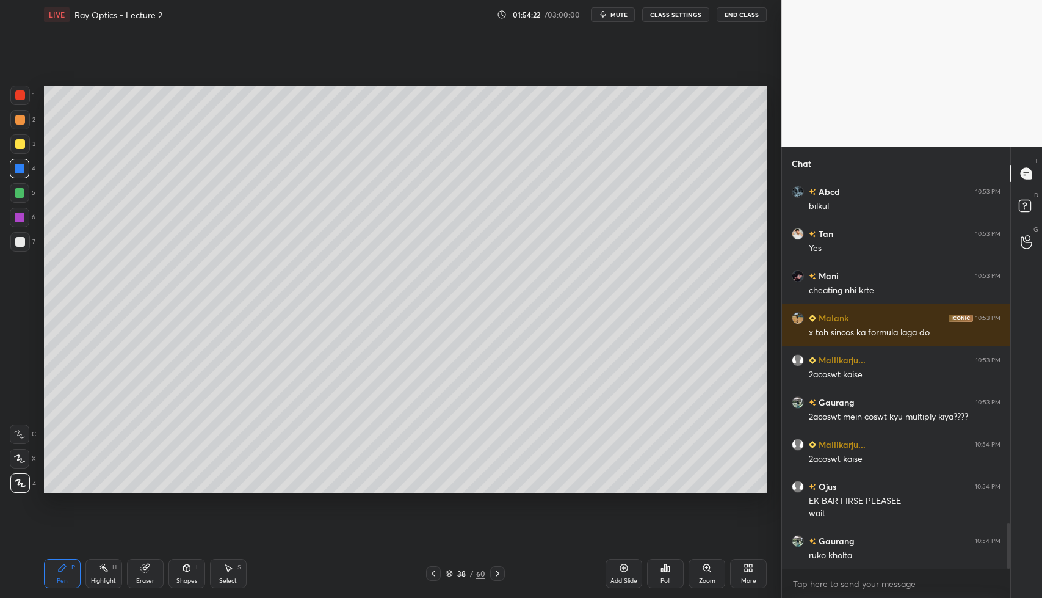
scroll to position [3013, 0]
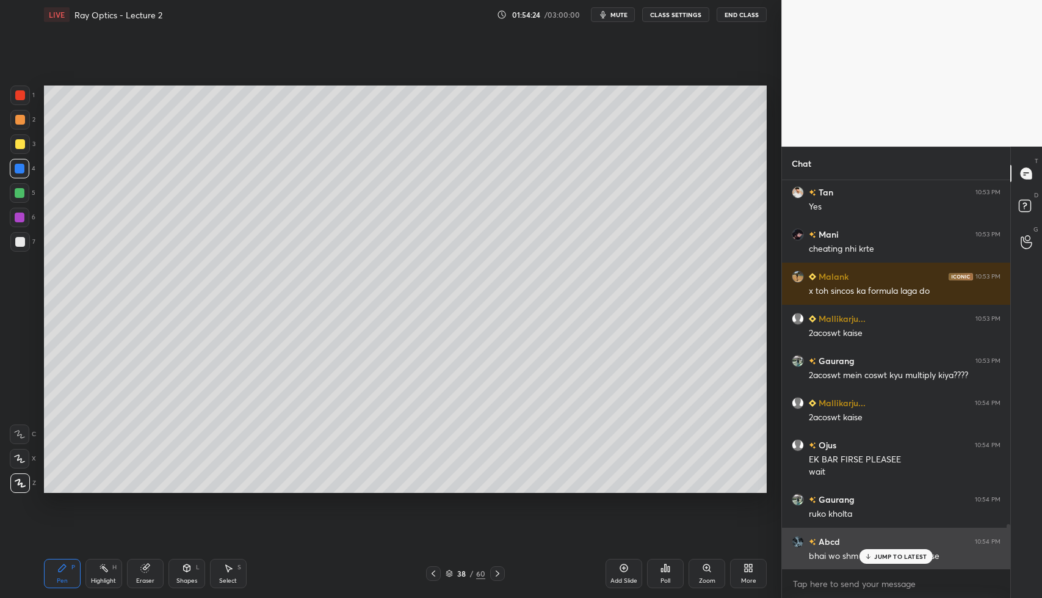
click at [871, 555] on icon at bounding box center [868, 555] width 8 height 7
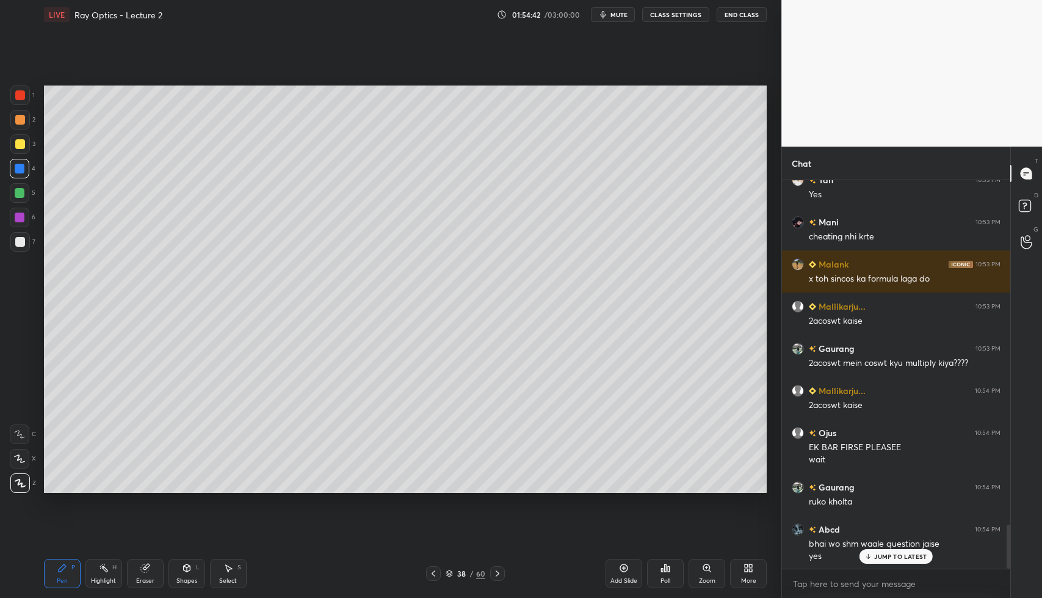
click at [15, 240] on div at bounding box center [20, 242] width 10 height 10
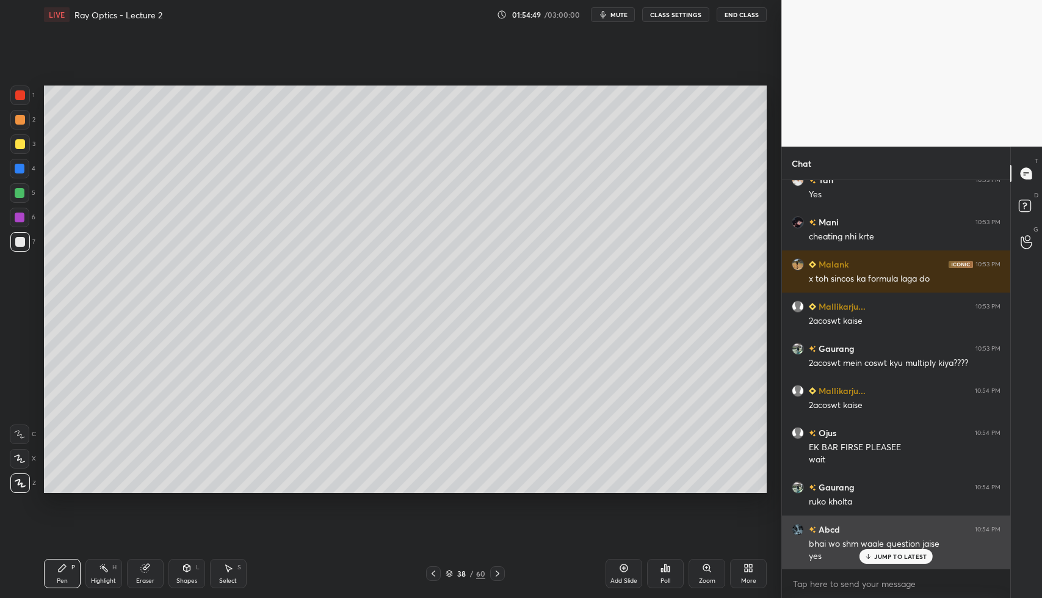
click at [886, 552] on p "JUMP TO LATEST" at bounding box center [900, 555] width 52 height 7
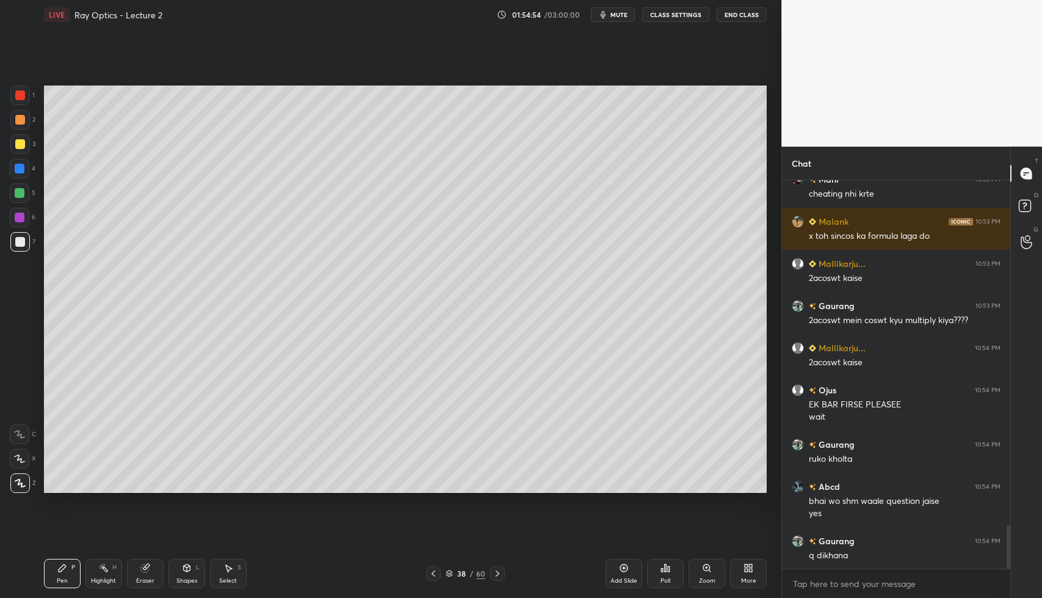
scroll to position [3110, 0]
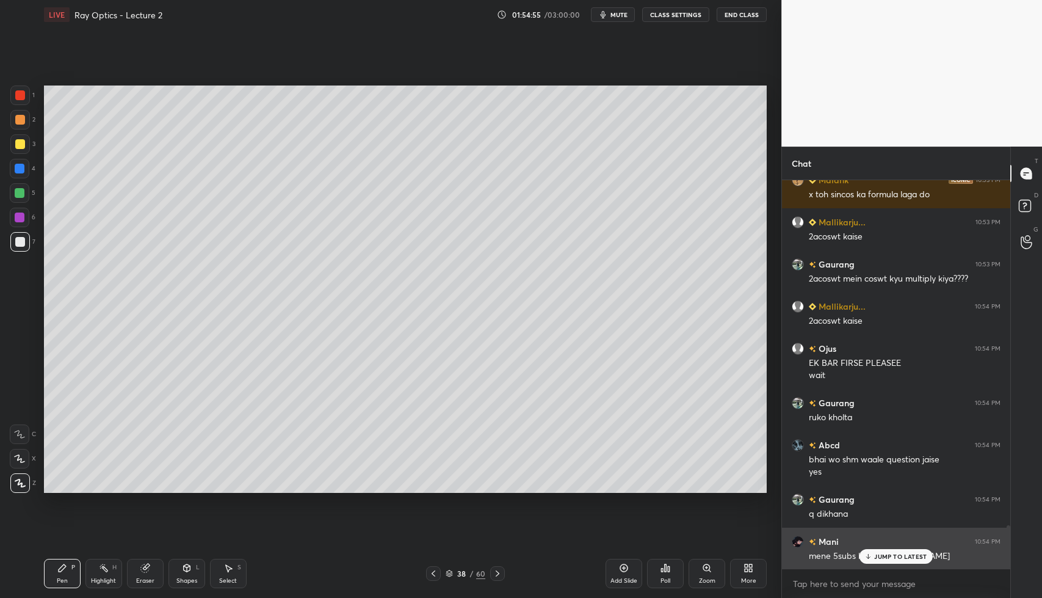
click at [883, 557] on p "JUMP TO LATEST" at bounding box center [900, 555] width 52 height 7
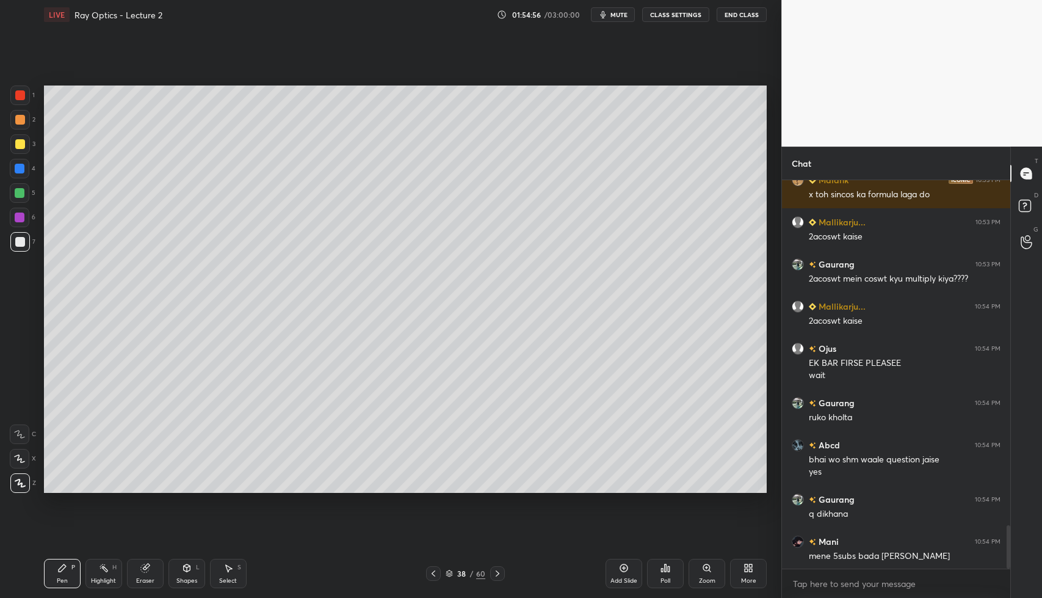
click at [440, 576] on div at bounding box center [433, 573] width 15 height 15
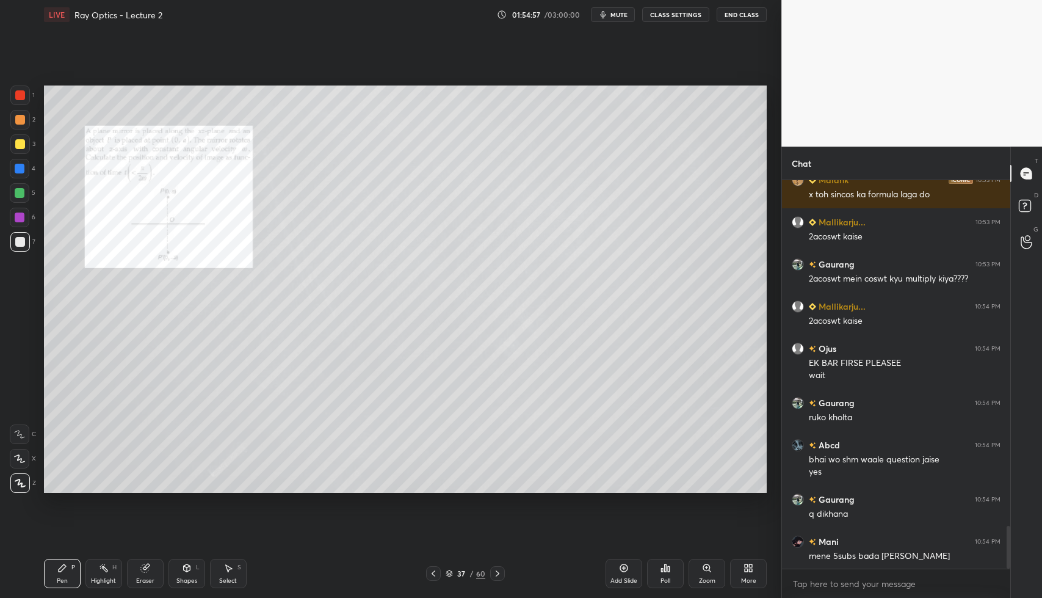
scroll to position [3152, 0]
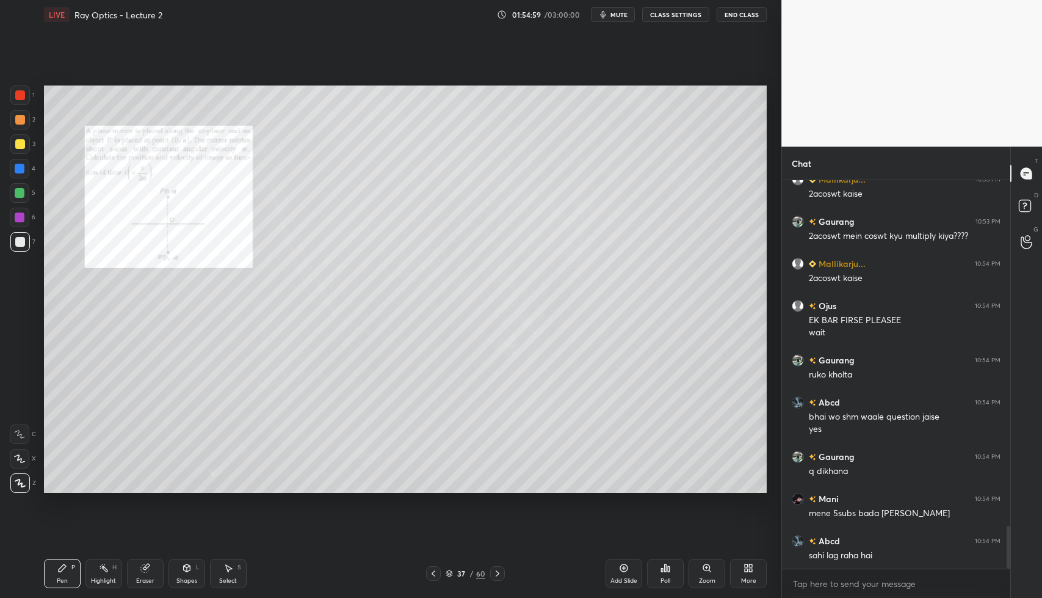
click at [704, 571] on icon at bounding box center [706, 567] width 7 height 7
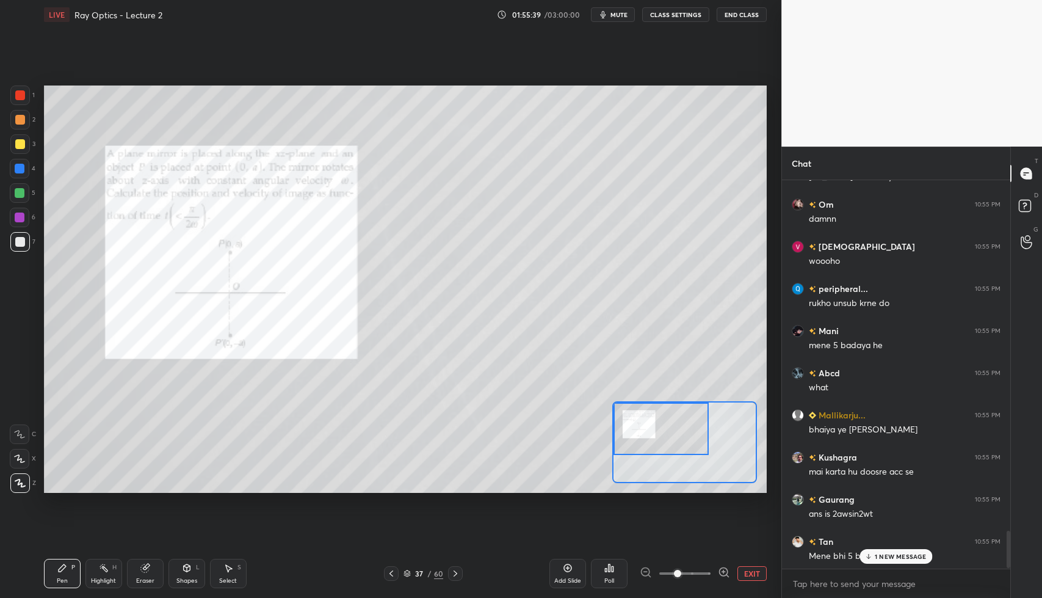
scroll to position [3670, 0]
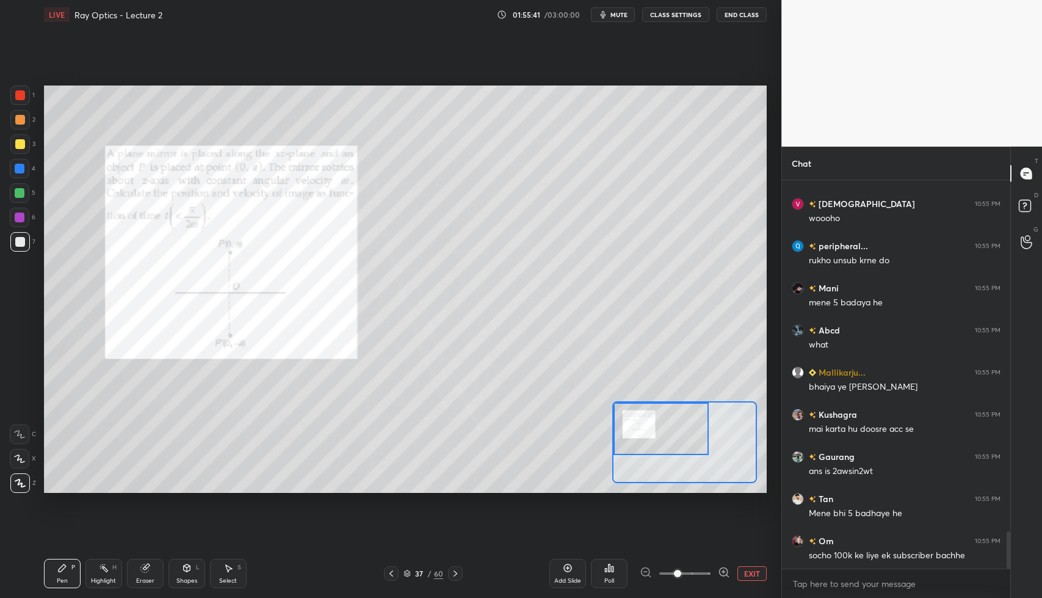
click at [452, 574] on icon at bounding box center [456, 573] width 10 height 10
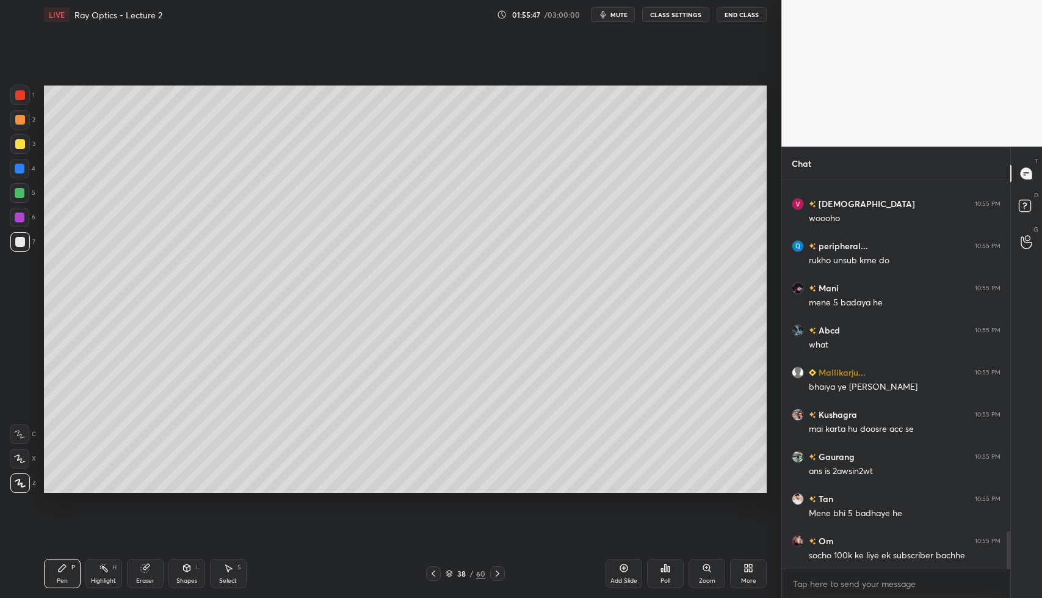
click at [436, 578] on icon at bounding box center [434, 573] width 10 height 10
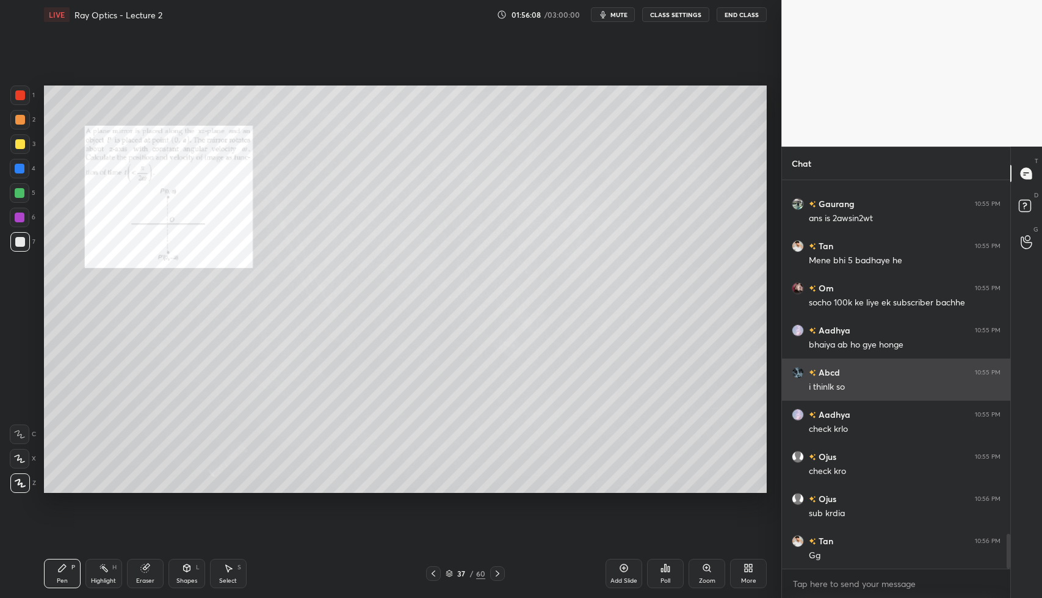
scroll to position [3964, 0]
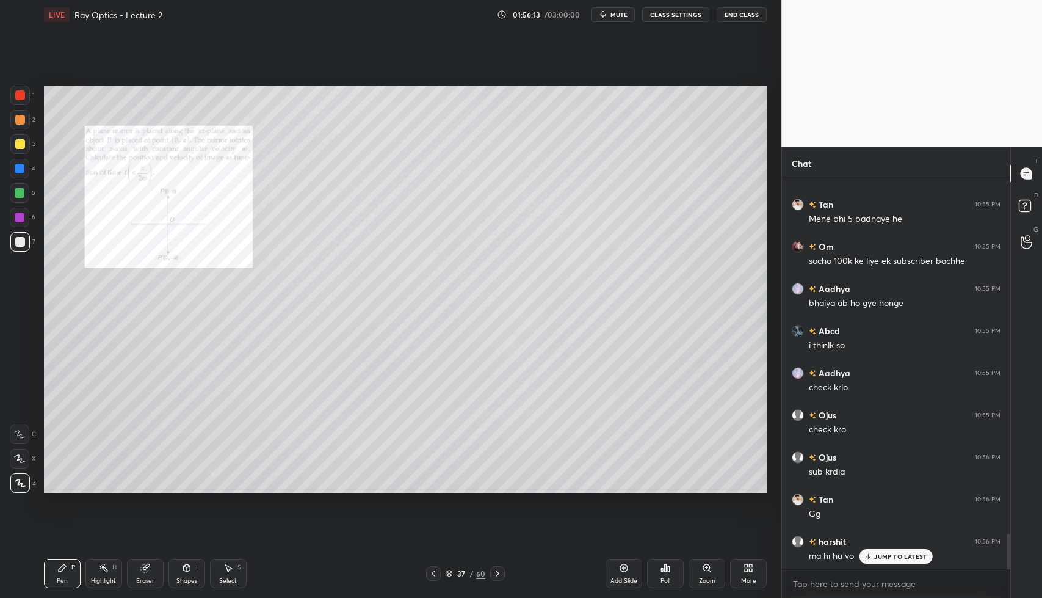
click at [908, 554] on p "JUMP TO LATEST" at bounding box center [900, 555] width 52 height 7
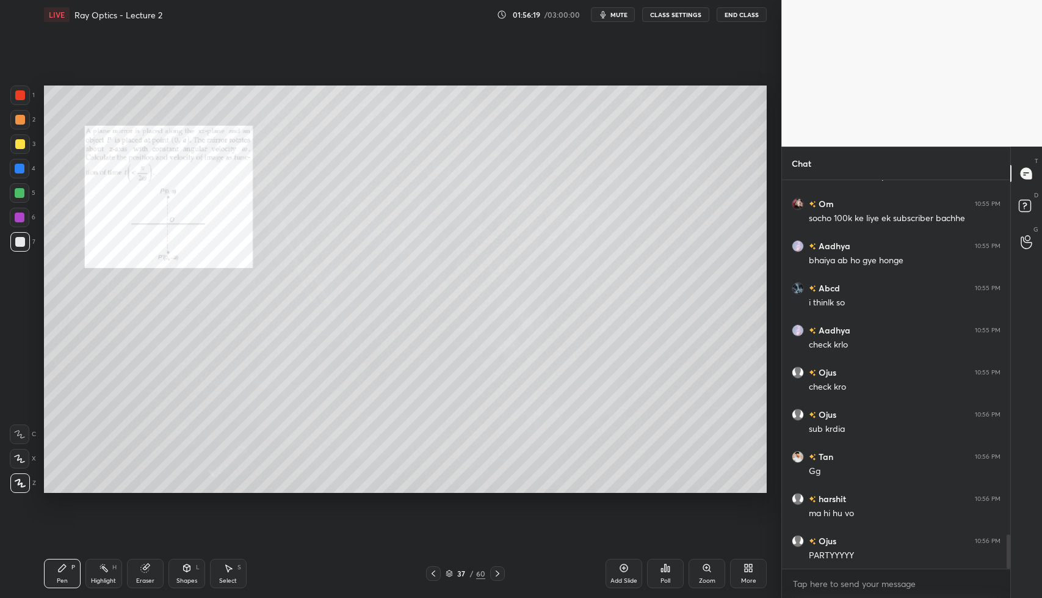
scroll to position [4049, 0]
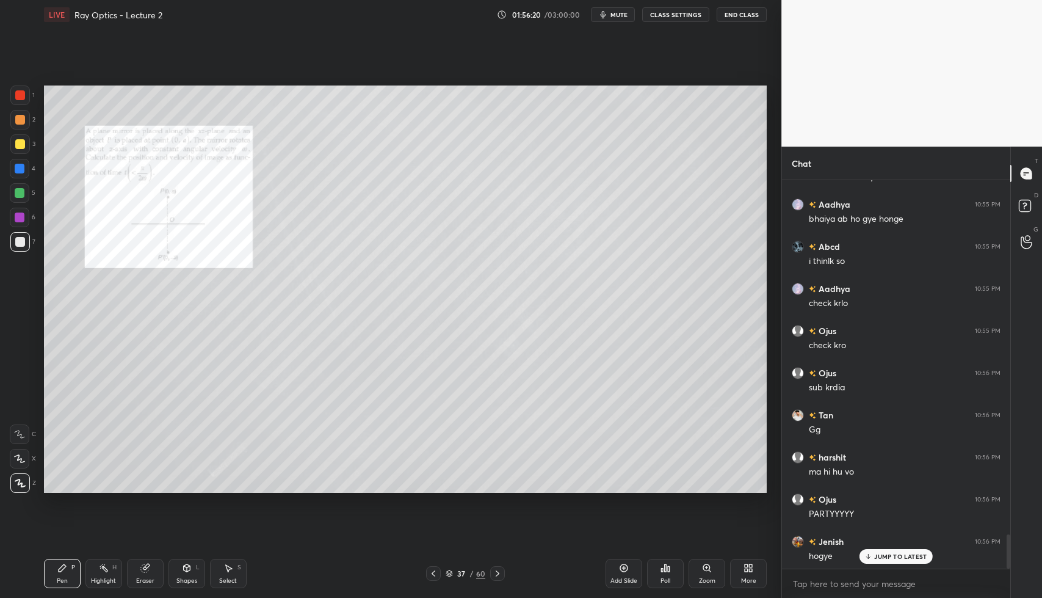
click at [896, 559] on p "JUMP TO LATEST" at bounding box center [900, 555] width 52 height 7
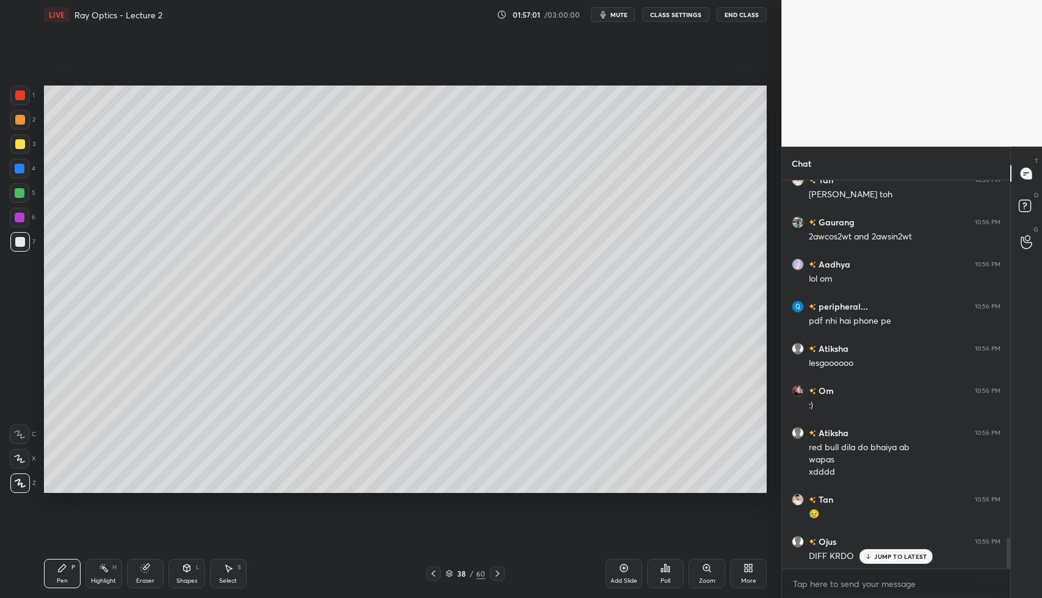
scroll to position [5, 4]
click at [922, 529] on p "JUMP TO LATEST" at bounding box center [900, 530] width 52 height 7
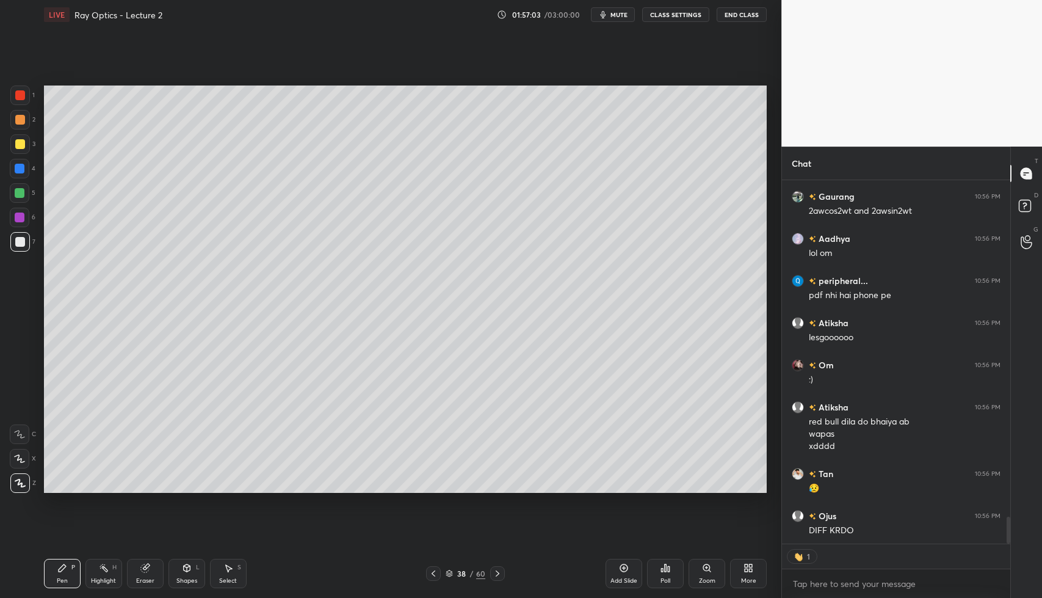
click at [233, 577] on div "Select" at bounding box center [228, 580] width 18 height 6
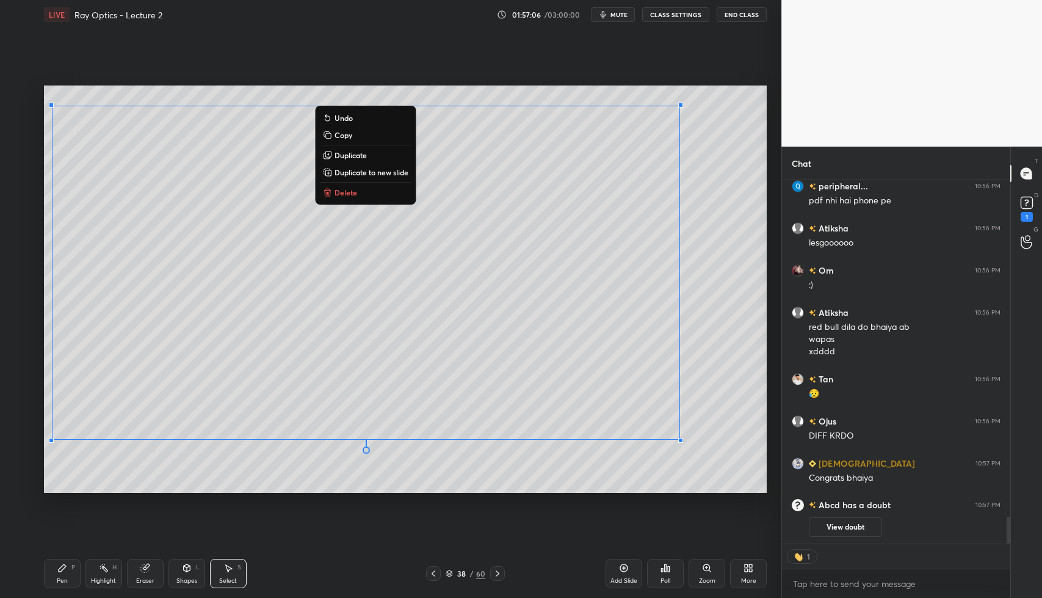
scroll to position [4077, 0]
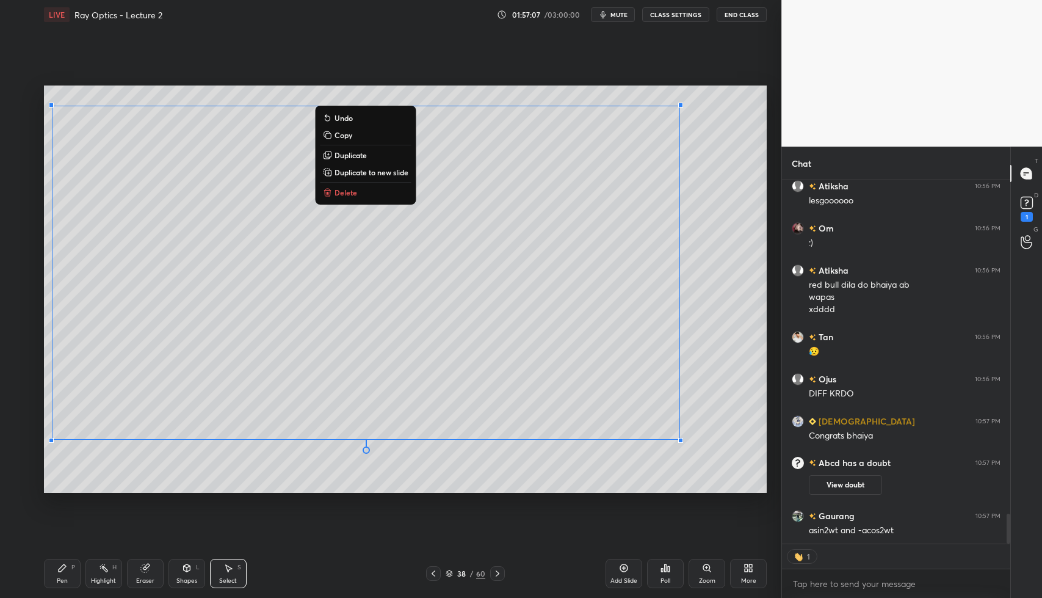
click at [347, 190] on p "Delete" at bounding box center [346, 192] width 23 height 10
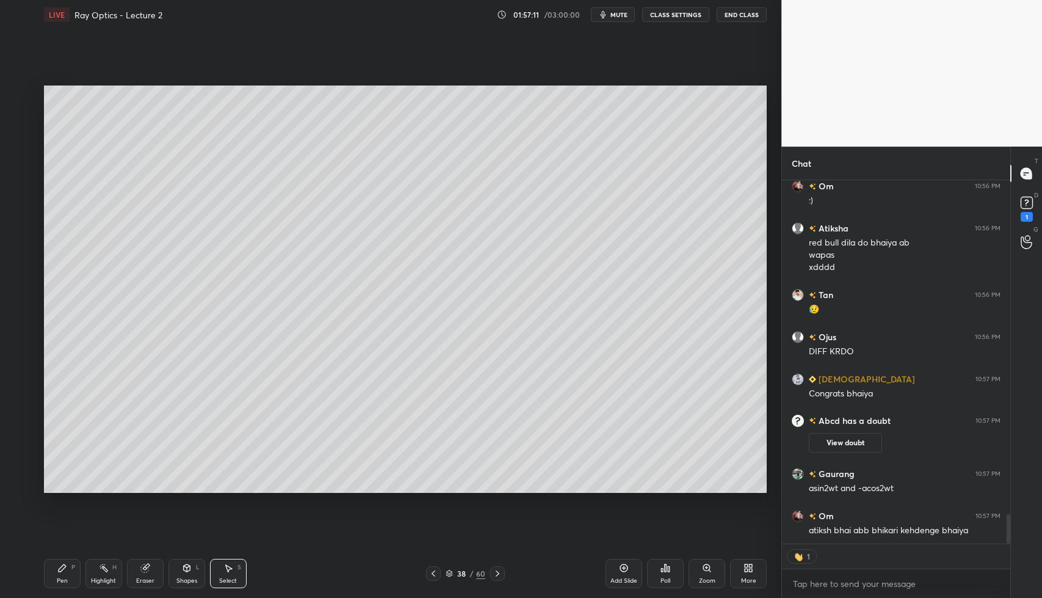
scroll to position [4094, 0]
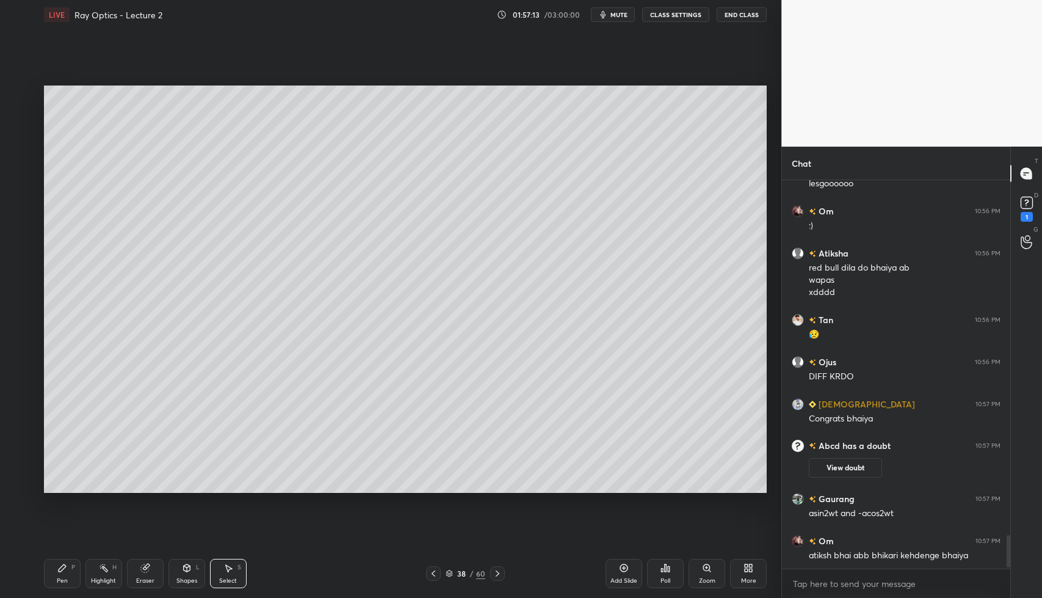
click at [187, 573] on div "Shapes L" at bounding box center [186, 573] width 37 height 29
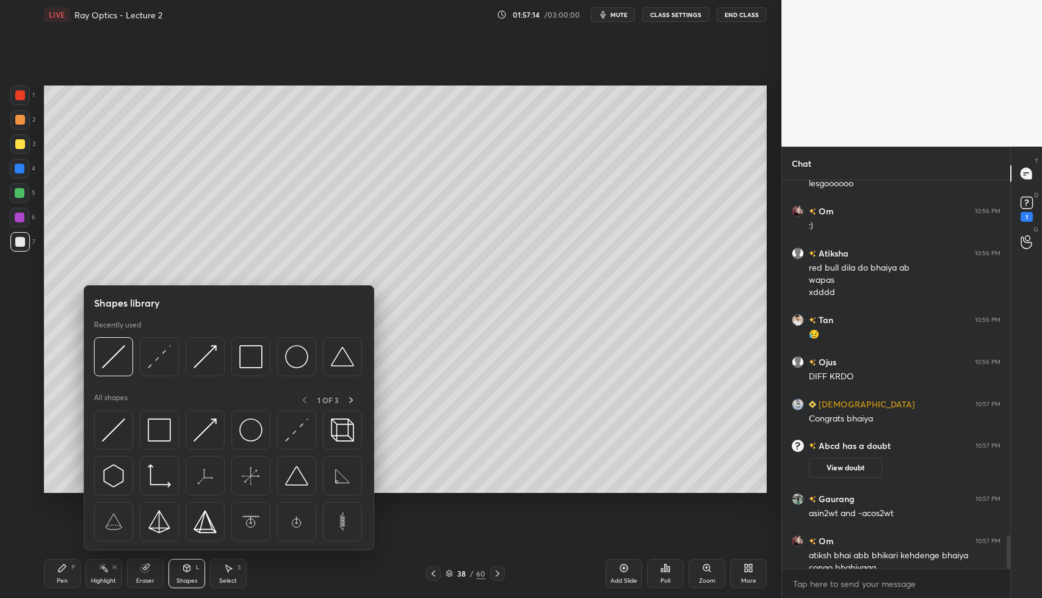
scroll to position [4106, 0]
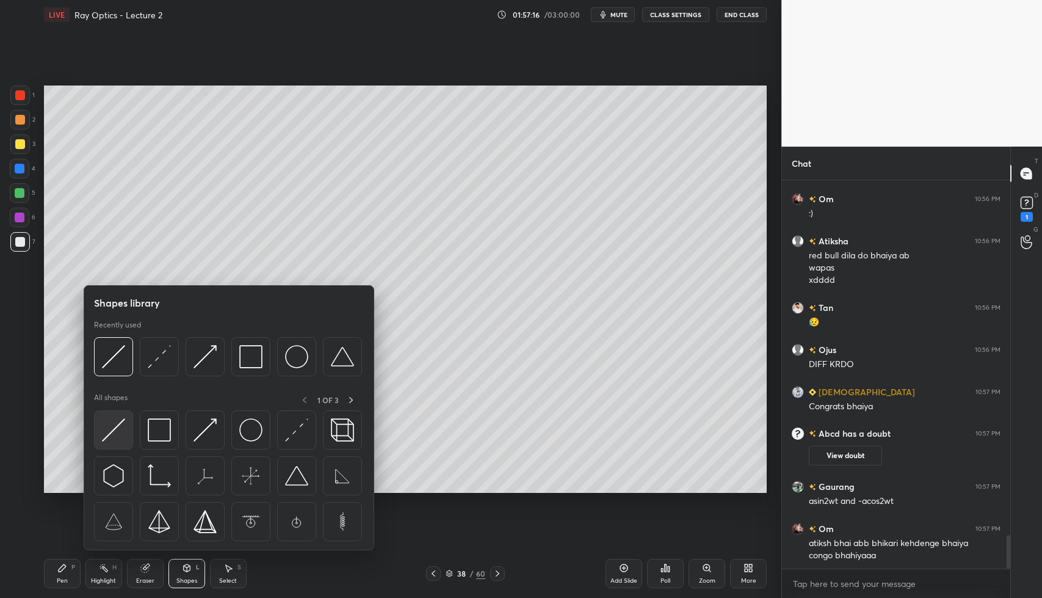
click at [100, 425] on div at bounding box center [113, 429] width 39 height 39
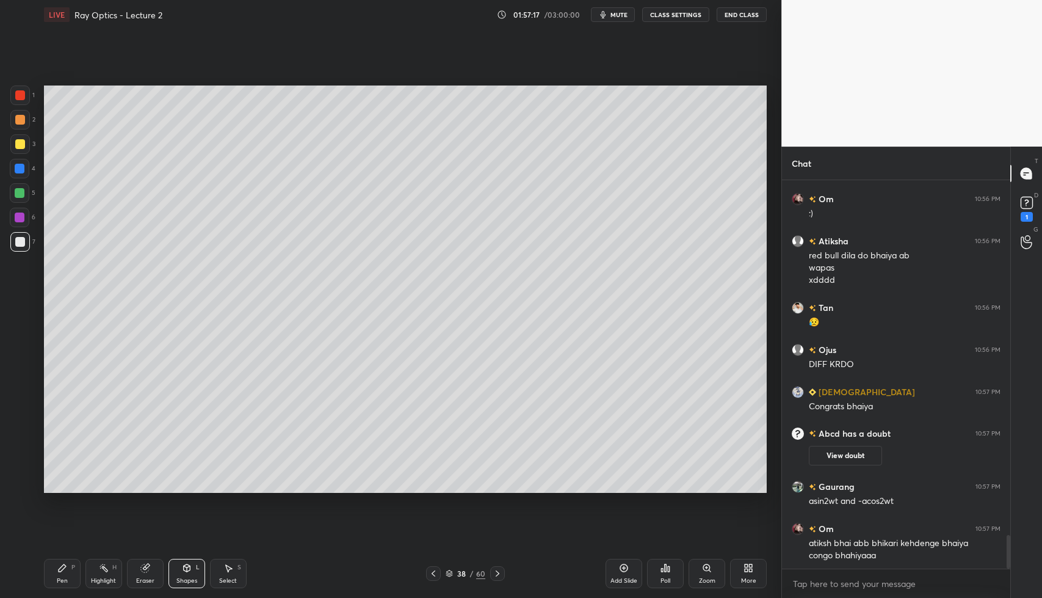
scroll to position [4147, 0]
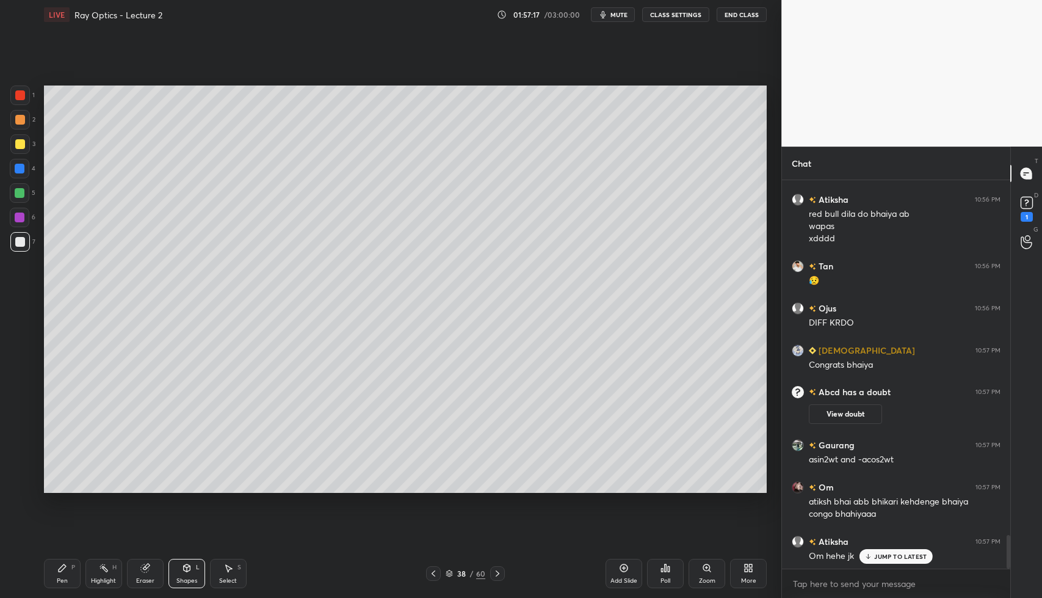
click at [429, 572] on icon at bounding box center [434, 573] width 10 height 10
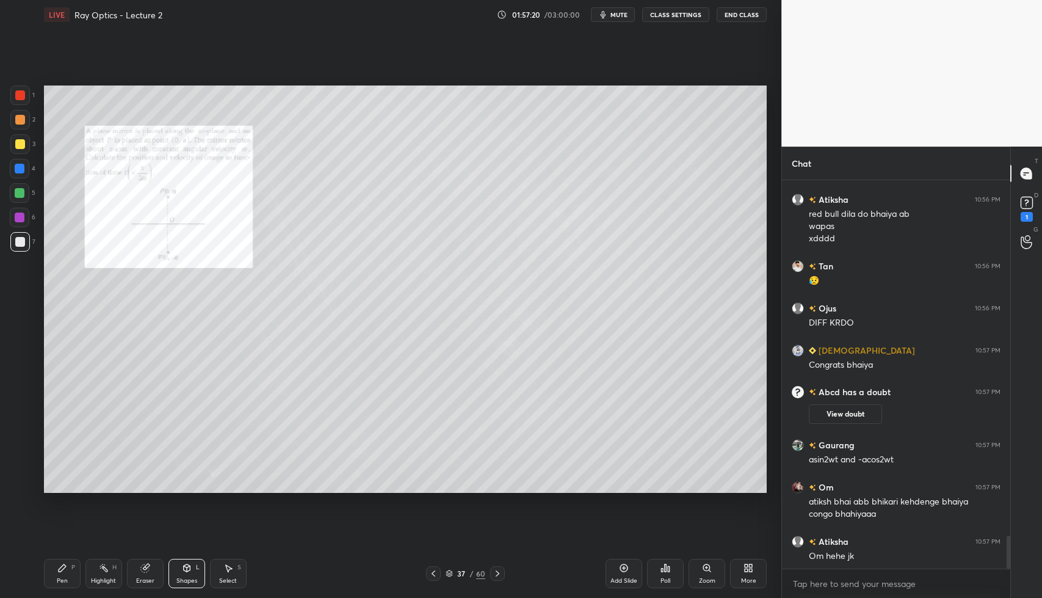
scroll to position [4190, 0]
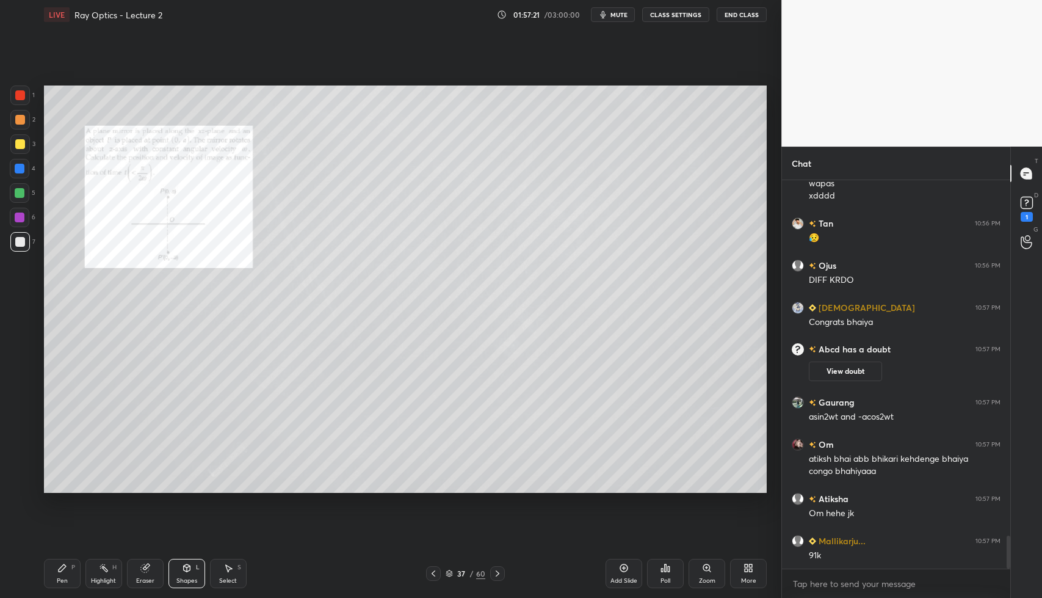
click at [498, 571] on icon at bounding box center [498, 573] width 10 height 10
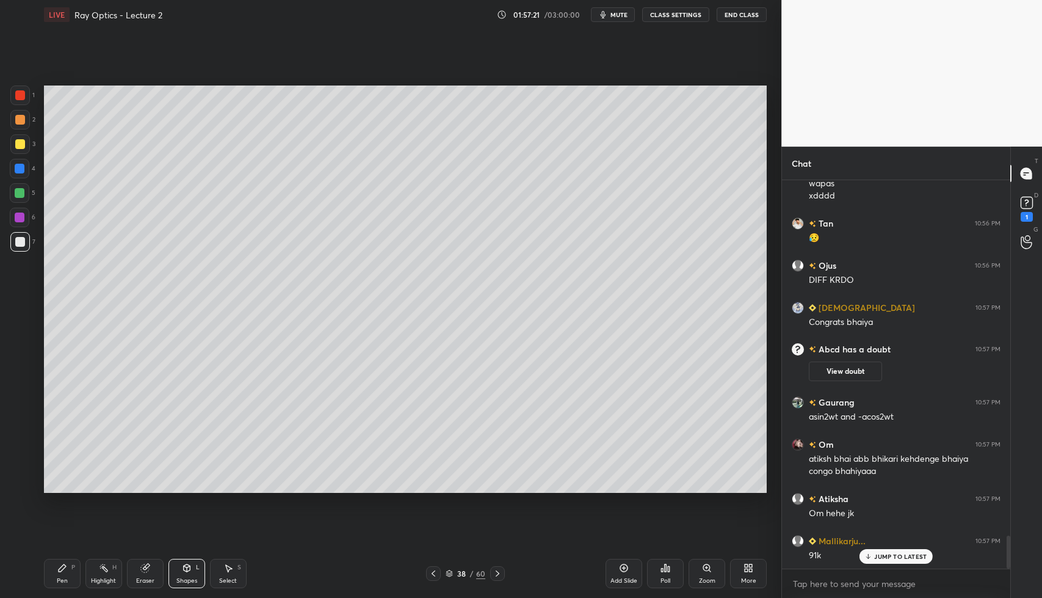
scroll to position [4232, 0]
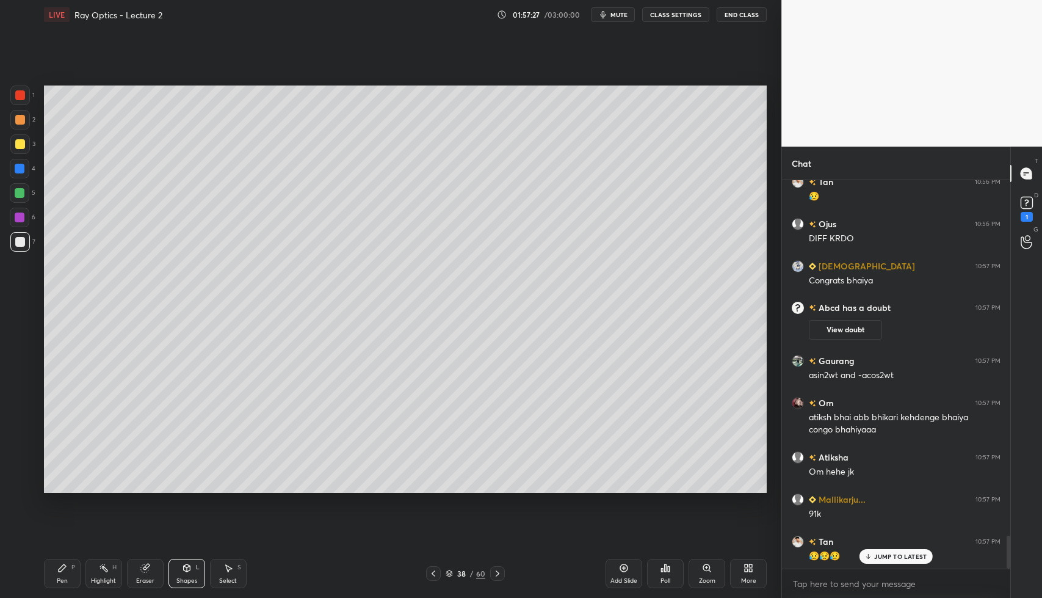
click at [187, 573] on div "Shapes L" at bounding box center [186, 573] width 37 height 29
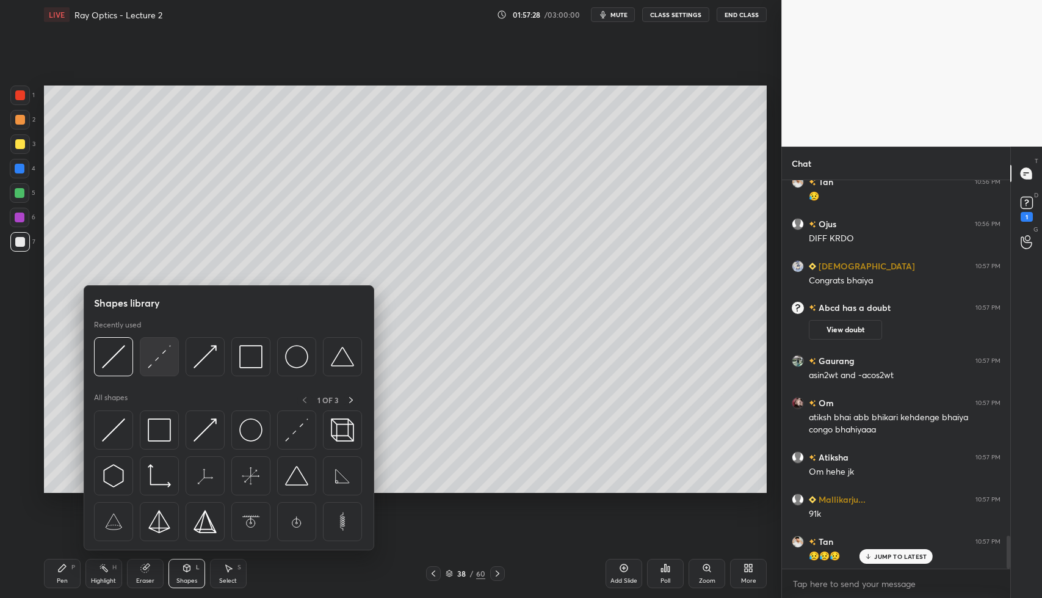
click at [154, 347] on img at bounding box center [159, 356] width 23 height 23
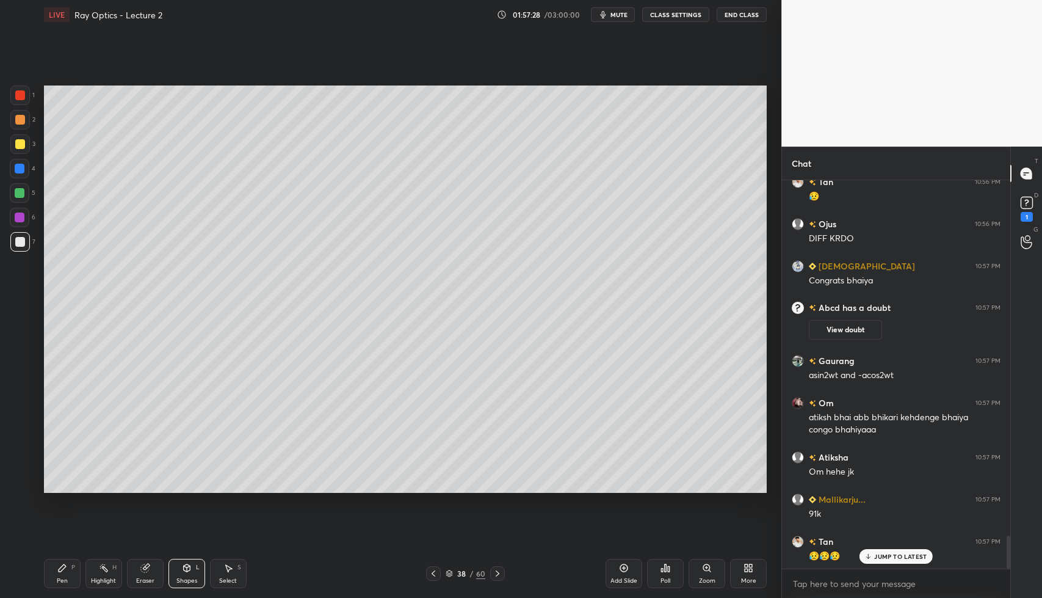
scroll to position [4274, 0]
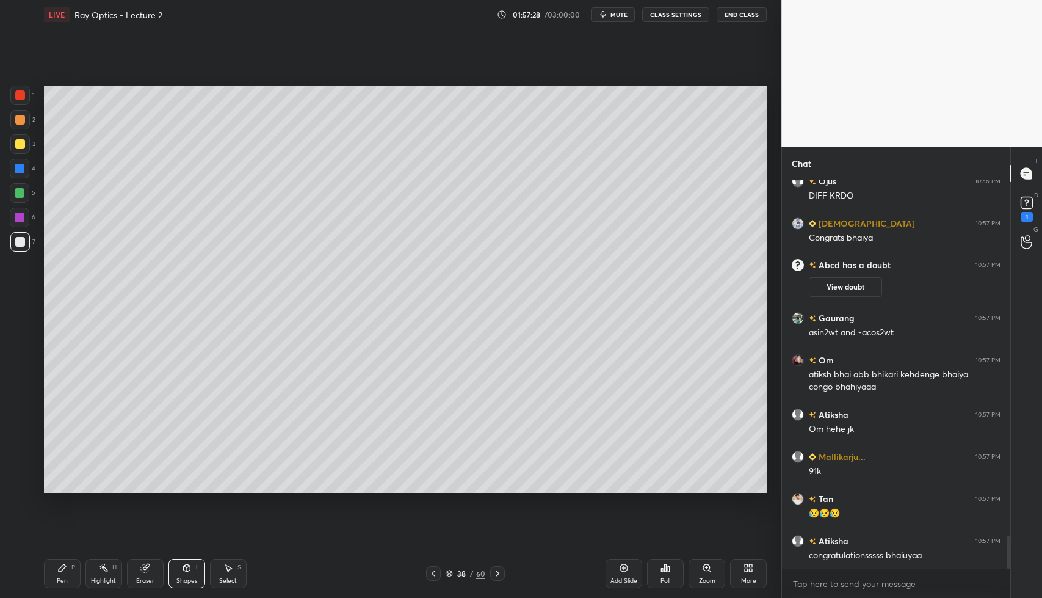
click at [15, 140] on div at bounding box center [20, 144] width 10 height 10
click at [58, 574] on div "Pen P" at bounding box center [62, 573] width 37 height 29
click at [183, 566] on icon at bounding box center [187, 568] width 10 height 10
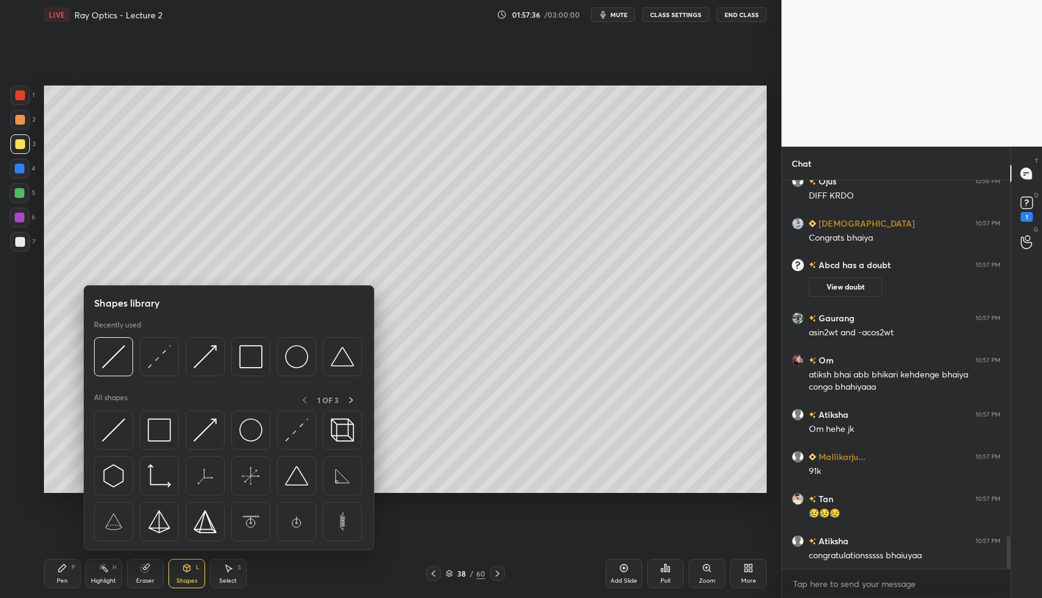
click at [154, 363] on img at bounding box center [159, 356] width 23 height 23
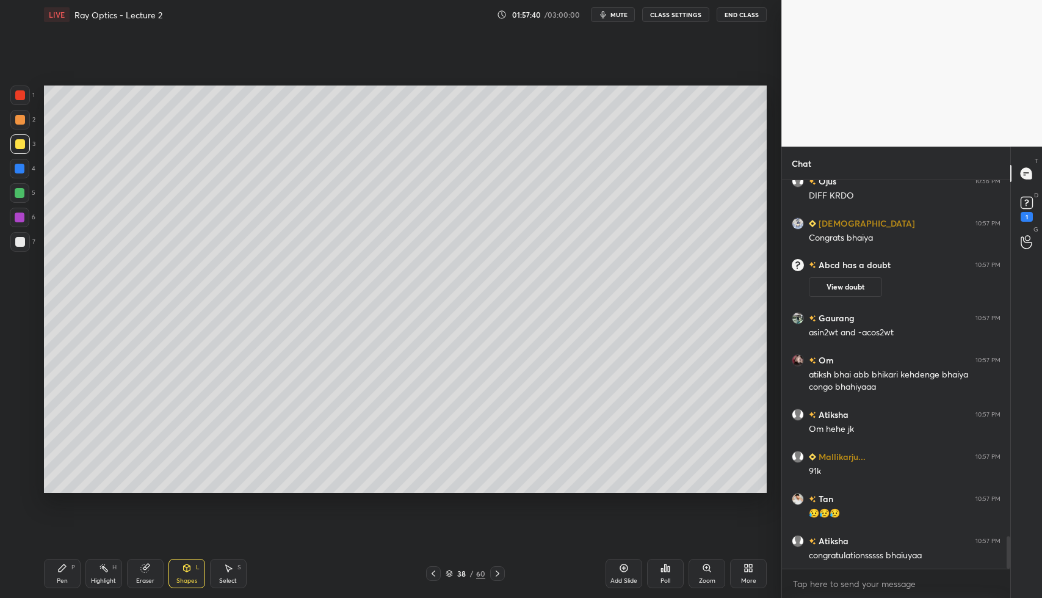
click at [55, 577] on div "Pen P" at bounding box center [62, 573] width 37 height 29
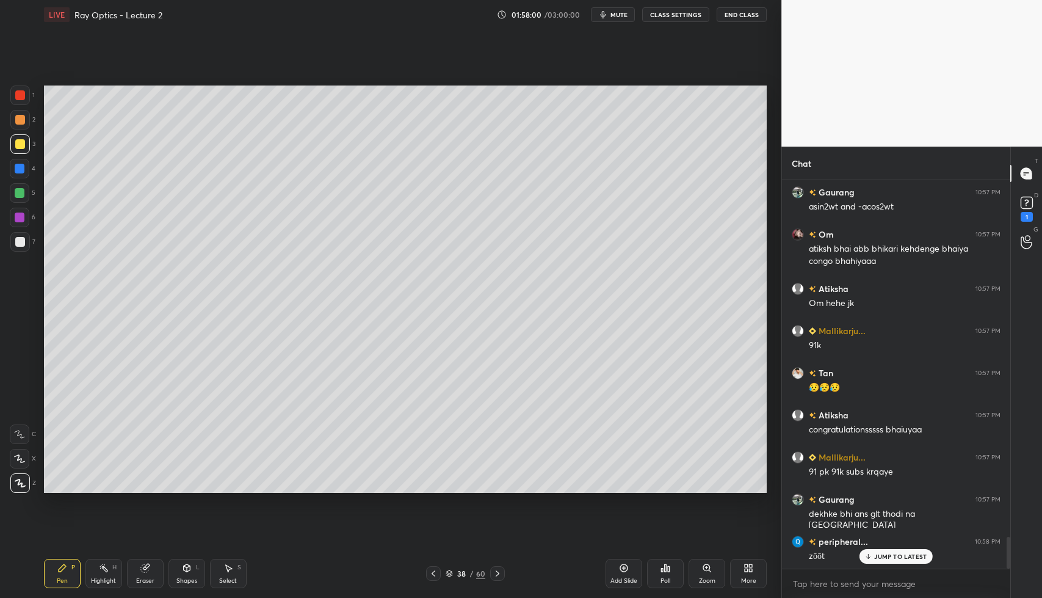
scroll to position [4484, 0]
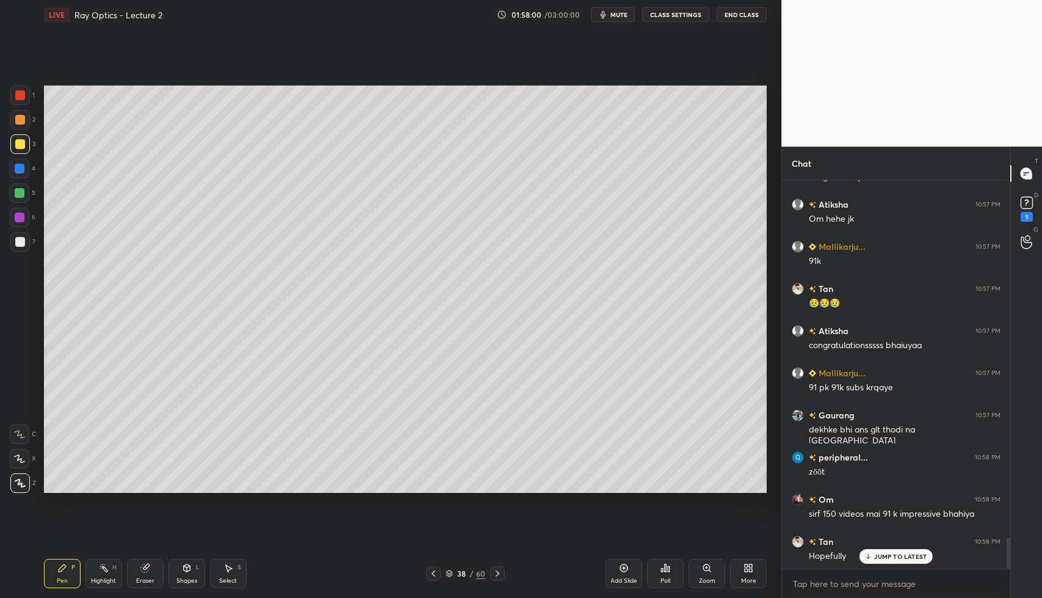
click at [12, 239] on div at bounding box center [20, 242] width 20 height 20
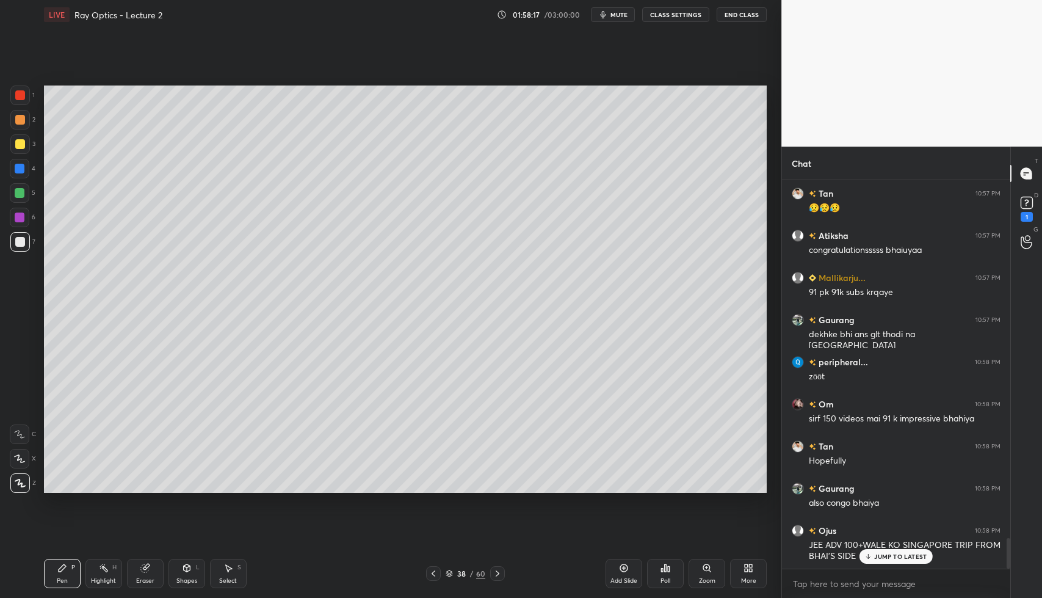
scroll to position [4622, 0]
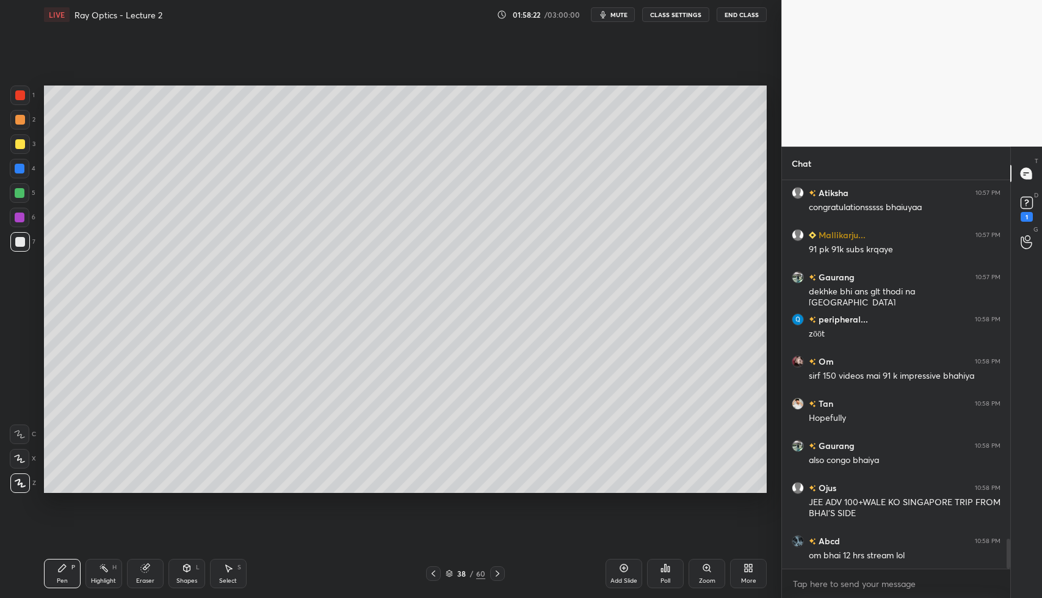
click at [185, 574] on div "Shapes L" at bounding box center [186, 573] width 37 height 29
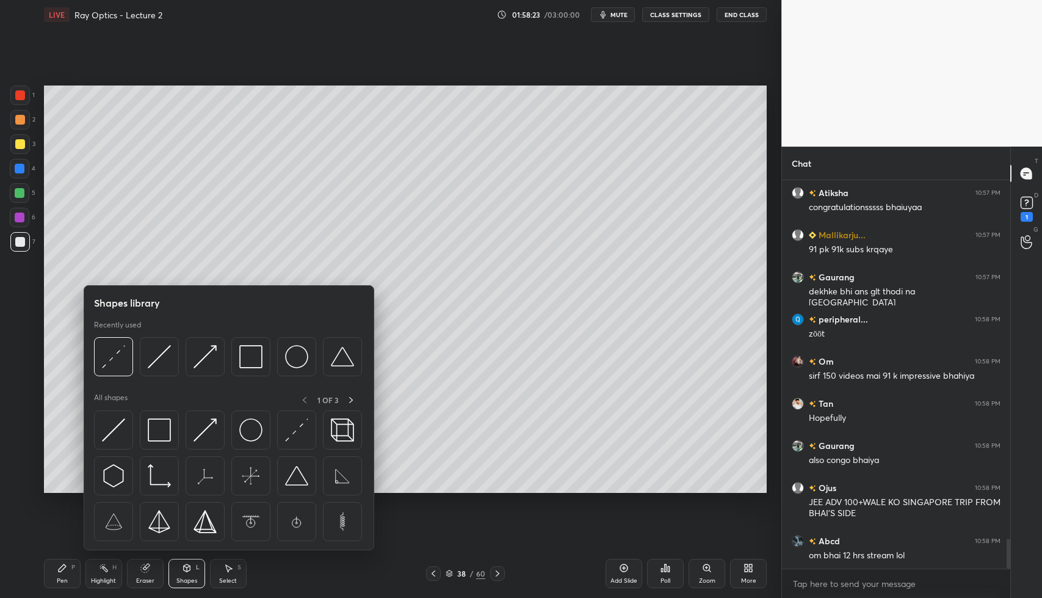
click at [151, 363] on img at bounding box center [159, 356] width 23 height 23
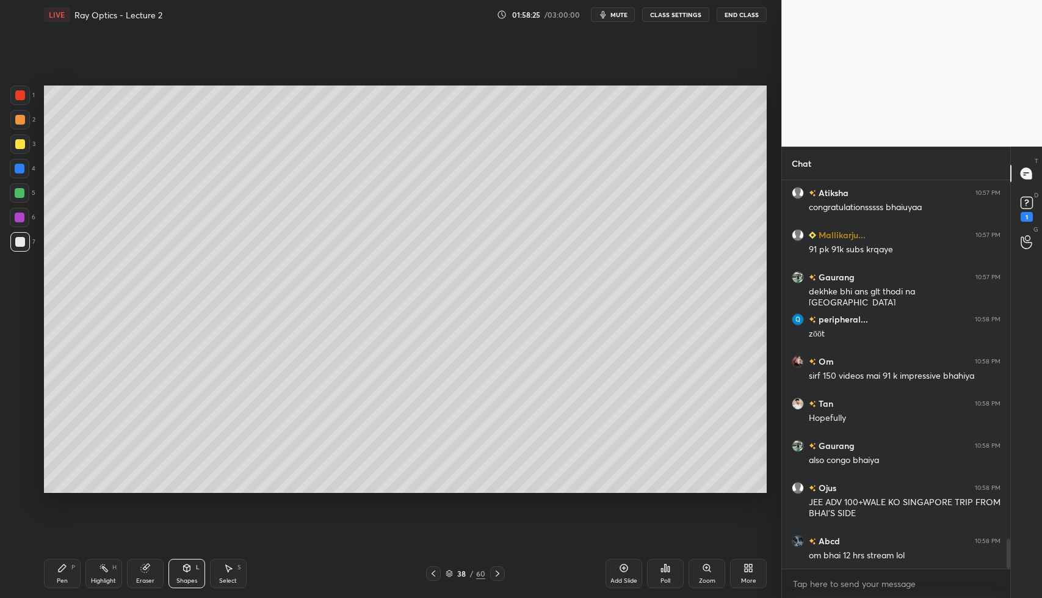
click at [20, 172] on div at bounding box center [20, 169] width 10 height 10
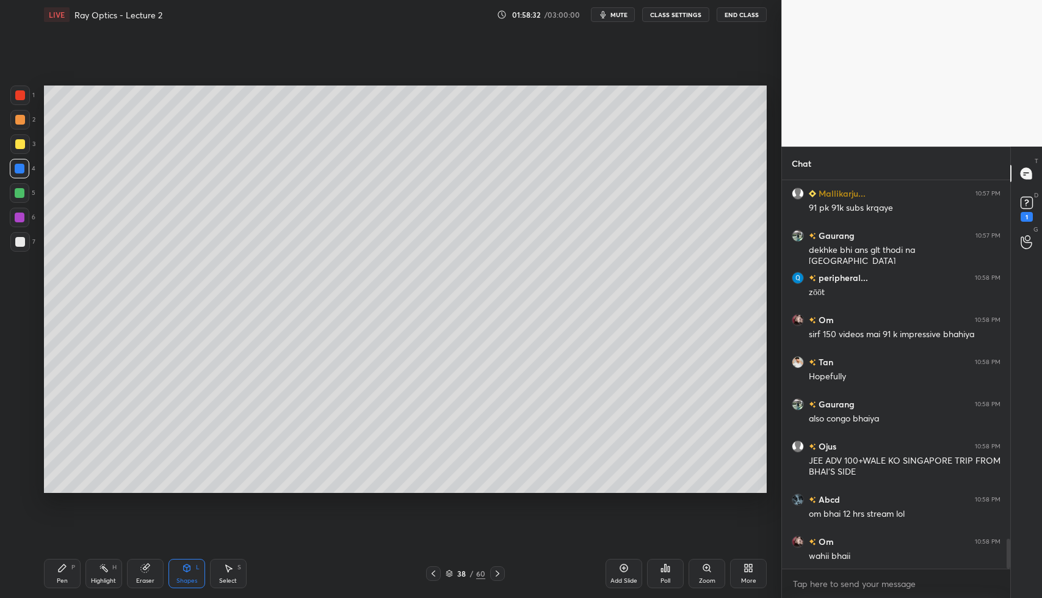
scroll to position [4718, 0]
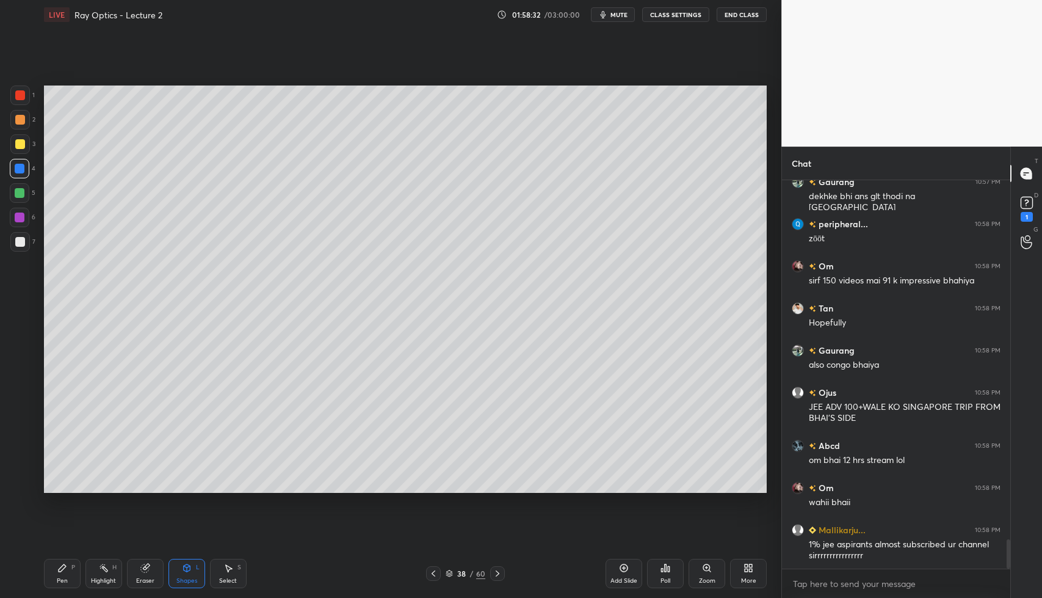
click at [73, 560] on div "Pen P" at bounding box center [62, 573] width 37 height 29
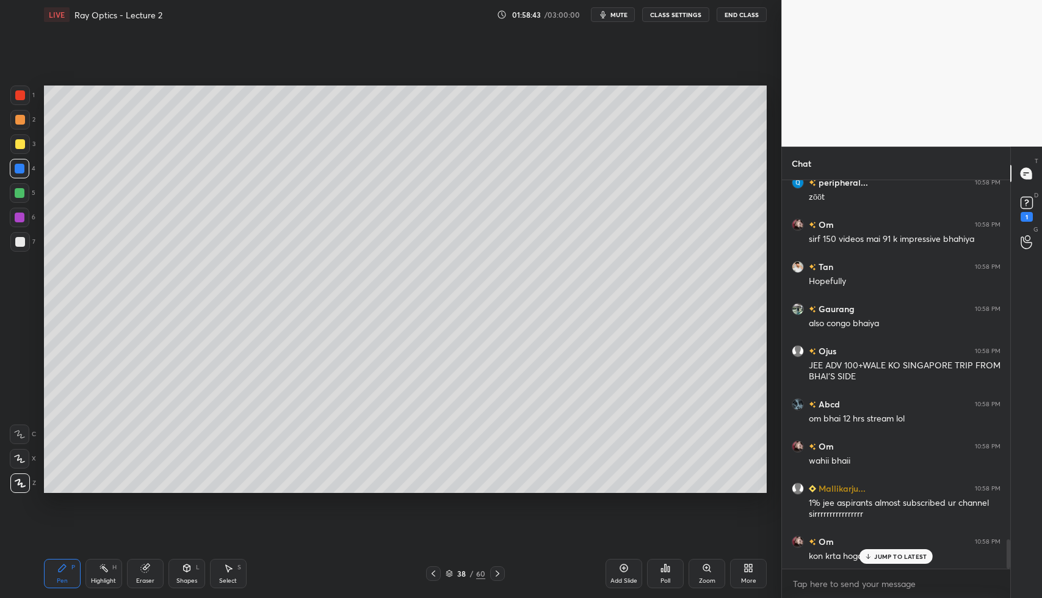
scroll to position [4771, 0]
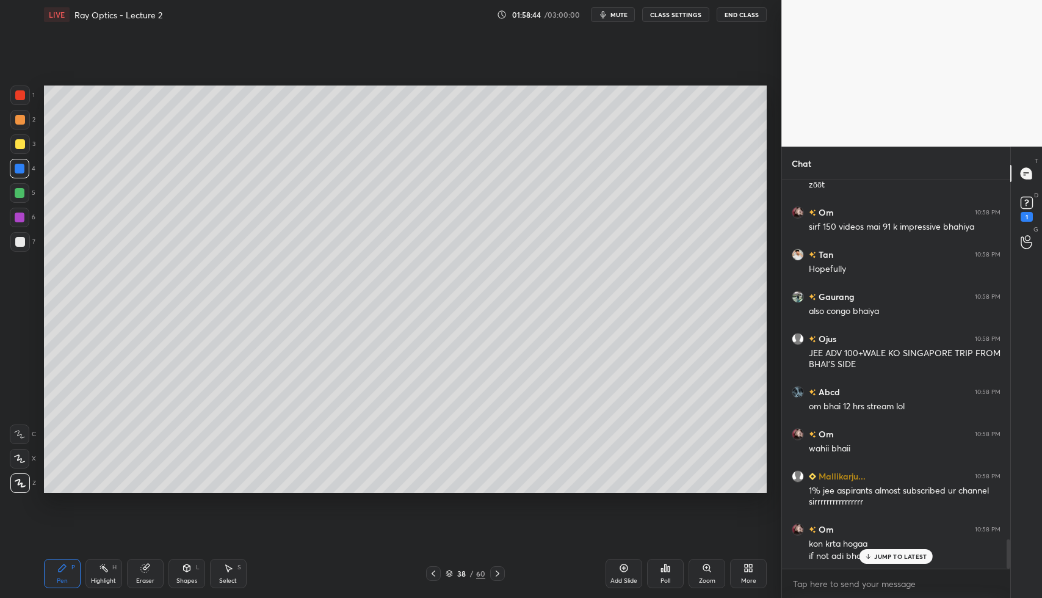
click at [28, 242] on div at bounding box center [20, 242] width 20 height 20
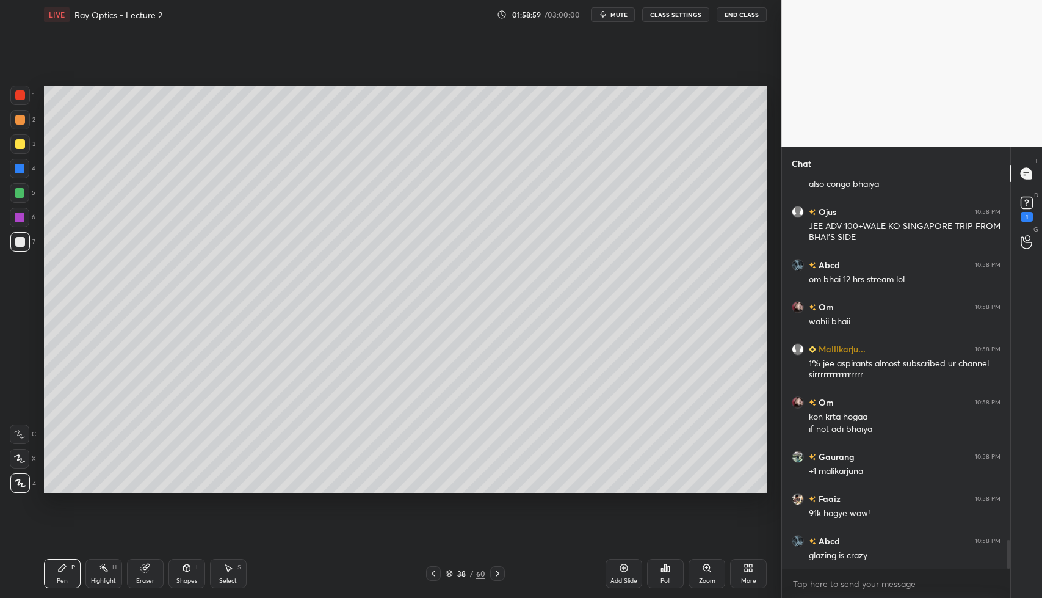
scroll to position [4940, 0]
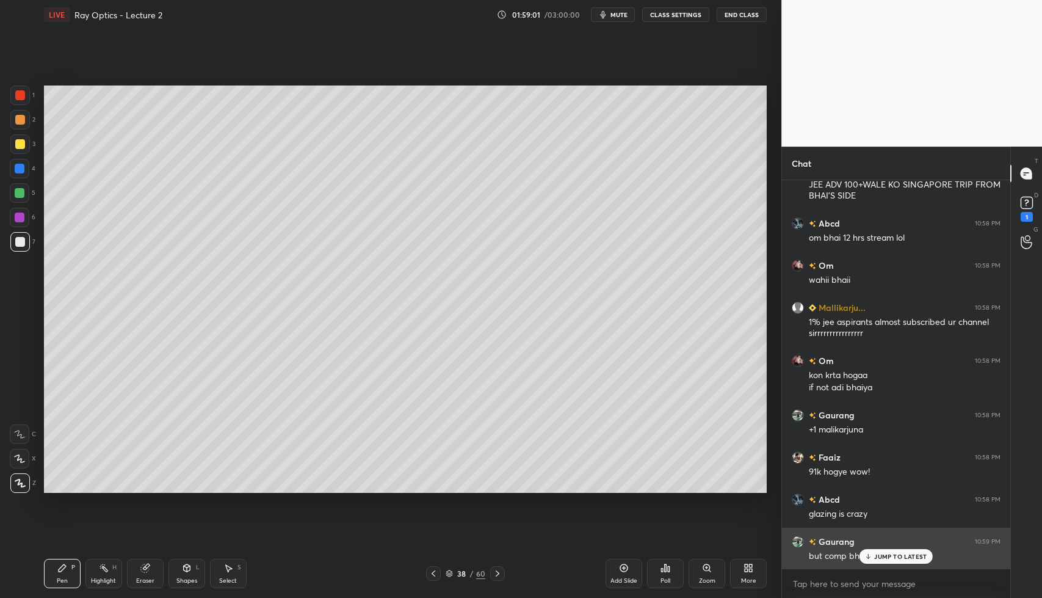
click at [886, 555] on p "JUMP TO LATEST" at bounding box center [900, 555] width 52 height 7
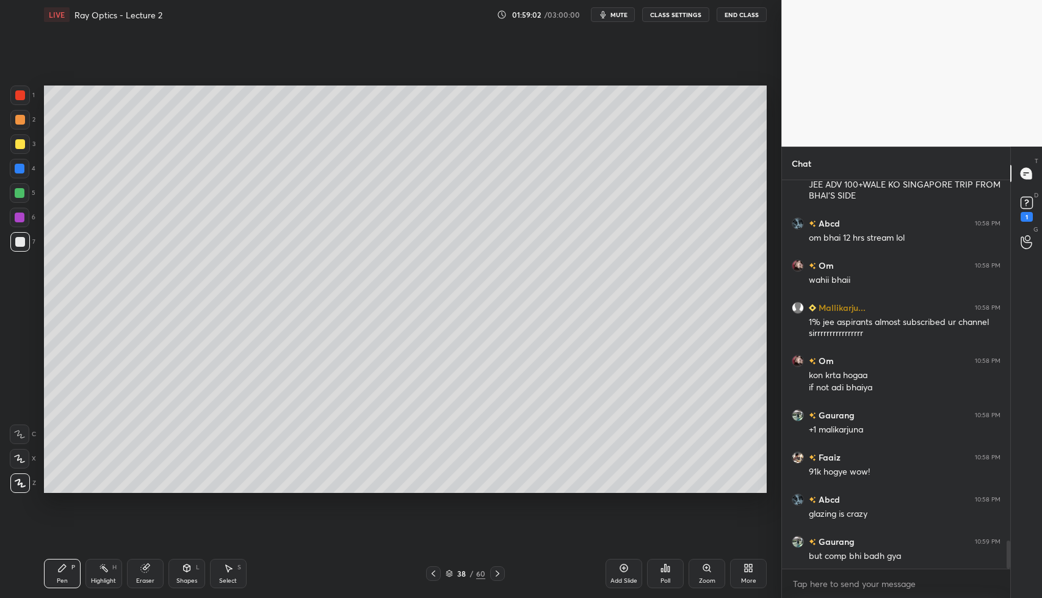
click at [182, 571] on icon at bounding box center [187, 568] width 10 height 10
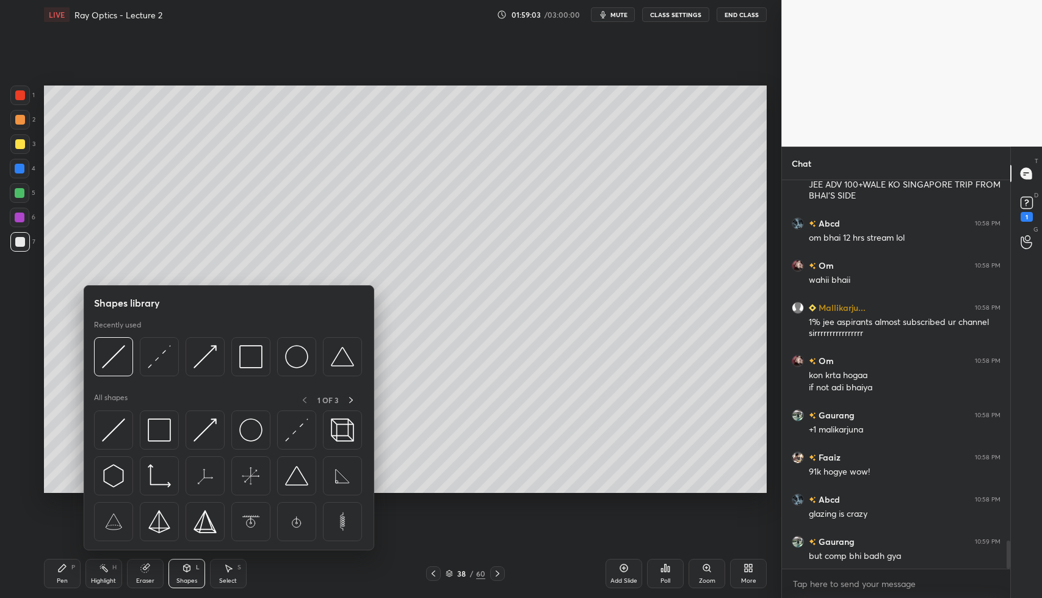
click at [157, 357] on img at bounding box center [159, 356] width 23 height 23
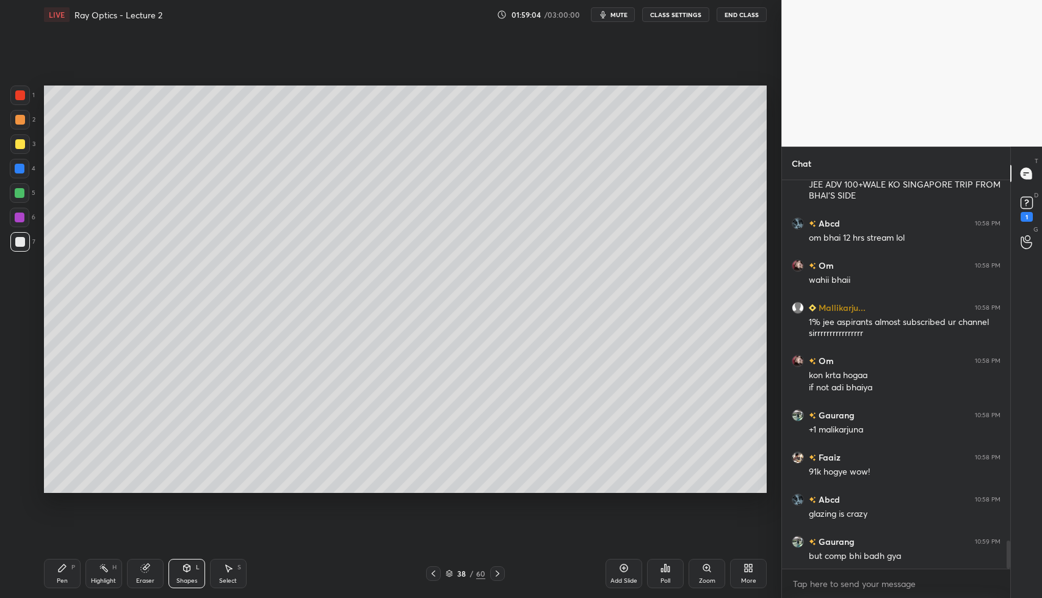
click at [20, 194] on div at bounding box center [20, 193] width 10 height 10
click at [23, 243] on div at bounding box center [20, 242] width 10 height 10
click at [21, 143] on div at bounding box center [20, 144] width 10 height 10
click at [68, 576] on div "Pen P" at bounding box center [62, 573] width 37 height 29
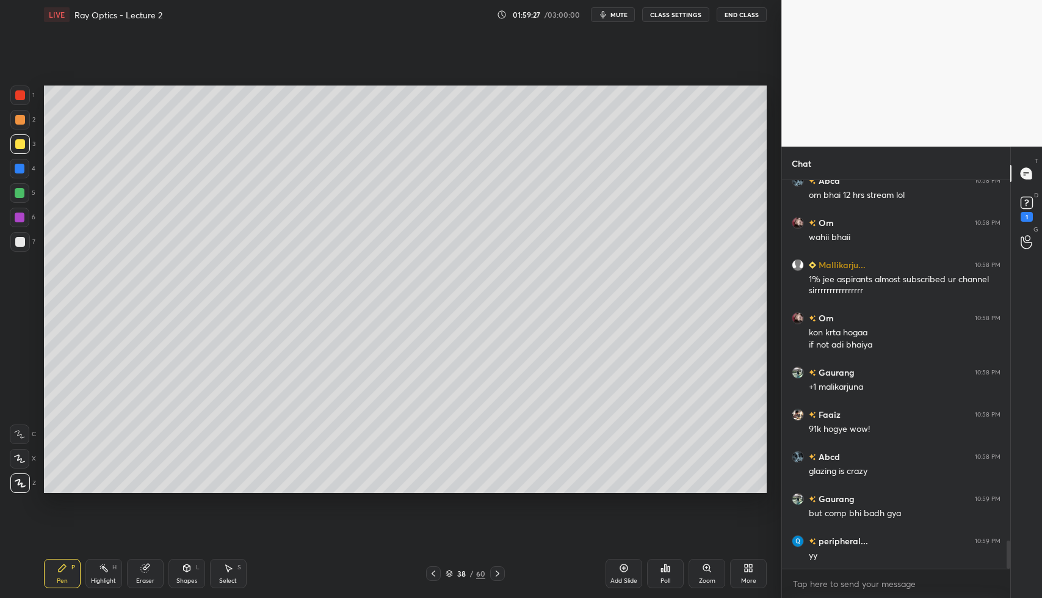
click at [17, 240] on div at bounding box center [20, 242] width 10 height 10
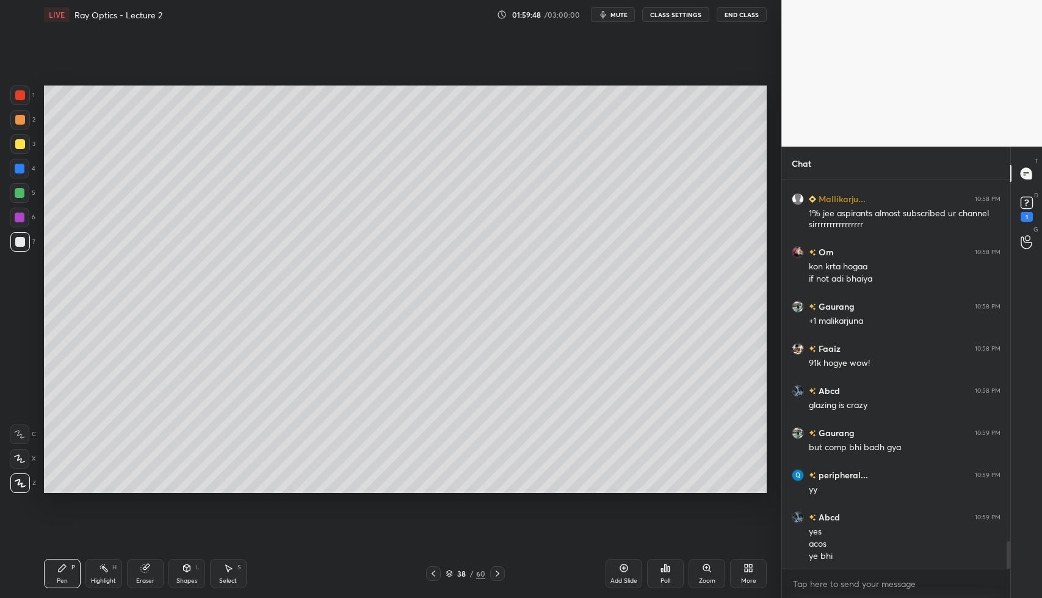
scroll to position [5091, 0]
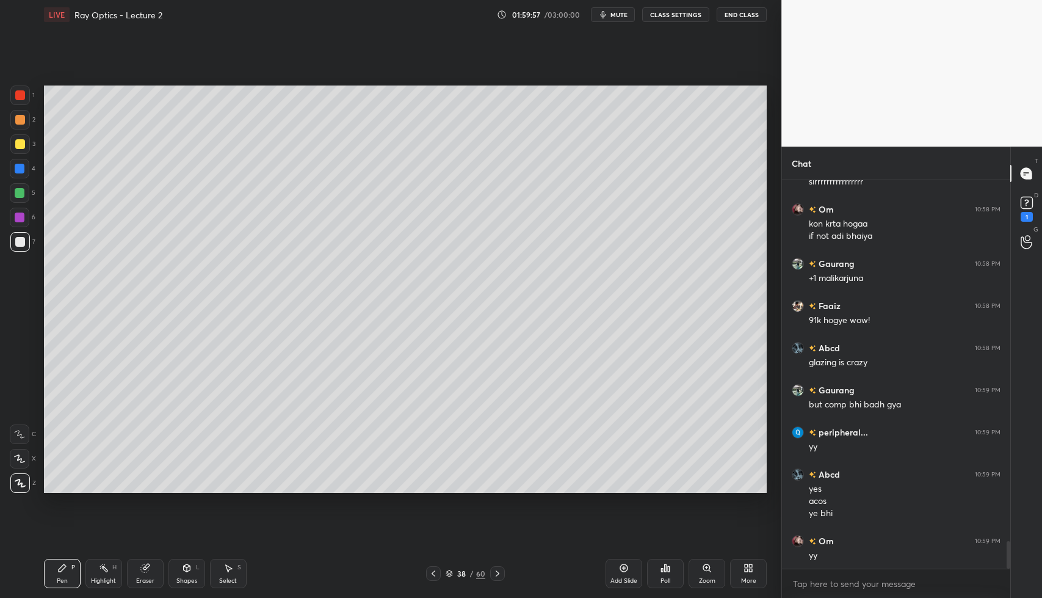
click at [18, 215] on div at bounding box center [20, 217] width 10 height 10
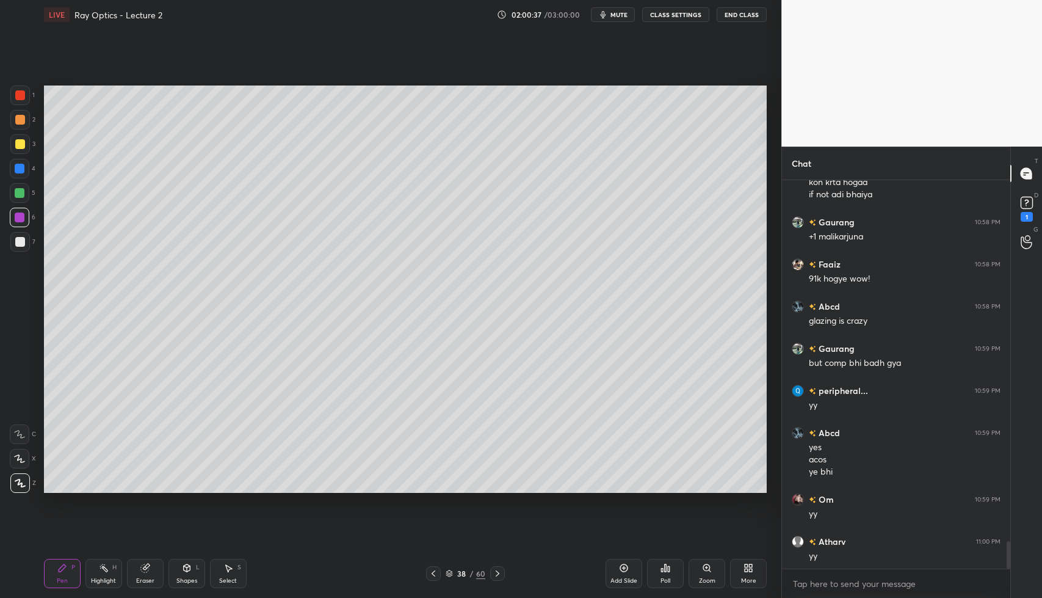
scroll to position [5175, 0]
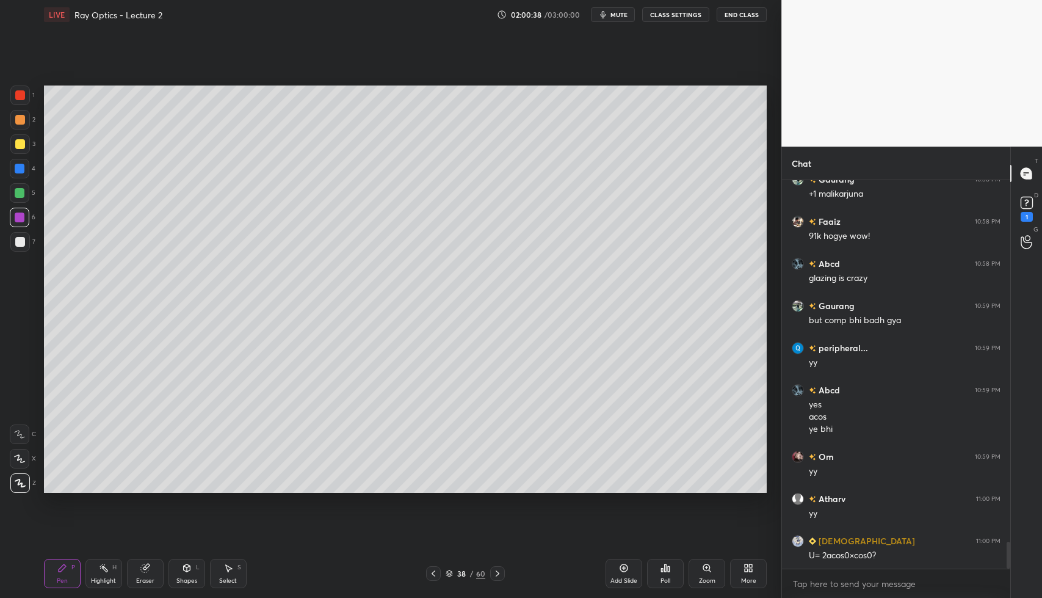
click at [24, 250] on div at bounding box center [20, 242] width 20 height 20
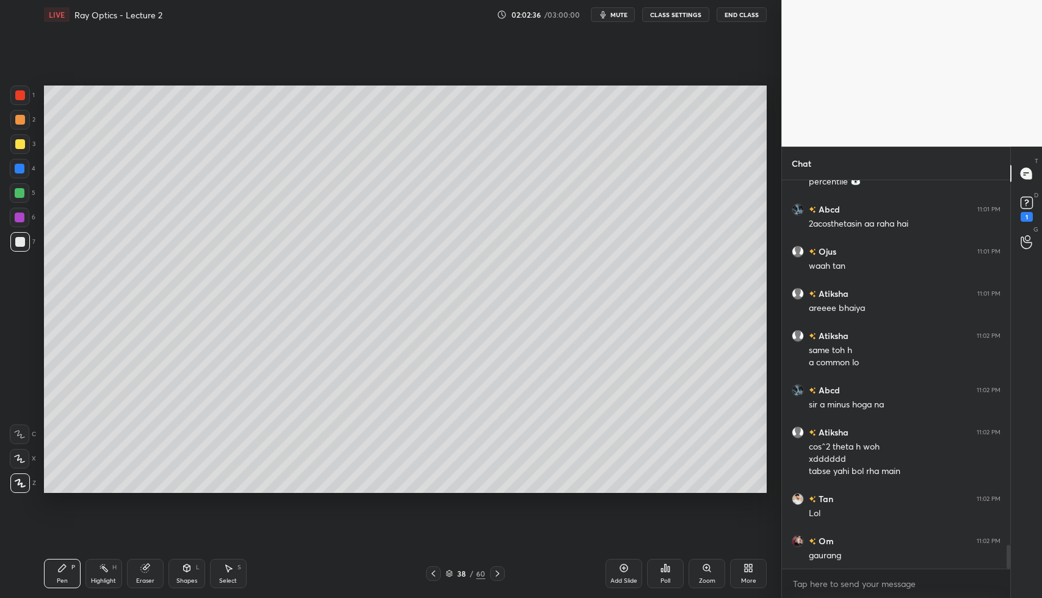
scroll to position [5938, 0]
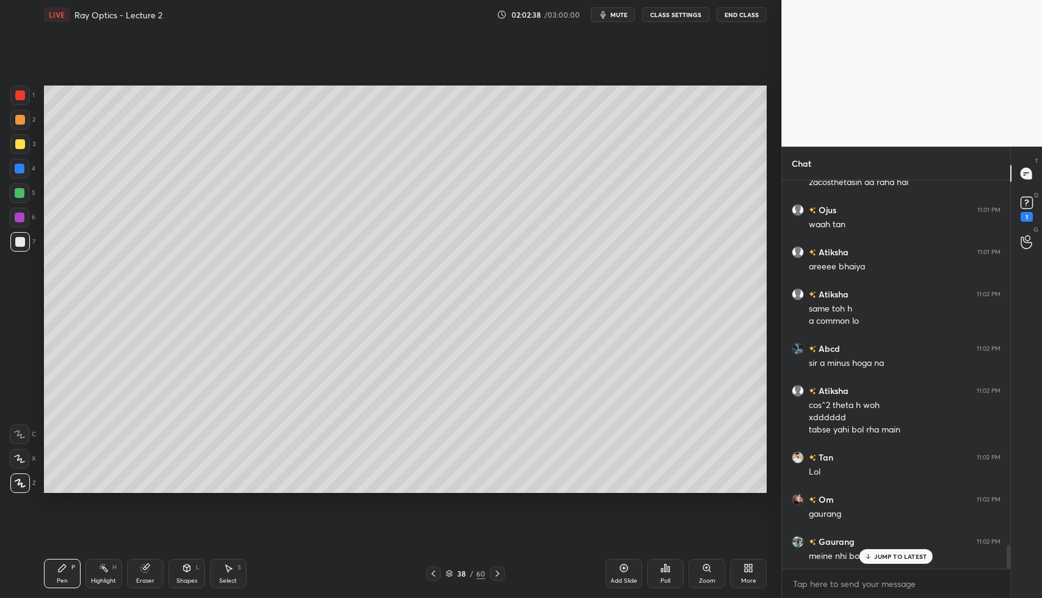
click at [886, 557] on p "JUMP TO LATEST" at bounding box center [900, 555] width 52 height 7
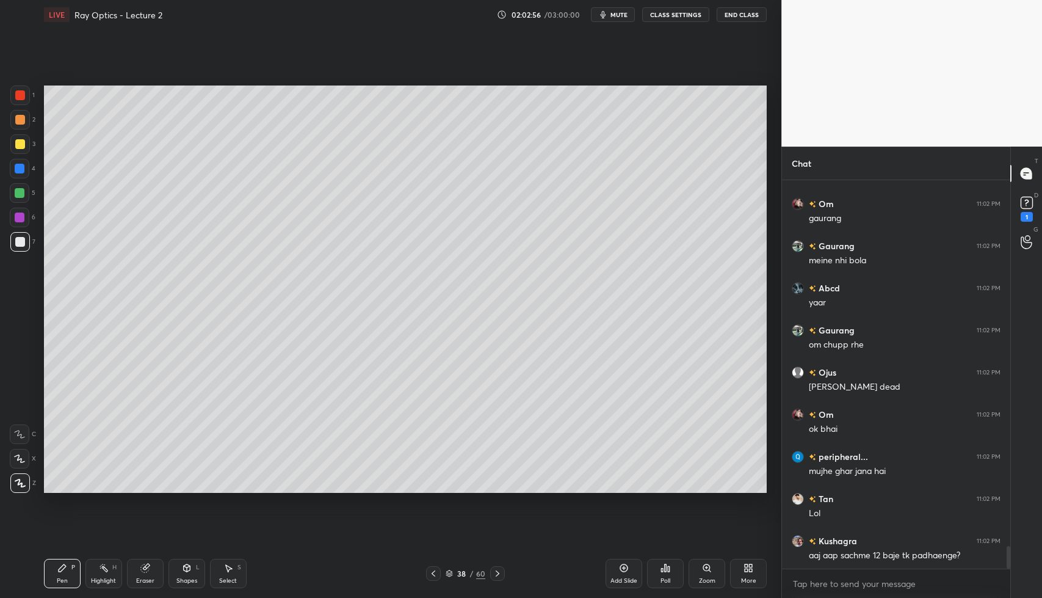
scroll to position [6275, 0]
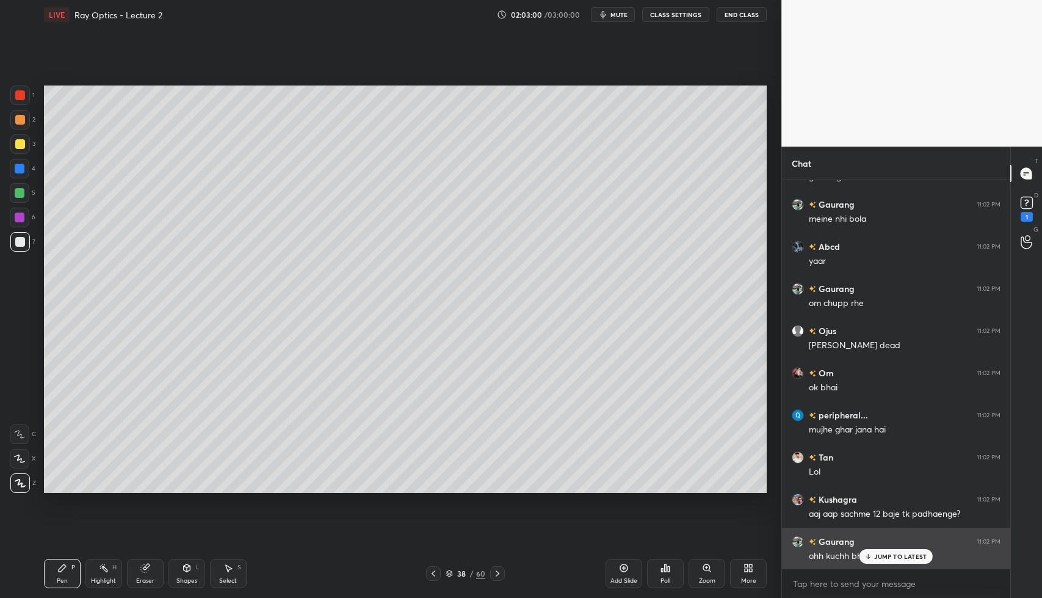
click at [883, 556] on p "JUMP TO LATEST" at bounding box center [900, 555] width 52 height 7
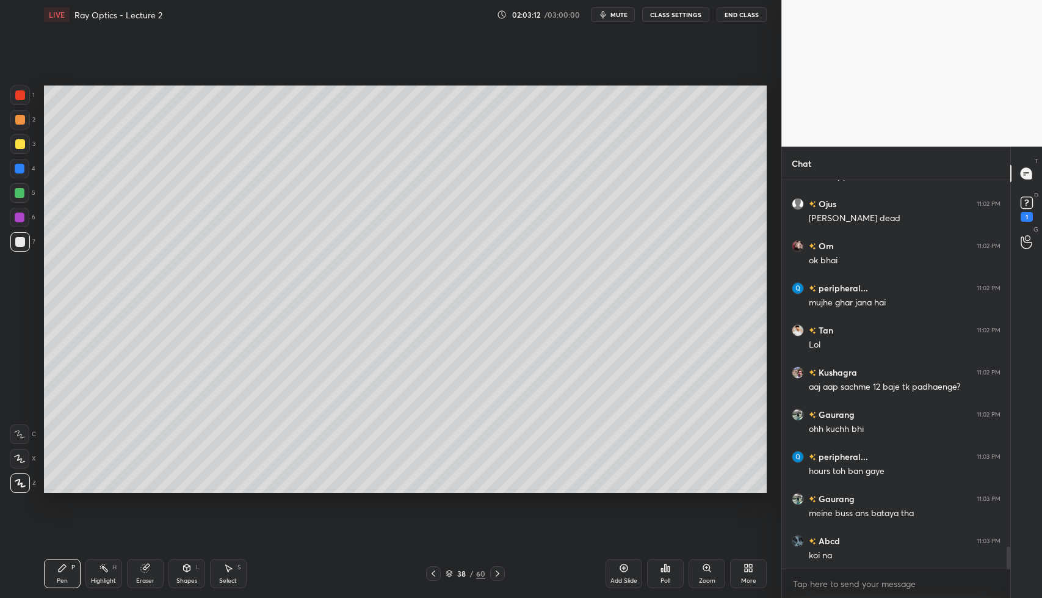
scroll to position [6444, 0]
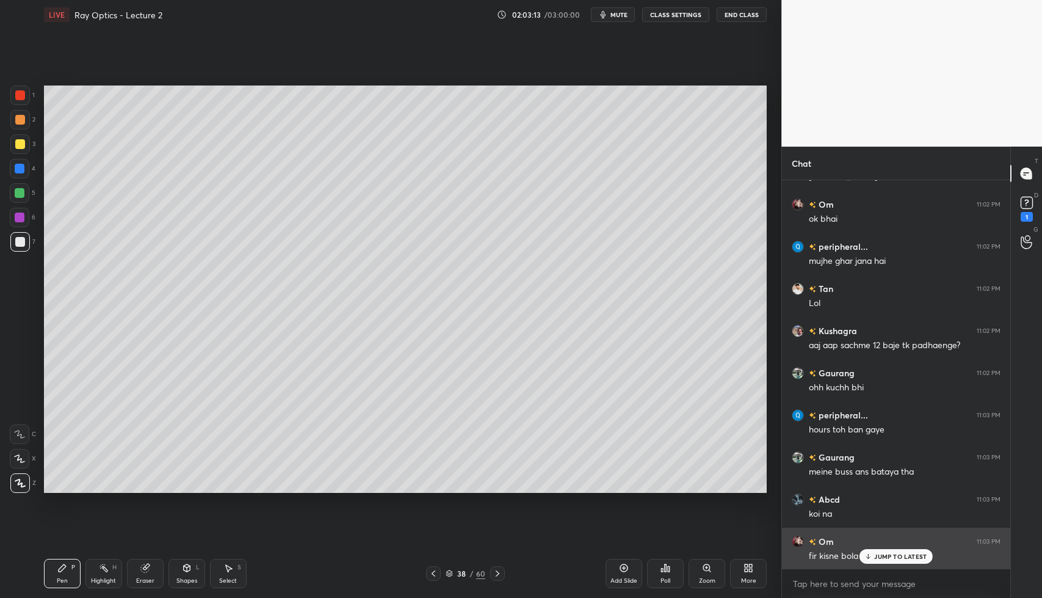
click at [888, 555] on p "JUMP TO LATEST" at bounding box center [900, 555] width 52 height 7
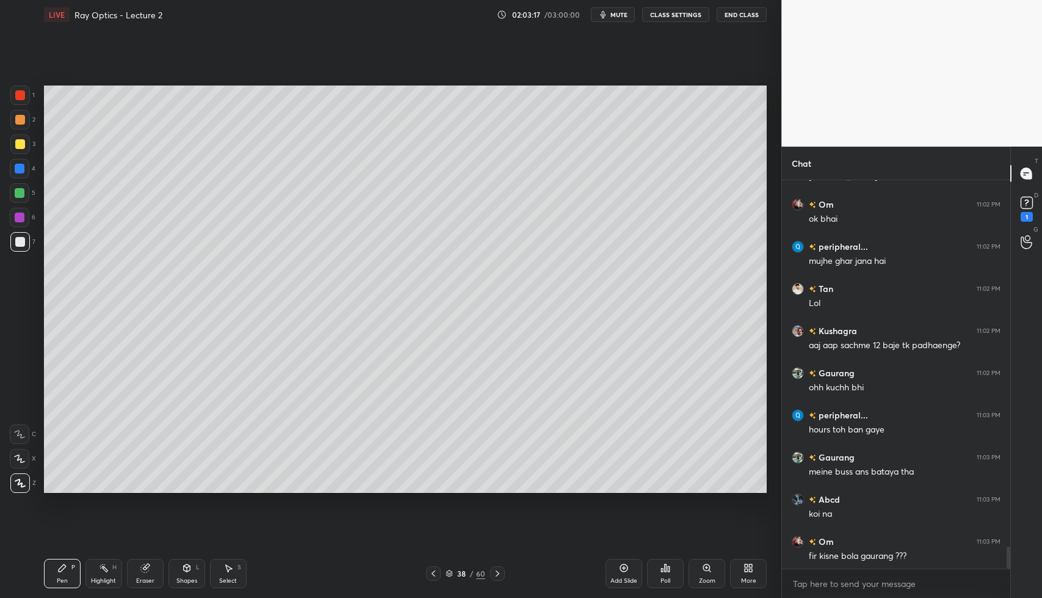
click at [434, 571] on icon at bounding box center [434, 573] width 4 height 6
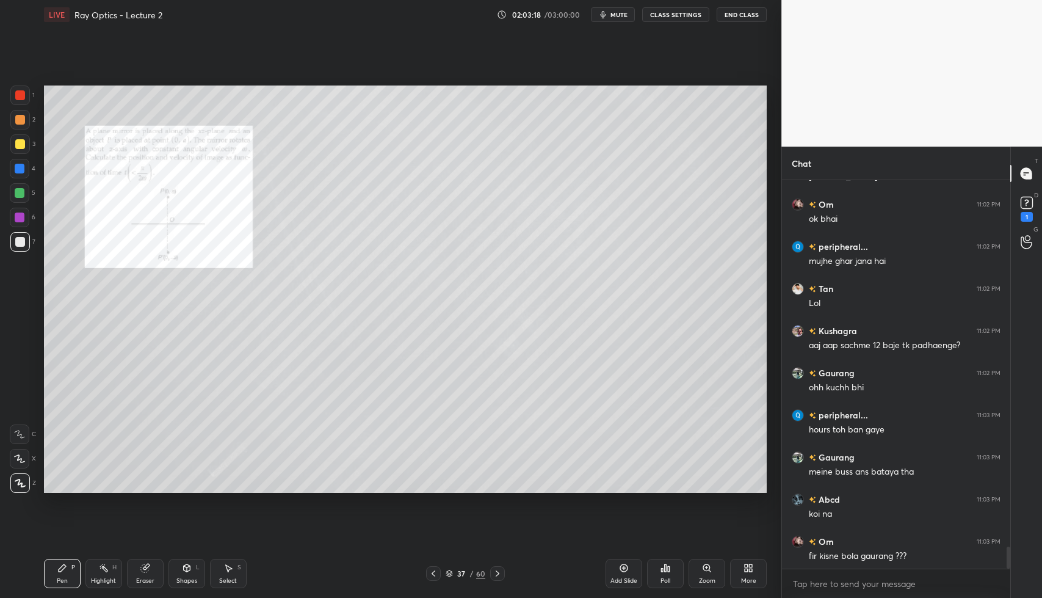
scroll to position [6487, 0]
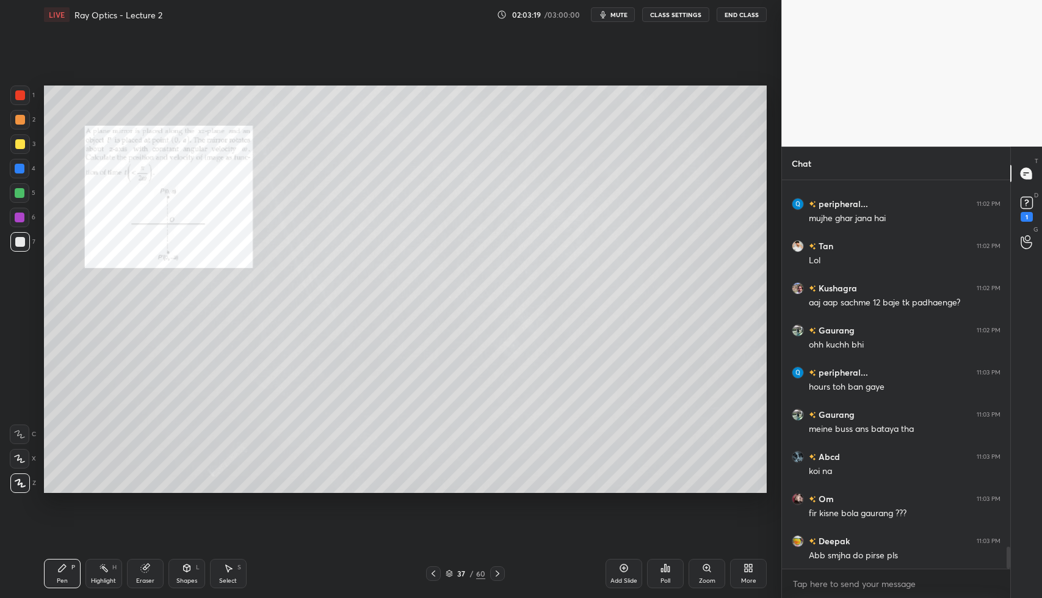
click at [496, 572] on icon at bounding box center [498, 573] width 10 height 10
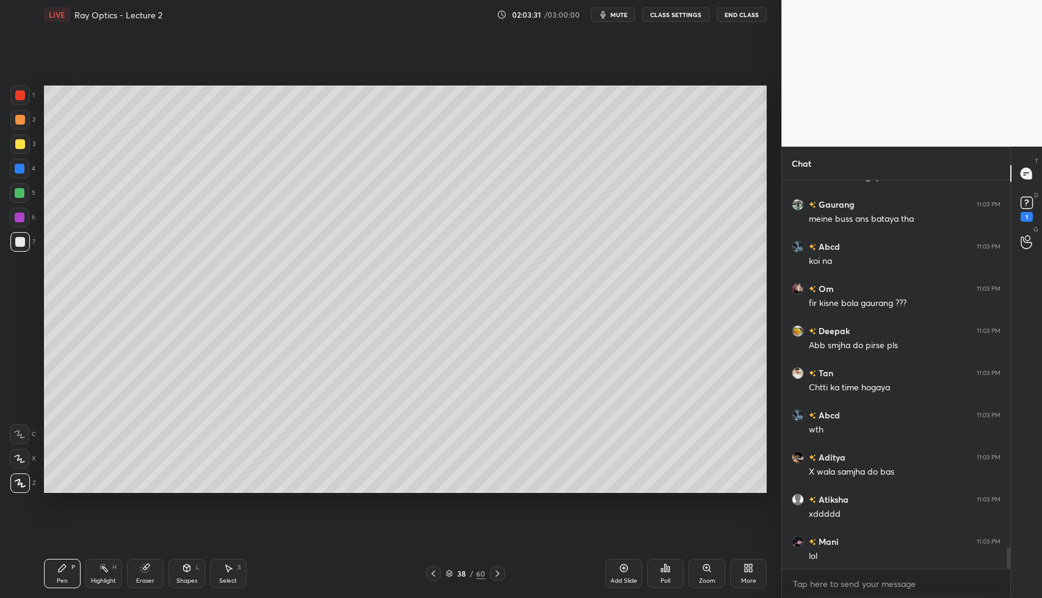
scroll to position [6739, 0]
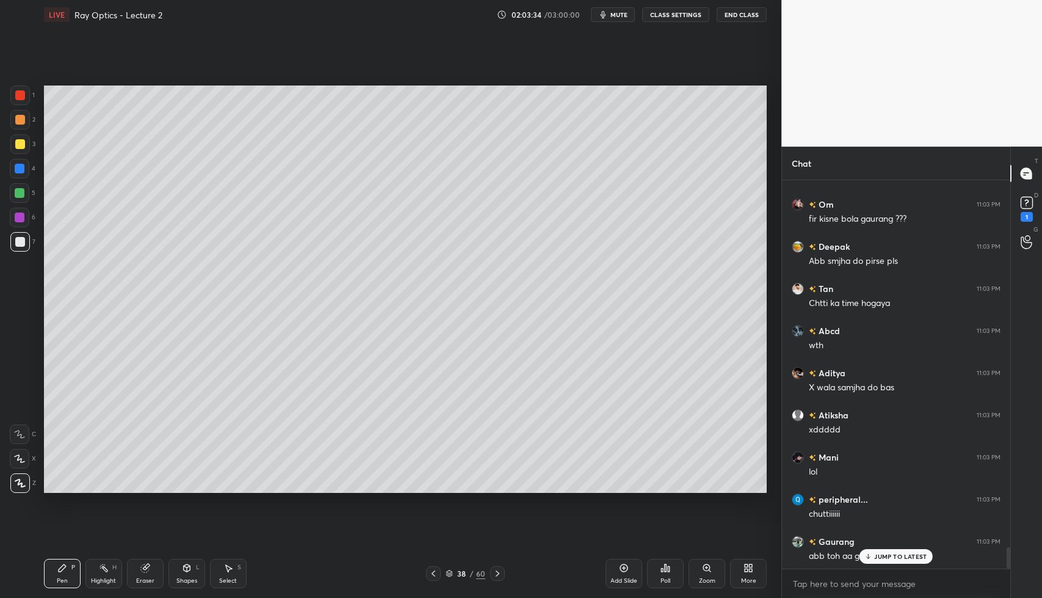
click at [110, 560] on div "Highlight H" at bounding box center [103, 573] width 37 height 29
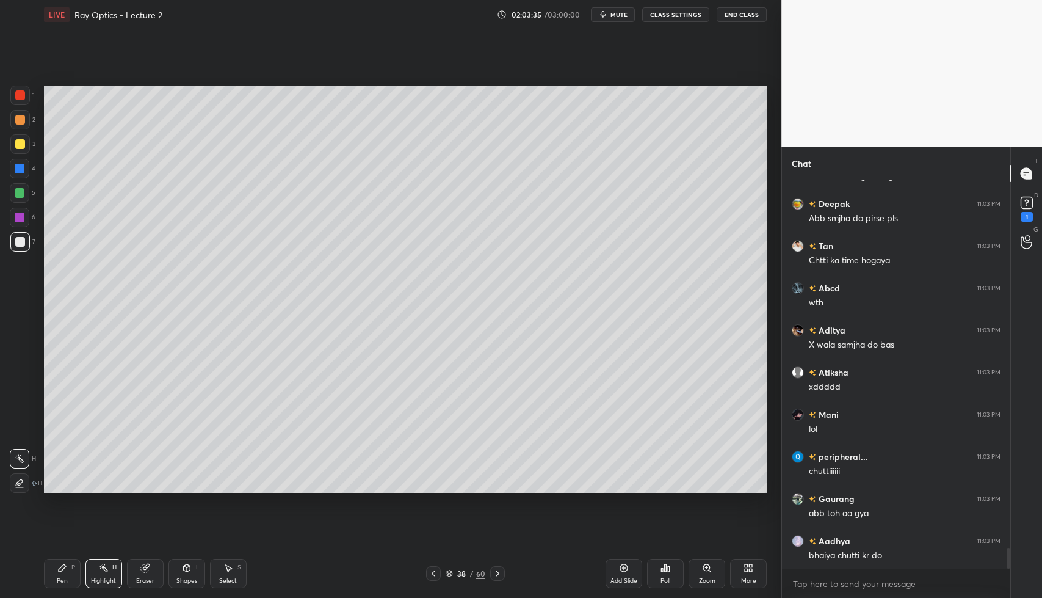
click at [26, 198] on div at bounding box center [20, 193] width 20 height 20
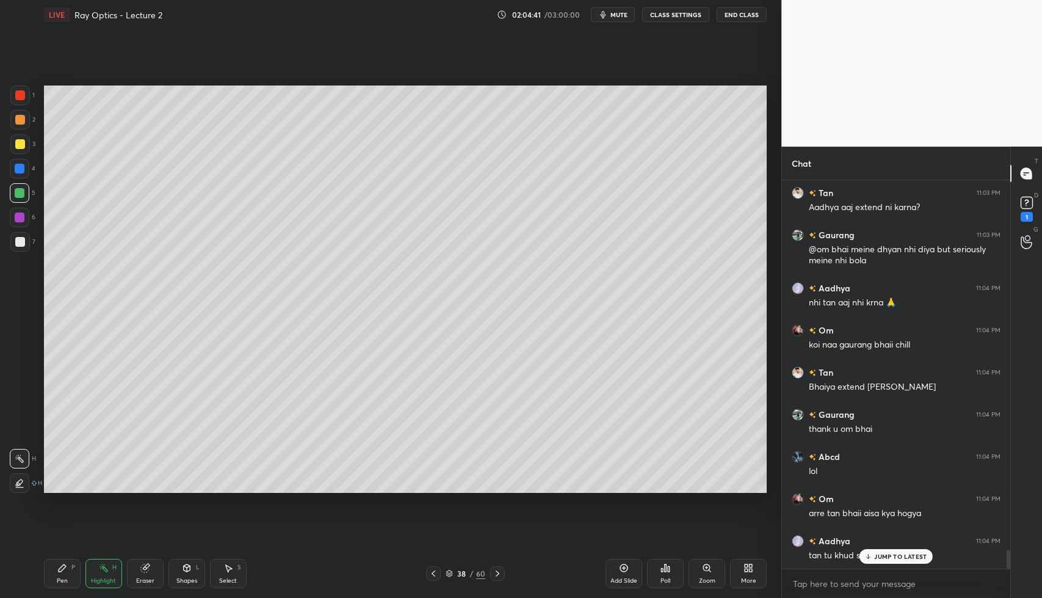
scroll to position [7550, 0]
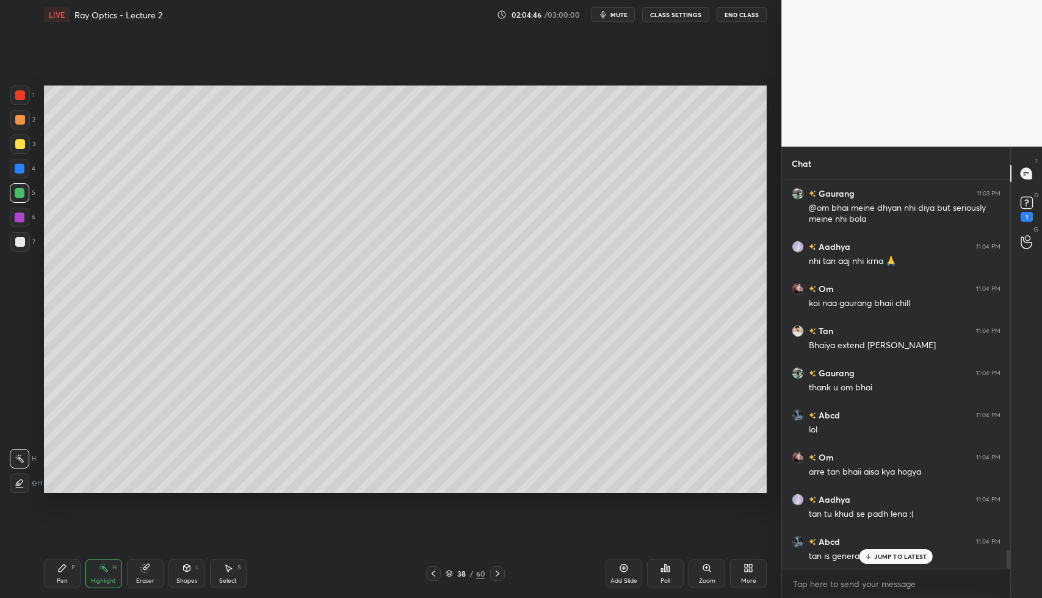
click at [885, 556] on p "JUMP TO LATEST" at bounding box center [900, 555] width 52 height 7
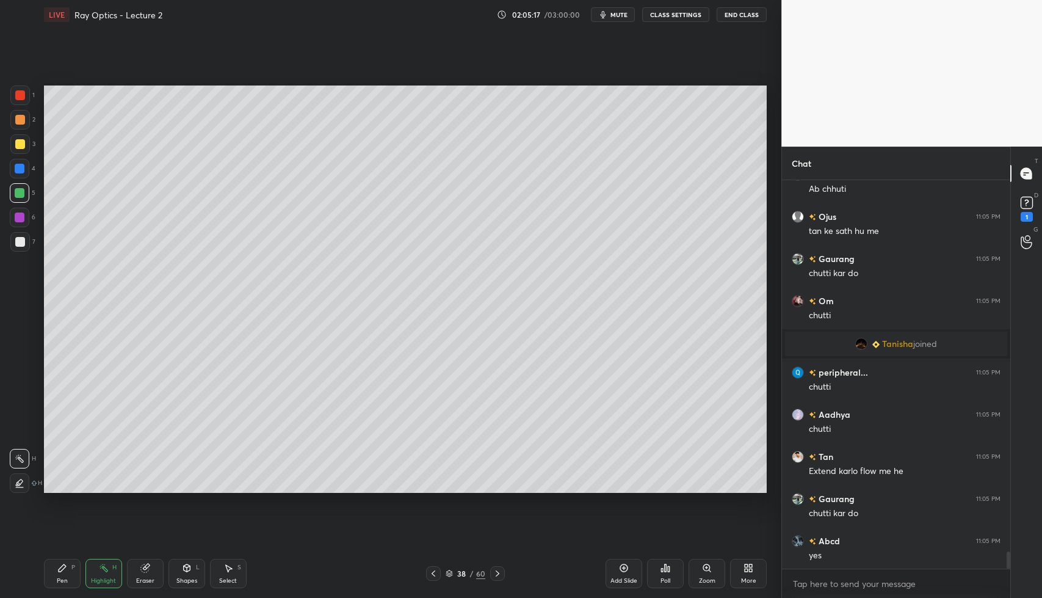
scroll to position [8338, 0]
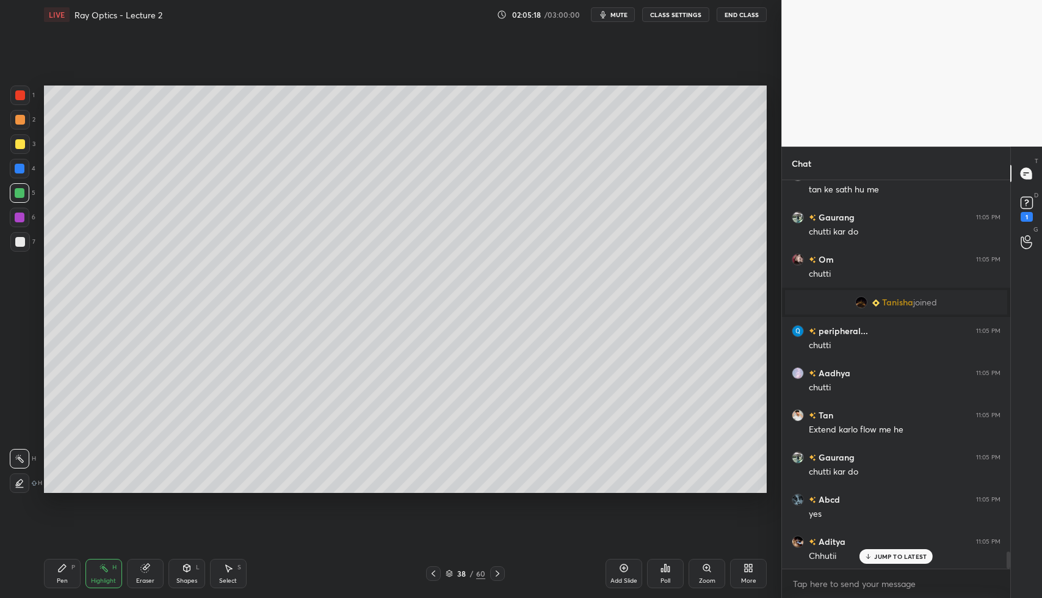
click at [483, 571] on div "60" at bounding box center [480, 573] width 9 height 11
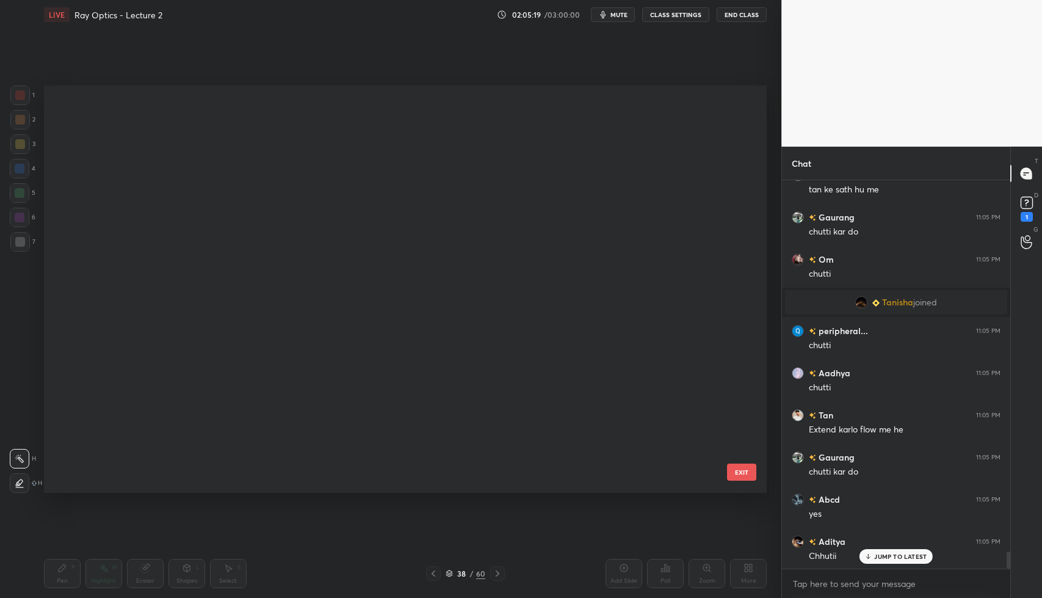
scroll to position [403, 717]
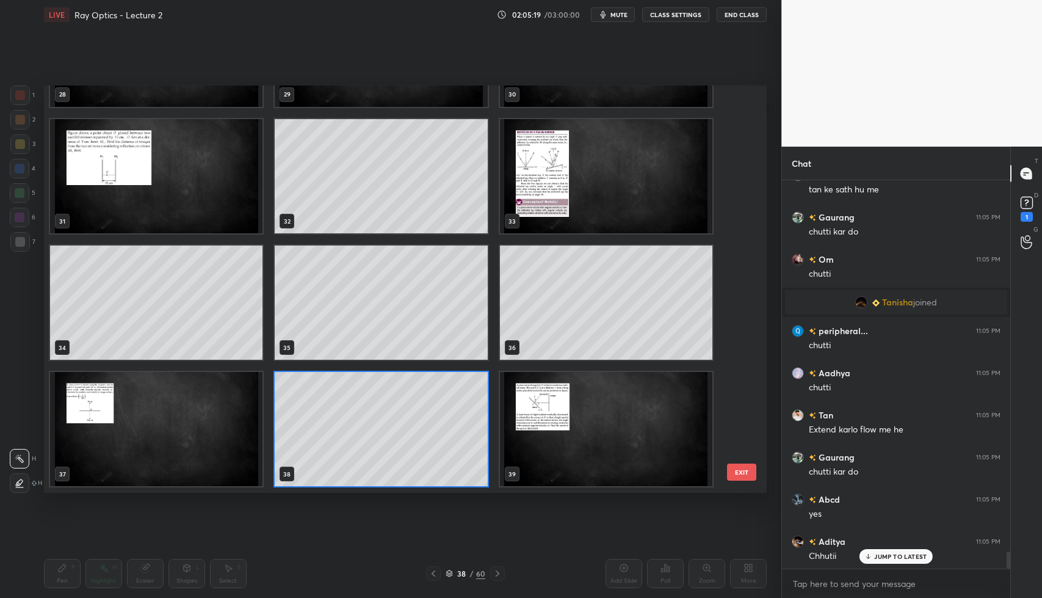
click at [496, 576] on div at bounding box center [497, 573] width 15 height 15
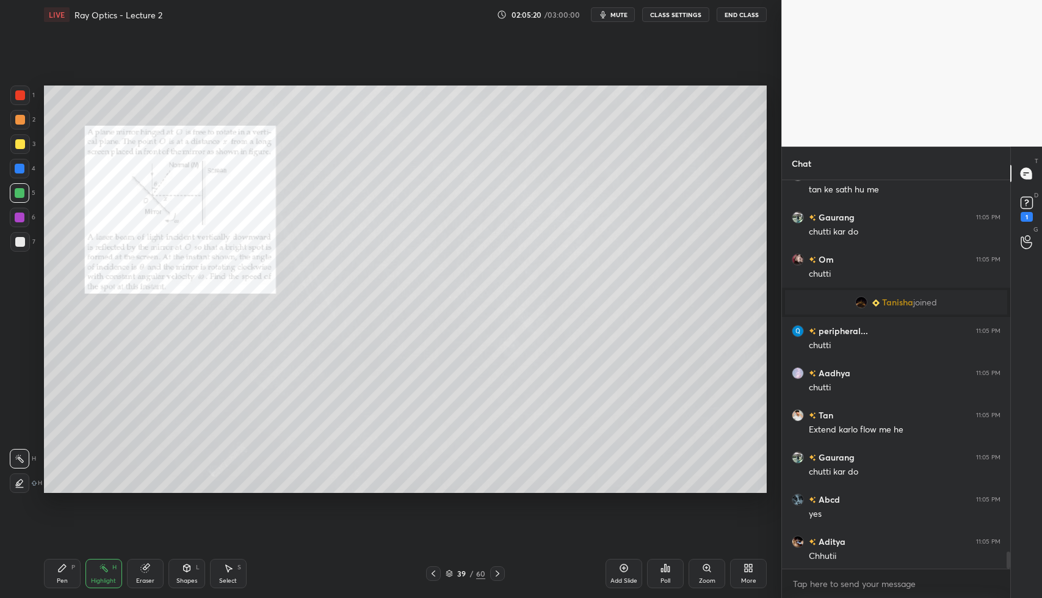
scroll to position [8380, 0]
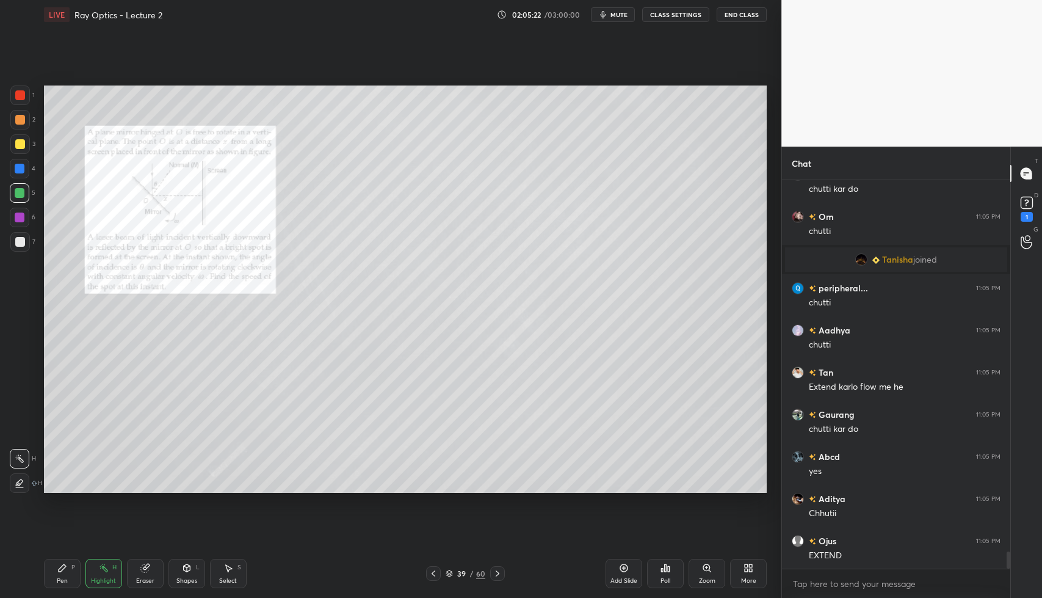
click at [499, 574] on icon at bounding box center [498, 573] width 10 height 10
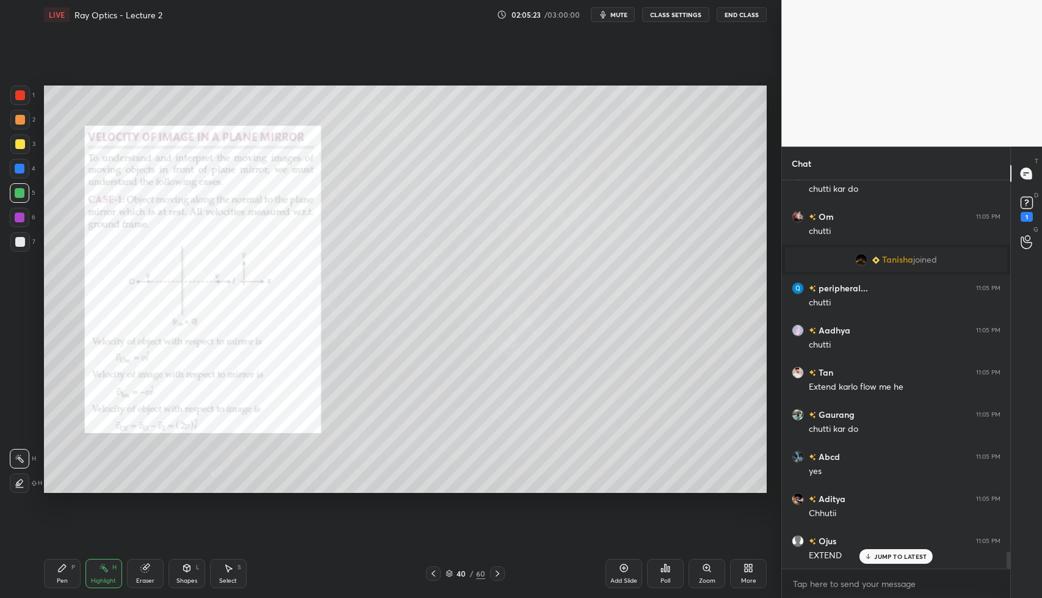
scroll to position [8422, 0]
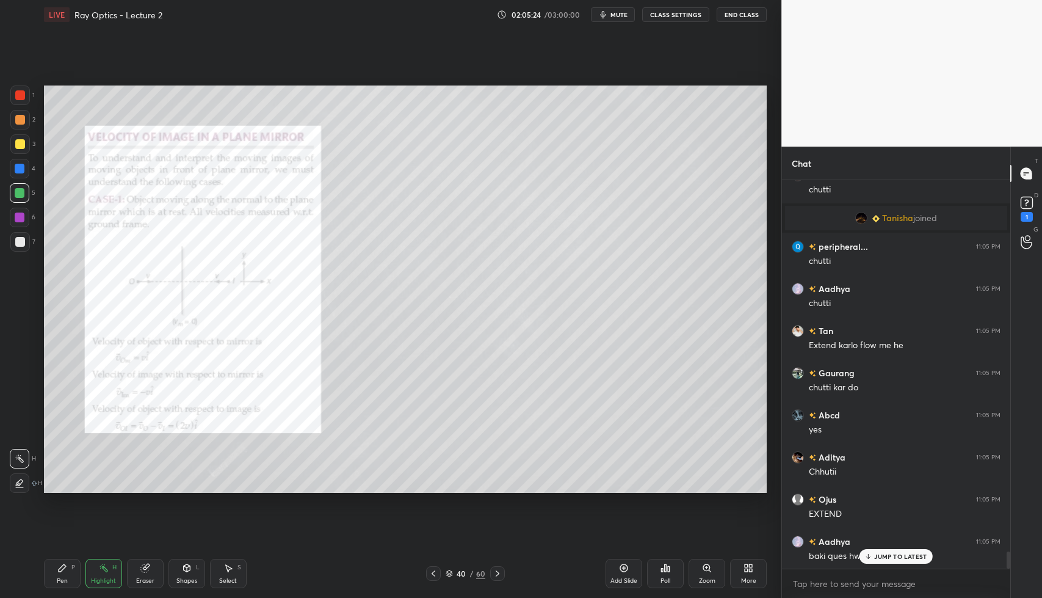
click at [437, 578] on icon at bounding box center [434, 573] width 10 height 10
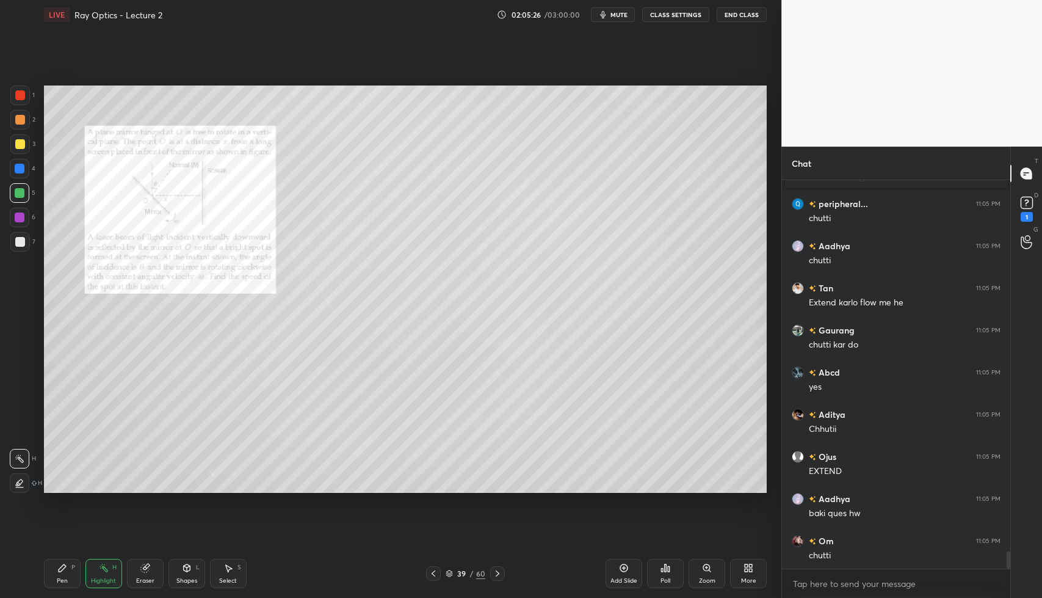
scroll to position [8506, 0]
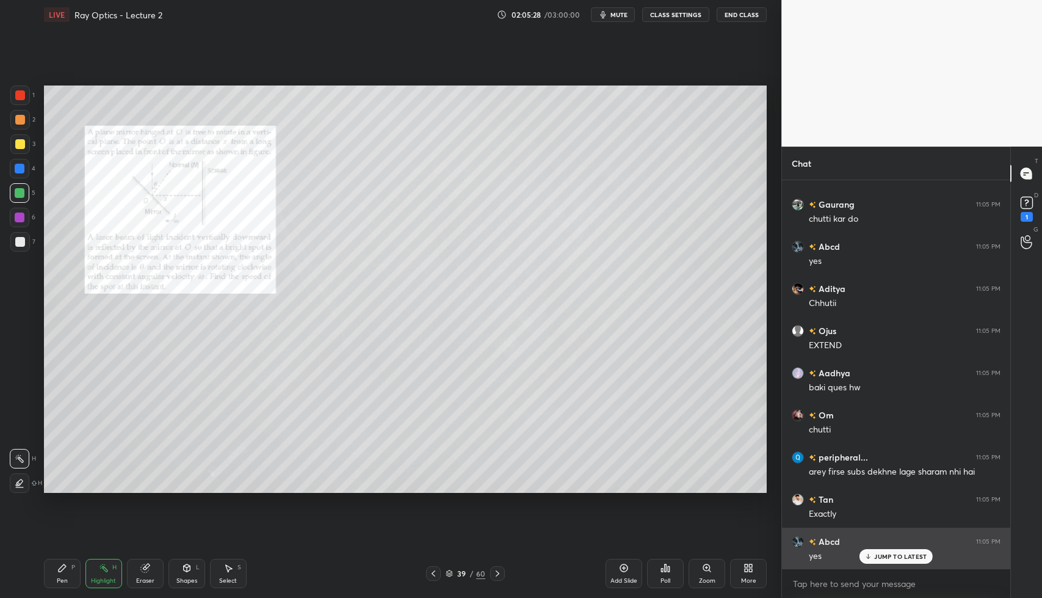
click at [877, 557] on p "JUMP TO LATEST" at bounding box center [900, 555] width 52 height 7
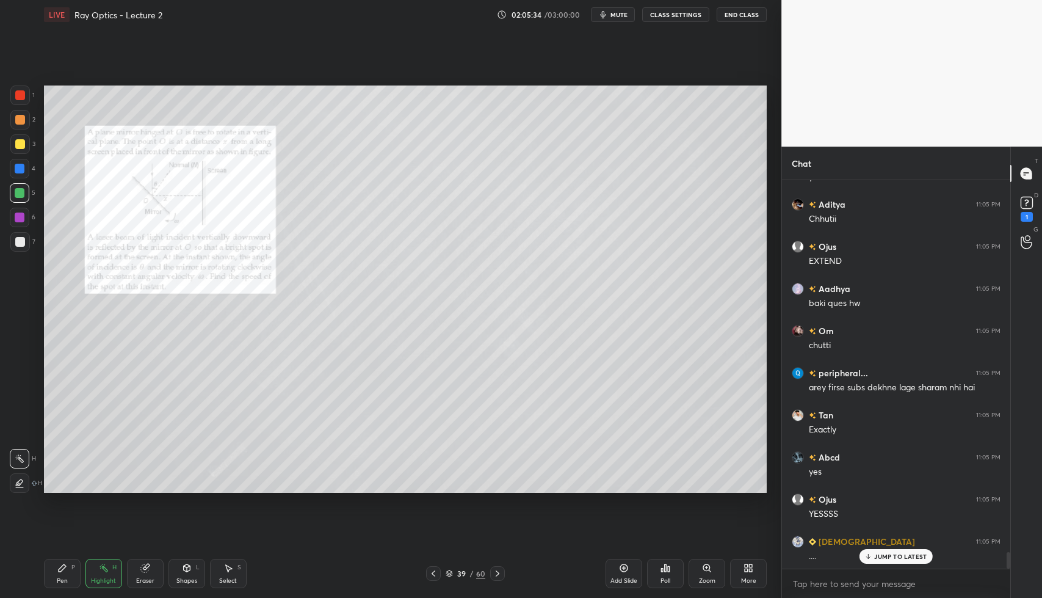
scroll to position [8717, 0]
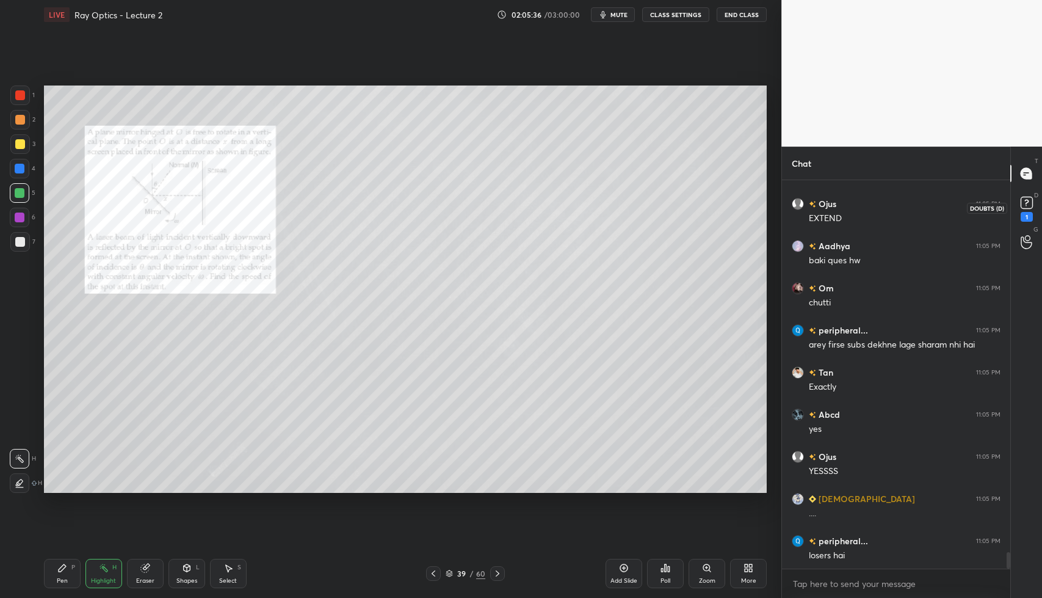
click at [1027, 201] on icon at bounding box center [1026, 202] width 4 height 5
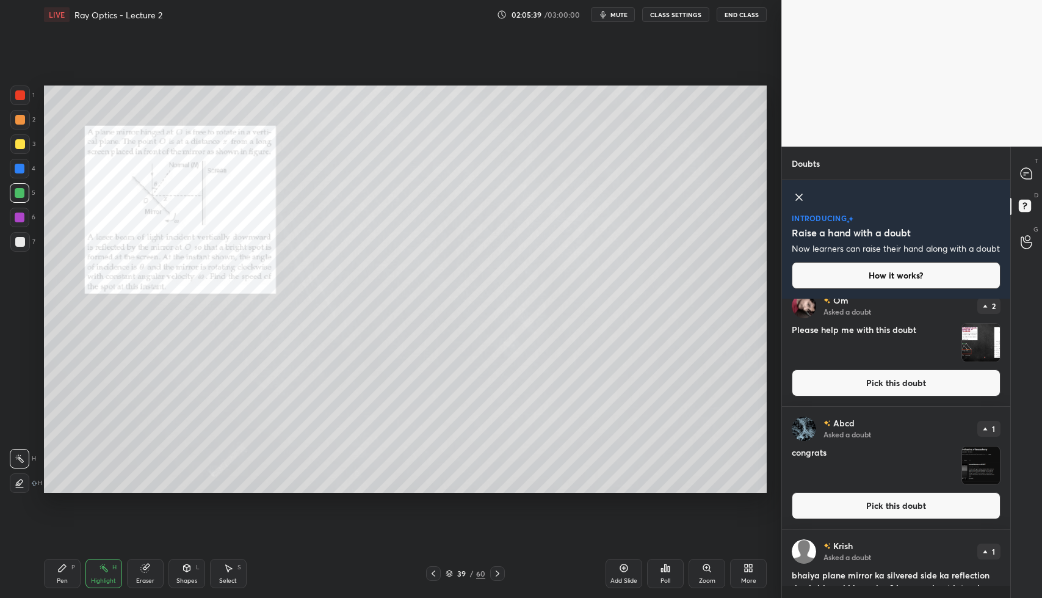
scroll to position [313, 0]
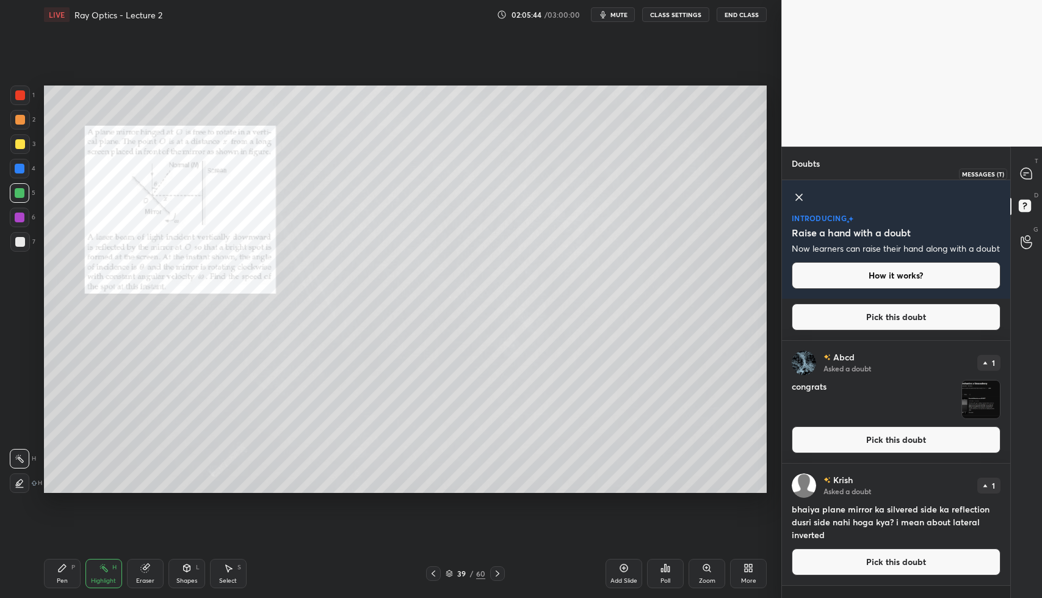
click at [1030, 178] on icon at bounding box center [1026, 173] width 11 height 11
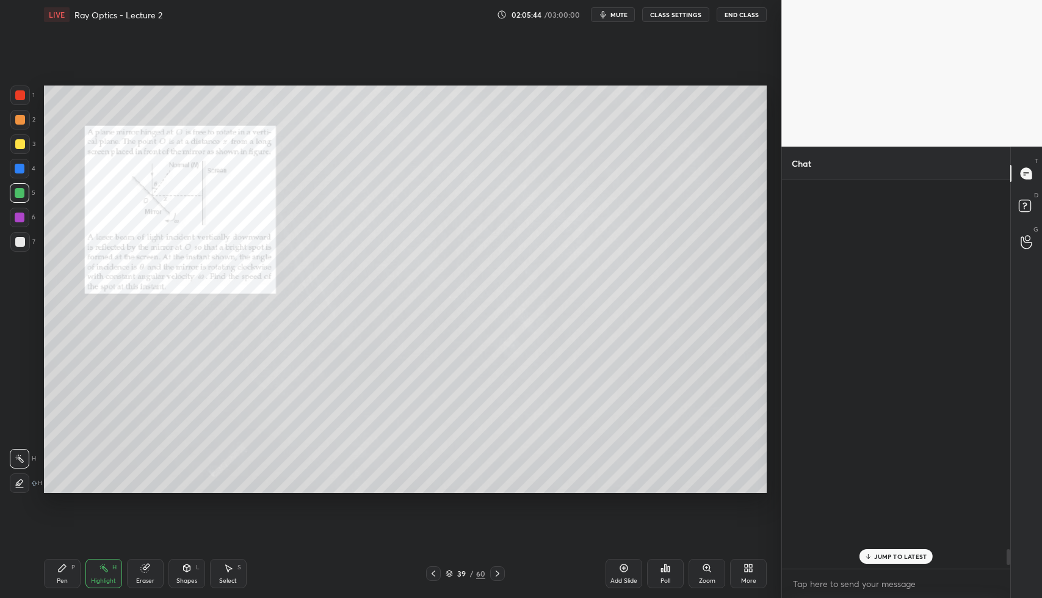
scroll to position [0, 0]
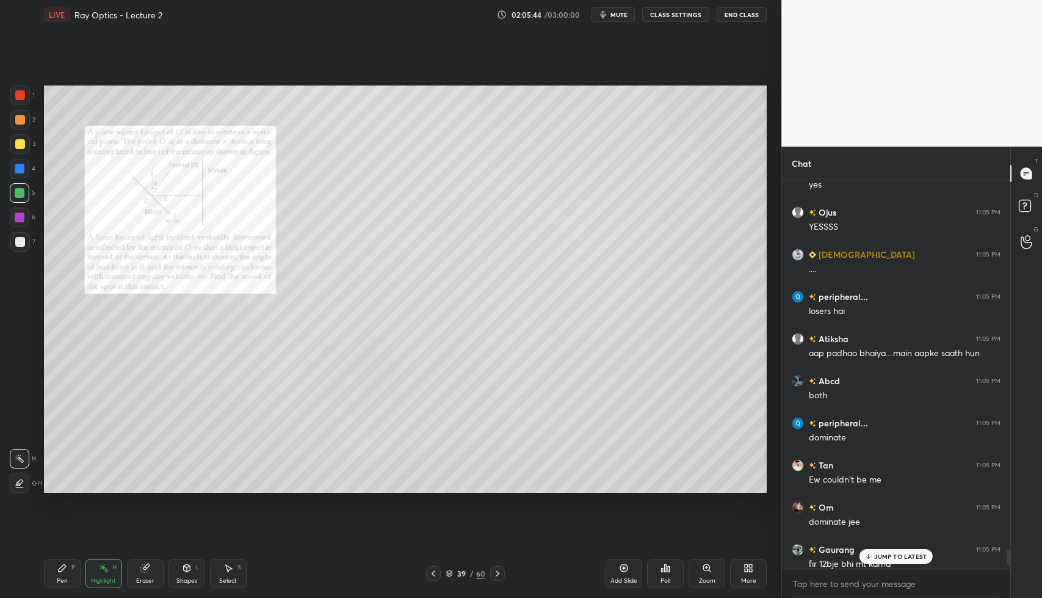
click at [882, 559] on p "JUMP TO LATEST" at bounding box center [900, 555] width 52 height 7
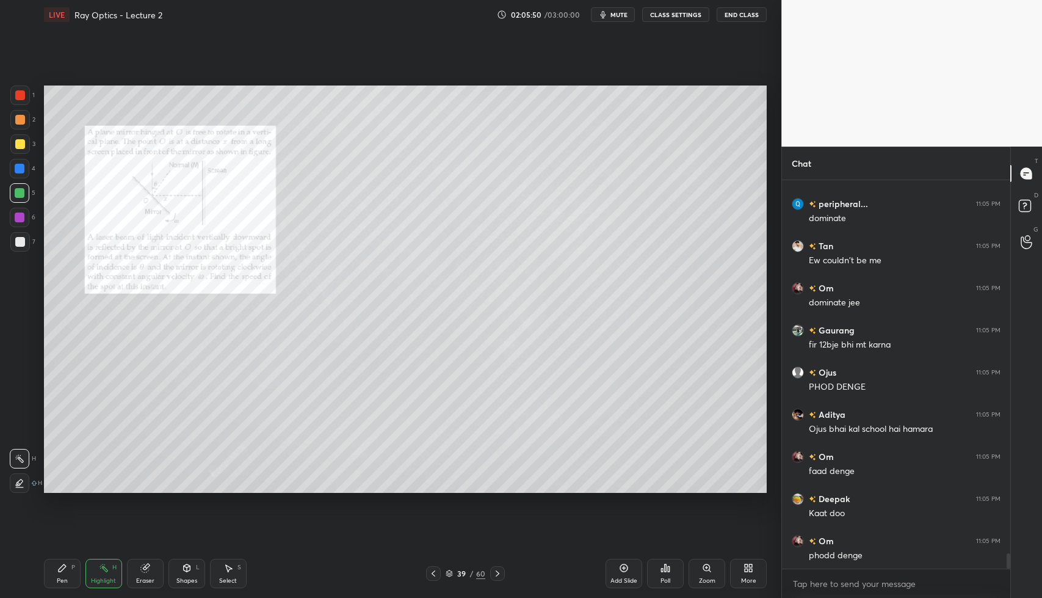
click at [59, 578] on div "Pen" at bounding box center [62, 580] width 11 height 6
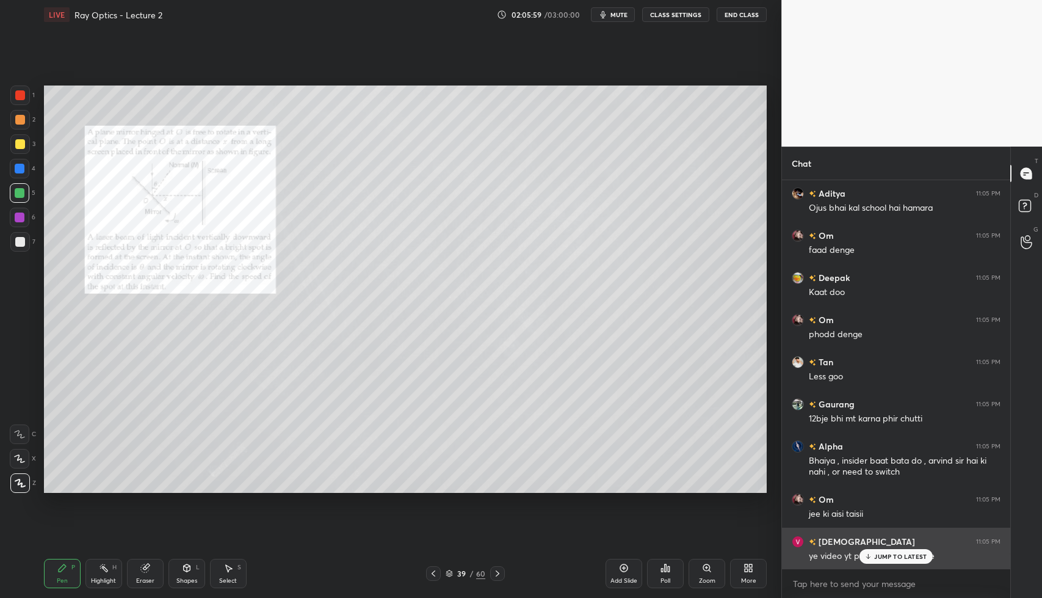
click at [882, 561] on div "JUMP TO LATEST" at bounding box center [896, 556] width 73 height 15
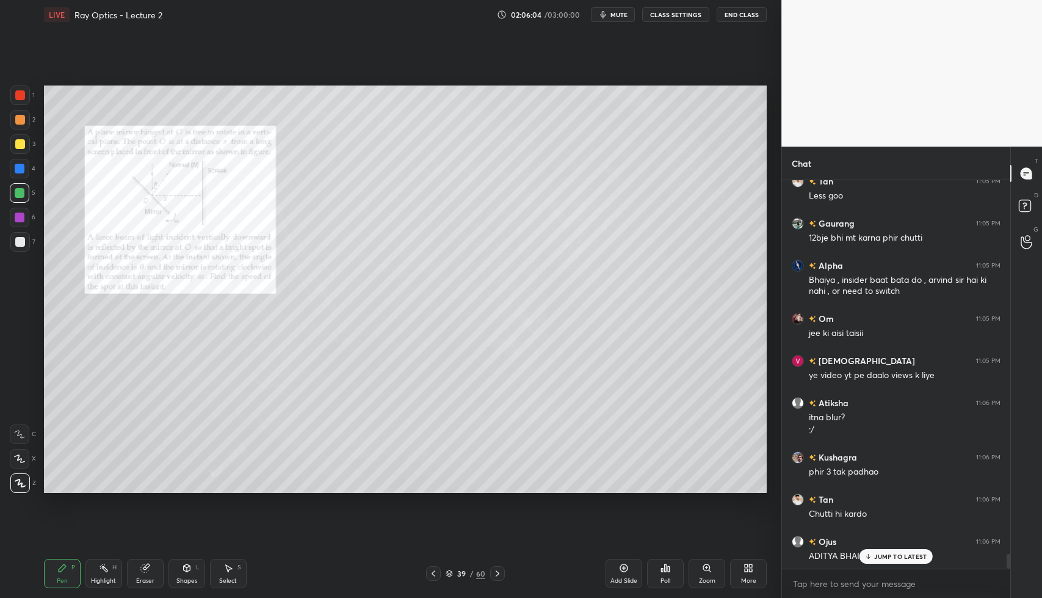
click at [234, 566] on div "Select S" at bounding box center [228, 573] width 37 height 29
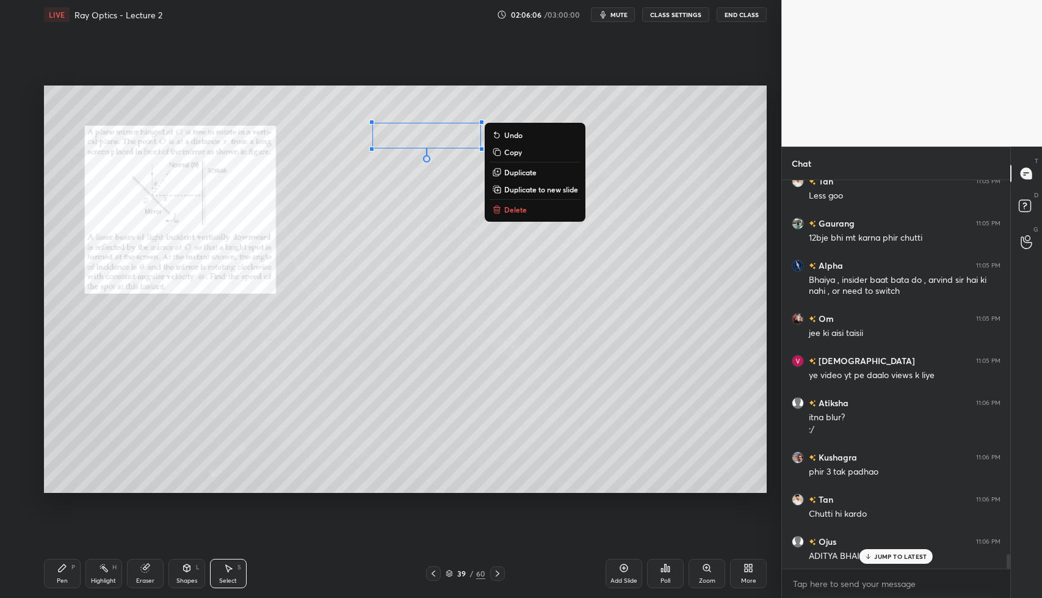
click at [509, 217] on button "Delete" at bounding box center [535, 209] width 91 height 15
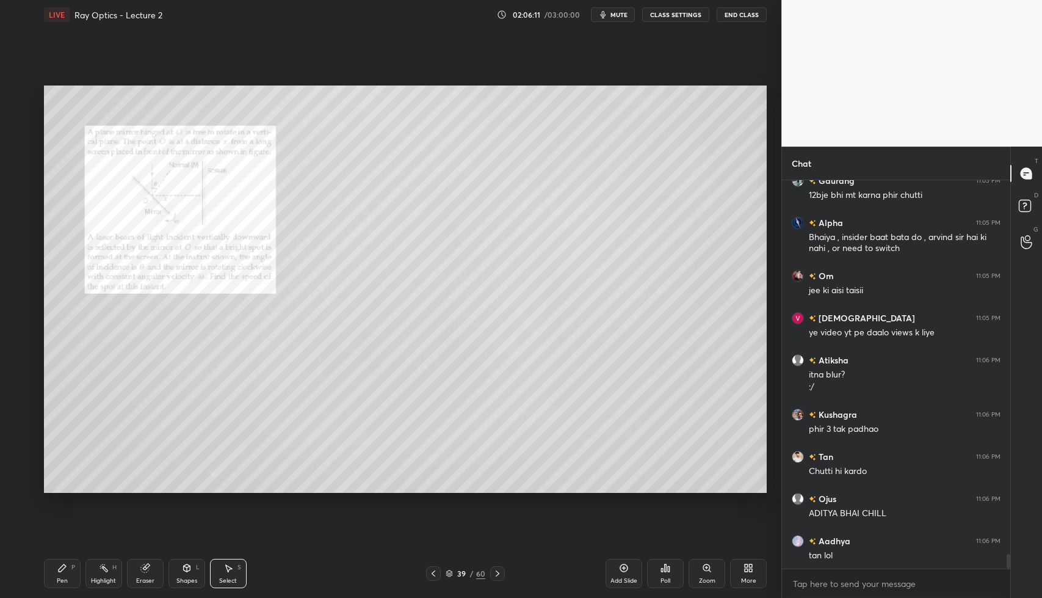
scroll to position [9908, 0]
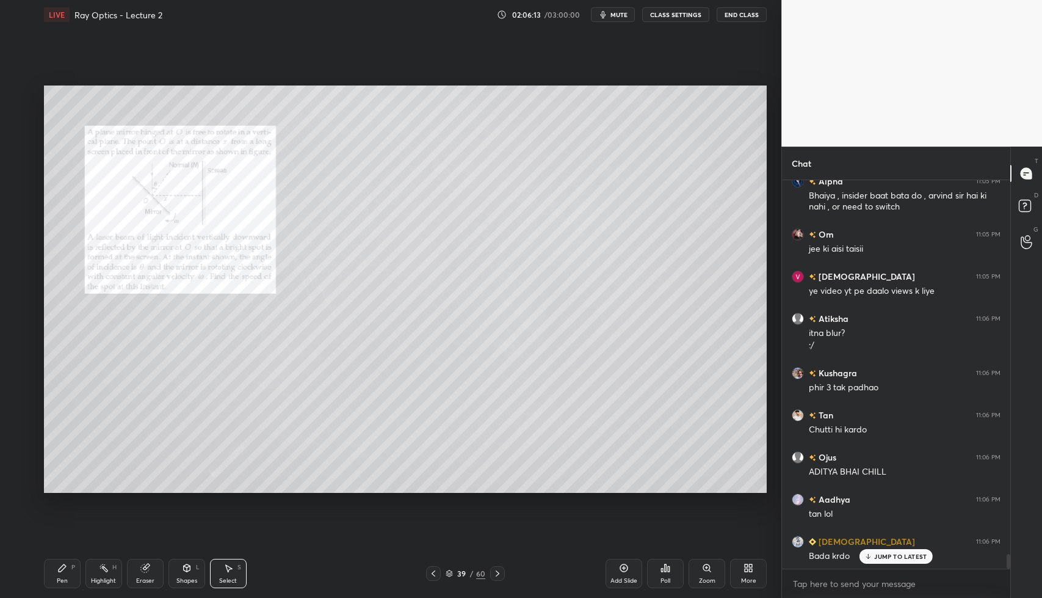
click at [916, 557] on p "JUMP TO LATEST" at bounding box center [900, 555] width 52 height 7
click at [714, 576] on div "Zoom" at bounding box center [707, 573] width 37 height 29
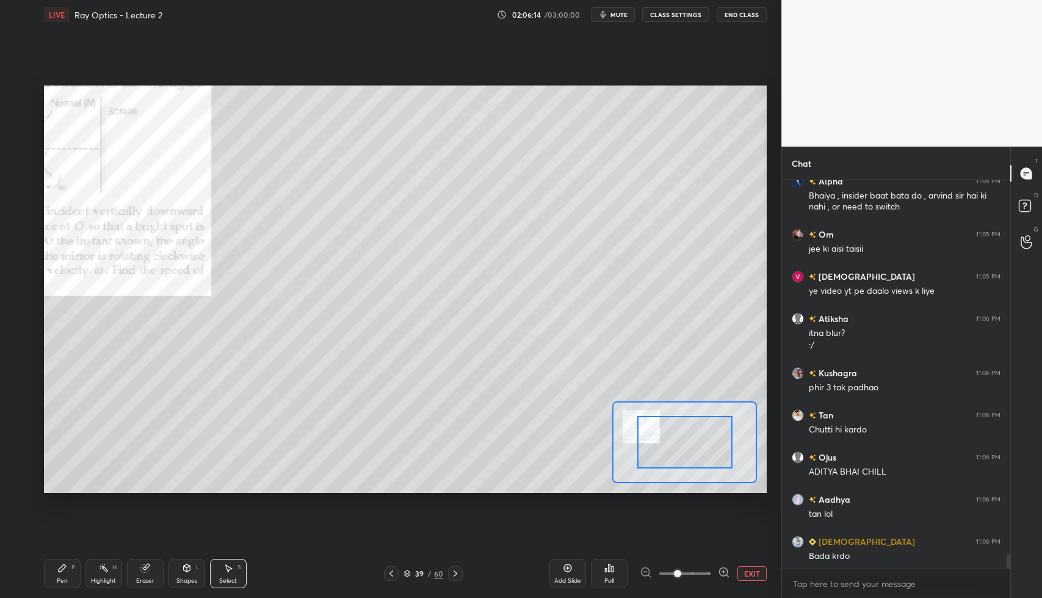
scroll to position [9950, 0]
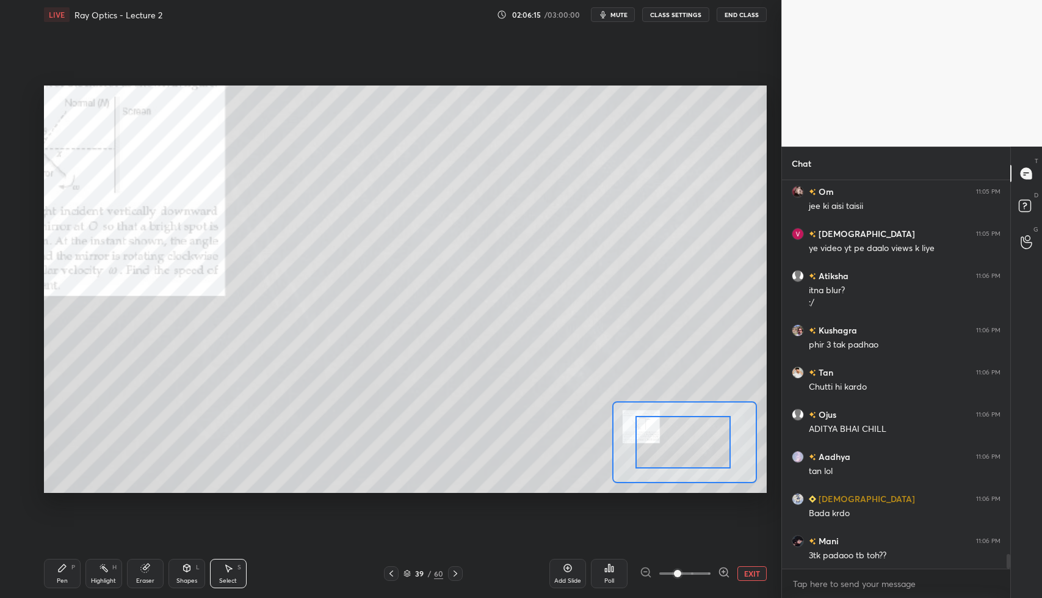
drag, startPoint x: 680, startPoint y: 432, endPoint x: 615, endPoint y: 400, distance: 72.1
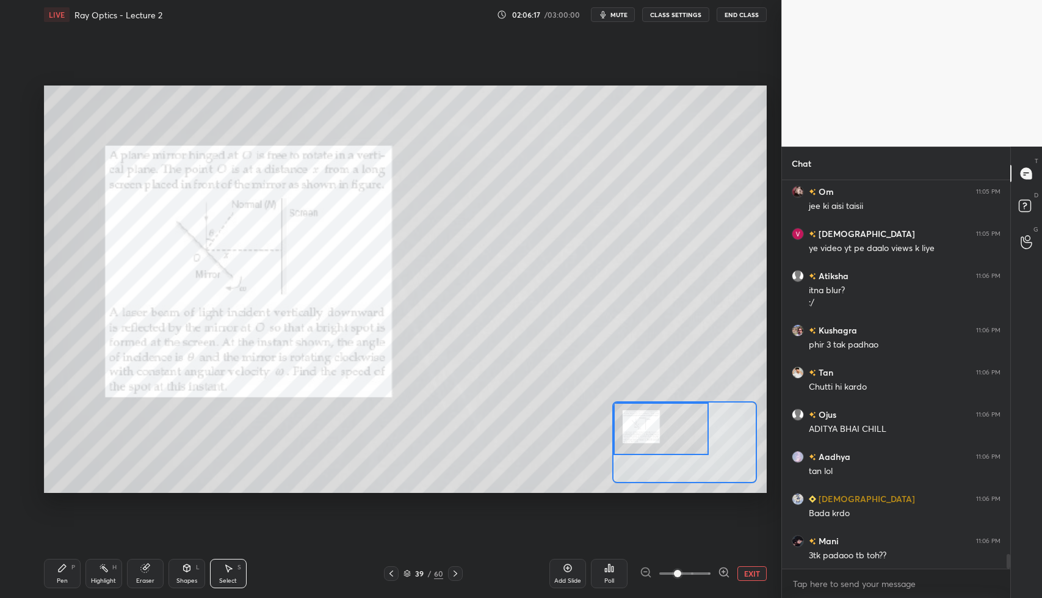
drag, startPoint x: 678, startPoint y: 438, endPoint x: 581, endPoint y: 387, distance: 109.2
click at [581, 387] on div "0 ° Undo Copy Duplicate Duplicate to new slide Delete Setting up your live clas…" at bounding box center [405, 288] width 723 height 407
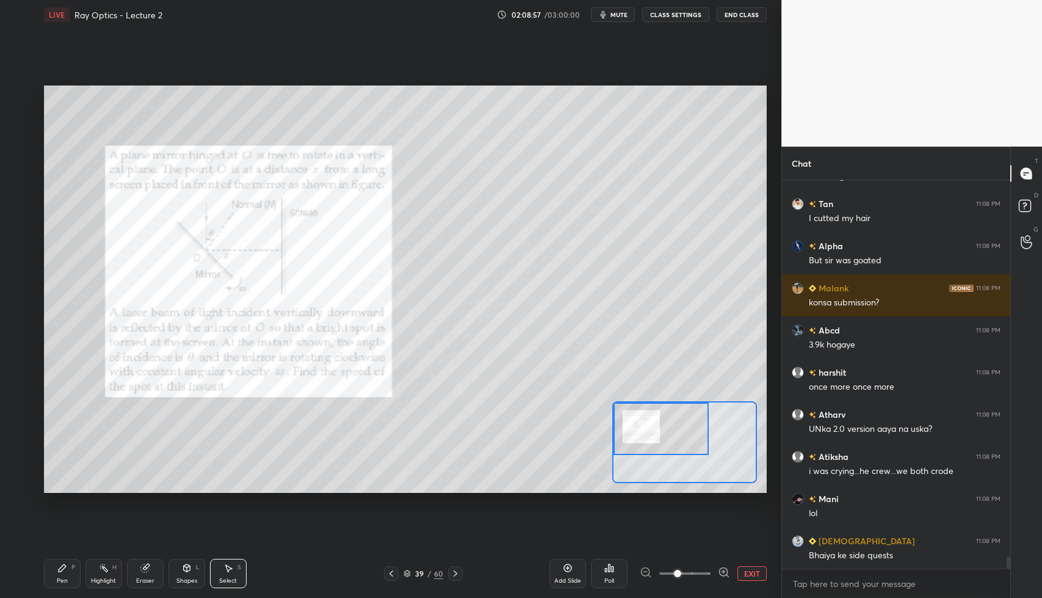
scroll to position [11879, 0]
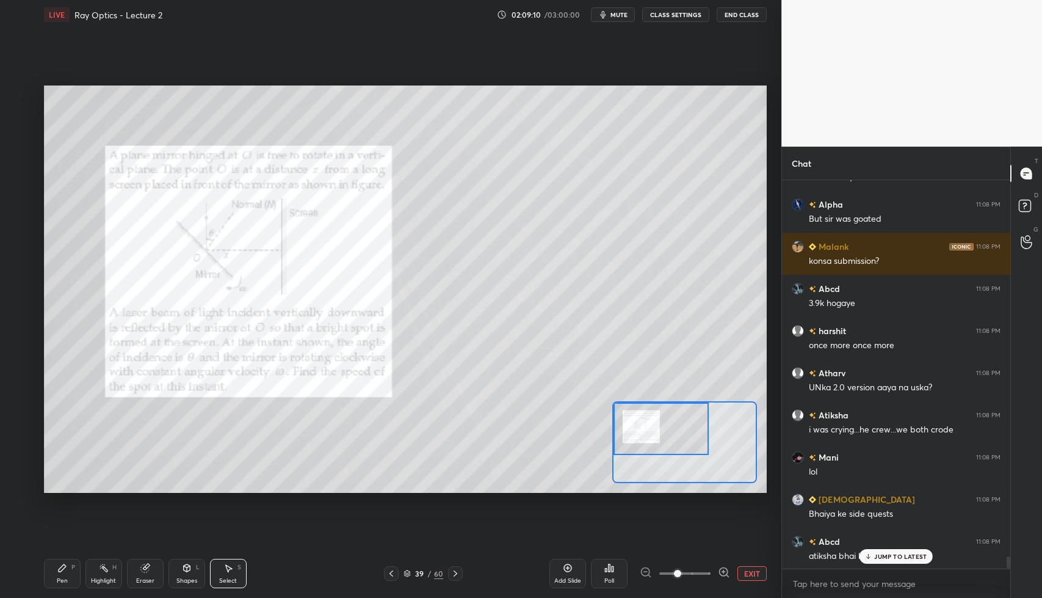
click at [896, 555] on p "JUMP TO LATEST" at bounding box center [900, 555] width 52 height 7
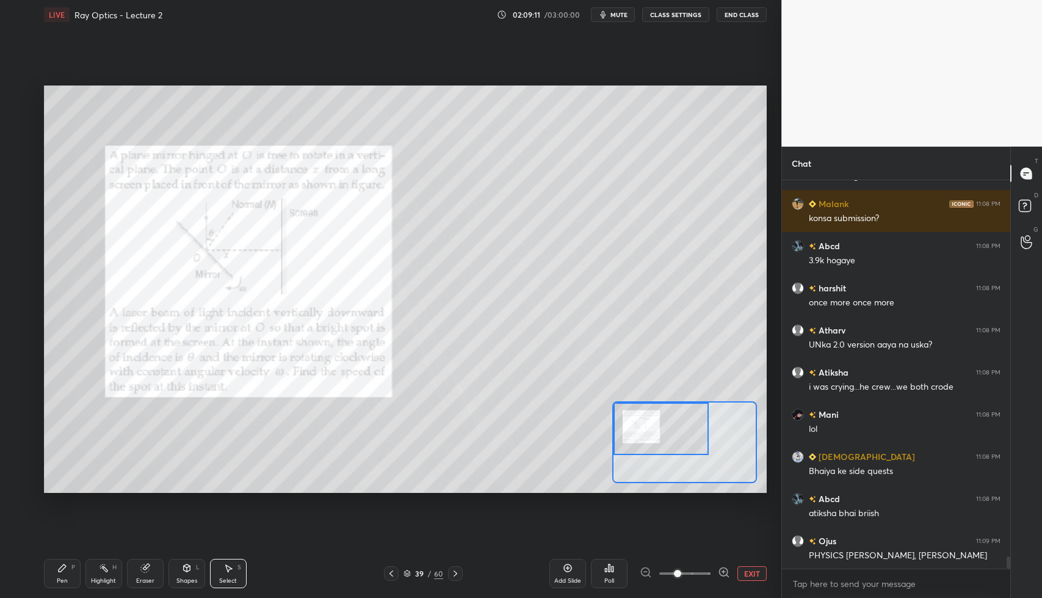
scroll to position [11975, 0]
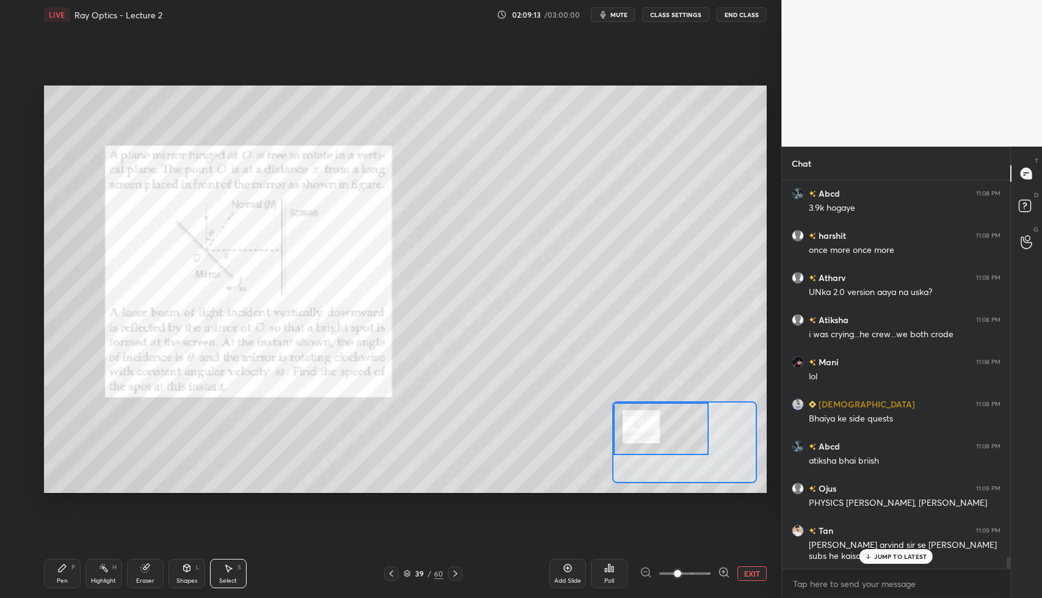
click at [874, 560] on div "JUMP TO LATEST" at bounding box center [896, 556] width 73 height 15
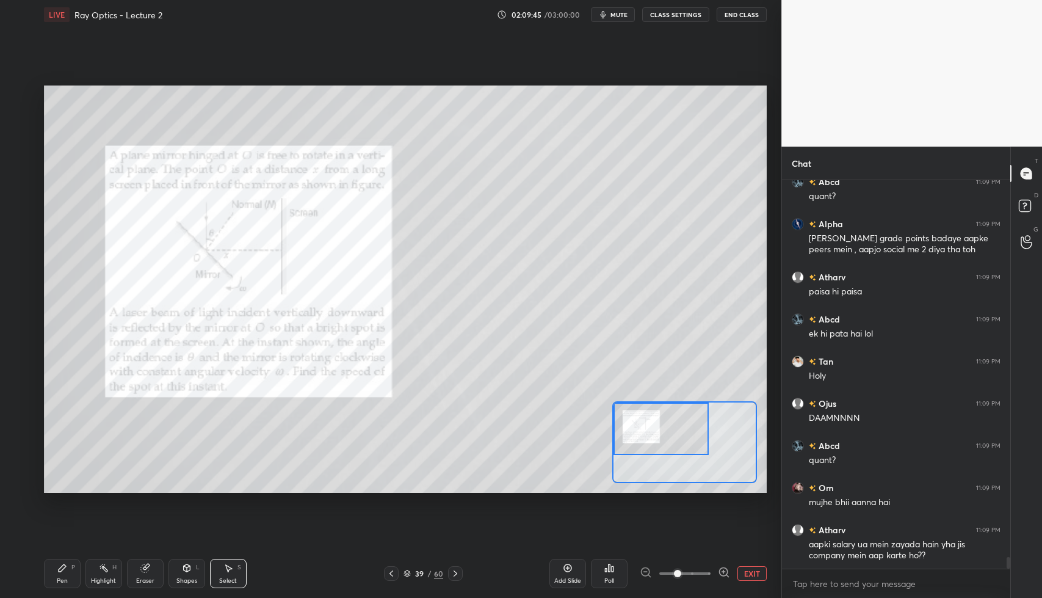
scroll to position [12429, 0]
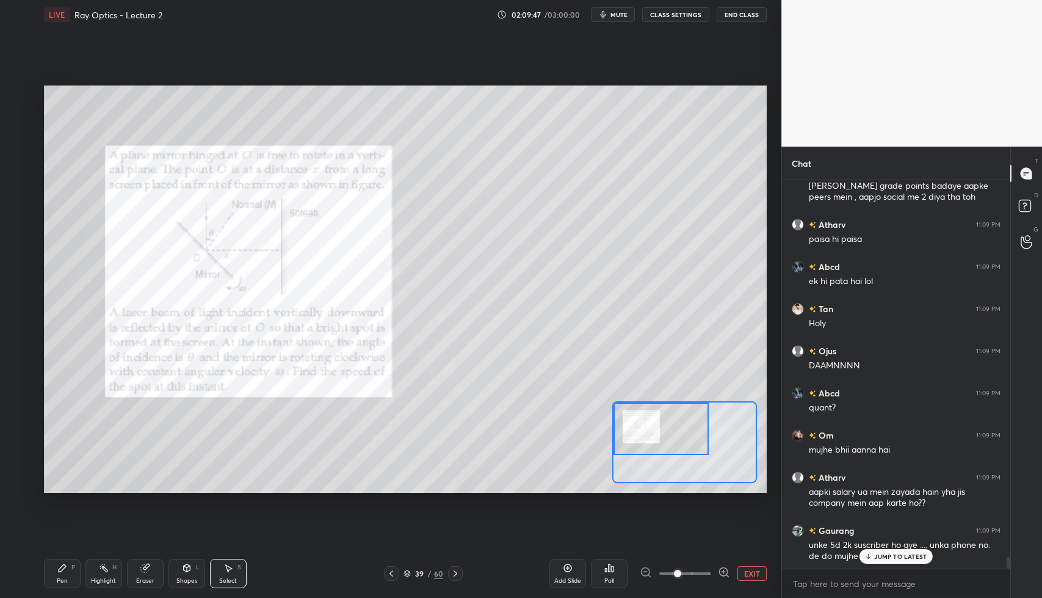
click at [886, 552] on p "JUMP TO LATEST" at bounding box center [900, 555] width 52 height 7
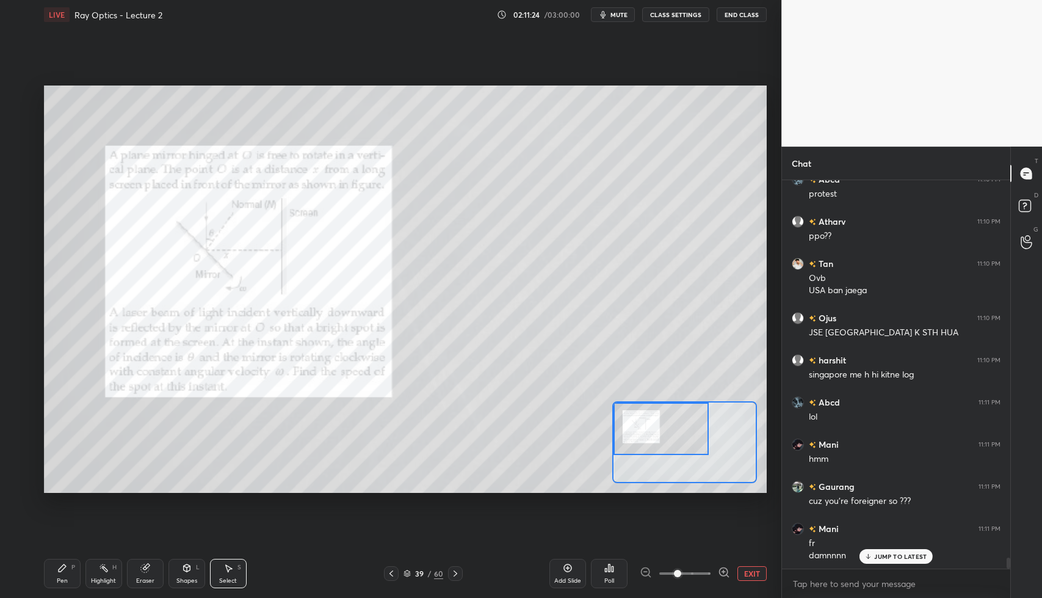
scroll to position [13380, 0]
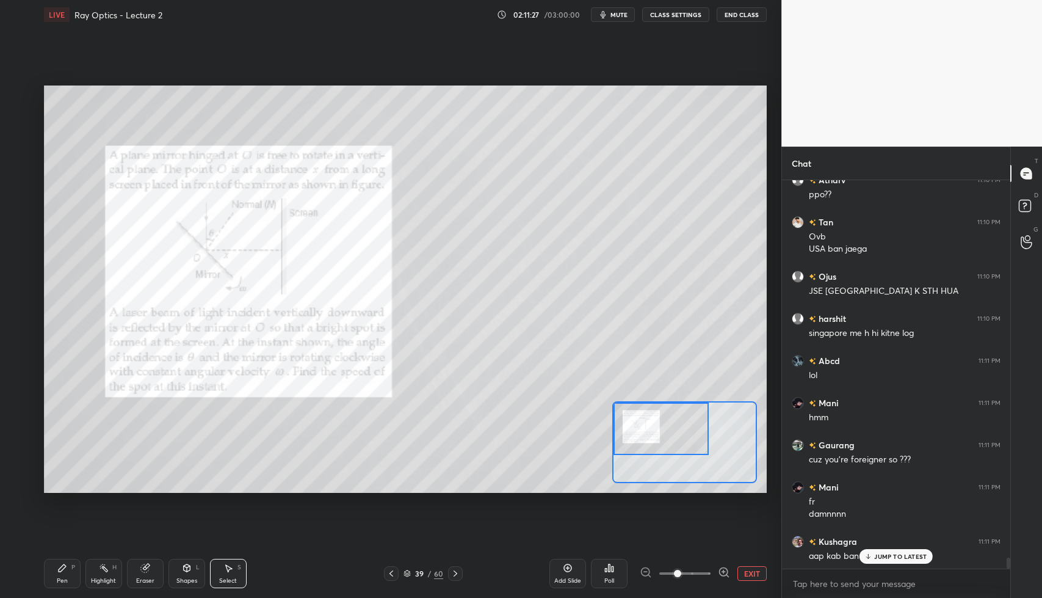
click at [881, 561] on div "JUMP TO LATEST" at bounding box center [896, 556] width 73 height 15
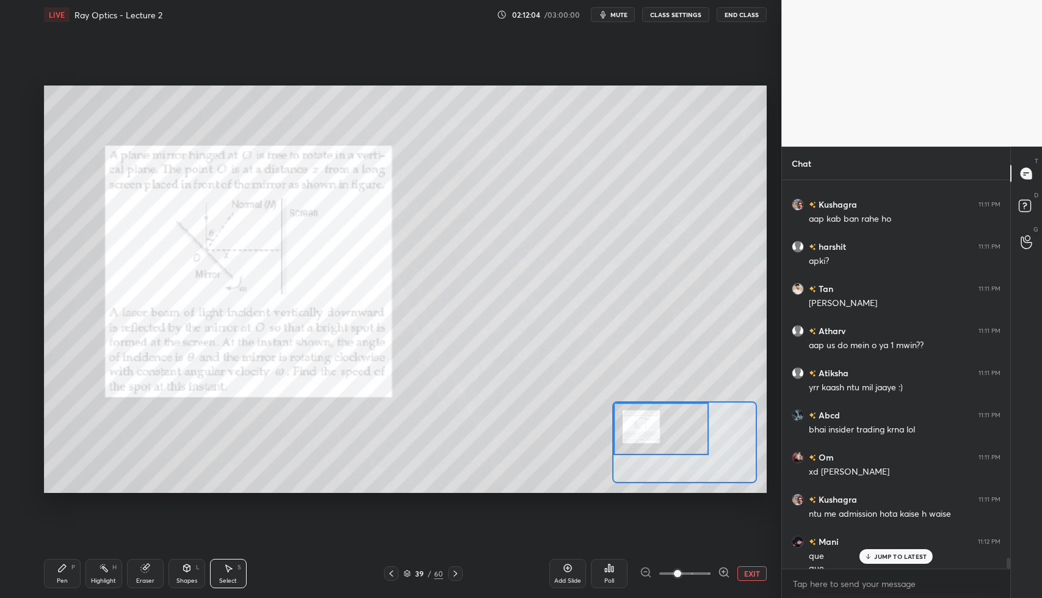
scroll to position [13729, 0]
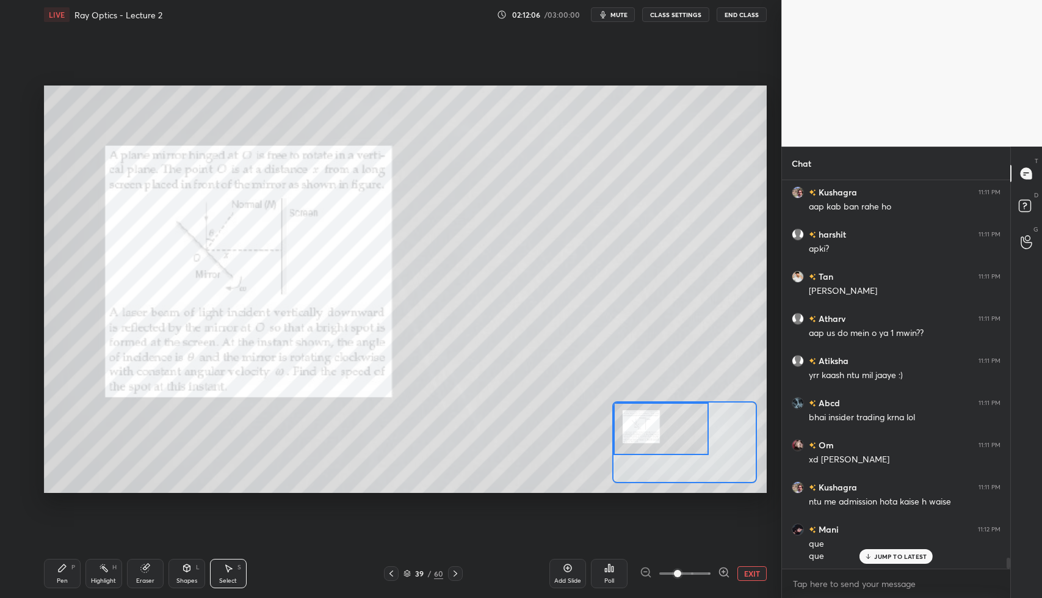
click at [54, 572] on div "Pen P" at bounding box center [62, 573] width 37 height 29
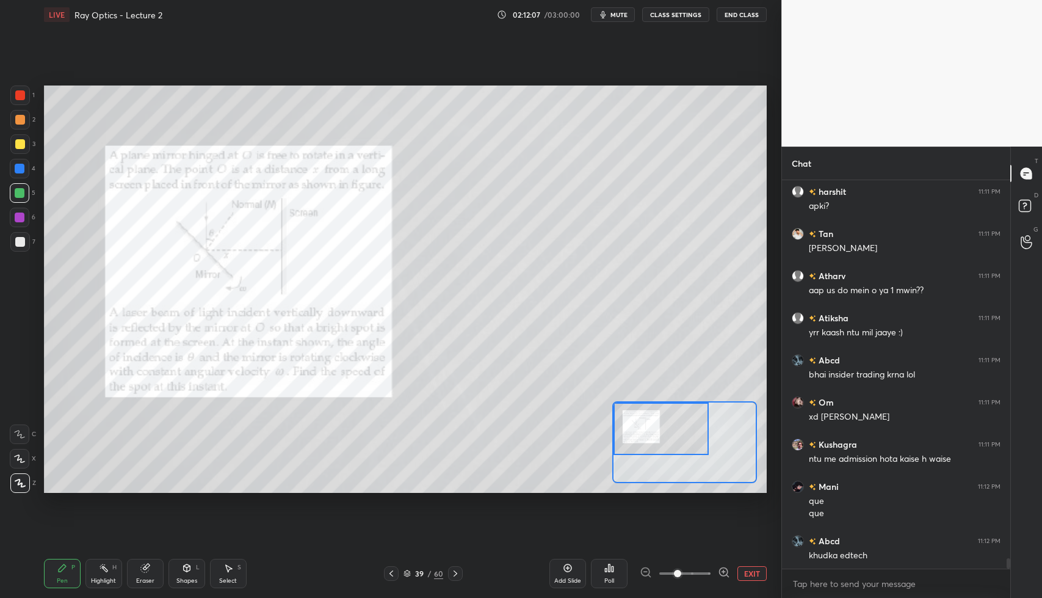
click at [16, 97] on div at bounding box center [20, 95] width 10 height 10
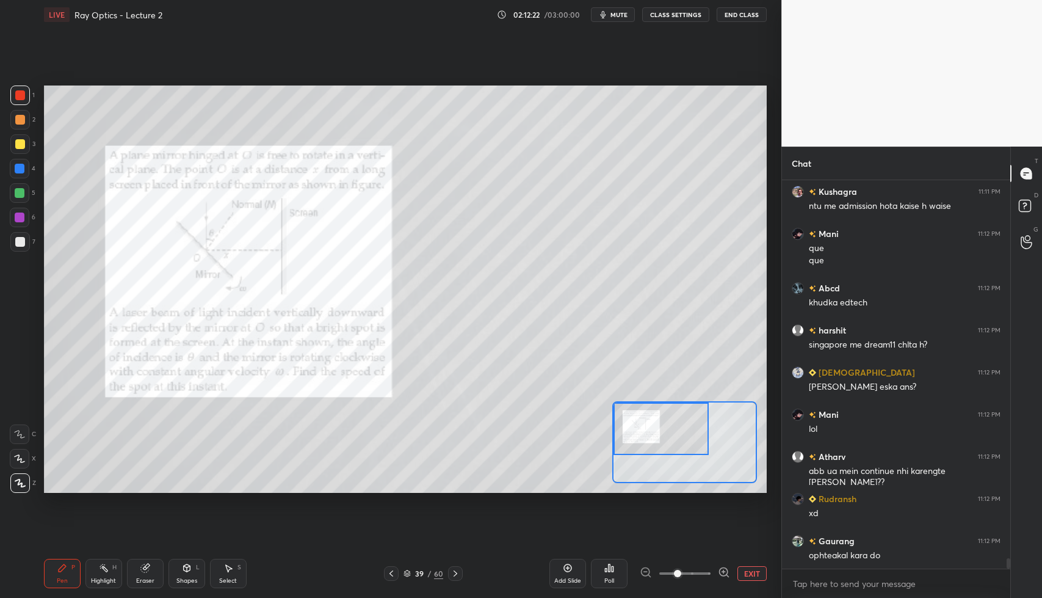
scroll to position [14066, 0]
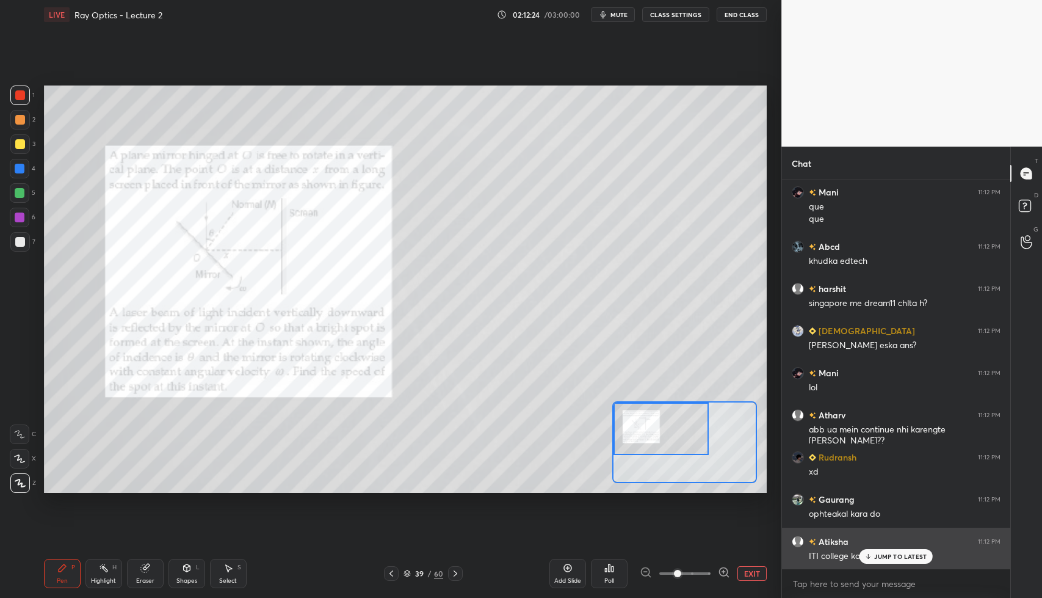
click at [885, 552] on p "JUMP TO LATEST" at bounding box center [900, 555] width 52 height 7
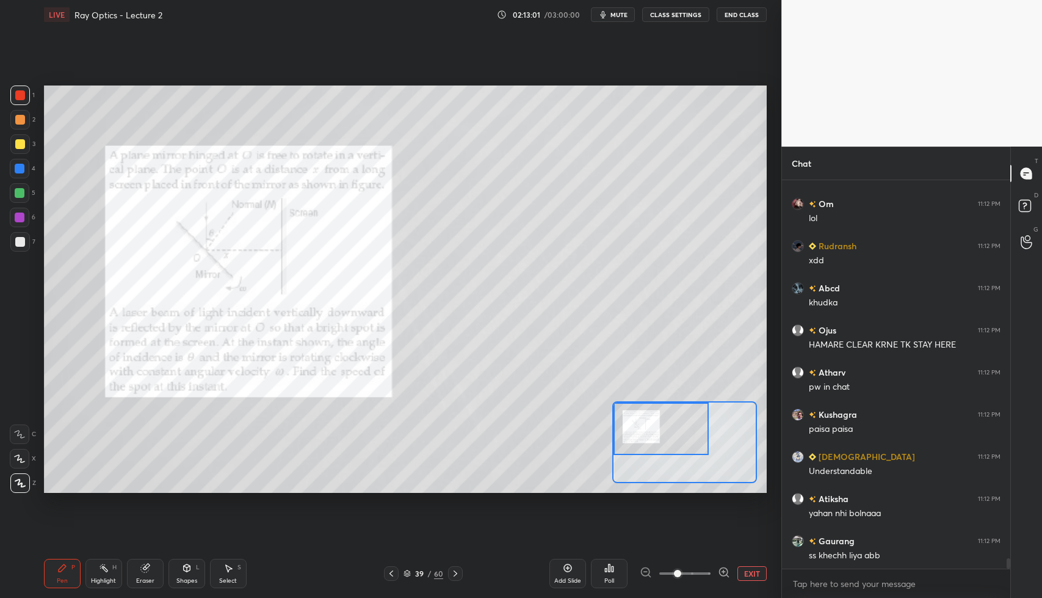
scroll to position [14571, 0]
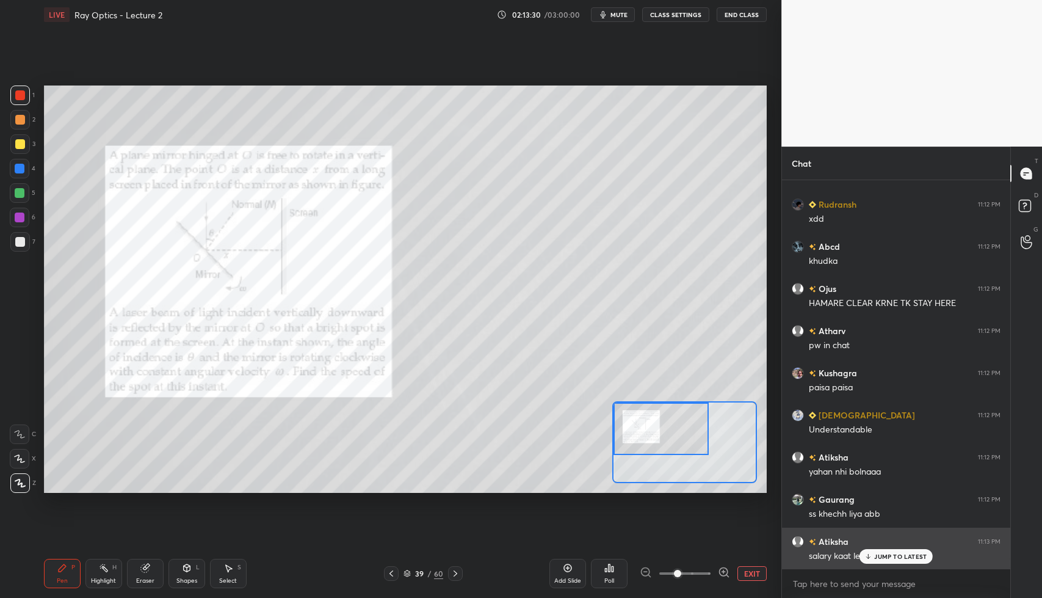
click at [886, 559] on p "JUMP TO LATEST" at bounding box center [900, 555] width 52 height 7
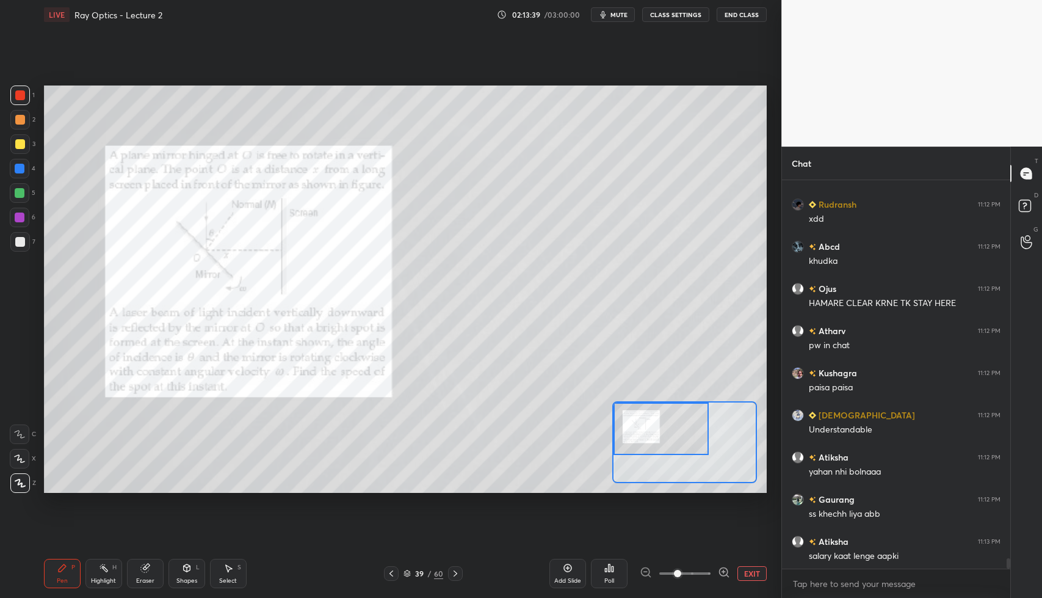
click at [24, 241] on div at bounding box center [20, 242] width 20 height 20
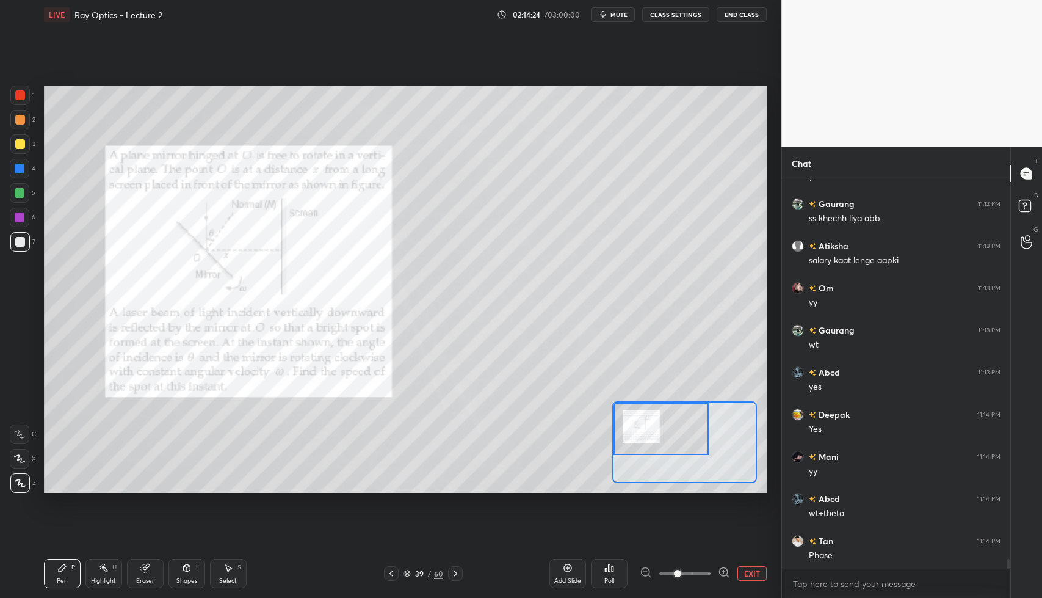
scroll to position [14908, 0]
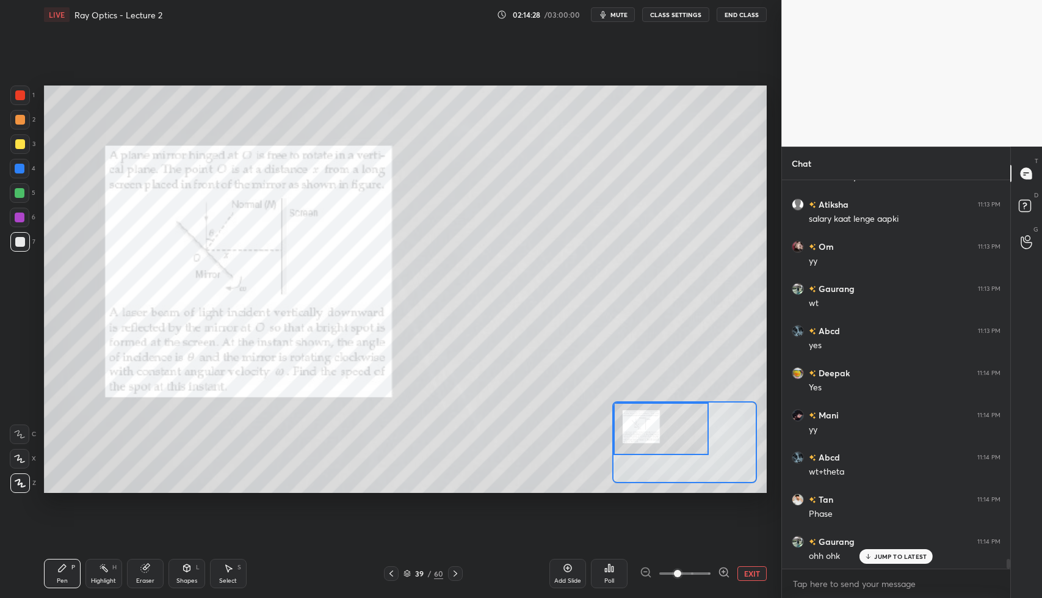
click at [24, 99] on div at bounding box center [20, 95] width 10 height 10
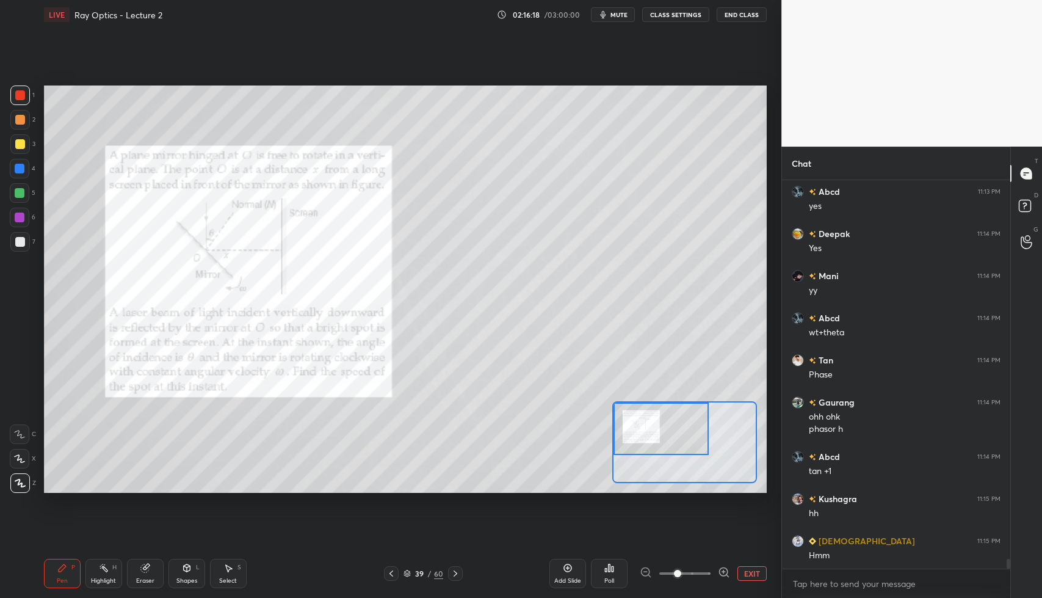
scroll to position [15089, 0]
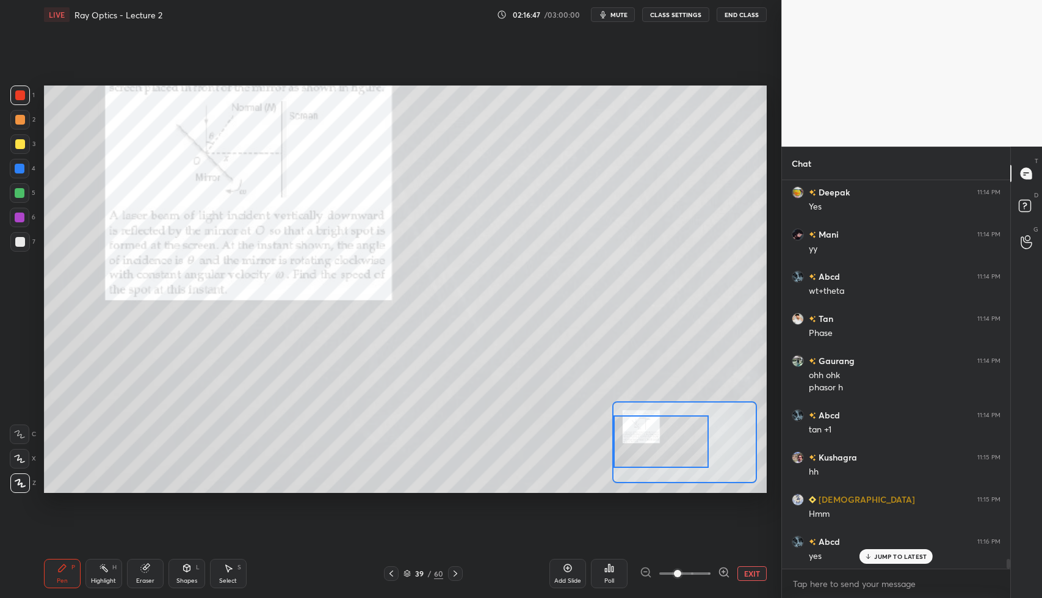
click at [128, 579] on div "Eraser" at bounding box center [145, 573] width 37 height 29
click at [61, 568] on icon at bounding box center [62, 567] width 7 height 7
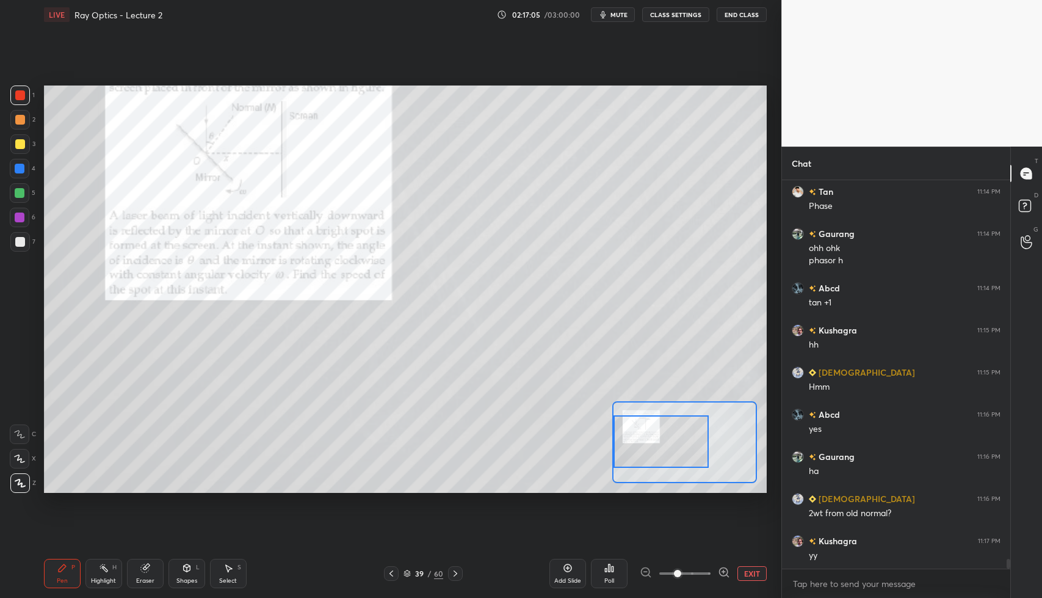
scroll to position [15258, 0]
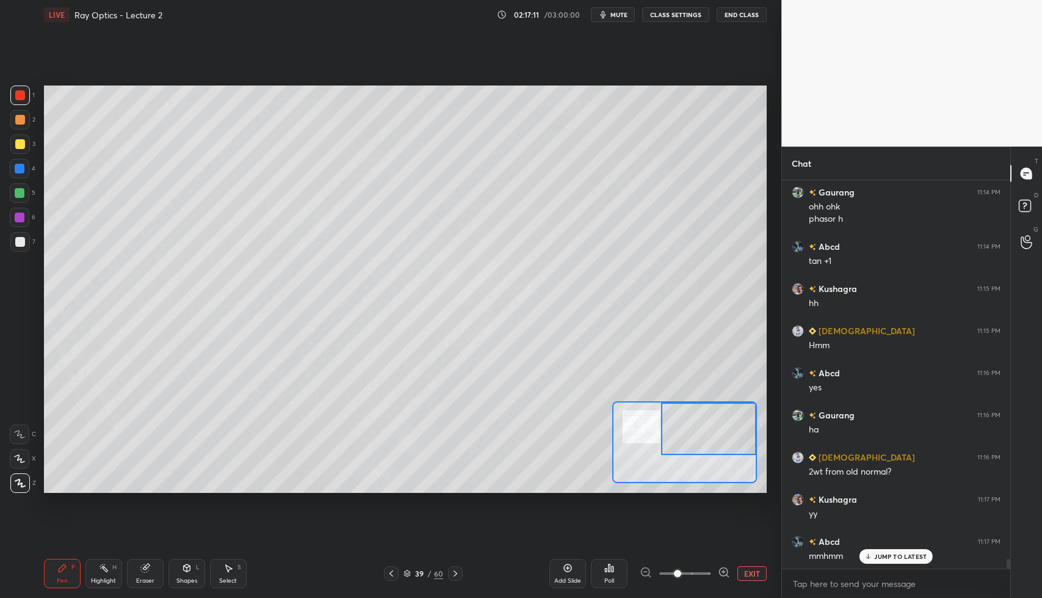
click at [24, 240] on div at bounding box center [20, 242] width 20 height 20
click at [24, 92] on div at bounding box center [20, 95] width 10 height 10
click at [228, 571] on icon at bounding box center [229, 568] width 7 height 7
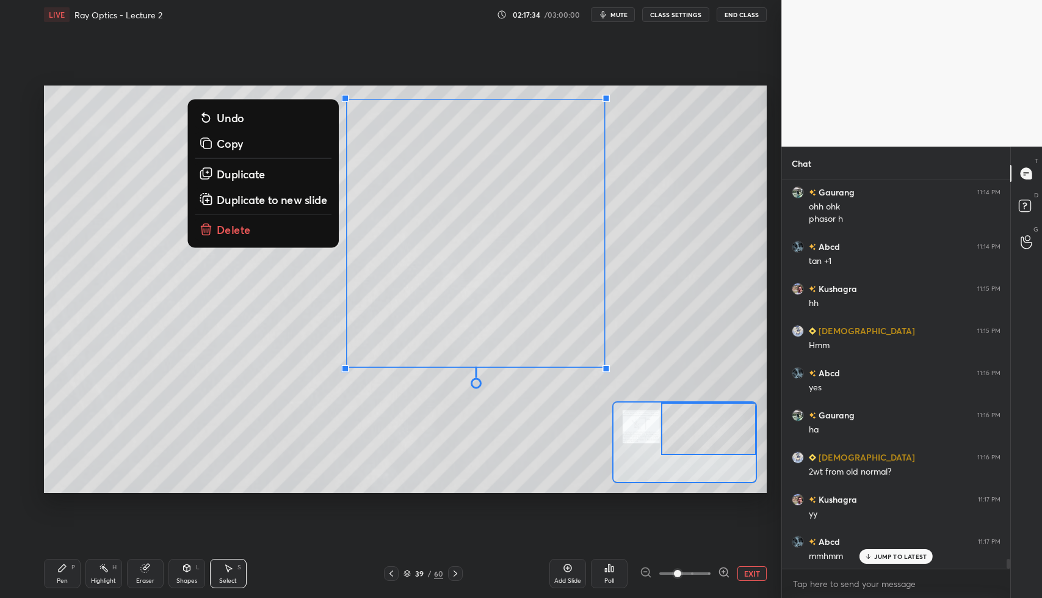
click at [277, 226] on button "Delete" at bounding box center [263, 230] width 137 height 22
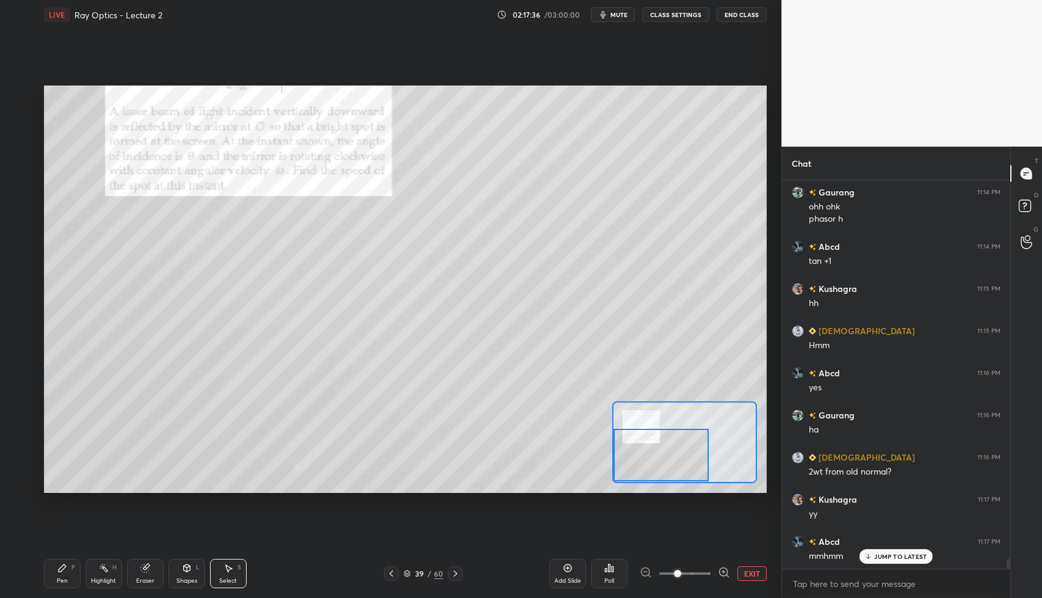
scroll to position [15300, 0]
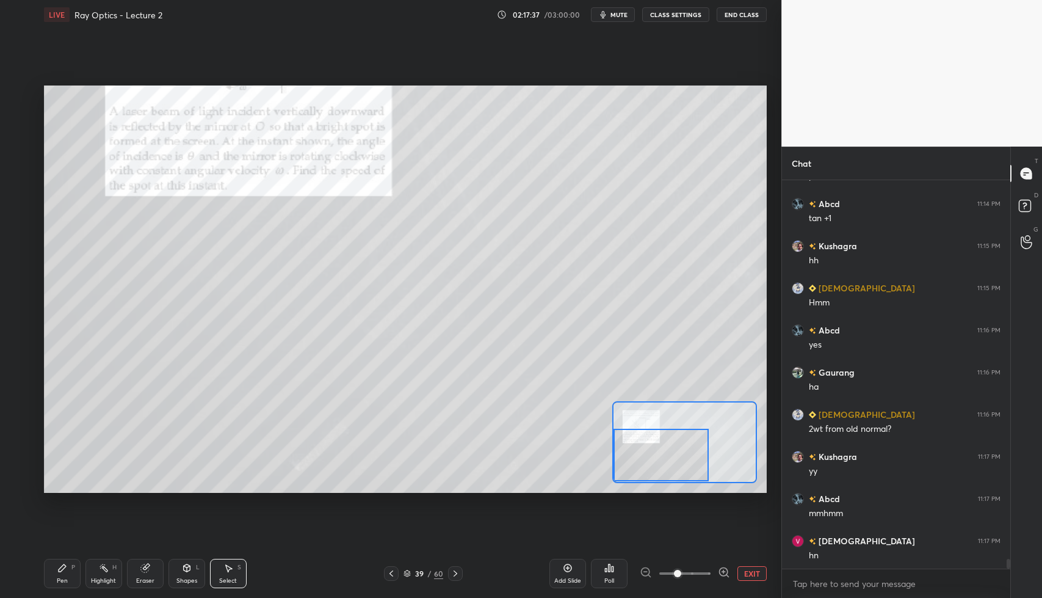
click at [60, 574] on div "Pen P" at bounding box center [62, 573] width 37 height 29
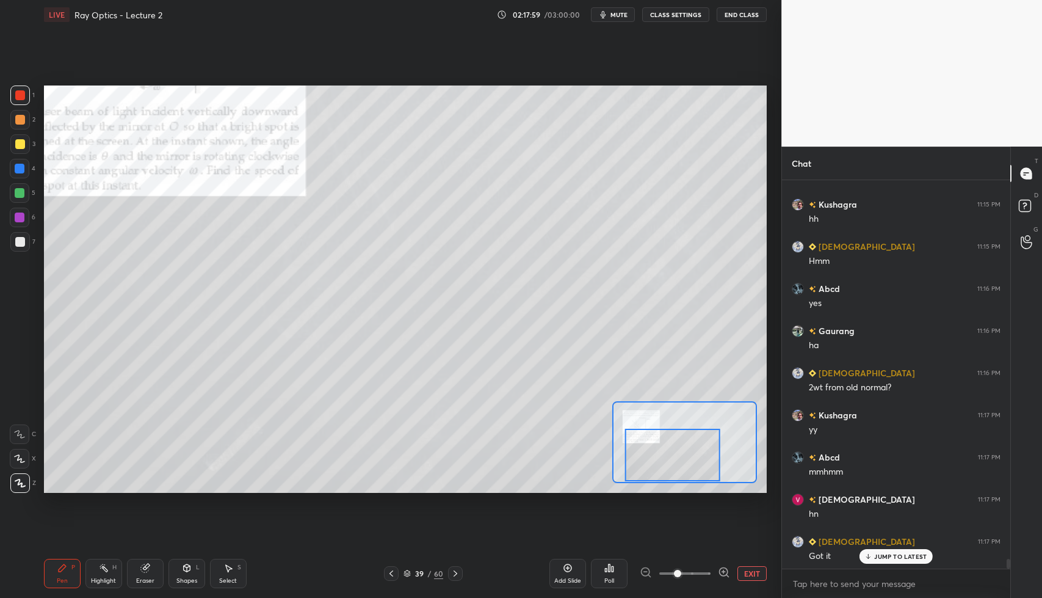
click at [747, 573] on button "EXIT" at bounding box center [751, 573] width 29 height 15
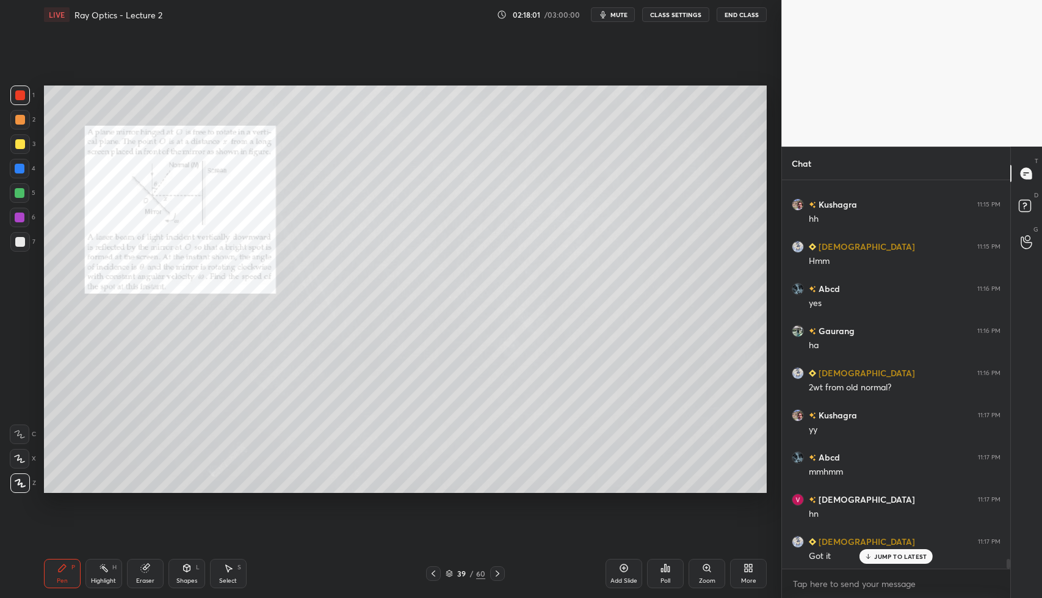
click at [184, 568] on icon at bounding box center [187, 567] width 7 height 7
click at [228, 566] on icon at bounding box center [229, 568] width 7 height 7
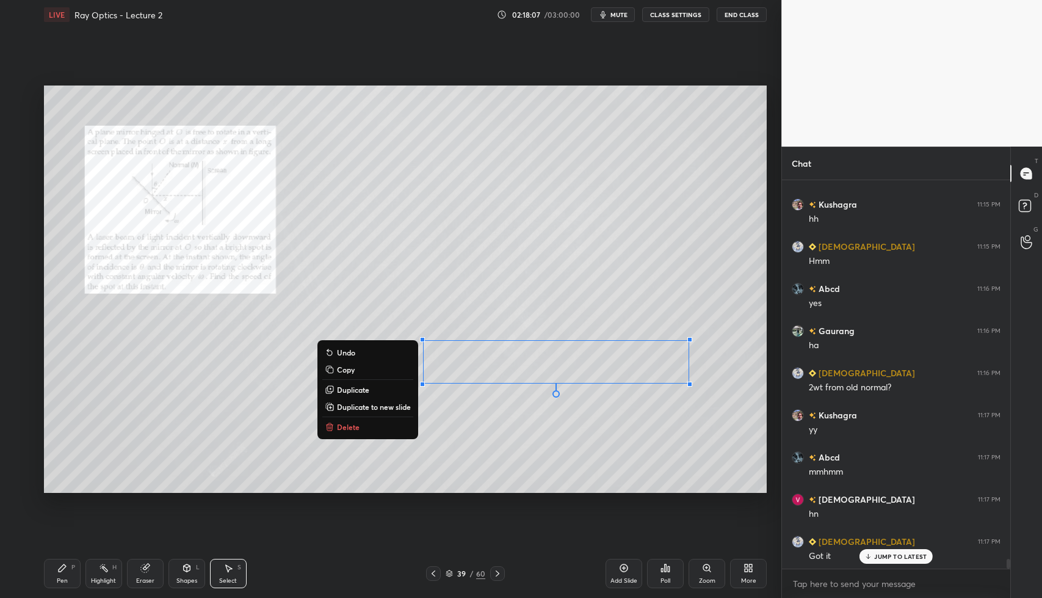
click at [533, 424] on div "0 ° Undo Copy Duplicate Duplicate to new slide Delete" at bounding box center [405, 288] width 723 height 407
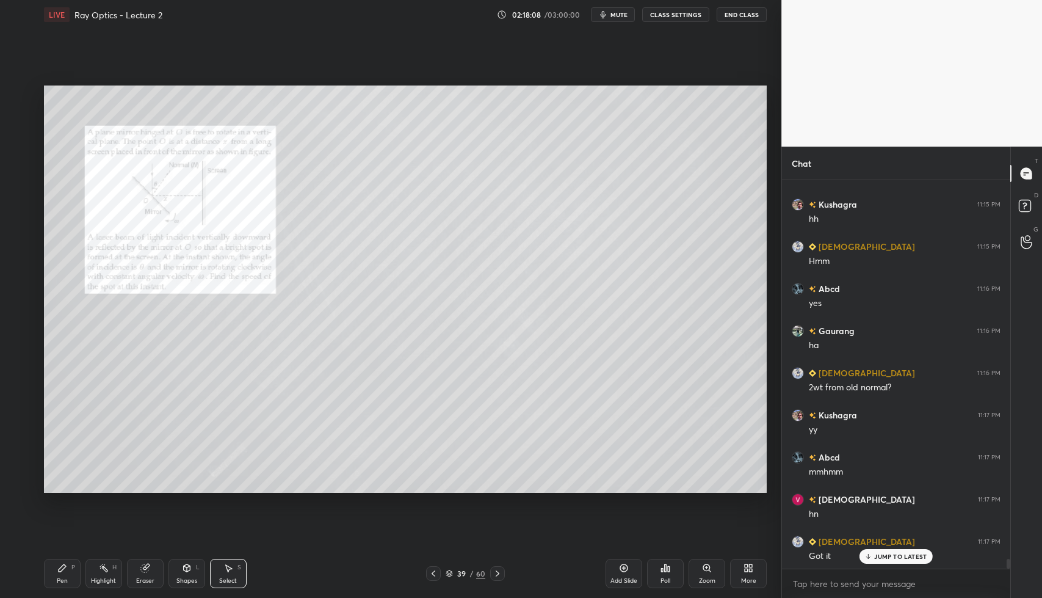
click at [184, 567] on icon at bounding box center [187, 567] width 7 height 7
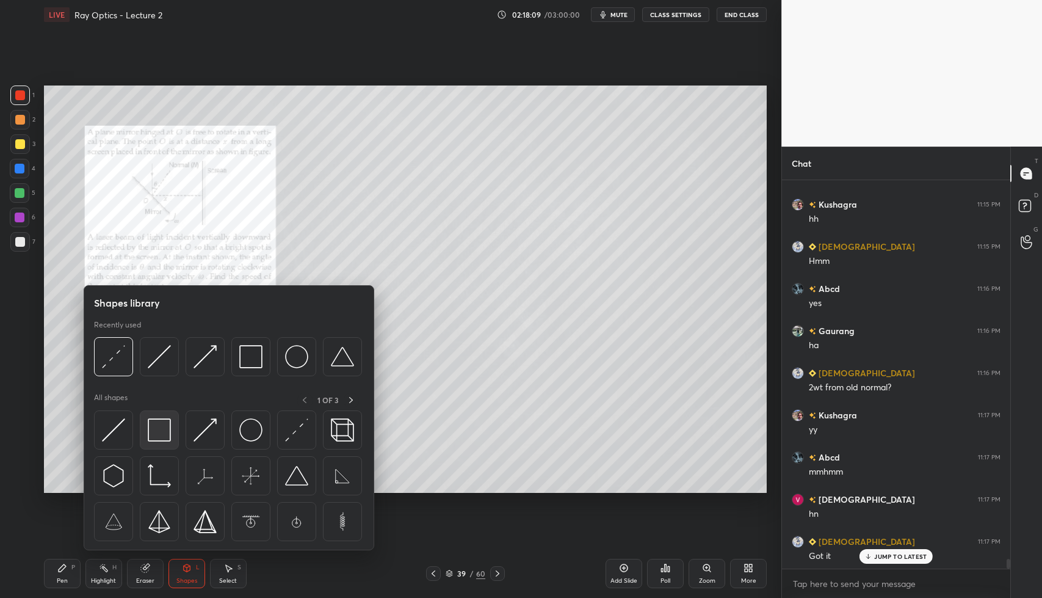
click at [151, 440] on img at bounding box center [159, 429] width 23 height 23
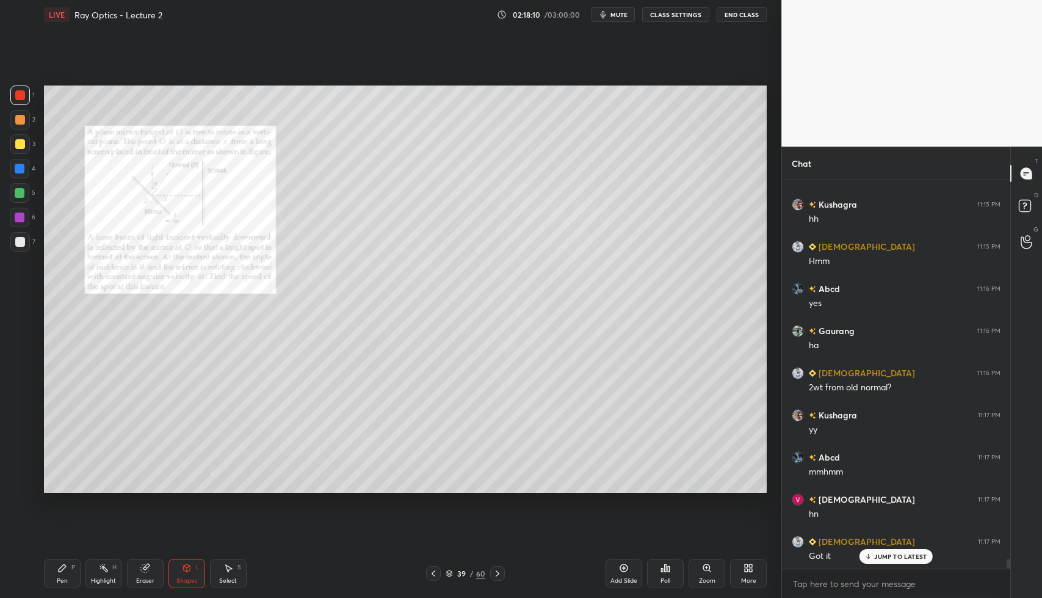
click at [17, 243] on div at bounding box center [20, 242] width 10 height 10
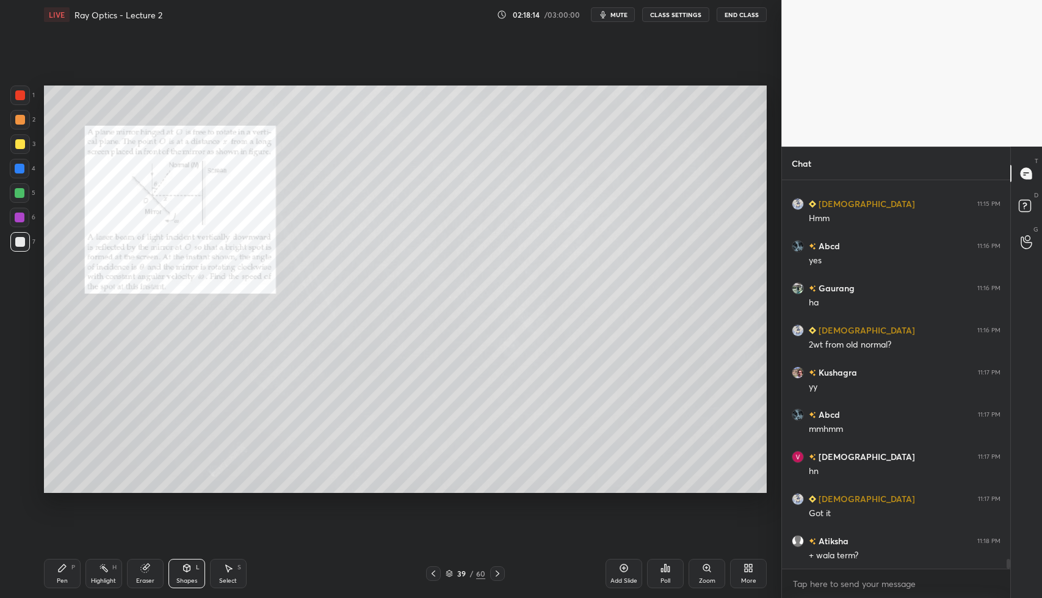
click at [57, 571] on icon at bounding box center [62, 568] width 10 height 10
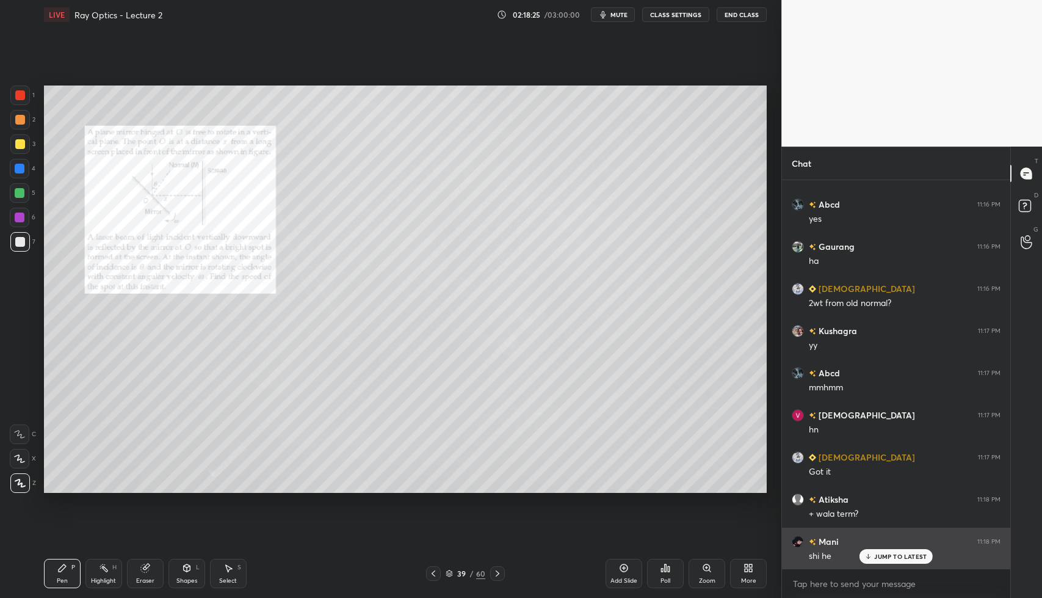
click at [884, 557] on p "JUMP TO LATEST" at bounding box center [900, 555] width 52 height 7
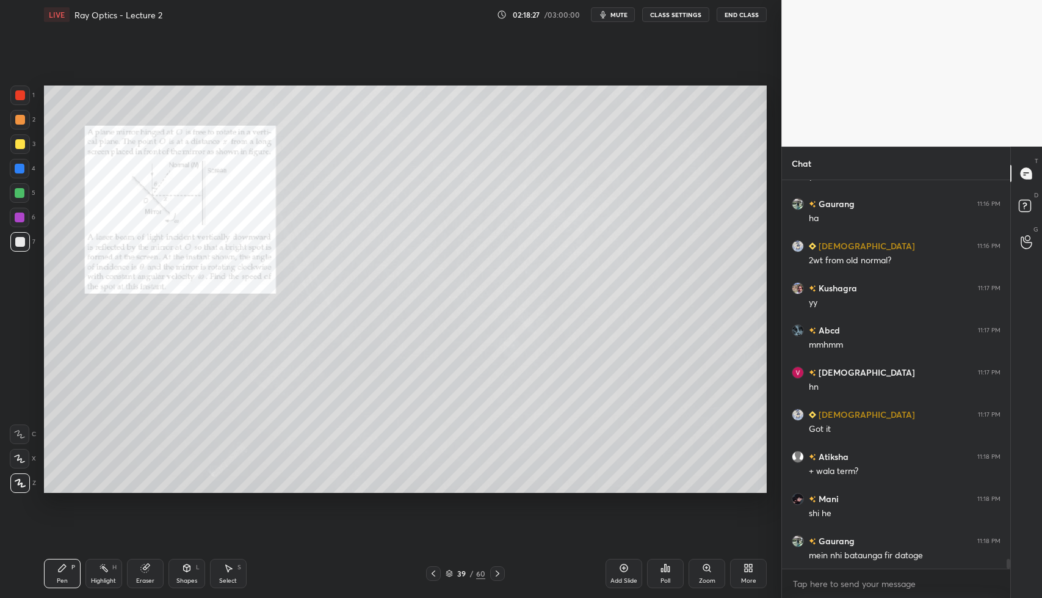
scroll to position [15510, 0]
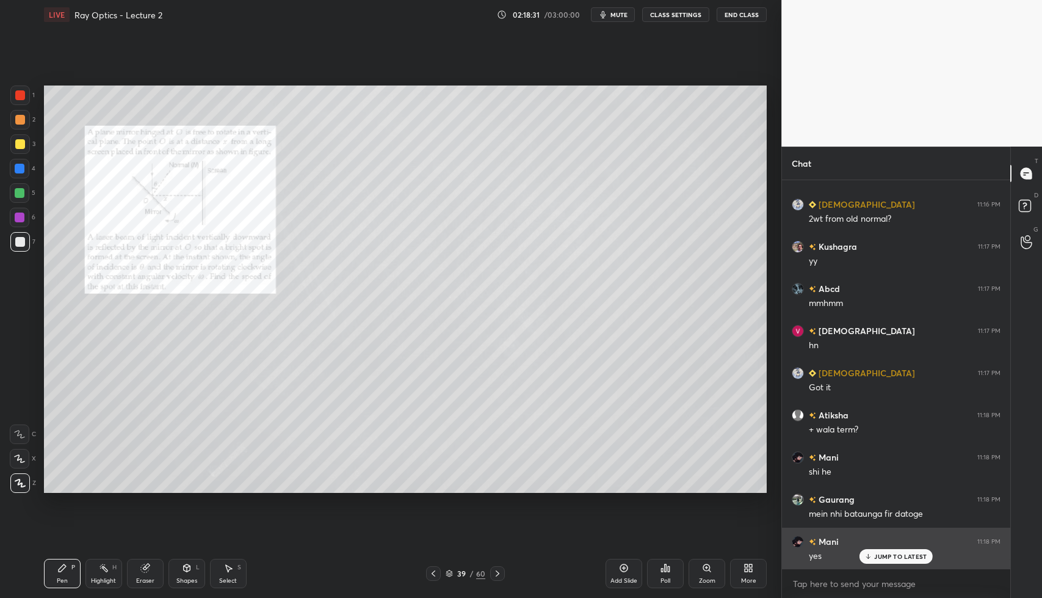
click at [894, 553] on p "JUMP TO LATEST" at bounding box center [900, 555] width 52 height 7
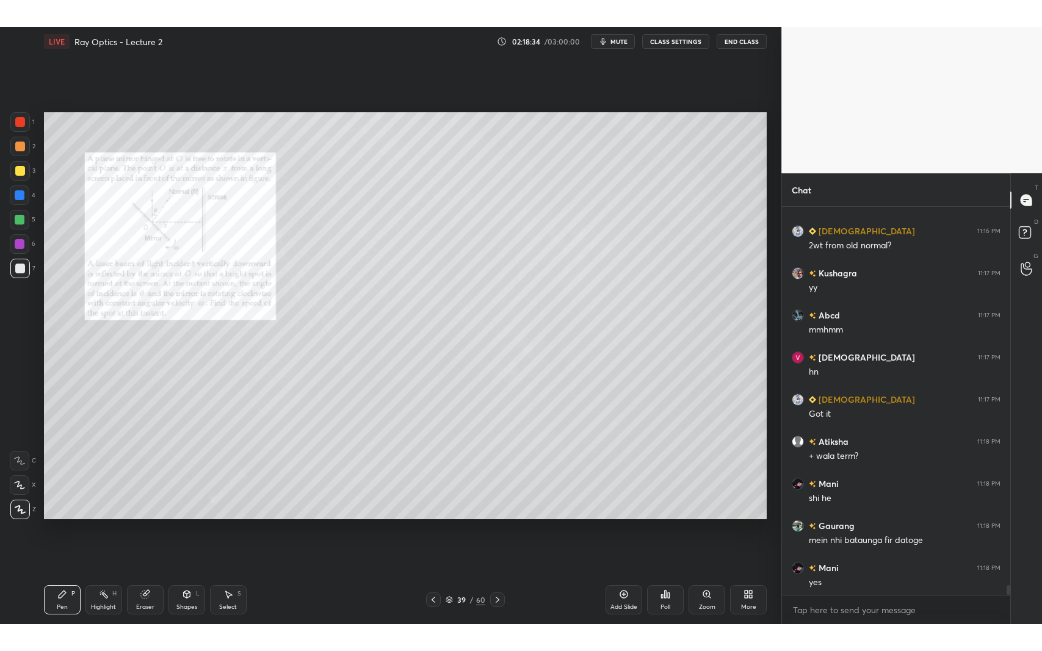
scroll to position [15553, 0]
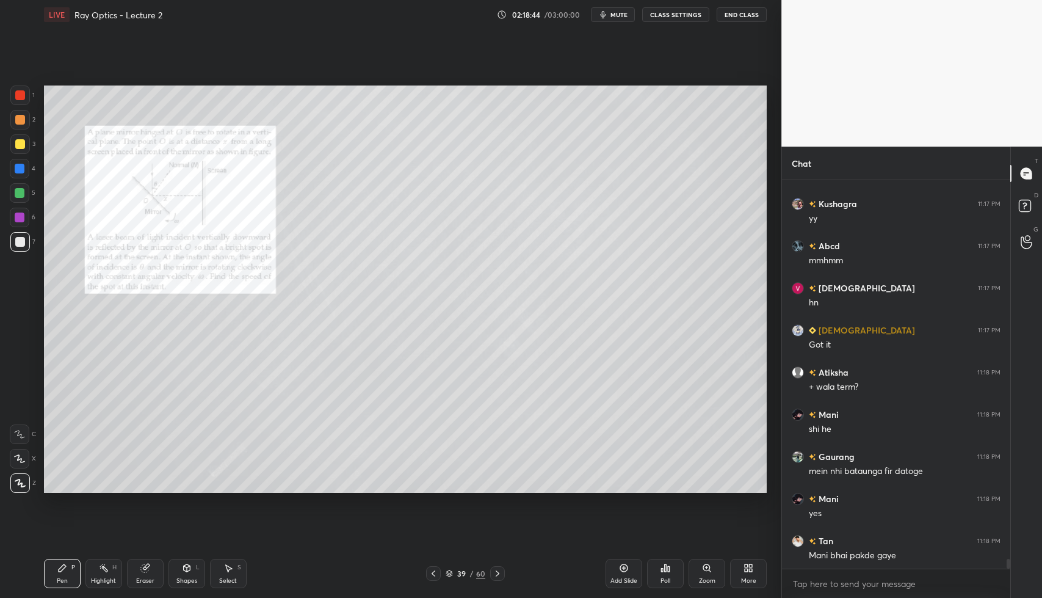
click at [494, 574] on icon at bounding box center [498, 573] width 10 height 10
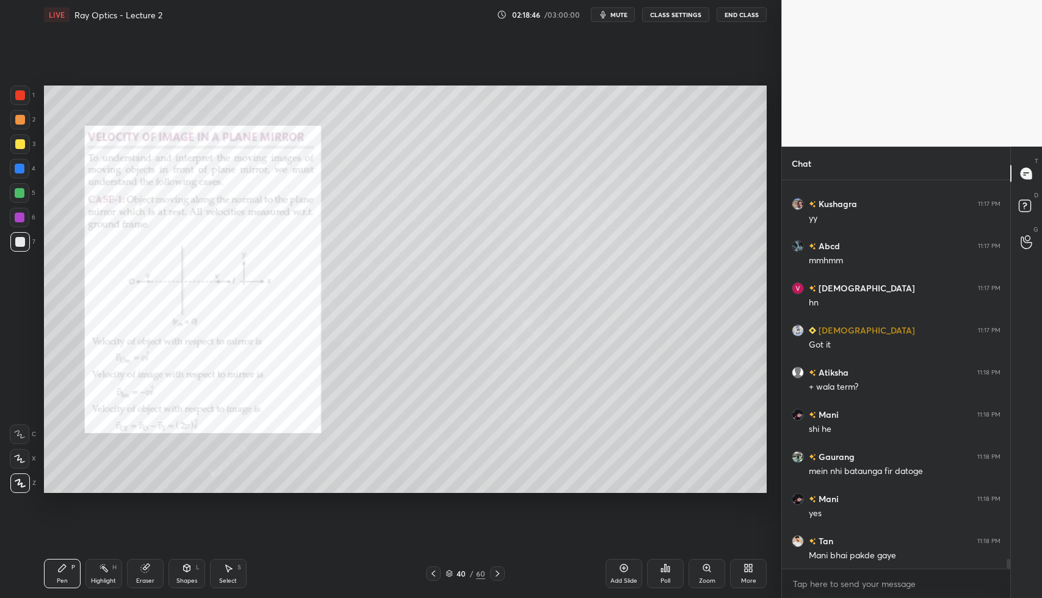
click at [754, 575] on div "More" at bounding box center [748, 573] width 37 height 29
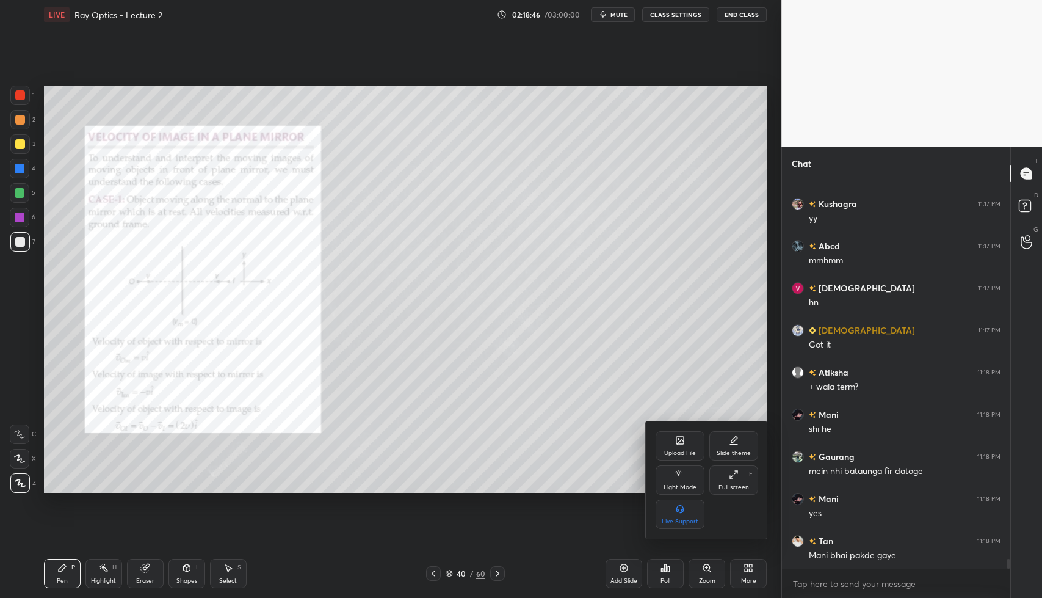
click at [748, 479] on div "Full screen F" at bounding box center [733, 479] width 49 height 29
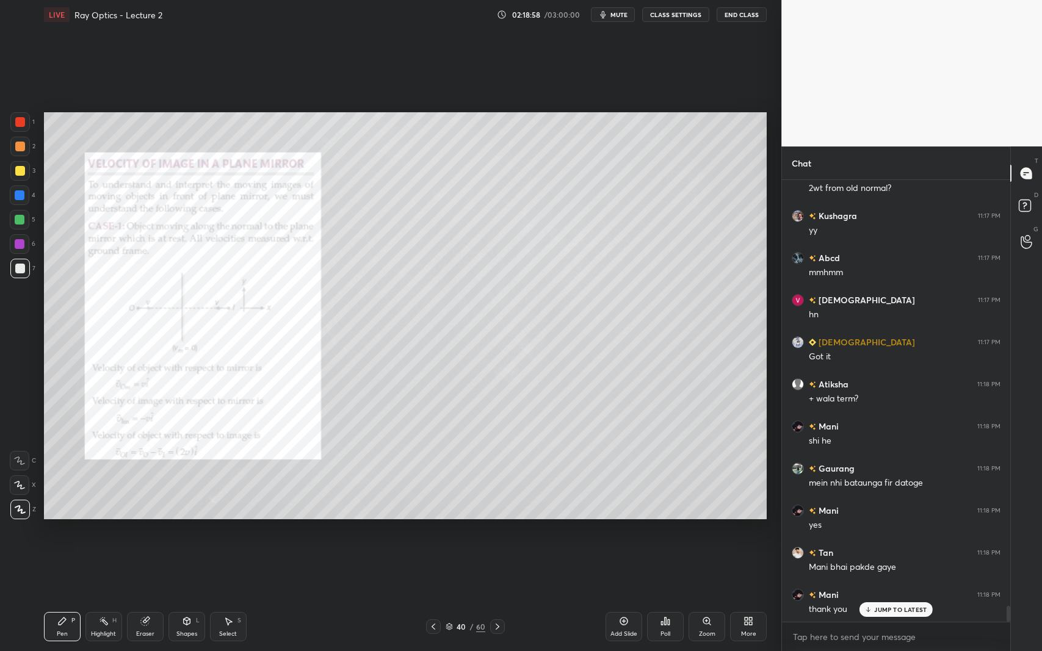
scroll to position [12026, 0]
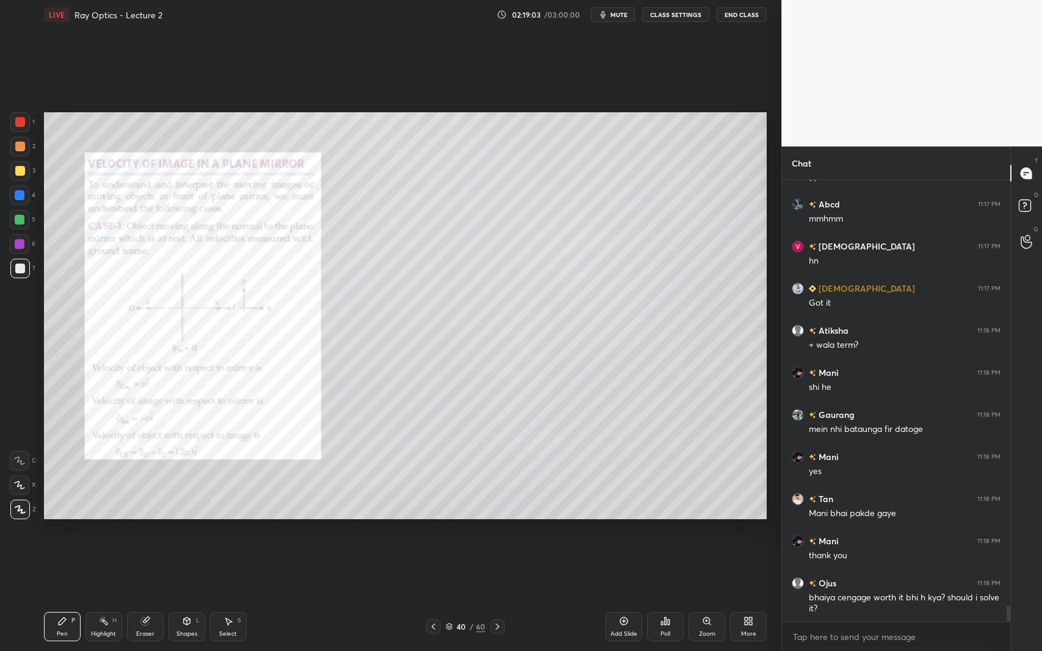
click at [224, 597] on icon at bounding box center [228, 622] width 10 height 10
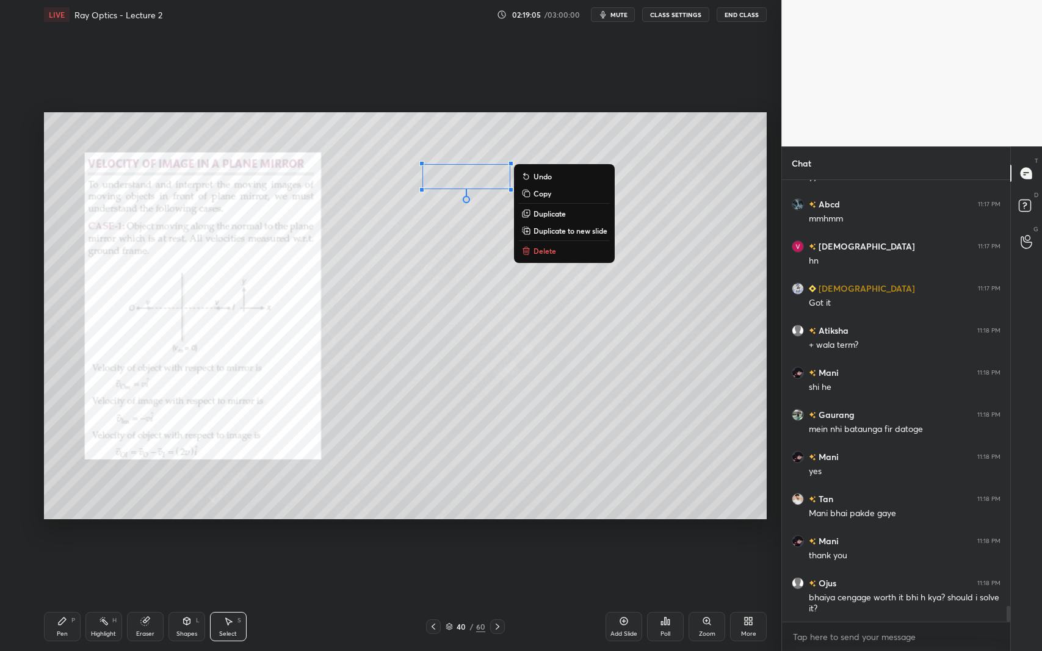
click at [550, 248] on p "Delete" at bounding box center [545, 251] width 23 height 10
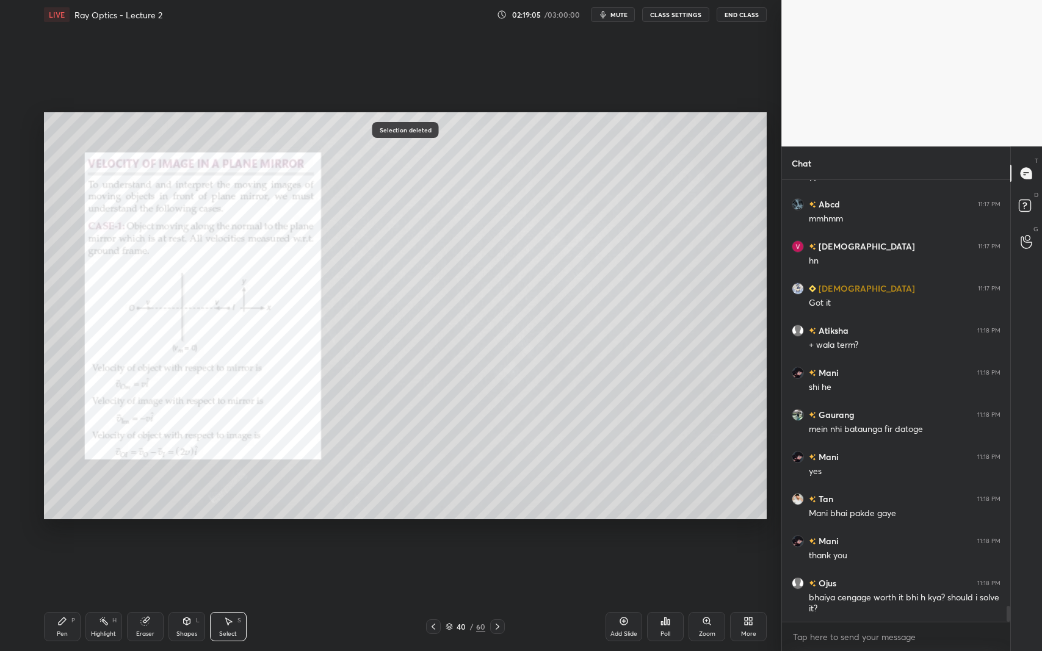
click at [65, 597] on div "Pen P" at bounding box center [62, 626] width 37 height 29
click at [706, 597] on div "Zoom" at bounding box center [707, 626] width 37 height 29
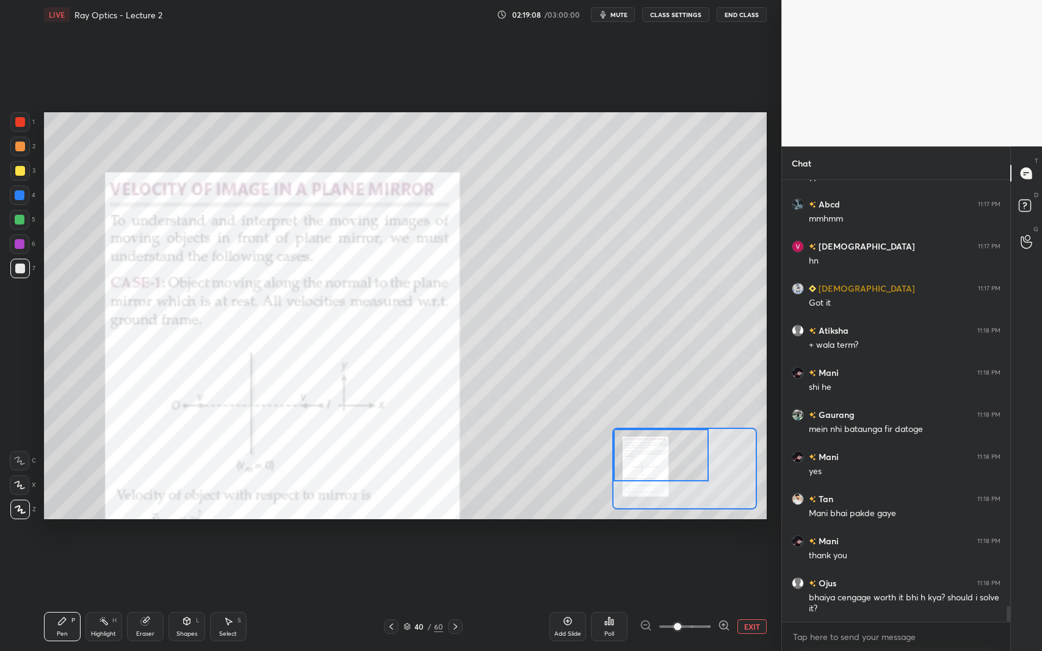
scroll to position [12067, 0]
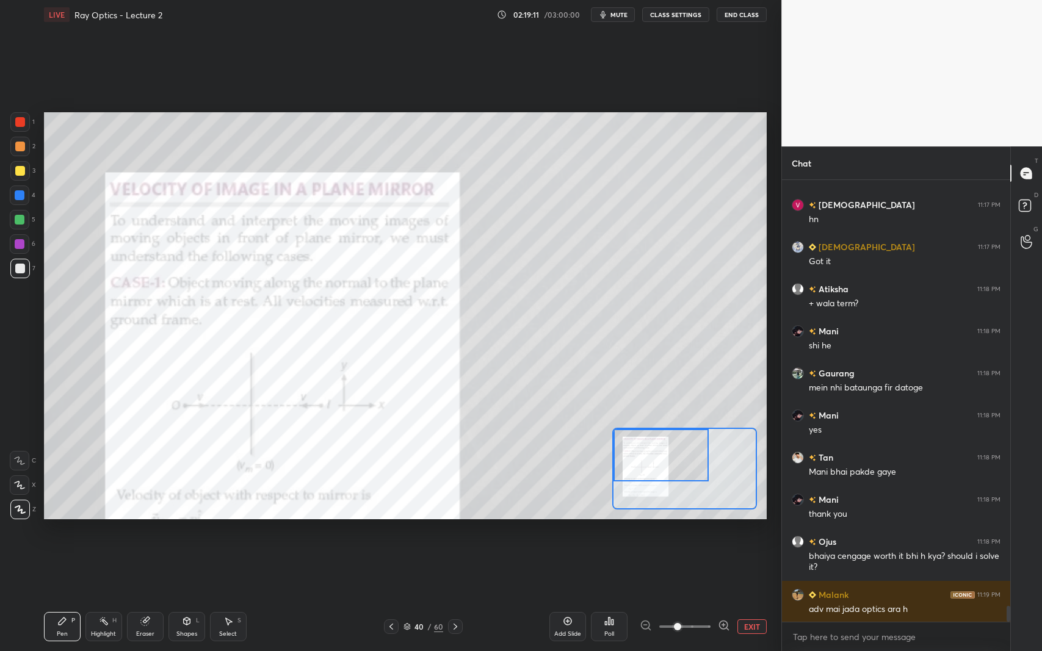
click at [20, 221] on div at bounding box center [20, 220] width 10 height 10
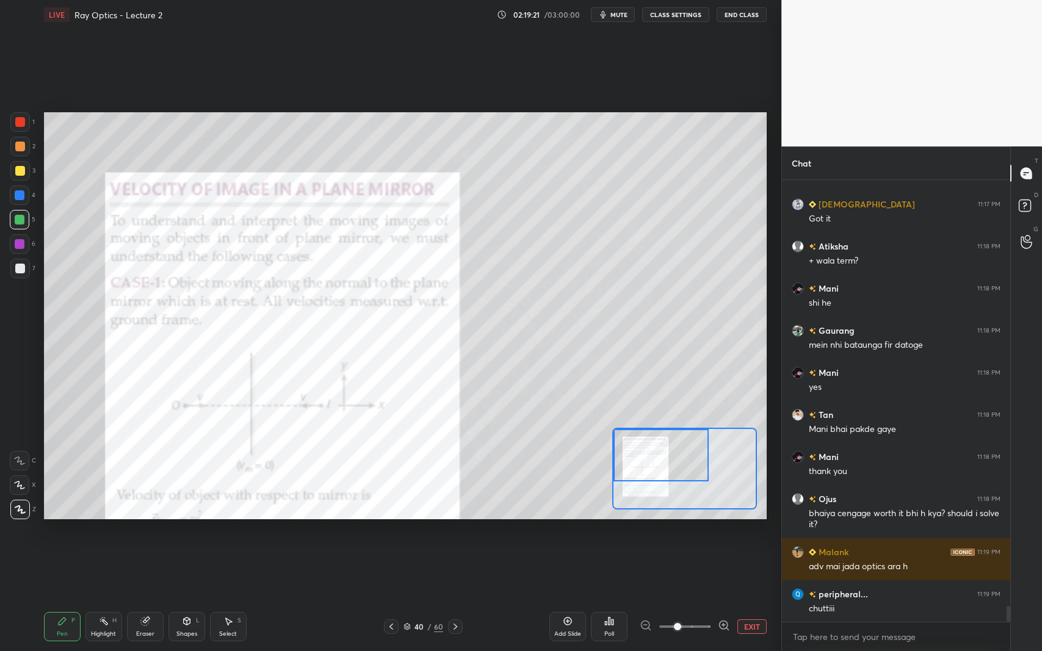
scroll to position [12152, 0]
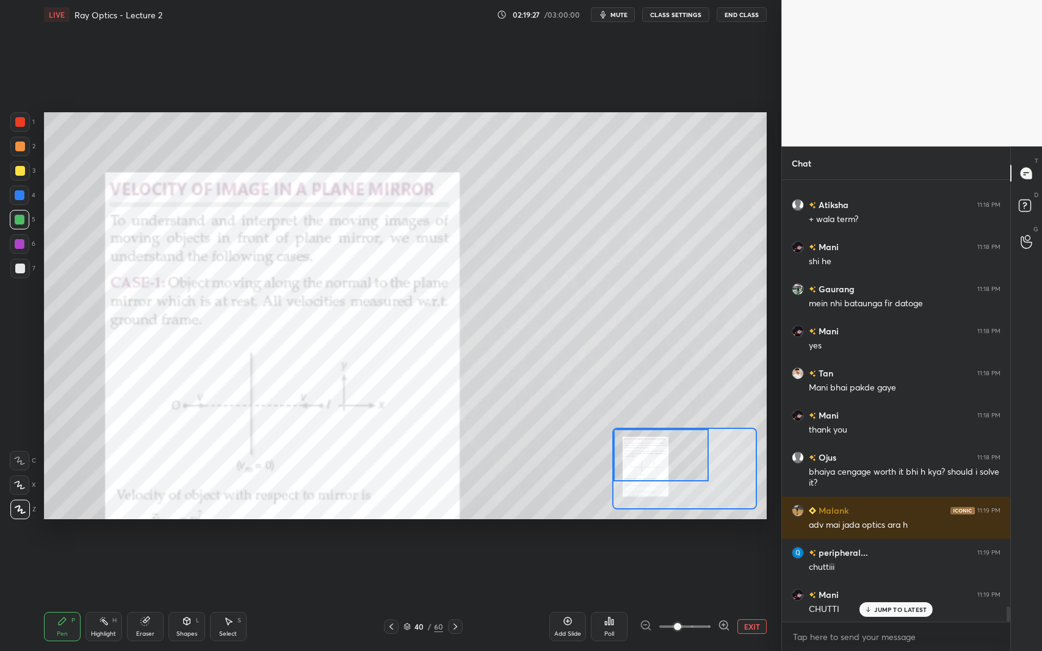
click at [20, 197] on div at bounding box center [20, 195] width 10 height 10
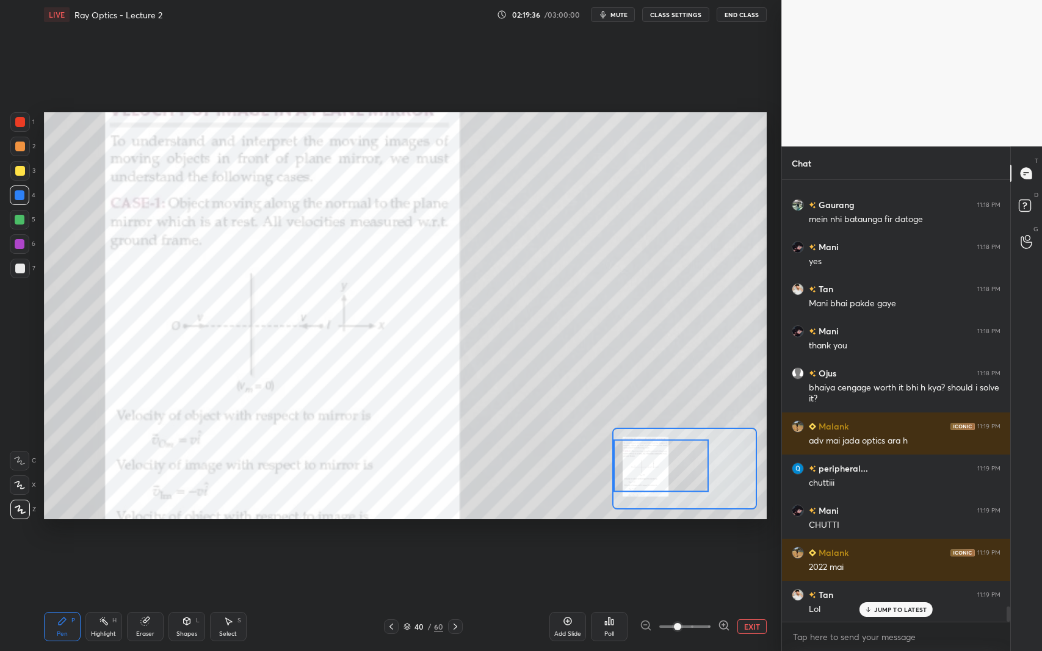
scroll to position [12279, 0]
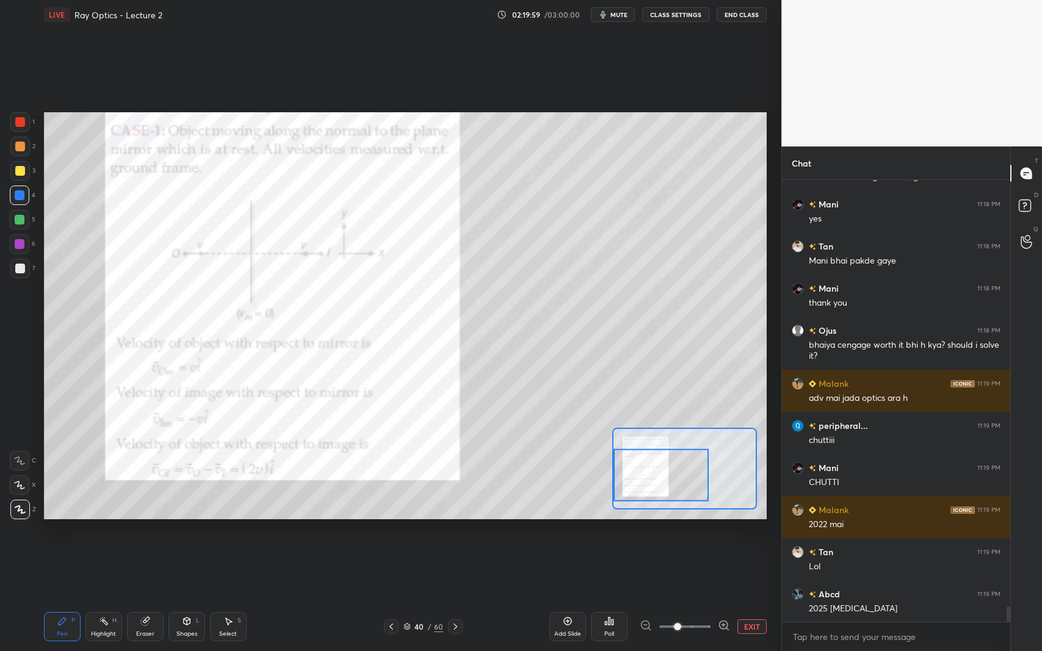
click at [563, 597] on icon at bounding box center [568, 622] width 10 height 10
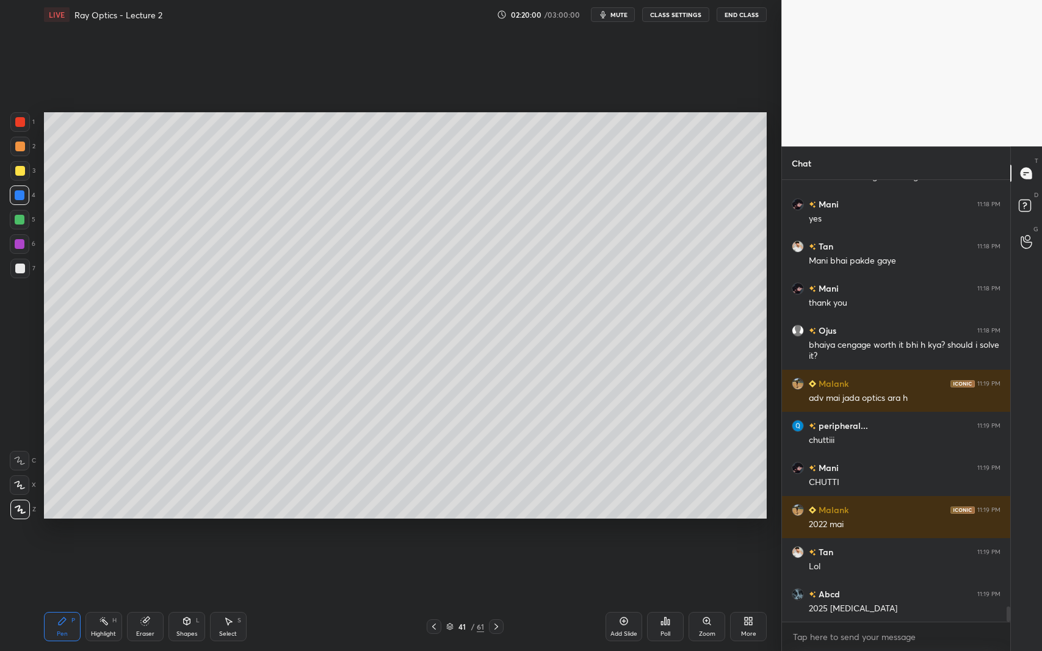
click at [178, 597] on div "Shapes L" at bounding box center [186, 626] width 37 height 29
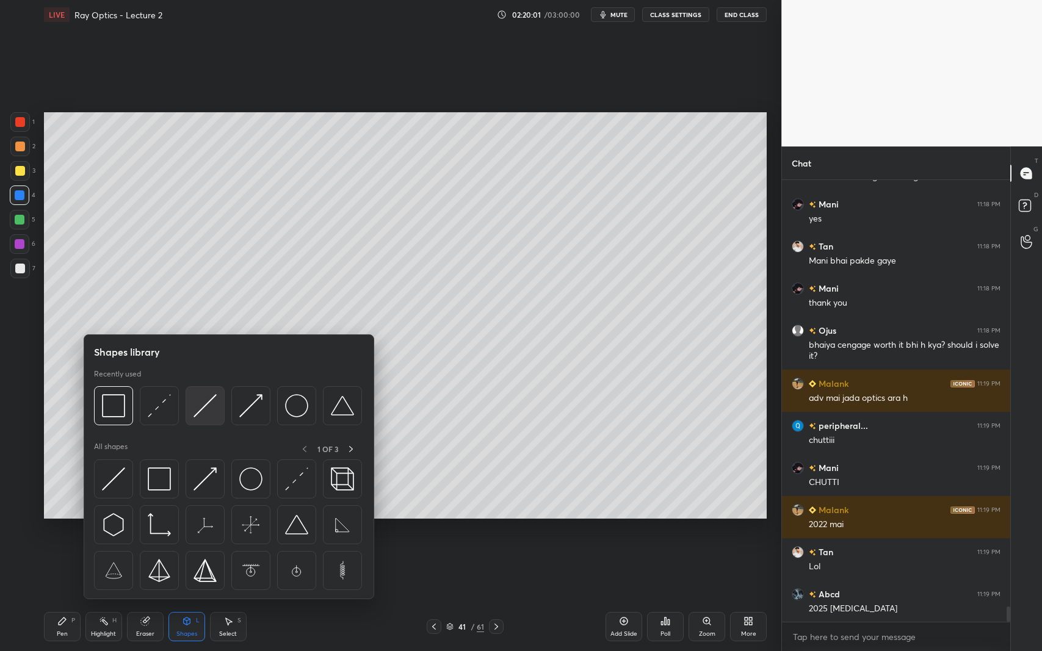
click at [208, 415] on img at bounding box center [205, 405] width 23 height 23
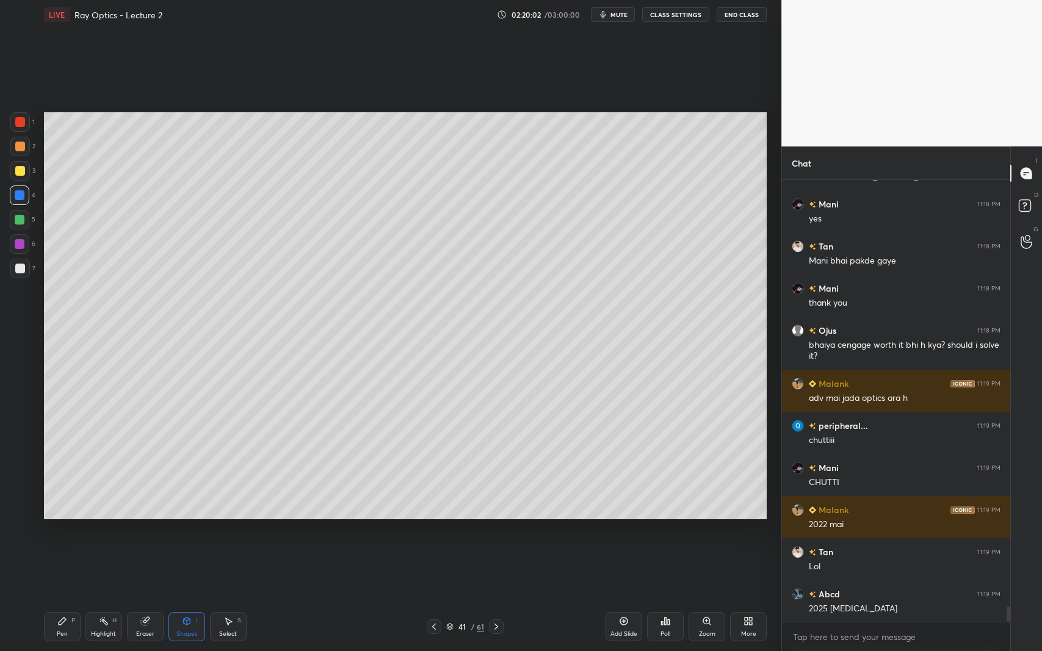
click at [21, 273] on div at bounding box center [20, 269] width 10 height 10
click at [63, 597] on icon at bounding box center [62, 622] width 10 height 10
click at [24, 167] on div at bounding box center [20, 171] width 10 height 10
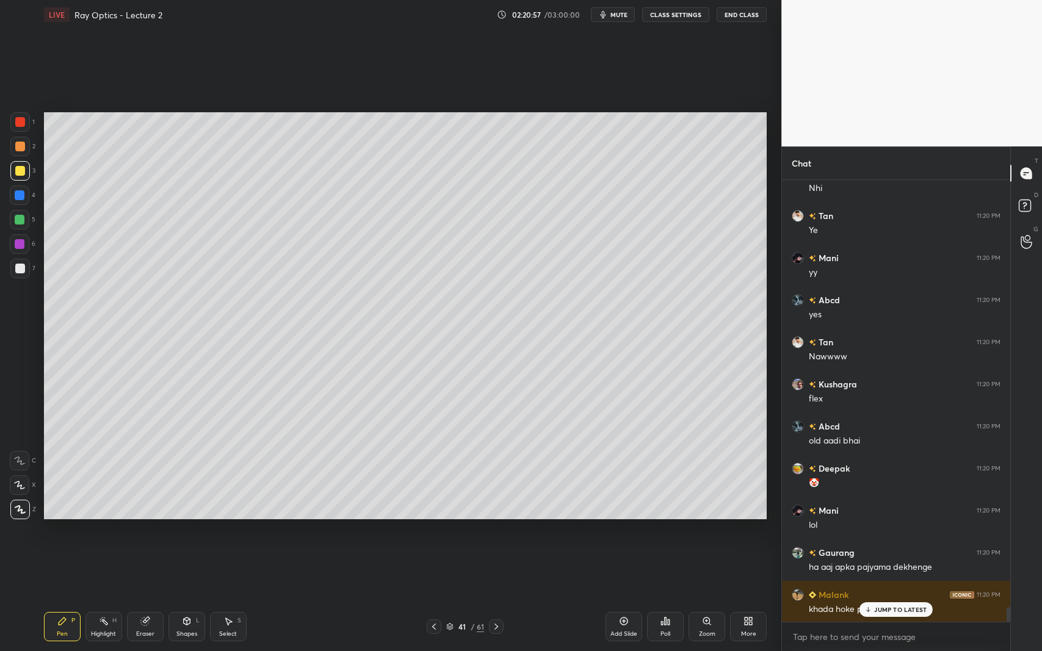
scroll to position [12868, 0]
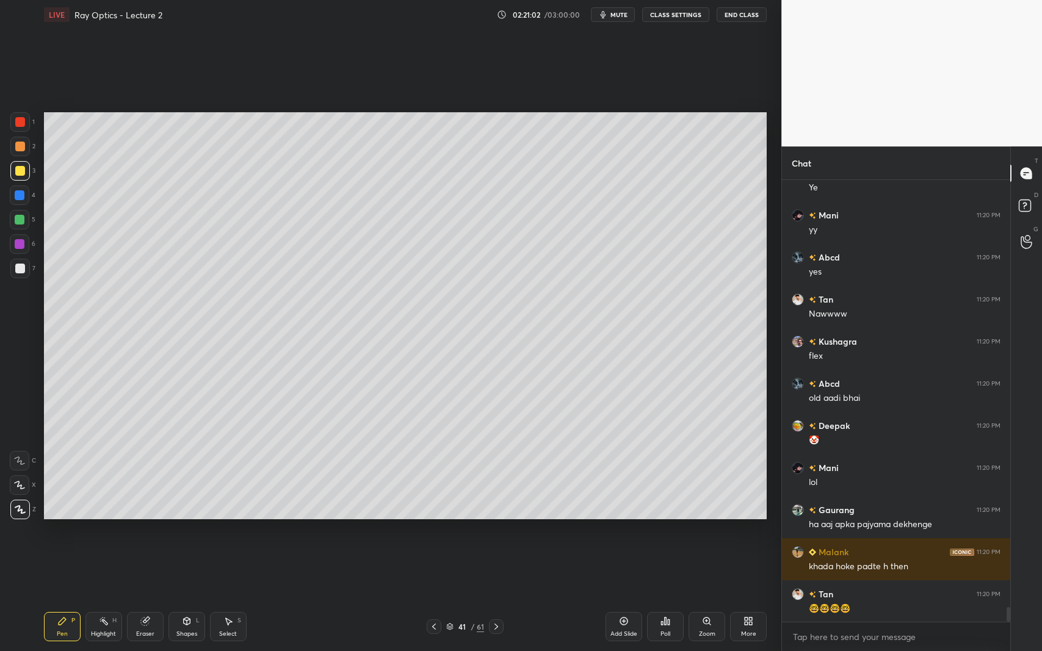
click at [217, 597] on div "Select S" at bounding box center [228, 626] width 37 height 29
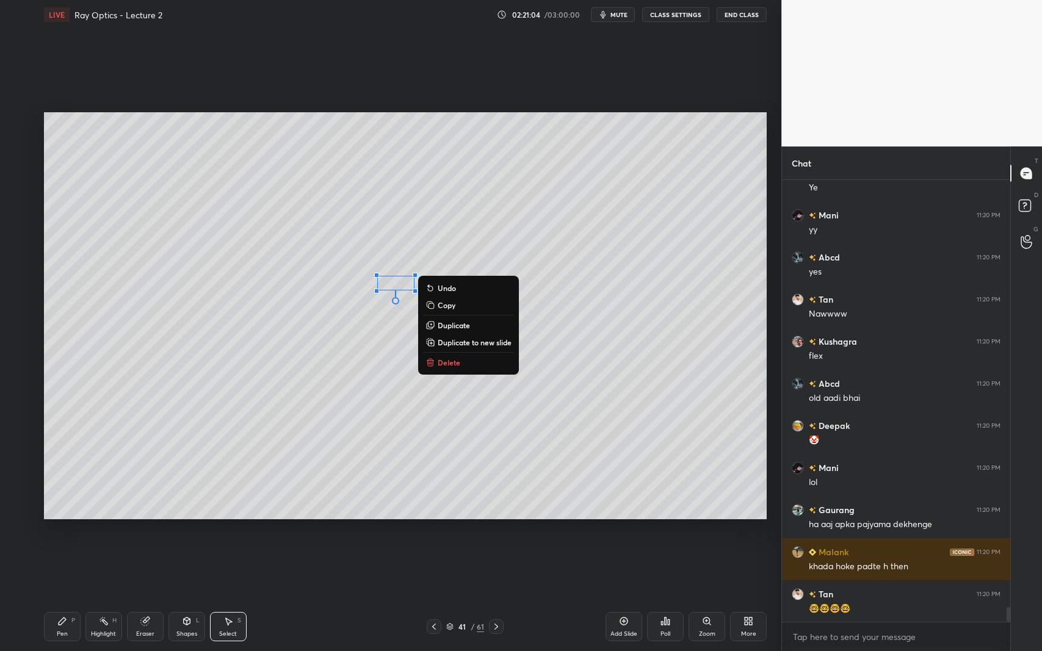
click at [457, 360] on p "Delete" at bounding box center [449, 363] width 23 height 10
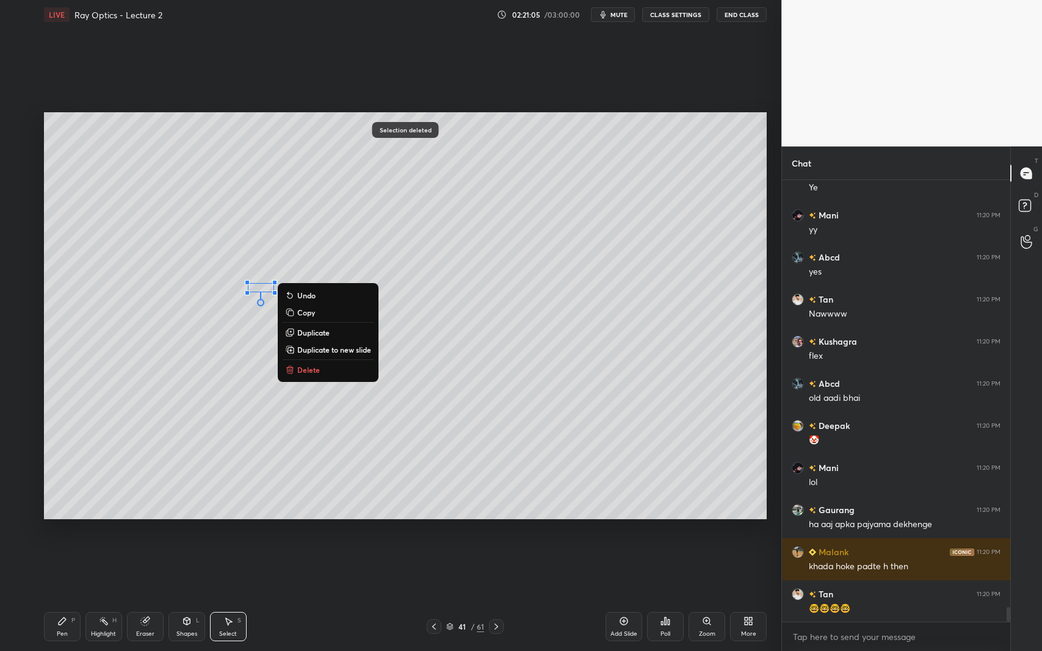
scroll to position [12910, 0]
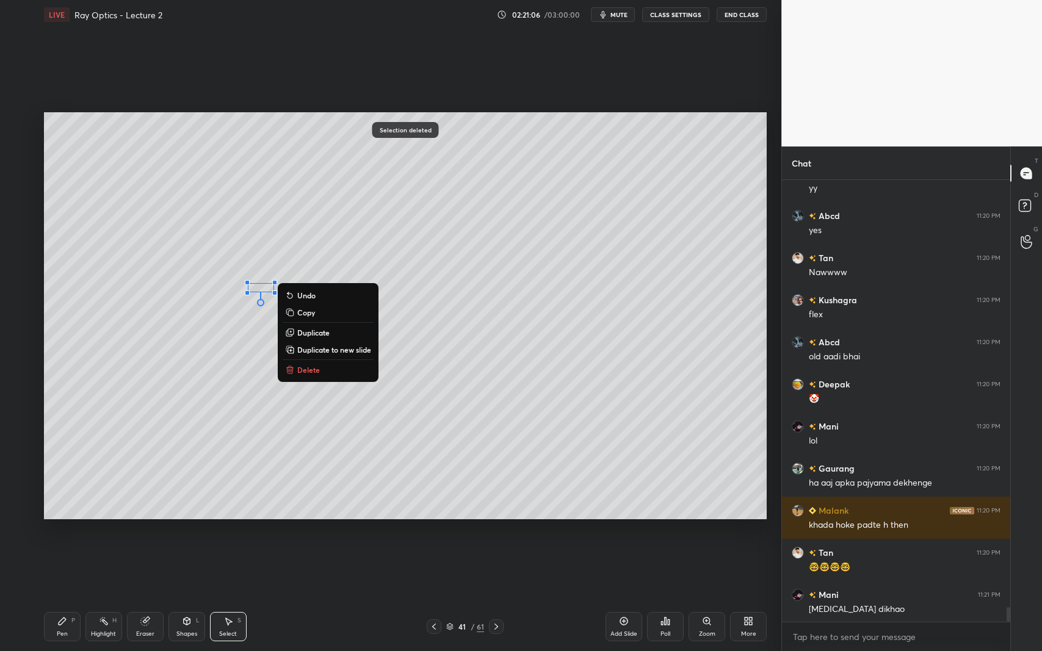
click at [303, 375] on p "Delete" at bounding box center [308, 370] width 23 height 10
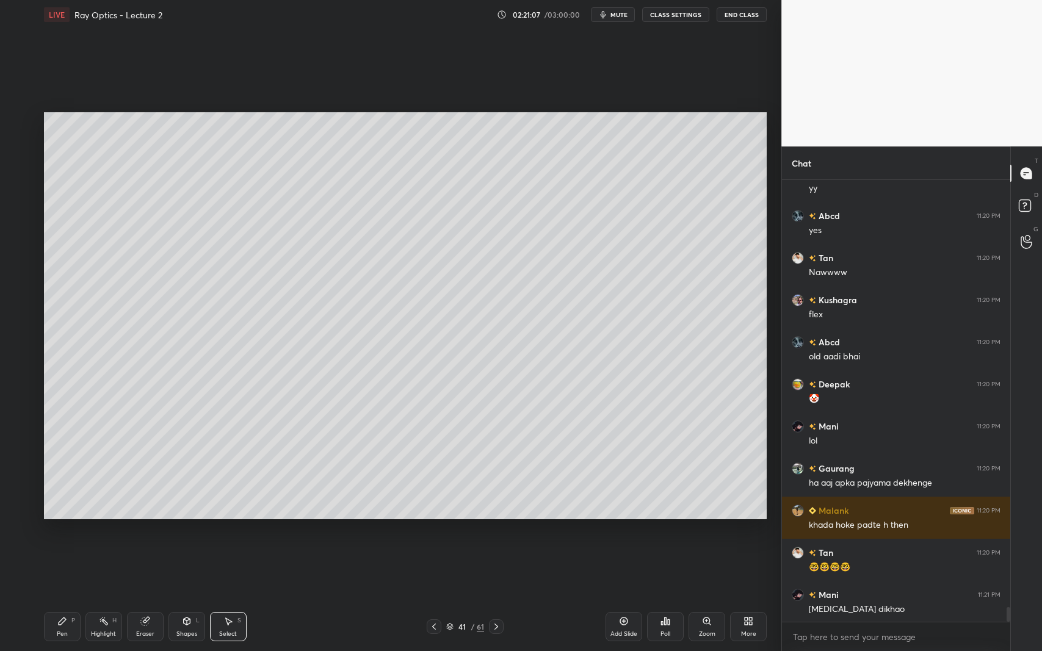
click at [60, 597] on icon at bounding box center [62, 621] width 7 height 7
click at [18, 278] on div at bounding box center [20, 269] width 20 height 20
click at [21, 175] on div at bounding box center [20, 171] width 10 height 10
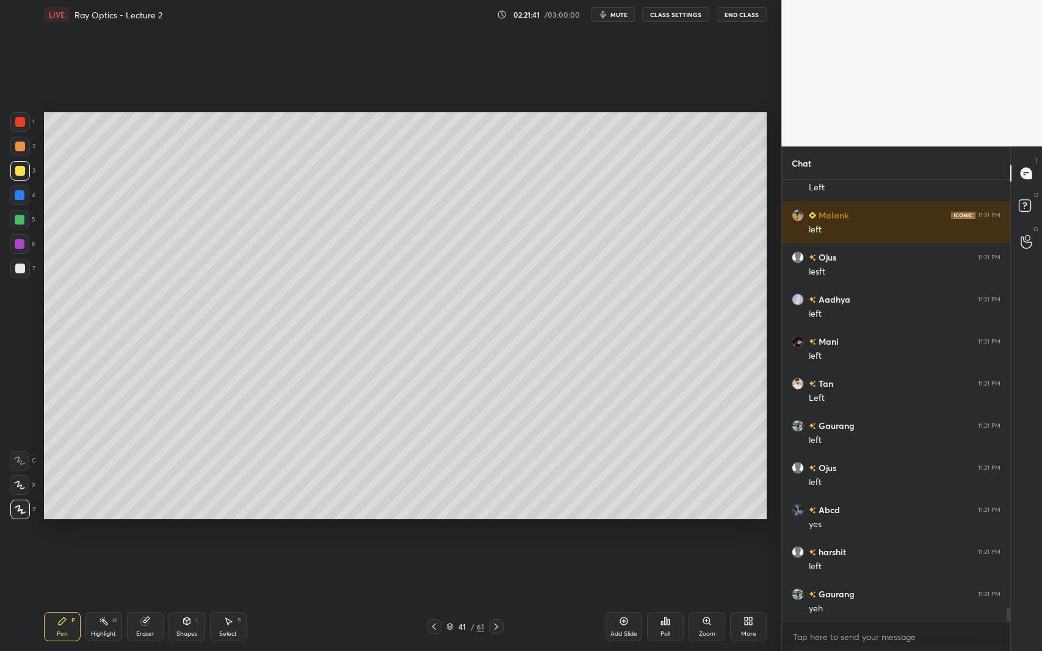
scroll to position [13500, 0]
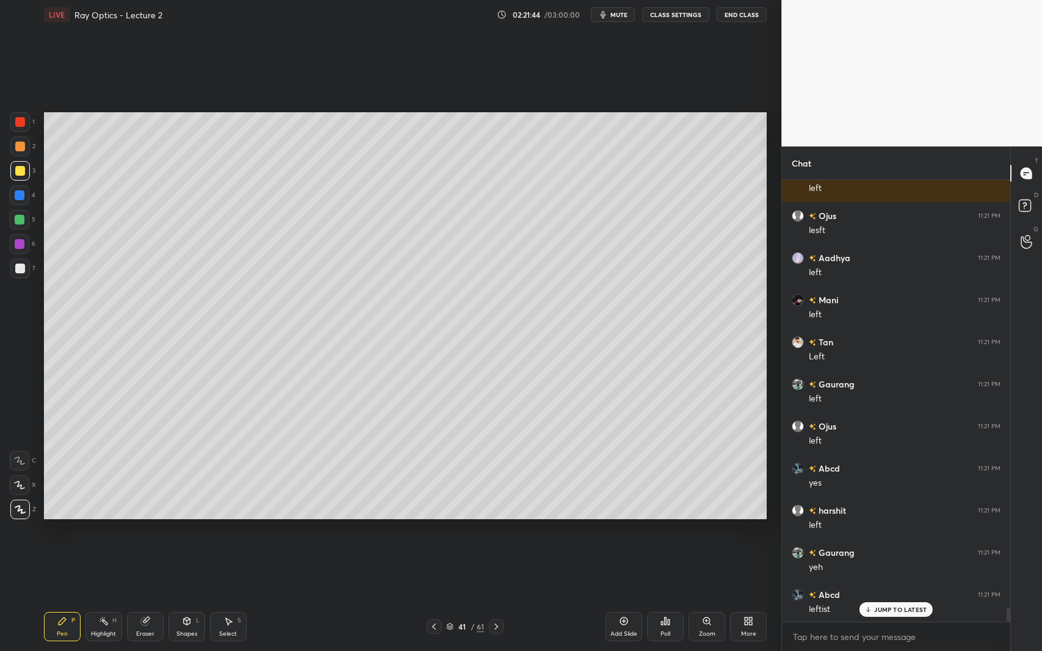
click at [20, 272] on div at bounding box center [20, 269] width 10 height 10
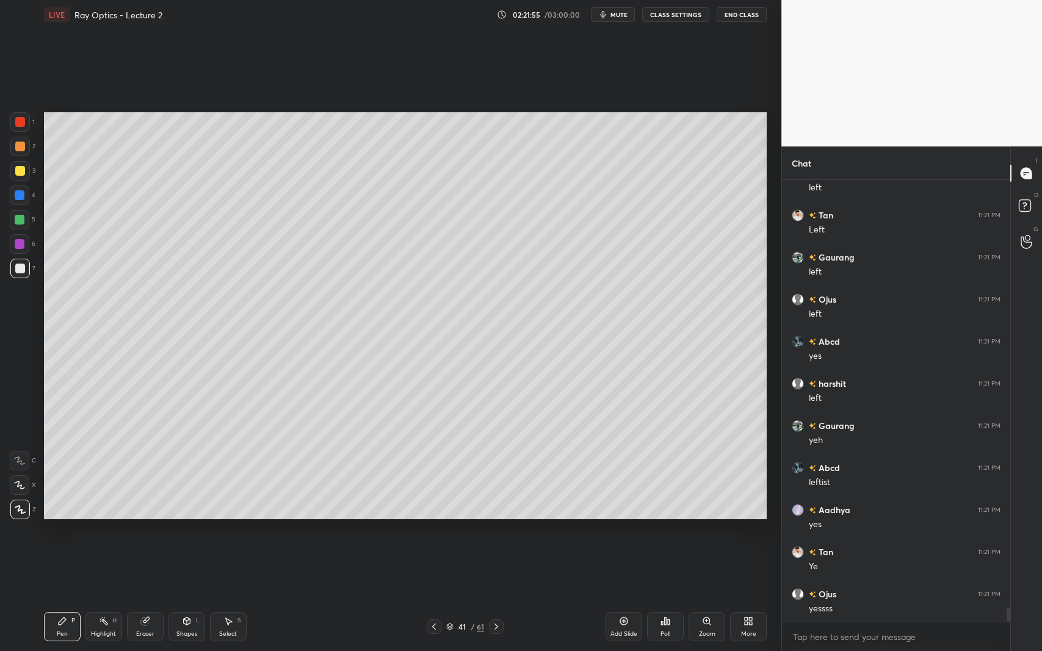
scroll to position [13668, 0]
click at [429, 597] on div at bounding box center [434, 627] width 15 height 15
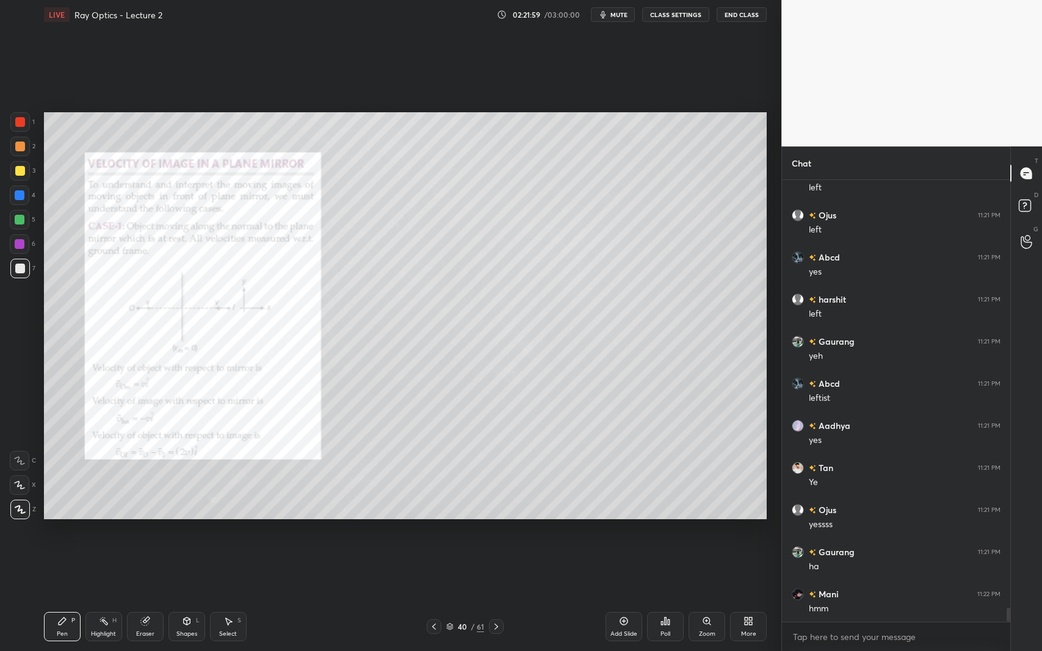
scroll to position [13752, 0]
click at [18, 219] on div at bounding box center [20, 220] width 10 height 10
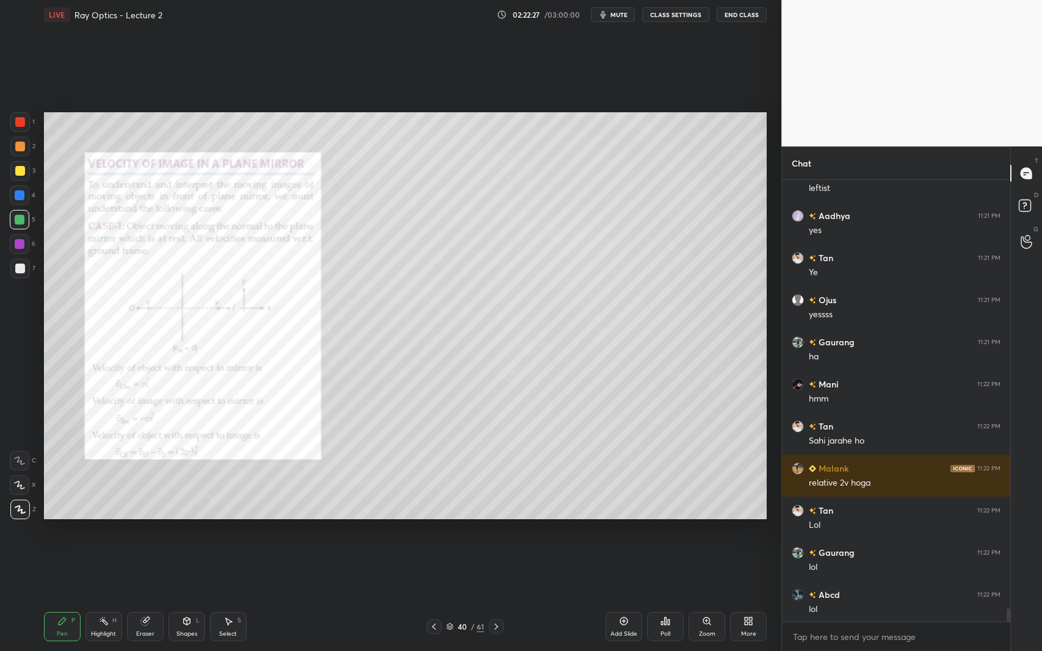
scroll to position [13963, 0]
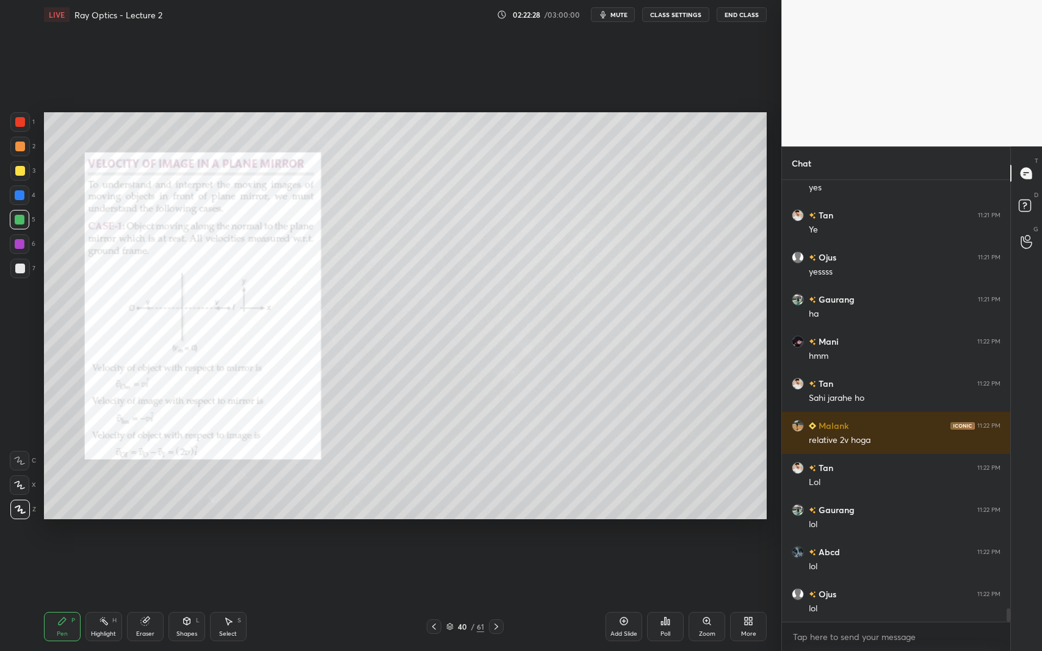
click at [499, 597] on icon at bounding box center [496, 627] width 10 height 10
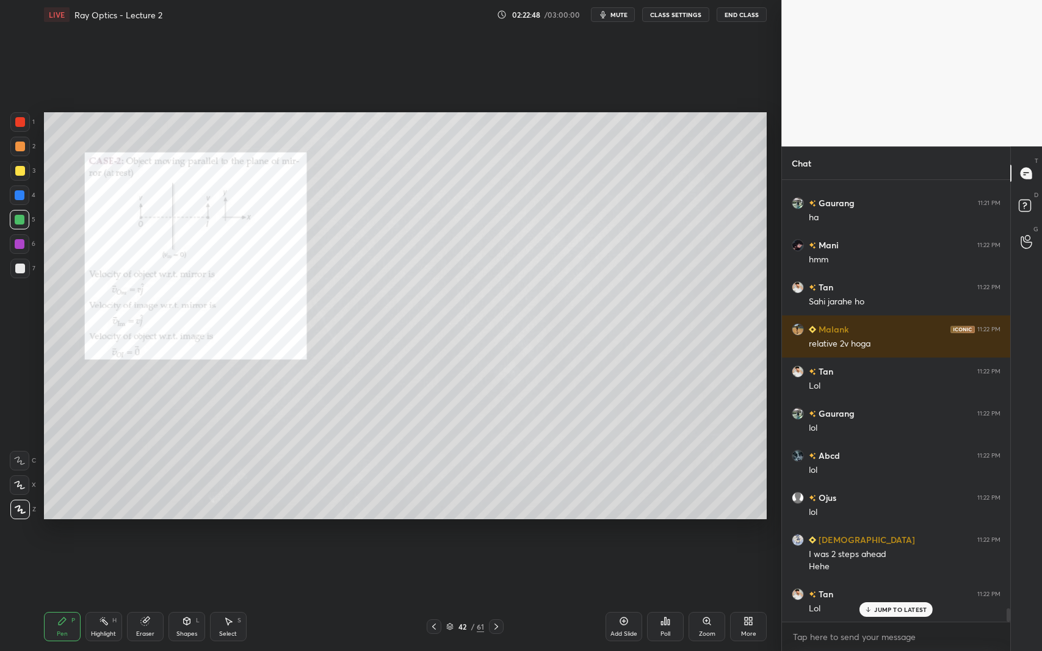
scroll to position [14101, 0]
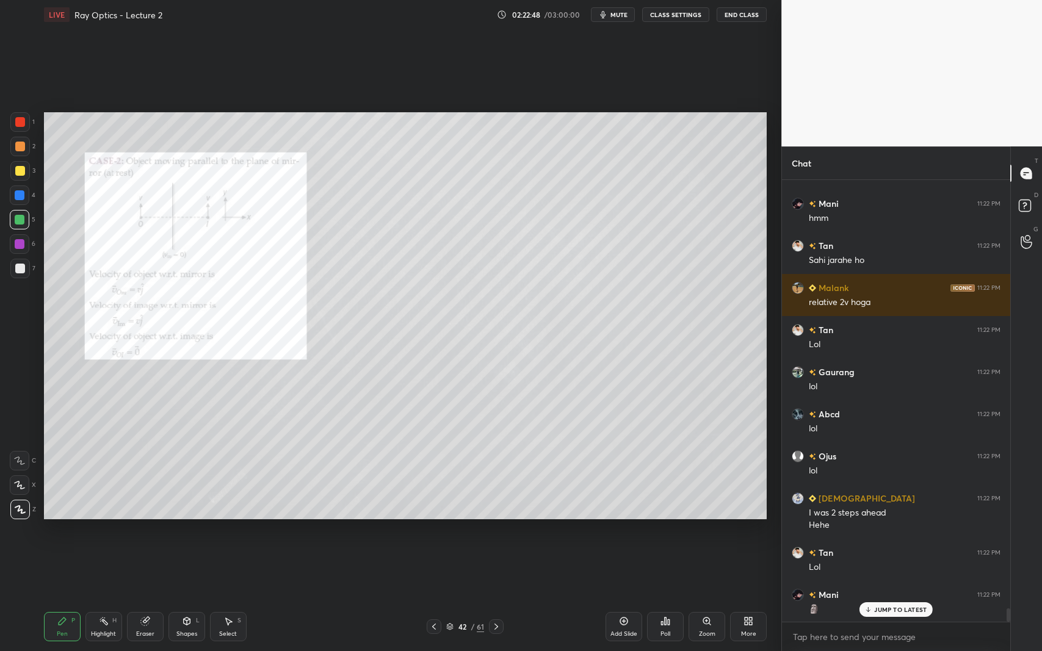
click at [629, 597] on div "Add Slide" at bounding box center [623, 634] width 27 height 6
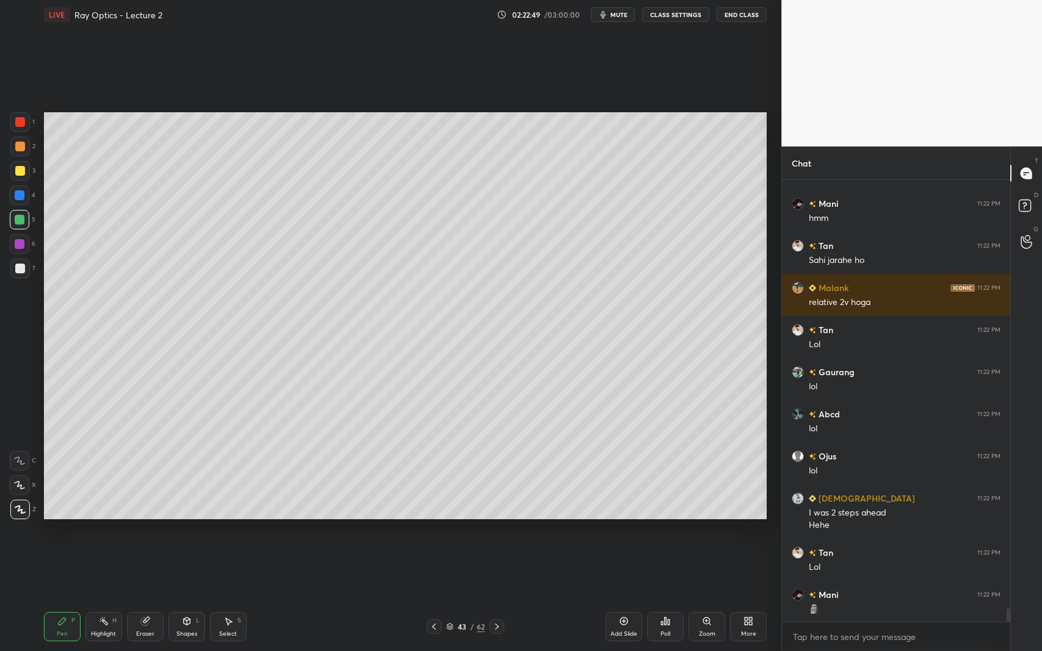
scroll to position [14144, 0]
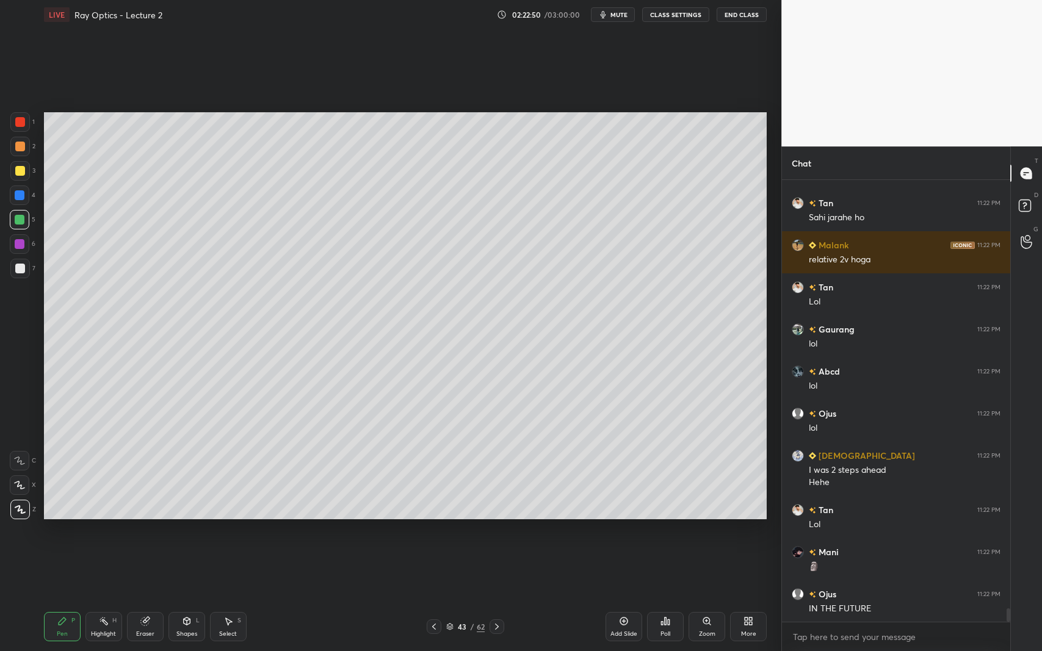
click at [177, 597] on div "Shapes L" at bounding box center [186, 626] width 37 height 29
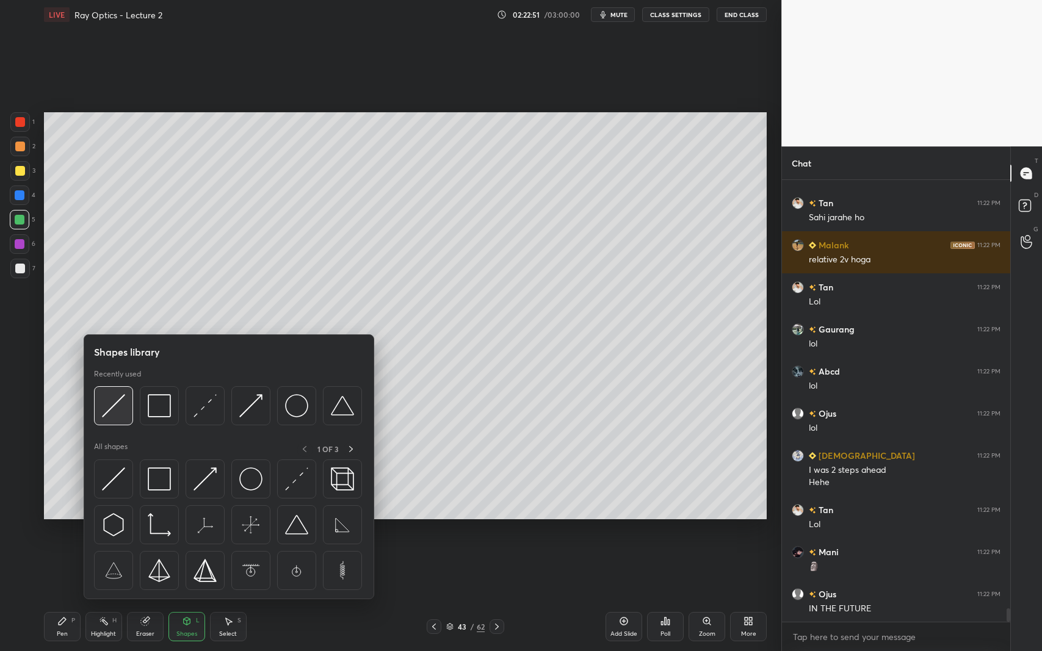
click at [111, 402] on img at bounding box center [113, 405] width 23 height 23
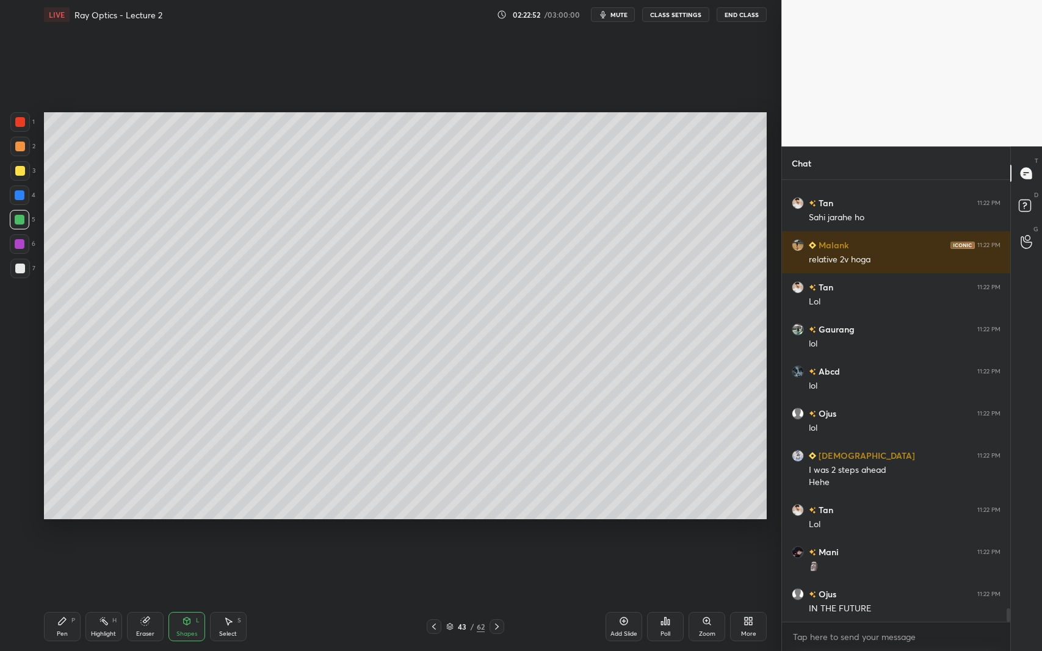
click at [24, 267] on div at bounding box center [20, 269] width 10 height 10
click at [48, 597] on div "Pen P" at bounding box center [62, 626] width 37 height 29
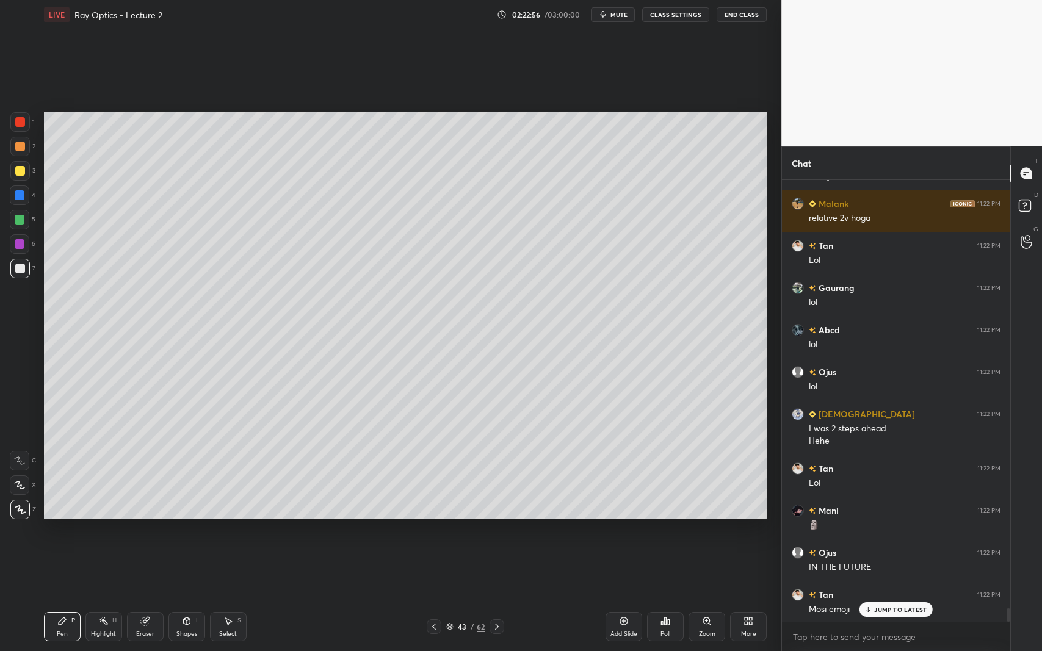
click at [29, 173] on div "3" at bounding box center [22, 171] width 25 height 20
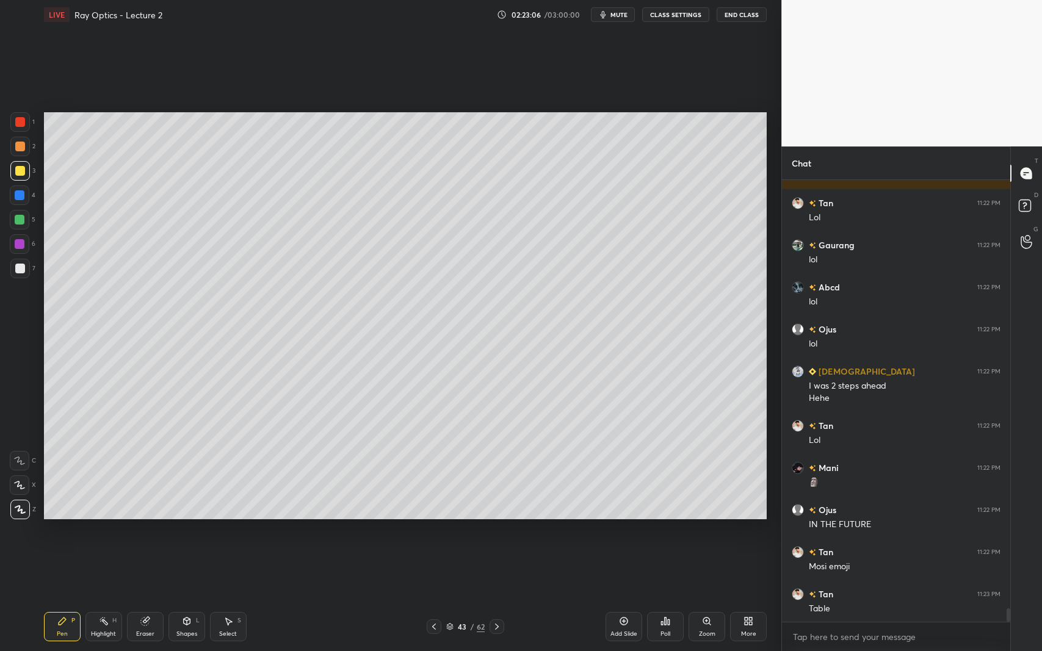
scroll to position [14270, 0]
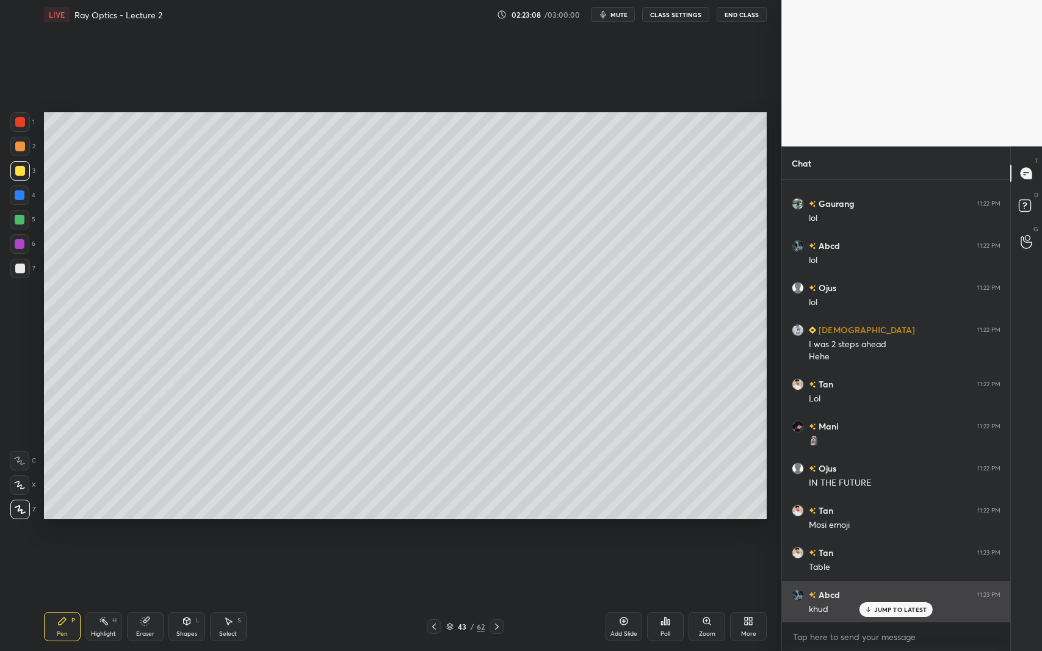
click at [893, 597] on p "JUMP TO LATEST" at bounding box center [900, 609] width 52 height 7
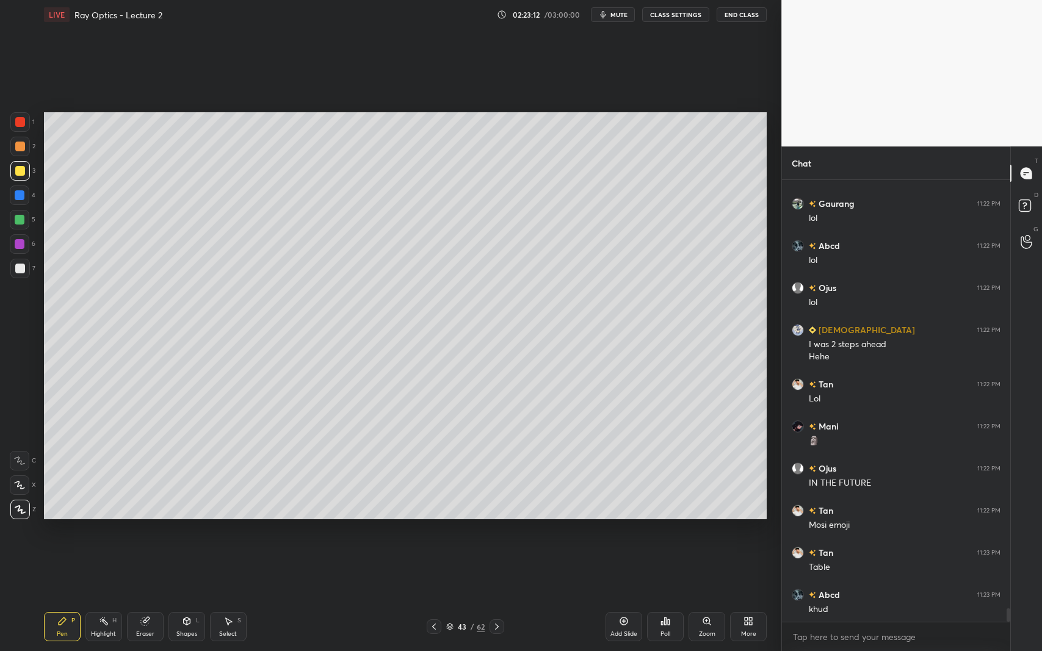
scroll to position [14313, 0]
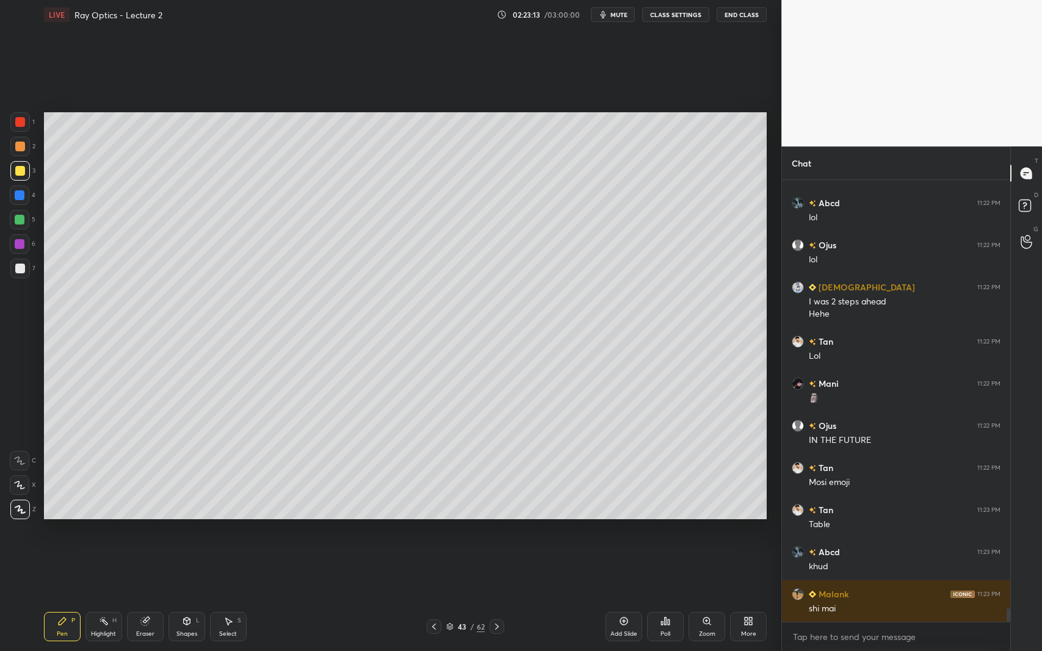
click at [20, 272] on div at bounding box center [20, 269] width 10 height 10
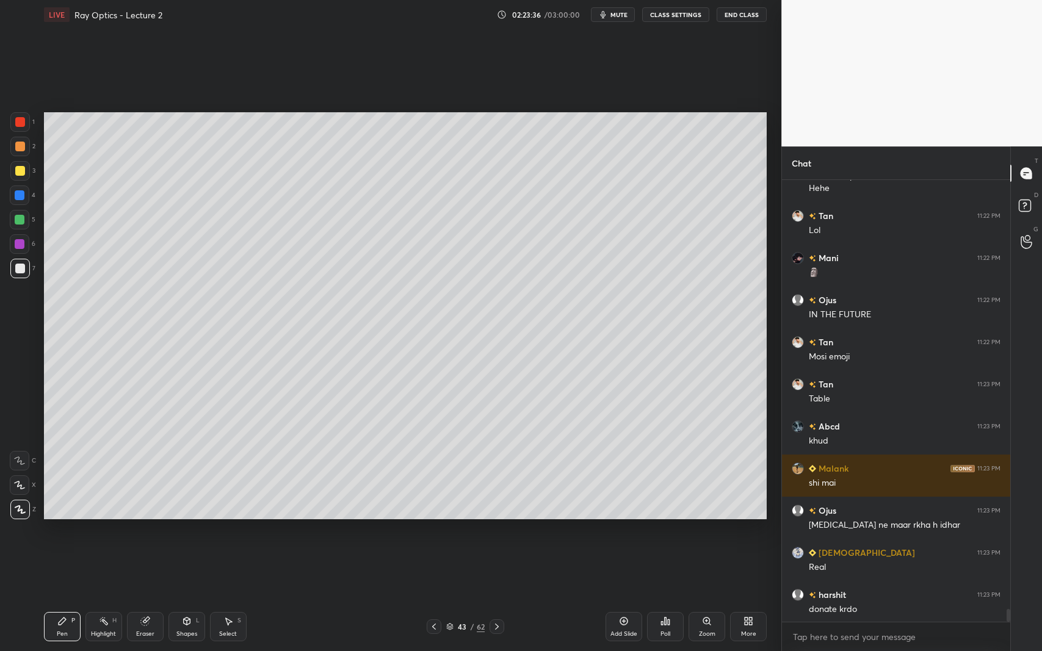
scroll to position [14481, 0]
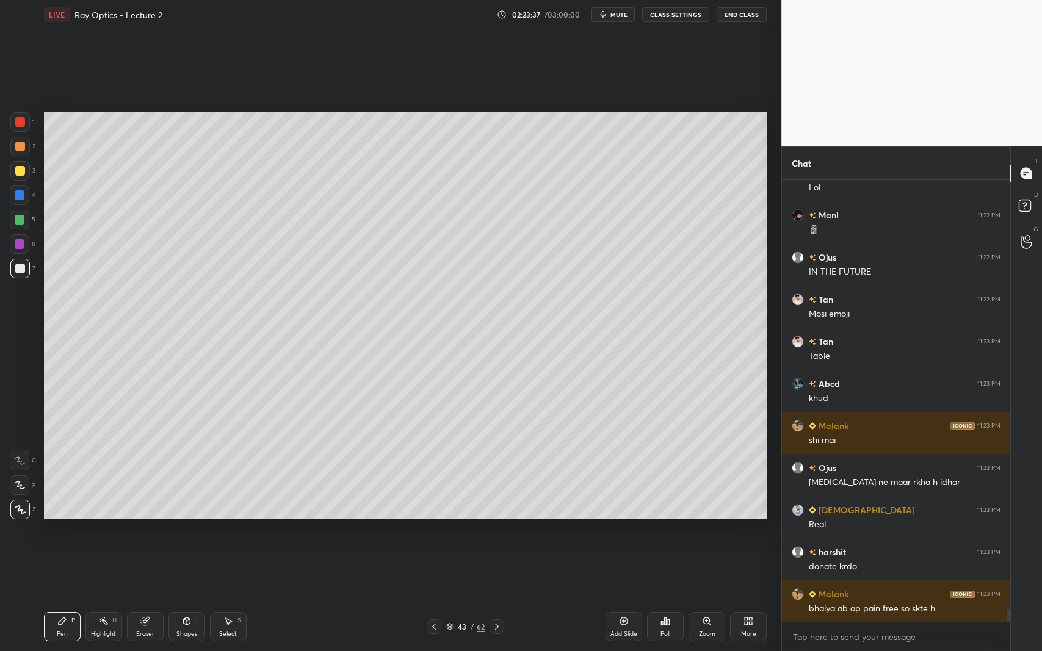
click at [16, 168] on div at bounding box center [20, 171] width 10 height 10
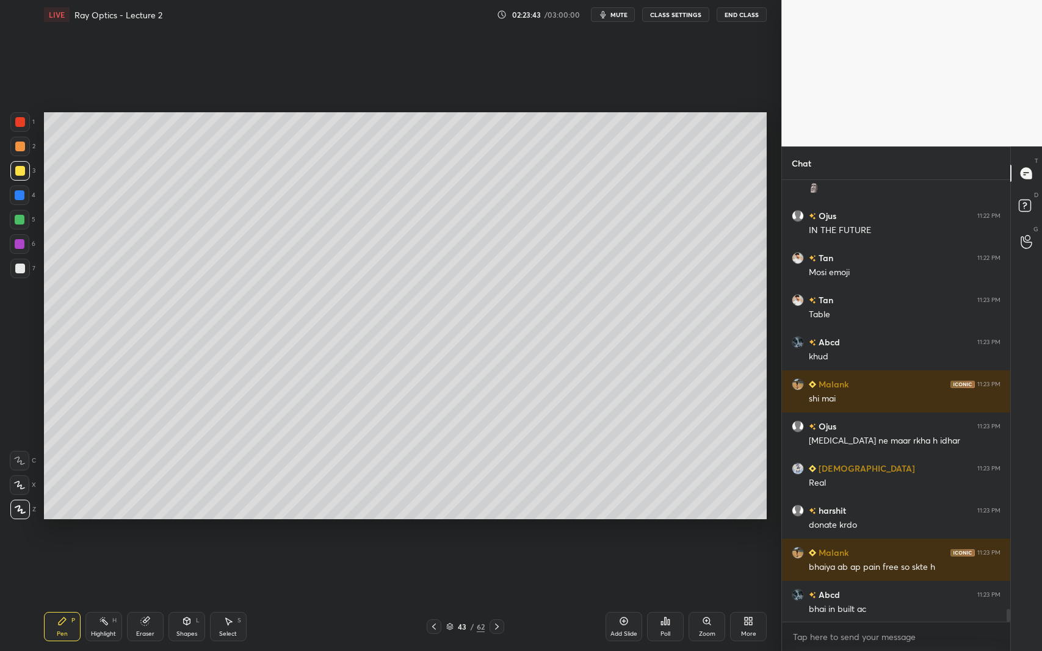
scroll to position [14565, 0]
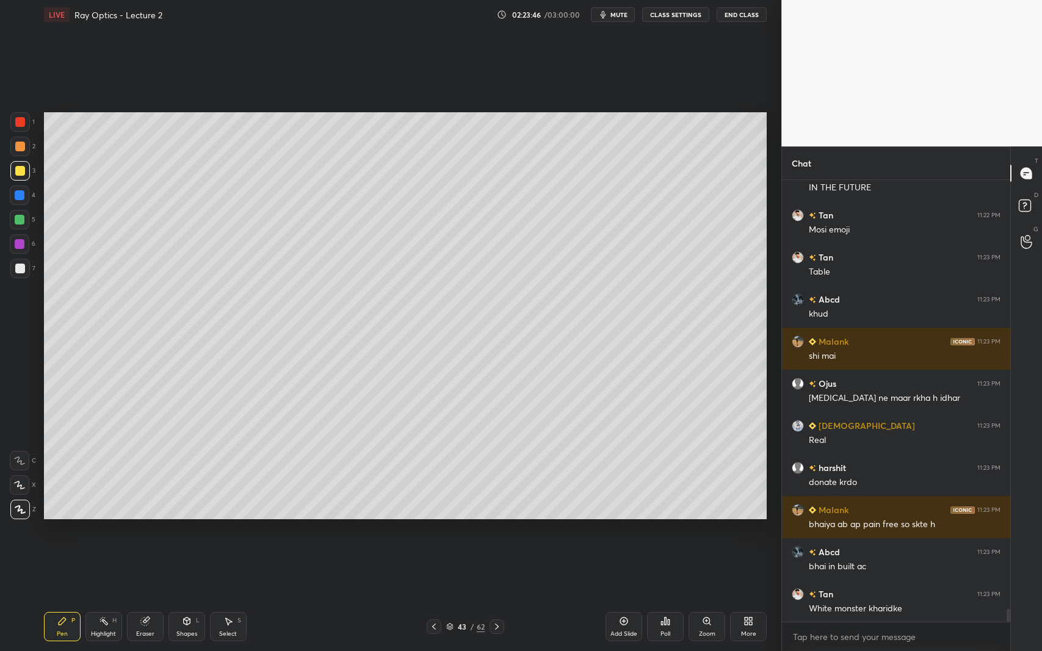
click at [21, 271] on div at bounding box center [20, 269] width 10 height 10
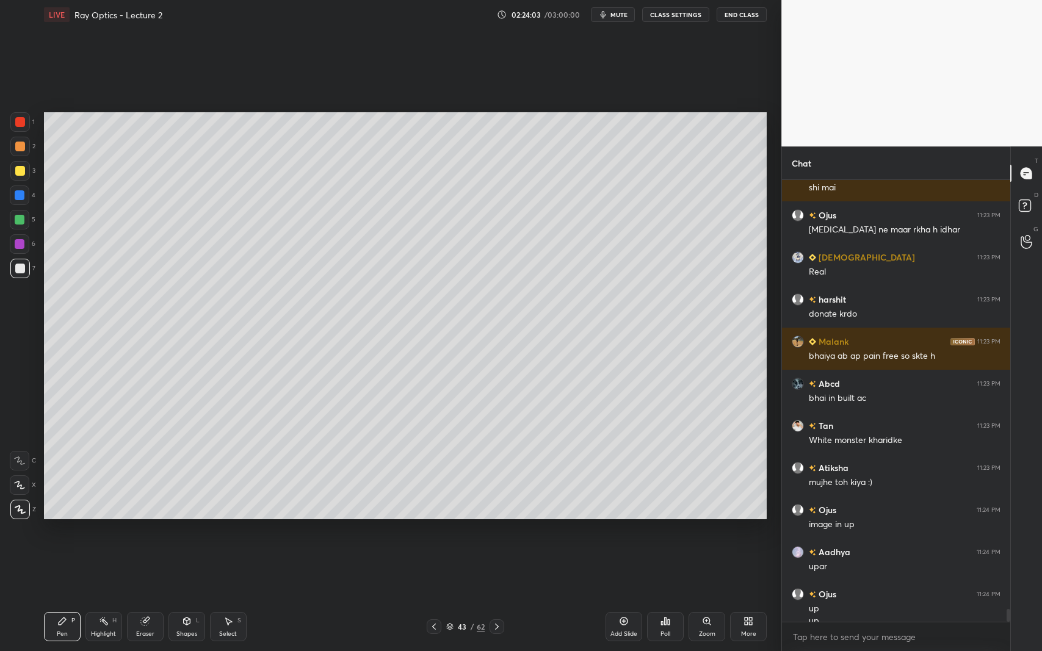
scroll to position [14746, 0]
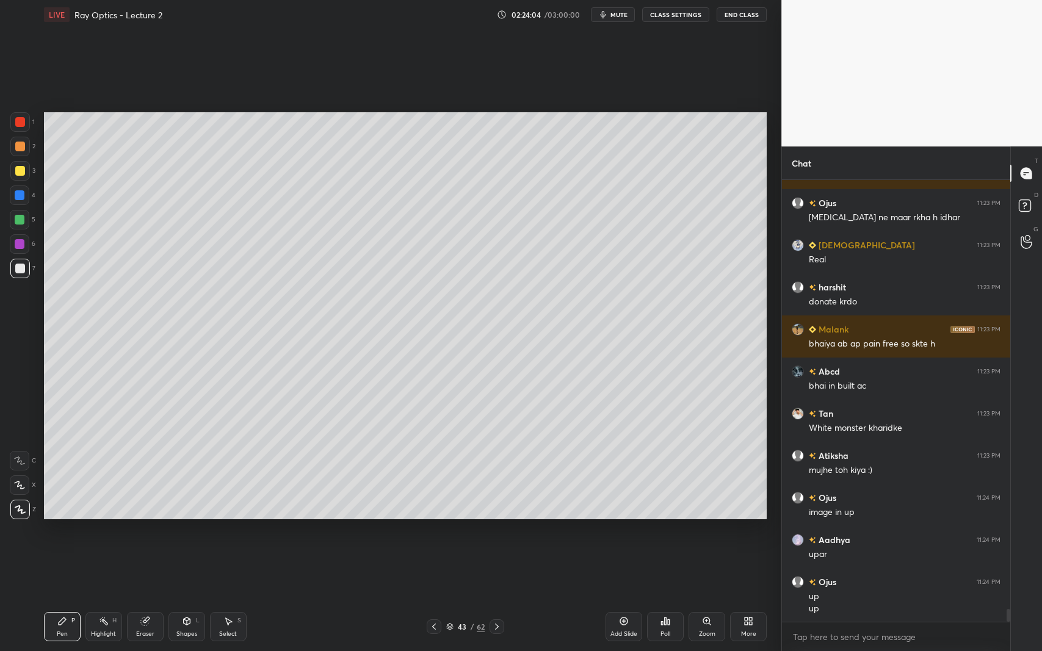
click at [154, 597] on div "Eraser" at bounding box center [145, 626] width 37 height 29
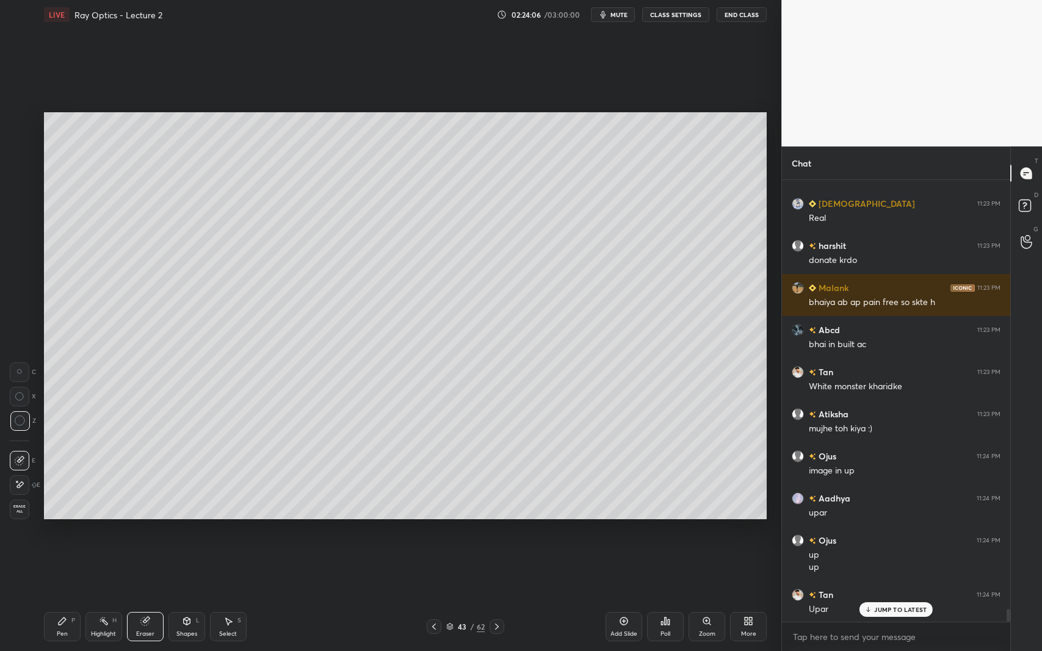
click at [25, 487] on div at bounding box center [20, 486] width 20 height 20
click at [57, 597] on div "Pen P" at bounding box center [62, 626] width 37 height 29
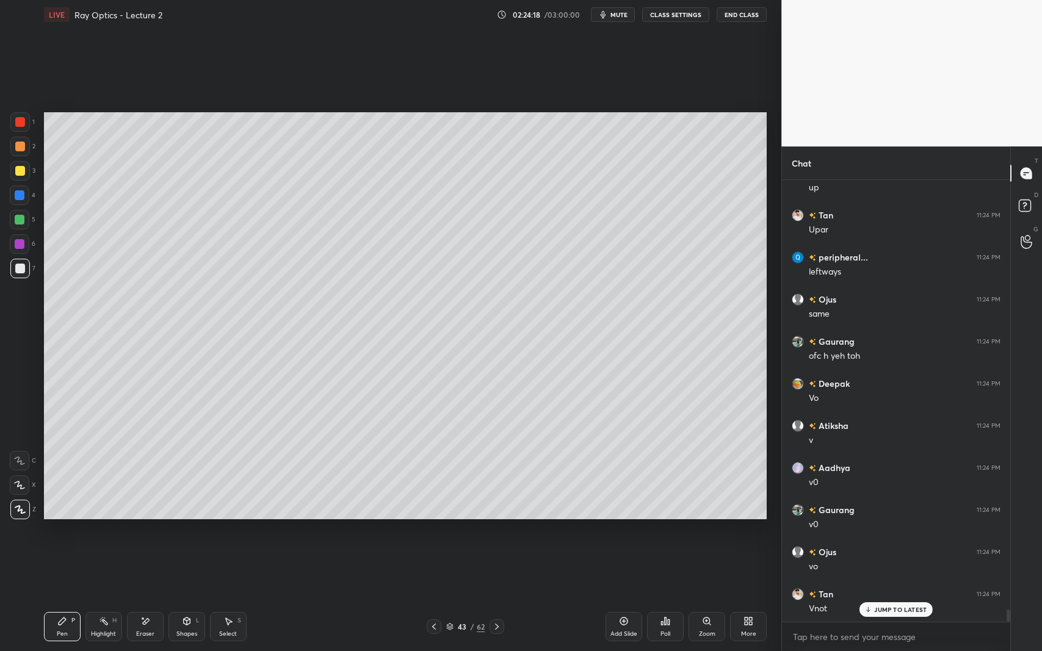
scroll to position [15209, 0]
click at [877, 597] on p "JUMP TO LATEST" at bounding box center [900, 609] width 52 height 7
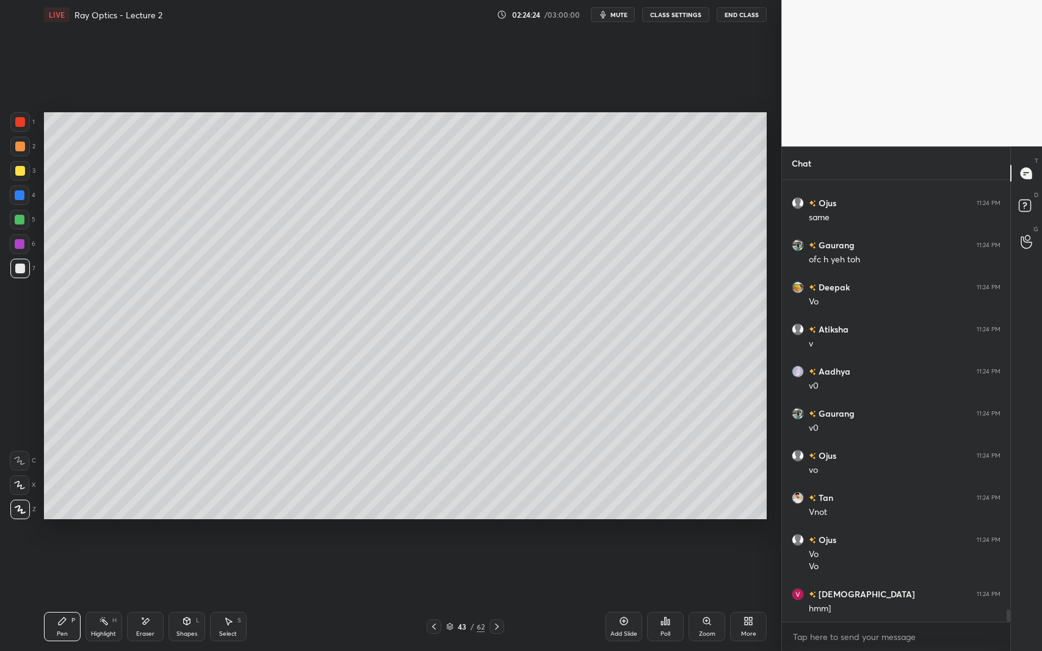
scroll to position [15305, 0]
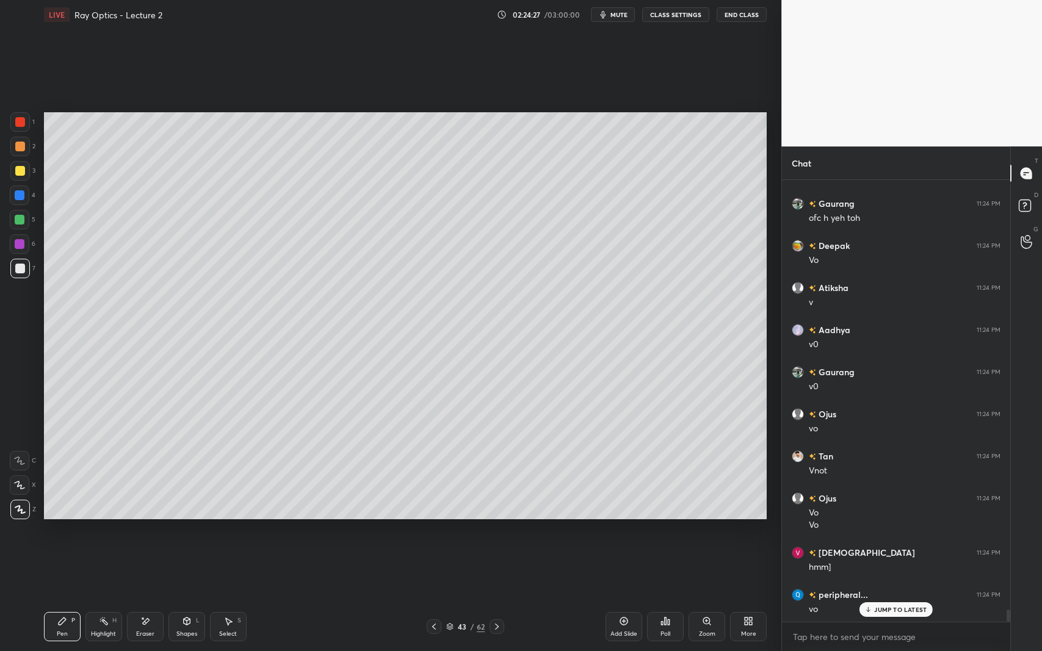
click at [620, 597] on icon at bounding box center [624, 622] width 10 height 10
click at [171, 597] on div "Shapes L" at bounding box center [186, 626] width 37 height 29
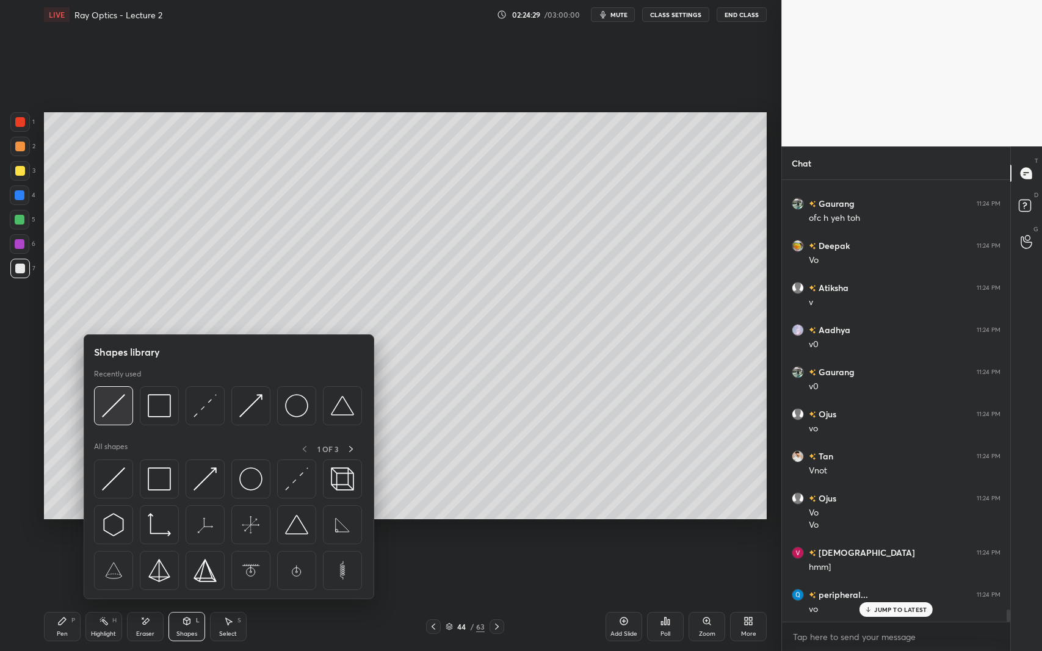
click at [106, 418] on div at bounding box center [113, 405] width 39 height 39
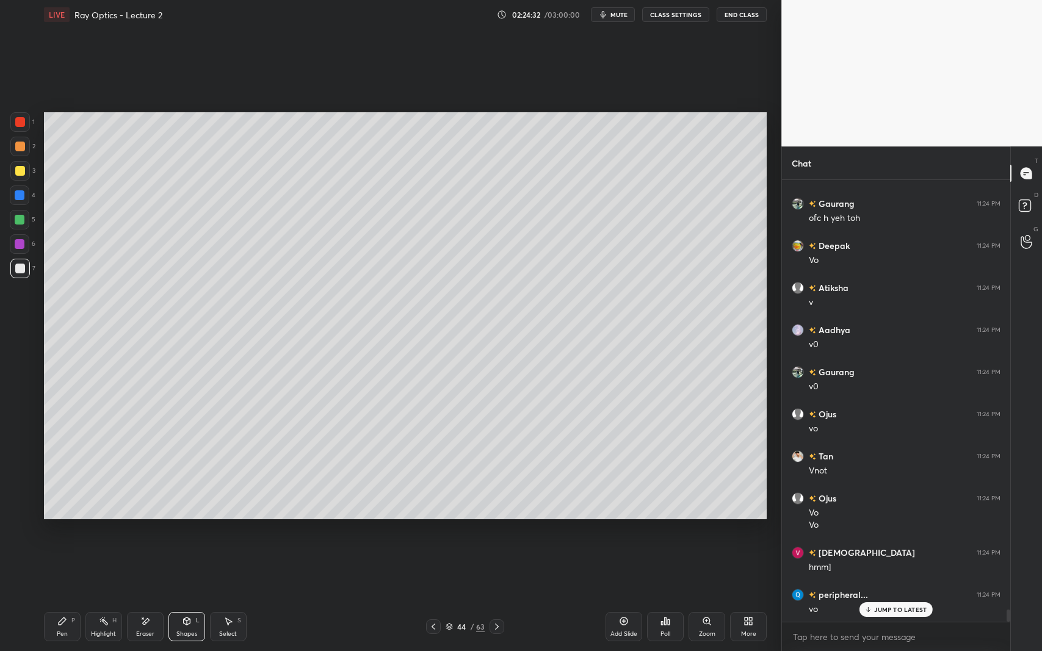
click at [68, 597] on div "Pen P" at bounding box center [62, 626] width 37 height 29
click at [18, 172] on div at bounding box center [20, 171] width 10 height 10
click at [16, 261] on div at bounding box center [20, 269] width 20 height 20
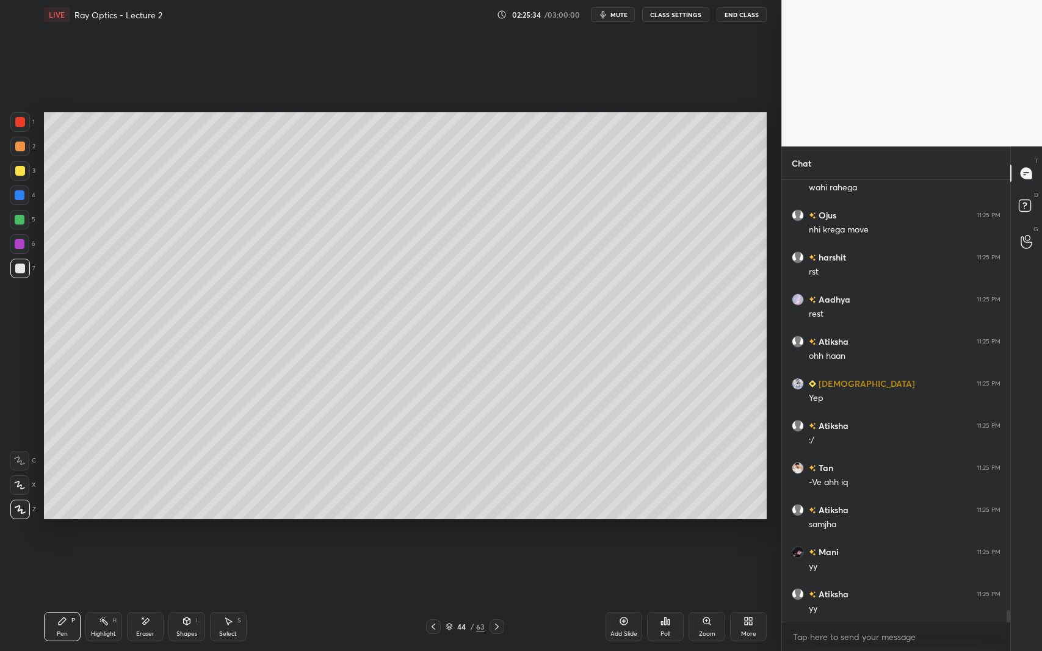
scroll to position [16148, 0]
click at [497, 597] on icon at bounding box center [497, 627] width 10 height 10
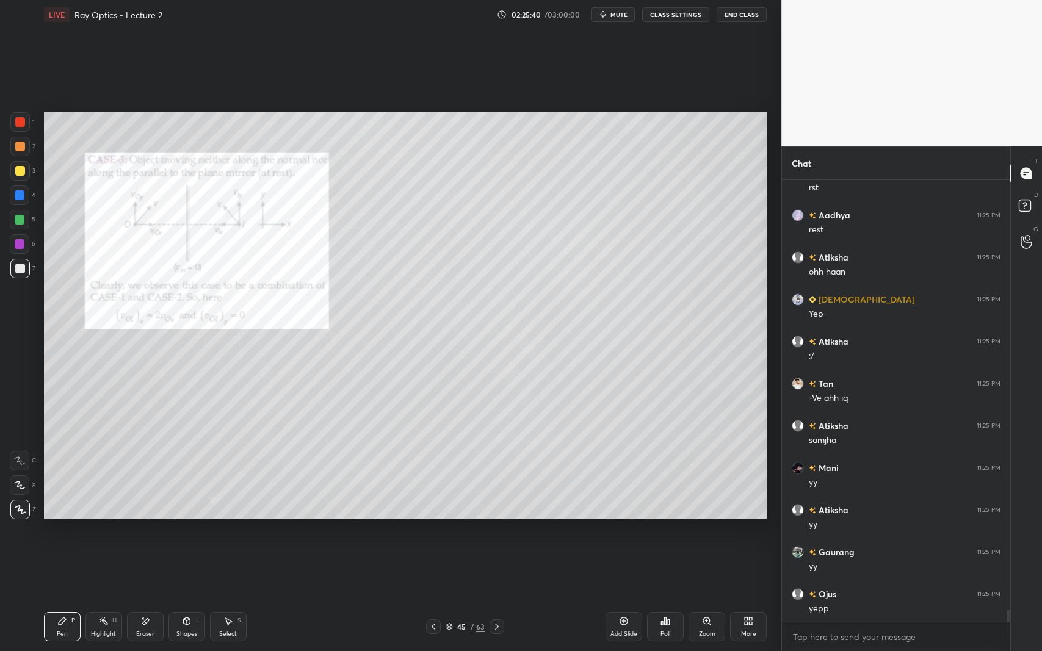
scroll to position [16232, 0]
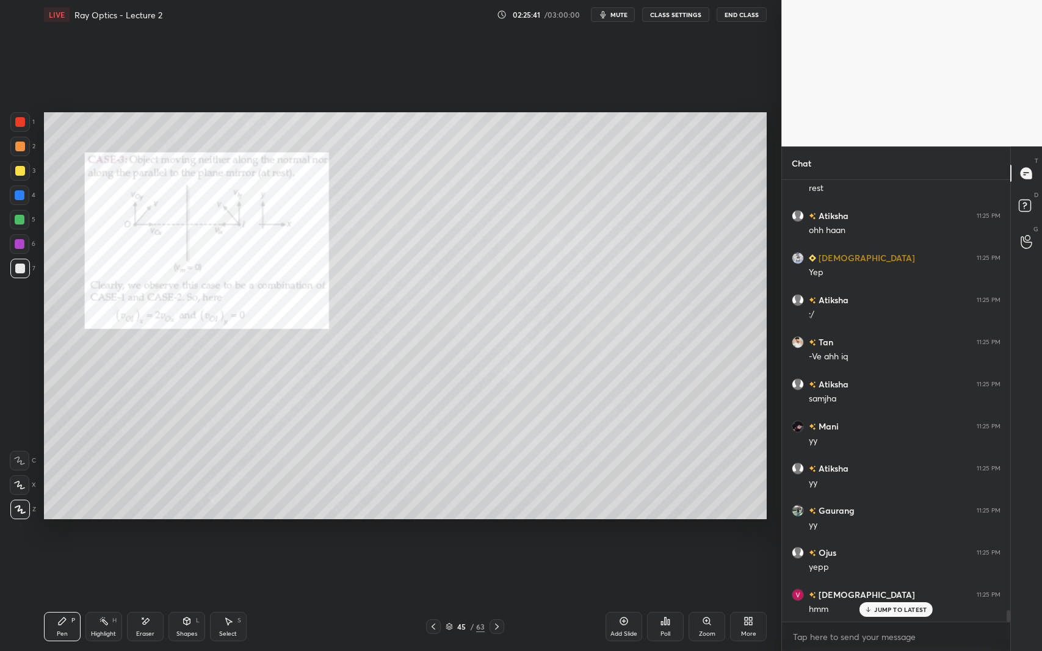
click at [624, 597] on div "Add Slide" at bounding box center [624, 626] width 37 height 29
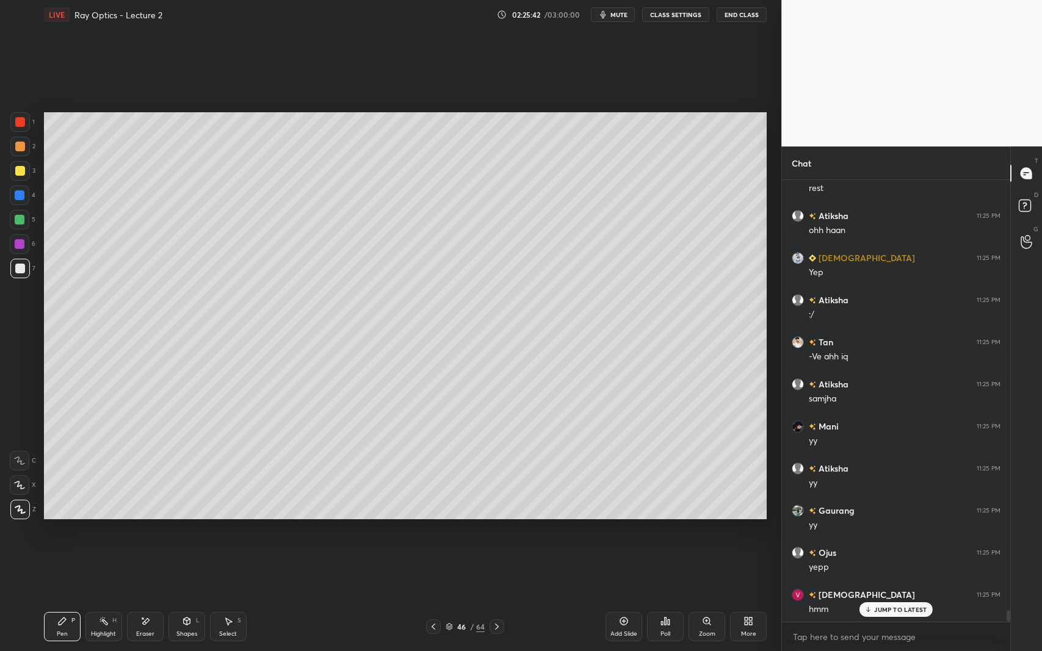
click at [198, 597] on div "Shapes L" at bounding box center [186, 626] width 37 height 29
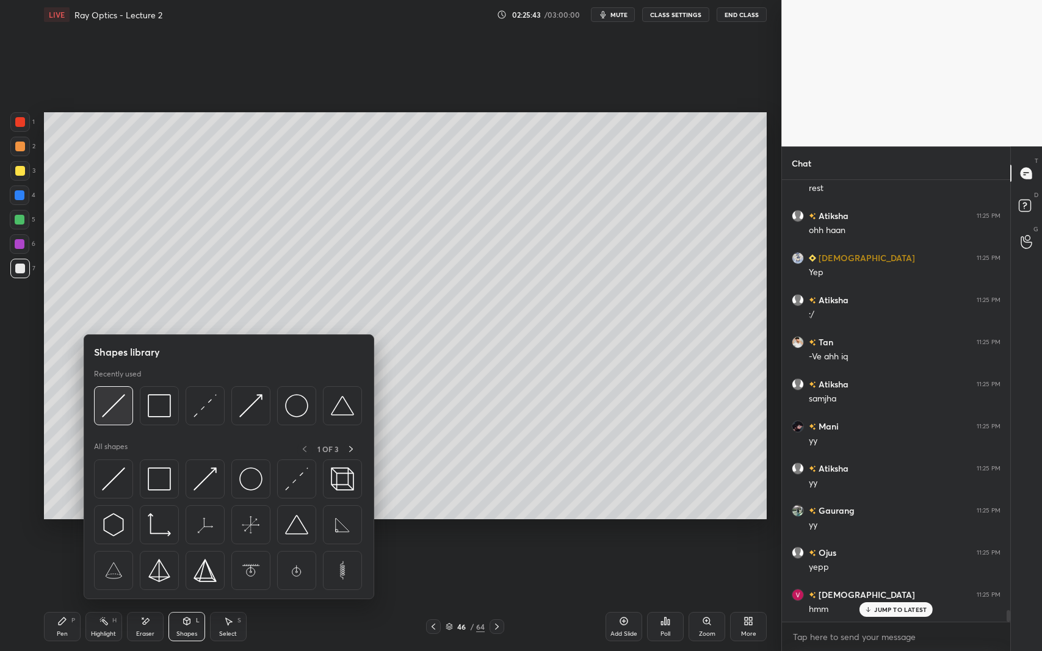
click at [111, 403] on img at bounding box center [113, 405] width 23 height 23
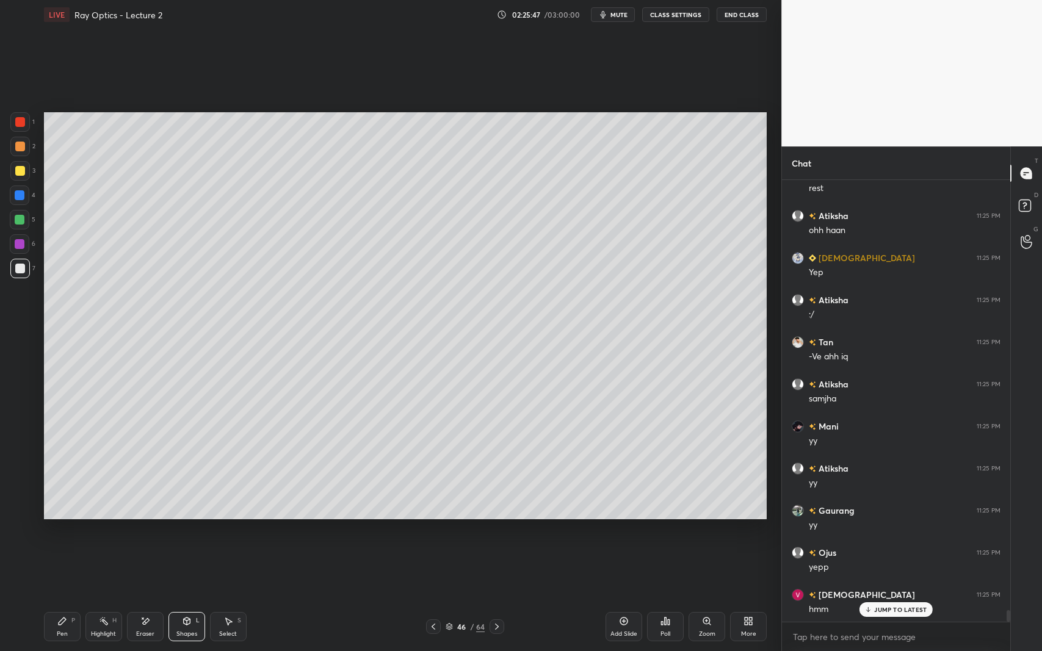
click at [177, 597] on div "Shapes L" at bounding box center [186, 626] width 37 height 29
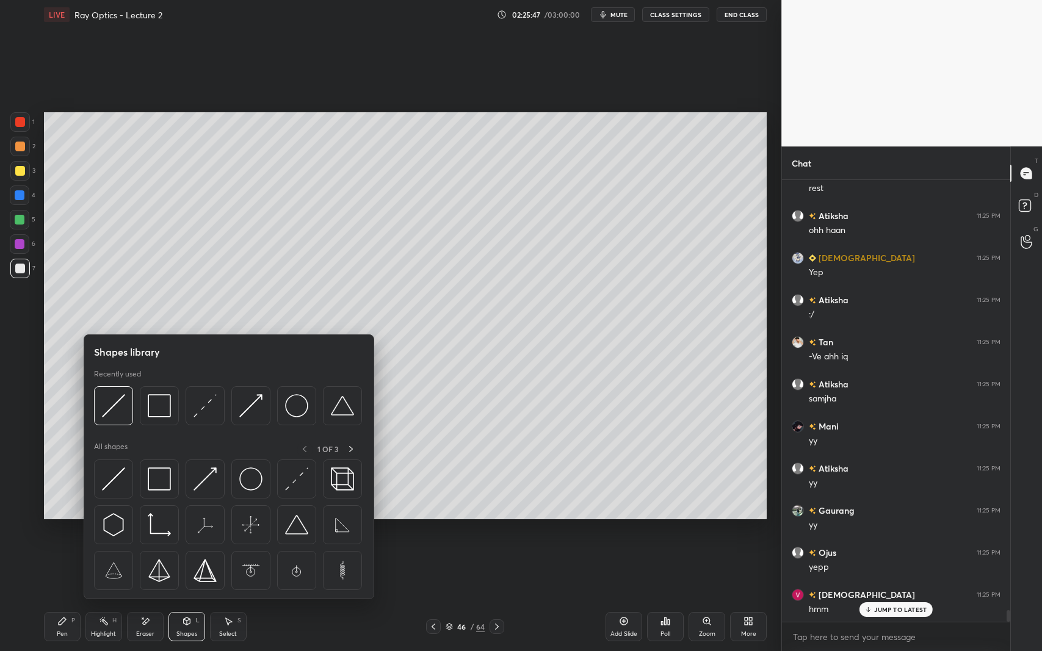
click at [285, 409] on img at bounding box center [296, 405] width 23 height 23
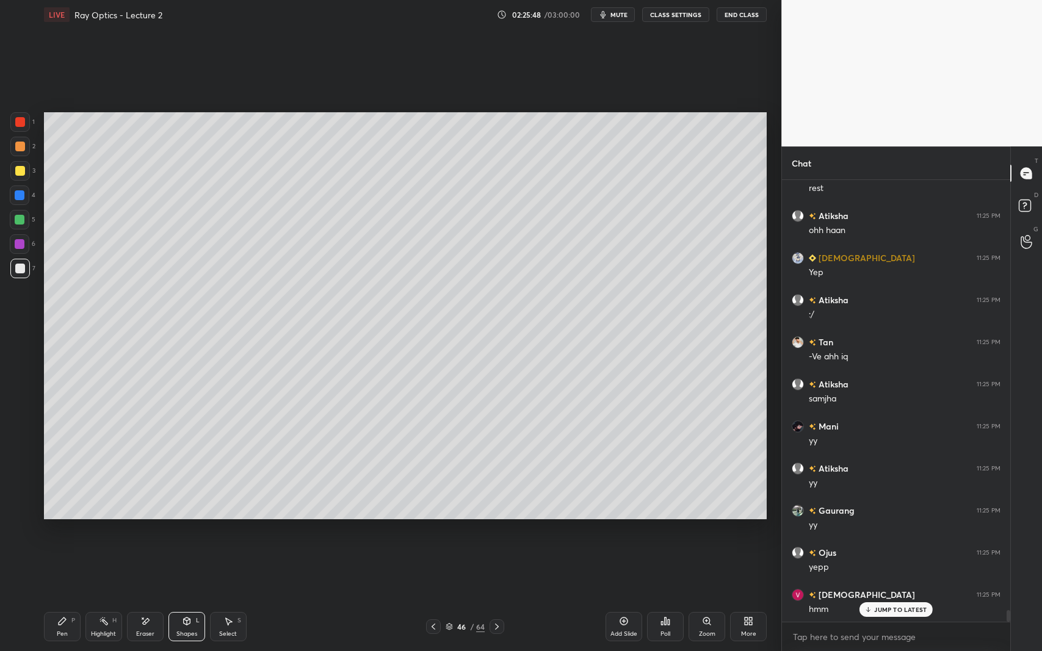
click at [21, 172] on div at bounding box center [20, 171] width 10 height 10
click at [177, 597] on div "Shapes L" at bounding box center [186, 626] width 37 height 29
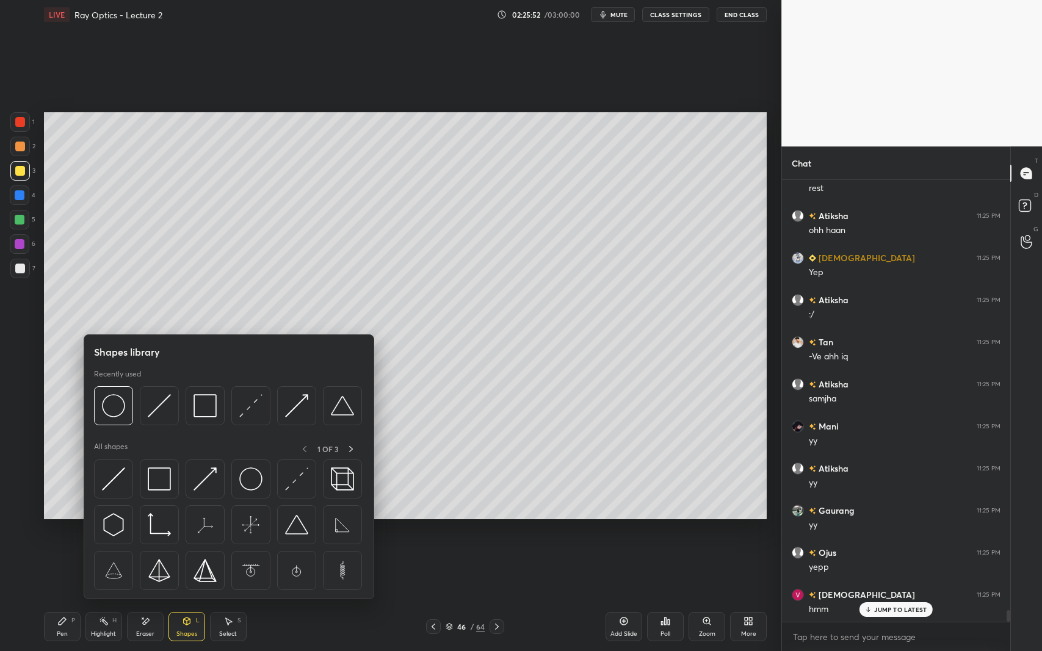
click at [207, 478] on img at bounding box center [205, 479] width 23 height 23
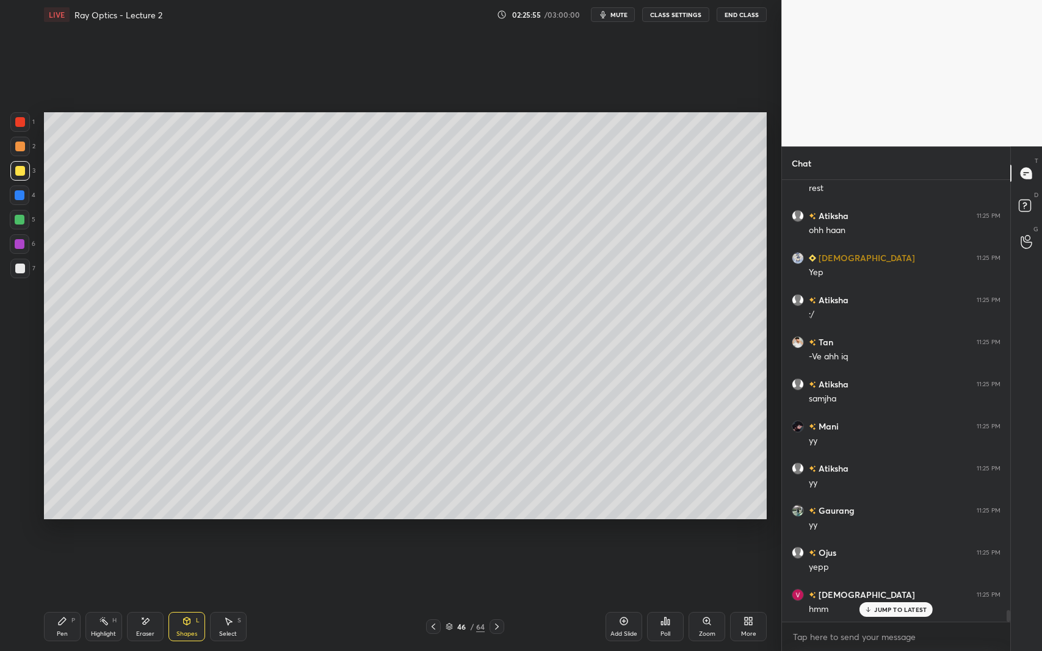
click at [181, 597] on div "Shapes L" at bounding box center [186, 626] width 37 height 29
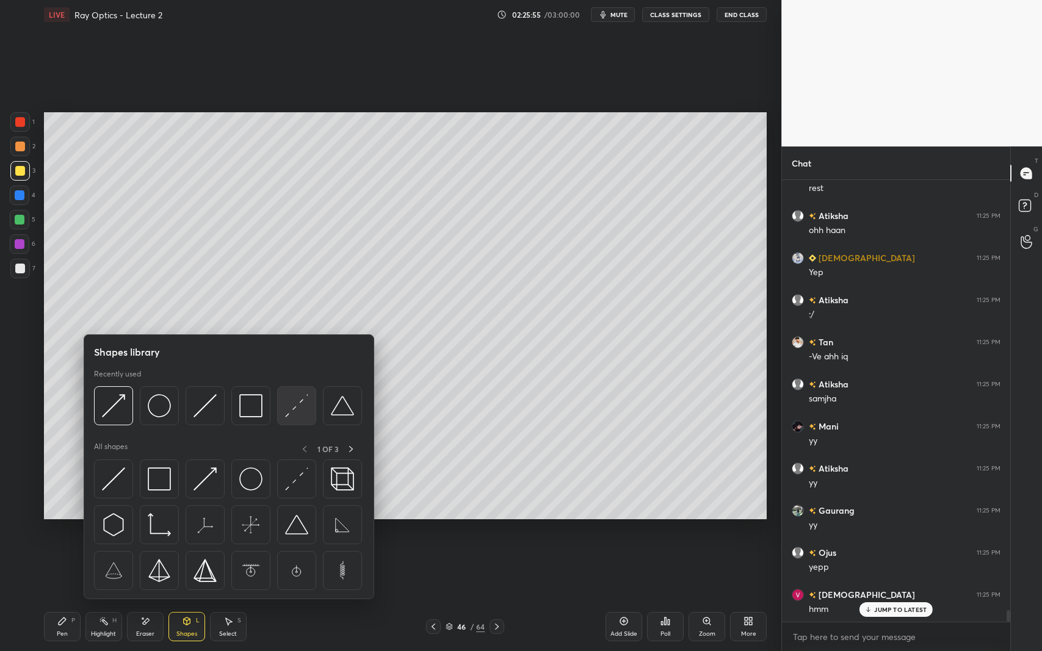
click at [288, 409] on img at bounding box center [296, 405] width 23 height 23
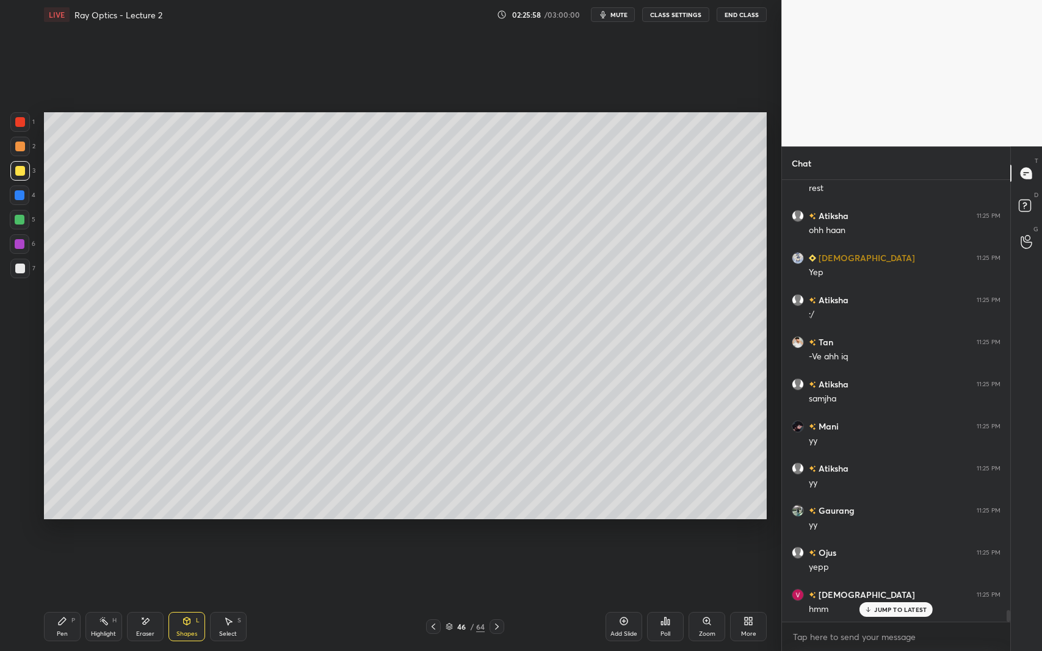
click at [60, 597] on icon at bounding box center [62, 621] width 7 height 7
click at [26, 264] on div at bounding box center [20, 269] width 20 height 20
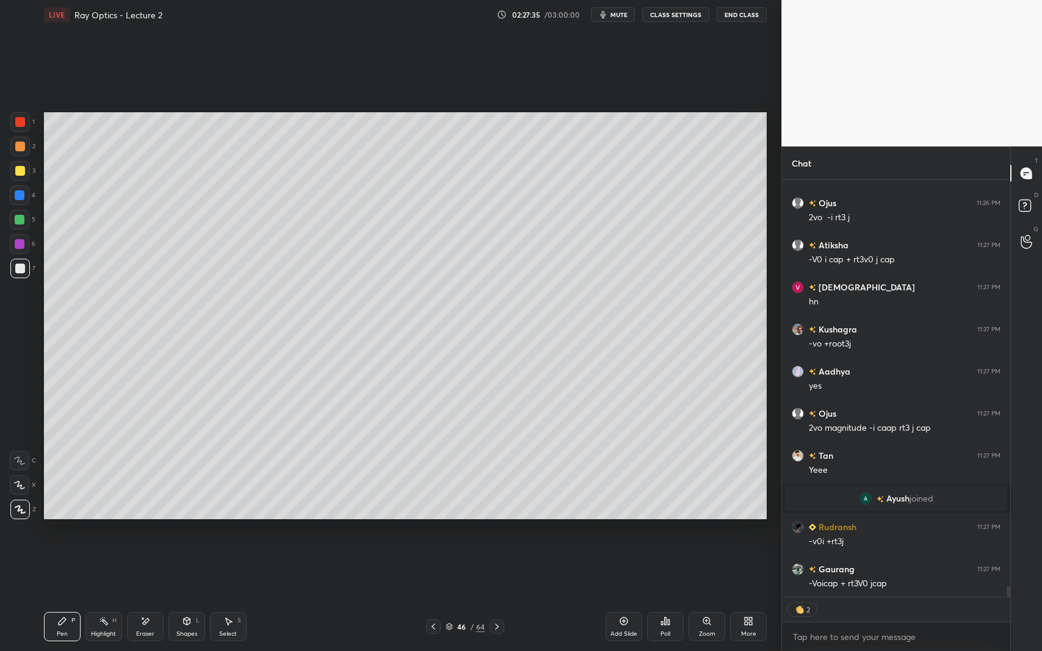
scroll to position [16847, 0]
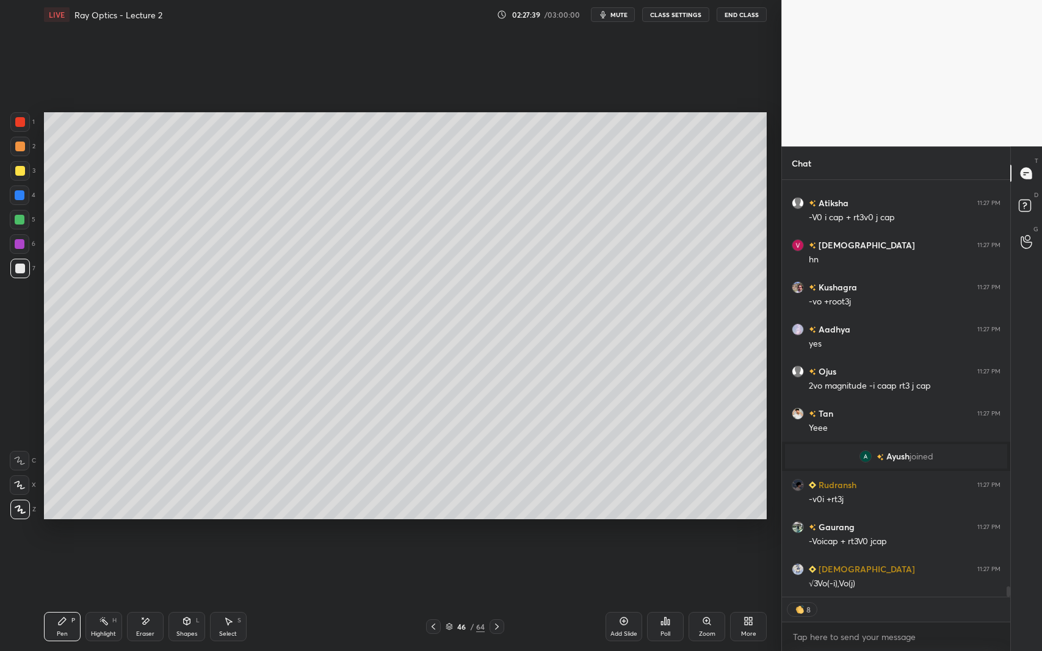
click at [22, 222] on div at bounding box center [20, 220] width 10 height 10
click at [234, 597] on div "Select S" at bounding box center [228, 626] width 37 height 29
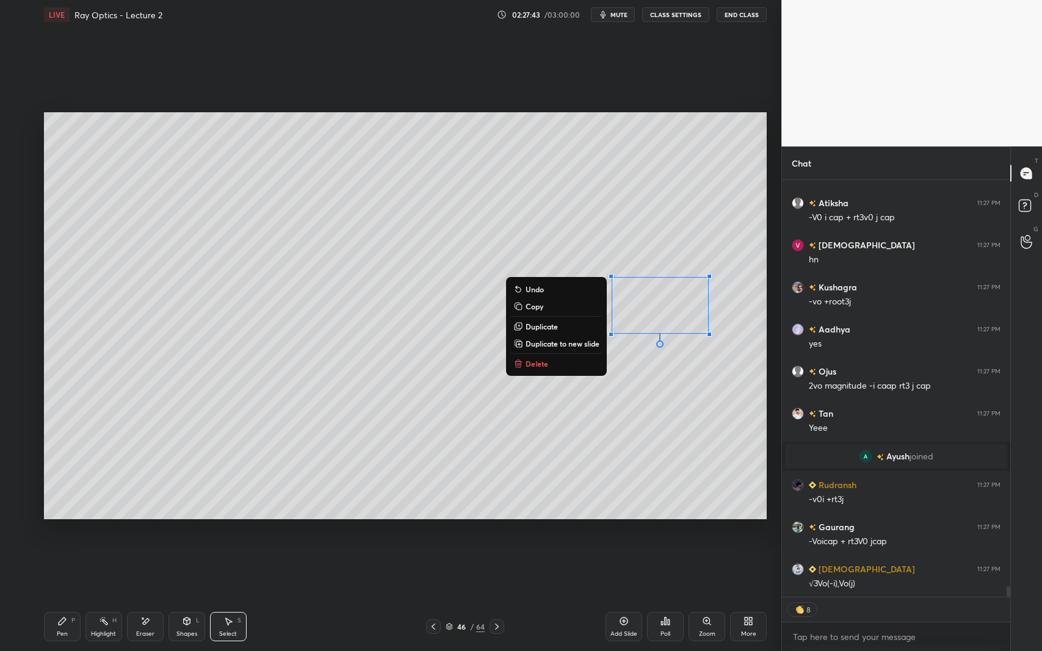
click at [594, 372] on div "0 ° Undo Copy Duplicate Duplicate to new slide Delete" at bounding box center [405, 315] width 723 height 407
click at [621, 400] on div "0 ° Undo Copy Duplicate Duplicate to new slide Delete" at bounding box center [405, 315] width 723 height 407
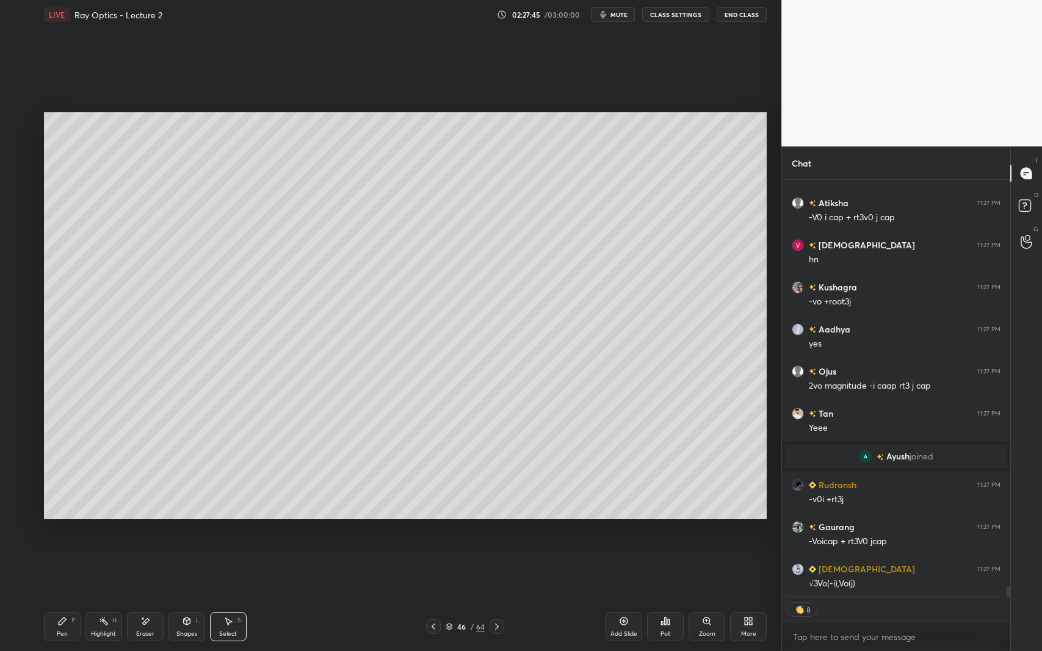
click at [65, 597] on div "Pen P" at bounding box center [62, 626] width 37 height 29
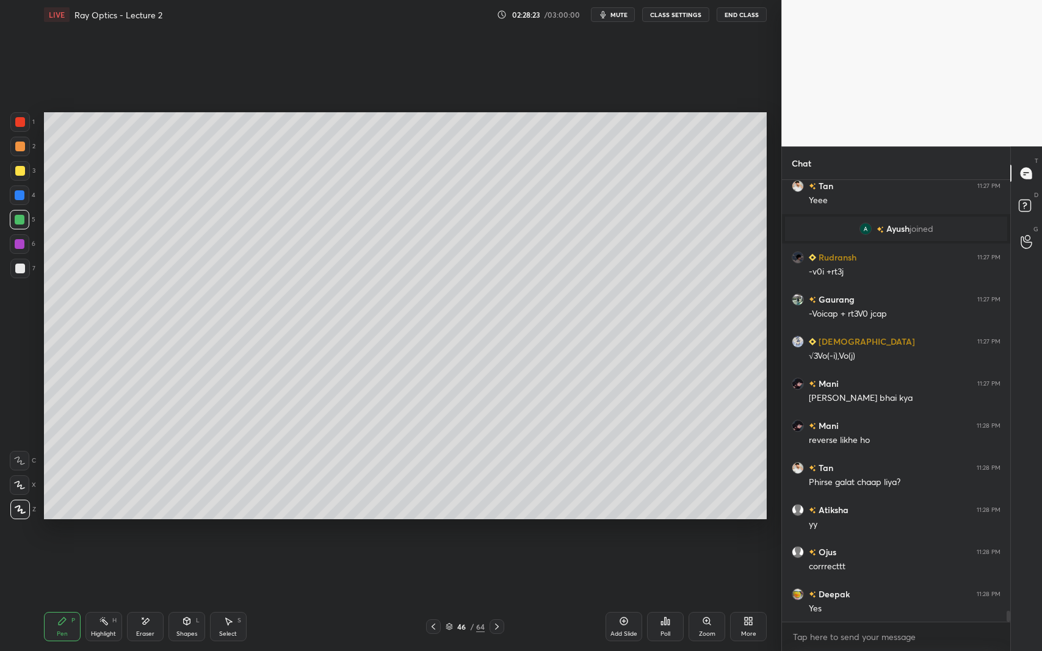
scroll to position [17116, 0]
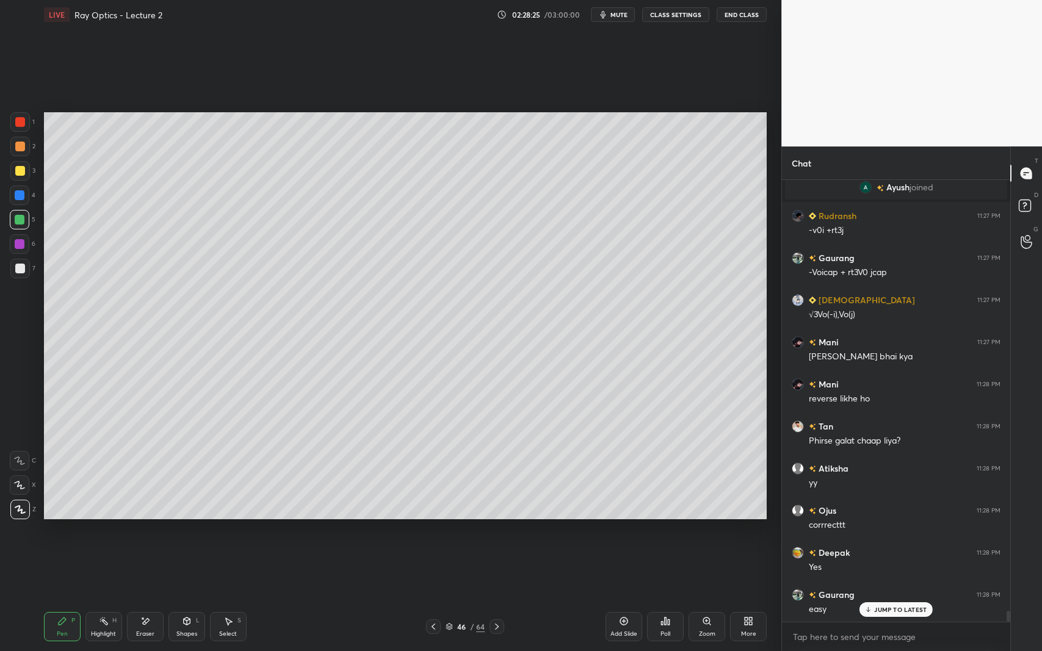
click at [496, 597] on icon at bounding box center [497, 627] width 10 height 10
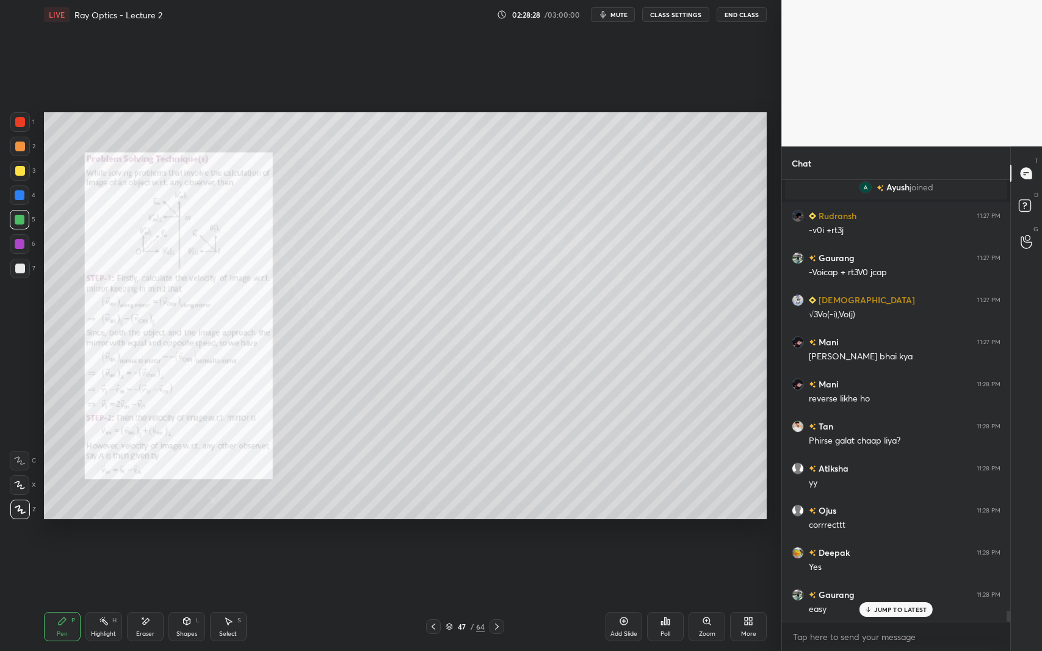
click at [624, 597] on div "Add Slide" at bounding box center [624, 626] width 37 height 29
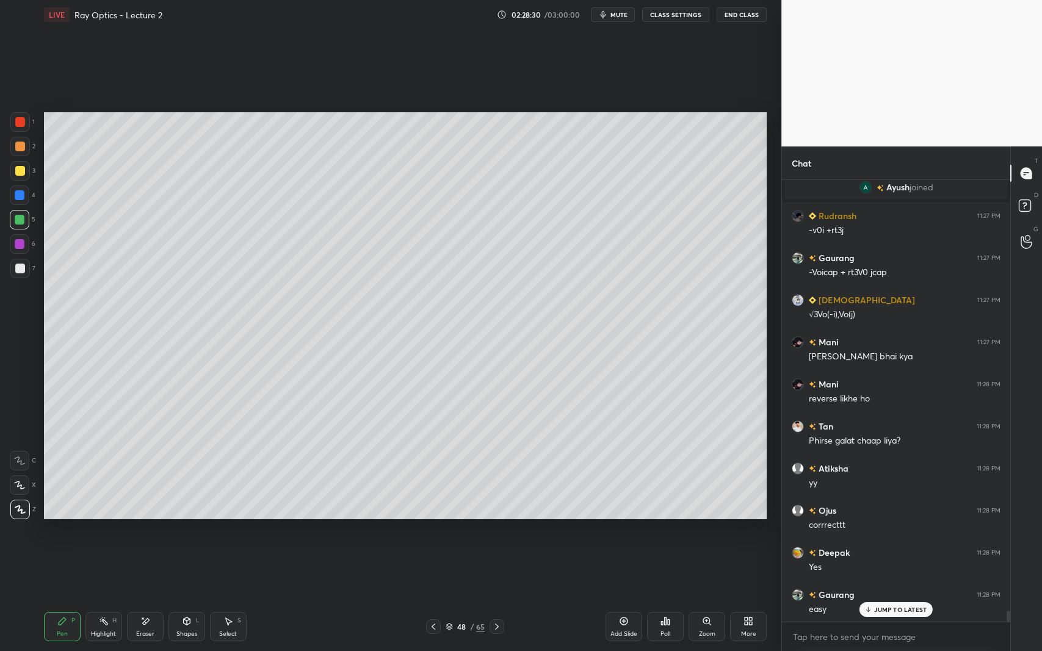
scroll to position [17159, 0]
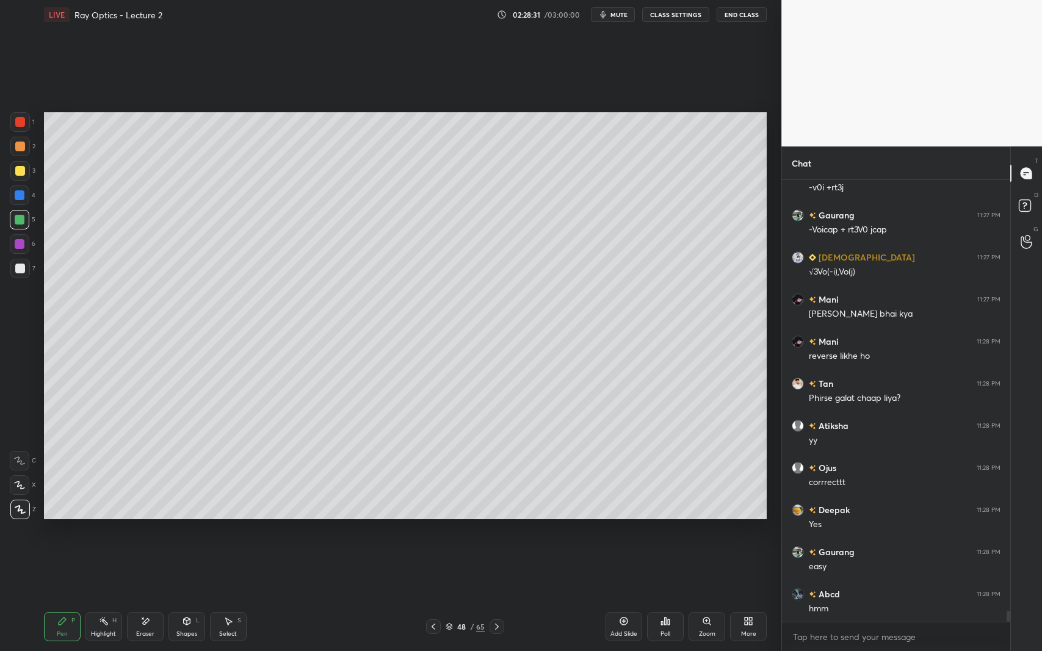
click at [190, 597] on div "Shapes" at bounding box center [186, 634] width 21 height 6
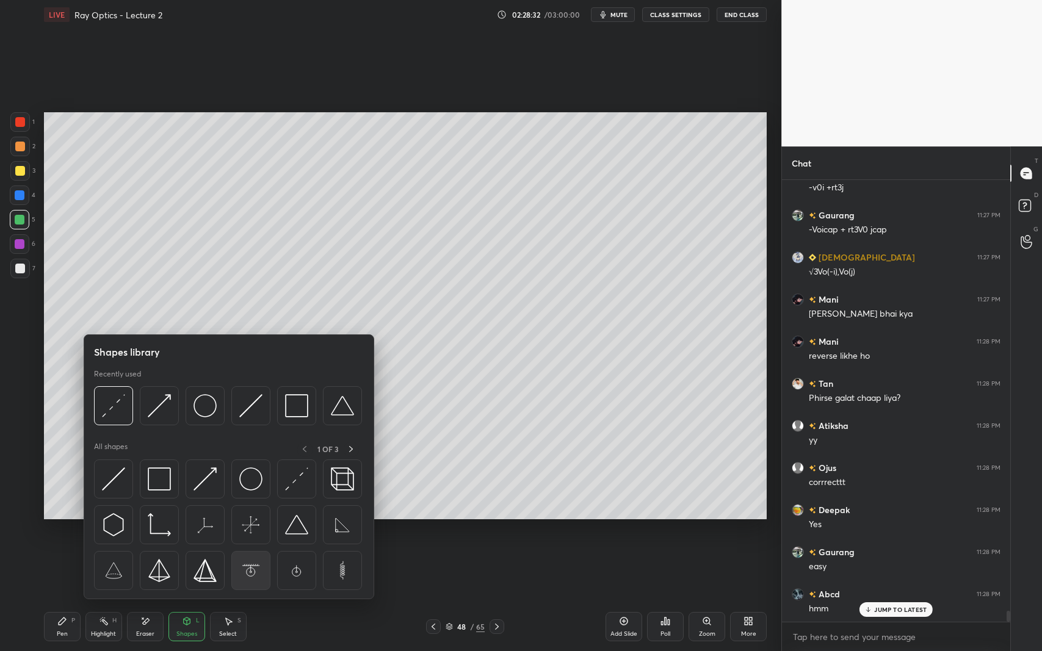
scroll to position [17200, 0]
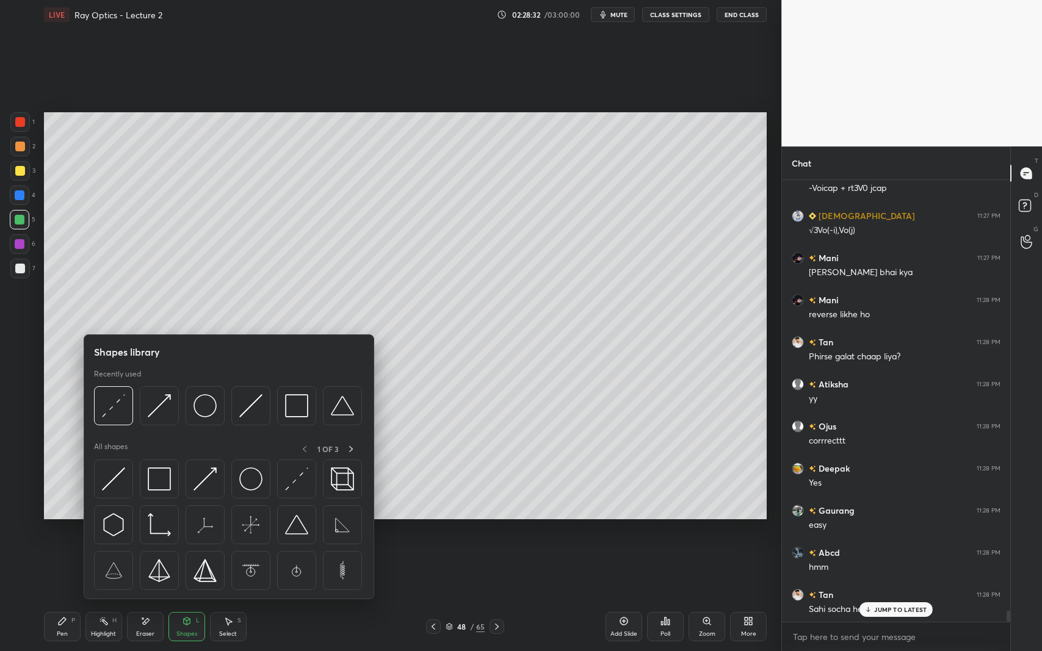
click at [244, 411] on img at bounding box center [250, 405] width 23 height 23
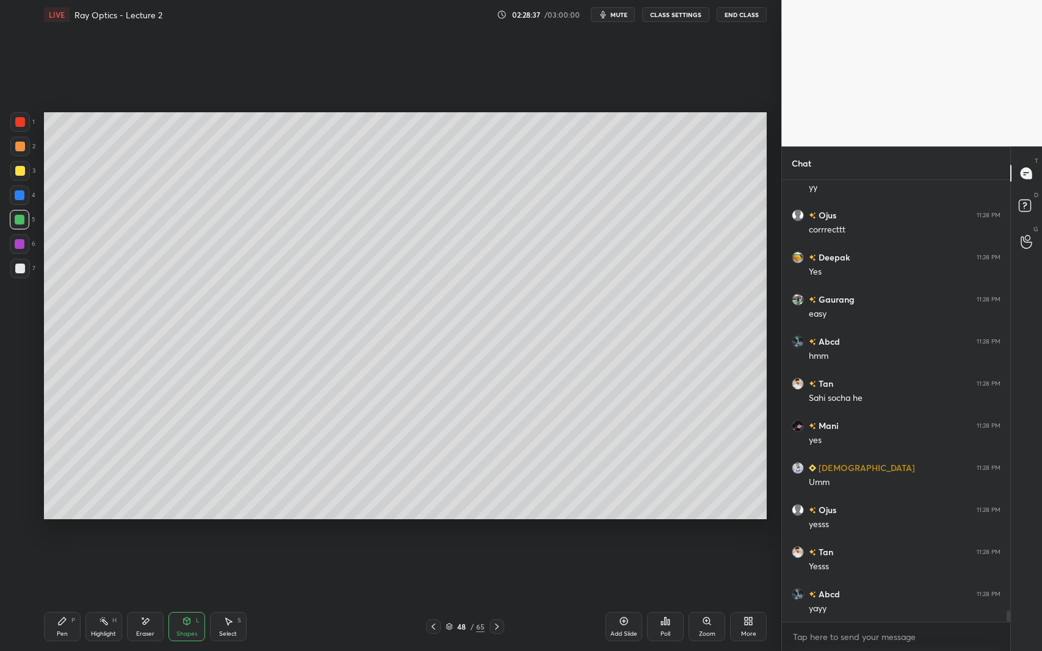
scroll to position [17453, 0]
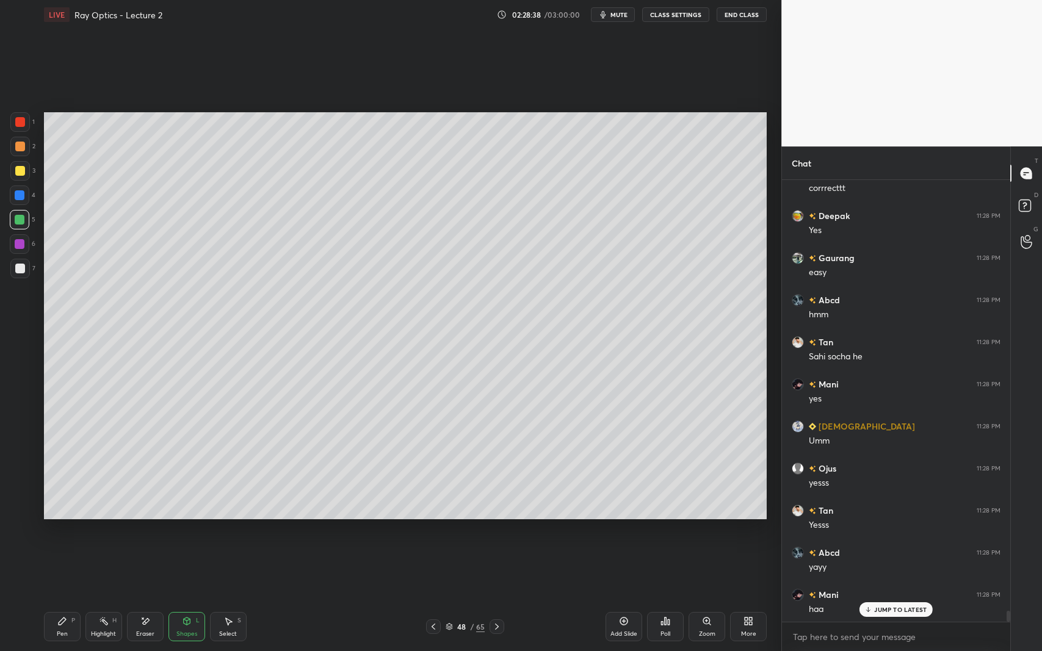
click at [20, 275] on div at bounding box center [20, 269] width 20 height 20
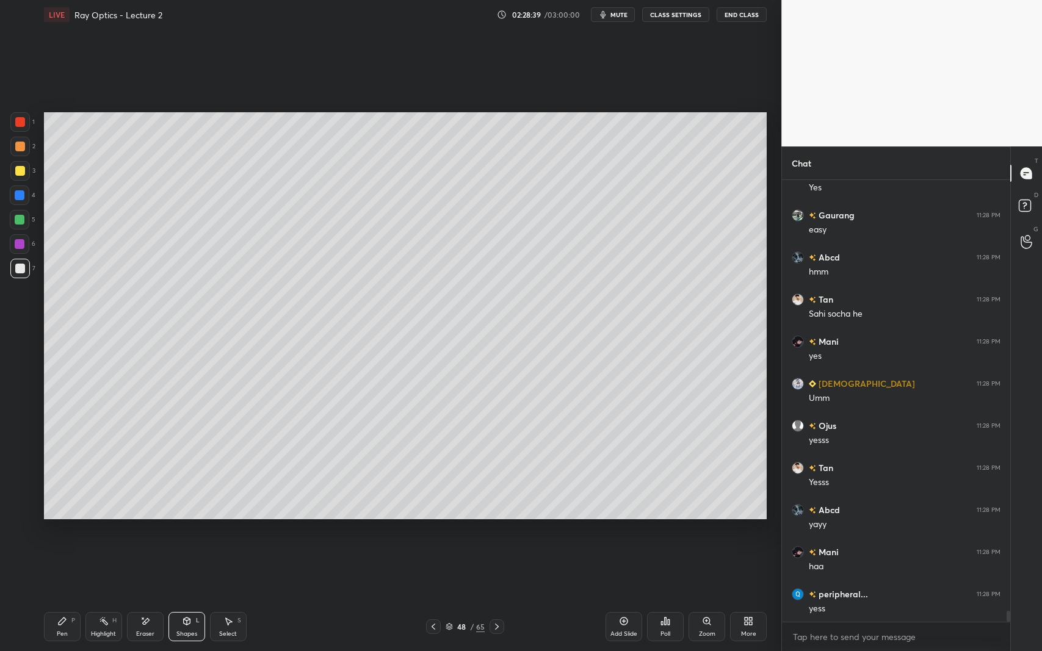
scroll to position [17537, 0]
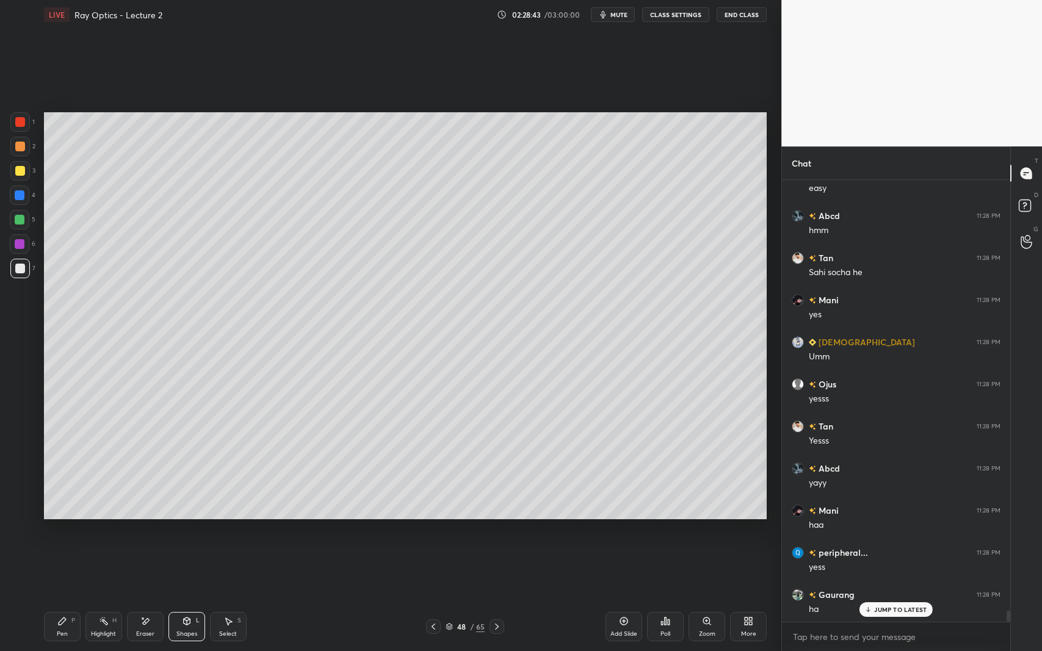
click at [191, 597] on icon at bounding box center [187, 622] width 10 height 10
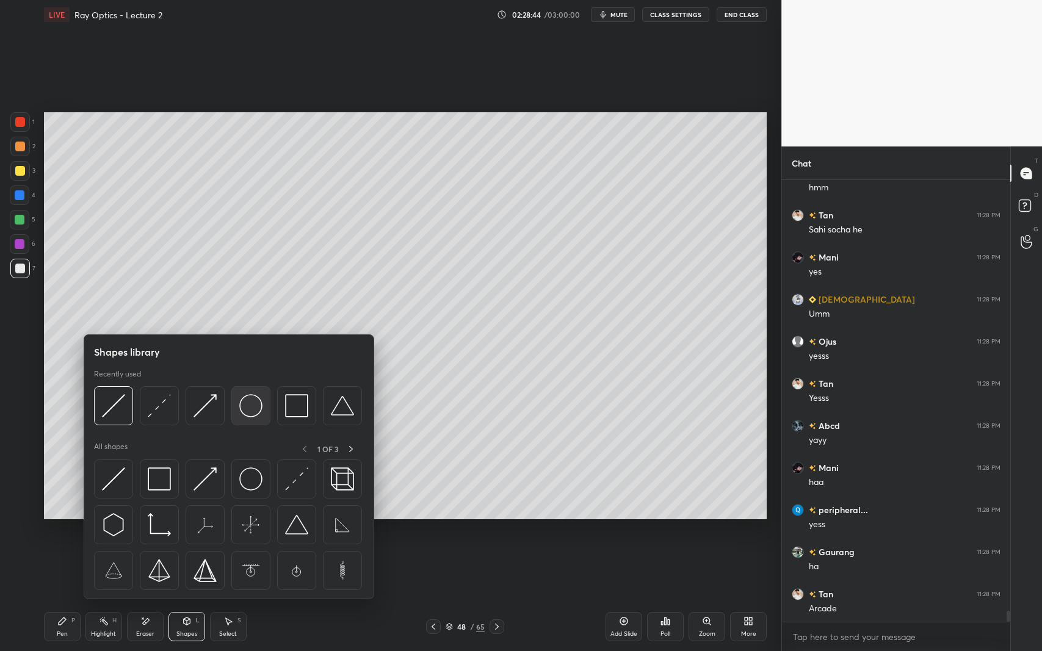
click at [250, 402] on img at bounding box center [250, 405] width 23 height 23
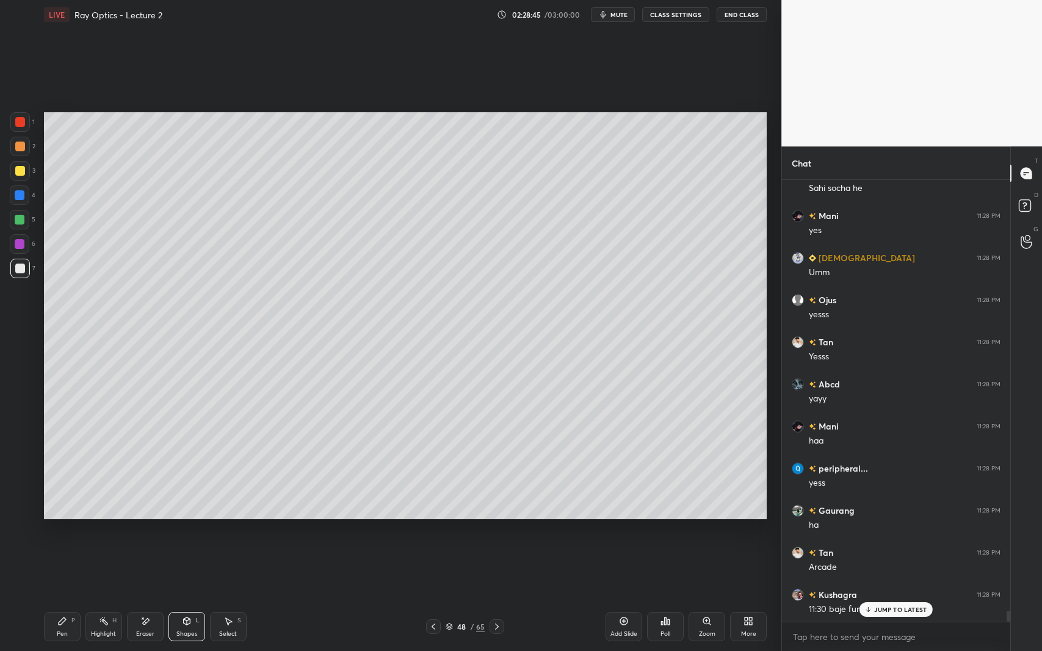
scroll to position [17664, 0]
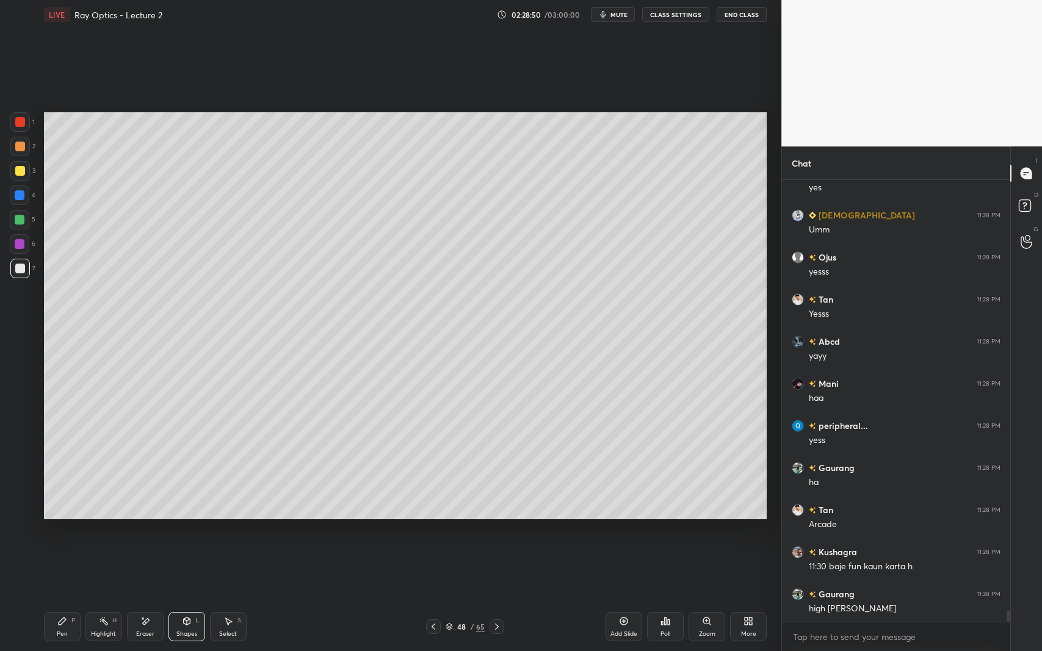
click at [219, 597] on div "Select S" at bounding box center [228, 626] width 37 height 29
click at [328, 431] on div "0 ° Undo Copy Duplicate Duplicate to new slide Delete" at bounding box center [405, 315] width 723 height 407
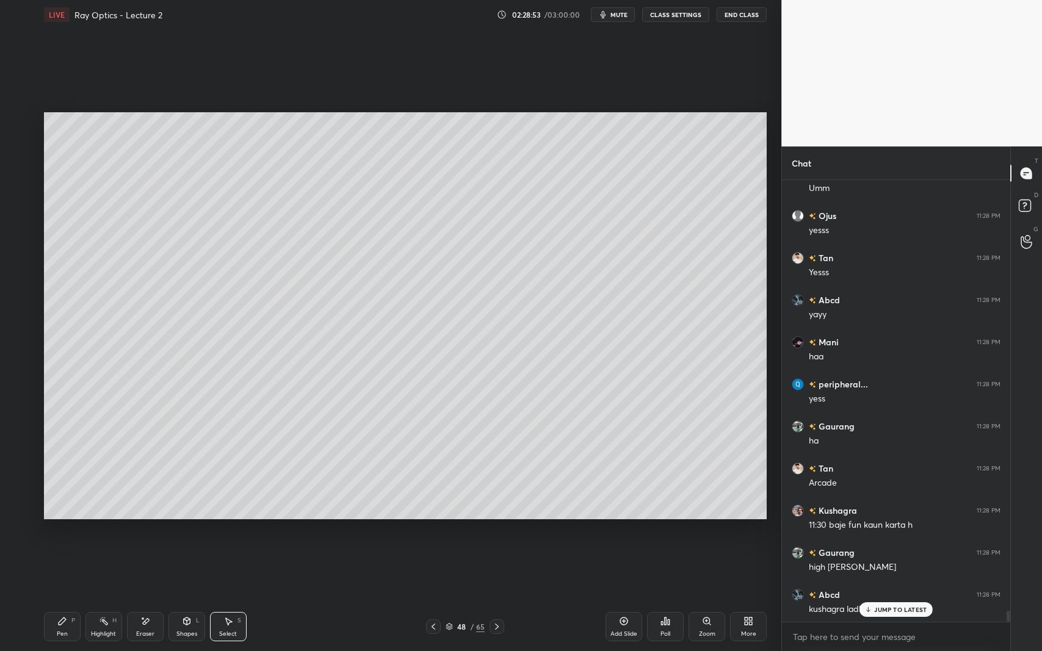
click at [77, 597] on div "Pen P" at bounding box center [62, 626] width 37 height 29
click at [177, 597] on div "Shapes L" at bounding box center [186, 626] width 37 height 29
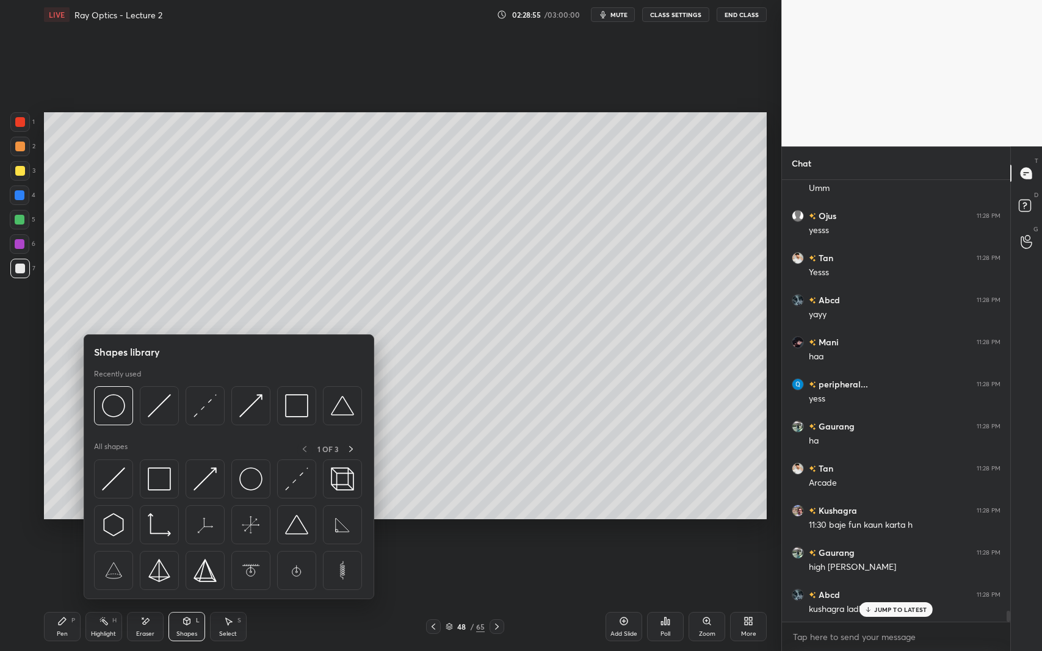
click at [208, 417] on img at bounding box center [205, 405] width 23 height 23
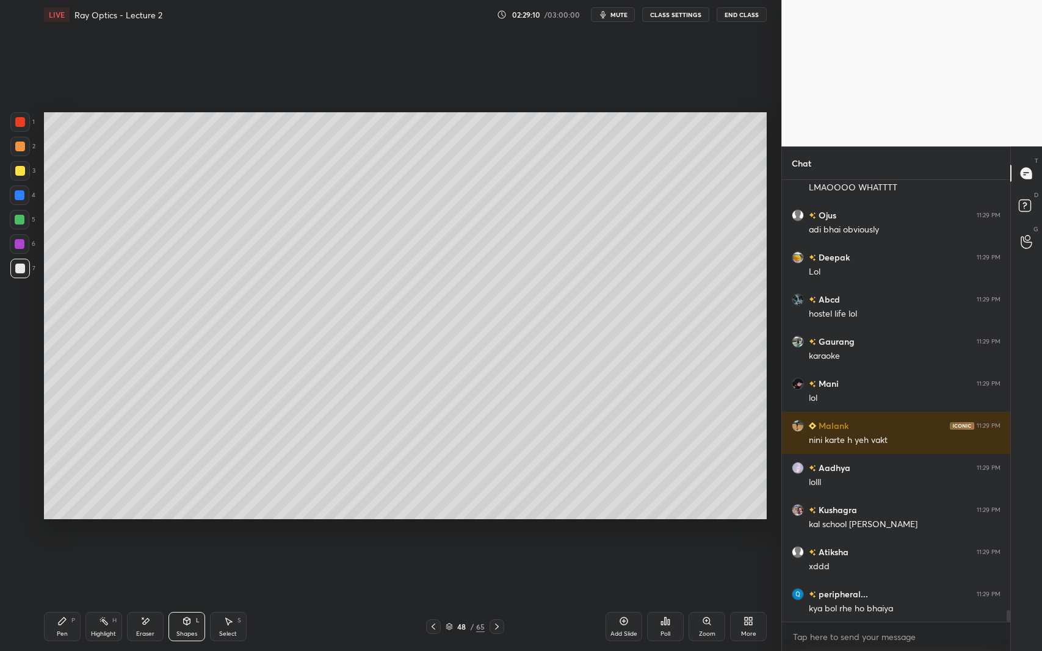
scroll to position [16730, 0]
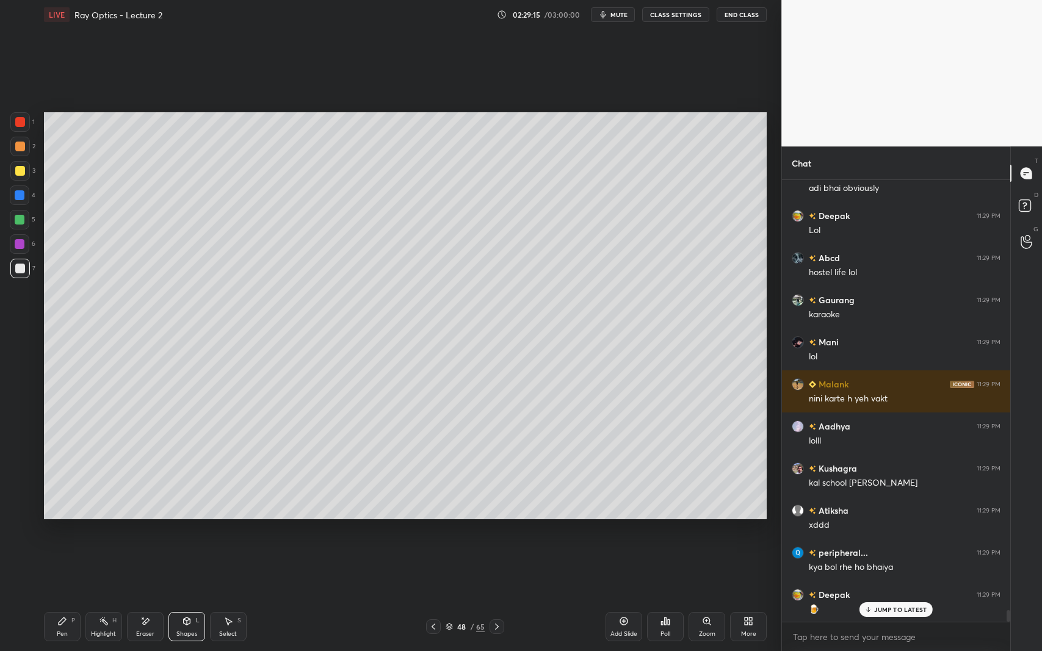
click at [62, 597] on icon at bounding box center [62, 621] width 7 height 7
click at [22, 242] on div at bounding box center [20, 244] width 10 height 10
click at [172, 597] on div "Shapes L" at bounding box center [186, 626] width 37 height 29
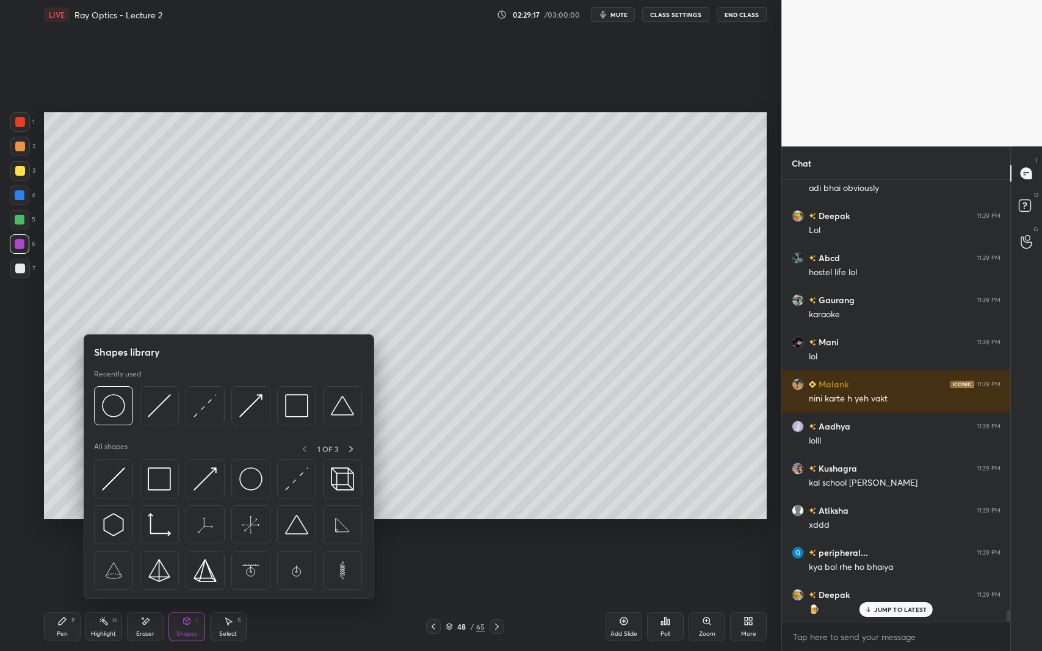
scroll to position [16773, 0]
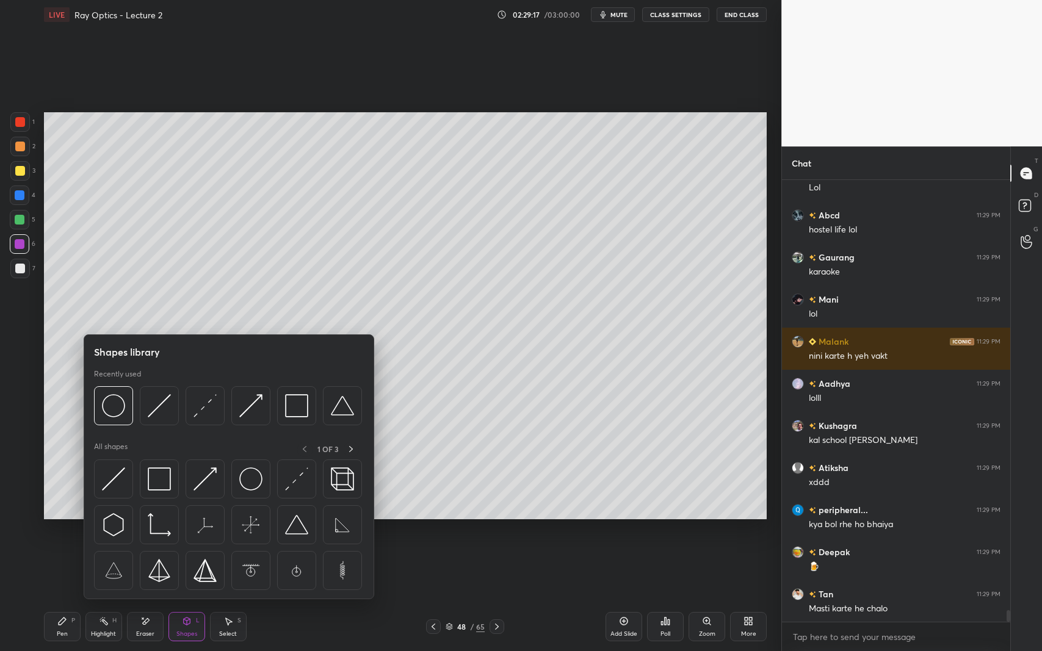
click at [256, 400] on img at bounding box center [250, 405] width 23 height 23
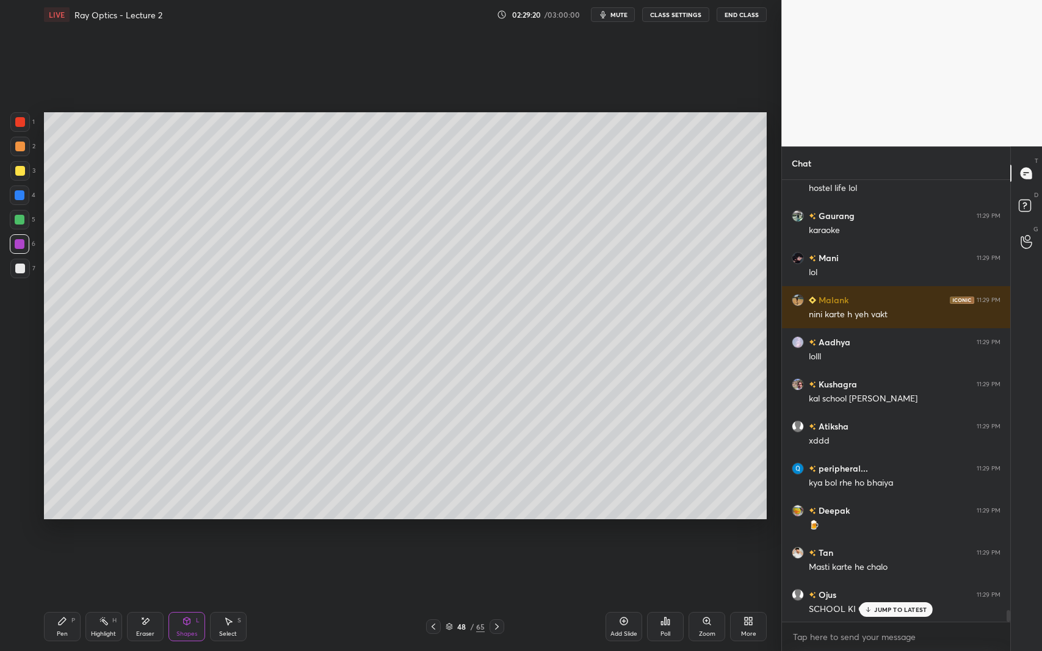
scroll to position [16857, 0]
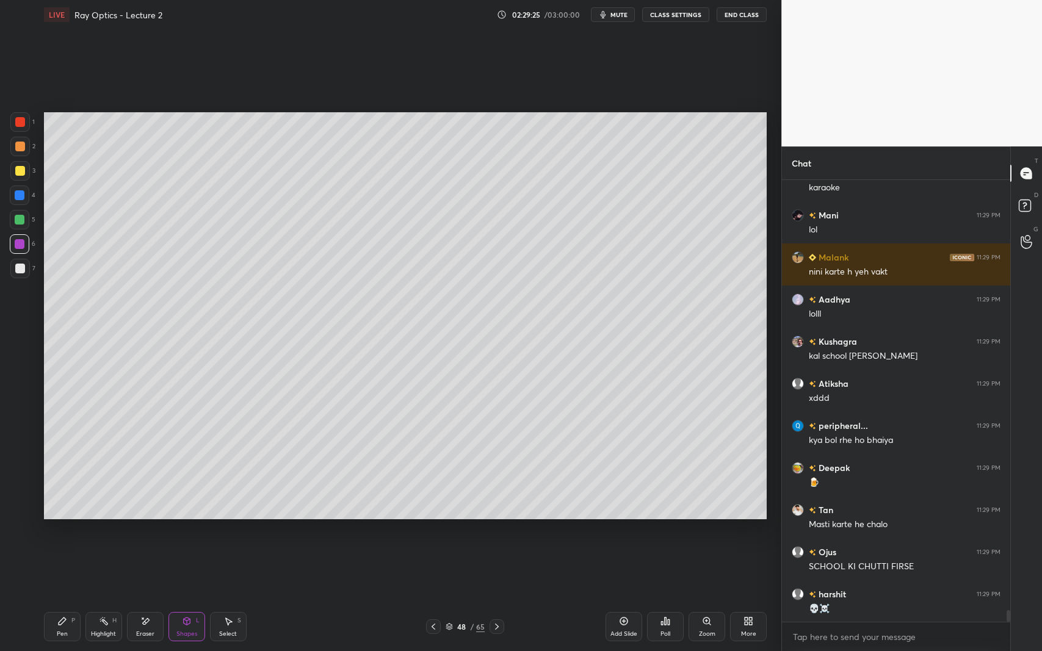
click at [21, 264] on div at bounding box center [20, 269] width 10 height 10
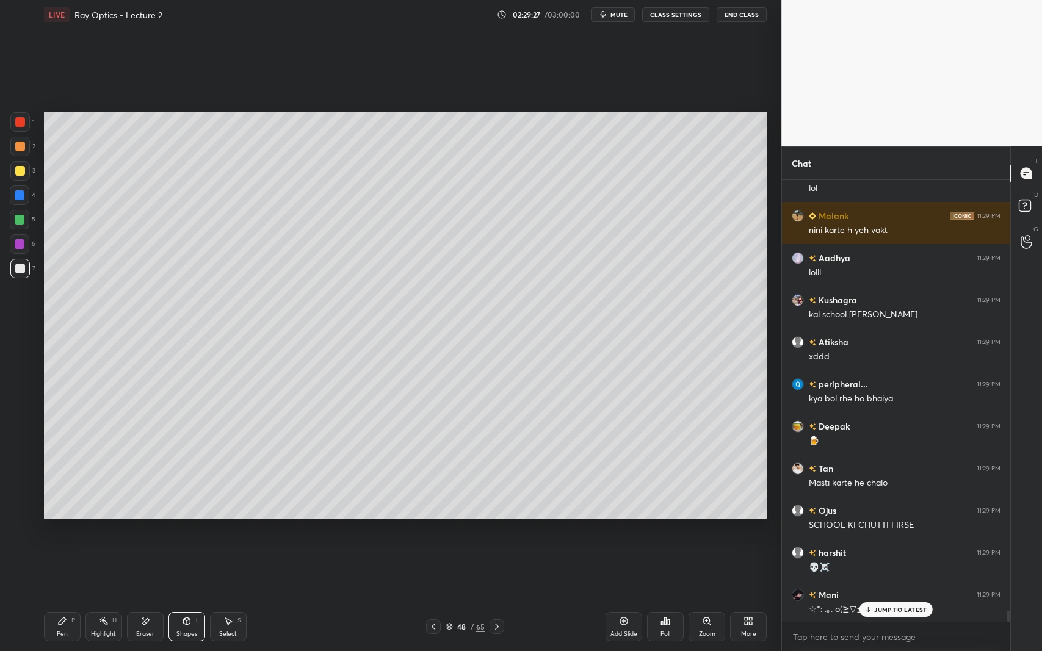
click at [188, 597] on icon at bounding box center [187, 622] width 10 height 10
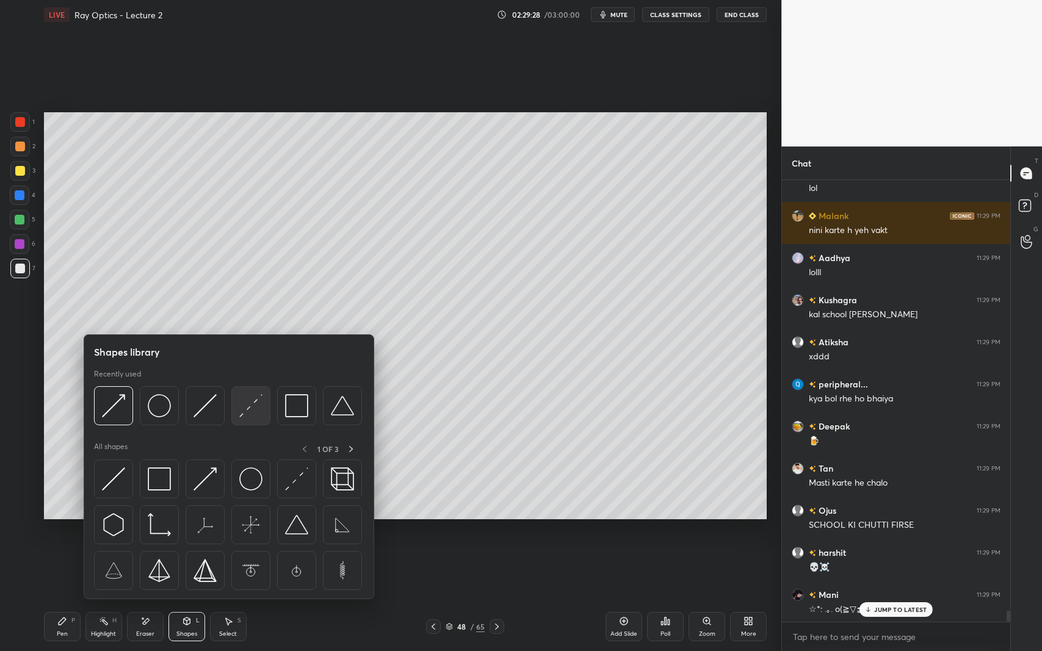
click at [258, 405] on img at bounding box center [250, 405] width 23 height 23
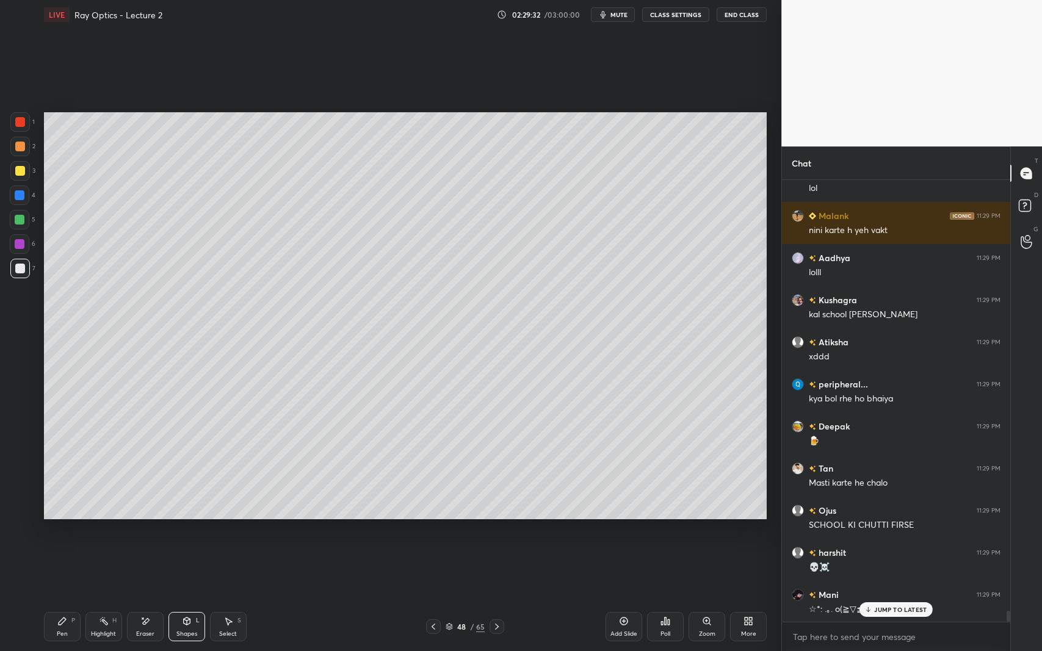
click at [54, 597] on div "Pen P" at bounding box center [62, 626] width 37 height 29
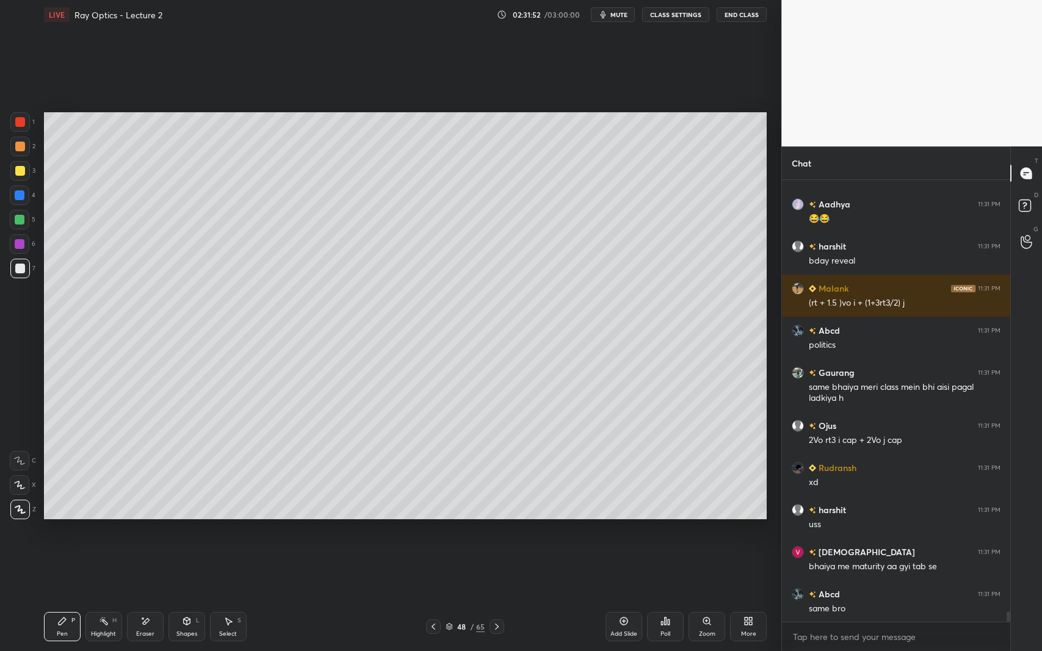
scroll to position [18616, 0]
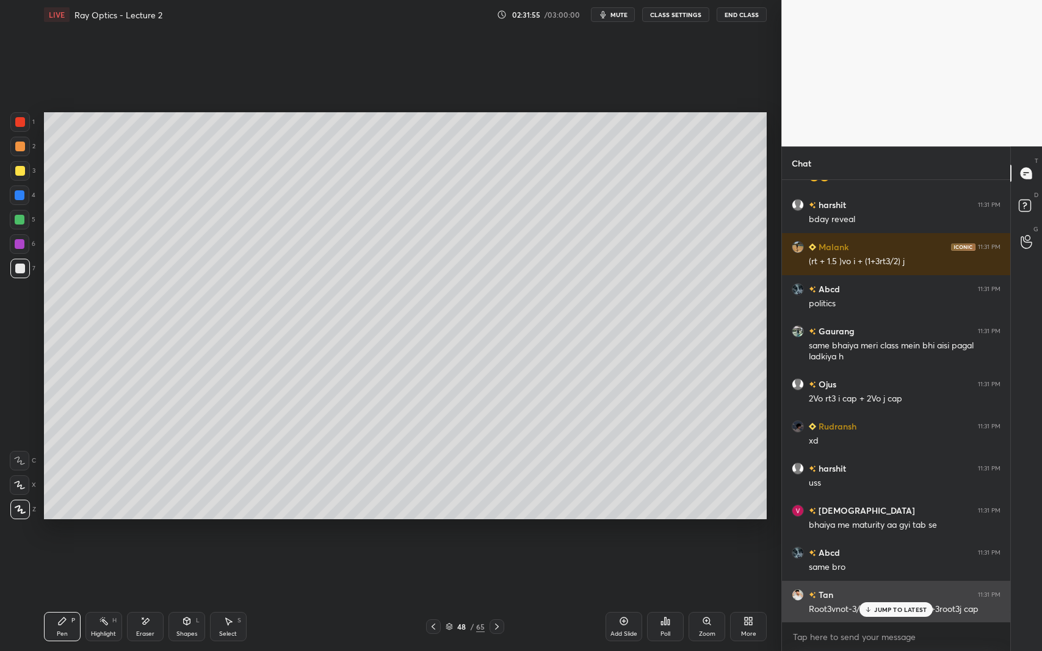
click at [877, 597] on p "JUMP TO LATEST" at bounding box center [900, 609] width 52 height 7
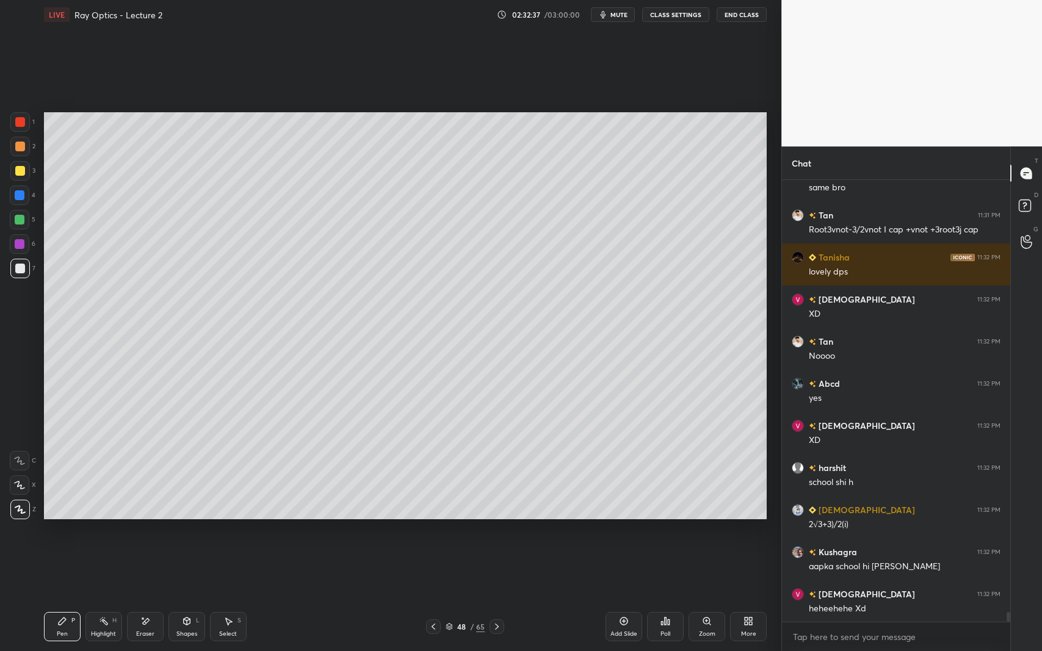
scroll to position [19038, 0]
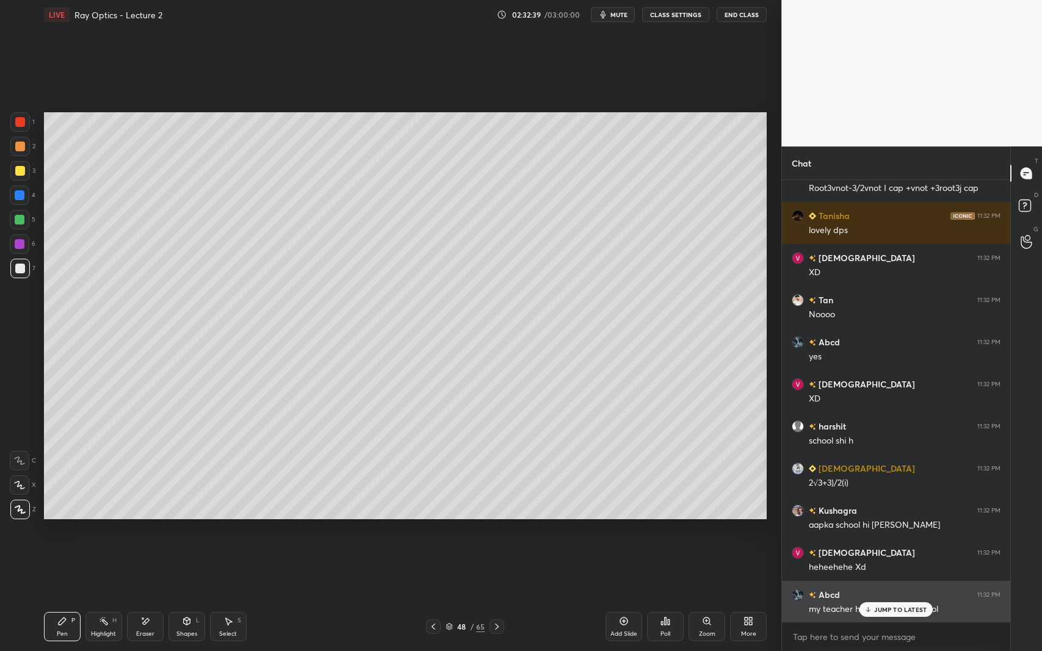
click at [881, 597] on p "JUMP TO LATEST" at bounding box center [900, 609] width 52 height 7
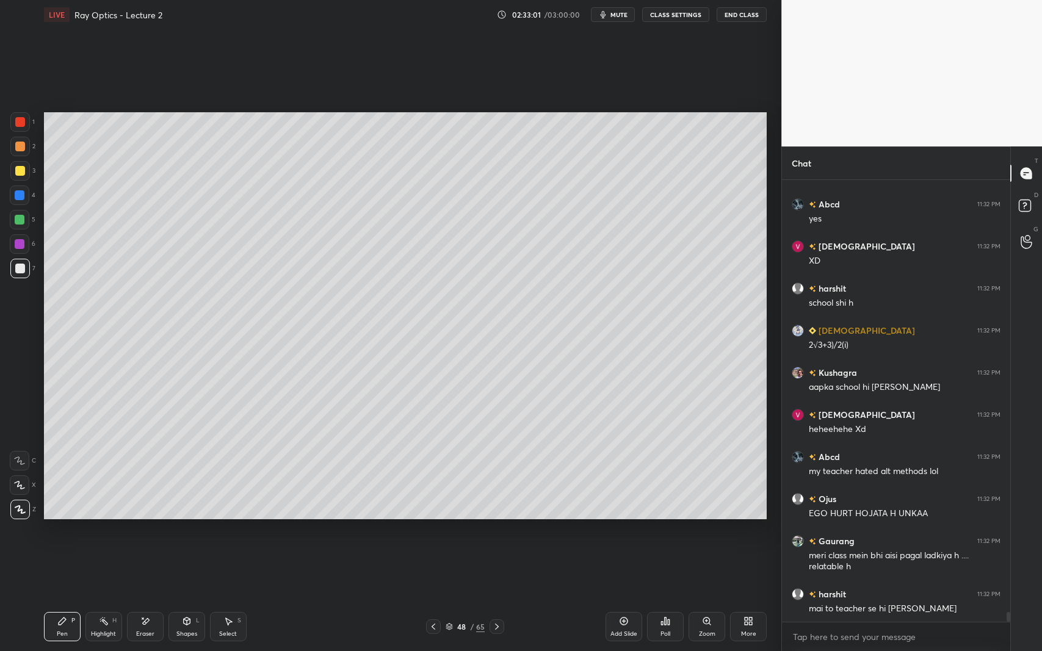
scroll to position [19217, 0]
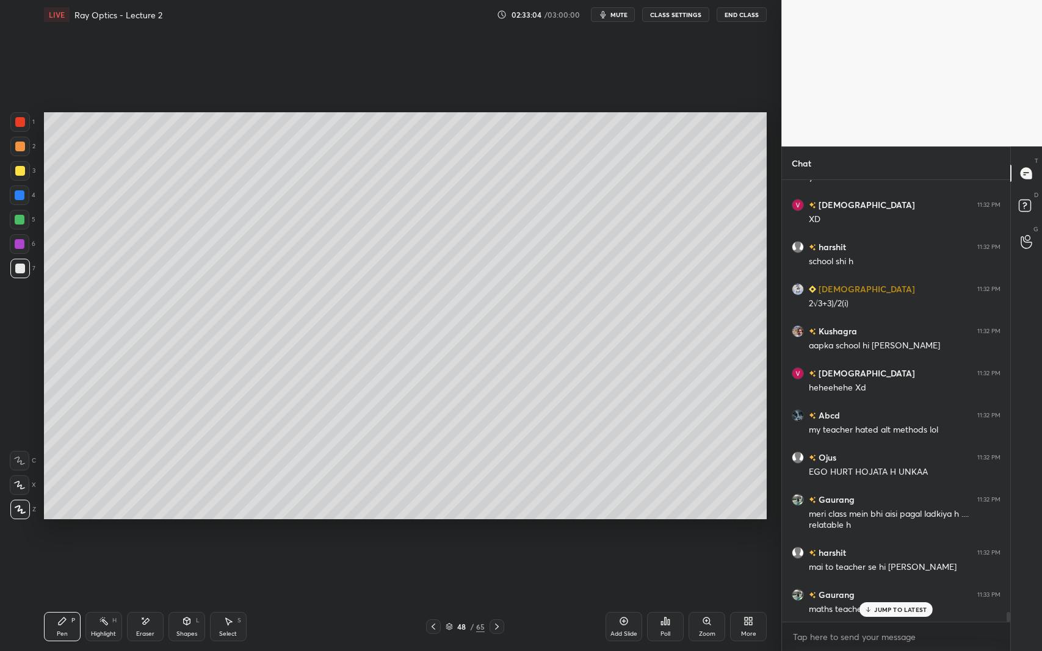
click at [885, 597] on p "JUMP TO LATEST" at bounding box center [900, 609] width 52 height 7
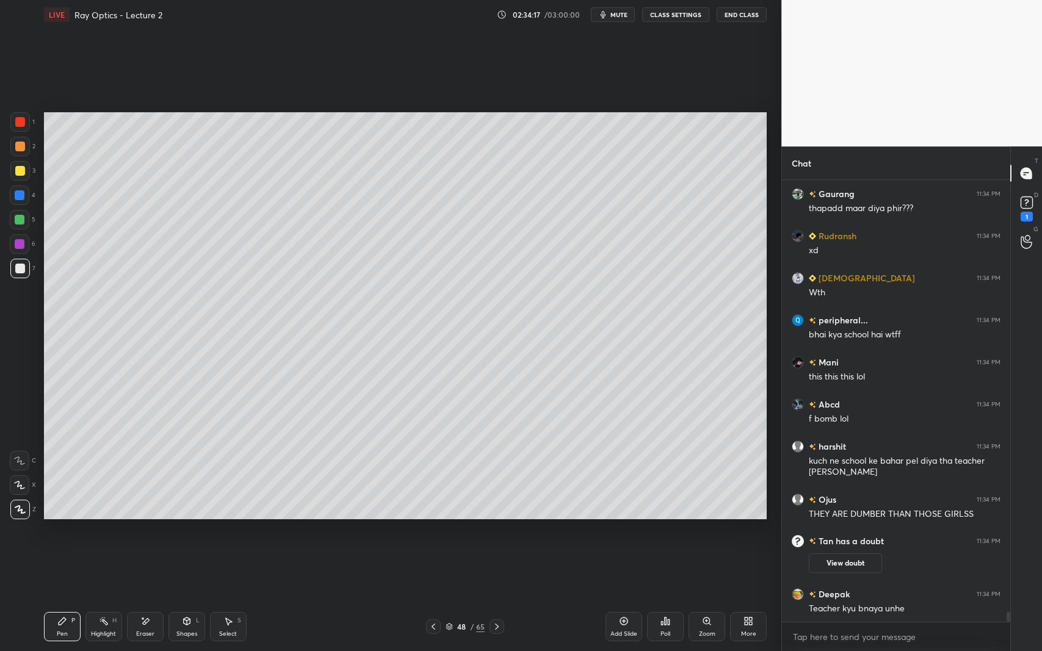
scroll to position [18987, 0]
click at [19, 225] on div at bounding box center [20, 220] width 20 height 20
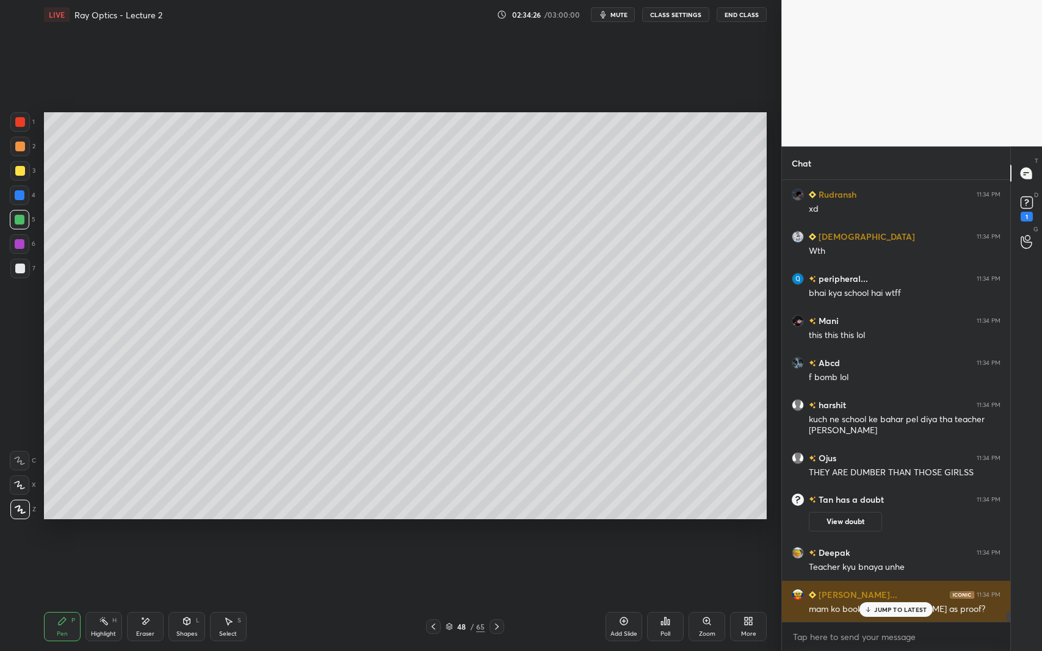
click at [882, 597] on p "JUMP TO LATEST" at bounding box center [900, 609] width 52 height 7
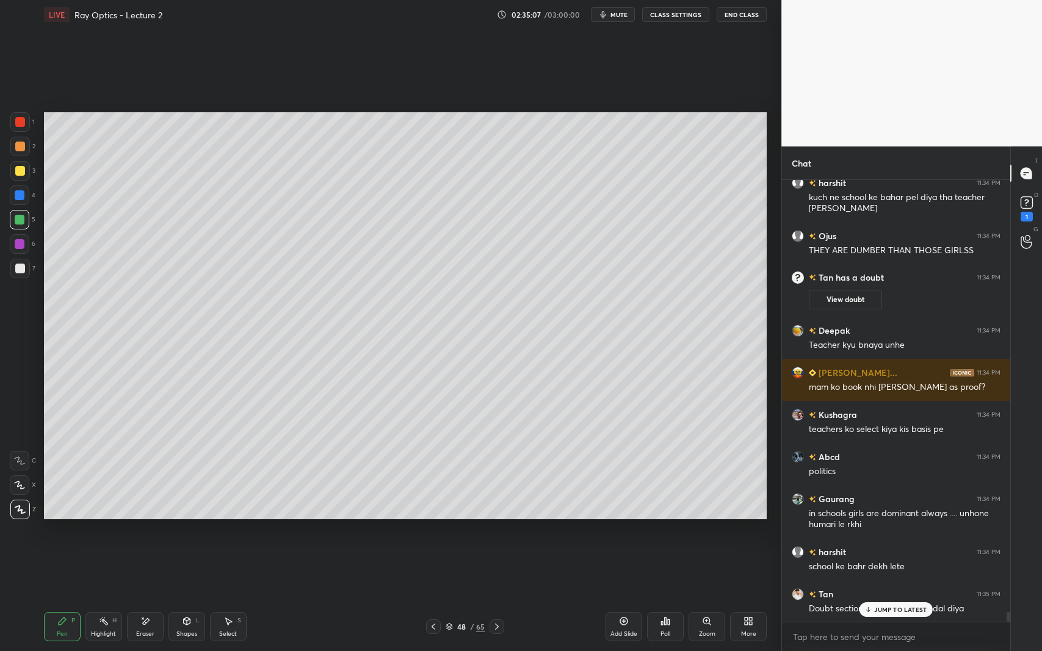
scroll to position [19293, 0]
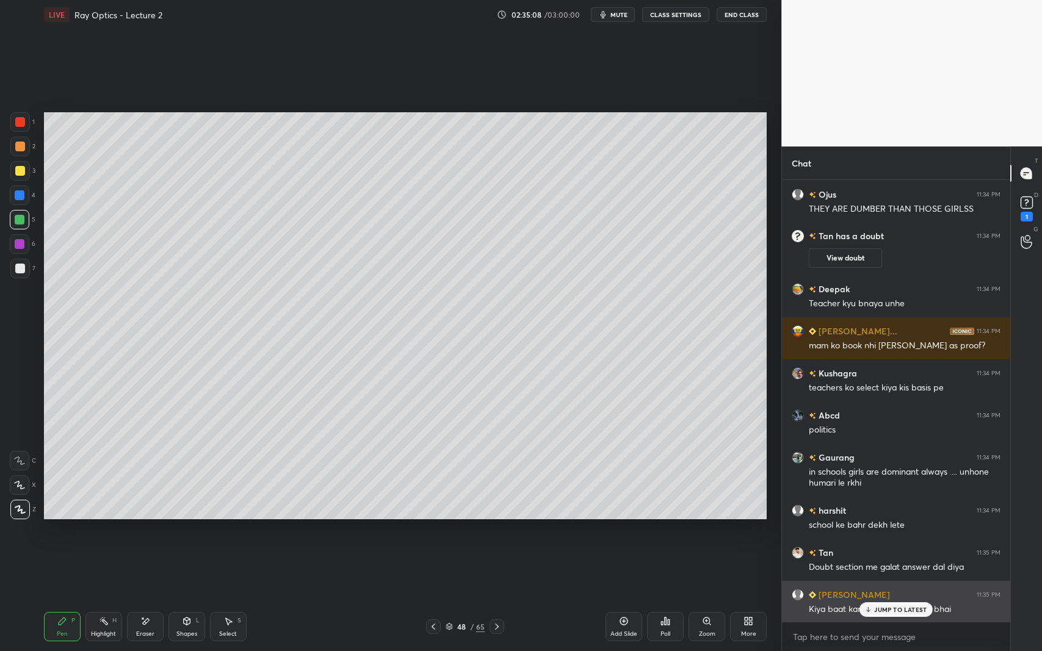
click at [877, 597] on p "JUMP TO LATEST" at bounding box center [900, 609] width 52 height 7
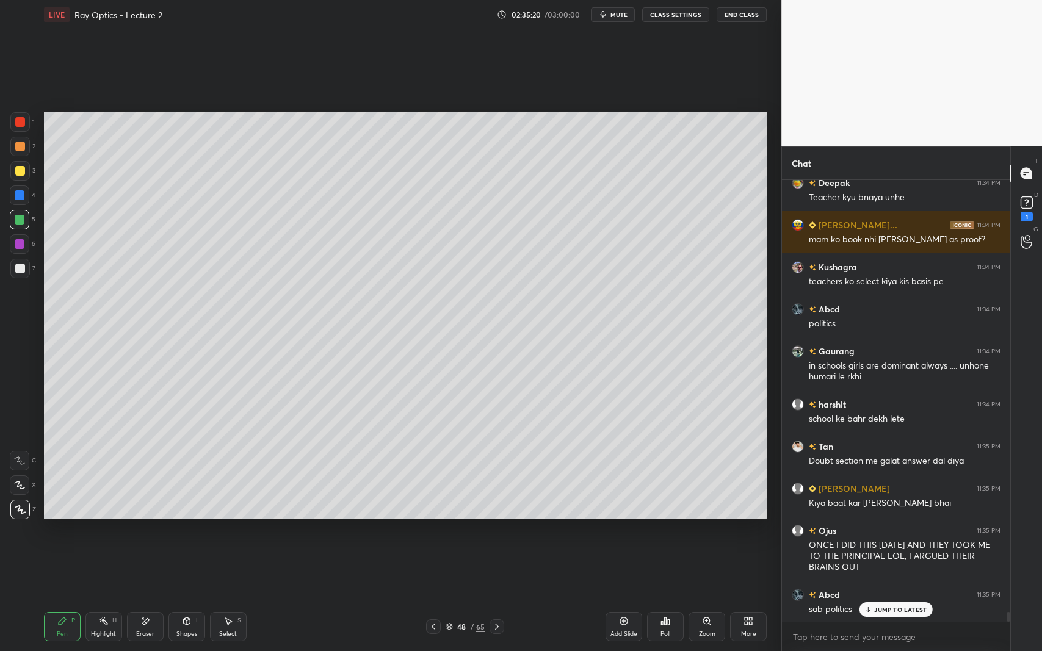
scroll to position [19442, 0]
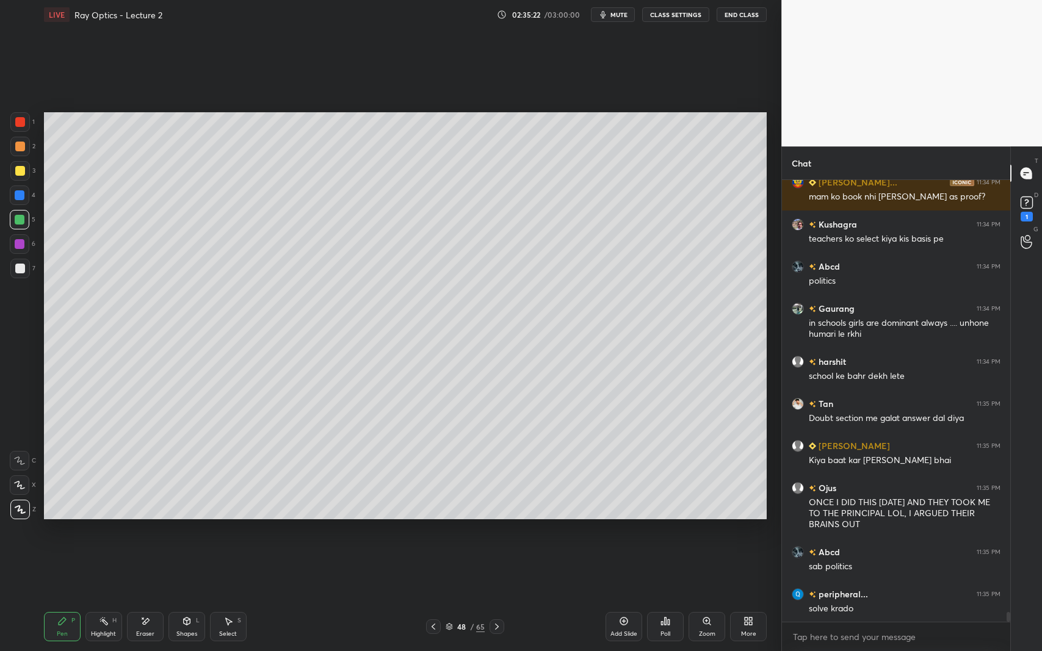
click at [15, 173] on div at bounding box center [20, 171] width 10 height 10
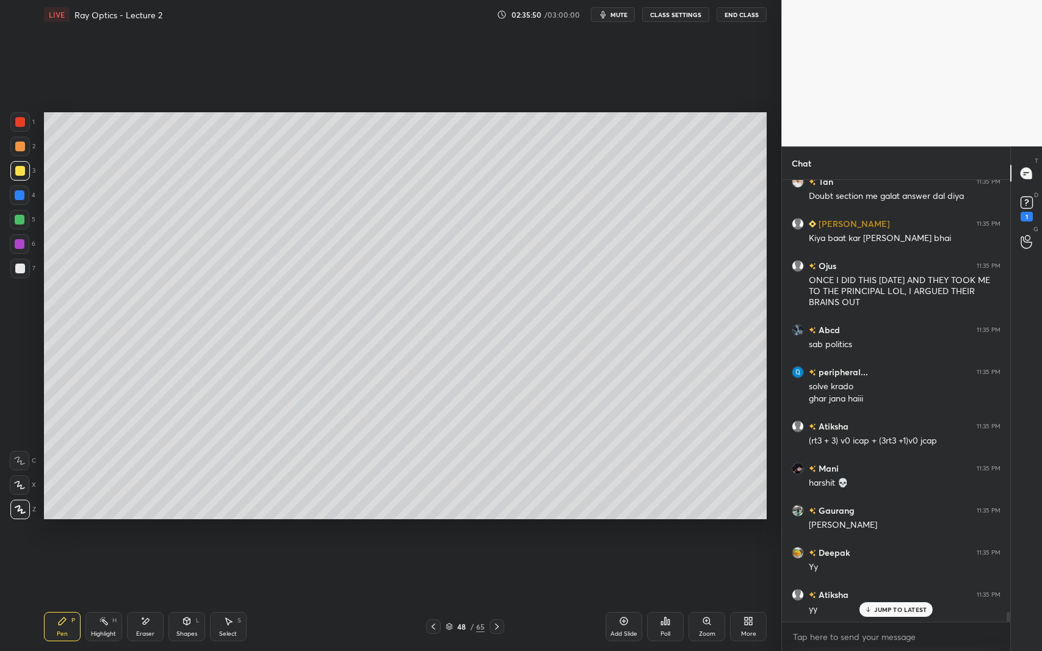
scroll to position [19707, 0]
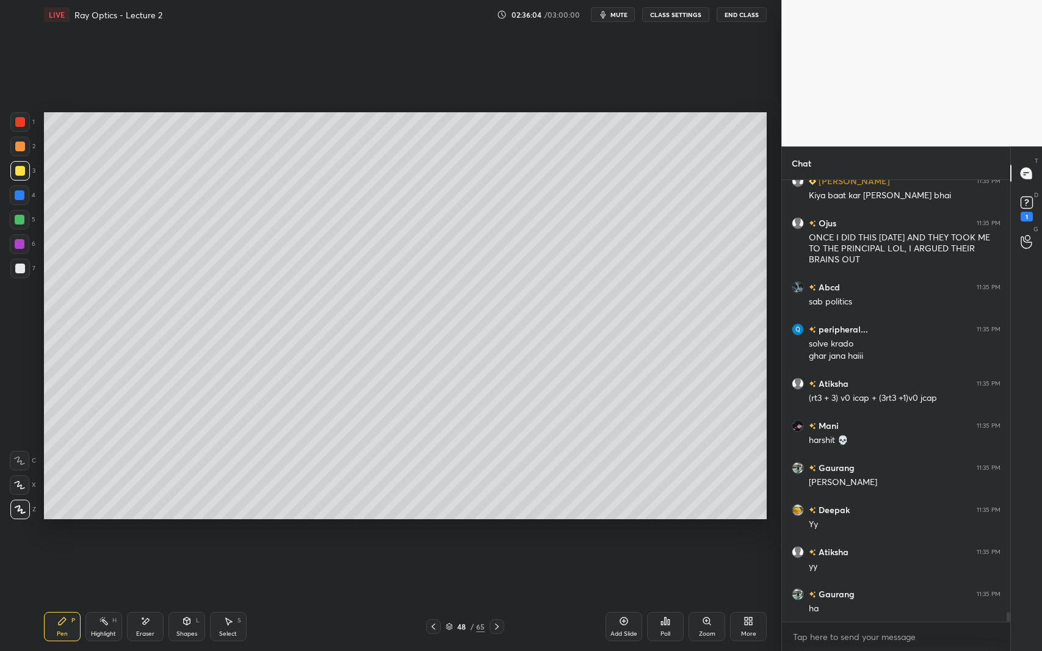
click at [18, 263] on div at bounding box center [20, 269] width 20 height 20
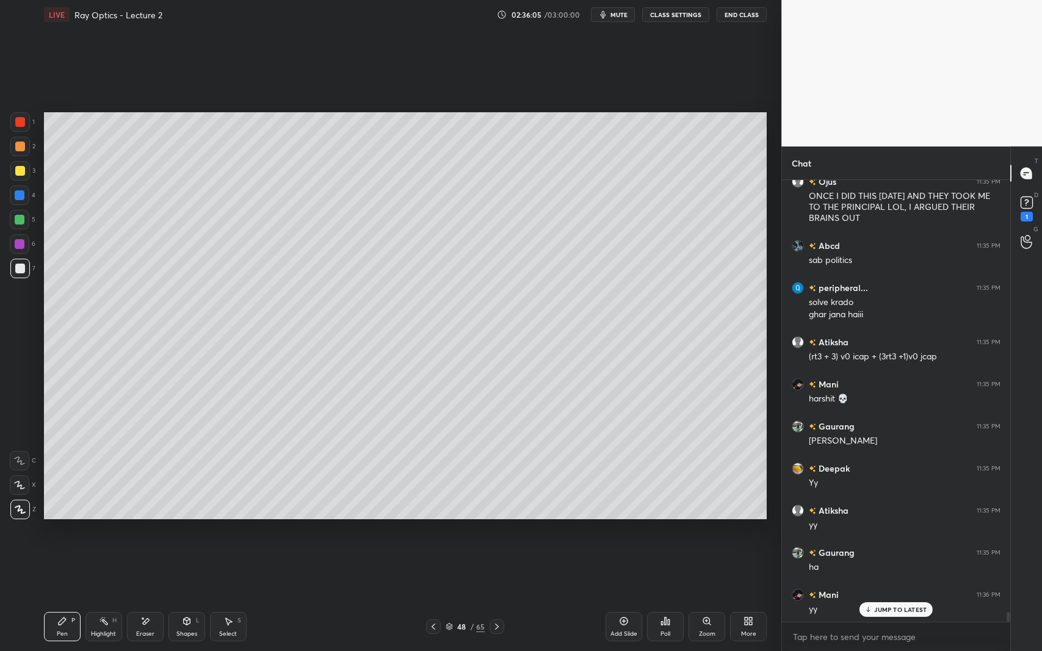
scroll to position [19791, 0]
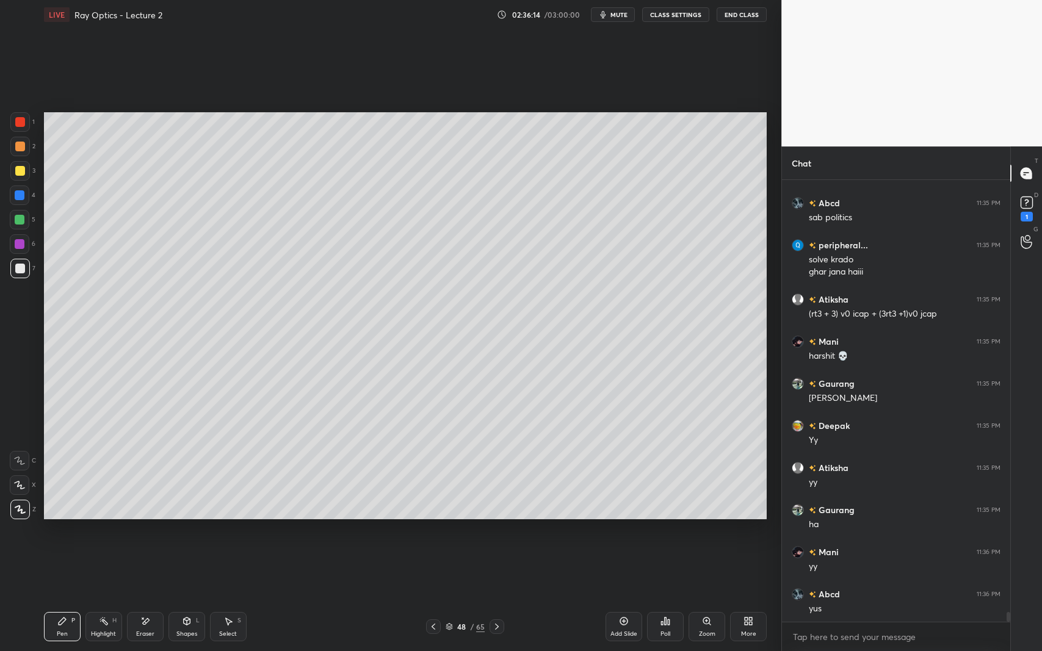
click at [17, 219] on div at bounding box center [20, 220] width 10 height 10
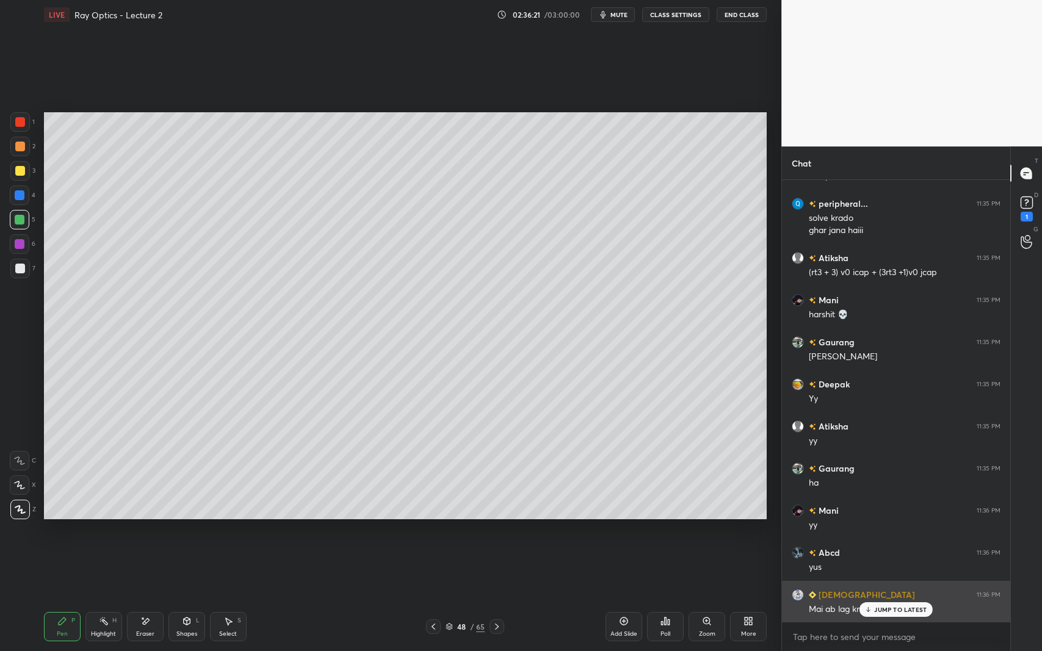
click at [891, 597] on p "JUMP TO LATEST" at bounding box center [900, 609] width 52 height 7
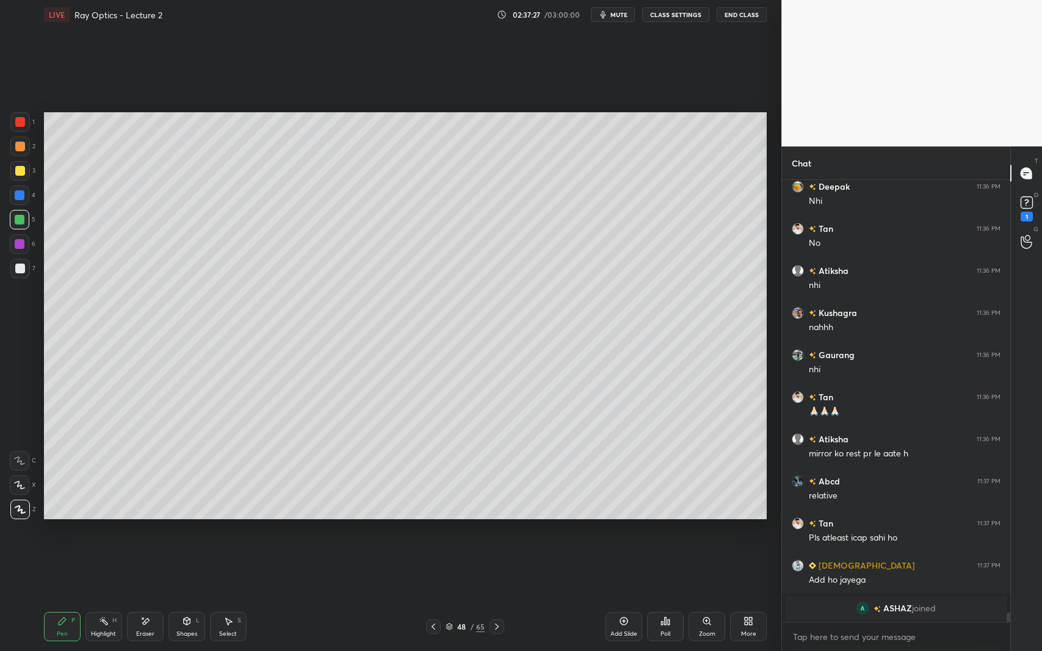
scroll to position [20326, 0]
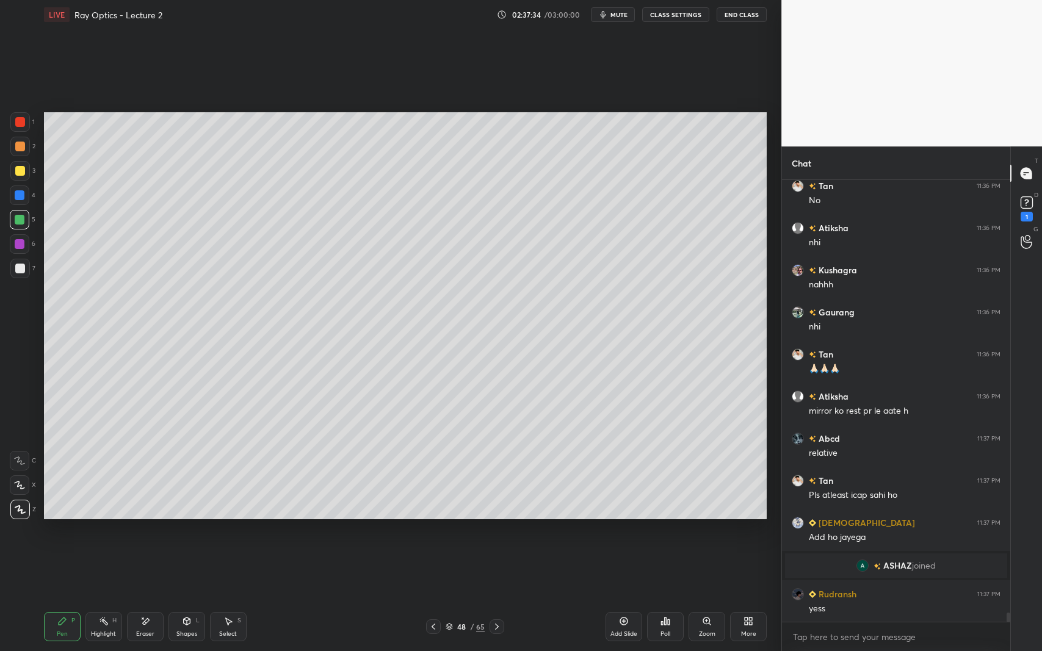
click at [21, 266] on div at bounding box center [20, 269] width 10 height 10
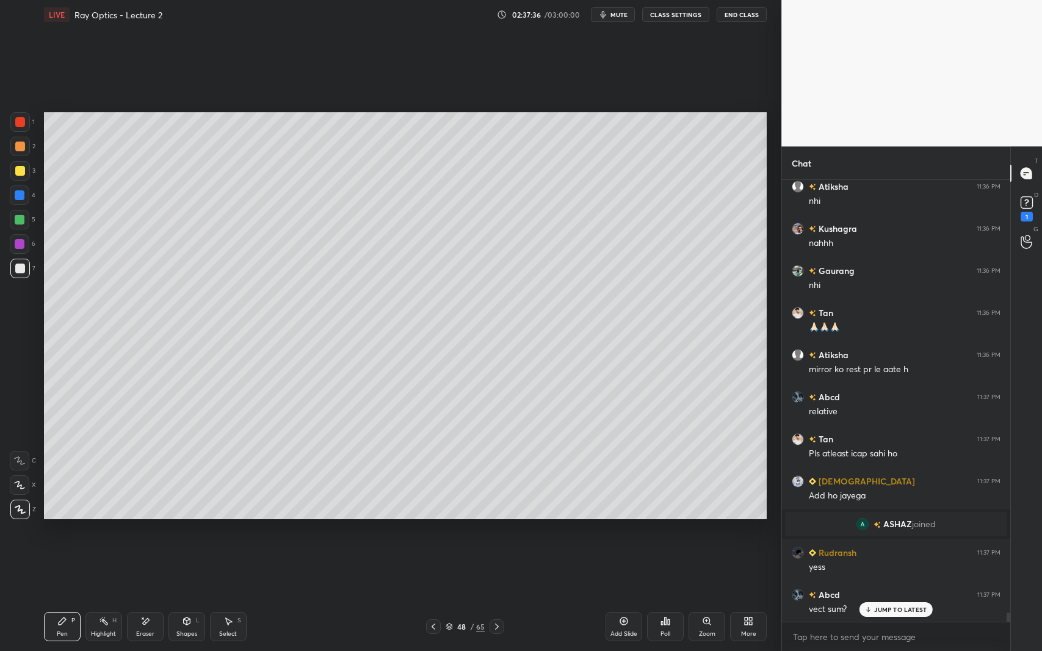
click at [18, 201] on div at bounding box center [20, 196] width 20 height 20
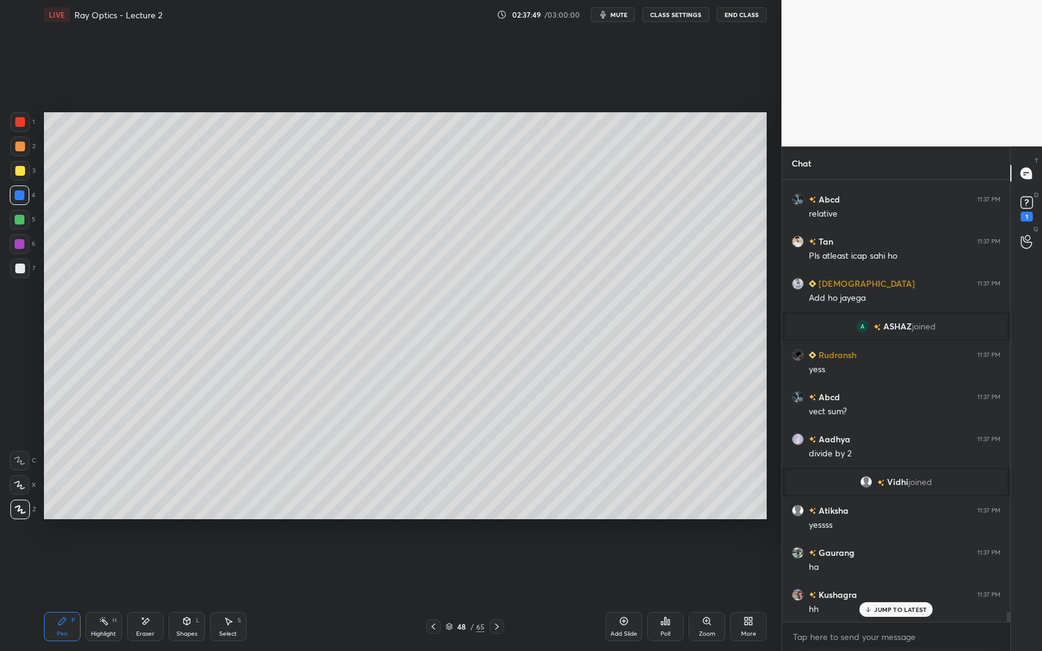
scroll to position [20153, 0]
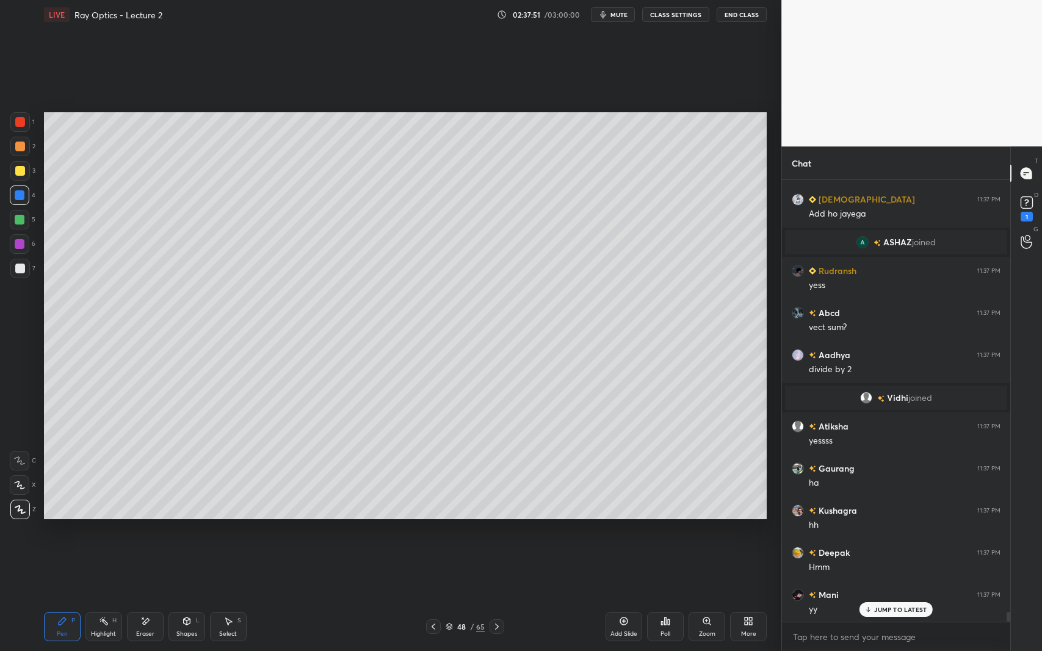
click at [619, 597] on div "Add Slide" at bounding box center [624, 626] width 37 height 29
click at [184, 597] on icon at bounding box center [187, 621] width 7 height 7
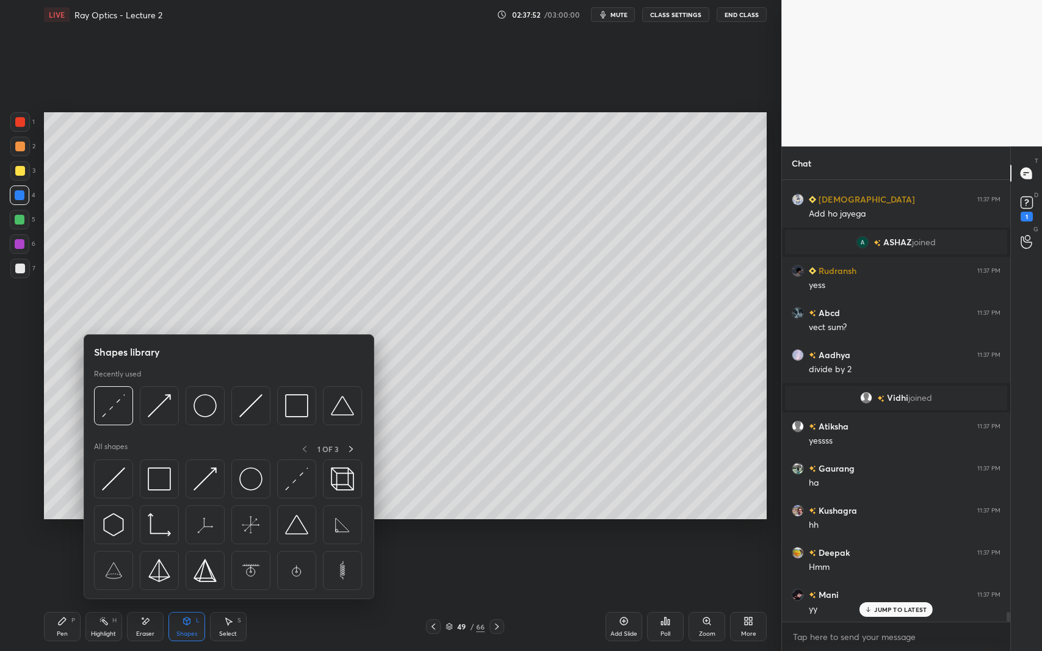
click at [243, 410] on img at bounding box center [250, 405] width 23 height 23
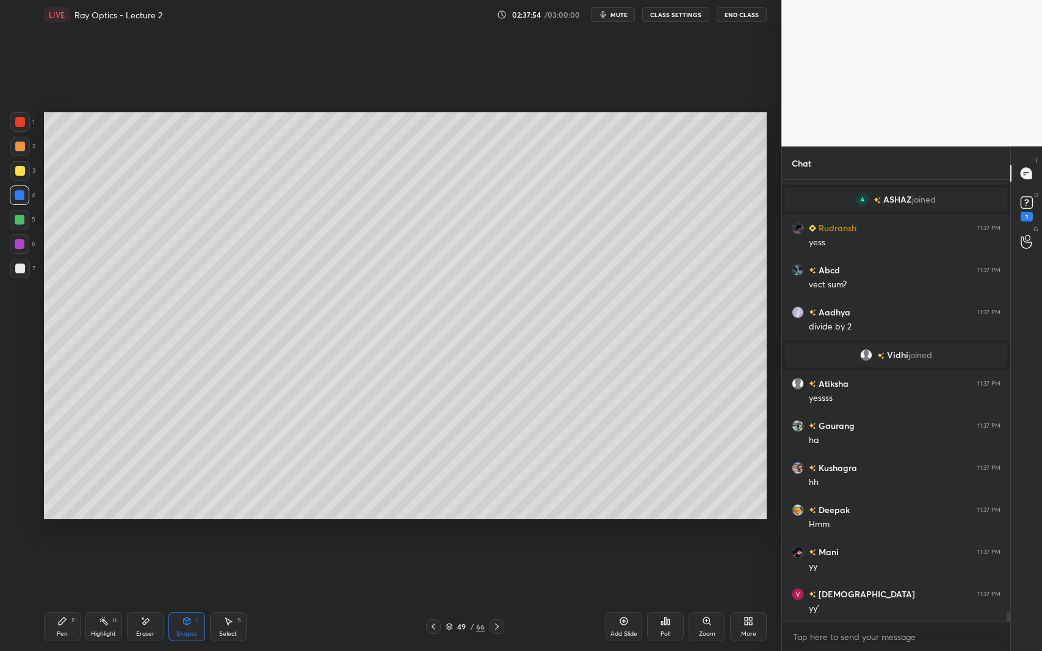
scroll to position [20238, 0]
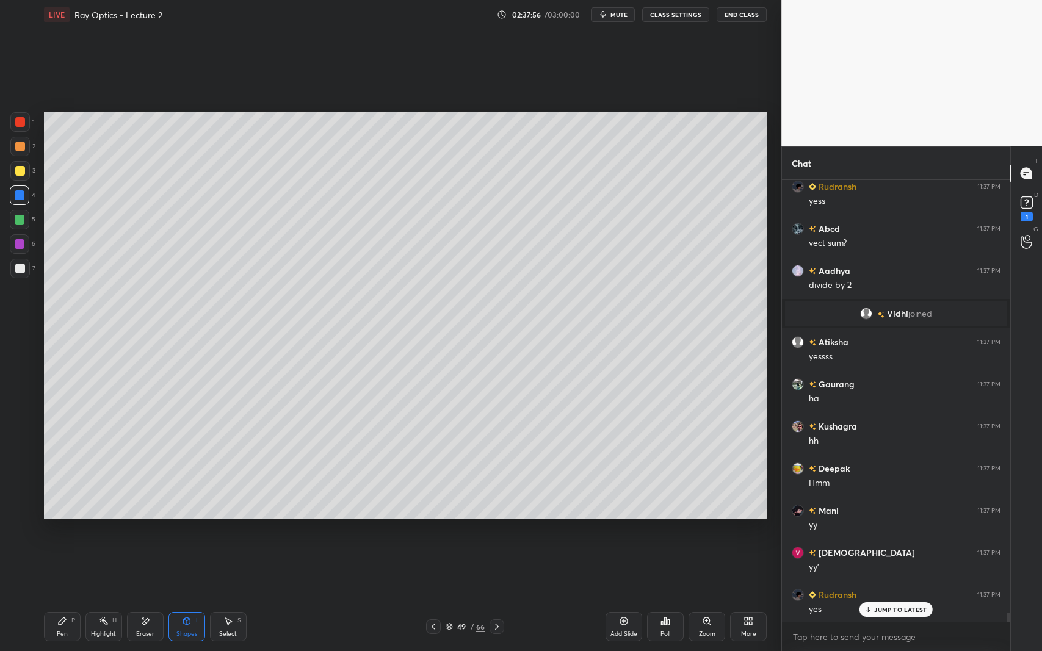
click at [16, 266] on div at bounding box center [20, 269] width 10 height 10
click at [65, 597] on icon at bounding box center [62, 622] width 10 height 10
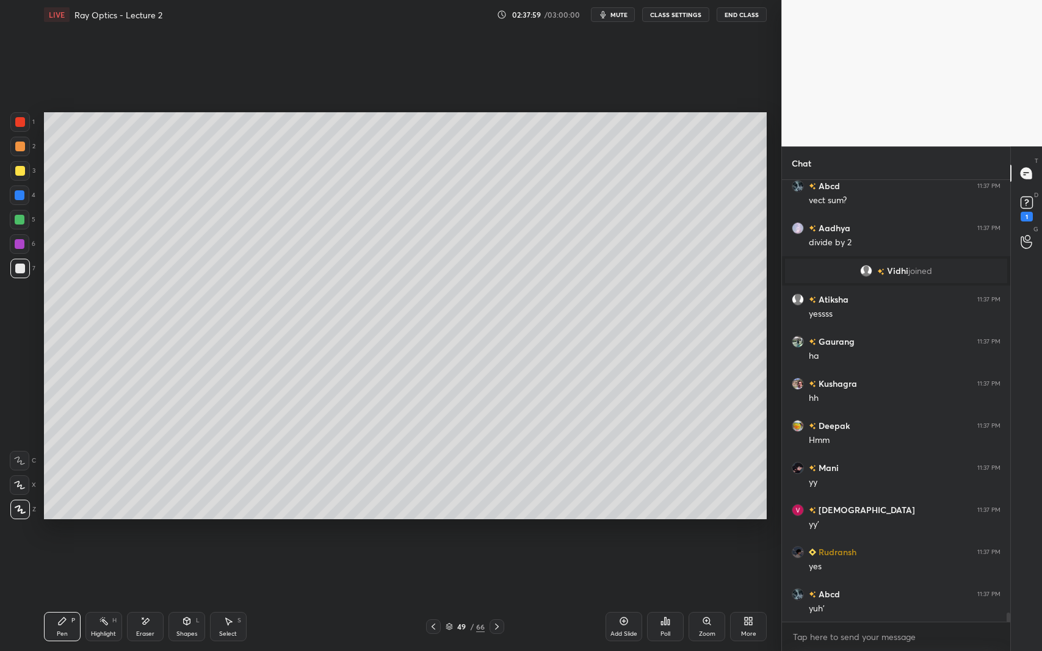
scroll to position [20322, 0]
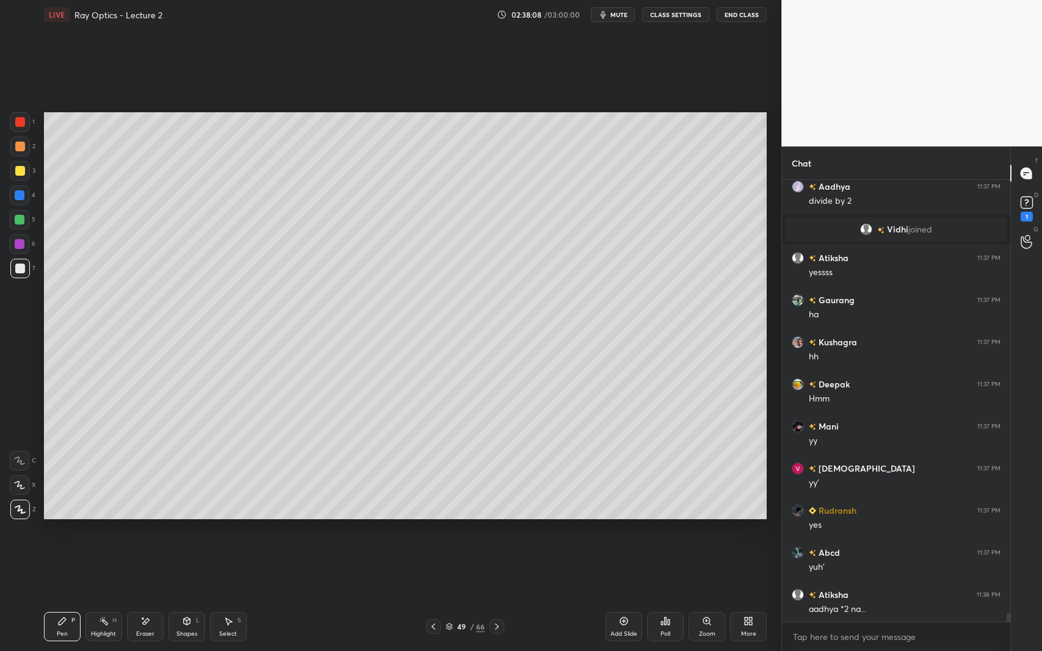
click at [432, 597] on div at bounding box center [433, 627] width 15 height 15
click at [501, 597] on icon at bounding box center [497, 627] width 10 height 10
click at [141, 597] on div "Eraser" at bounding box center [145, 634] width 18 height 6
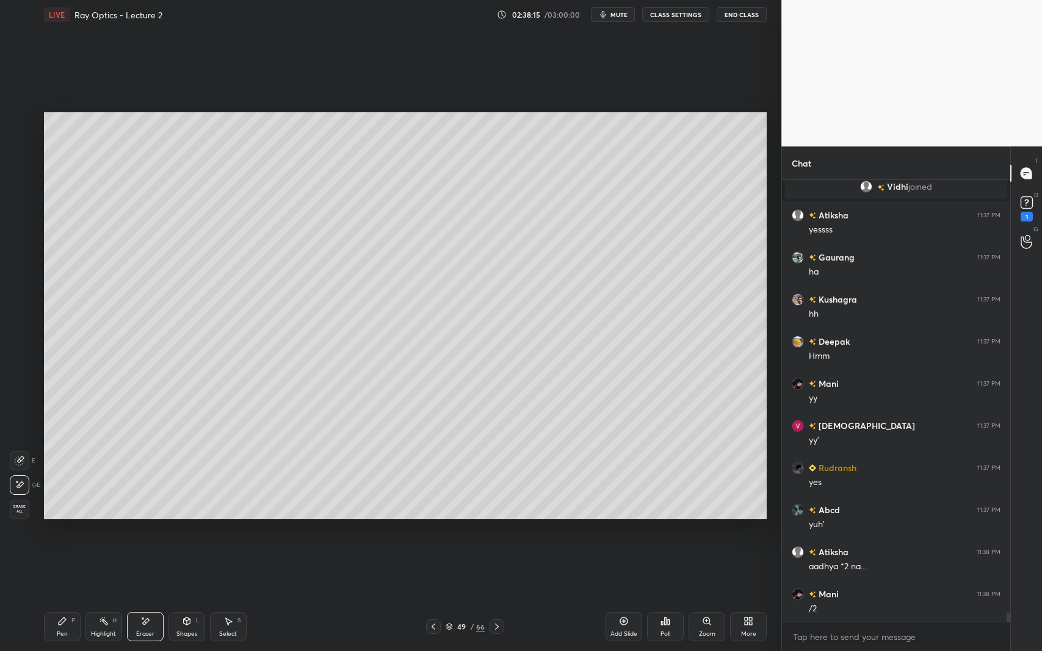
click at [61, 597] on div "Pen P" at bounding box center [62, 626] width 37 height 29
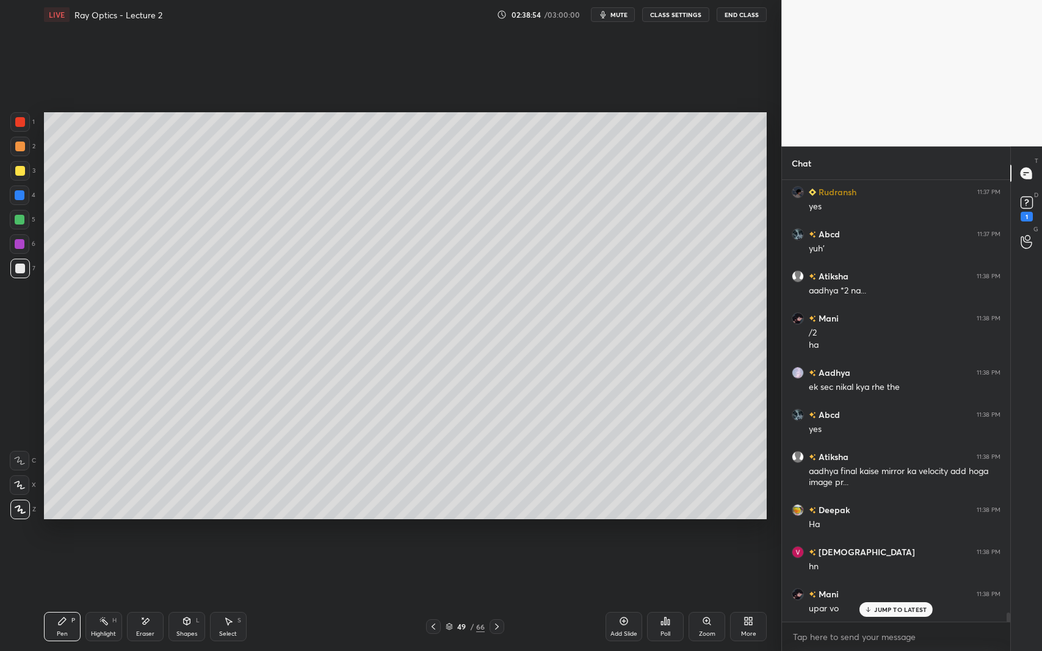
scroll to position [20682, 0]
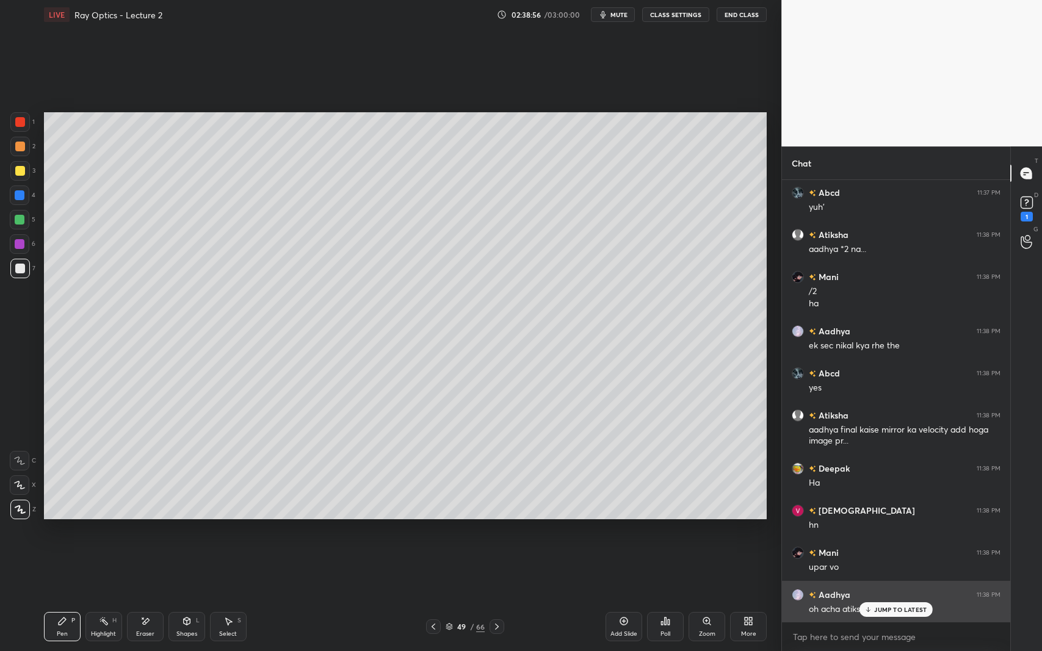
click at [897, 597] on p "JUMP TO LATEST" at bounding box center [900, 609] width 52 height 7
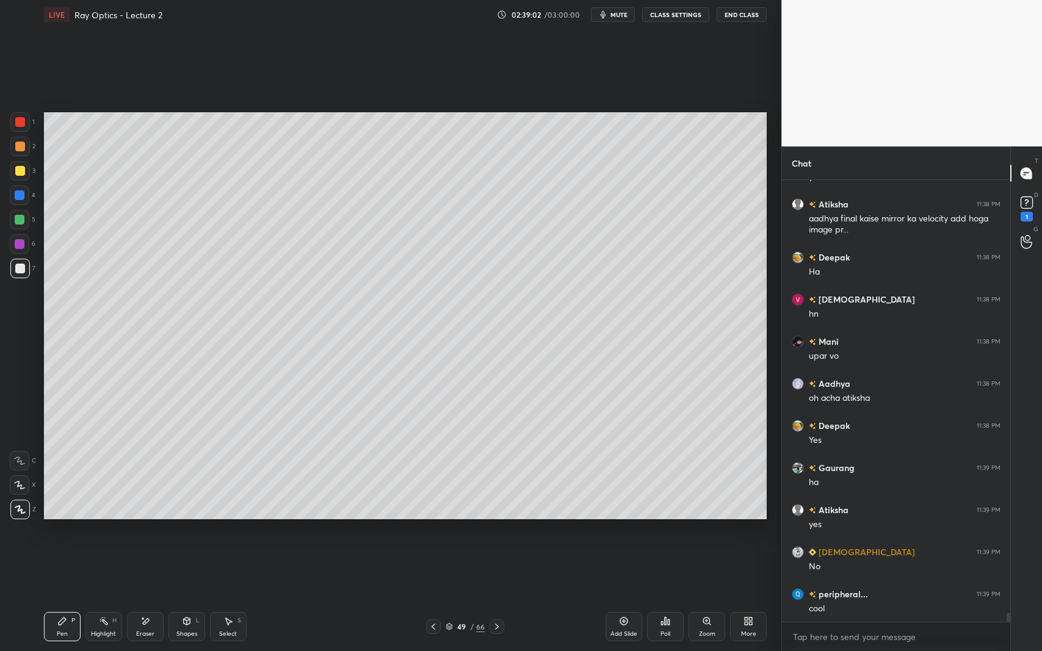
scroll to position [20935, 0]
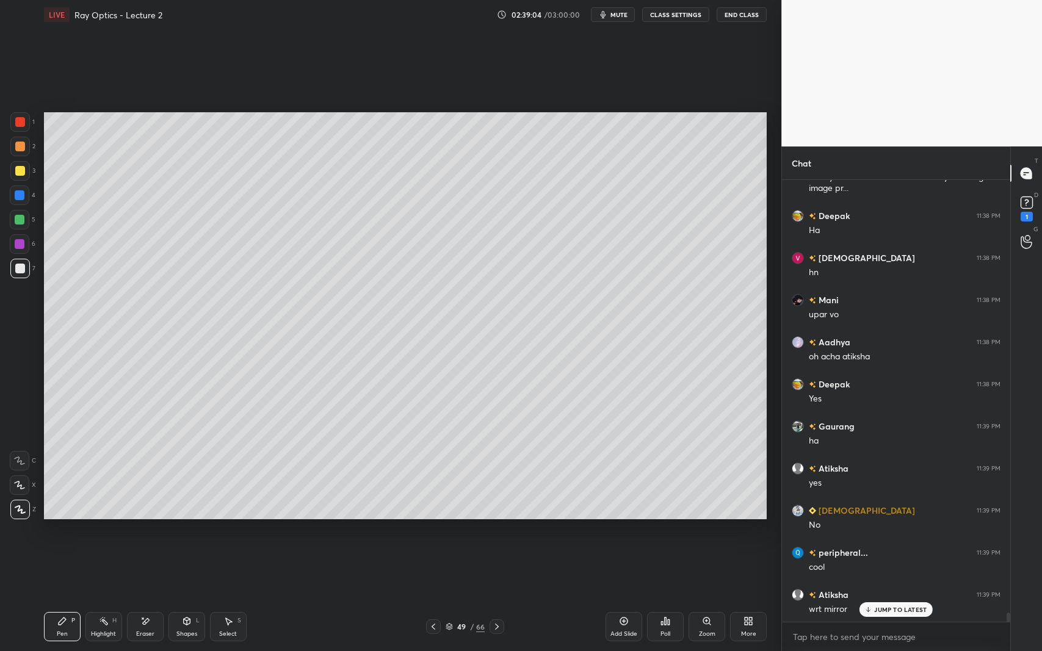
click at [22, 220] on div at bounding box center [20, 220] width 10 height 10
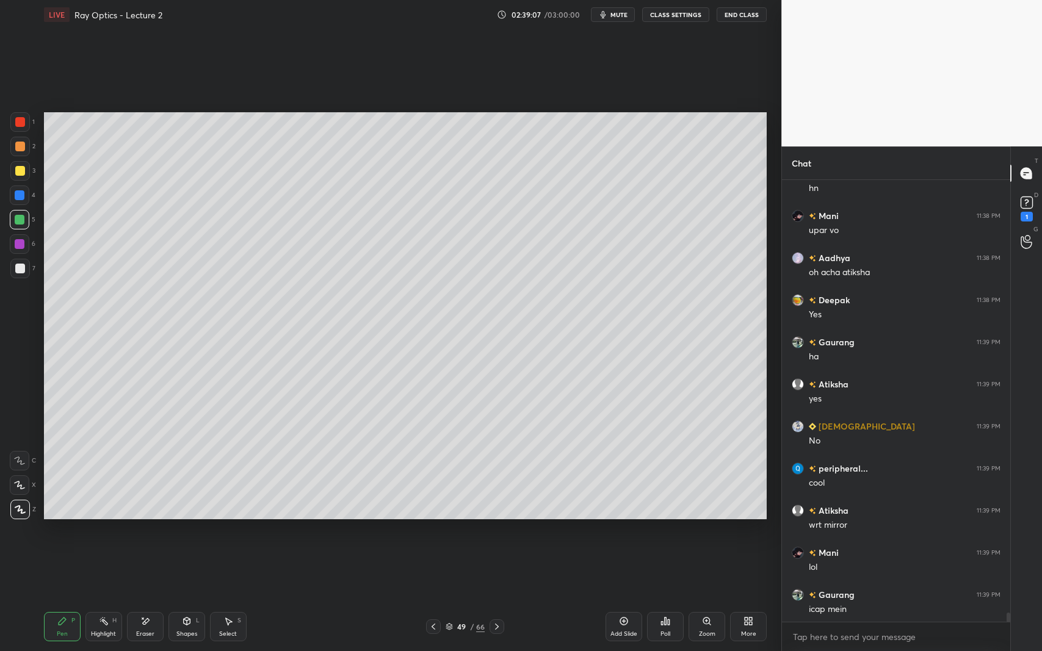
scroll to position [21062, 0]
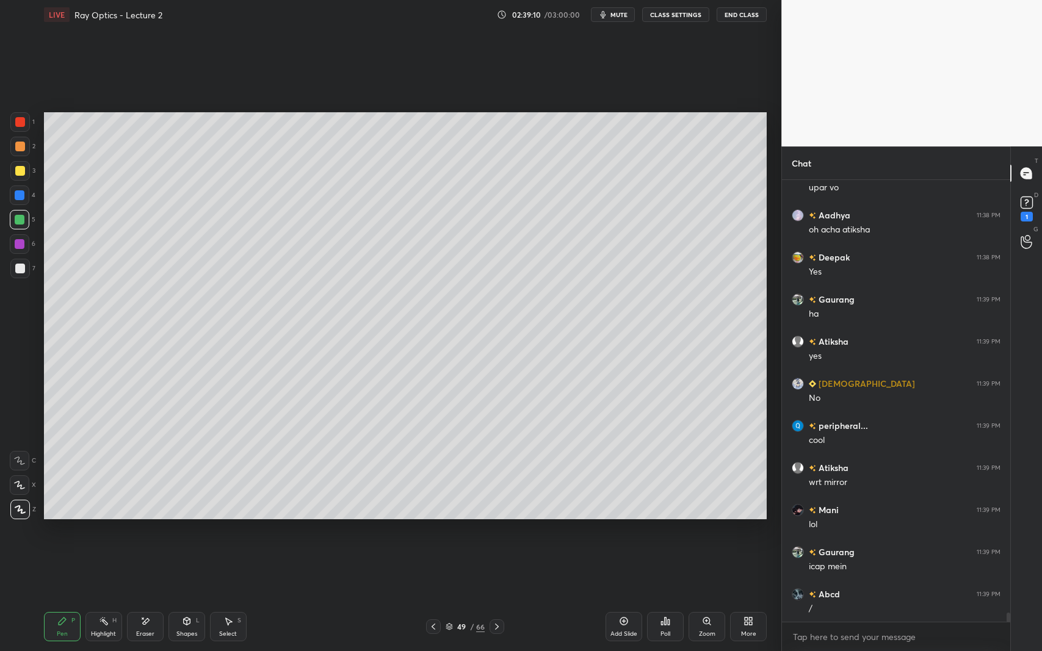
click at [435, 597] on icon at bounding box center [434, 627] width 10 height 10
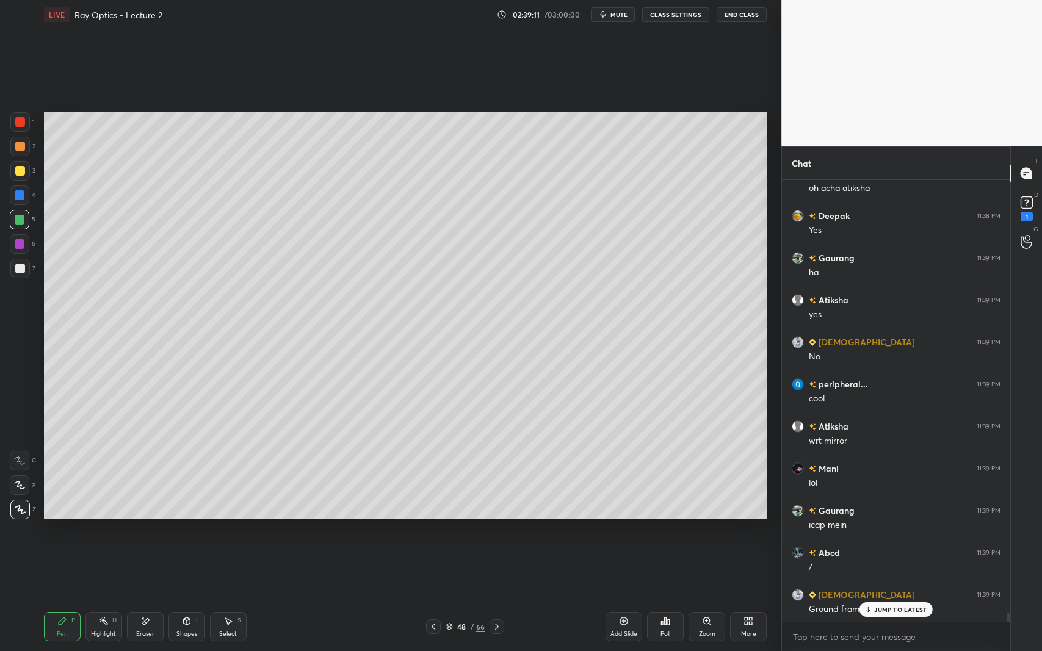
click at [498, 597] on icon at bounding box center [497, 627] width 10 height 10
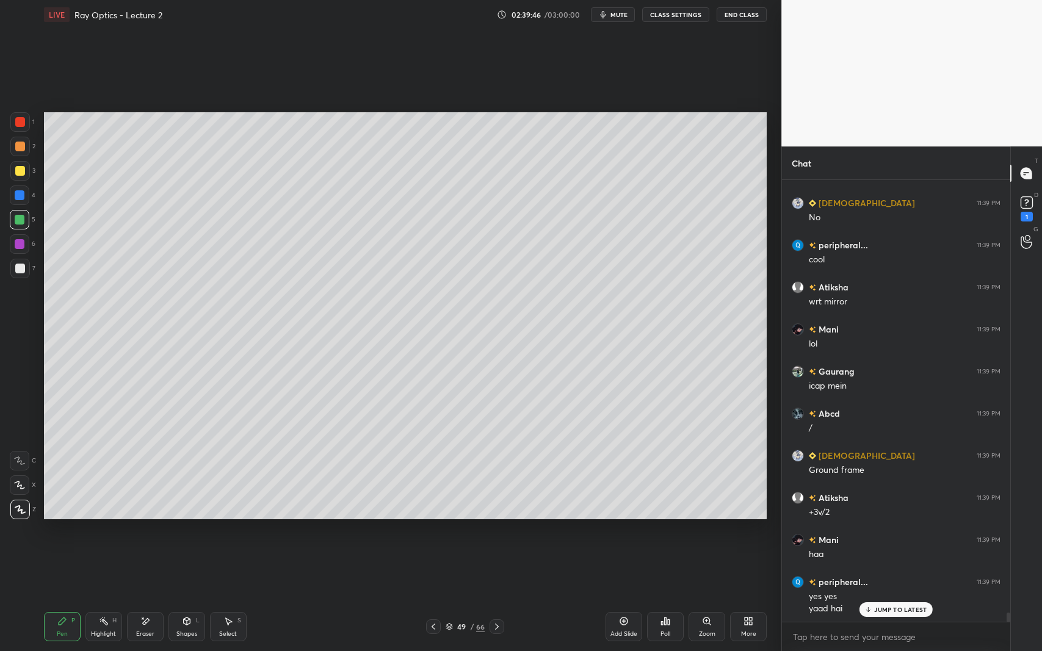
scroll to position [21284, 0]
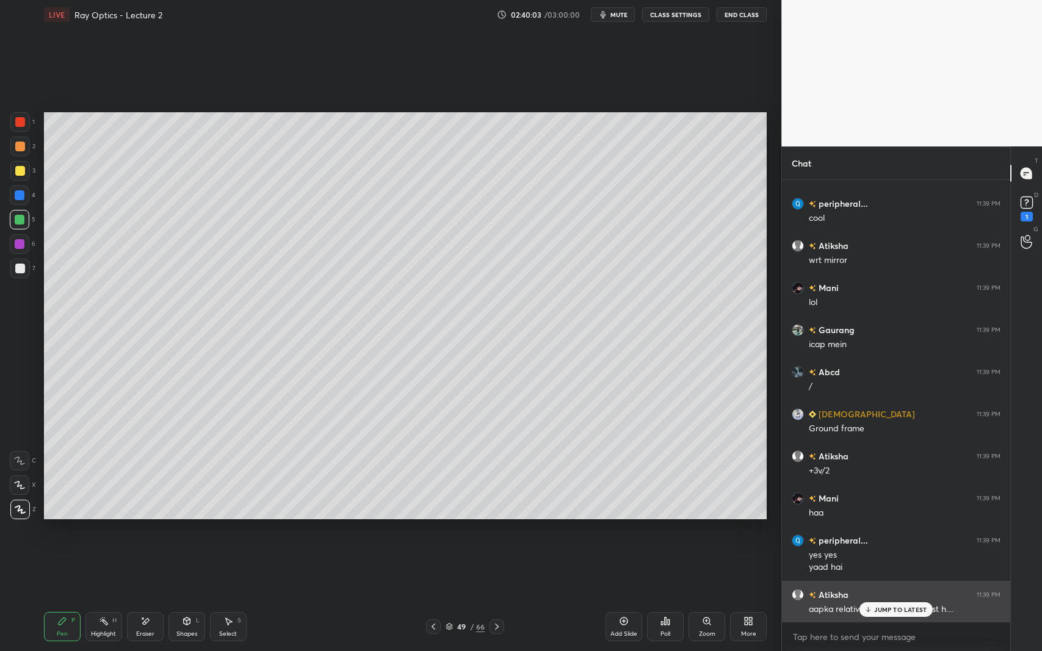
click at [874, 597] on div "JUMP TO LATEST" at bounding box center [896, 610] width 73 height 15
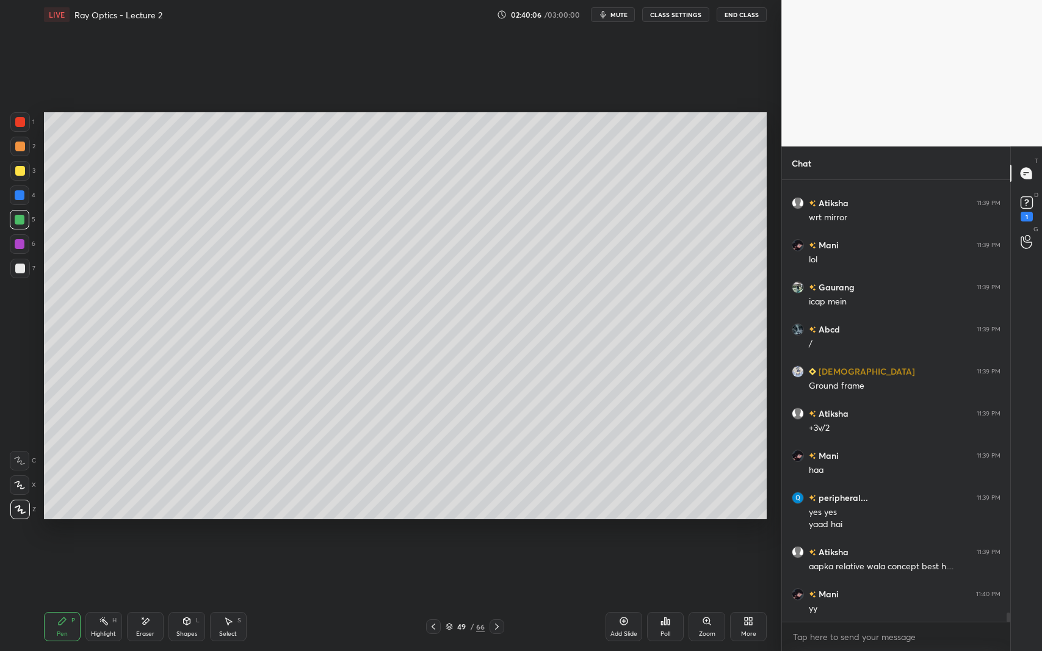
scroll to position [21368, 0]
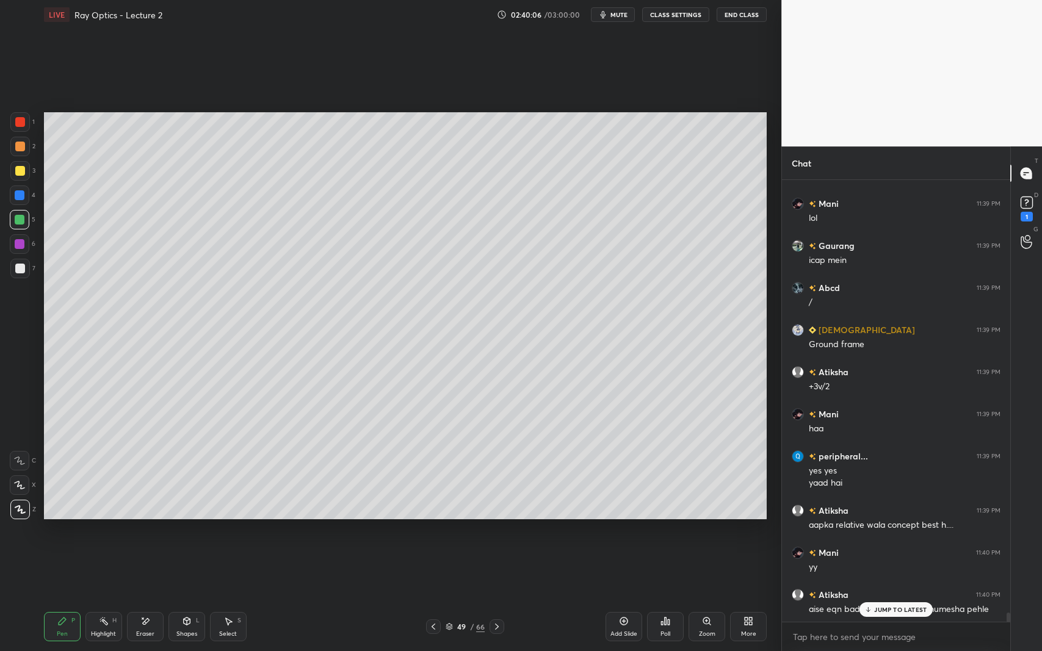
click at [21, 270] on div at bounding box center [20, 269] width 10 height 10
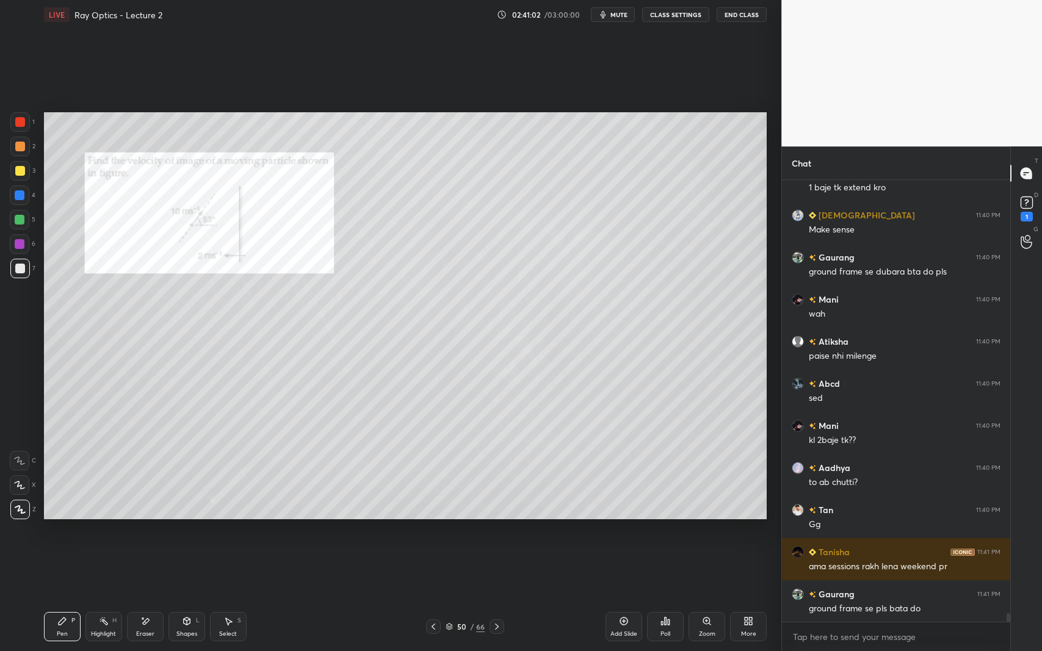
scroll to position [22054, 0]
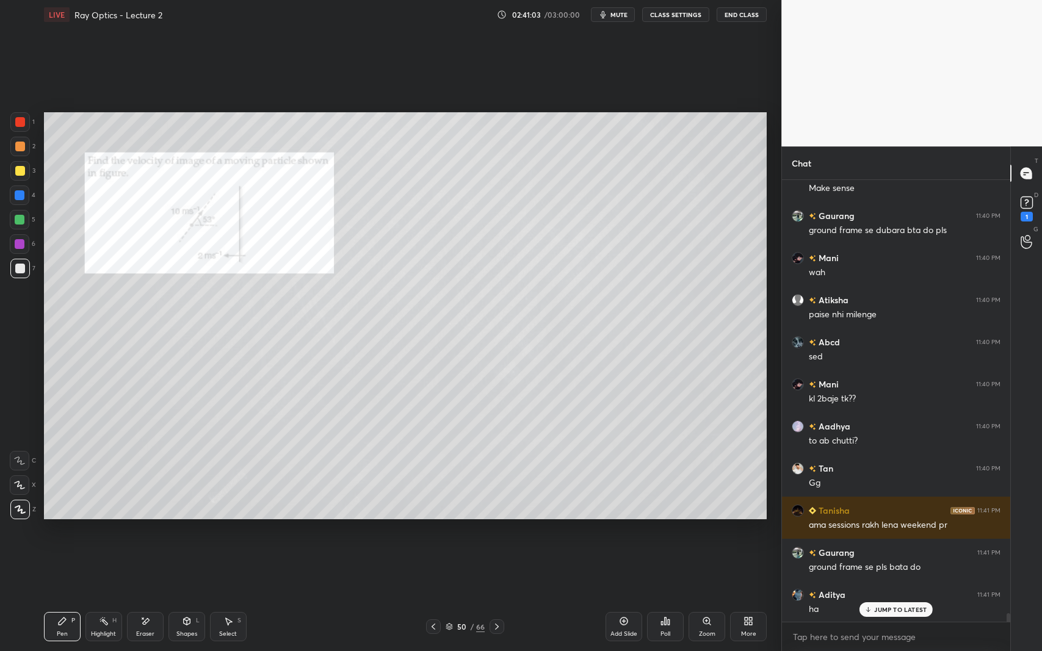
click at [20, 173] on div at bounding box center [20, 171] width 10 height 10
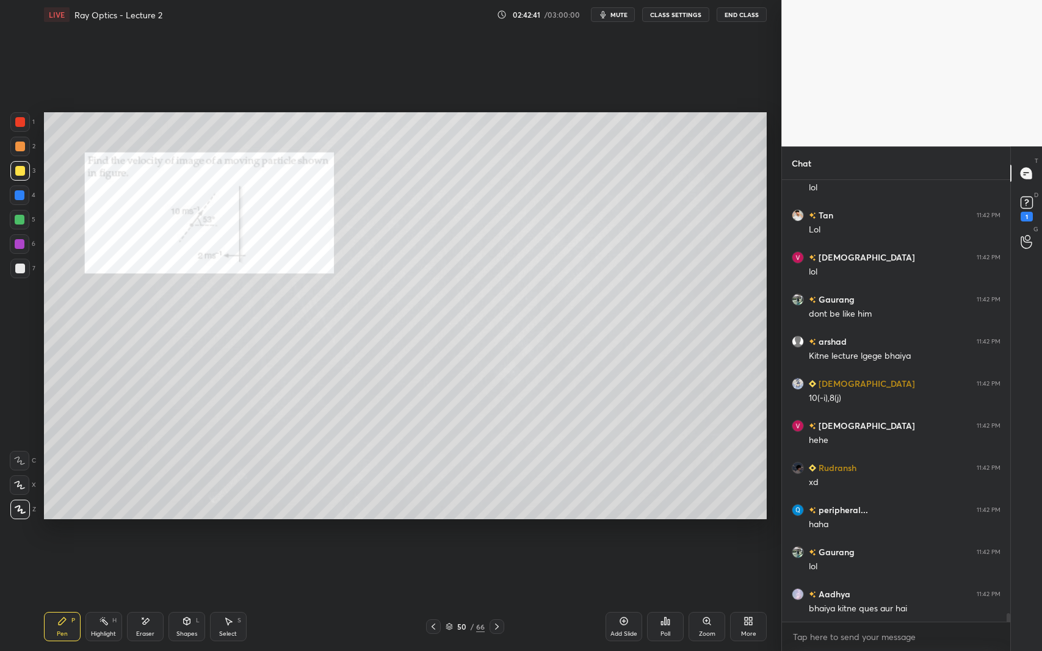
scroll to position [23234, 0]
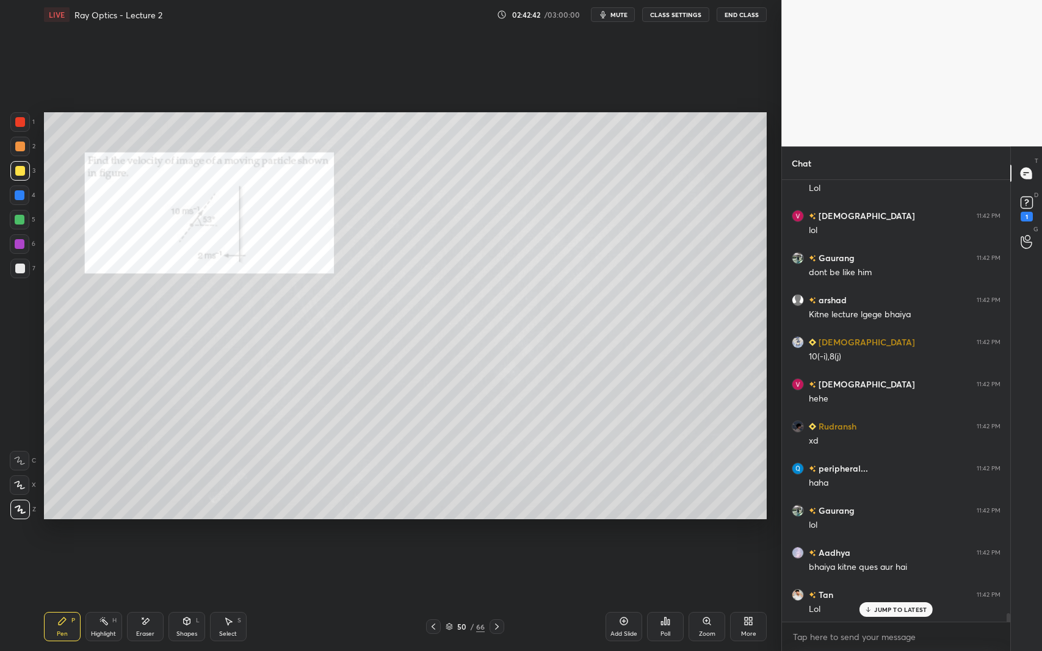
click at [16, 123] on div at bounding box center [20, 122] width 10 height 10
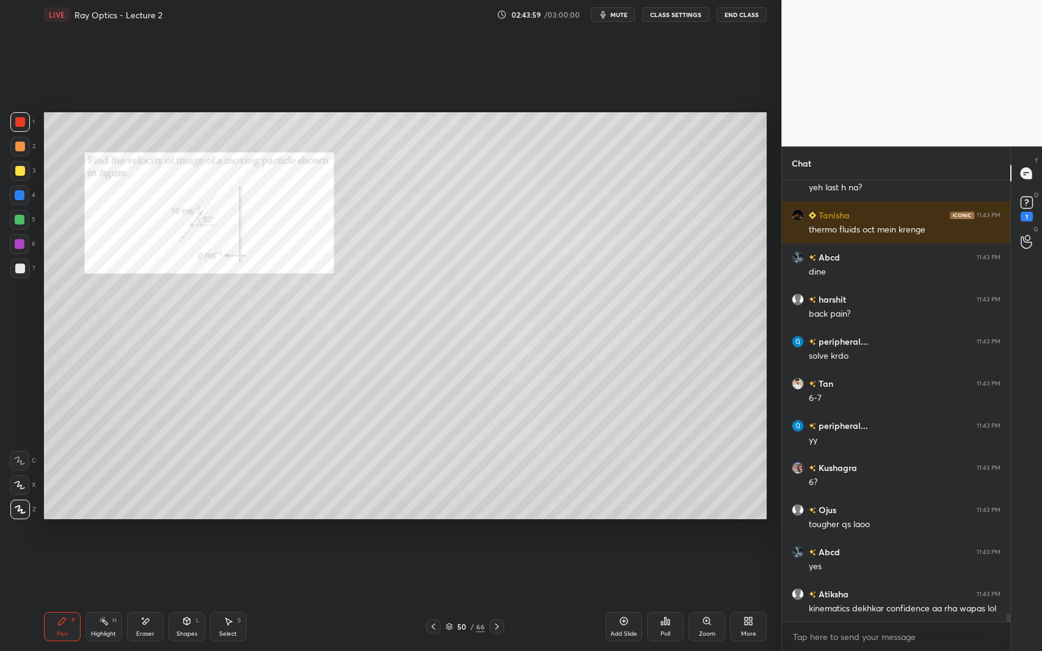
scroll to position [24173, 0]
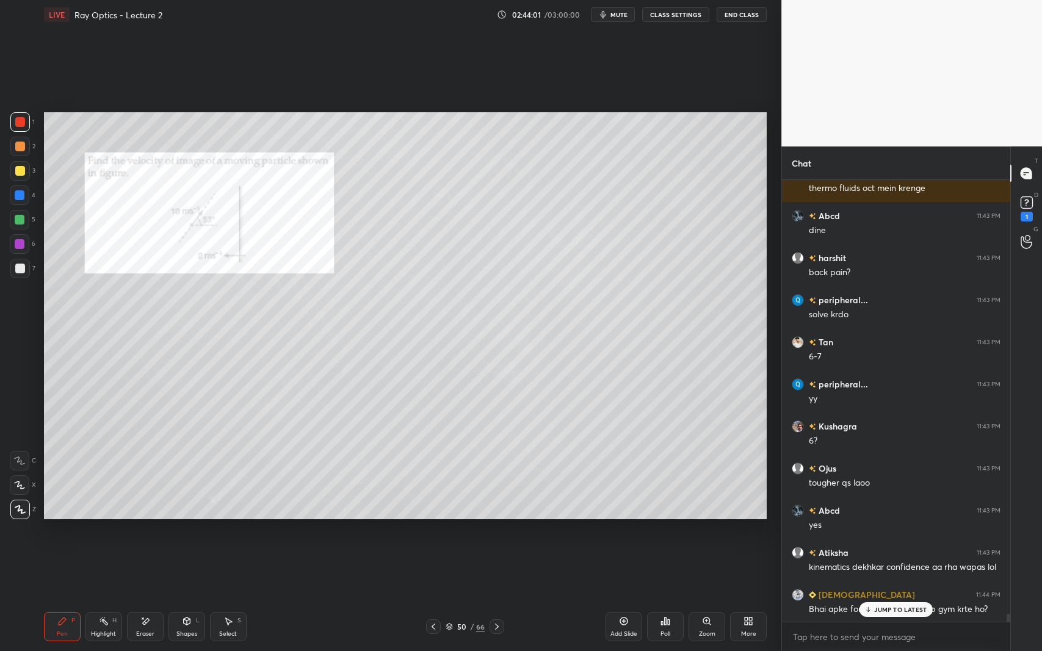
click at [883, 597] on div "Vaibhav 11:44 PM Bhai apke forearms acche h aap gym krte ho?" at bounding box center [896, 602] width 228 height 42
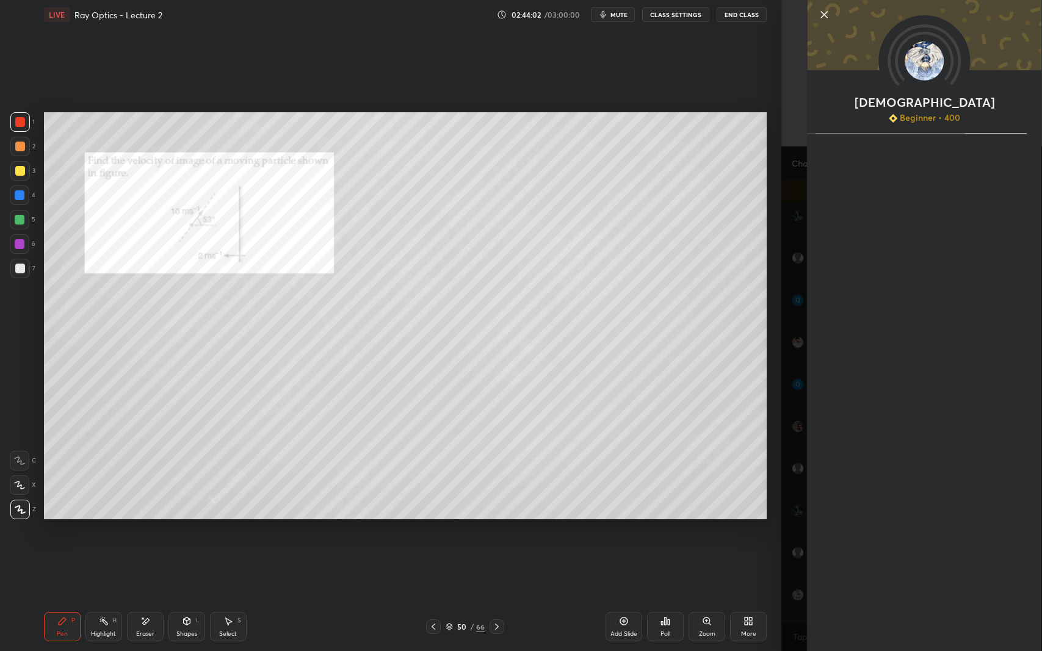
click at [730, 587] on div "Setting up your live class Poll for secs No correct answer Start poll" at bounding box center [405, 315] width 733 height 573
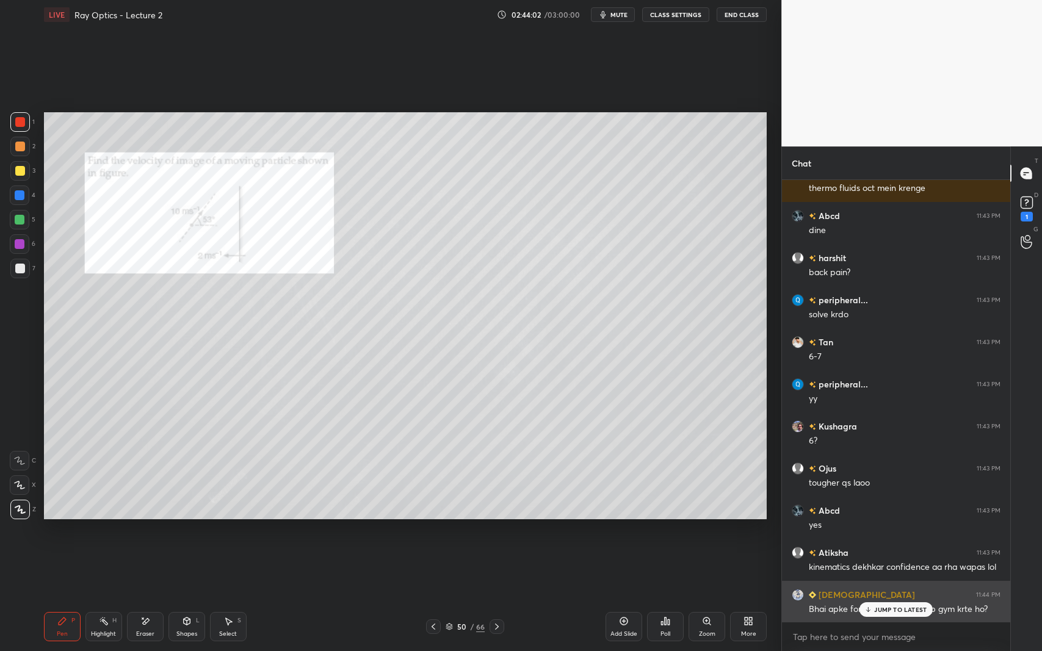
click at [885, 597] on div "JUMP TO LATEST" at bounding box center [896, 610] width 73 height 15
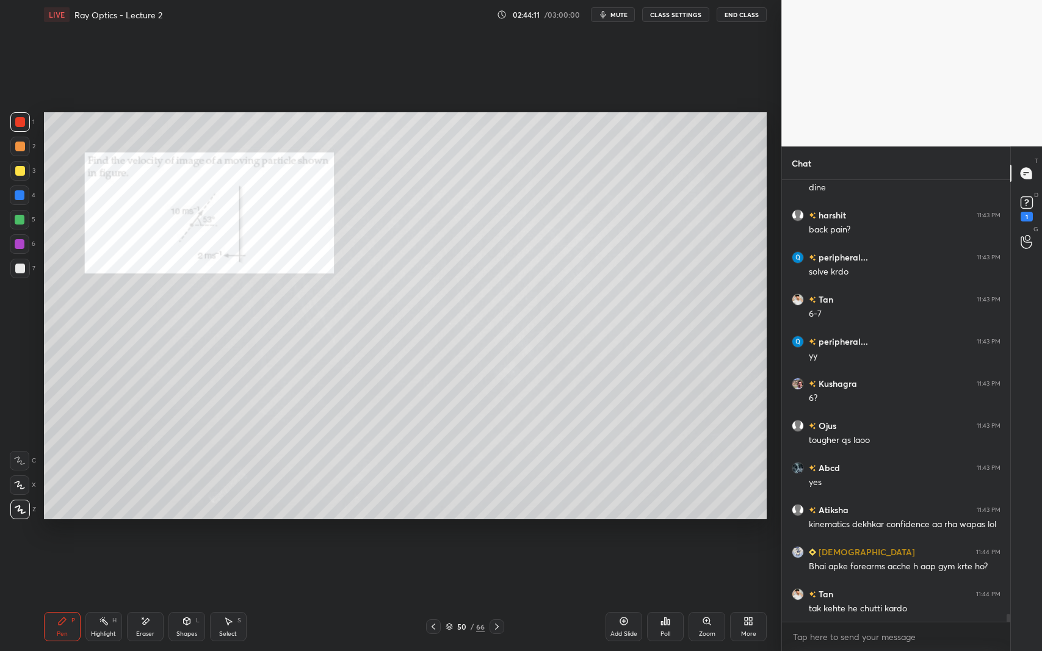
scroll to position [24257, 0]
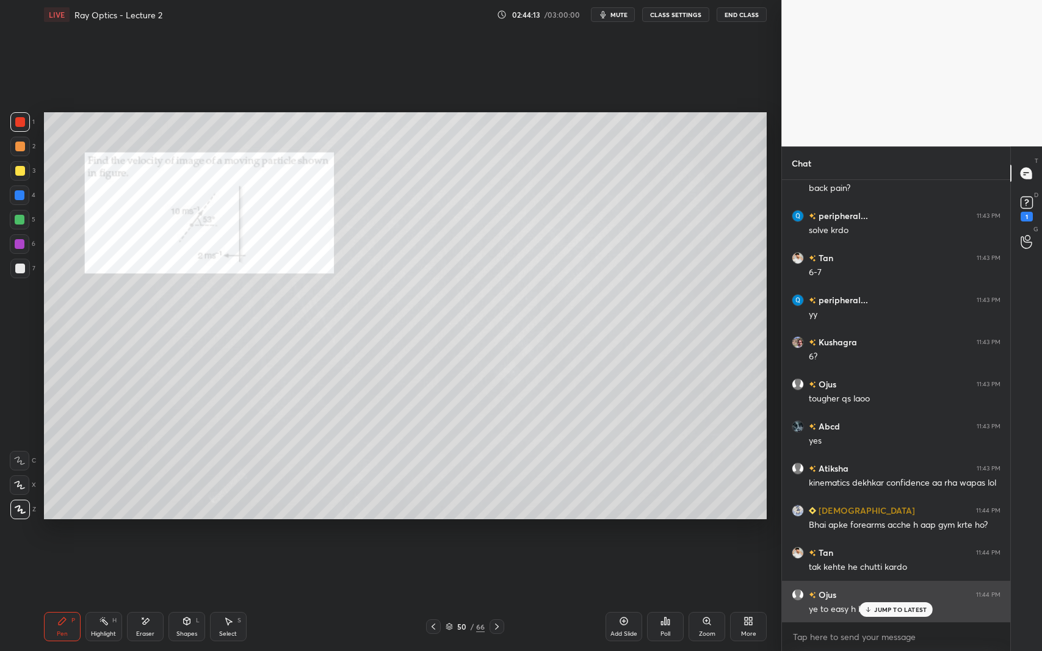
click at [880, 597] on div "JUMP TO LATEST" at bounding box center [896, 610] width 73 height 15
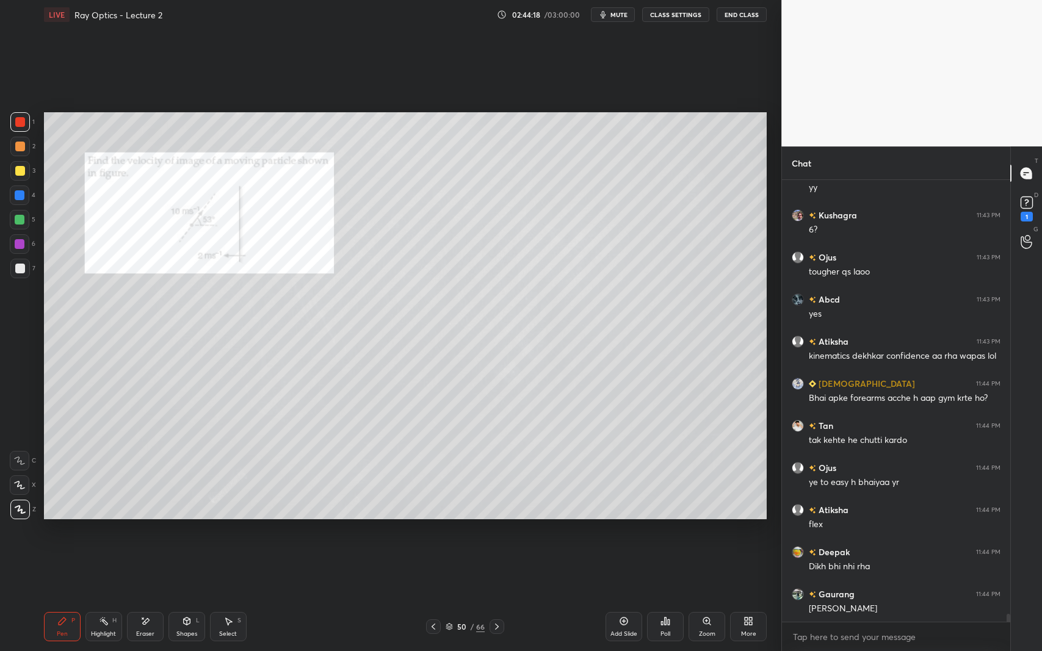
scroll to position [24425, 0]
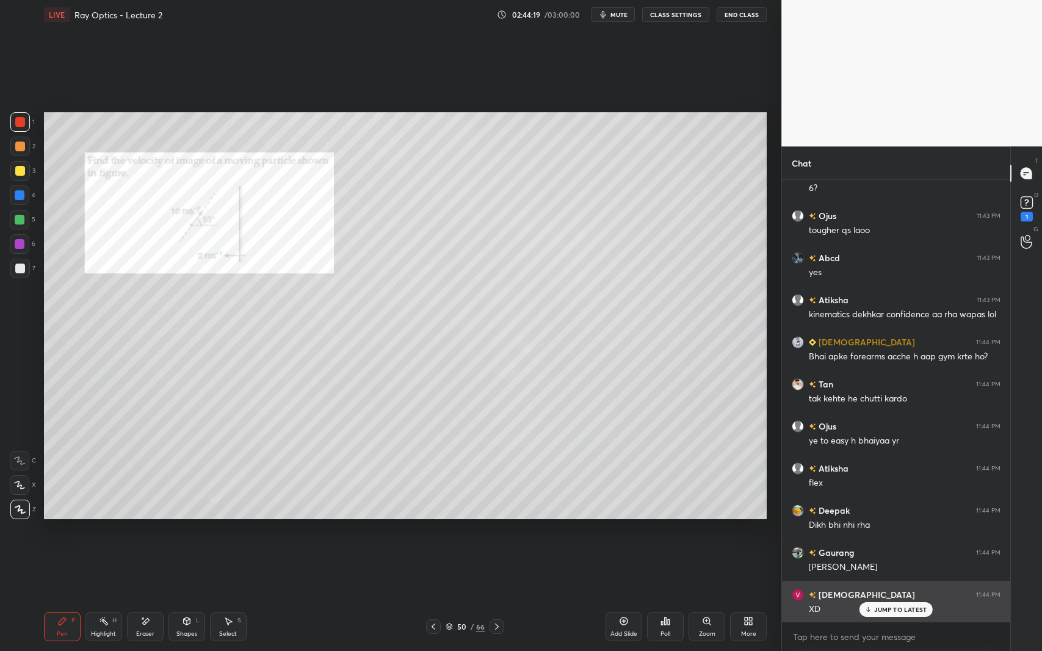
click at [867, 597] on icon at bounding box center [868, 609] width 8 height 7
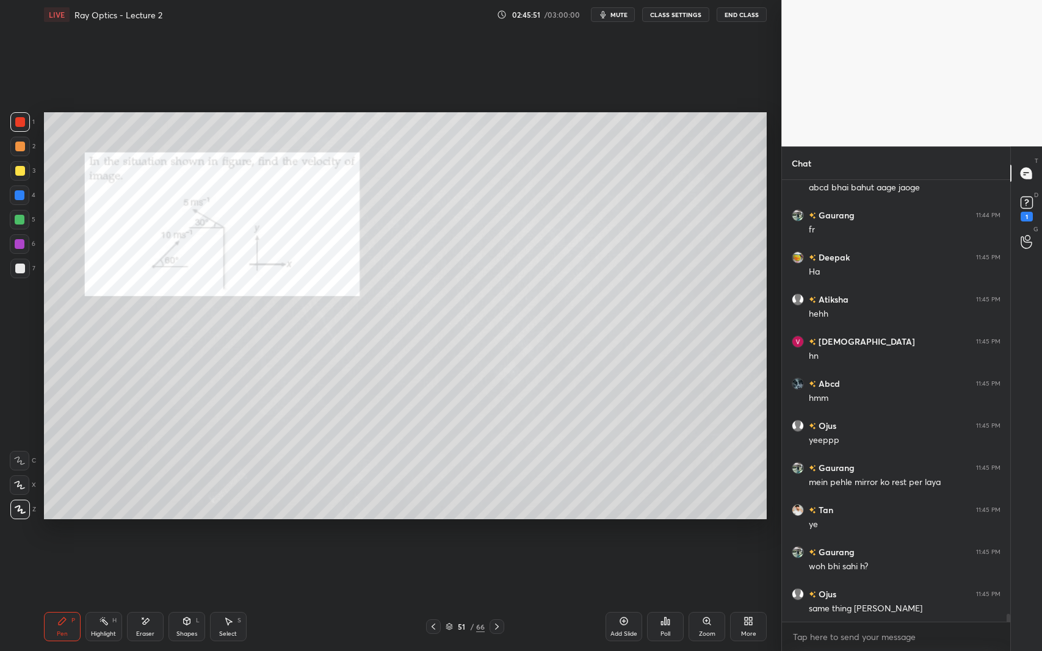
scroll to position [25099, 0]
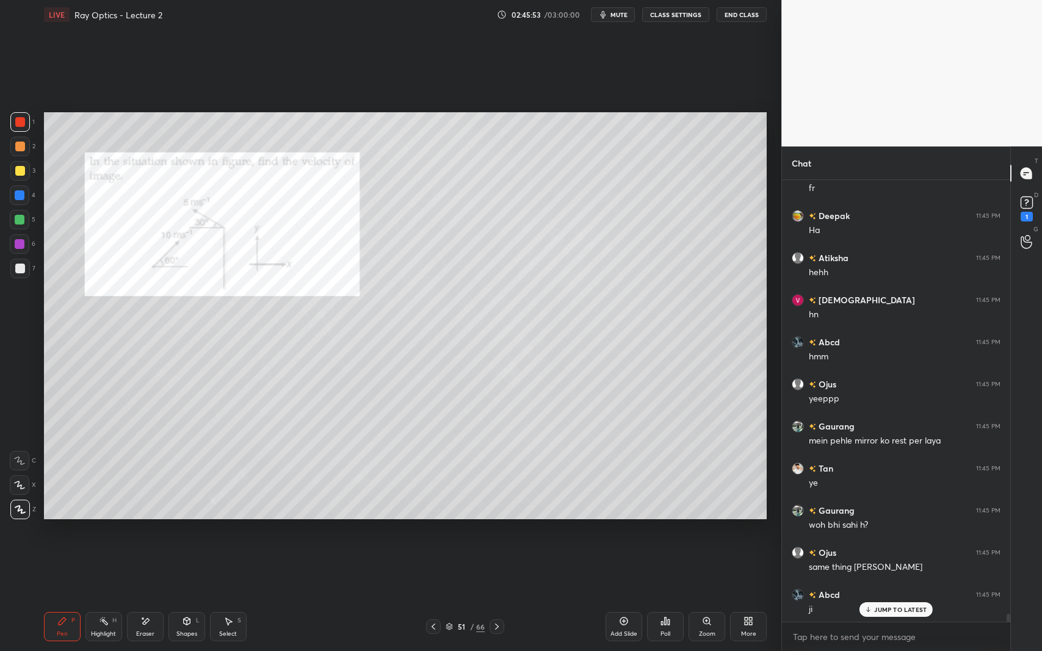
click at [21, 195] on div at bounding box center [20, 195] width 10 height 10
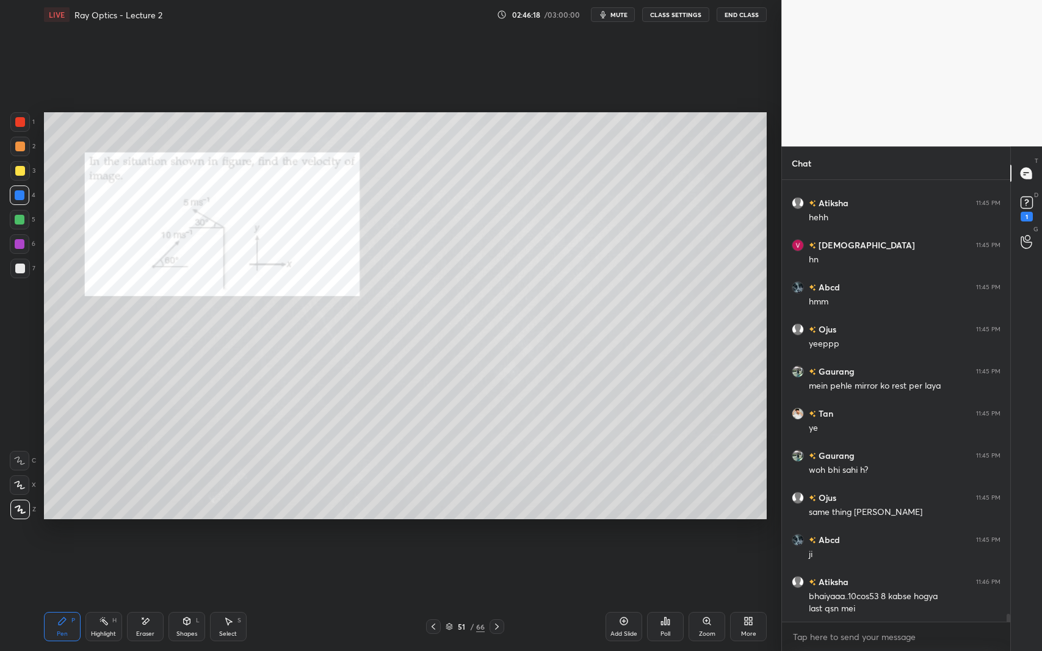
scroll to position [25196, 0]
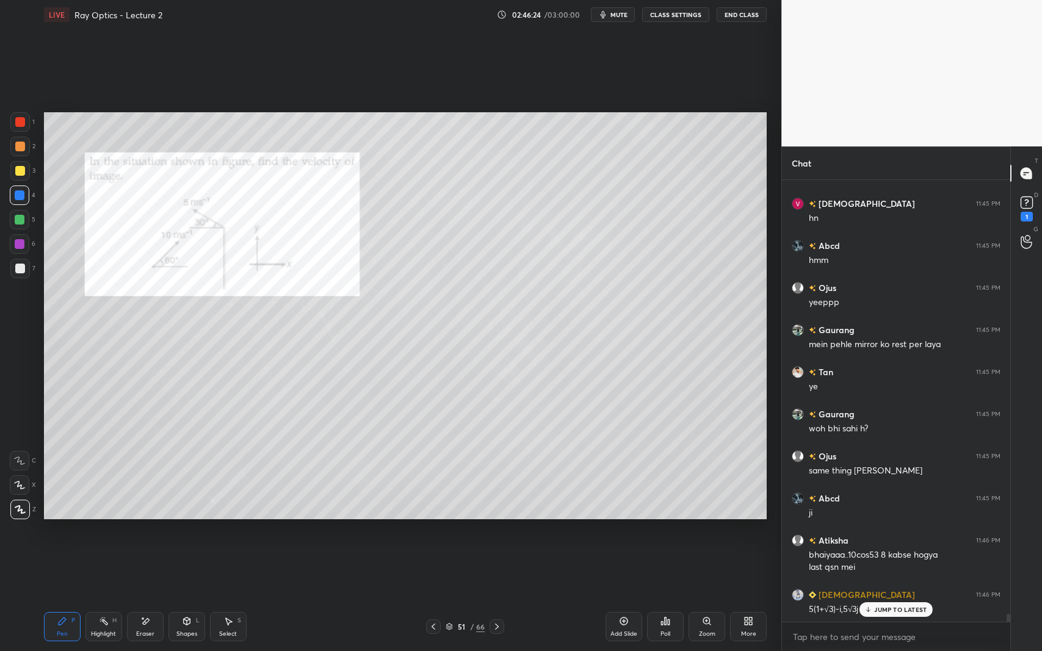
click at [200, 597] on div "Shapes L" at bounding box center [186, 626] width 37 height 29
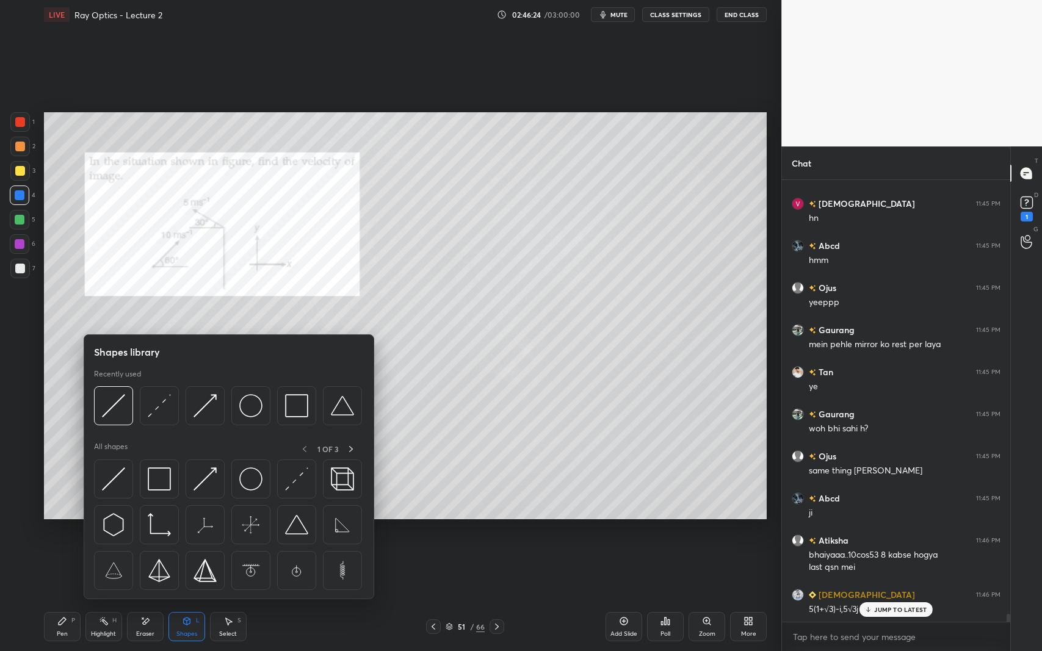
click at [166, 470] on img at bounding box center [159, 479] width 23 height 23
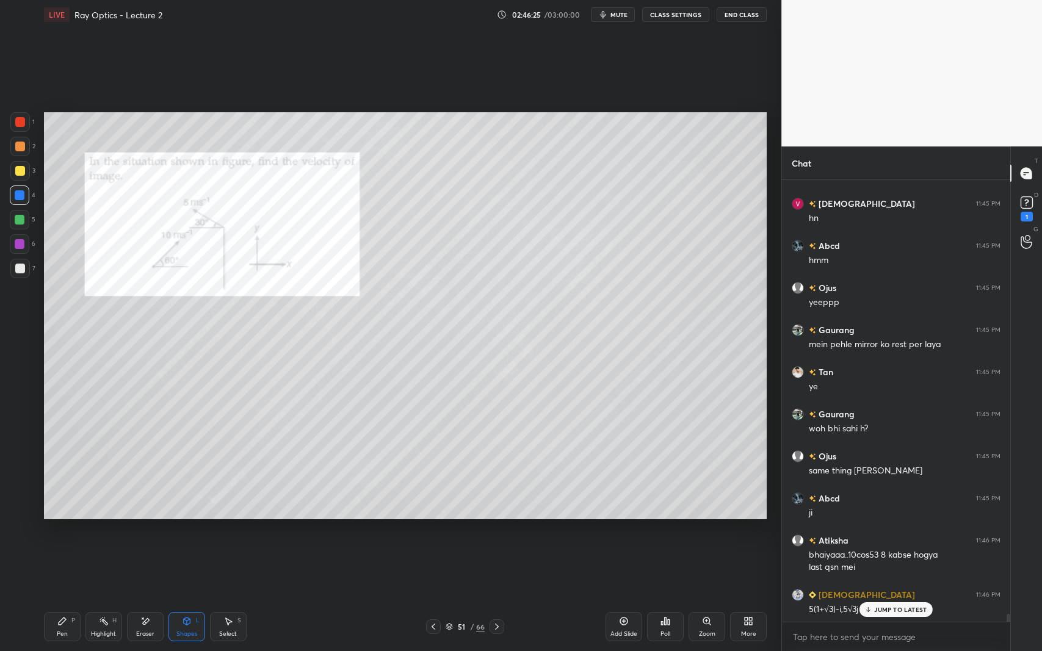
click at [23, 268] on div at bounding box center [20, 269] width 10 height 10
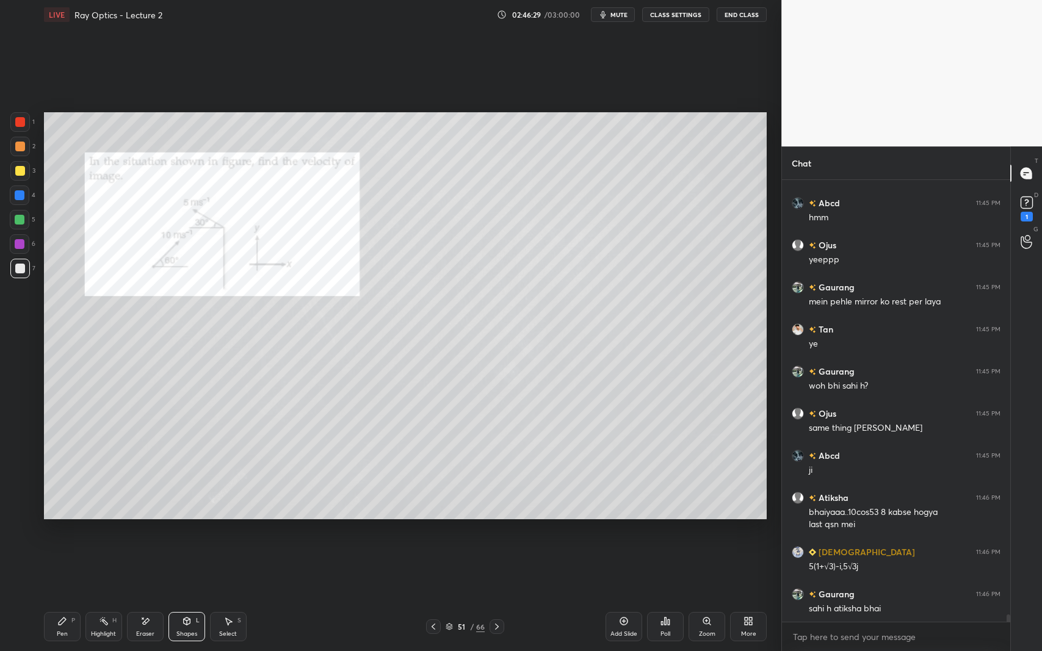
scroll to position [25268, 0]
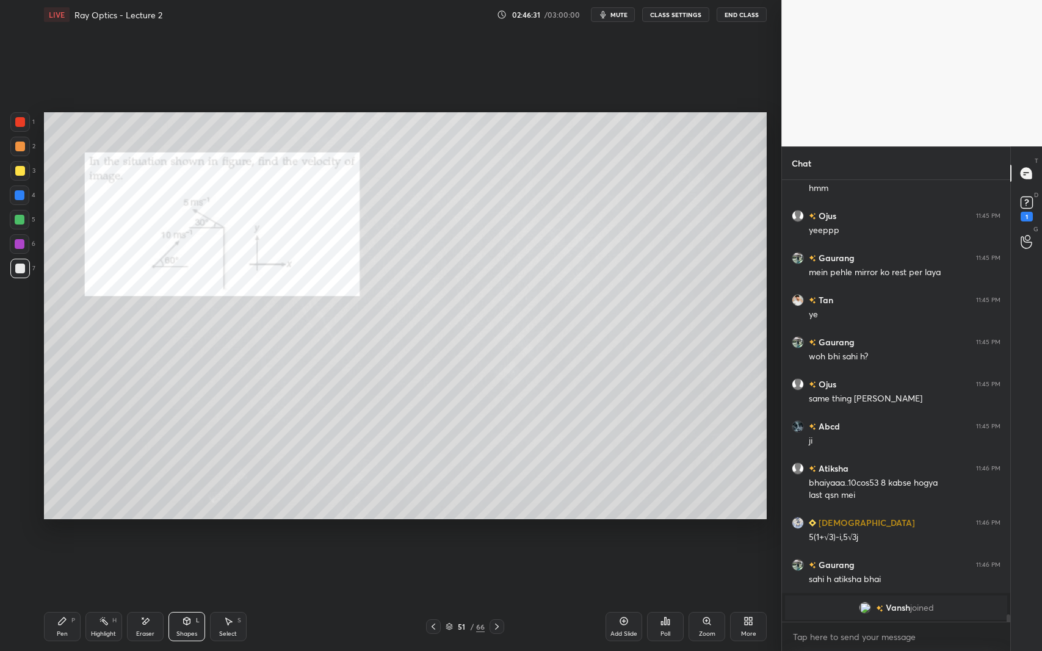
click at [63, 597] on div "Pen" at bounding box center [62, 634] width 11 height 6
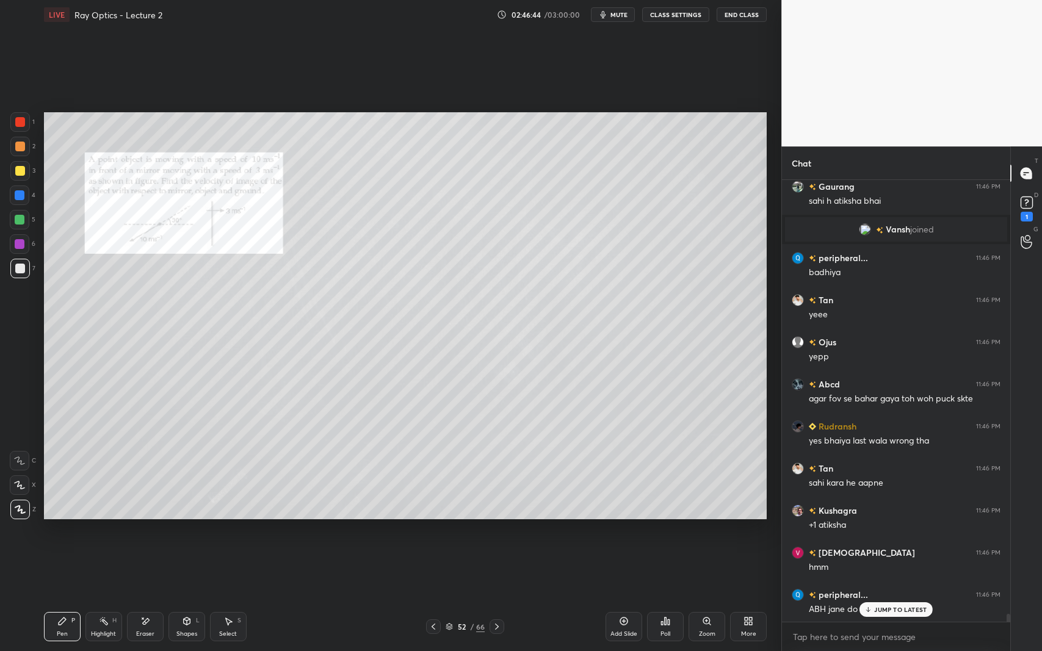
scroll to position [24235, 0]
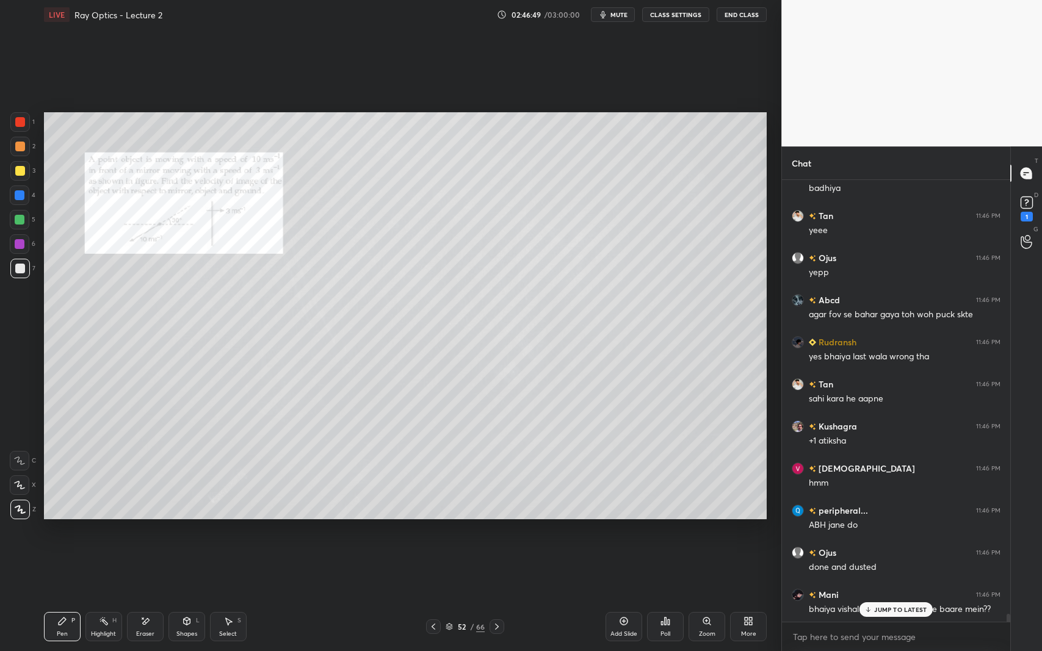
click at [16, 126] on div at bounding box center [20, 122] width 10 height 10
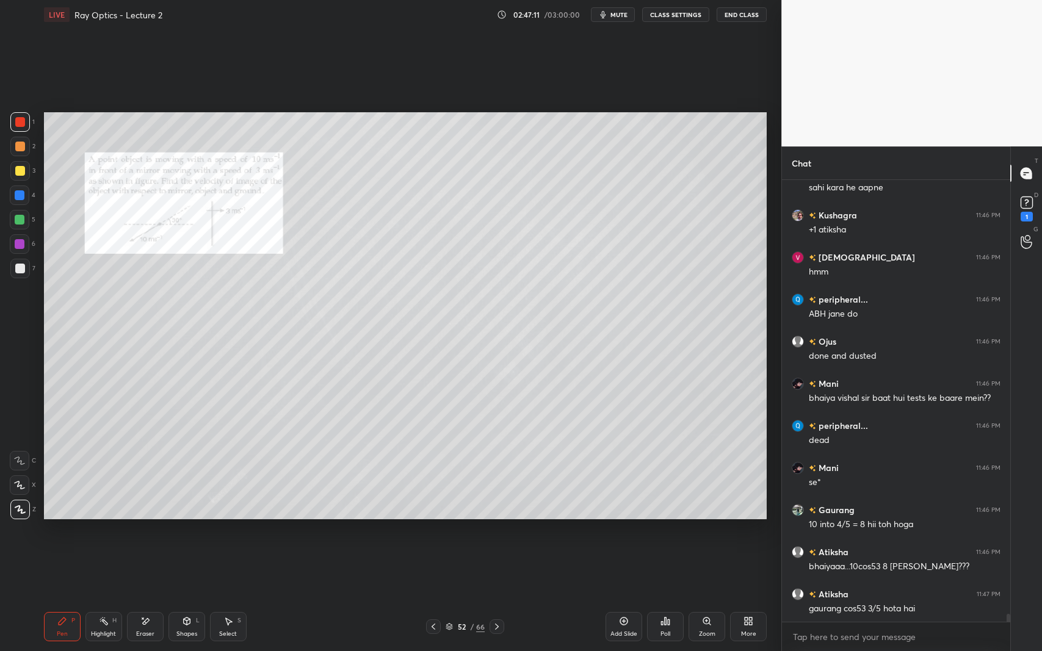
scroll to position [24488, 0]
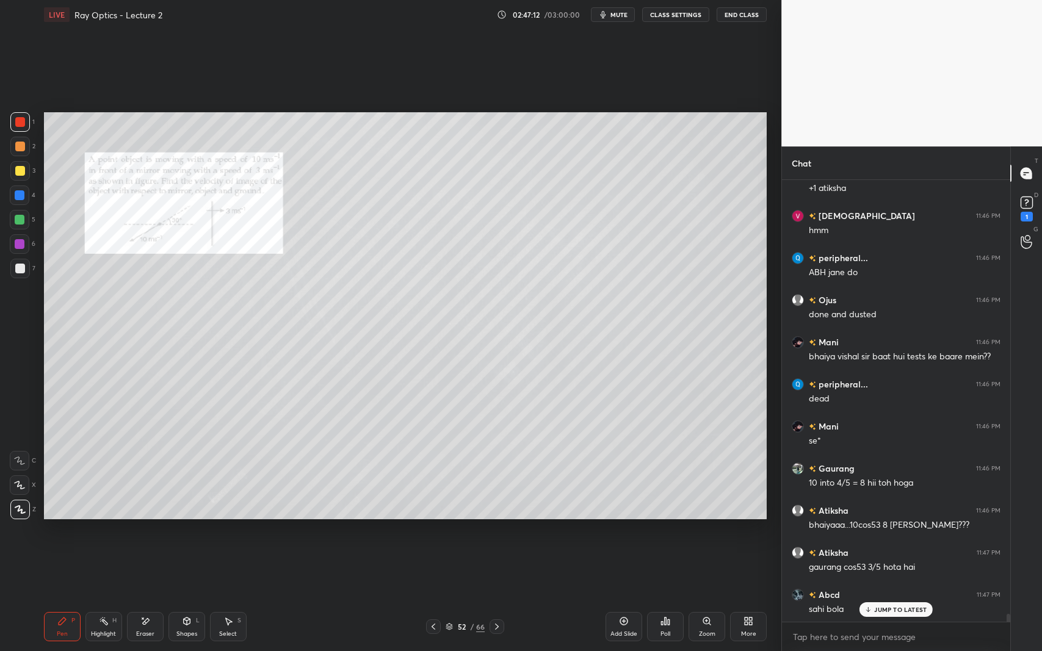
click at [434, 597] on div at bounding box center [433, 627] width 15 height 15
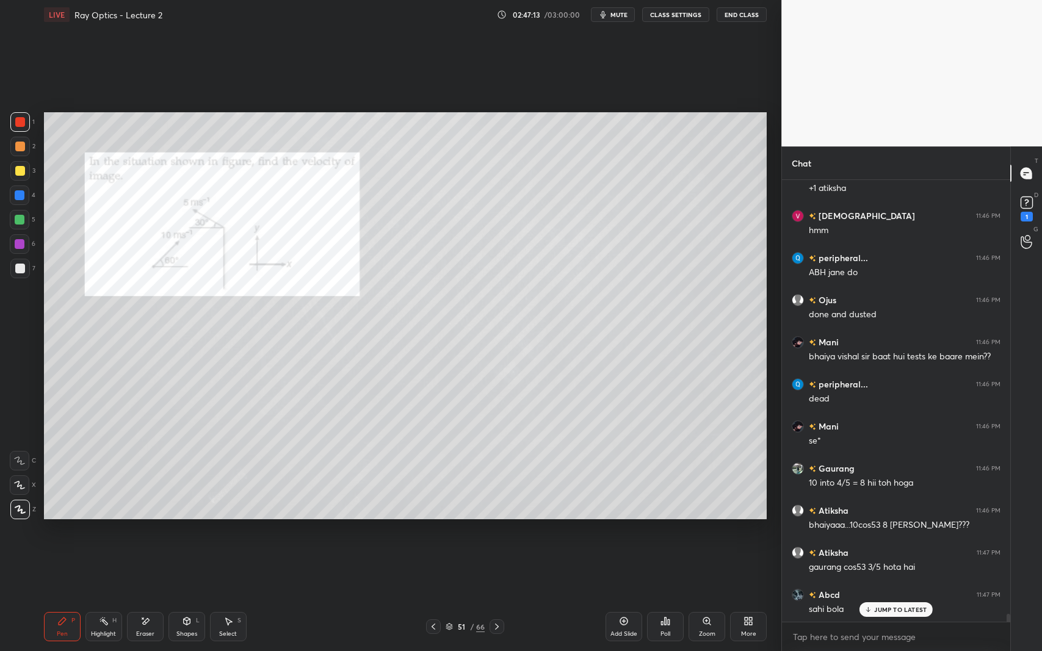
scroll to position [24500, 0]
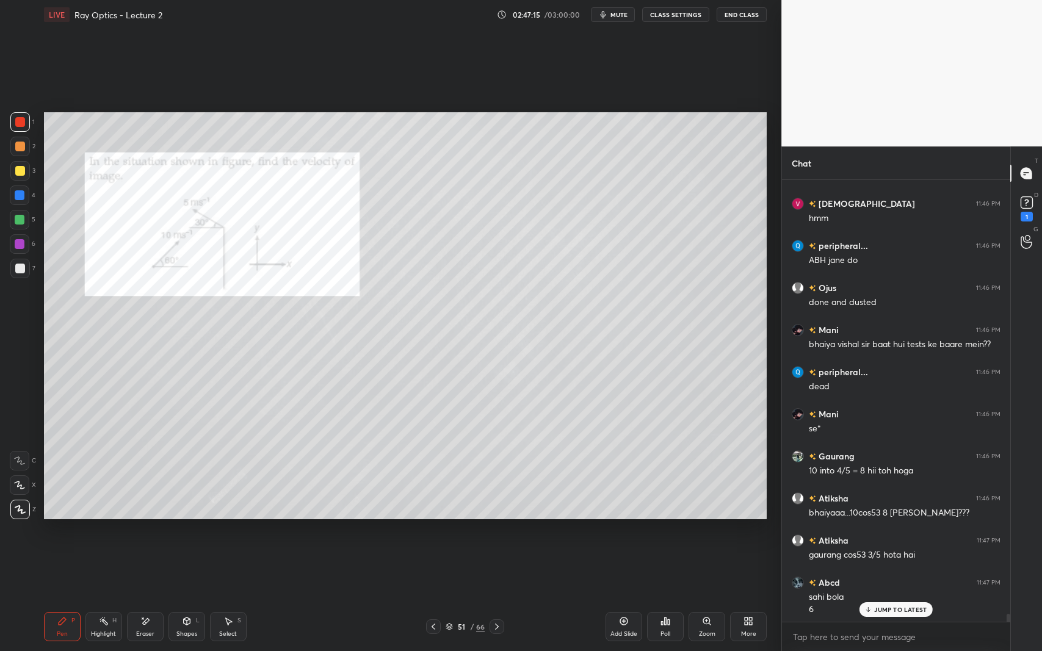
click at [432, 597] on icon at bounding box center [434, 627] width 4 height 6
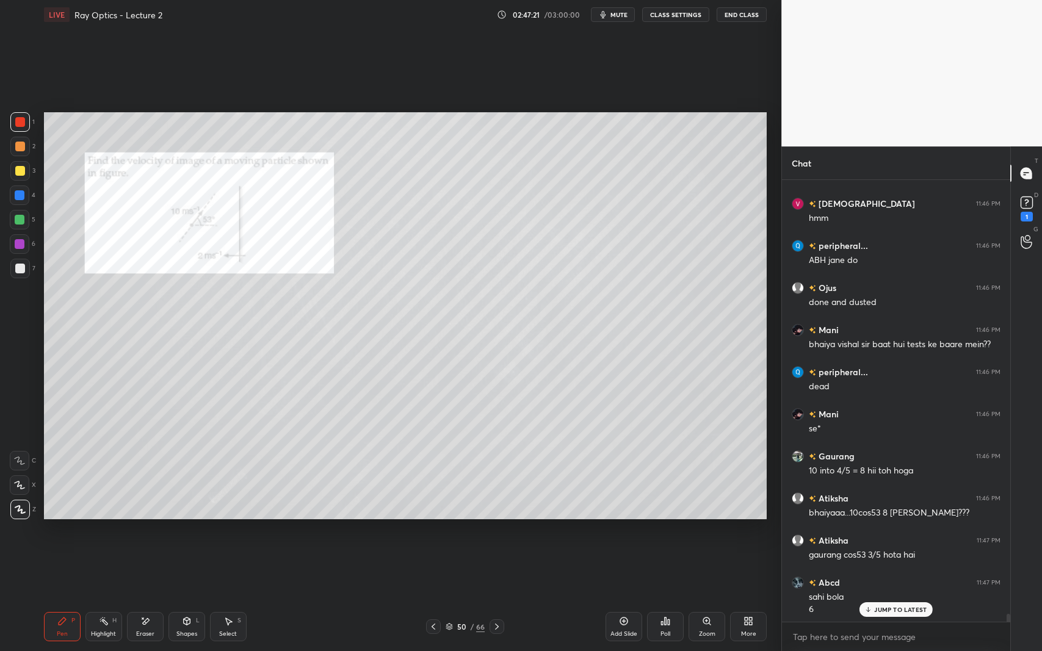
scroll to position [24543, 0]
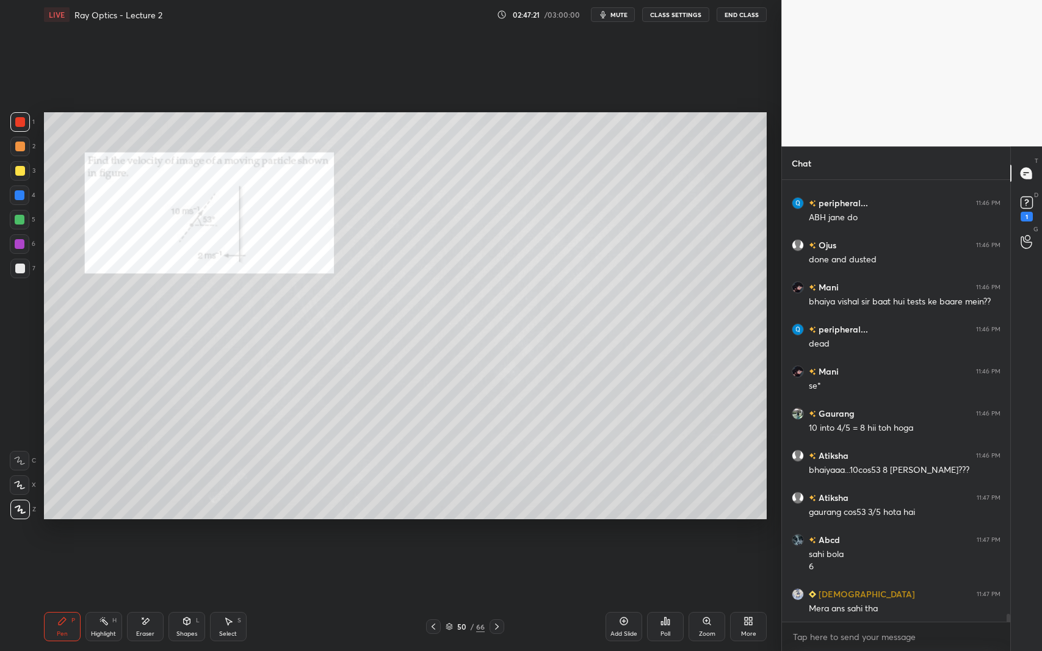
click at [145, 597] on div "Eraser" at bounding box center [145, 626] width 37 height 29
click at [55, 597] on div "Pen P" at bounding box center [62, 626] width 37 height 29
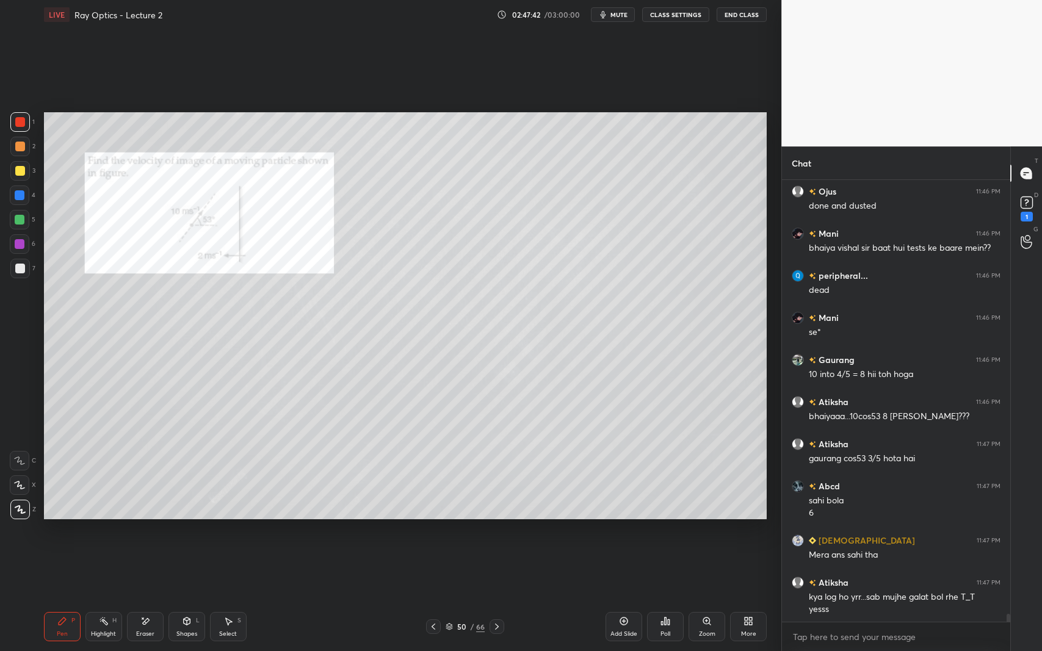
scroll to position [24639, 0]
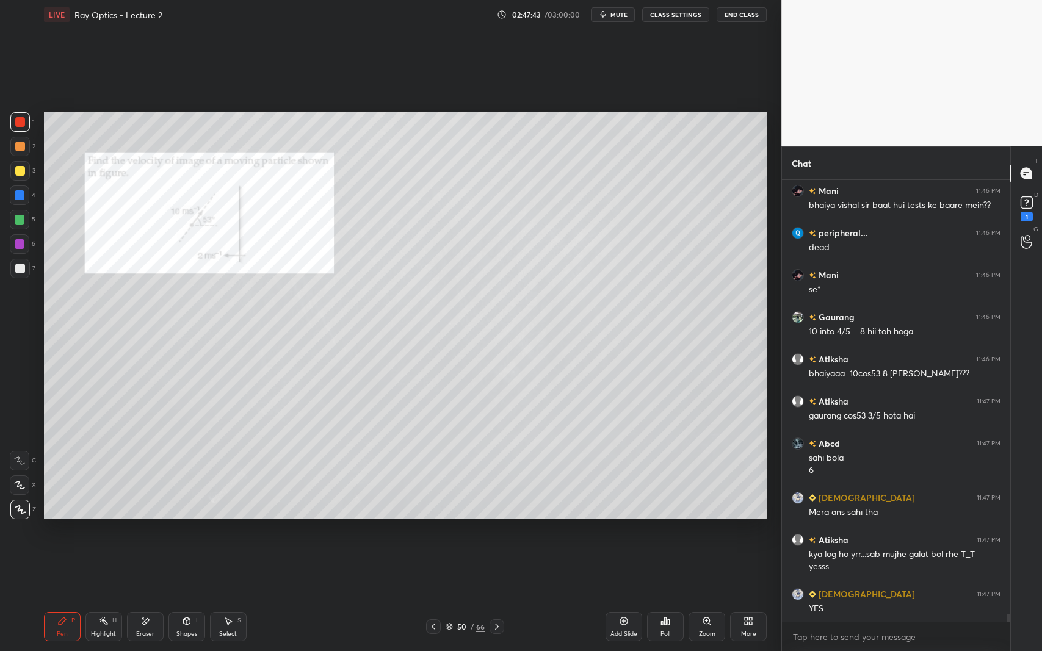
click at [500, 597] on icon at bounding box center [497, 627] width 10 height 10
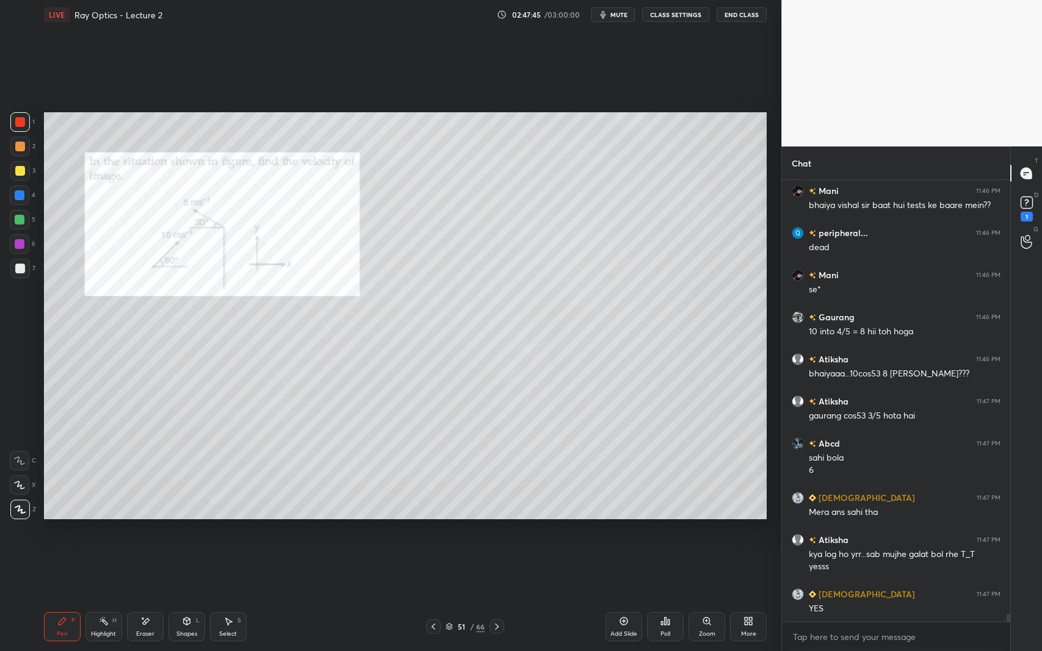
click at [498, 597] on icon at bounding box center [497, 627] width 10 height 10
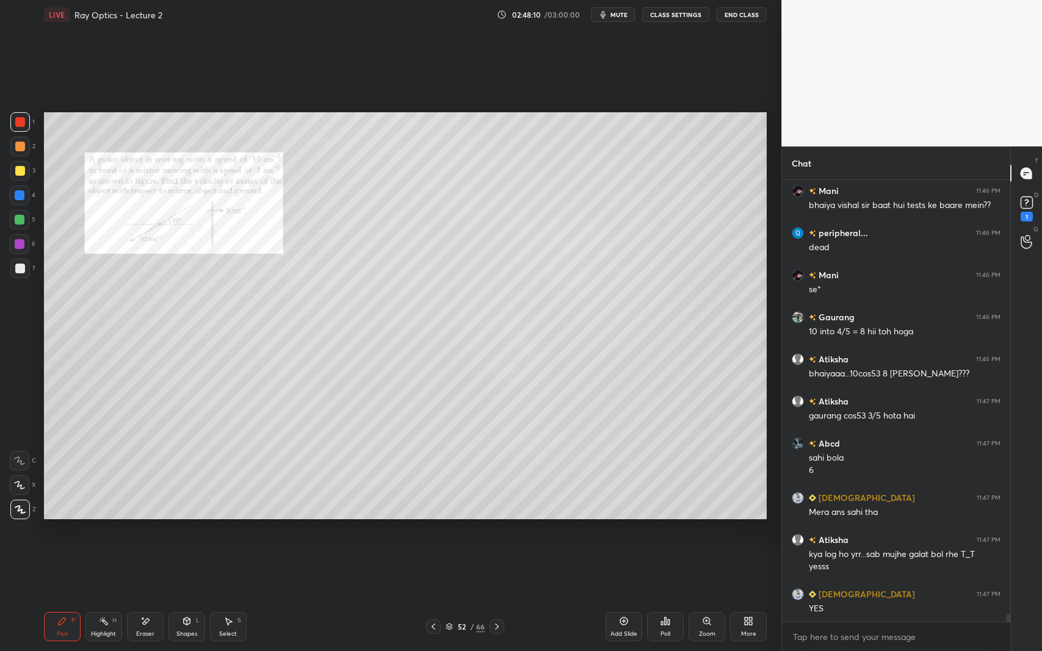
scroll to position [24681, 0]
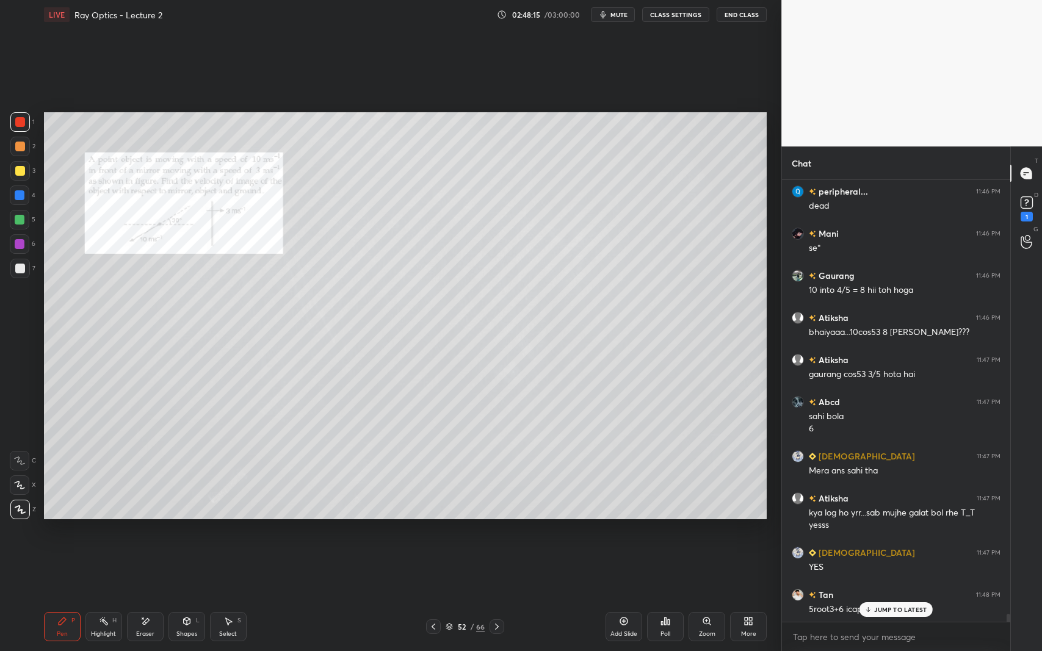
click at [193, 597] on div "Shapes L" at bounding box center [186, 626] width 37 height 29
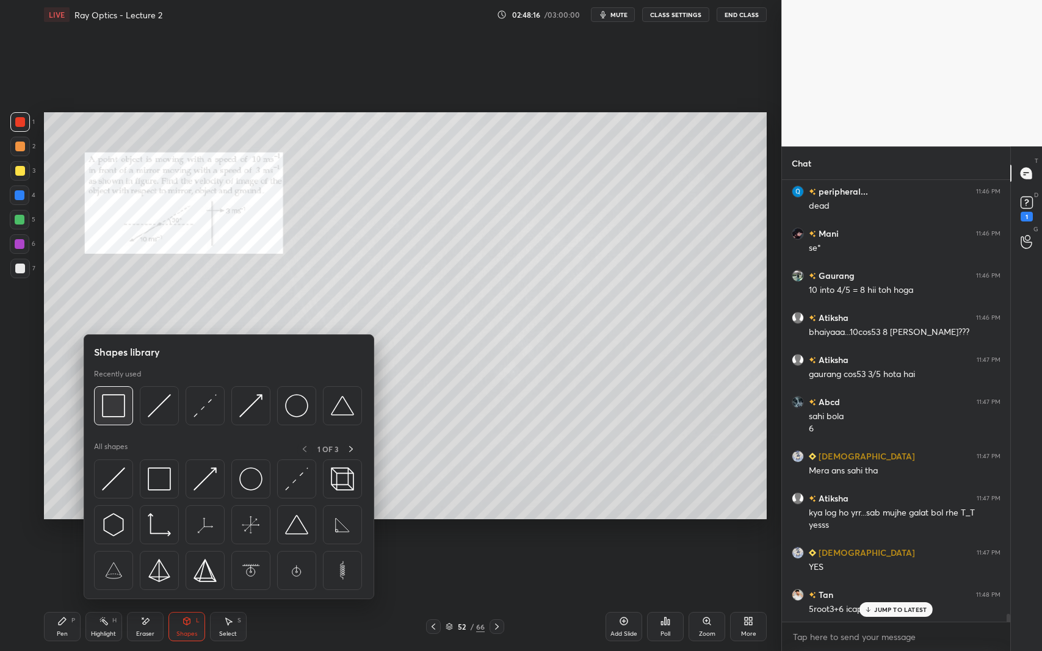
click at [103, 408] on img at bounding box center [113, 405] width 23 height 23
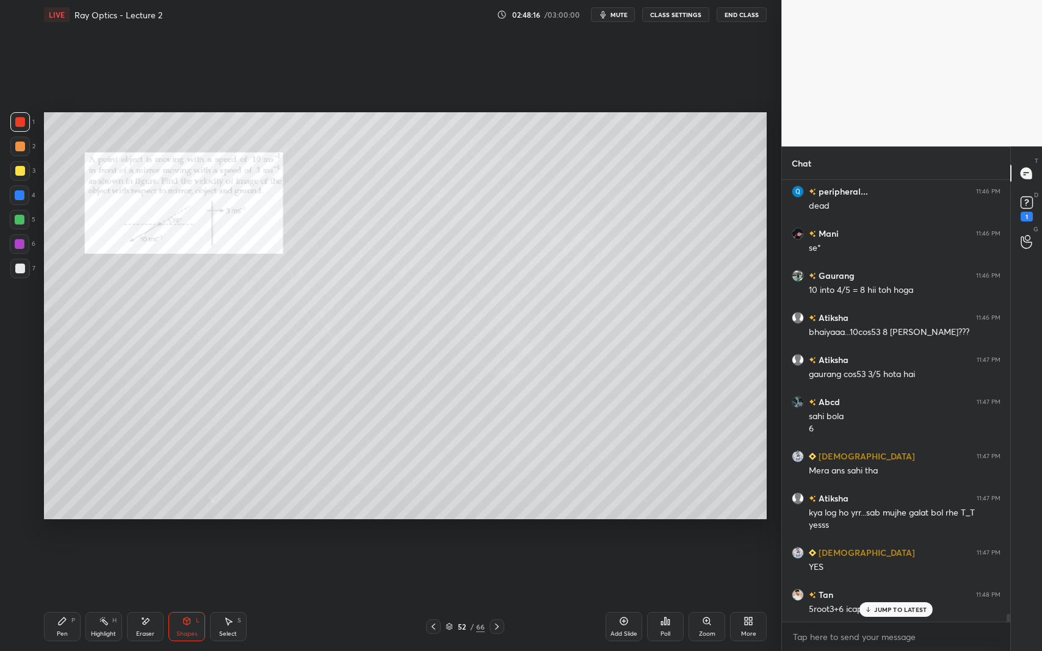
click at [22, 267] on div at bounding box center [20, 269] width 10 height 10
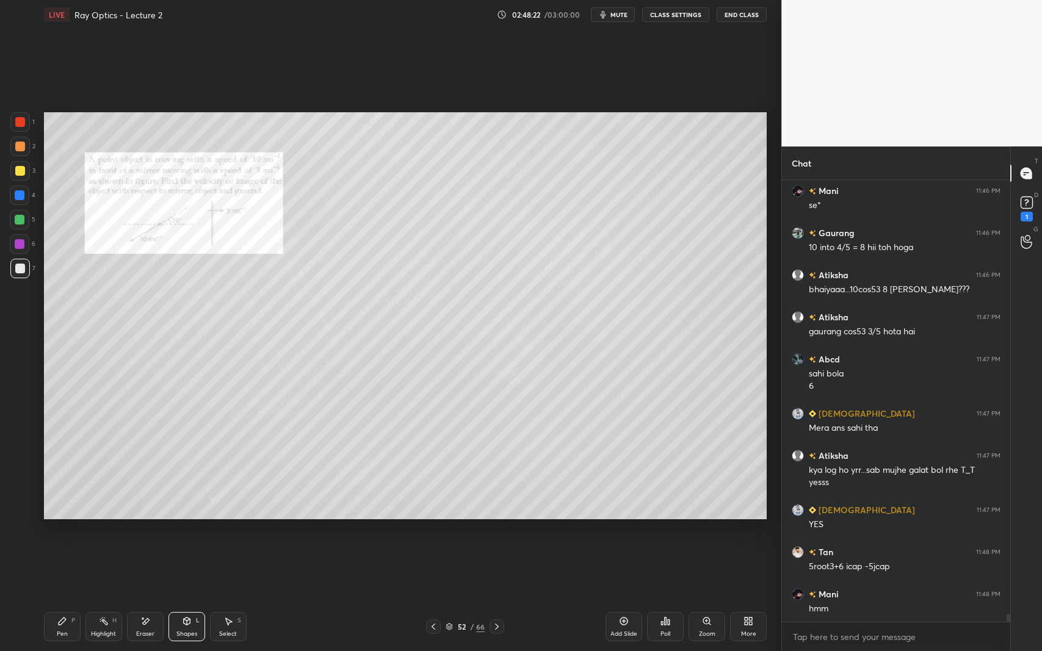
click at [233, 597] on div "Select S" at bounding box center [228, 626] width 37 height 29
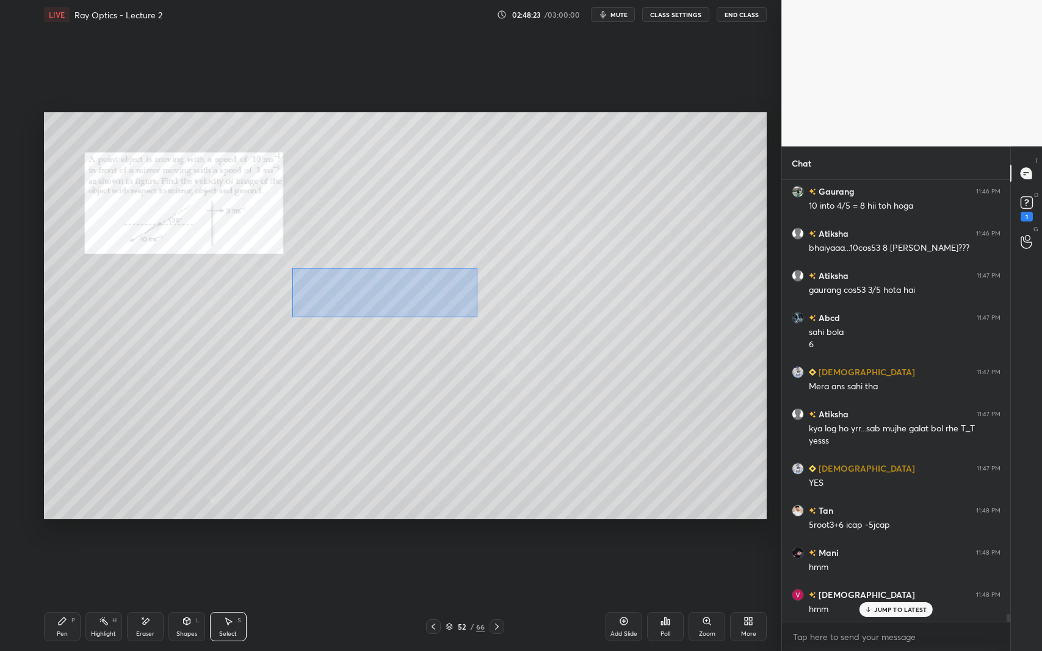
scroll to position [24794, 0]
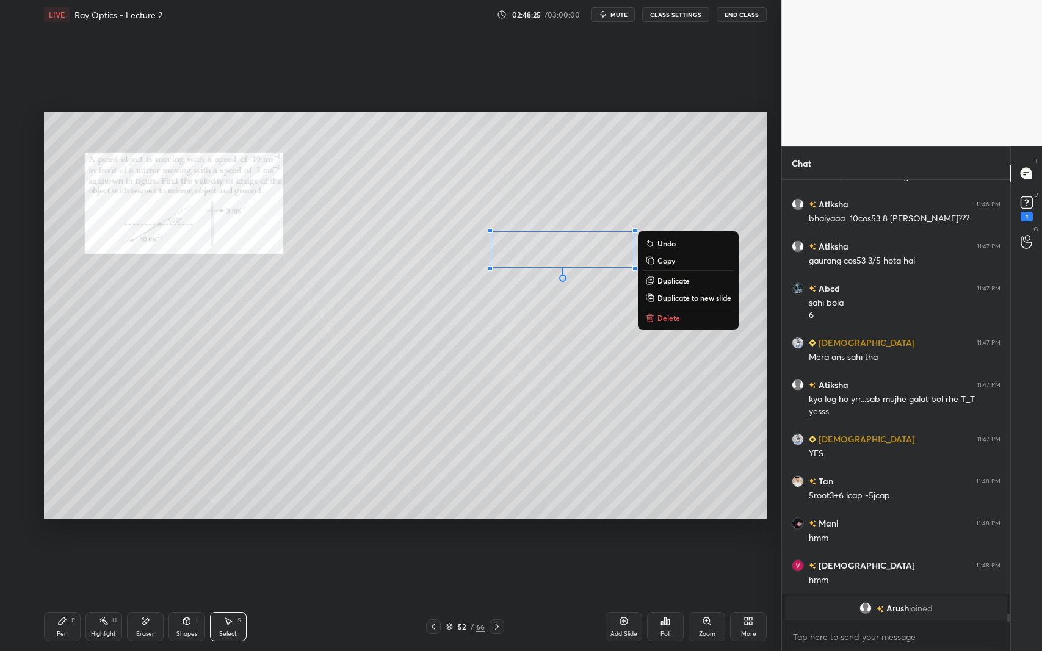
click at [609, 408] on div "0 ° Undo Copy Duplicate Duplicate to new slide Delete" at bounding box center [405, 315] width 723 height 407
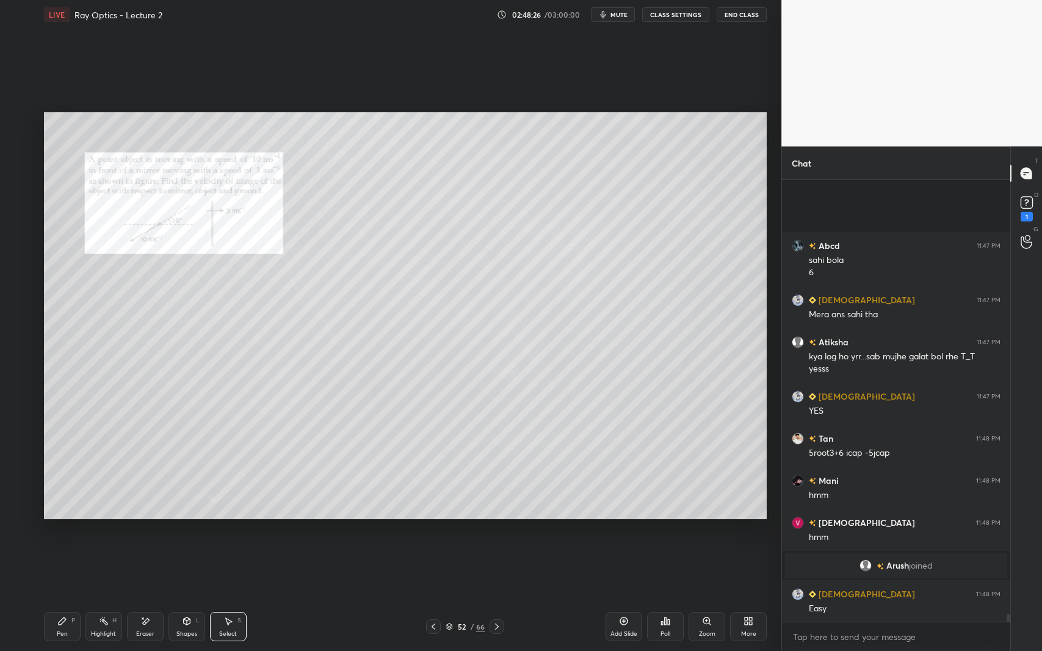
scroll to position [24963, 0]
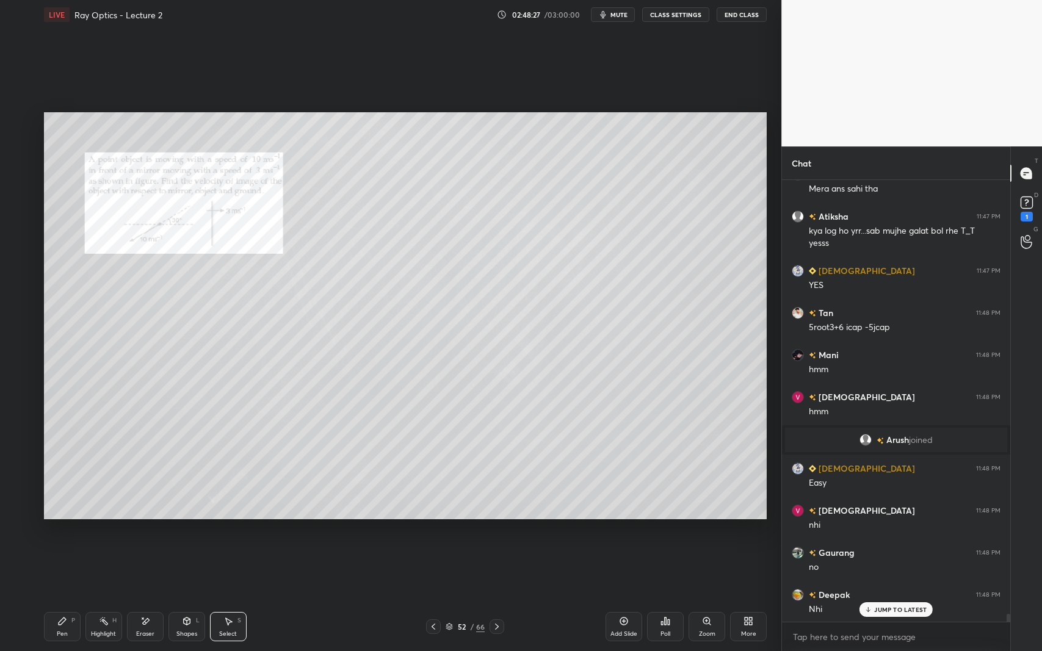
click at [59, 597] on icon at bounding box center [62, 621] width 7 height 7
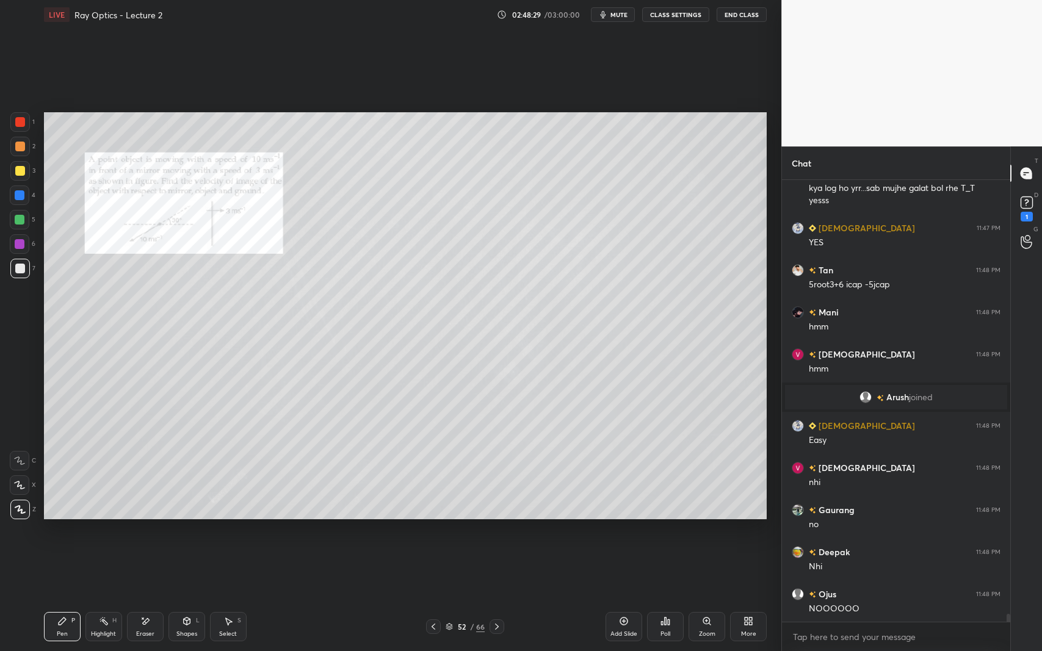
scroll to position [25047, 0]
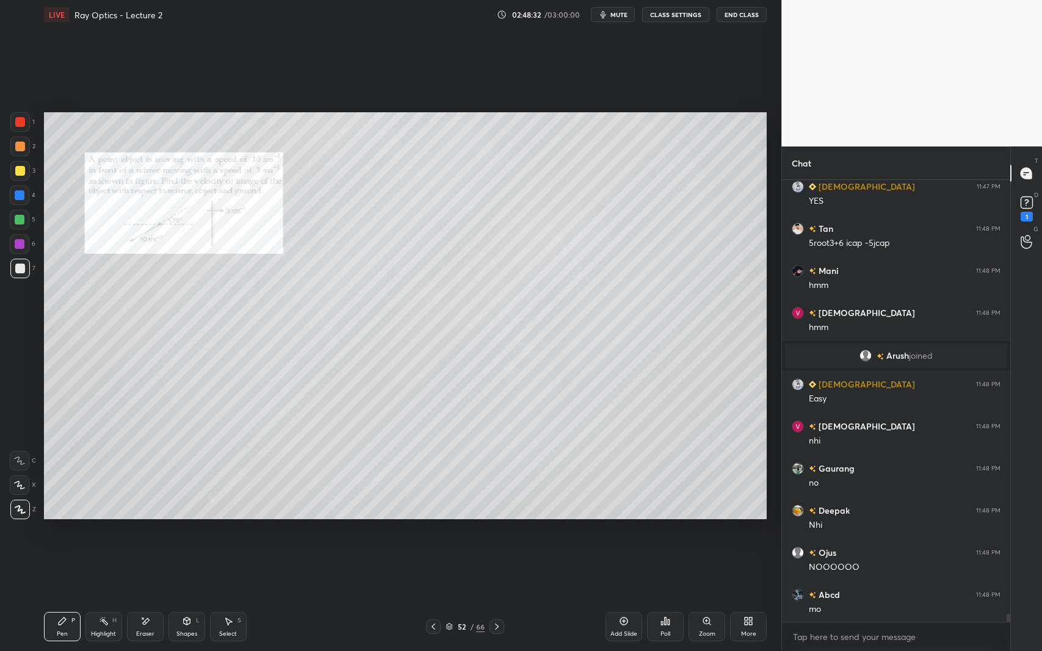
click at [232, 597] on div "Select S" at bounding box center [228, 626] width 37 height 29
click at [478, 422] on div "0 ° Undo Copy Duplicate Duplicate to new slide Delete" at bounding box center [405, 315] width 723 height 407
click at [501, 597] on div "Pen P Highlight H Eraser Shapes L Select S 52 / 66 Add Slide Poll Zoom More" at bounding box center [405, 627] width 723 height 49
click at [498, 597] on icon at bounding box center [497, 627] width 10 height 10
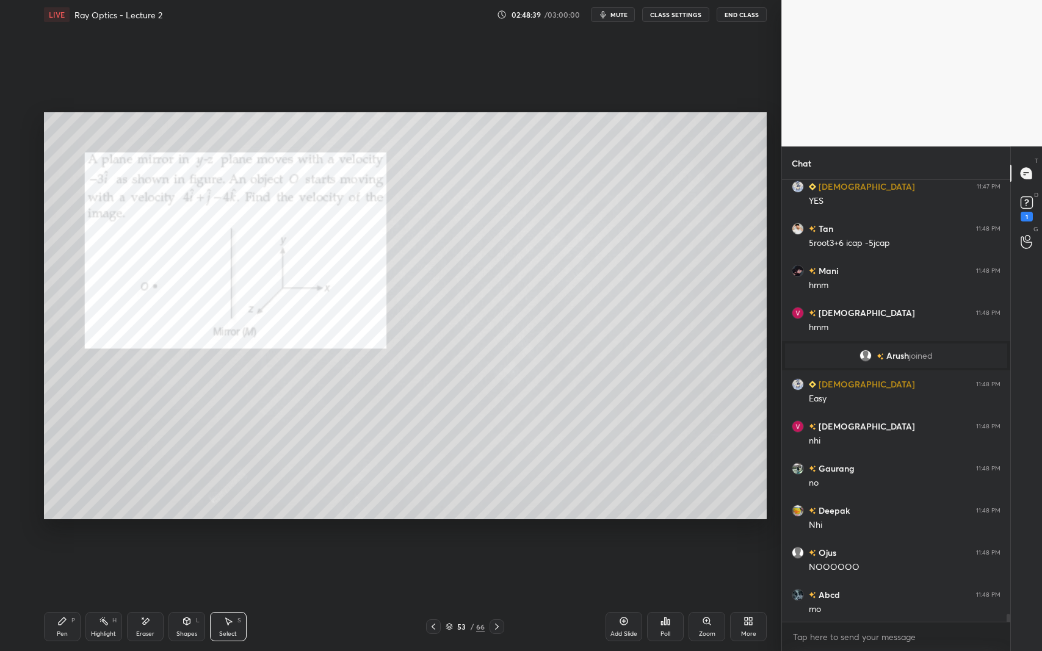
click at [54, 597] on div "Pen P Highlight H Eraser Shapes L Select S 53 / 66 Add Slide Poll Zoom More" at bounding box center [405, 627] width 723 height 49
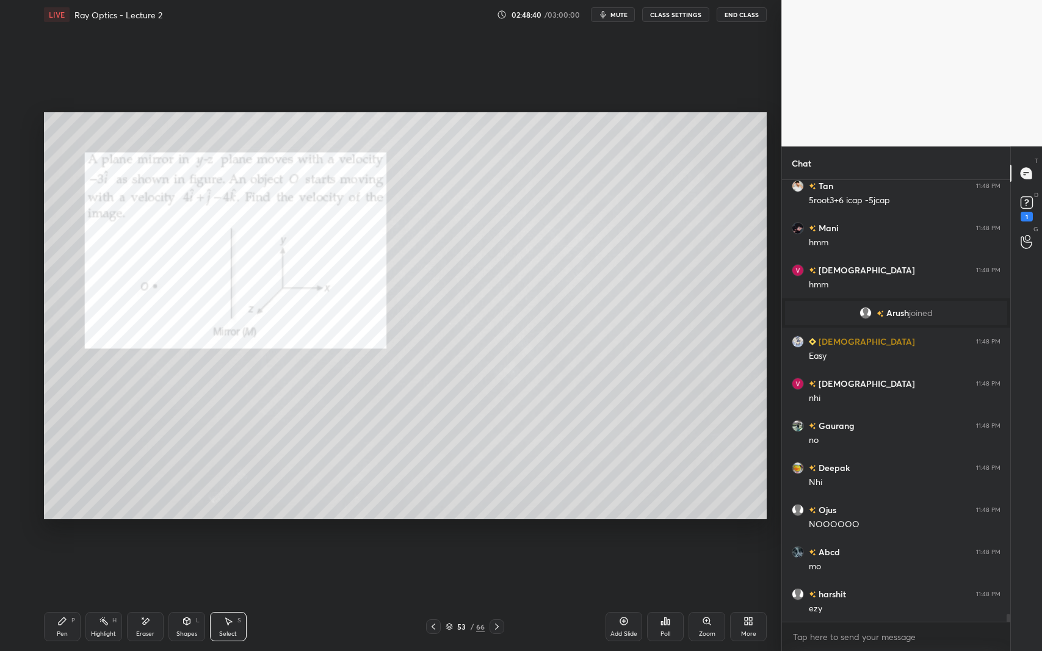
click at [79, 597] on div "Pen P" at bounding box center [62, 626] width 37 height 29
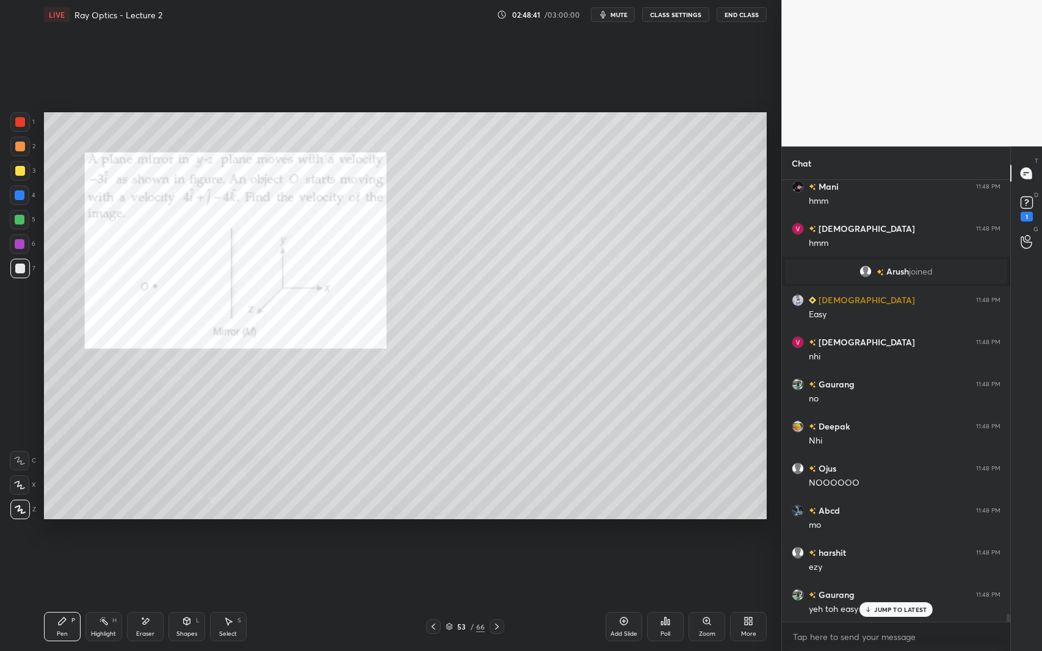
click at [21, 120] on div at bounding box center [20, 122] width 10 height 10
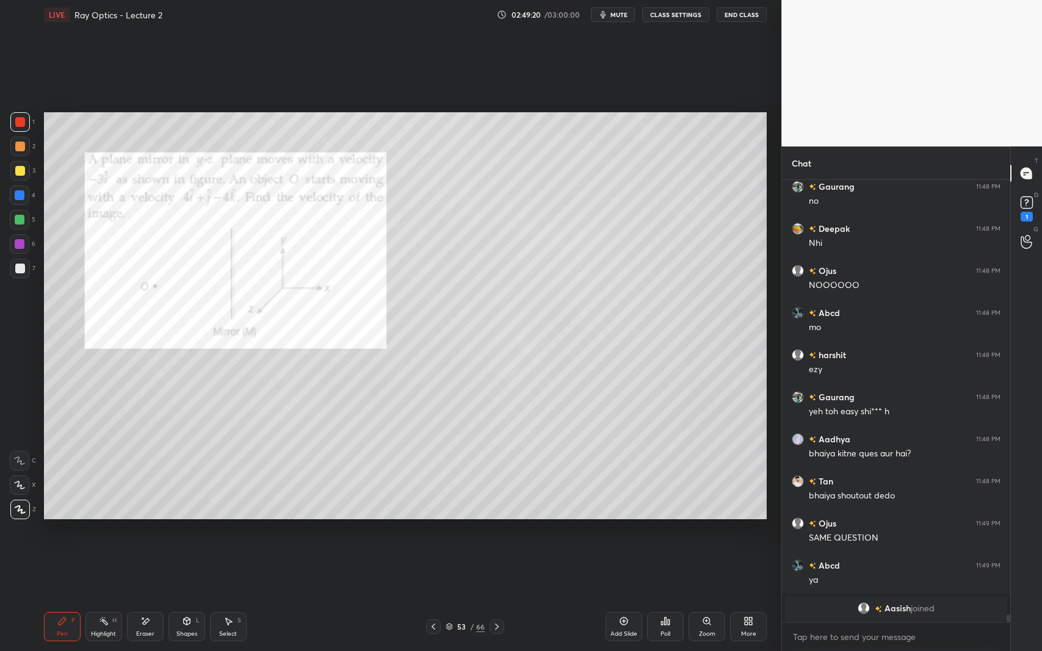
scroll to position [25372, 0]
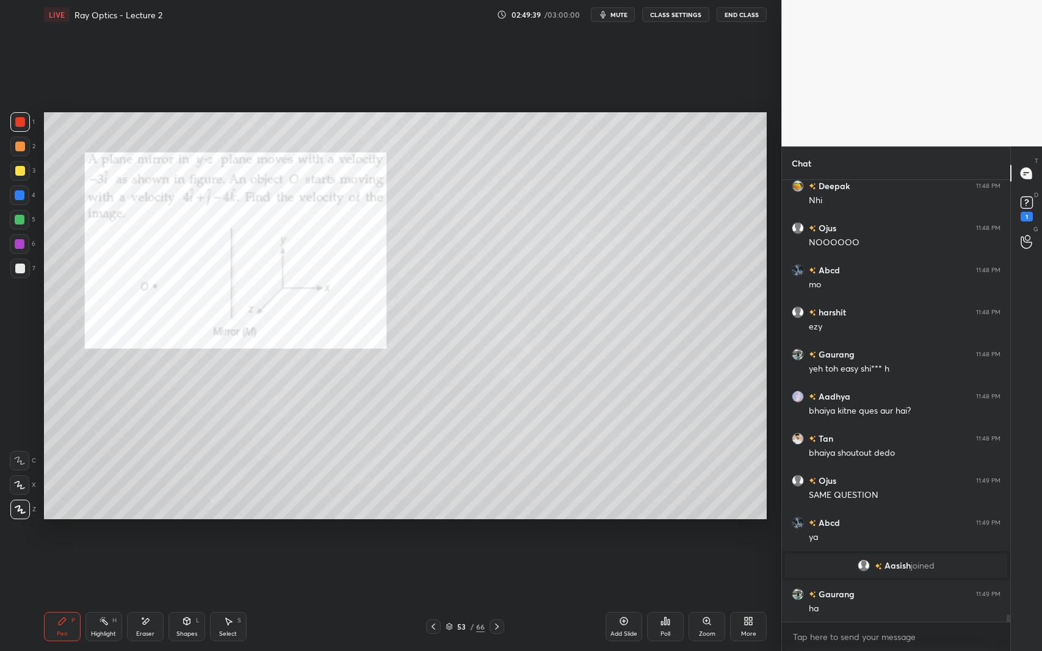
click at [187, 597] on icon at bounding box center [187, 621] width 7 height 7
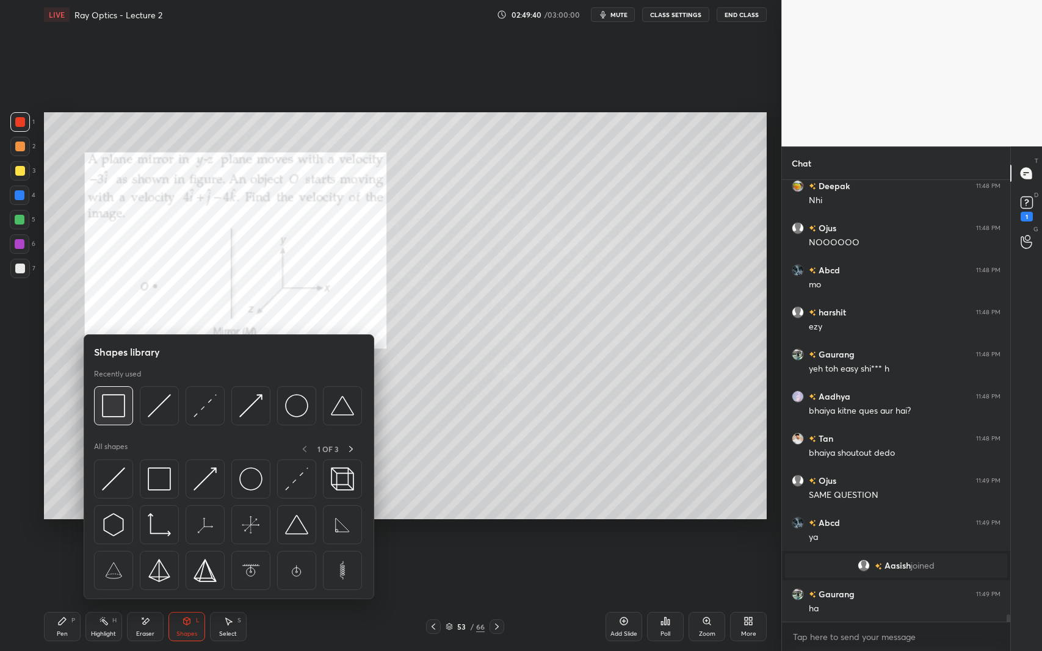
click at [106, 412] on img at bounding box center [113, 405] width 23 height 23
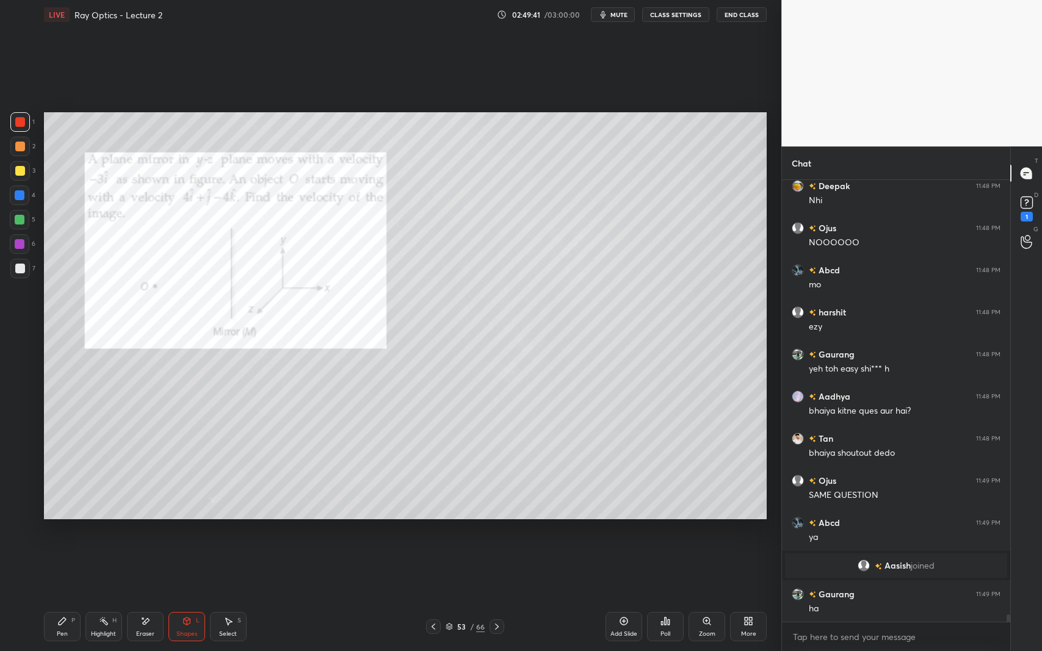
click at [18, 267] on div at bounding box center [20, 269] width 10 height 10
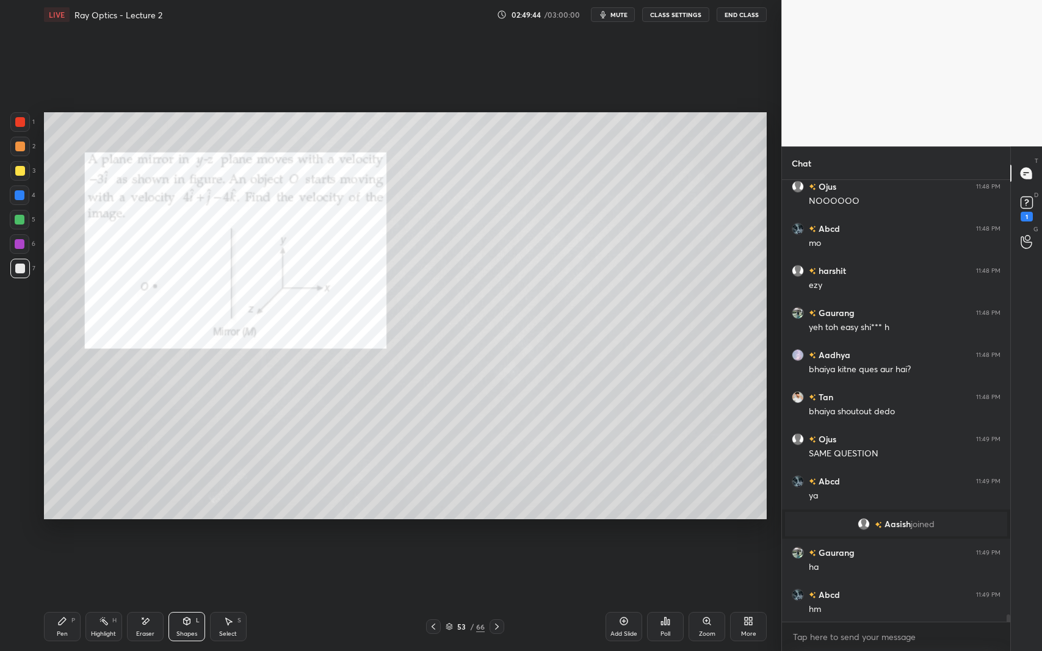
click at [70, 597] on div "Pen P" at bounding box center [62, 626] width 37 height 29
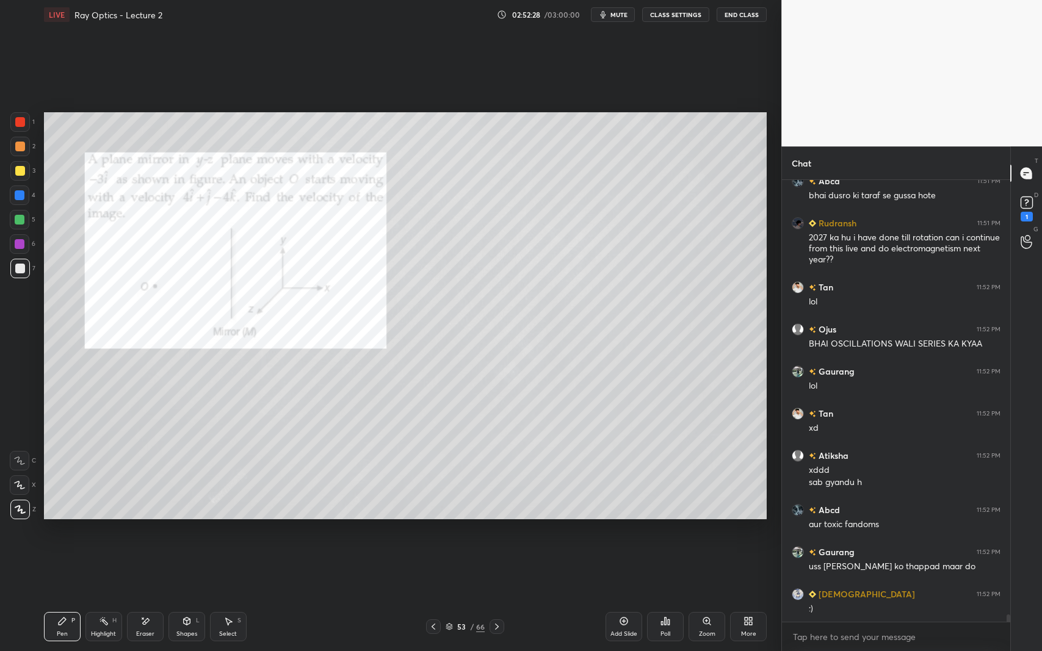
scroll to position [26739, 0]
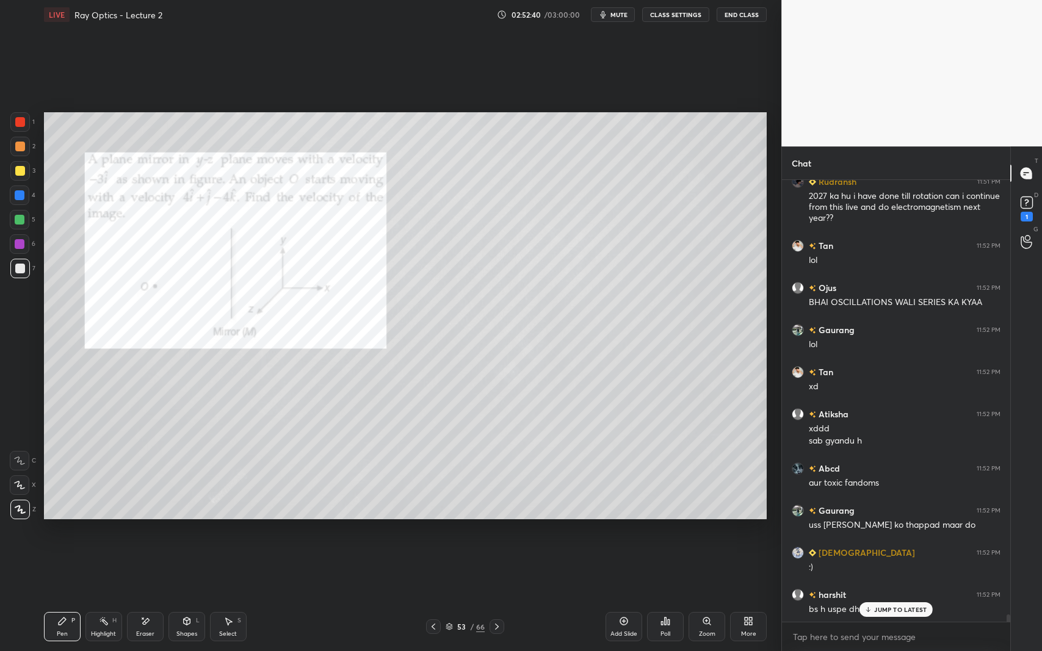
click at [871, 597] on div "JUMP TO LATEST" at bounding box center [896, 610] width 73 height 15
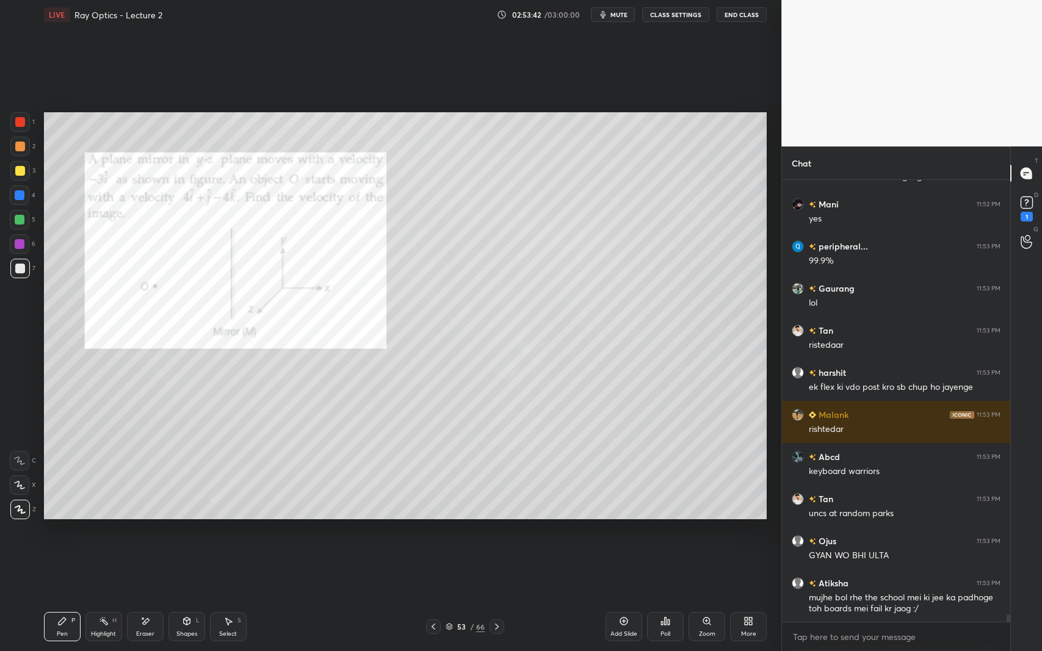
scroll to position [27340, 0]
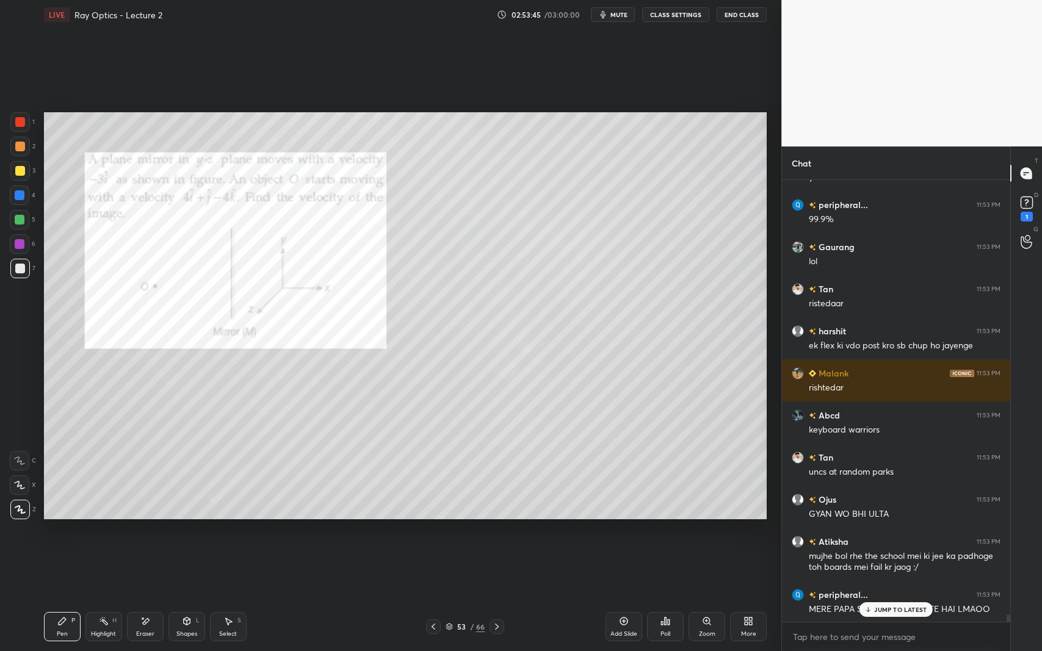
click at [870, 597] on icon at bounding box center [868, 609] width 8 height 7
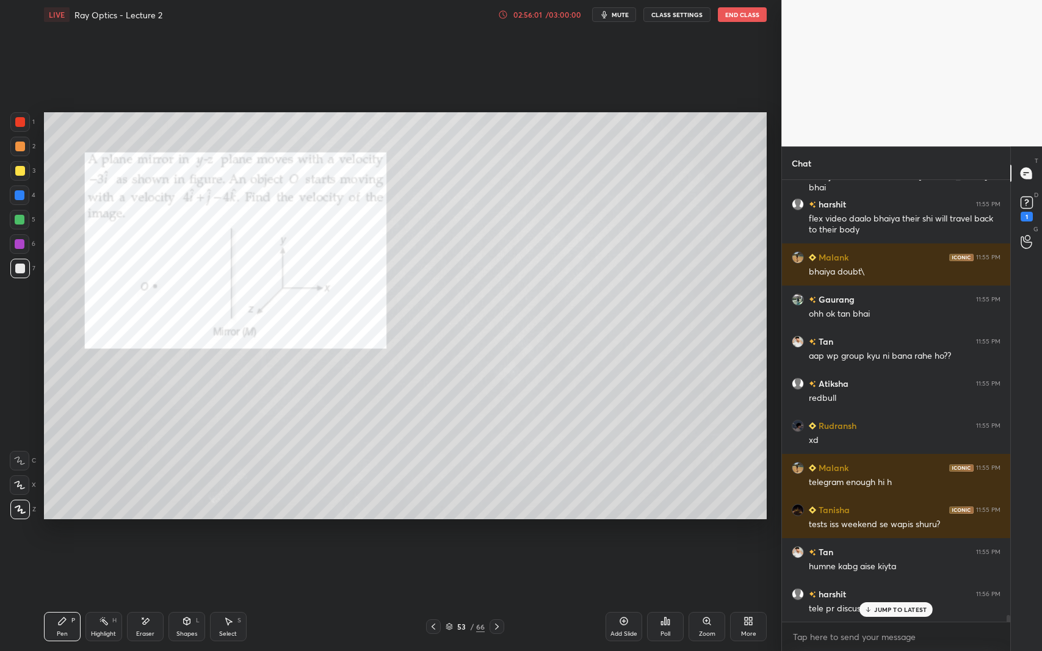
scroll to position [27530, 0]
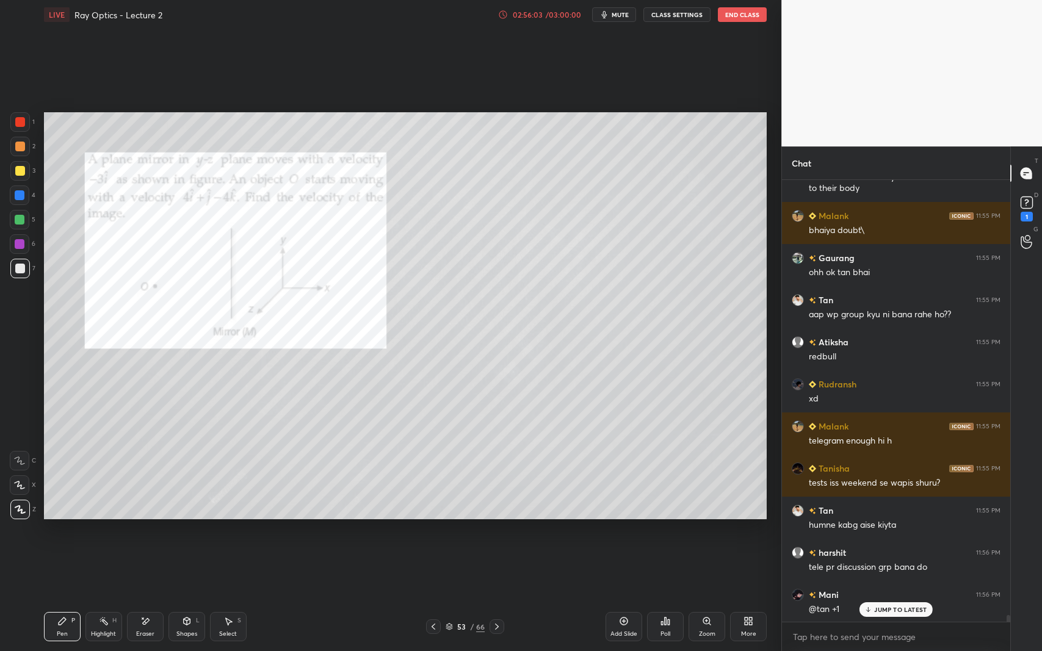
click at [902, 597] on div "JUMP TO LATEST" at bounding box center [896, 610] width 73 height 15
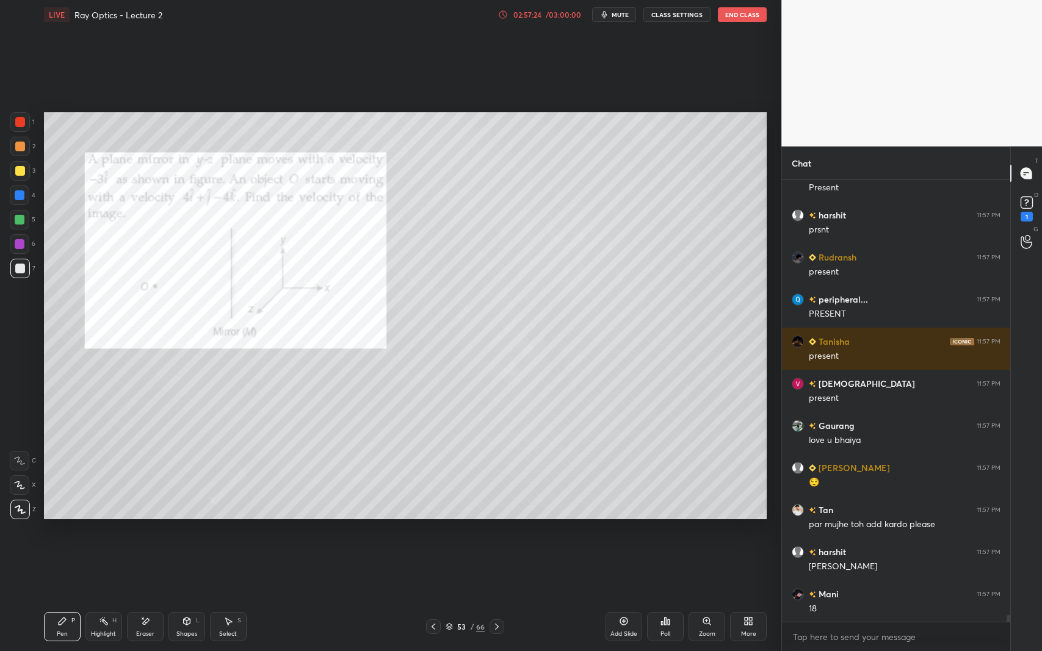
scroll to position [29299, 0]
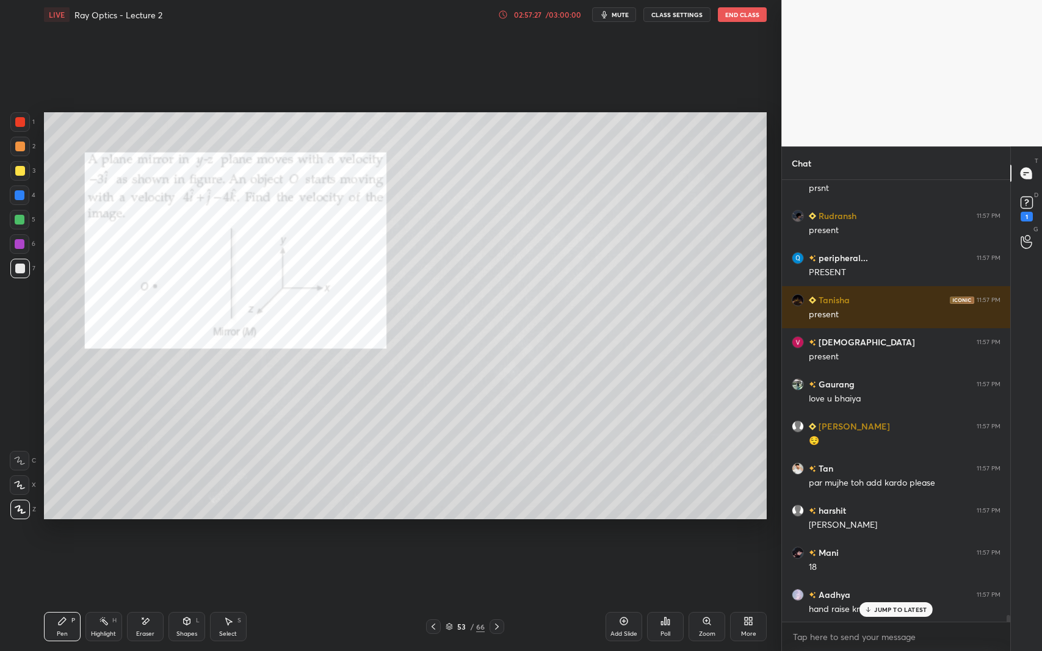
click at [885, 597] on p "JUMP TO LATEST" at bounding box center [900, 609] width 52 height 7
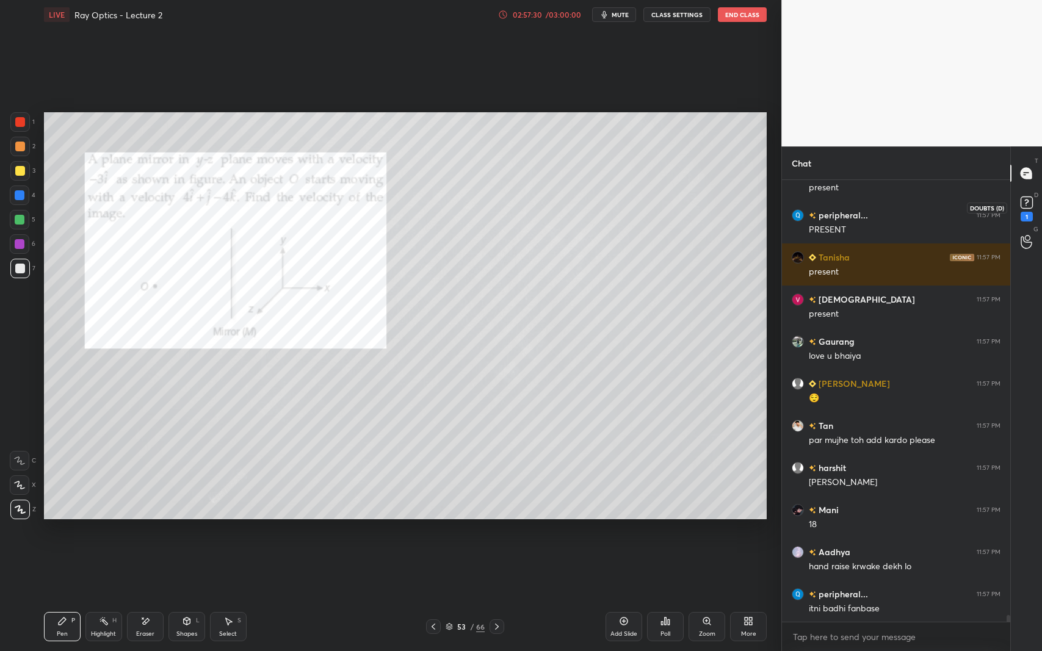
click at [1032, 208] on rect at bounding box center [1027, 203] width 12 height 12
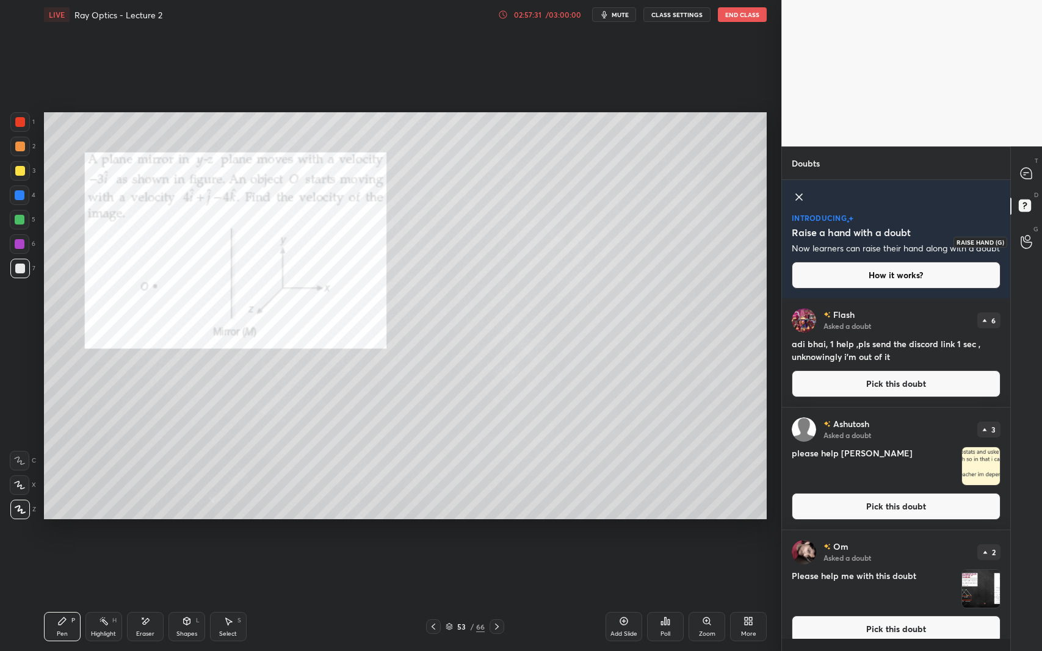
click at [1030, 250] on div at bounding box center [1027, 242] width 24 height 22
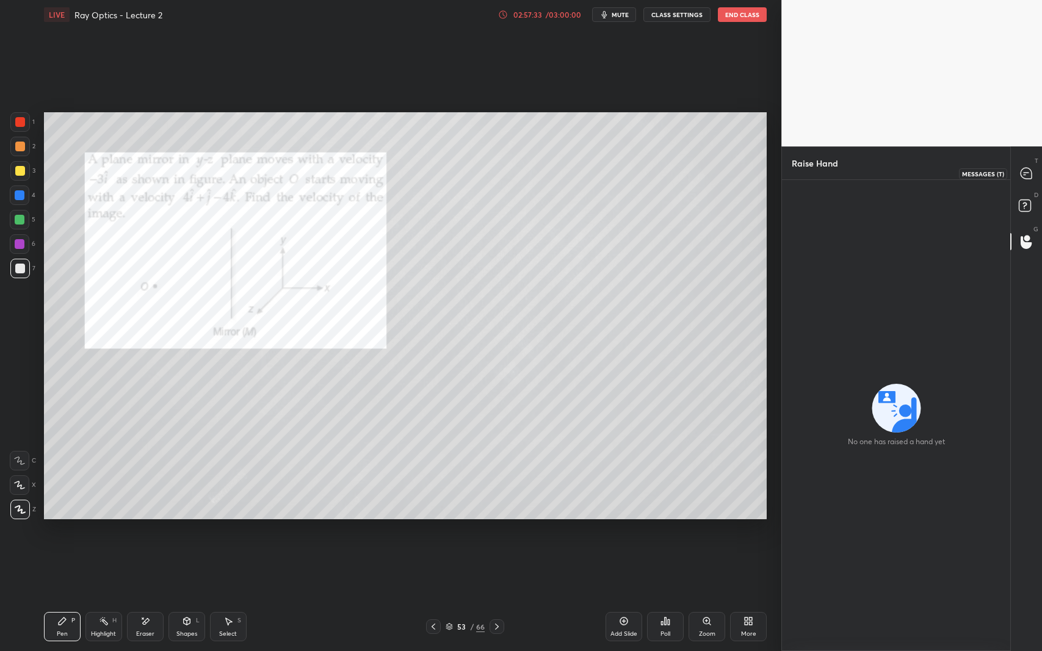
click at [1024, 176] on icon at bounding box center [1026, 173] width 11 height 11
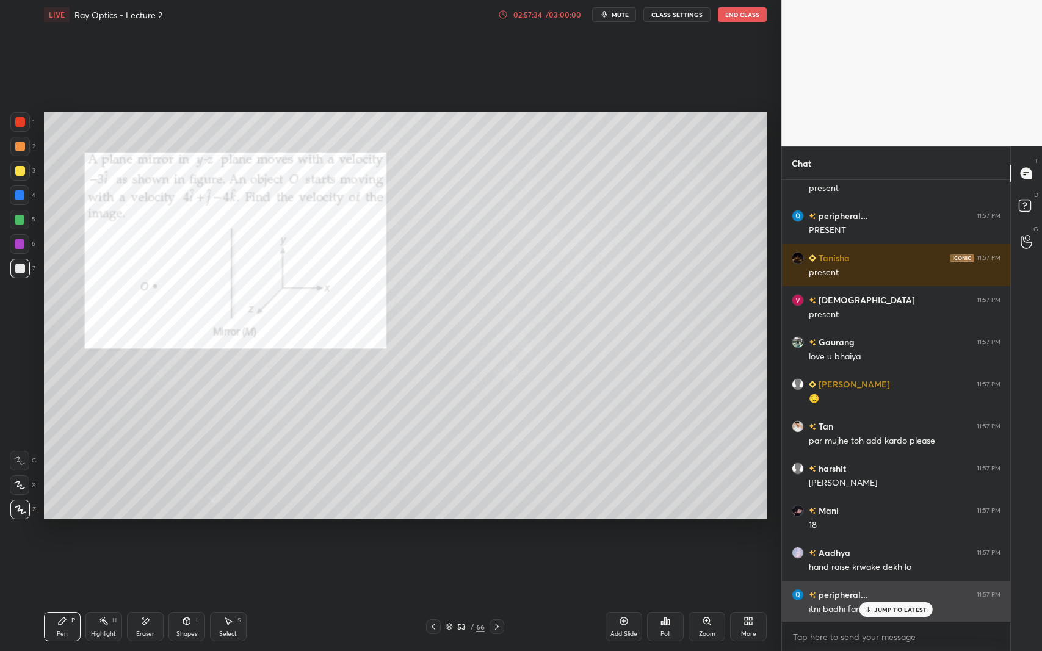
scroll to position [29648, 0]
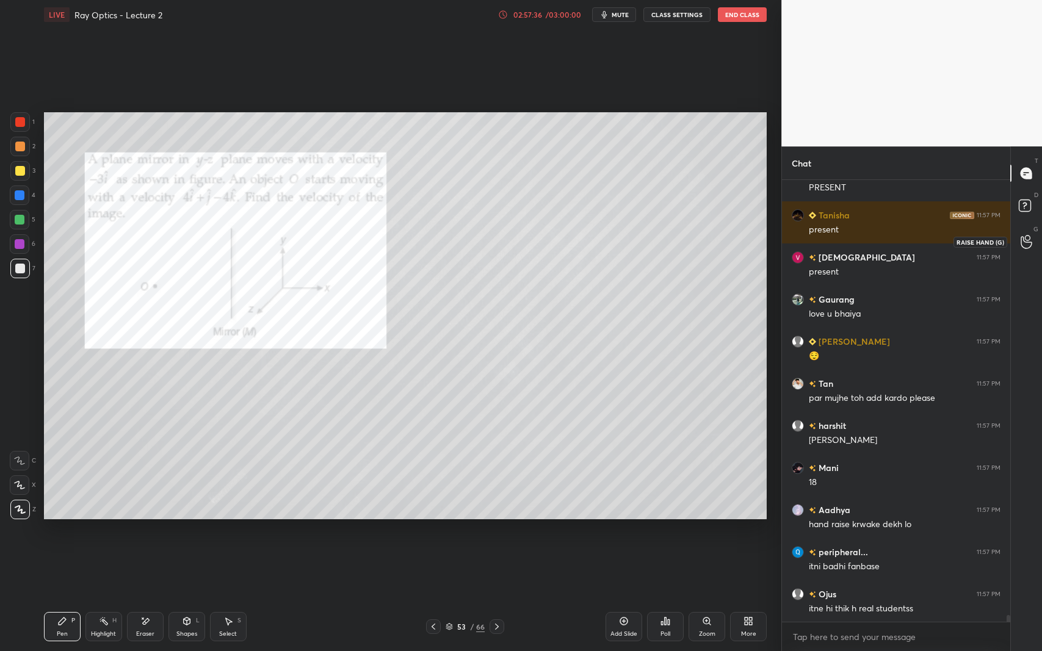
click at [1027, 252] on div at bounding box center [1027, 242] width 24 height 22
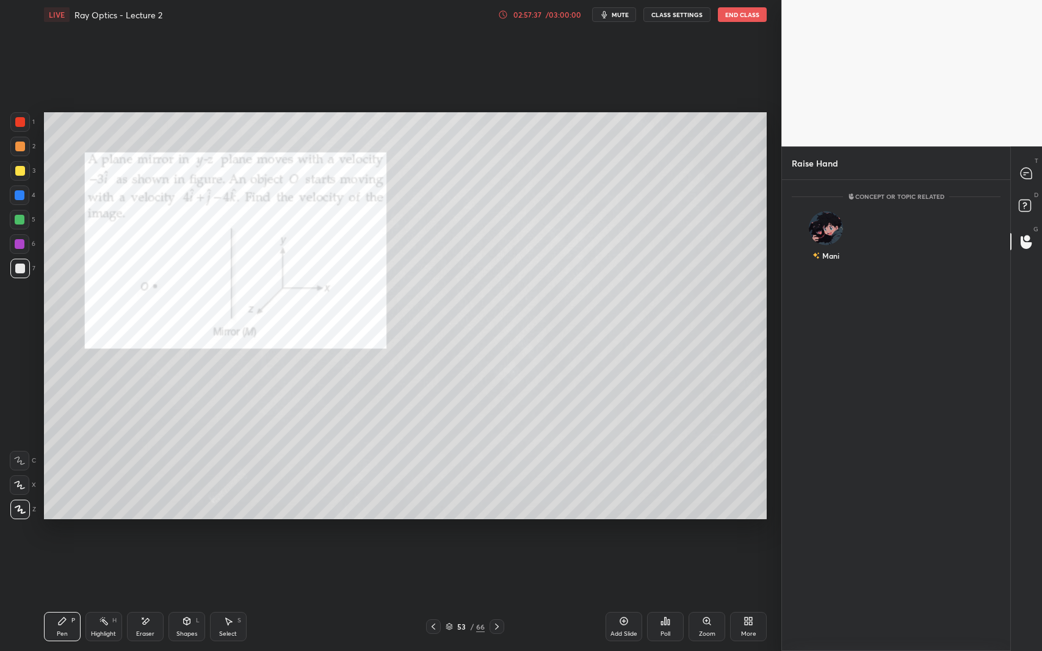
scroll to position [468, 225]
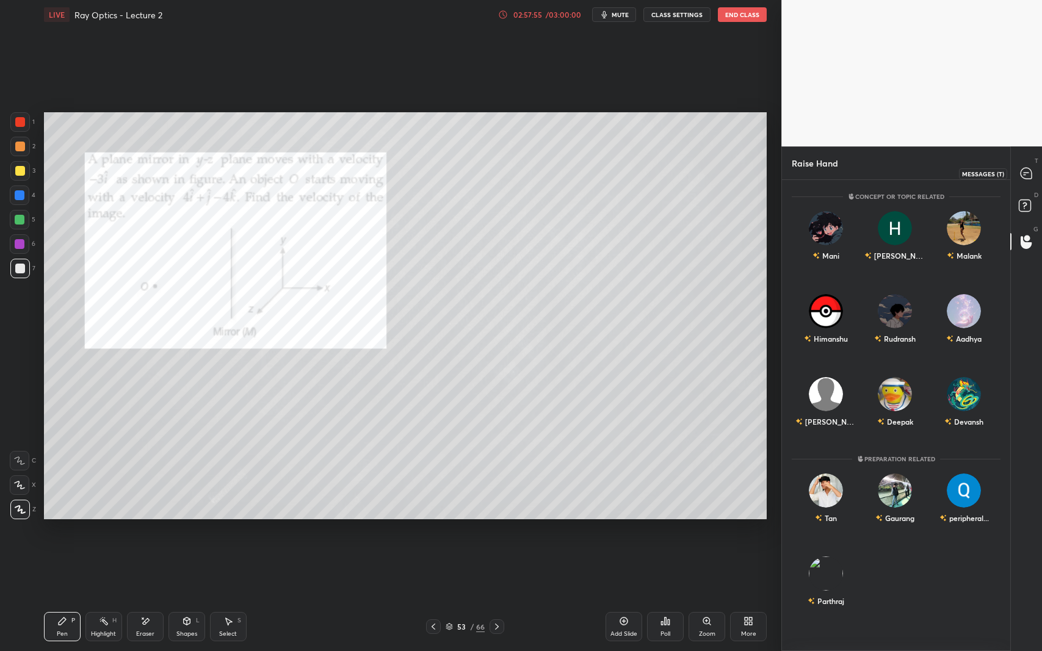
click at [1022, 173] on icon at bounding box center [1026, 173] width 11 height 11
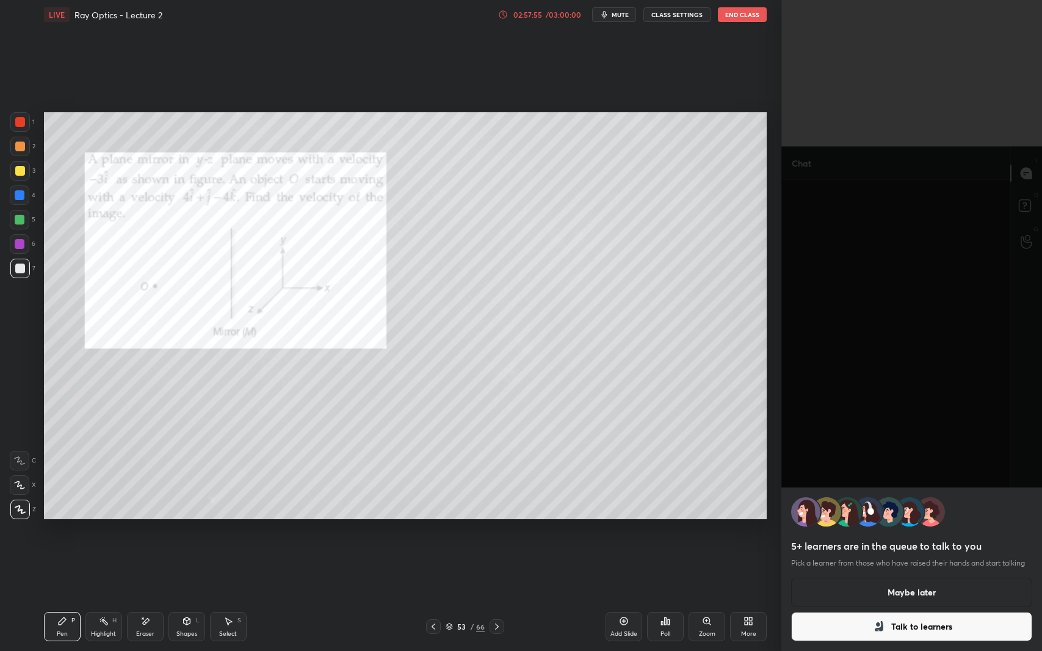
scroll to position [438, 225]
click at [935, 443] on div "5+ learners are in the queue to talk to you Pick a learner from those who have …" at bounding box center [911, 325] width 261 height 651
click at [966, 590] on button "Maybe later" at bounding box center [911, 592] width 241 height 29
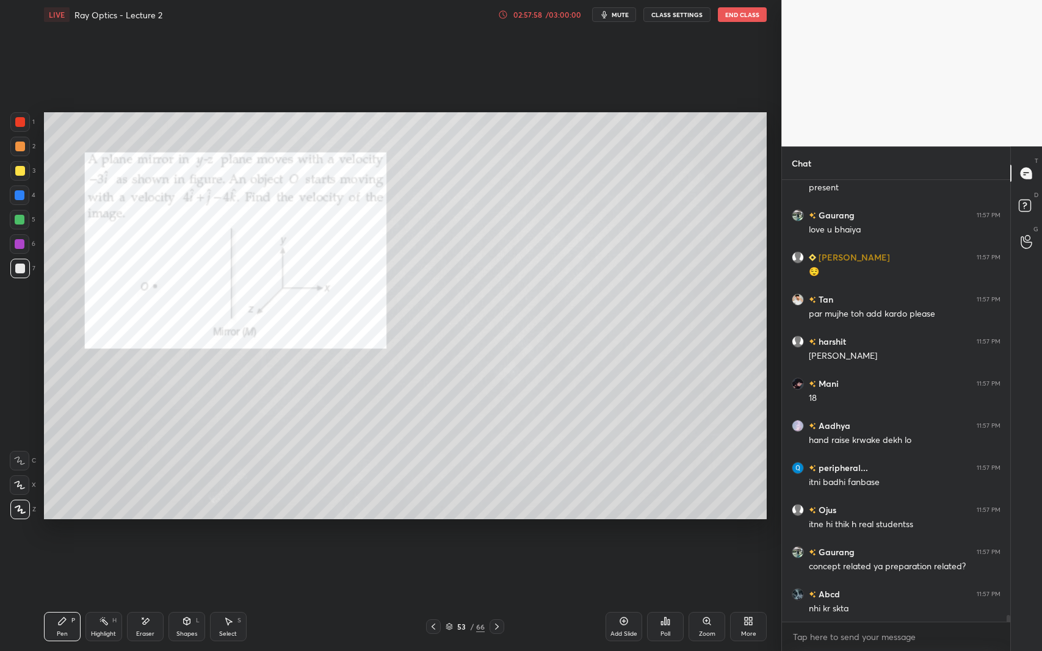
scroll to position [29774, 0]
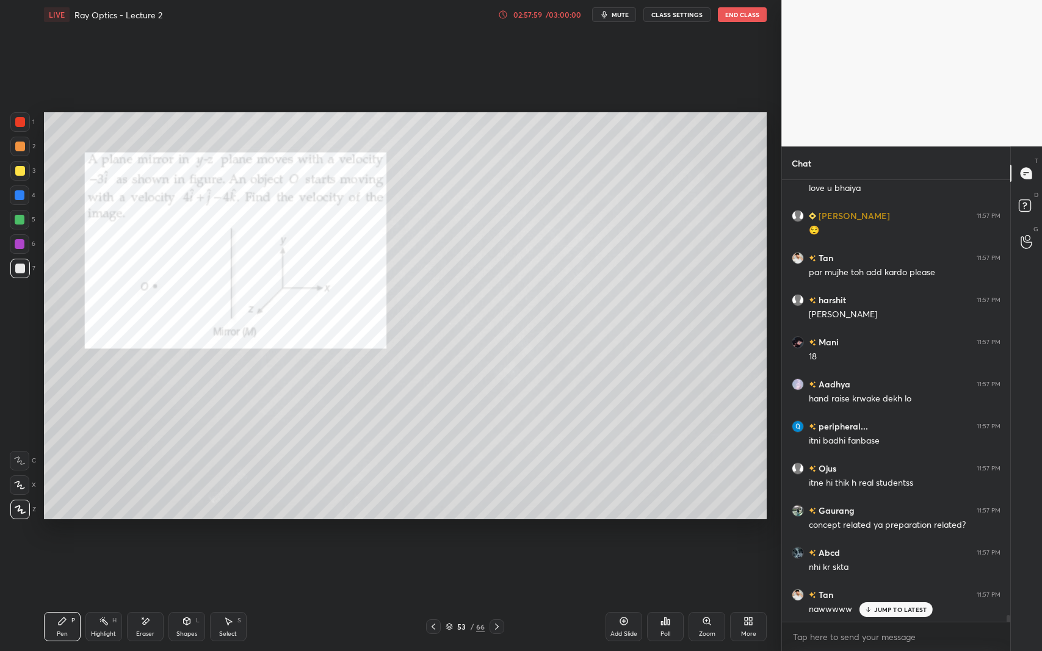
click at [908, 597] on p "JUMP TO LATEST" at bounding box center [900, 609] width 52 height 7
click at [1026, 243] on icon at bounding box center [1027, 242] width 12 height 14
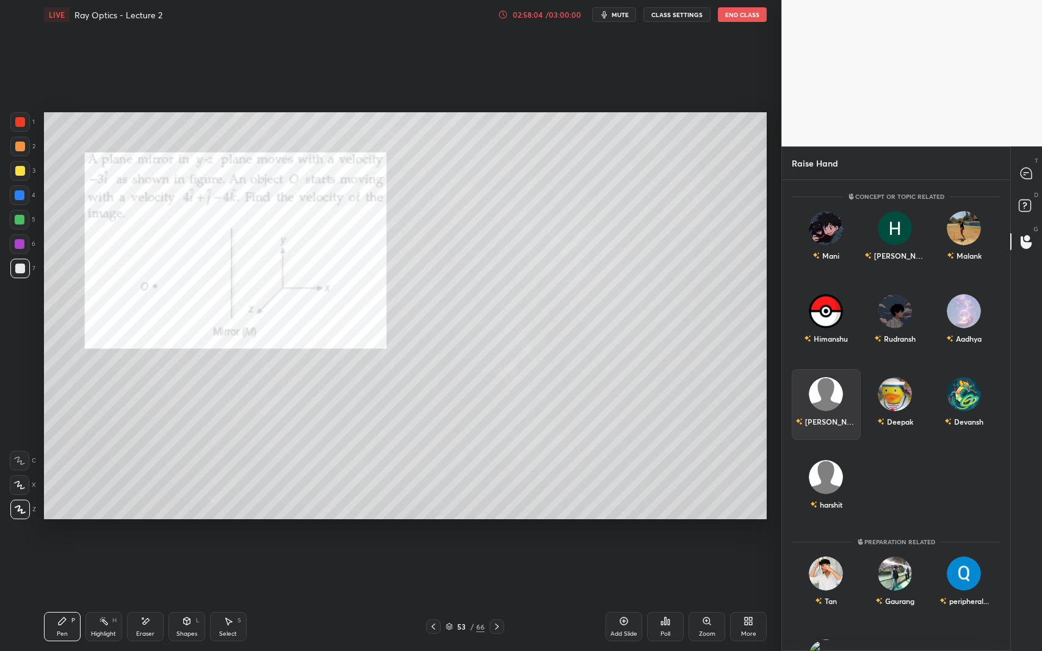
scroll to position [62, 0]
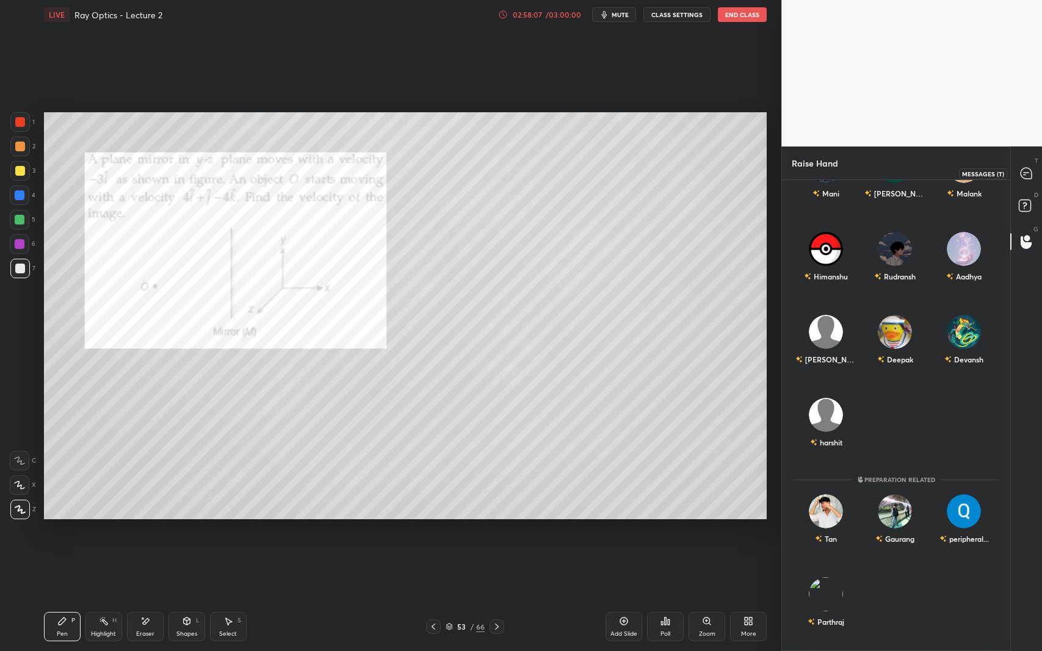
click at [1023, 169] on icon at bounding box center [1026, 173] width 11 height 11
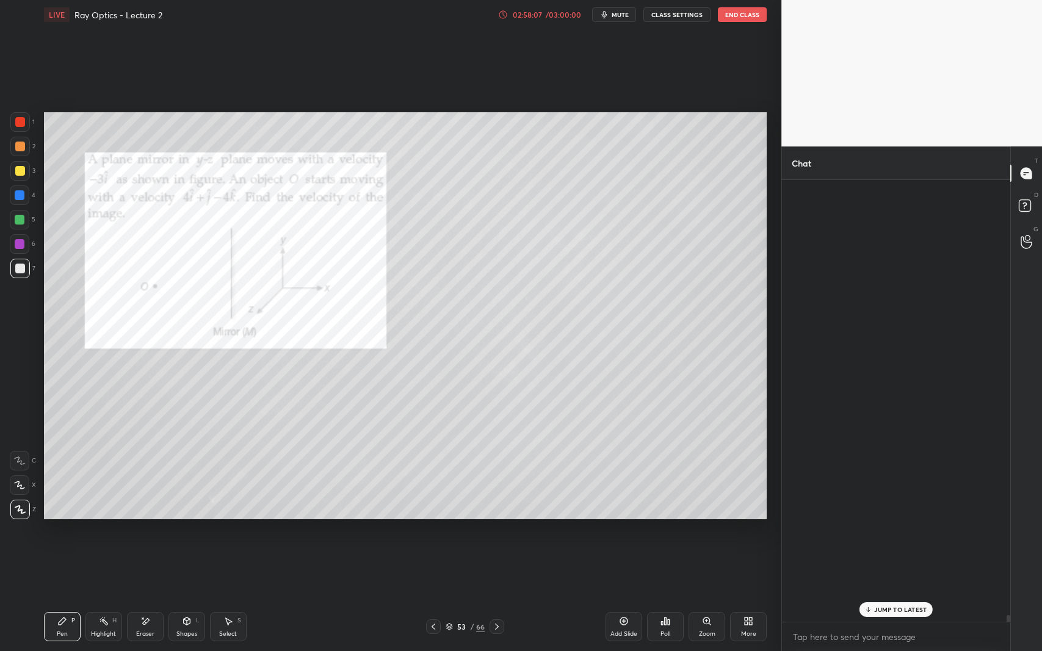
scroll to position [438, 225]
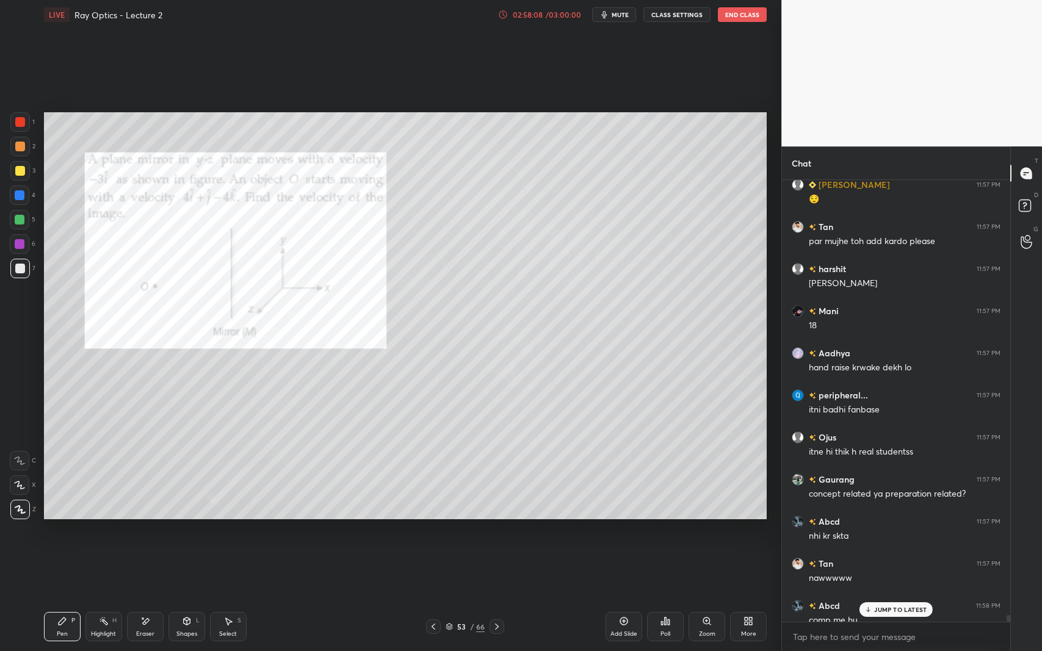
click at [888, 597] on p "JUMP TO LATEST" at bounding box center [900, 609] width 52 height 7
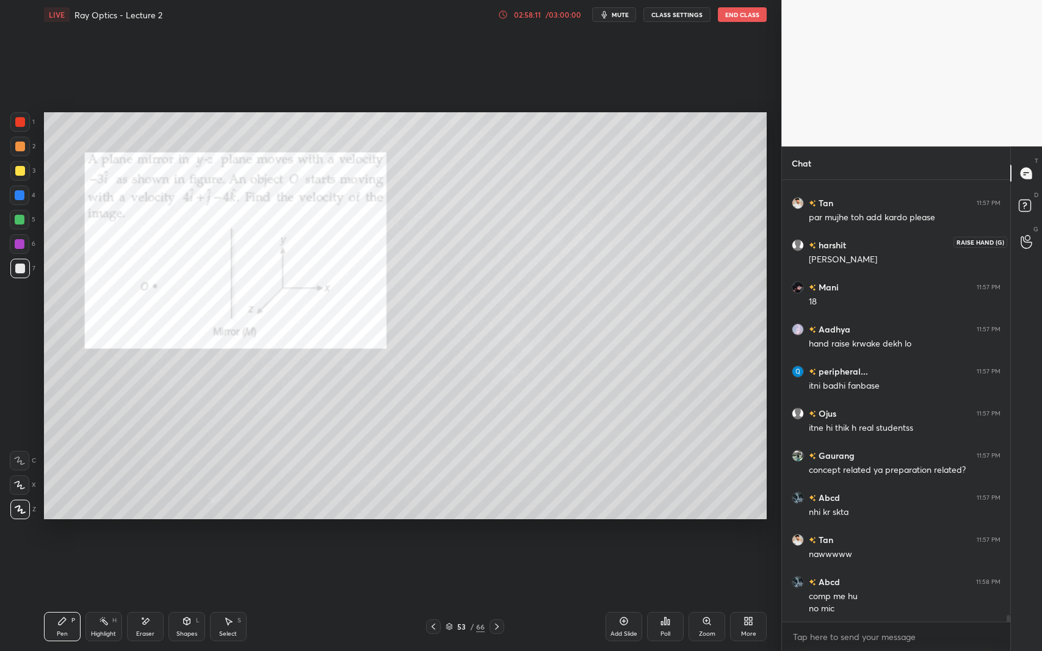
click at [1029, 233] on div at bounding box center [1027, 242] width 24 height 22
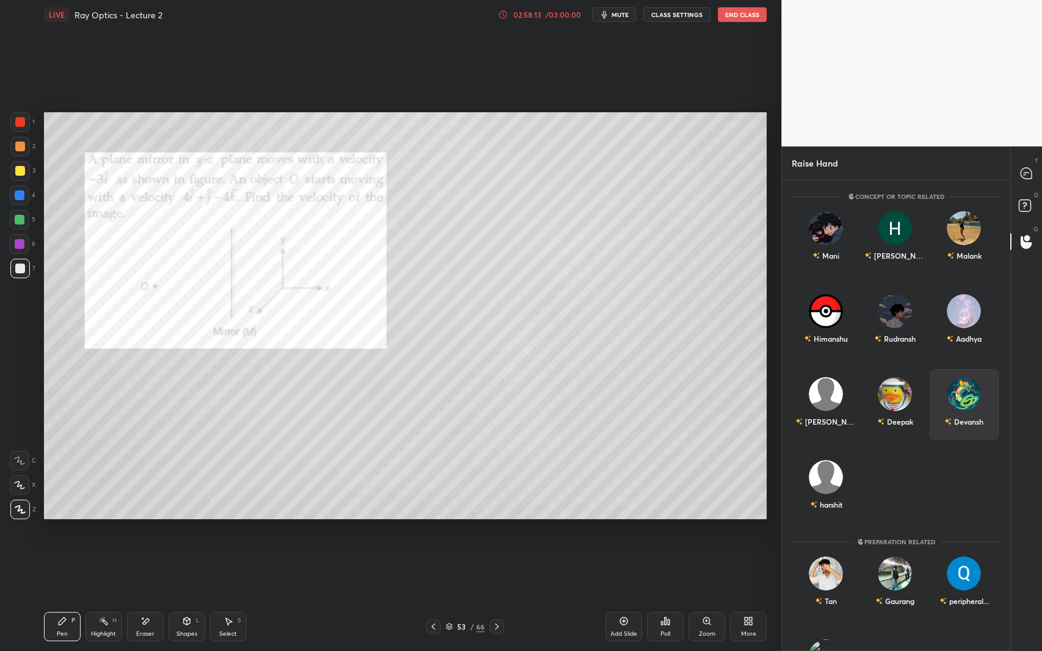
scroll to position [62, 0]
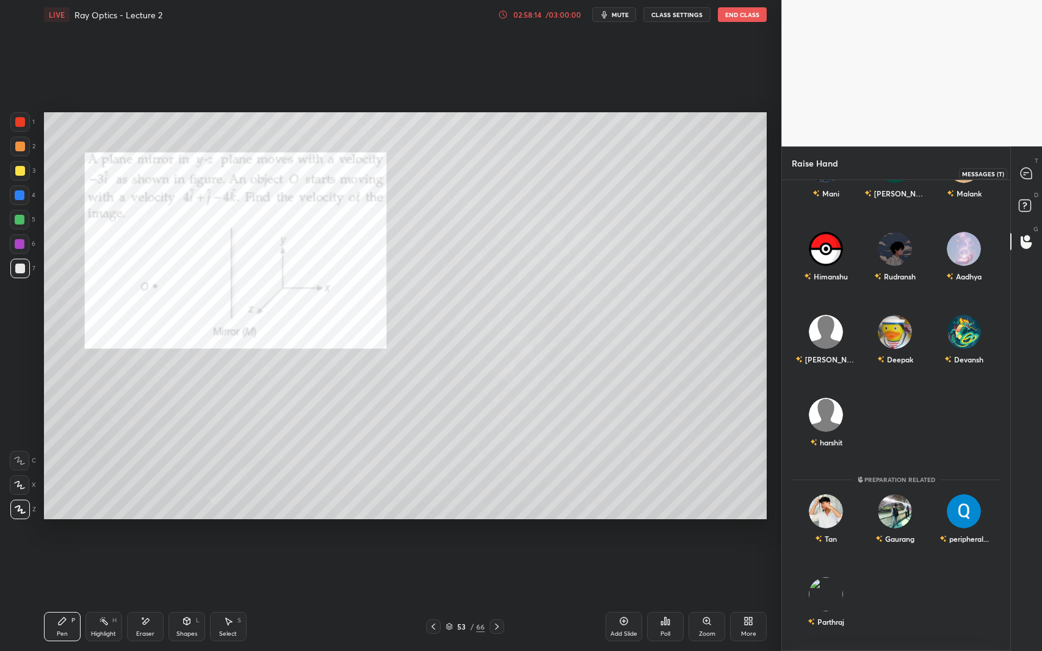
click at [1030, 173] on icon at bounding box center [1026, 173] width 11 height 11
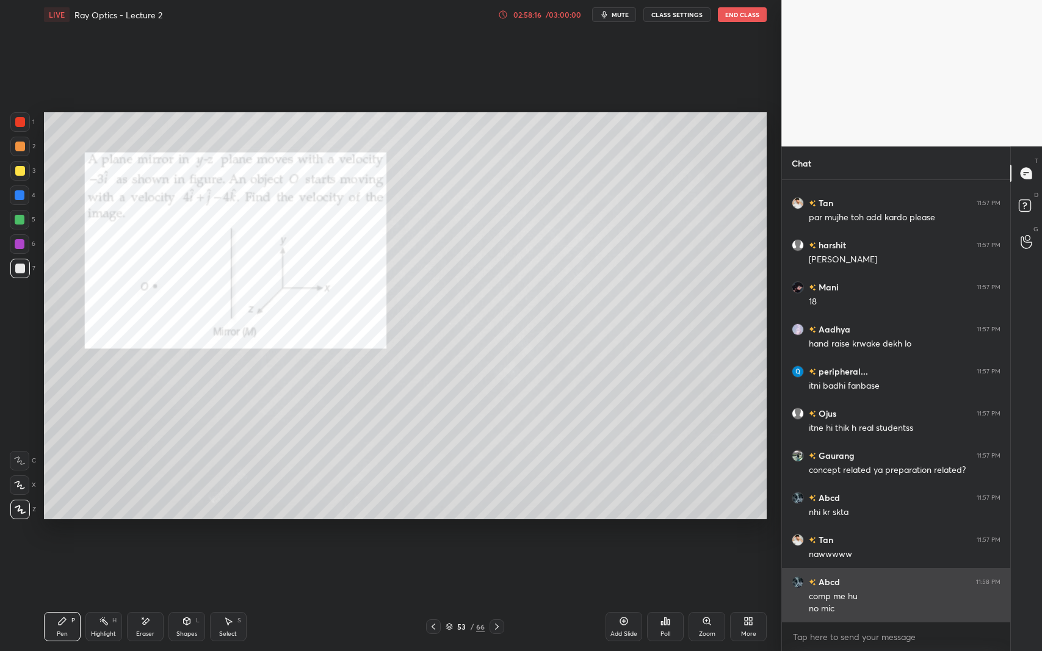
scroll to position [29871, 0]
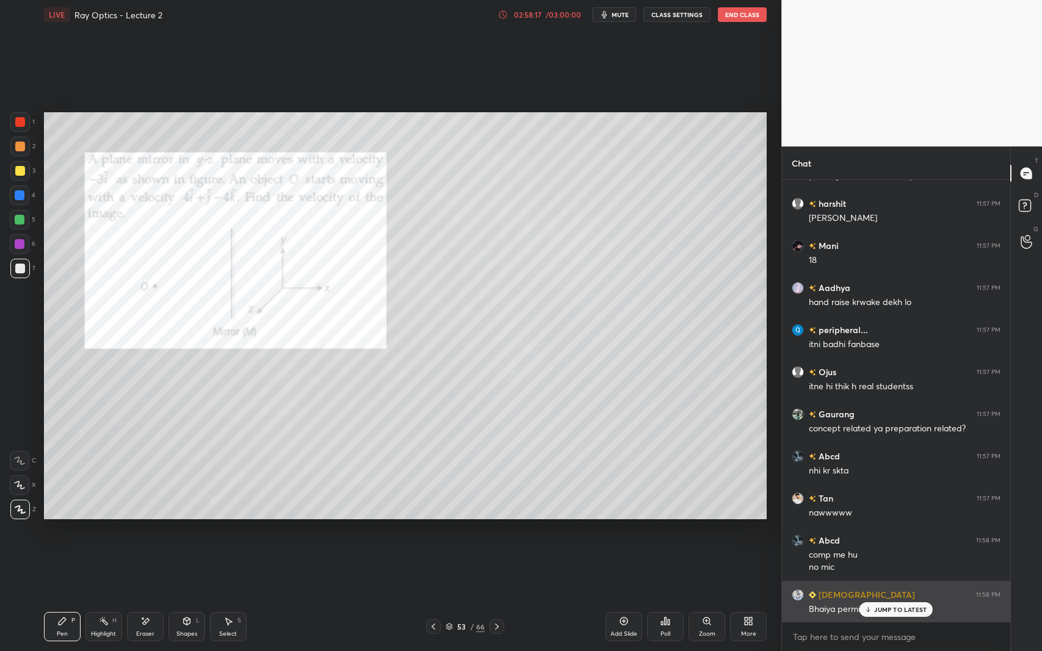
click at [884, 597] on div "Bhaiya permission mang raha" at bounding box center [905, 608] width 192 height 15
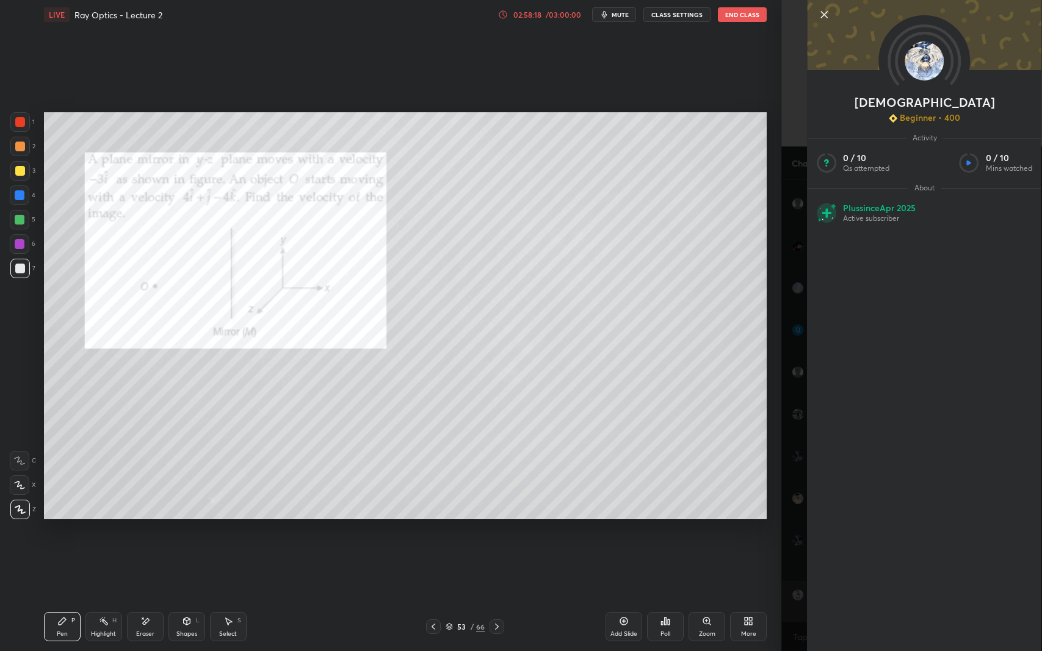
scroll to position [29913, 0]
click at [795, 576] on div "Vaibhav Beginner • 400 Activity 0 / 10 Qs attempted 0 / 10 Mins watched About P…" at bounding box center [911, 325] width 261 height 651
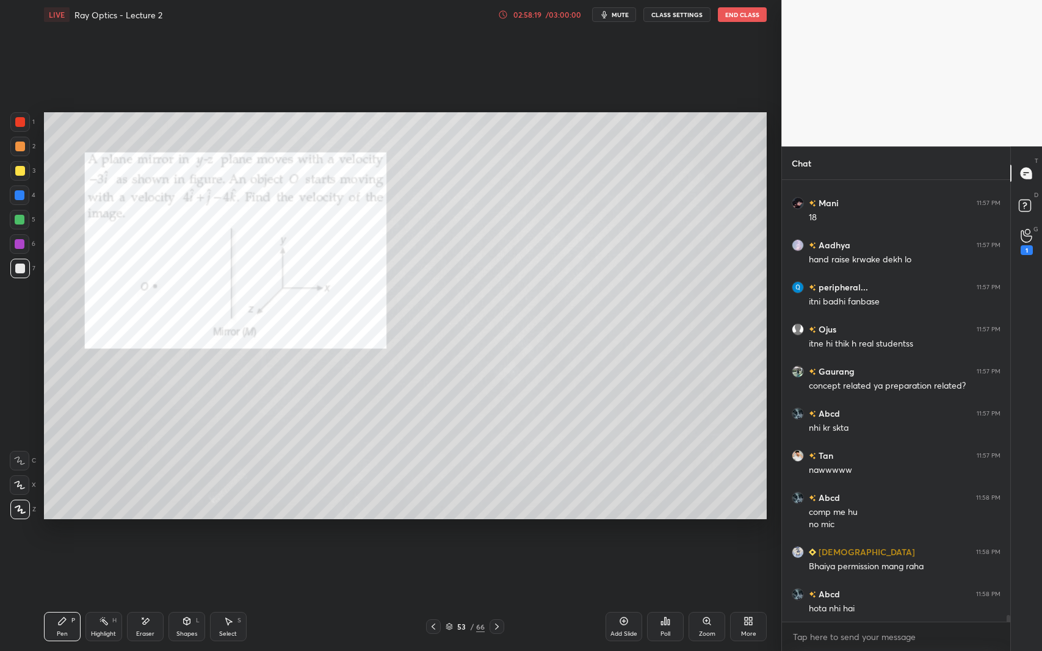
scroll to position [29955, 0]
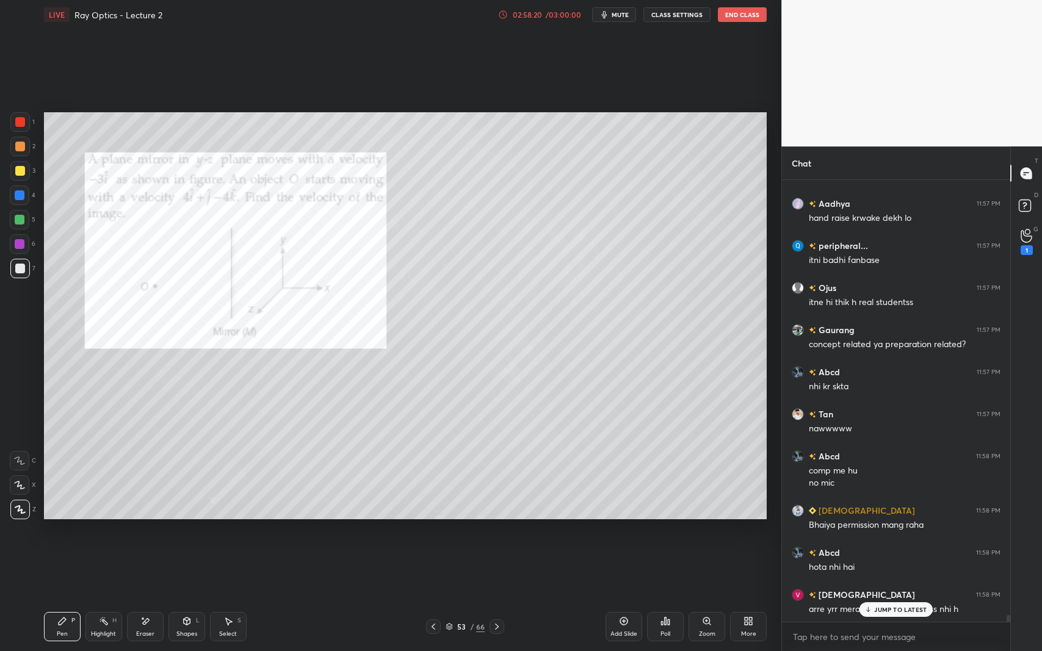
click at [910, 597] on p "JUMP TO LATEST" at bounding box center [900, 609] width 52 height 7
click at [1024, 244] on div "1" at bounding box center [1027, 242] width 12 height 26
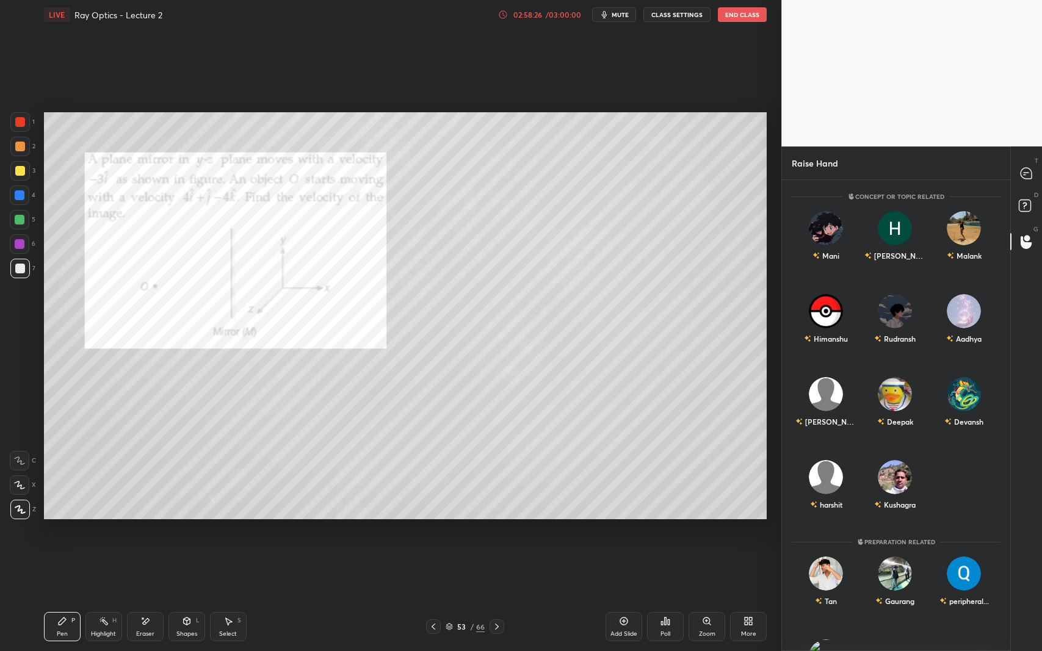
scroll to position [62, 0]
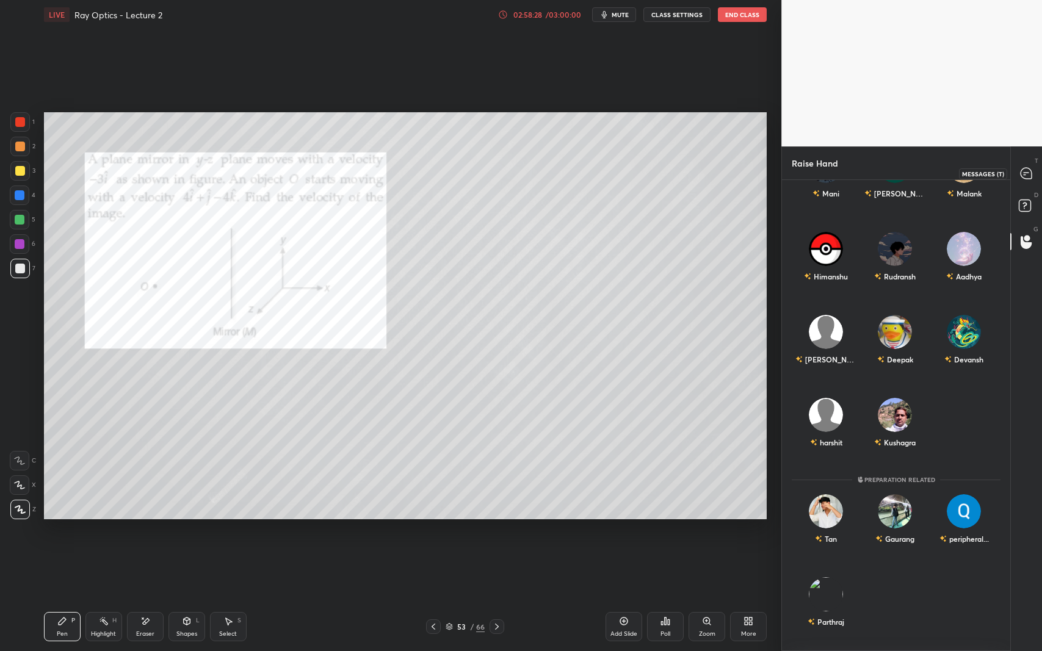
click at [1029, 174] on icon at bounding box center [1026, 173] width 11 height 11
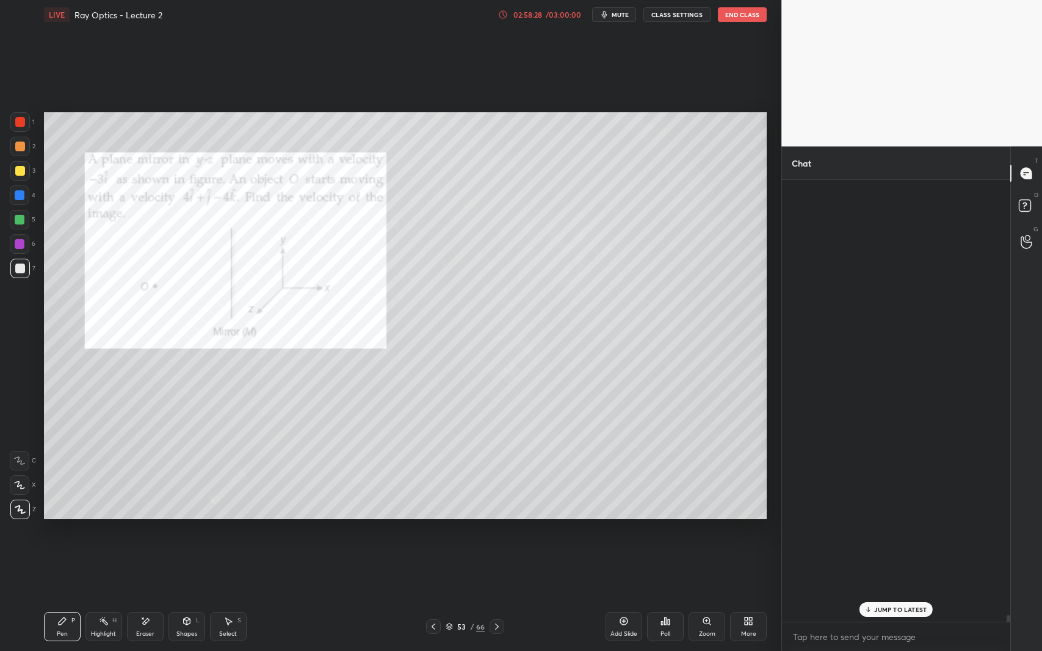
scroll to position [438, 225]
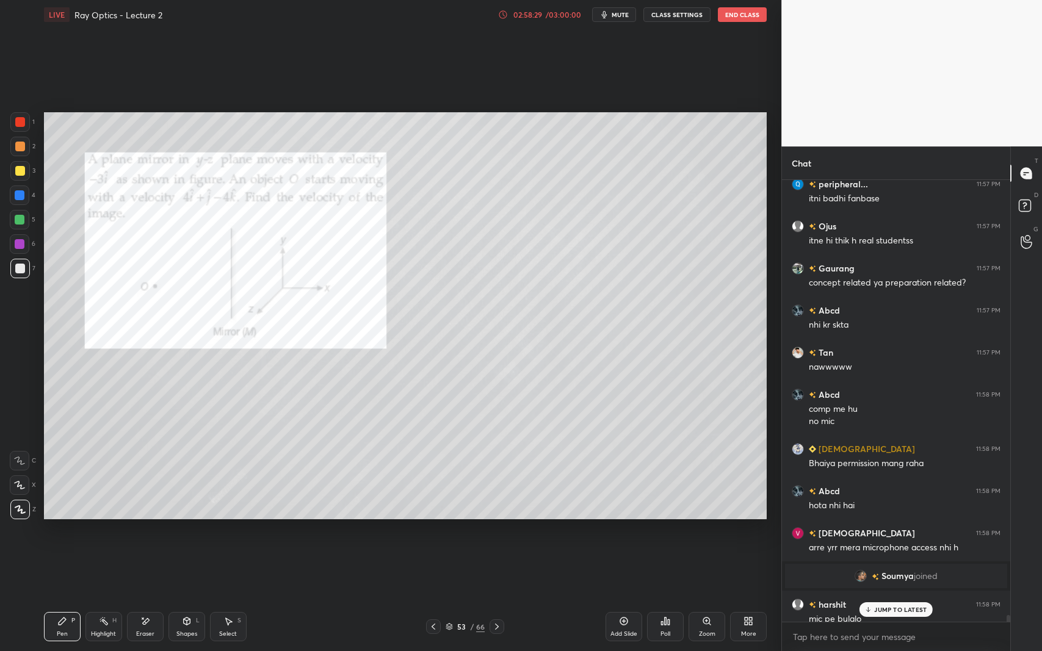
click at [892, 597] on p "JUMP TO LATEST" at bounding box center [900, 609] width 52 height 7
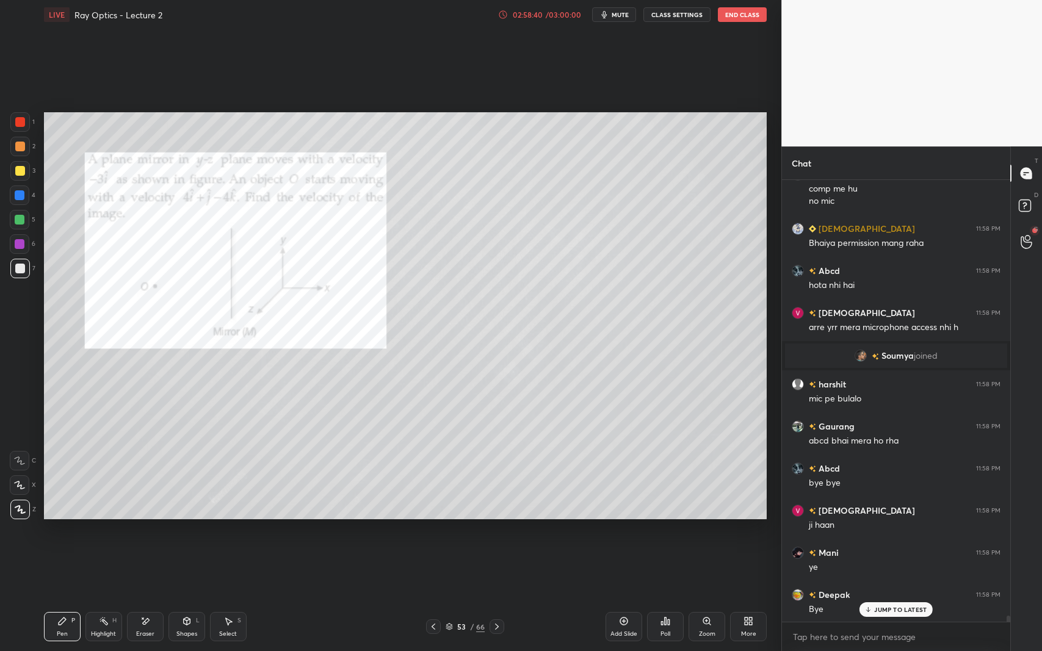
scroll to position [30321, 0]
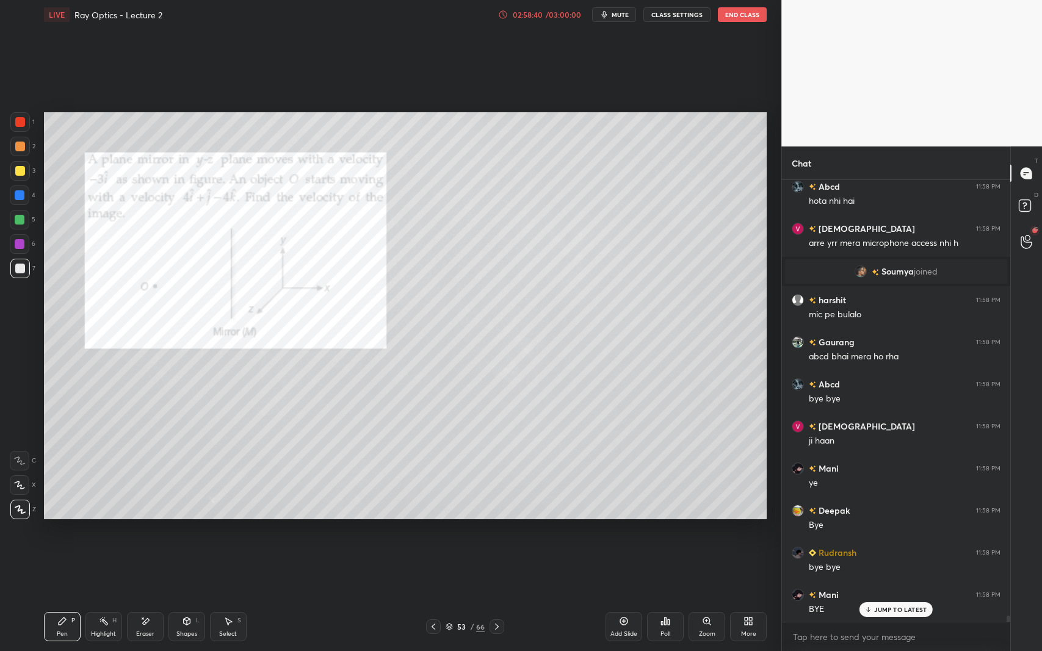
click at [739, 23] on div "LIVE Ray Optics - Lecture 2 02:58:40 / 03:00:00 mute CLASS SETTINGS End Class" at bounding box center [405, 14] width 723 height 29
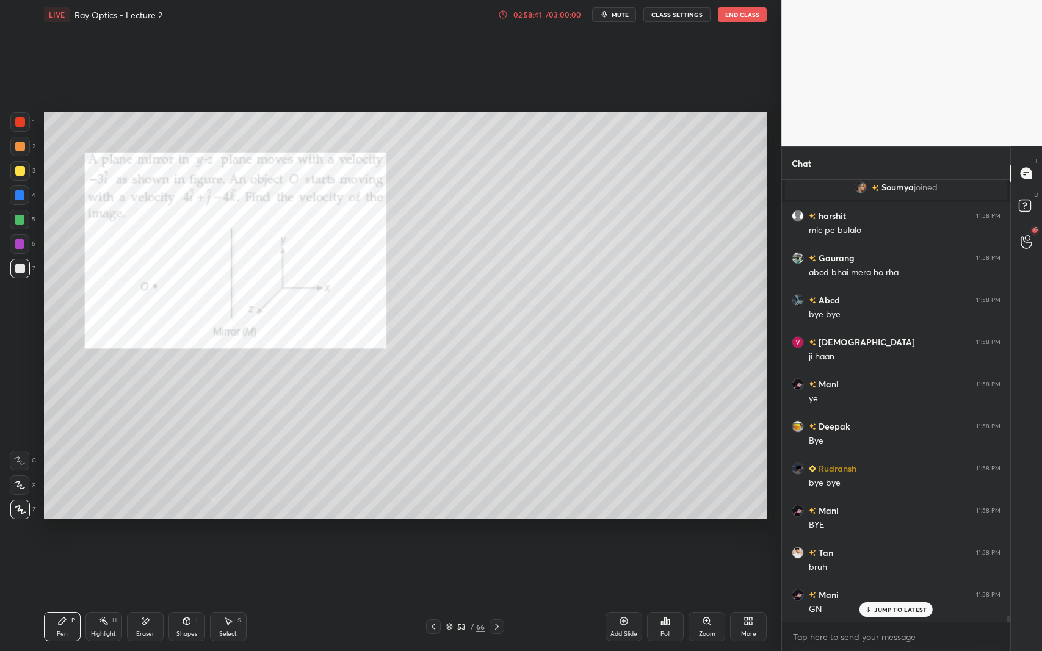
click at [746, 15] on button "End Class" at bounding box center [742, 14] width 49 height 15
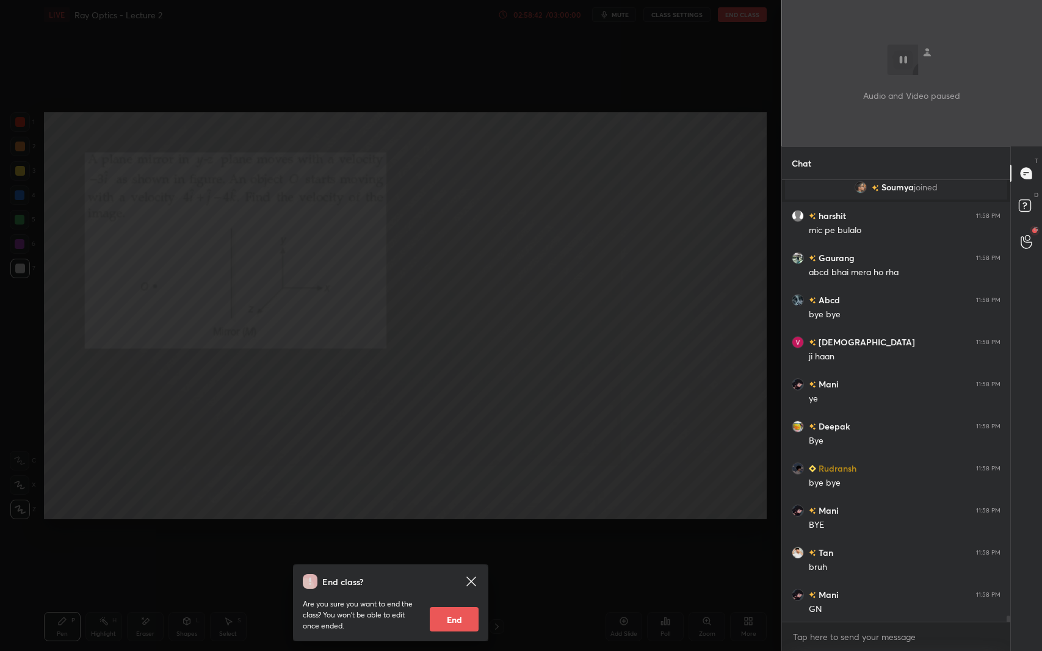
scroll to position [30448, 0]
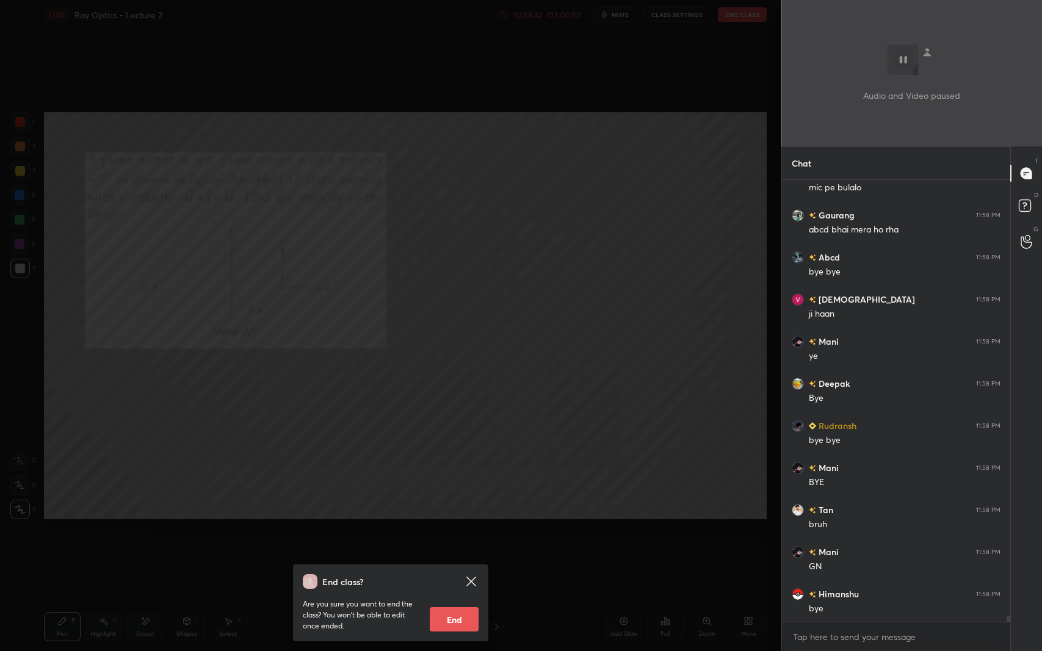
click at [448, 597] on button "End" at bounding box center [454, 619] width 49 height 24
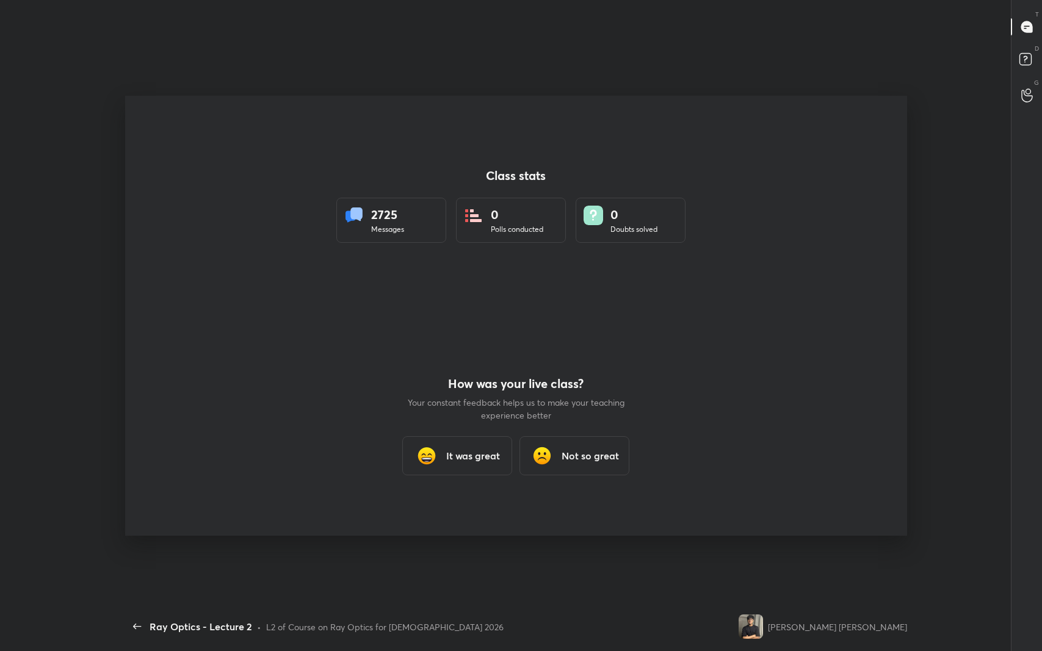
scroll to position [60471, 60161]
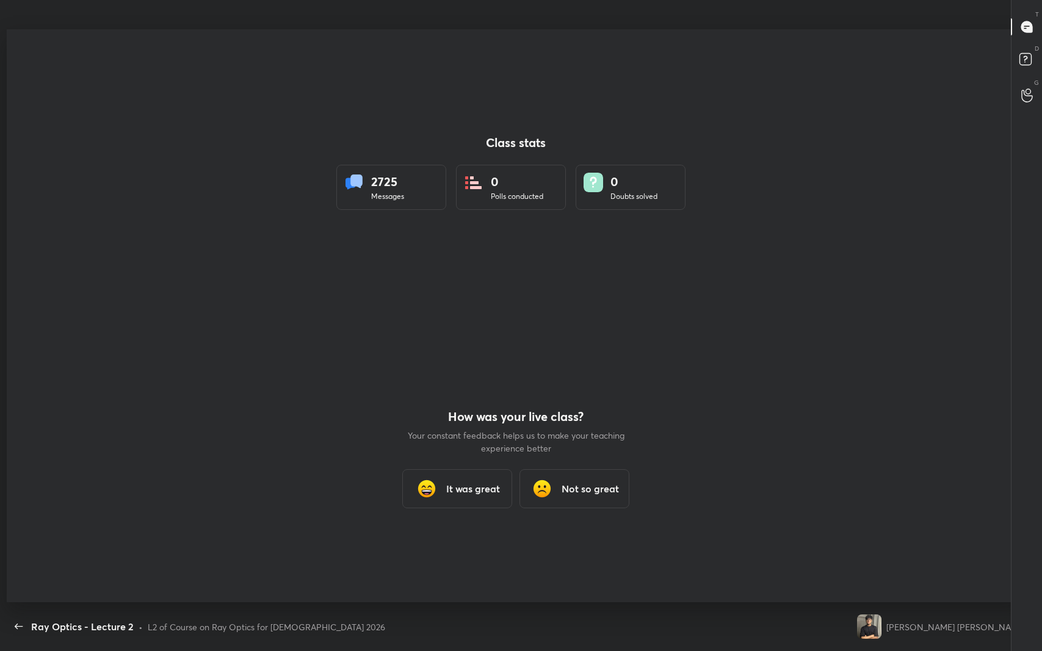
click at [499, 352] on div at bounding box center [516, 315] width 1019 height 573
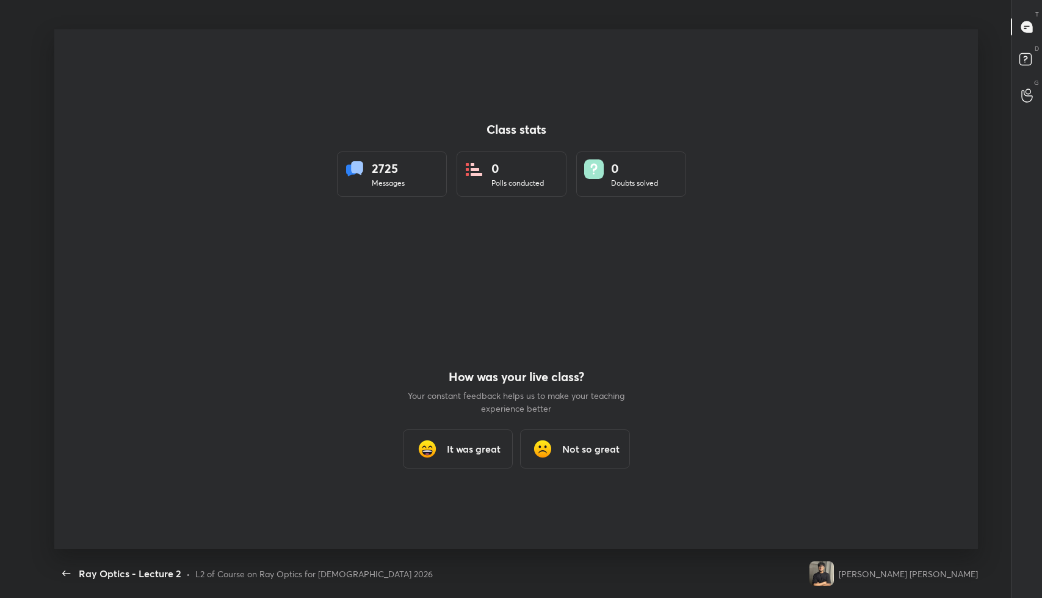
type textarea "x"
